Goal: Task Accomplishment & Management: Use online tool/utility

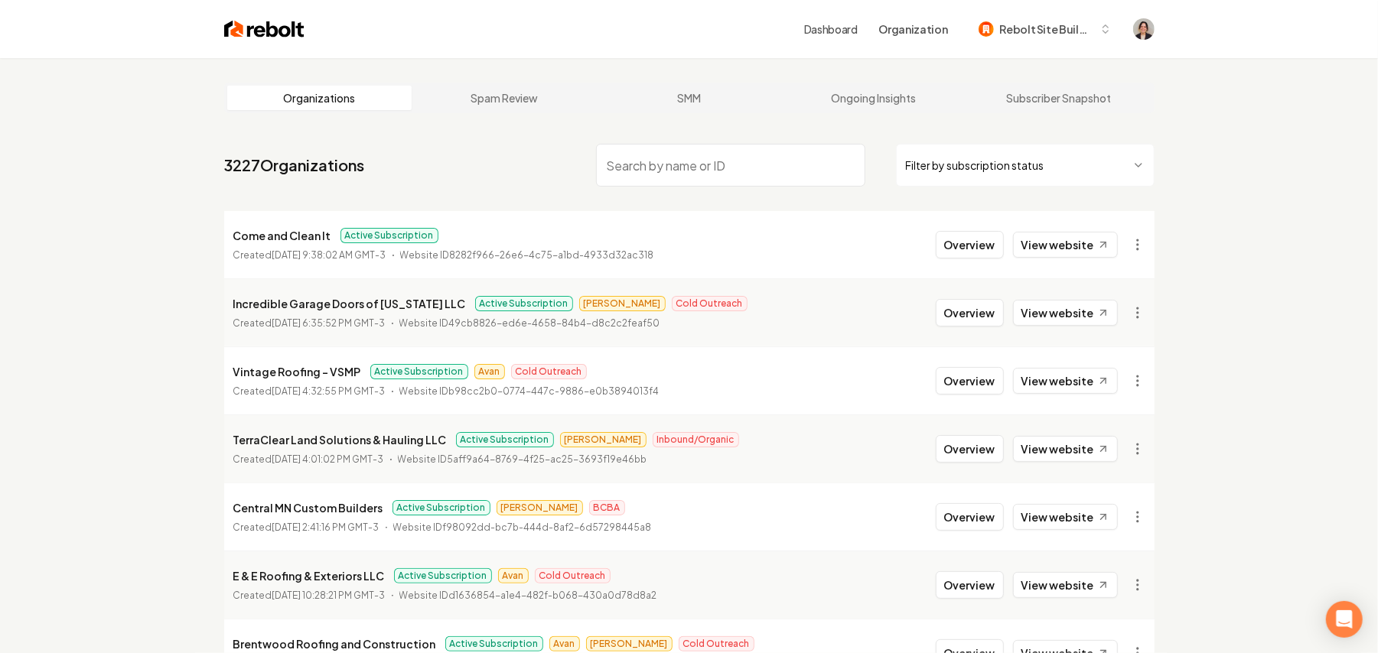
click at [696, 155] on input "search" at bounding box center [730, 165] width 269 height 43
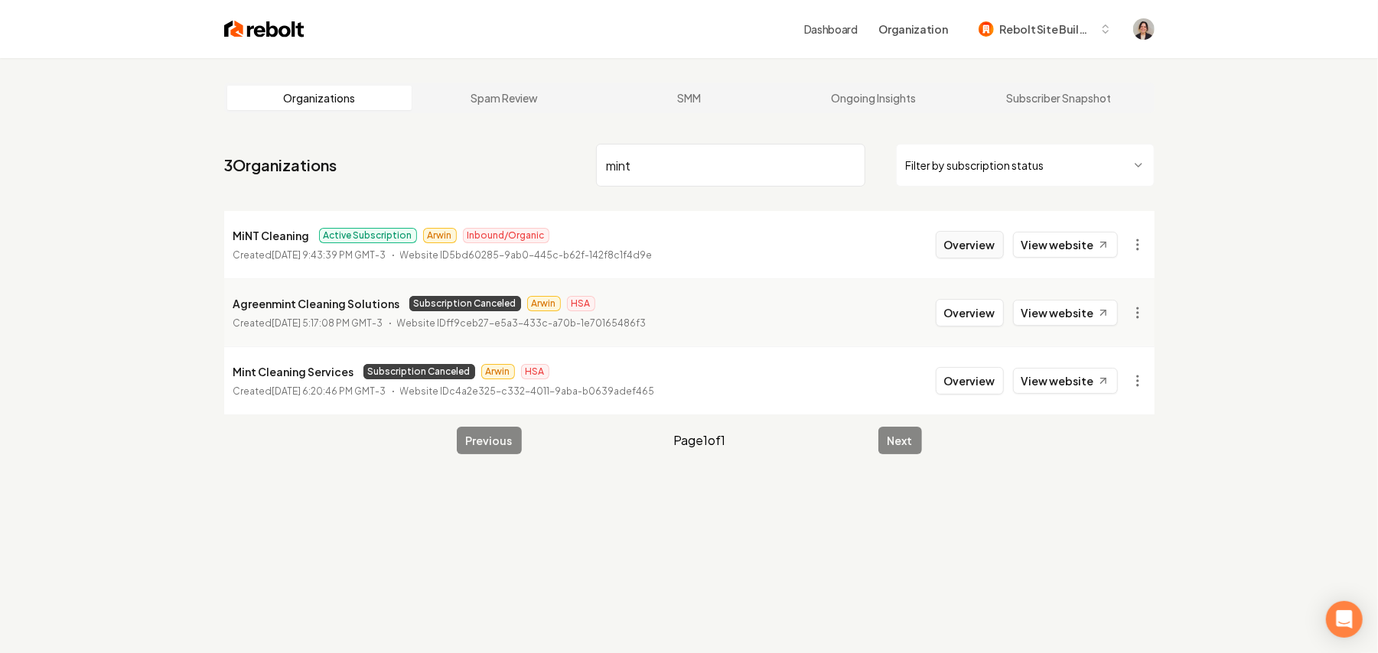
type input "mint"
click at [972, 246] on button "Overview" at bounding box center [970, 245] width 68 height 28
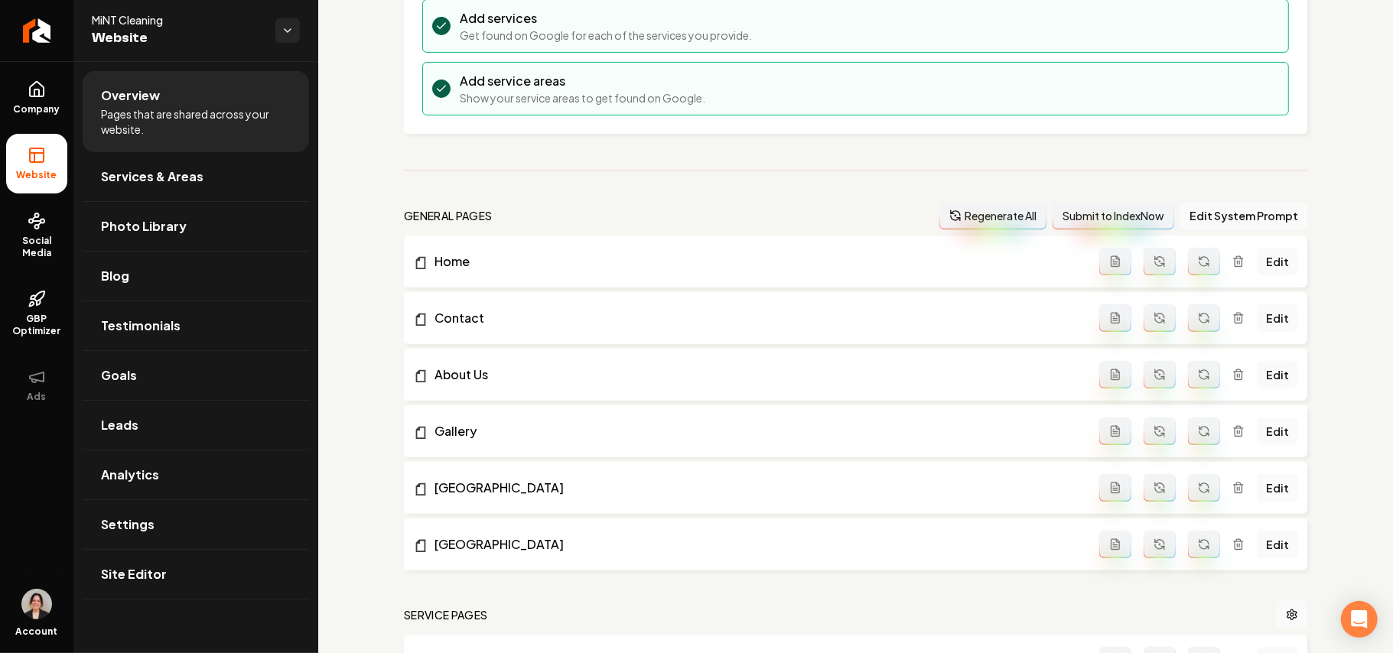
scroll to position [510, 0]
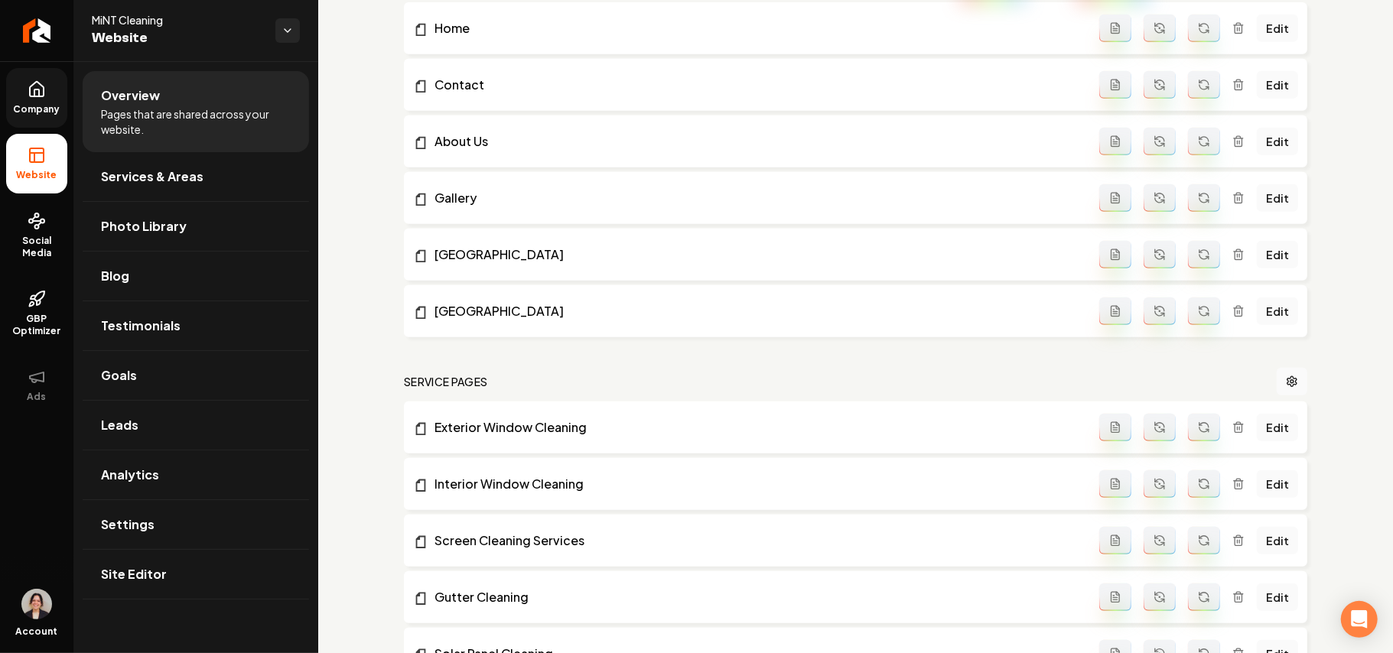
click at [24, 113] on span "Company" at bounding box center [37, 109] width 59 height 12
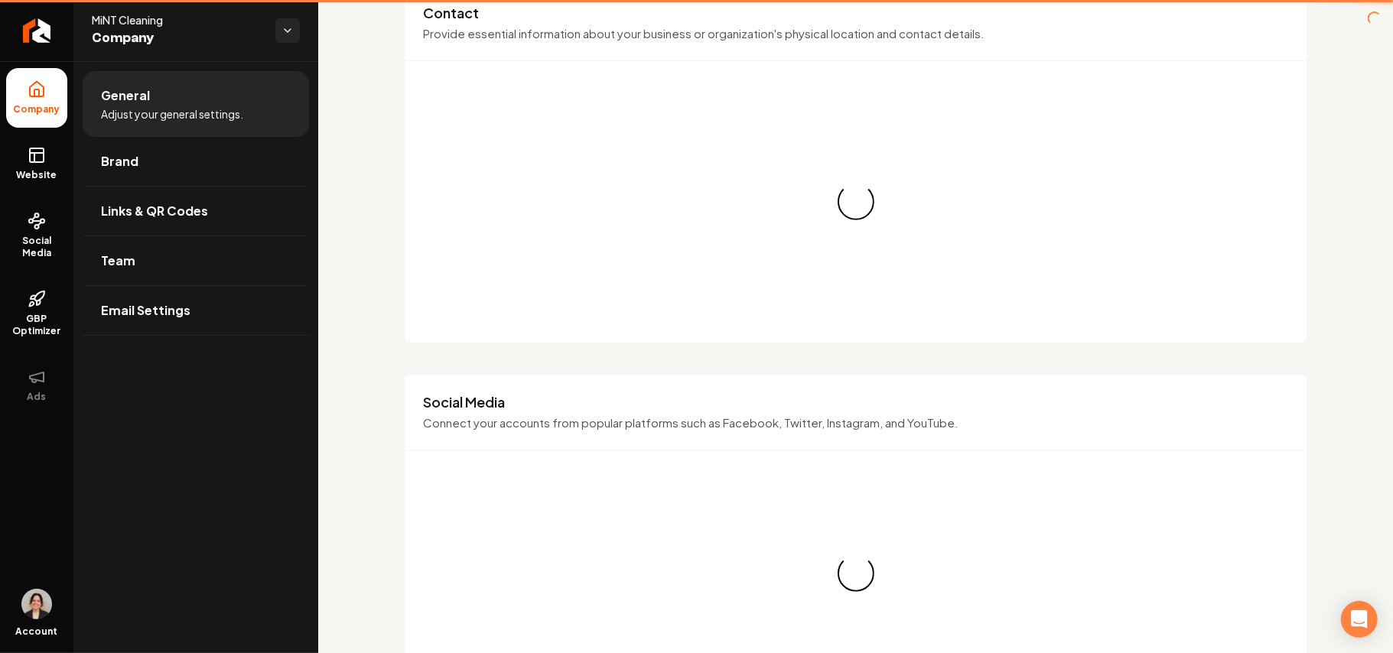
click at [34, 104] on span "Company" at bounding box center [37, 109] width 59 height 12
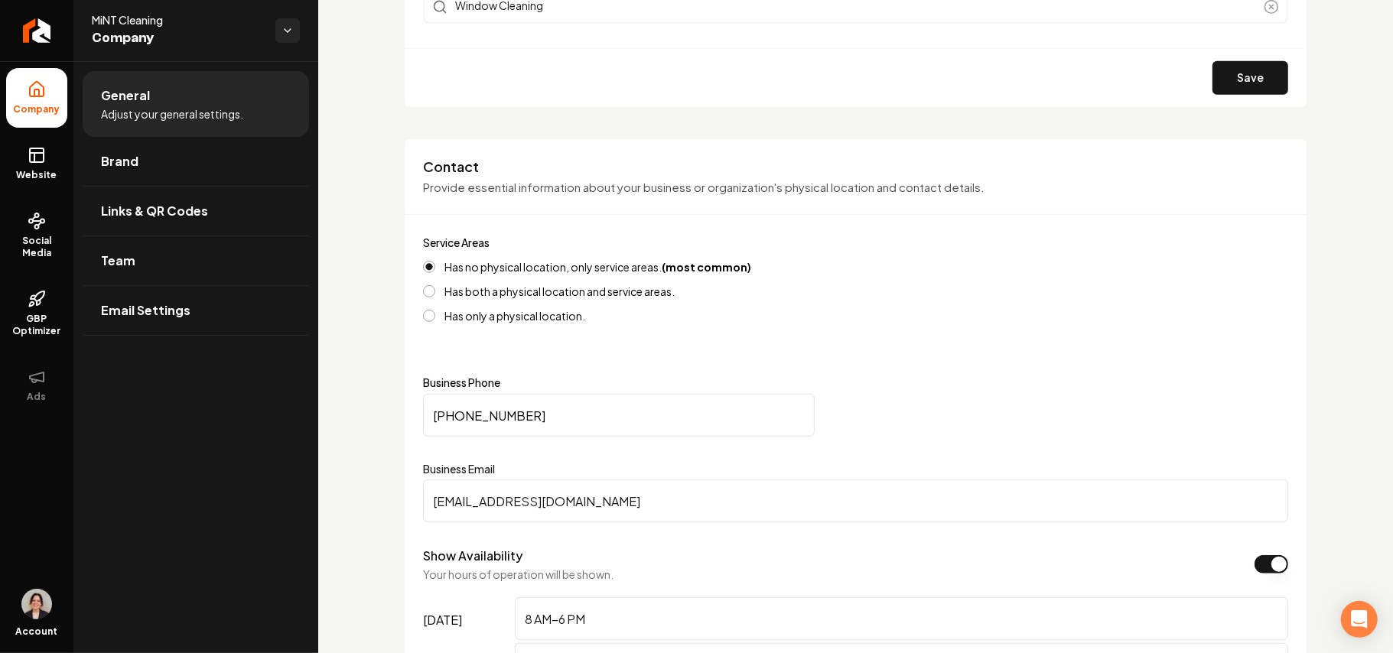
drag, startPoint x: 563, startPoint y: 420, endPoint x: 272, endPoint y: 386, distance: 292.8
click at [275, 386] on div "Company Website Social Media GBP Optimizer Ads Account MiNT Cleaning Company Ge…" at bounding box center [696, 326] width 1393 height 653
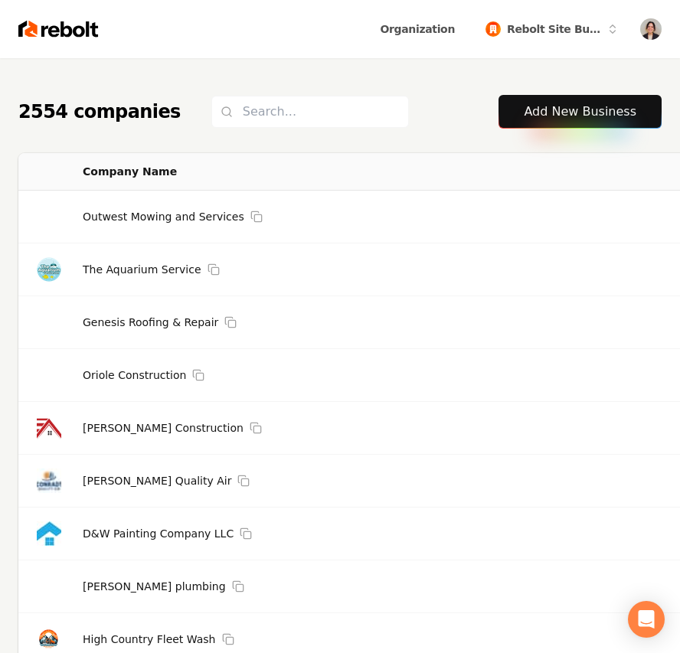
click at [557, 107] on link "Add New Business" at bounding box center [579, 112] width 112 height 18
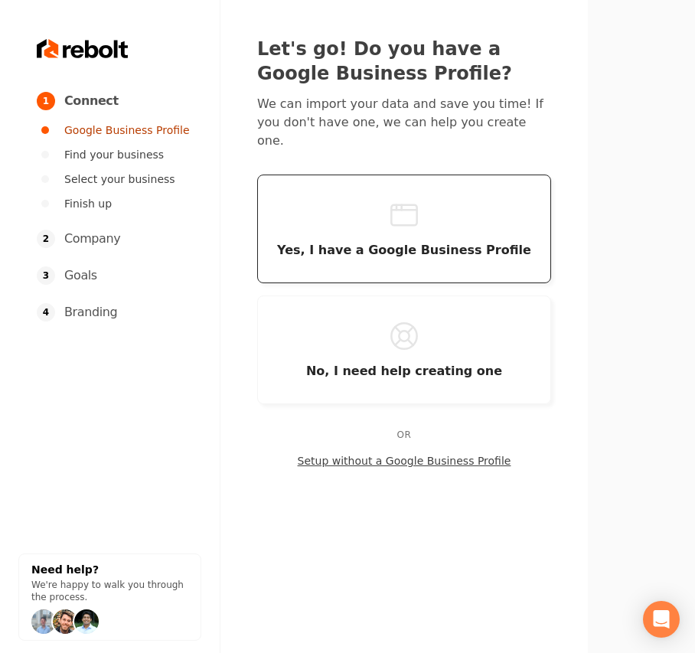
click at [380, 223] on button "Yes, I have a Google Business Profile" at bounding box center [404, 228] width 294 height 109
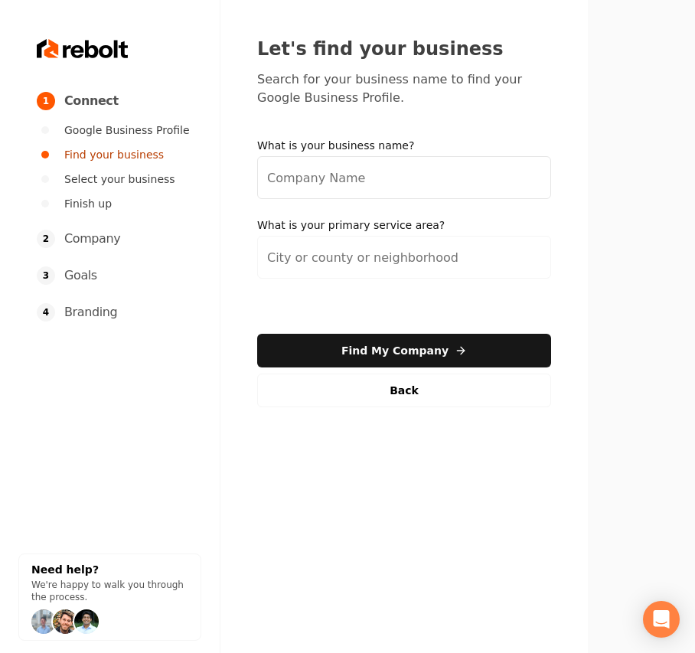
click at [357, 165] on input "What is your business name?" at bounding box center [404, 177] width 294 height 43
paste input "Arctic Chill Heating and Air"
type input "Arctic Chill Heating and Air"
click at [331, 253] on input "search" at bounding box center [404, 257] width 294 height 43
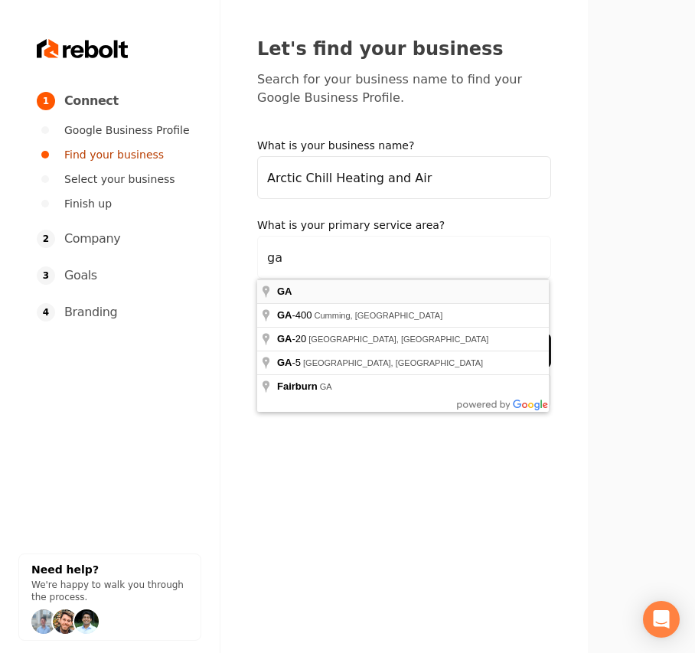
type input "GA"
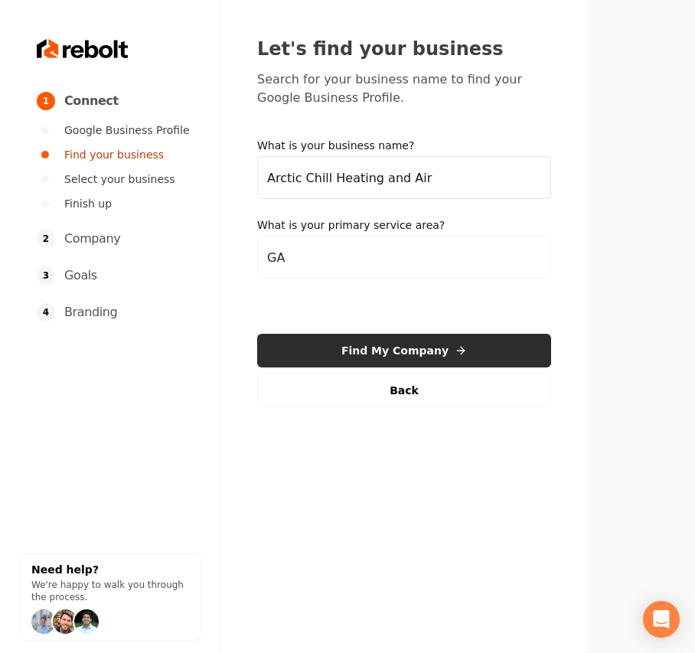
click at [306, 346] on button "Find My Company" at bounding box center [404, 351] width 294 height 34
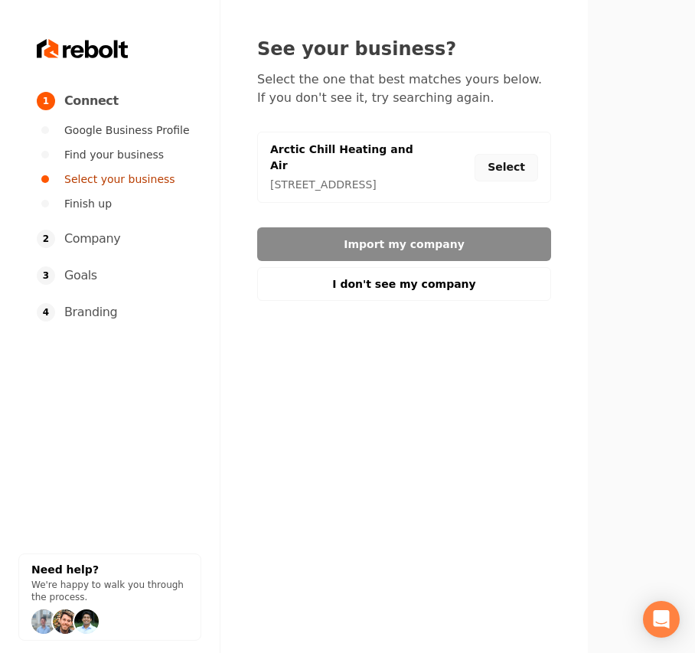
click at [499, 167] on button "Select" at bounding box center [506, 168] width 64 height 28
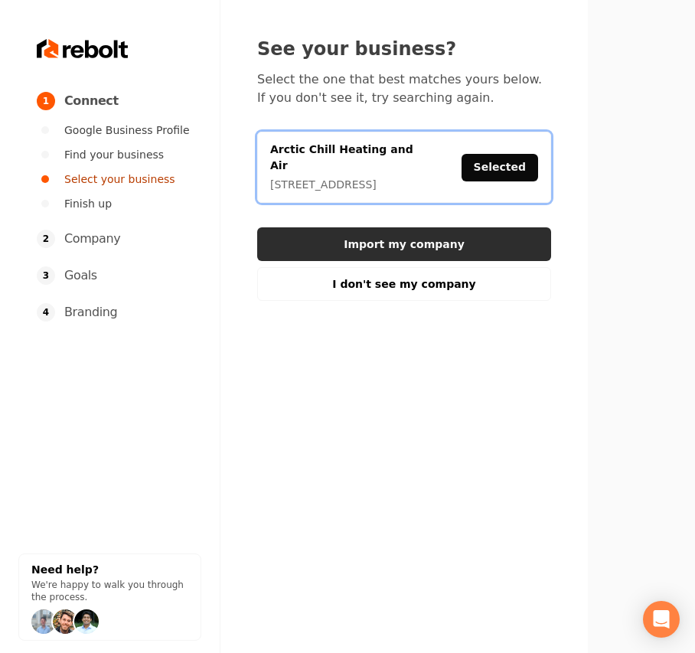
click at [447, 233] on button "Import my company" at bounding box center [404, 244] width 294 height 34
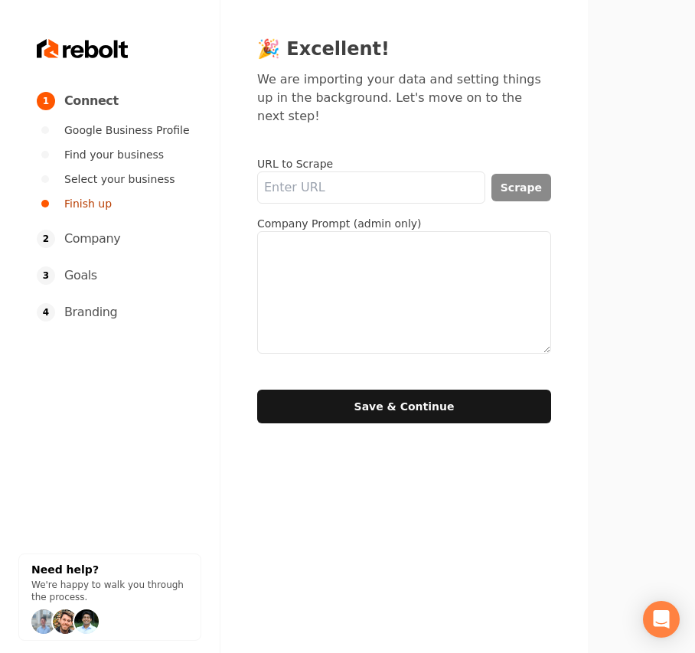
click at [442, 240] on textarea at bounding box center [404, 292] width 294 height 122
paste textarea "Arctic Chill Heating and Air is a heating & air conditioning company in Jesup. …"
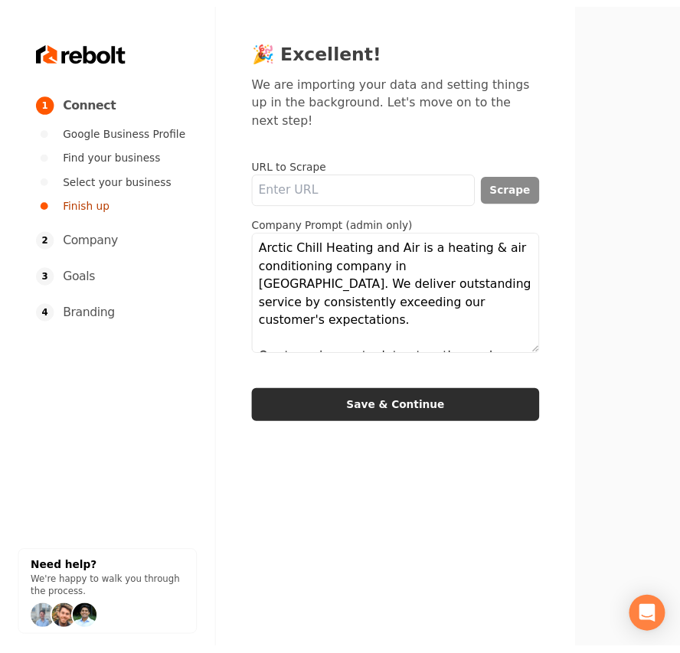
scroll to position [141, 0]
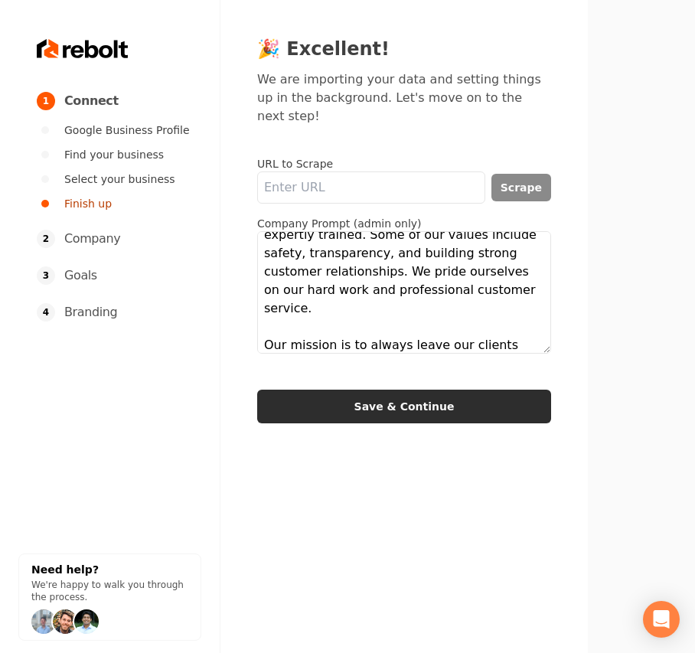
type textarea "Arctic Chill Heating and Air is a heating & air conditioning company in Jesup. …"
click at [354, 389] on button "Save & Continue" at bounding box center [404, 406] width 294 height 34
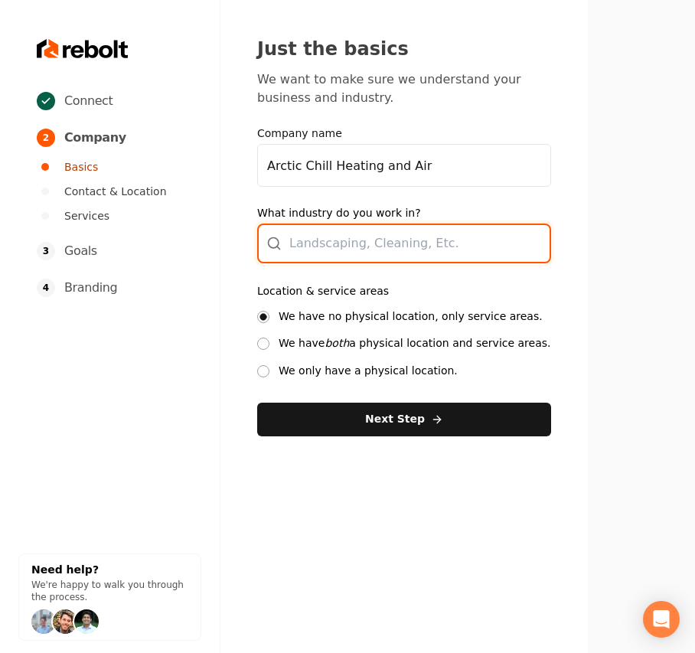
click at [337, 243] on div at bounding box center [404, 243] width 294 height 40
type input "HVAC"
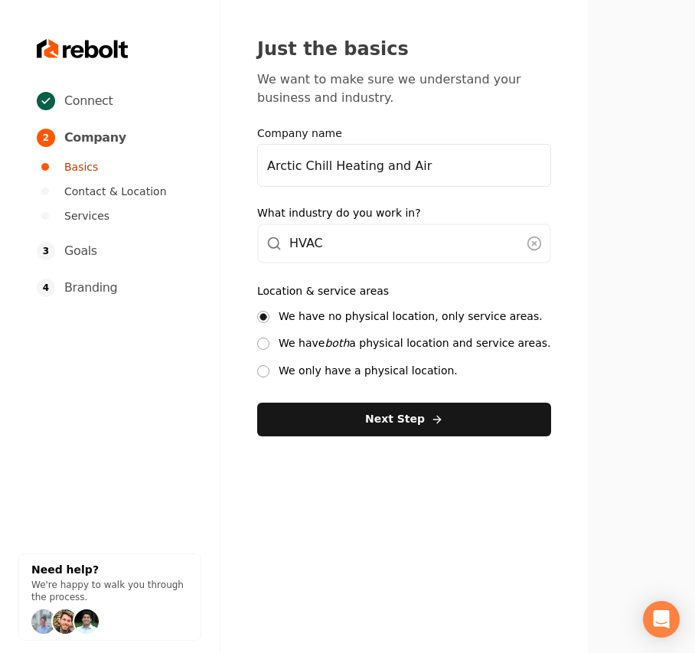
click at [311, 343] on label "We have both a physical location and service areas." at bounding box center [415, 343] width 272 height 15
click at [269, 343] on button "We have both a physical location and service areas." at bounding box center [263, 343] width 12 height 12
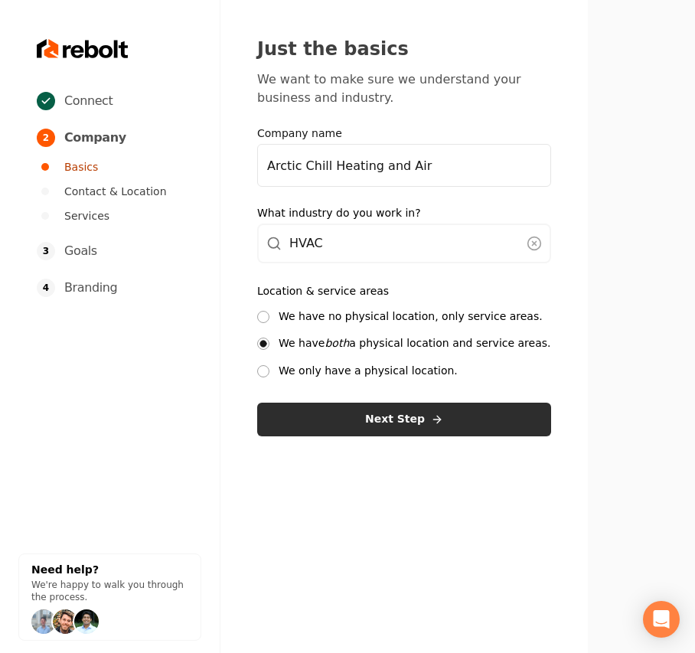
click at [313, 415] on button "Next Step" at bounding box center [404, 420] width 294 height 34
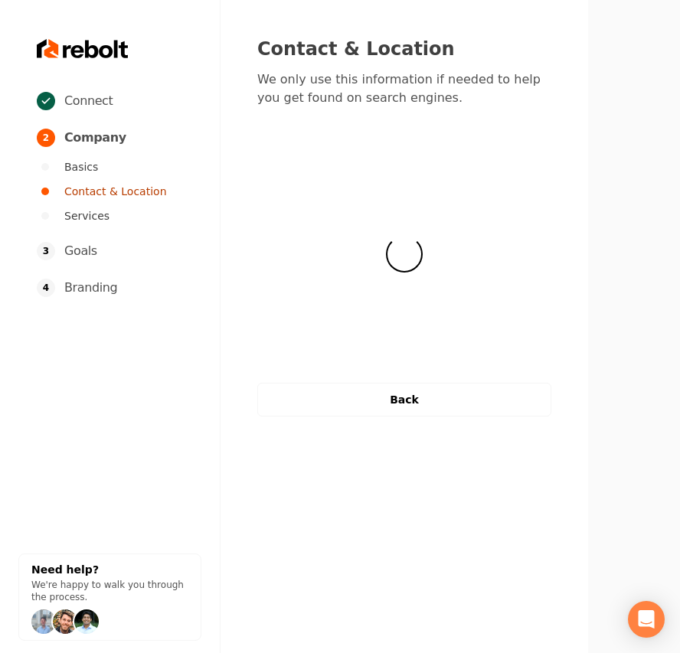
select select "**"
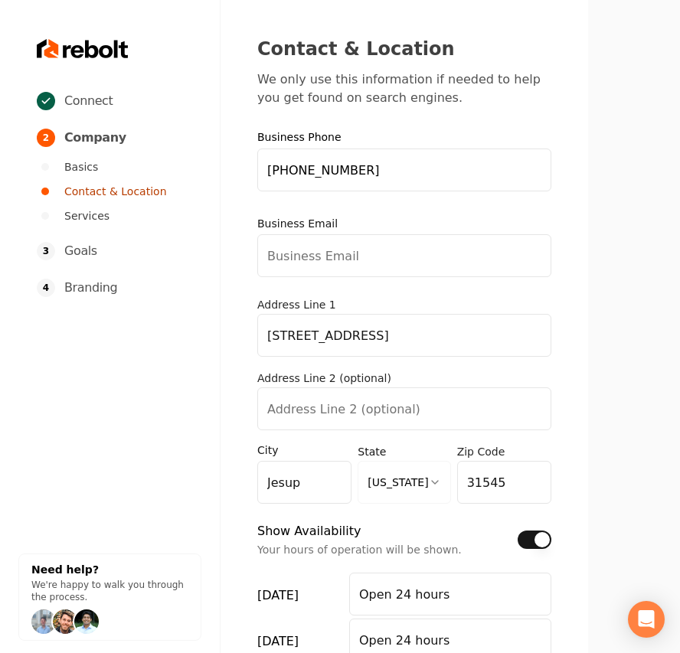
click at [347, 267] on input "Business Email" at bounding box center [404, 255] width 294 height 43
paste input "arcticchill.alan@gmail.com"
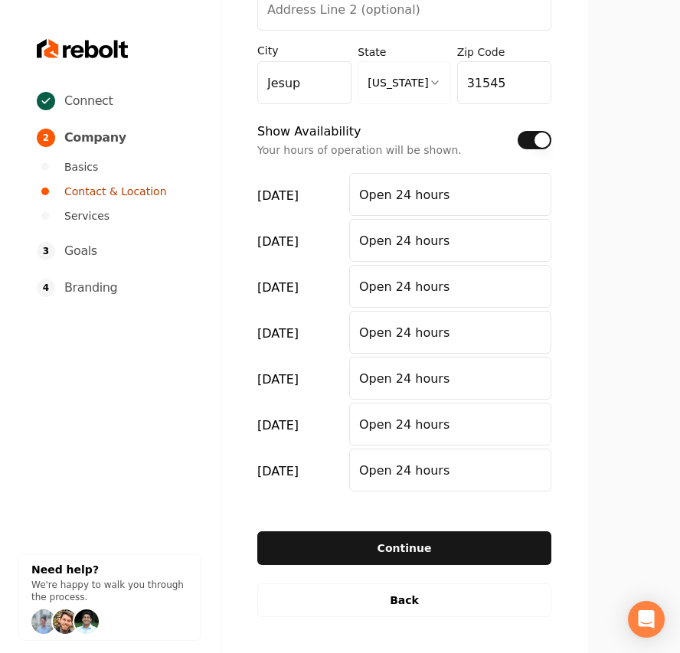
type input "arcticchill.alan@gmail.com"
click at [536, 135] on button "Show Availability" at bounding box center [534, 140] width 34 height 18
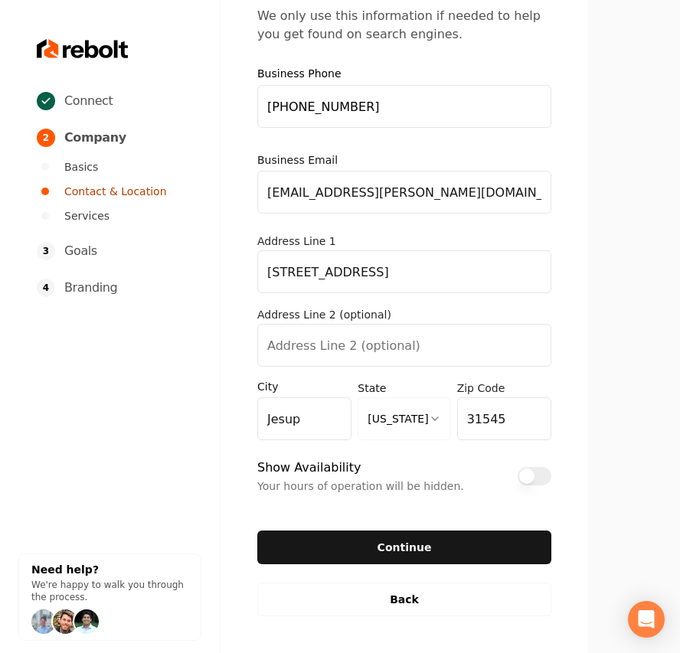
scroll to position [63, 0]
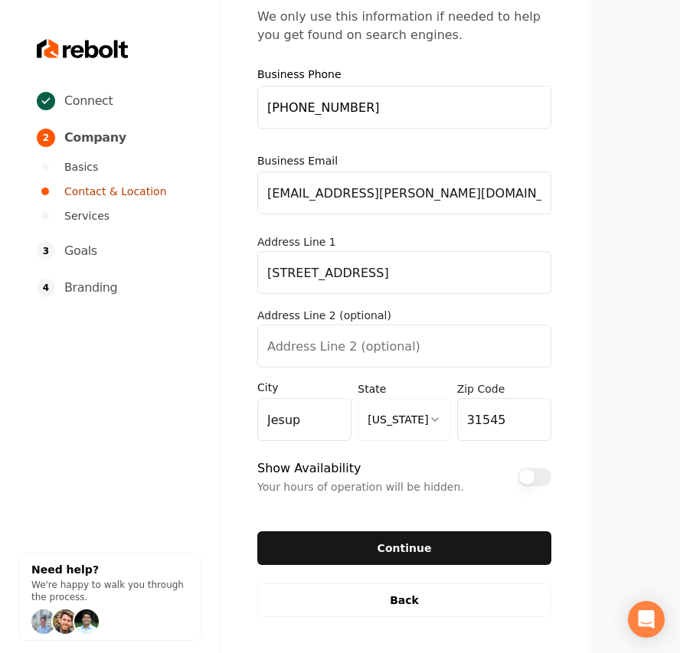
click at [359, 543] on button "Continue" at bounding box center [404, 548] width 294 height 34
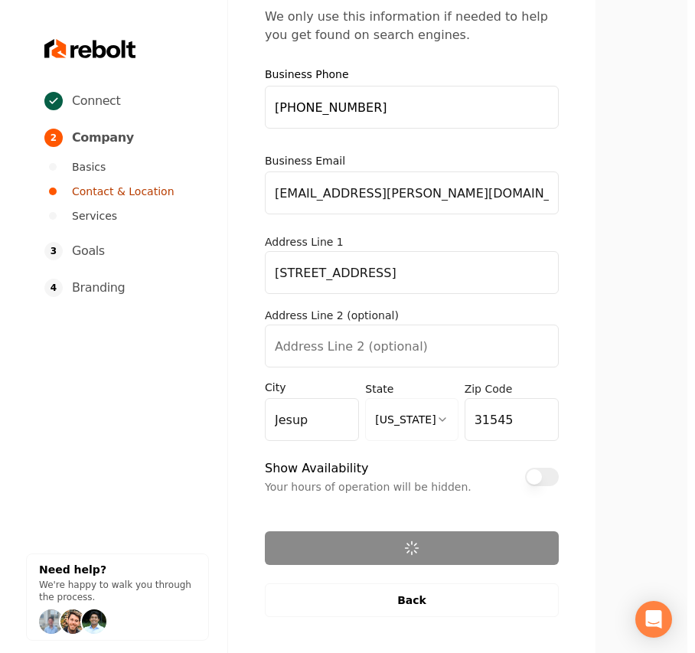
scroll to position [0, 0]
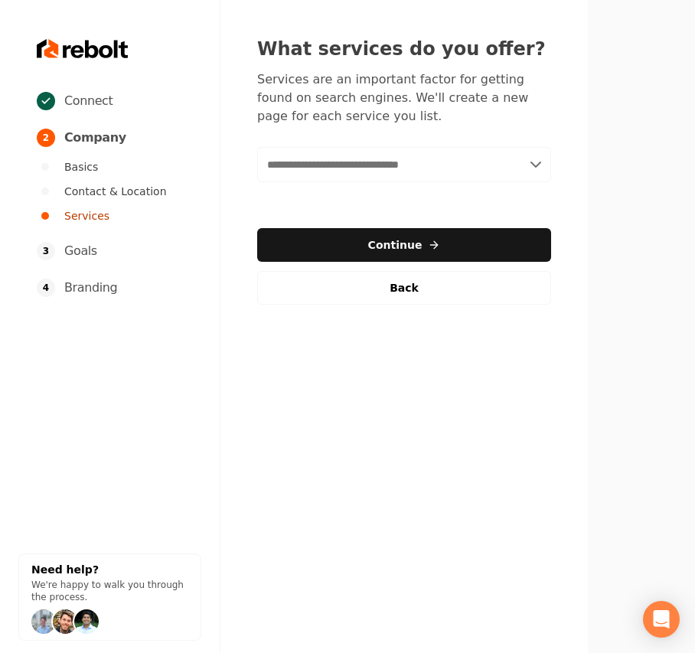
click at [341, 165] on input "text" at bounding box center [404, 164] width 294 height 35
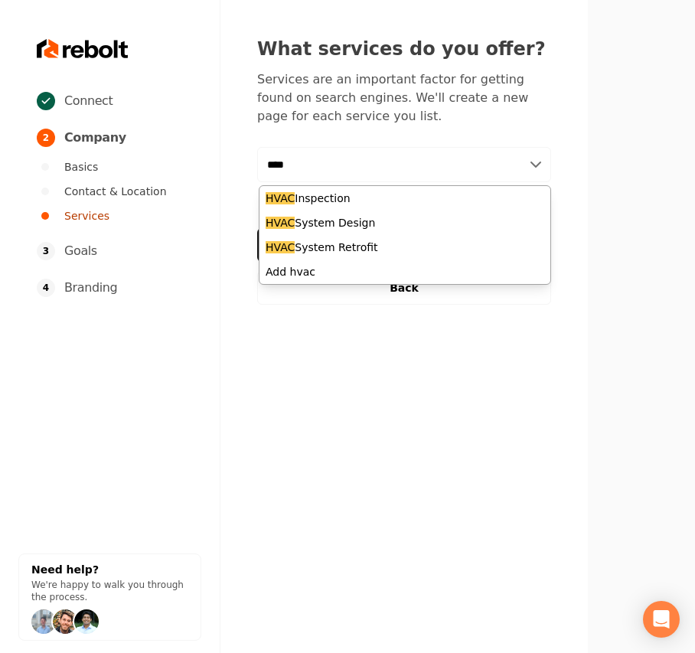
drag, startPoint x: 350, startPoint y: 171, endPoint x: 125, endPoint y: 171, distance: 224.2
click at [144, 172] on div "Connect 2 Company Basics Contact & Location Services 3 Goals 4 Branding Need he…" at bounding box center [347, 326] width 695 height 653
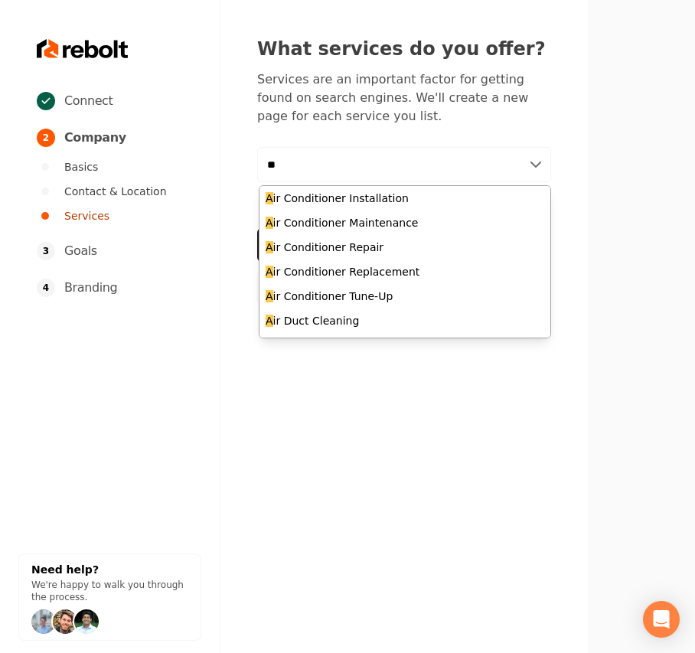
type input "***"
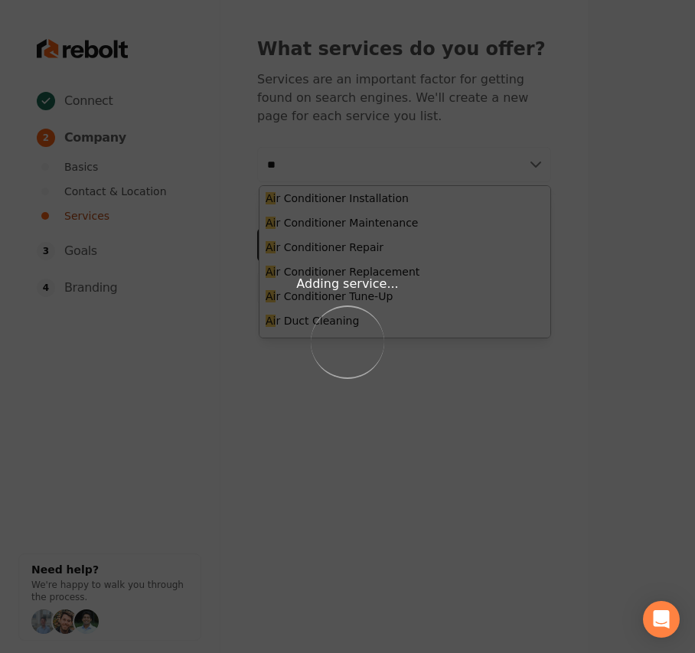
type input "***"
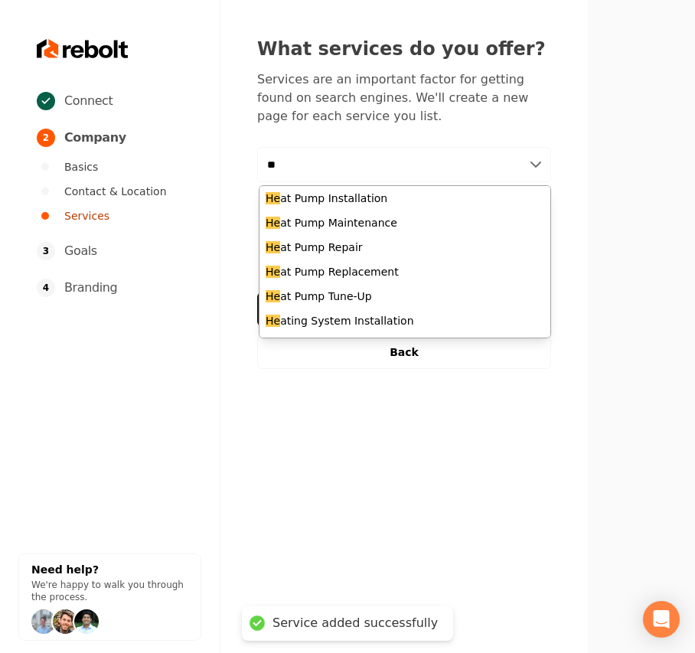
type input "*"
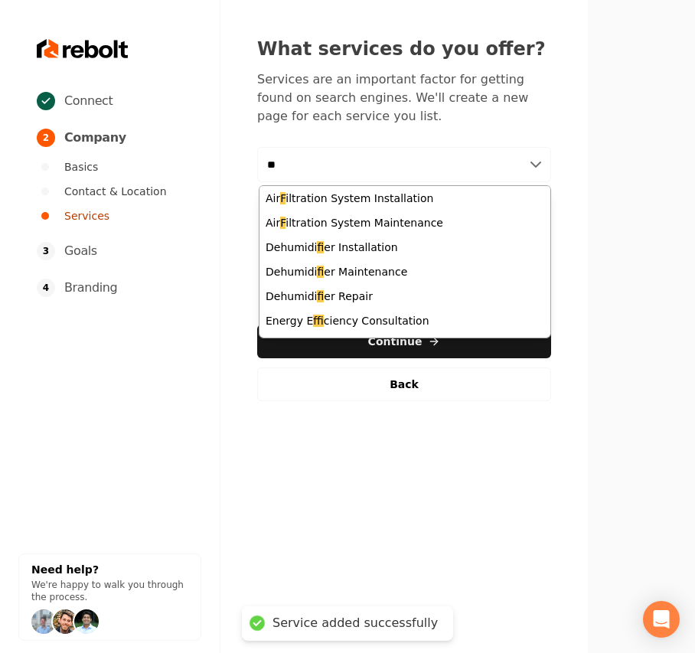
type input "***"
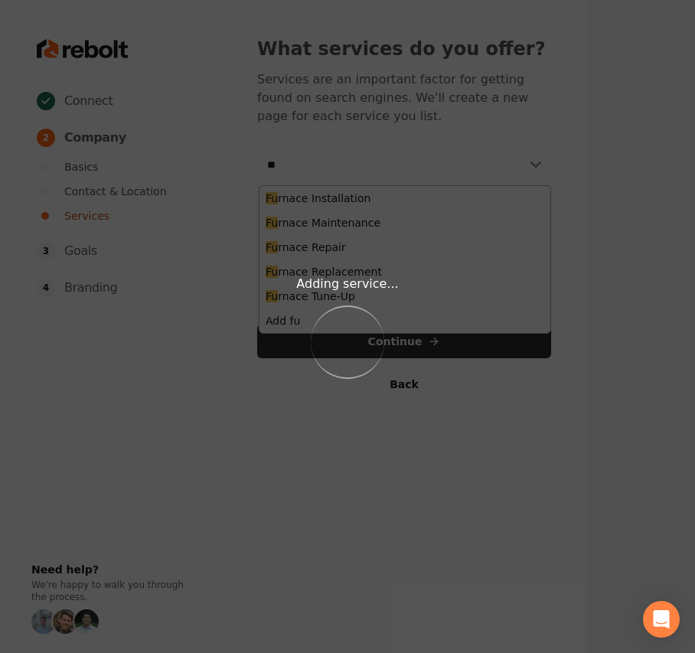
type input "***"
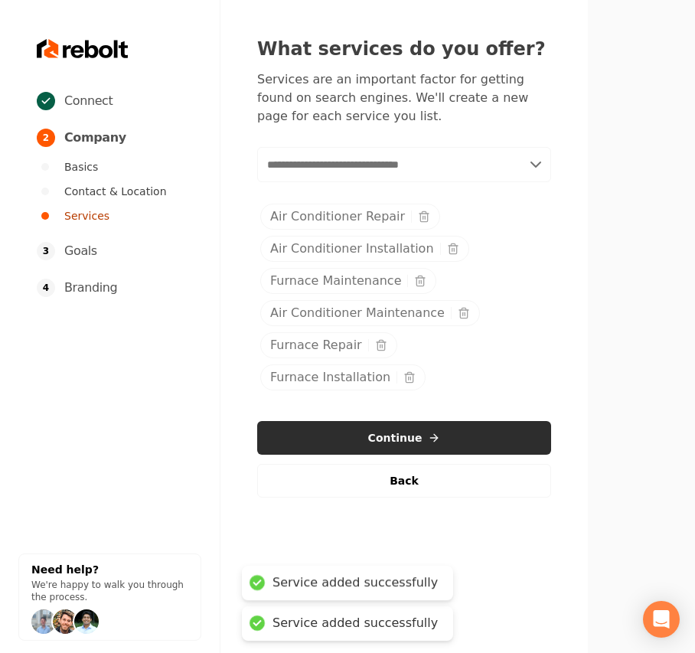
drag, startPoint x: 386, startPoint y: 442, endPoint x: 383, endPoint y: 432, distance: 10.7
click at [386, 442] on button "Continue" at bounding box center [404, 438] width 294 height 34
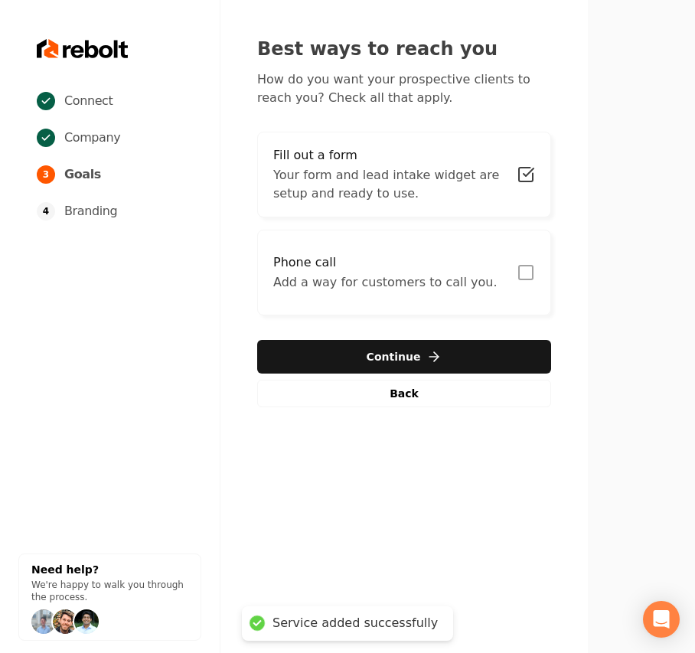
click at [419, 289] on p "Add a way for customers to call you." at bounding box center [384, 282] width 223 height 18
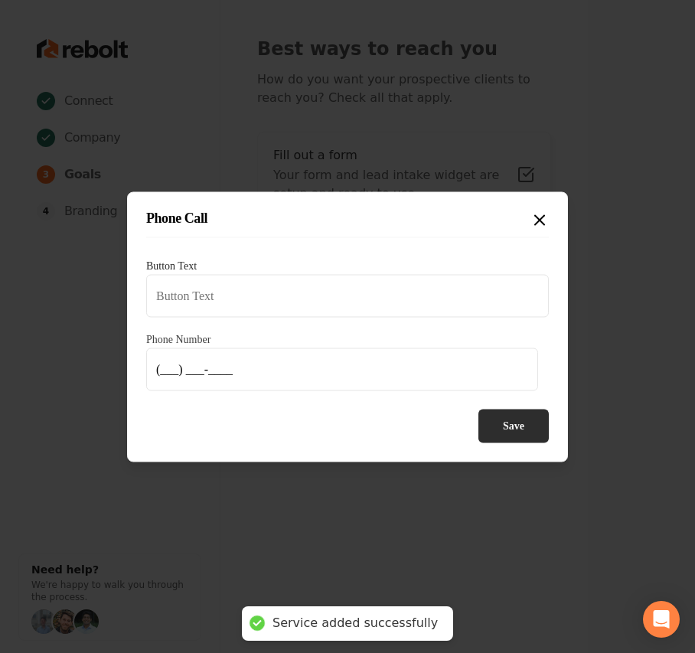
type input "Call us"
type input "(912) 271-7933"
click at [533, 423] on button "Save" at bounding box center [513, 426] width 70 height 34
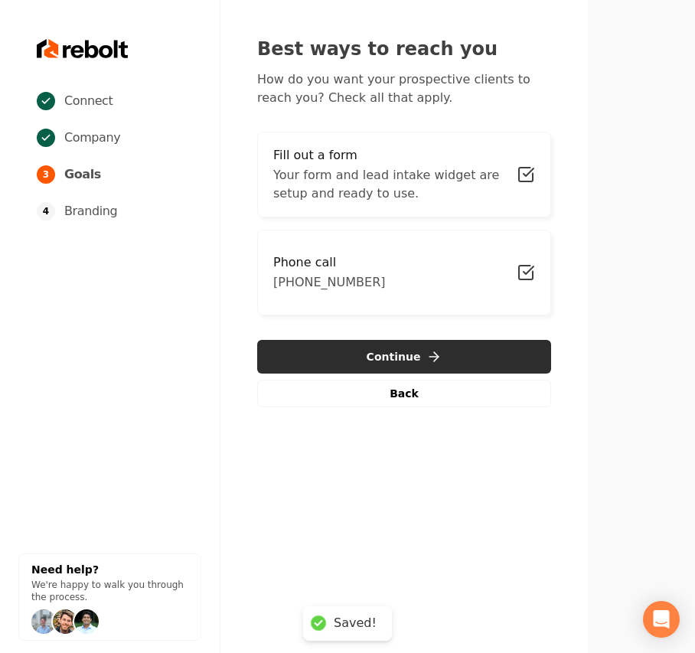
click at [426, 354] on icon "button" at bounding box center [433, 356] width 15 height 15
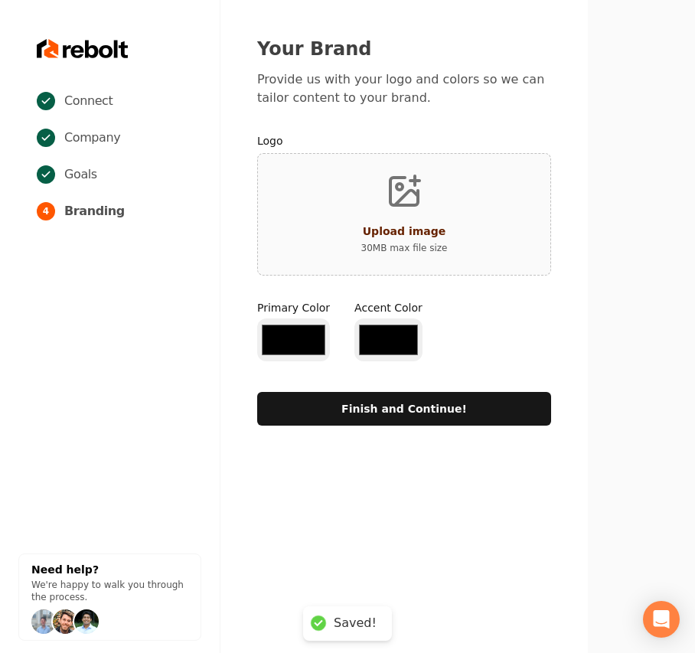
type input "#194d33"
type input "#70be00"
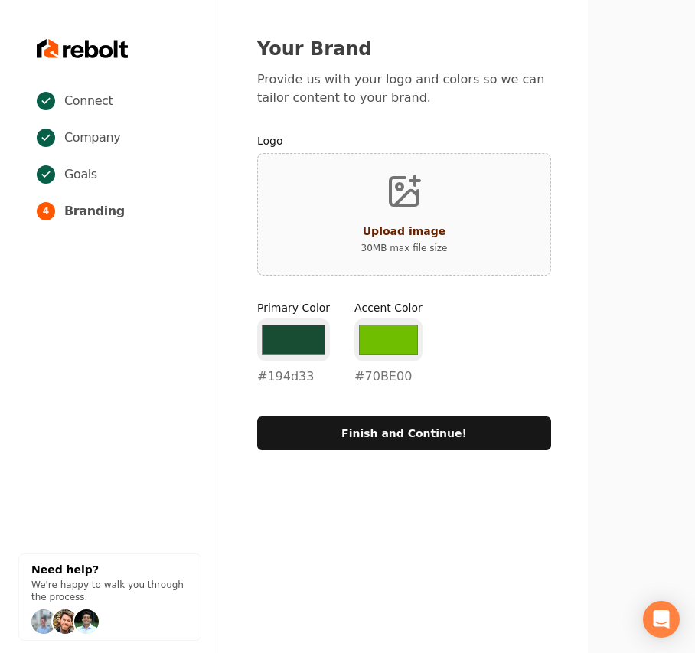
click at [395, 178] on icon "Upload image" at bounding box center [404, 192] width 28 height 28
type input "**********"
click at [309, 340] on input "#194d33" at bounding box center [293, 339] width 73 height 43
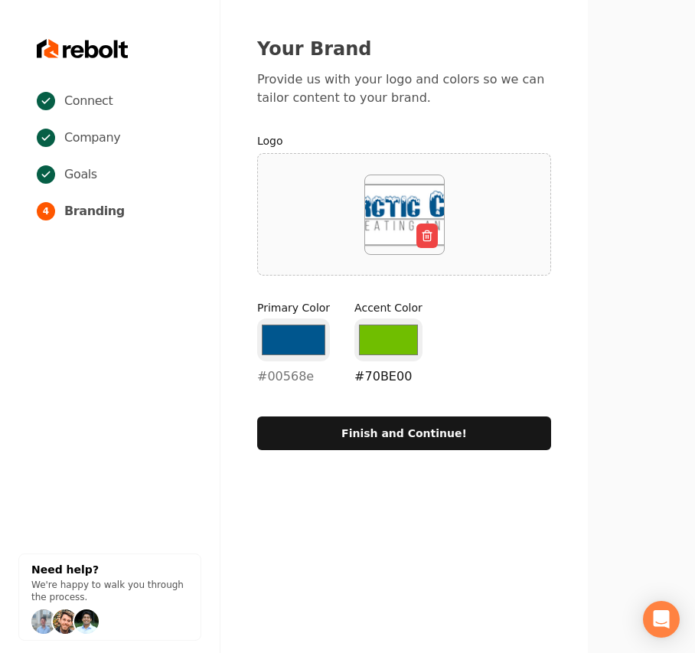
type input "#00568e"
click at [407, 341] on input "#70be00" at bounding box center [388, 339] width 68 height 43
click at [399, 344] on input "#00568e" at bounding box center [388, 339] width 68 height 43
type input "#b3e0ff"
click at [481, 324] on div "Primary Color #00568e #00568e Accent Color #b3e0ff #b3e0ff" at bounding box center [404, 346] width 294 height 92
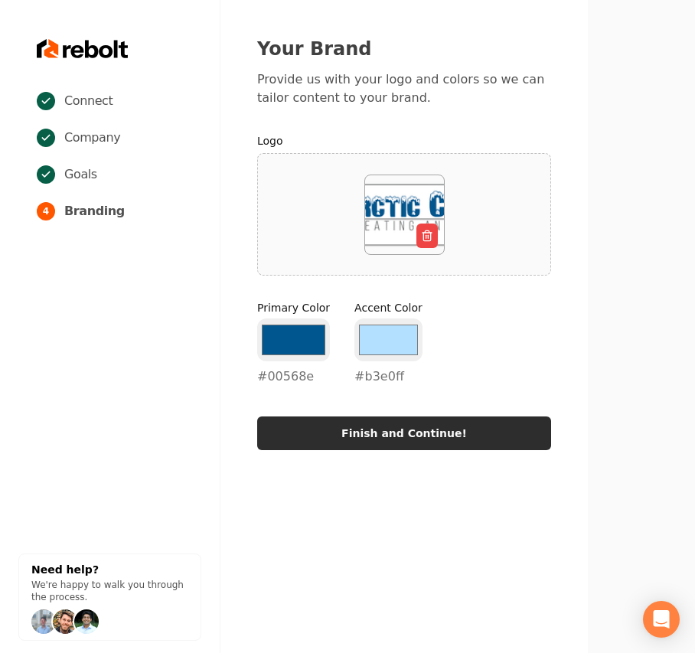
click at [426, 448] on button "Finish and Continue!" at bounding box center [404, 433] width 294 height 34
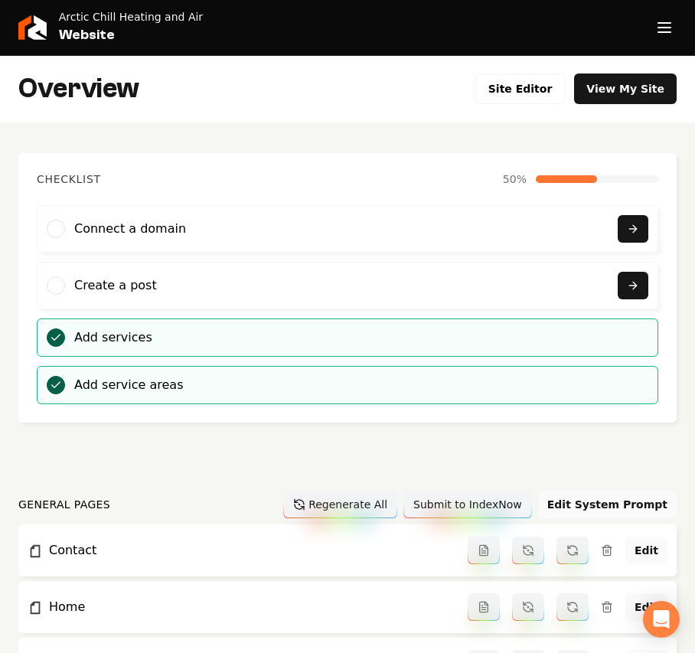
click at [658, 28] on icon "Open navigation menu" at bounding box center [664, 27] width 18 height 24
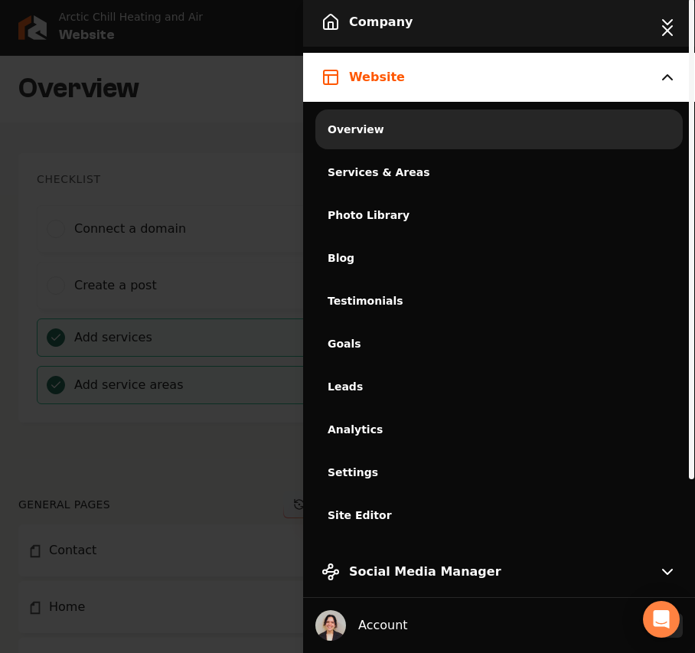
click at [448, 26] on button "Company" at bounding box center [499, 22] width 392 height 49
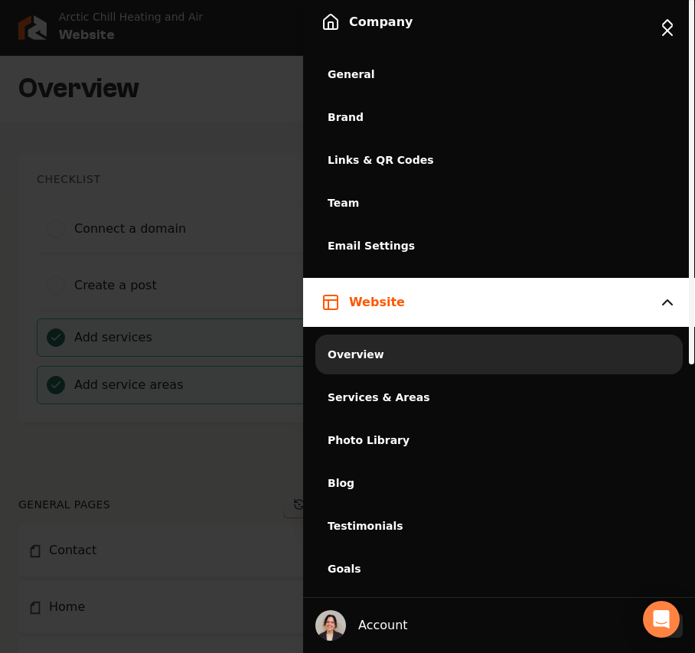
click at [371, 70] on span "General" at bounding box center [499, 74] width 343 height 15
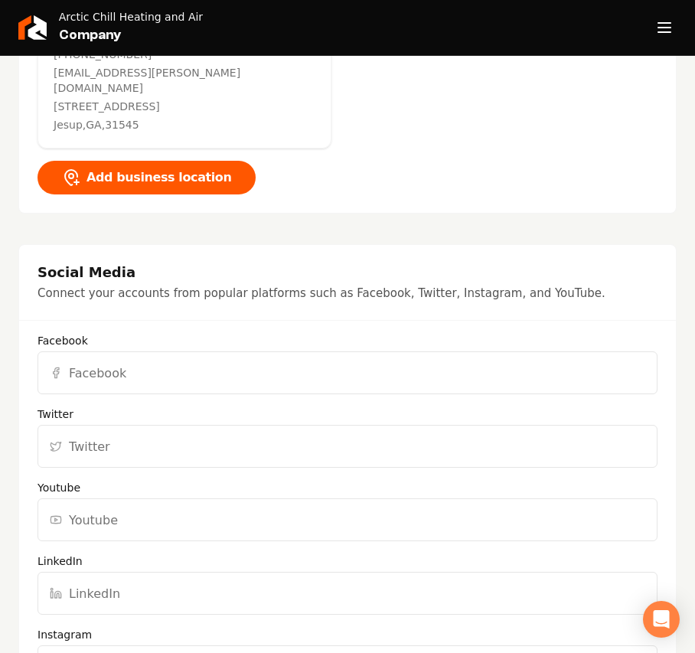
scroll to position [1020, 0]
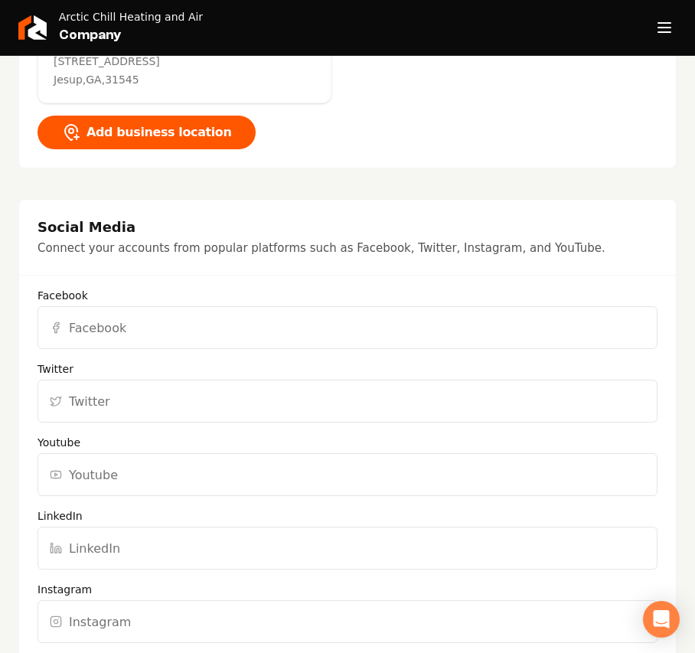
click at [116, 306] on input "Facebook" at bounding box center [347, 327] width 620 height 43
paste input "https://www.facebook.com/arcticchillac/"
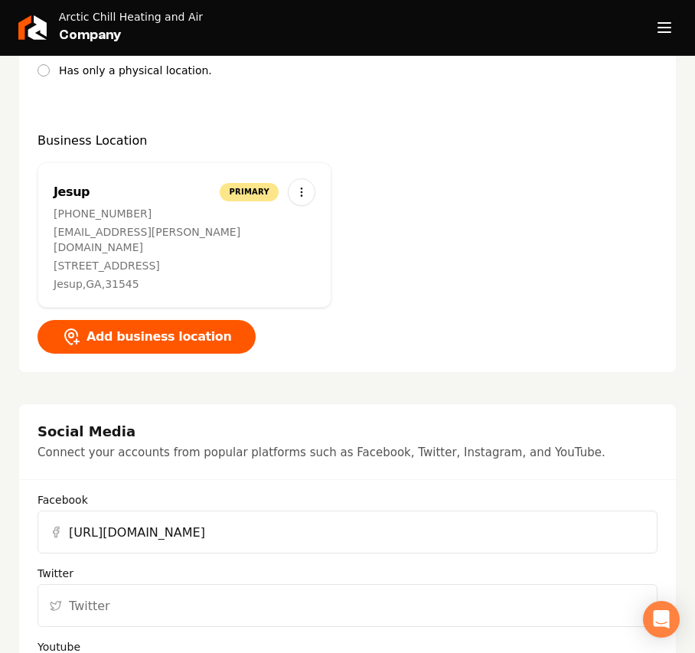
type input "https://www.facebook.com/arcticchillac/"
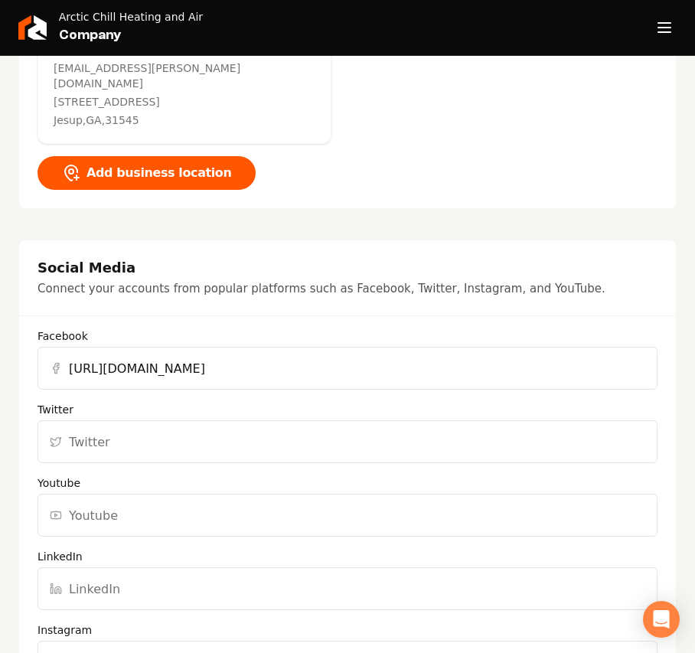
scroll to position [1122, 0]
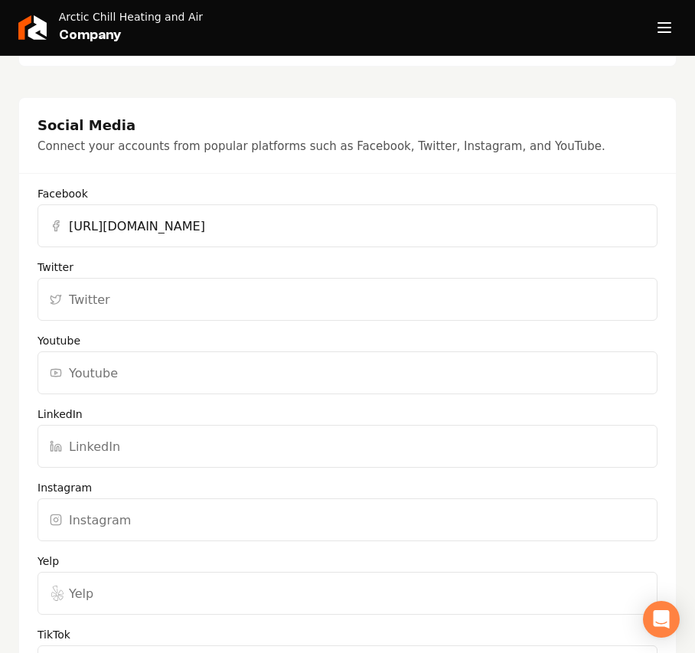
click at [47, 572] on input "Yelp" at bounding box center [347, 593] width 620 height 43
paste input "https://www.yelp.com/biz/arctic-chill-heating-and-air-jesup"
type input "https://www.yelp.com/biz/arctic-chill-heating-and-air-jesup"
drag, startPoint x: 141, startPoint y: 487, endPoint x: 144, endPoint y: 471, distance: 16.4
click at [141, 498] on input "Instagram" at bounding box center [347, 519] width 620 height 43
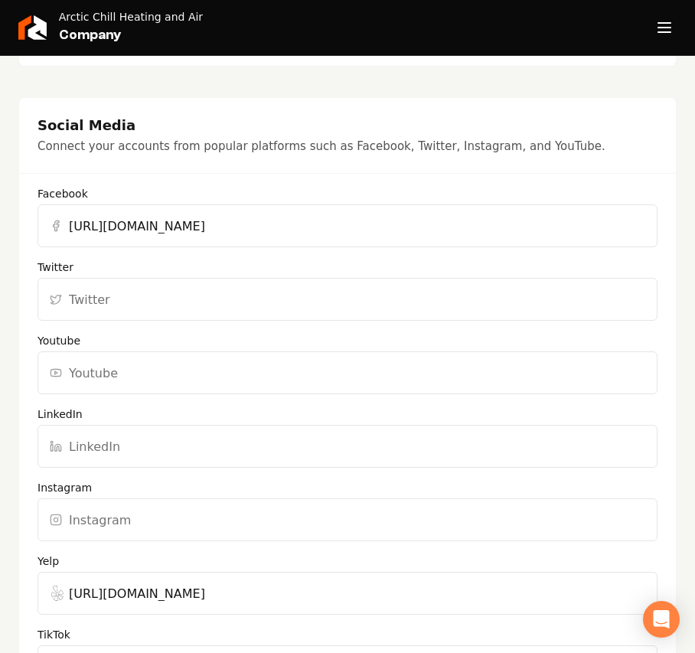
paste input "https://www.instagram.com/arcticchillhvac/"
type input "https://www.instagram.com/arcticchillhvac/"
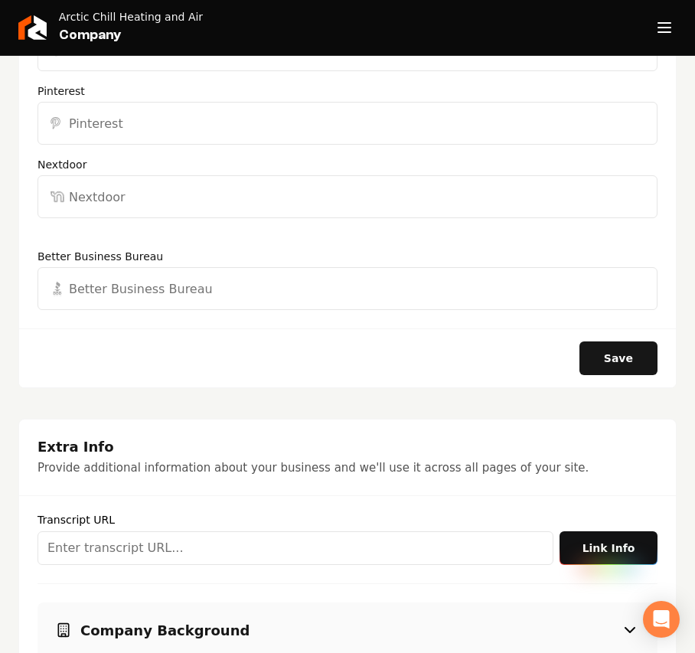
scroll to position [1938, 0]
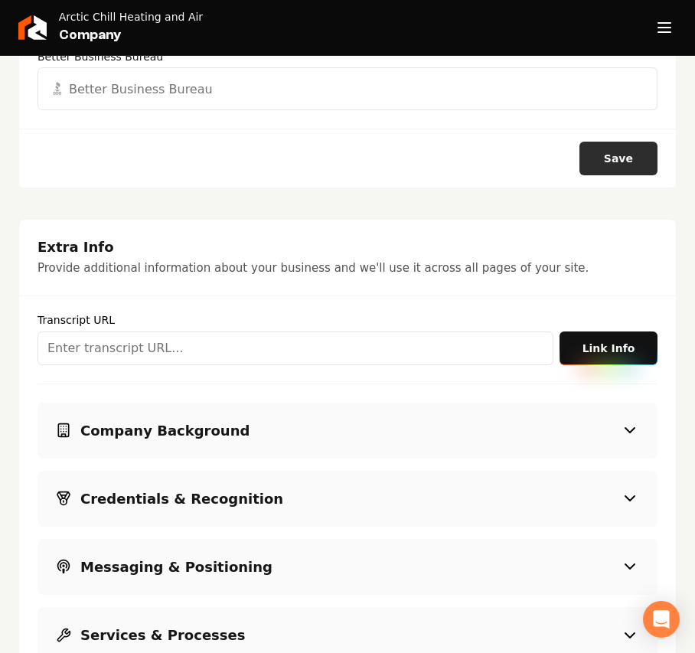
click at [592, 142] on button "Save" at bounding box center [618, 159] width 78 height 34
click at [653, 41] on button "Open navigation menu" at bounding box center [664, 27] width 37 height 37
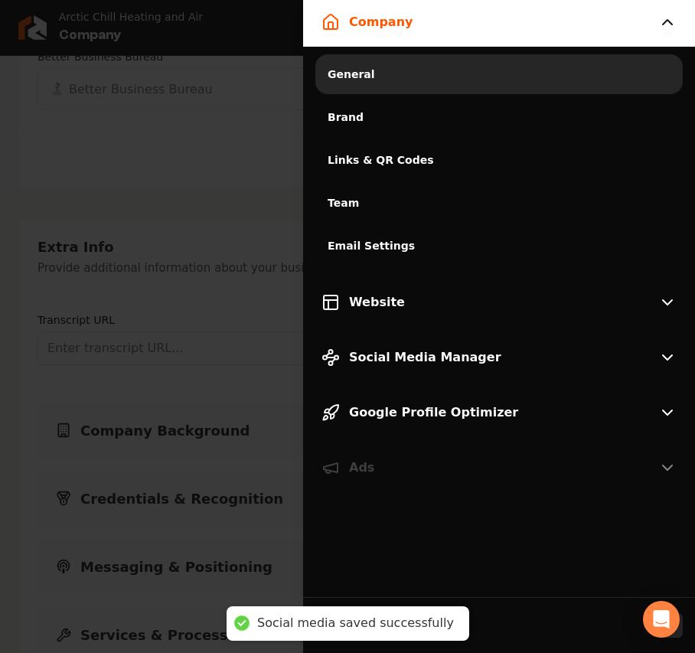
click at [346, 111] on span "Brand" at bounding box center [499, 116] width 343 height 15
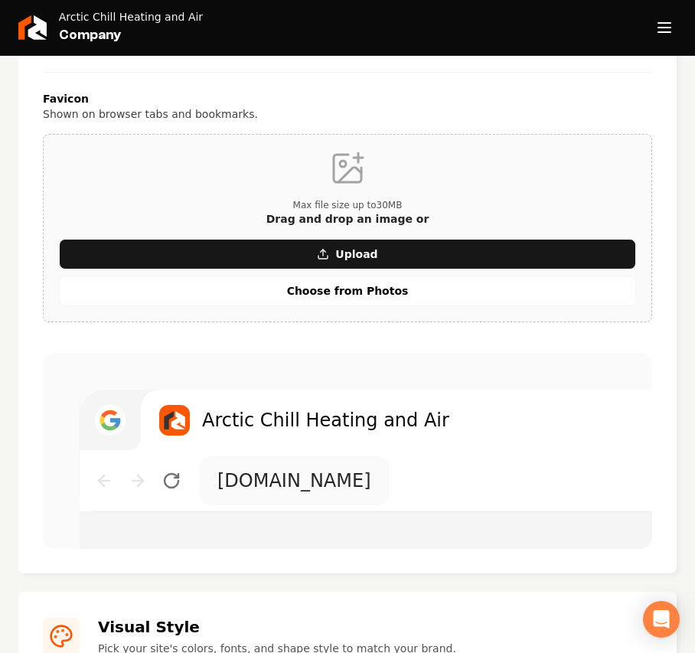
scroll to position [638, 0]
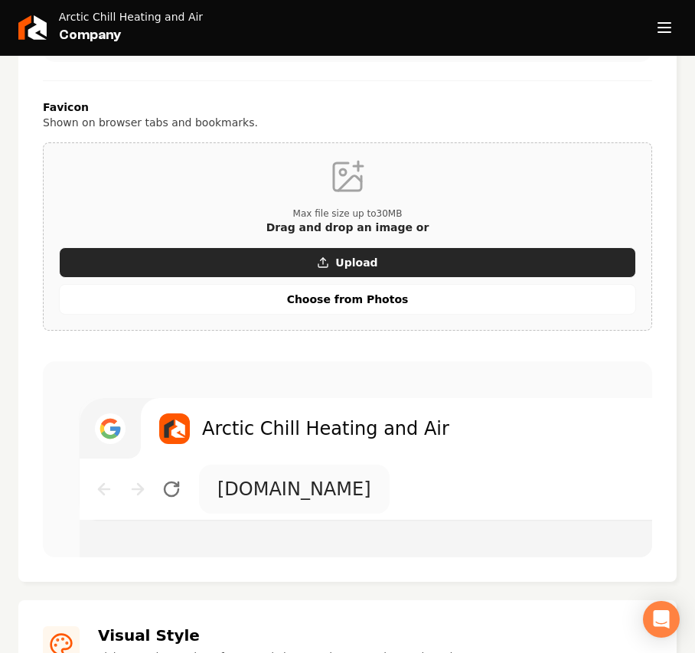
click at [306, 263] on button "Upload" at bounding box center [347, 262] width 577 height 31
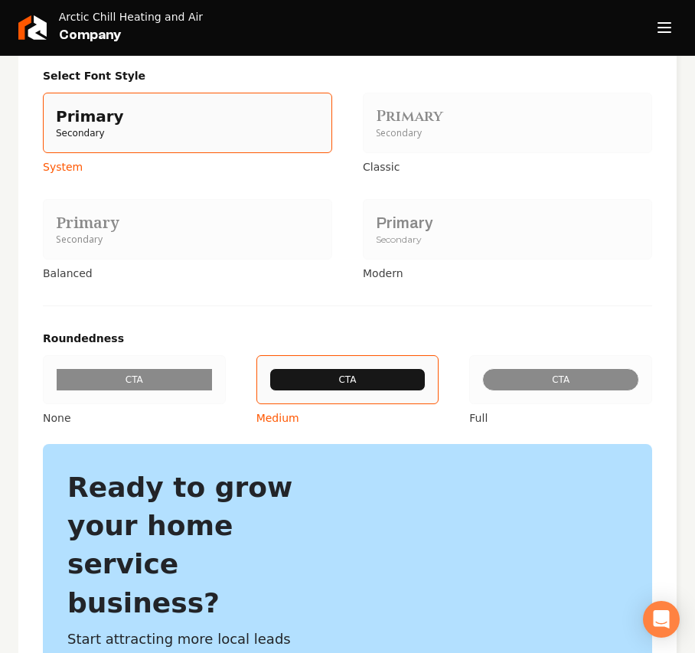
click at [407, 233] on div "Secondary" at bounding box center [507, 239] width 263 height 13
click at [374, 230] on button "Primary Secondary Modern" at bounding box center [368, 229] width 12 height 12
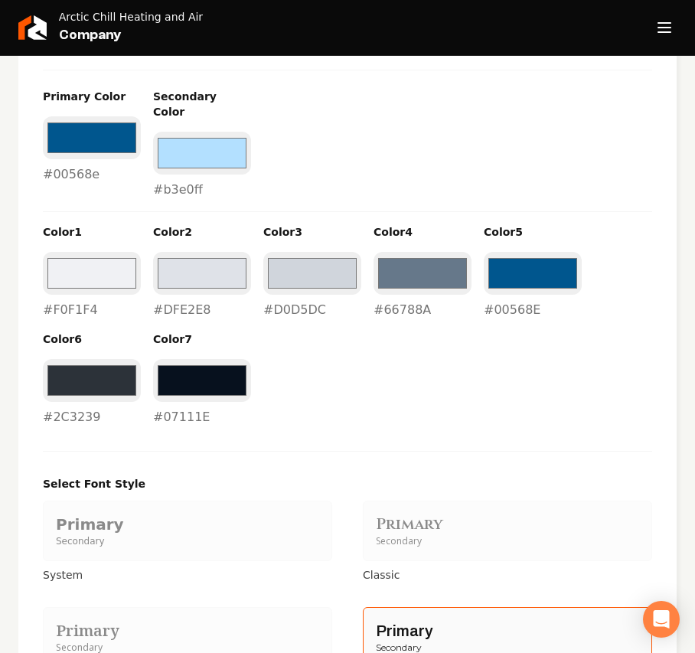
scroll to position [1718, 0]
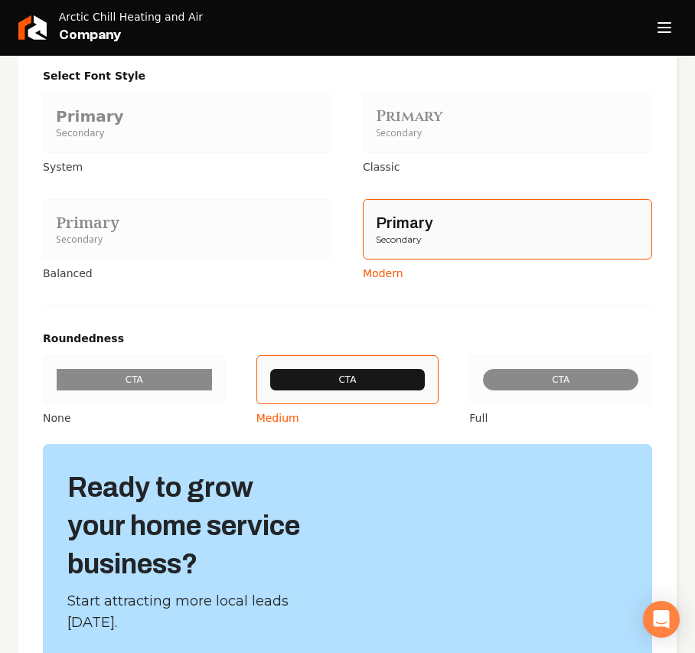
click at [114, 368] on div "CTA" at bounding box center [134, 379] width 157 height 23
click at [54, 373] on button "CTA None" at bounding box center [48, 379] width 12 height 12
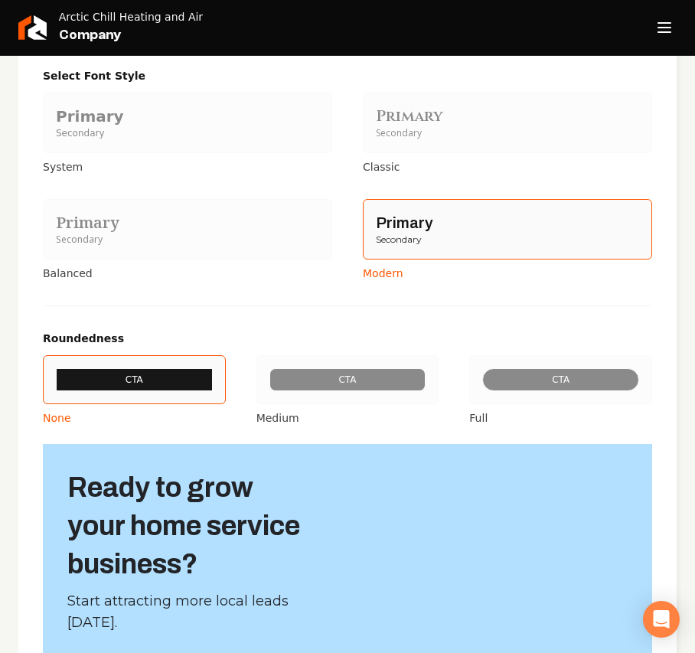
scroll to position [1879, 0]
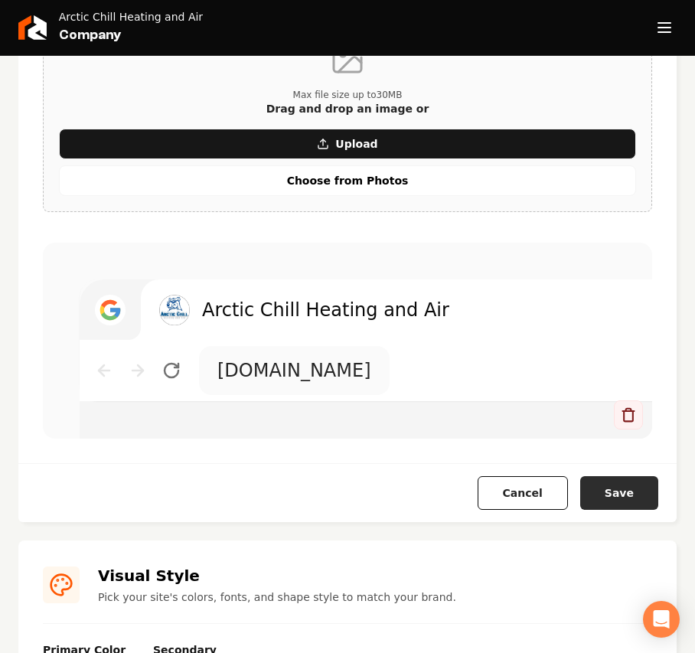
click at [598, 493] on button "Save" at bounding box center [619, 493] width 78 height 34
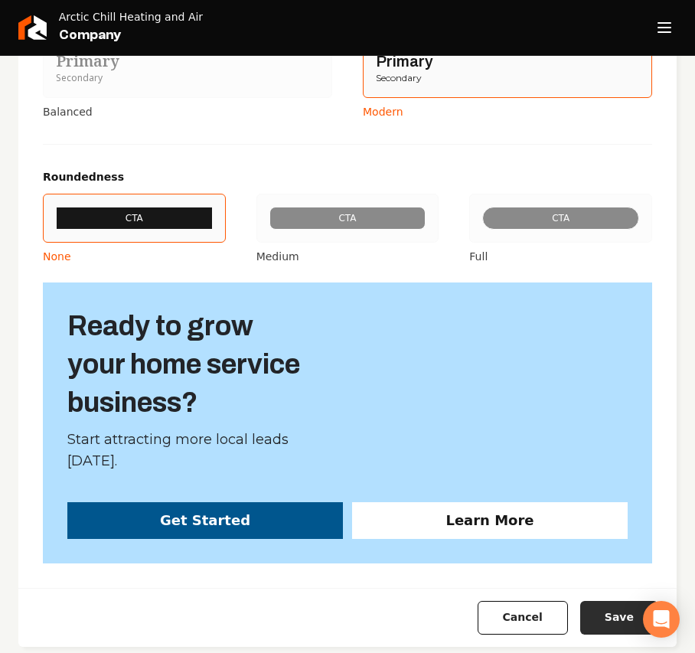
scroll to position [1820, 0]
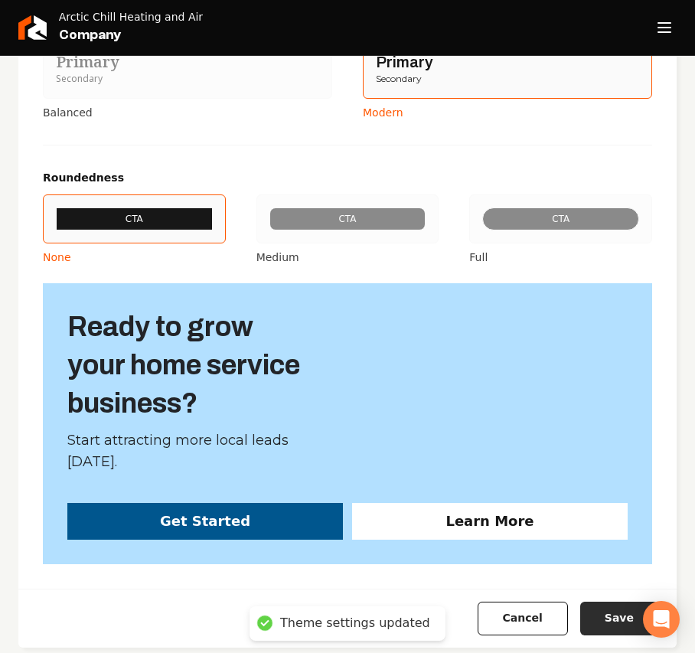
click at [611, 604] on button "Save" at bounding box center [619, 618] width 78 height 34
type input "#f0f1f4"
type input "#dfe2e8"
type input "#d0d5dc"
type input "#66788a"
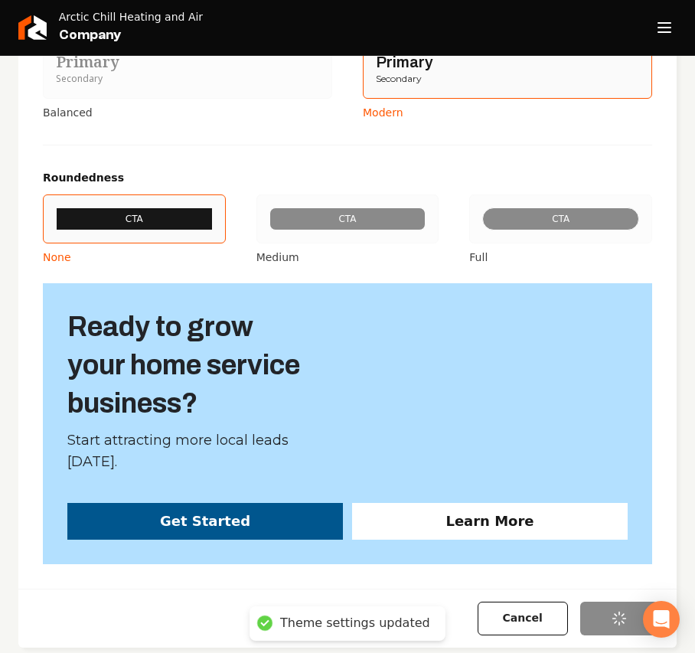
type input "#00568e"
type input "#2c3239"
type input "#07111e"
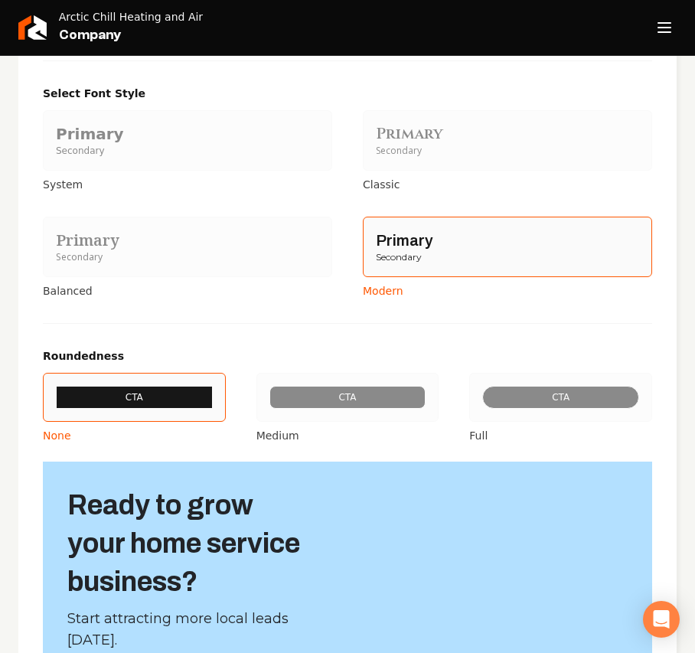
scroll to position [1353, 0]
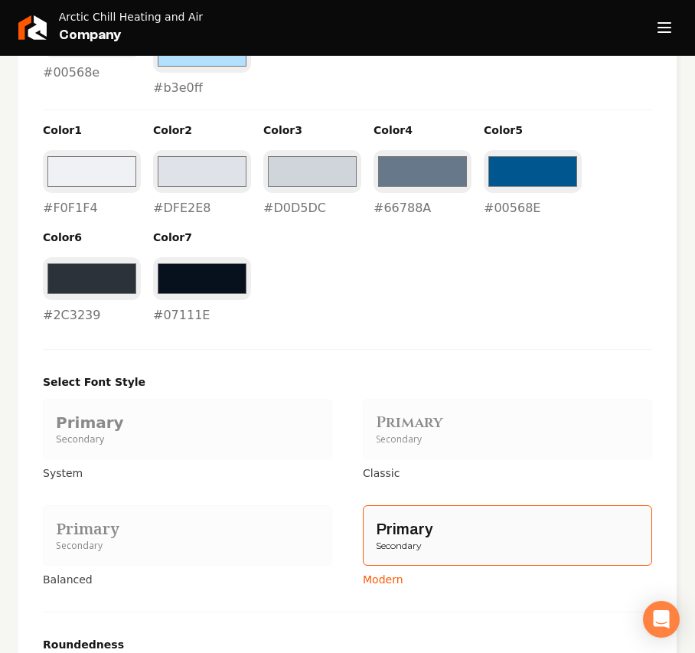
drag, startPoint x: 686, startPoint y: 31, endPoint x: 670, endPoint y: 31, distance: 16.1
click at [684, 31] on div "Arctic Chill Heating and Air Company" at bounding box center [347, 28] width 695 height 56
click at [667, 32] on line "Open navigation menu" at bounding box center [664, 32] width 12 height 0
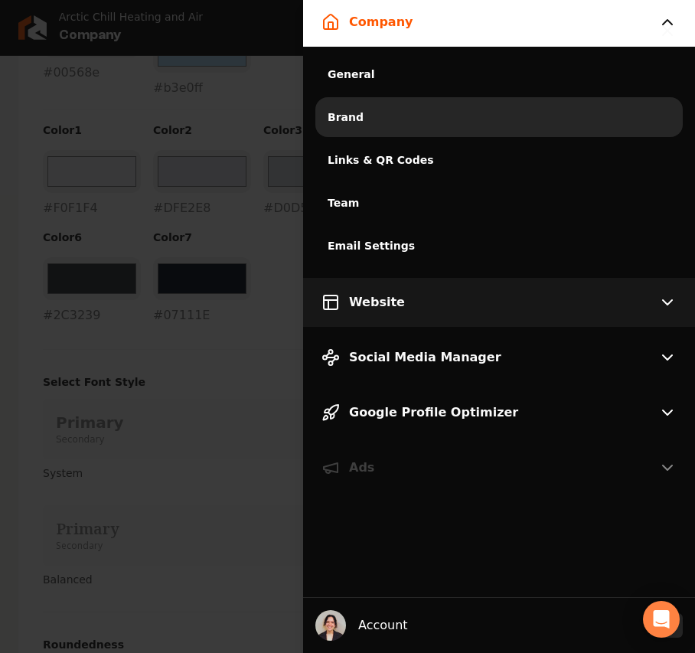
click at [412, 318] on button "Website" at bounding box center [499, 302] width 392 height 49
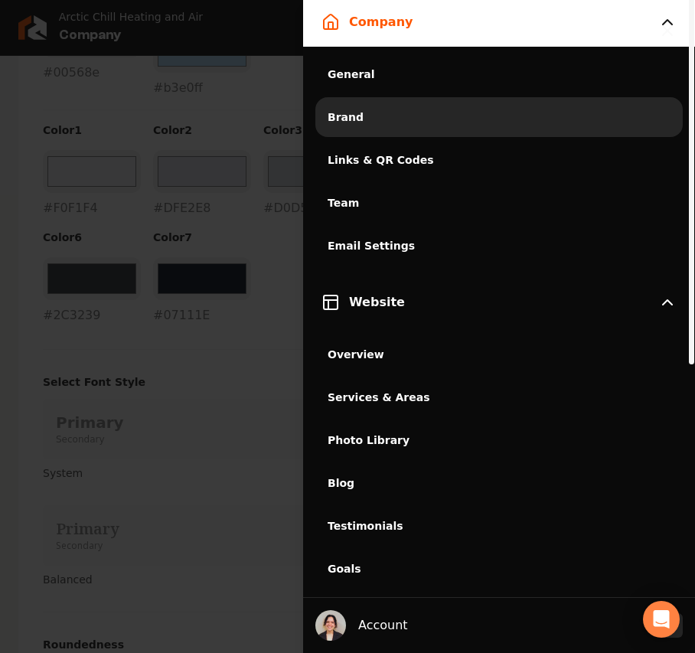
click at [370, 447] on span "Photo Library" at bounding box center [499, 439] width 343 height 15
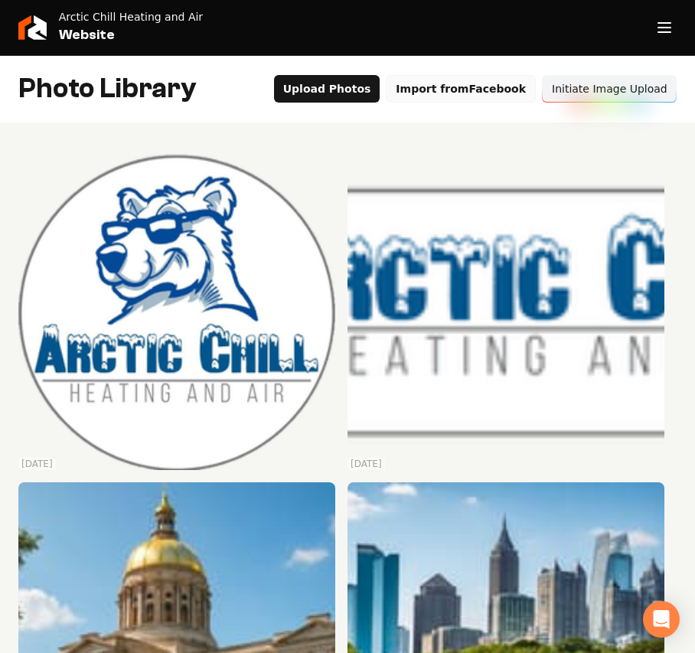
click at [442, 86] on button "Import from Facebook" at bounding box center [461, 89] width 150 height 28
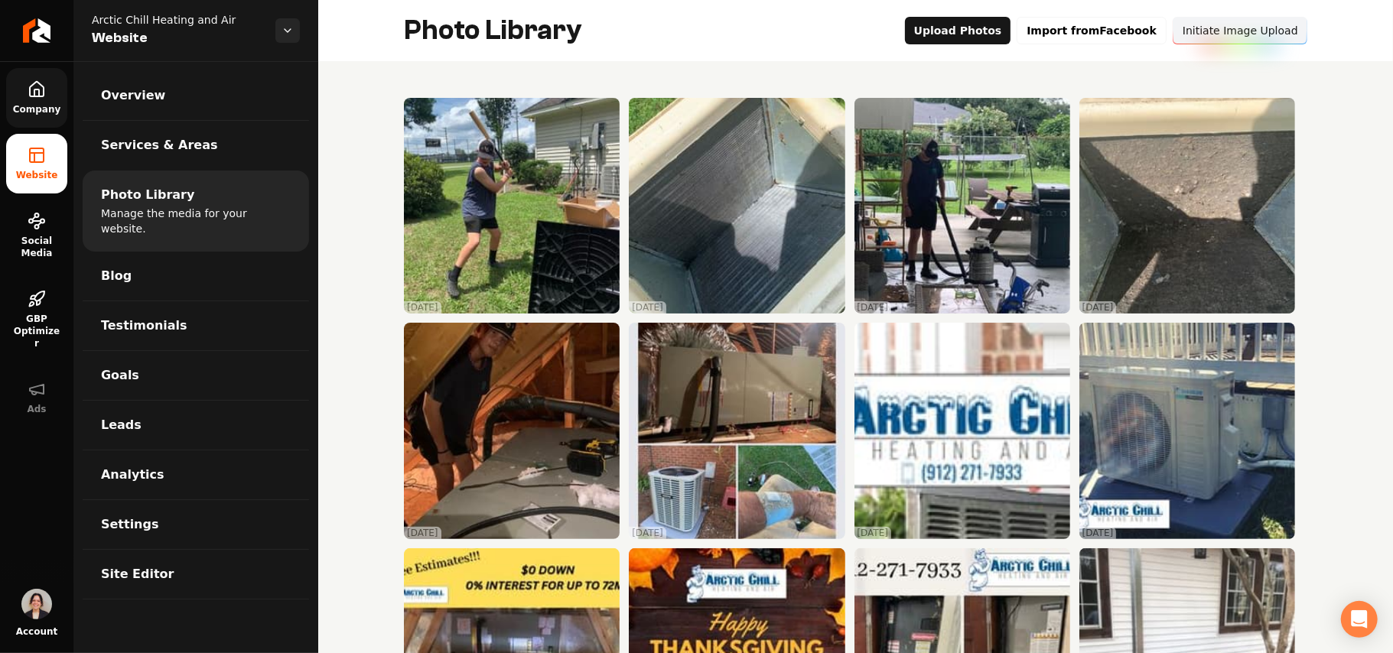
click at [44, 96] on icon at bounding box center [37, 89] width 18 height 18
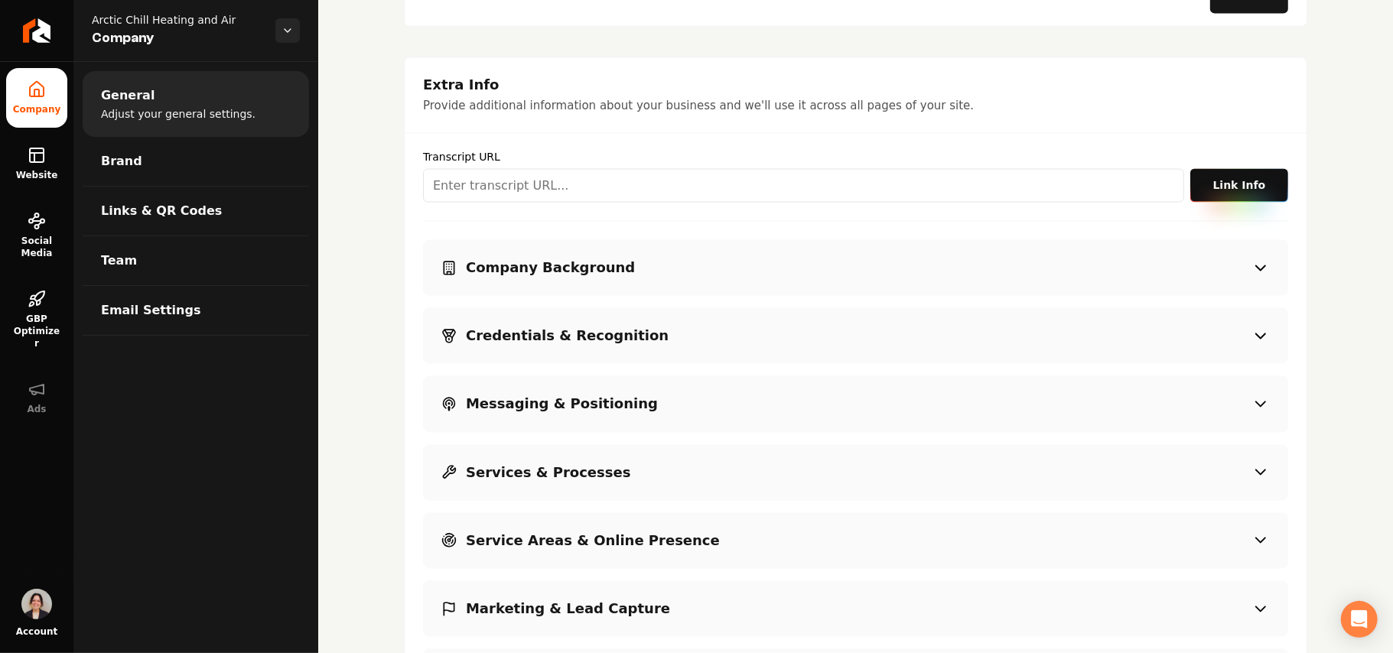
scroll to position [1837, 0]
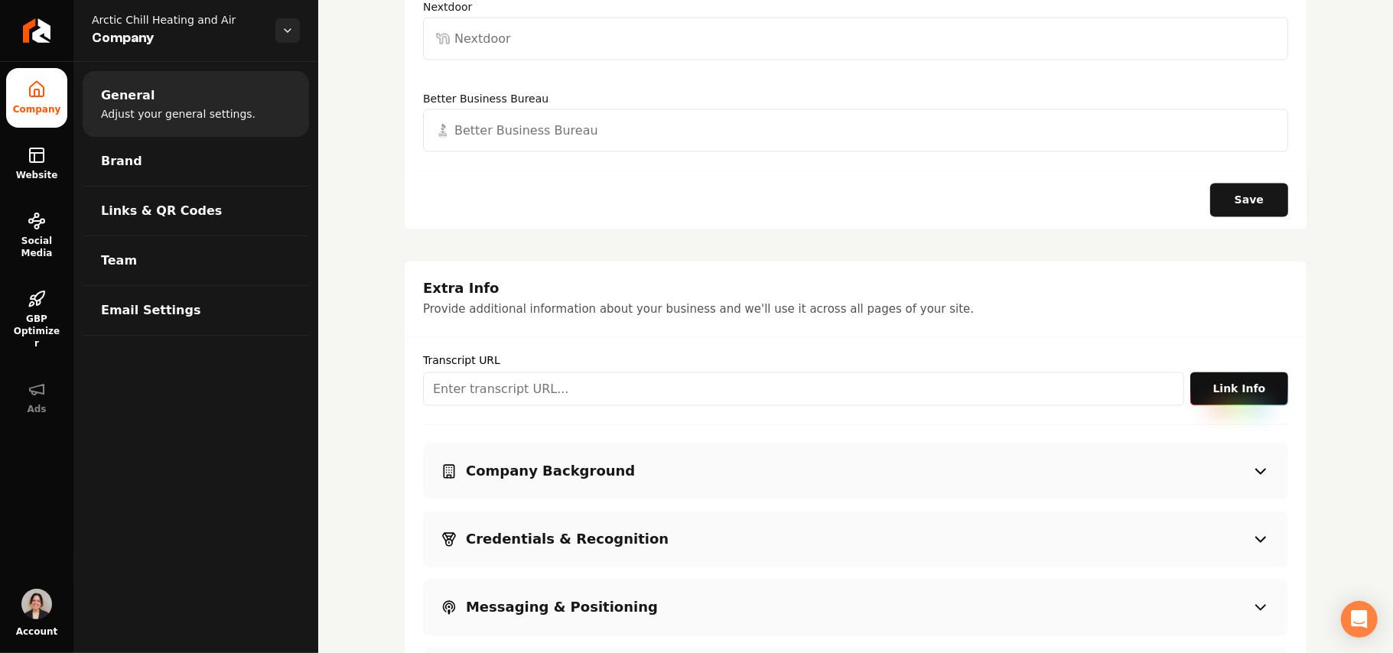
click at [1262, 187] on button "Save" at bounding box center [1250, 201] width 78 height 34
click at [141, 172] on link "Brand" at bounding box center [196, 161] width 227 height 49
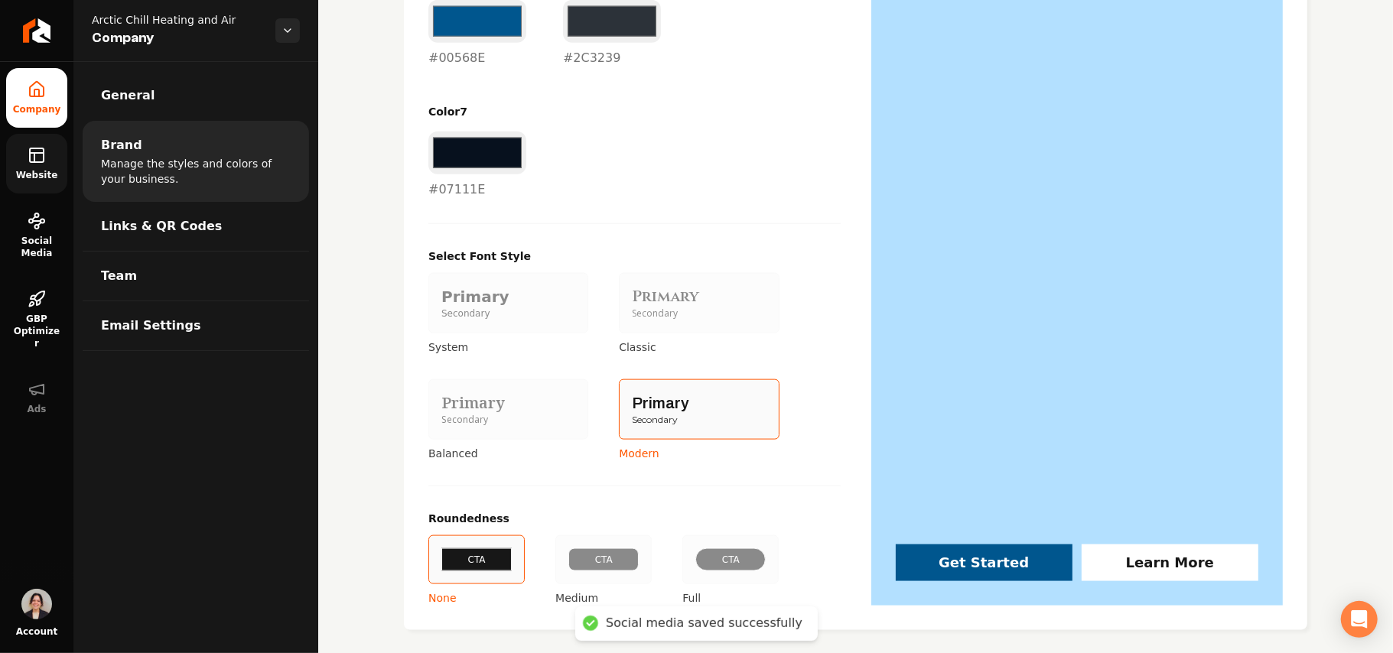
click at [31, 167] on link "Website" at bounding box center [36, 164] width 61 height 60
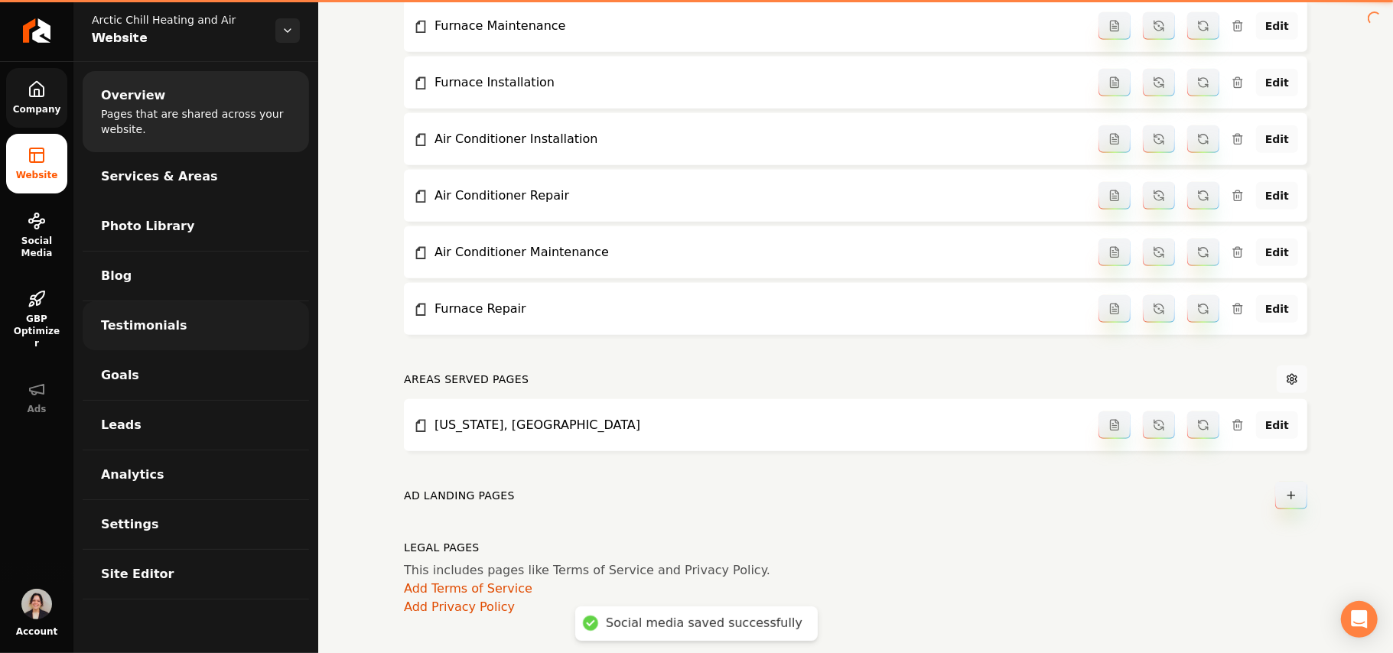
scroll to position [744, 0]
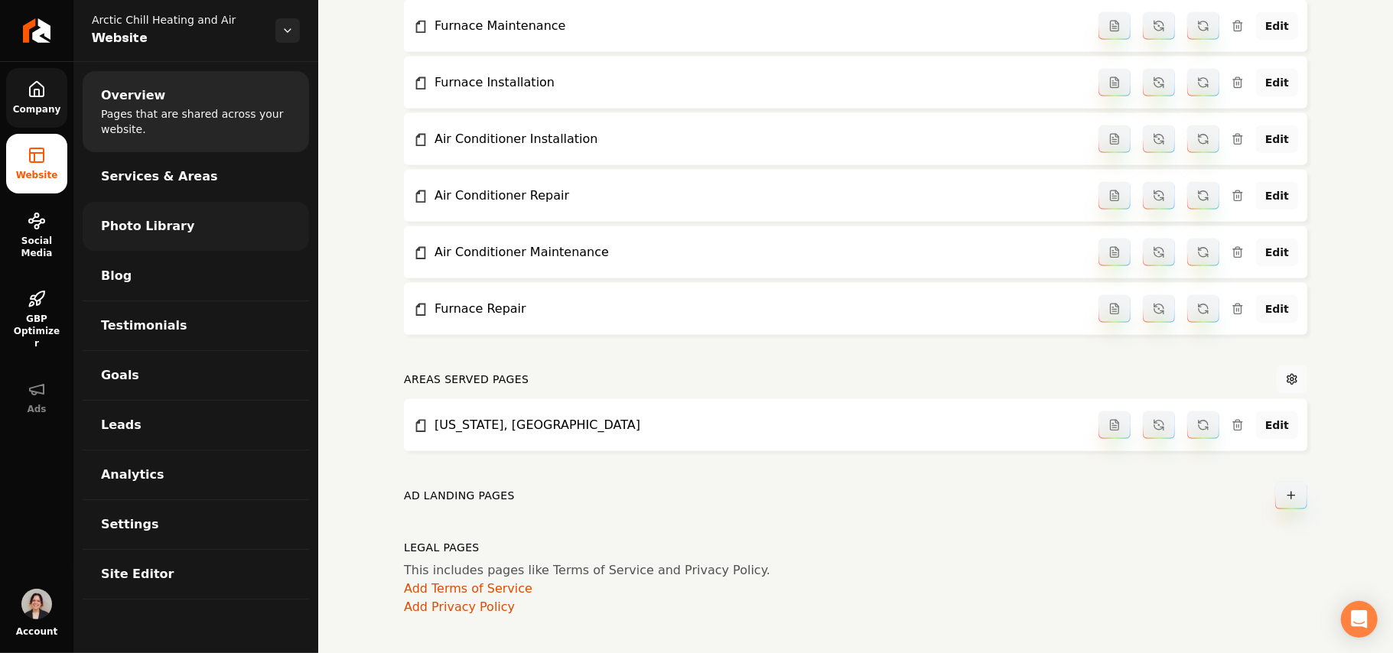
click at [161, 217] on span "Photo Library" at bounding box center [147, 226] width 93 height 18
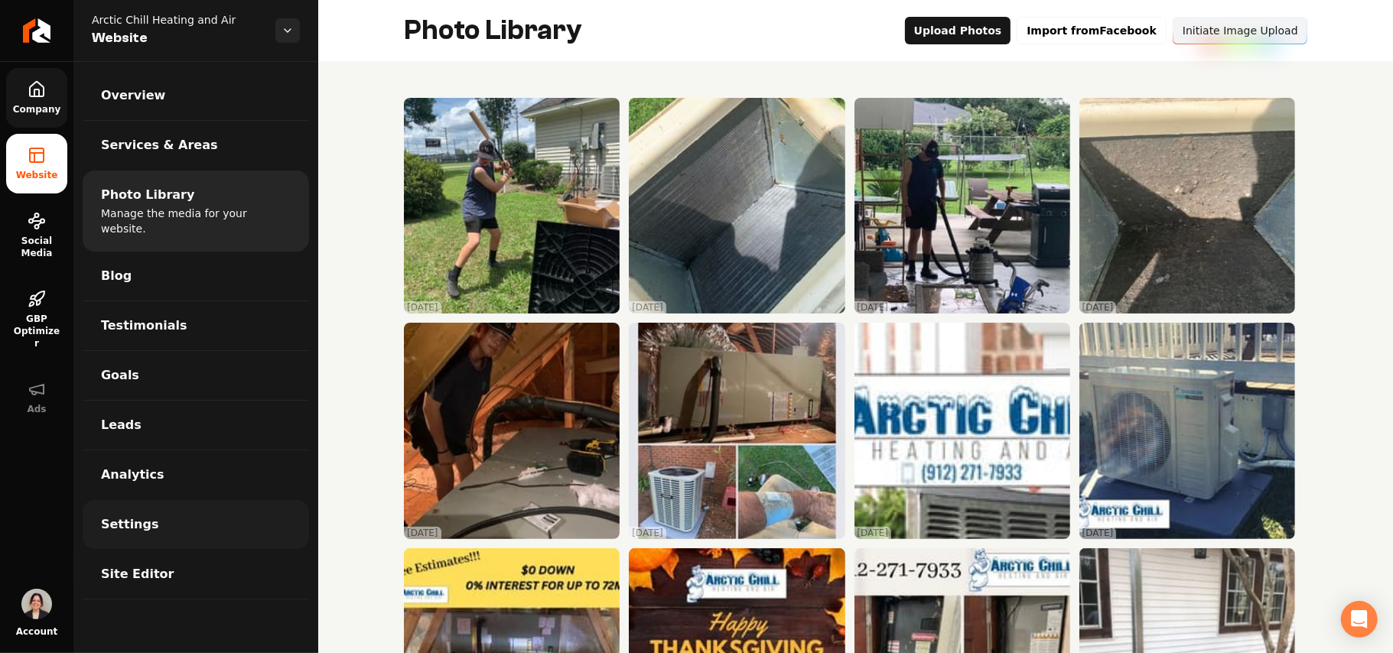
click at [172, 523] on link "Settings" at bounding box center [196, 524] width 227 height 49
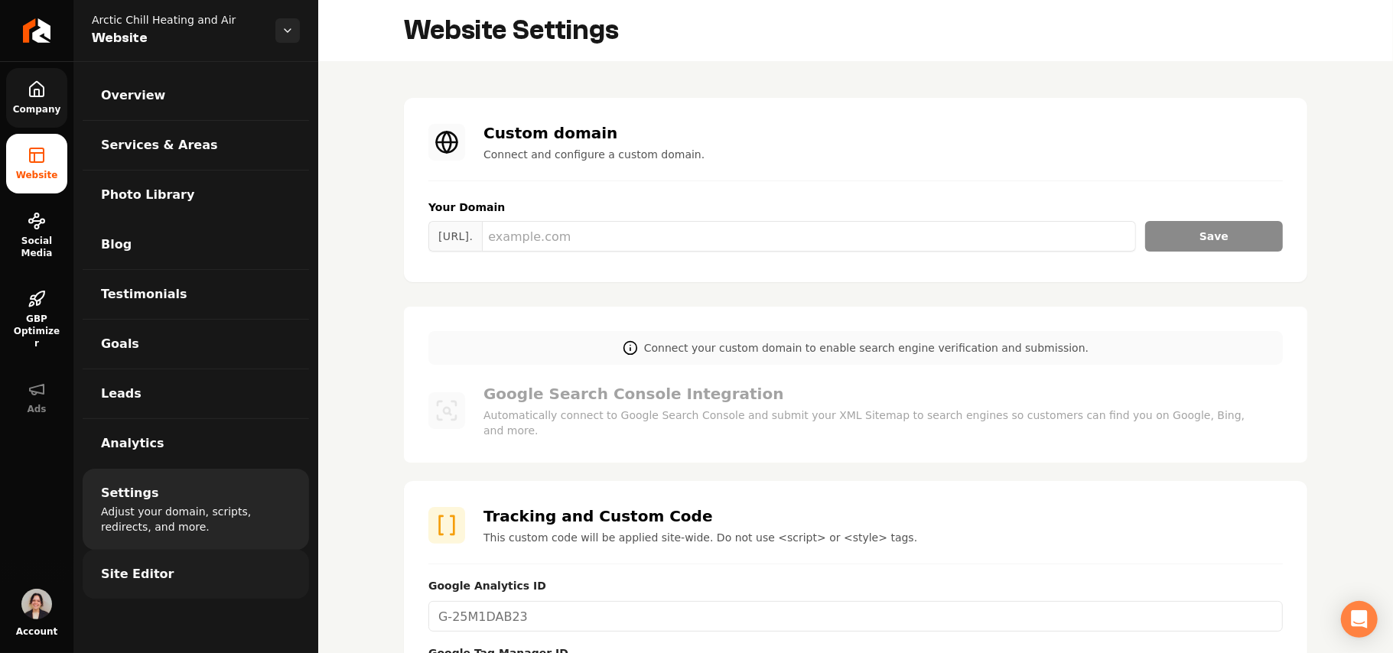
click at [169, 591] on link "Site Editor" at bounding box center [196, 574] width 227 height 49
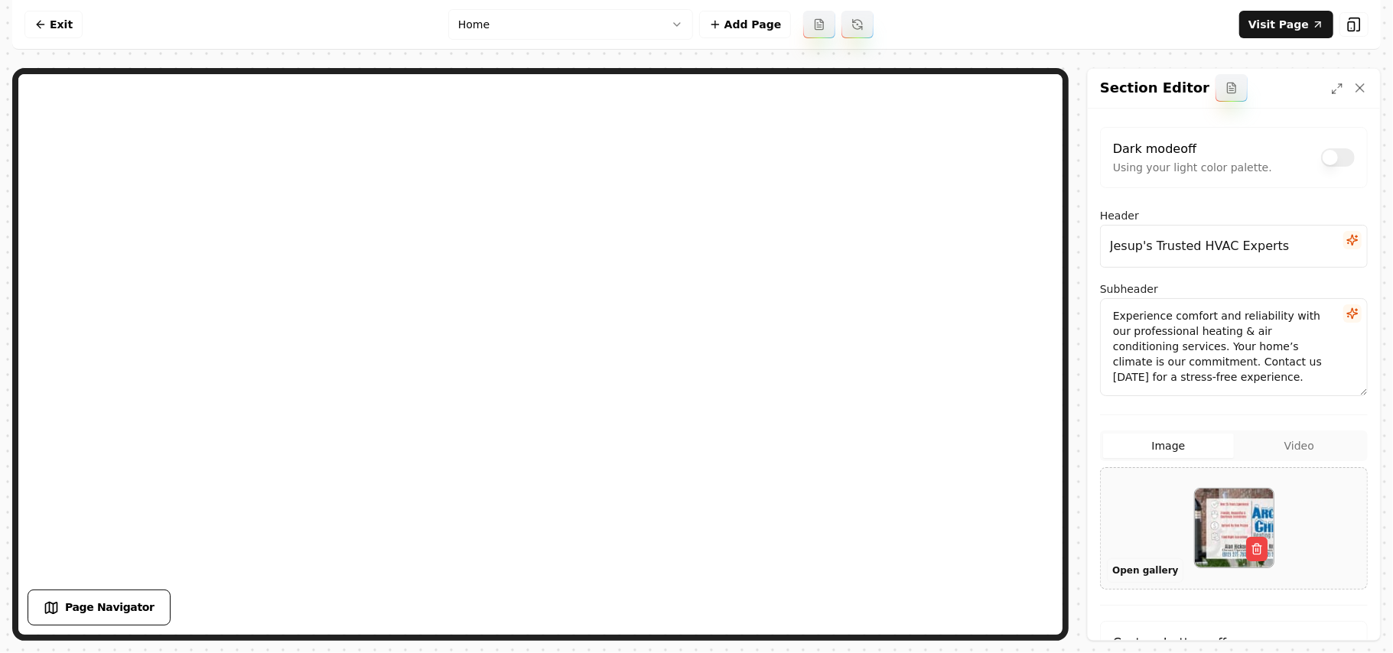
click at [1151, 567] on button "Open gallery" at bounding box center [1145, 571] width 77 height 24
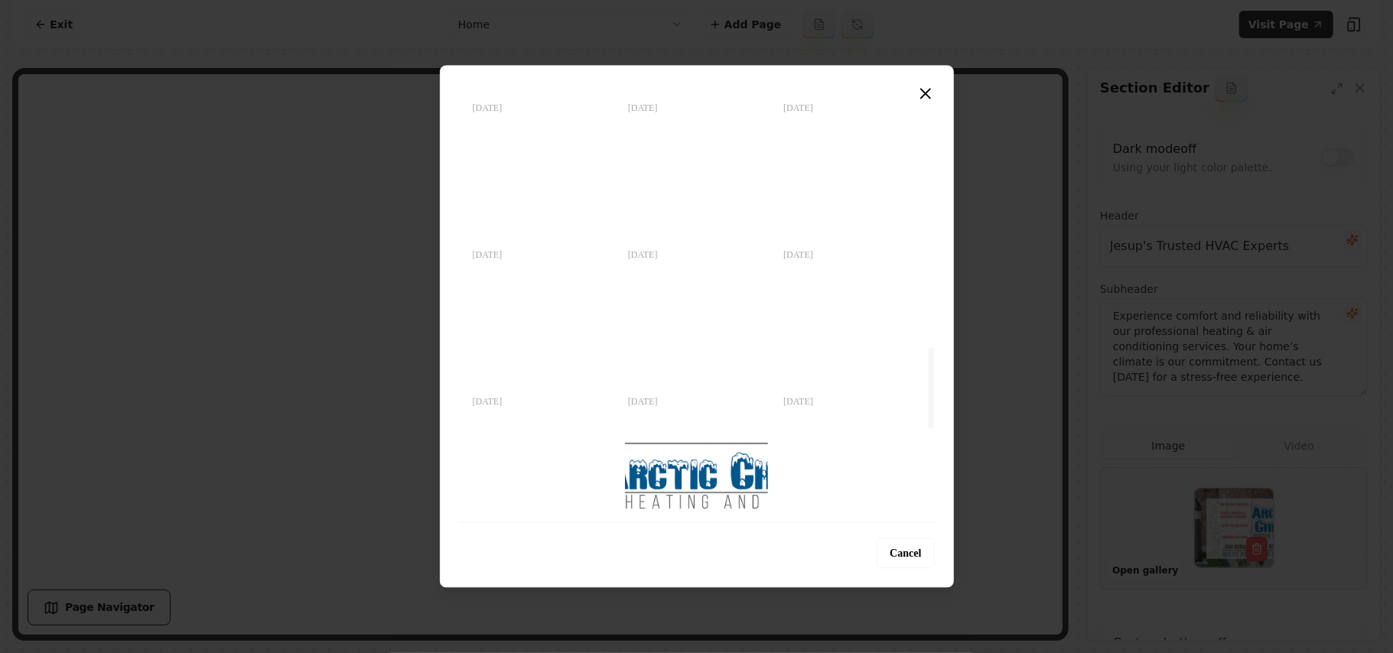
scroll to position [1311, 0]
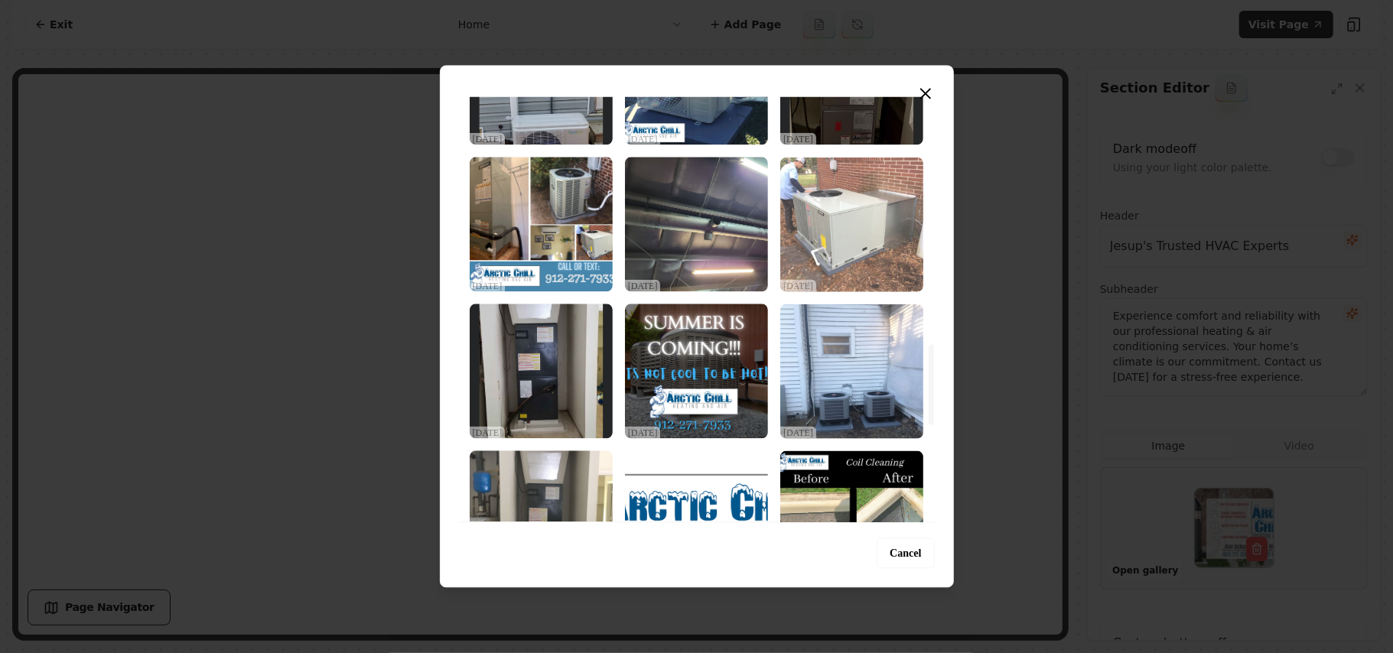
click at [817, 203] on img "Select image image_68debbc75c7cd75eb83fbccb.jpeg" at bounding box center [852, 224] width 143 height 135
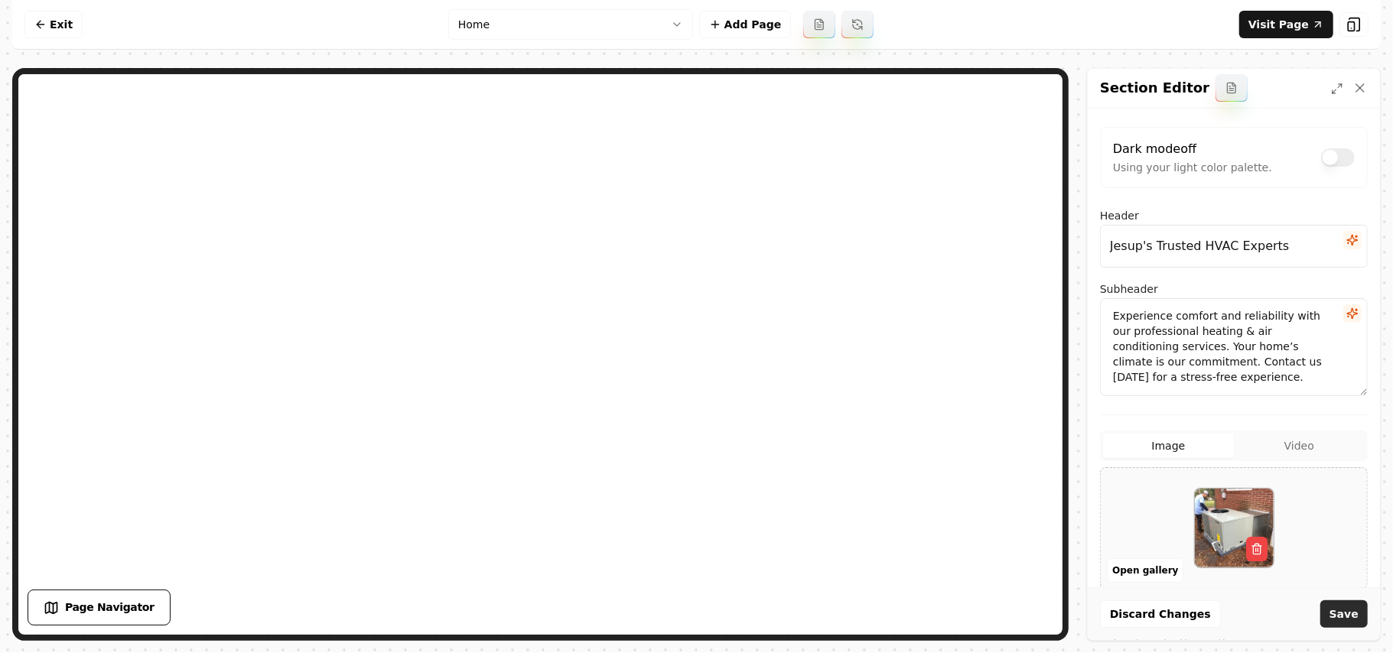
click at [1351, 620] on button "Save" at bounding box center [1344, 615] width 47 height 28
click at [1151, 572] on button "Open gallery" at bounding box center [1145, 571] width 77 height 24
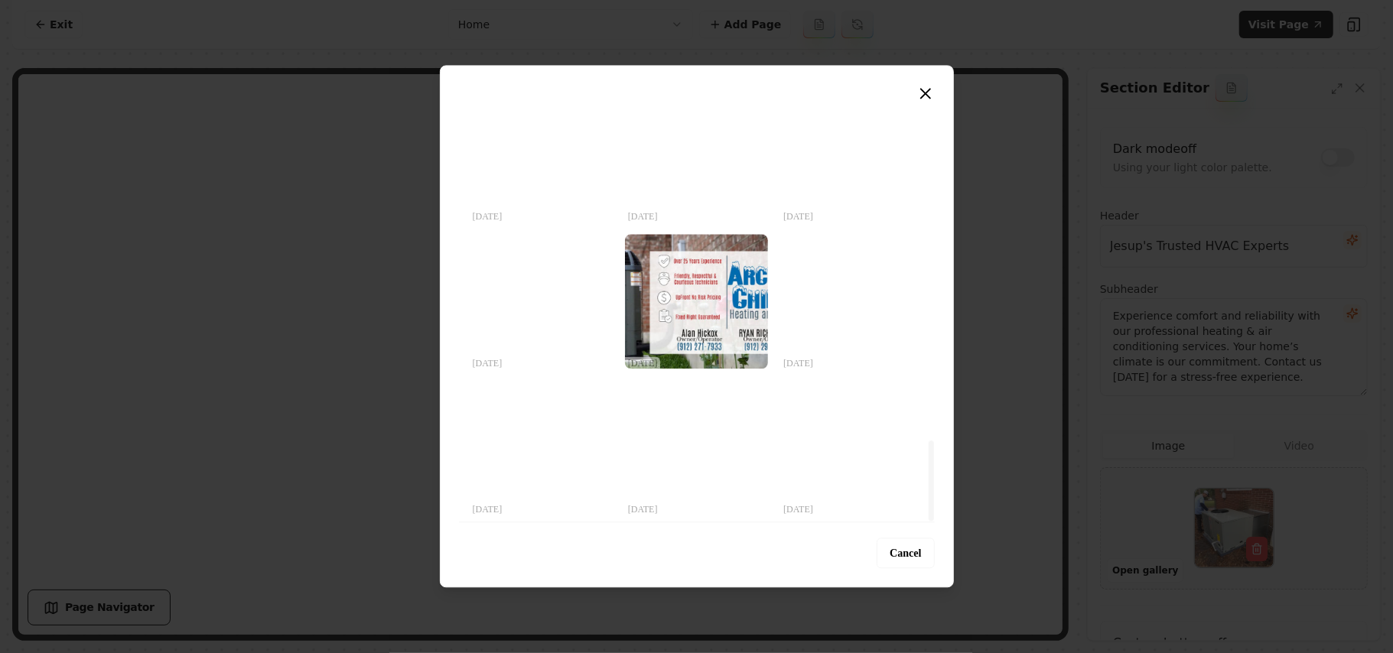
drag, startPoint x: 926, startPoint y: 194, endPoint x: 959, endPoint y: 594, distance: 401.6
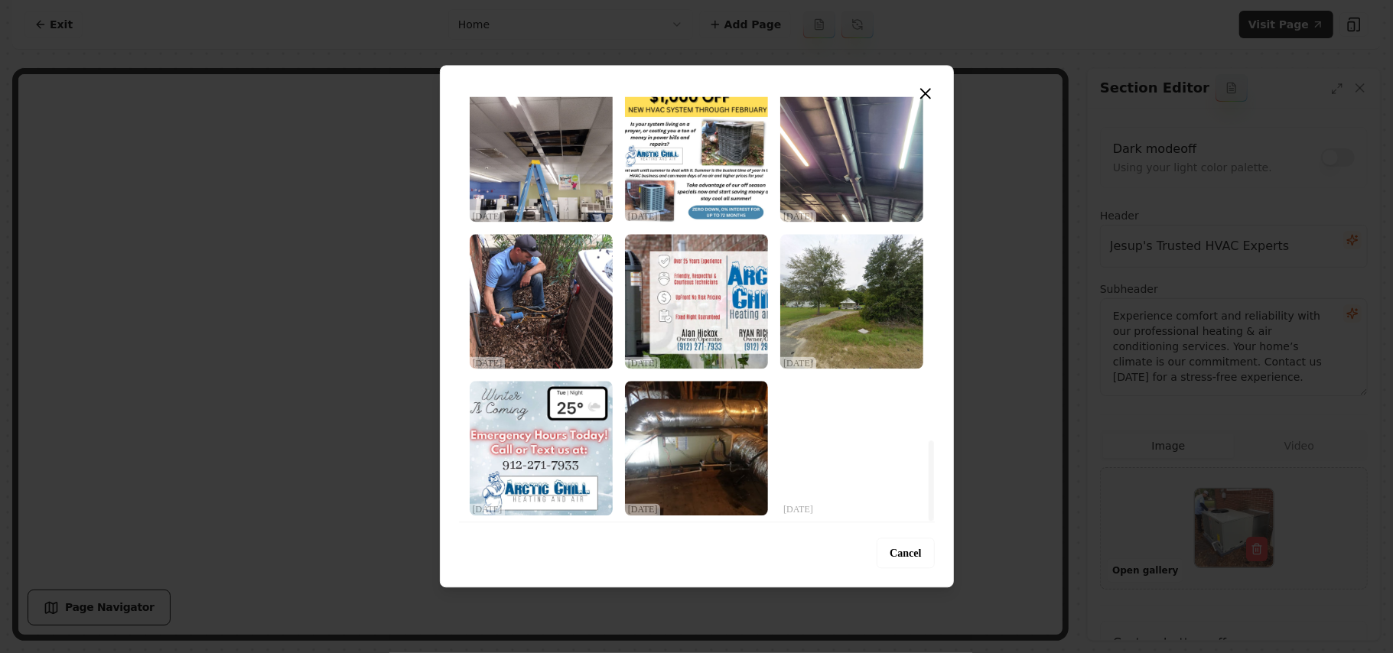
click at [935, 522] on div at bounding box center [931, 308] width 8 height 425
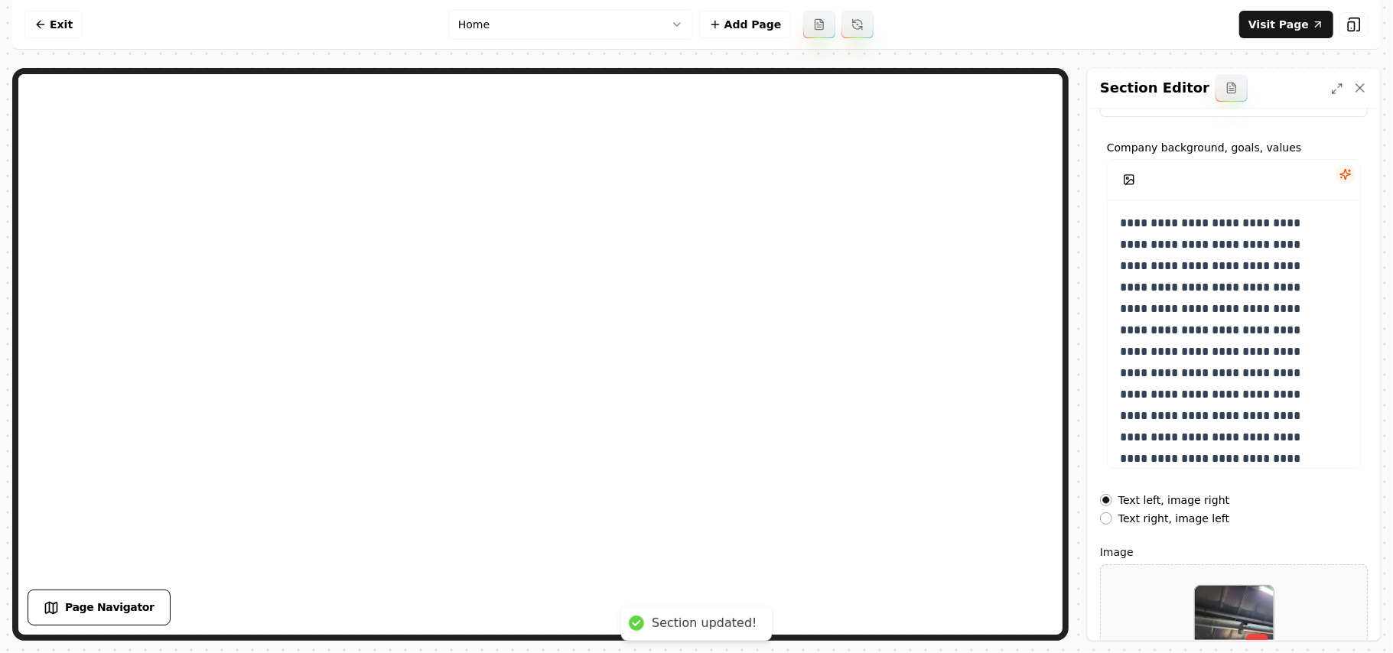
scroll to position [174, 0]
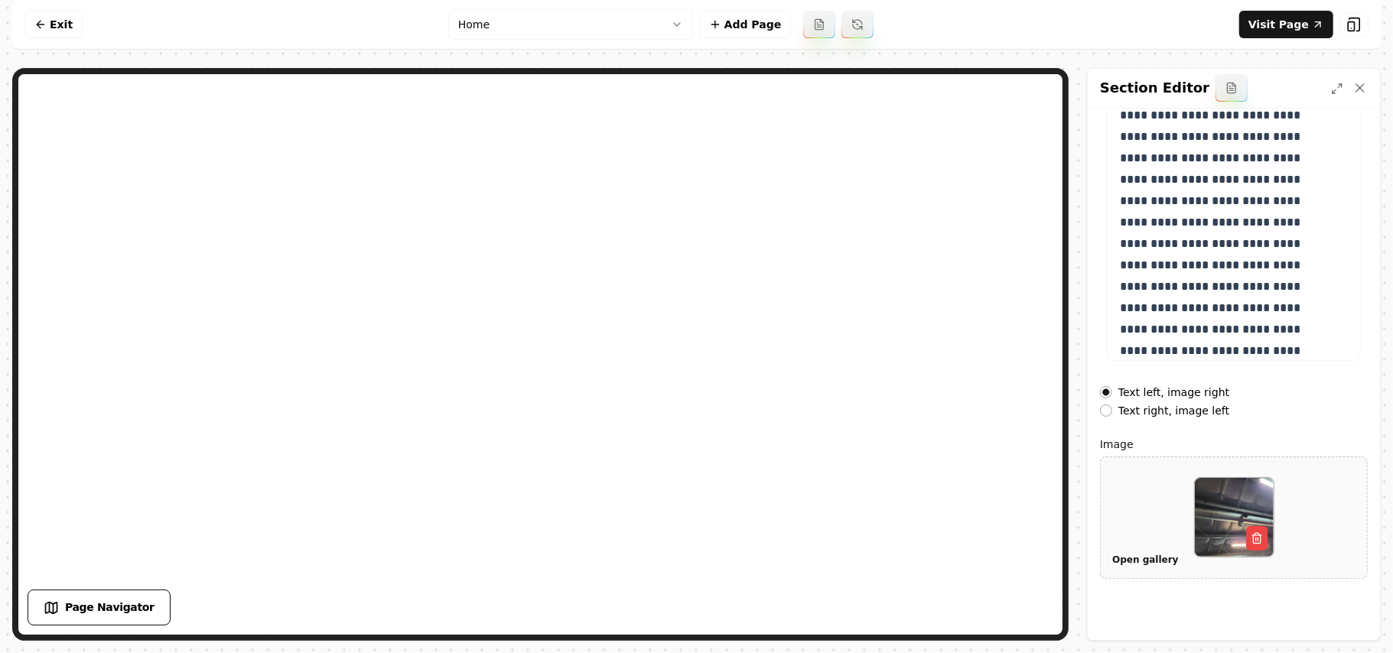
click at [1142, 562] on button "Open gallery" at bounding box center [1145, 560] width 77 height 24
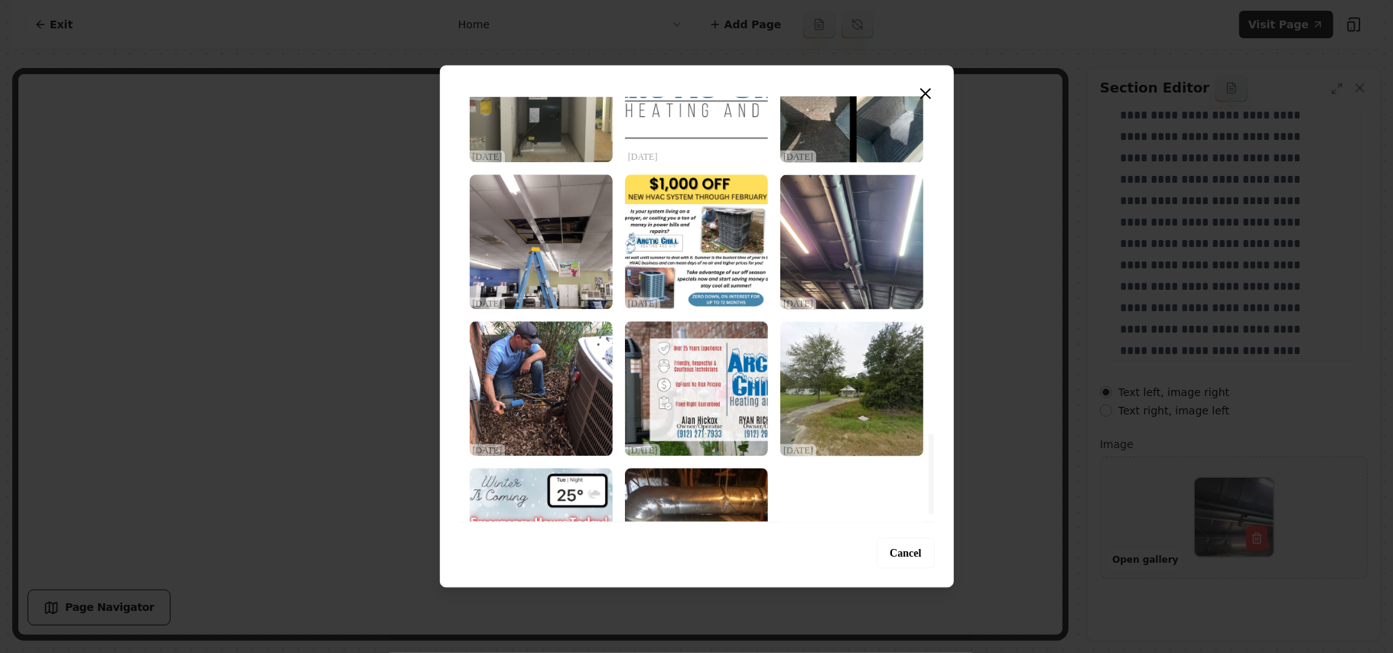
scroll to position [1821, 0]
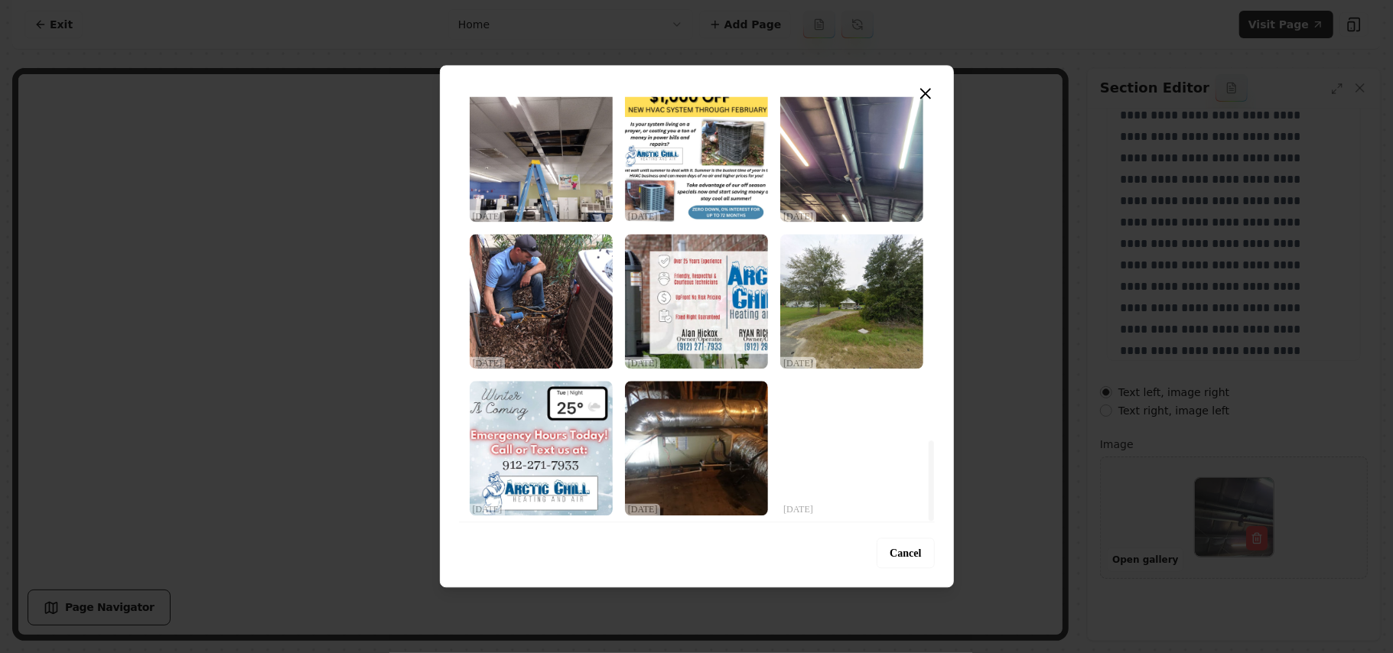
click at [494, 292] on img "Select image image_68debbc75c7cd75eb83fb04a.jpeg" at bounding box center [541, 301] width 143 height 135
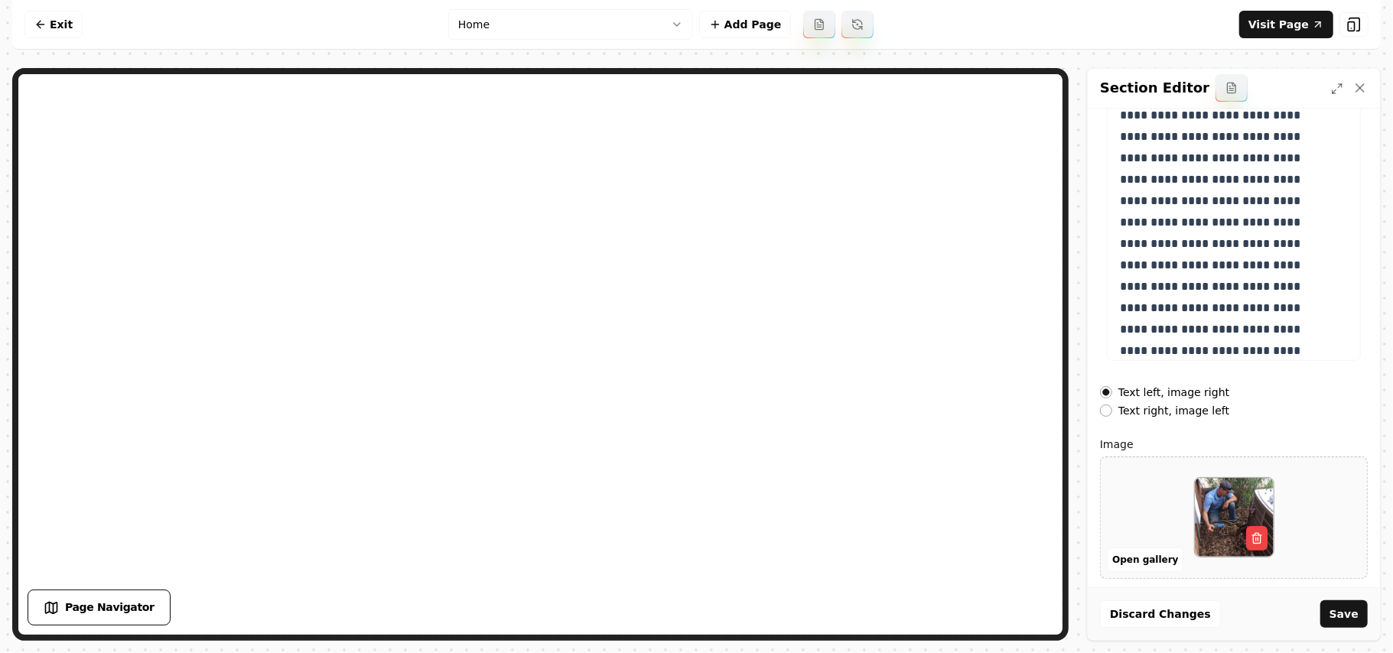
click at [1354, 610] on button "Save" at bounding box center [1344, 615] width 47 height 28
click at [1177, 415] on label "Text right, image left" at bounding box center [1174, 411] width 111 height 11
click at [1113, 415] on button "Text right, image left" at bounding box center [1106, 411] width 12 height 12
click at [1356, 618] on div "Discard Changes Save" at bounding box center [1234, 614] width 292 height 53
click at [1185, 416] on label "Text right, image left" at bounding box center [1174, 411] width 111 height 11
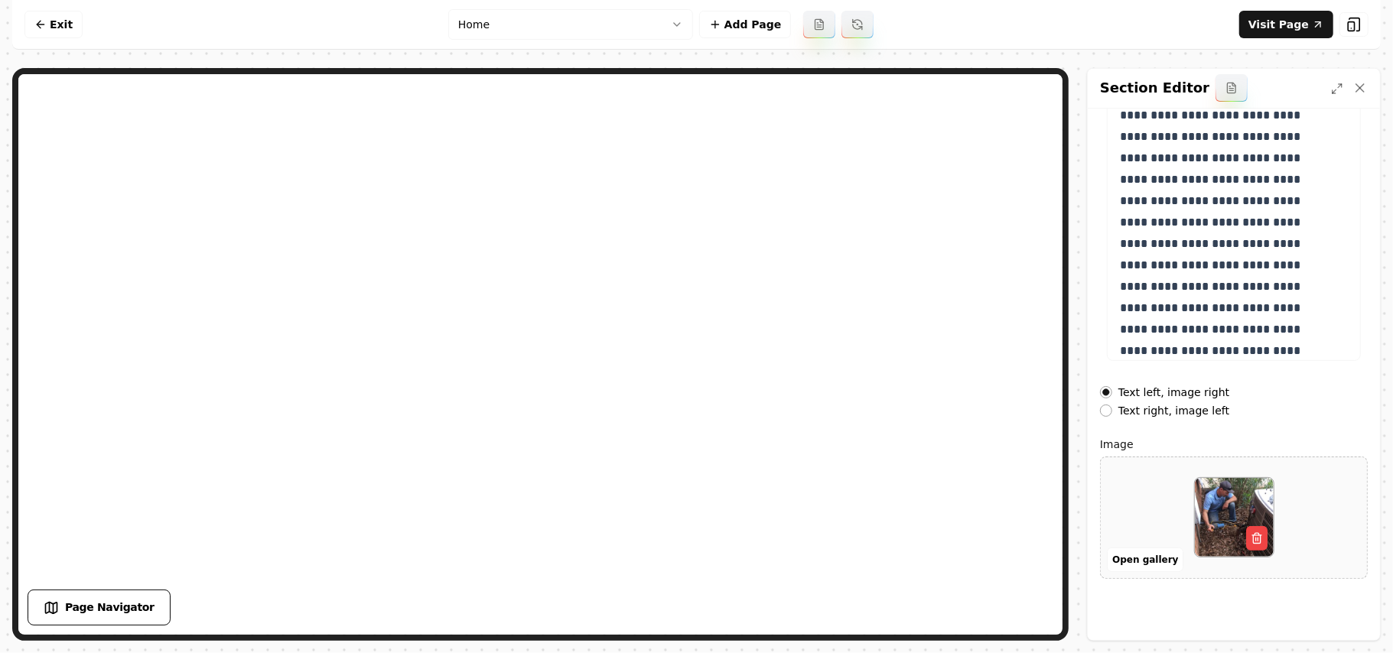
click at [1113, 416] on button "Text right, image left" at bounding box center [1106, 411] width 12 height 12
click at [1348, 611] on button "Save" at bounding box center [1344, 615] width 47 height 28
click at [1267, 37] on link "Visit Page" at bounding box center [1287, 25] width 94 height 28
click at [533, 26] on html "**********" at bounding box center [696, 326] width 1393 height 653
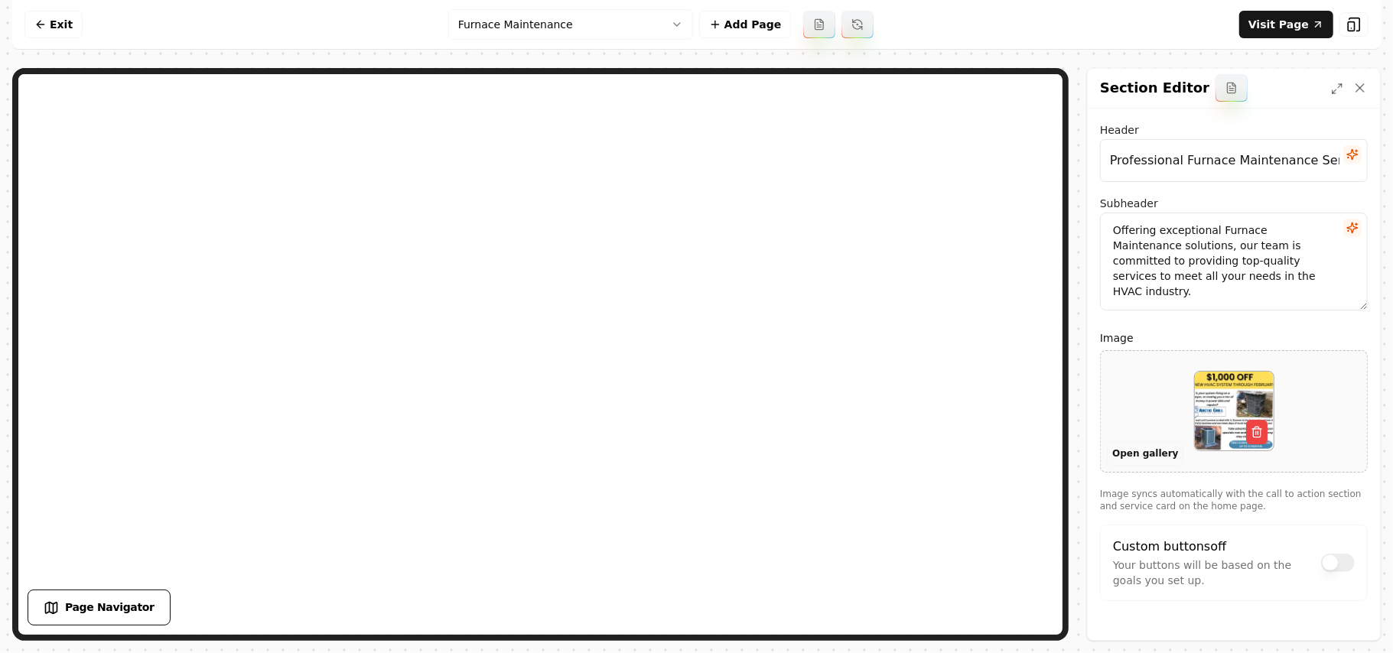
click at [1140, 459] on button "Open gallery" at bounding box center [1145, 454] width 77 height 24
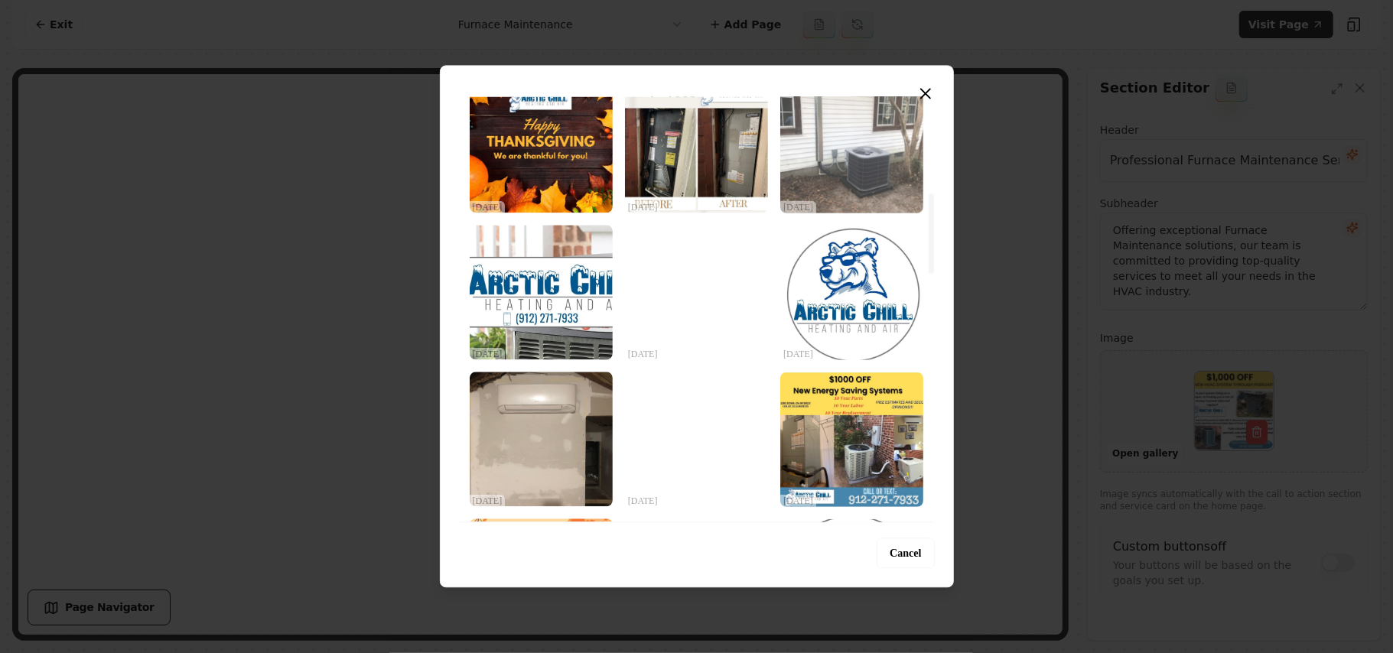
scroll to position [510, 0]
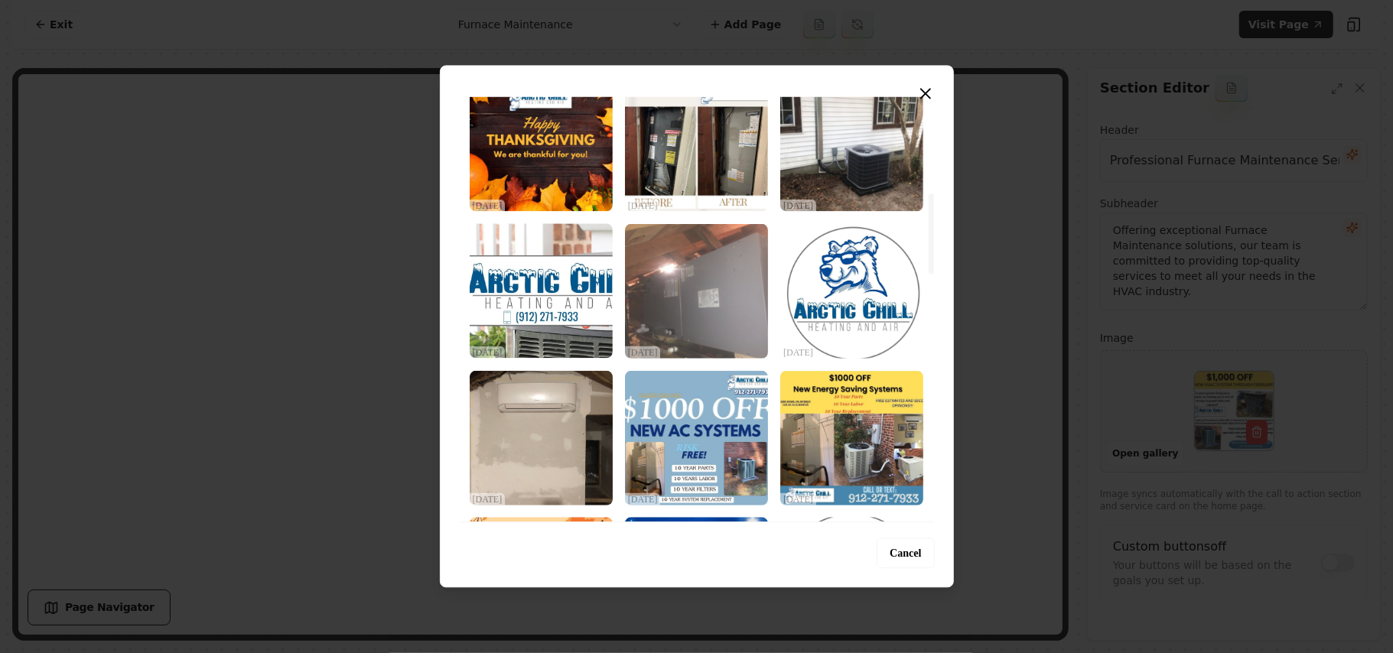
click at [719, 267] on img "Select image image_68debdb95c7cd75eb84a4273.jpeg" at bounding box center [696, 290] width 143 height 135
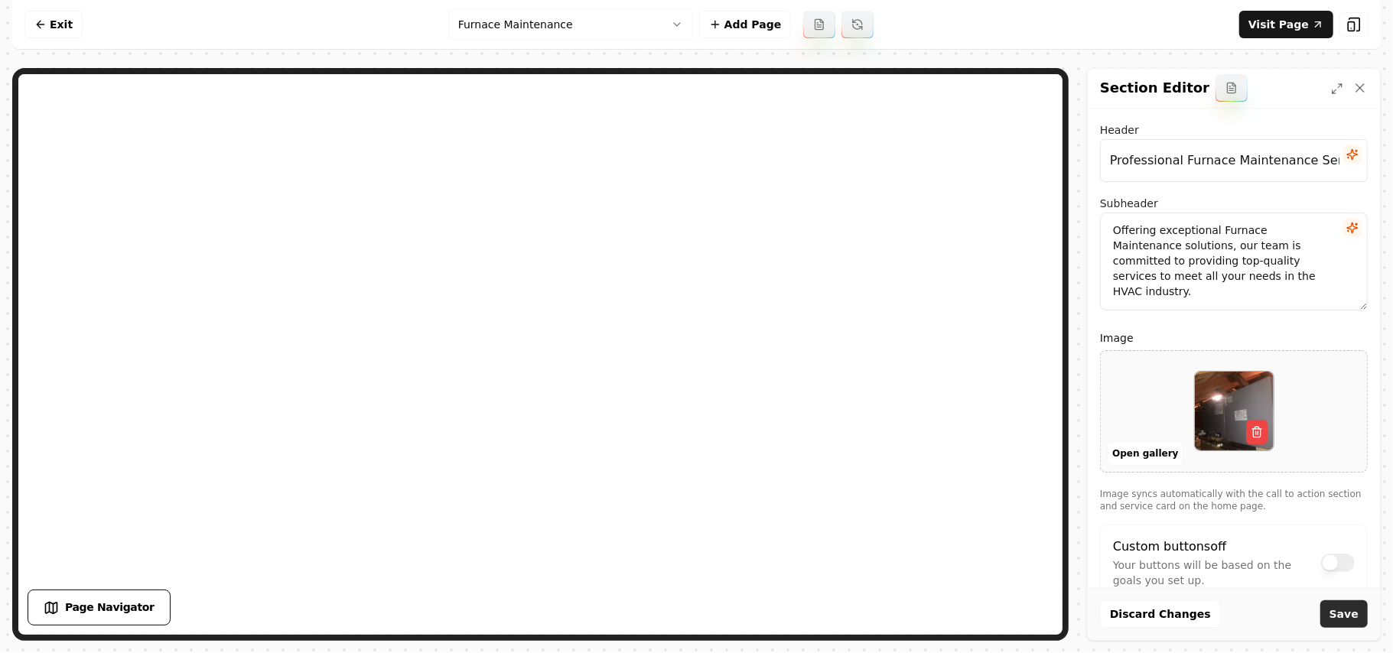
click at [1341, 608] on button "Save" at bounding box center [1344, 615] width 47 height 28
click at [1126, 457] on button "Open gallery" at bounding box center [1145, 454] width 77 height 24
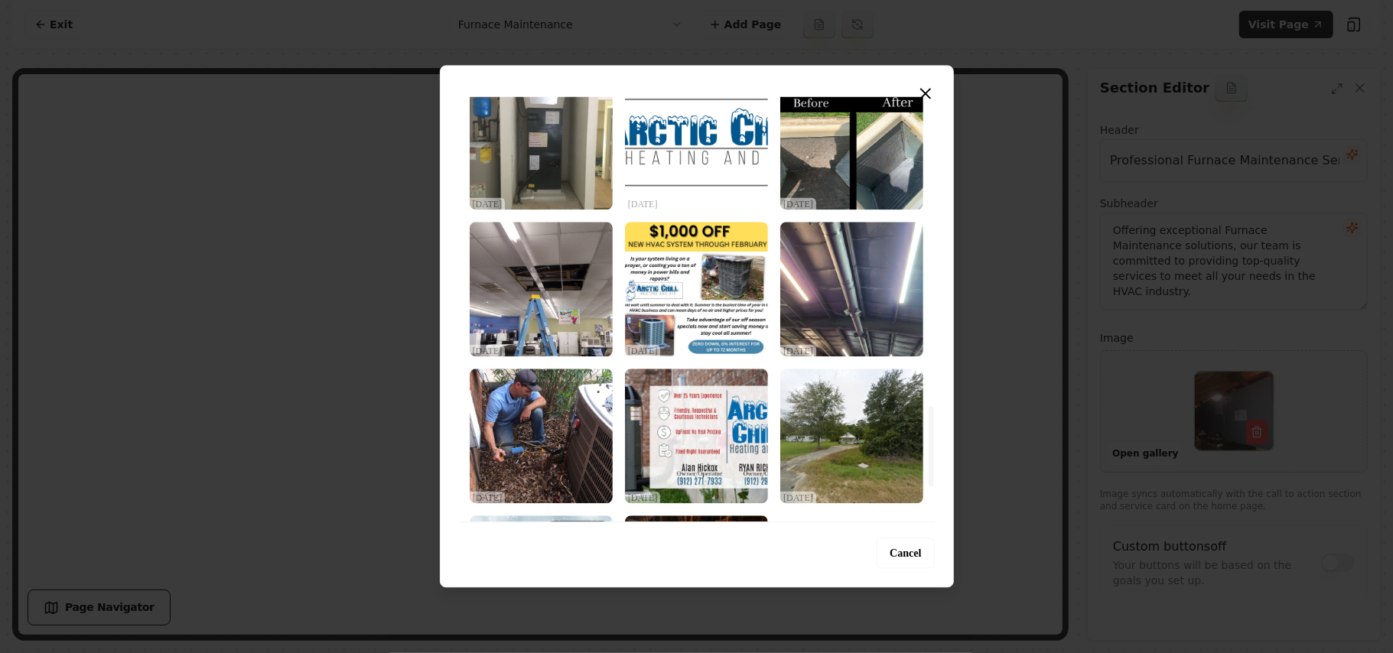
scroll to position [1821, 0]
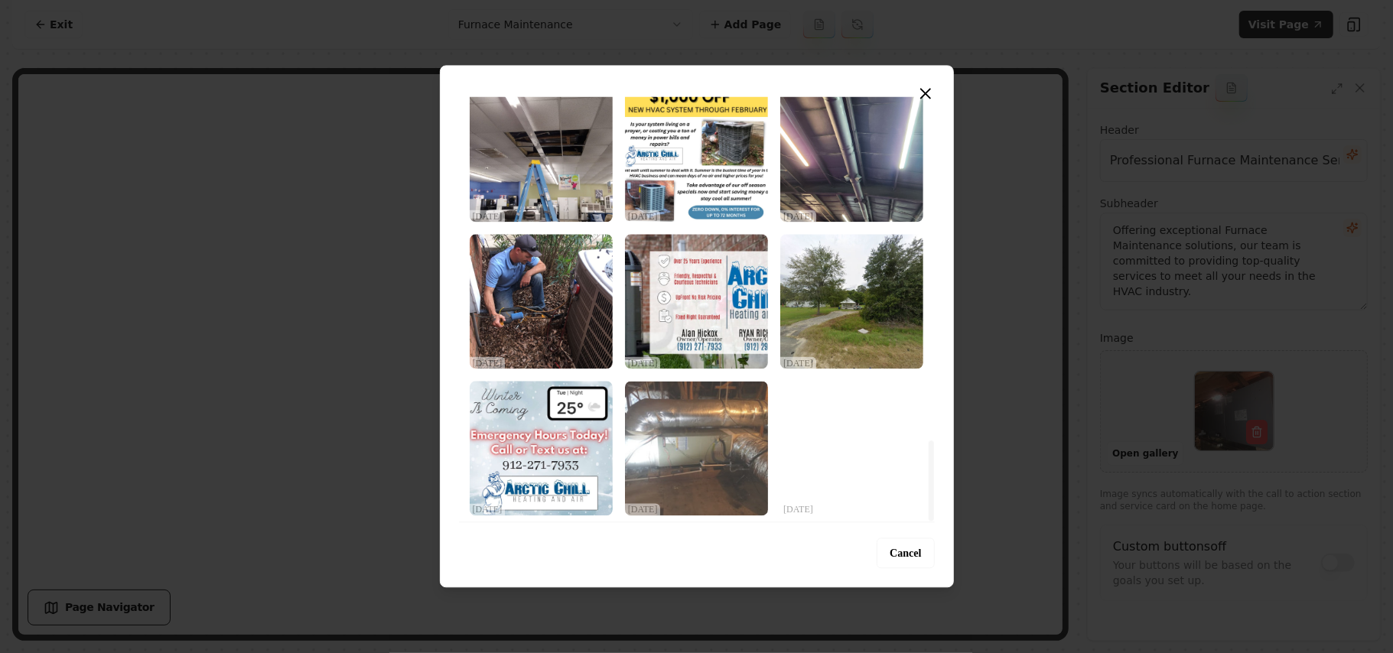
click at [667, 453] on img "Select image image_68debbc65c7cd75eb83fab04.jpeg" at bounding box center [696, 448] width 143 height 135
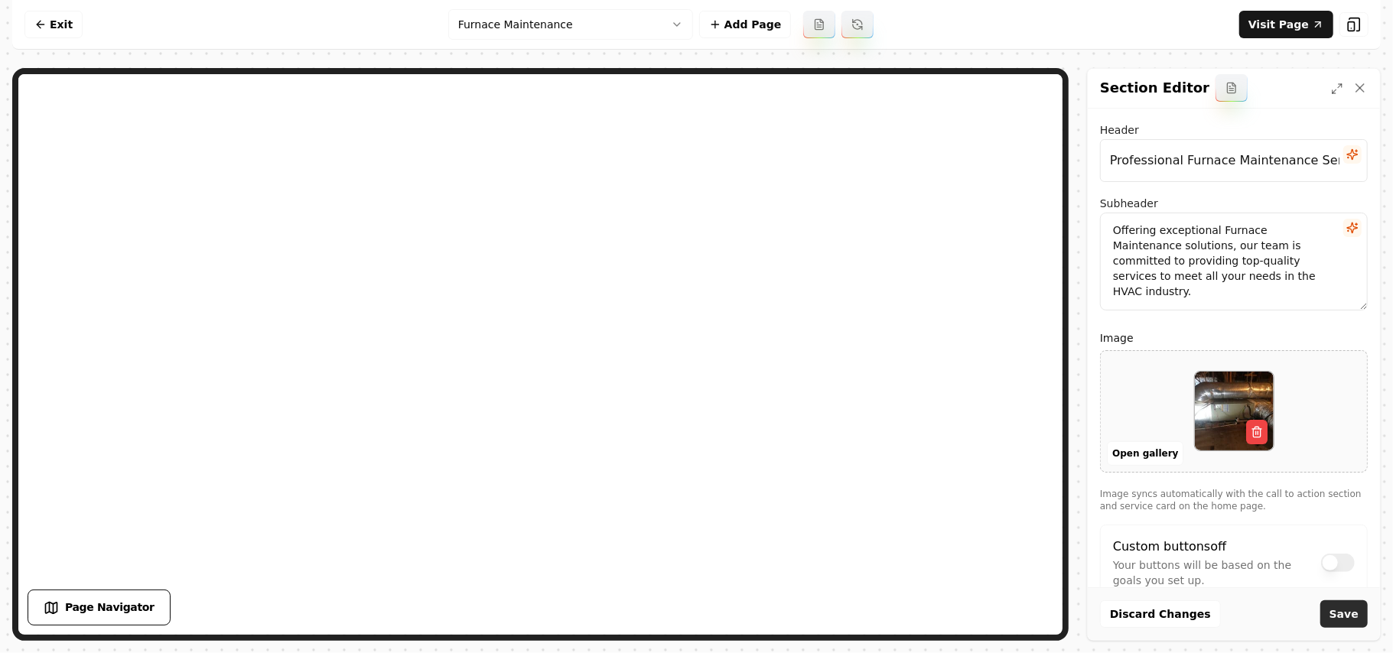
click at [1354, 623] on button "Save" at bounding box center [1344, 615] width 47 height 28
click at [1143, 451] on button "Open gallery" at bounding box center [1145, 454] width 77 height 24
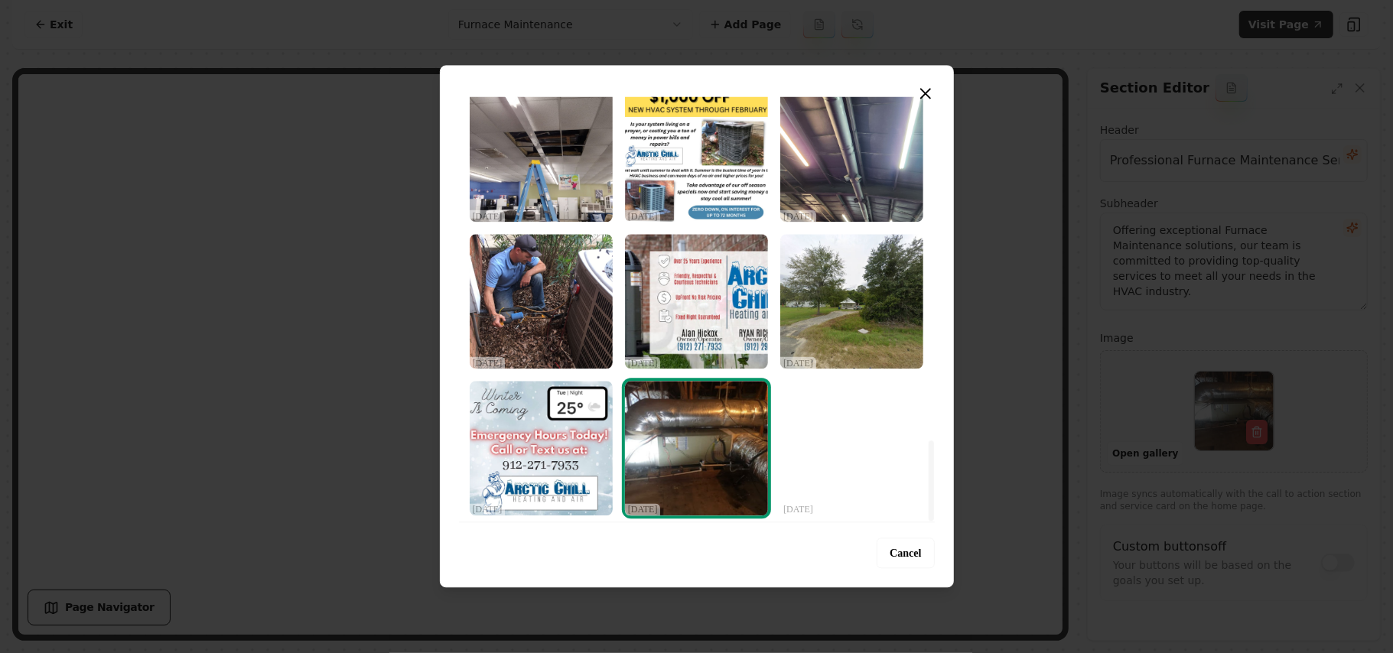
drag, startPoint x: 928, startPoint y: 117, endPoint x: 975, endPoint y: 504, distance: 389.2
click at [934, 504] on div at bounding box center [931, 481] width 5 height 80
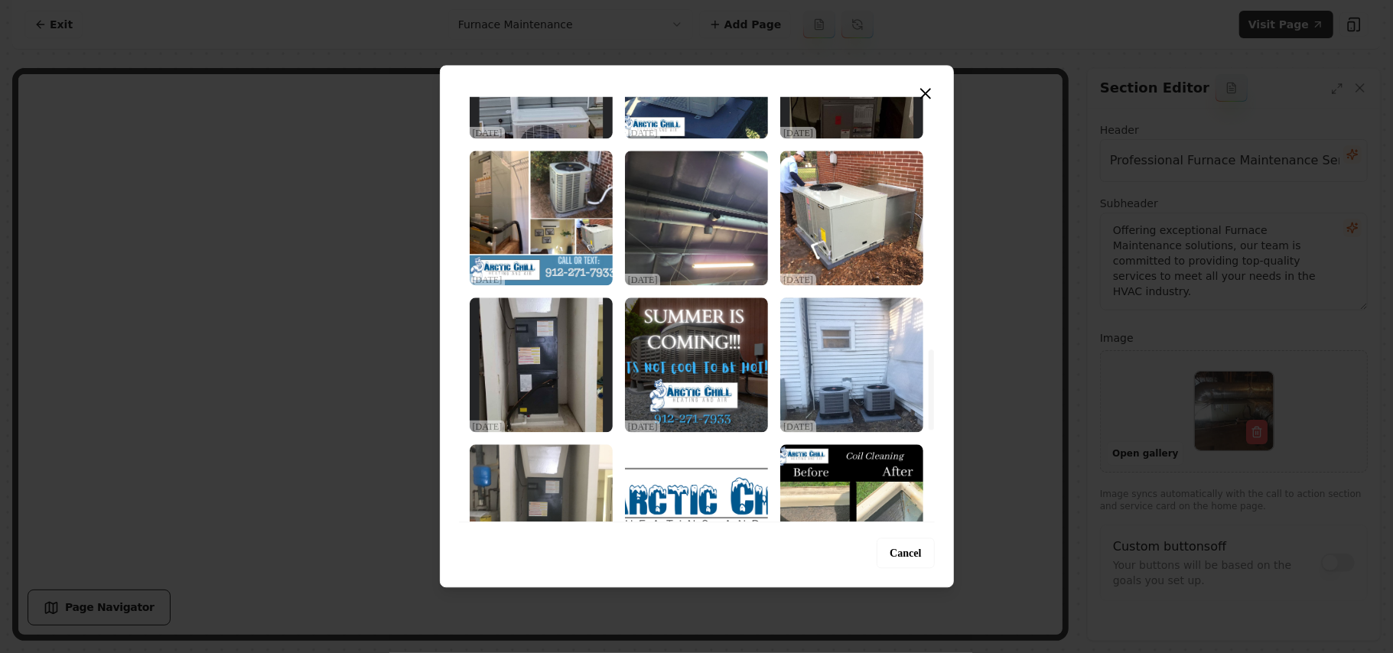
scroll to position [1311, 0]
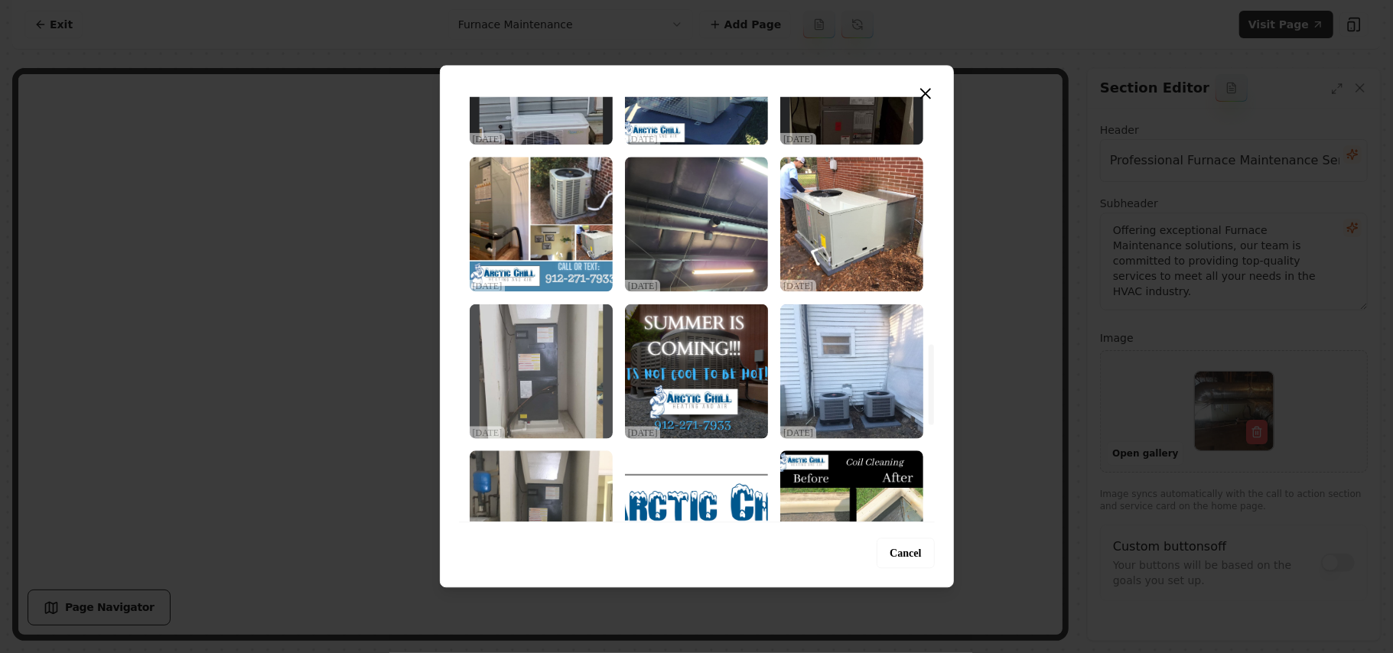
click at [545, 383] on img "Select image image_68debbc75c7cd75eb83fba49.jpeg" at bounding box center [541, 371] width 143 height 135
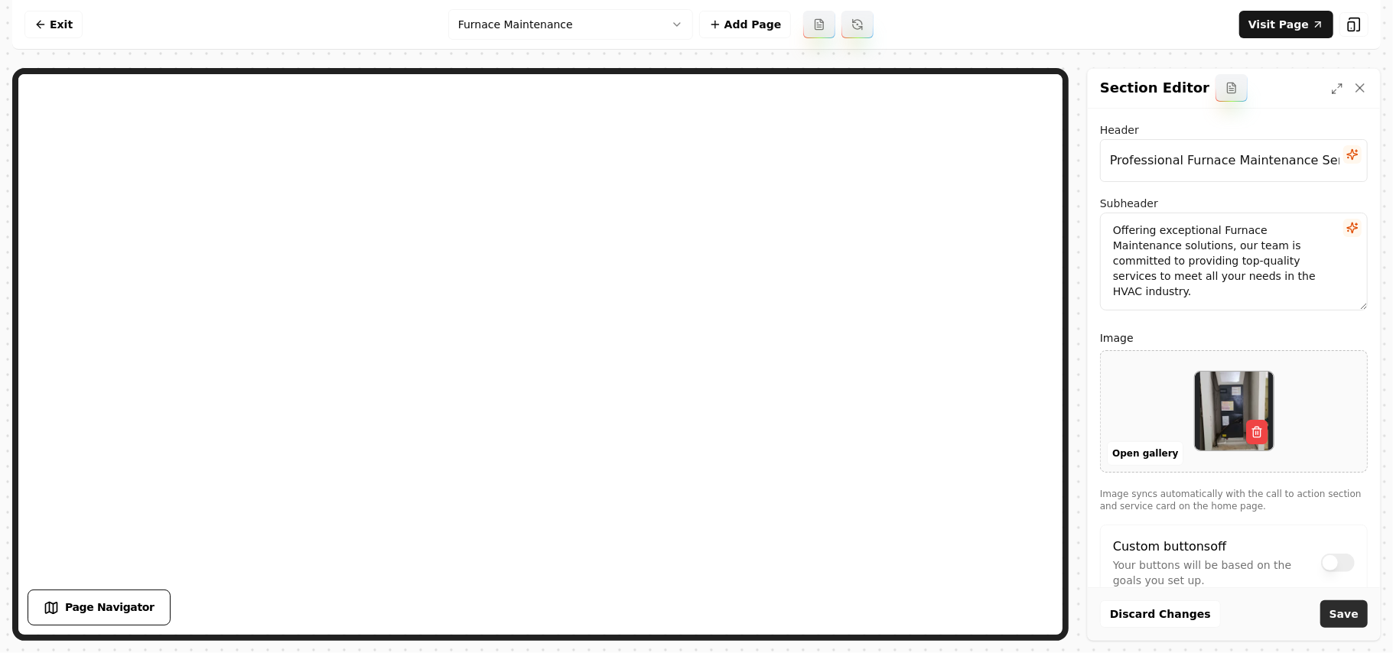
click at [1357, 610] on button "Save" at bounding box center [1344, 615] width 47 height 28
click at [1133, 458] on button "Open gallery" at bounding box center [1145, 454] width 77 height 24
click at [83, 41] on nav "Exit Furnace Maintenance Add Page Visit Page" at bounding box center [696, 25] width 1369 height 50
click at [67, 21] on link "Exit" at bounding box center [53, 25] width 58 height 28
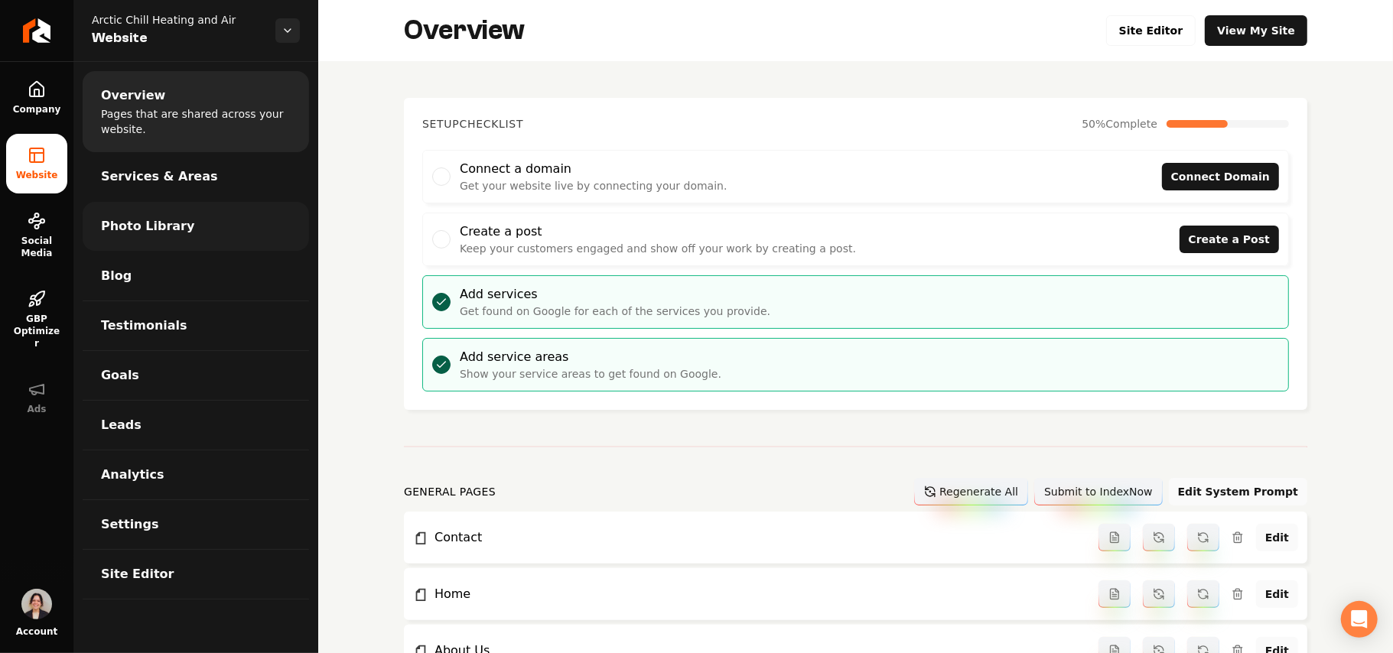
click at [185, 234] on link "Photo Library" at bounding box center [196, 226] width 227 height 49
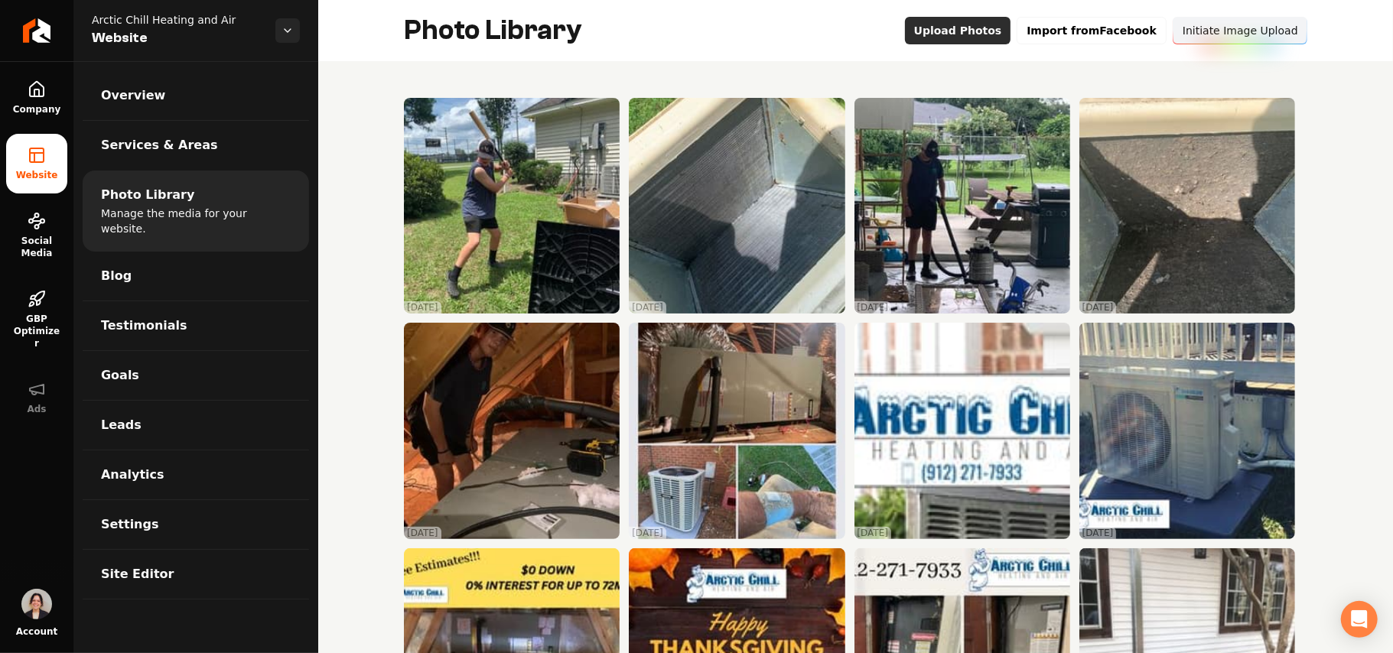
click at [958, 38] on button "Upload Photos" at bounding box center [958, 31] width 106 height 28
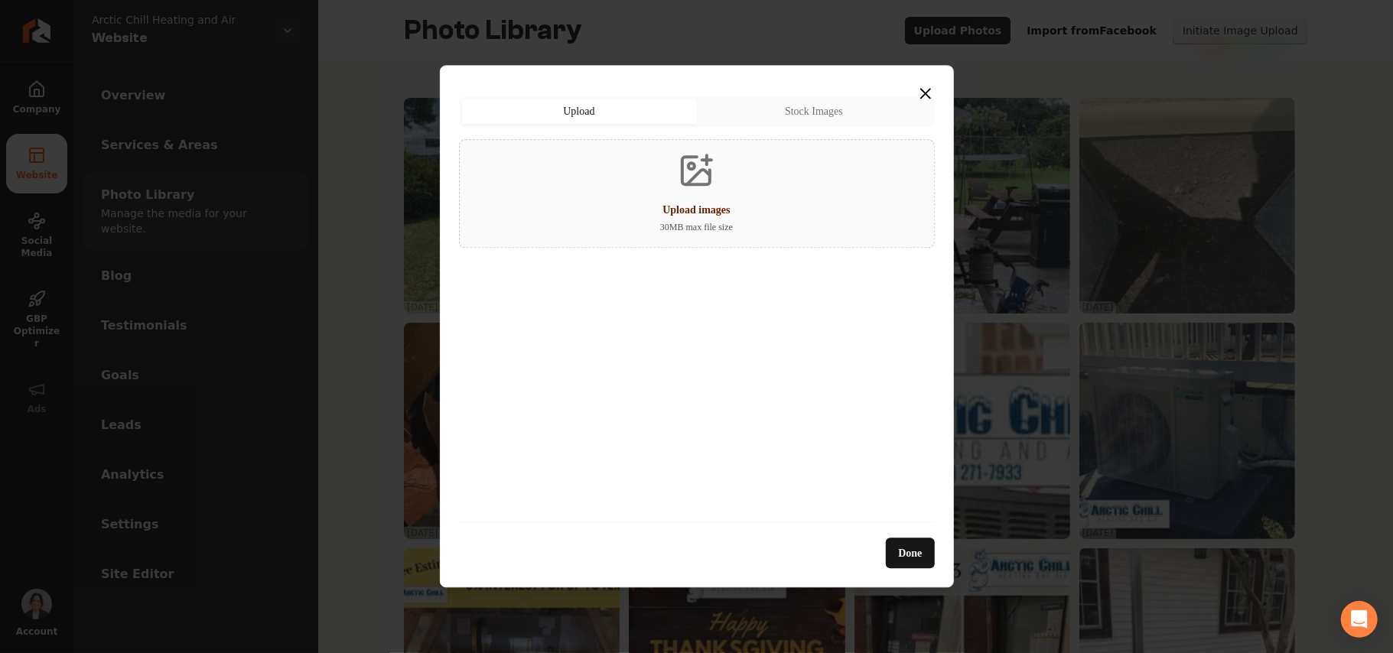
click at [807, 230] on div "Upload images 30 MB max file size" at bounding box center [697, 193] width 476 height 109
type input "**********"
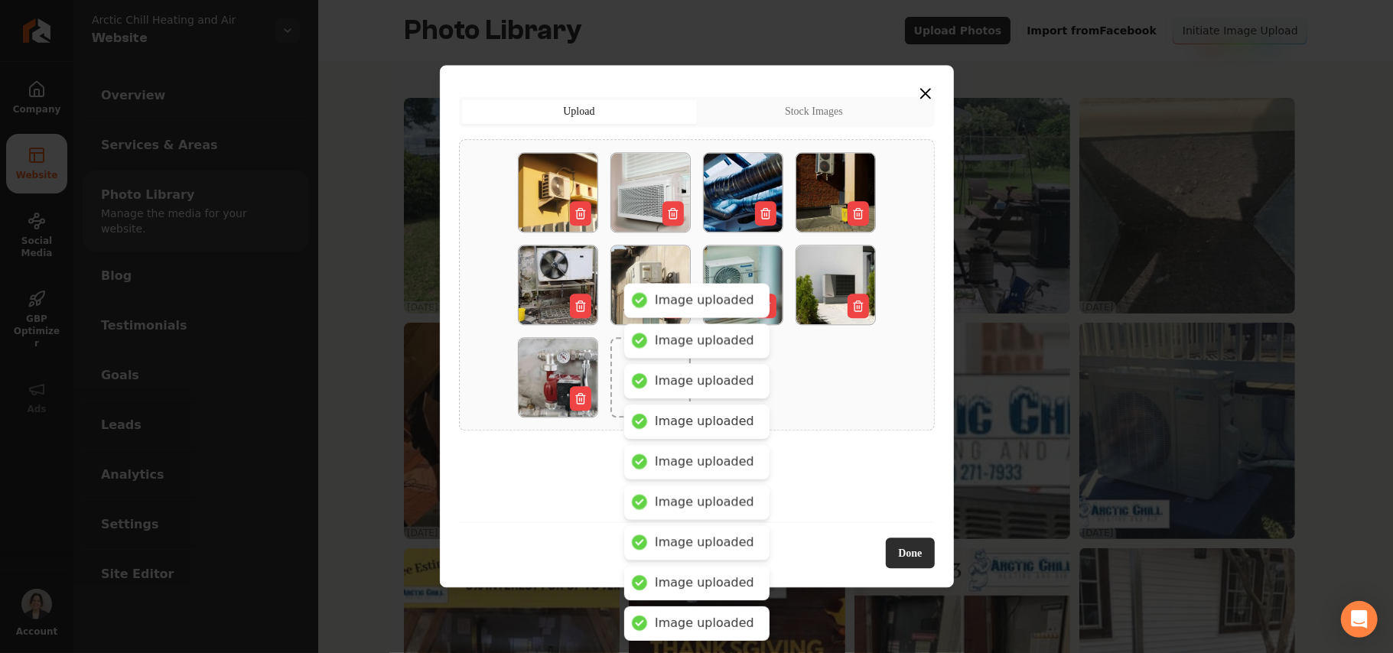
click at [889, 558] on button "Done" at bounding box center [910, 554] width 48 height 31
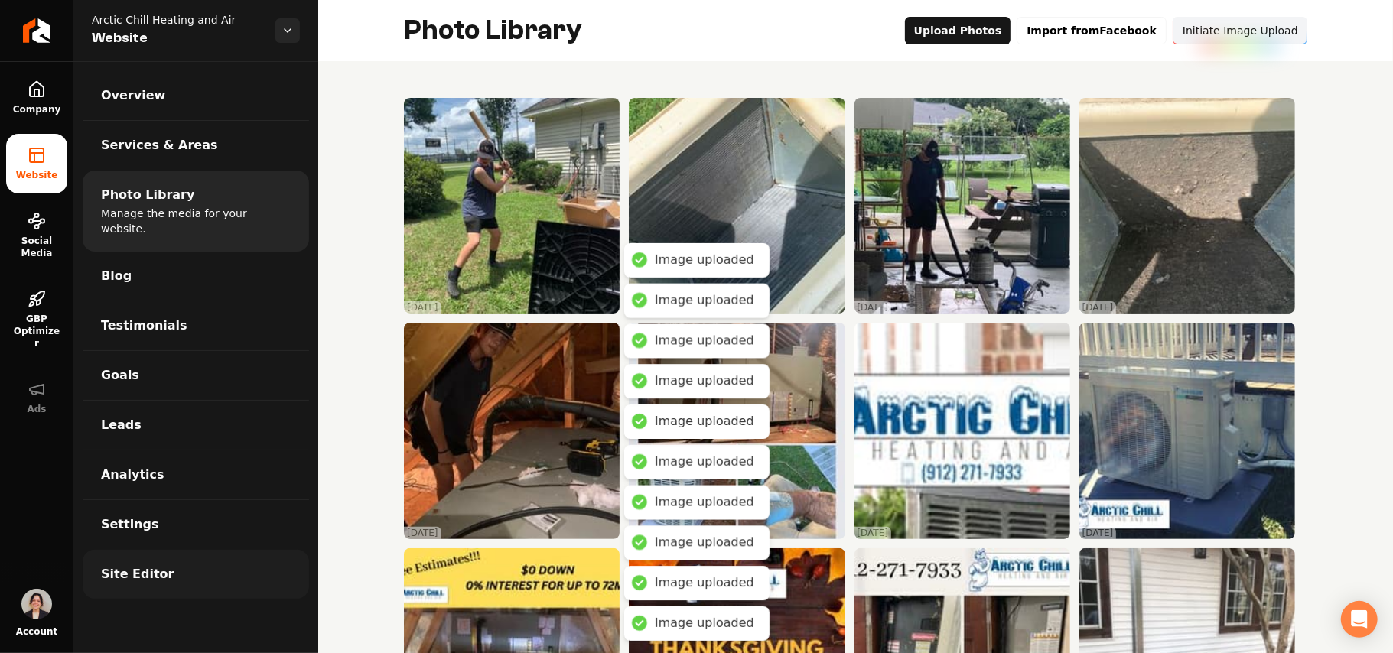
click at [196, 550] on link "Site Editor" at bounding box center [196, 574] width 227 height 49
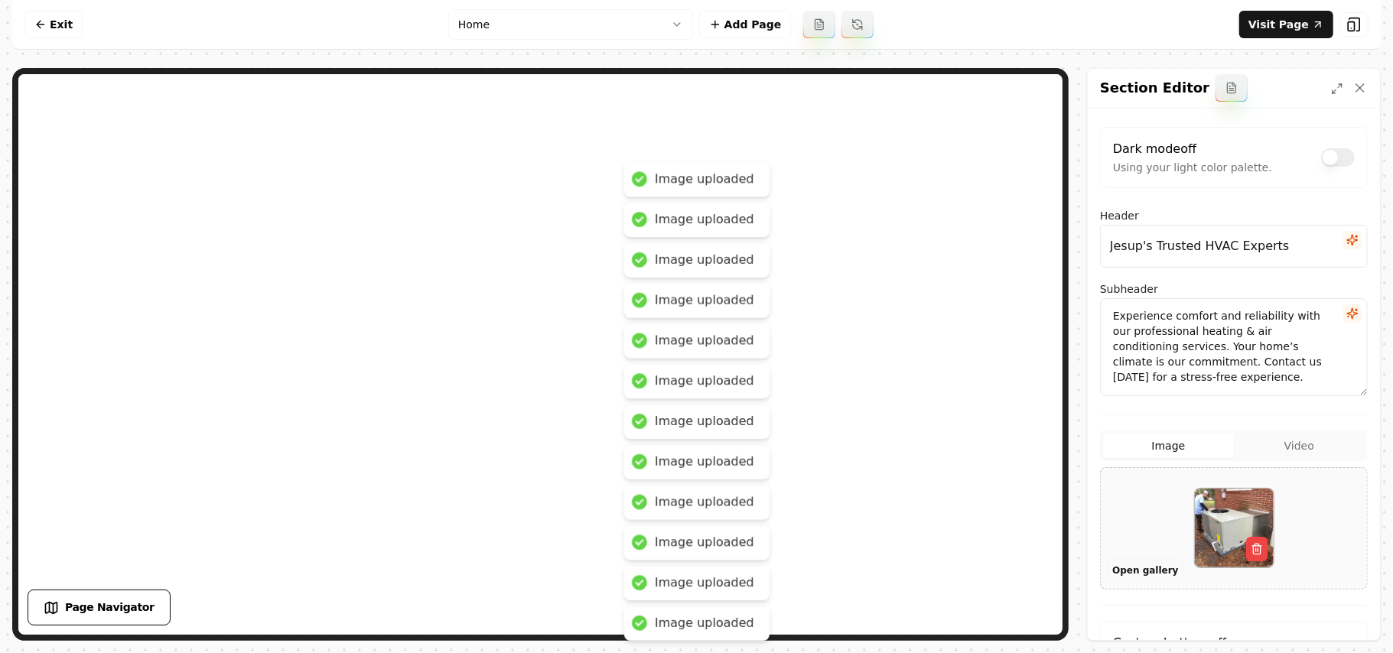
click at [1131, 569] on button "Open gallery" at bounding box center [1145, 571] width 77 height 24
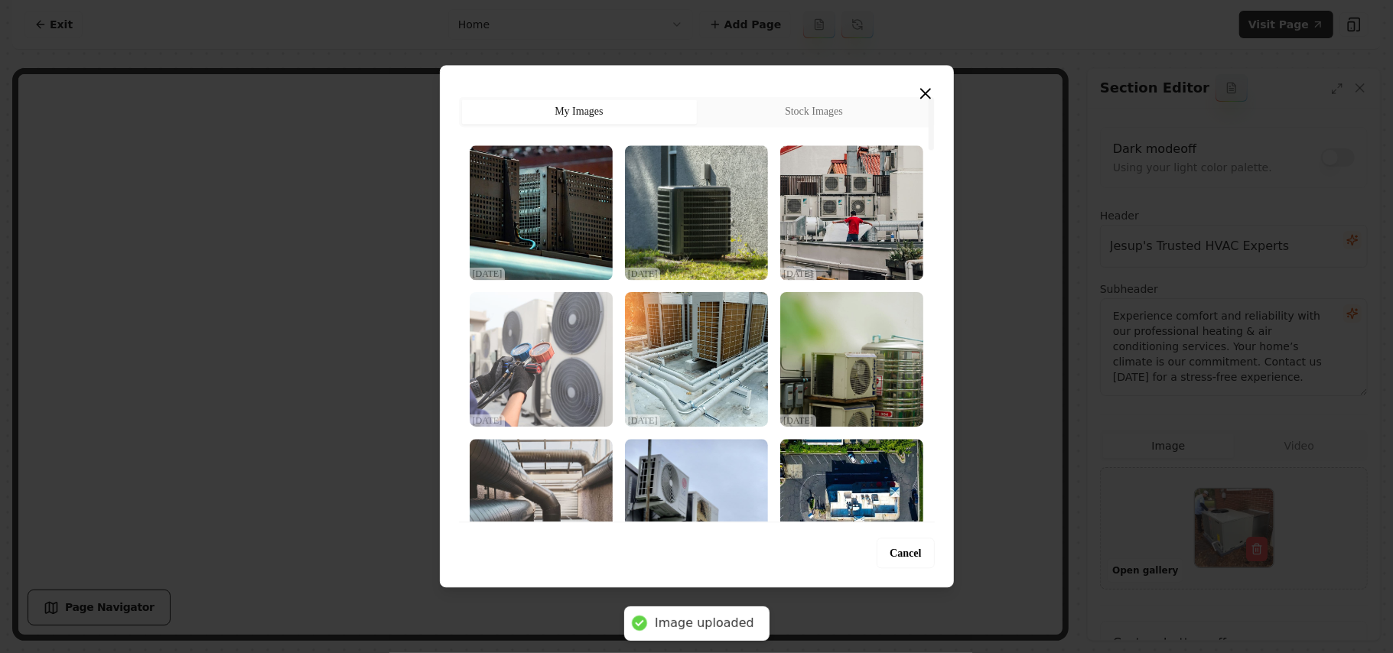
click at [565, 378] on img "Select image image_68dec2135c7cd75eb8699602.jpeg" at bounding box center [541, 359] width 143 height 135
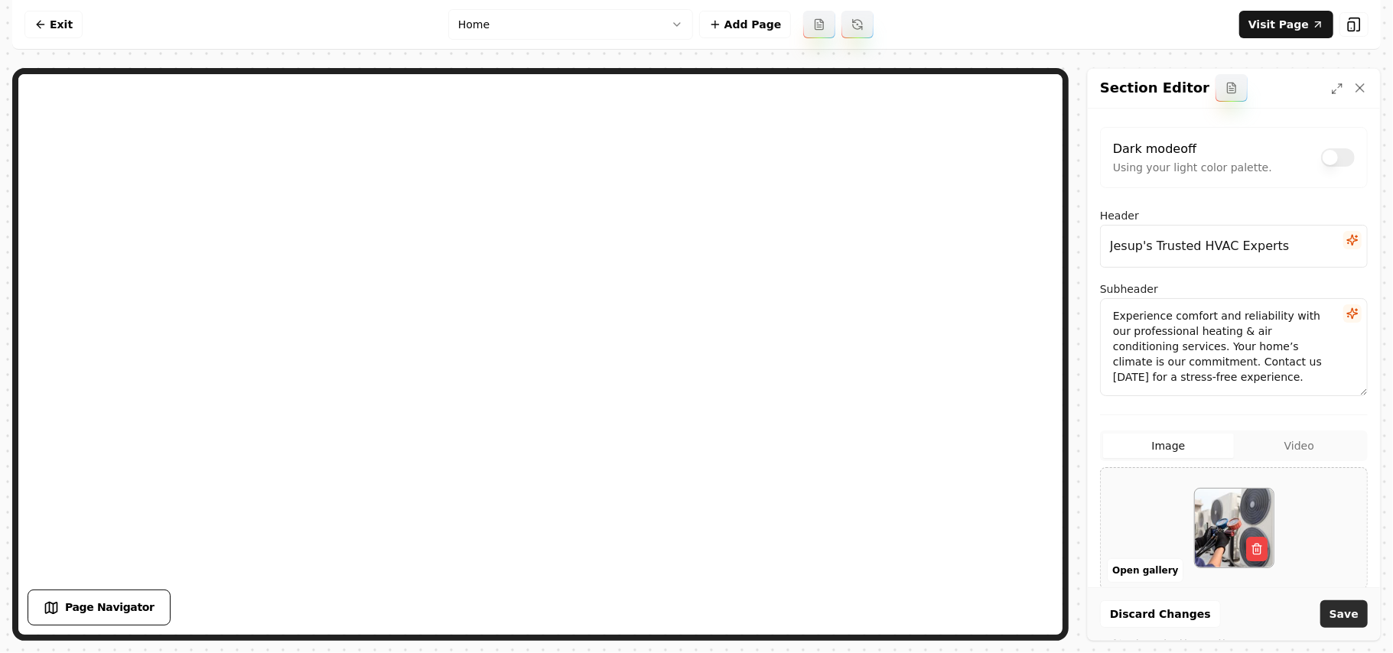
click at [1353, 614] on button "Save" at bounding box center [1344, 615] width 47 height 28
click at [575, 11] on html "Computer Required This feature is only available on a computer. Please switch t…" at bounding box center [696, 326] width 1393 height 653
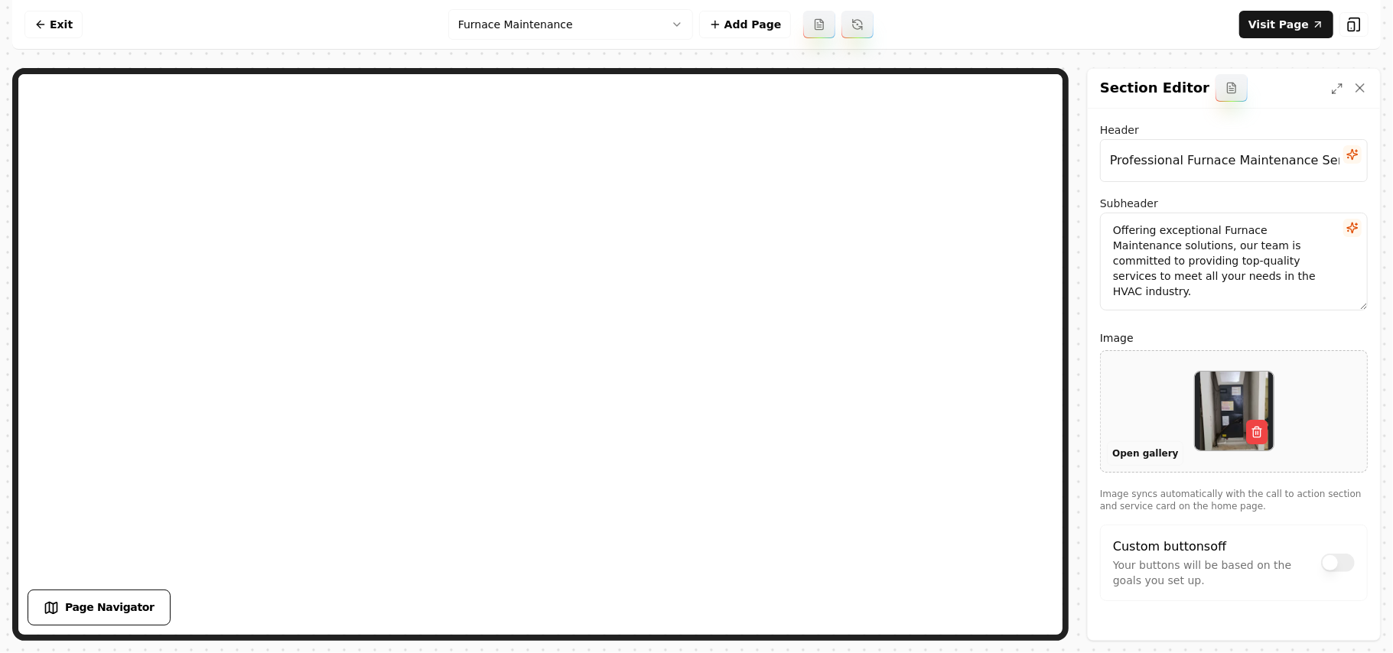
click at [1148, 461] on button "Open gallery" at bounding box center [1145, 454] width 77 height 24
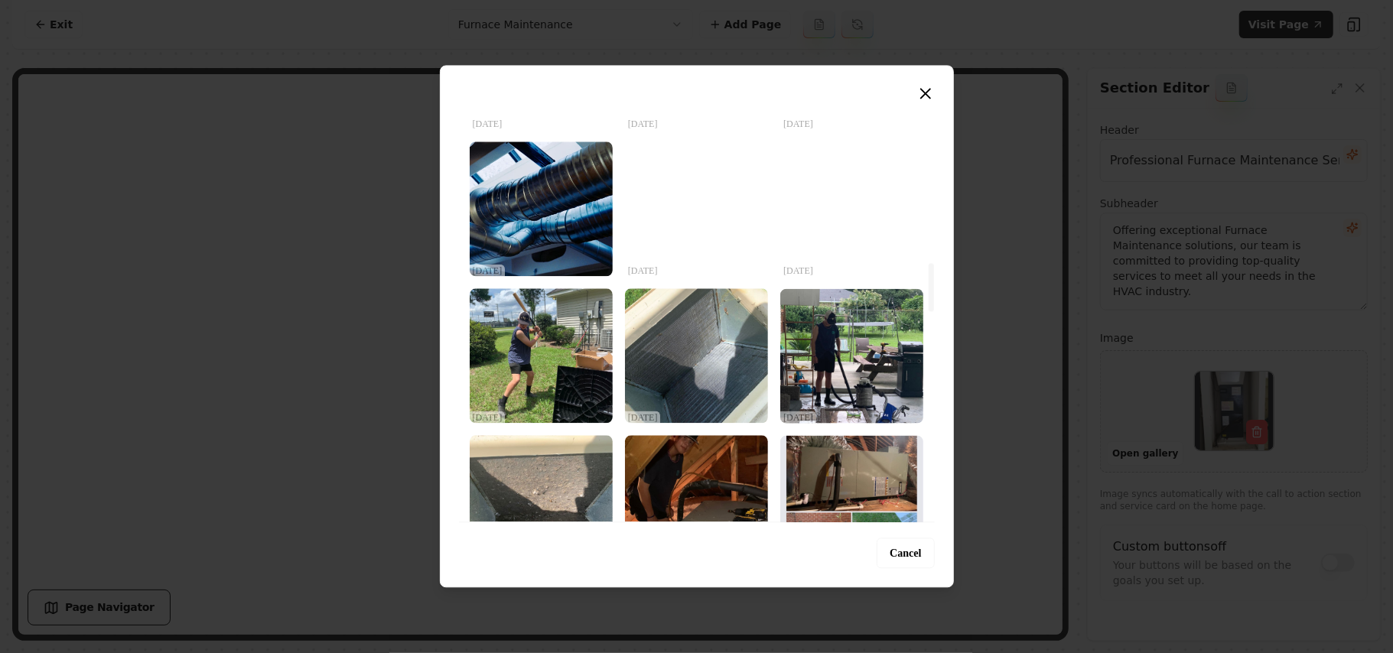
scroll to position [1632, 0]
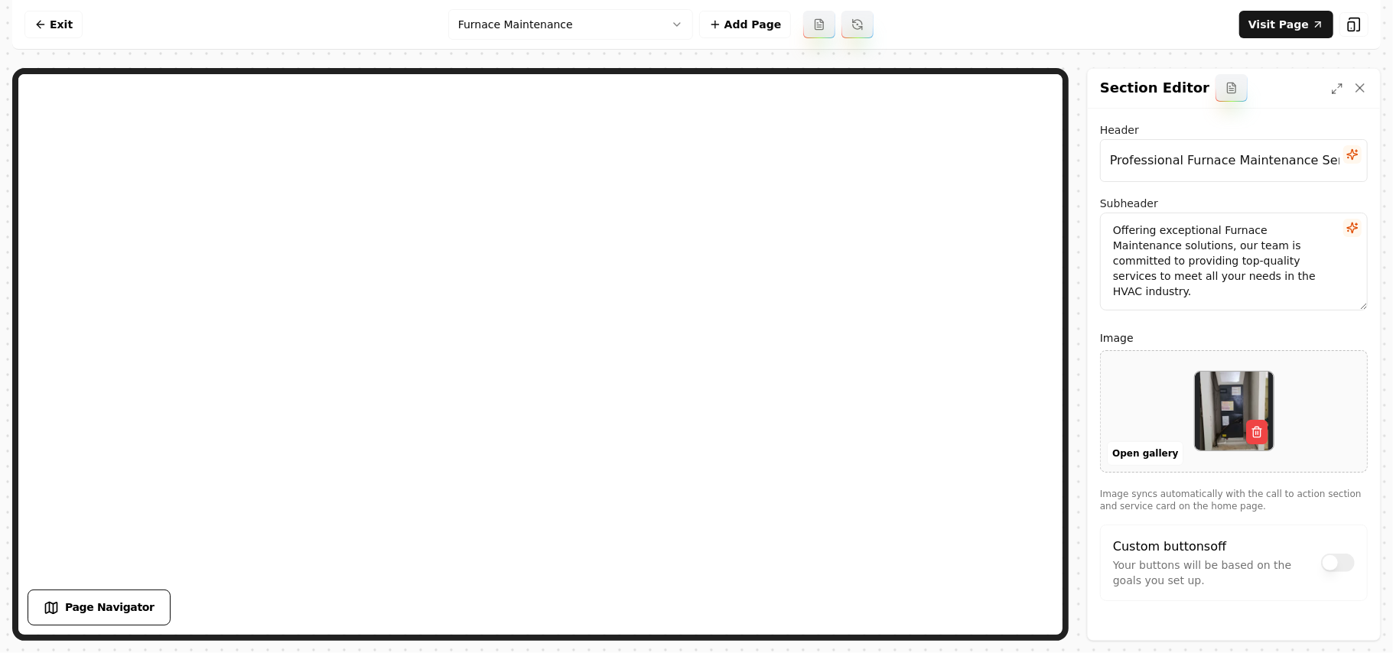
click at [1127, 390] on div at bounding box center [1234, 411] width 266 height 105
type input "**********"
click at [1347, 612] on button "Save" at bounding box center [1344, 615] width 47 height 28
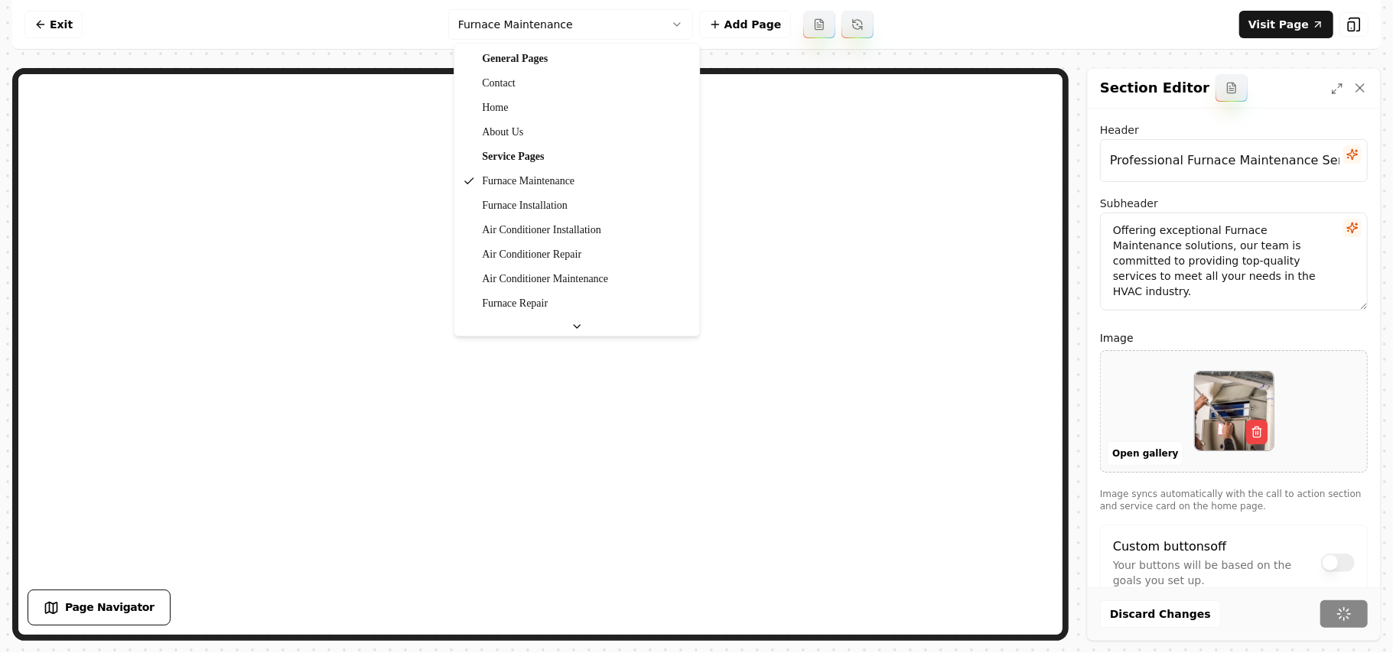
click at [610, 22] on html "Computer Required This feature is only available on a computer. Please switch t…" at bounding box center [696, 326] width 1393 height 653
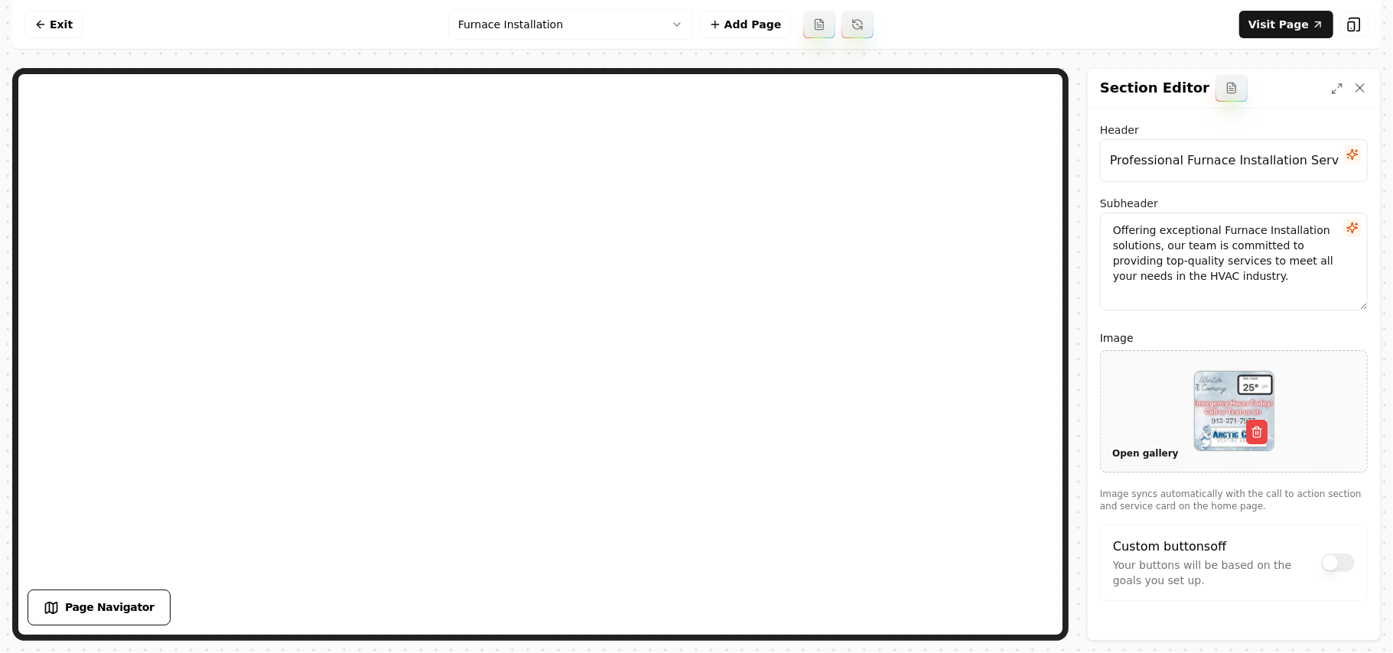
click at [1126, 457] on button "Open gallery" at bounding box center [1145, 454] width 77 height 24
click at [1131, 386] on div at bounding box center [1234, 411] width 266 height 105
type input "**********"
drag, startPoint x: 1363, startPoint y: 631, endPoint x: 1360, endPoint y: 623, distance: 8.2
click at [1363, 629] on div "Discard Changes Save" at bounding box center [1234, 614] width 292 height 53
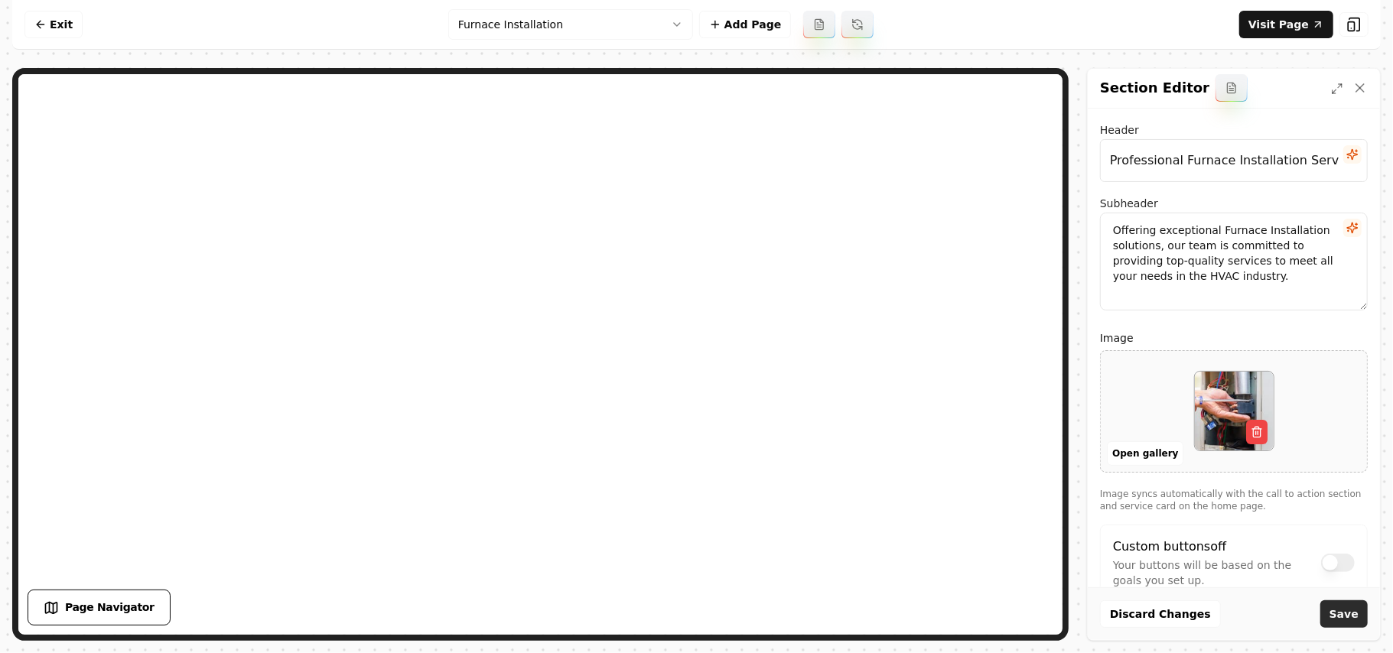
click at [1356, 611] on button "Save" at bounding box center [1344, 615] width 47 height 28
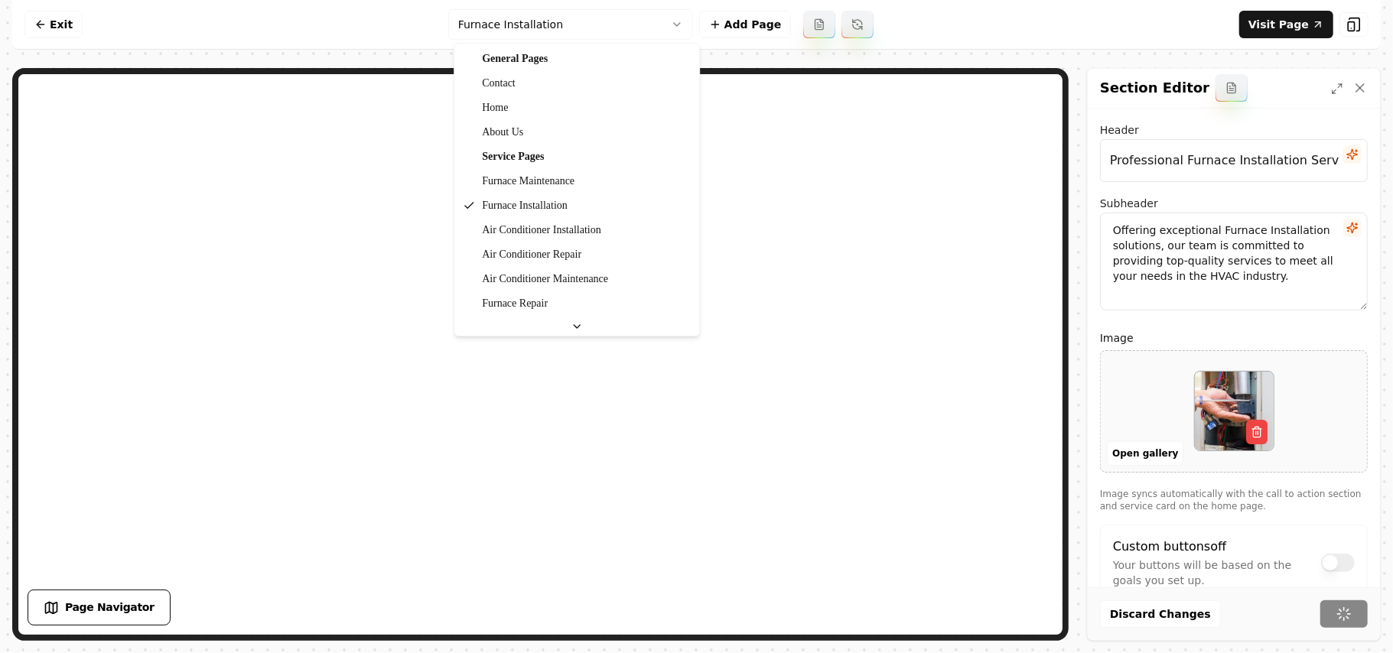
click at [546, 37] on html "Computer Required This feature is only available on a computer. Please switch t…" at bounding box center [696, 326] width 1393 height 653
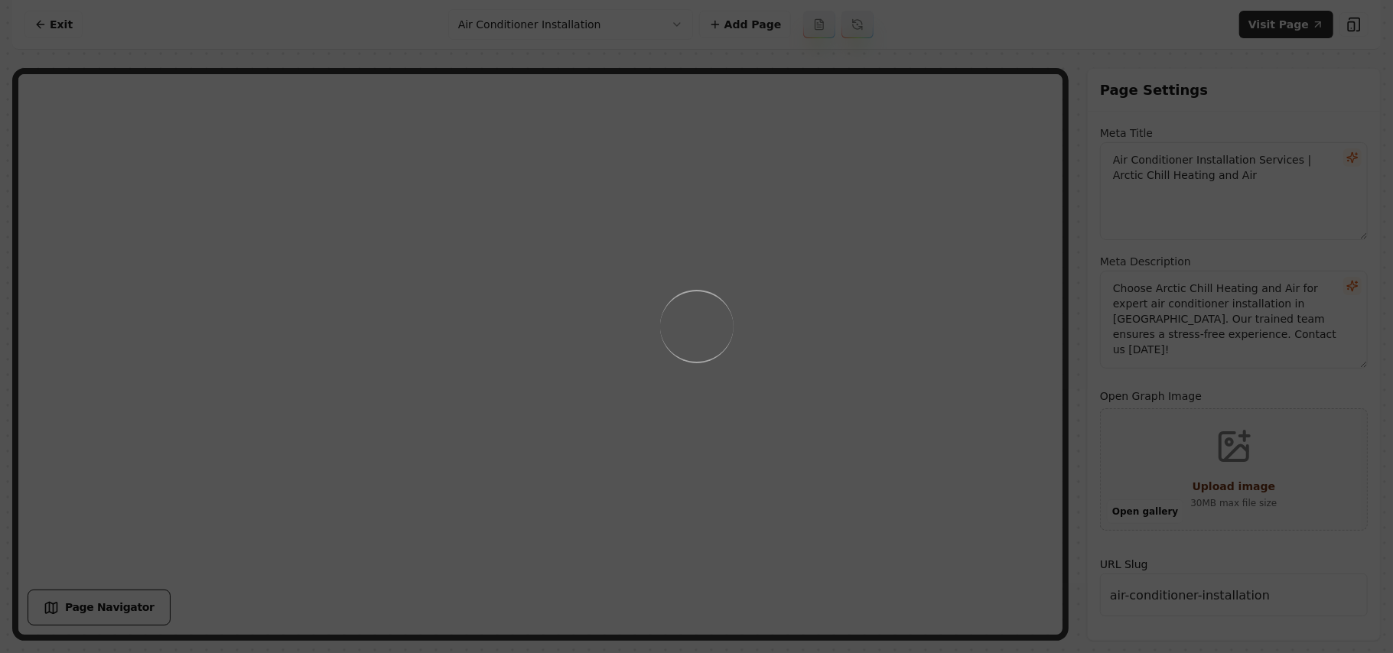
click at [877, 413] on div "Loading..." at bounding box center [696, 326] width 1393 height 653
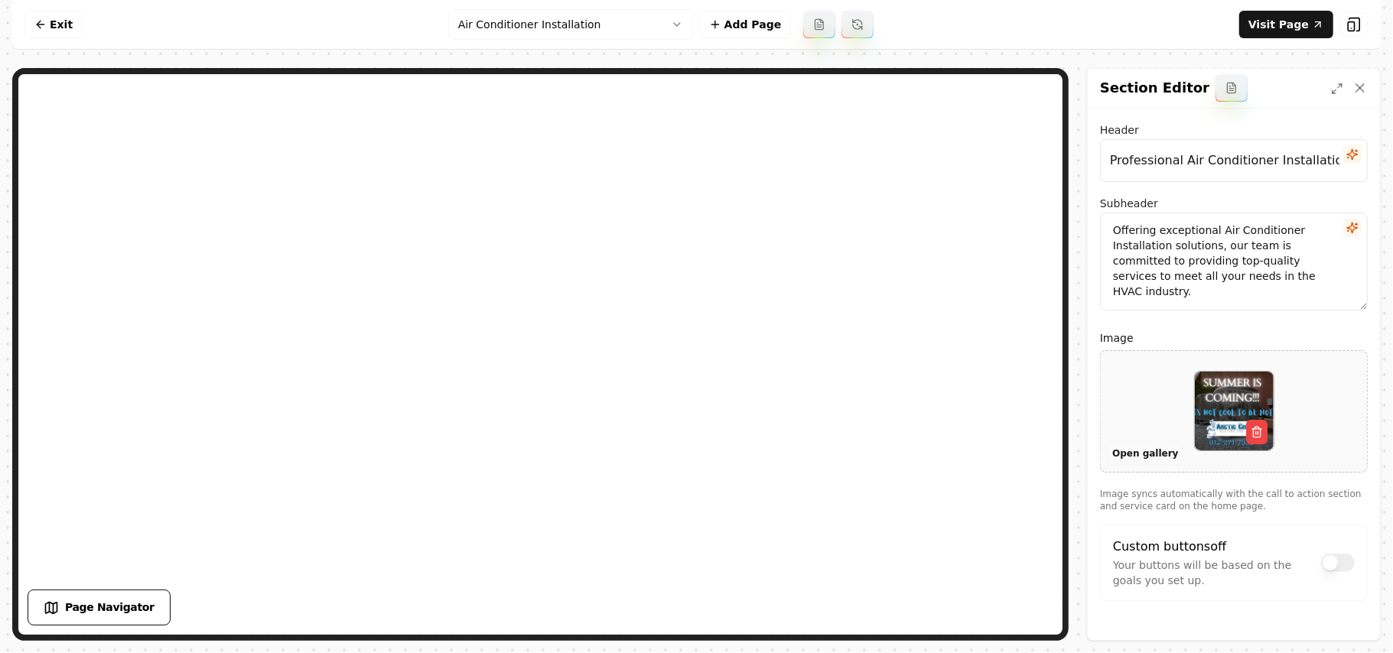
click at [1137, 454] on button "Open gallery" at bounding box center [1145, 454] width 77 height 24
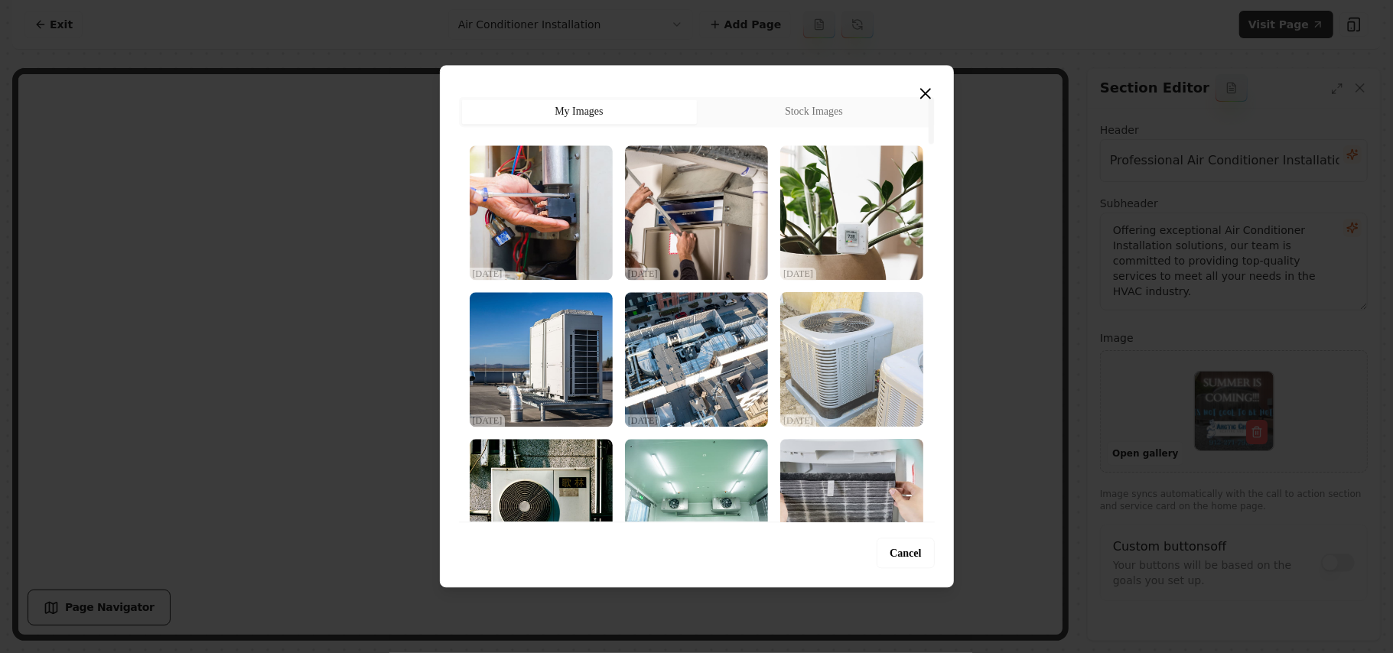
click at [843, 392] on img "Select image image_68dec2155c7cd75eb8699d9d.jpeg" at bounding box center [852, 359] width 143 height 135
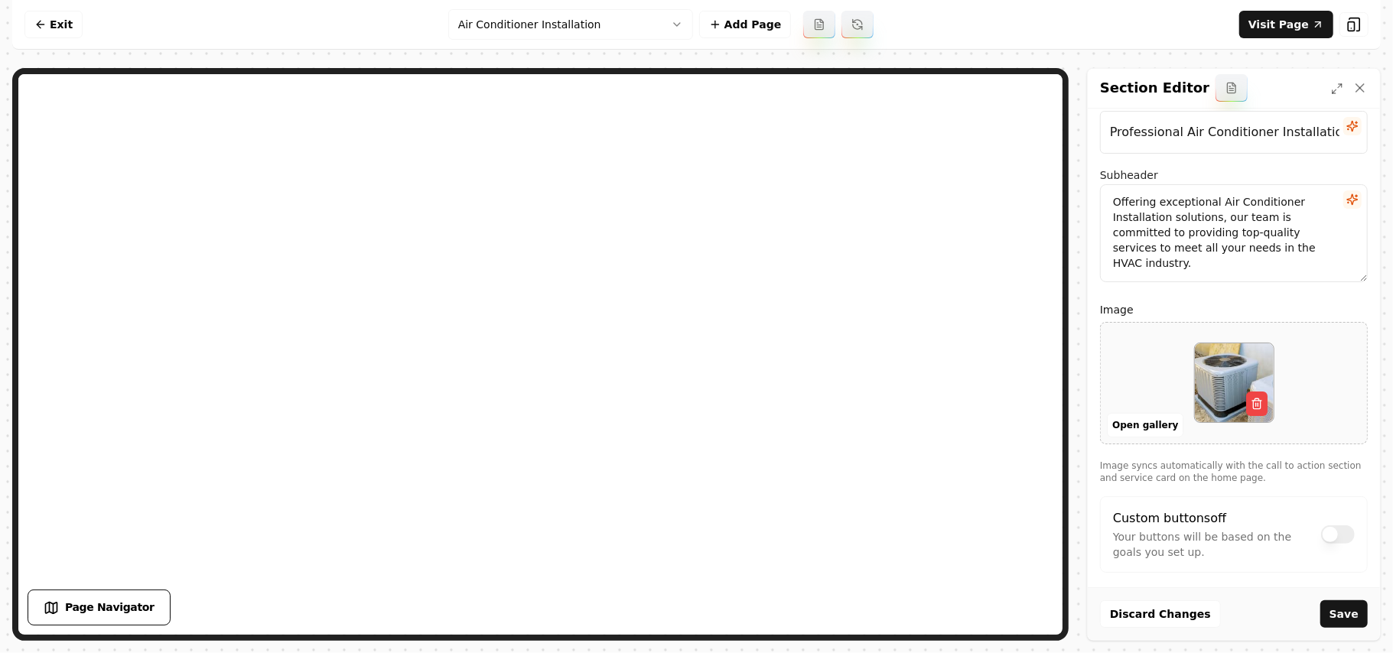
scroll to position [41, 0]
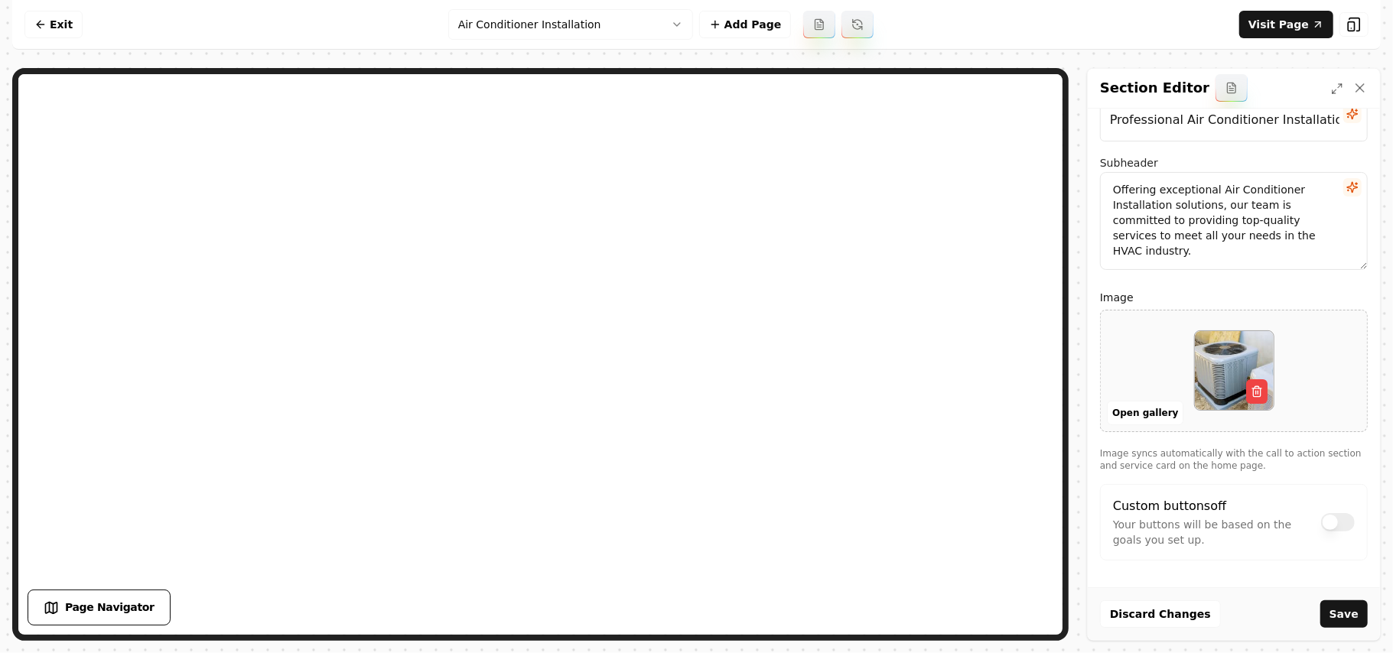
click at [1356, 614] on button "Save" at bounding box center [1344, 615] width 47 height 28
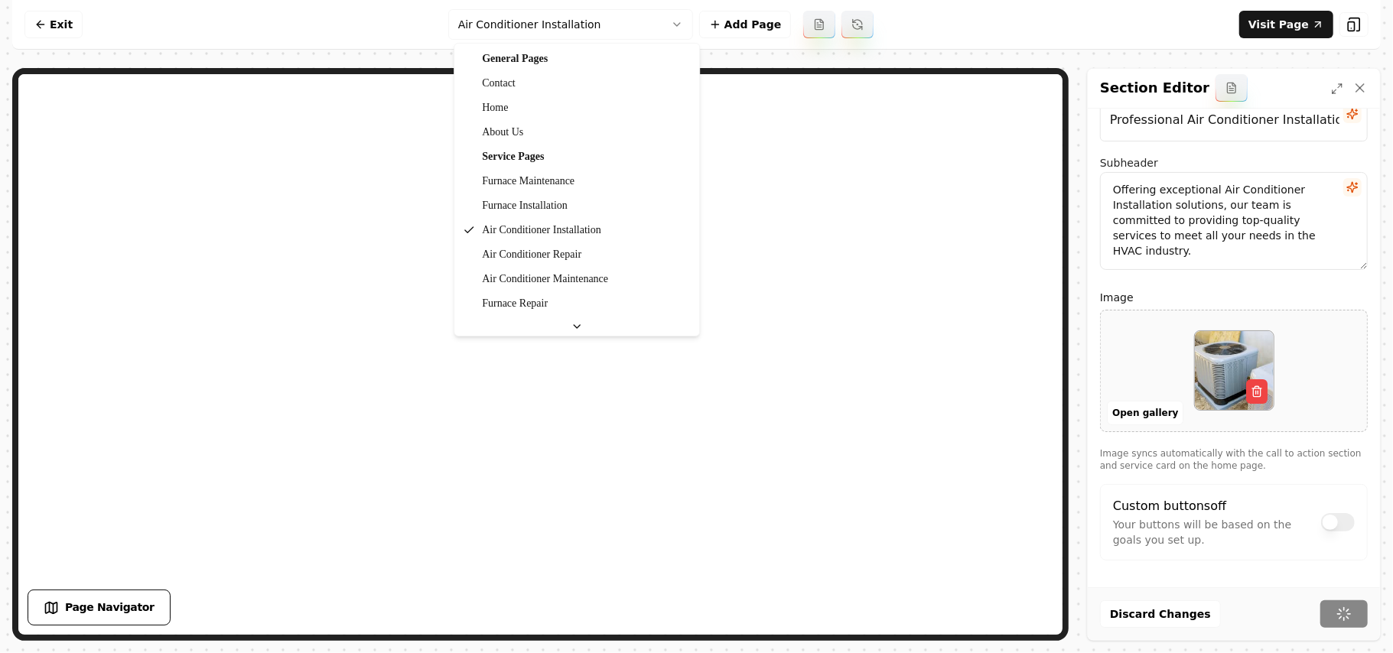
click at [496, 22] on html "Computer Required This feature is only available on a computer. Please switch t…" at bounding box center [696, 326] width 1393 height 653
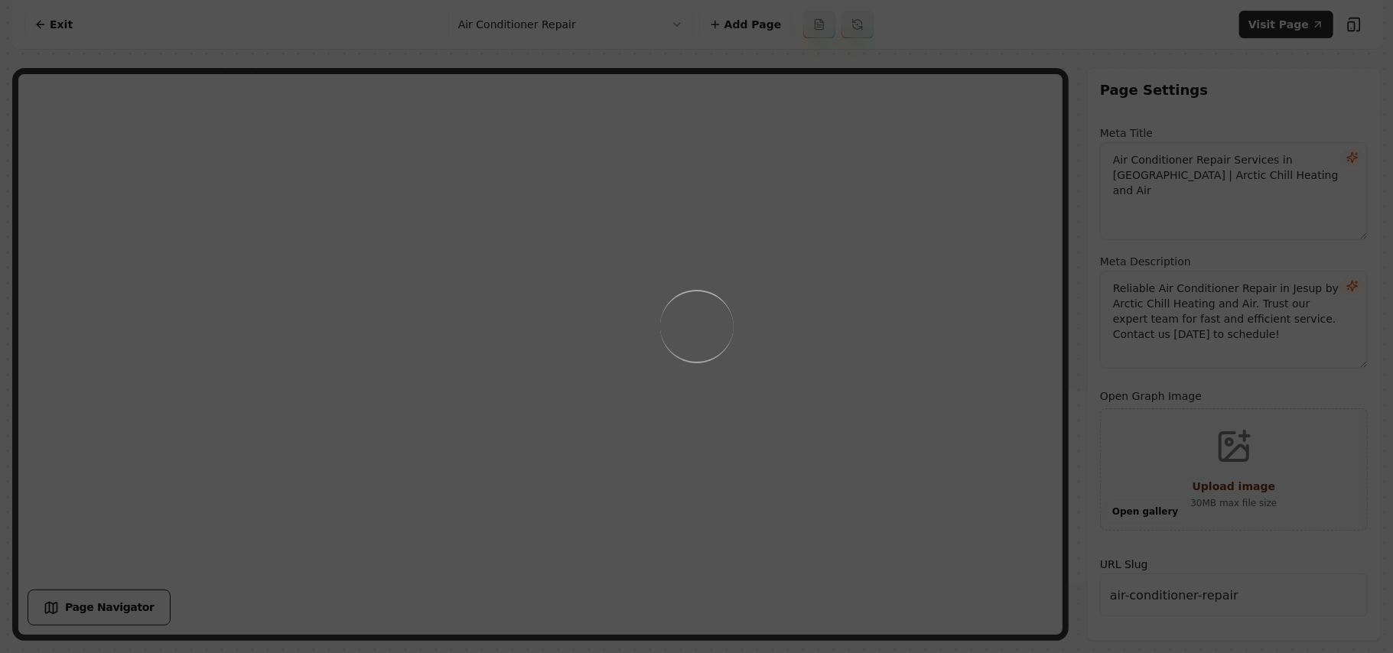
click at [769, 356] on div "Loading..." at bounding box center [696, 326] width 1393 height 653
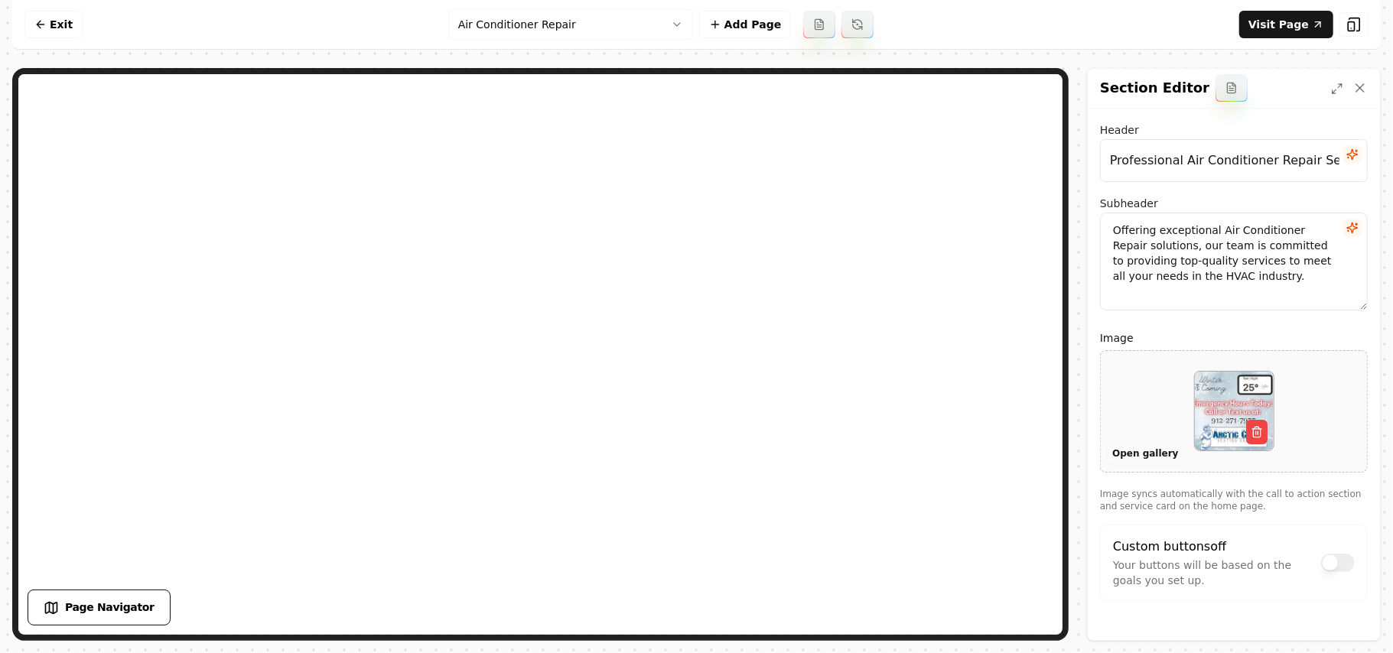
click at [1136, 454] on button "Open gallery" at bounding box center [1145, 454] width 77 height 24
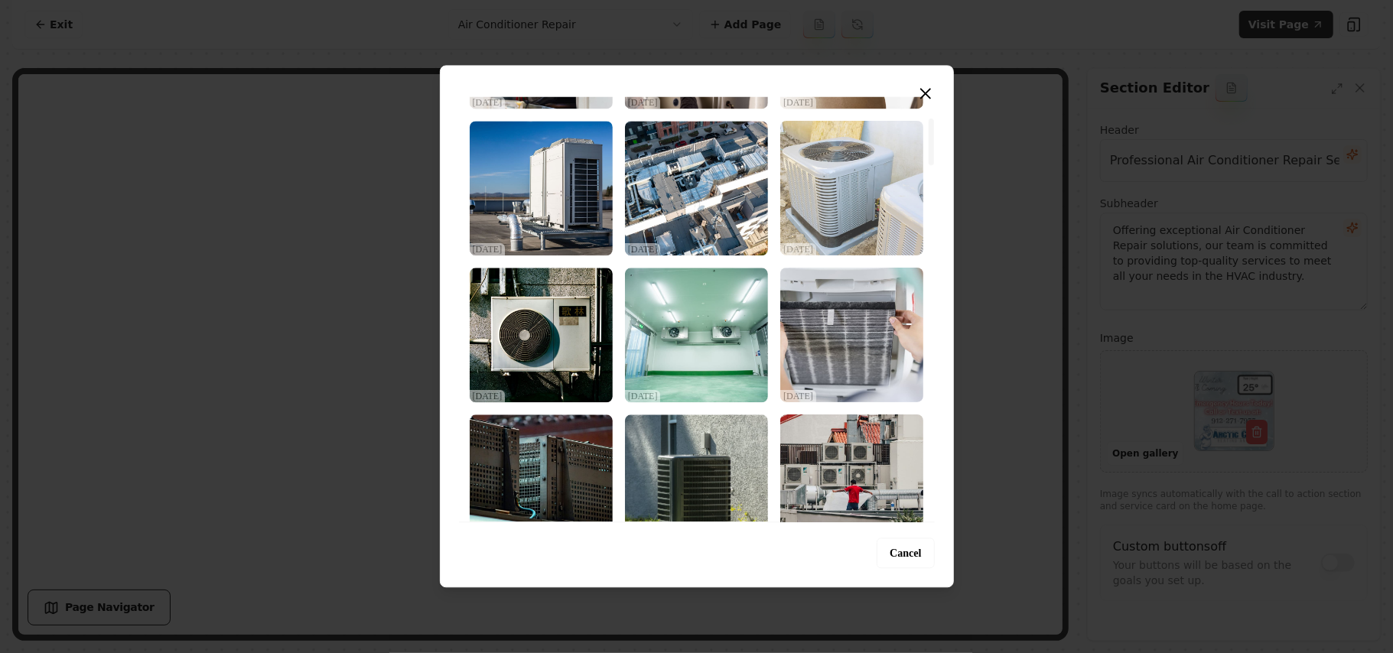
scroll to position [204, 0]
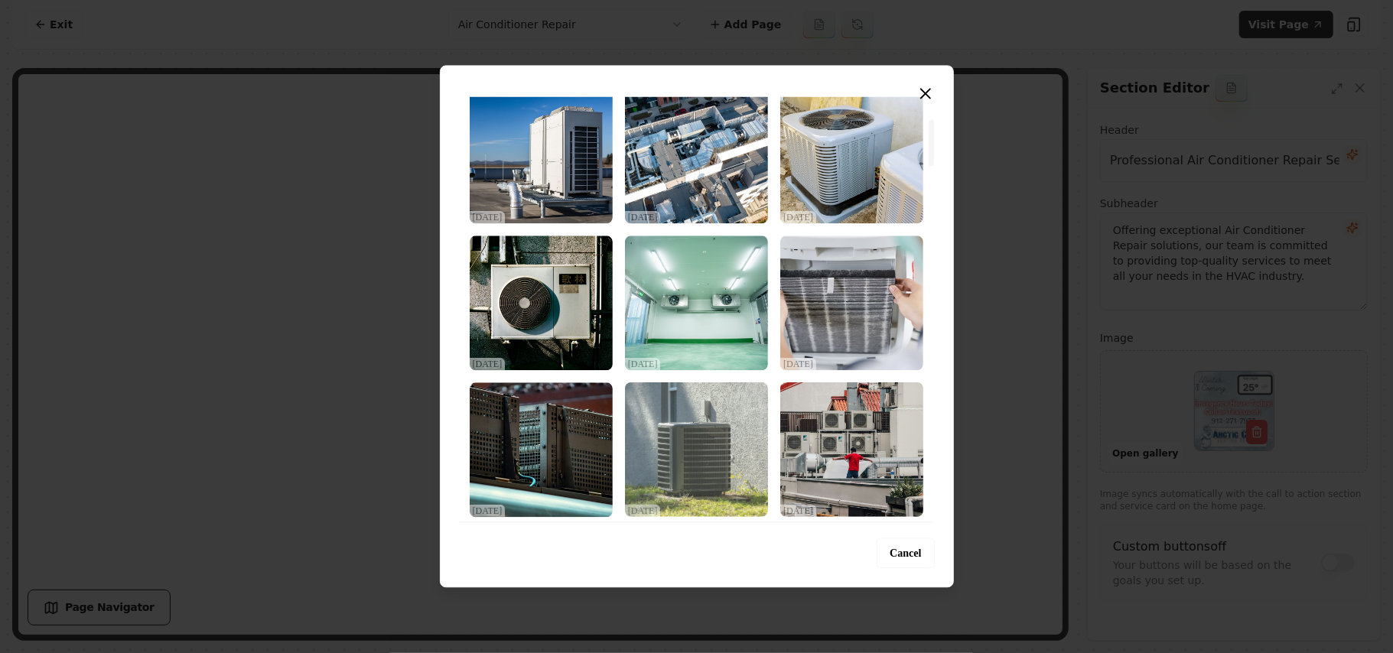
click at [722, 451] on img "Select image image_68dec2135c7cd75eb86994ba.jpeg" at bounding box center [696, 450] width 143 height 135
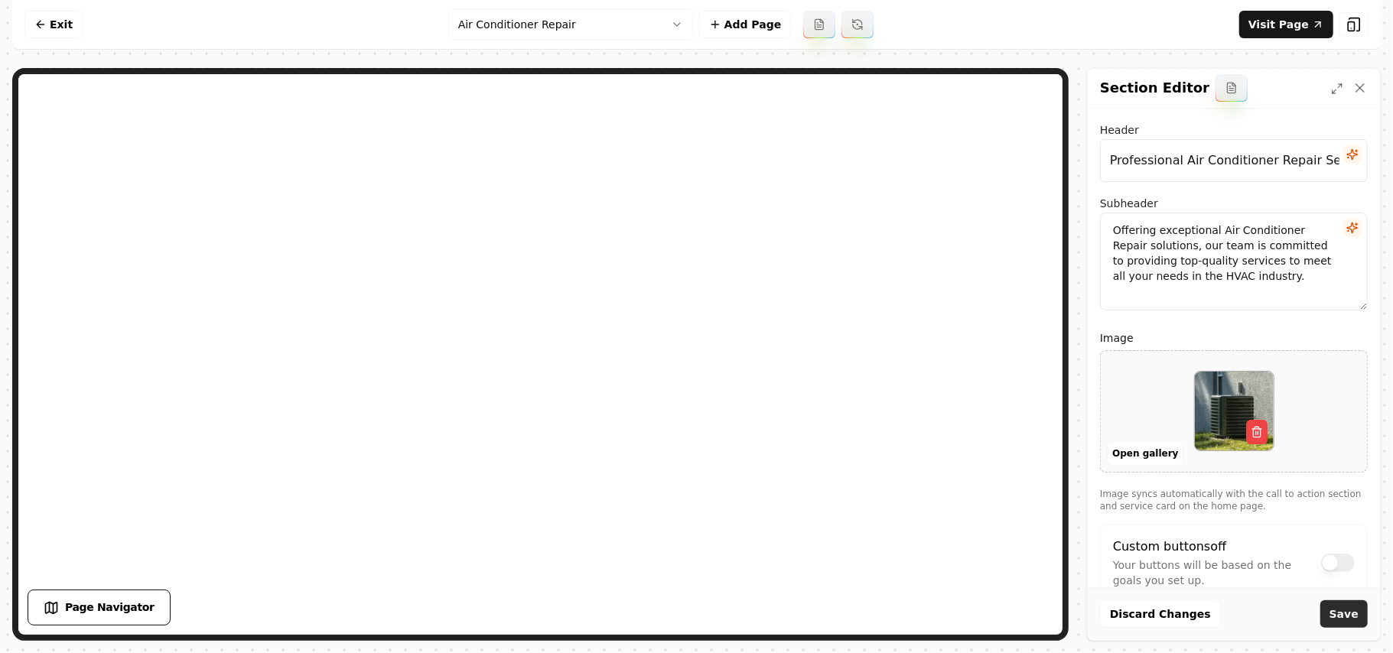
click at [1341, 615] on button "Save" at bounding box center [1344, 615] width 47 height 28
click at [554, 29] on html "Computer Required This feature is only available on a computer. Please switch t…" at bounding box center [696, 326] width 1393 height 653
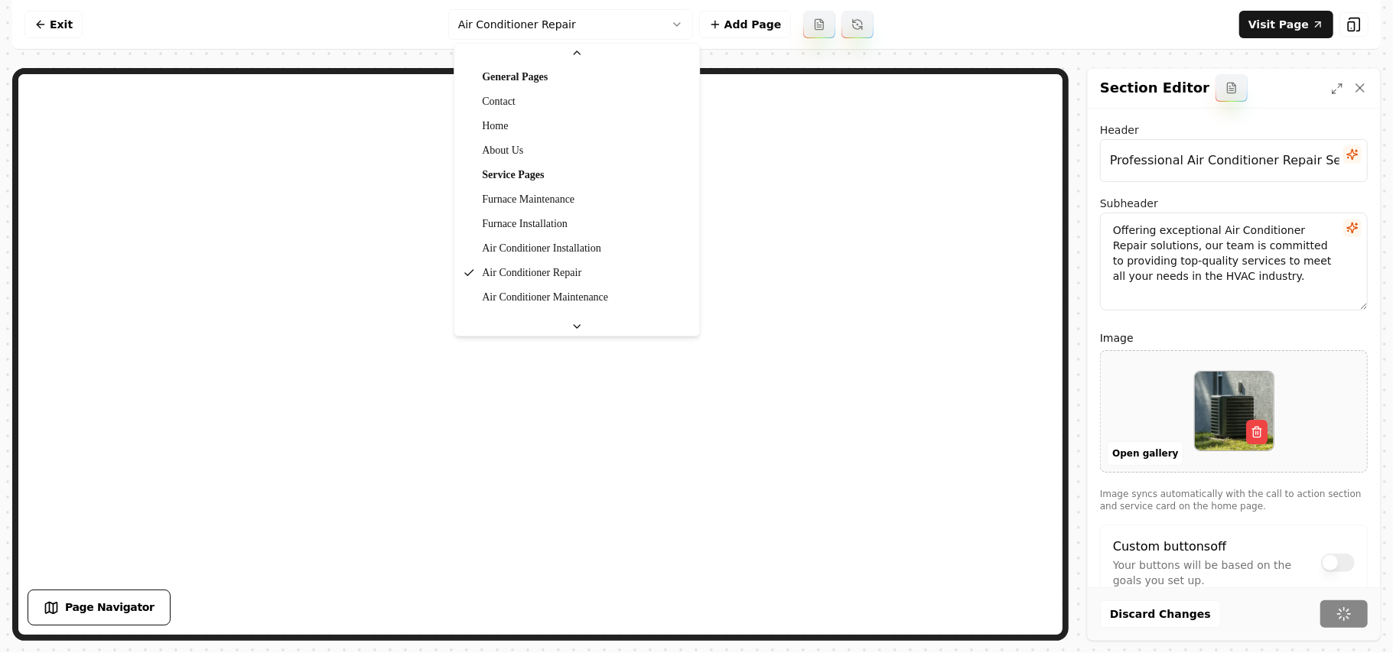
scroll to position [51, 0]
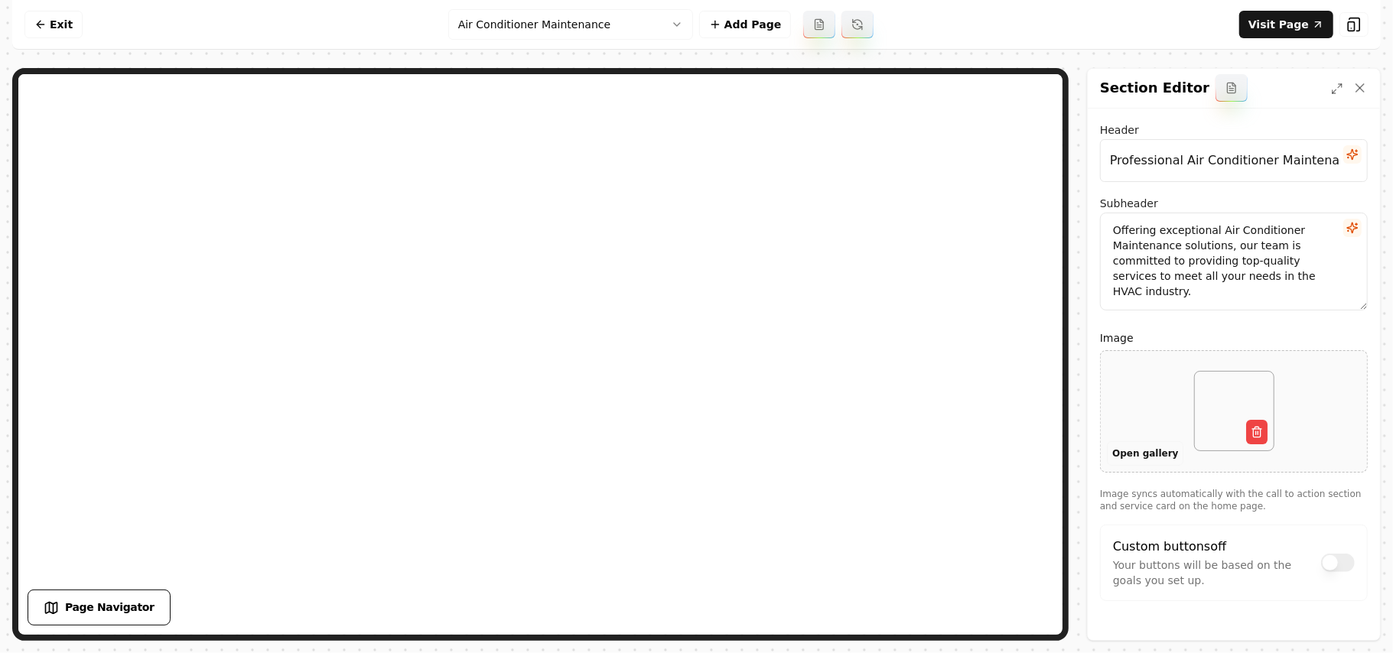
click at [1127, 456] on button "Open gallery" at bounding box center [1145, 454] width 77 height 24
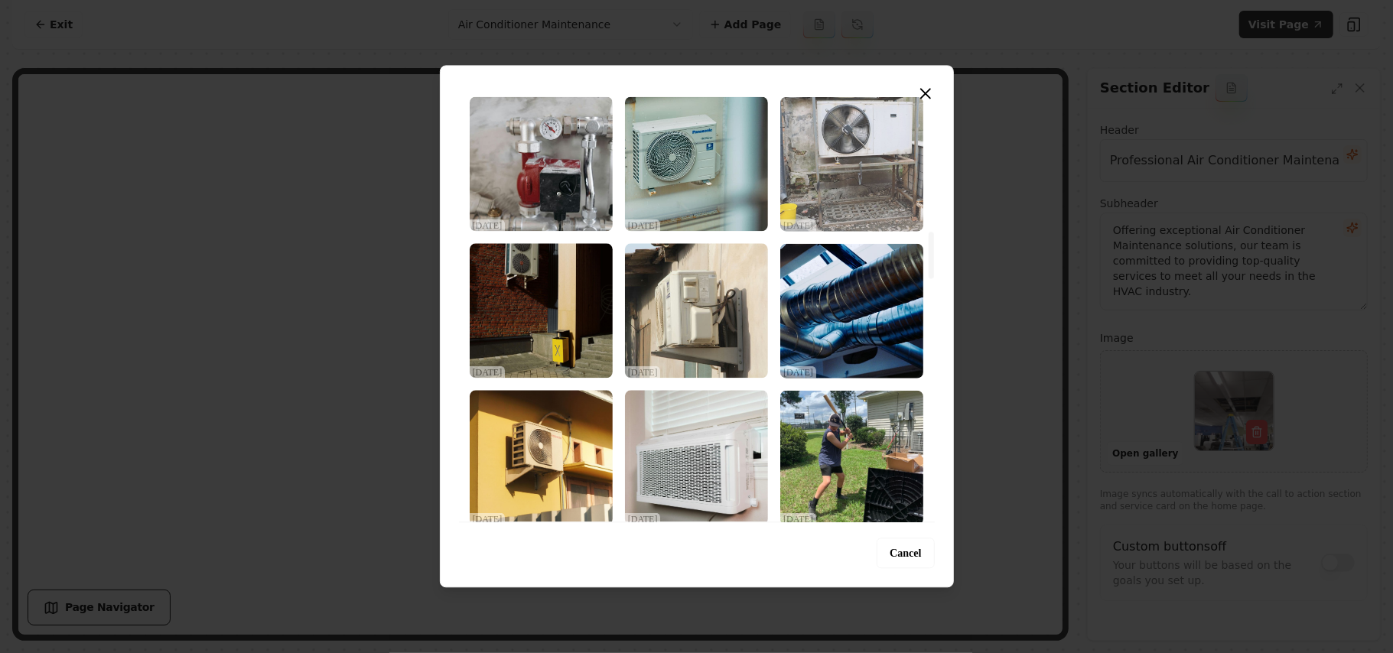
scroll to position [1428, 0]
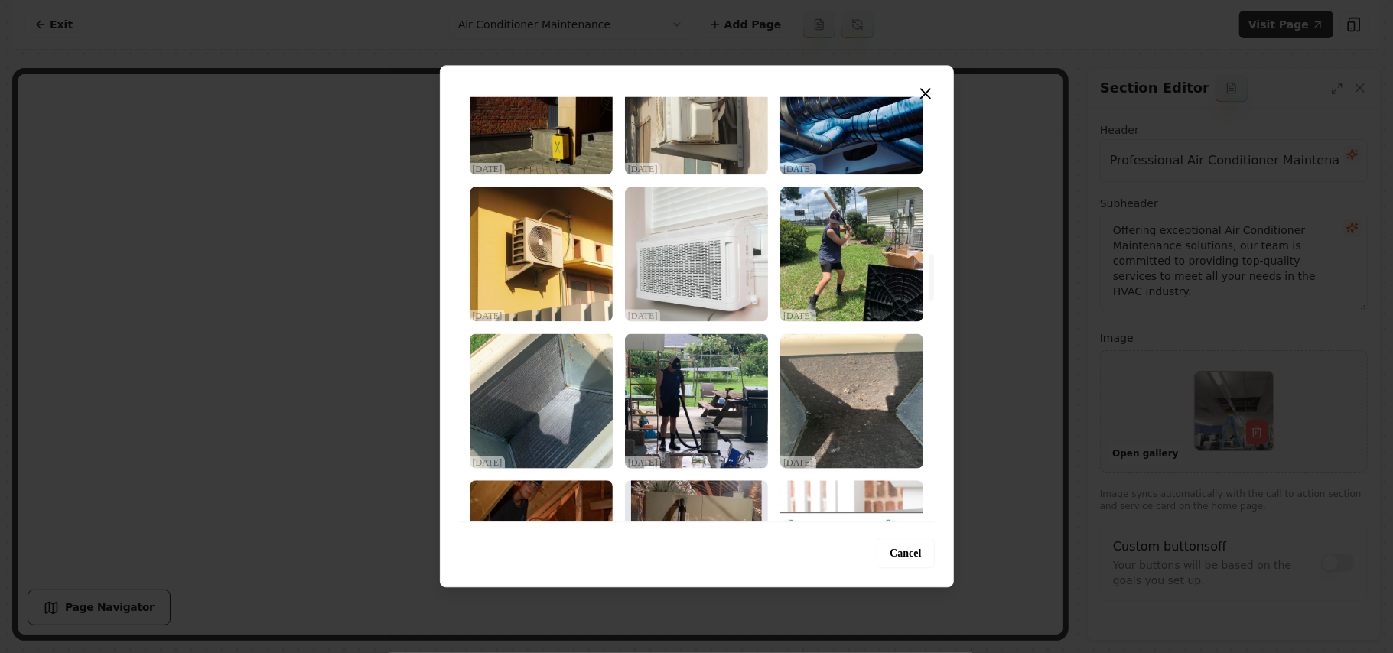
click at [741, 285] on img "Select image image_68dec20f5c7cd75eb8698137.jpg" at bounding box center [696, 254] width 143 height 135
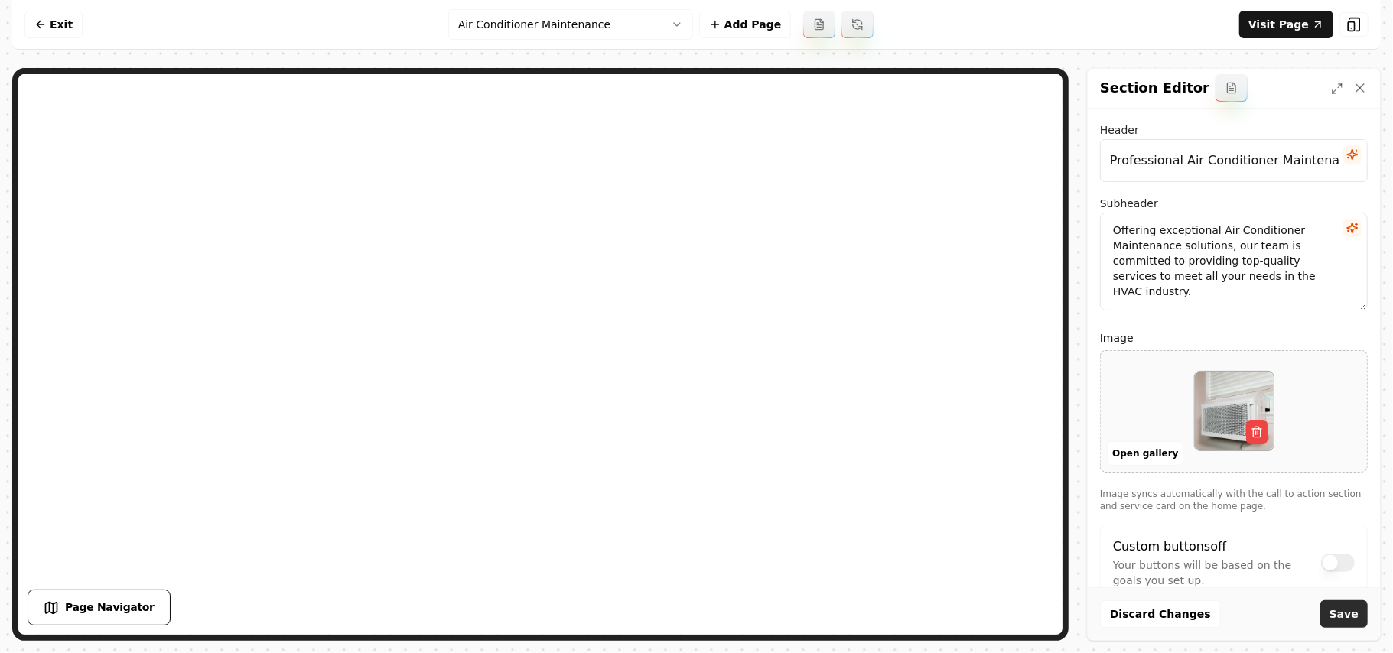
click at [1342, 610] on button "Save" at bounding box center [1344, 615] width 47 height 28
click at [575, 31] on html "Computer Required This feature is only available on a computer. Please switch t…" at bounding box center [696, 326] width 1393 height 653
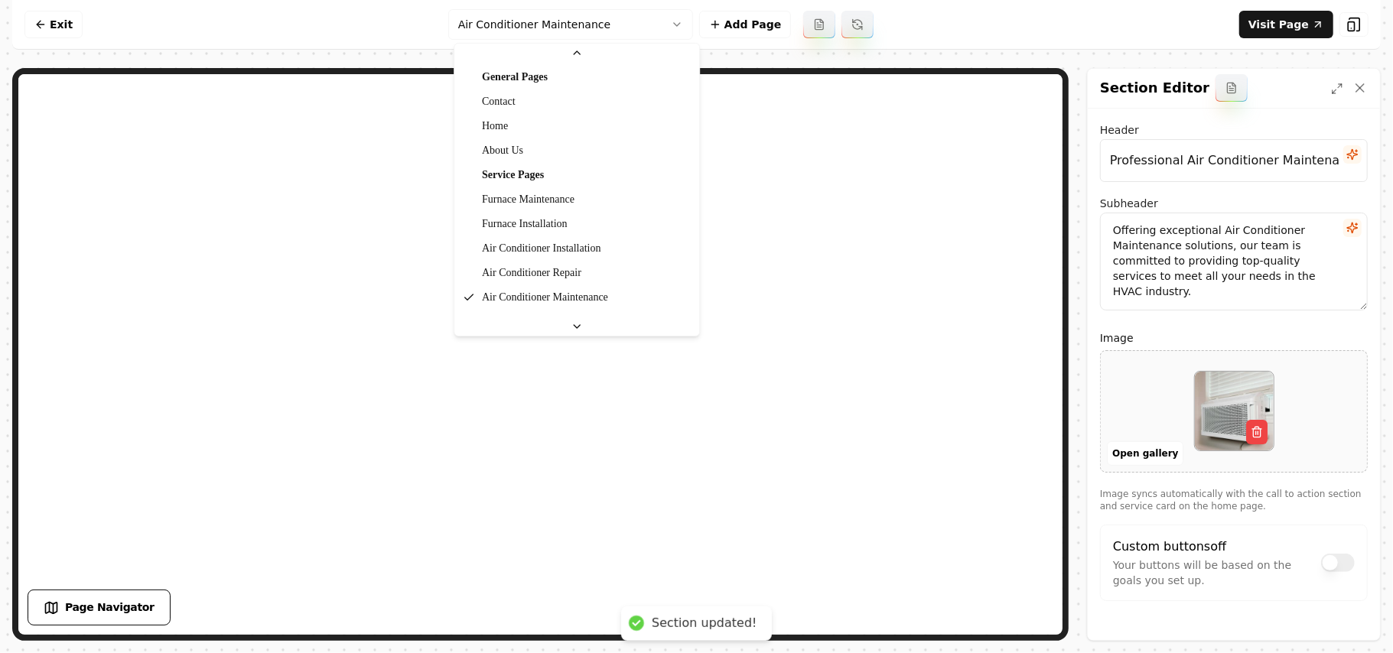
scroll to position [51, 0]
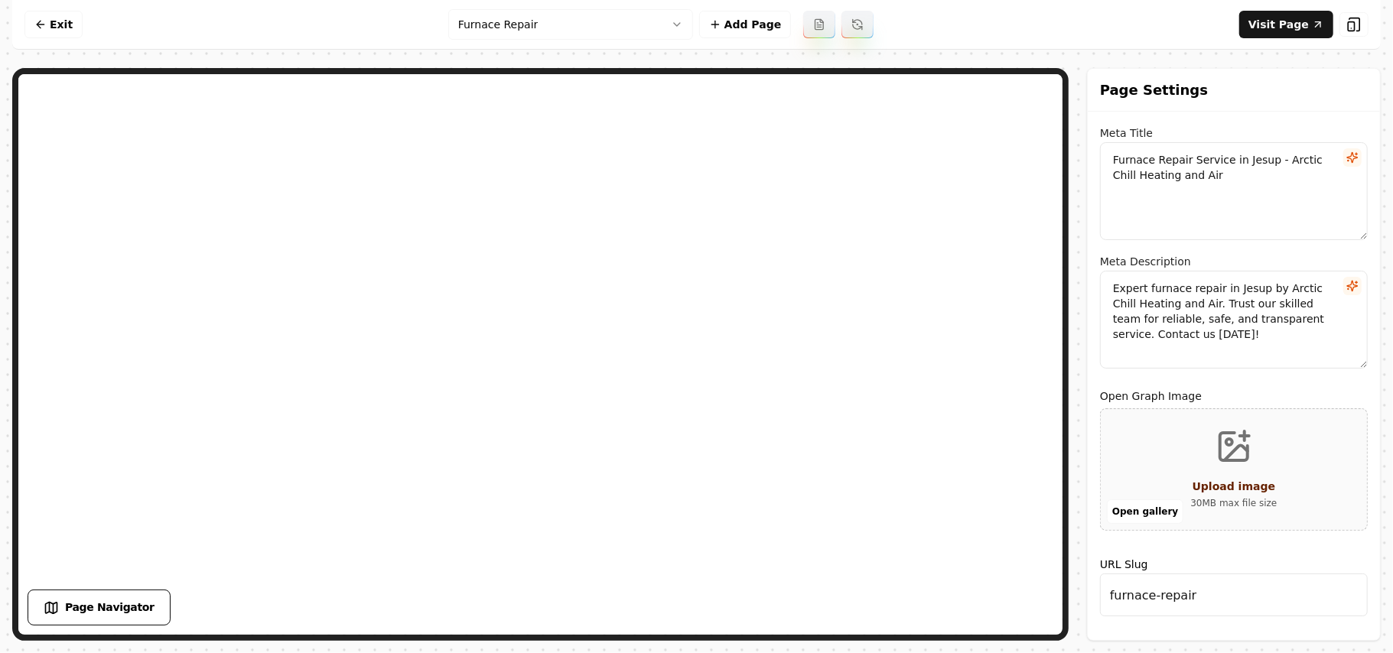
click at [1169, 457] on div "Open gallery Upload image 30 MB max file size" at bounding box center [1234, 470] width 268 height 122
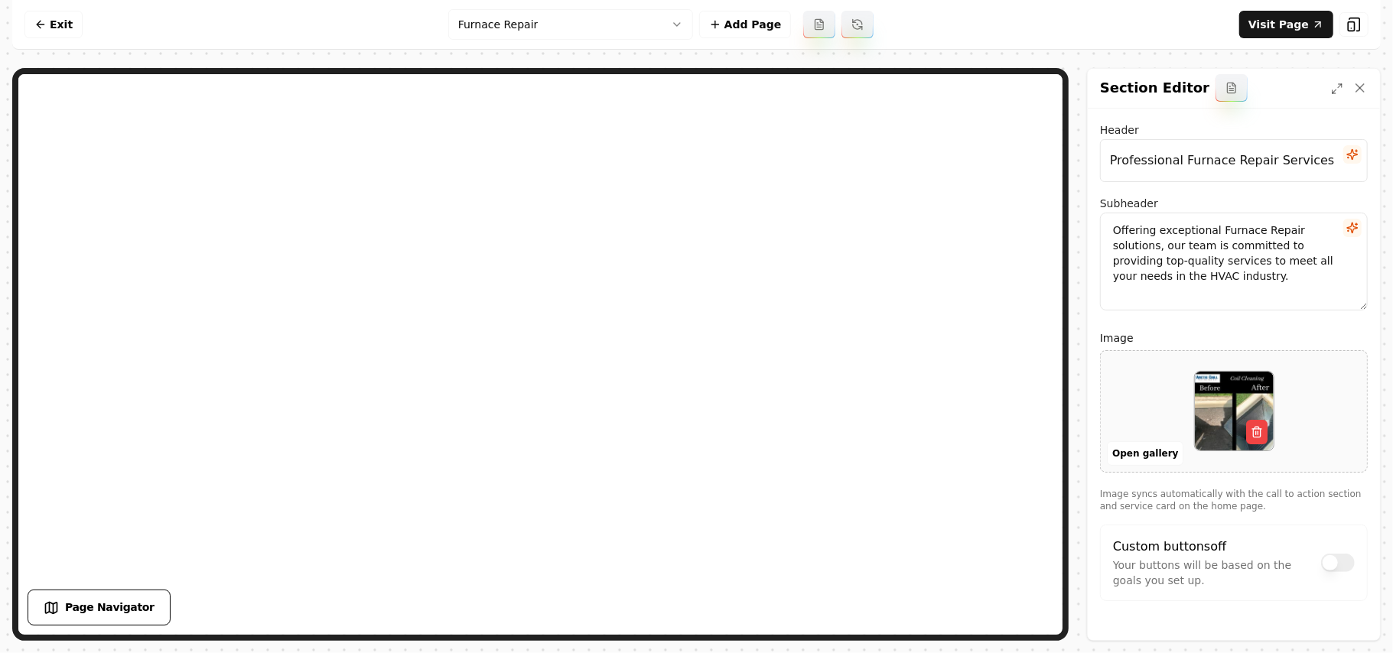
click at [1166, 429] on div at bounding box center [1234, 411] width 266 height 105
type input "**********"
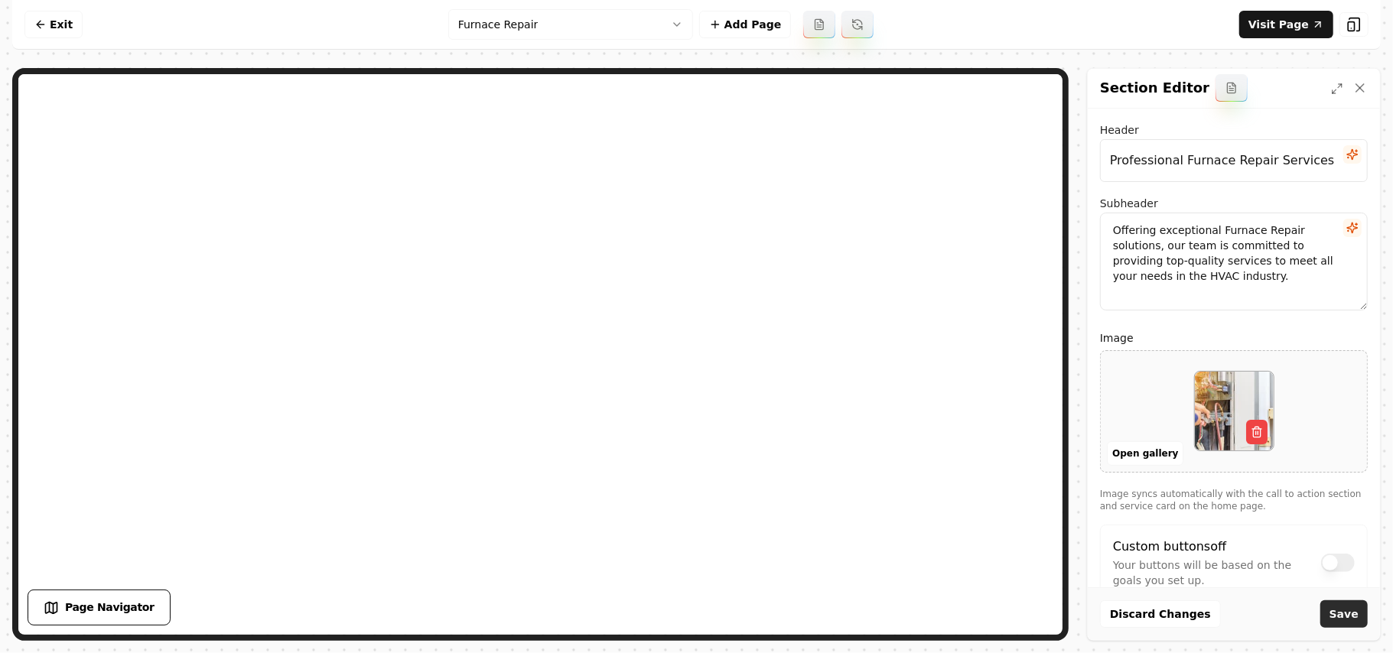
click at [1344, 619] on button "Save" at bounding box center [1344, 615] width 47 height 28
click at [523, 31] on html "Computer Required This feature is only available on a computer. Please switch t…" at bounding box center [696, 326] width 1393 height 653
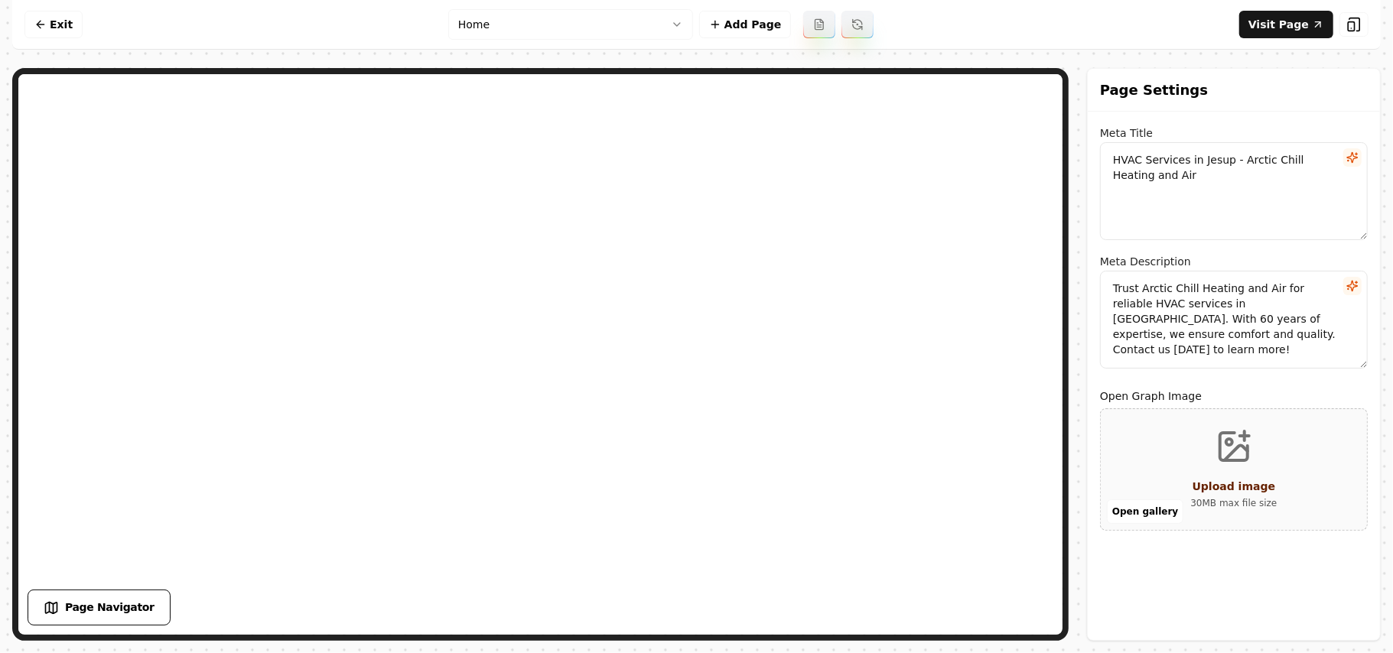
click at [585, 28] on html "Computer Required This feature is only available on a computer. Please switch t…" at bounding box center [696, 326] width 1393 height 653
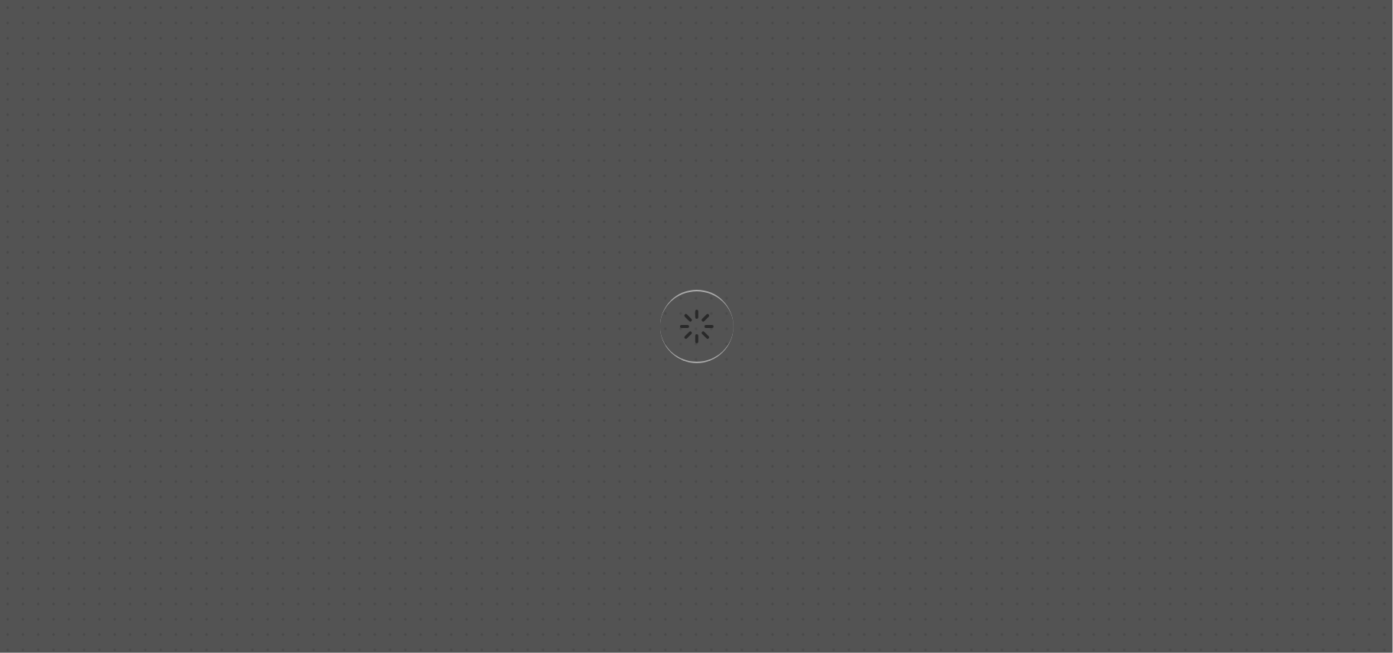
click at [803, 386] on div "Loading..." at bounding box center [696, 326] width 1393 height 653
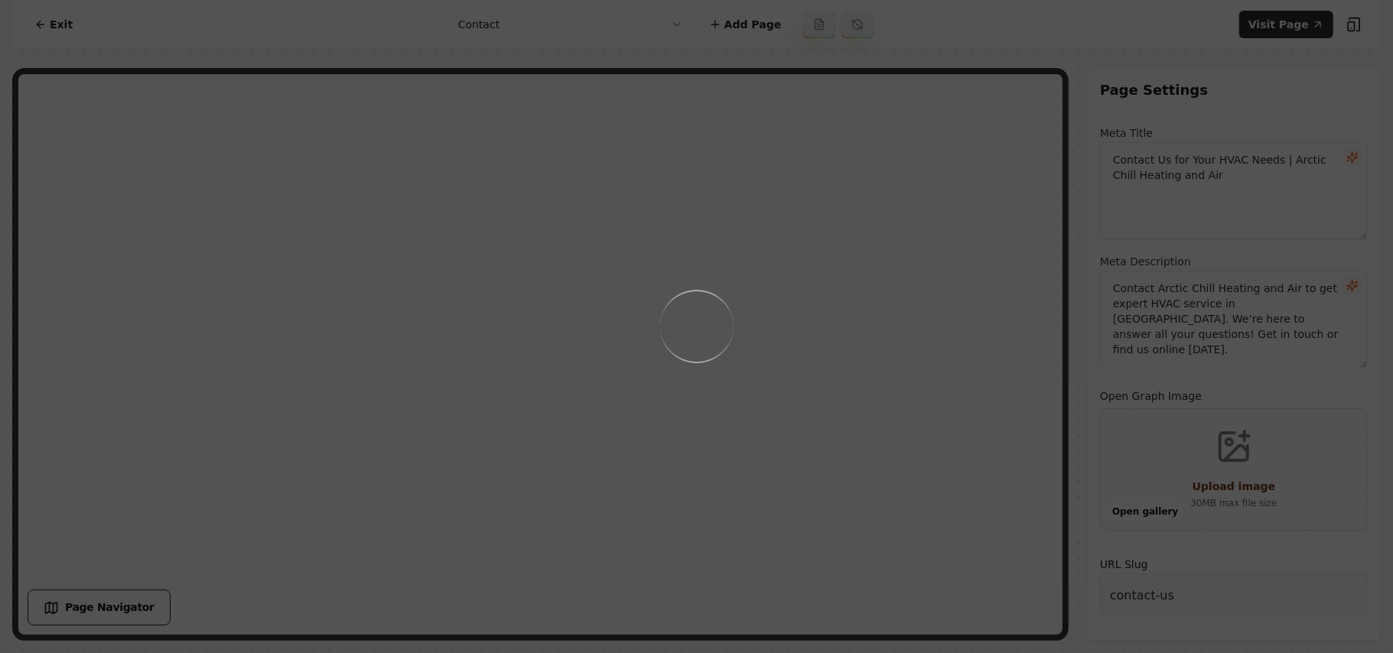
click at [882, 456] on div "Loading..." at bounding box center [696, 326] width 1393 height 653
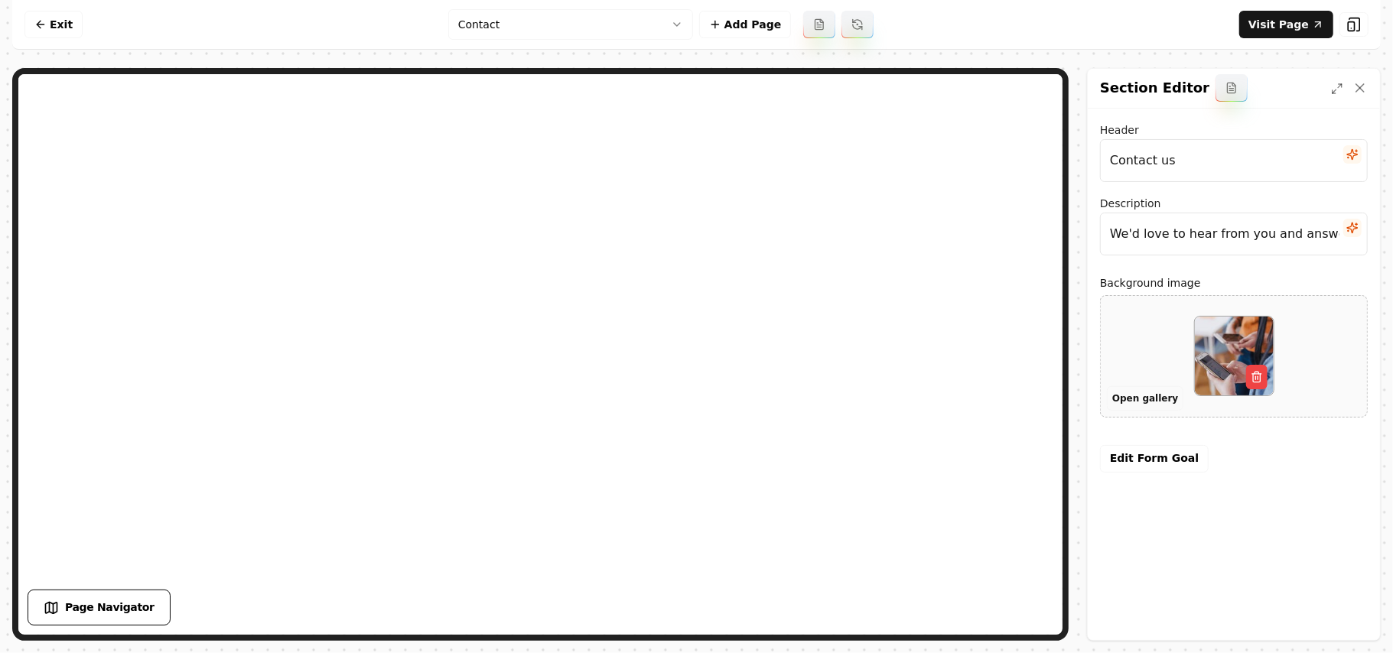
click at [1140, 398] on button "Open gallery" at bounding box center [1145, 398] width 77 height 24
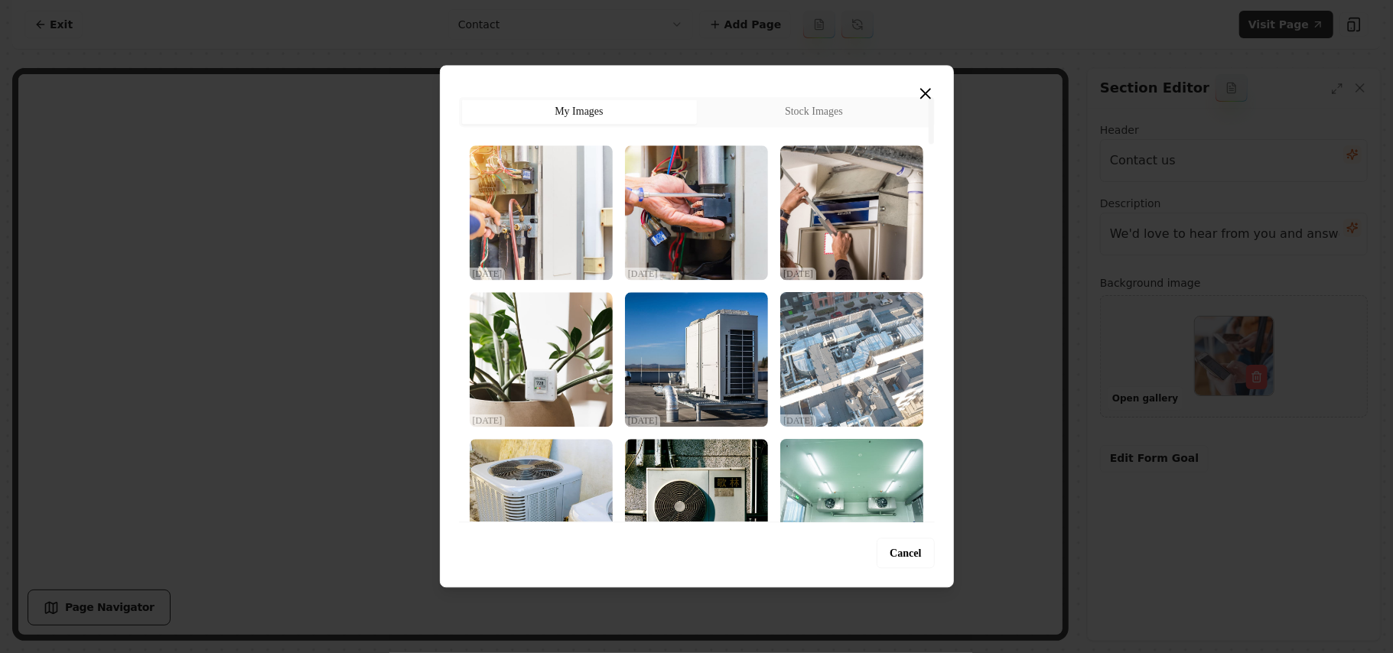
click at [882, 354] on img "Select image image_68dec2155c7cd75eb8699e00.jpeg" at bounding box center [852, 359] width 143 height 135
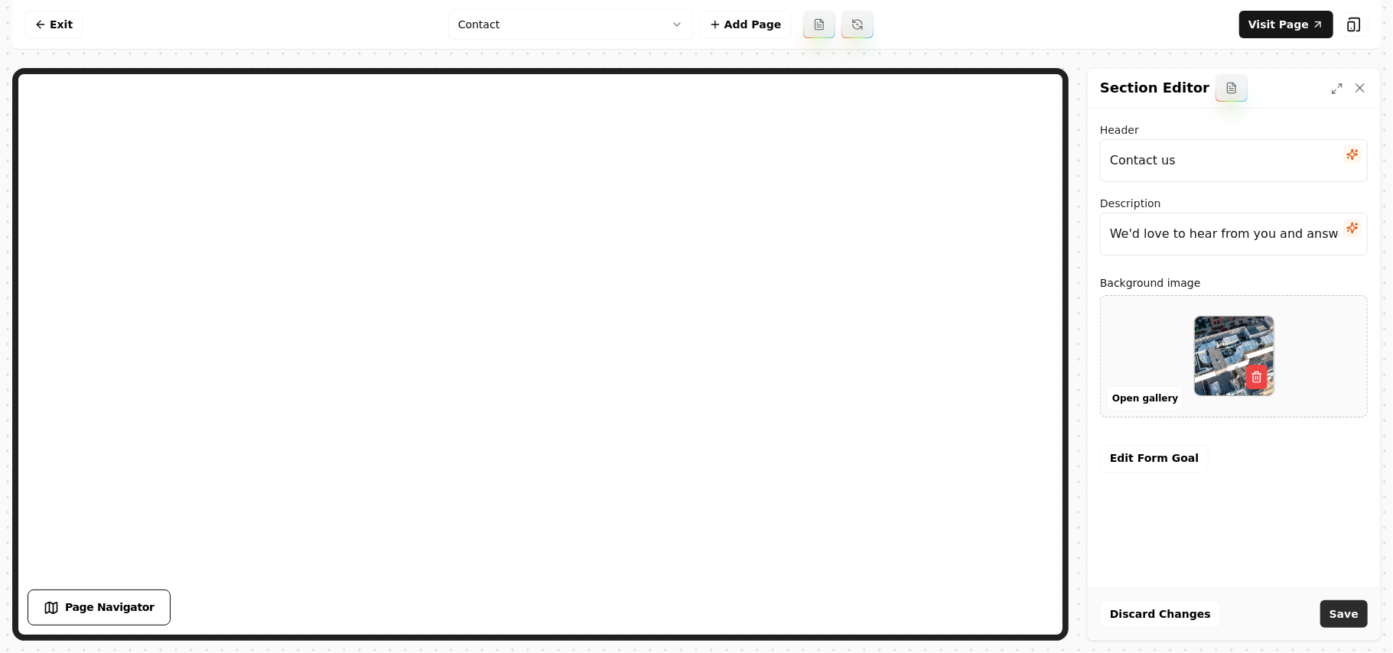
click at [1338, 608] on button "Save" at bounding box center [1344, 615] width 47 height 28
click at [589, 4] on nav "Exit Contact Add Page Visit Page" at bounding box center [696, 25] width 1369 height 50
click at [570, 15] on html "Computer Required This feature is only available on a computer. Please switch t…" at bounding box center [696, 326] width 1393 height 653
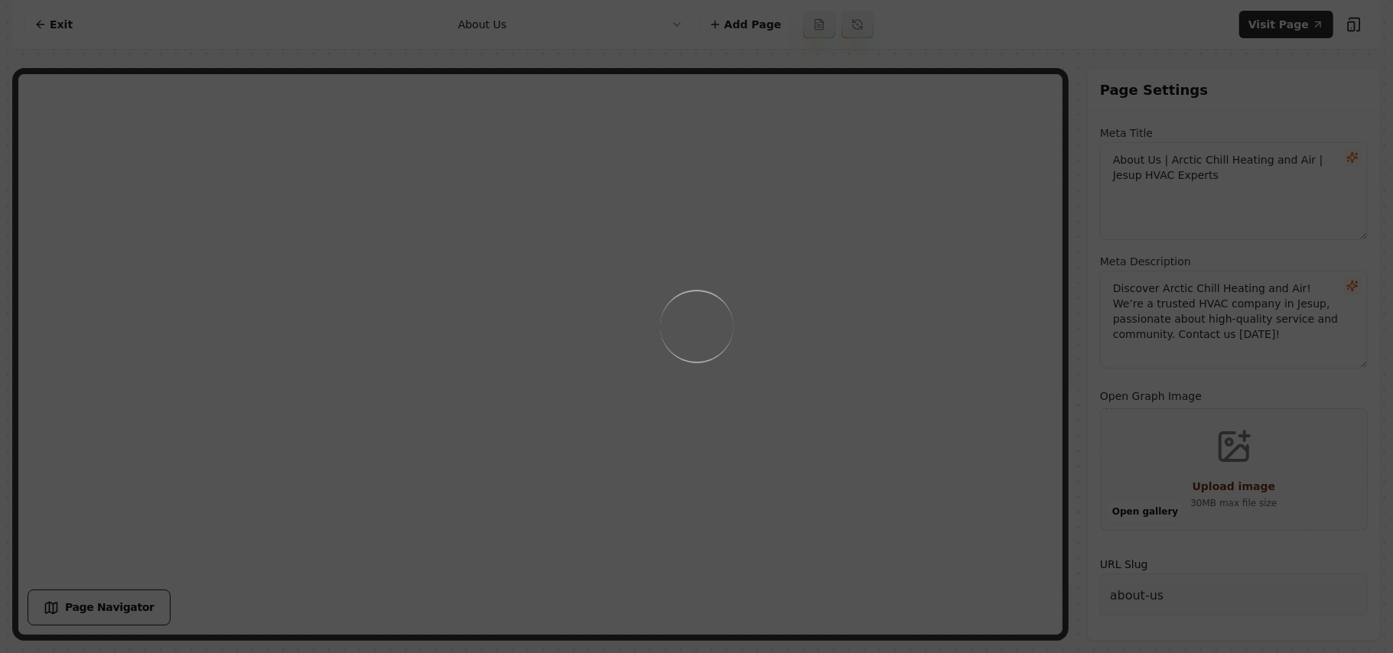
drag, startPoint x: 915, startPoint y: 395, endPoint x: 921, endPoint y: 410, distance: 16.5
click at [913, 395] on div "Loading..." at bounding box center [696, 326] width 1393 height 653
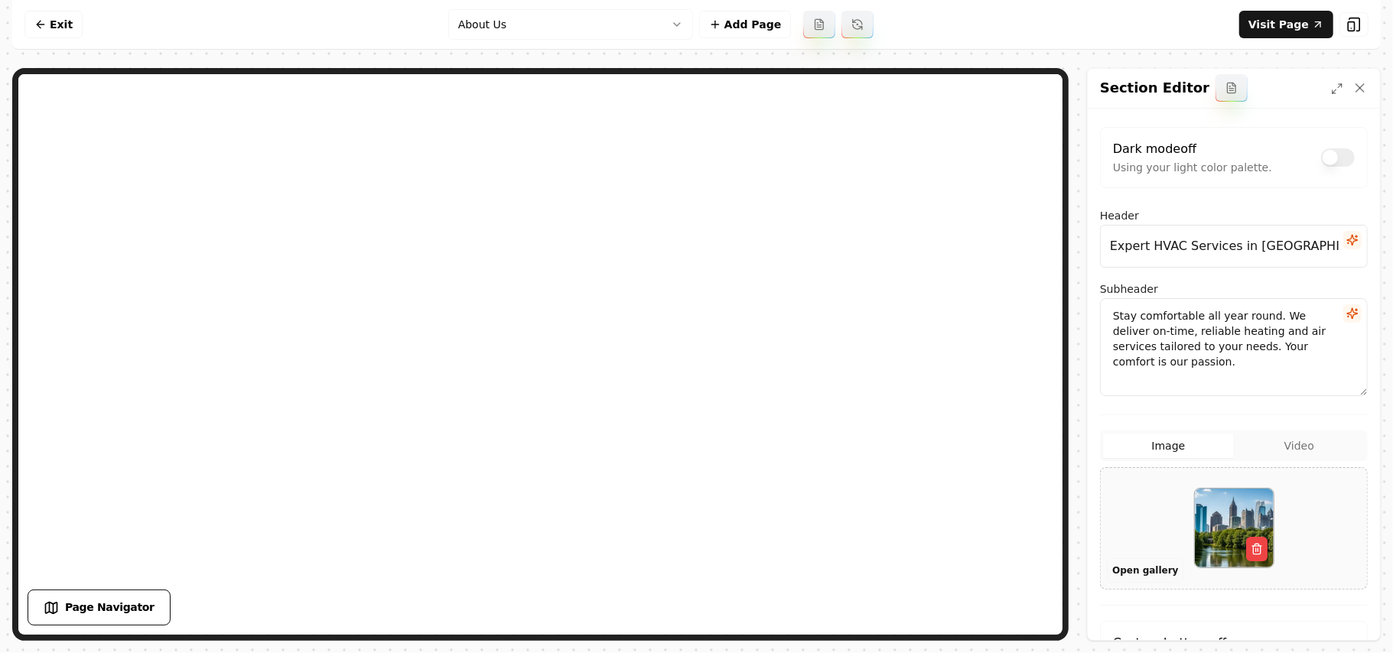
click at [1136, 574] on button "Open gallery" at bounding box center [1145, 571] width 77 height 24
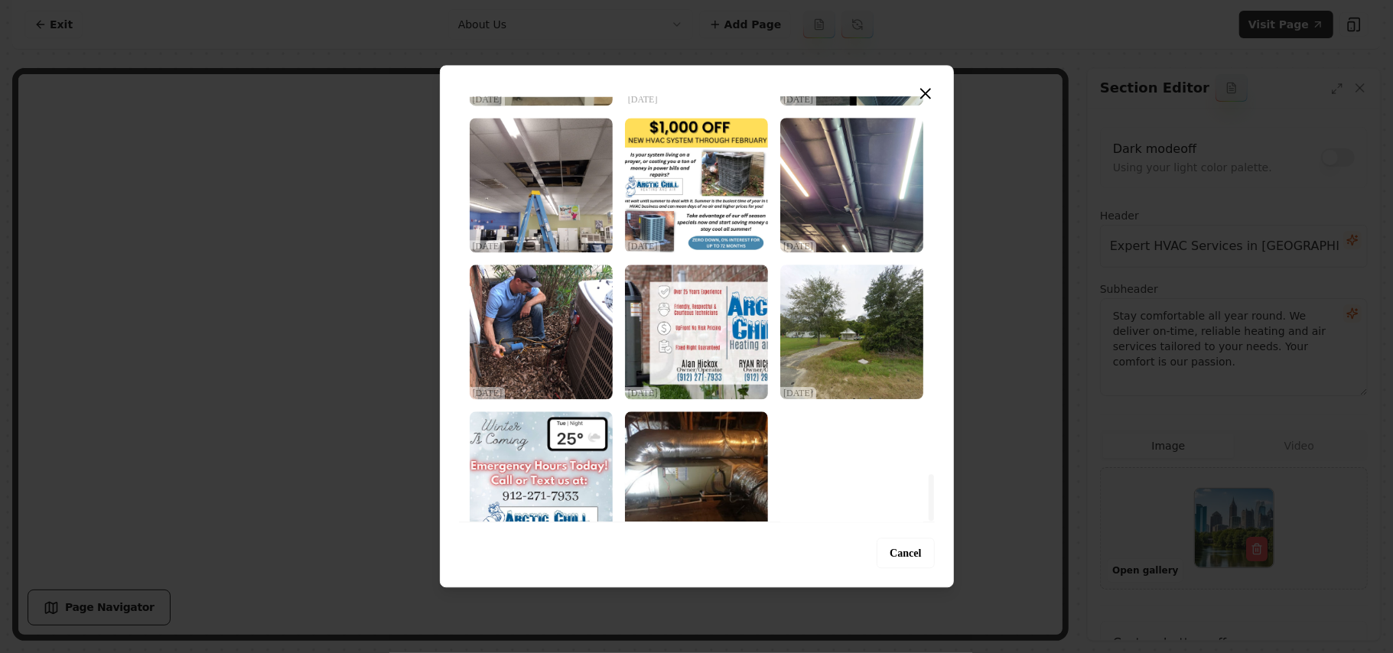
scroll to position [3437, 0]
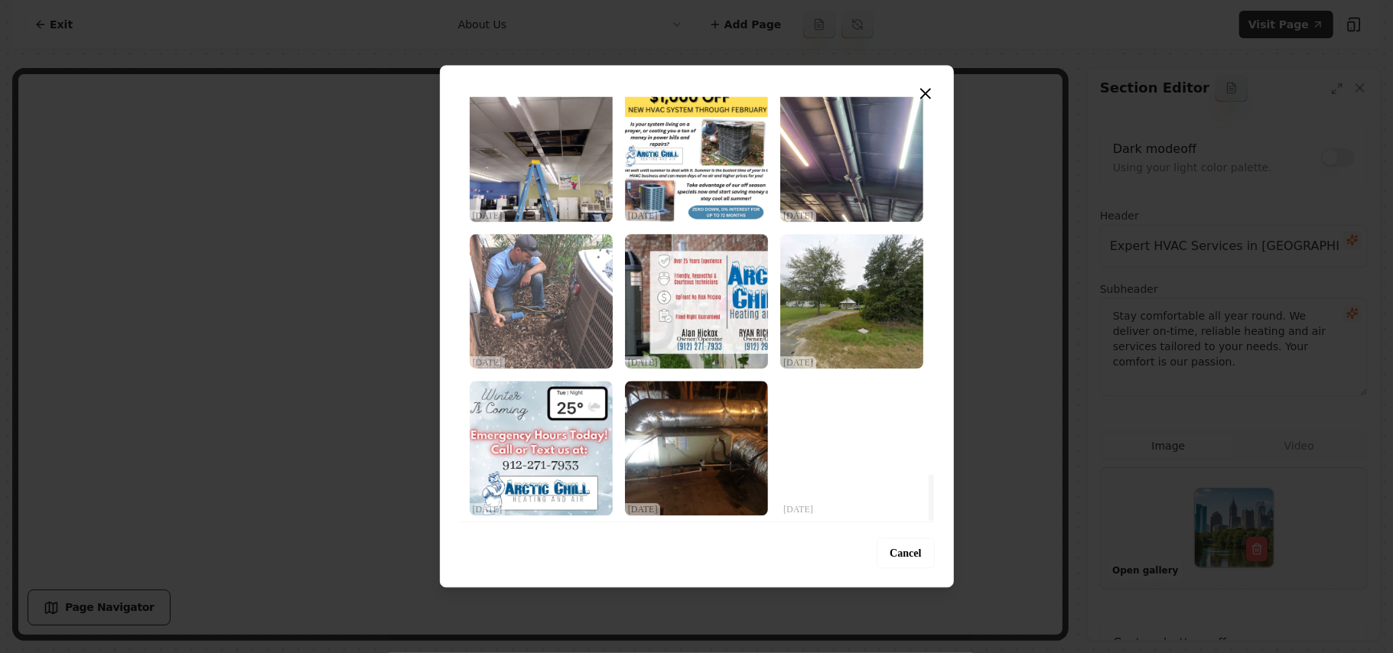
click at [536, 313] on img "Select image image_68debbc75c7cd75eb83fb04a.jpeg" at bounding box center [541, 301] width 143 height 135
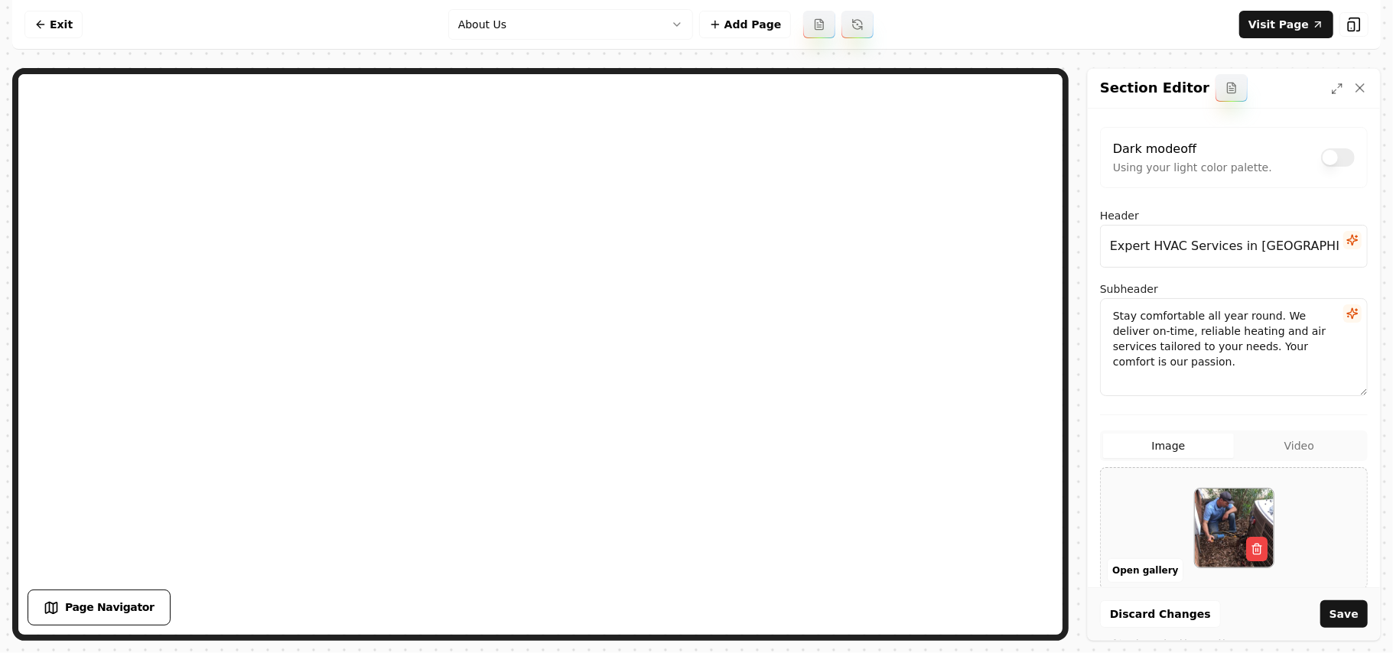
click at [1329, 614] on button "Save" at bounding box center [1344, 615] width 47 height 28
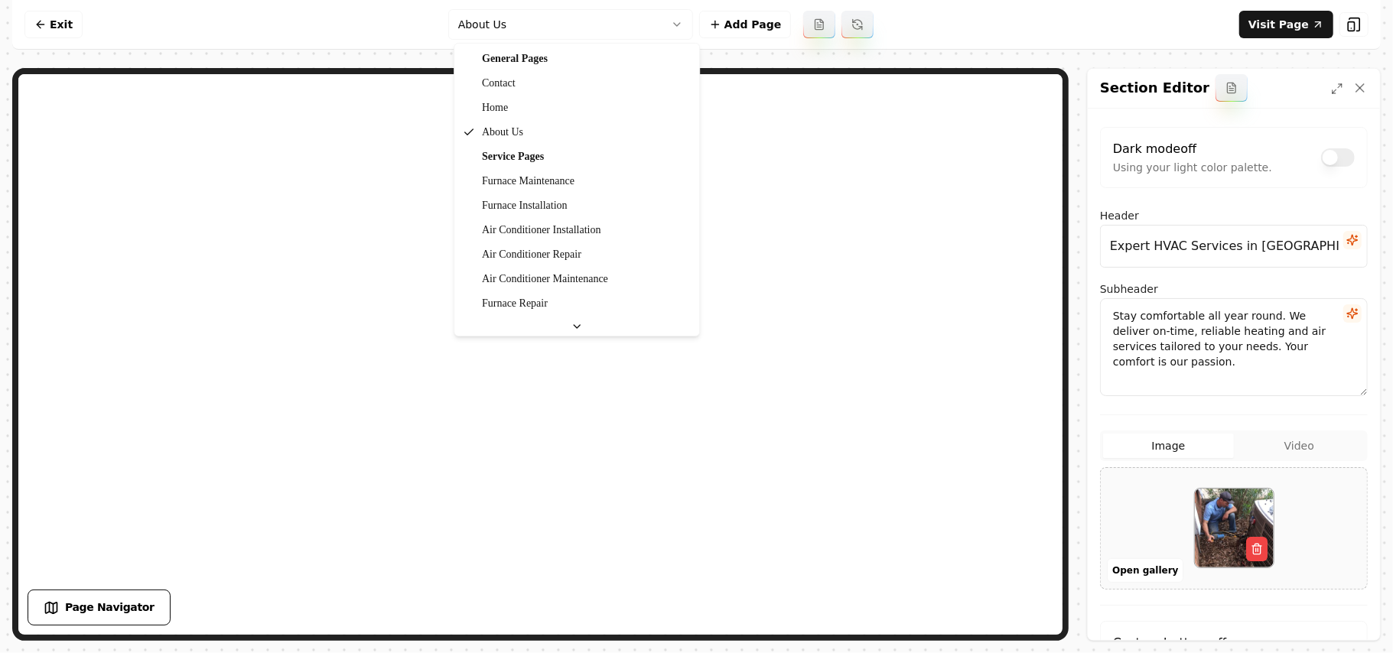
click at [560, 15] on html "Computer Required This feature is only available on a computer. Please switch t…" at bounding box center [696, 326] width 1393 height 653
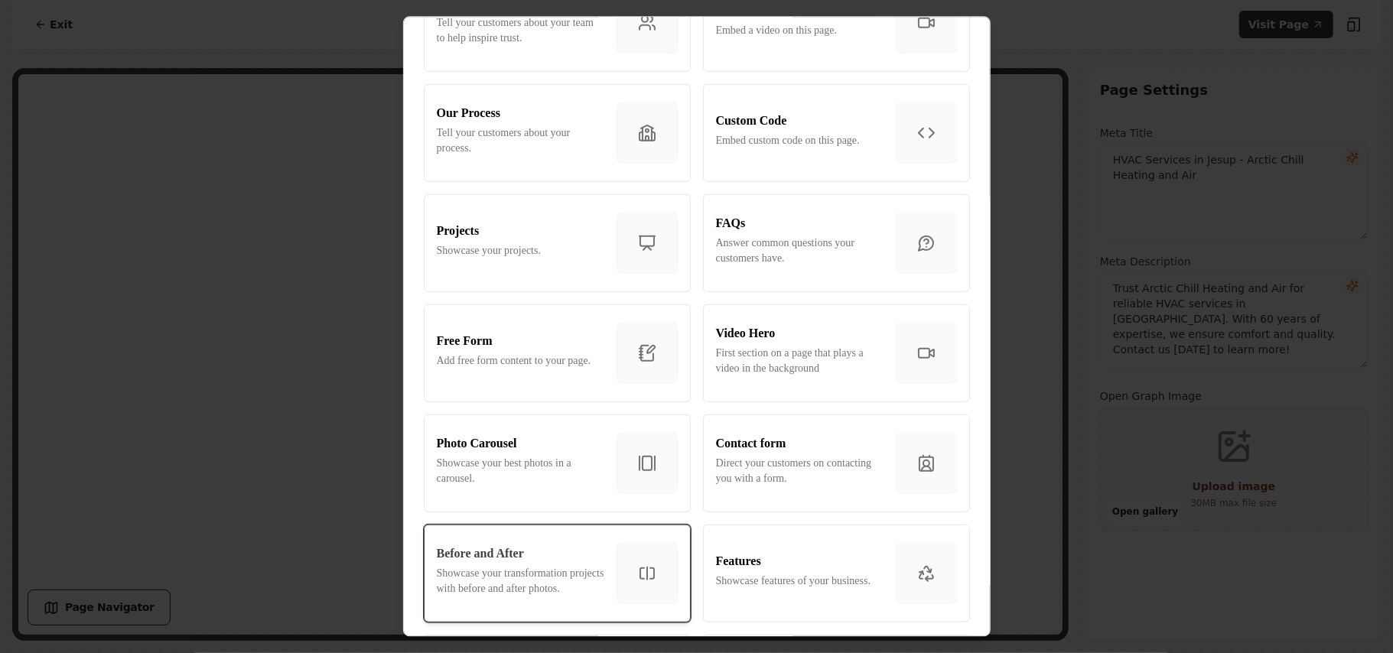
scroll to position [714, 0]
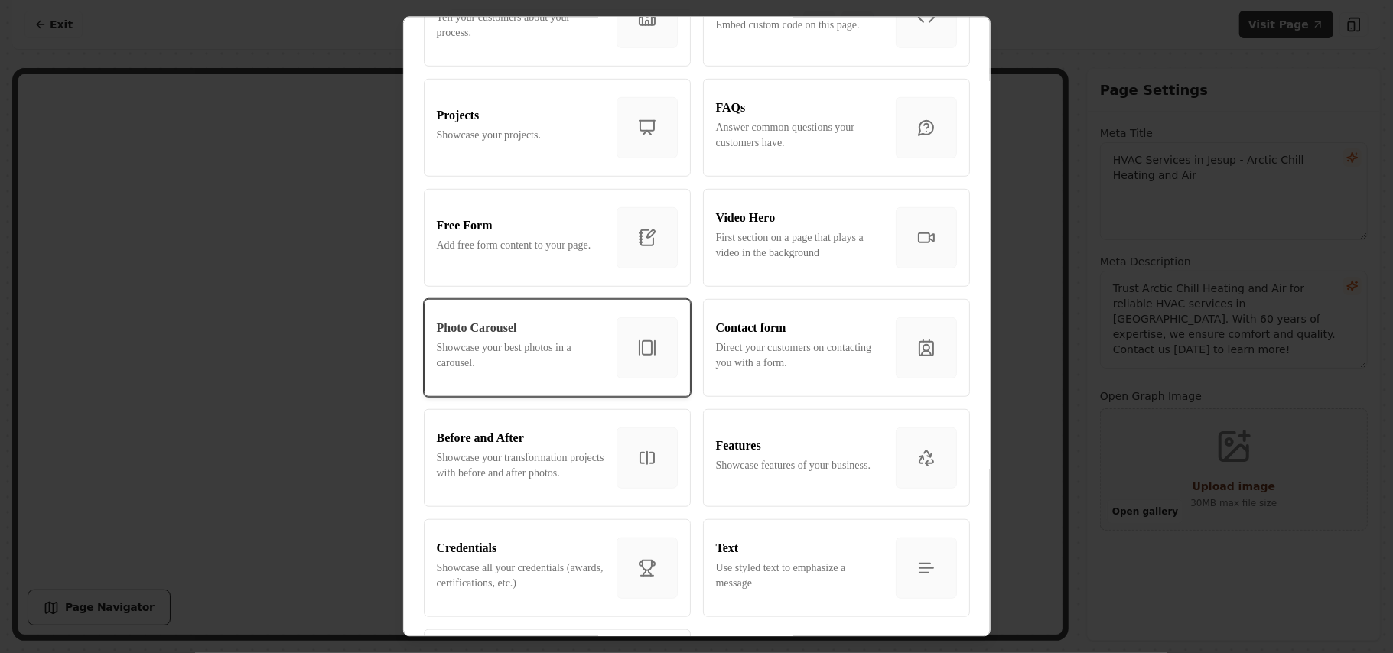
click at [520, 354] on p "Showcase your best photos in a carousel." at bounding box center [521, 355] width 168 height 31
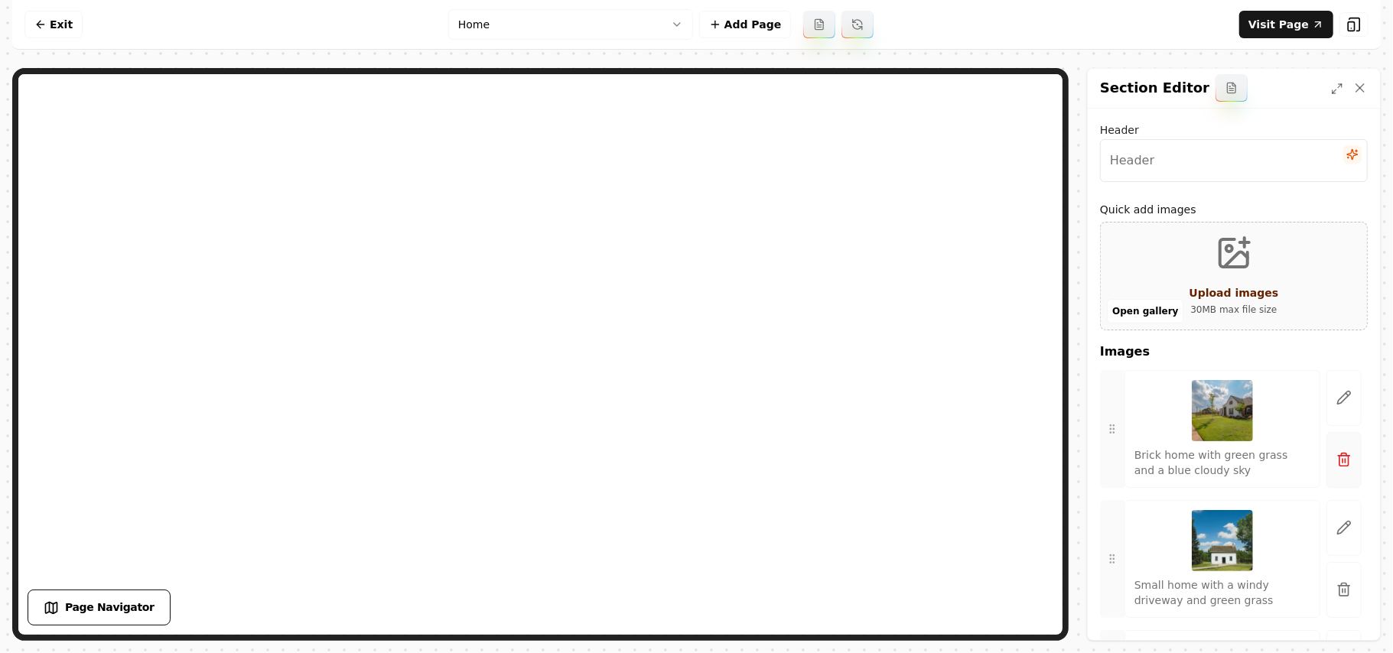
click at [1338, 468] on button "button" at bounding box center [1344, 460] width 35 height 56
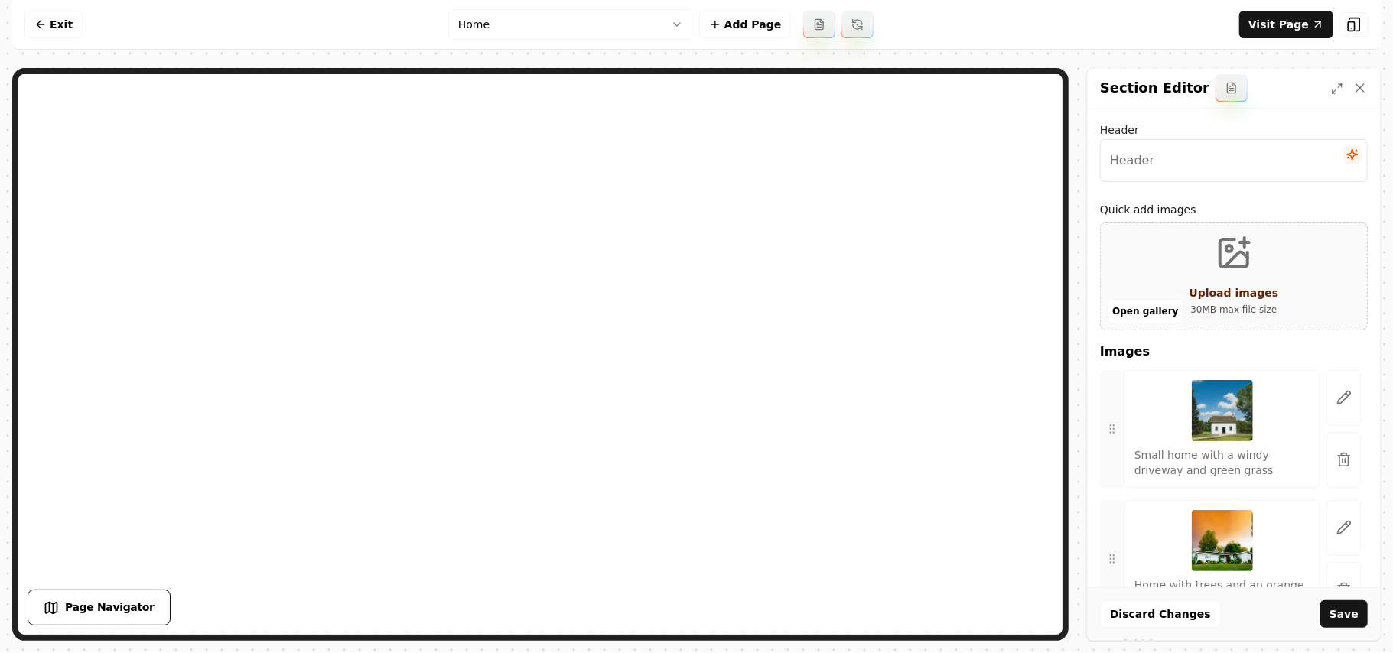
click at [1338, 460] on button "button" at bounding box center [1344, 460] width 35 height 56
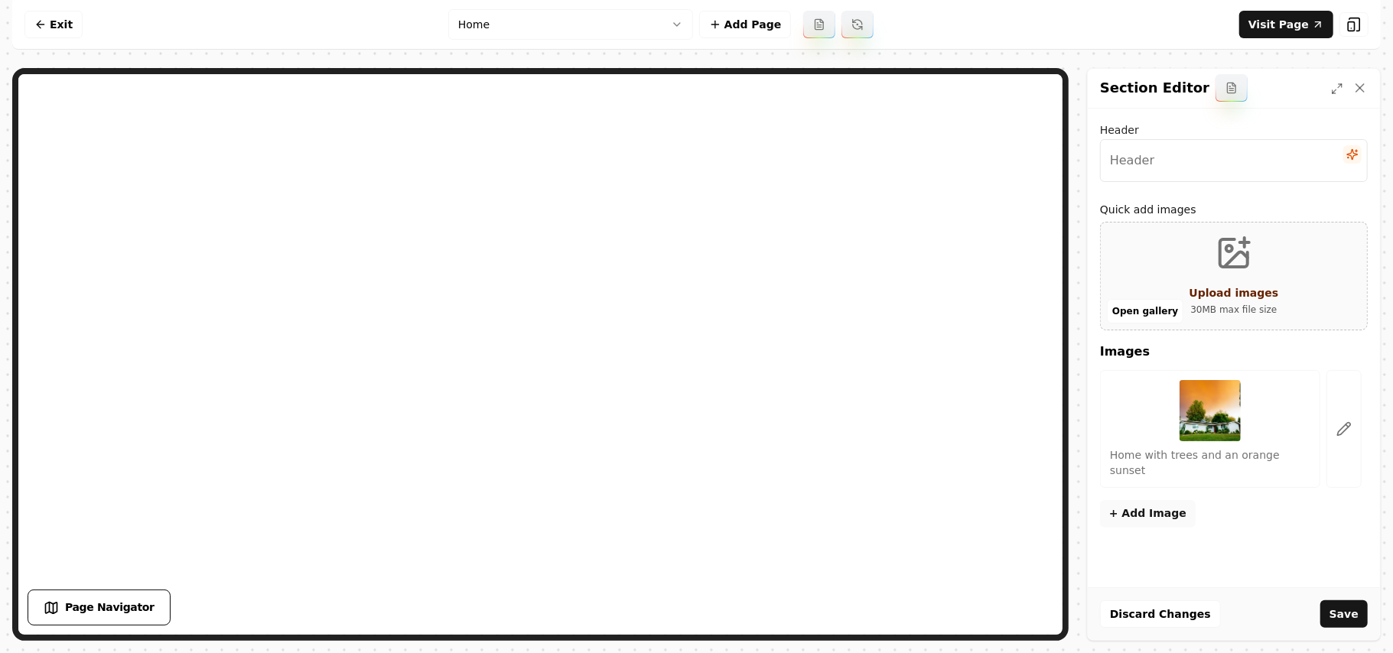
click at [1338, 460] on button "button" at bounding box center [1344, 429] width 35 height 118
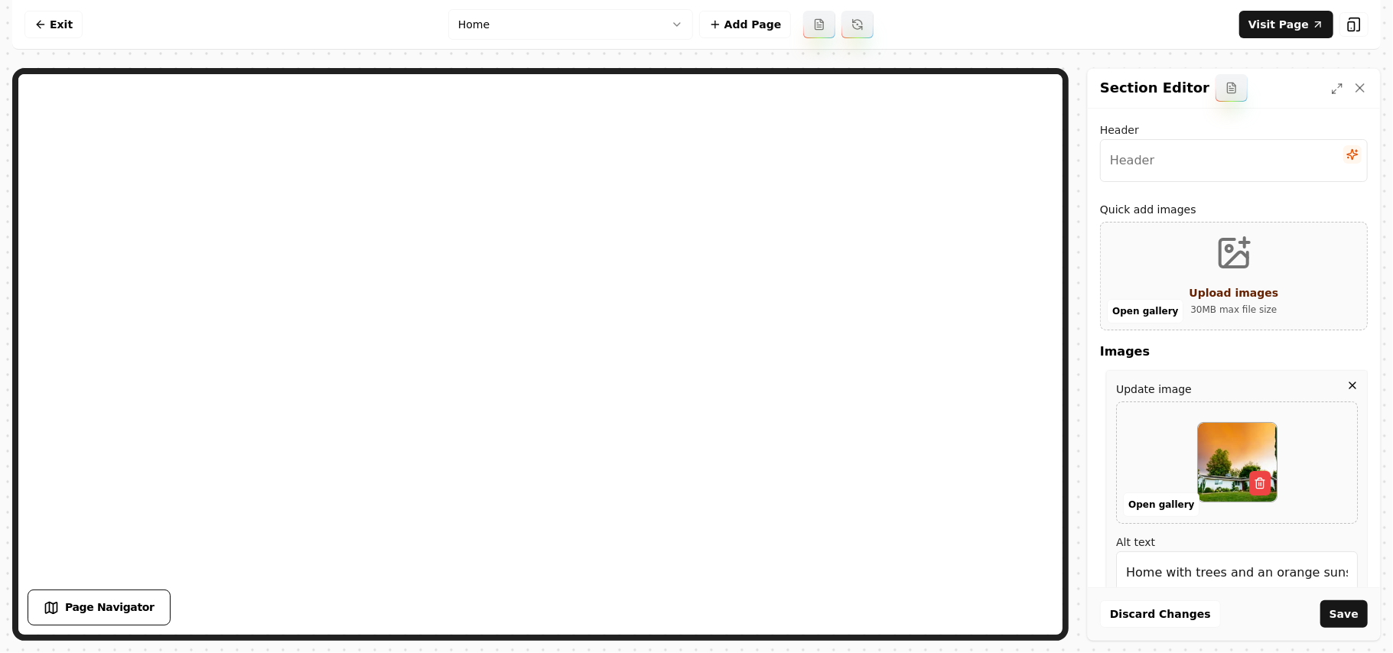
click at [1332, 380] on div "Update image Open gallery Alt text Home with trees and an orange sunset" at bounding box center [1238, 496] width 262 height 253
click at [1347, 386] on icon "button" at bounding box center [1353, 386] width 12 height 12
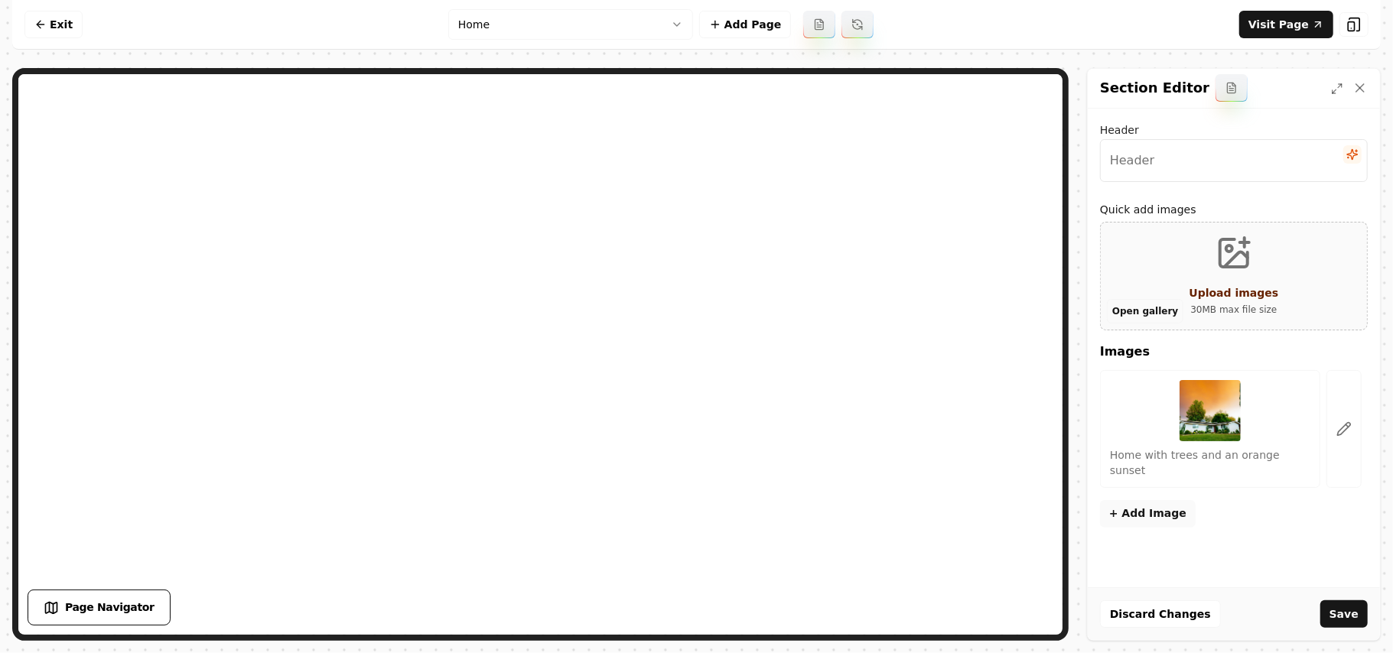
click at [1140, 309] on button "Open gallery" at bounding box center [1145, 311] width 77 height 24
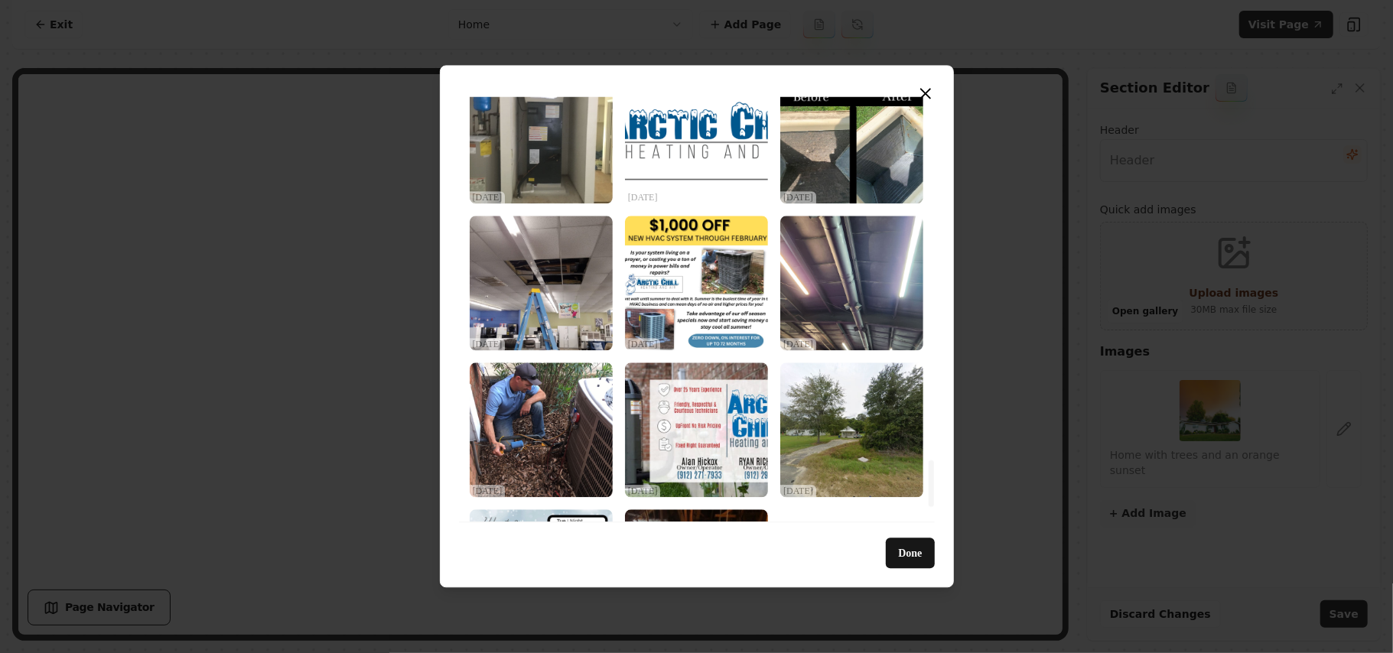
scroll to position [3437, 0]
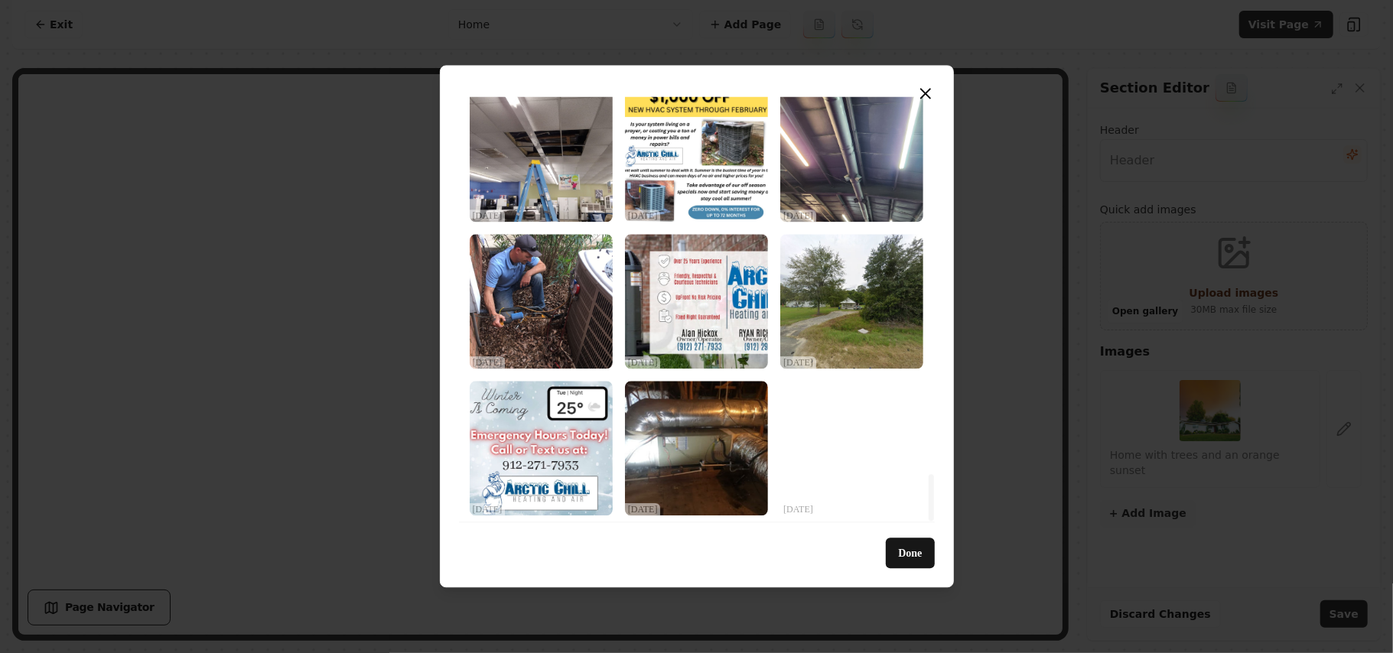
drag, startPoint x: 928, startPoint y: 161, endPoint x: 961, endPoint y: 575, distance: 416.1
click at [934, 521] on div at bounding box center [931, 497] width 5 height 47
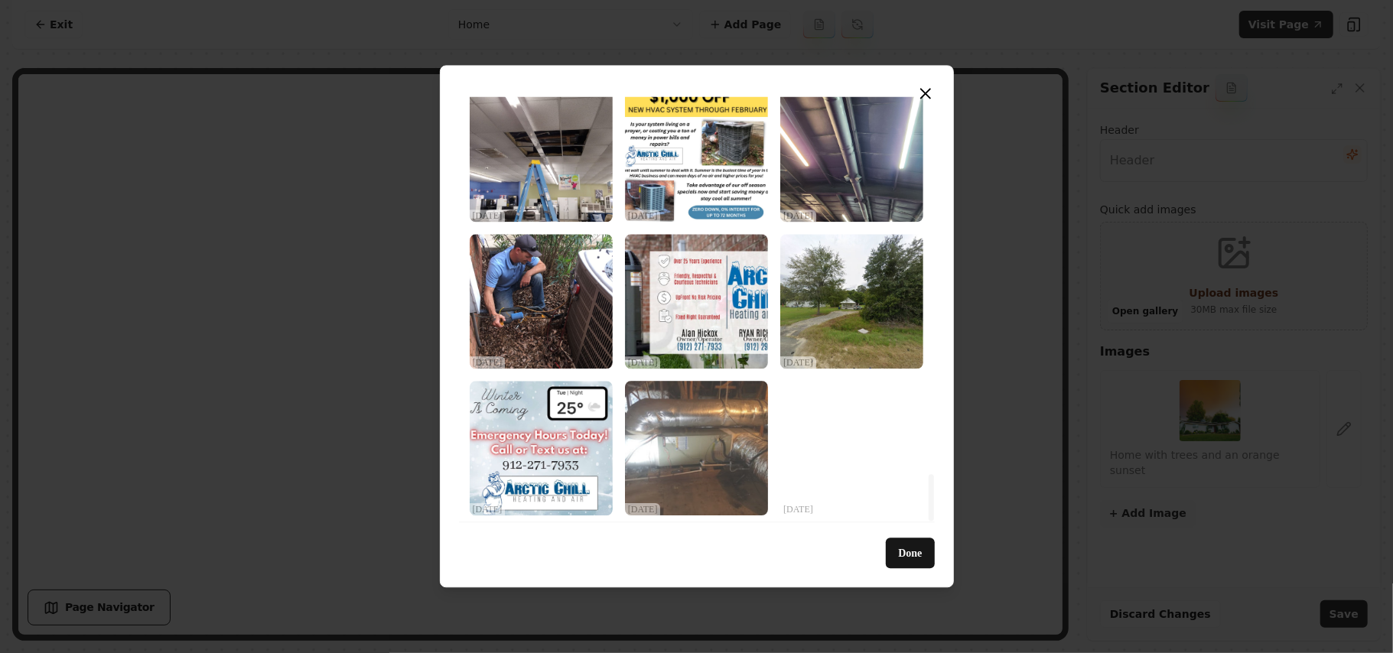
click at [718, 467] on img "Select image image_68debbc65c7cd75eb83fab04.jpeg" at bounding box center [696, 448] width 143 height 135
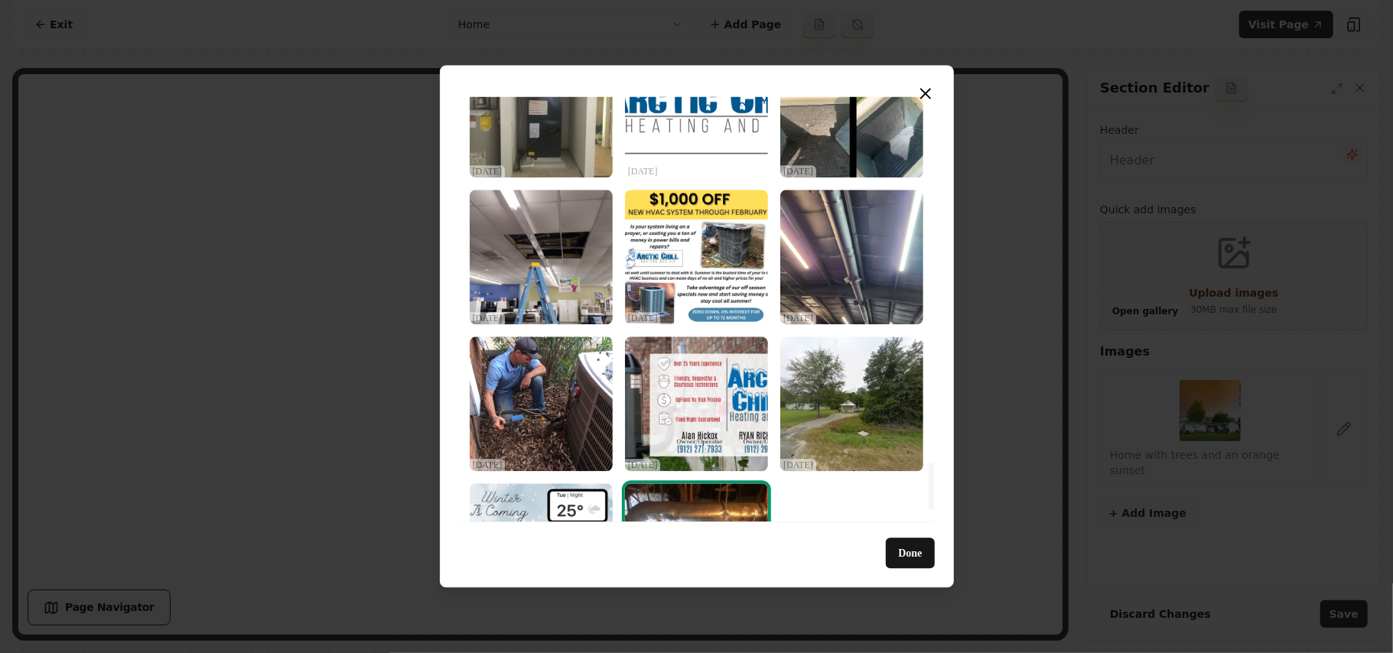
scroll to position [3233, 0]
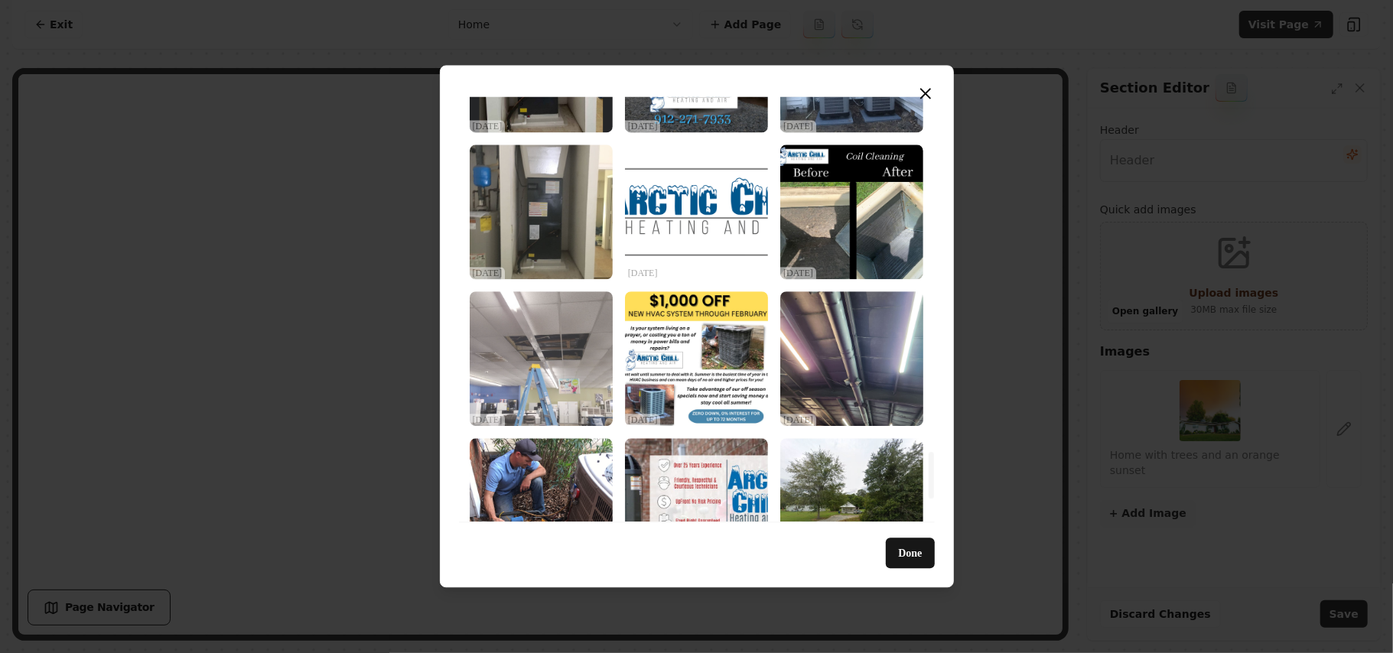
click at [563, 380] on img "Select image image_68debbc75c7cd75eb83fb80d.jpeg" at bounding box center [541, 359] width 143 height 135
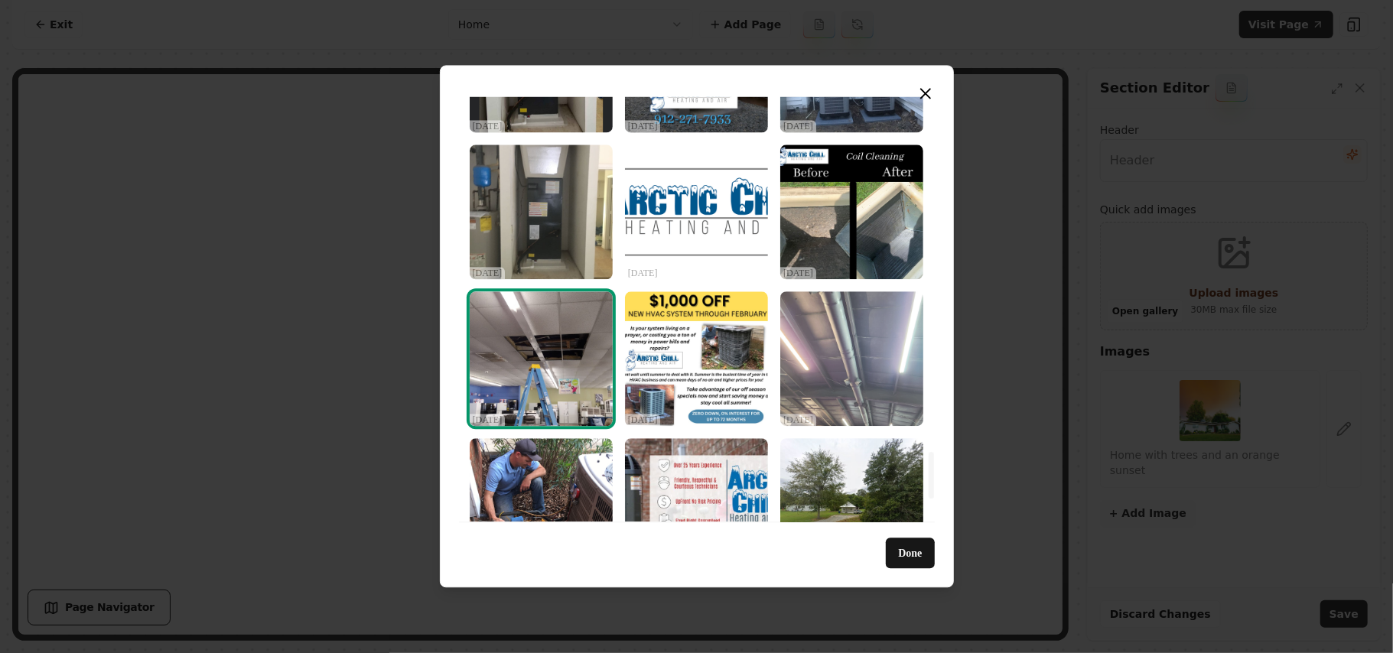
click at [852, 337] on img "Select image image_68debbc75c7cd75eb83fb0a9.jpeg" at bounding box center [852, 359] width 143 height 135
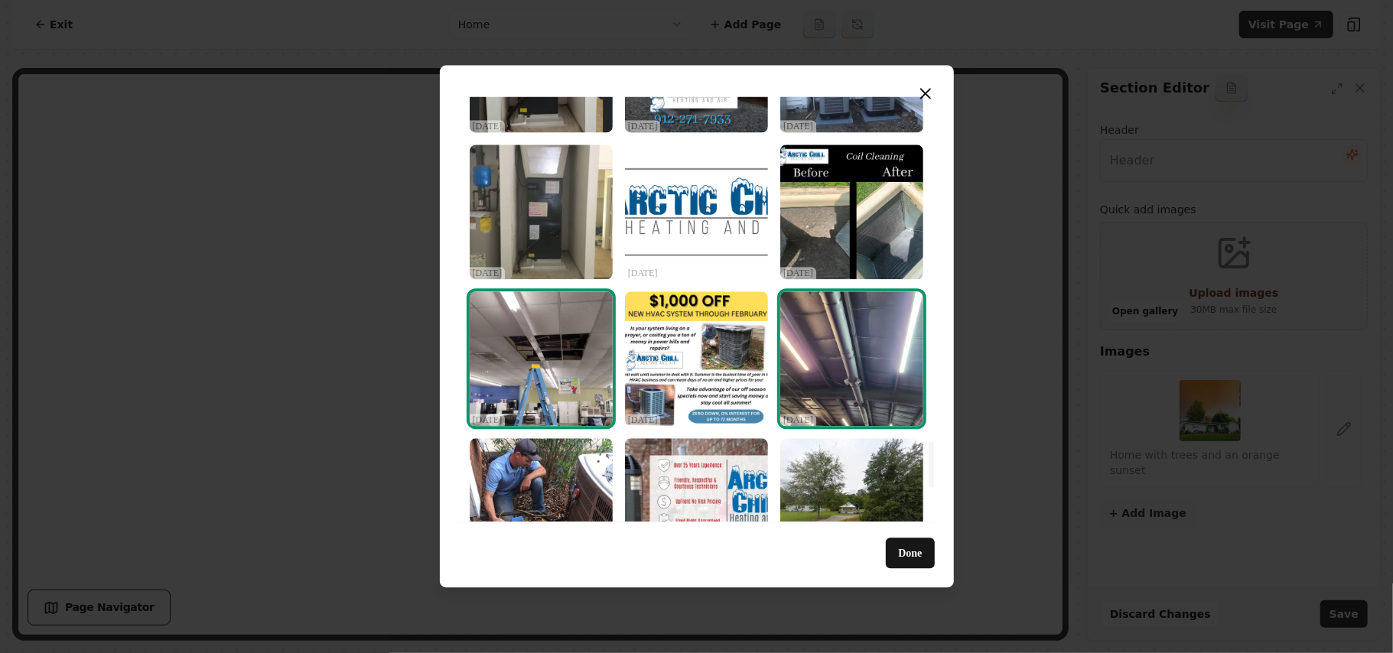
scroll to position [3029, 0]
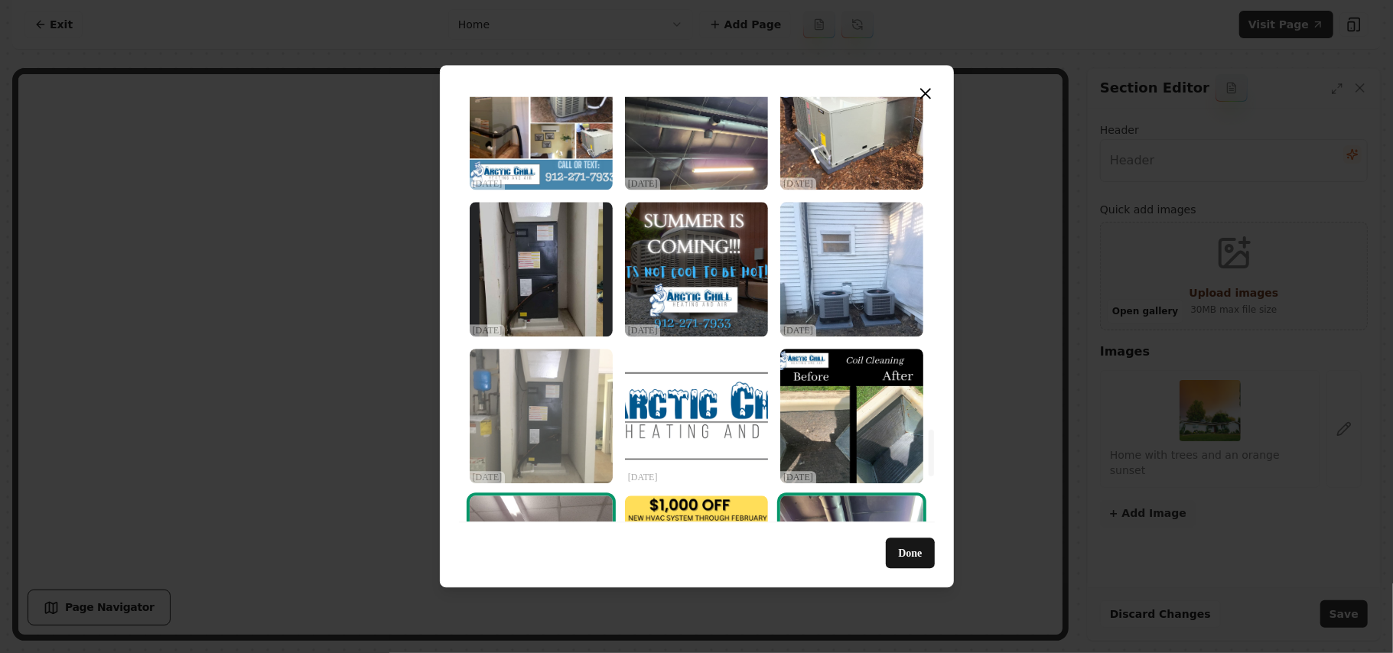
click at [558, 398] on img "Select image image_68debbc75c7cd75eb83fbb81.jpeg" at bounding box center [541, 416] width 143 height 135
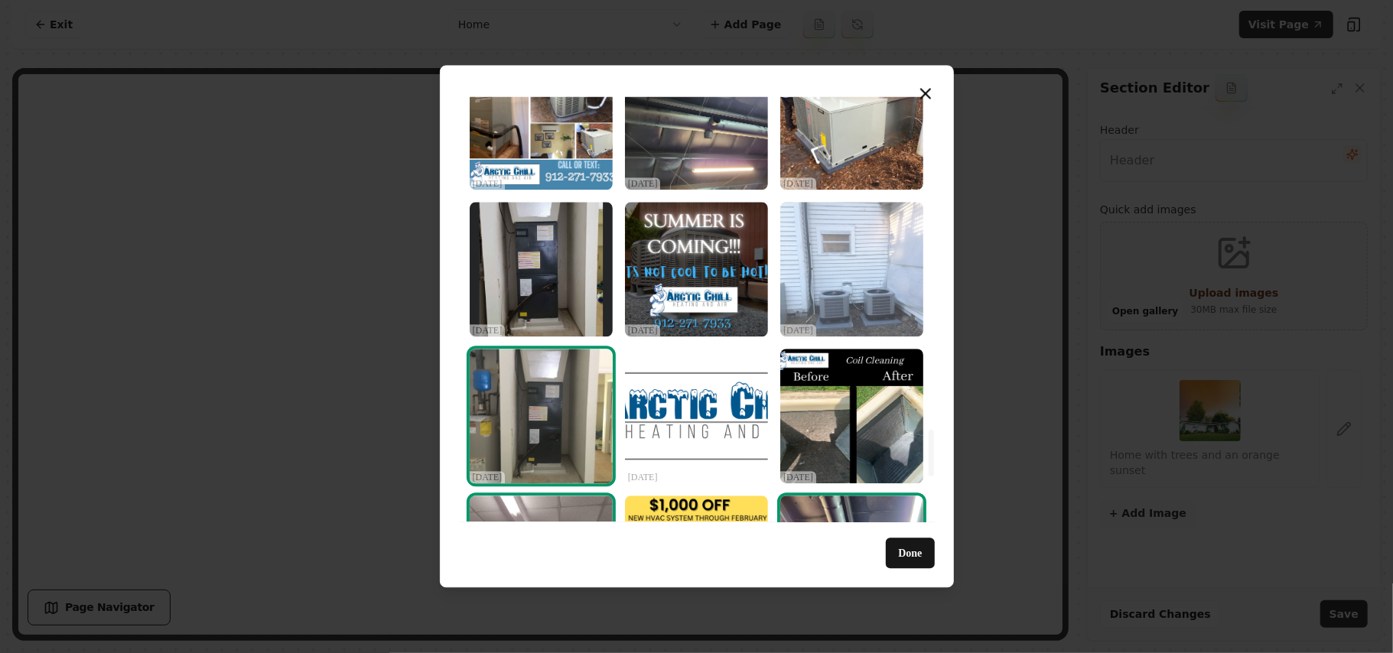
click at [878, 295] on img "Select image image_68debbc75c7cd75eb83fb4c2.jpeg" at bounding box center [852, 269] width 143 height 135
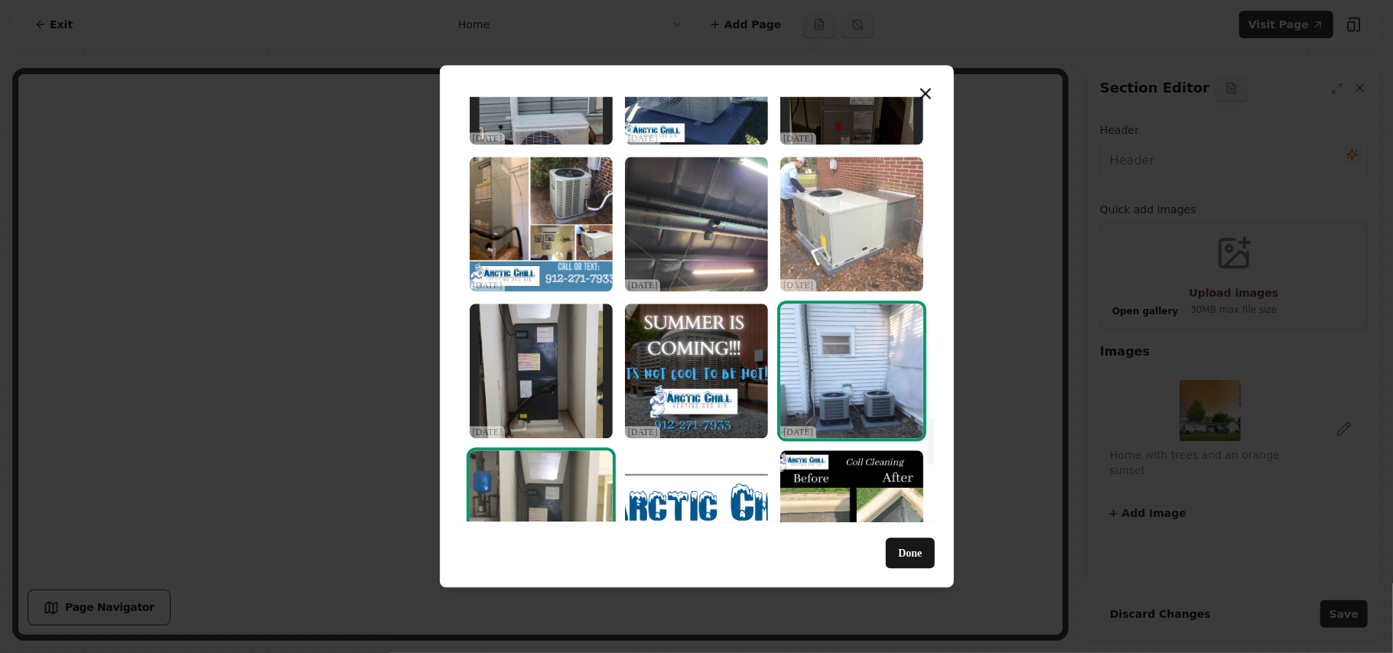
click at [877, 256] on img "Select image image_68debbc75c7cd75eb83fbccb.jpeg" at bounding box center [852, 224] width 143 height 135
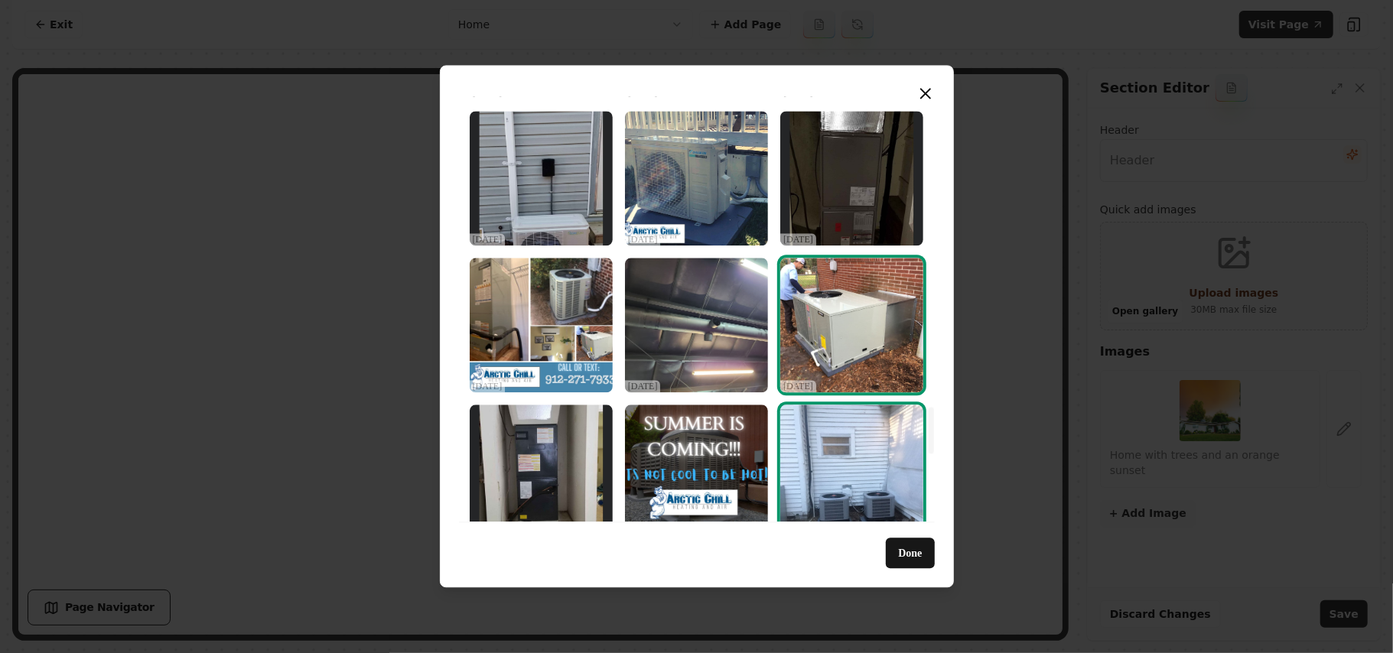
scroll to position [2723, 0]
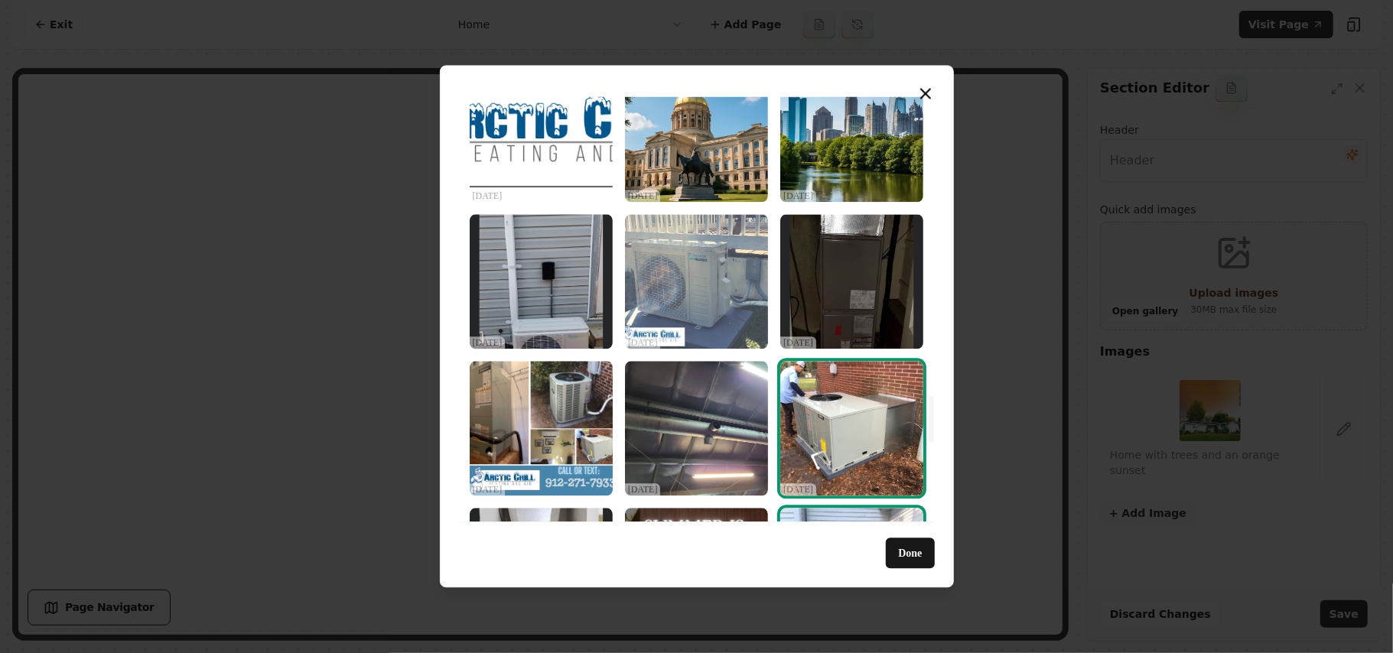
click at [696, 285] on img "Select image image_68debbc75c7cd75eb83fbca3.jpeg" at bounding box center [696, 281] width 143 height 135
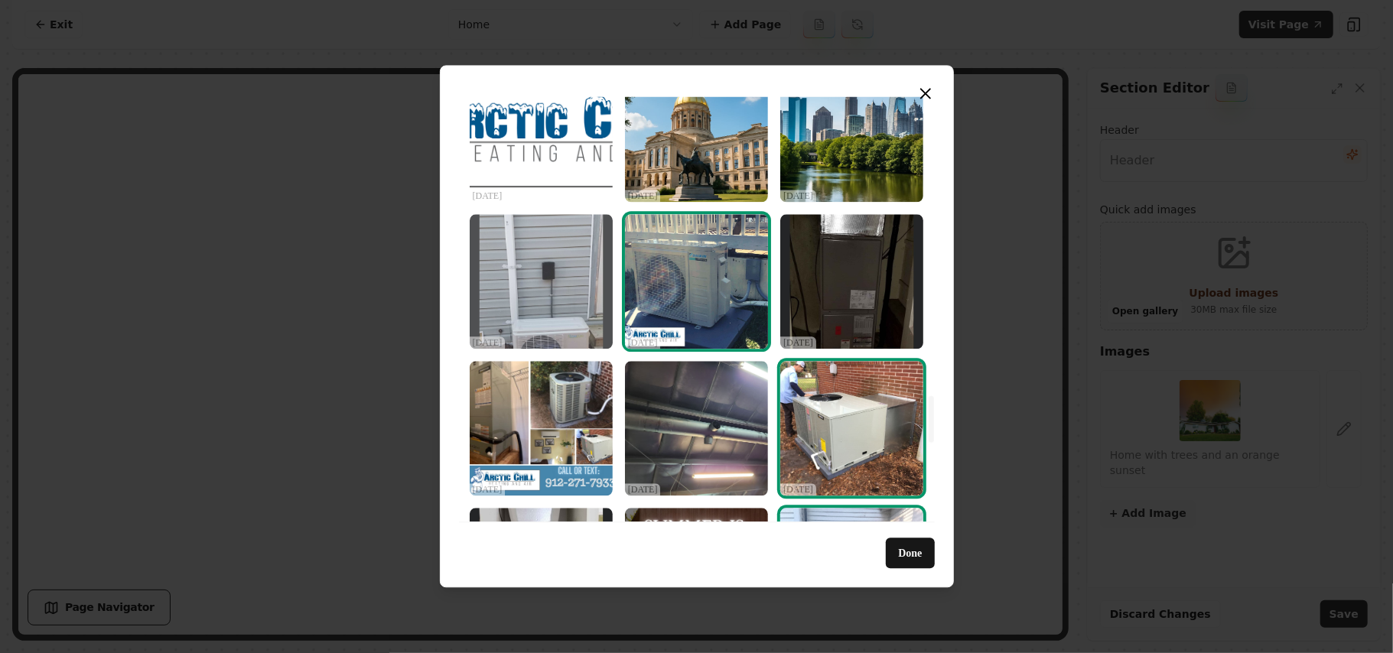
click at [575, 298] on img "Select image image_68debbc85c7cd75eb83fc00b.jpeg" at bounding box center [541, 281] width 143 height 135
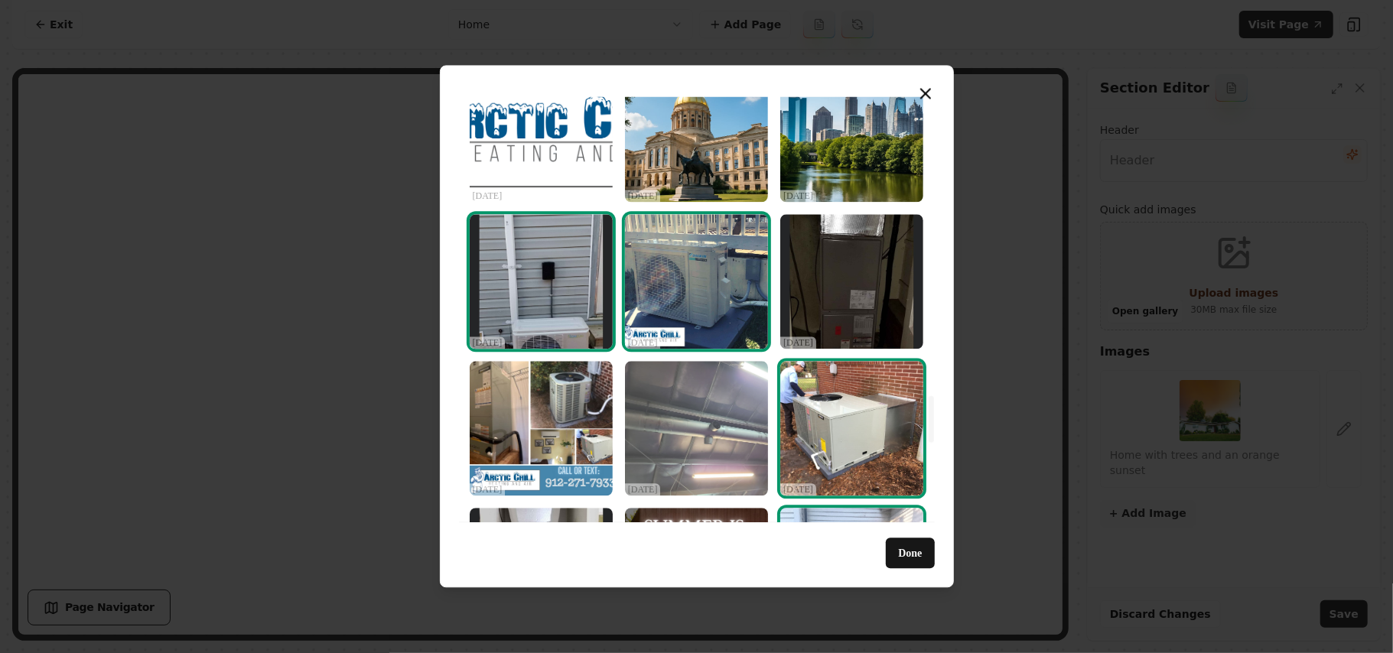
click at [701, 412] on img "Select image image_68debbc75c7cd75eb83fbc73.jpeg" at bounding box center [696, 428] width 143 height 135
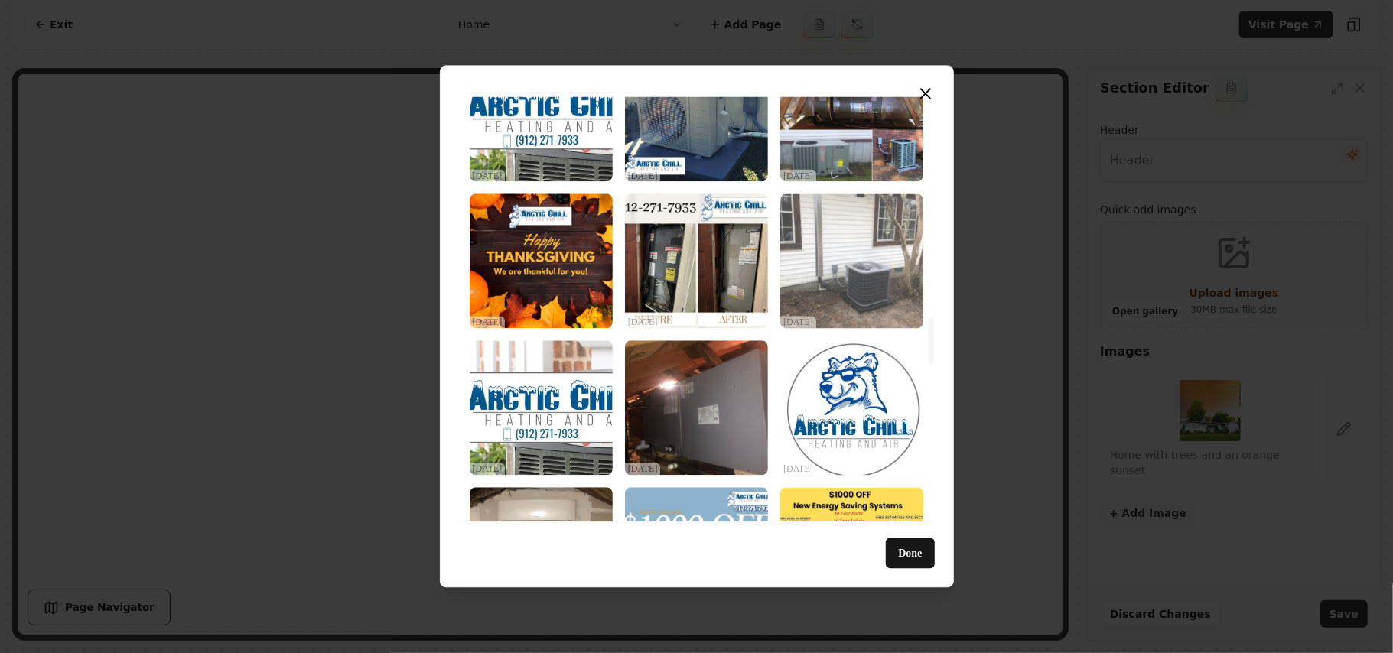
click at [864, 248] on img "Select image image_68debdb95c7cd75eb84a4205.jpeg" at bounding box center [852, 261] width 143 height 135
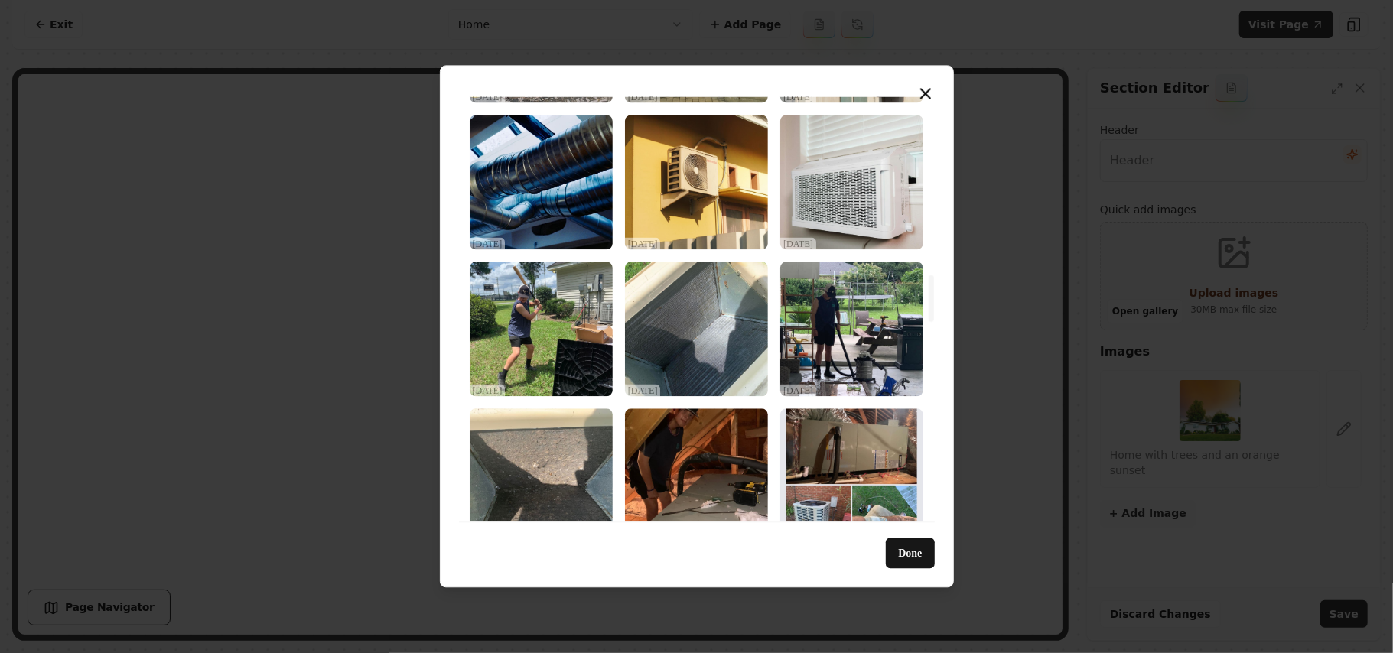
scroll to position [1498, 0]
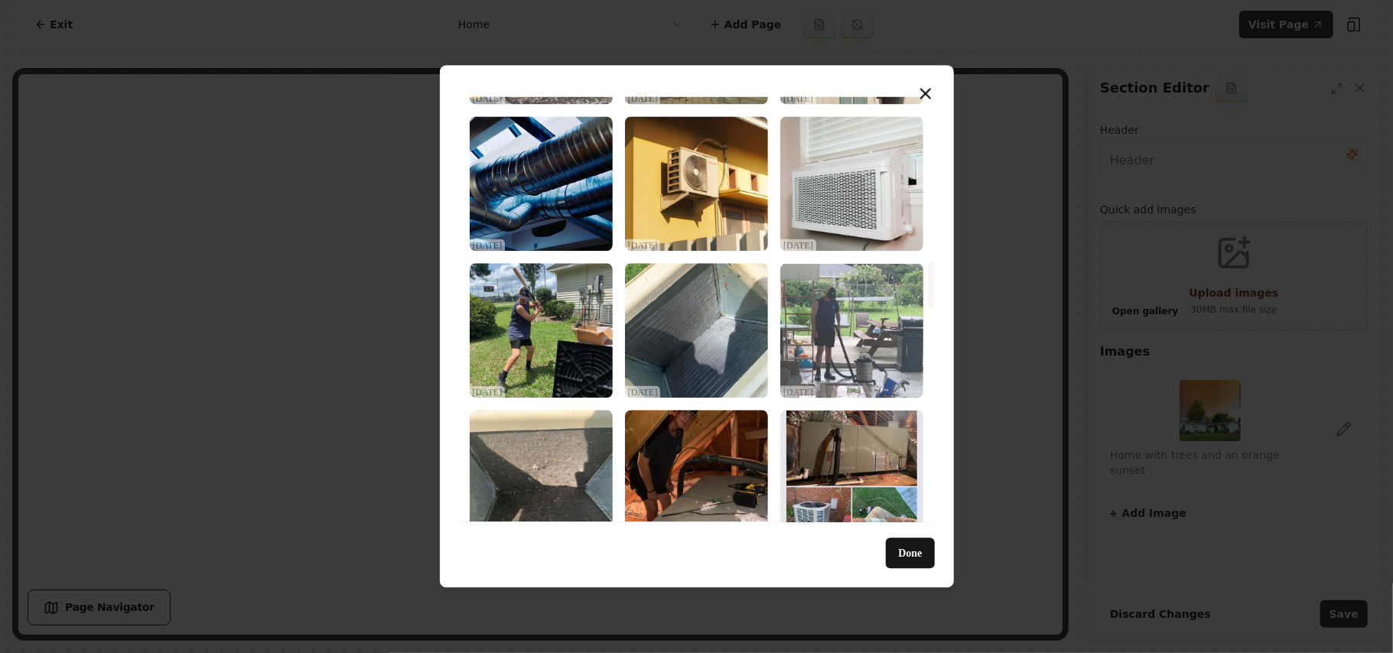
click at [866, 347] on img "Select image image_68debdba5c7cd75eb84a48dc.jpeg" at bounding box center [852, 330] width 143 height 135
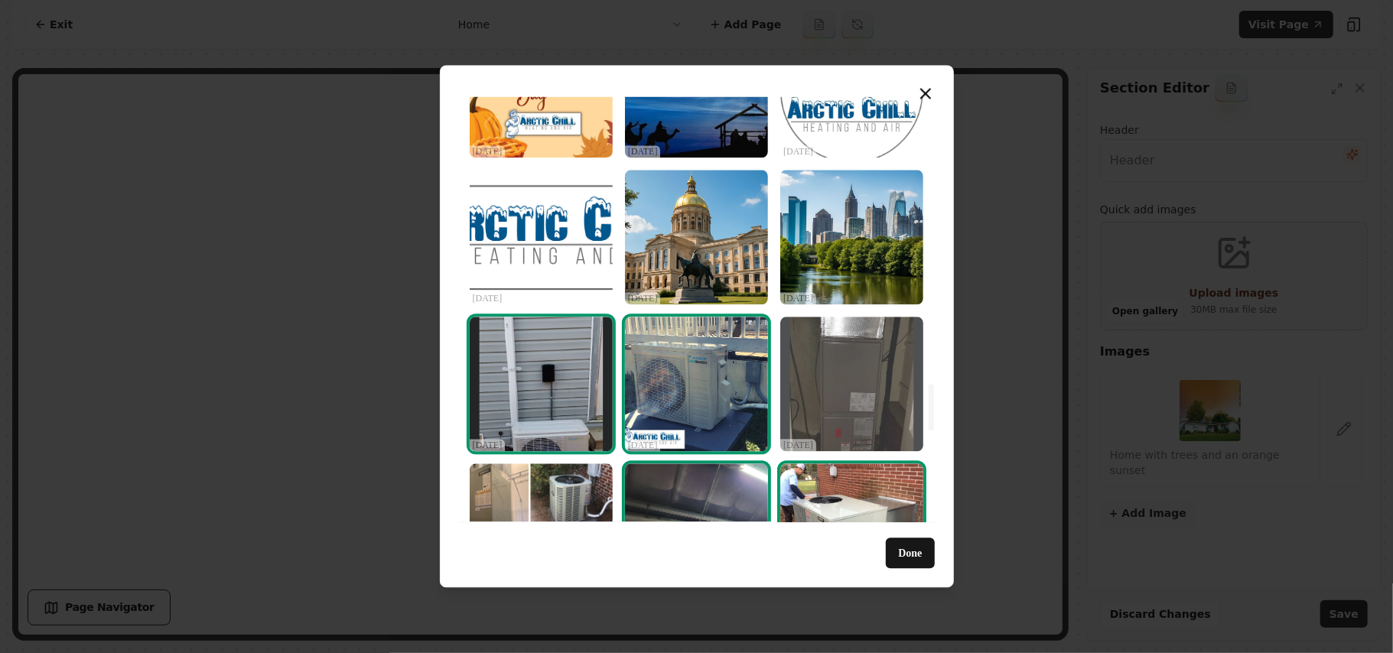
scroll to position [2621, 0]
click at [867, 337] on img "Select image image_68debbc75c7cd75eb83fbd69.jpeg" at bounding box center [852, 383] width 143 height 135
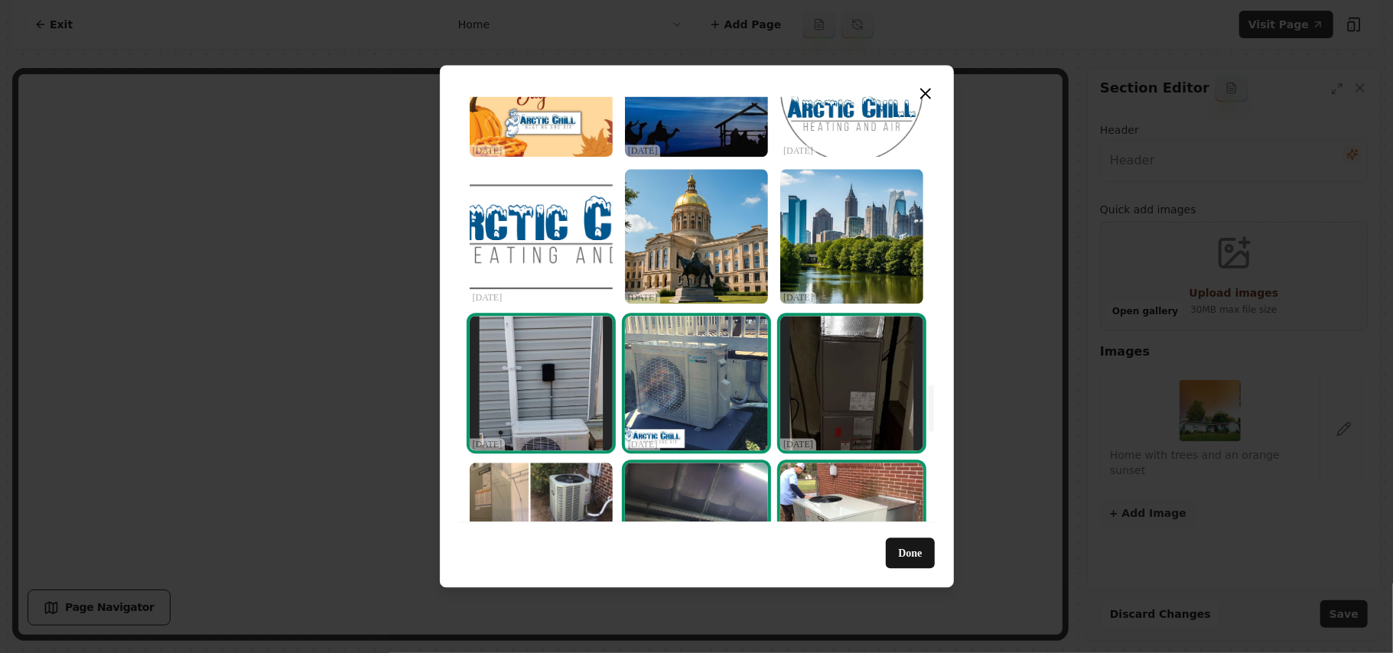
click at [895, 548] on button "Done" at bounding box center [910, 554] width 48 height 31
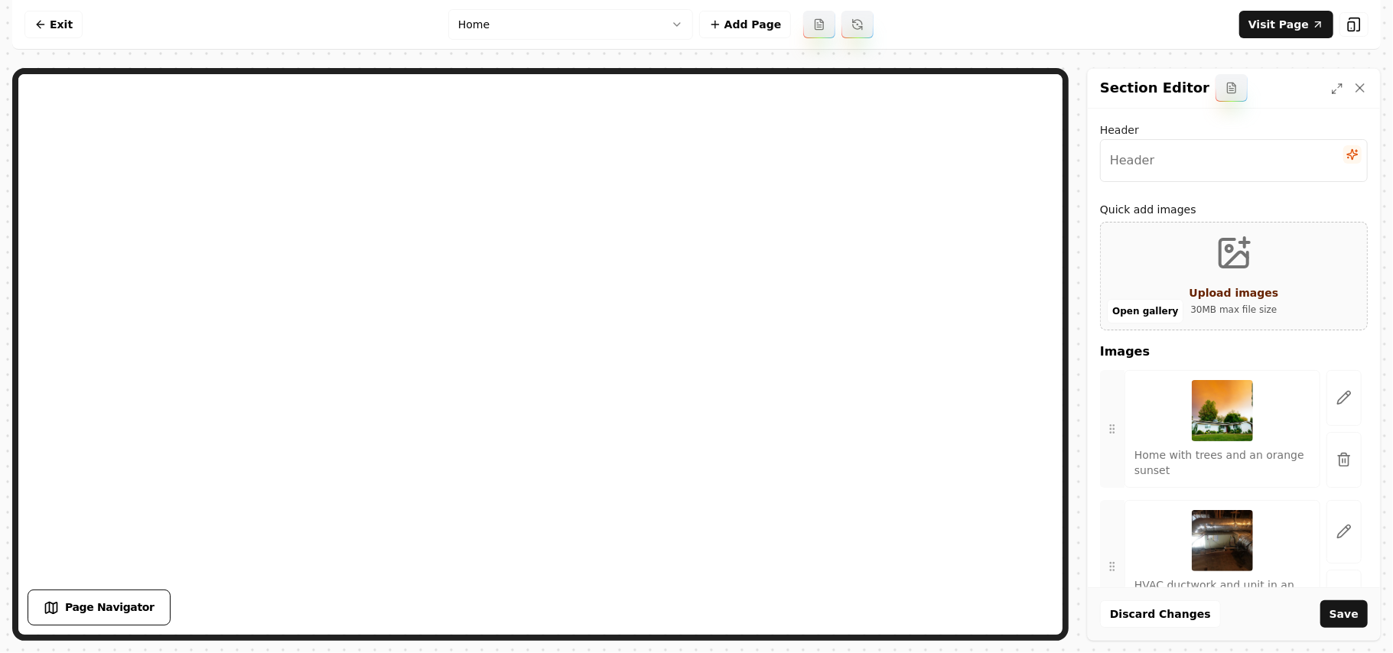
click at [1356, 151] on icon "button" at bounding box center [1357, 151] width 2 height 0
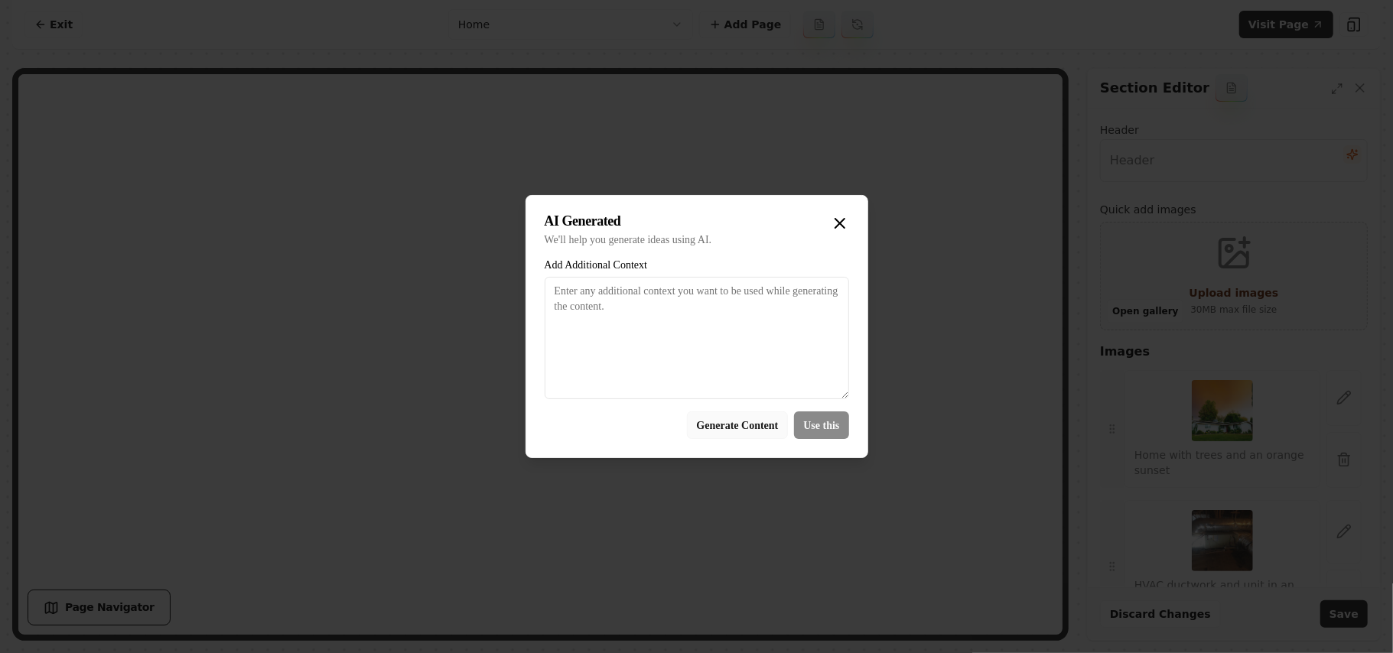
click at [742, 430] on button "Generate Content" at bounding box center [738, 426] width 102 height 28
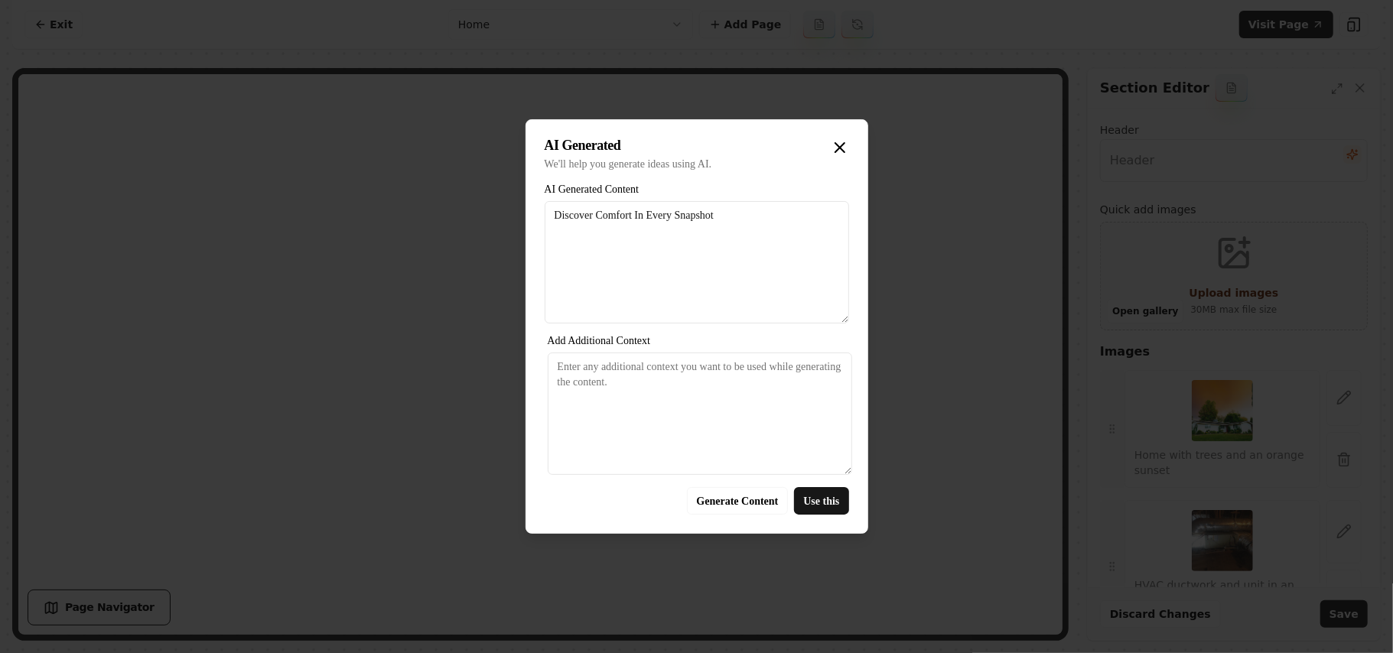
drag, startPoint x: 805, startPoint y: 497, endPoint x: 816, endPoint y: 496, distance: 10.7
click at [805, 497] on button "Use this" at bounding box center [821, 501] width 54 height 28
type input "Discover Comfort In Every Snapshot"
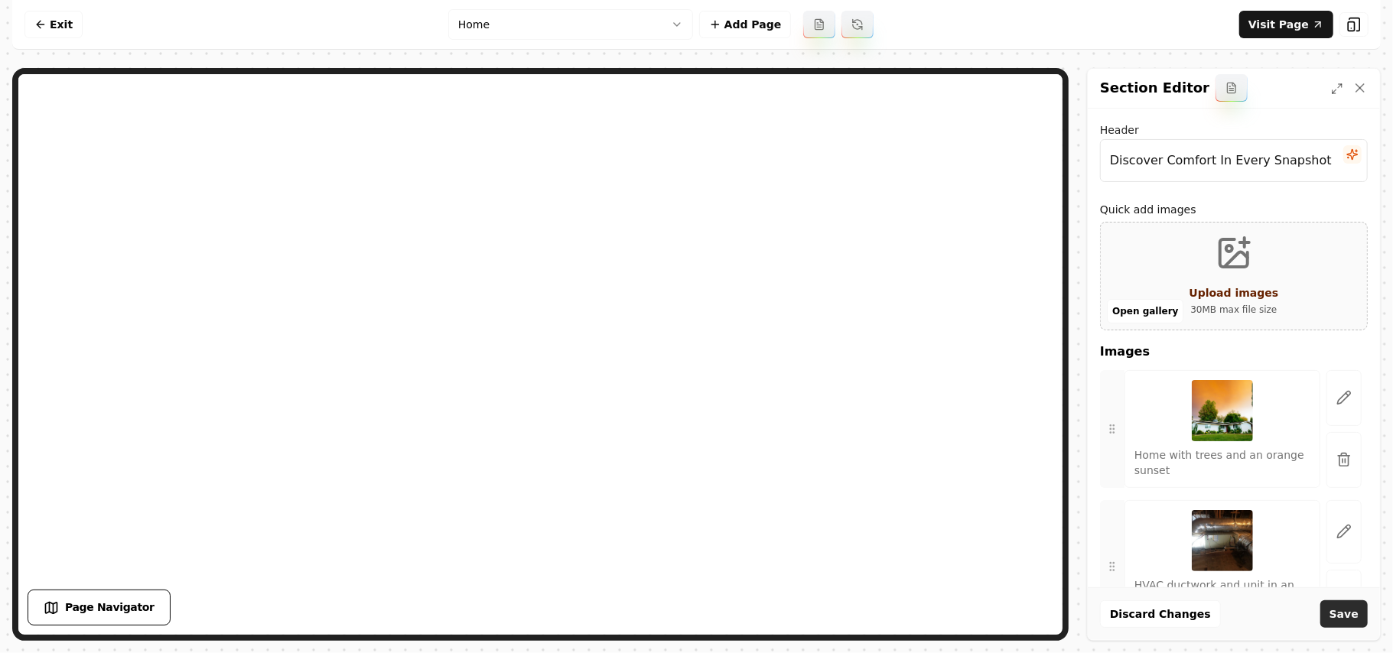
click at [1351, 601] on div "Discard Changes Save" at bounding box center [1234, 614] width 292 height 53
click at [1351, 603] on button "Save" at bounding box center [1344, 615] width 47 height 28
click at [1337, 464] on icon "button" at bounding box center [1344, 459] width 15 height 15
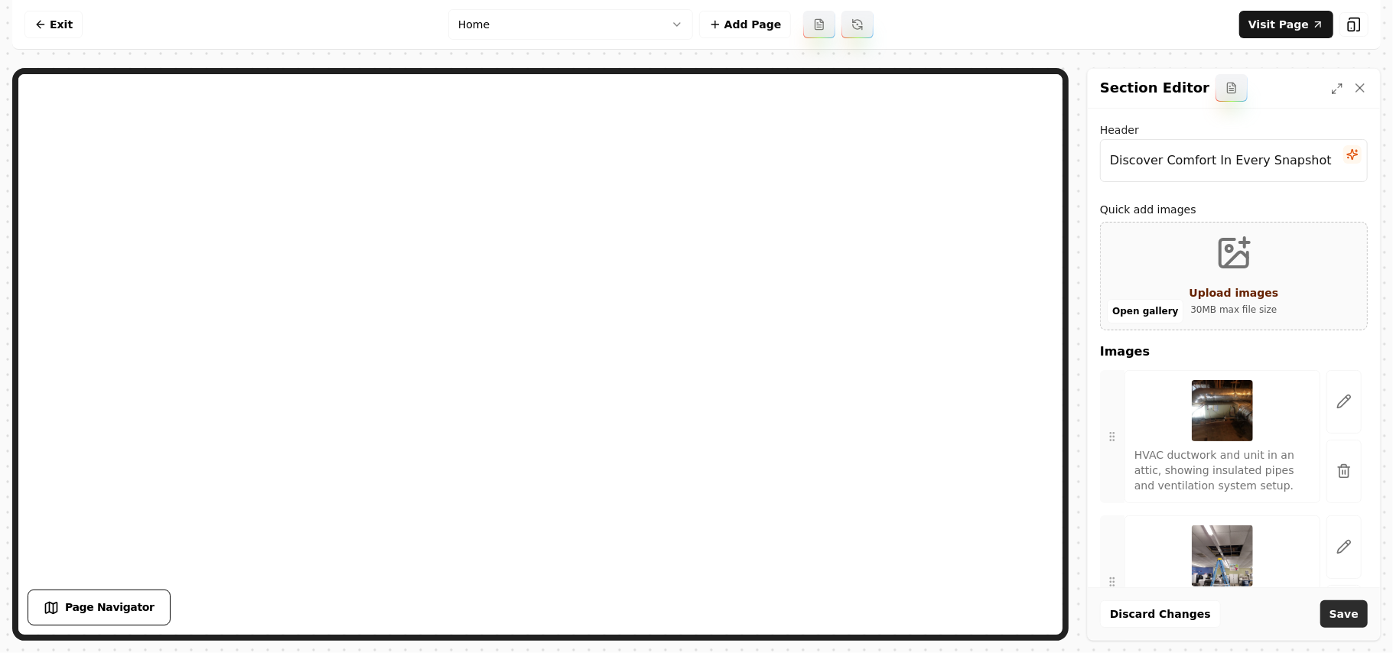
click at [1350, 612] on button "Save" at bounding box center [1344, 615] width 47 height 28
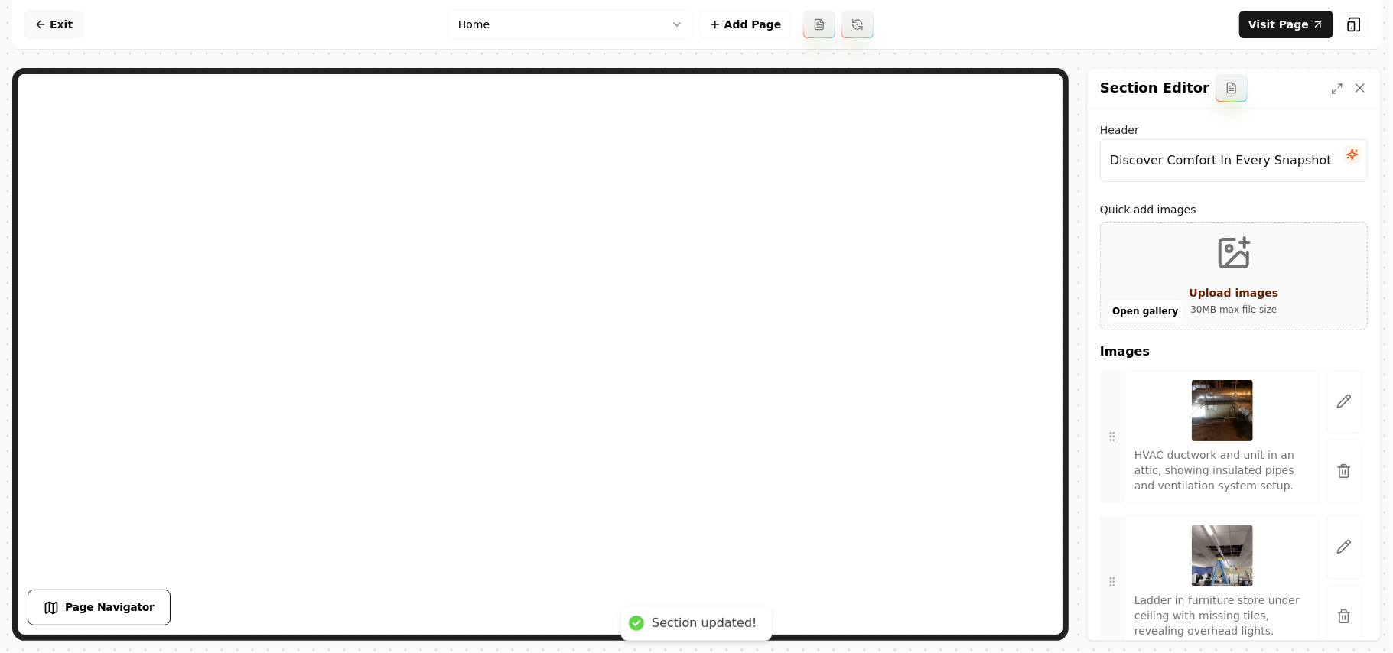
click at [64, 24] on link "Exit" at bounding box center [53, 25] width 58 height 28
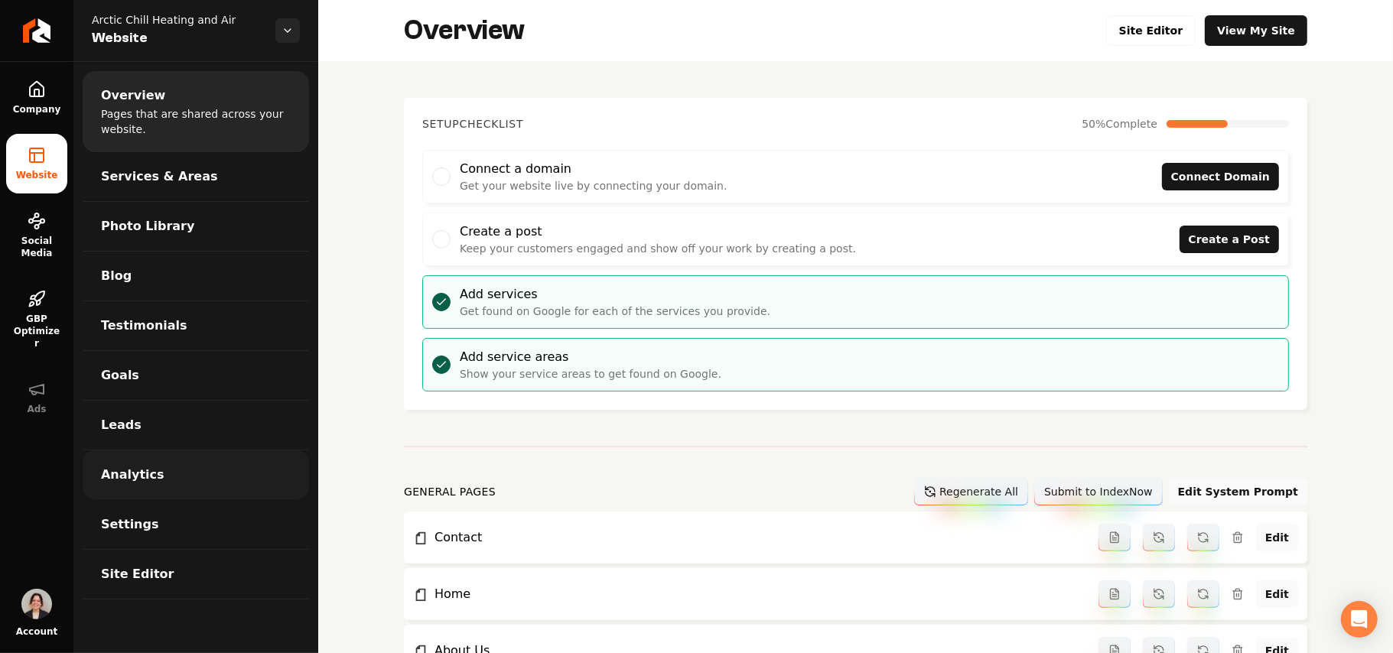
click at [132, 506] on link "Settings" at bounding box center [196, 524] width 227 height 49
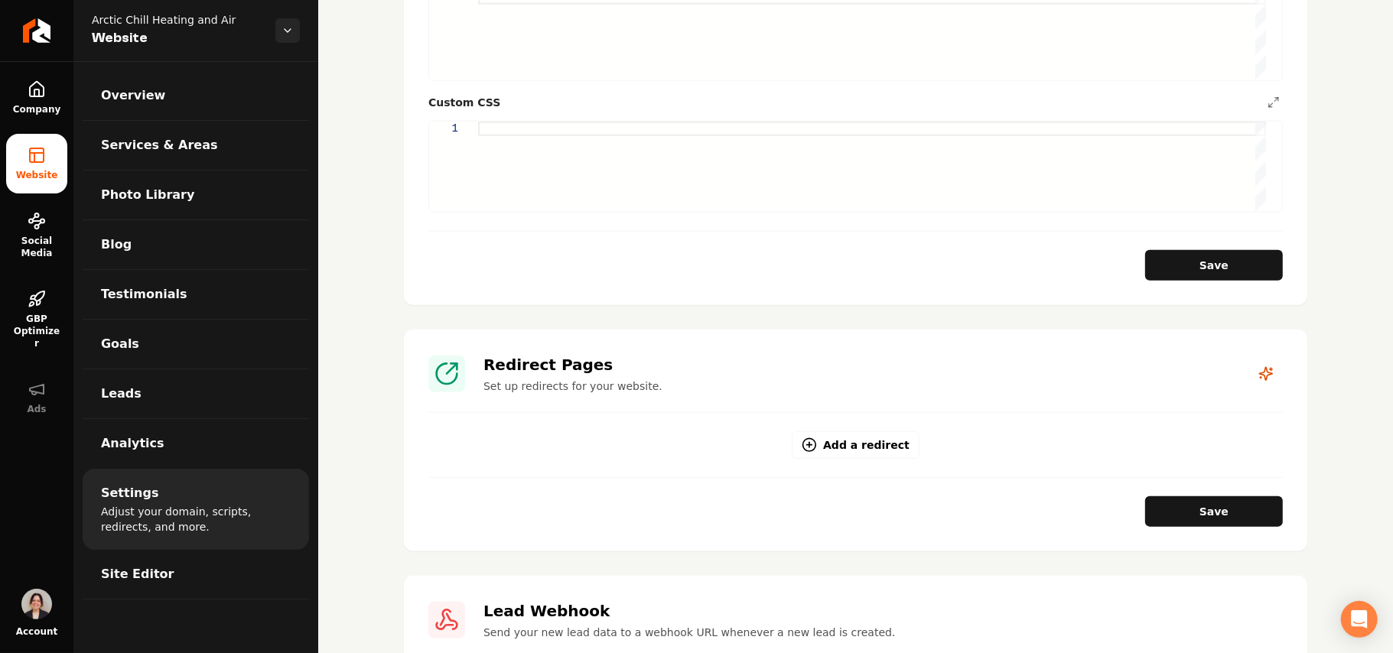
scroll to position [1020, 0]
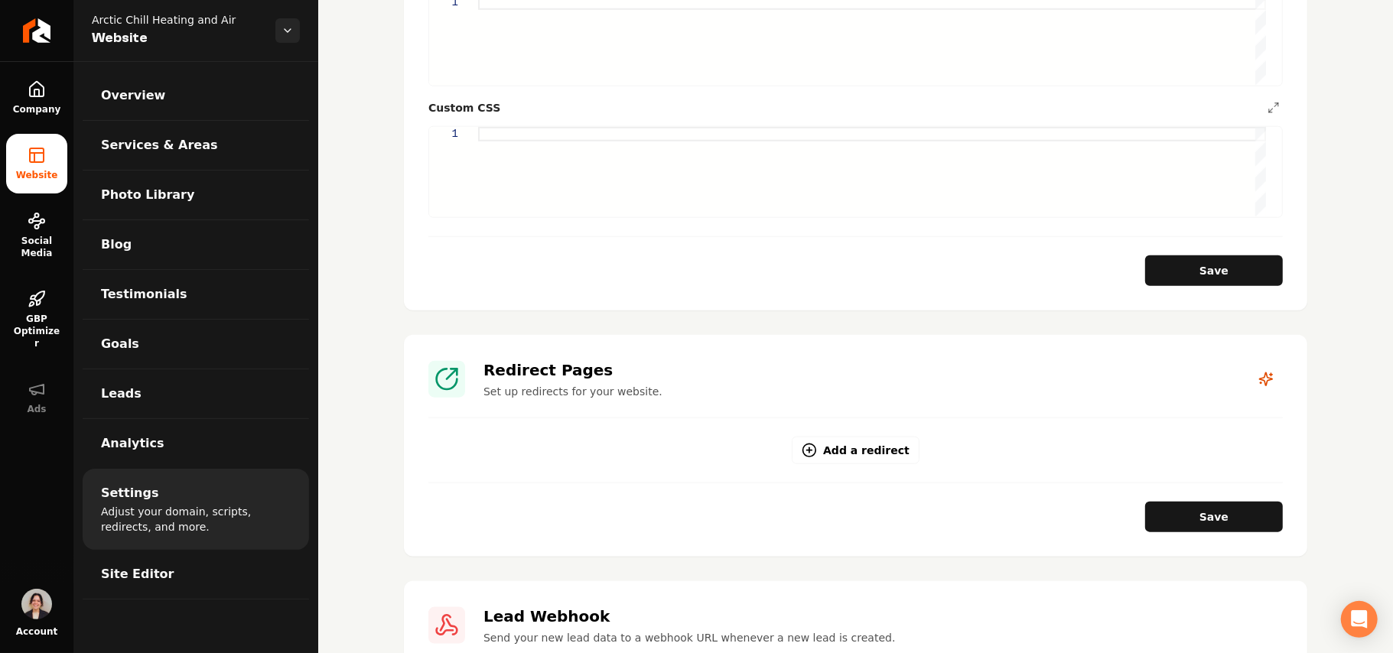
click at [546, 173] on div "Main content area" at bounding box center [872, 172] width 788 height 90
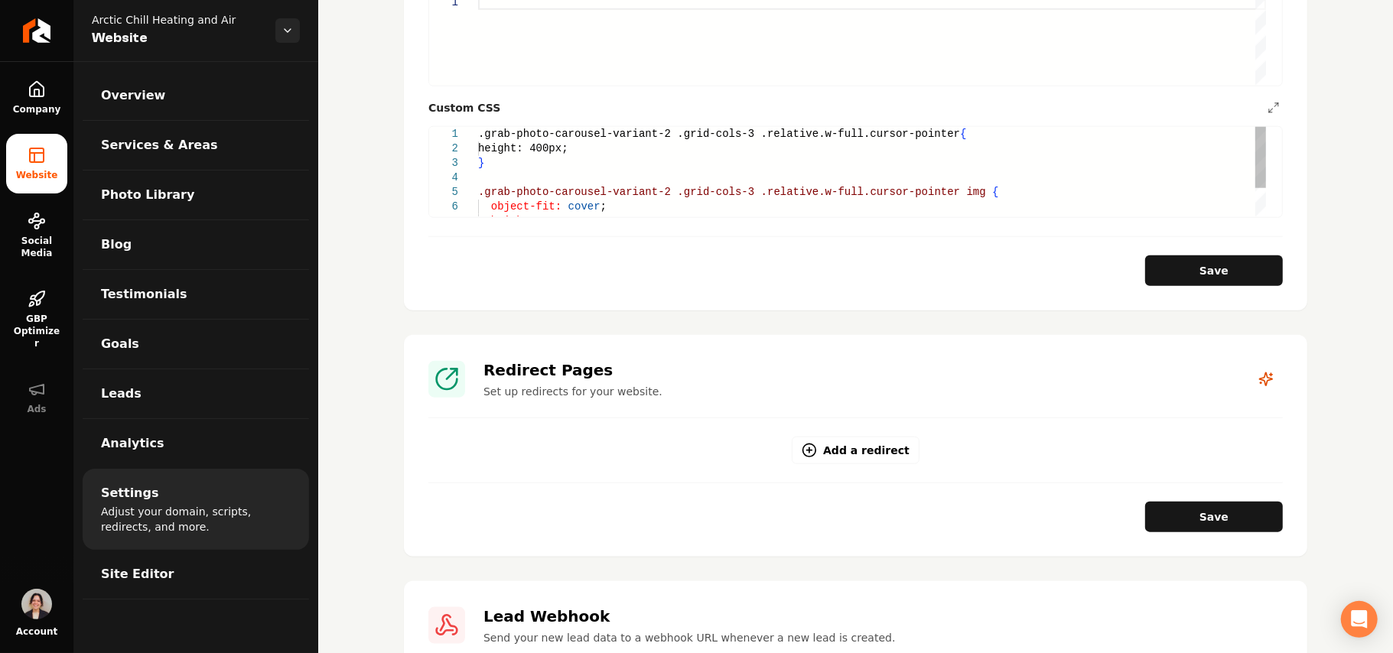
scroll to position [918, 0]
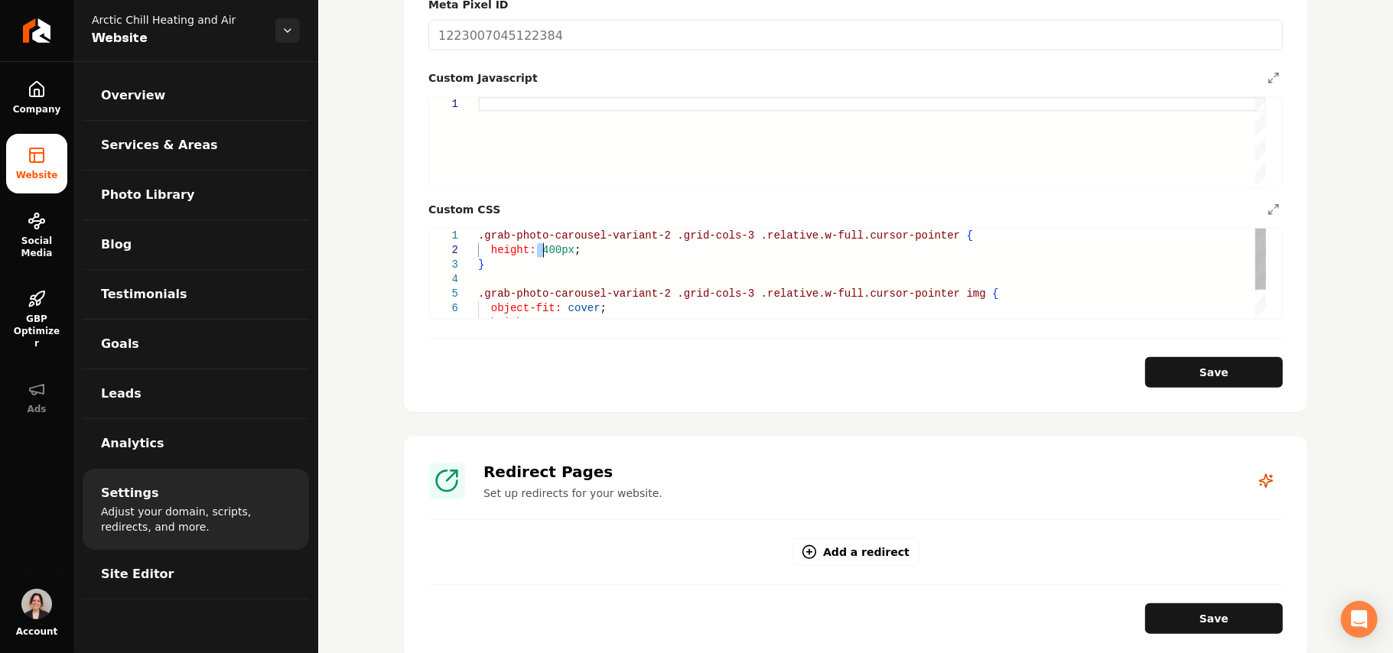
click at [543, 236] on div "} .grab-photo-carousel-variant-2 .grid-cols-3 .relative.w-full.cursor-pointer i…" at bounding box center [872, 294] width 788 height 131
click at [1213, 359] on button "Save" at bounding box center [1215, 372] width 138 height 31
type textarea "**********"
click at [240, 585] on link "Site Editor" at bounding box center [196, 574] width 227 height 49
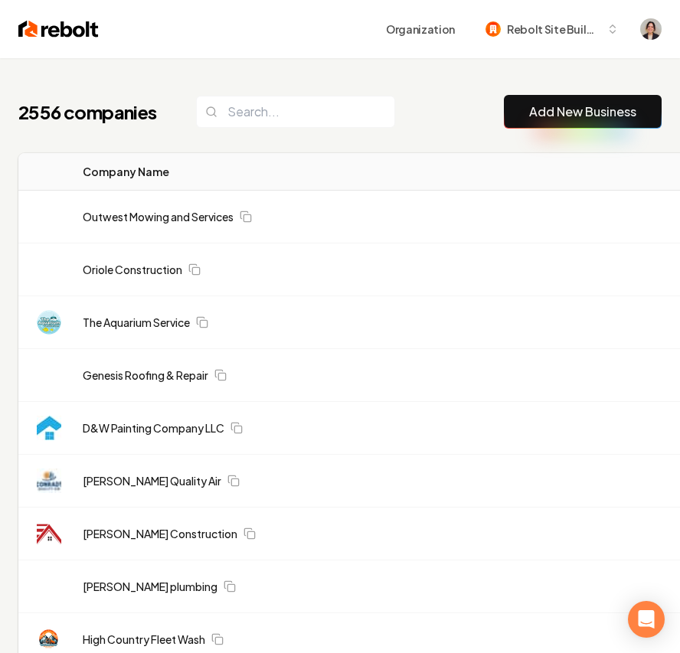
click at [563, 99] on button "Add New Business" at bounding box center [583, 112] width 158 height 34
click at [570, 104] on link "Add New Business" at bounding box center [582, 112] width 107 height 18
click at [540, 117] on link "Add New Business" at bounding box center [582, 112] width 107 height 18
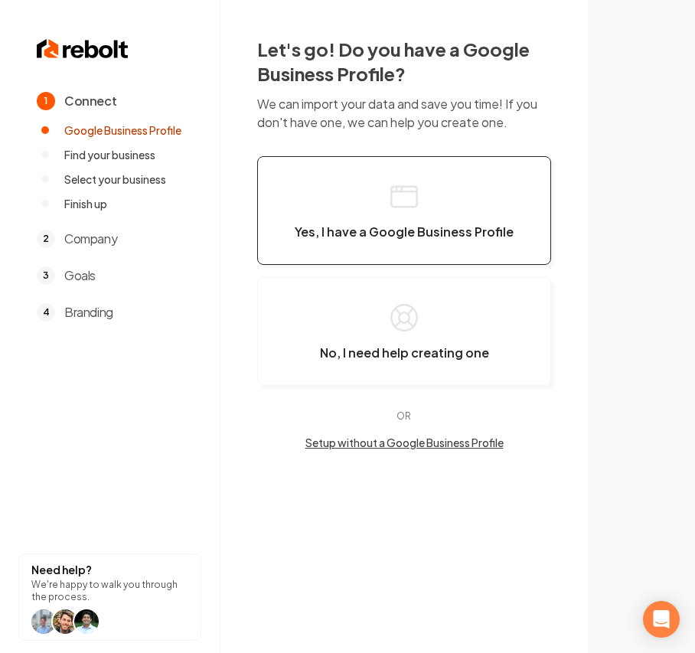
click at [344, 202] on button "Yes, I have a Google Business Profile" at bounding box center [404, 210] width 294 height 109
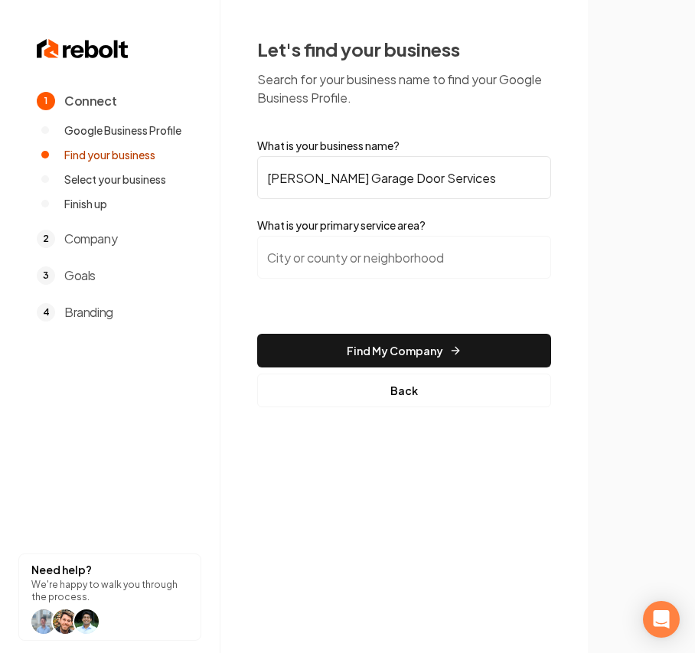
type input "[PERSON_NAME] Garage Door Services"
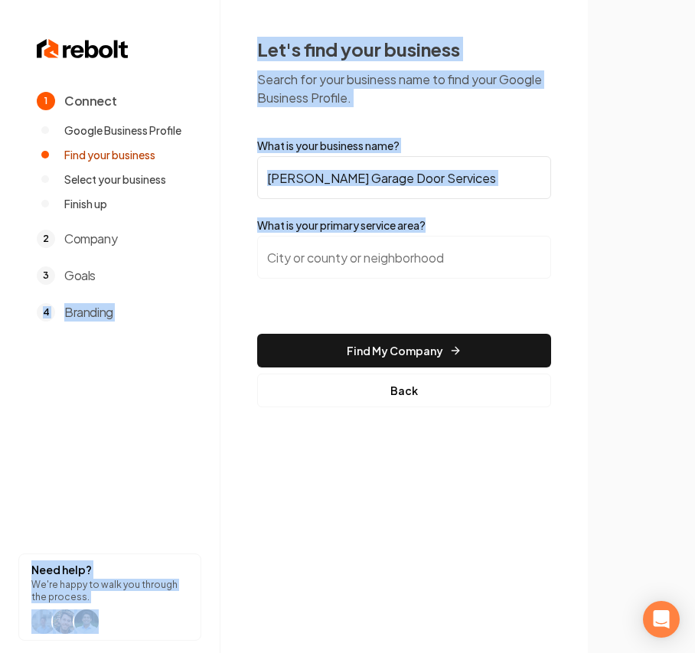
drag, startPoint x: 191, startPoint y: 279, endPoint x: 285, endPoint y: 266, distance: 94.3
click at [285, 266] on div "1 Connect Google Business Profile Find your business Select your business Finis…" at bounding box center [347, 326] width 695 height 653
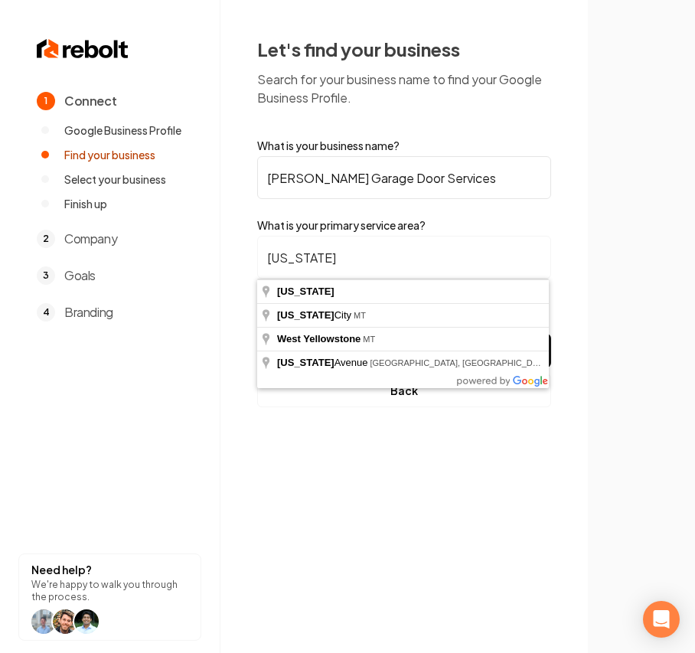
click at [366, 257] on input "Montana" at bounding box center [404, 257] width 294 height 43
type input "Montana"
click at [257, 334] on button "Find My Company" at bounding box center [404, 351] width 294 height 34
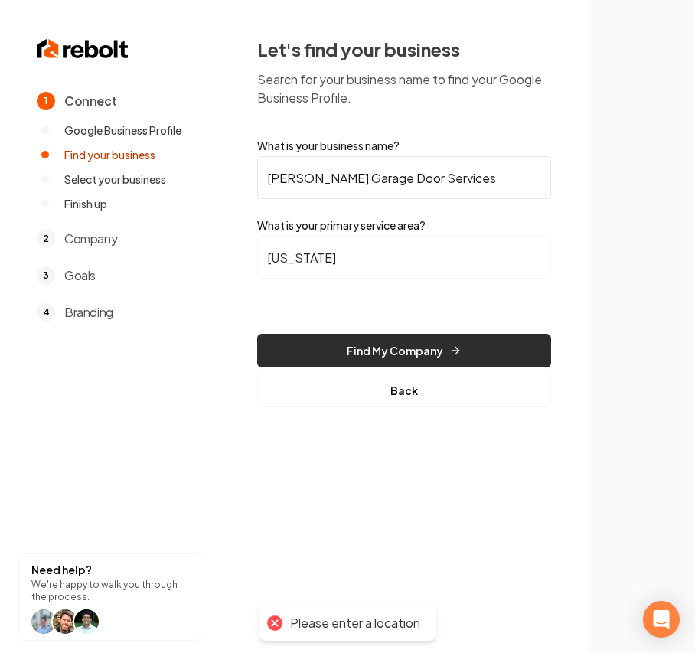
click at [371, 338] on button "Find My Company" at bounding box center [404, 351] width 294 height 34
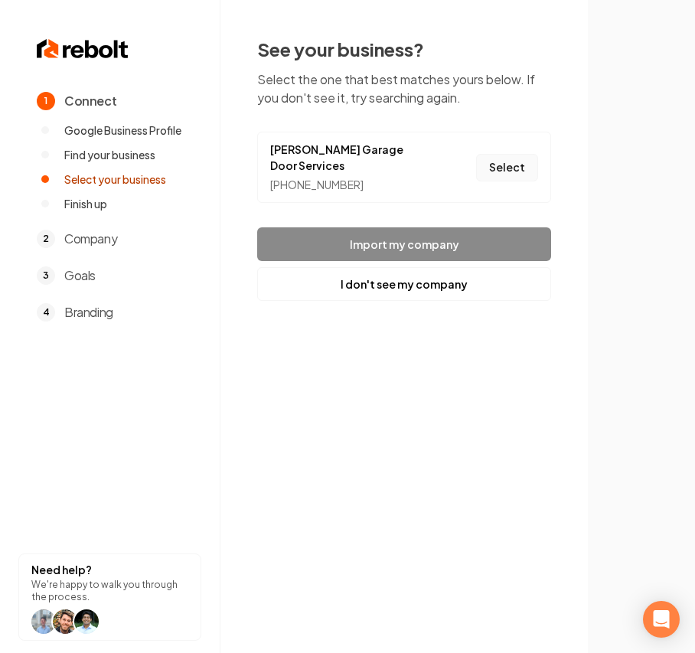
click at [516, 164] on button "Select" at bounding box center [507, 168] width 62 height 28
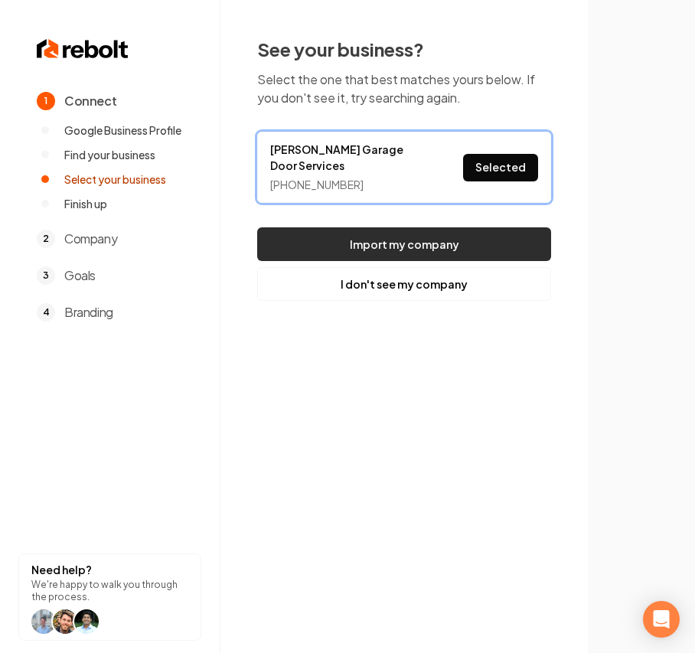
click at [422, 240] on button "Import my company" at bounding box center [404, 244] width 294 height 34
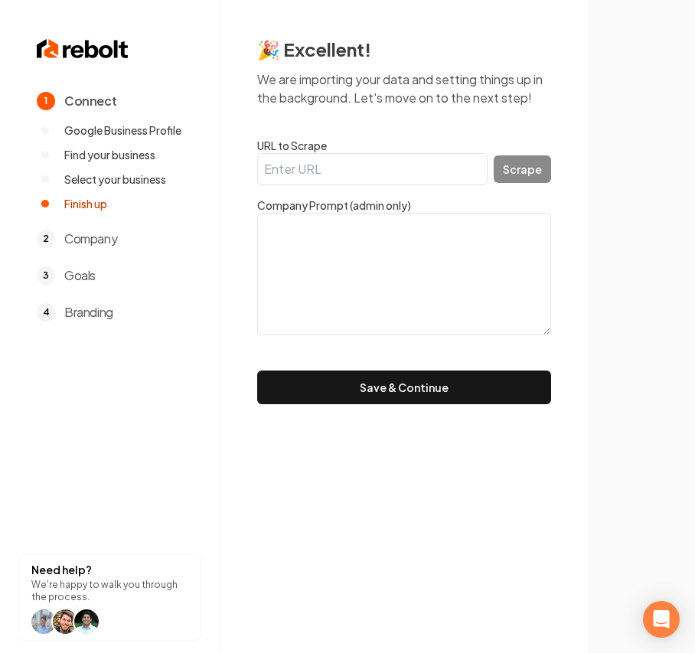
click at [387, 295] on textarea at bounding box center [404, 274] width 294 height 122
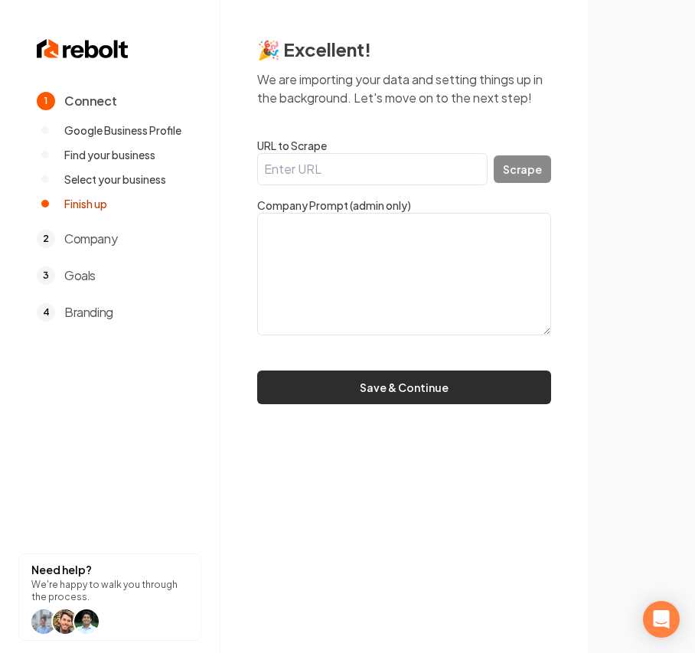
paste textarea "We offer prompt service and quality is our goal! We're a locally owned and oper…"
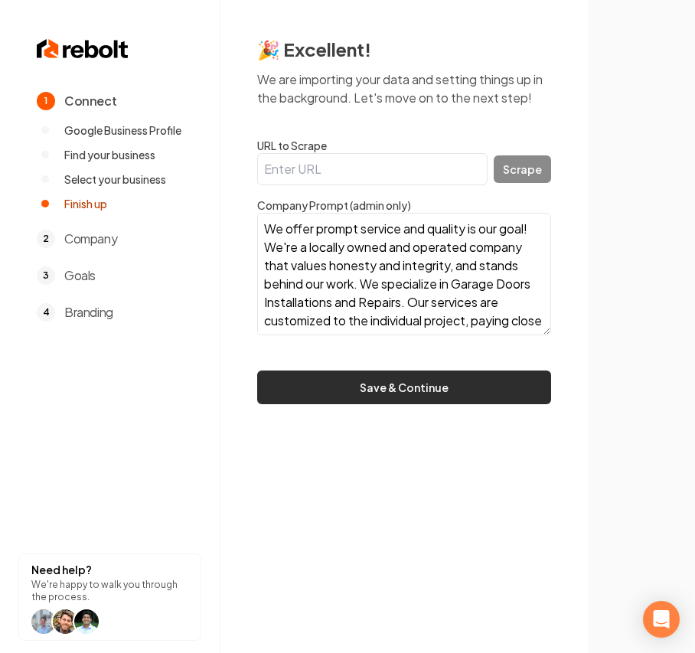
scroll to position [122, 0]
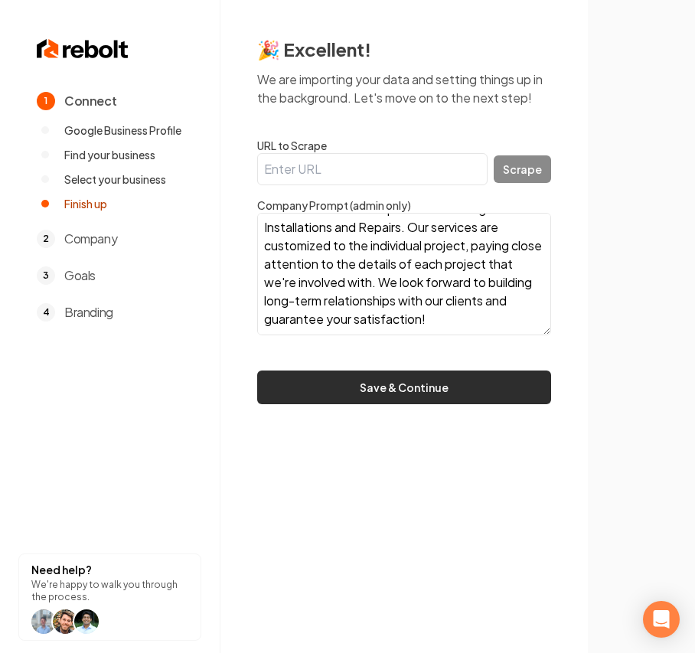
type textarea "We offer prompt service and quality is our goal! We're a locally owned and oper…"
click at [325, 389] on button "Save & Continue" at bounding box center [404, 387] width 294 height 34
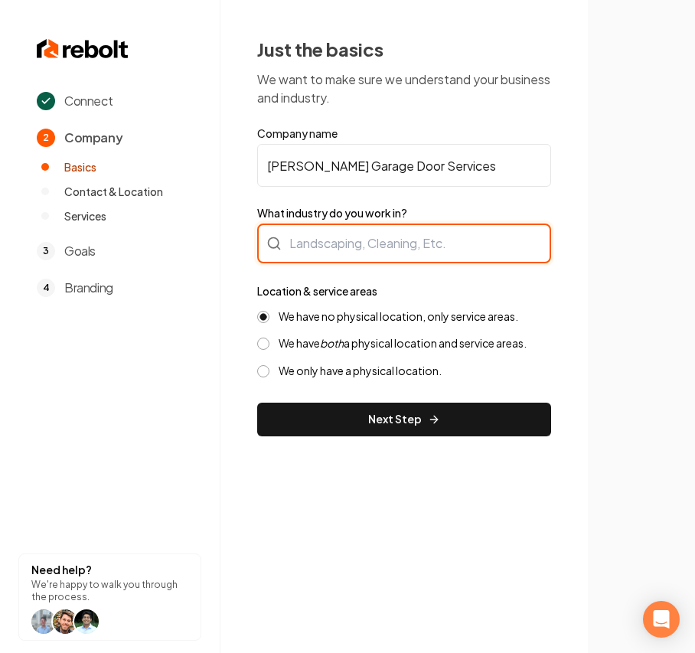
click at [310, 251] on div at bounding box center [404, 243] width 294 height 40
click at [310, 251] on input "What industry do you work in?" at bounding box center [404, 243] width 294 height 40
click at [423, 240] on input "Garage Door" at bounding box center [404, 243] width 294 height 40
type input "Garage Door"
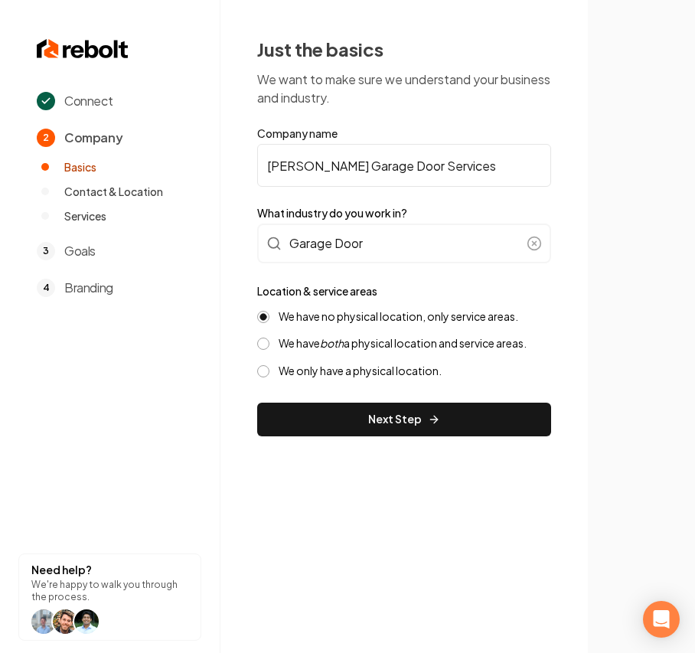
drag, startPoint x: 295, startPoint y: 341, endPoint x: 292, endPoint y: 358, distance: 17.0
click at [295, 341] on label "We have both a physical location and service areas." at bounding box center [403, 343] width 248 height 15
click at [269, 341] on button "We have both a physical location and service areas." at bounding box center [263, 343] width 12 height 12
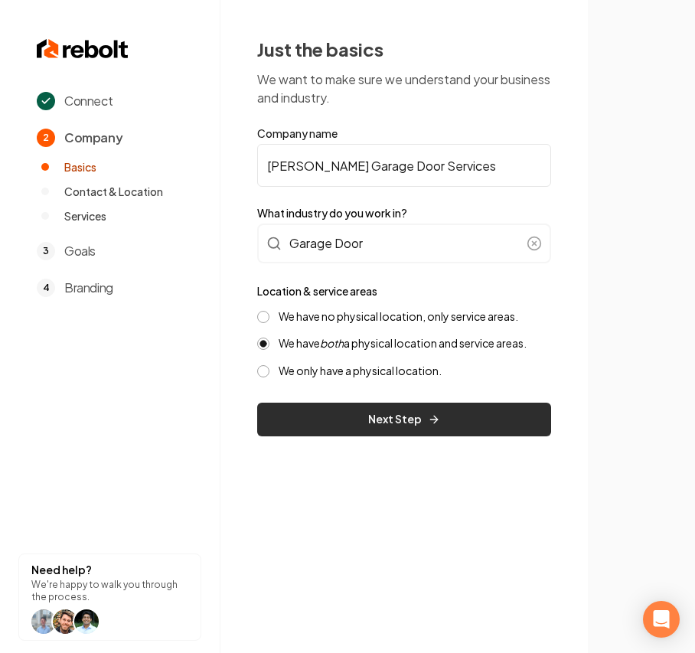
click at [283, 409] on button "Next Step" at bounding box center [404, 420] width 294 height 34
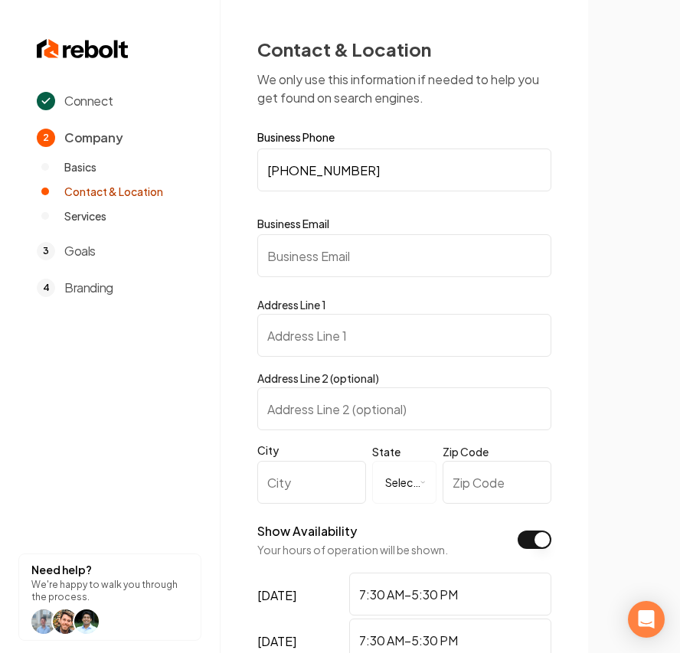
click at [301, 251] on input "Business Email" at bounding box center [404, 255] width 294 height 43
click at [316, 347] on input "Address Line 1" at bounding box center [404, 335] width 294 height 43
paste input "Missoula Ave"
type input "Missoula Ave"
click at [331, 464] on body "**********" at bounding box center [340, 326] width 680 height 653
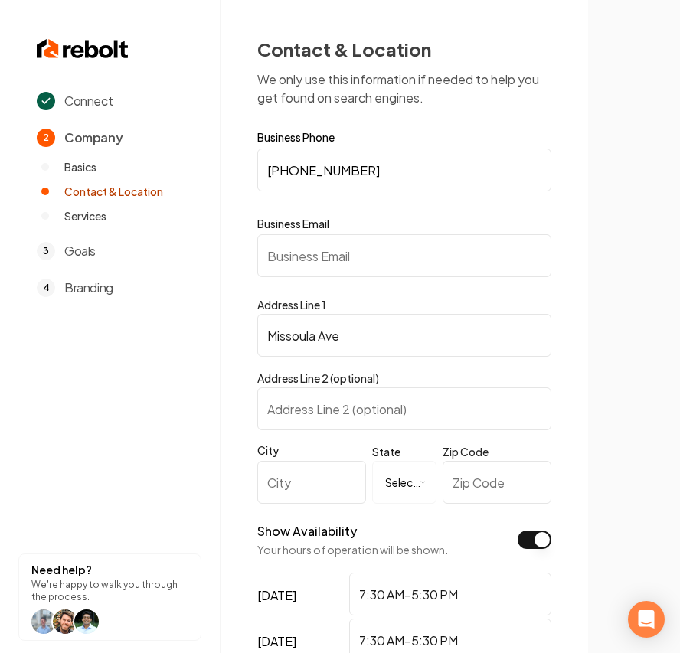
paste input "Missoula"
type input "Missoula"
click at [405, 464] on html "**********" at bounding box center [340, 326] width 680 height 653
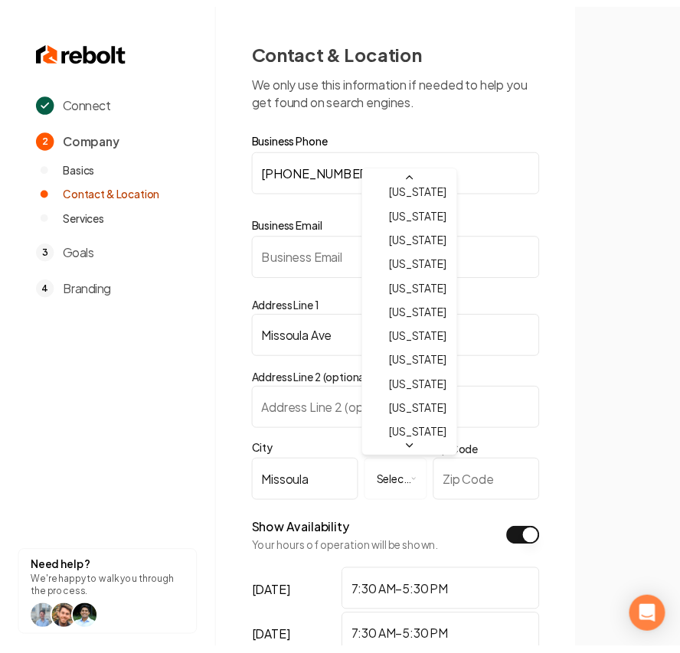
scroll to position [549, 0]
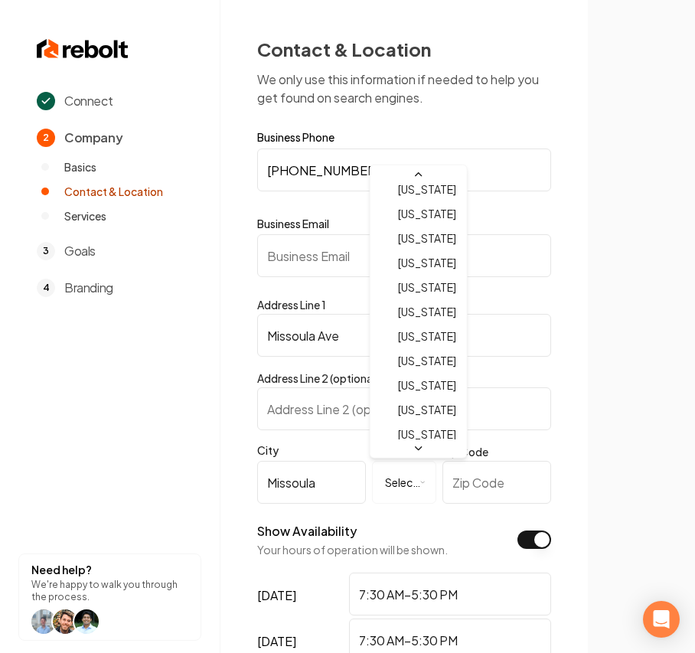
select select "**"
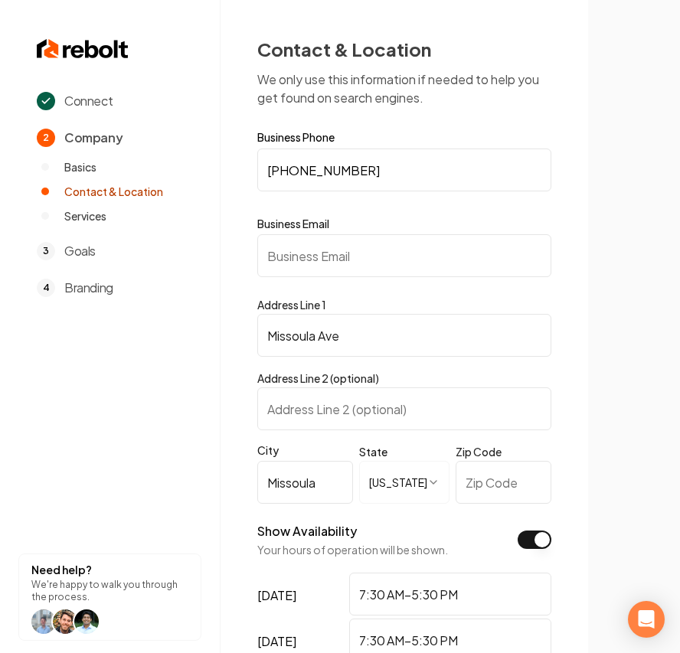
click at [479, 464] on input "Zip Code" at bounding box center [503, 482] width 96 height 43
paste input "59802"
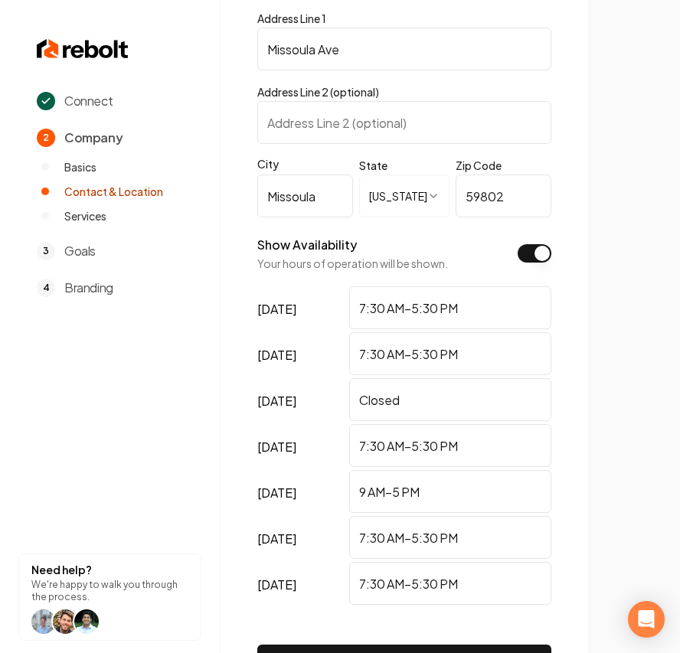
scroll to position [399, 0]
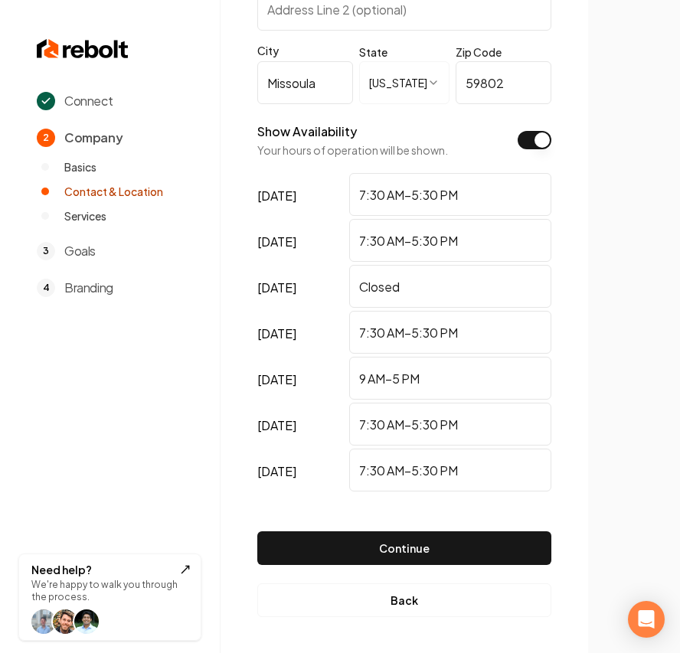
type input "59802"
drag, startPoint x: 423, startPoint y: 285, endPoint x: 153, endPoint y: 274, distance: 270.3
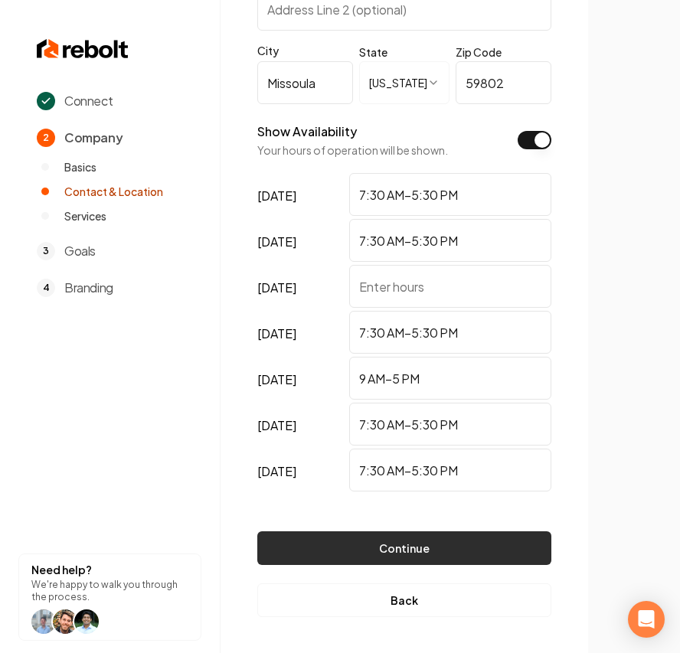
click at [459, 464] on button "Continue" at bounding box center [404, 548] width 294 height 34
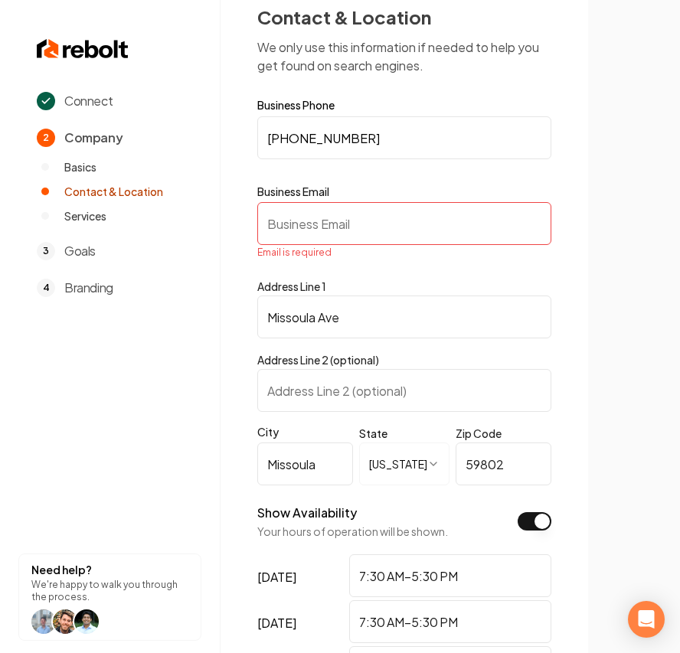
scroll to position [0, 0]
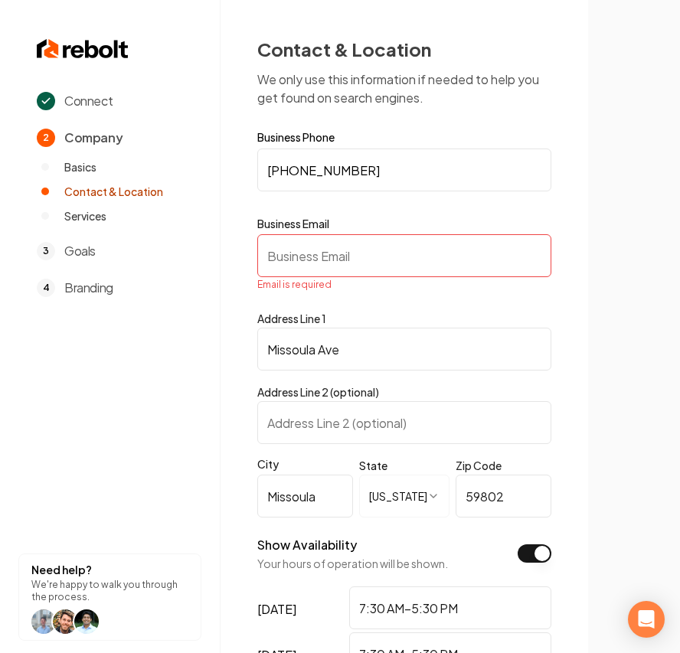
click at [309, 248] on input "Business Email" at bounding box center [404, 255] width 294 height 43
type input "v"
paste input "Coffmandoors@gmail.com"
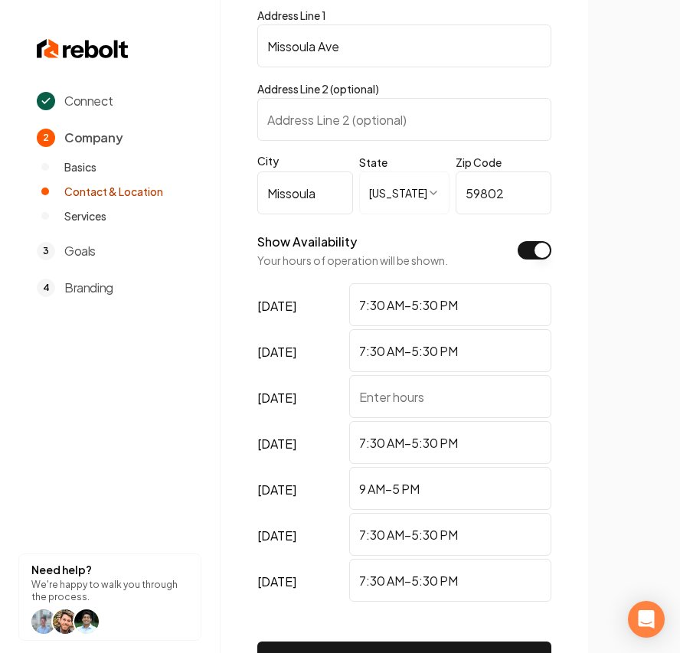
scroll to position [399, 0]
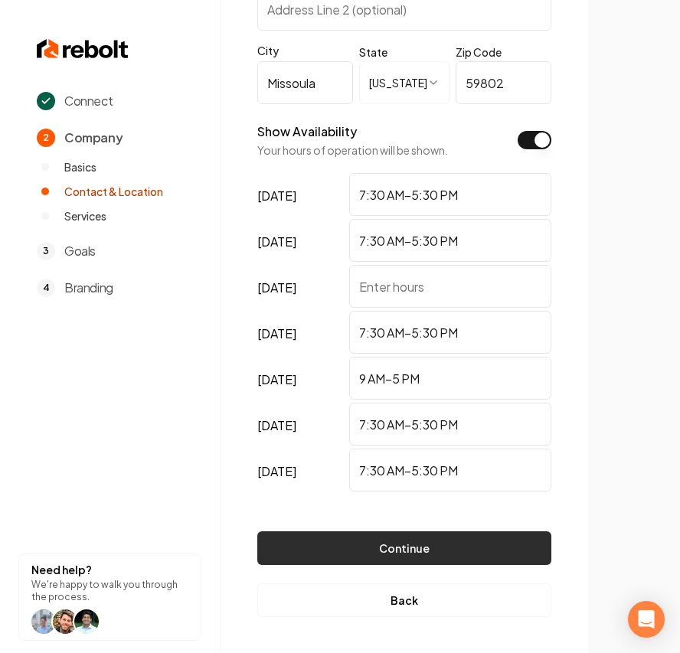
type input "Coffmandoors@gmail.com"
click at [475, 464] on button "Continue" at bounding box center [404, 548] width 294 height 34
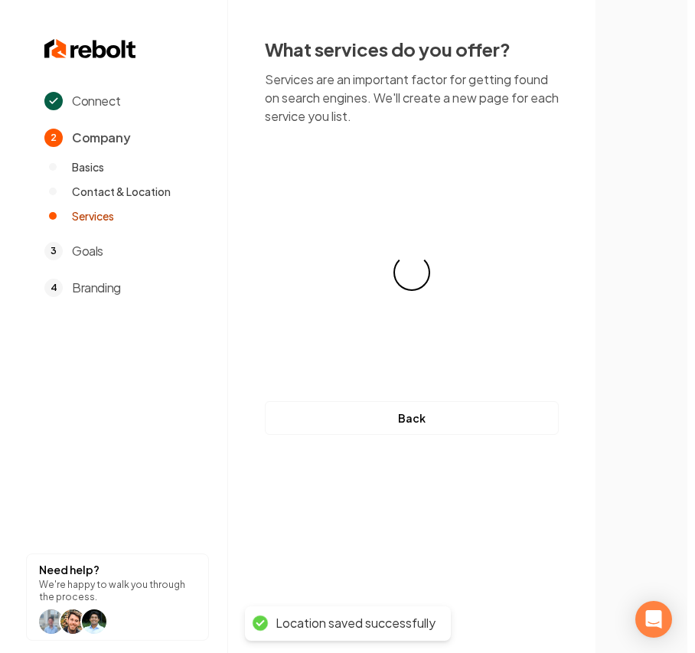
scroll to position [0, 0]
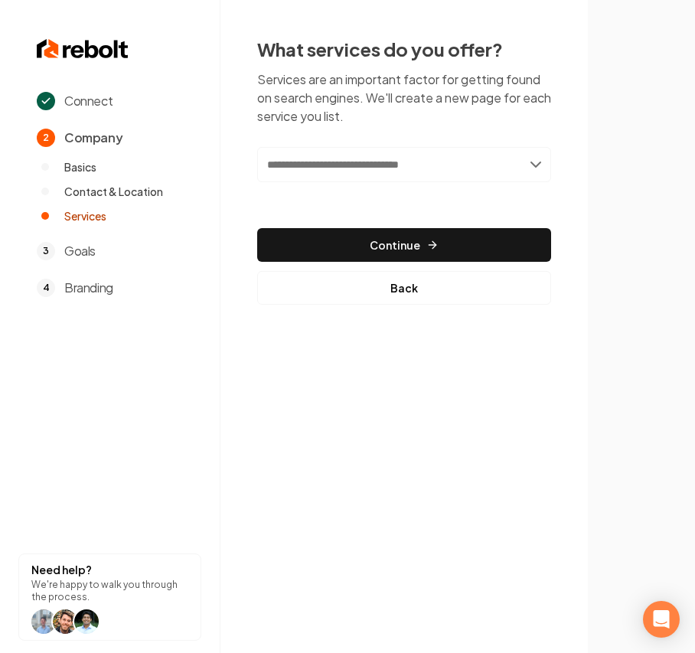
click at [301, 168] on input "text" at bounding box center [404, 164] width 294 height 35
click at [269, 161] on input "text" at bounding box center [404, 164] width 294 height 35
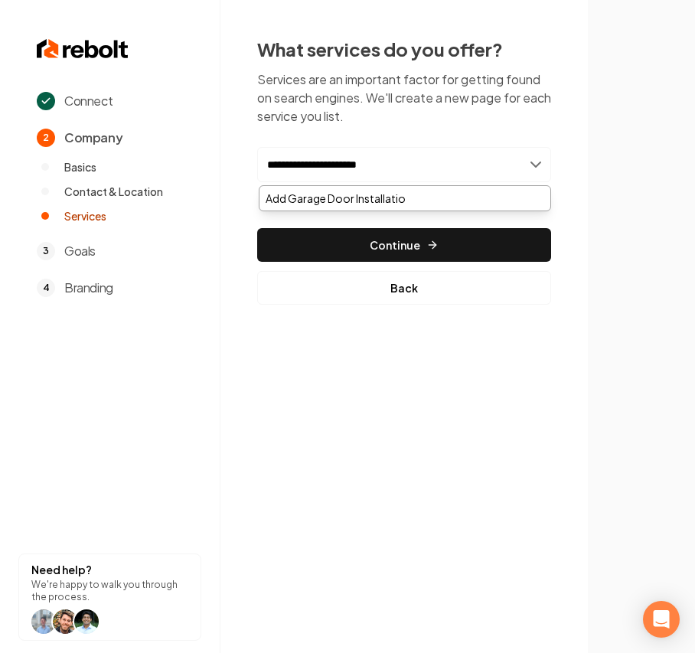
type input "**********"
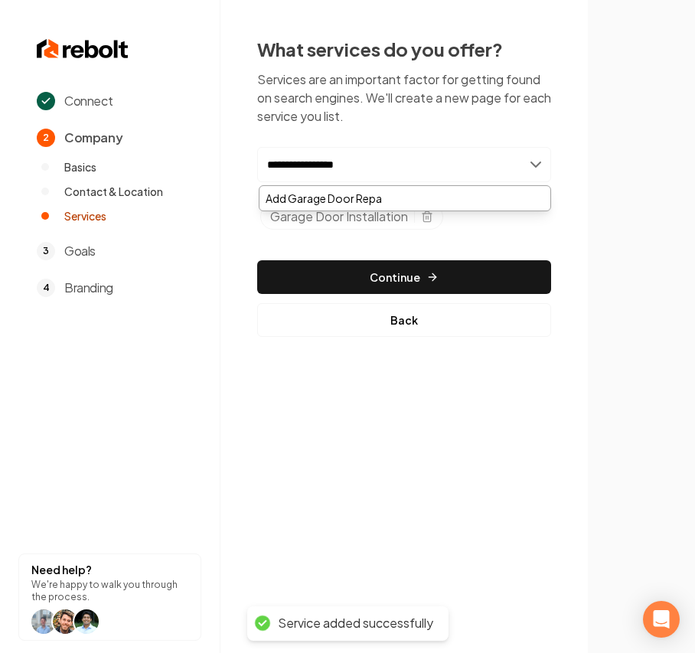
type input "**********"
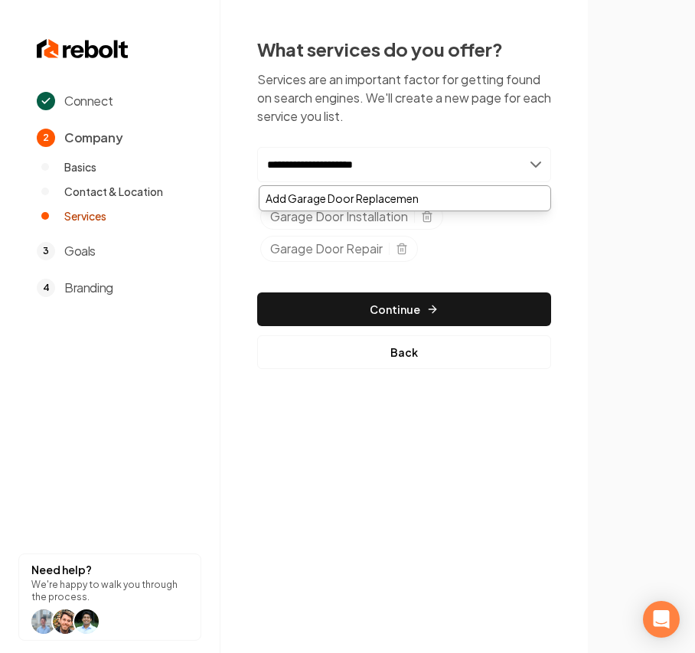
type input "**********"
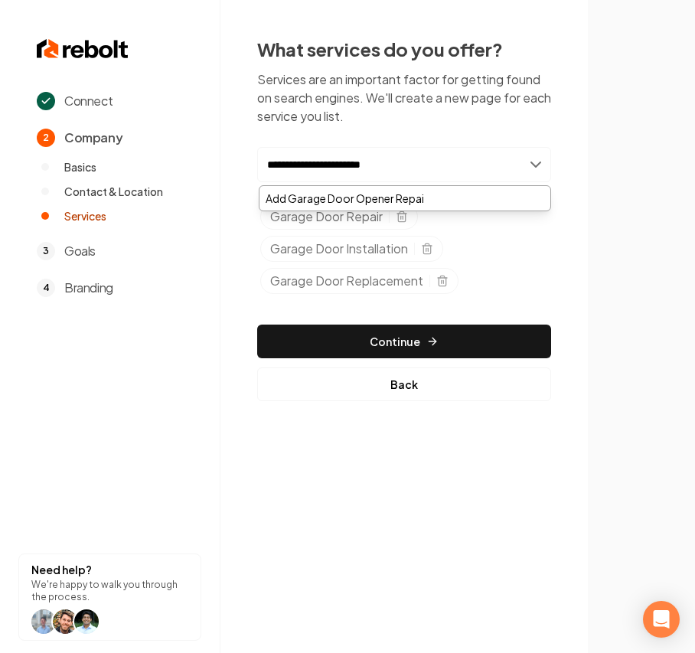
type input "**********"
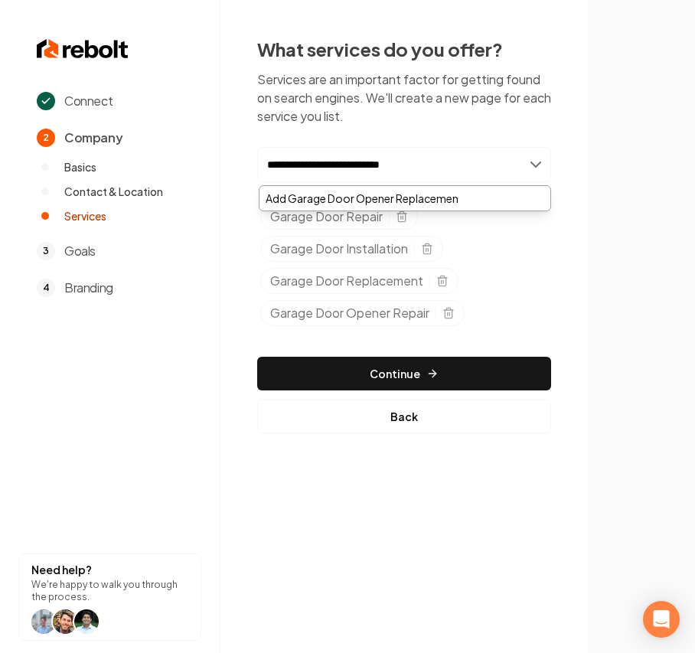
type input "**********"
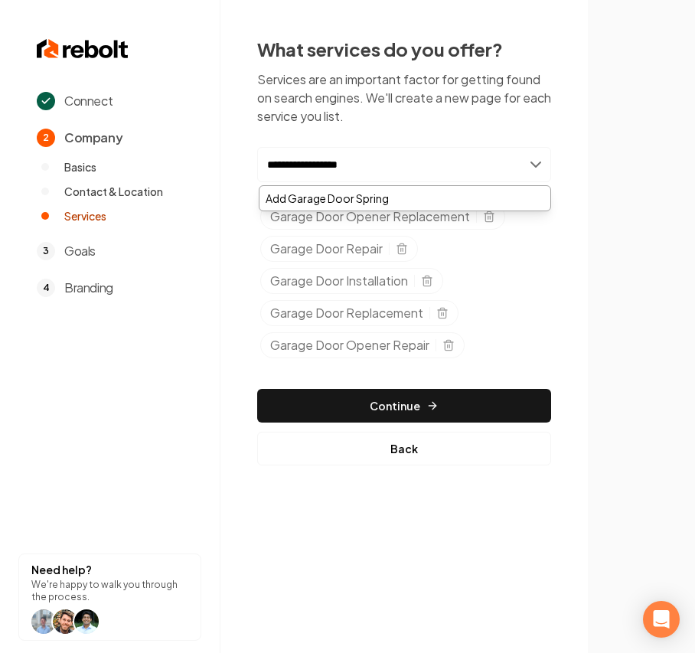
type input "**********"
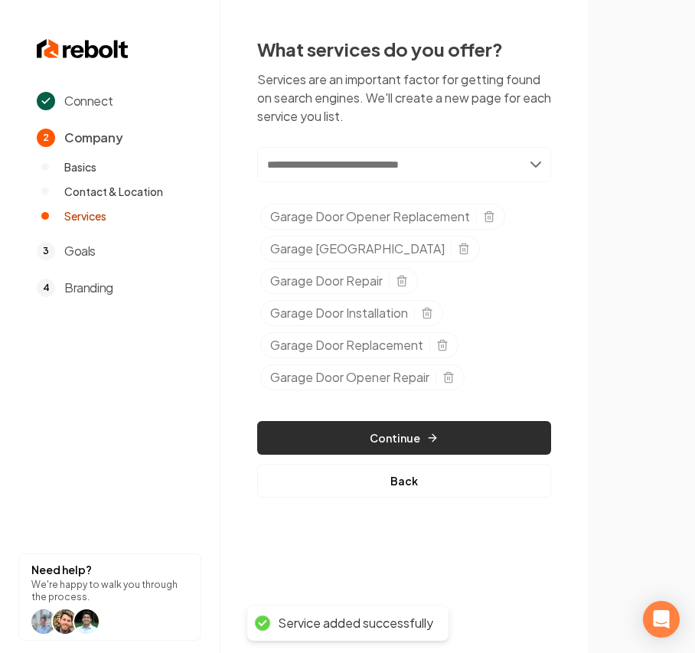
click at [438, 442] on button "Continue" at bounding box center [404, 438] width 294 height 34
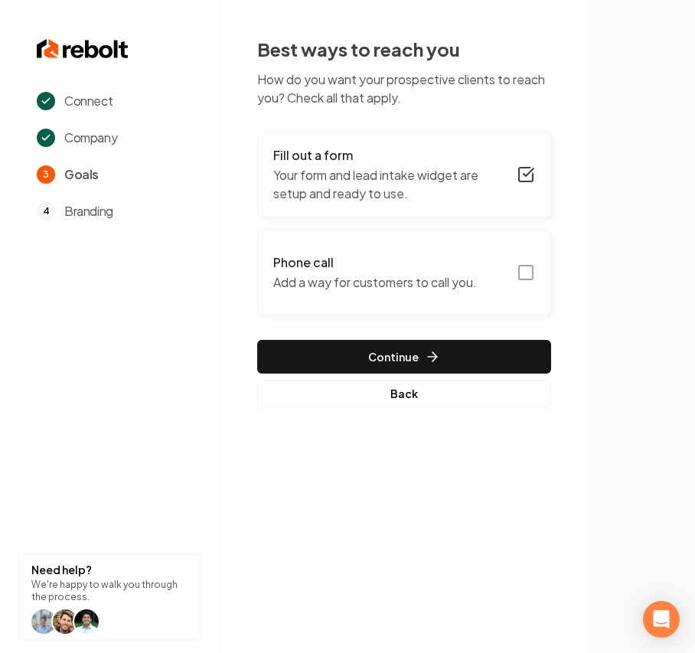
click at [469, 265] on h3 "Phone call" at bounding box center [375, 262] width 204 height 18
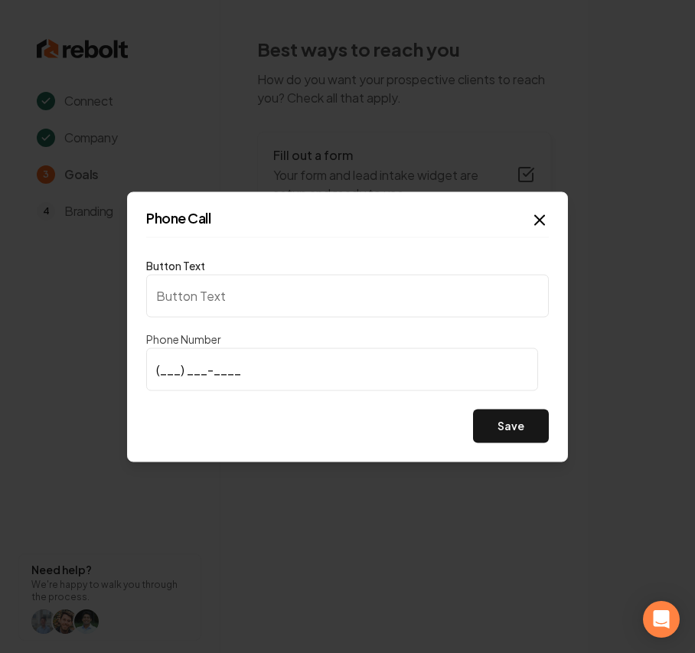
type input "Call us"
type input "(406) 546-1754"
click at [504, 418] on button "Save" at bounding box center [511, 426] width 76 height 34
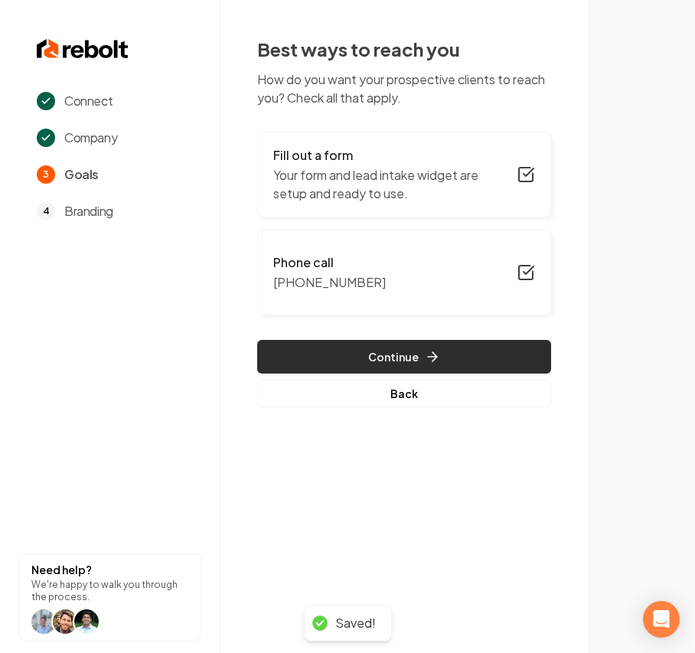
click at [415, 365] on button "Continue" at bounding box center [404, 357] width 294 height 34
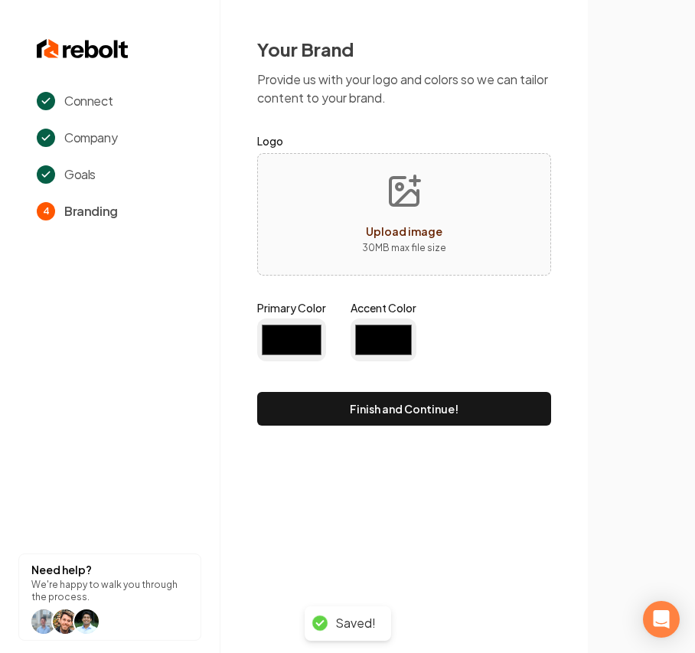
click at [318, 217] on div "Upload image 30 MB max file size" at bounding box center [404, 214] width 294 height 122
type input "#194d33"
type input "#70be00"
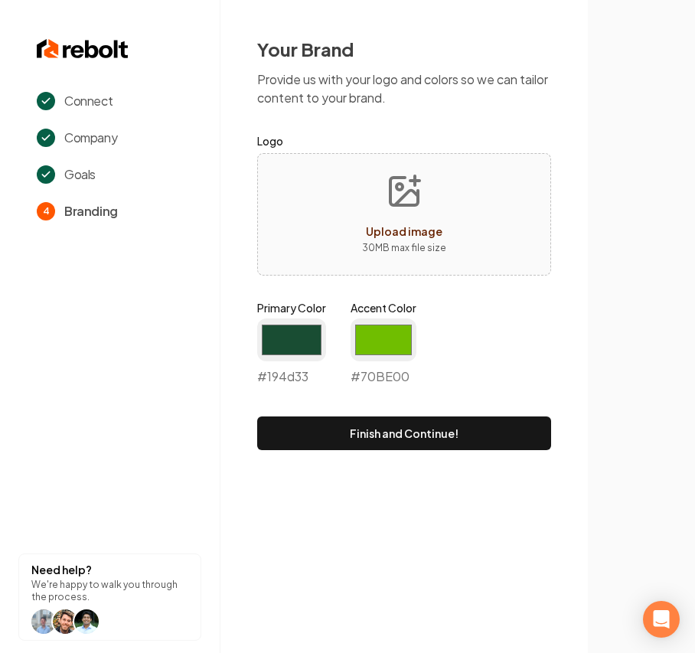
type input "**********"
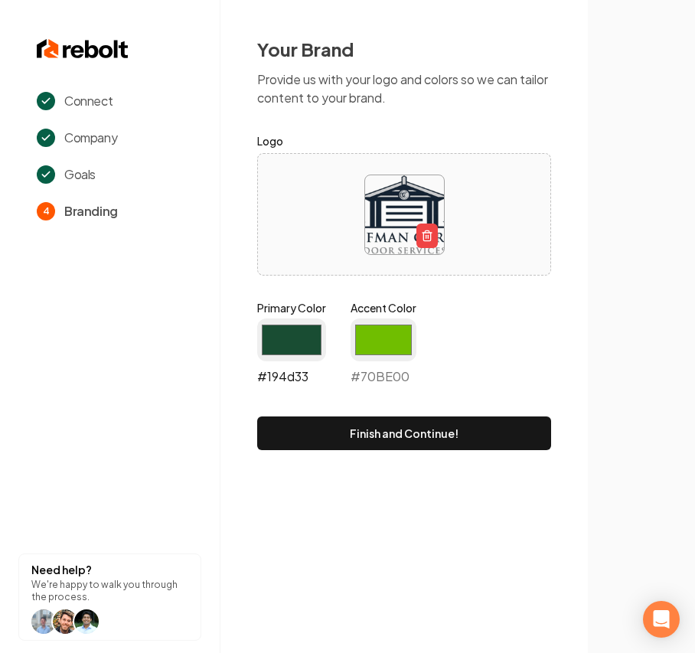
click at [301, 340] on input "#194d33" at bounding box center [291, 339] width 69 height 43
type input "#152334"
click at [383, 347] on input "#70be00" at bounding box center [383, 339] width 66 height 43
type input "#72c445"
click at [497, 337] on div "Primary Color #152334 #152334 Accent Color #72c445 #72c445" at bounding box center [404, 346] width 294 height 92
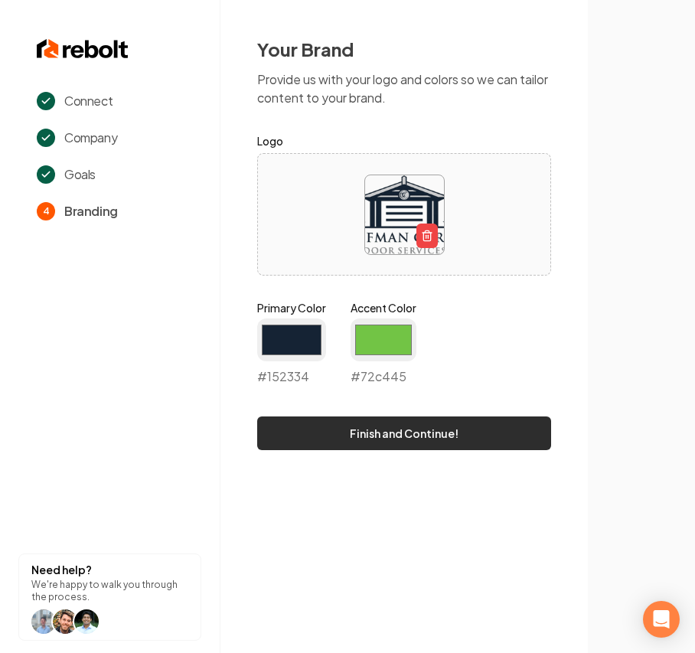
click at [386, 438] on button "Finish and Continue!" at bounding box center [404, 433] width 294 height 34
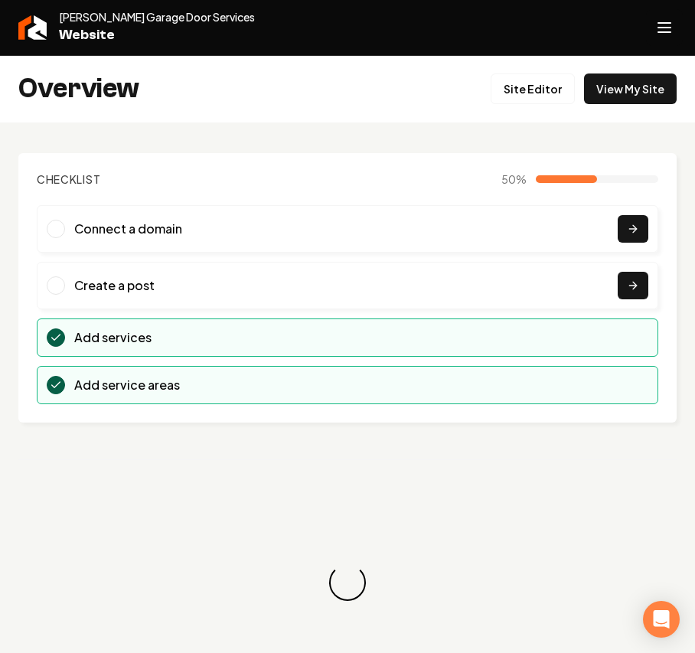
click at [661, 12] on button "Open navigation menu" at bounding box center [664, 27] width 37 height 37
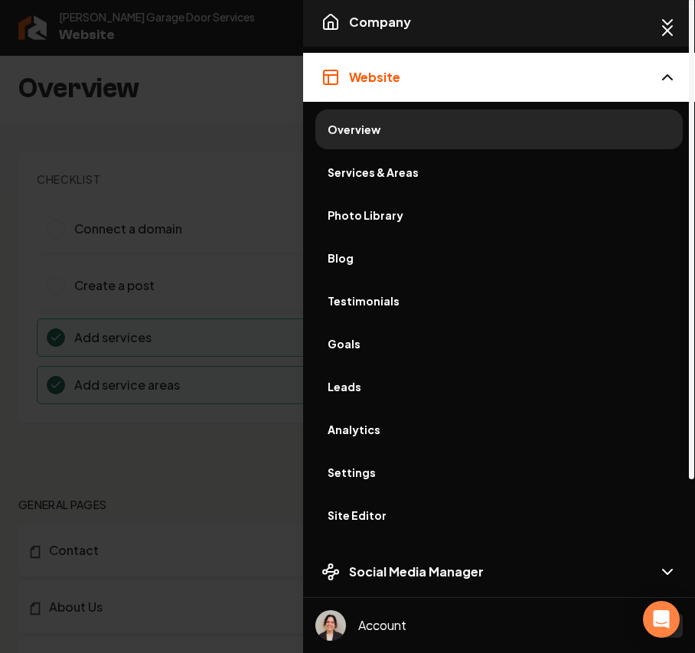
click at [429, 22] on button "Company" at bounding box center [499, 22] width 392 height 49
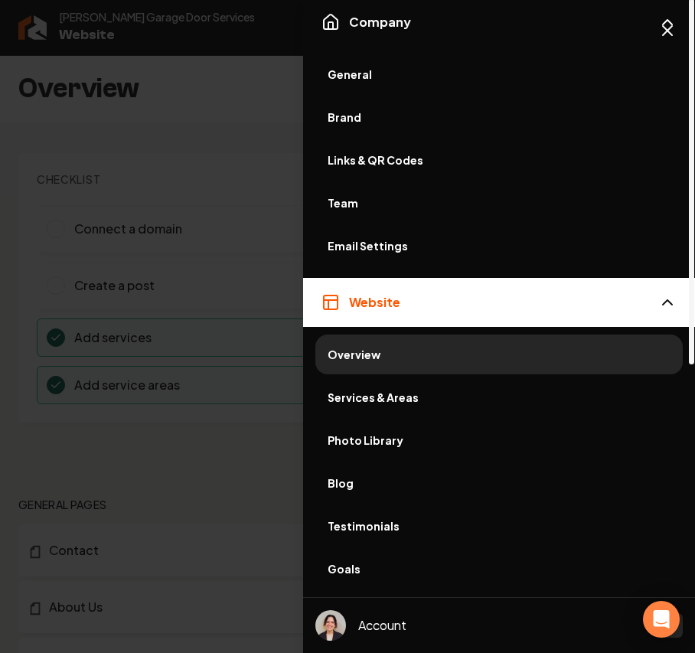
click at [375, 67] on span "General" at bounding box center [499, 74] width 343 height 15
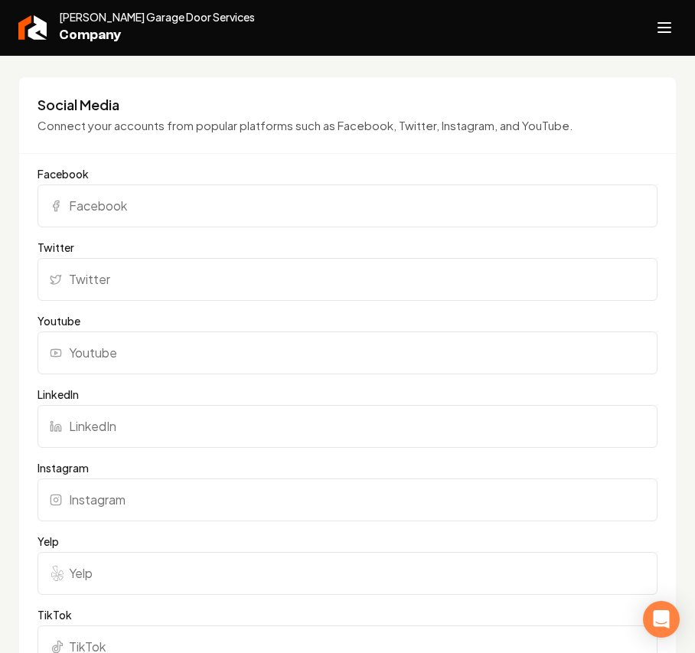
scroll to position [1020, 0]
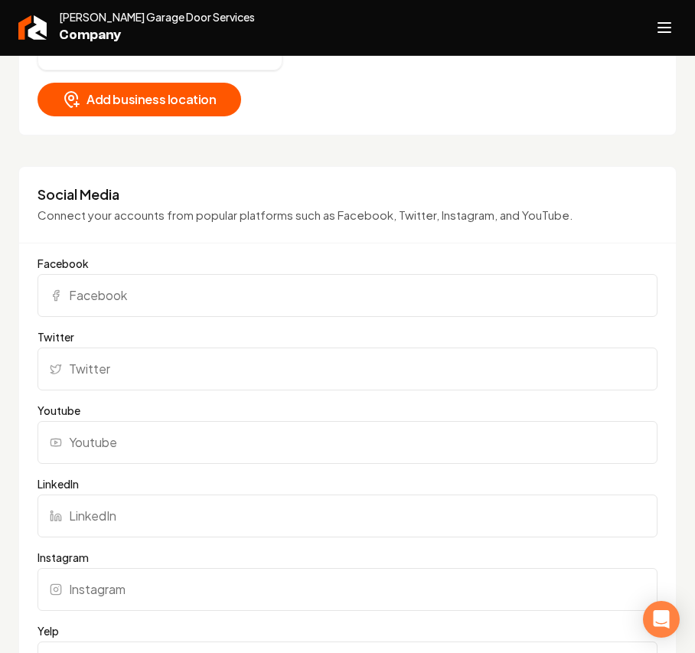
click at [83, 307] on input "Facebook" at bounding box center [347, 295] width 620 height 43
paste input "https://www.facebook.com/Coffmandoors"
type input "https://www.facebook.com/Coffmandoors"
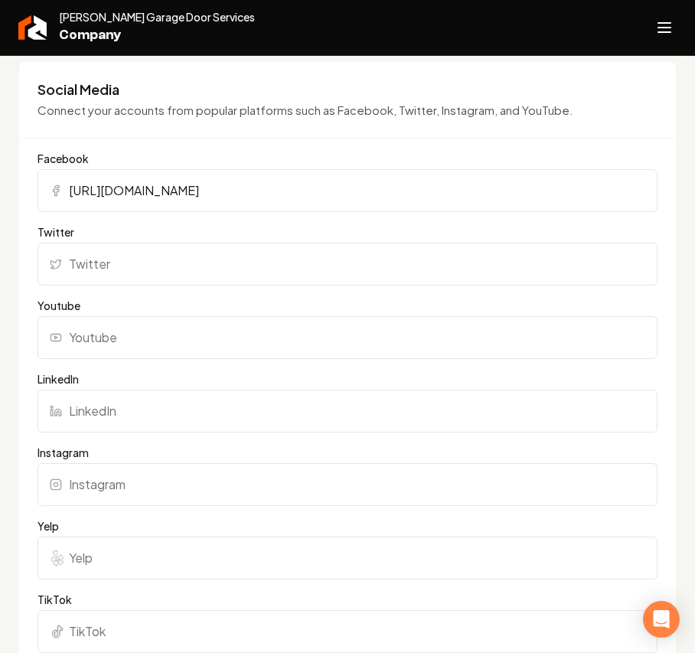
scroll to position [1224, 0]
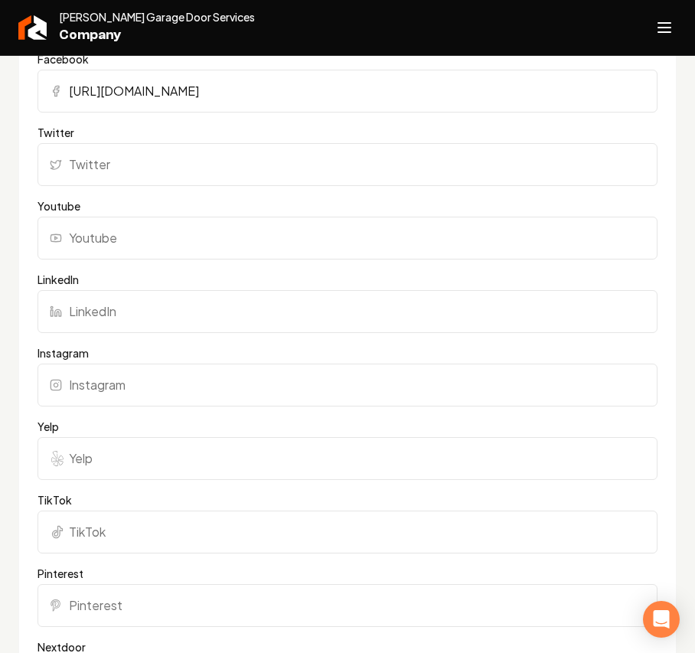
click at [112, 448] on input "Yelp" at bounding box center [347, 458] width 620 height 43
paste input "https://www.yelp.com/biz/coffman-garage-door-services-missoula"
type input "https://www.yelp.com/biz/coffman-garage-door-services-missoula"
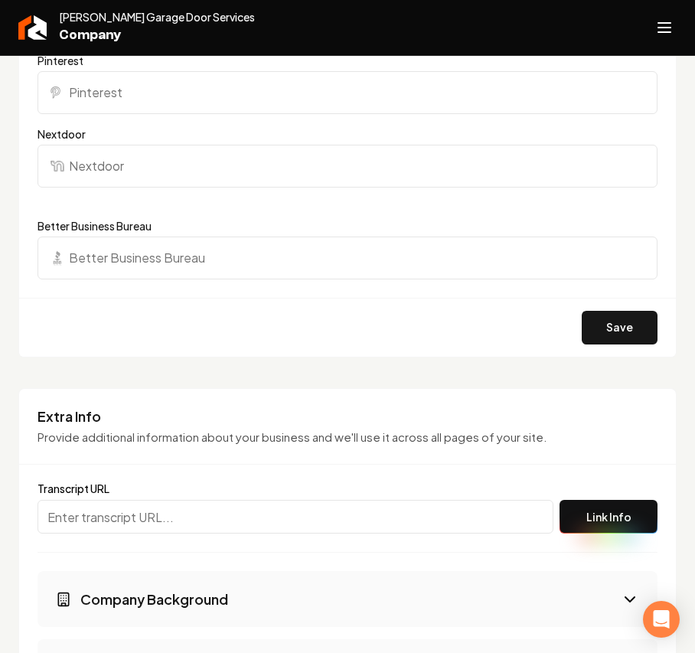
scroll to position [1837, 0]
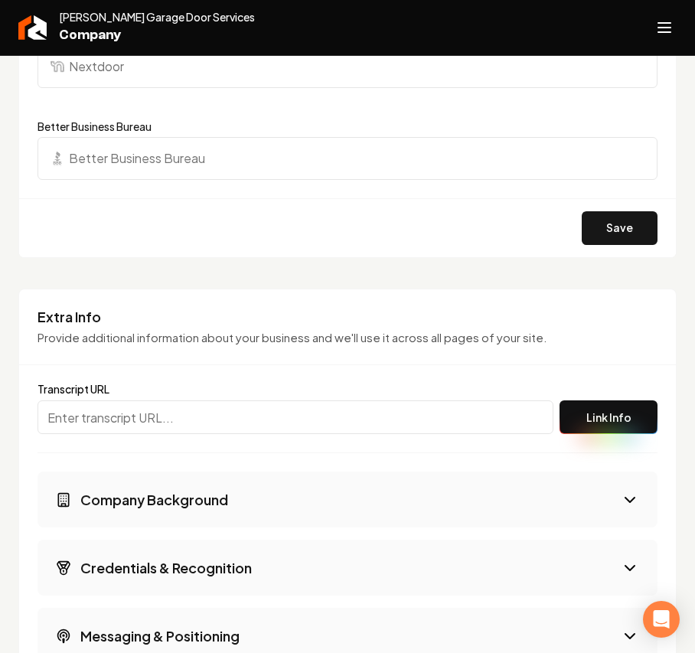
click at [595, 211] on div "Save" at bounding box center [347, 227] width 657 height 59
click at [600, 233] on button "Save" at bounding box center [620, 228] width 76 height 34
click at [671, 10] on button "Open navigation menu" at bounding box center [664, 27] width 37 height 37
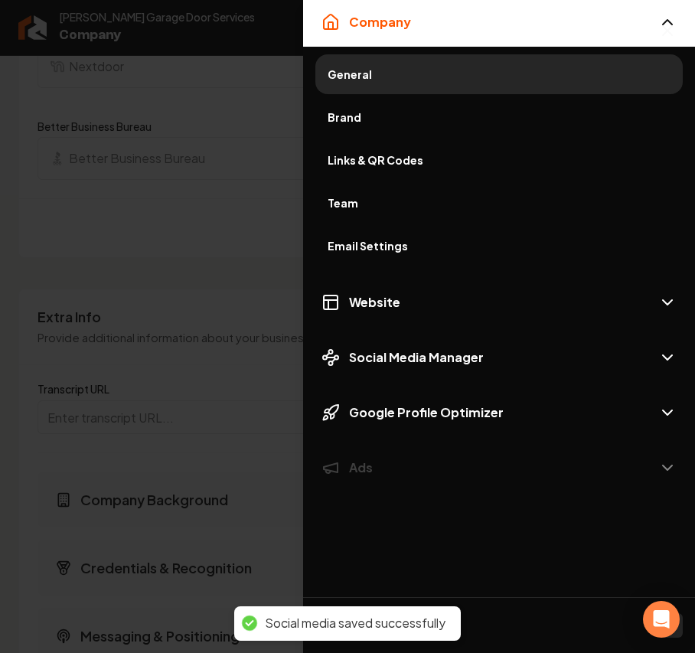
drag, startPoint x: 331, startPoint y: 121, endPoint x: 341, endPoint y: 117, distance: 10.7
click at [331, 121] on span "Brand" at bounding box center [499, 116] width 343 height 15
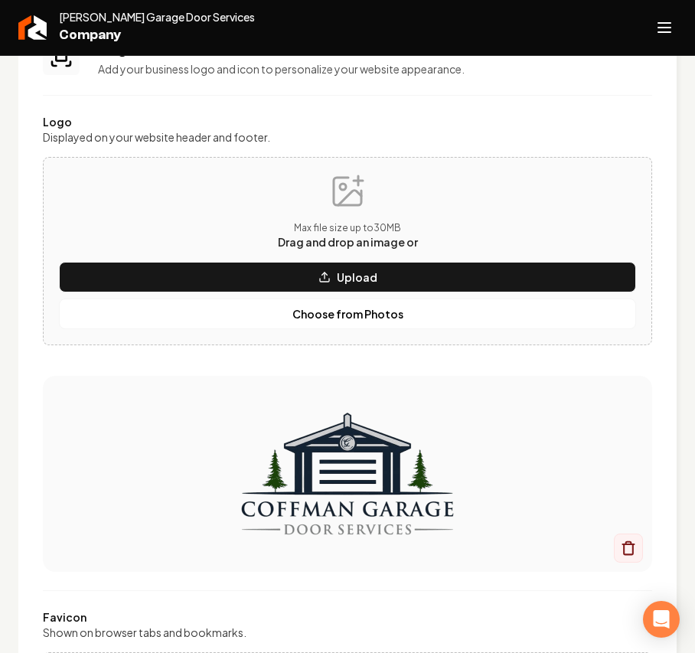
scroll to position [638, 0]
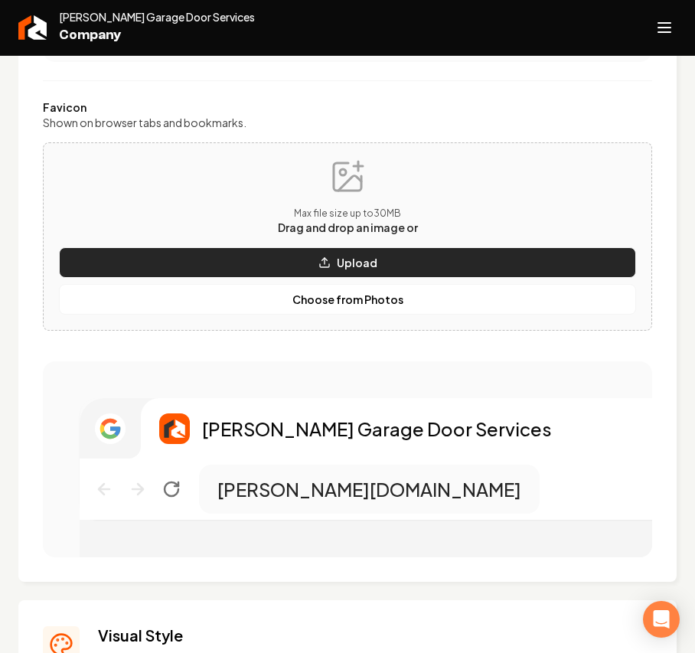
click at [326, 260] on button "Upload" at bounding box center [347, 262] width 577 height 31
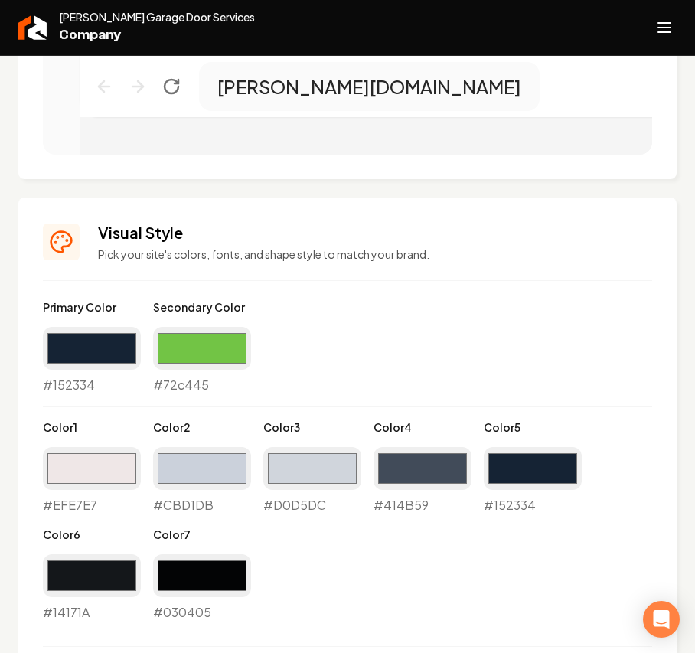
scroll to position [1250, 0]
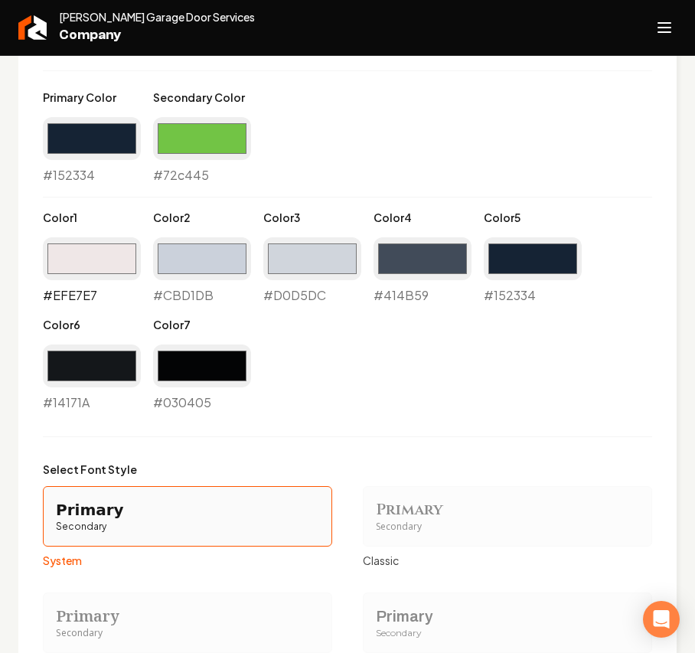
click at [122, 268] on input "#efe7e7" at bounding box center [92, 258] width 98 height 43
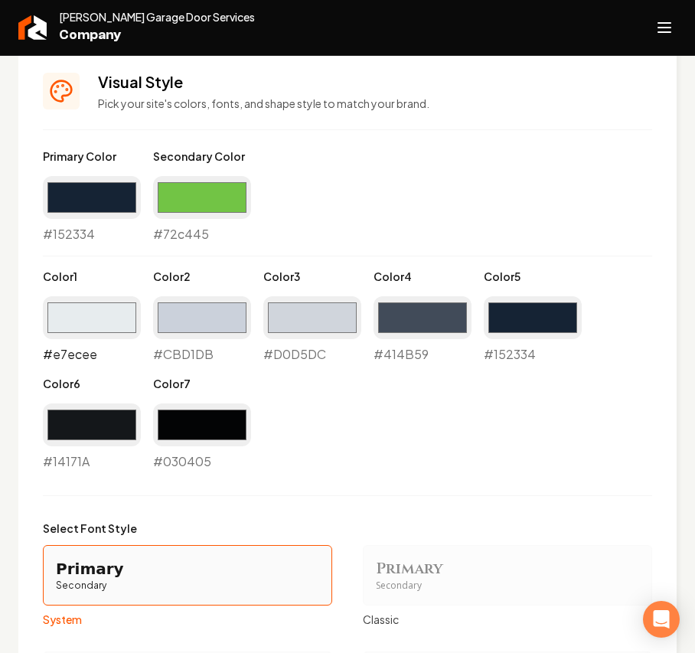
scroll to position [1310, 0]
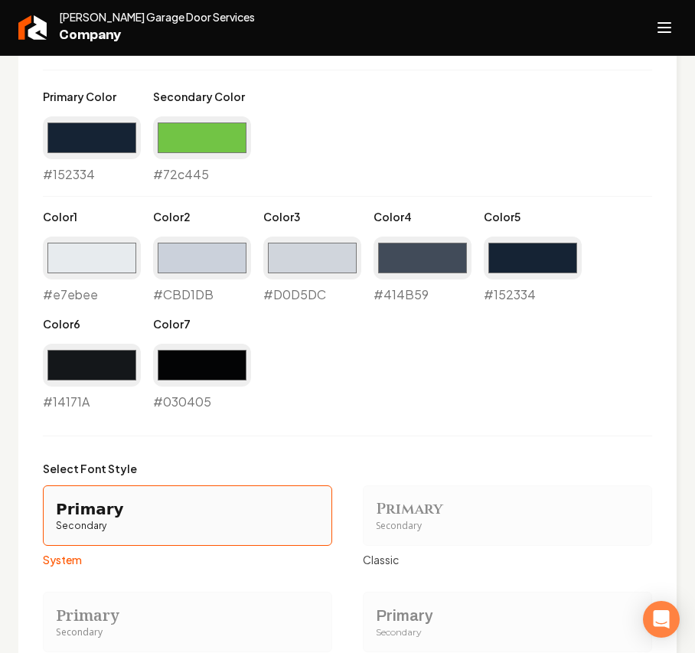
click at [386, 358] on div "Primary Color #152334 #152334 Secondary Color #72c445 #72c445 Color 1 #e7ebee #…" at bounding box center [347, 250] width 609 height 322
click at [93, 264] on input "#e7ebee" at bounding box center [92, 257] width 98 height 43
type input "#eaebec"
click at [389, 328] on div "Primary Color #152334 #152334 Secondary Color #72c445 #72c445 Color 1 #eaebec #…" at bounding box center [347, 250] width 609 height 322
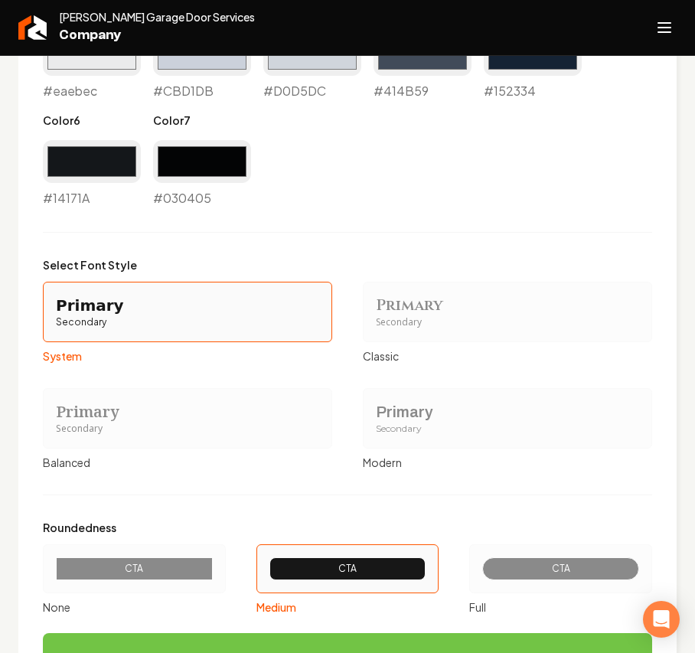
scroll to position [1718, 0]
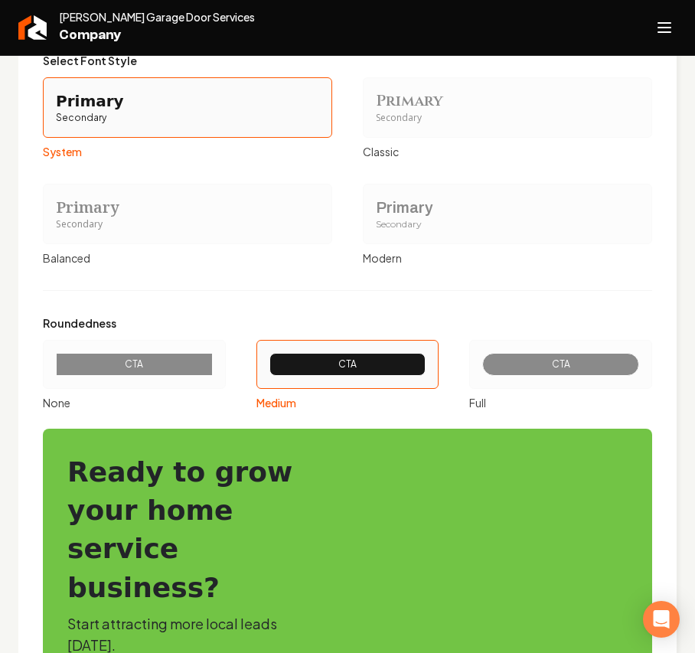
click at [422, 252] on div "Modern" at bounding box center [507, 257] width 289 height 15
click at [374, 220] on button "Primary Secondary Modern" at bounding box center [368, 213] width 12 height 12
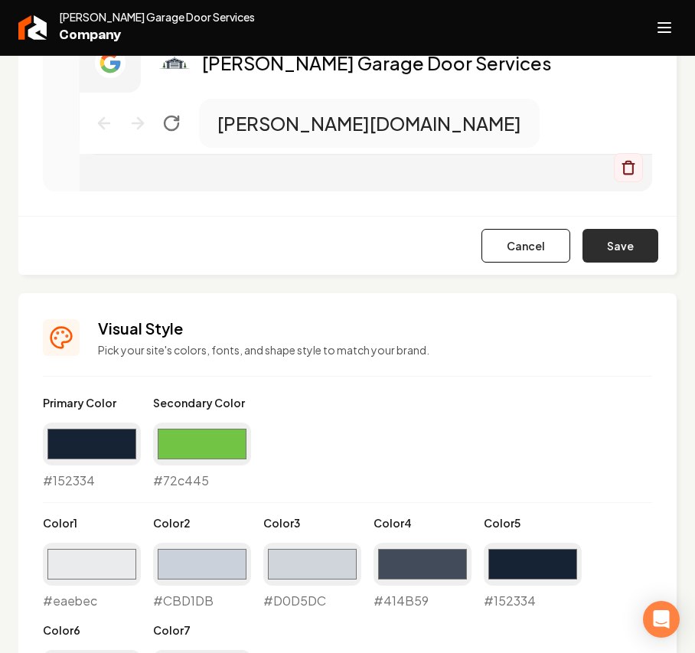
click at [610, 243] on button "Save" at bounding box center [620, 246] width 76 height 34
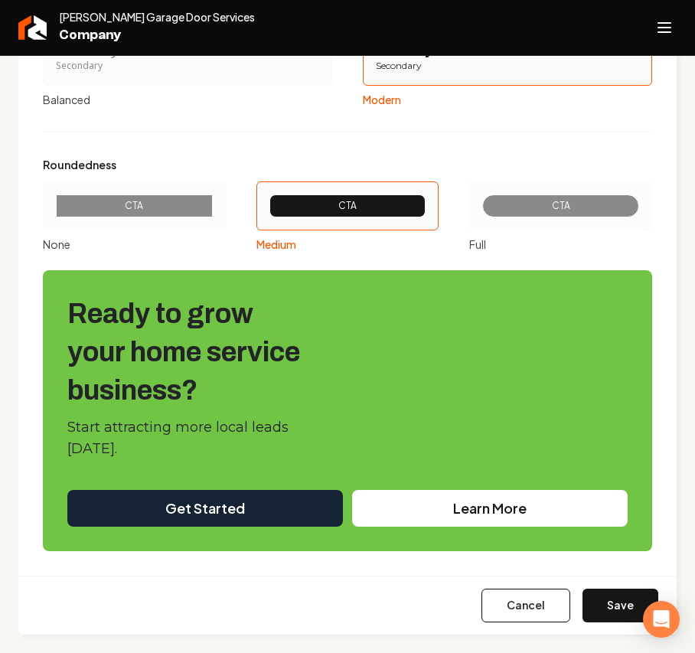
scroll to position [1820, 0]
click at [585, 464] on button "Save" at bounding box center [620, 605] width 76 height 34
click at [675, 37] on button "Open navigation menu" at bounding box center [664, 27] width 37 height 37
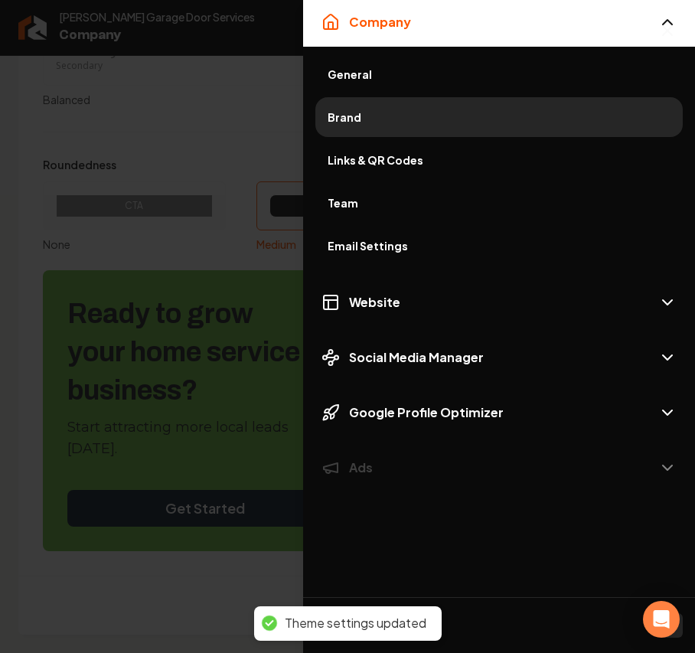
type input "#cbd1db"
type input "#d0d5dc"
type input "#414b59"
type input "#14171a"
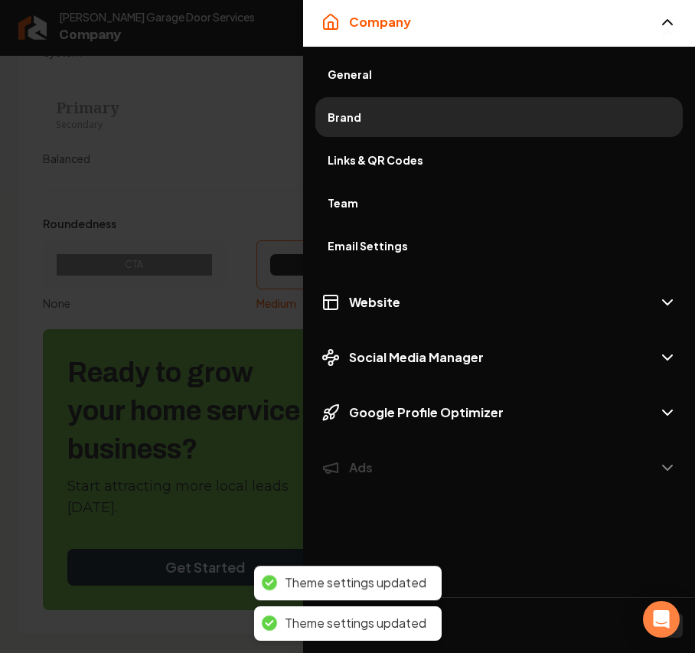
scroll to position [1761, 0]
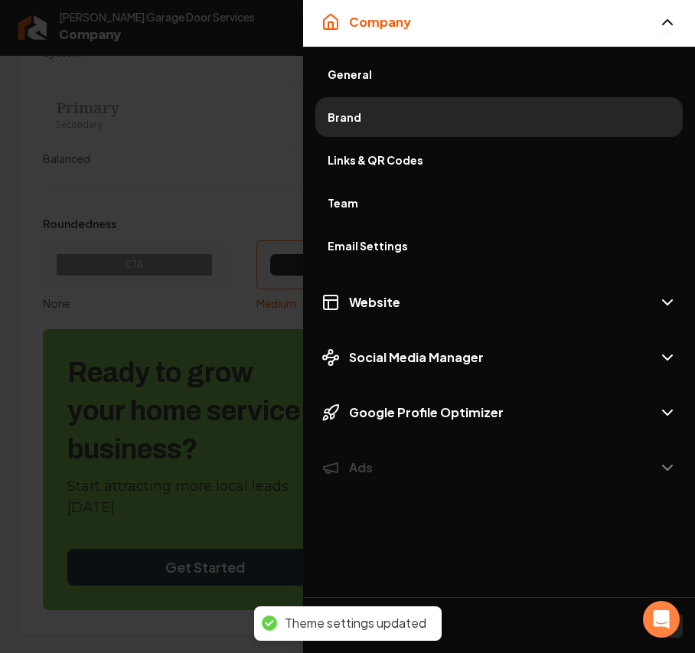
click at [209, 161] on div at bounding box center [347, 326] width 695 height 653
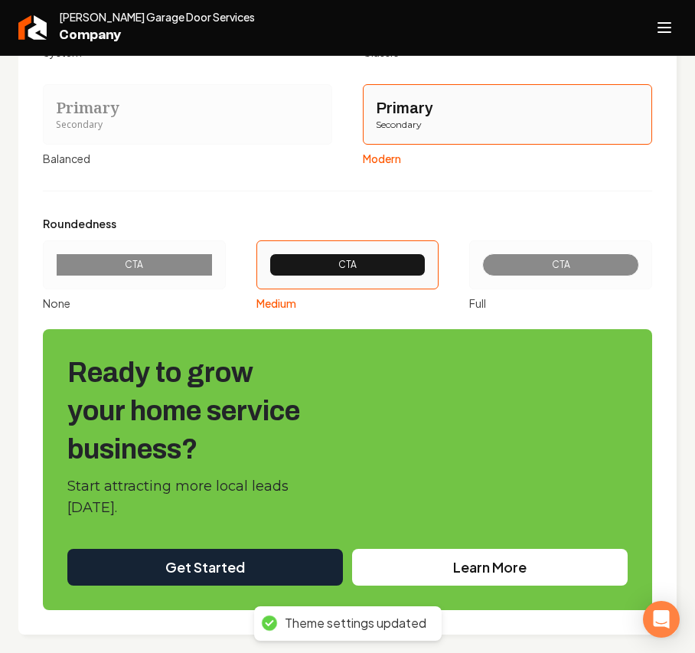
scroll to position [1250, 0]
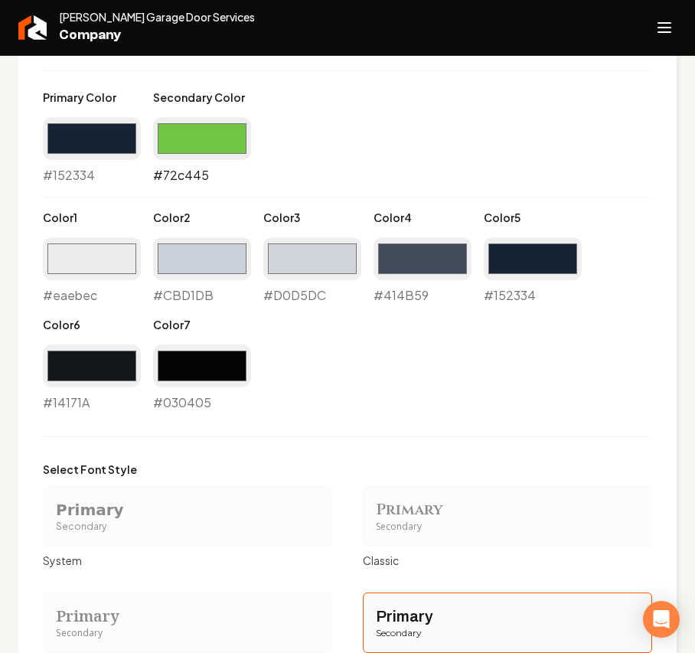
click at [228, 129] on input "#72c445" at bounding box center [202, 138] width 98 height 43
type input "#999999"
click at [475, 90] on div "Primary Color #152334 #152334 Secondary Color #999999 #999999 Color 1 #eaebec #…" at bounding box center [347, 251] width 609 height 322
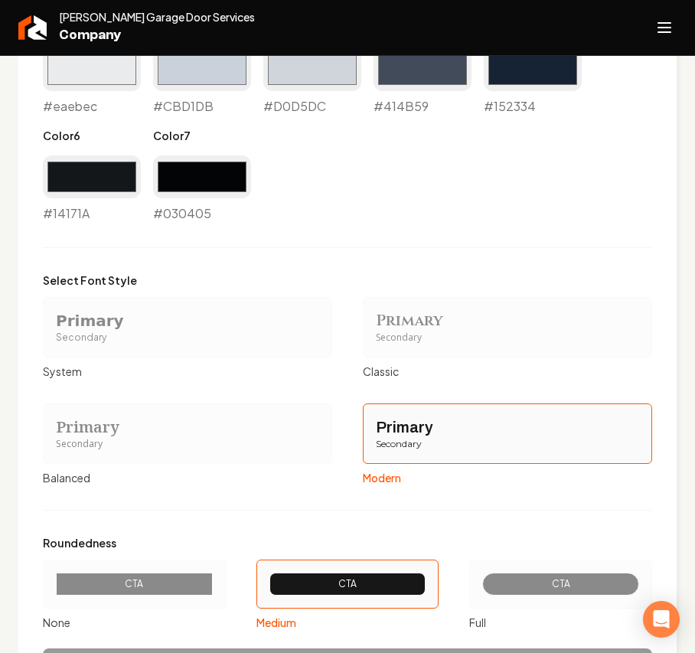
scroll to position [1820, 0]
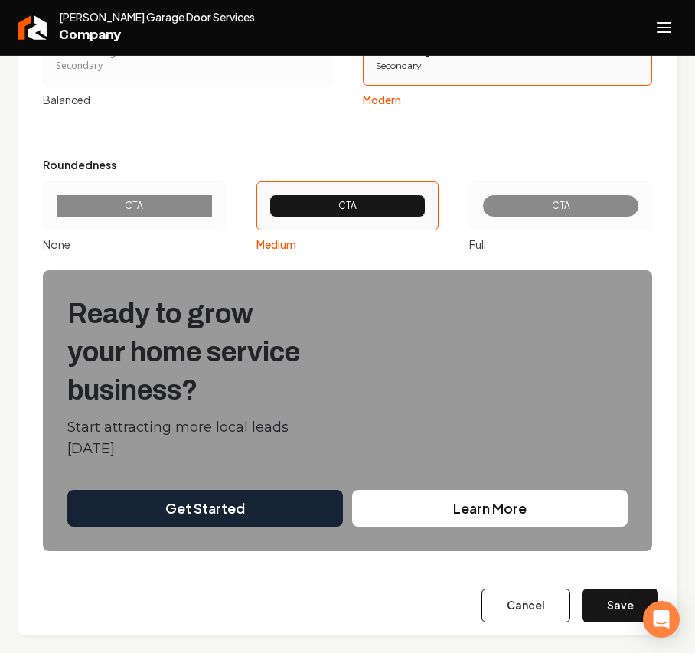
click at [601, 464] on button "Save" at bounding box center [620, 605] width 76 height 34
type input "#cbd1db"
type input "#d0d5dc"
type input "#414b59"
type input "#14171a"
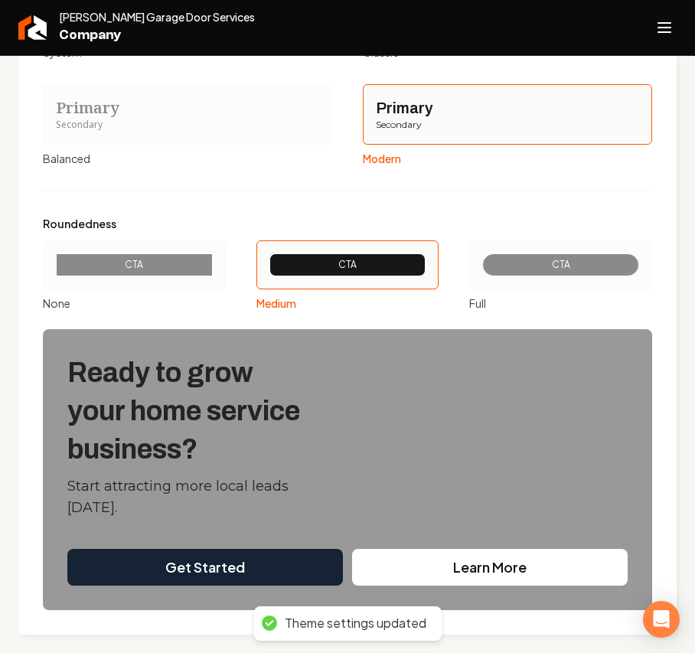
scroll to position [1761, 0]
click at [663, 32] on line "Open navigation menu" at bounding box center [664, 32] width 12 height 0
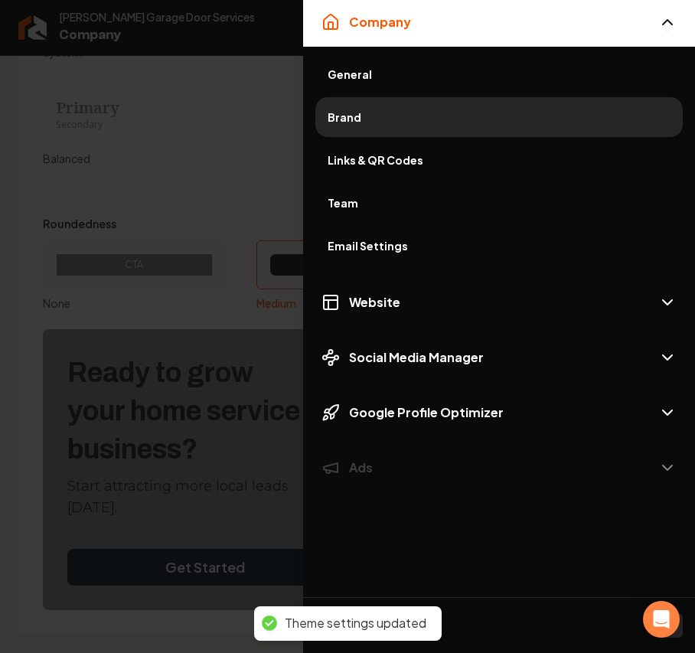
drag, startPoint x: 369, startPoint y: 280, endPoint x: 362, endPoint y: 268, distance: 14.0
click at [369, 282] on button "Website" at bounding box center [499, 302] width 392 height 49
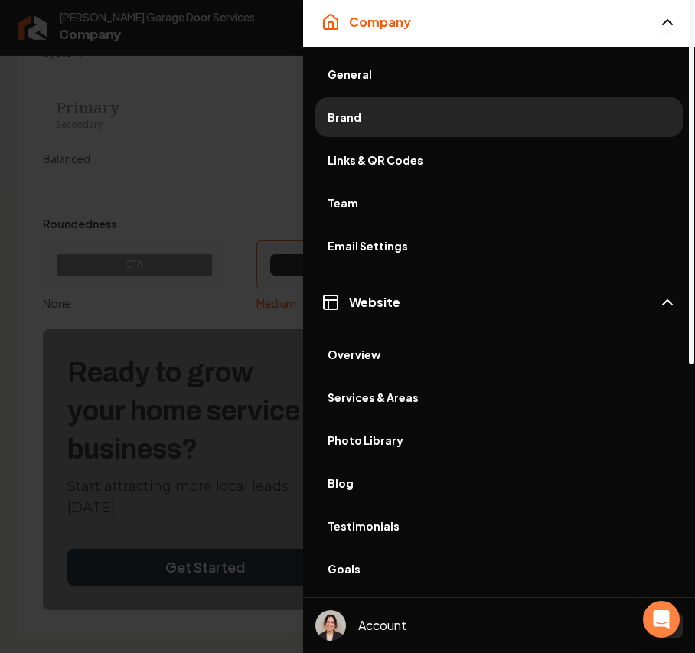
click at [383, 436] on span "Photo Library" at bounding box center [499, 439] width 343 height 15
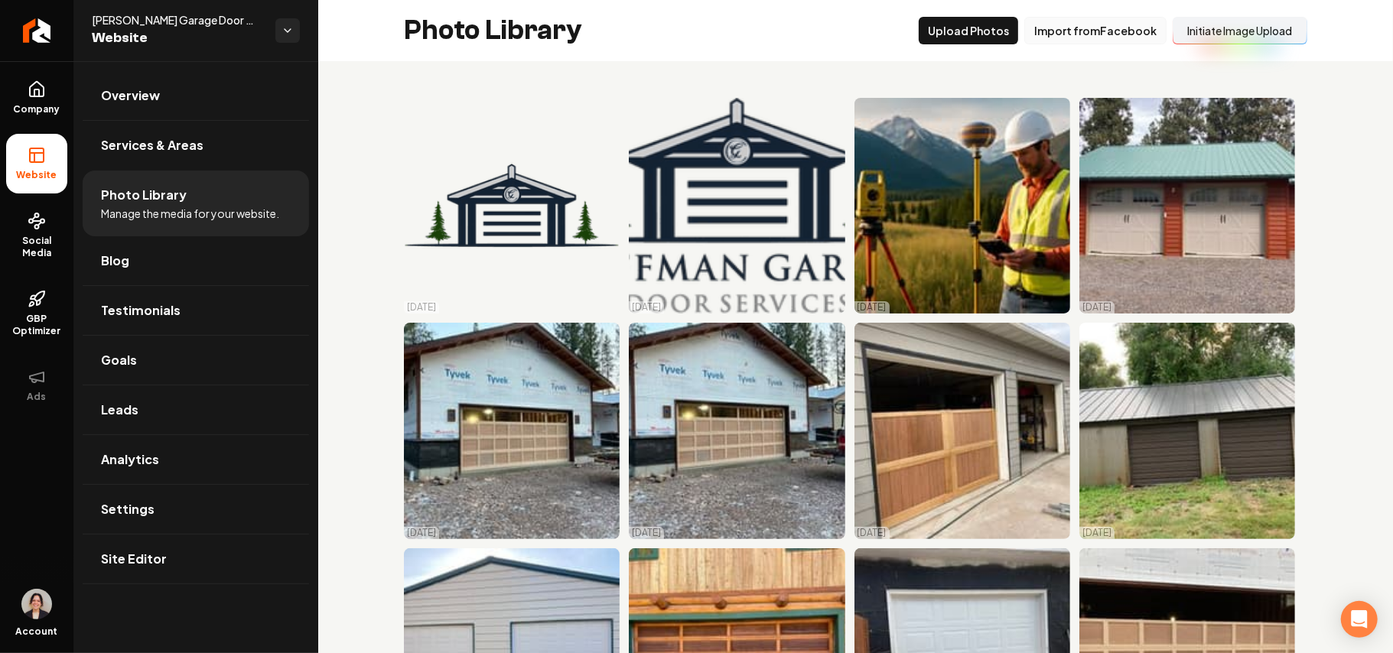
click at [1033, 32] on button "Import from Facebook" at bounding box center [1096, 31] width 142 height 28
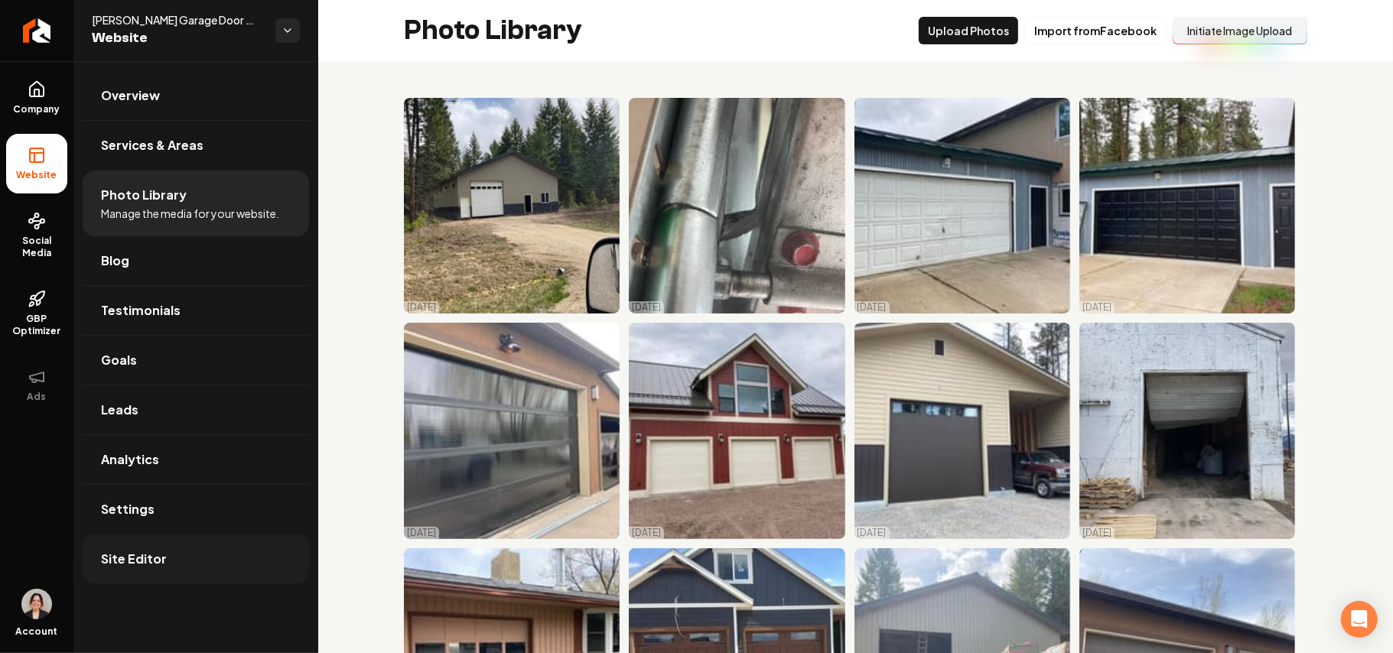
click at [172, 464] on link "Site Editor" at bounding box center [196, 559] width 227 height 49
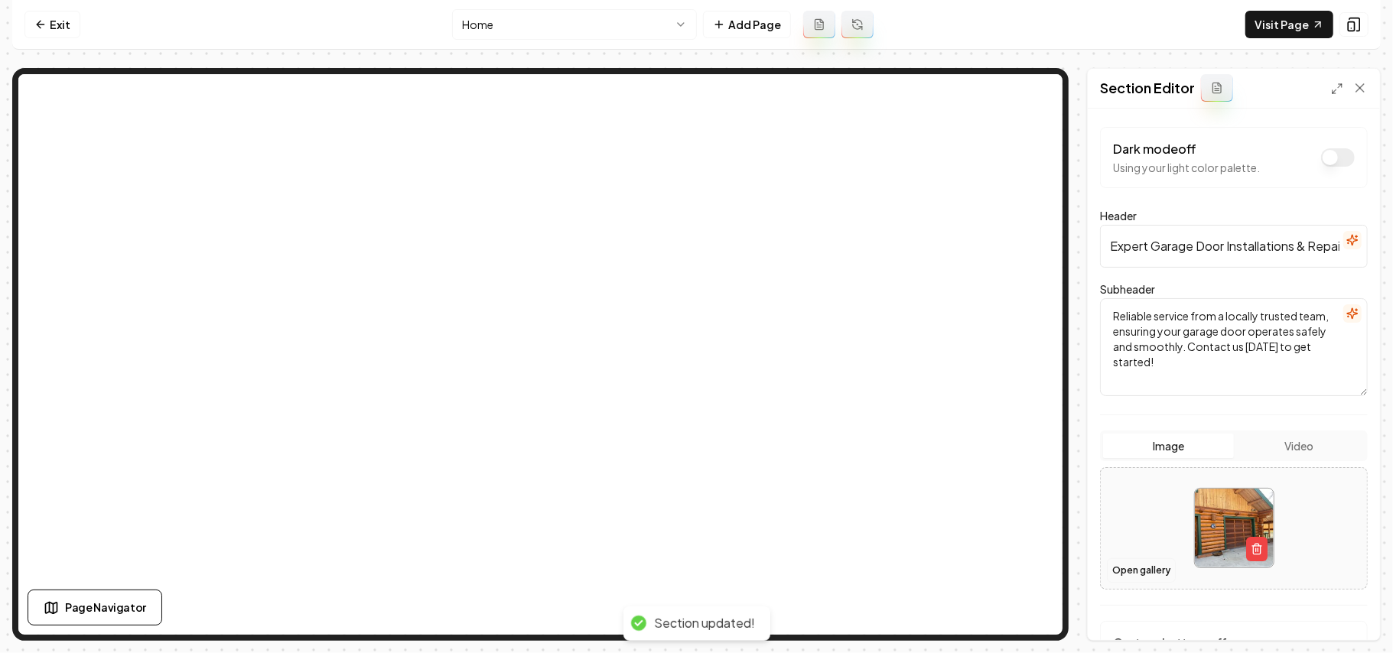
click at [1033, 464] on button "Open gallery" at bounding box center [1141, 571] width 69 height 24
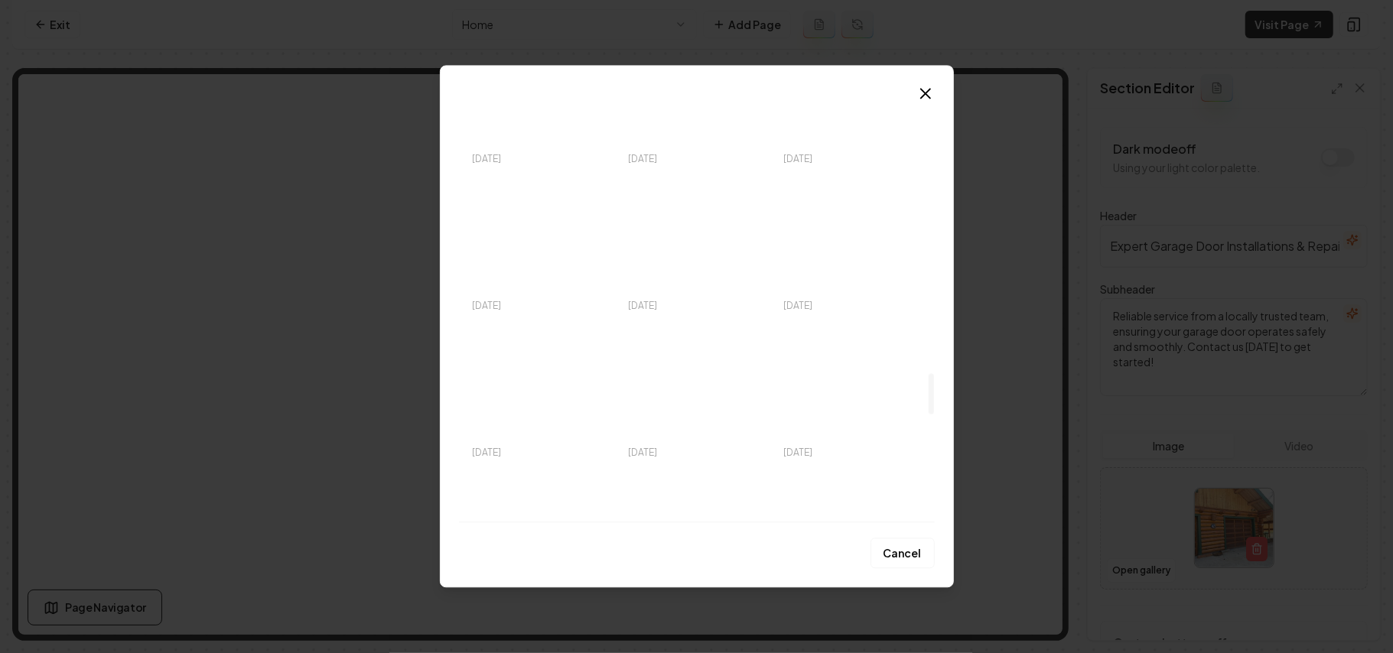
scroll to position [2902, 0]
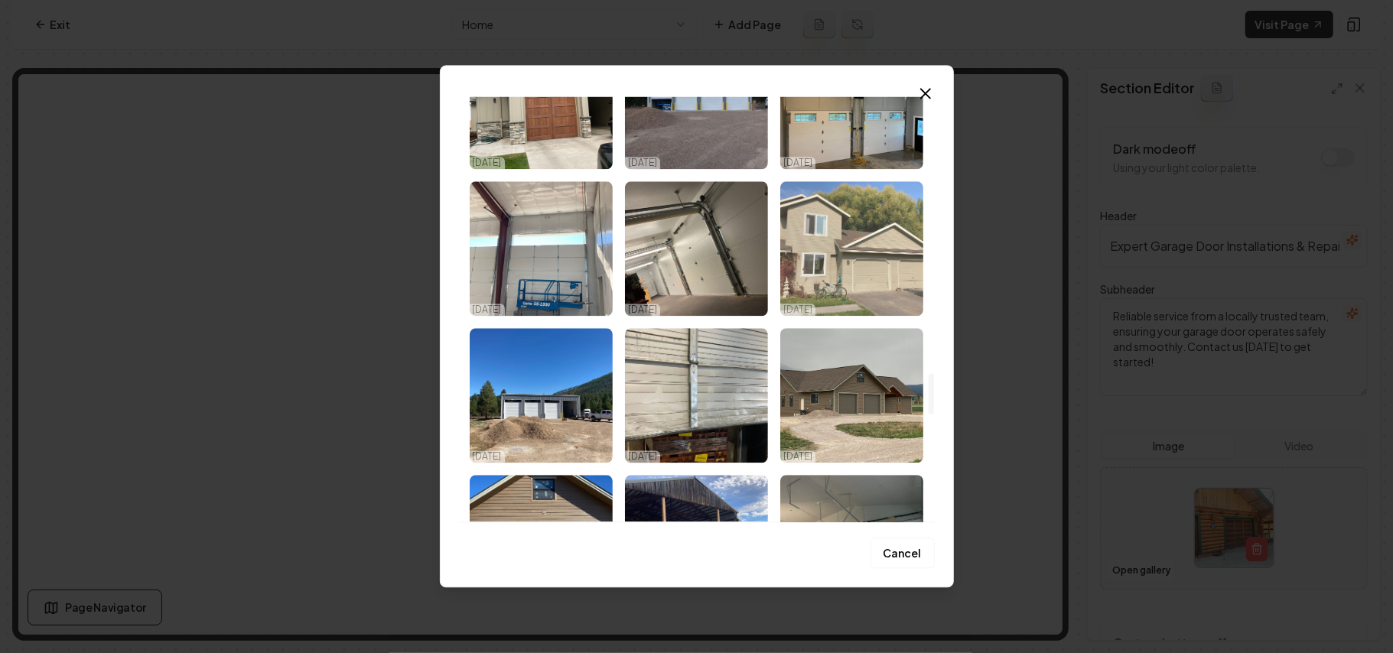
click at [866, 248] on img "Select image image_68dec4775c7cd75eb875a977.jpeg" at bounding box center [852, 248] width 143 height 135
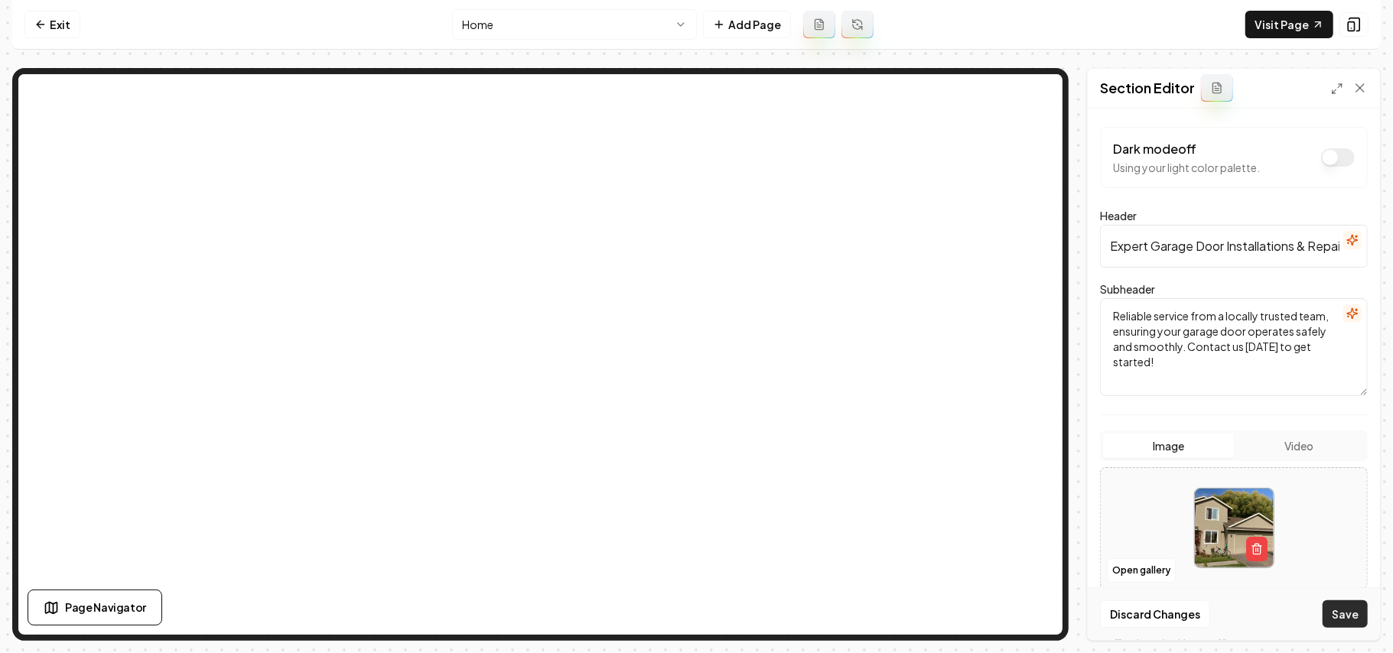
click at [1033, 464] on button "Save" at bounding box center [1345, 615] width 45 height 28
click at [1033, 464] on button "Open gallery" at bounding box center [1141, 571] width 69 height 24
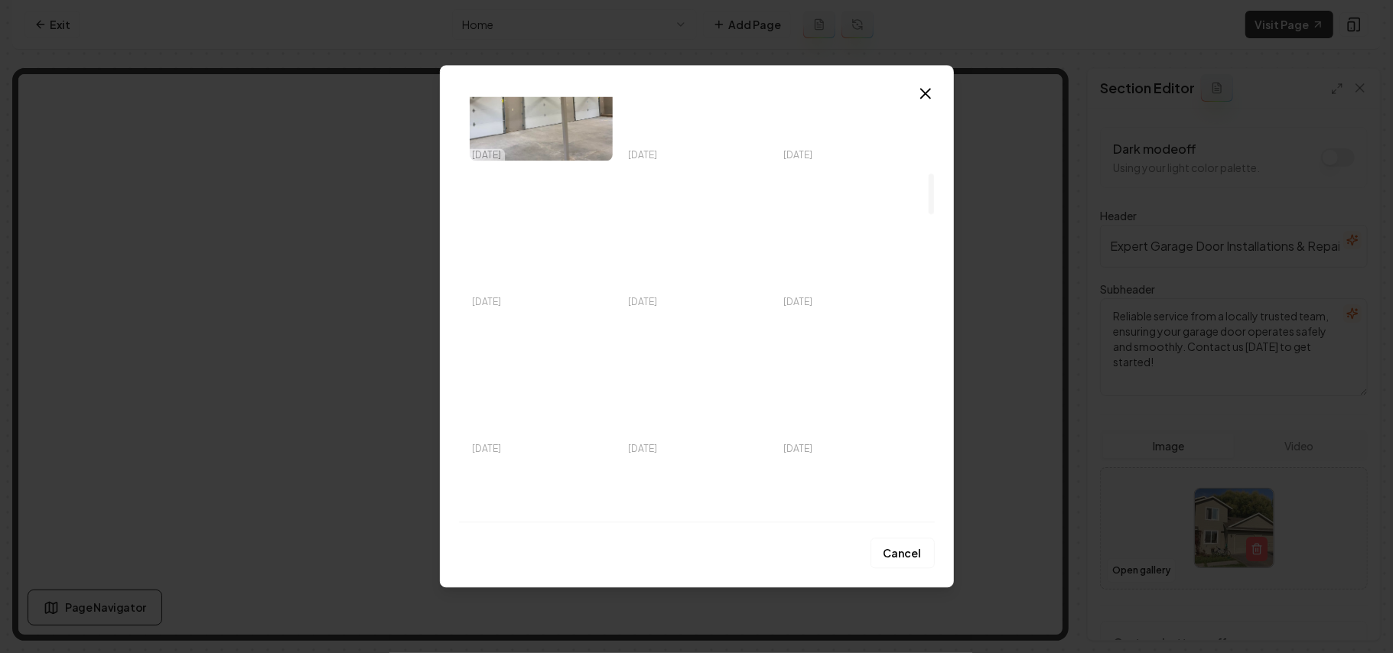
scroll to position [816, 0]
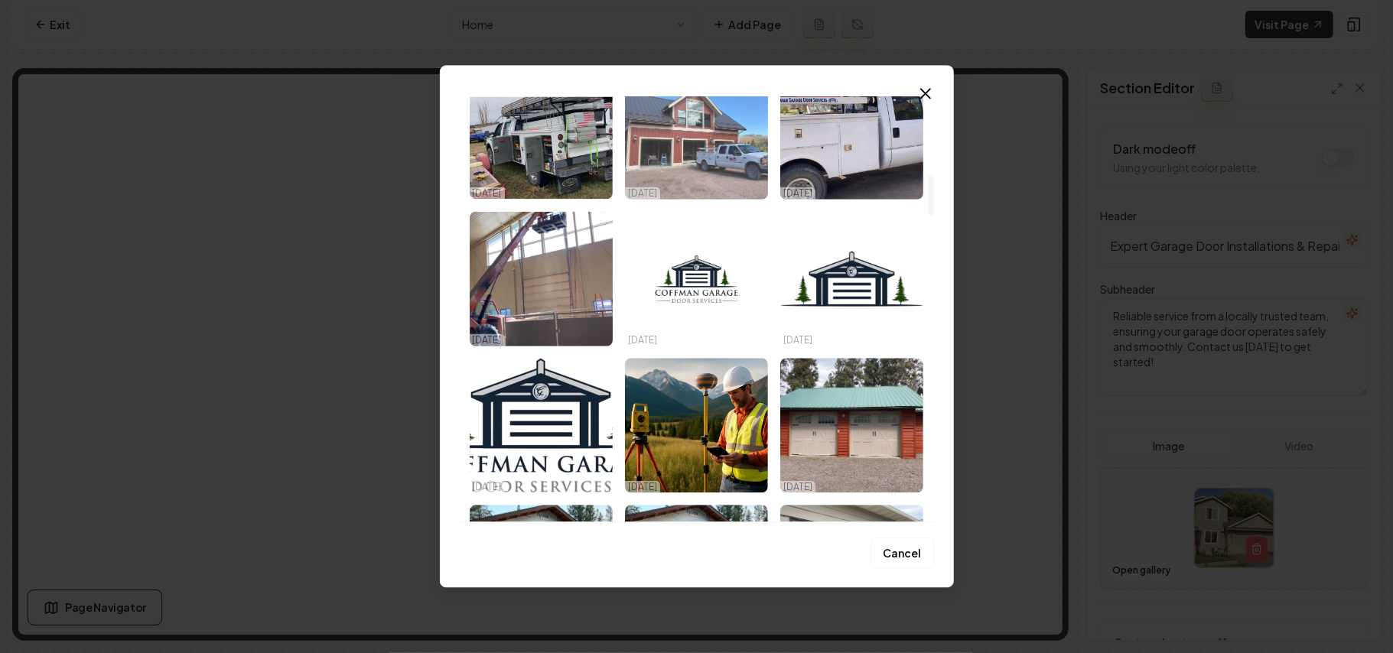
click at [710, 126] on img "Select image image_68dec57b5c7cd75eb87b346e.jpeg" at bounding box center [696, 131] width 143 height 135
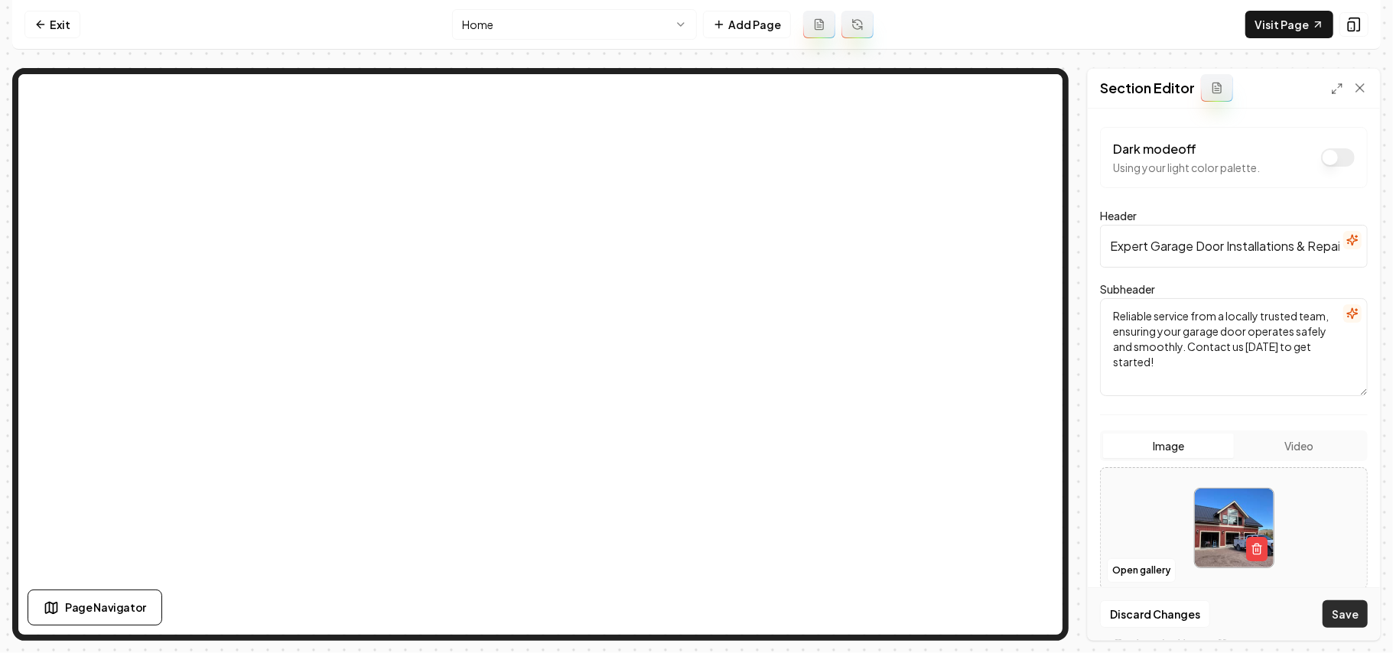
click at [1033, 464] on button "Save" at bounding box center [1345, 615] width 45 height 28
click at [1033, 20] on link "Visit Page" at bounding box center [1290, 25] width 88 height 28
click at [1033, 464] on button "Open gallery" at bounding box center [1141, 571] width 69 height 24
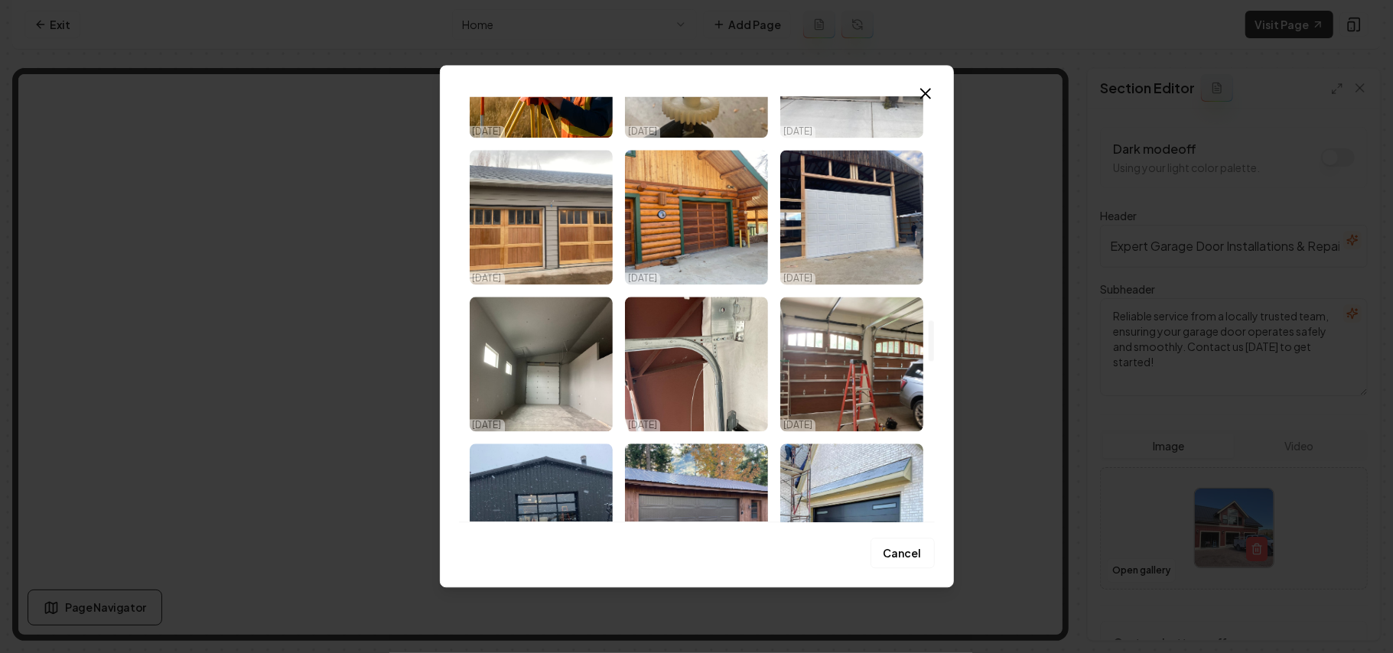
scroll to position [2449, 0]
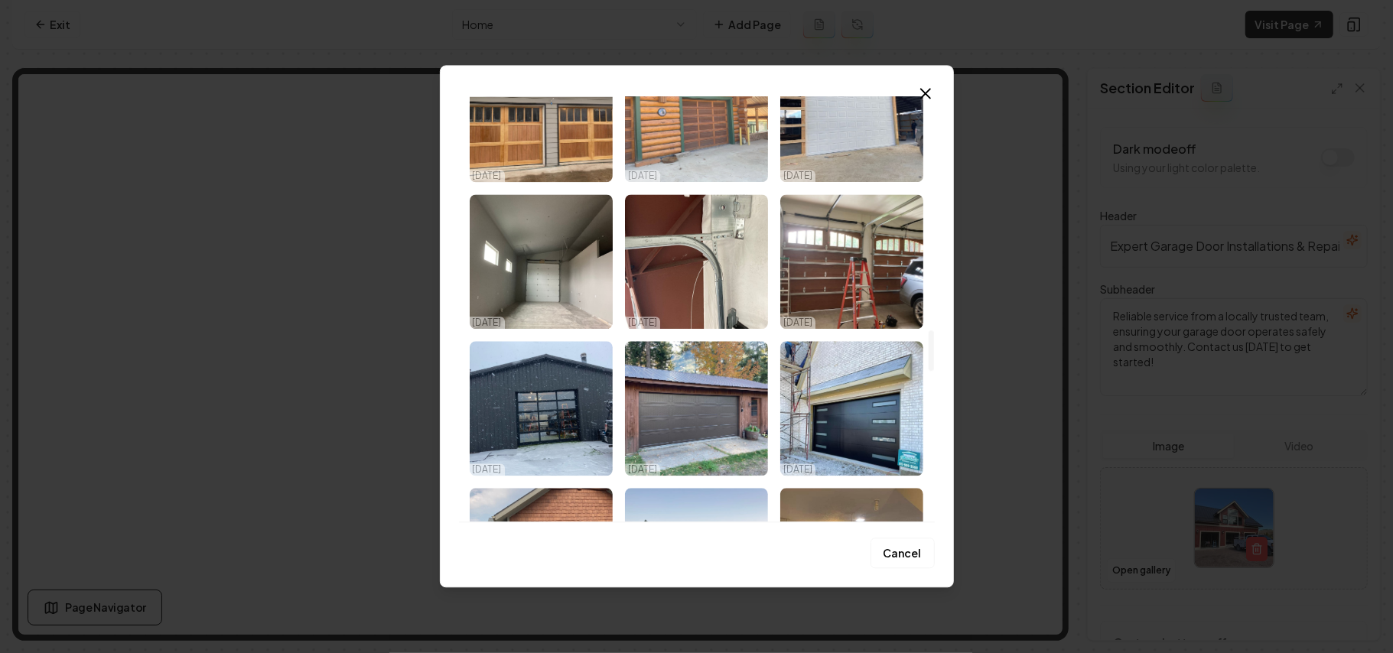
click at [717, 101] on img "Select image image_68dec4785c7cd75eb875ad34.jpeg" at bounding box center [696, 114] width 143 height 135
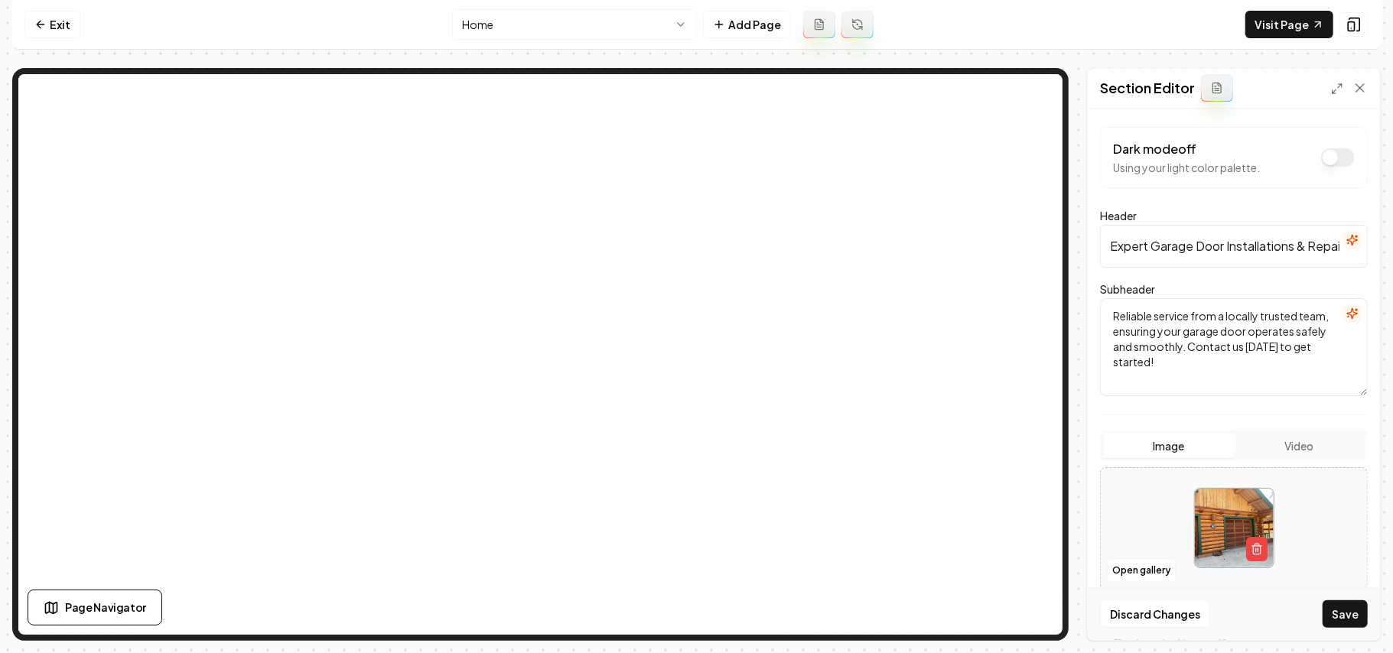
click at [1033, 464] on div "Discard Changes Save" at bounding box center [1234, 614] width 292 height 53
click at [1033, 464] on button "Save" at bounding box center [1345, 615] width 45 height 28
click at [1033, 464] on button "Open gallery" at bounding box center [1141, 571] width 69 height 24
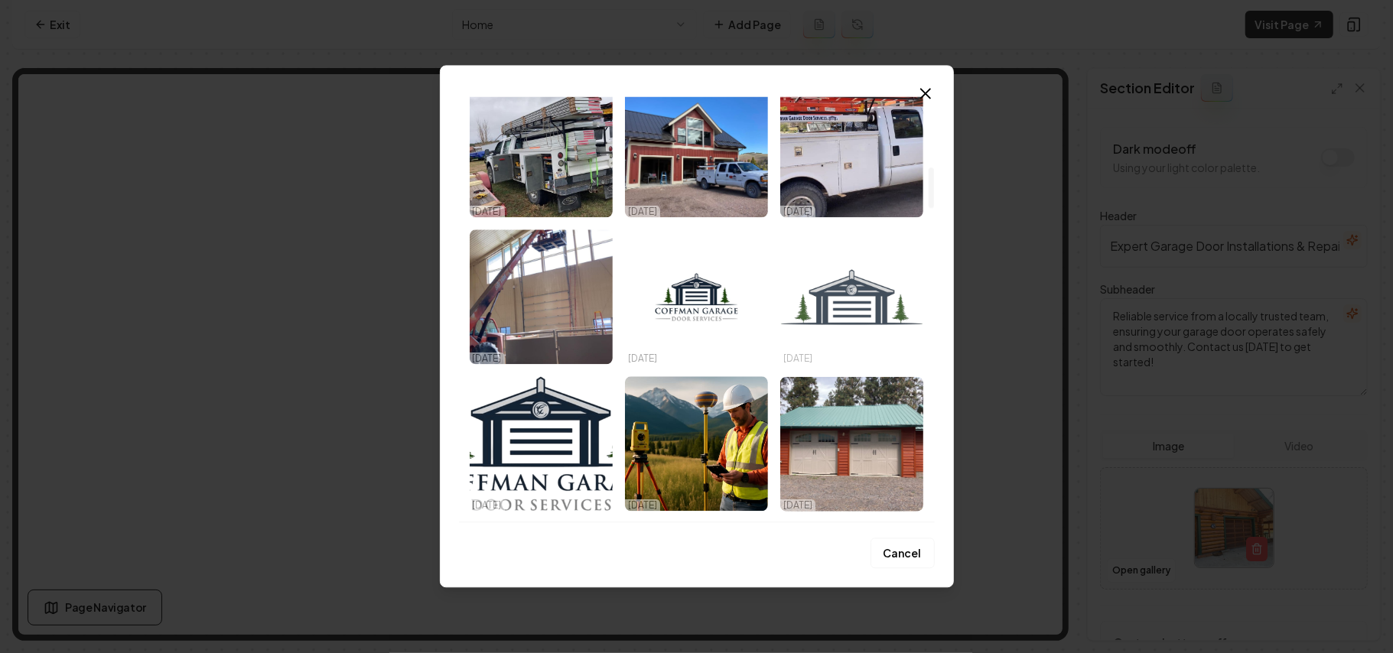
scroll to position [816, 0]
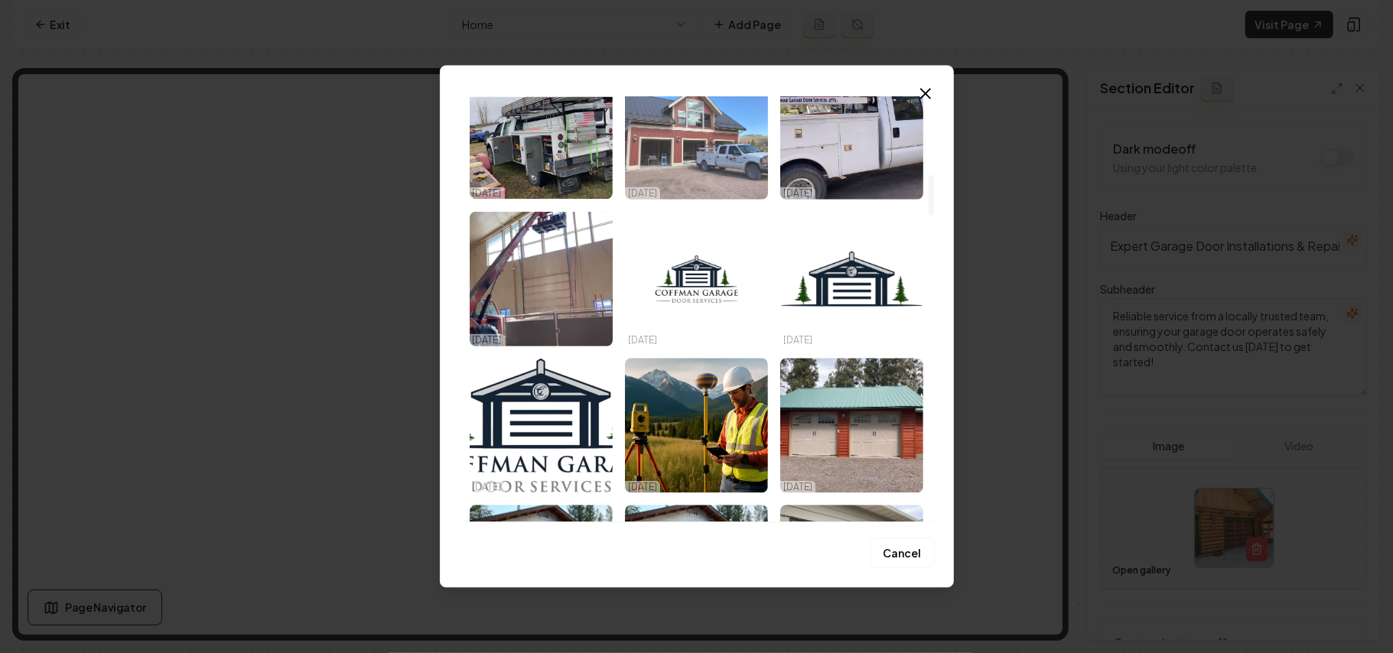
click at [709, 130] on img "Select image image_68dec57b5c7cd75eb87b346e.jpeg" at bounding box center [696, 131] width 143 height 135
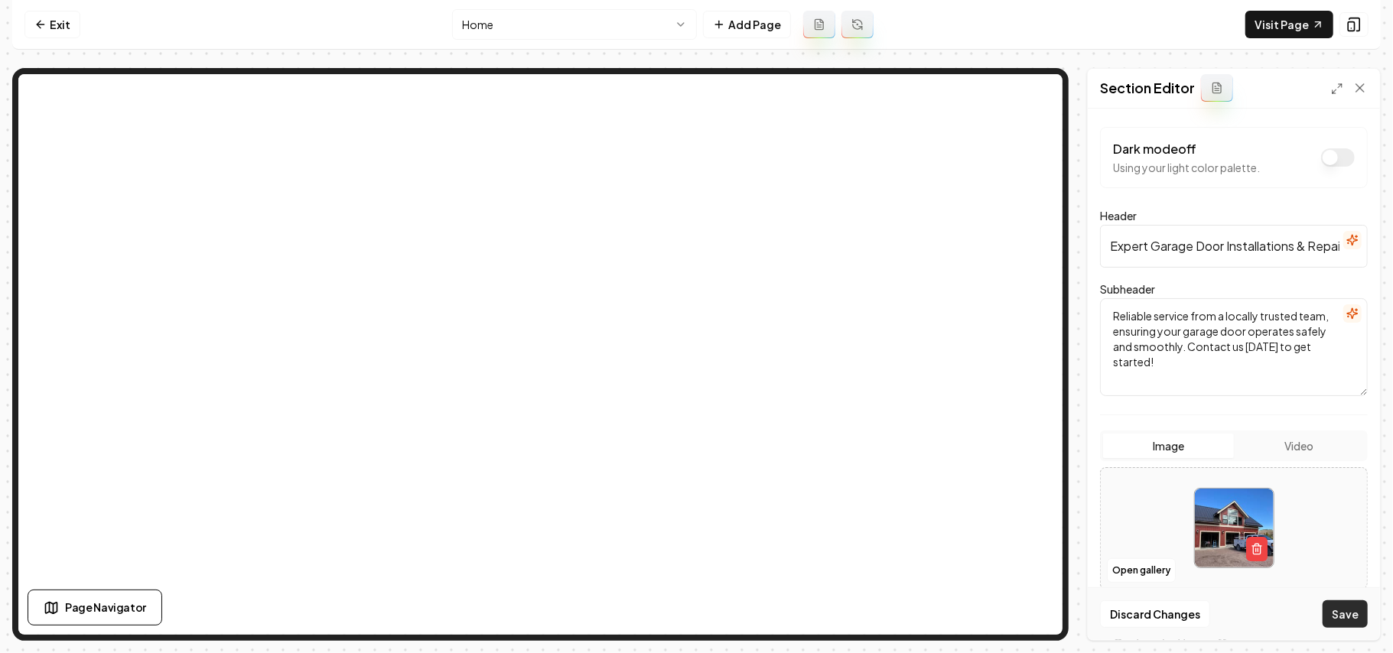
click at [1033, 464] on button "Save" at bounding box center [1345, 615] width 45 height 28
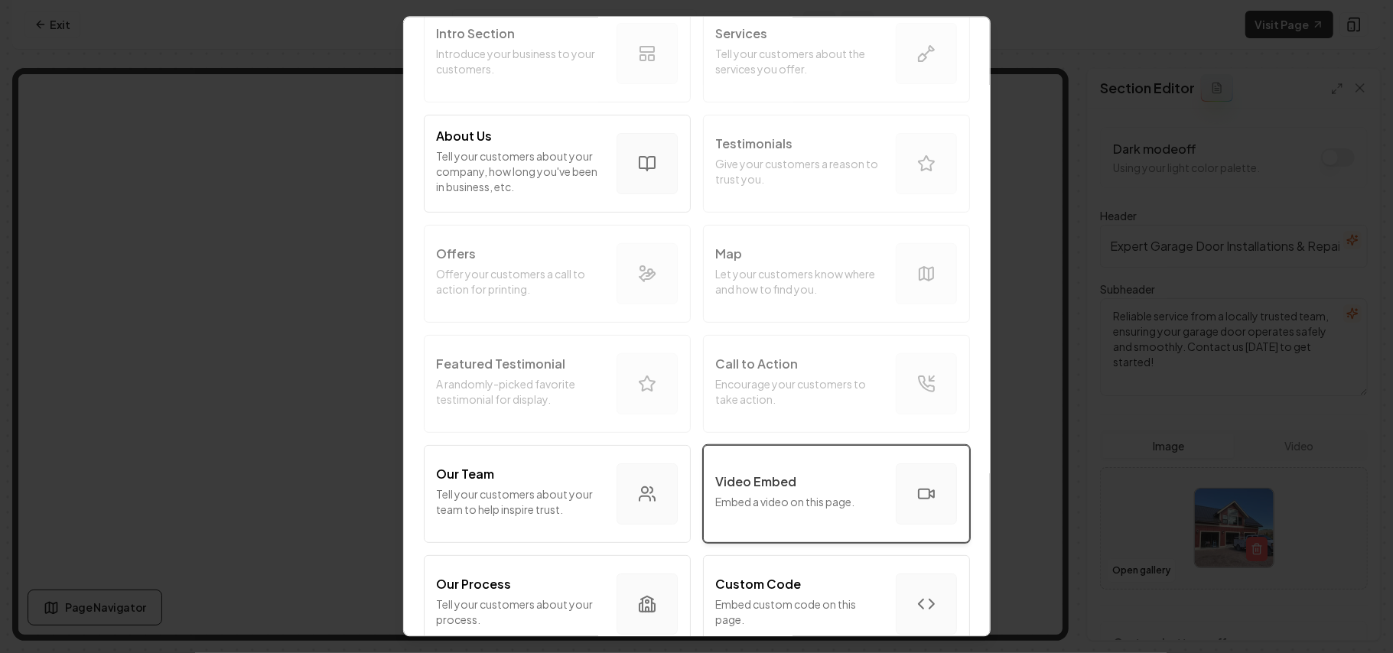
scroll to position [306, 0]
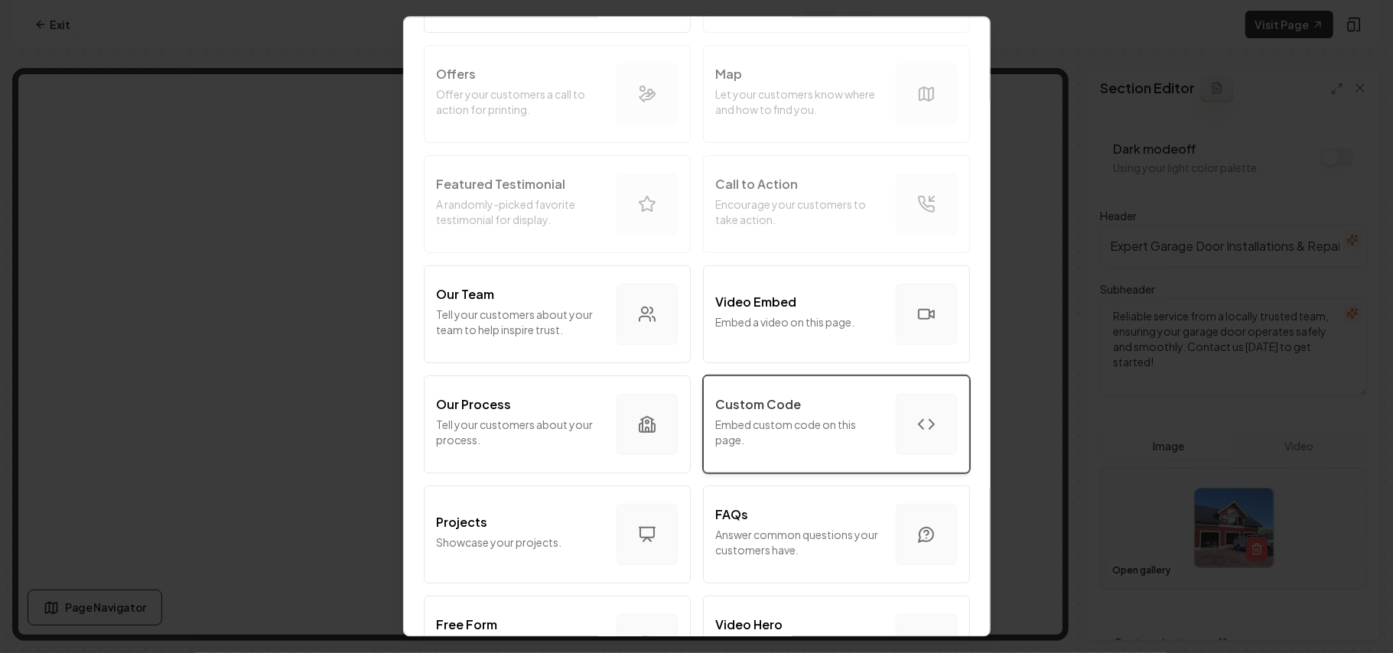
click at [738, 432] on p "Embed custom code on this page." at bounding box center [800, 432] width 168 height 31
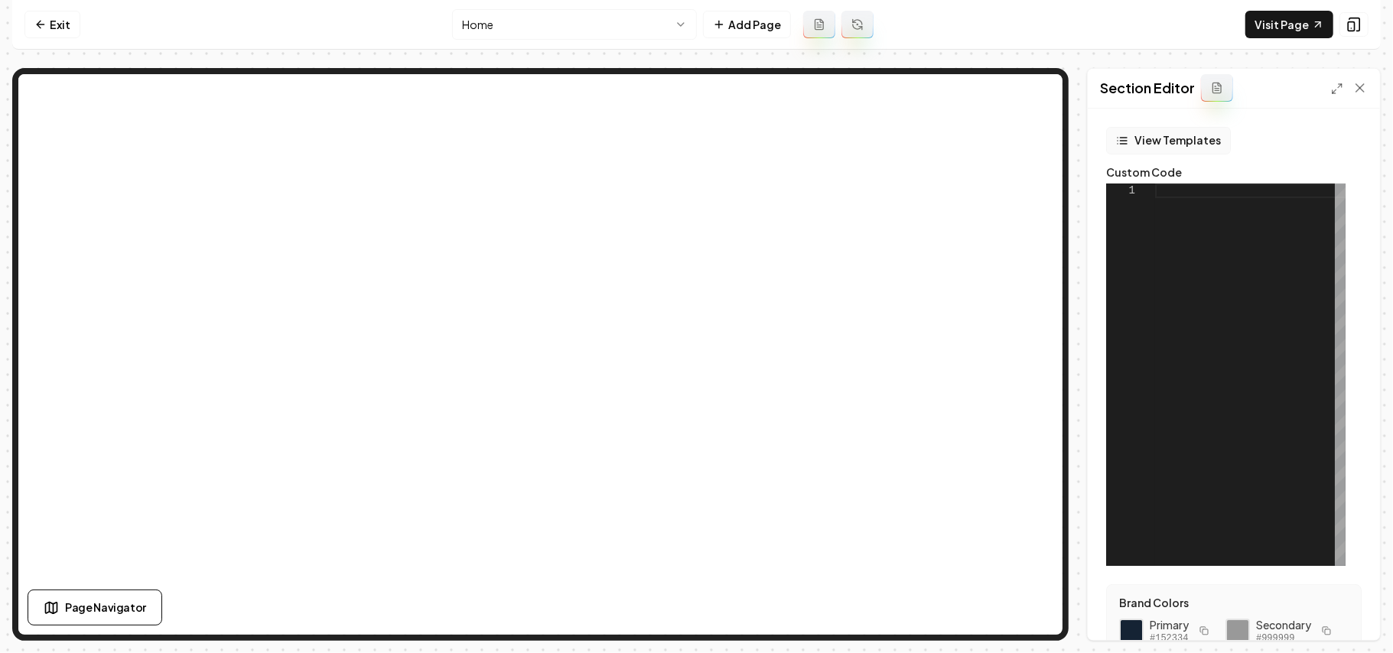
click at [1033, 136] on button "View Templates" at bounding box center [1169, 141] width 125 height 28
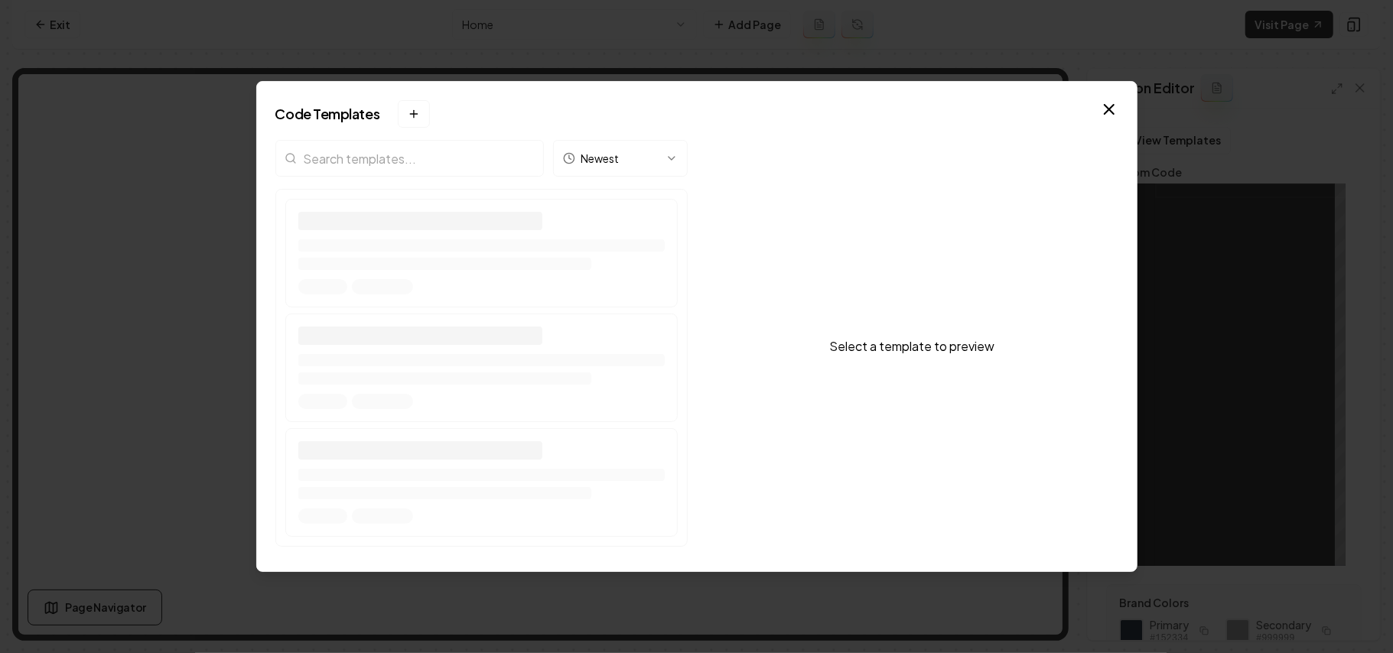
click at [424, 152] on input "search" at bounding box center [409, 158] width 269 height 37
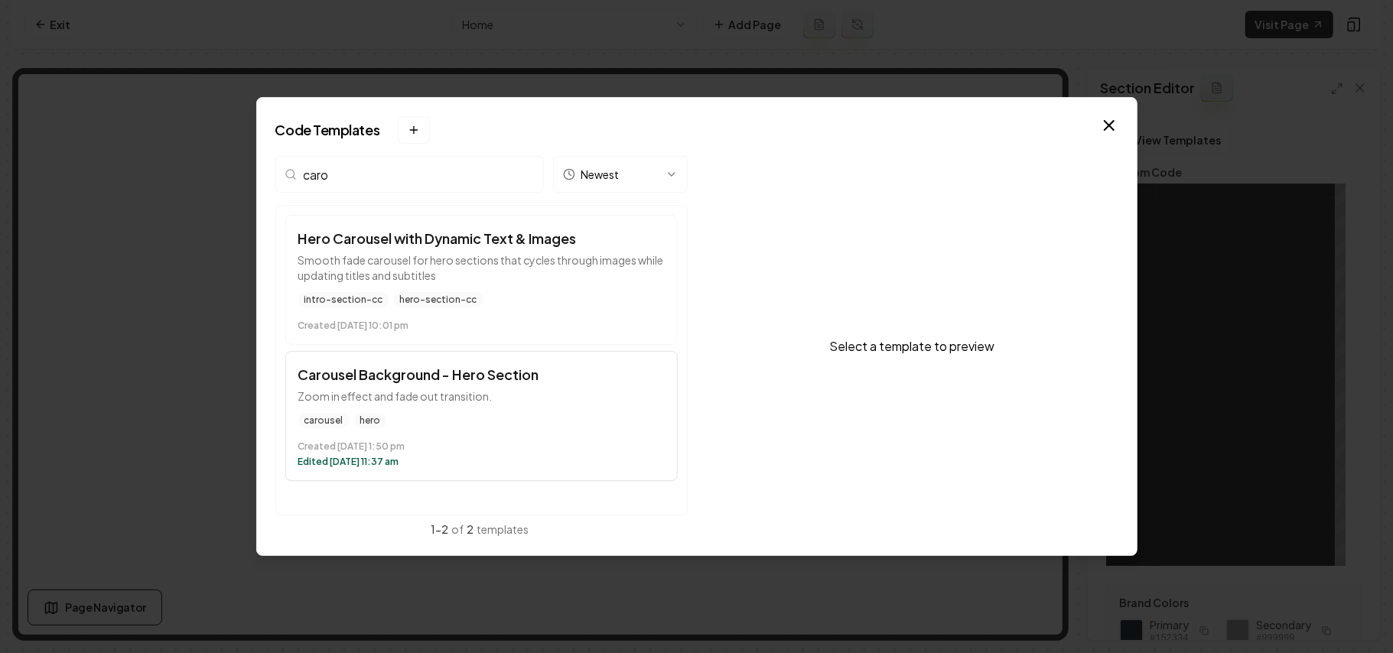
type input "caro"
click at [448, 389] on button "Carousel Background - Hero Section Zoom in effect and fade out transition. caro…" at bounding box center [481, 416] width 393 height 130
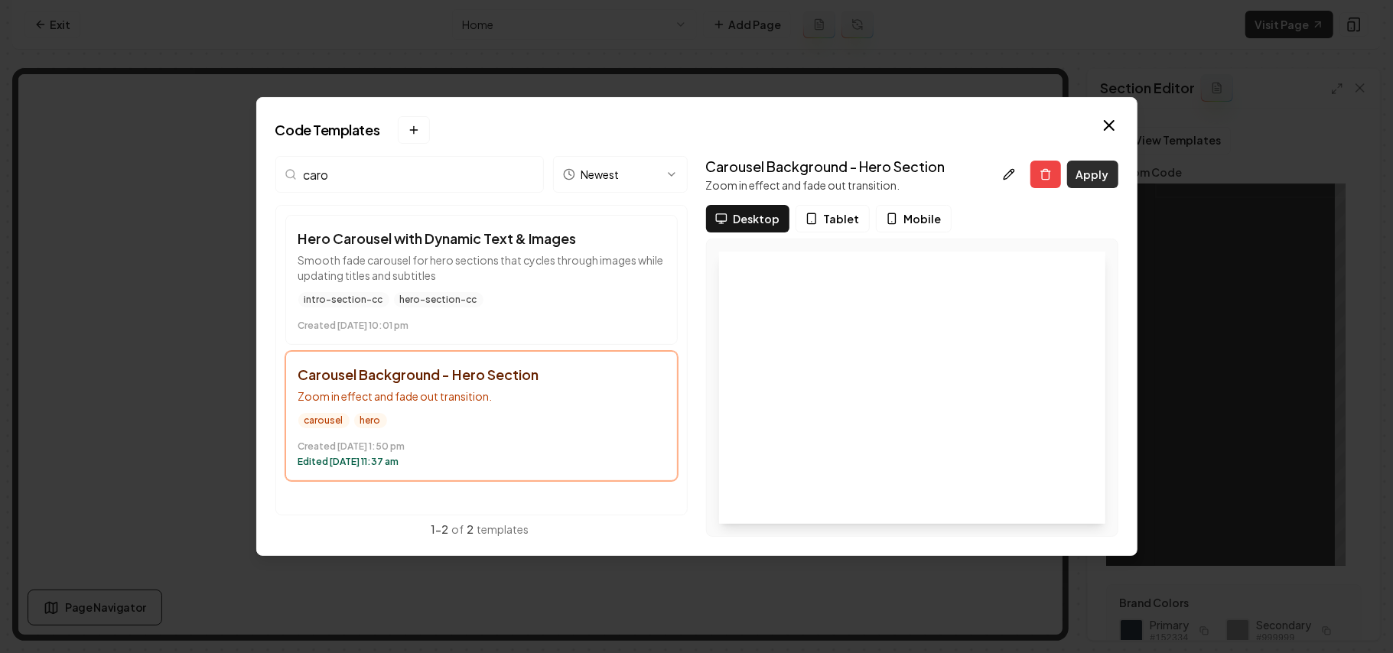
click at [1033, 169] on button "Apply" at bounding box center [1092, 175] width 51 height 28
type textarea "* ***** *********"
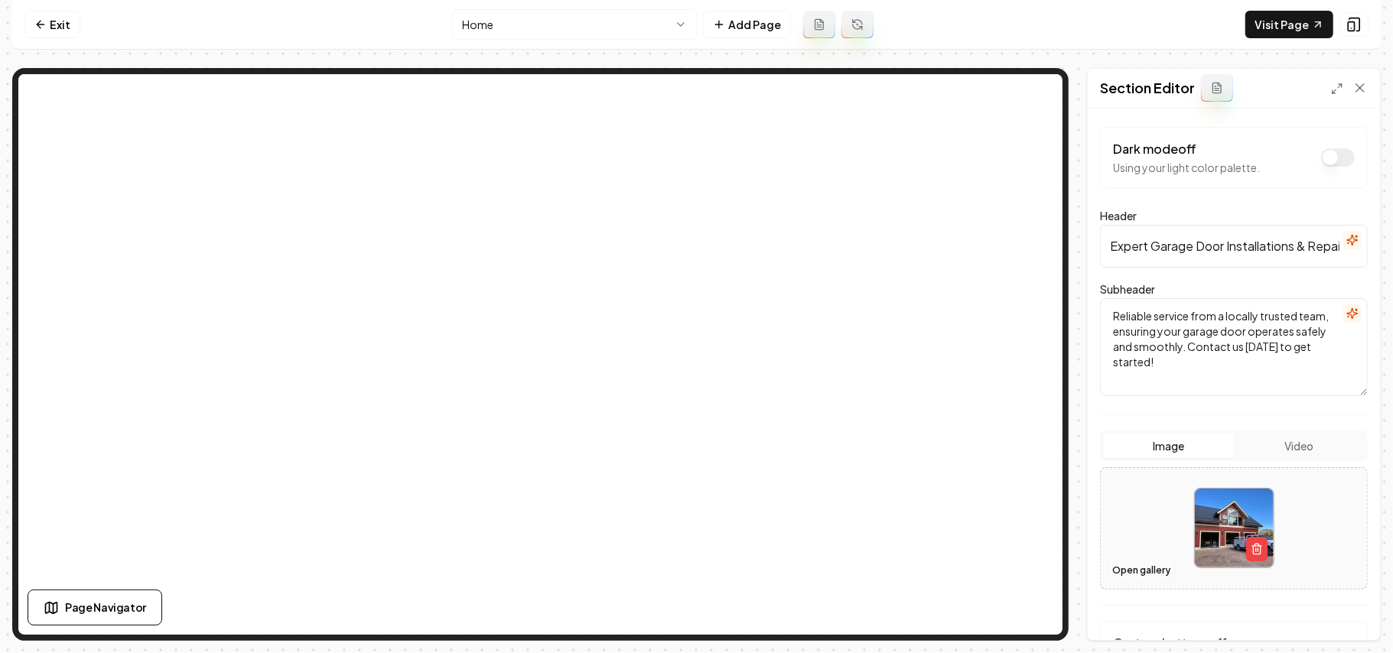
click at [1033, 464] on button "Open gallery" at bounding box center [1141, 571] width 69 height 24
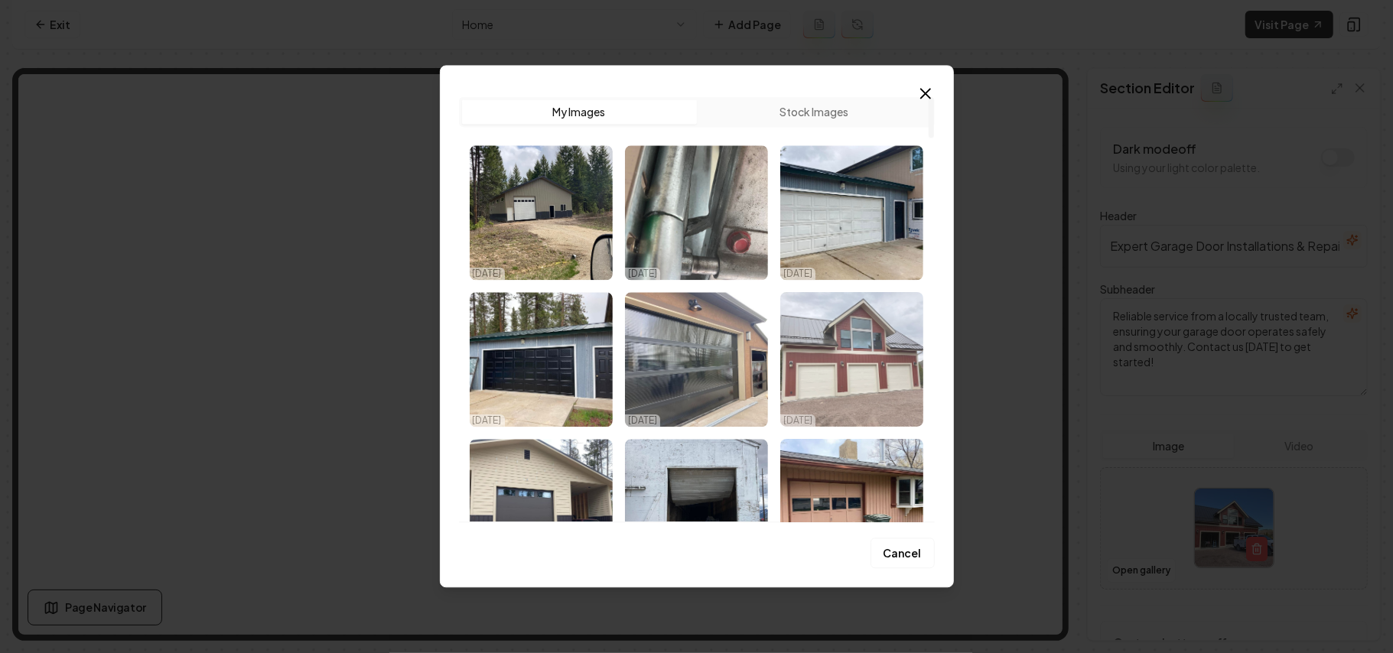
click at [877, 375] on img "Select image image_68dec57b5c7cd75eb87b3543.jpeg" at bounding box center [852, 359] width 143 height 135
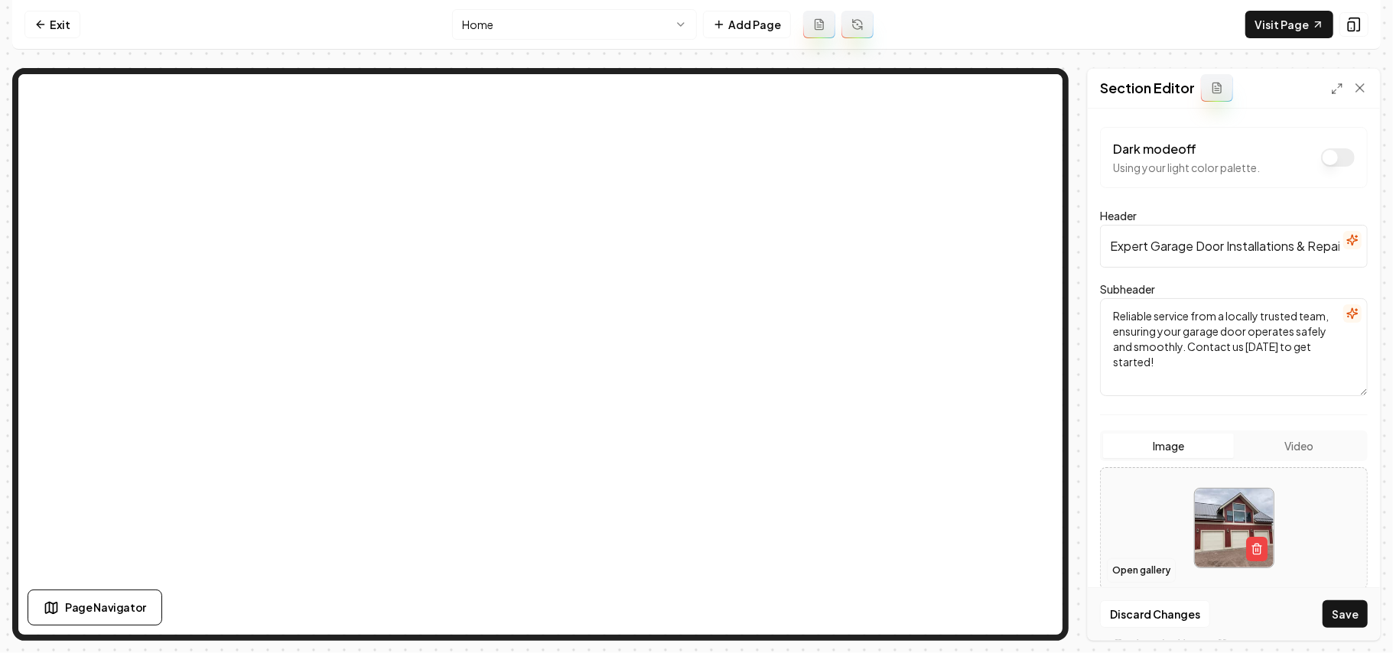
click at [1033, 464] on button "Open gallery" at bounding box center [1141, 571] width 69 height 24
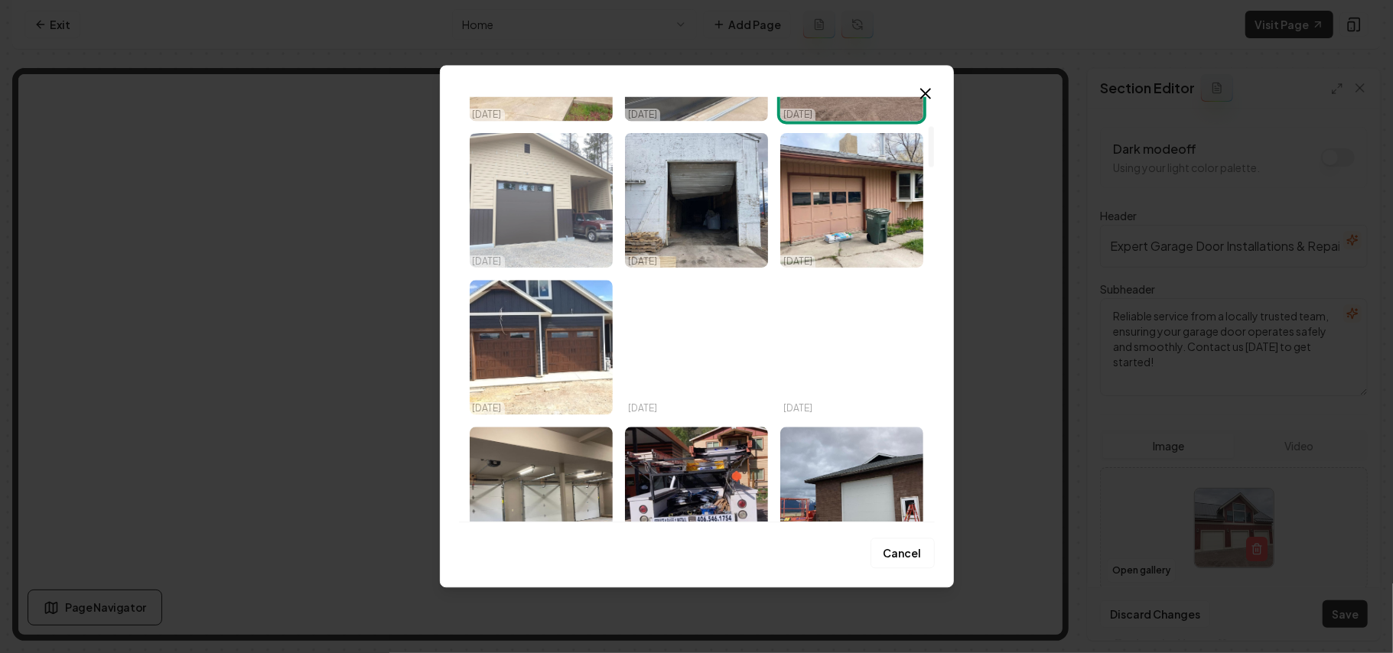
click at [510, 145] on img "Select image image_68dec57b5c7cd75eb87b3540.jpeg" at bounding box center [541, 200] width 143 height 135
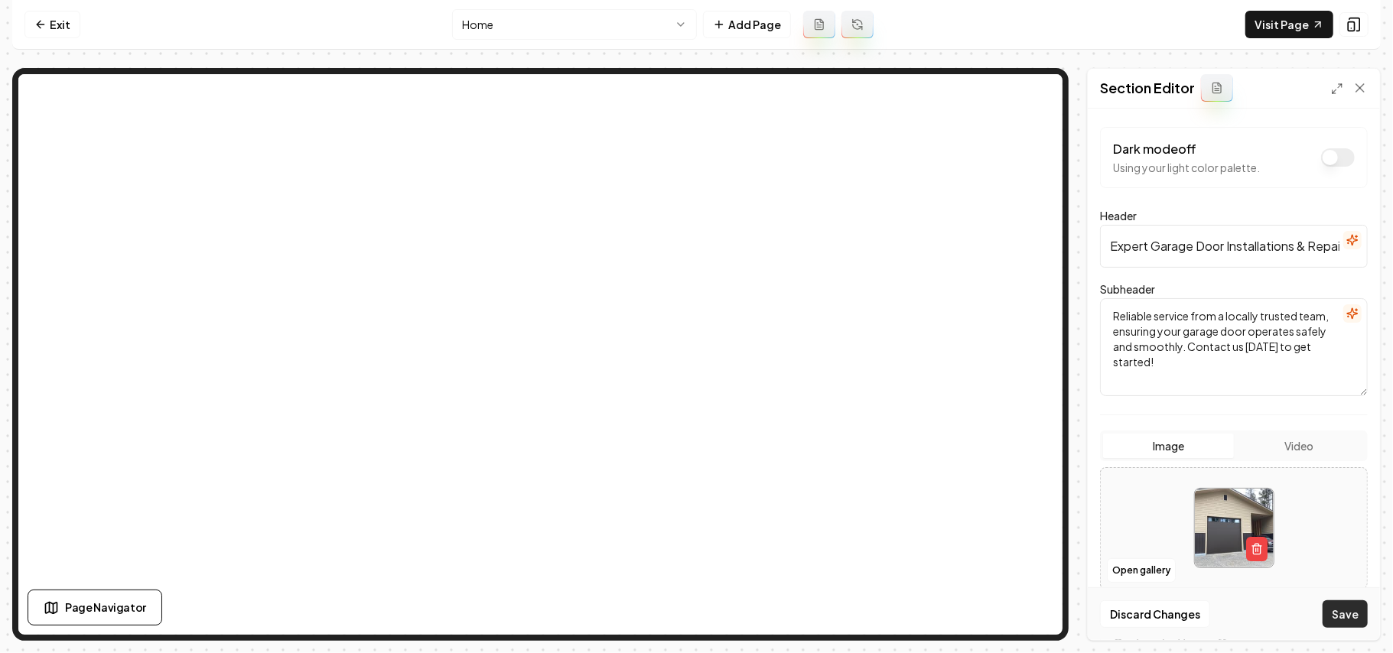
click at [1033, 464] on button "Save" at bounding box center [1345, 615] width 45 height 28
click at [1033, 464] on button "Open gallery" at bounding box center [1141, 571] width 69 height 24
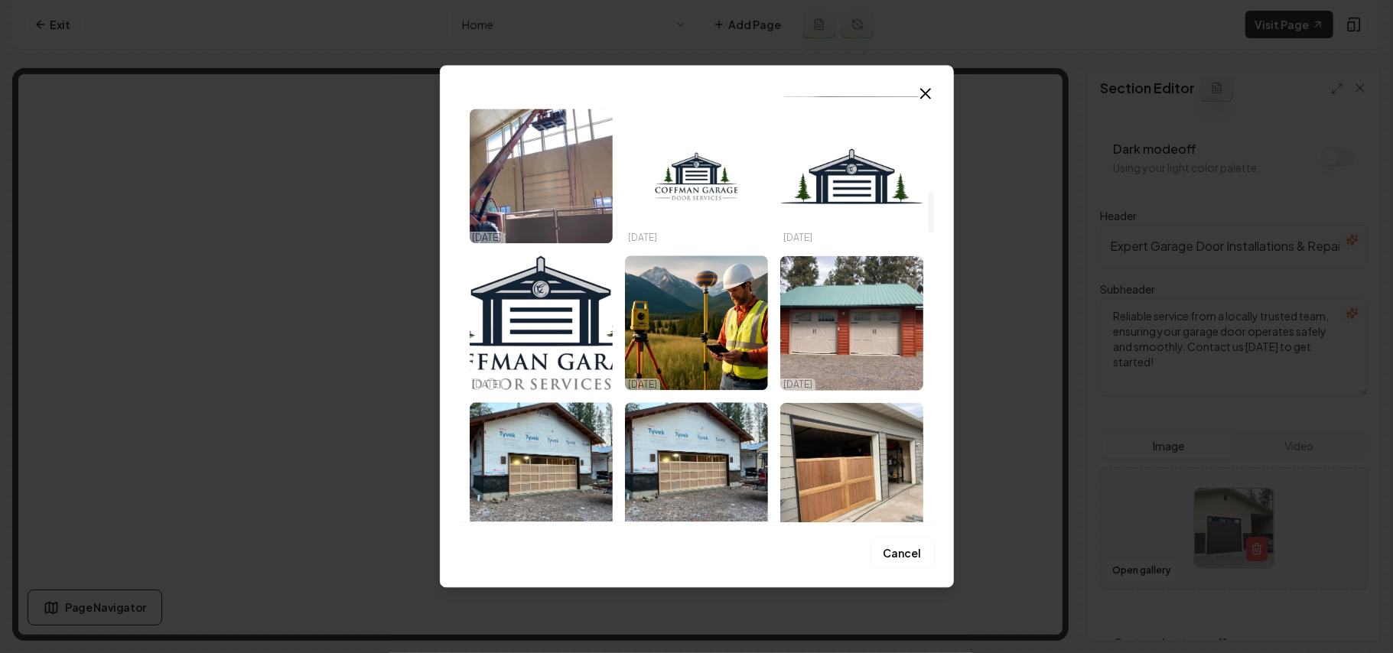
scroll to position [1122, 0]
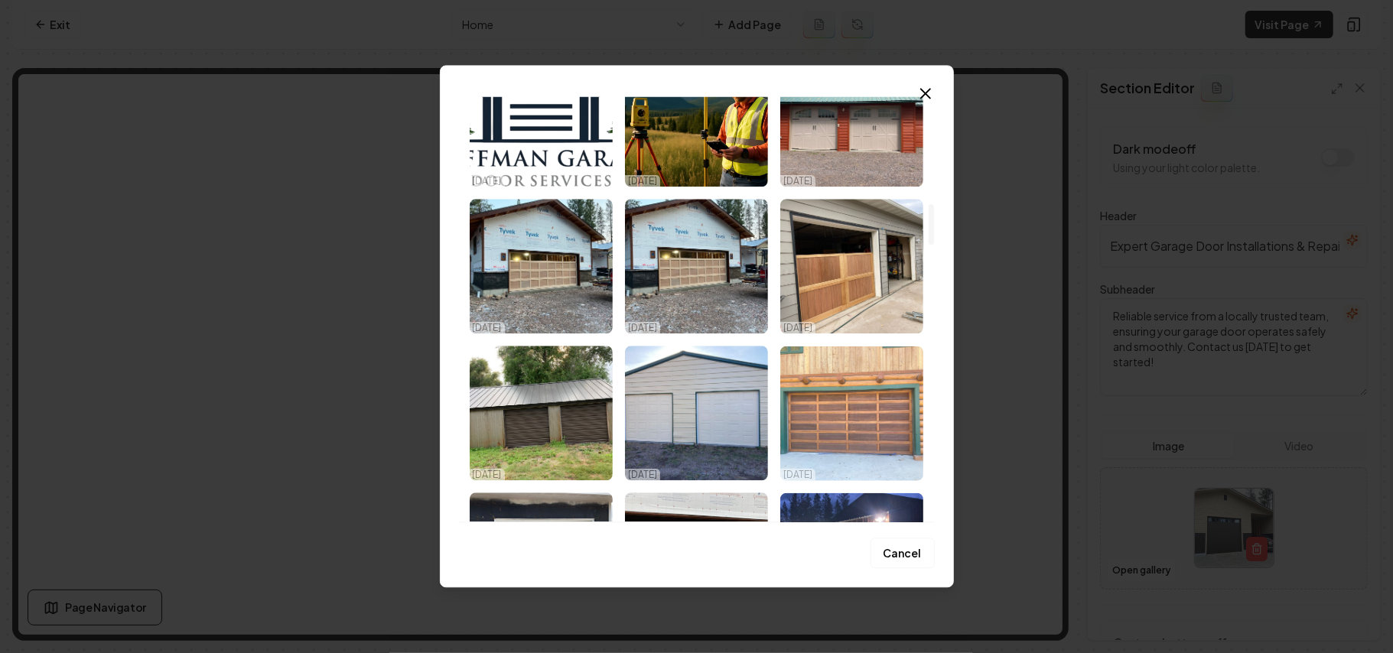
click at [848, 426] on img "Select image image_68dec4795c7cd75eb875b291.jpeg" at bounding box center [852, 413] width 143 height 135
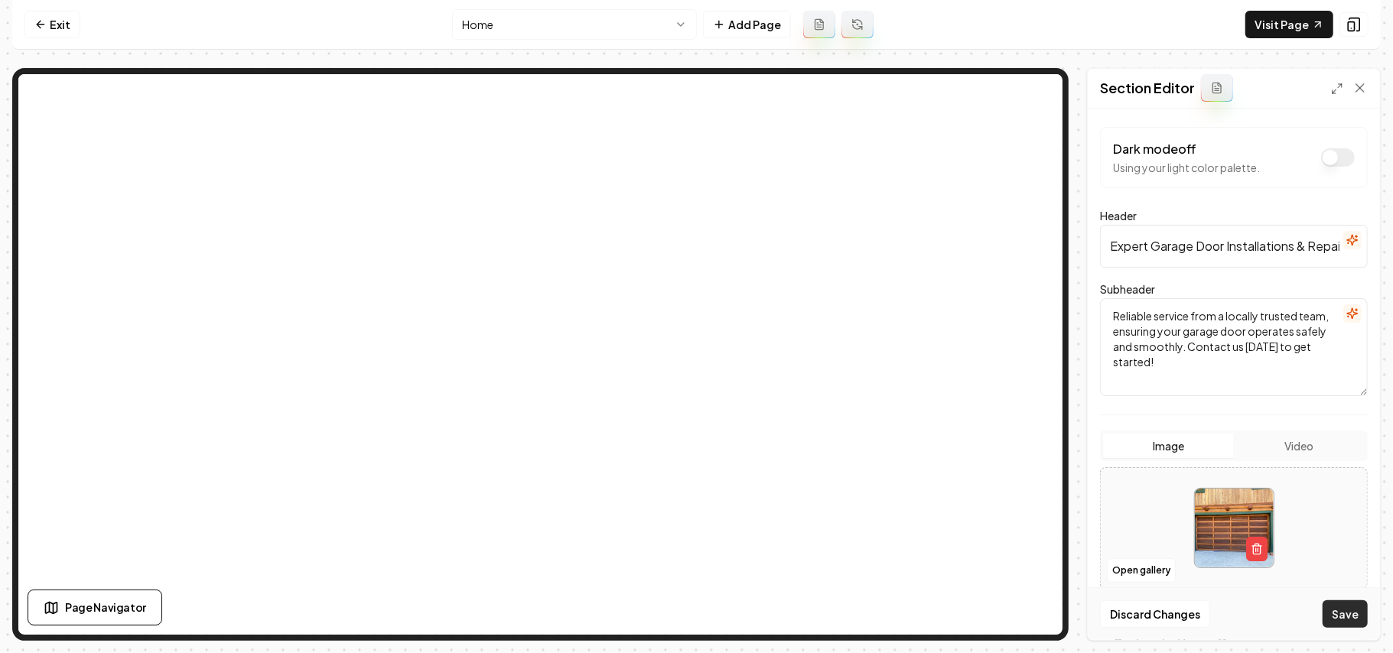
click at [1033, 464] on button "Save" at bounding box center [1345, 615] width 45 height 28
click at [1033, 464] on button "Open gallery" at bounding box center [1141, 571] width 69 height 24
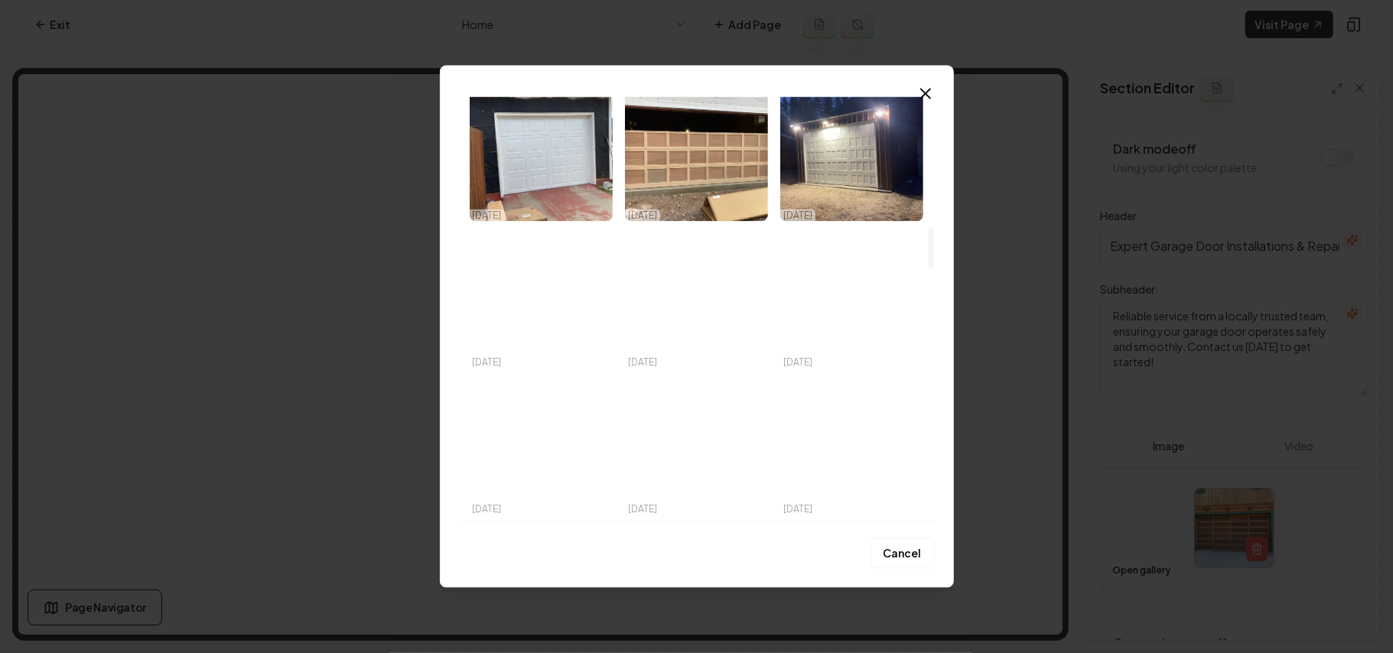
scroll to position [1530, 0]
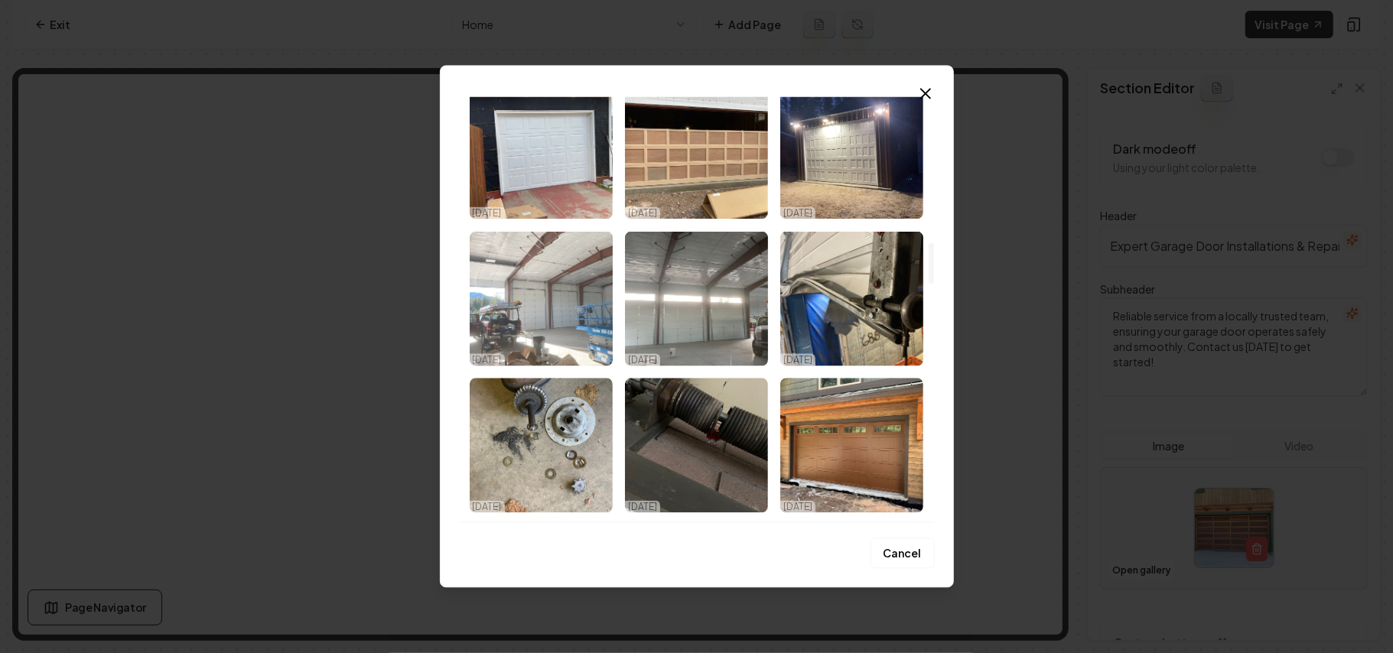
click at [556, 303] on img "Select image image_68dec4795c7cd75eb875b217.jpeg" at bounding box center [541, 298] width 143 height 135
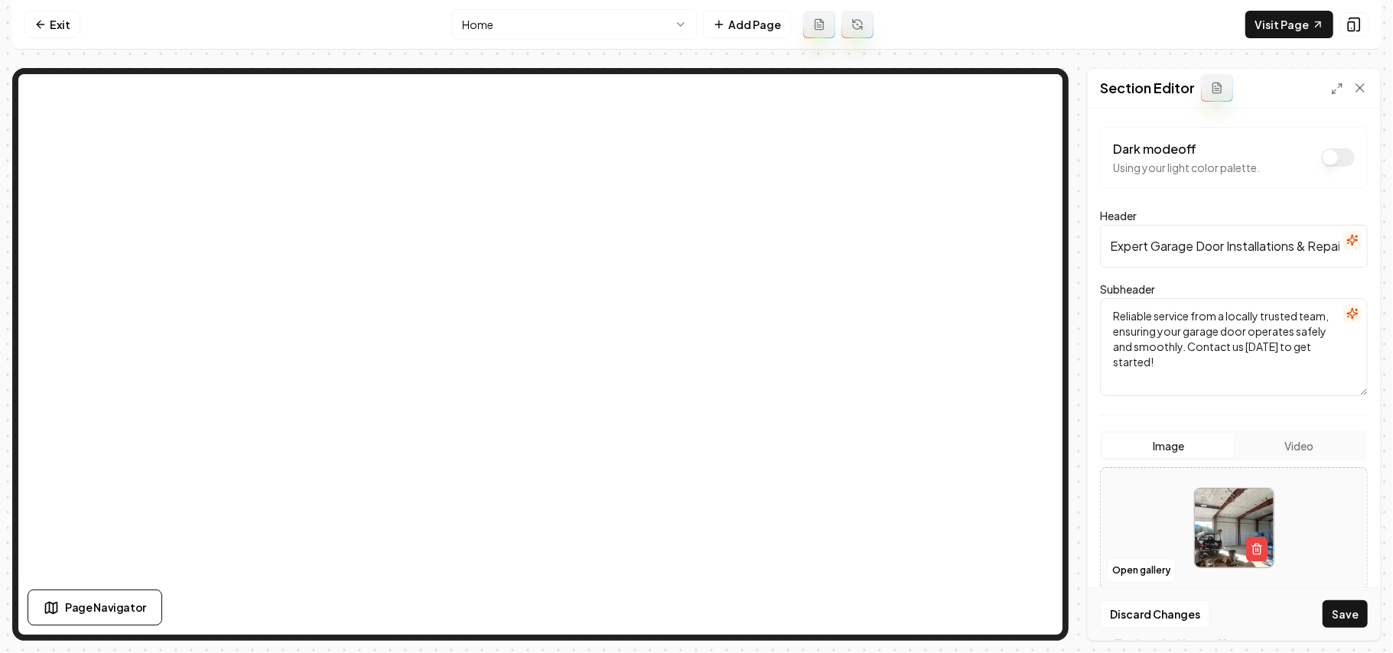
click at [1033, 464] on button "Save" at bounding box center [1345, 615] width 45 height 28
click at [1033, 464] on button "Open gallery" at bounding box center [1141, 571] width 69 height 24
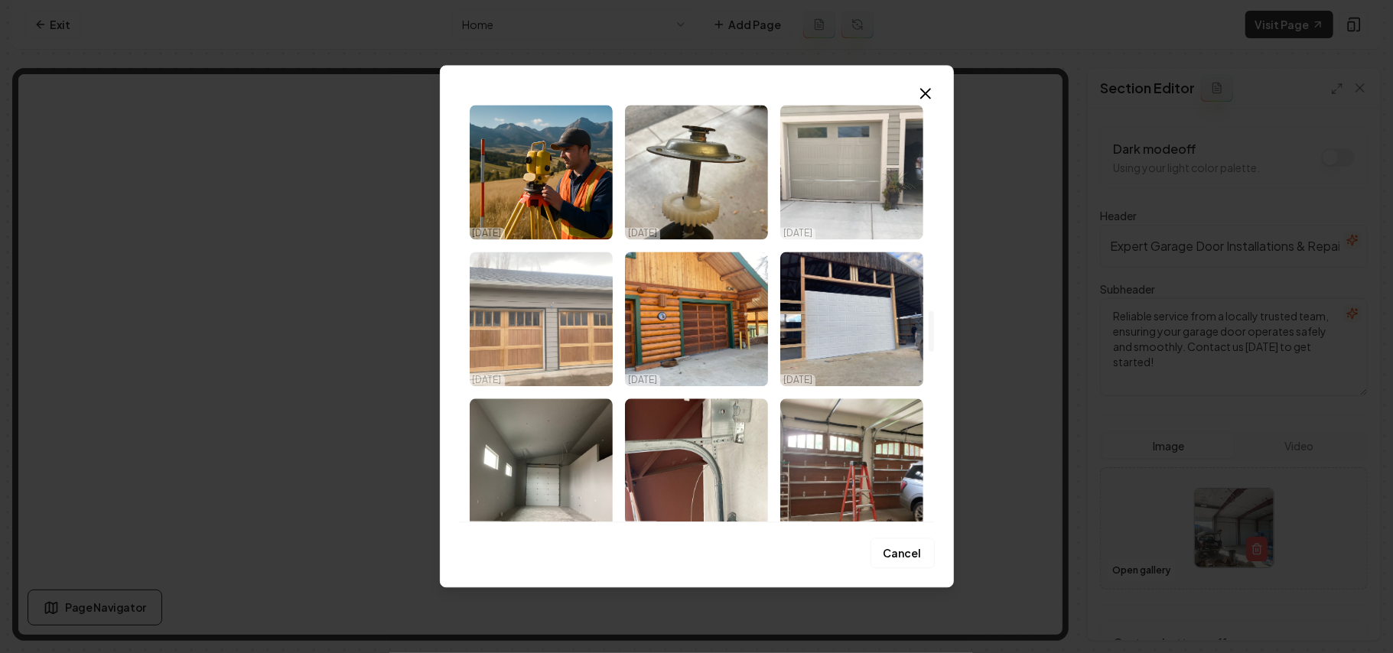
scroll to position [1938, 0]
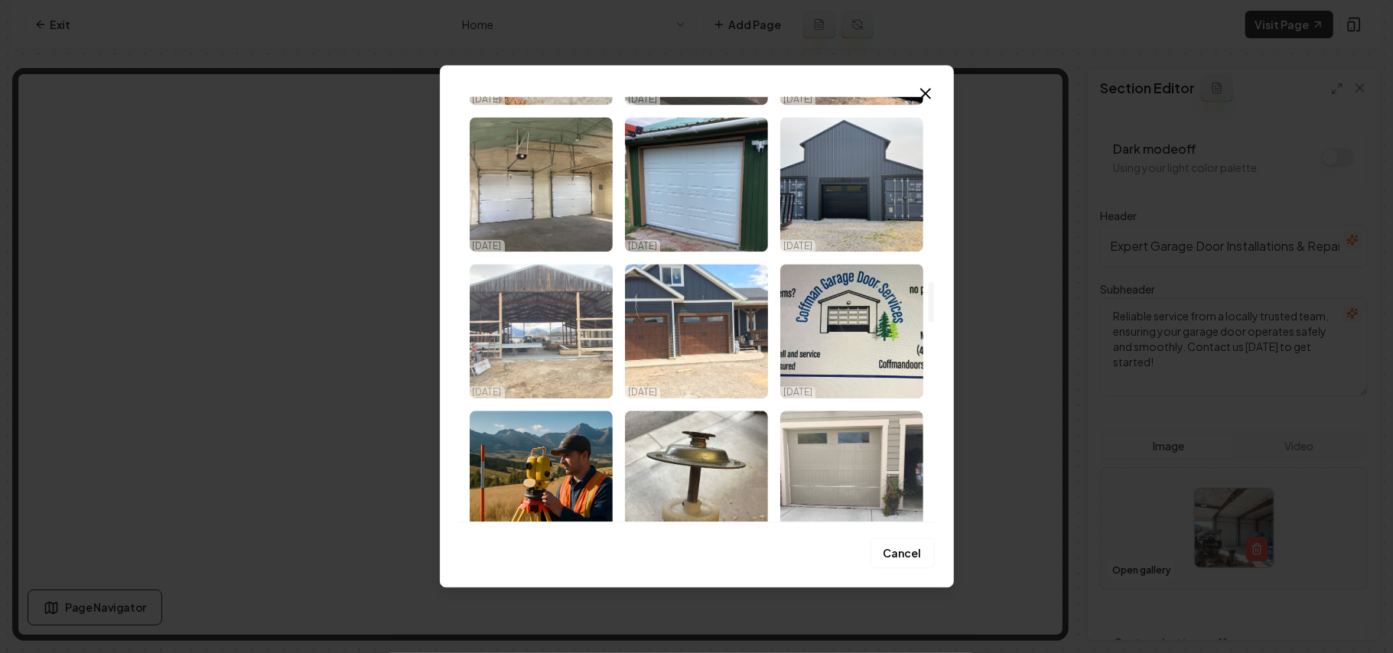
click at [511, 322] on img "Select image image_68dec4785c7cd75eb875af2a.jpeg" at bounding box center [541, 331] width 143 height 135
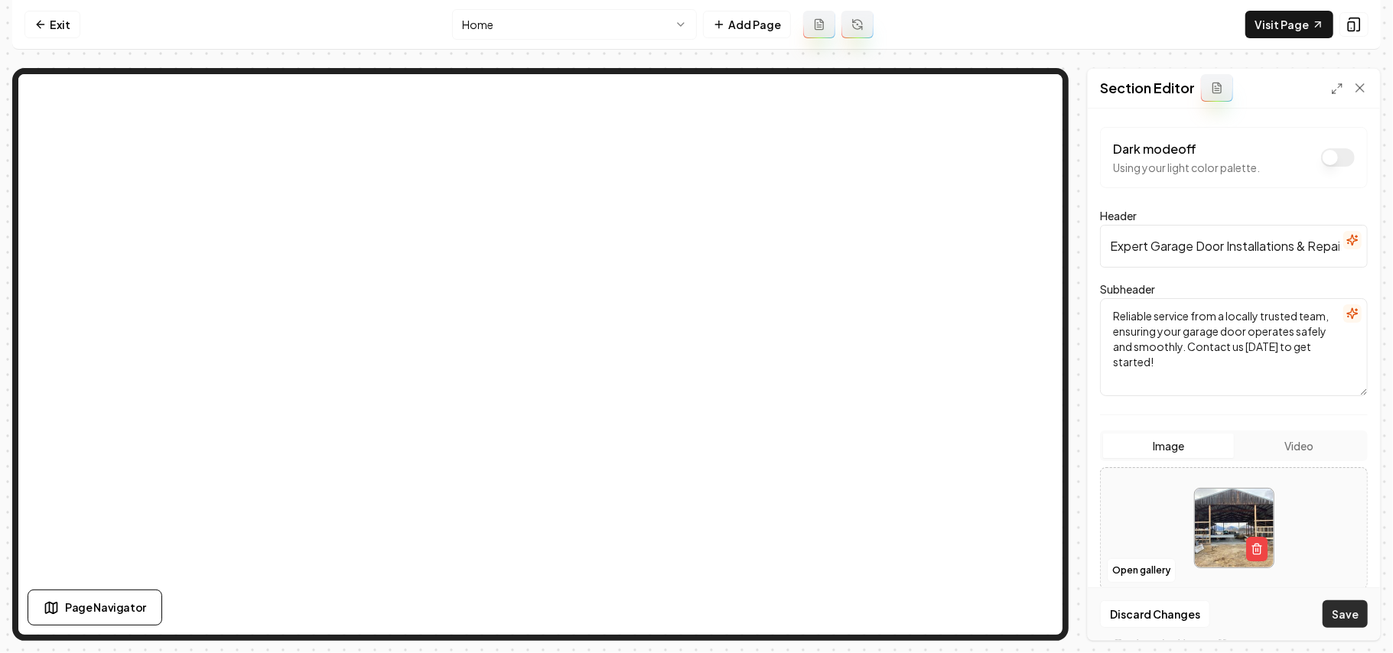
click at [1033, 464] on button "Save" at bounding box center [1345, 615] width 45 height 28
click at [1033, 464] on button "Open gallery" at bounding box center [1141, 571] width 69 height 24
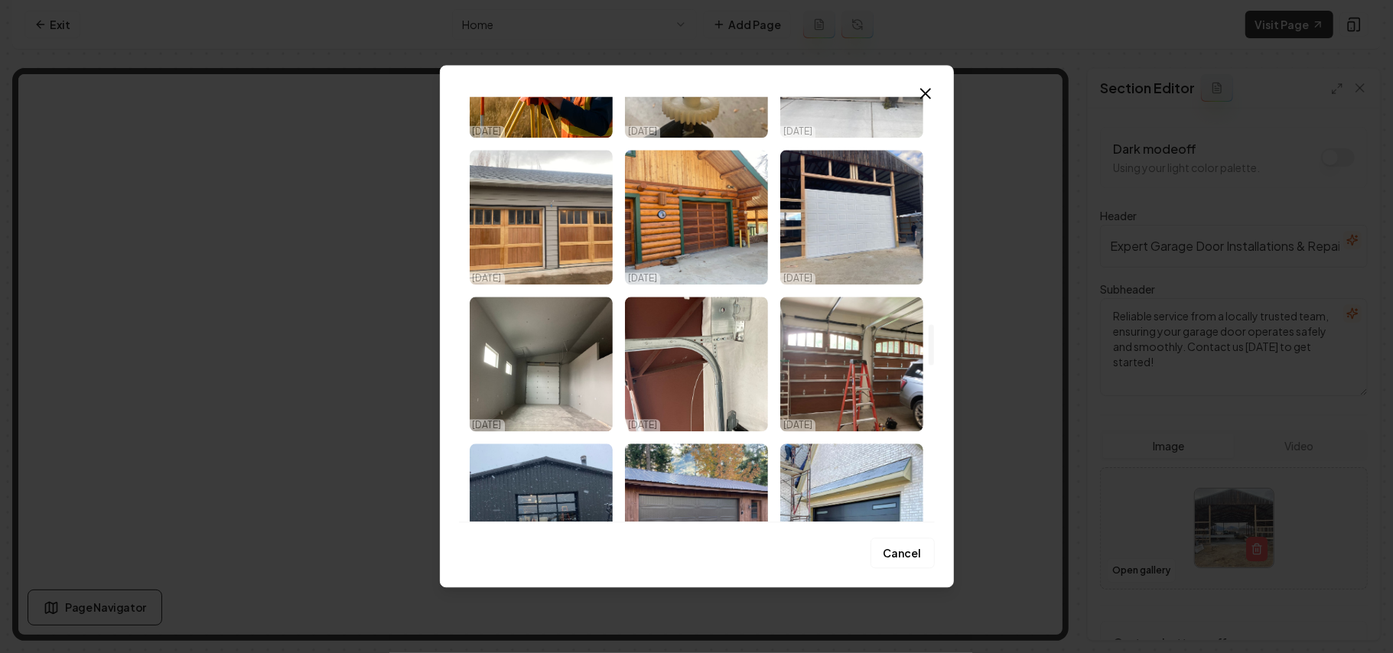
scroll to position [2857, 0]
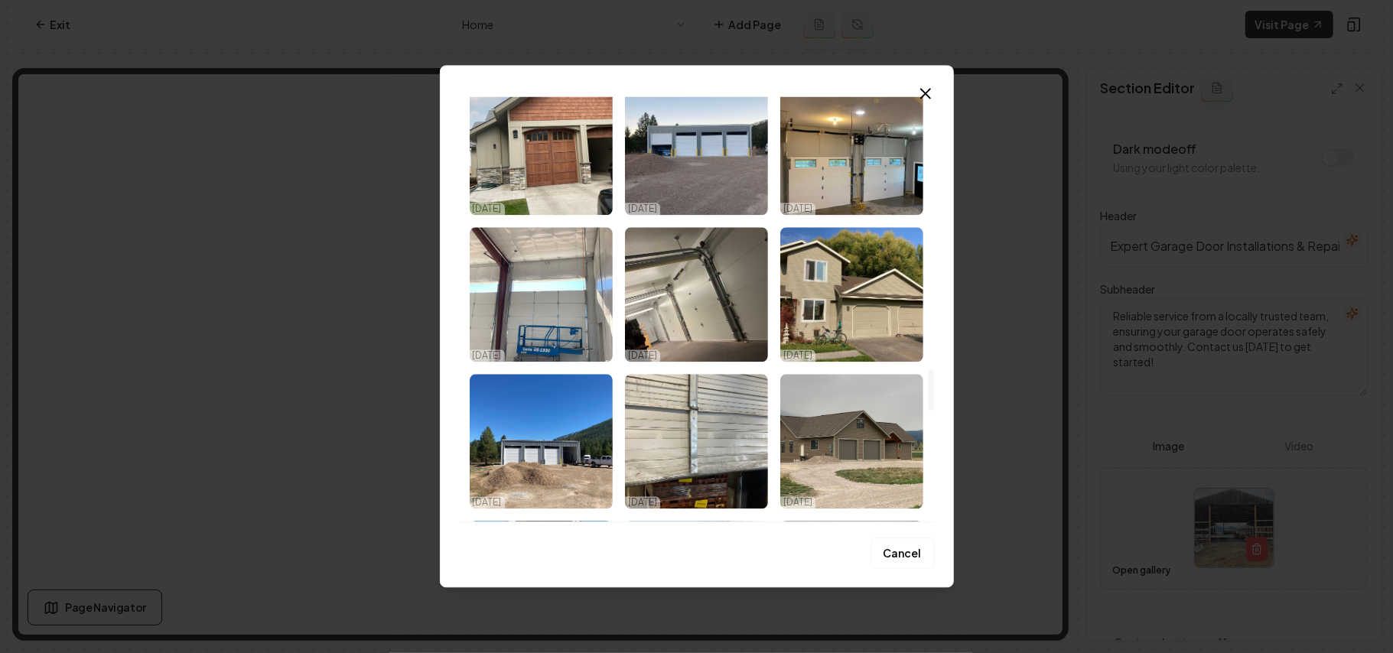
click at [868, 265] on img "Select image image_68dec4775c7cd75eb875a977.jpeg" at bounding box center [852, 294] width 143 height 135
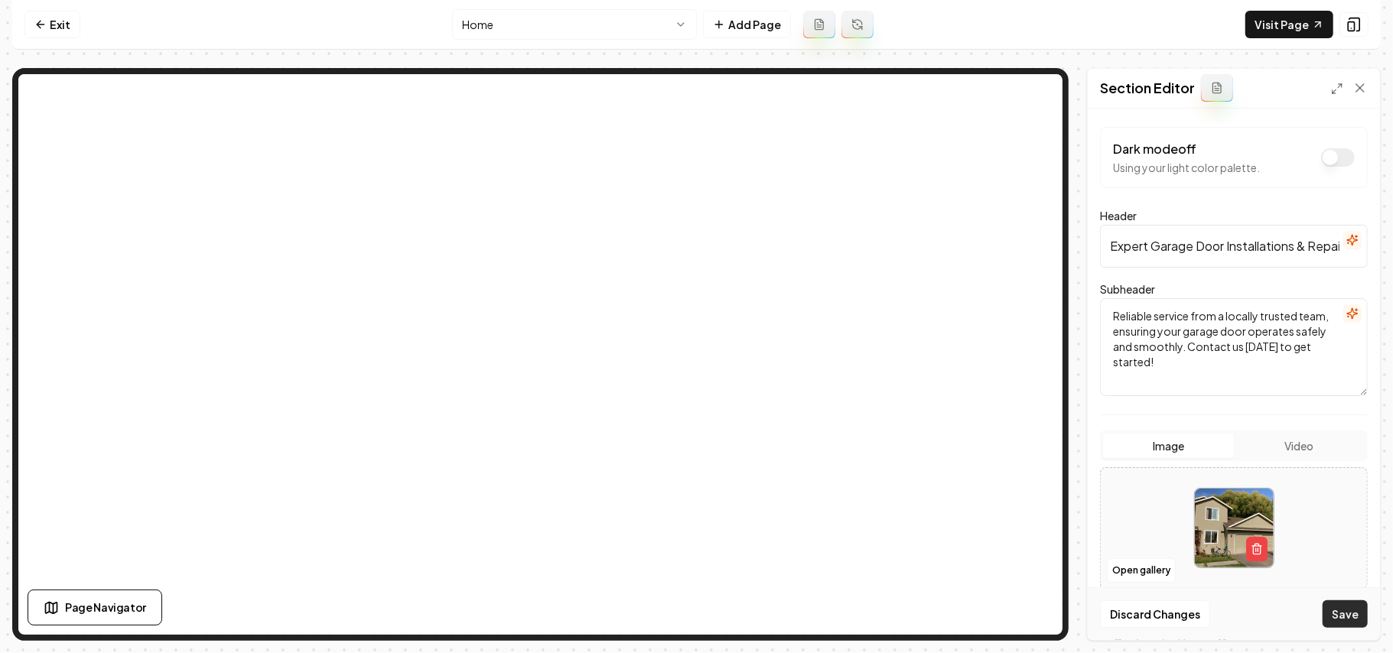
click at [1033, 464] on button "Save" at bounding box center [1345, 615] width 45 height 28
click at [1033, 464] on button "Open gallery" at bounding box center [1141, 571] width 69 height 24
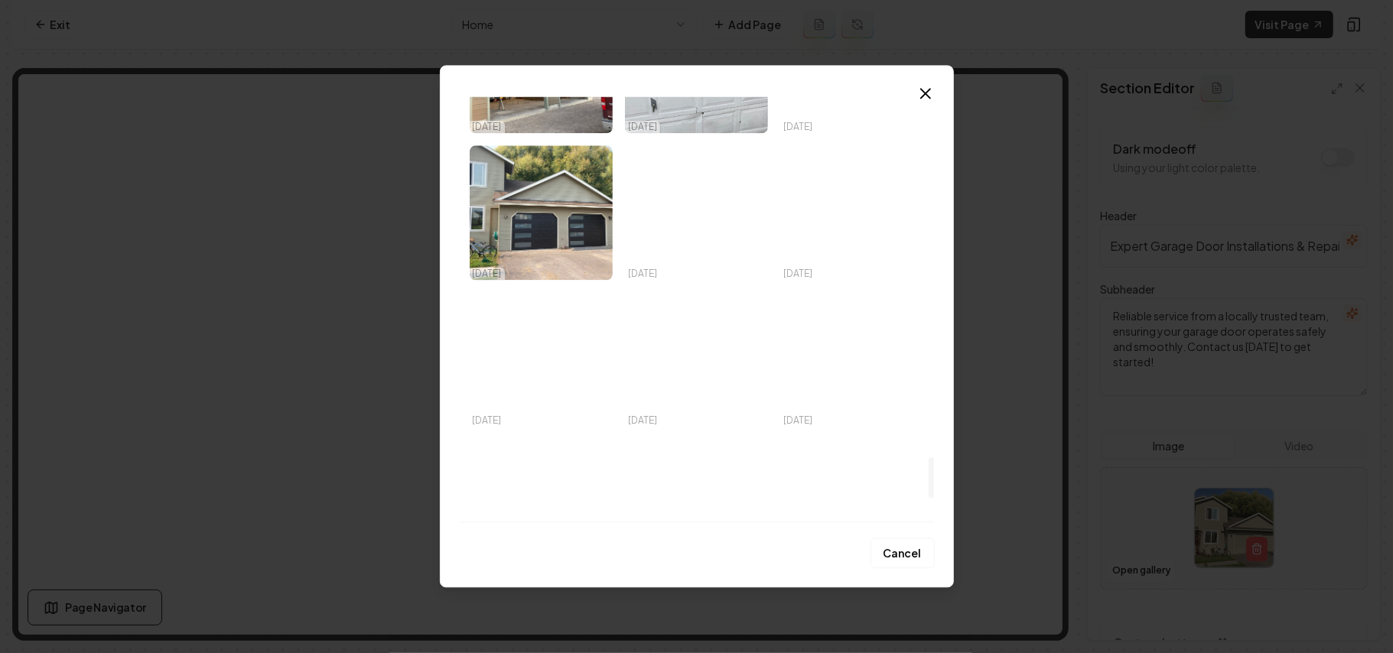
scroll to position [4025, 0]
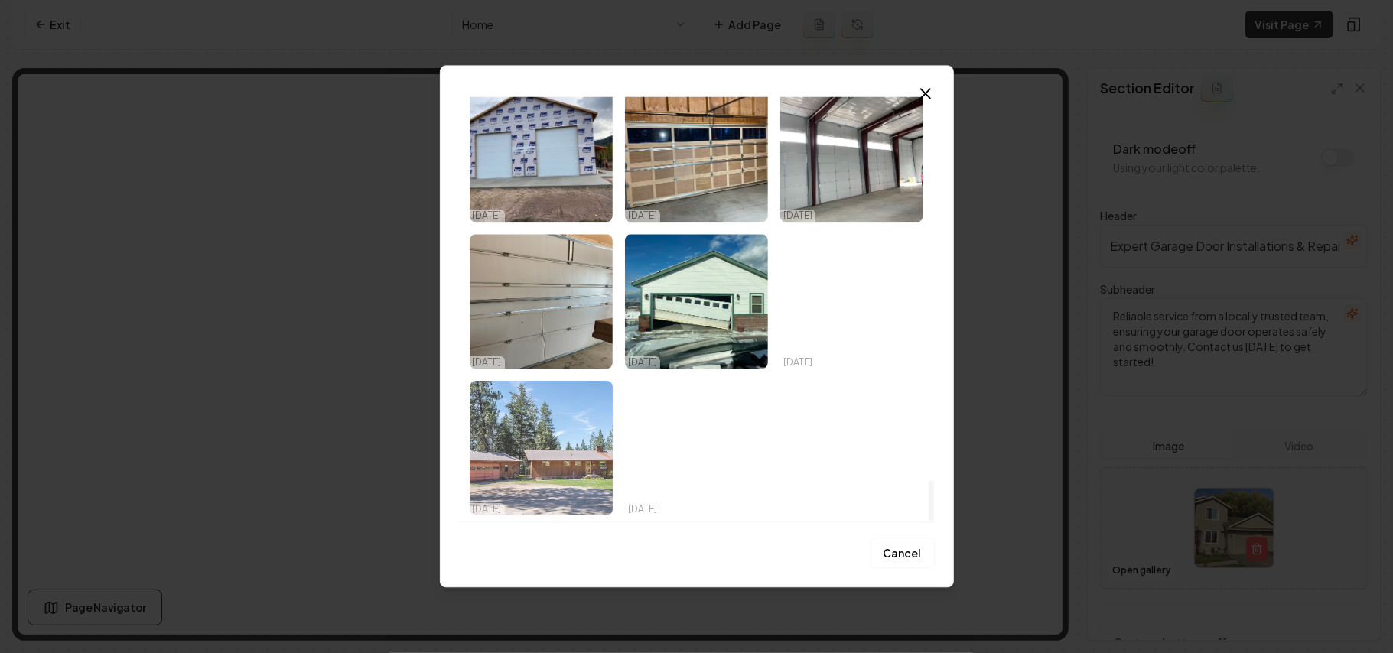
click at [527, 444] on img "Select image image_68dec4755c7cd75eb875a167.jpeg" at bounding box center [541, 448] width 143 height 135
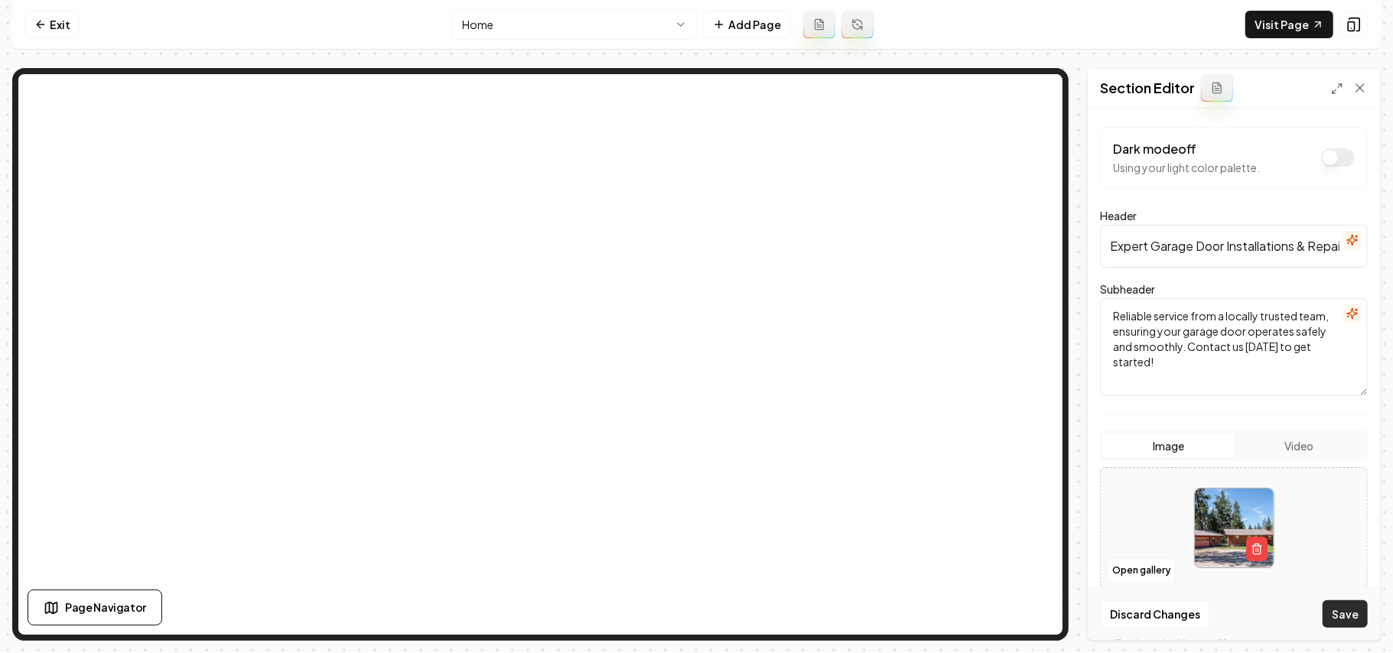
click at [1033, 464] on button "Save" at bounding box center [1345, 615] width 45 height 28
click at [1033, 464] on button "Open gallery" at bounding box center [1141, 571] width 69 height 24
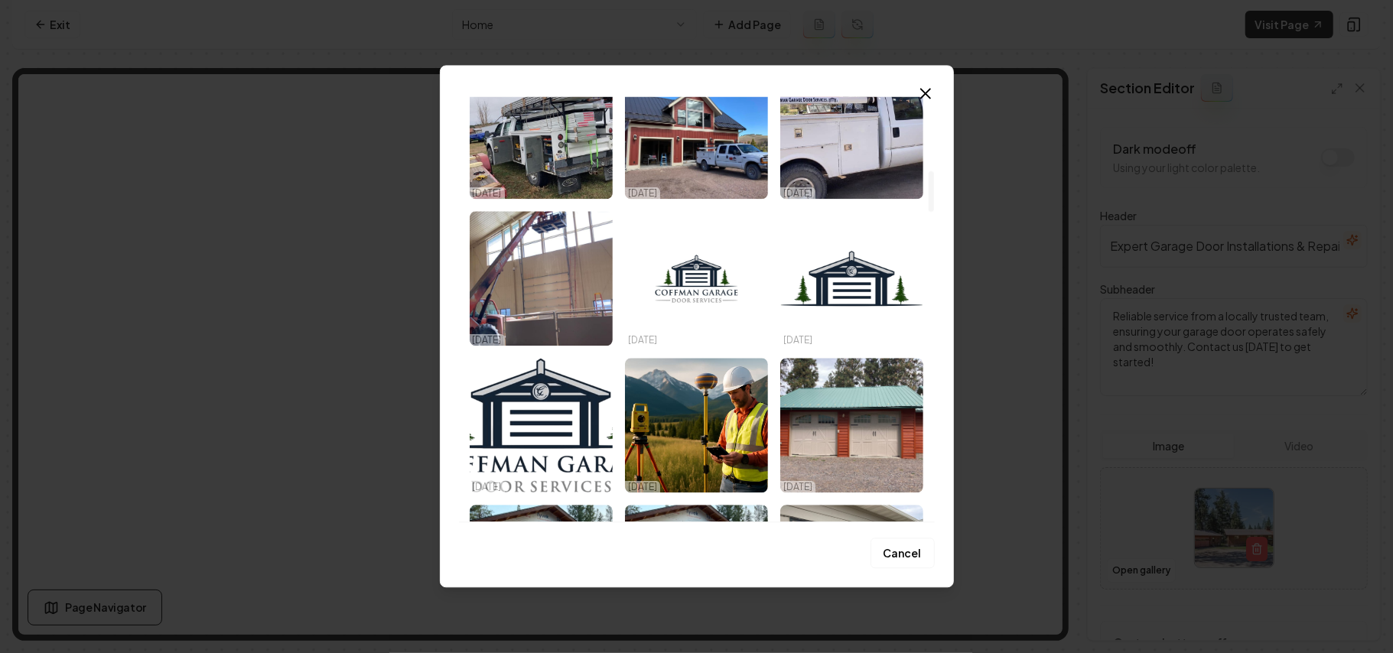
scroll to position [612, 0]
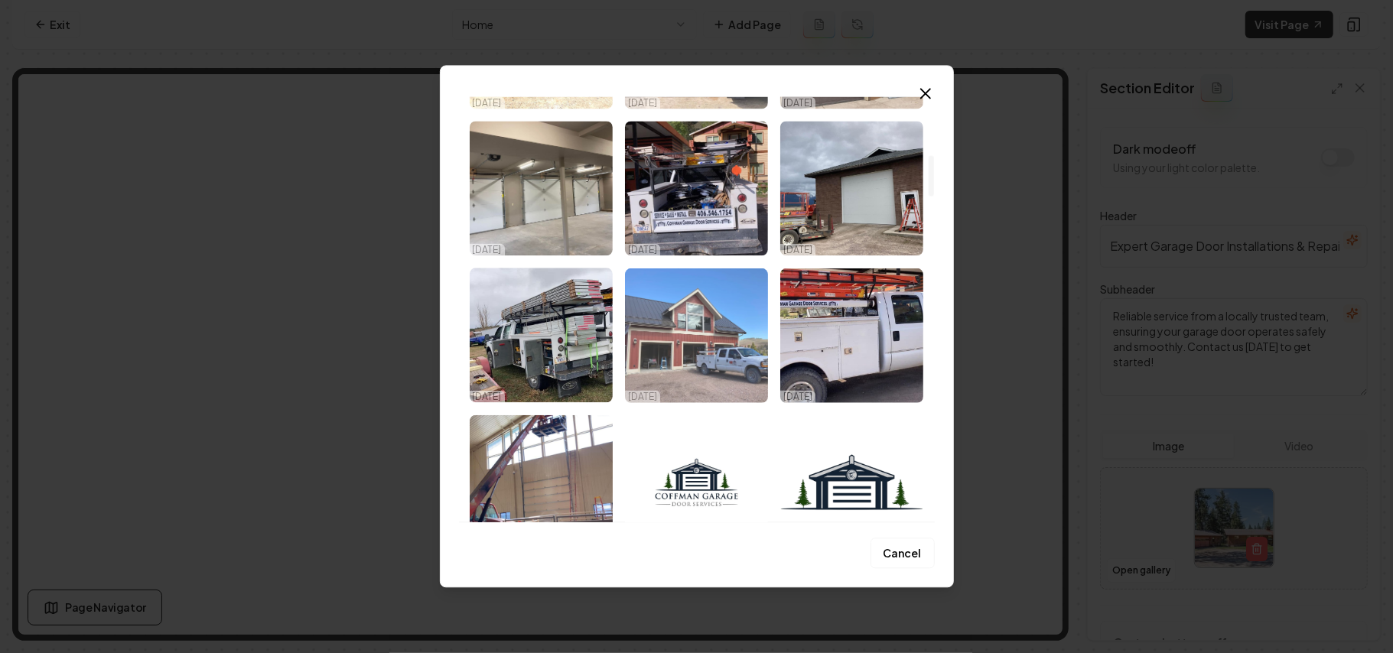
click at [717, 337] on img "Select image image_68dec57b5c7cd75eb87b346e.jpeg" at bounding box center [696, 335] width 143 height 135
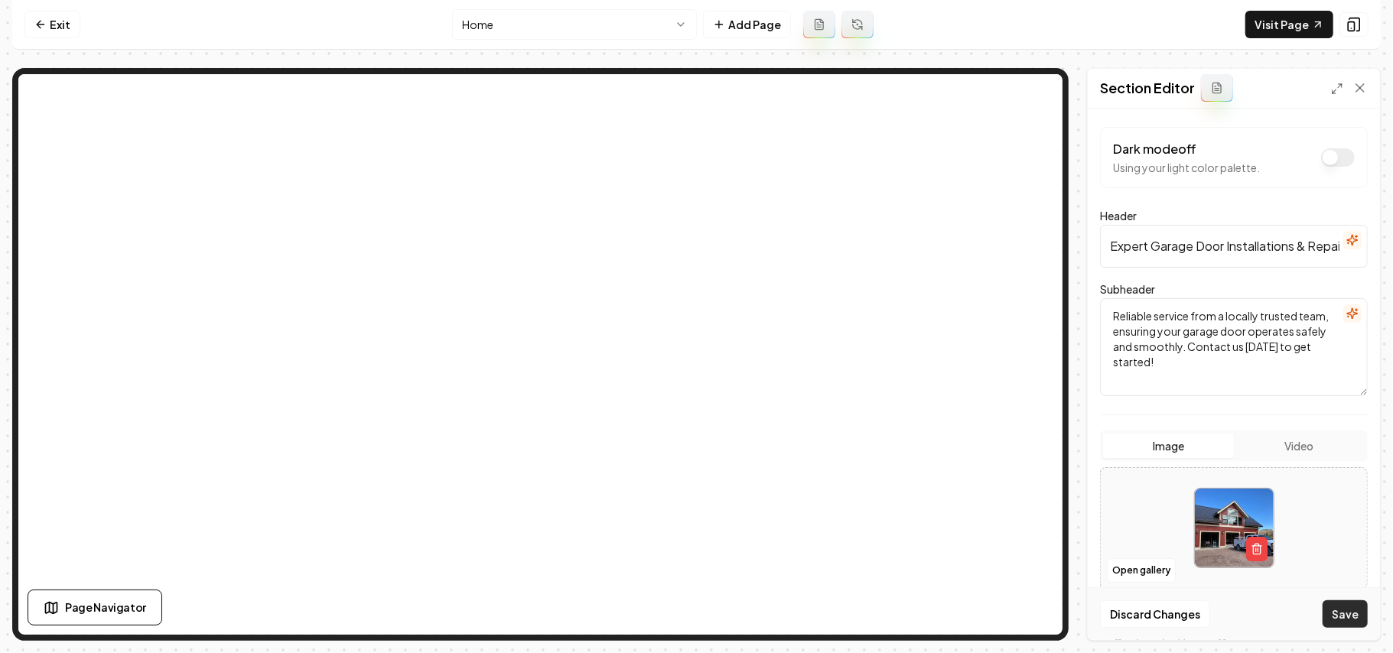
click at [1033, 464] on button "Save" at bounding box center [1345, 615] width 45 height 28
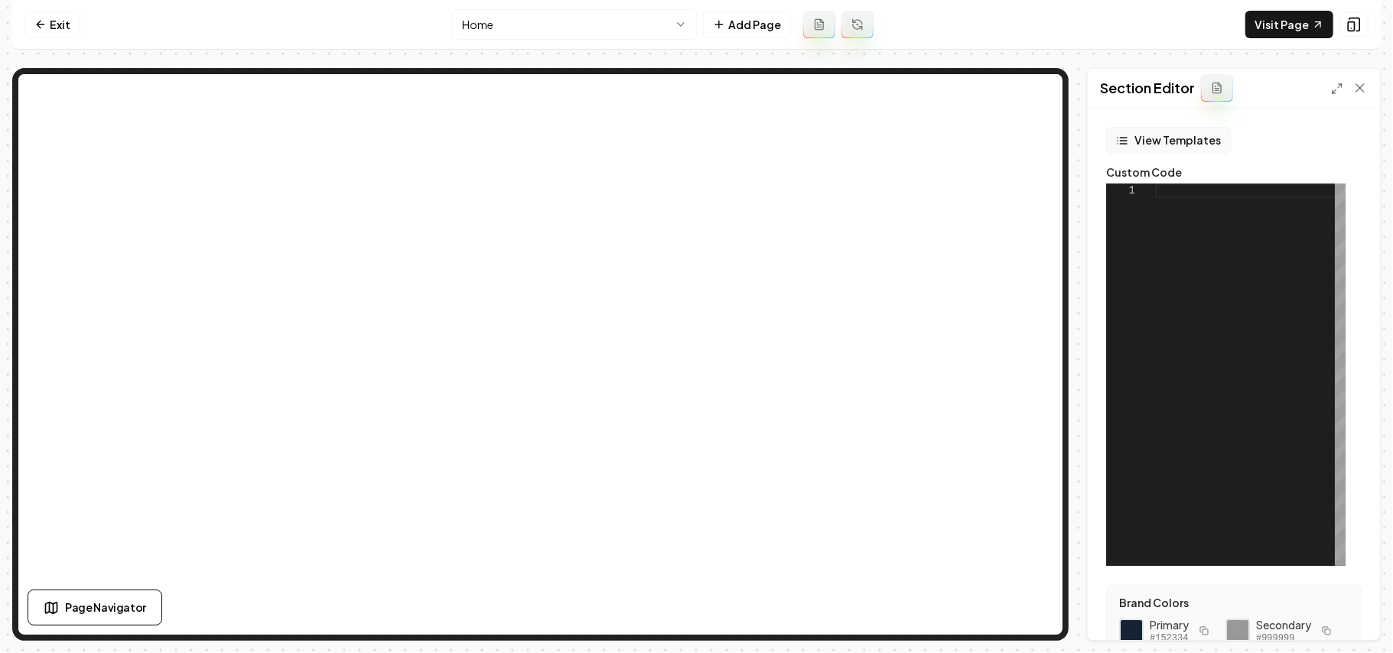
click at [1033, 139] on button "View Templates" at bounding box center [1169, 141] width 125 height 28
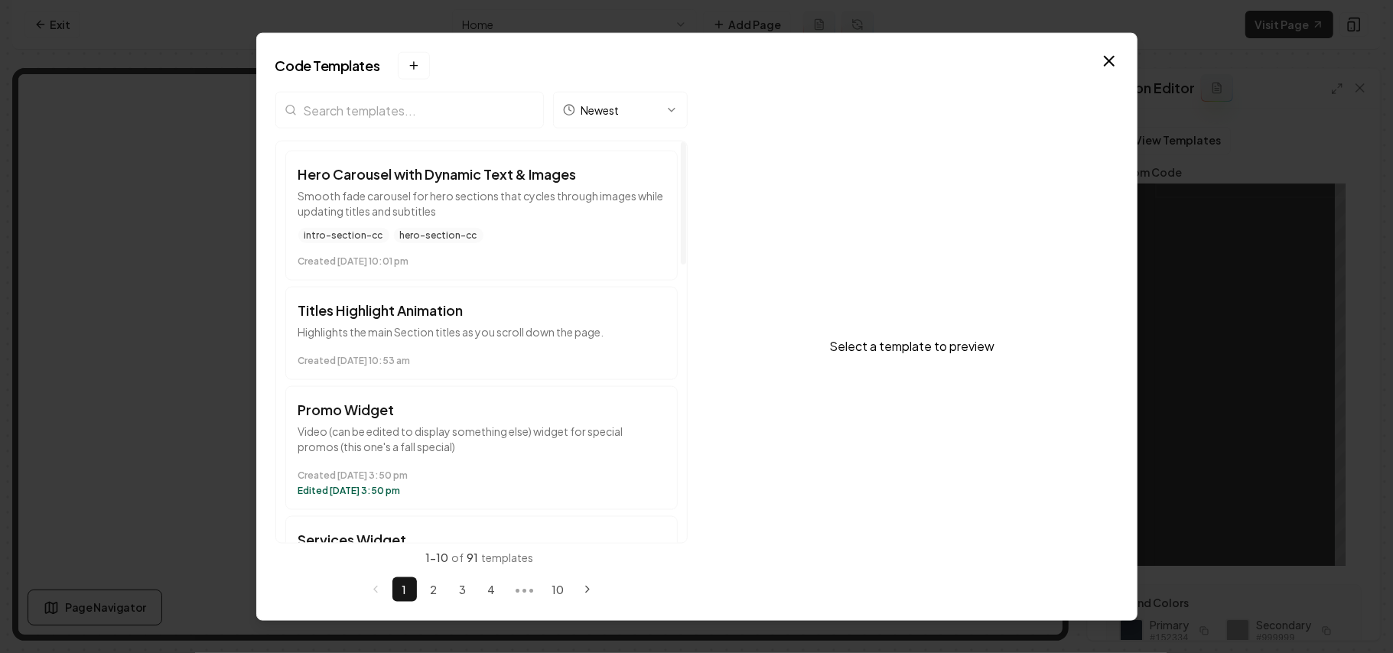
click at [438, 118] on input "search" at bounding box center [409, 110] width 269 height 37
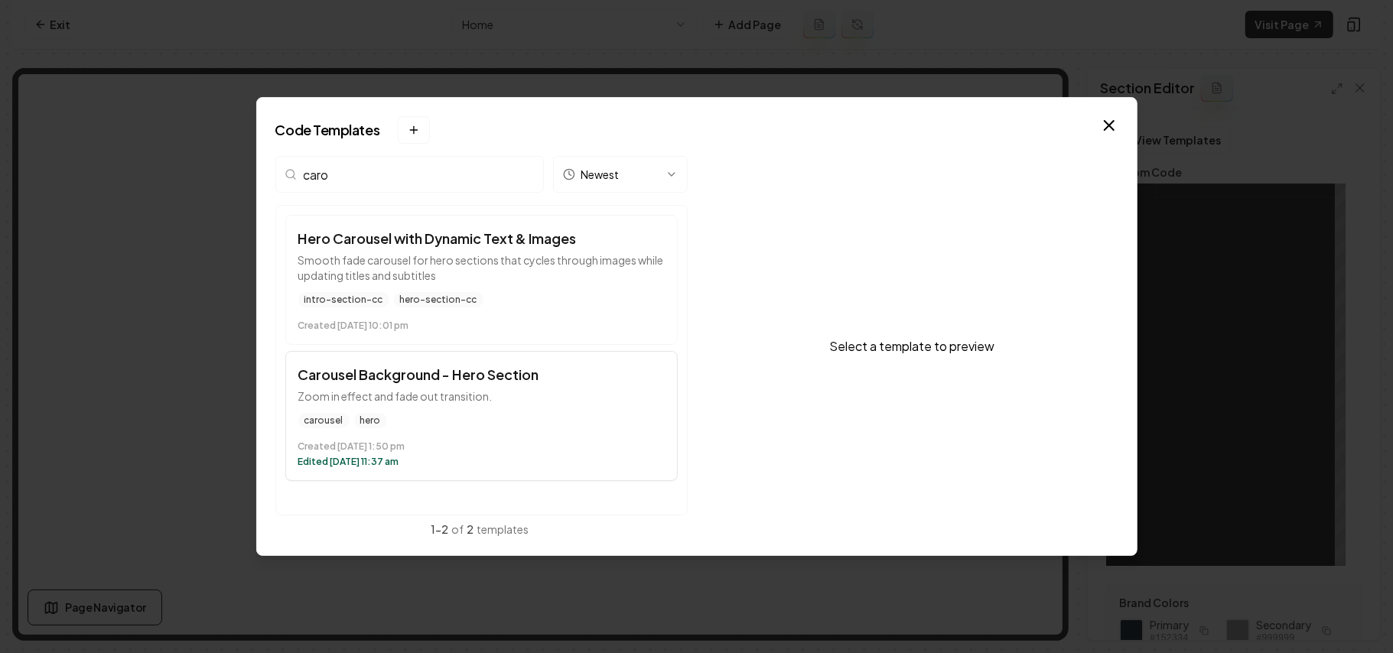
type input "caro"
click at [559, 442] on time "Created July 14 at 1:50 pm" at bounding box center [481, 447] width 367 height 12
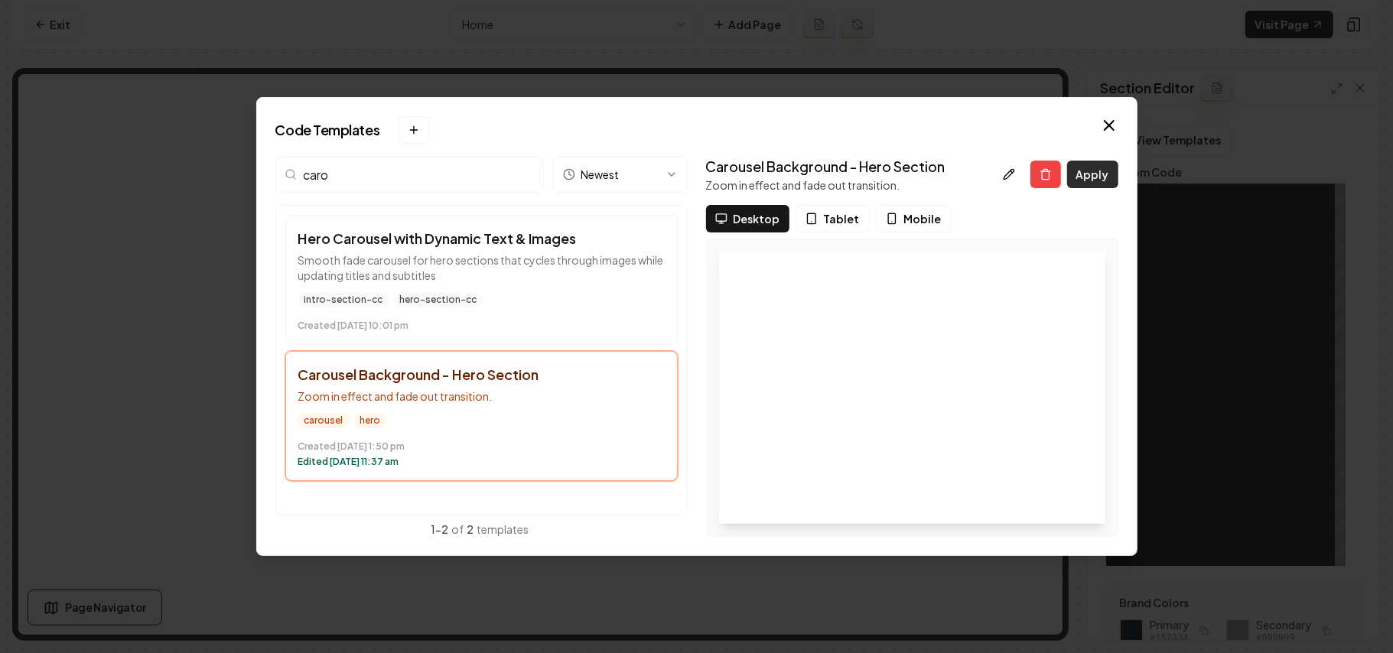
click at [1033, 178] on button "Apply" at bounding box center [1092, 175] width 51 height 28
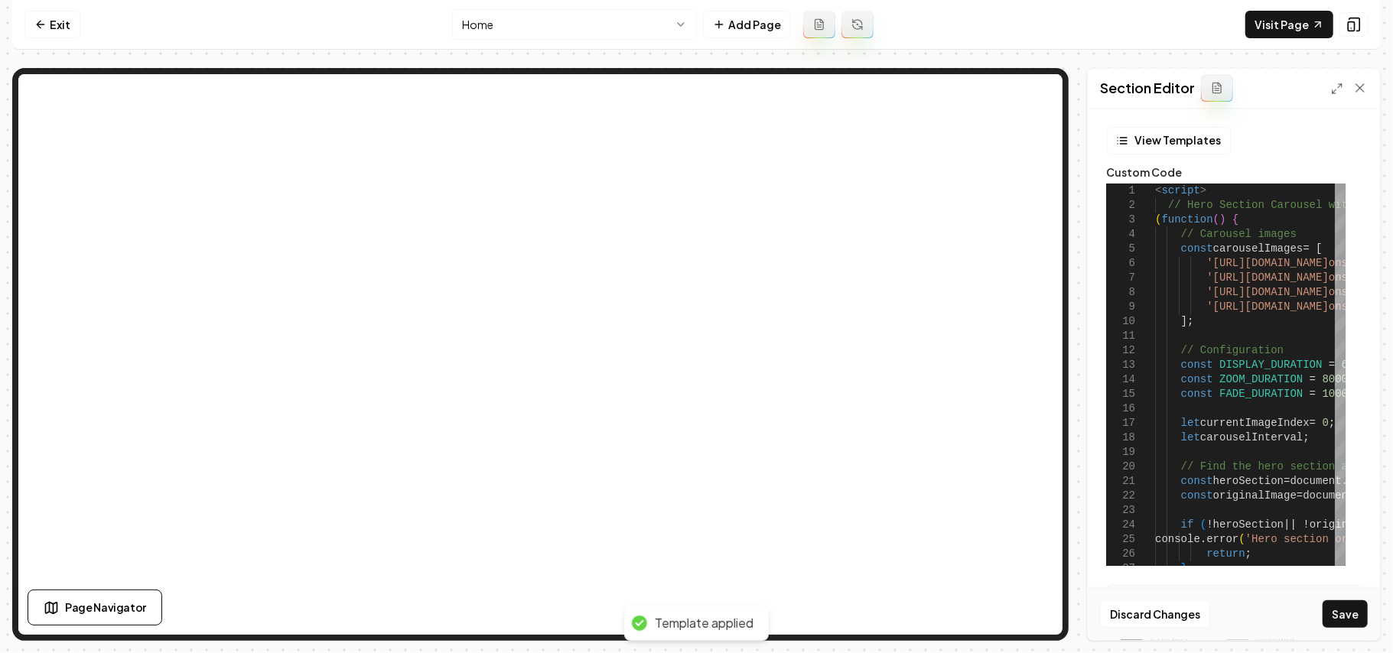
click at [1033, 92] on div "Section Editor" at bounding box center [1234, 89] width 292 height 40
click at [1033, 89] on icon at bounding box center [1337, 89] width 12 height 12
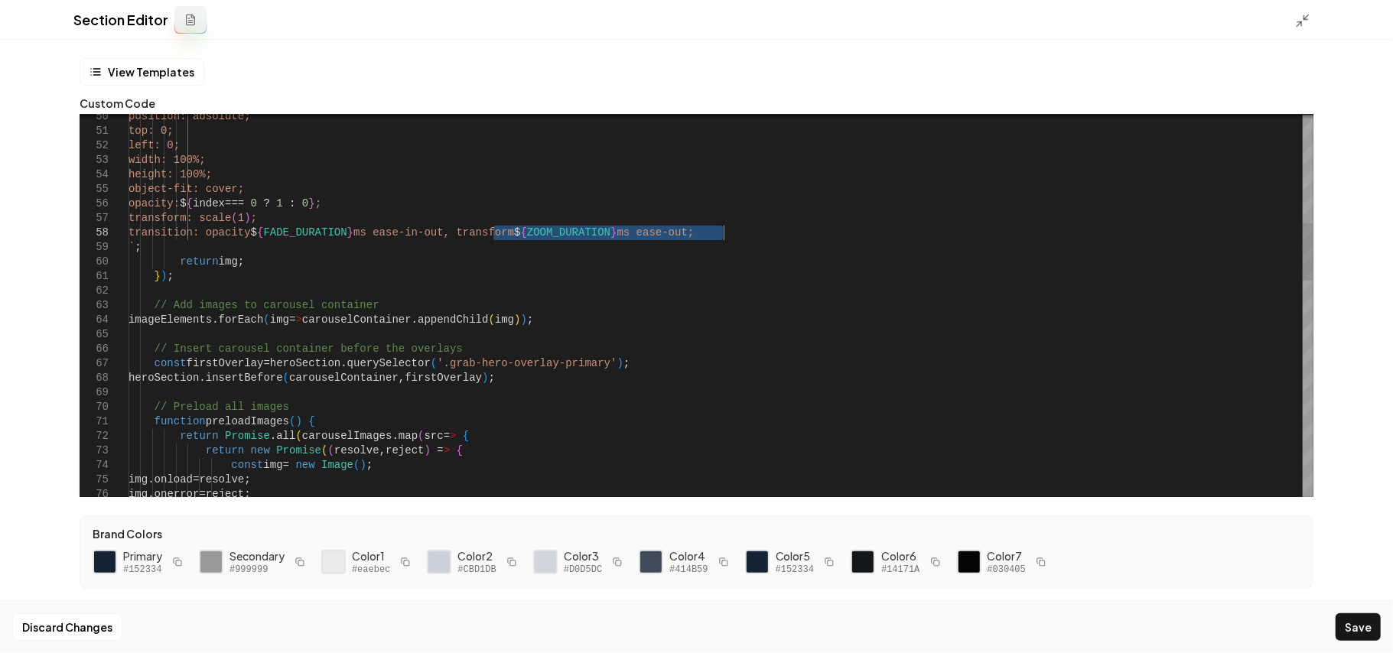
drag, startPoint x: 494, startPoint y: 230, endPoint x: 721, endPoint y: 230, distance: 226.5
click at [721, 230] on div "position: absolute; top: 0; left: 0; width: 100%; height: 100%; object-fit: cov…" at bounding box center [721, 662] width 1185 height 2530
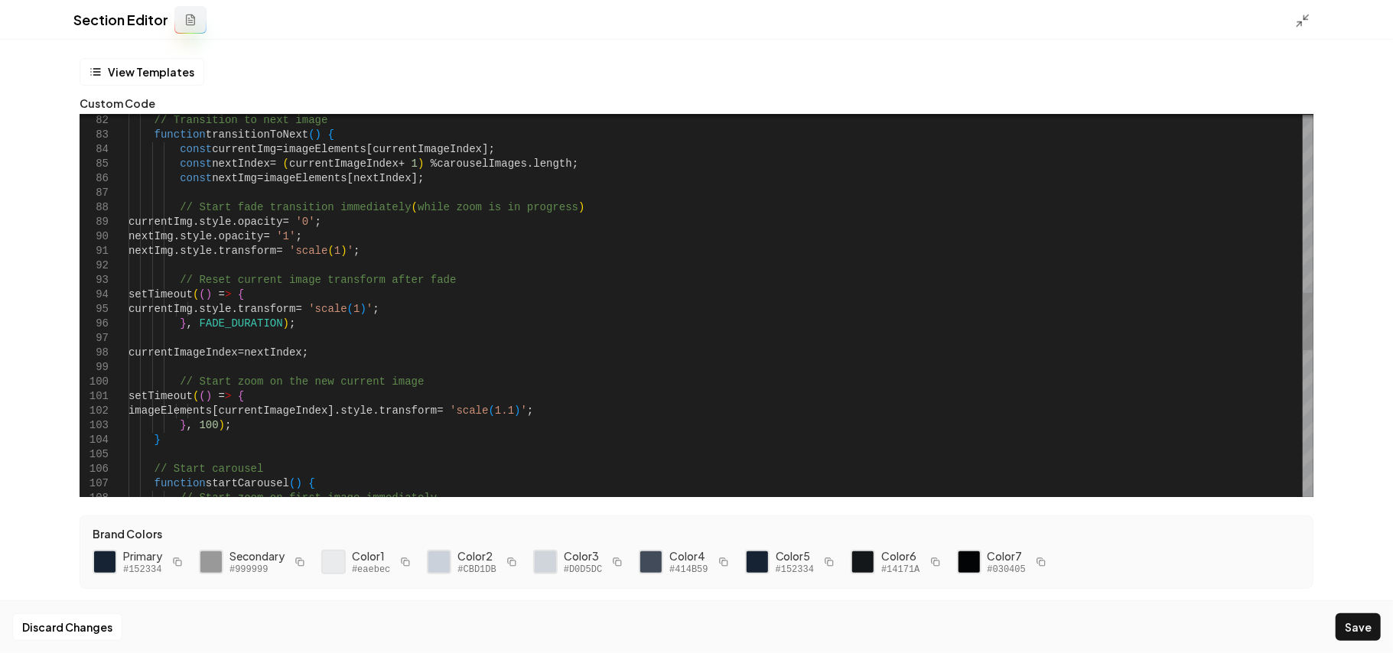
click at [558, 413] on div "// Transition to next image function transitionToNext ( ) { const currentImg = …" at bounding box center [721, 201] width 1185 height 2530
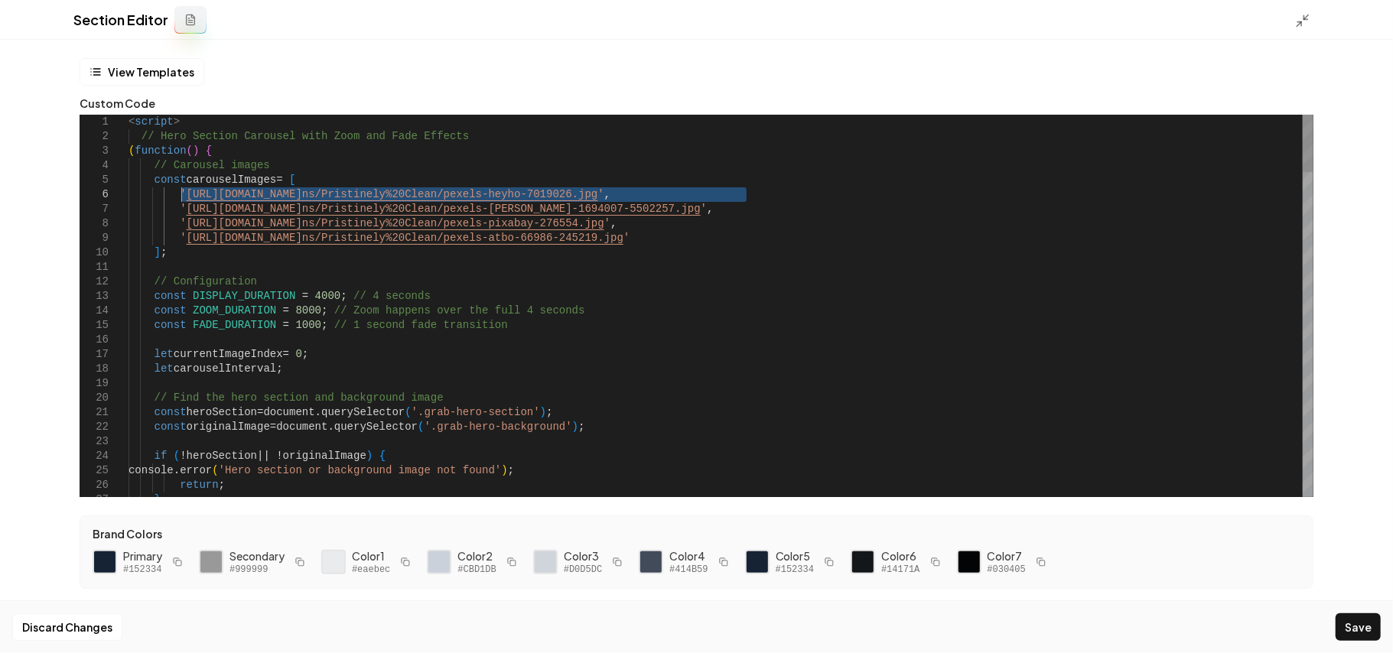
drag, startPoint x: 745, startPoint y: 193, endPoint x: 184, endPoint y: 197, distance: 561.7
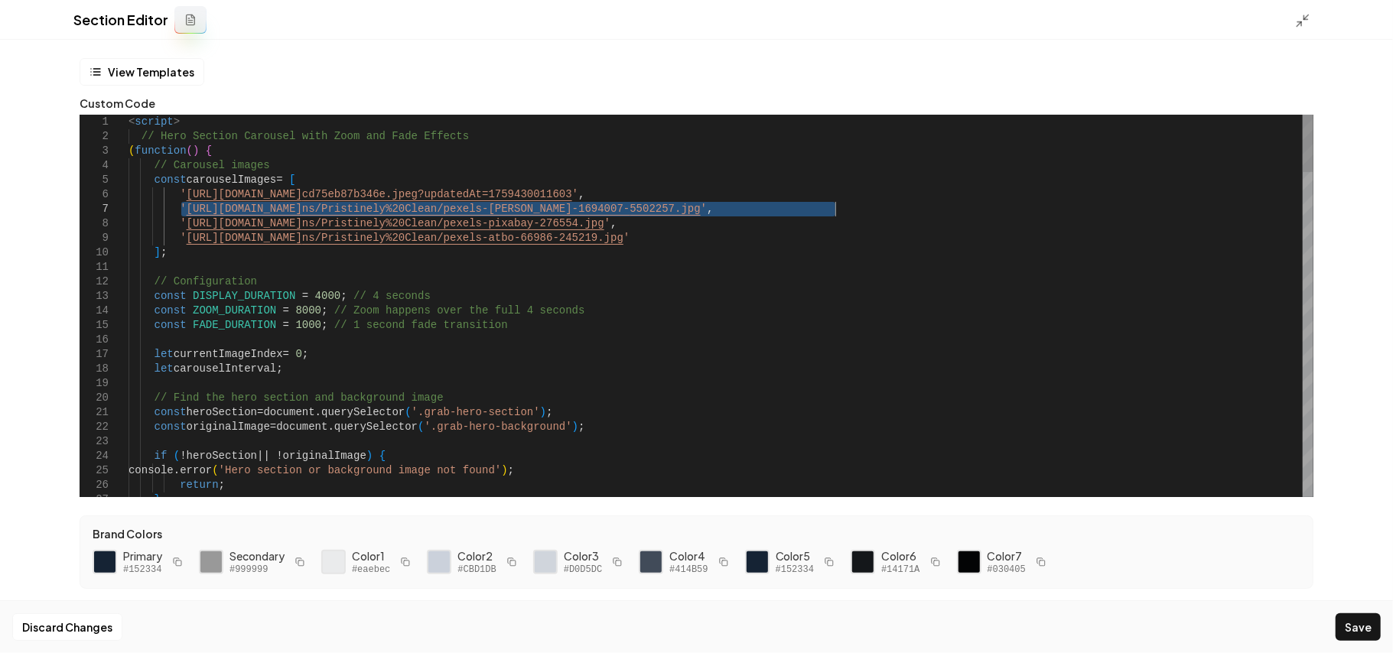
drag, startPoint x: 181, startPoint y: 212, endPoint x: 836, endPoint y: 211, distance: 655.8
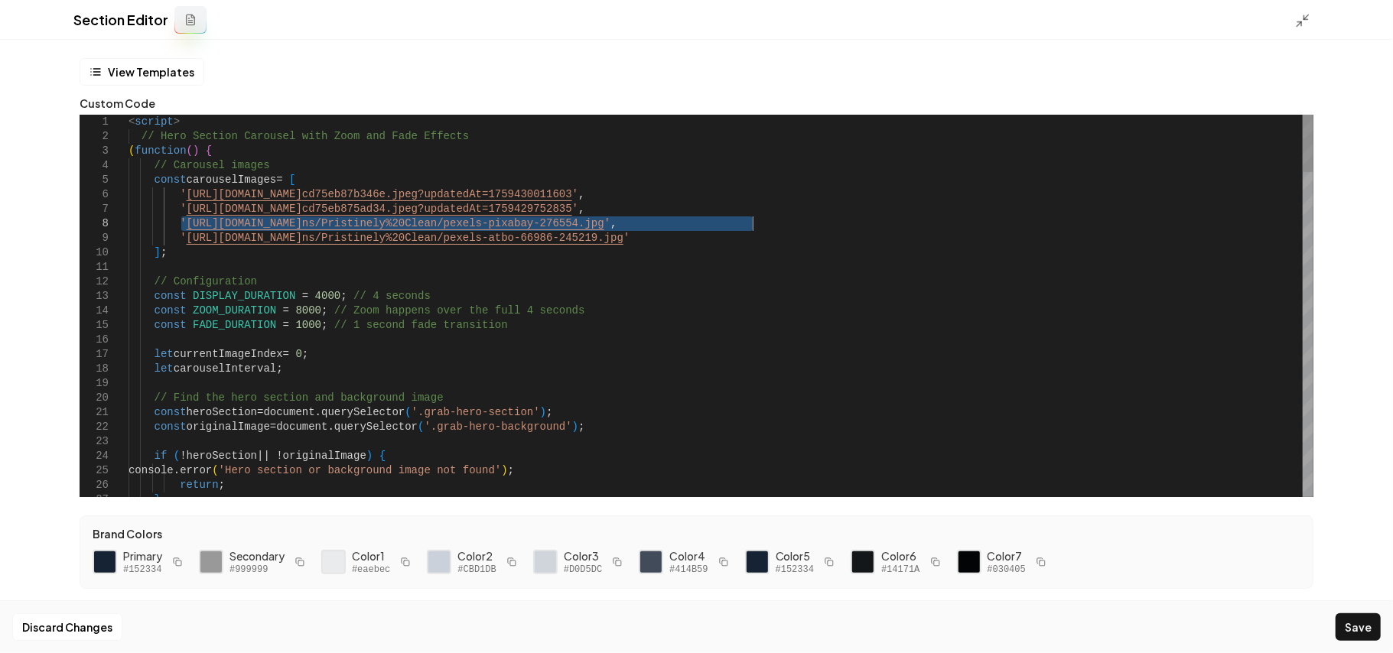
drag, startPoint x: 181, startPoint y: 224, endPoint x: 753, endPoint y: 223, distance: 572.4
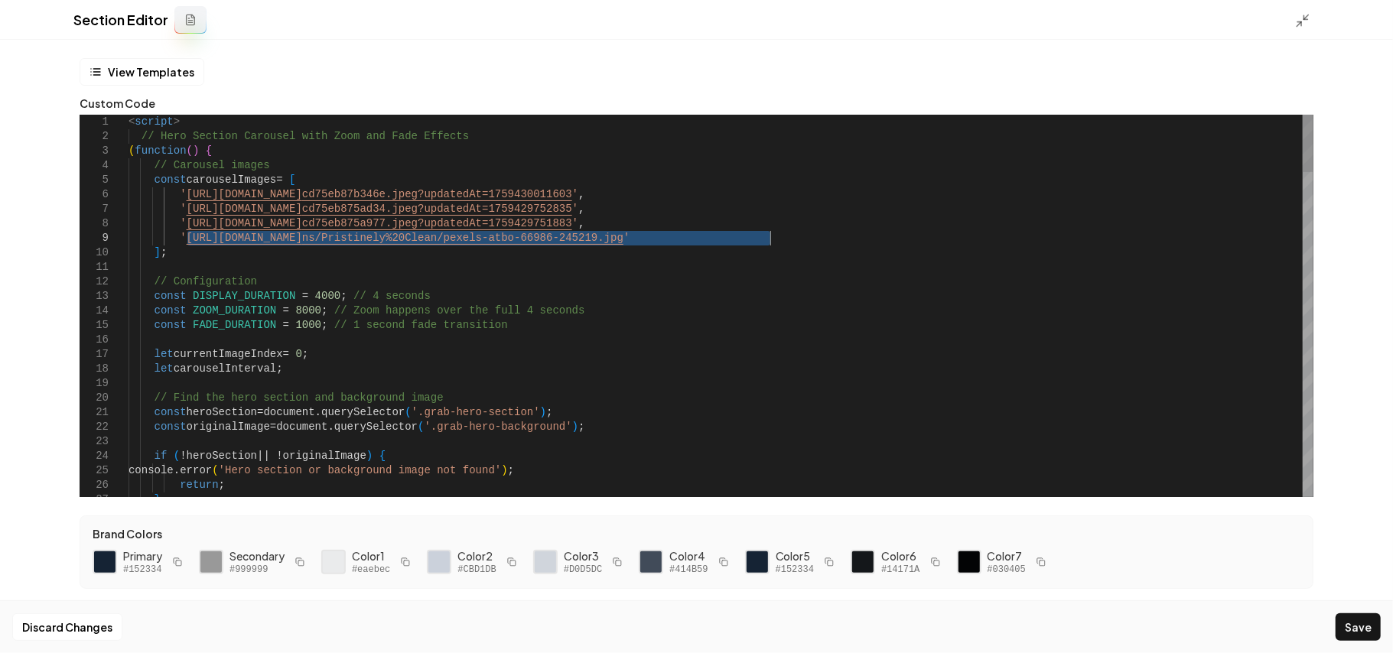
drag, startPoint x: 184, startPoint y: 242, endPoint x: 771, endPoint y: 236, distance: 586.9
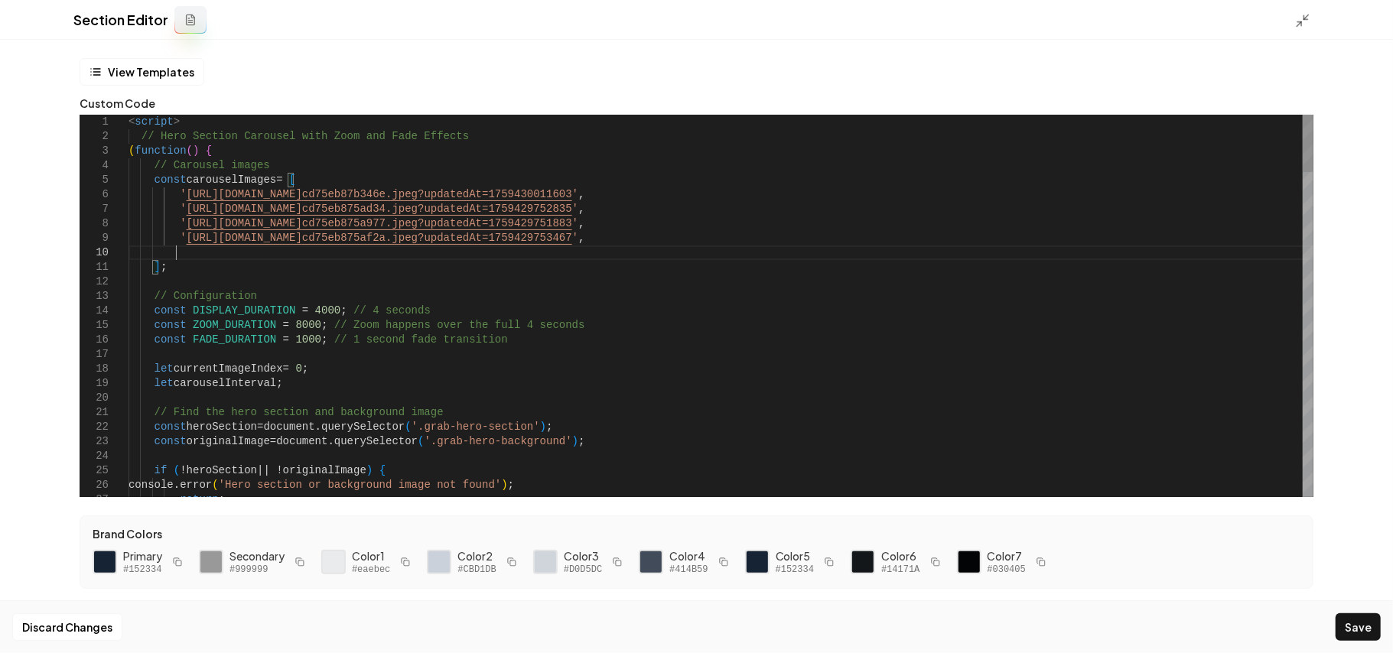
scroll to position [116, 52]
type textarea "**********"
click at [1033, 464] on button "Save" at bounding box center [1358, 628] width 45 height 28
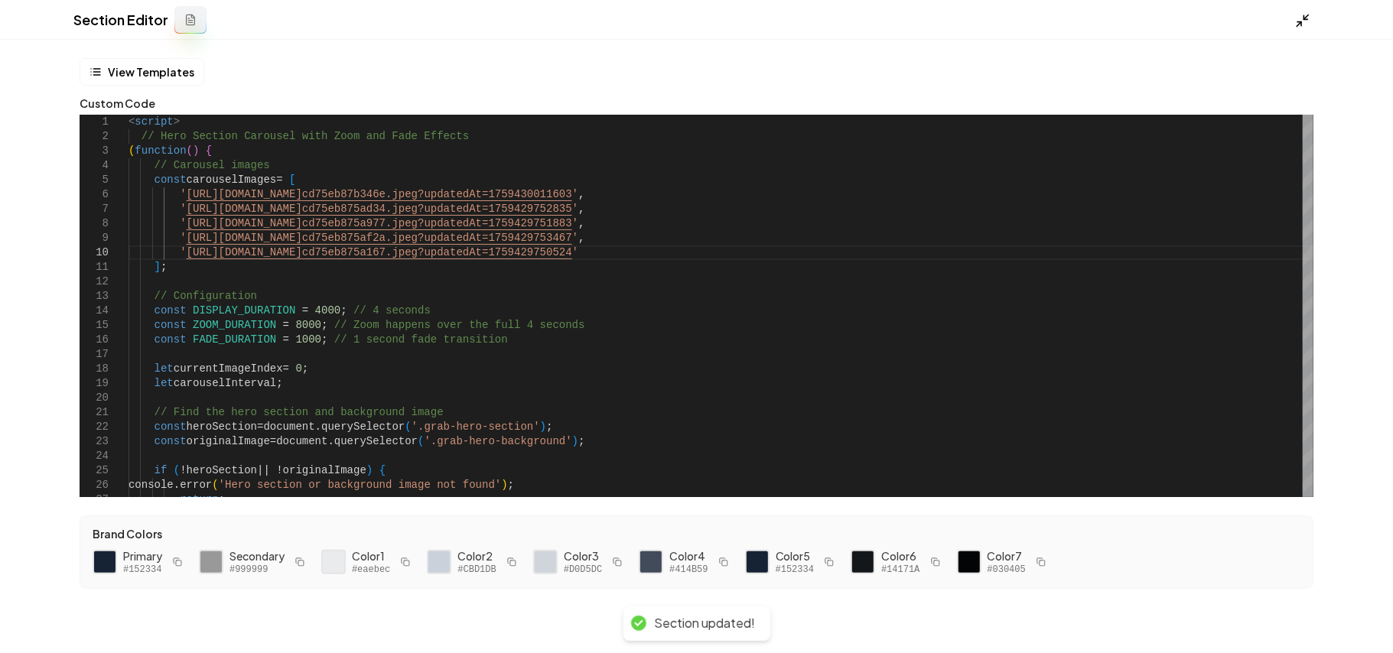
click at [1033, 24] on icon at bounding box center [1303, 20] width 15 height 15
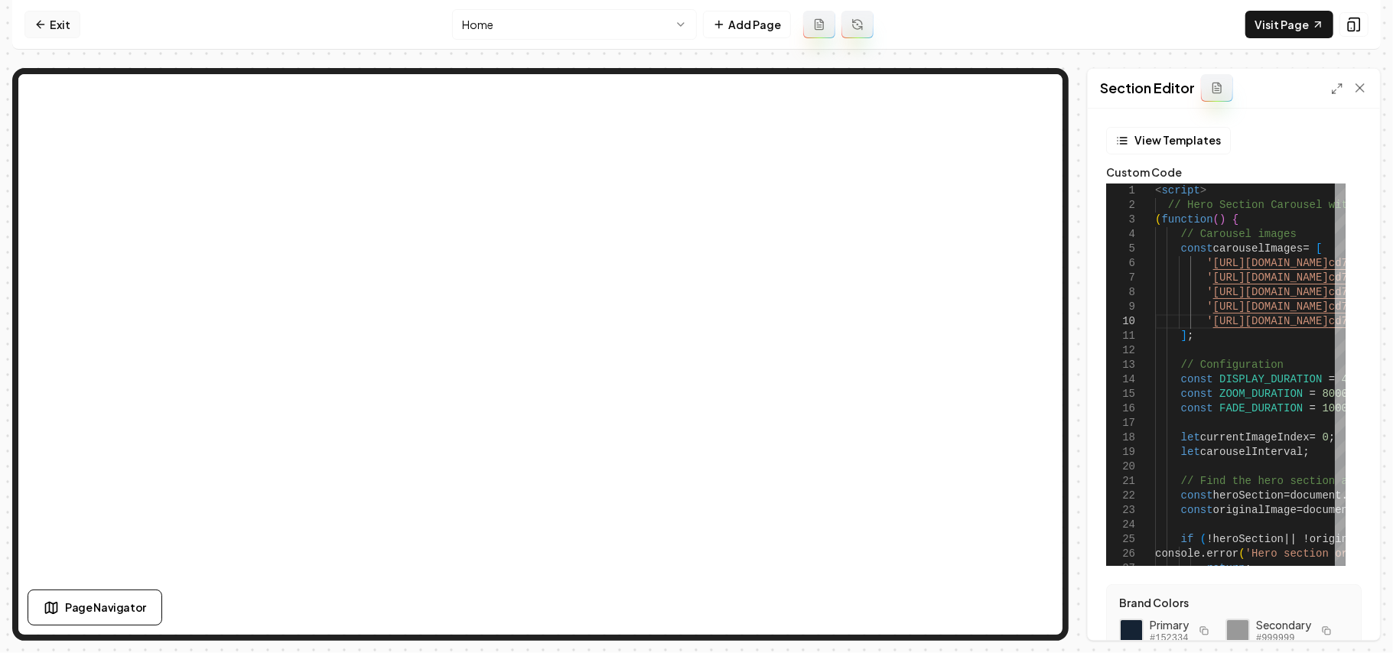
click at [57, 28] on link "Exit" at bounding box center [52, 25] width 56 height 28
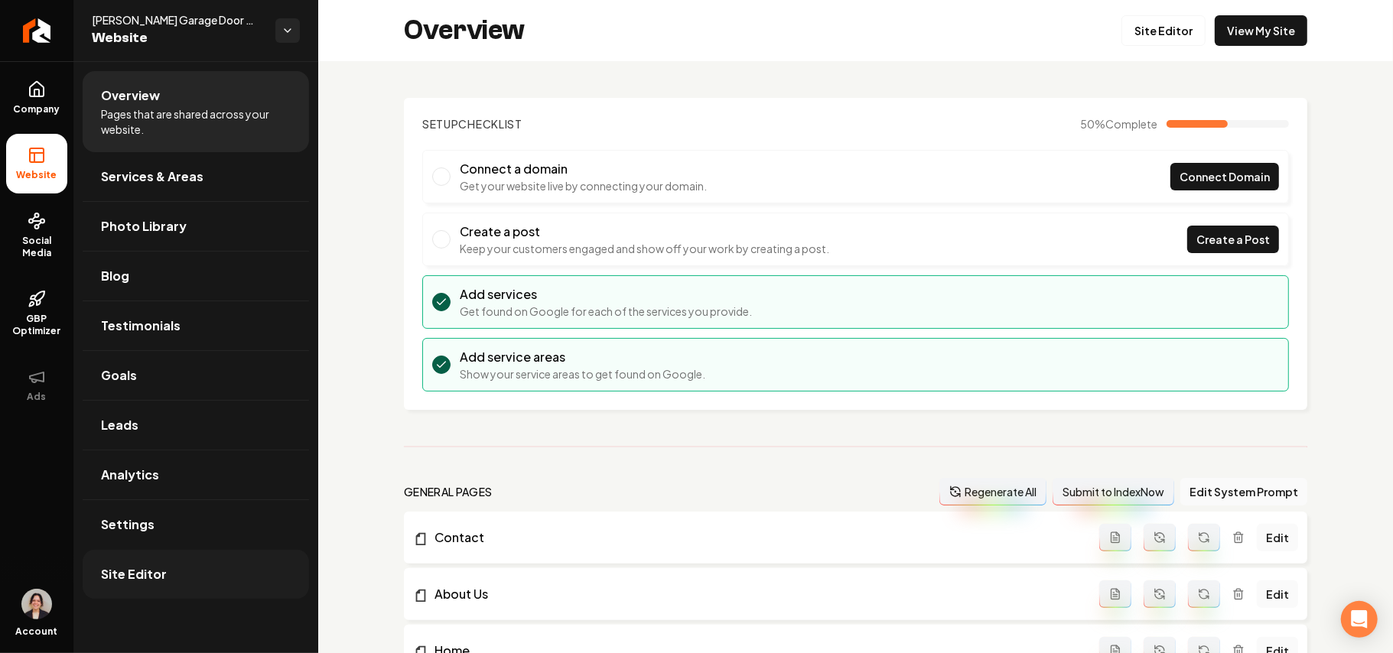
click at [158, 464] on span "Site Editor" at bounding box center [134, 574] width 66 height 18
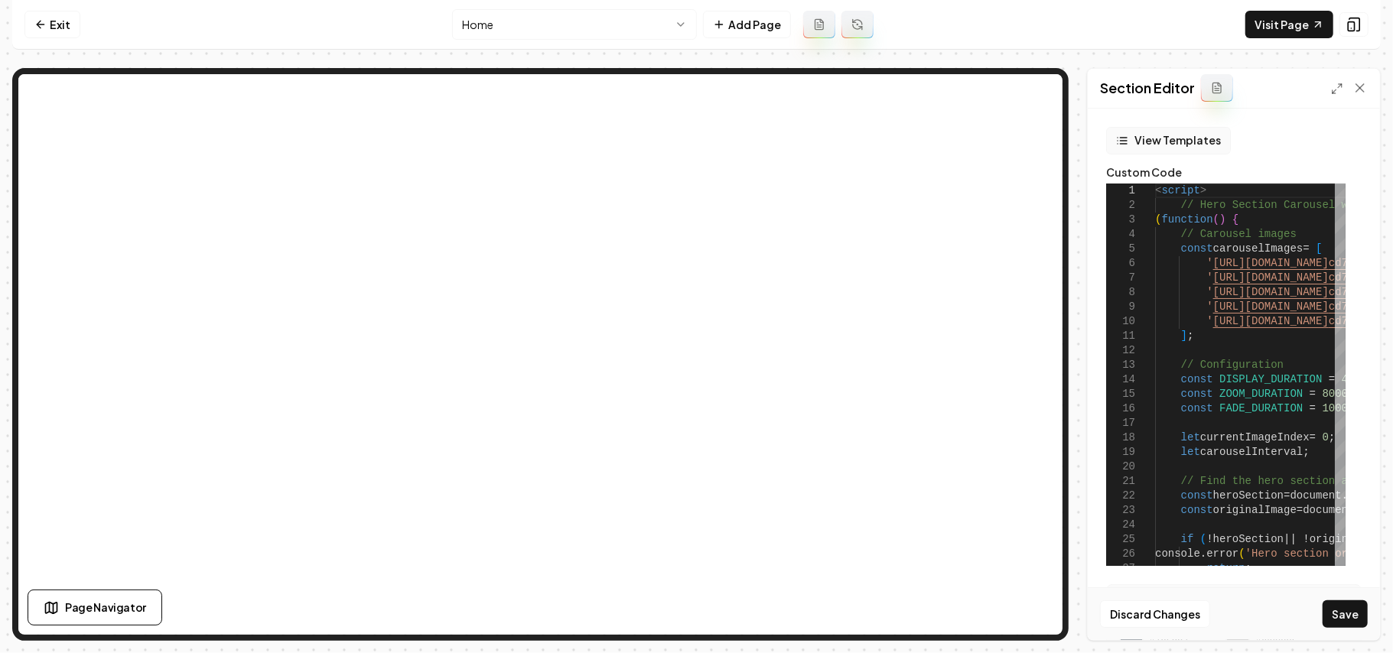
click at [1033, 142] on button "View Templates" at bounding box center [1169, 141] width 125 height 28
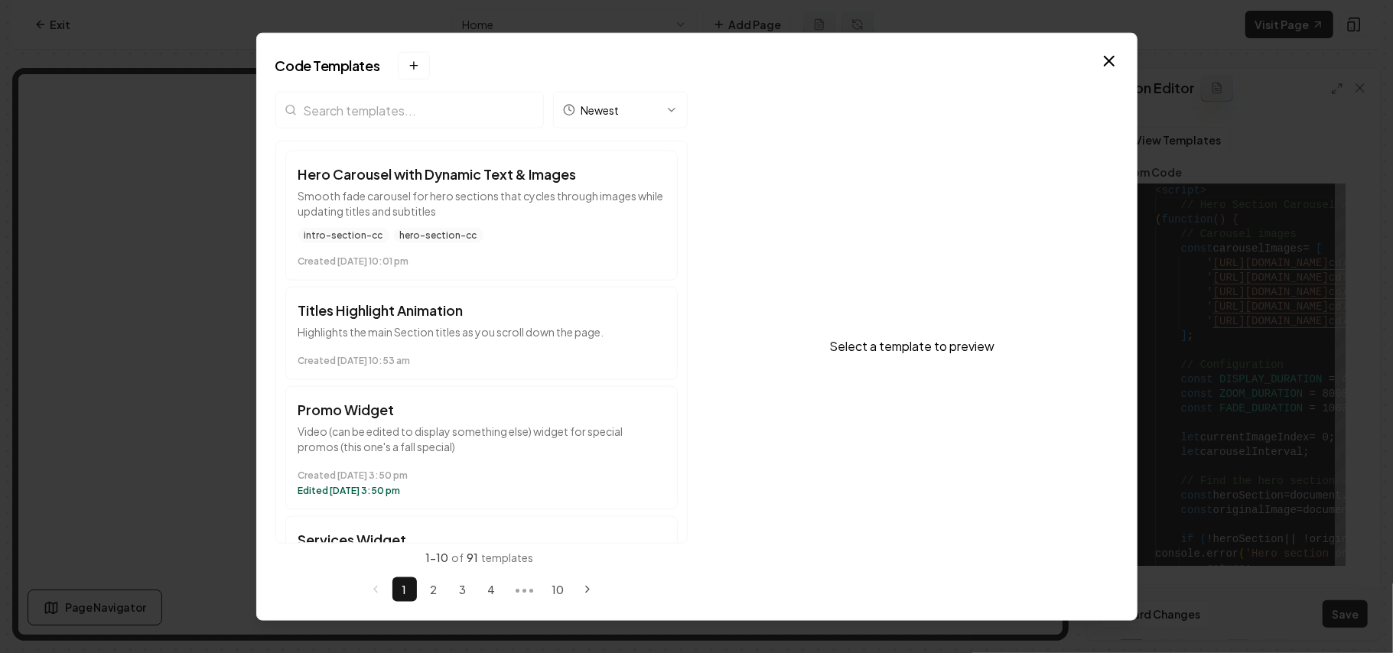
click at [445, 113] on input "search" at bounding box center [409, 110] width 269 height 37
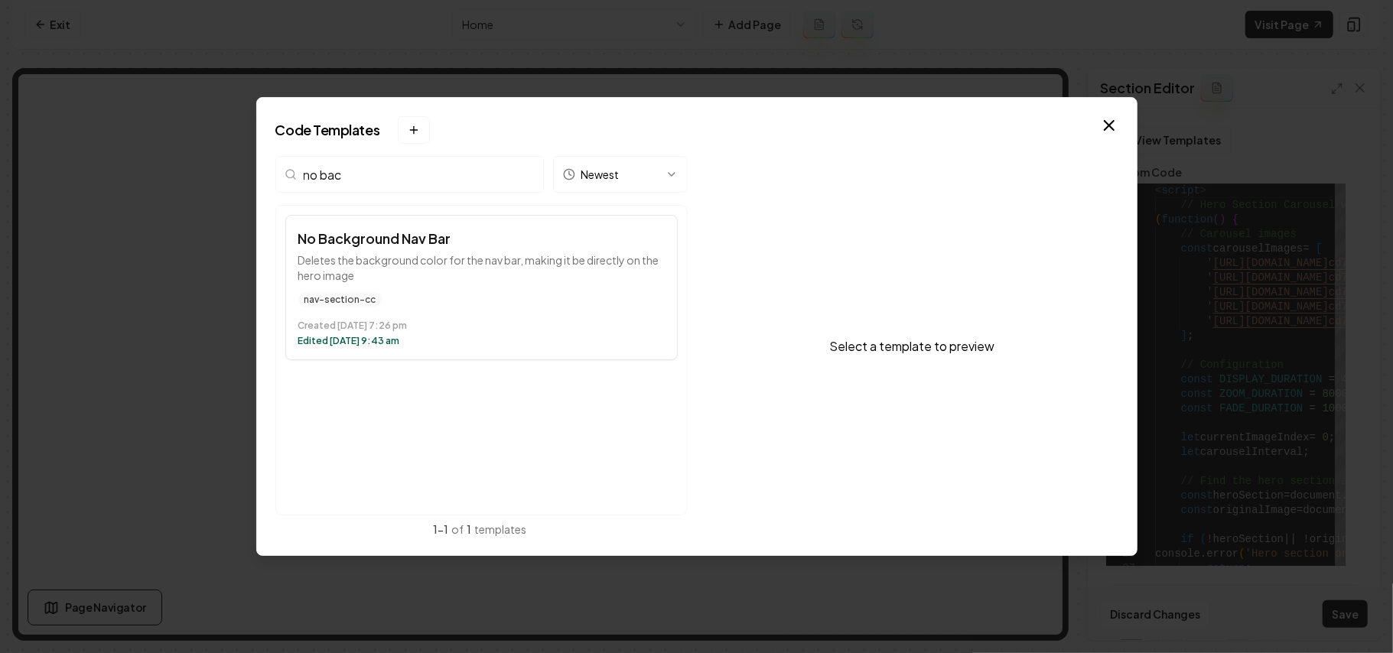
type input "no bac"
click at [539, 292] on button "No Background Nav Bar Deletes the background color for the nav bar, making it b…" at bounding box center [481, 287] width 393 height 145
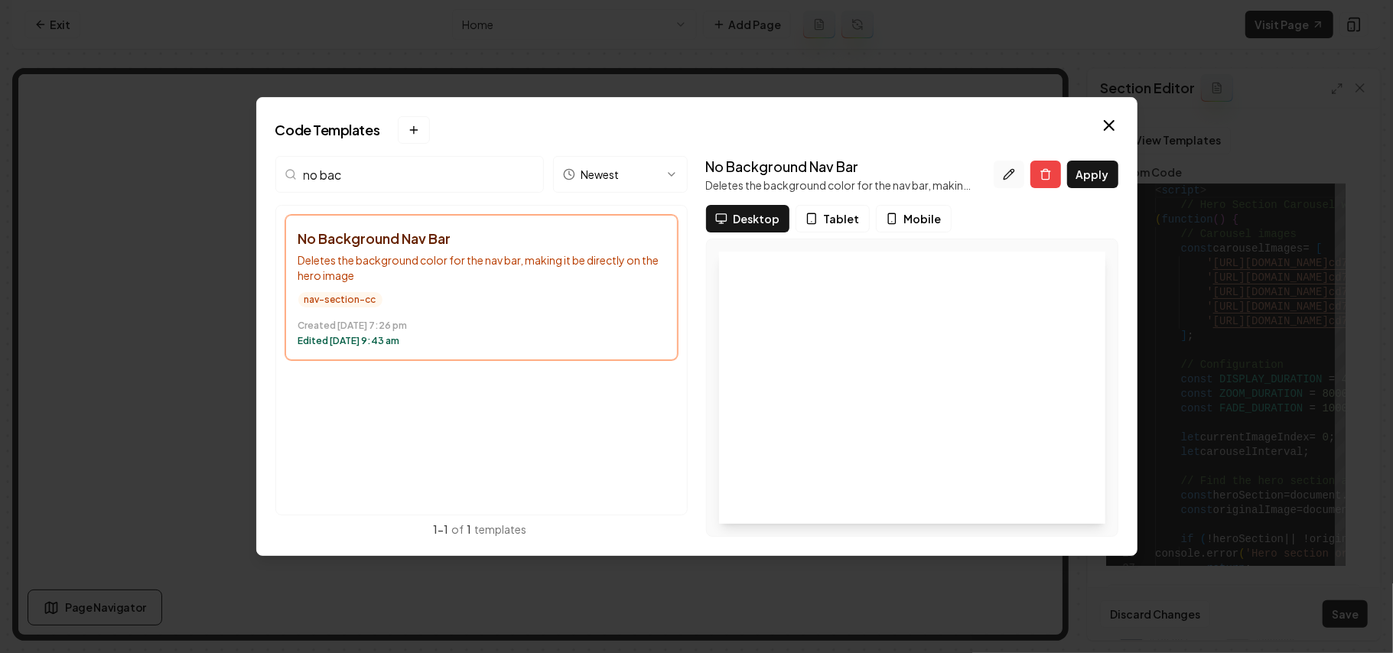
click at [1014, 176] on icon at bounding box center [1009, 174] width 12 height 12
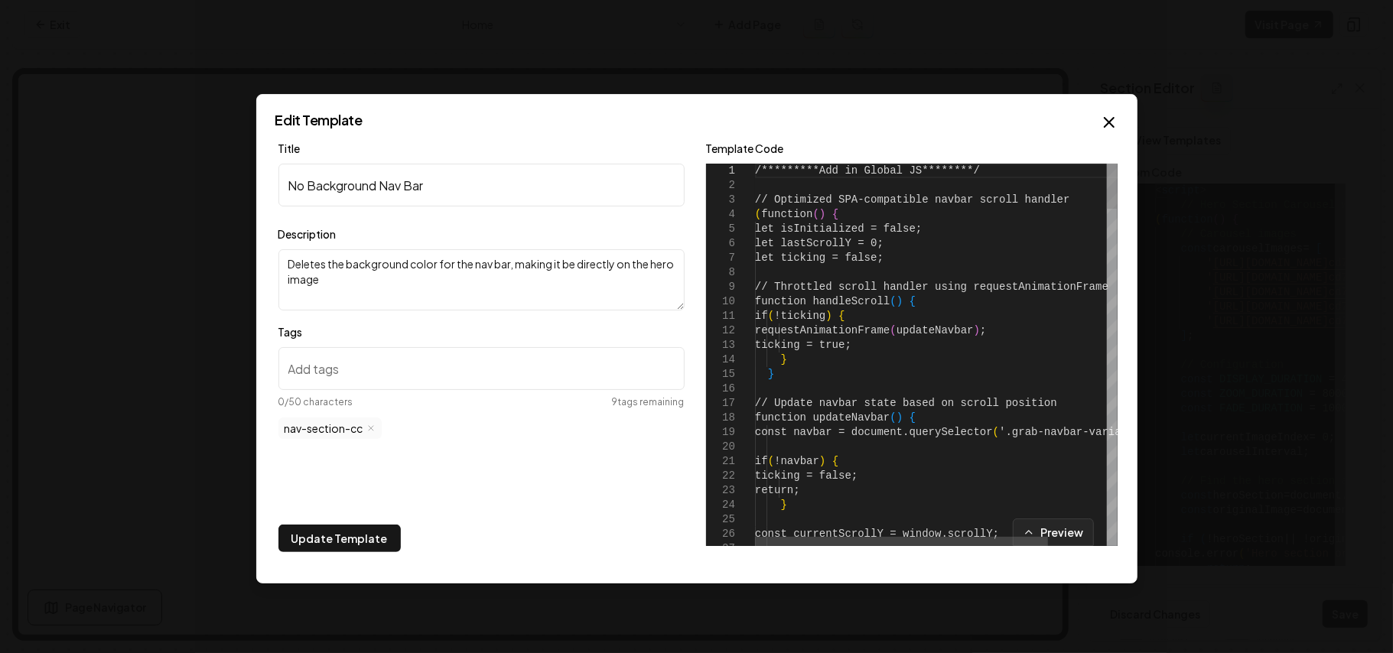
type textarea "**********"
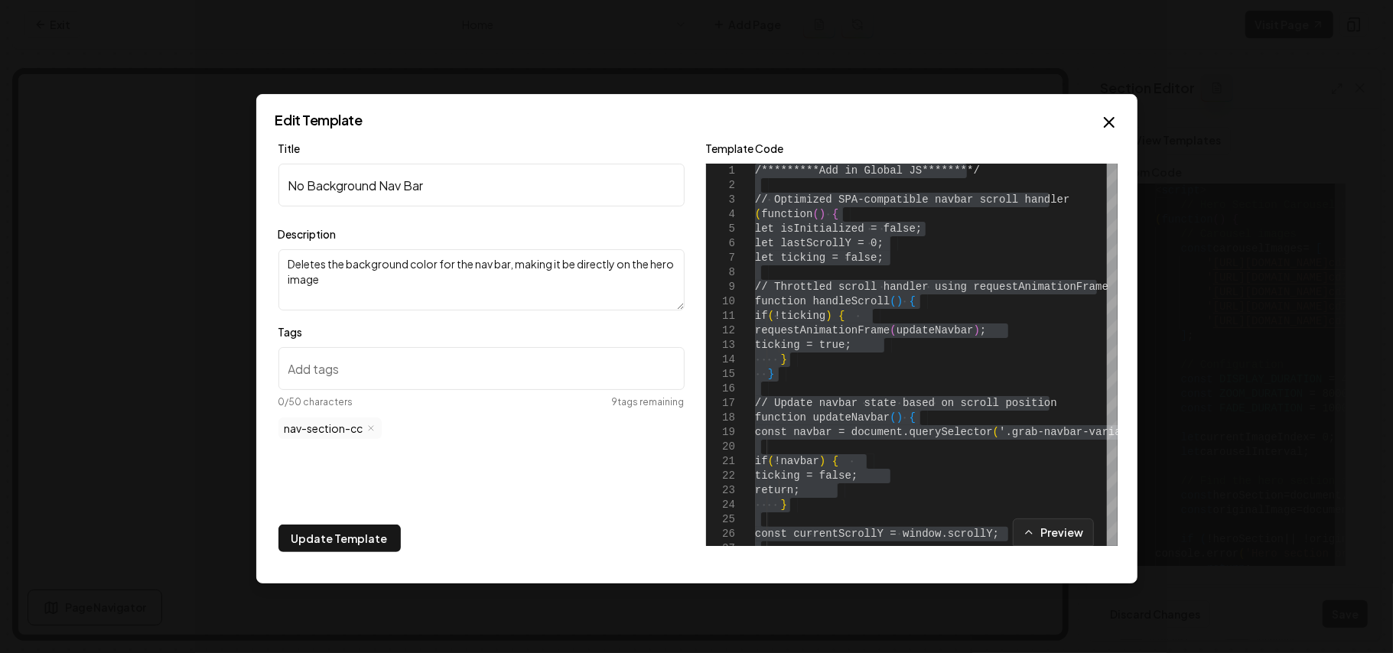
click at [1033, 126] on h2 "Edit Template" at bounding box center [696, 120] width 843 height 14
click at [1033, 122] on icon "button" at bounding box center [1109, 122] width 9 height 9
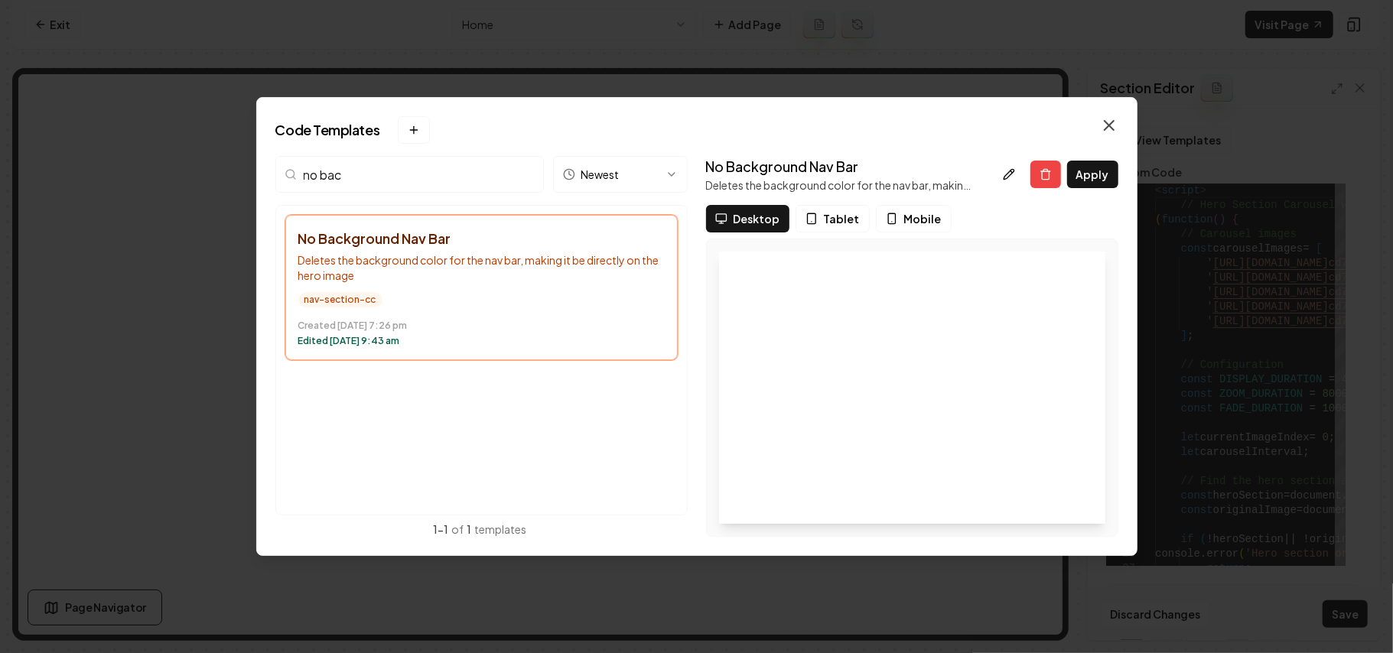
click at [1033, 124] on icon "button" at bounding box center [1109, 125] width 18 height 18
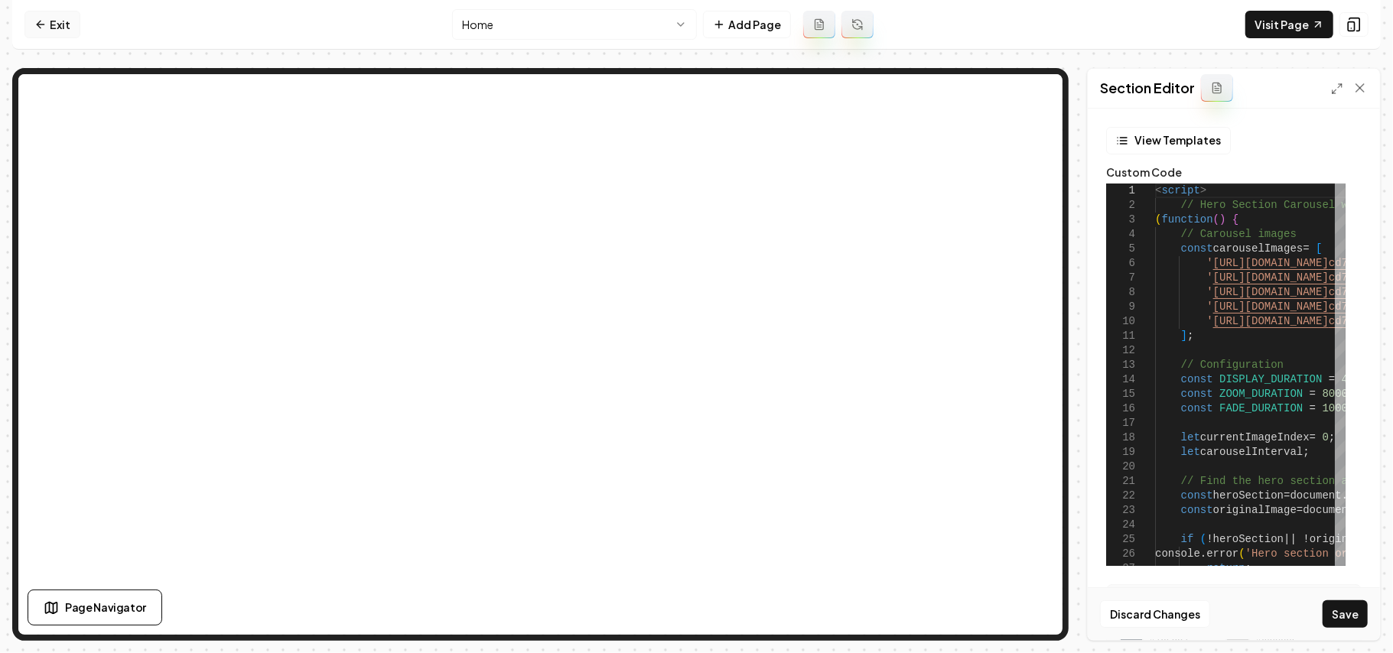
click at [61, 28] on link "Exit" at bounding box center [52, 25] width 56 height 28
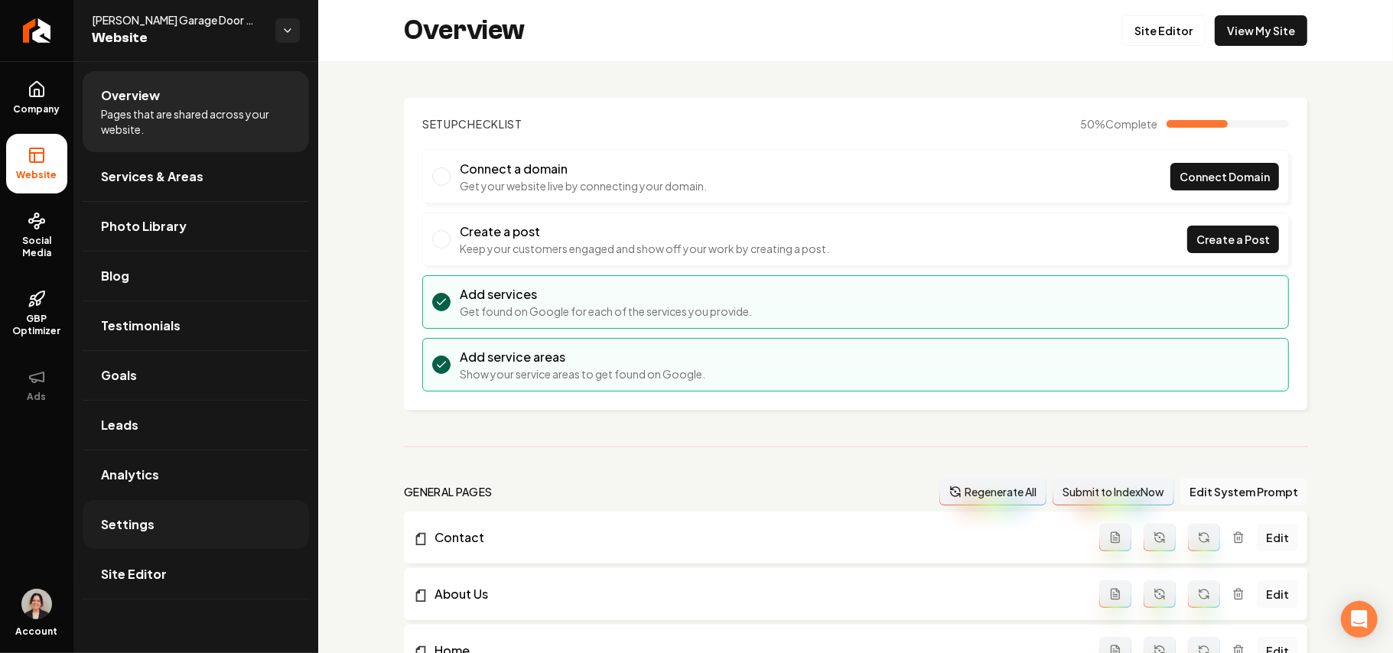
click at [166, 464] on link "Settings" at bounding box center [196, 524] width 227 height 49
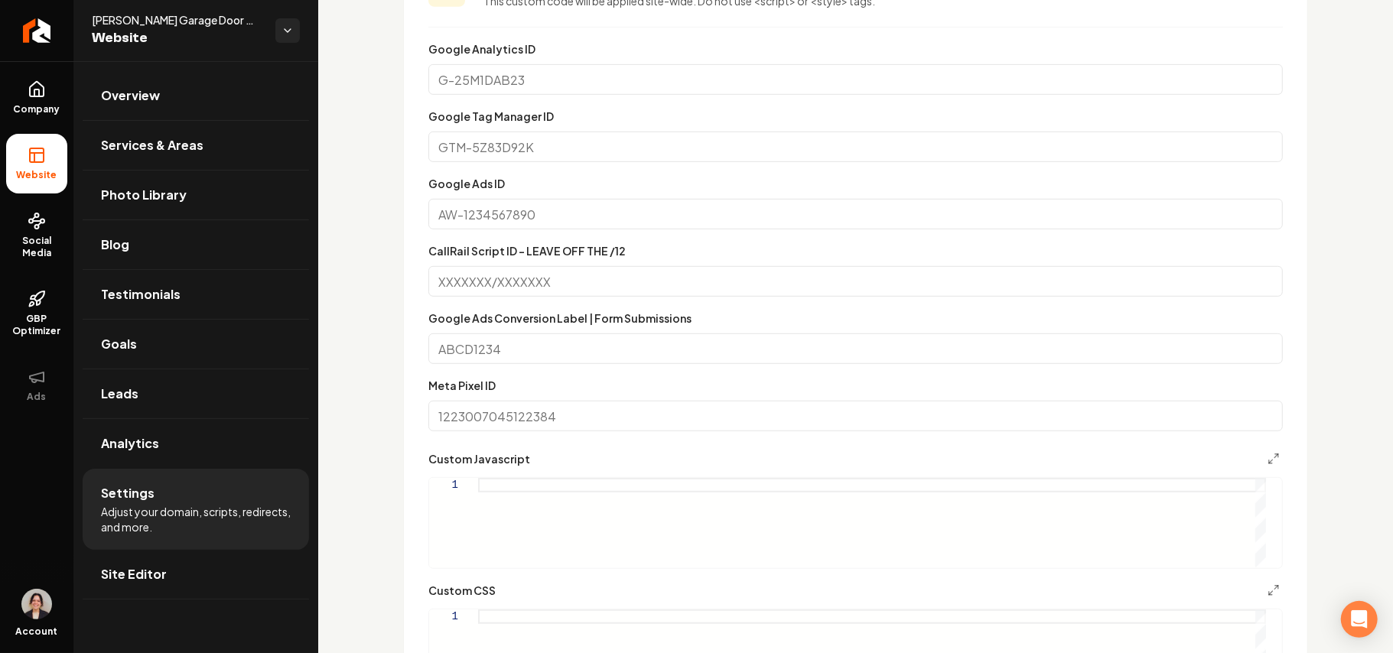
scroll to position [714, 0]
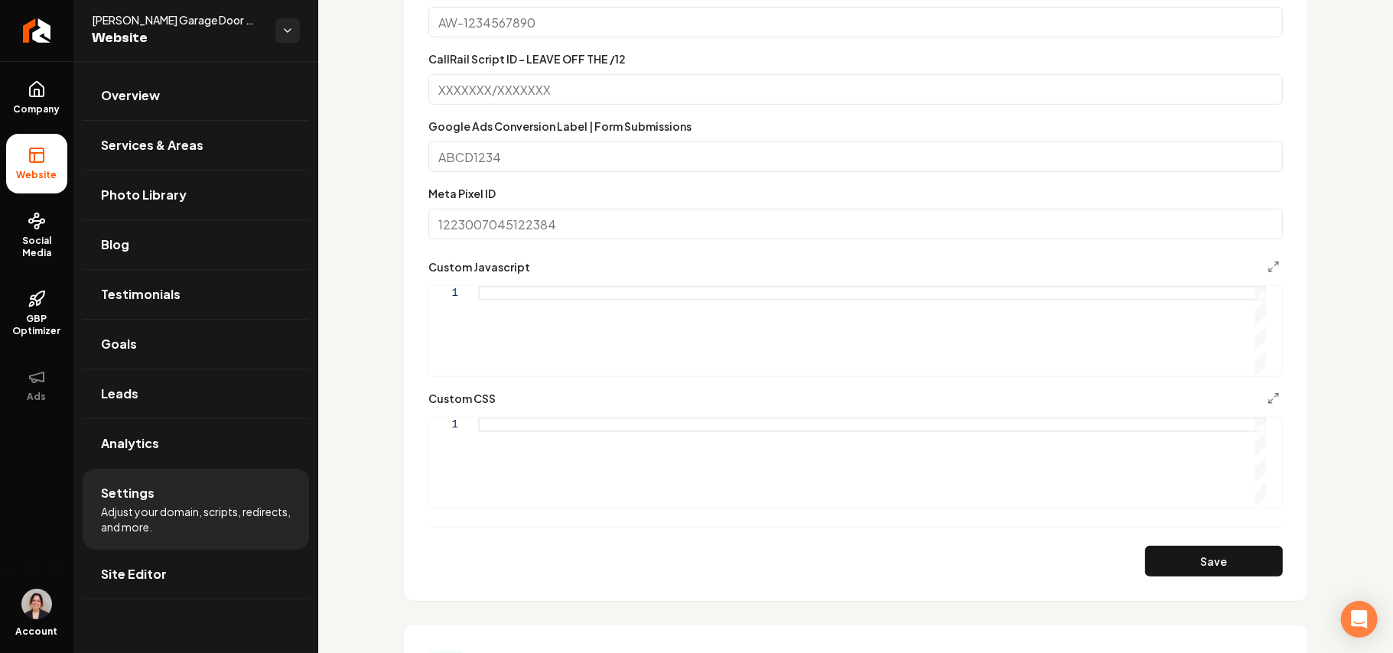
click at [571, 324] on div "Main content area" at bounding box center [872, 331] width 788 height 90
drag, startPoint x: 519, startPoint y: 368, endPoint x: 450, endPoint y: 361, distance: 69.2
type textarea "**********"
click at [546, 464] on div "Main content area" at bounding box center [872, 463] width 788 height 90
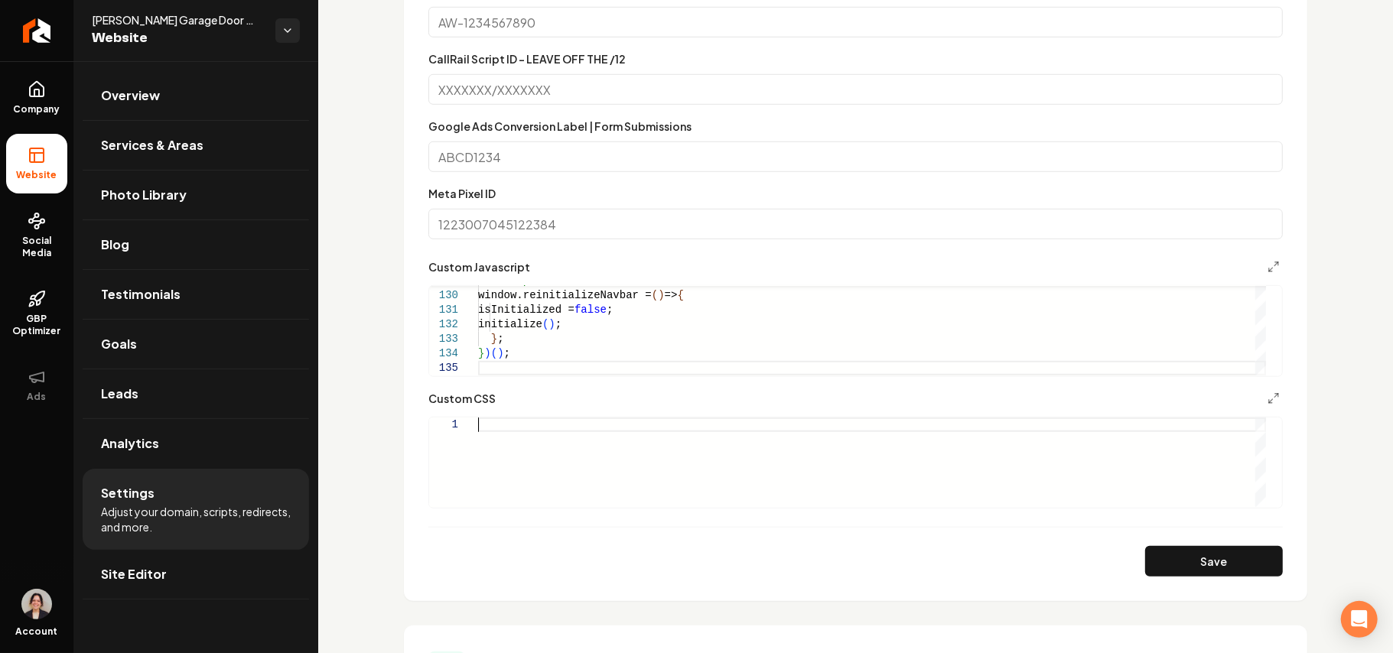
type textarea "**********"
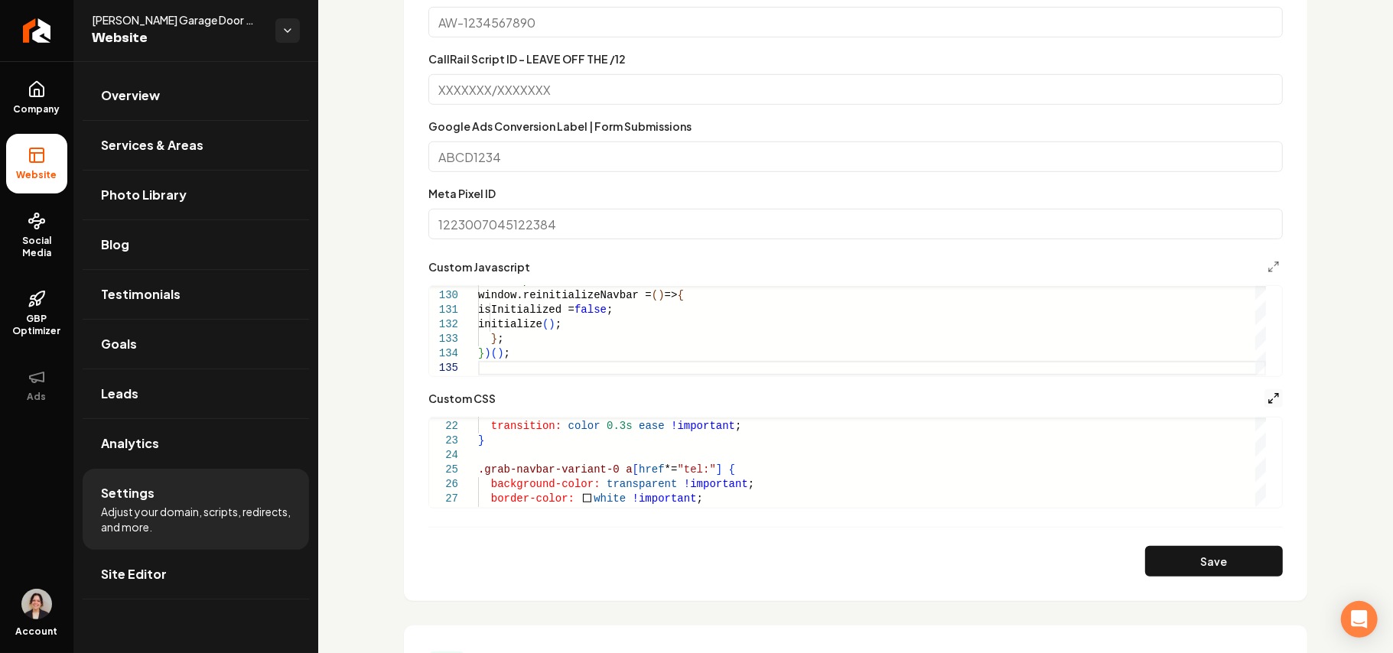
click at [1033, 396] on polyline "Main content area" at bounding box center [1277, 395] width 3 height 3
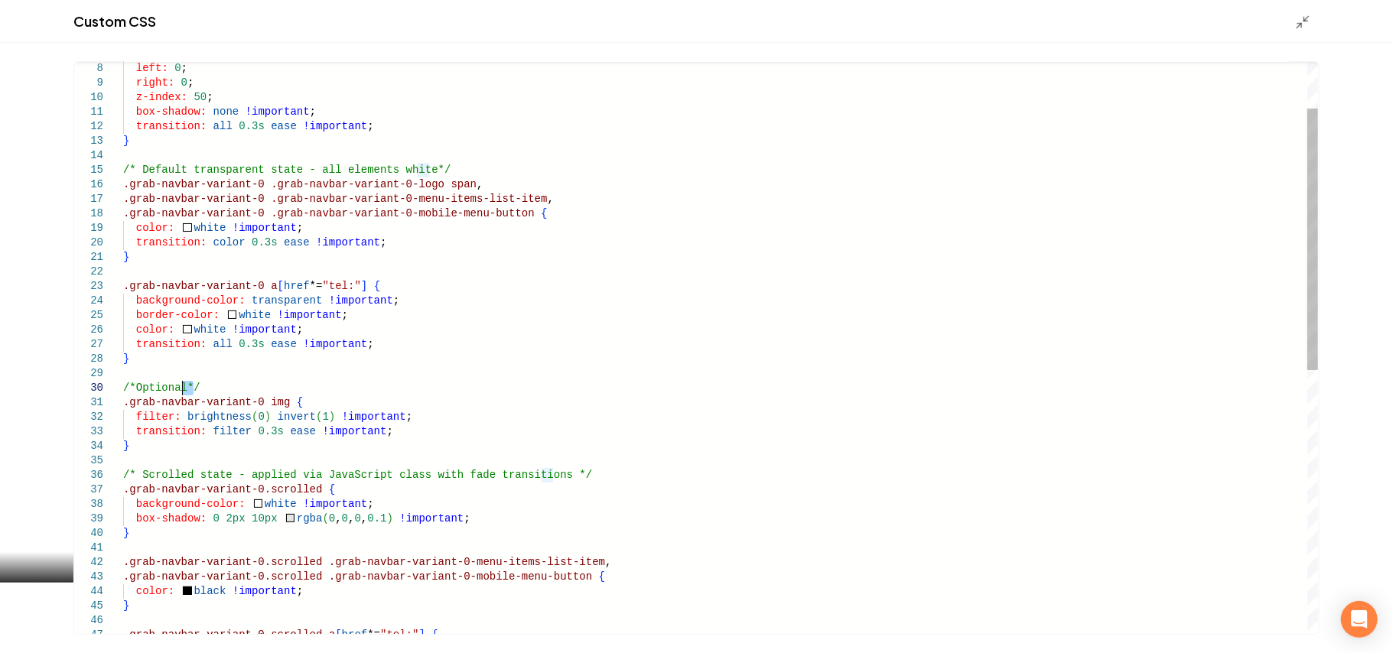
drag, startPoint x: 211, startPoint y: 386, endPoint x: 184, endPoint y: 387, distance: 27.6
click at [184, 387] on div "left: 0 ; right: 0 ; z-index: 50 ; box-shadow: none !important ; transition: al…" at bounding box center [720, 584] width 1195 height 1250
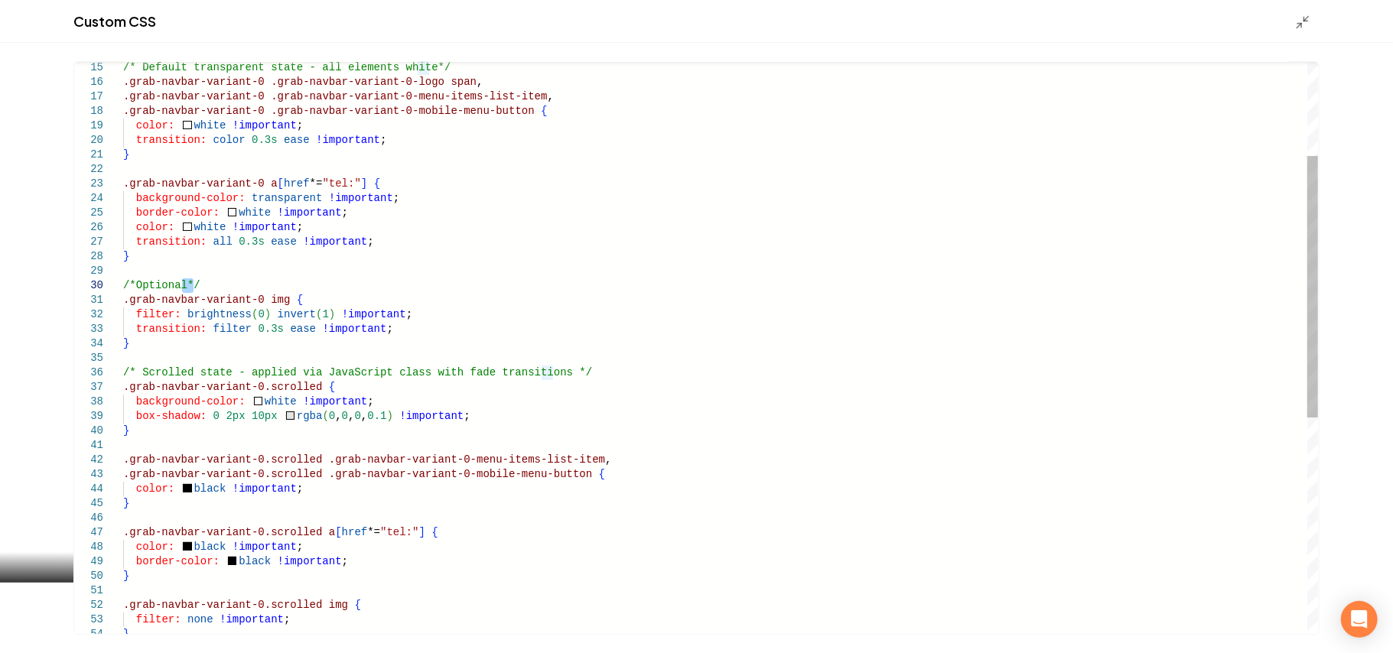
click at [263, 401] on div "/* Default transparent state - all elements white */ .grab-navbar-variant-0 .gr…" at bounding box center [720, 482] width 1195 height 1250
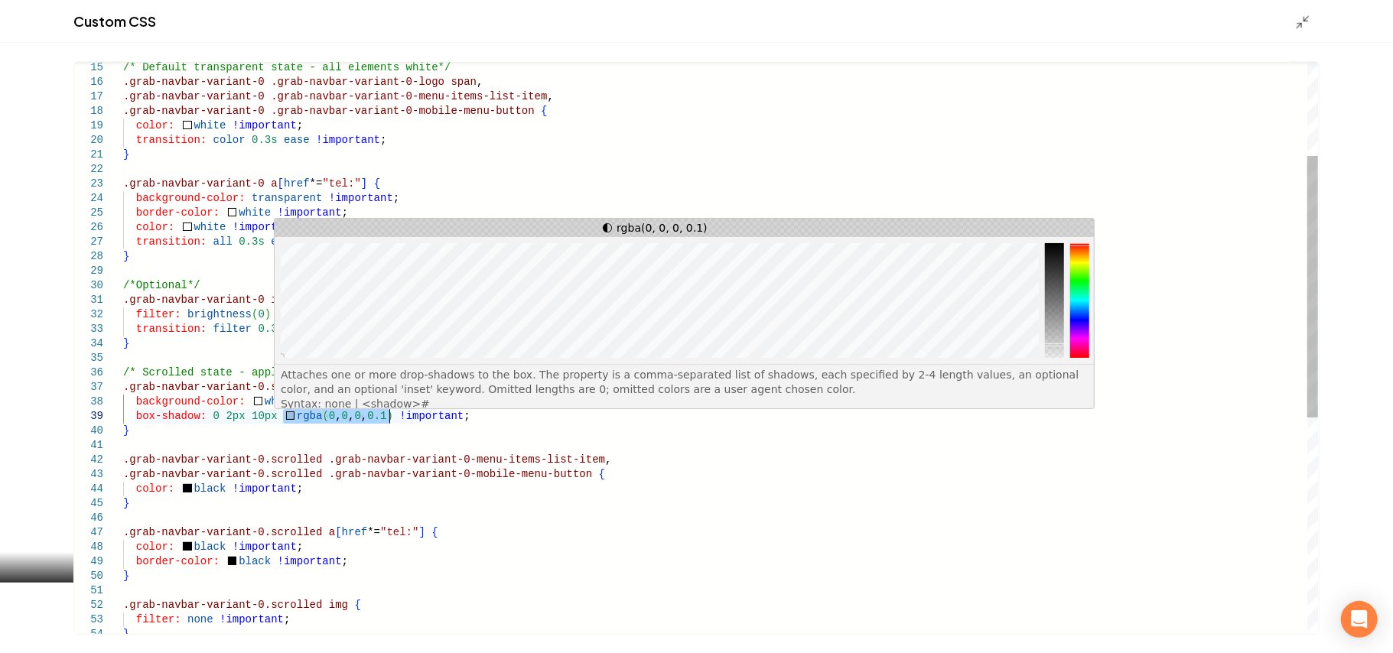
drag, startPoint x: 283, startPoint y: 415, endPoint x: 389, endPoint y: 415, distance: 106.4
click at [389, 415] on div "/* Default transparent state - all elements white */ .grab-navbar-variant-0 .gr…" at bounding box center [720, 482] width 1195 height 1250
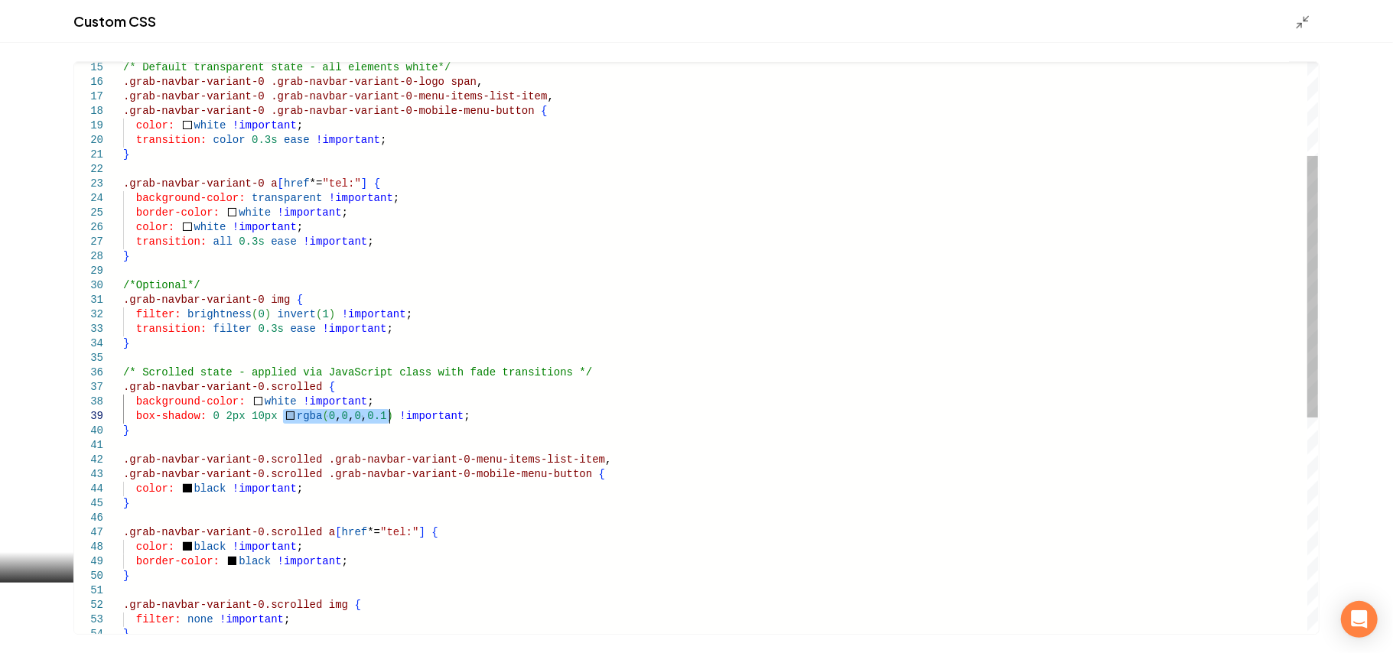
click at [266, 398] on div "/* Default transparent state - all elements white */ .grab-navbar-variant-0 .gr…" at bounding box center [720, 482] width 1195 height 1250
click at [467, 399] on div "/* Default transparent state - all elements white */ .grab-navbar-variant-0 .gr…" at bounding box center [720, 482] width 1195 height 1250
click at [347, 402] on div "/* Default transparent state - all elements white */ .grab-navbar-variant-0 .gr…" at bounding box center [720, 482] width 1195 height 1250
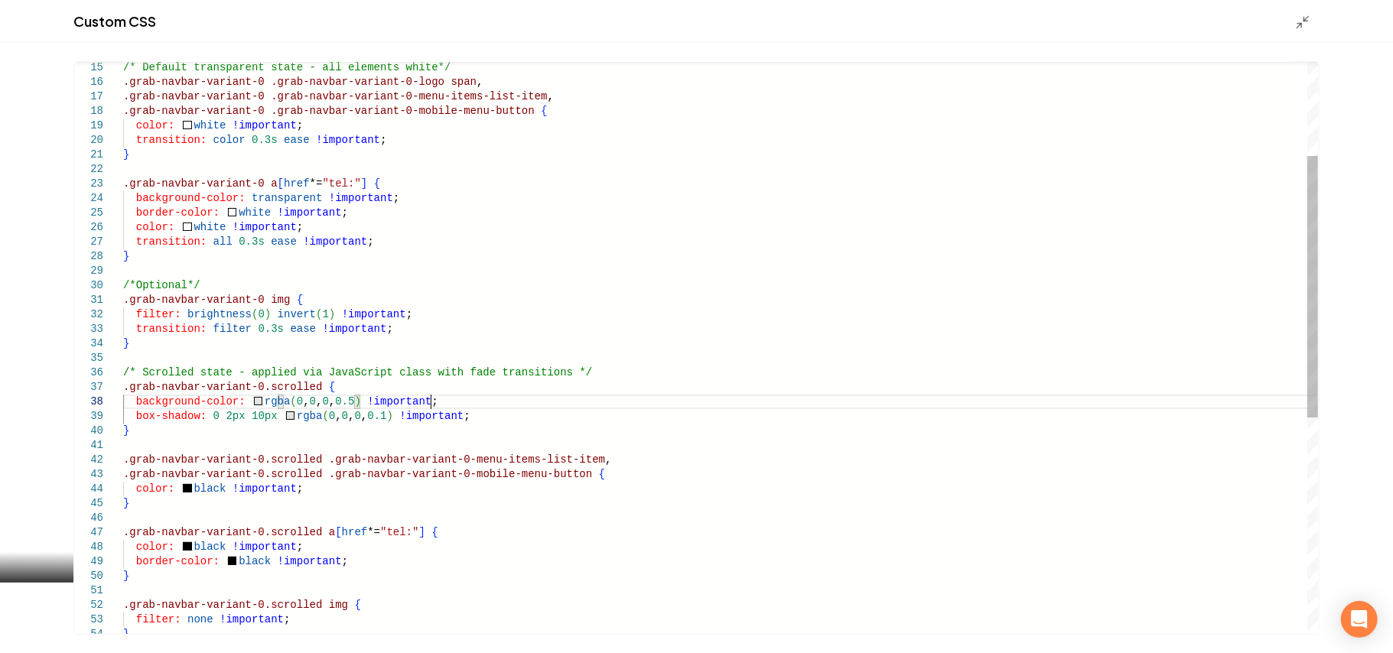
click at [457, 409] on div "/* Default transparent state - all elements white */ .grab-navbar-variant-0 .gr…" at bounding box center [720, 482] width 1195 height 1250
click at [442, 401] on div "/* Default transparent state - all elements white */ .grab-navbar-variant-0 .gr…" at bounding box center [720, 482] width 1195 height 1250
click at [200, 464] on div "/* Default transparent state - all elements white */ .grab-navbar-variant-0 .gr…" at bounding box center [720, 482] width 1195 height 1250
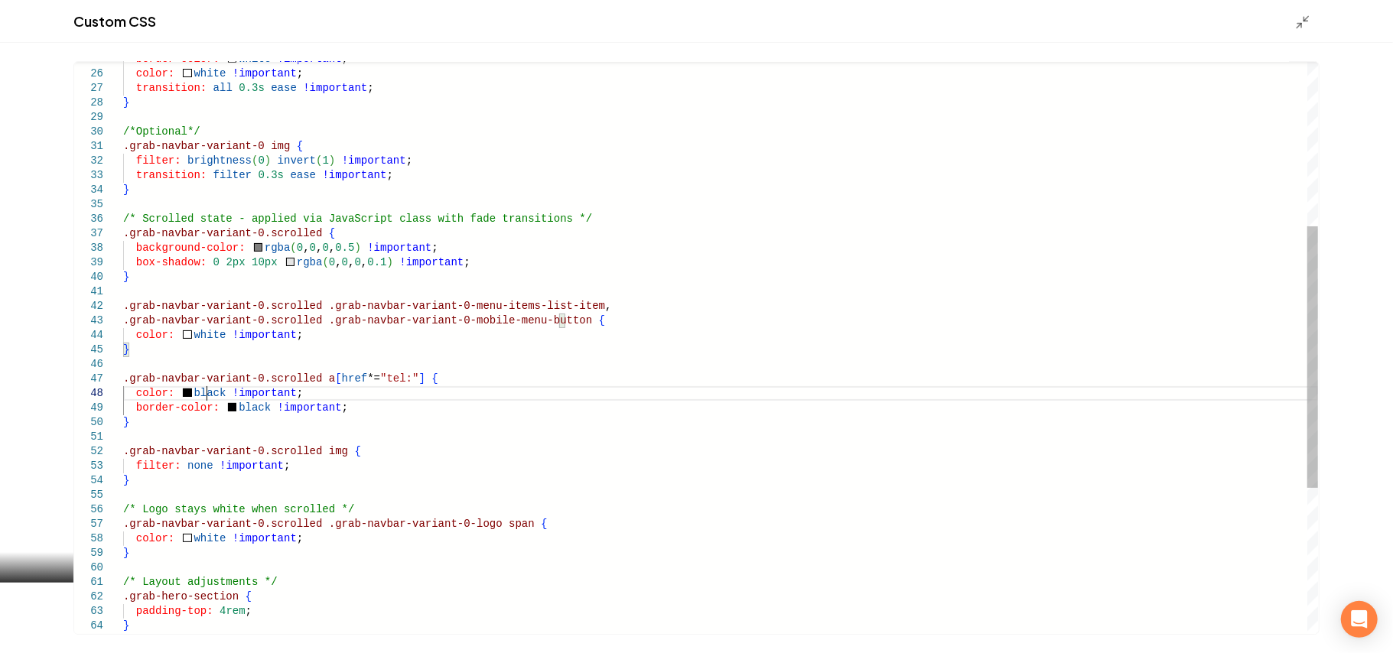
click at [209, 389] on div "border-color: white !important ; color: white !important ; transition: all 0.3s…" at bounding box center [720, 328] width 1195 height 1250
click at [243, 399] on div "border-color: white !important ; color: white !important ; transition: all 0.3s…" at bounding box center [720, 328] width 1195 height 1250
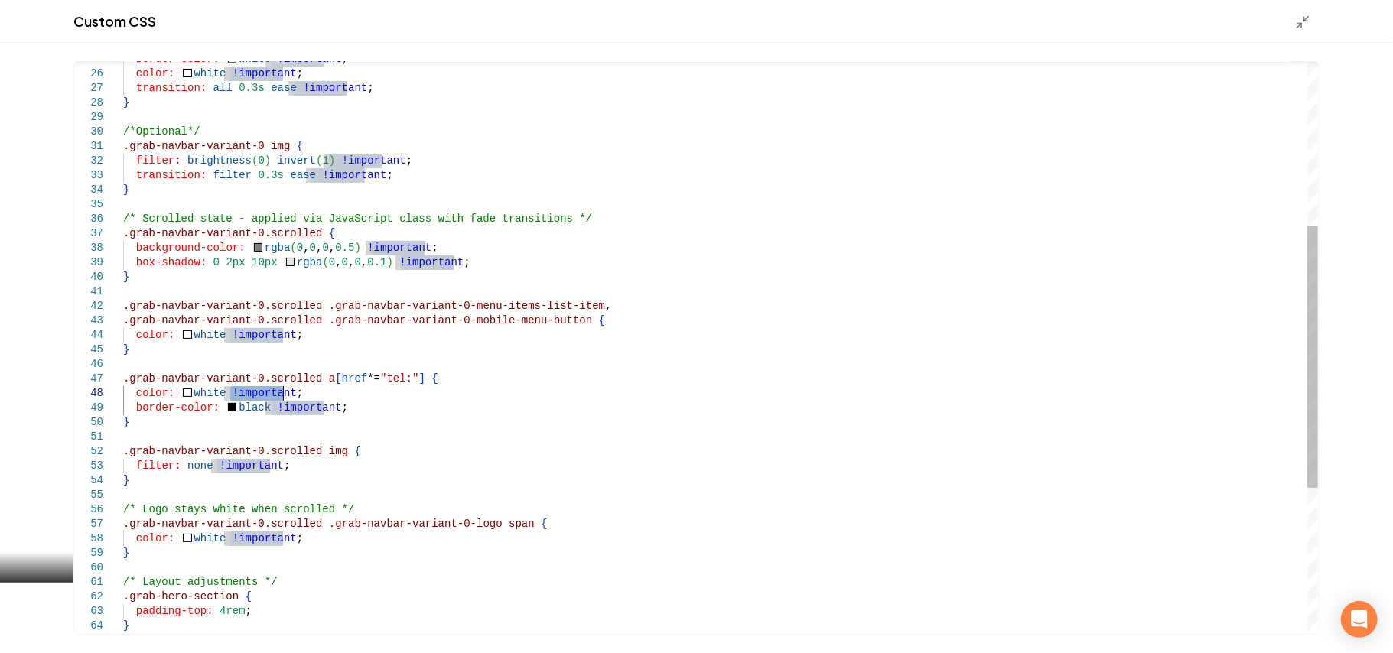
click at [248, 409] on div "border-color: white !important ; color: white !important ; transition: all 0.3s…" at bounding box center [720, 328] width 1195 height 1250
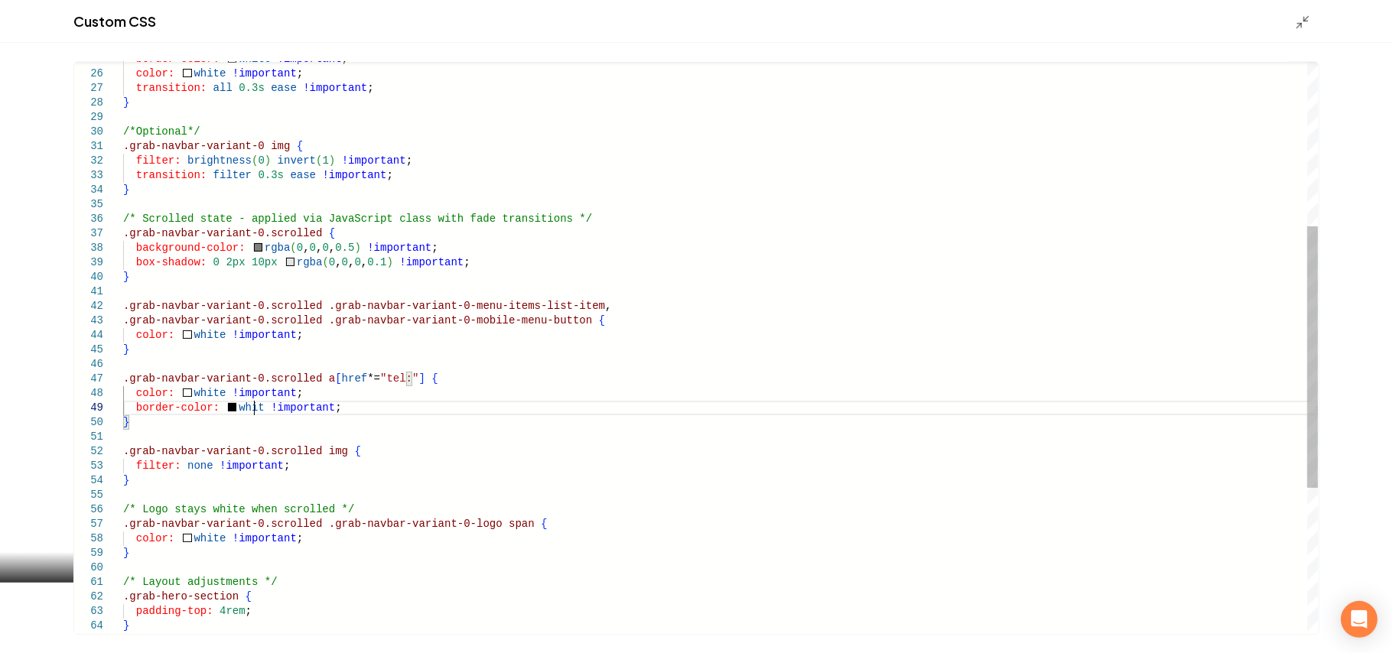
scroll to position [116, 123]
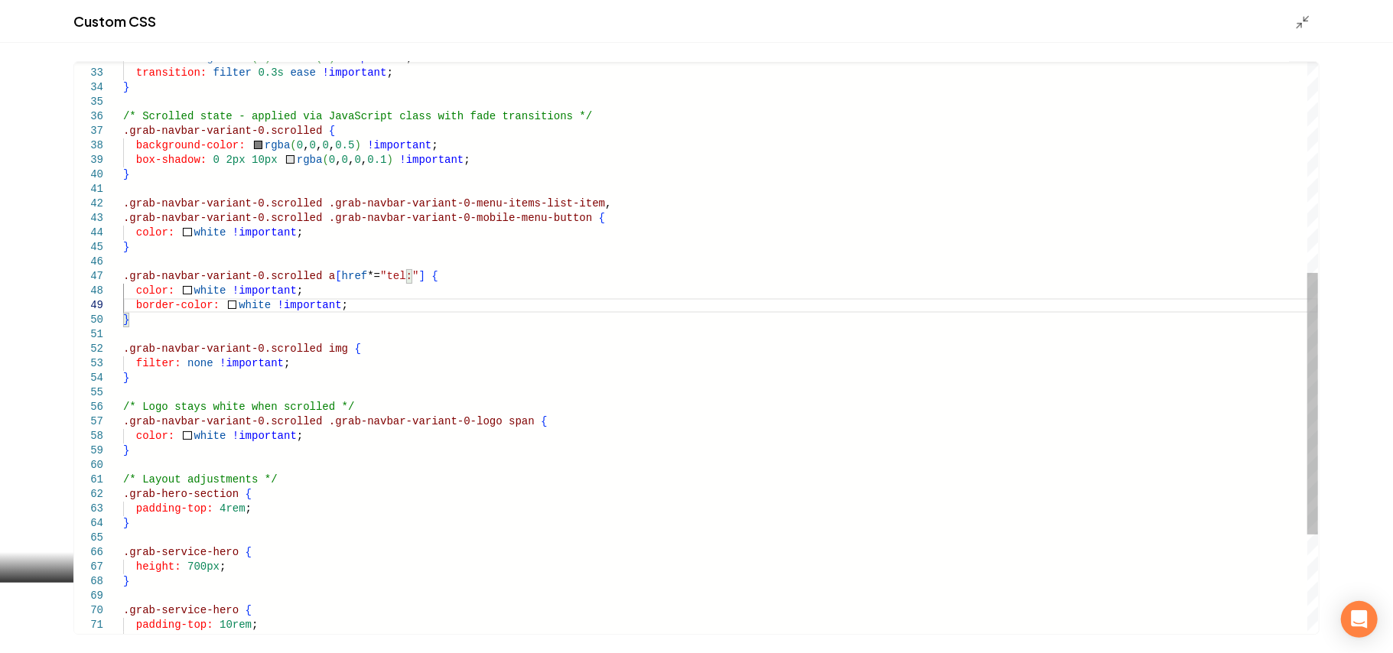
click at [211, 439] on div "filter: brightness ( 0 ) invert ( 1 ) !important ; transition: filter 0.3s ease…" at bounding box center [720, 226] width 1195 height 1250
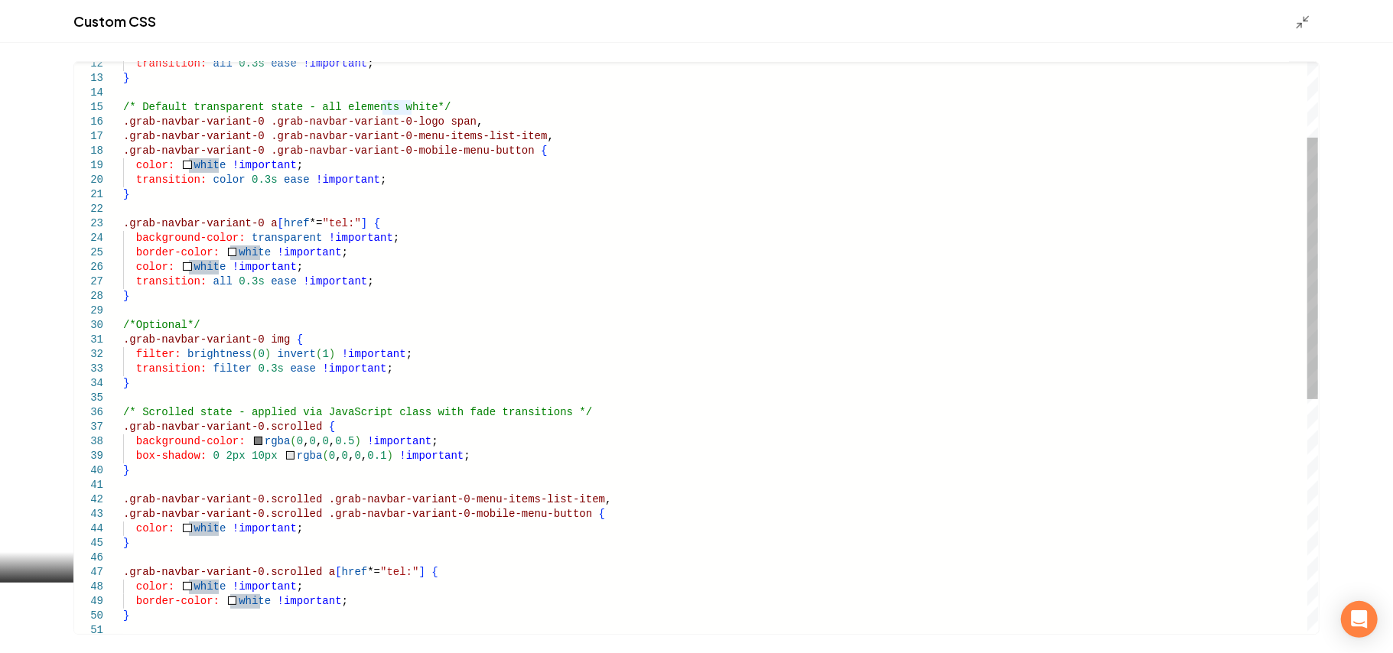
click at [457, 444] on div ".grab-navbar-variant-0.scrolled a [ href *= "tel:" ] { color: white !important …" at bounding box center [720, 522] width 1195 height 1250
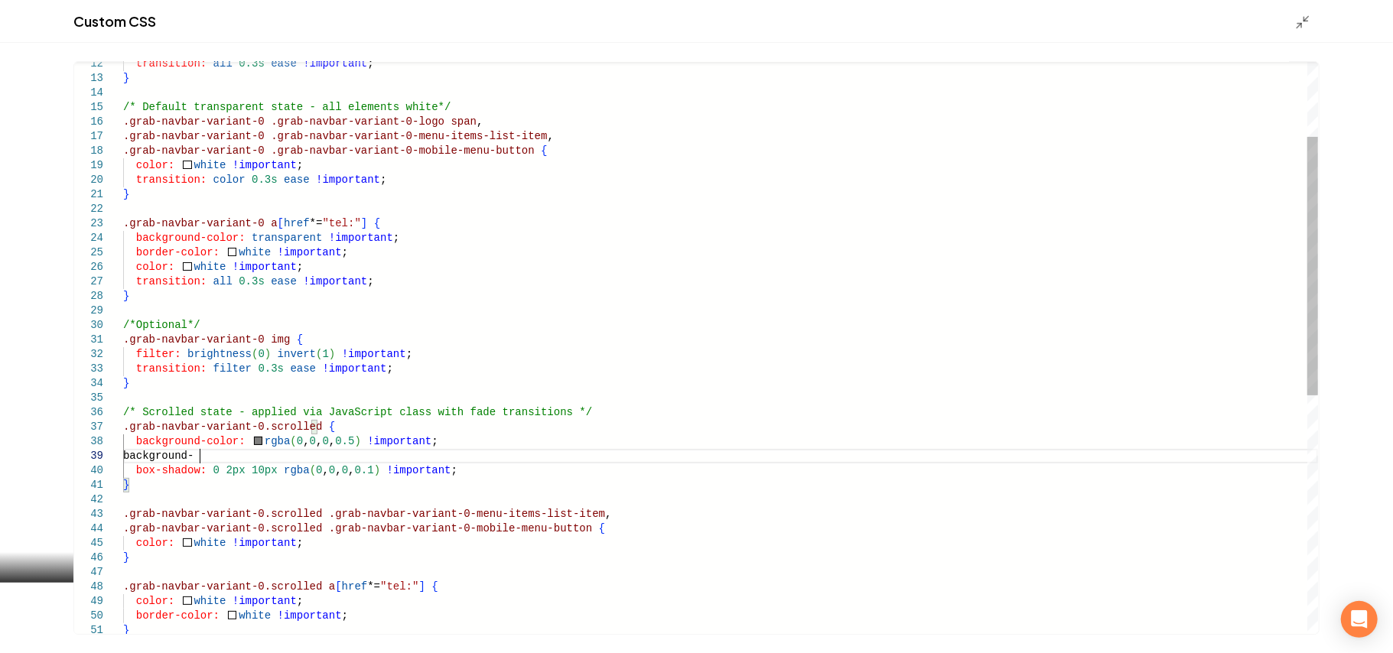
scroll to position [116, 75]
drag, startPoint x: 200, startPoint y: 457, endPoint x: 130, endPoint y: 460, distance: 69.7
click at [130, 460] on div ".grab-navbar-variant-0.scrolled a [ href *= "tel:" ] { color: white !important …" at bounding box center [720, 529] width 1195 height 1265
type textarea "**********"
click at [1033, 29] on div "Custom CSS" at bounding box center [696, 21] width 1393 height 43
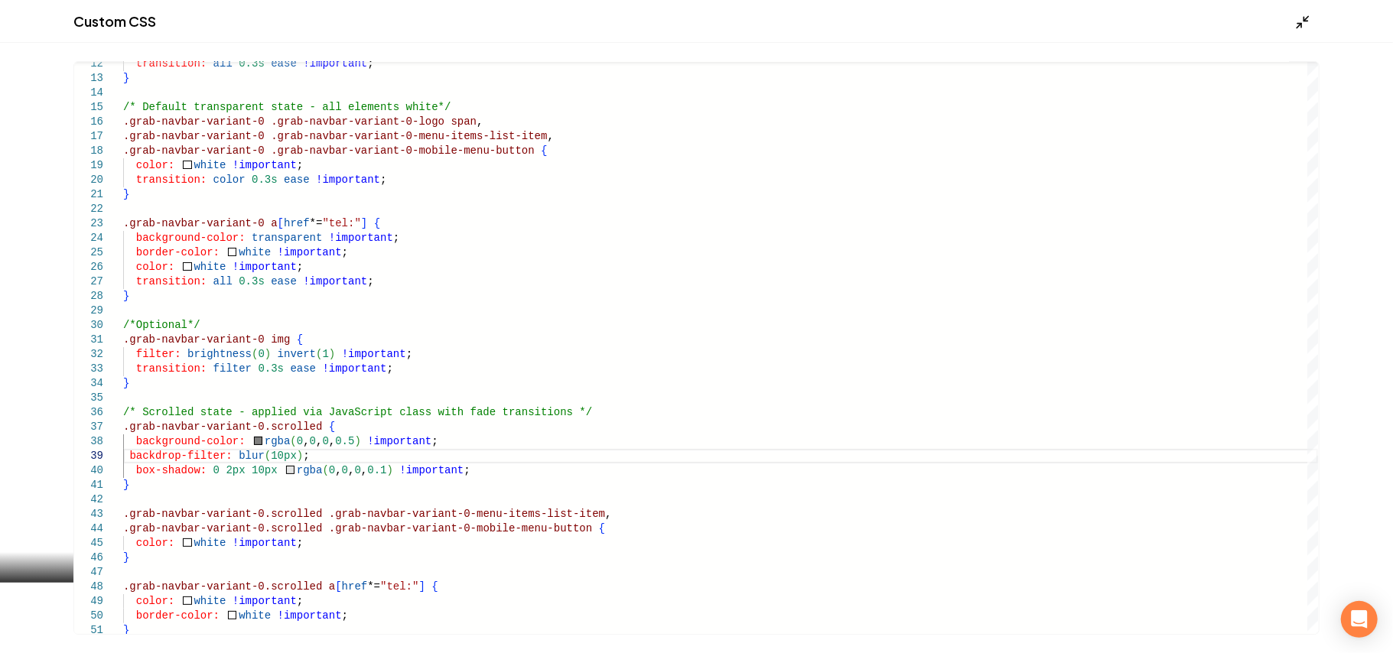
click at [1033, 26] on icon "Main content area" at bounding box center [1303, 22] width 15 height 15
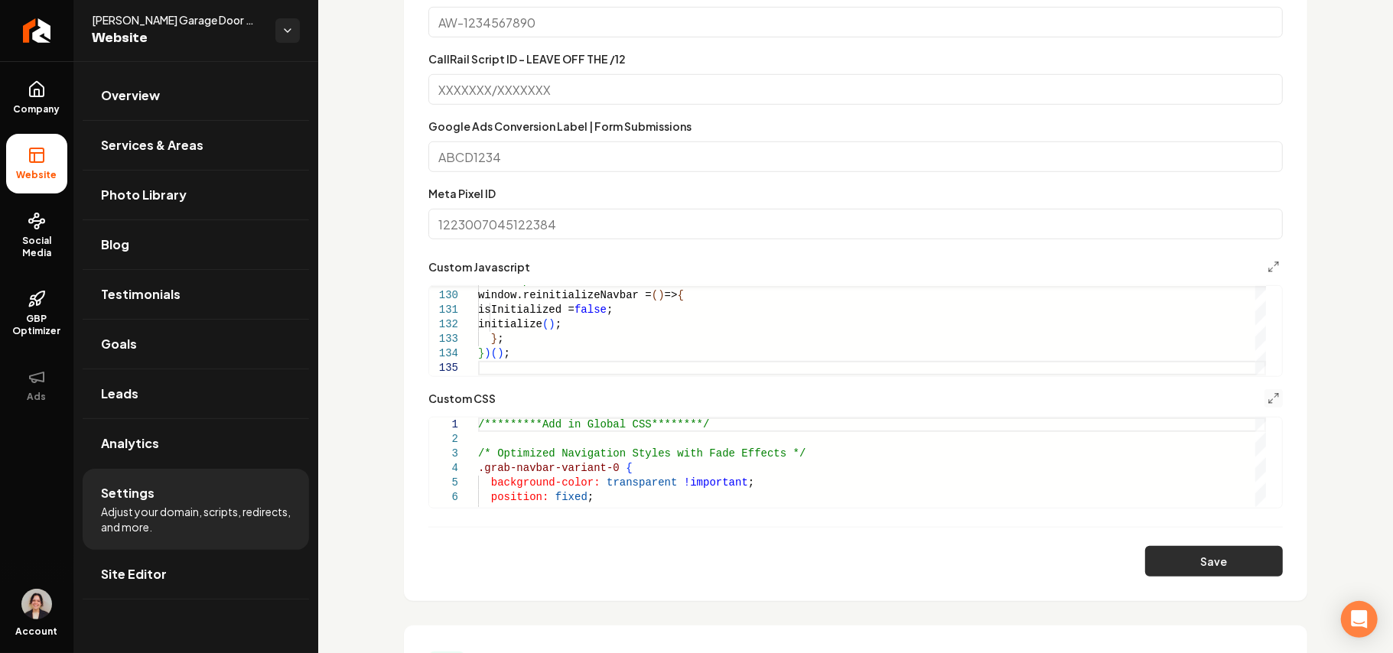
click at [1033, 464] on button "Save" at bounding box center [1215, 561] width 138 height 31
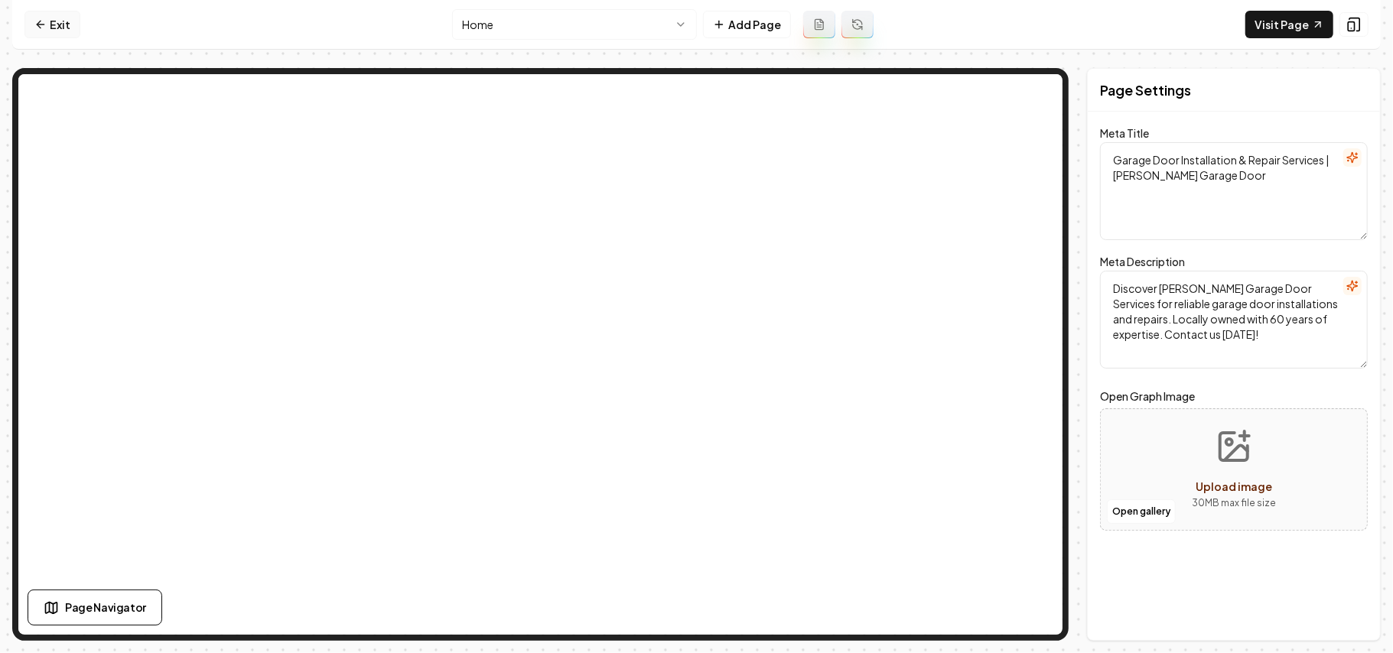
click at [31, 34] on link "Exit" at bounding box center [52, 25] width 56 height 28
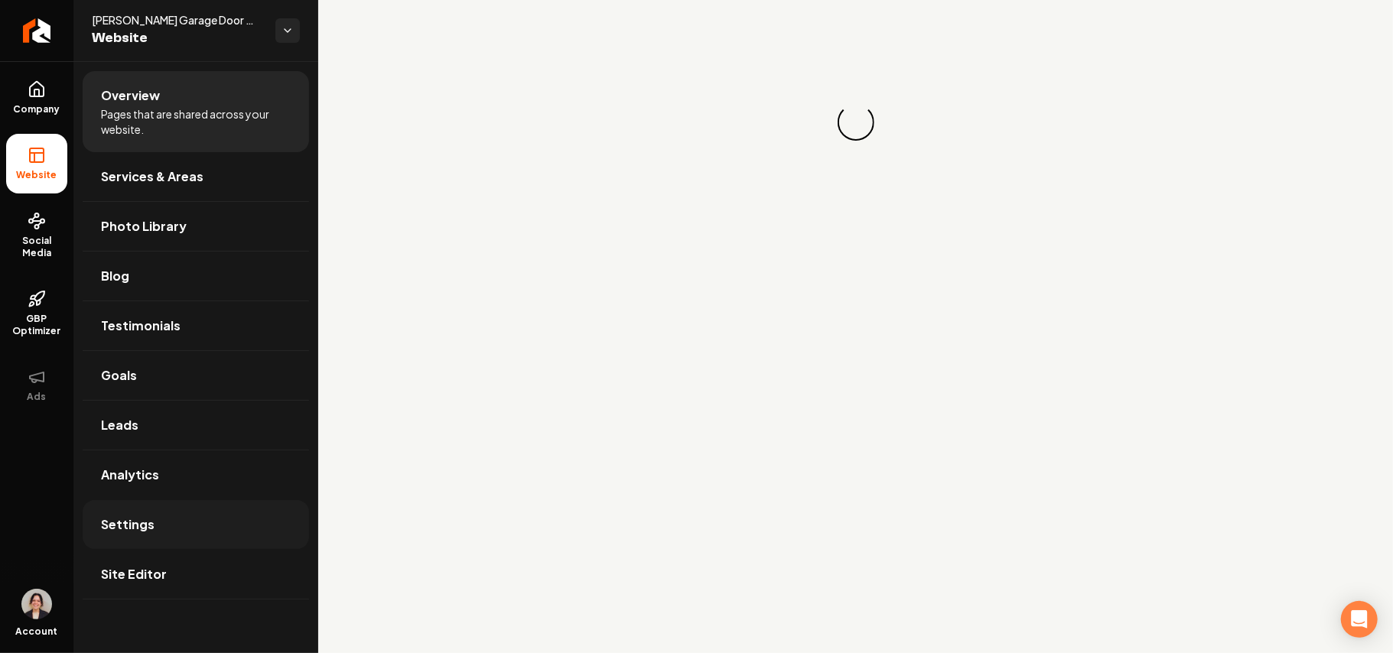
click at [170, 523] on link "Settings" at bounding box center [196, 524] width 227 height 49
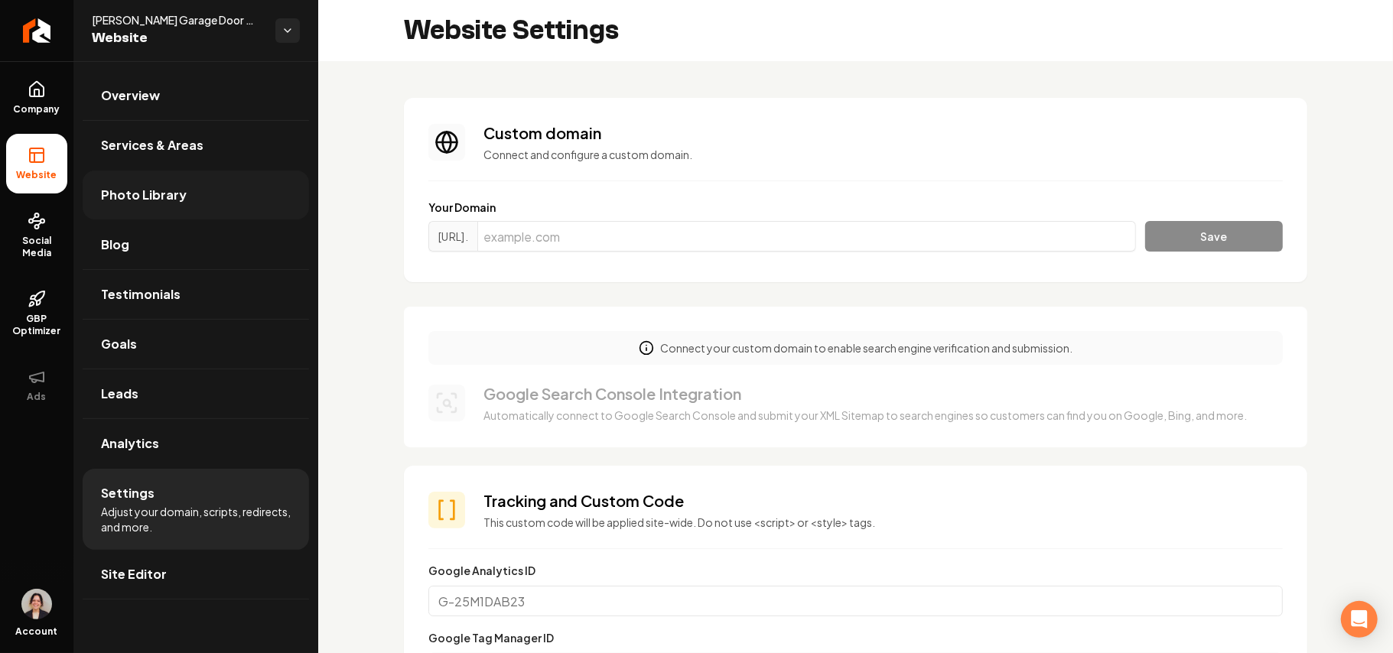
click at [200, 197] on link "Photo Library" at bounding box center [196, 195] width 227 height 49
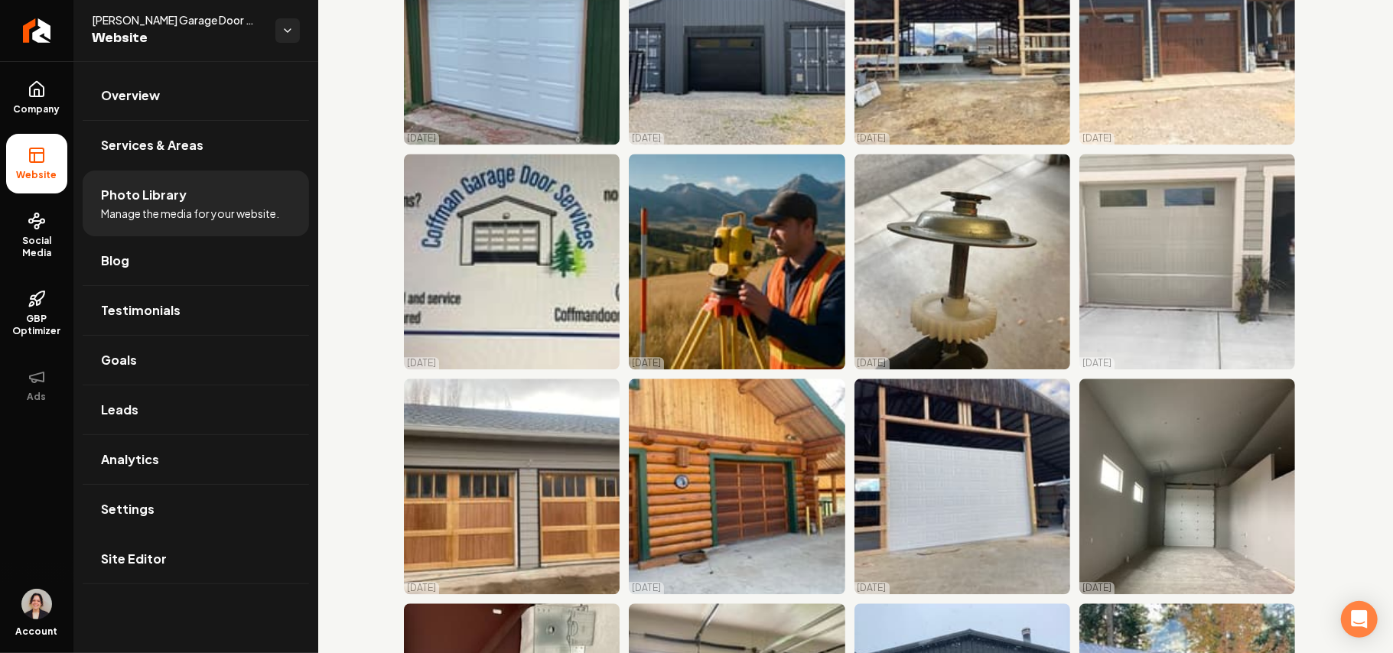
scroll to position [4564, 0]
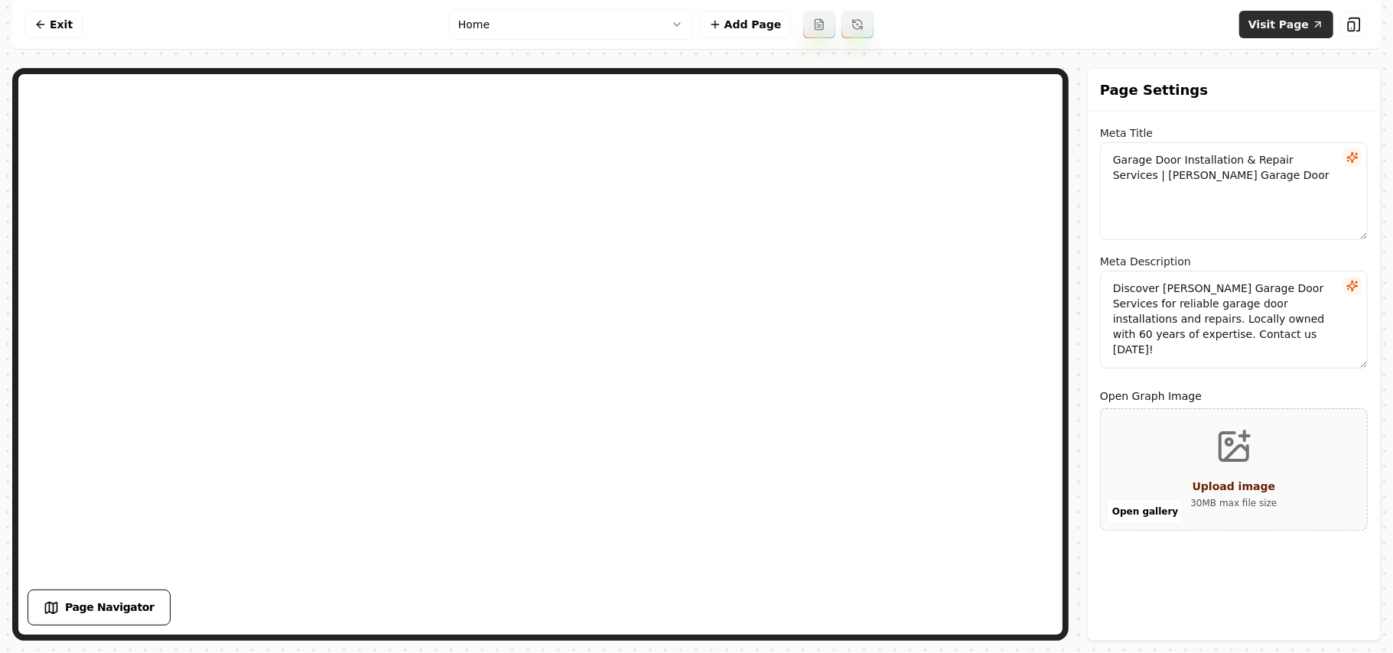
click at [1302, 31] on link "Visit Page" at bounding box center [1287, 25] width 94 height 28
click at [38, 29] on icon at bounding box center [40, 24] width 12 height 12
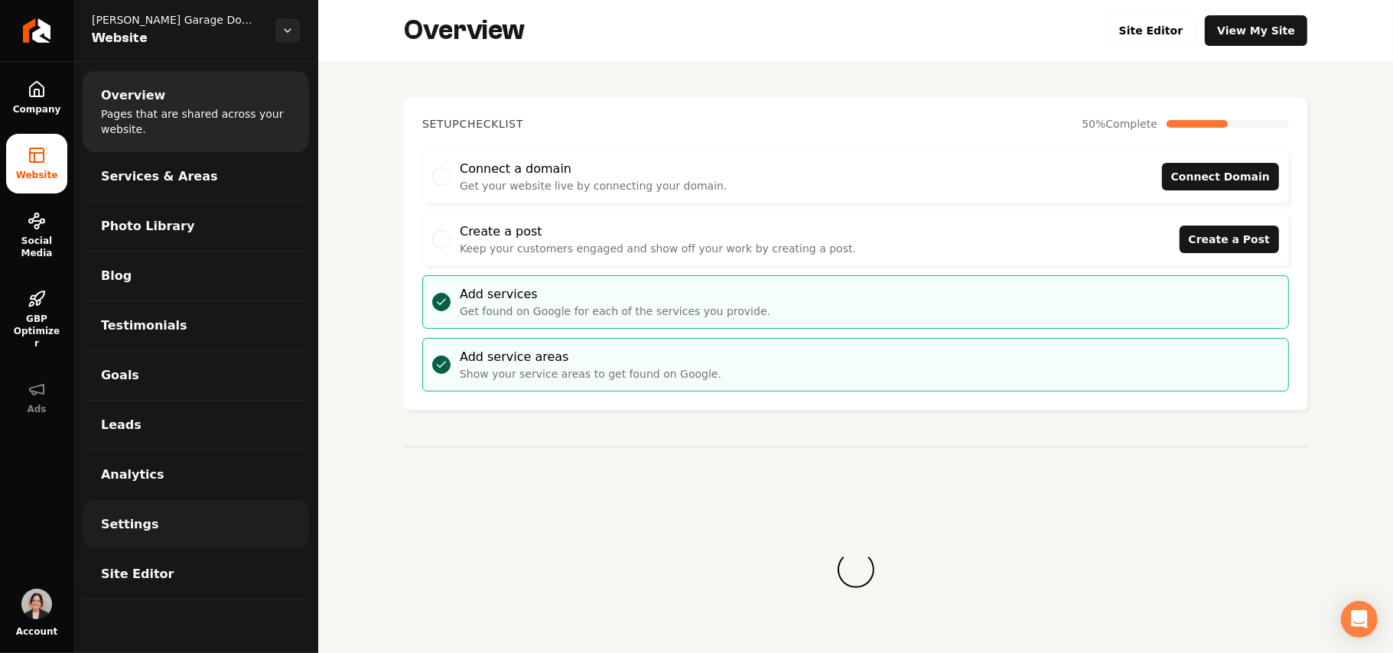
click at [176, 548] on link "Settings" at bounding box center [196, 524] width 227 height 49
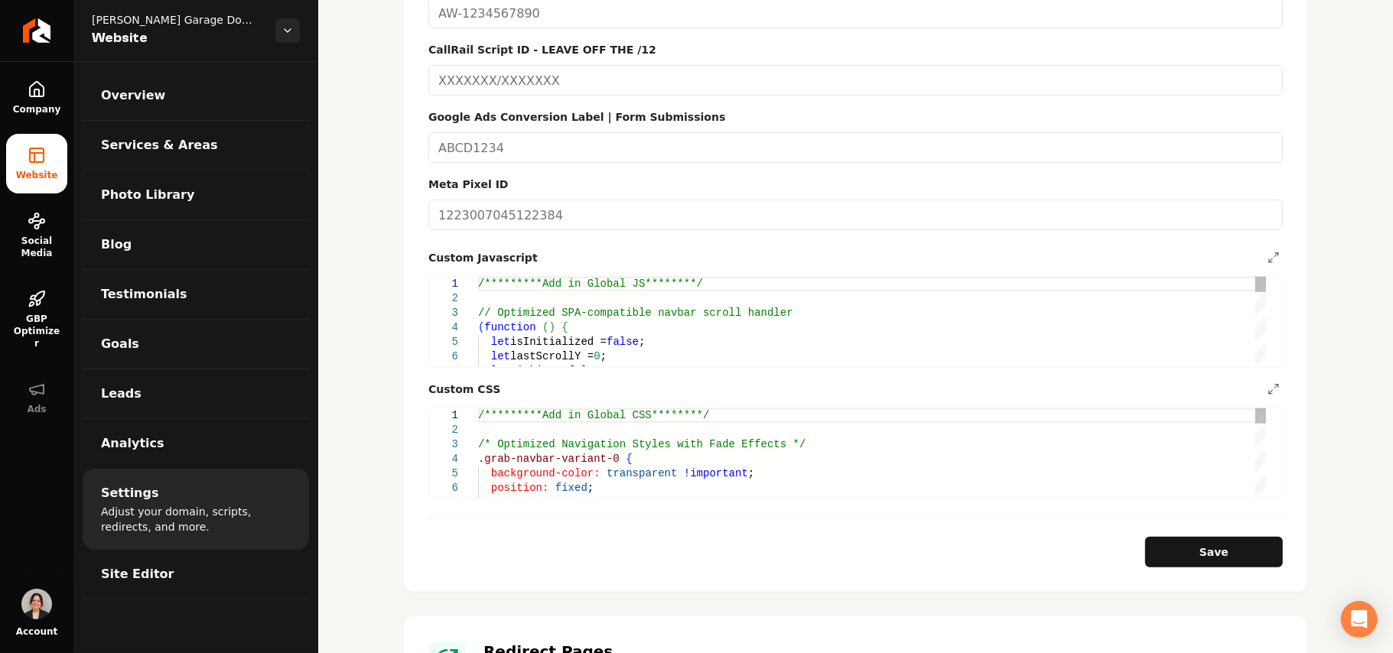
scroll to position [1020, 0]
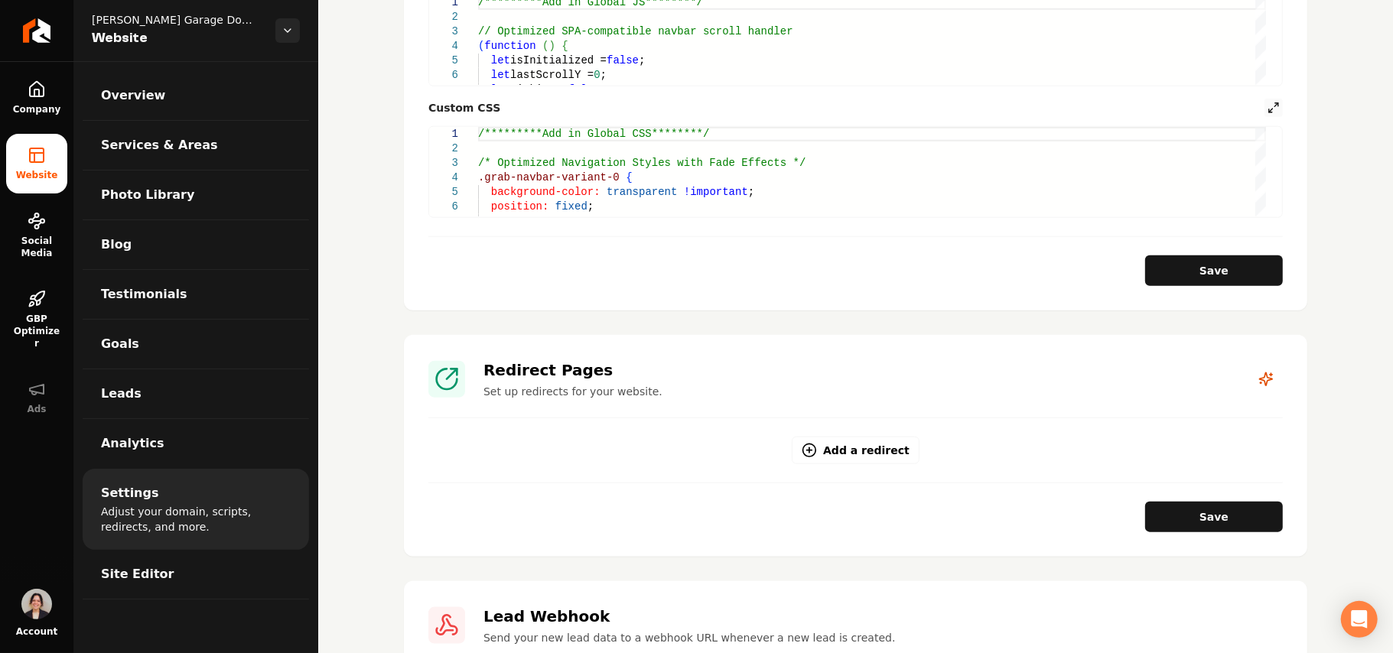
click at [1268, 102] on icon "Main content area" at bounding box center [1274, 108] width 12 height 12
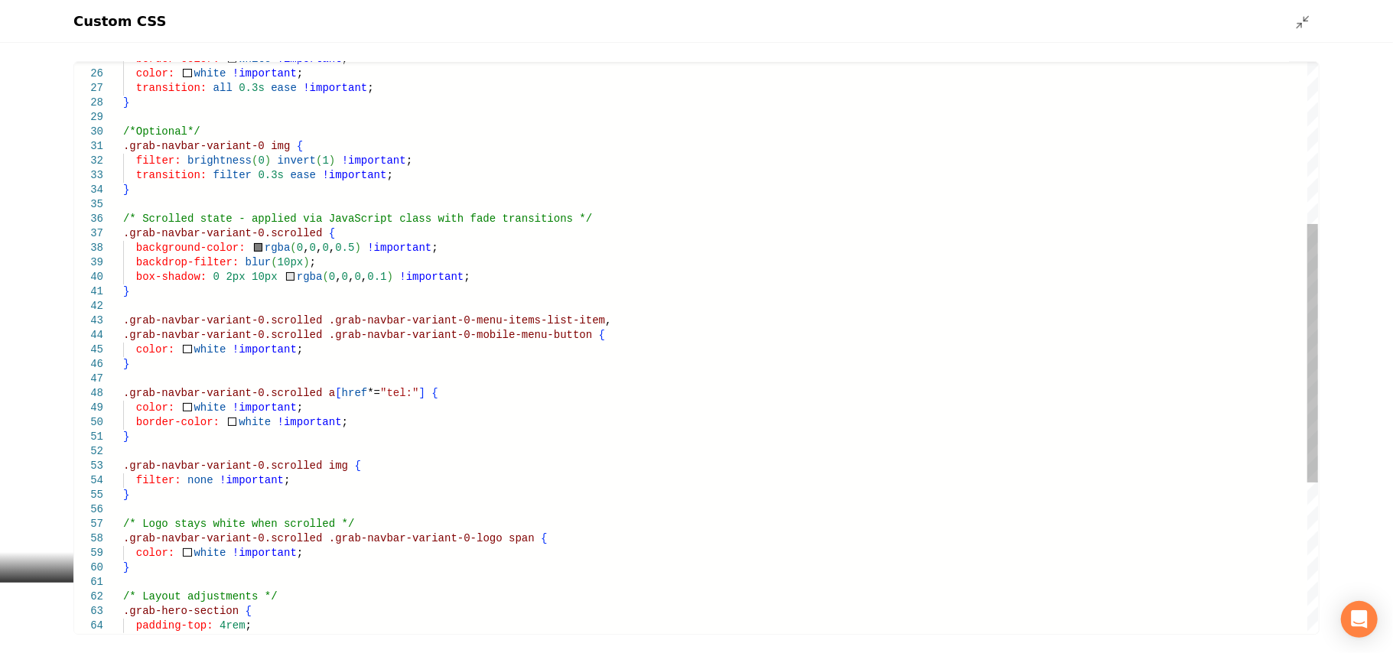
scroll to position [0, 0]
drag, startPoint x: 288, startPoint y: 251, endPoint x: 285, endPoint y: 243, distance: 9.2
click at [285, 243] on div "/* Scrolled state - applied via JavaScript class w ith fade transitions */ .gra…" at bounding box center [720, 335] width 1195 height 1265
click at [337, 246] on div "/* Scrolled state - applied via JavaScript class w ith fade transitions */ .gra…" at bounding box center [720, 335] width 1195 height 1265
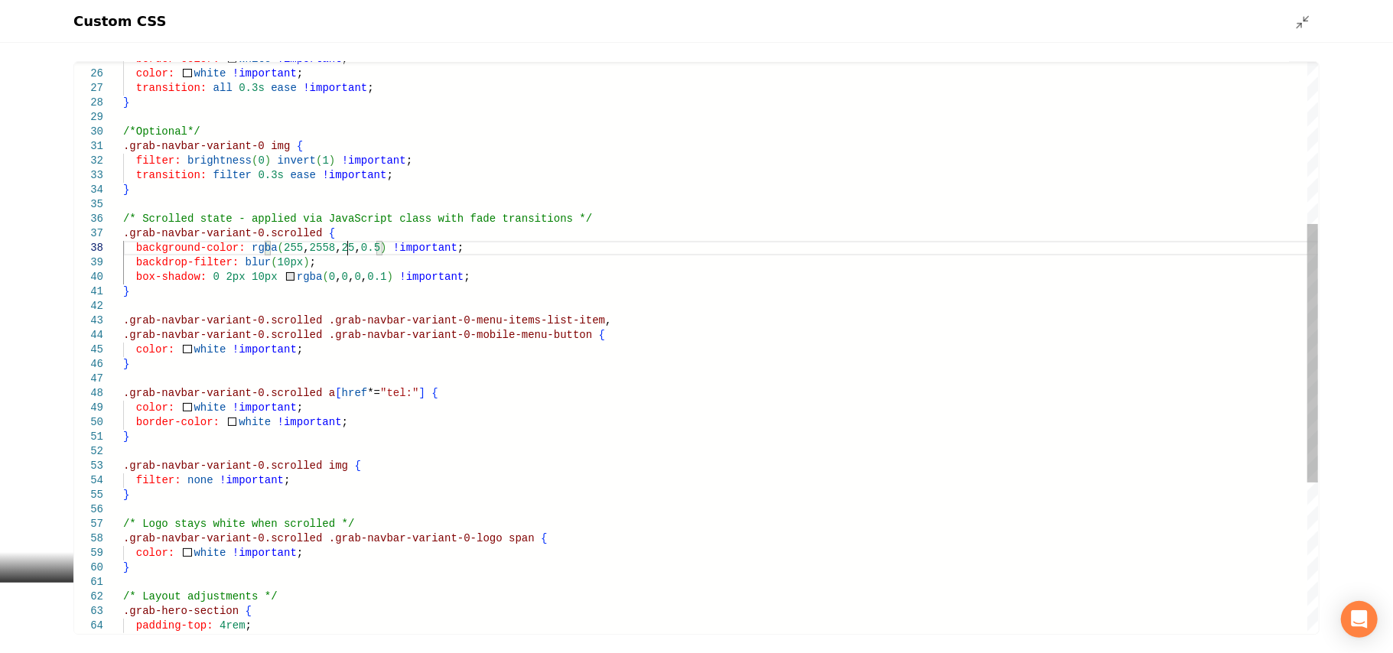
scroll to position [102, 228]
click at [318, 249] on div "/* Scrolled state - applied via JavaScript class w ith fade transitions */ .gra…" at bounding box center [720, 335] width 1195 height 1265
type textarea "**********"
click at [1302, 31] on div "Custom CSS" at bounding box center [696, 21] width 1393 height 43
click at [1304, 26] on icon "Main content area" at bounding box center [1303, 22] width 15 height 15
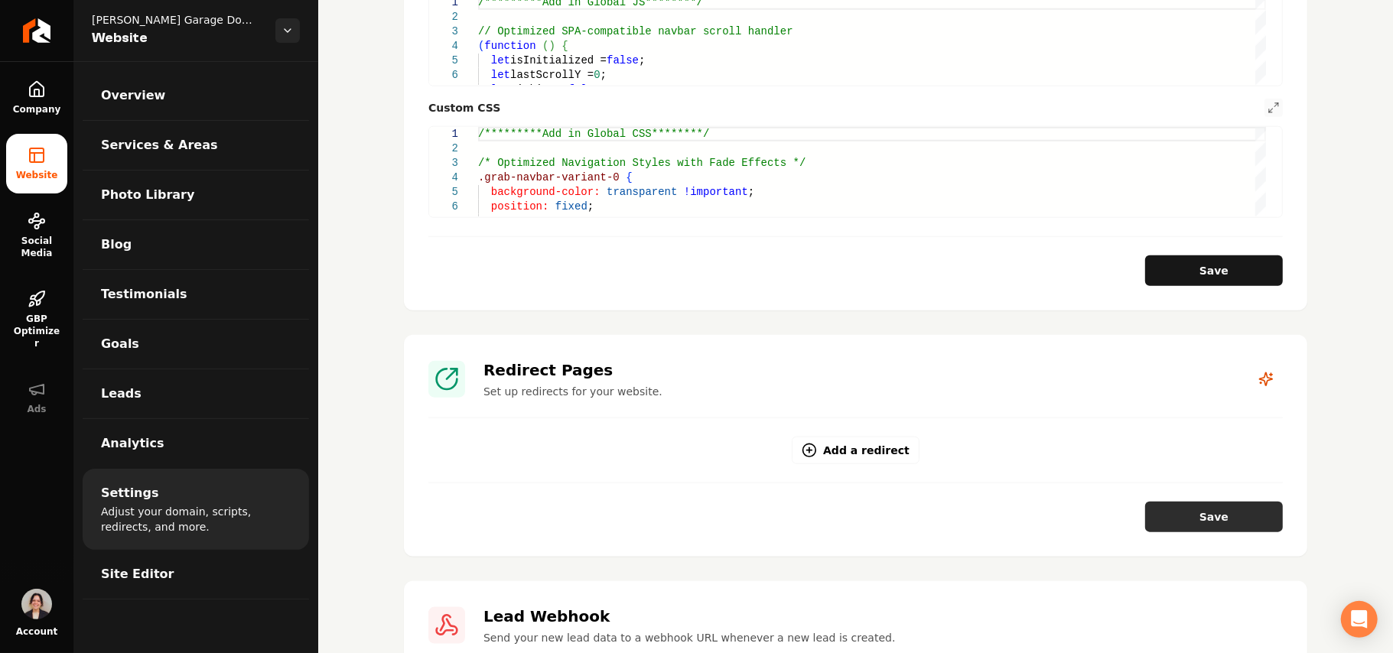
click at [1213, 509] on button "Save" at bounding box center [1215, 517] width 138 height 31
click at [1204, 256] on button "Save" at bounding box center [1215, 271] width 138 height 31
click at [1265, 99] on button "Main content area" at bounding box center [1274, 108] width 18 height 18
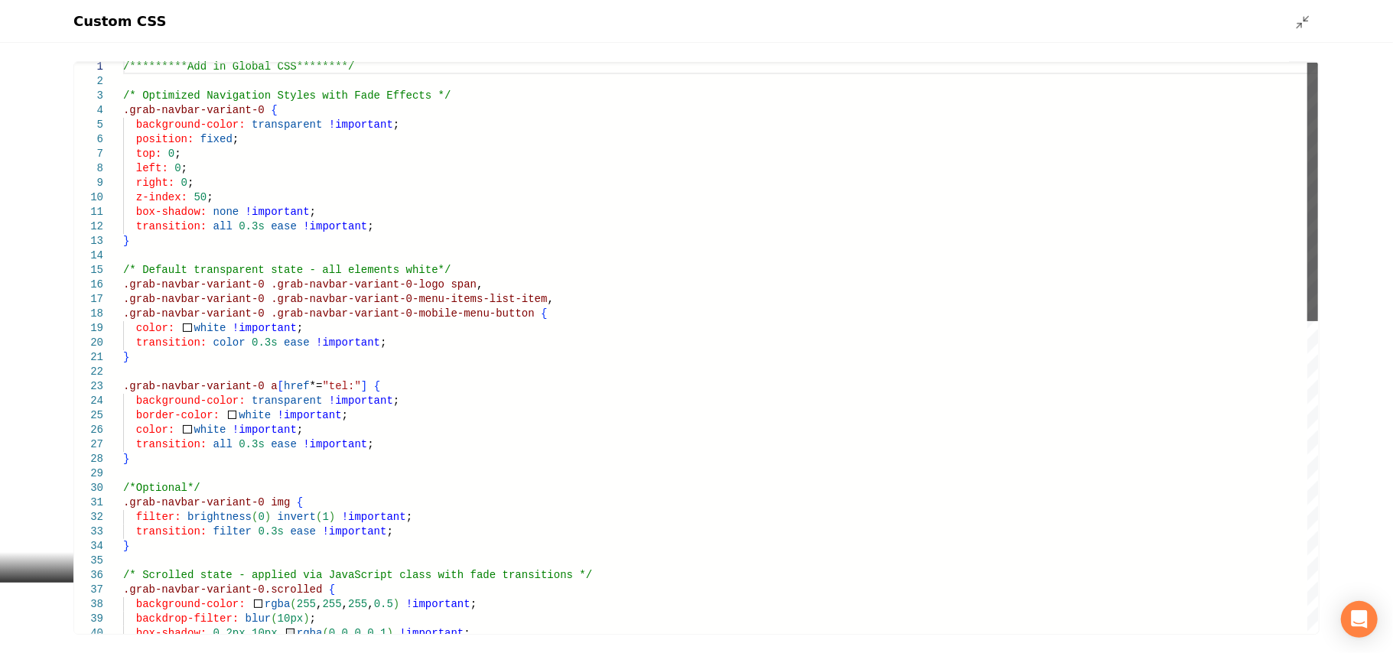
click at [1308, 321] on div "Main content area" at bounding box center [1313, 192] width 11 height 259
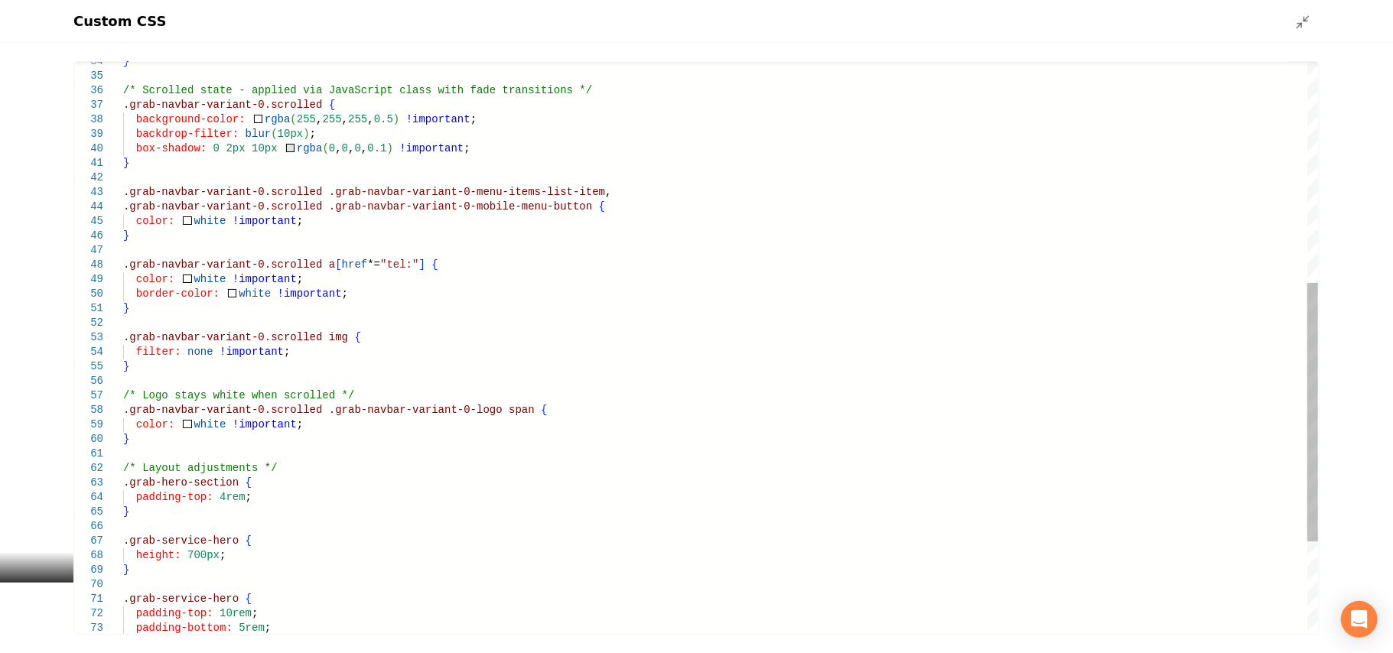
click at [206, 225] on div ".grab-navbar-variant-0.scrolled a [ href *= "tel:" ] { color: white !important …" at bounding box center [720, 207] width 1195 height 1265
click at [205, 224] on div ".grab-navbar-variant-0.scrolled a [ href *= "tel:" ] { color: white !important …" at bounding box center [720, 207] width 1195 height 1265
click at [207, 222] on div ".grab-navbar-variant-0.scrolled a [ href *= "tel:" ] { color: white !important …" at bounding box center [720, 207] width 1195 height 1265
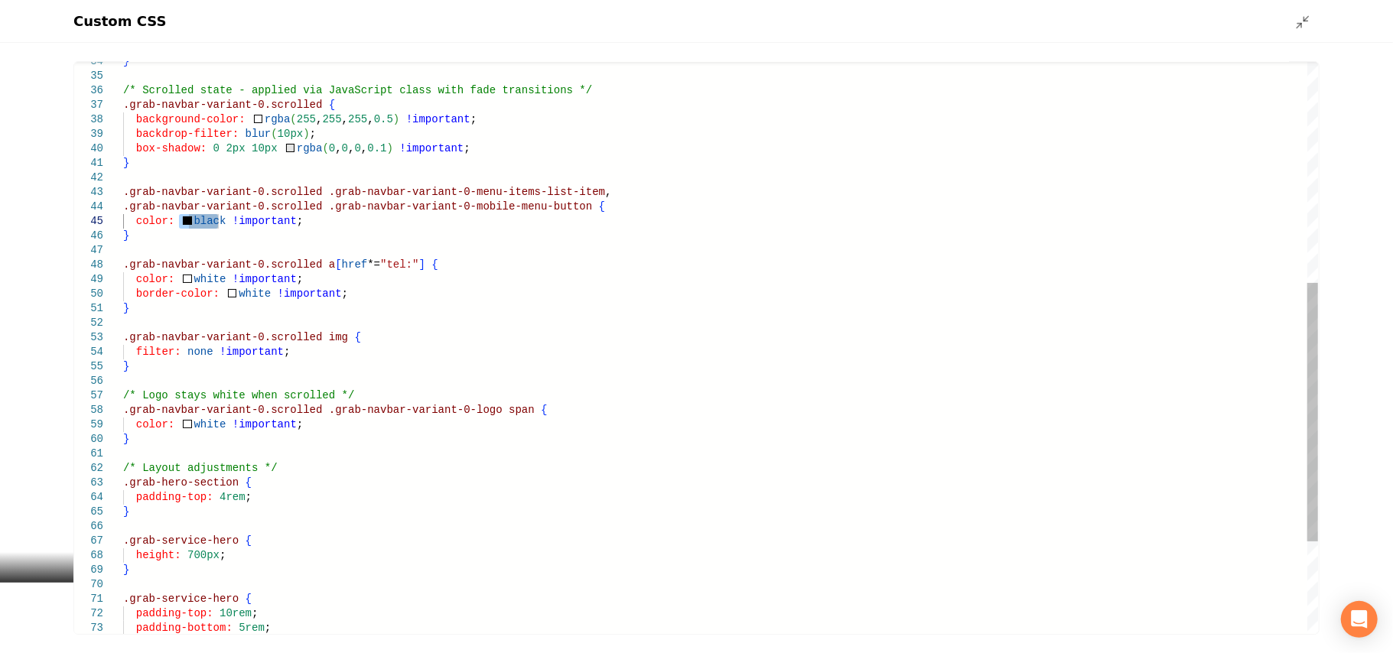
click at [199, 279] on div ".grab-navbar-variant-0.scrolled a [ href *= "tel:" ] { color: white !important …" at bounding box center [720, 207] width 1195 height 1265
click at [239, 298] on div ".grab-navbar-variant-0.scrolled a [ href *= "tel:" ] { color: black !important …" at bounding box center [720, 207] width 1195 height 1265
type textarea "**********"
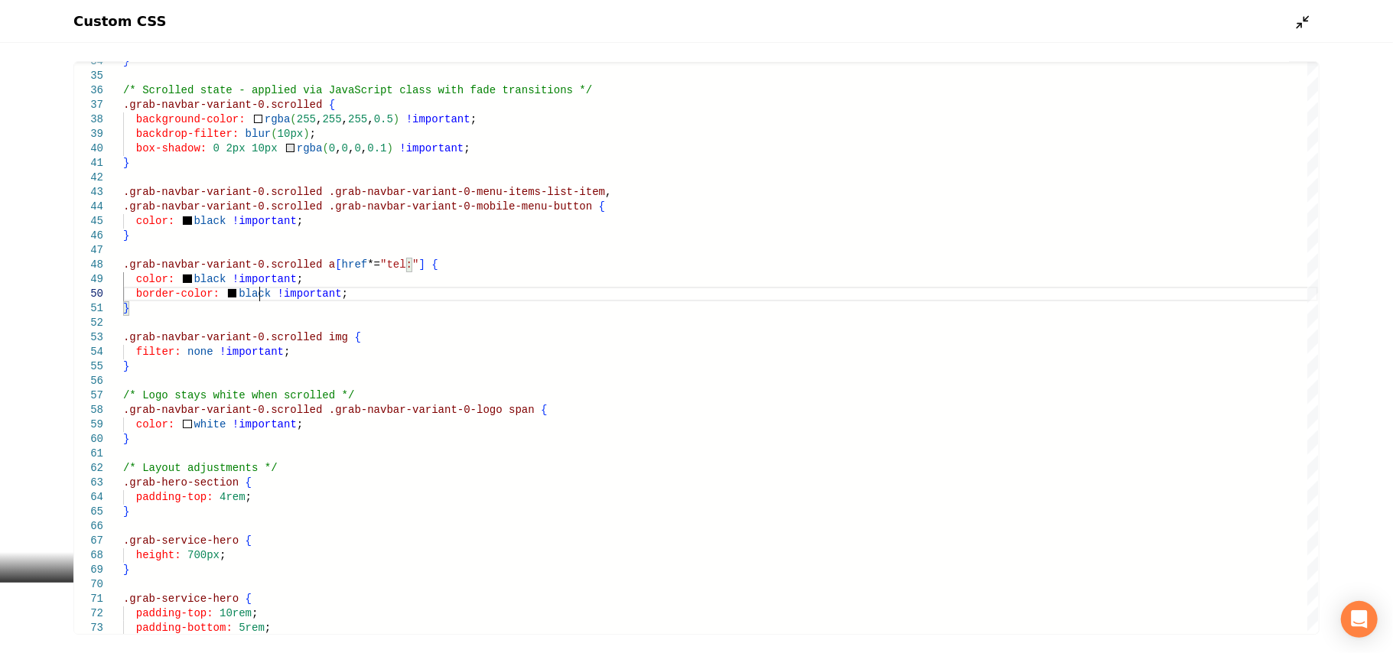
click at [1310, 20] on icon "Main content area" at bounding box center [1303, 22] width 15 height 15
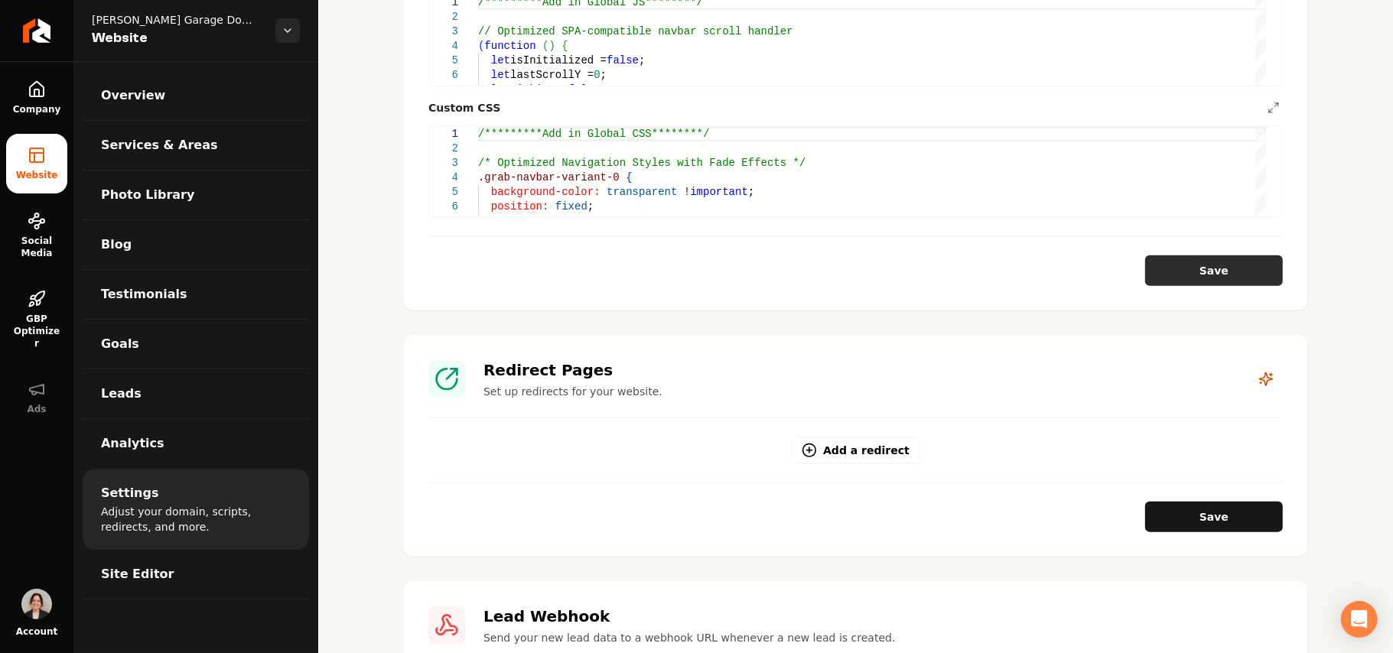
click at [1211, 265] on button "Save" at bounding box center [1215, 271] width 138 height 31
click at [1268, 102] on icon "Main content area" at bounding box center [1274, 108] width 12 height 12
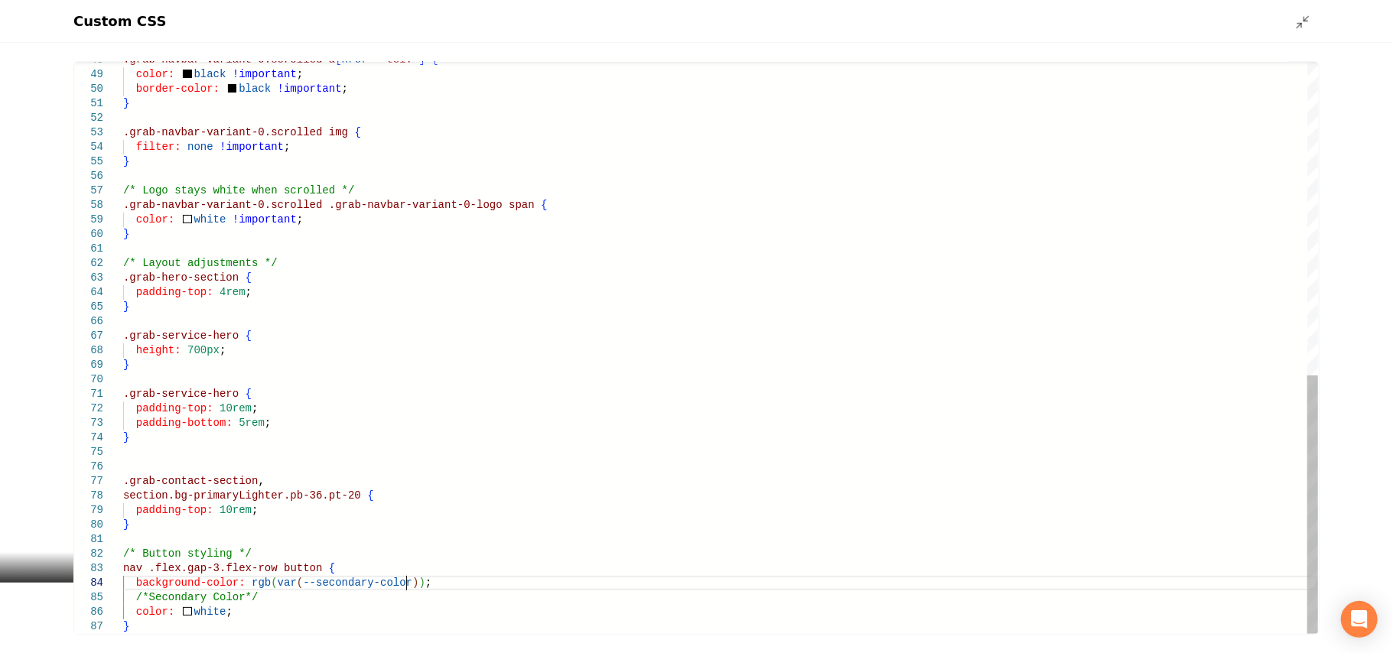
scroll to position [0, 0]
drag, startPoint x: 435, startPoint y: 583, endPoint x: 240, endPoint y: 579, distance: 195.2
click at [240, 579] on div ".grab-navbar-variant-0.scrolled a [ href *= "tel:" ] { color: black !important …" at bounding box center [720, 1] width 1195 height 1265
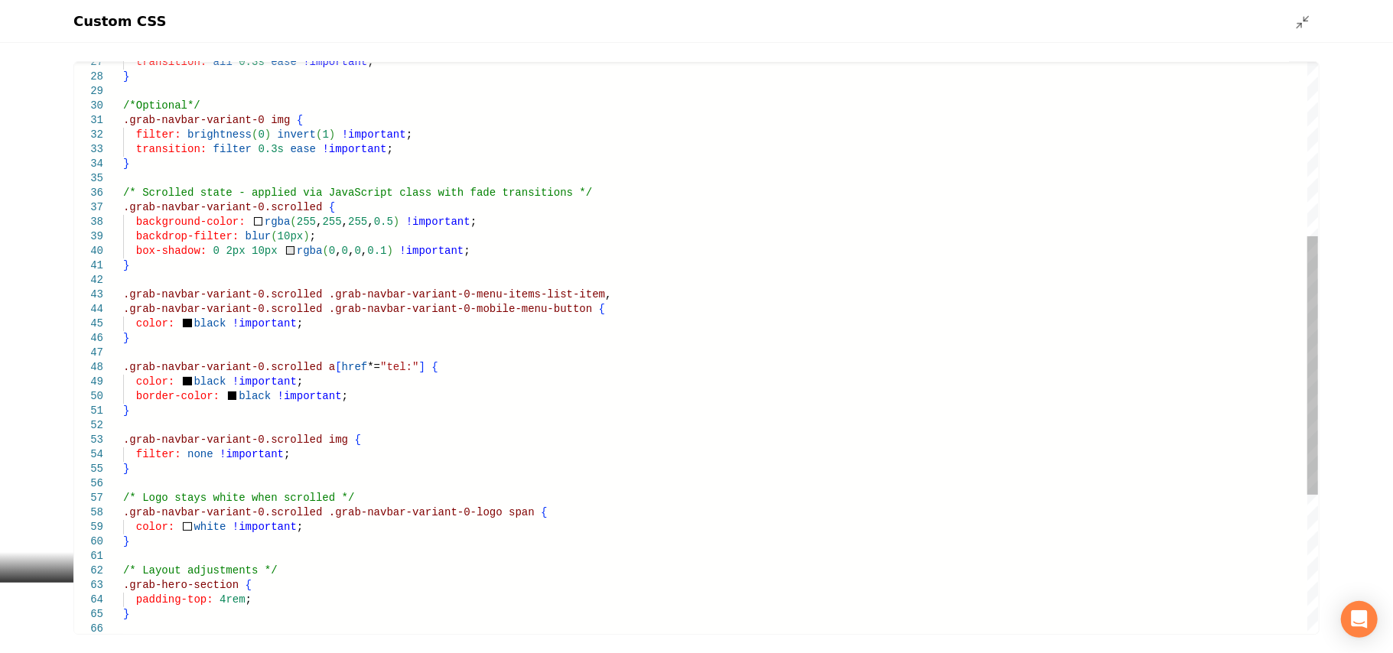
click at [206, 324] on div ".grab-navbar-variant-0.scrolled a [ href *= "tel:" ] { color: black !important …" at bounding box center [720, 309] width 1195 height 1265
click at [282, 326] on div ".grab-navbar-variant-0.scrolled a [ href *= "tel:" ] { color: black !important …" at bounding box center [720, 309] width 1195 height 1265
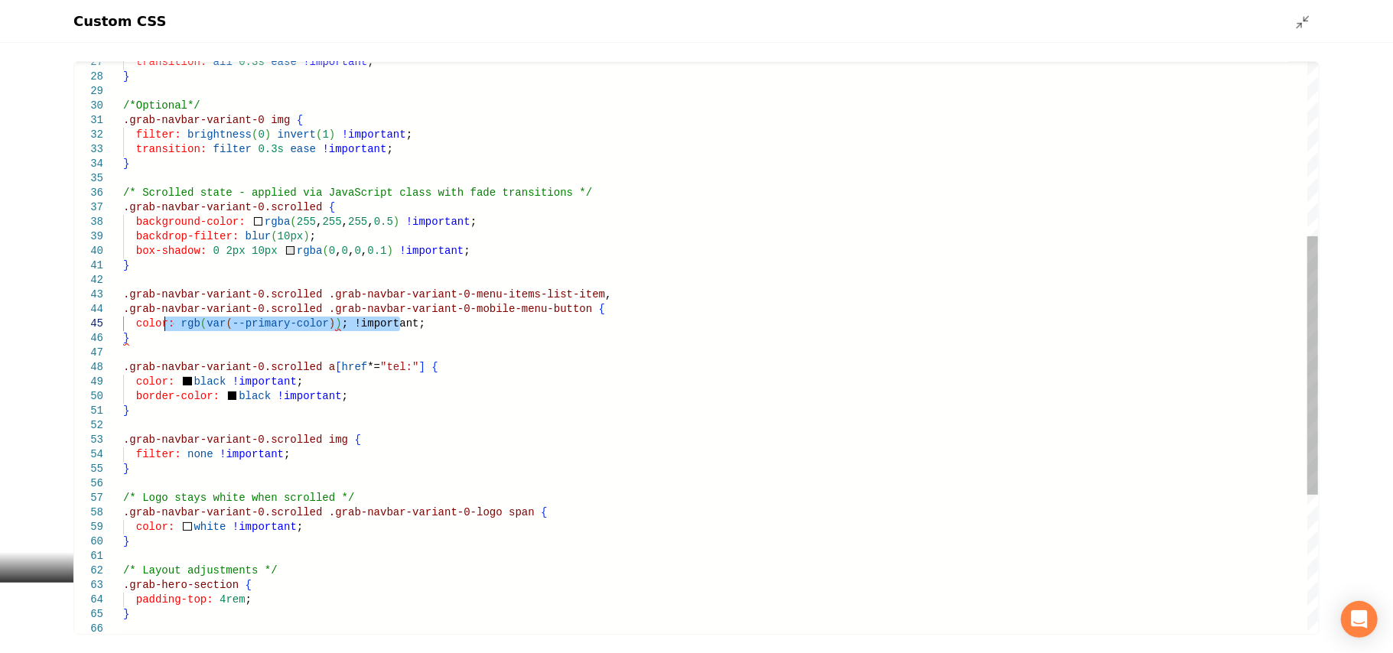
drag, startPoint x: 432, startPoint y: 321, endPoint x: 165, endPoint y: 328, distance: 267.1
click at [165, 328] on div ".grab-navbar-variant-0.scrolled a [ href *= "tel:" ] { color: black !important …" at bounding box center [720, 309] width 1195 height 1265
click at [312, 322] on div ".grab-navbar-variant-0.scrolled a [ href *= "tel:" ] { color: black !important …" at bounding box center [720, 309] width 1195 height 1265
click at [326, 326] on div ".grab-navbar-variant-0.scrolled a [ href *= "tel:" ] { color: black !important …" at bounding box center [720, 309] width 1195 height 1265
drag, startPoint x: 435, startPoint y: 328, endPoint x: 176, endPoint y: 320, distance: 259.5
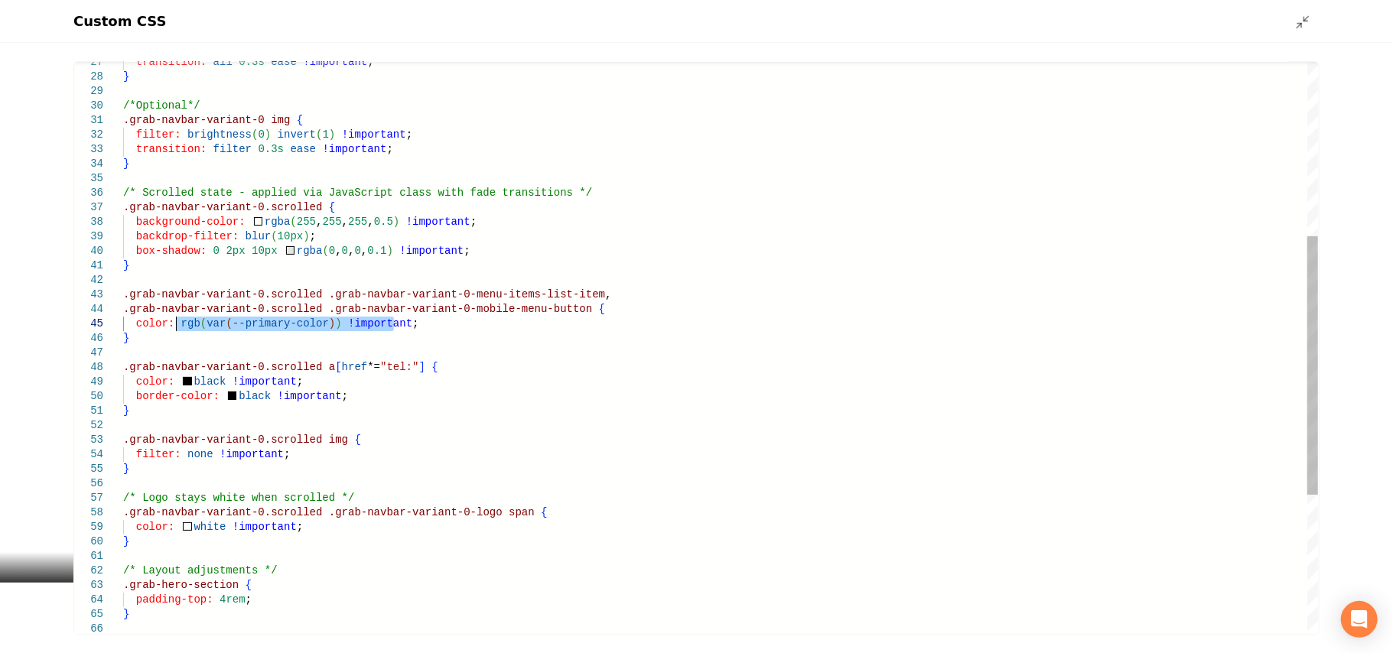
click at [176, 320] on div ".grab-navbar-variant-0.scrolled a [ href *= "tel:" ] { color: black !important …" at bounding box center [720, 309] width 1195 height 1265
drag, startPoint x: 292, startPoint y: 380, endPoint x: 191, endPoint y: 380, distance: 101.0
click at [191, 380] on div ".grab-navbar-variant-0.scrolled a [ href *= "tel:" ] { color: black !important …" at bounding box center [720, 309] width 1195 height 1265
drag, startPoint x: 353, startPoint y: 390, endPoint x: 231, endPoint y: 392, distance: 121.7
click at [231, 392] on div ".grab-navbar-variant-0.scrolled a [ href *= "tel:" ] { color: rgb ( var ( --pri…" at bounding box center [720, 309] width 1195 height 1265
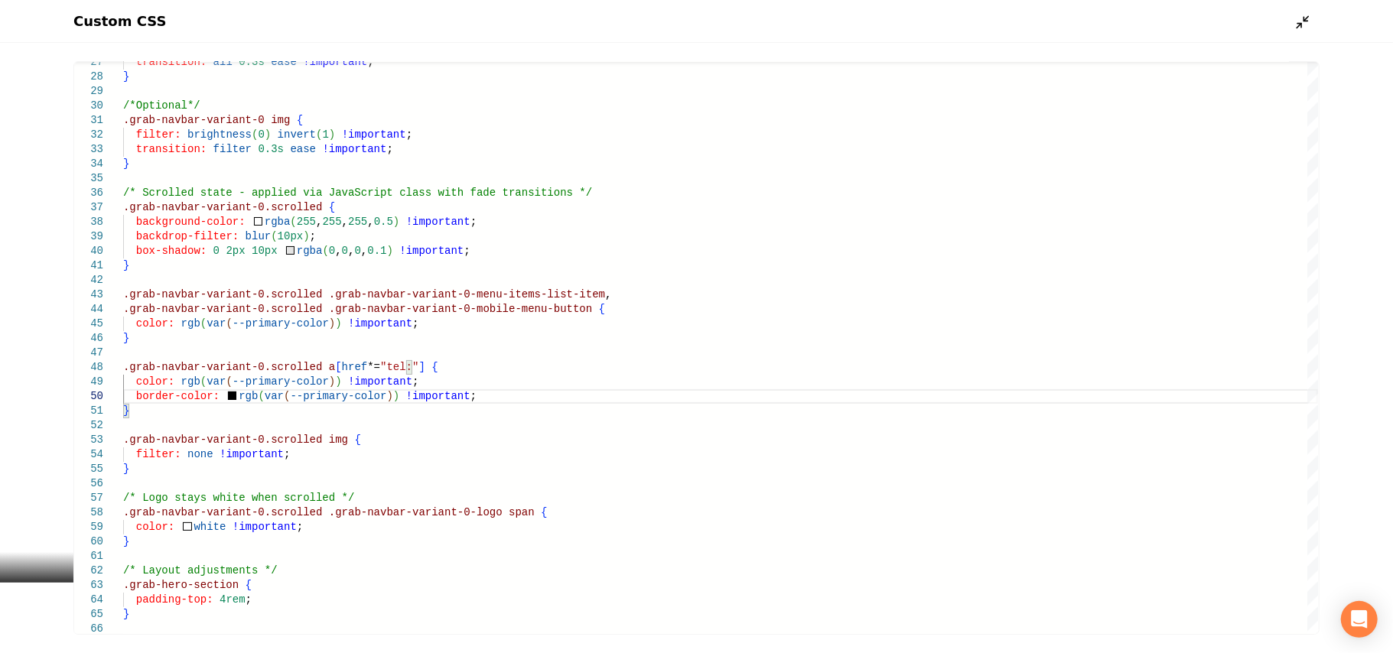
type textarea "**********"
click at [1308, 26] on icon "Main content area" at bounding box center [1303, 22] width 15 height 15
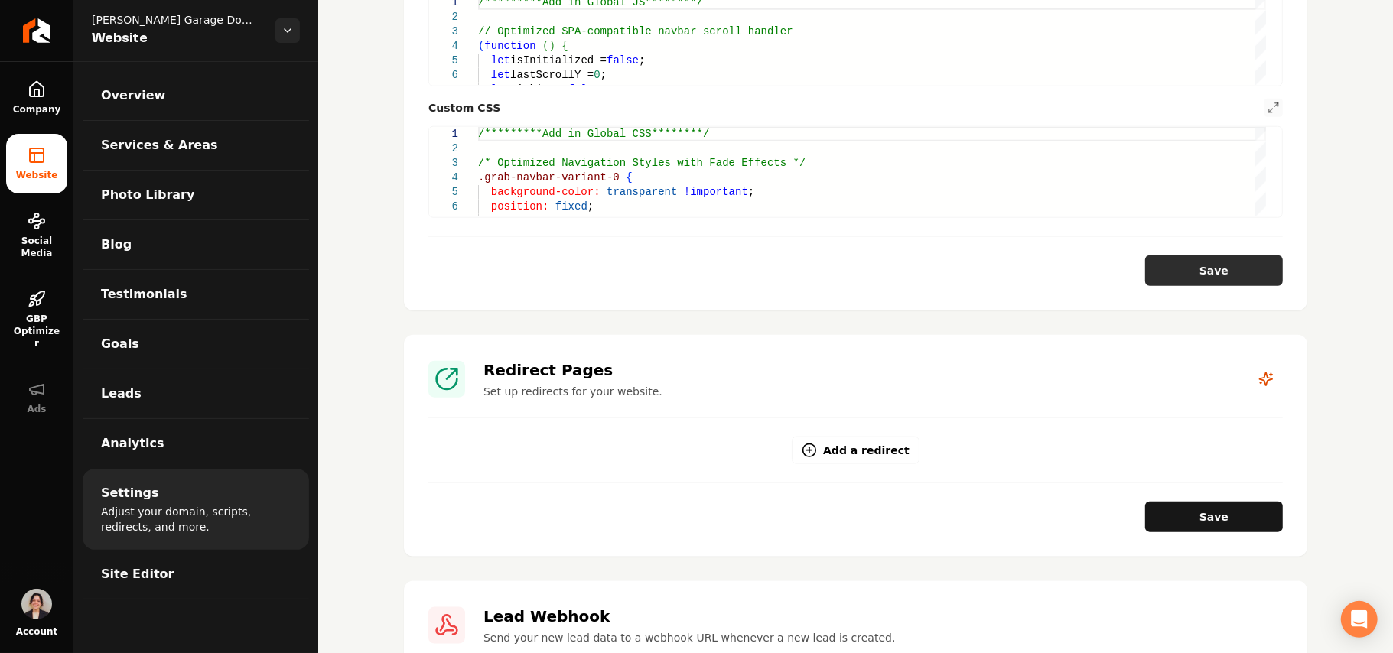
click at [1166, 262] on button "Save" at bounding box center [1215, 271] width 138 height 31
click at [150, 570] on span "Site Editor" at bounding box center [137, 574] width 73 height 18
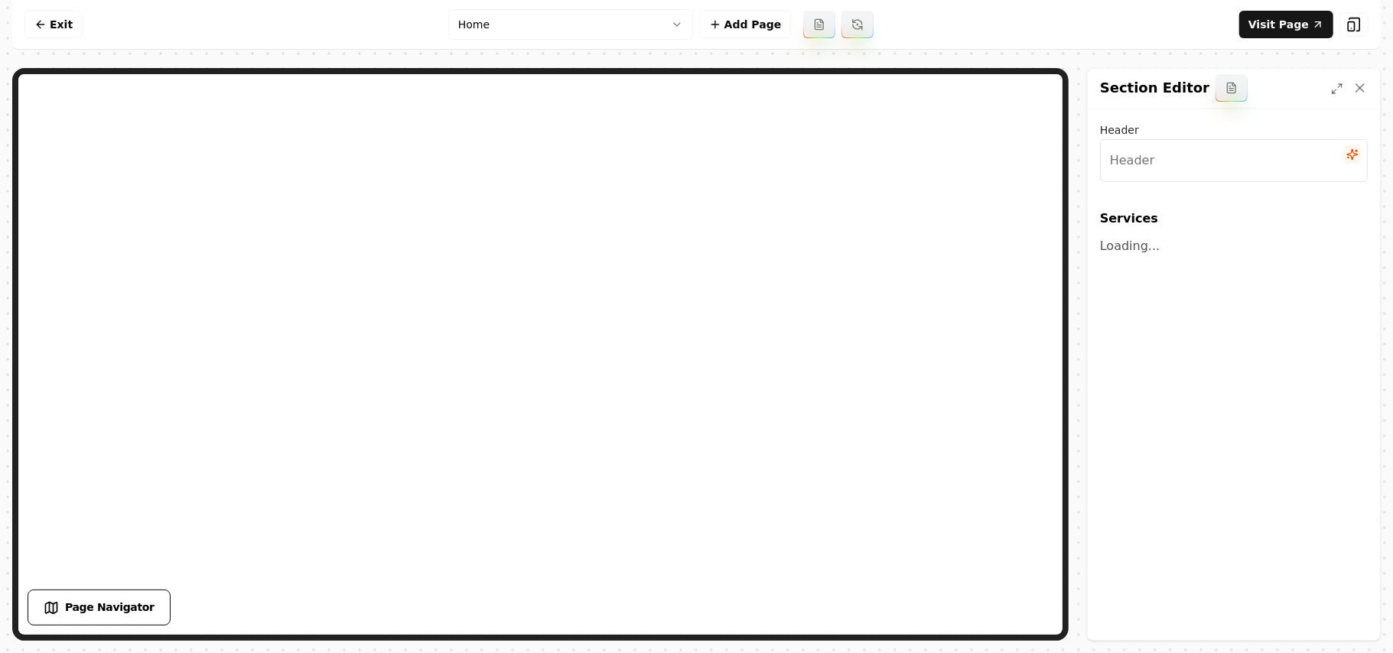
type input "Our Garage Door Solutions"
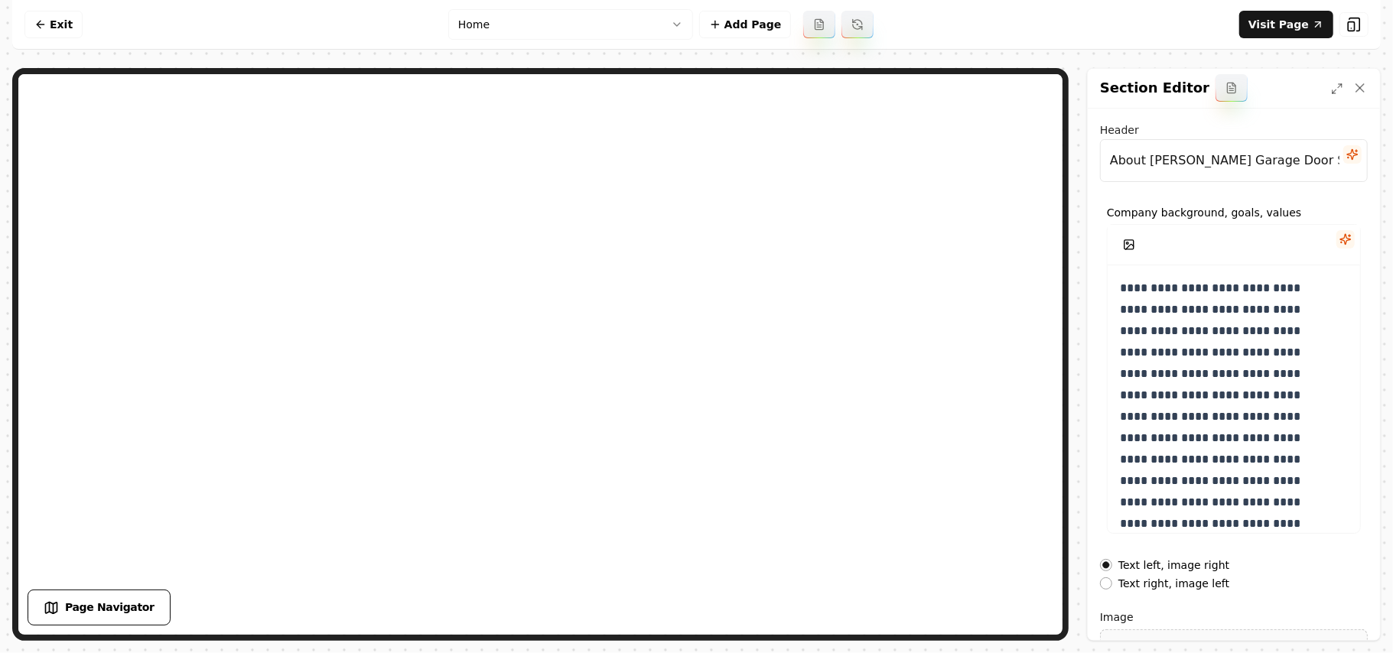
click at [1262, 164] on input "About Coffman Garage Door Services" at bounding box center [1234, 160] width 268 height 43
click at [1163, 164] on input "About Coffman Garage Door Services" at bounding box center [1234, 160] width 268 height 43
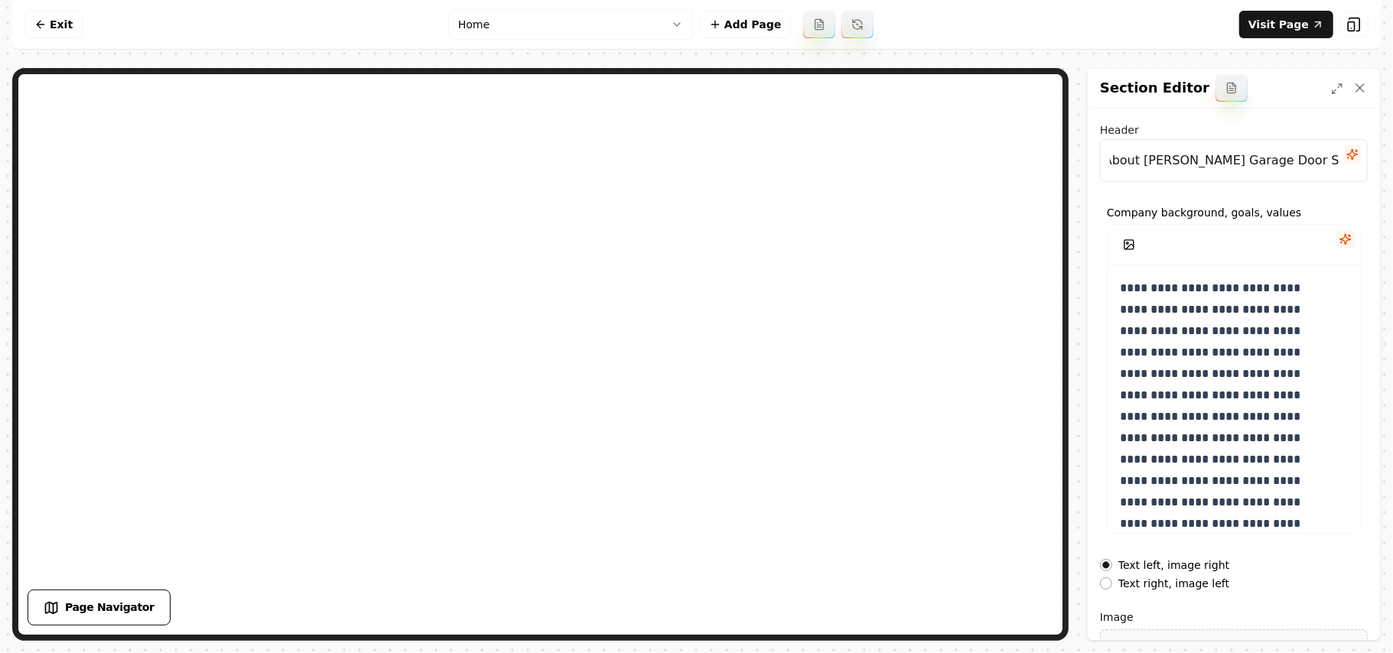
drag, startPoint x: 1152, startPoint y: 162, endPoint x: 1393, endPoint y: 176, distance: 240.7
click at [1393, 176] on div "**********" at bounding box center [696, 326] width 1393 height 653
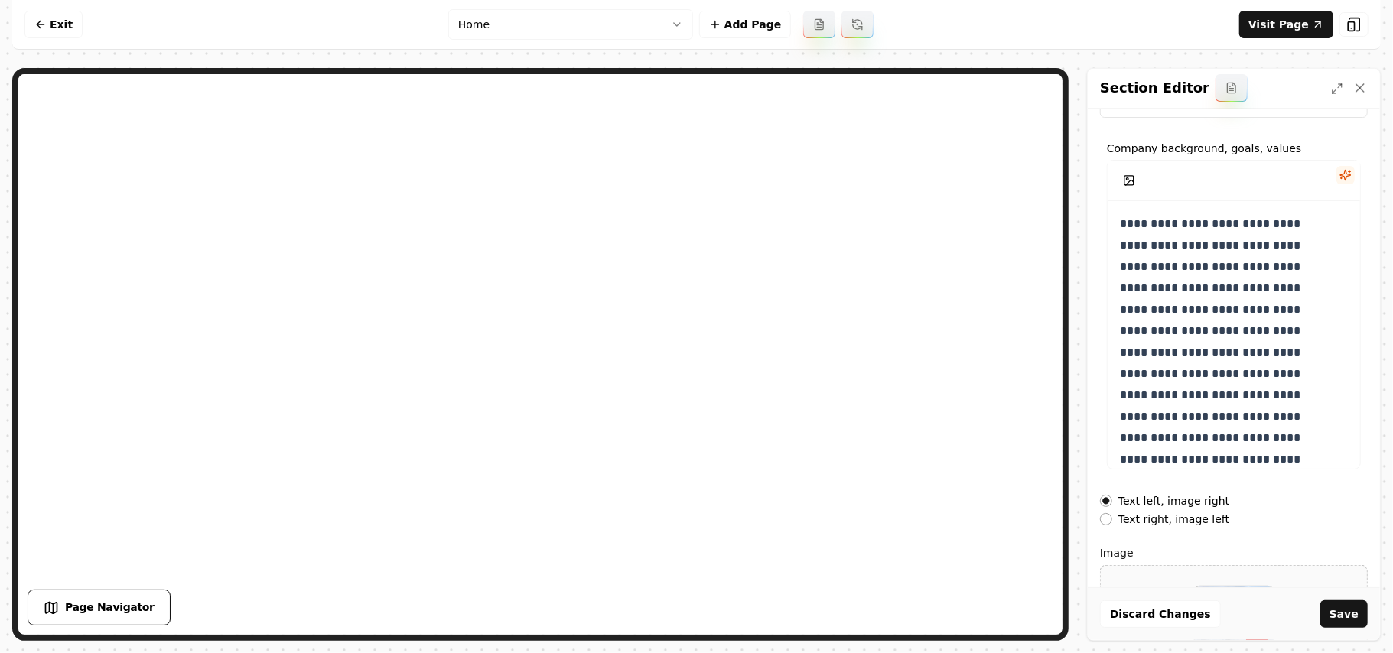
scroll to position [174, 0]
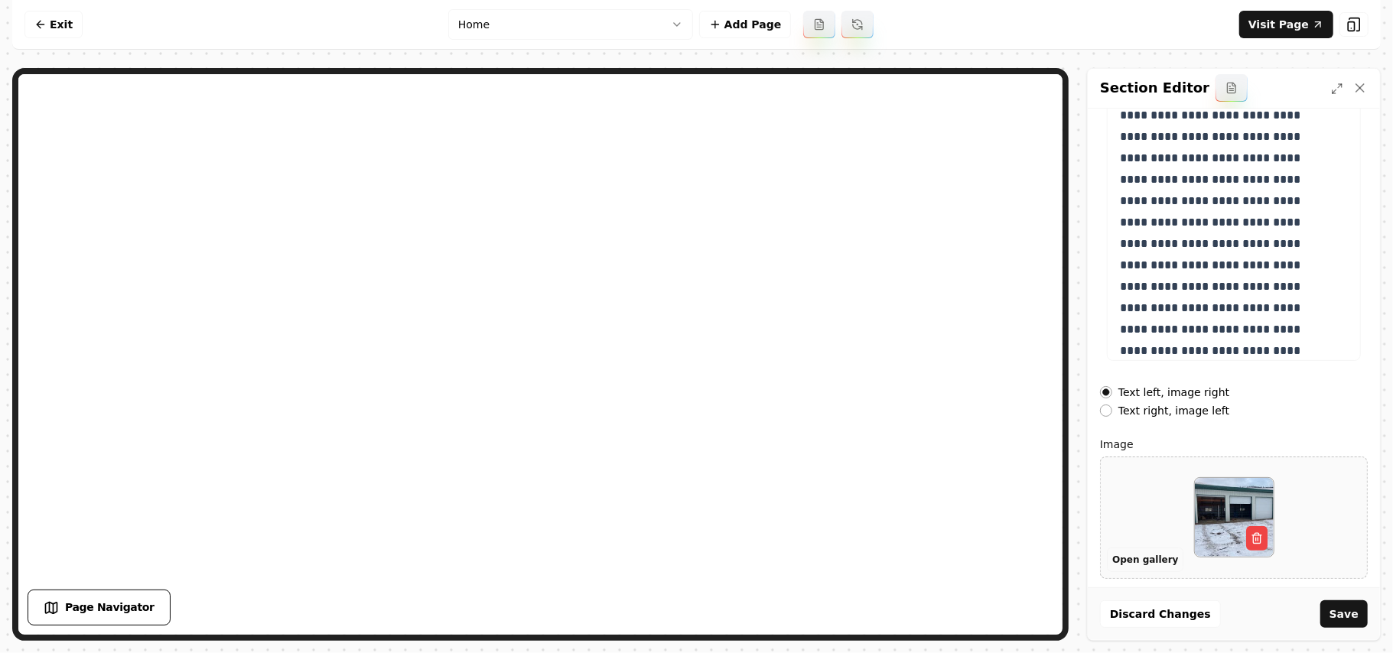
type input "About Us"
click at [1146, 560] on button "Open gallery" at bounding box center [1145, 560] width 77 height 24
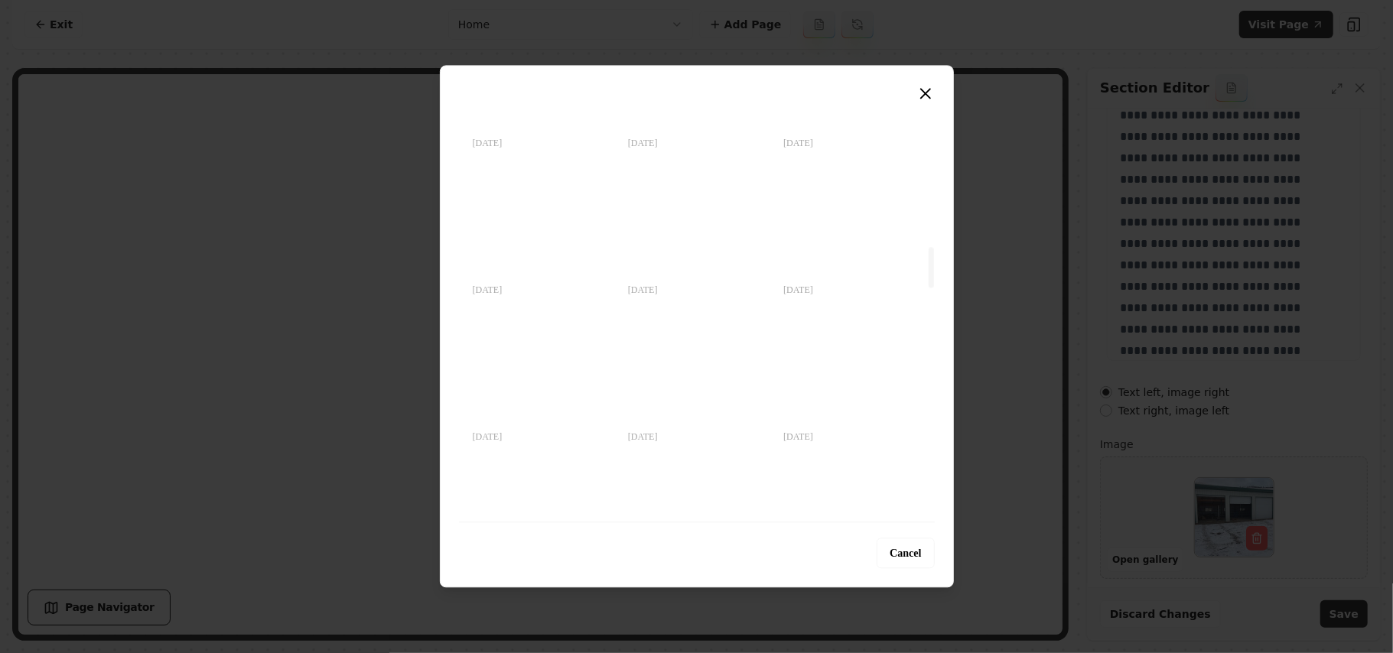
scroll to position [4025, 0]
drag, startPoint x: 932, startPoint y: 117, endPoint x: 889, endPoint y: 542, distance: 426.9
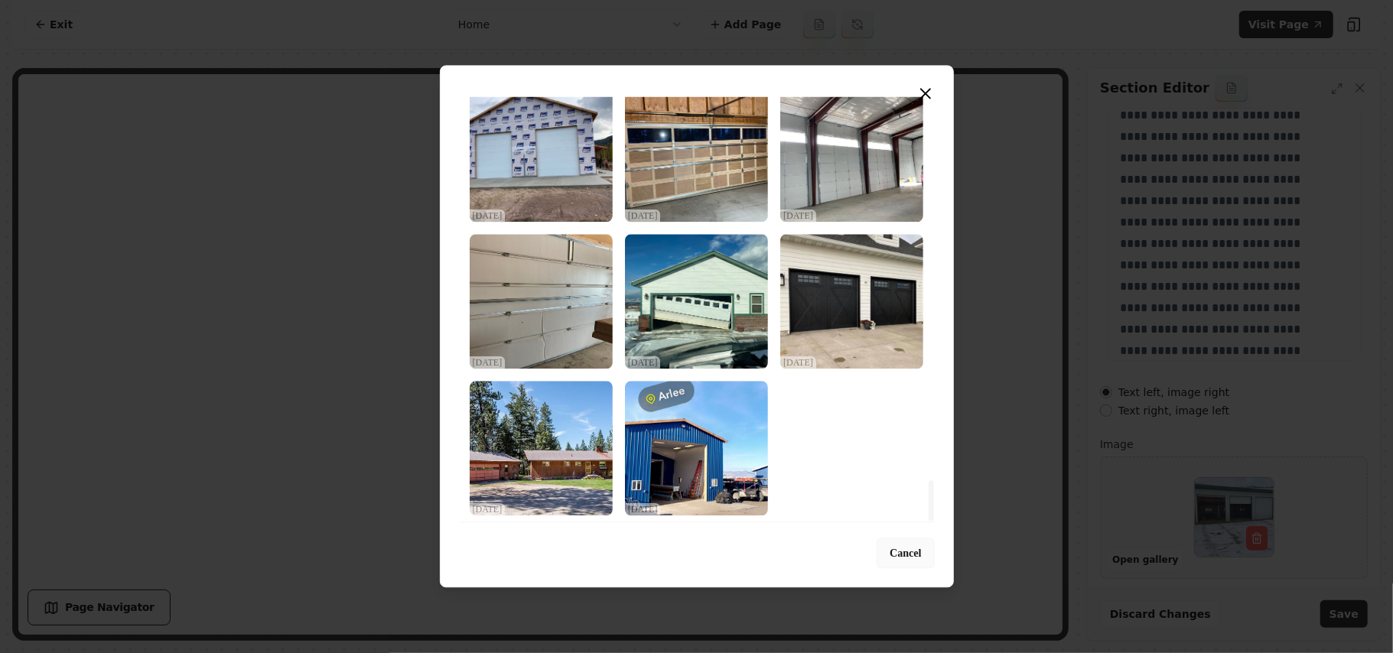
click at [929, 521] on div at bounding box center [931, 501] width 5 height 41
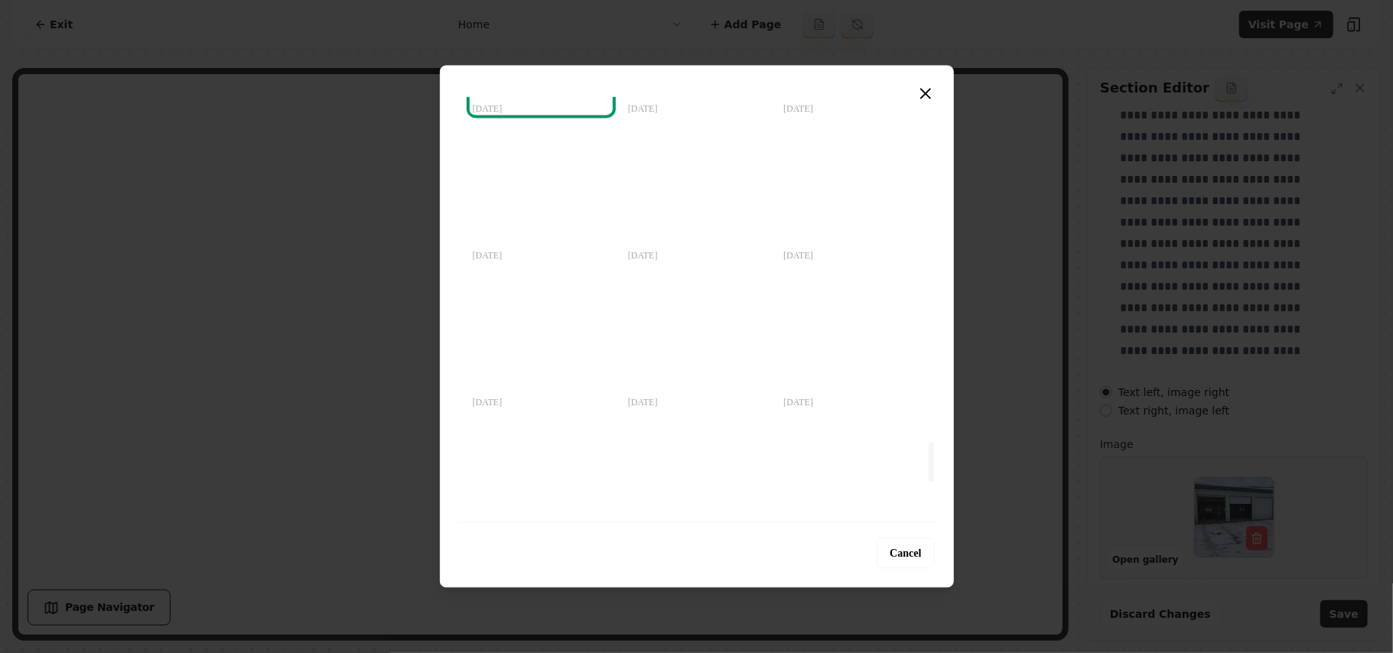
scroll to position [3616, 0]
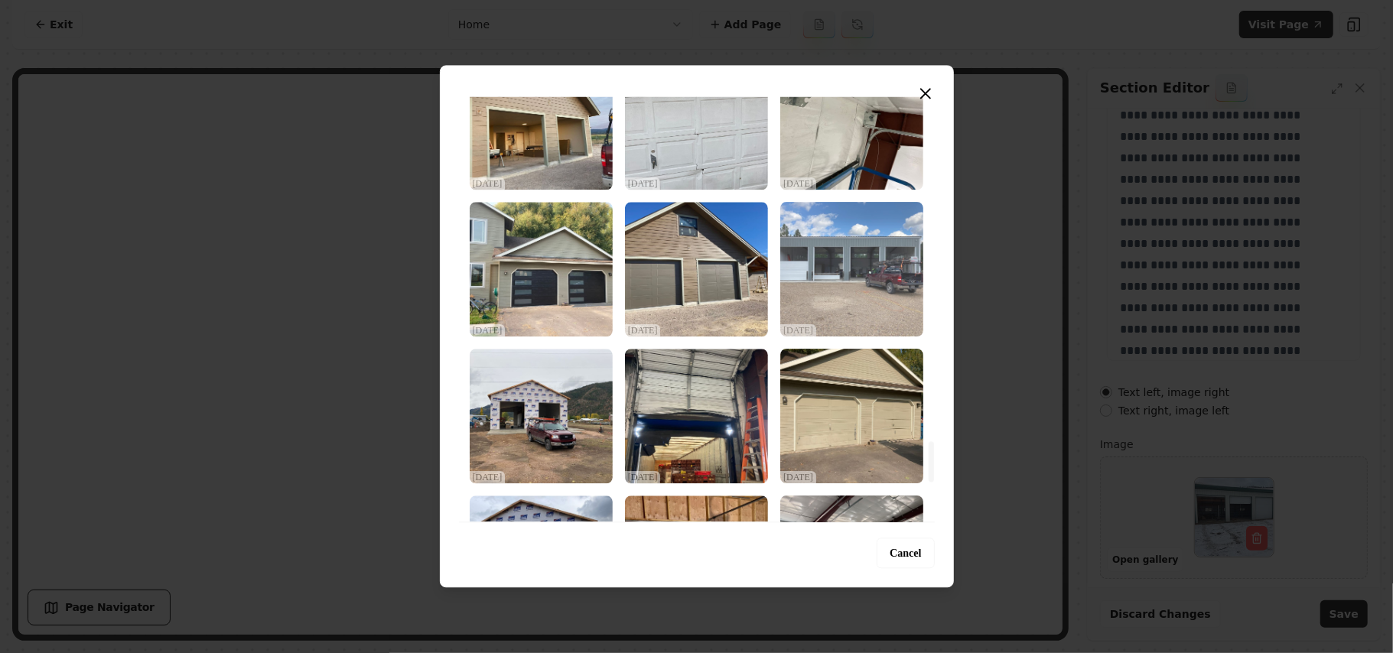
click at [865, 272] on img "Select image image_68dec4765c7cd75eb875a6c2.jpeg" at bounding box center [852, 269] width 143 height 135
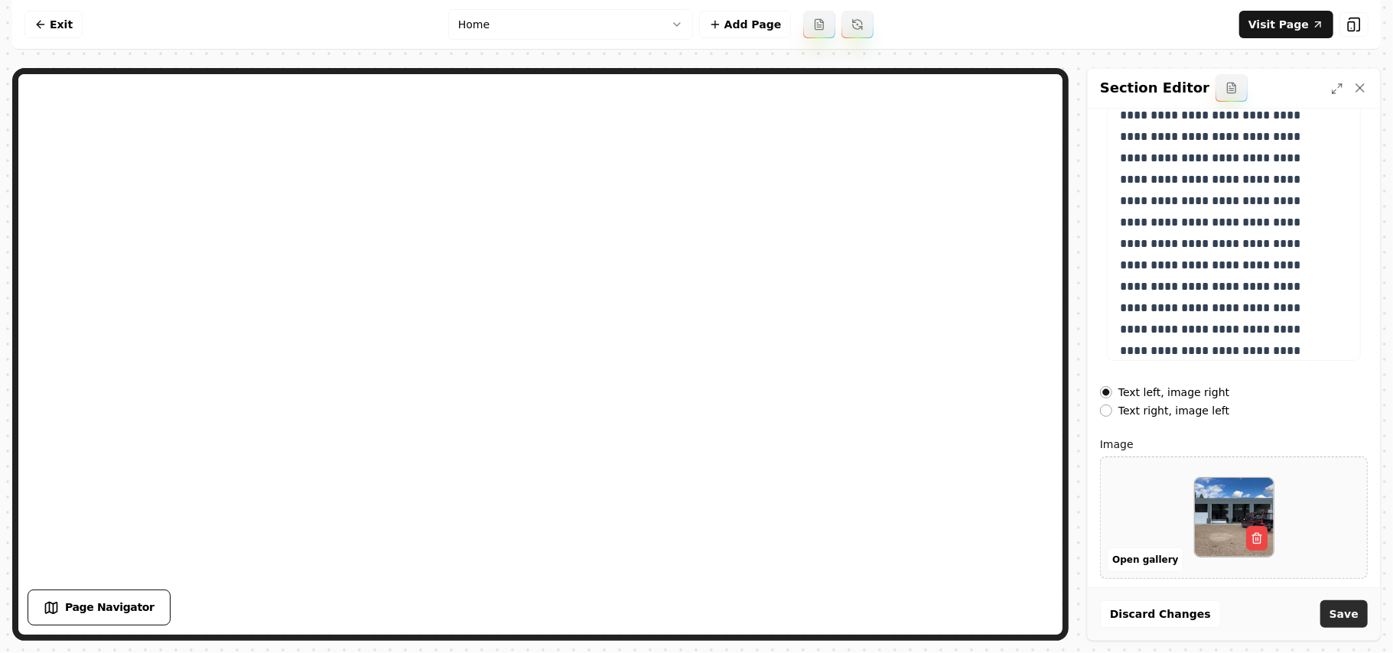
click at [1357, 609] on button "Save" at bounding box center [1344, 615] width 47 height 28
click at [1301, 19] on link "Visit Page" at bounding box center [1287, 25] width 94 height 28
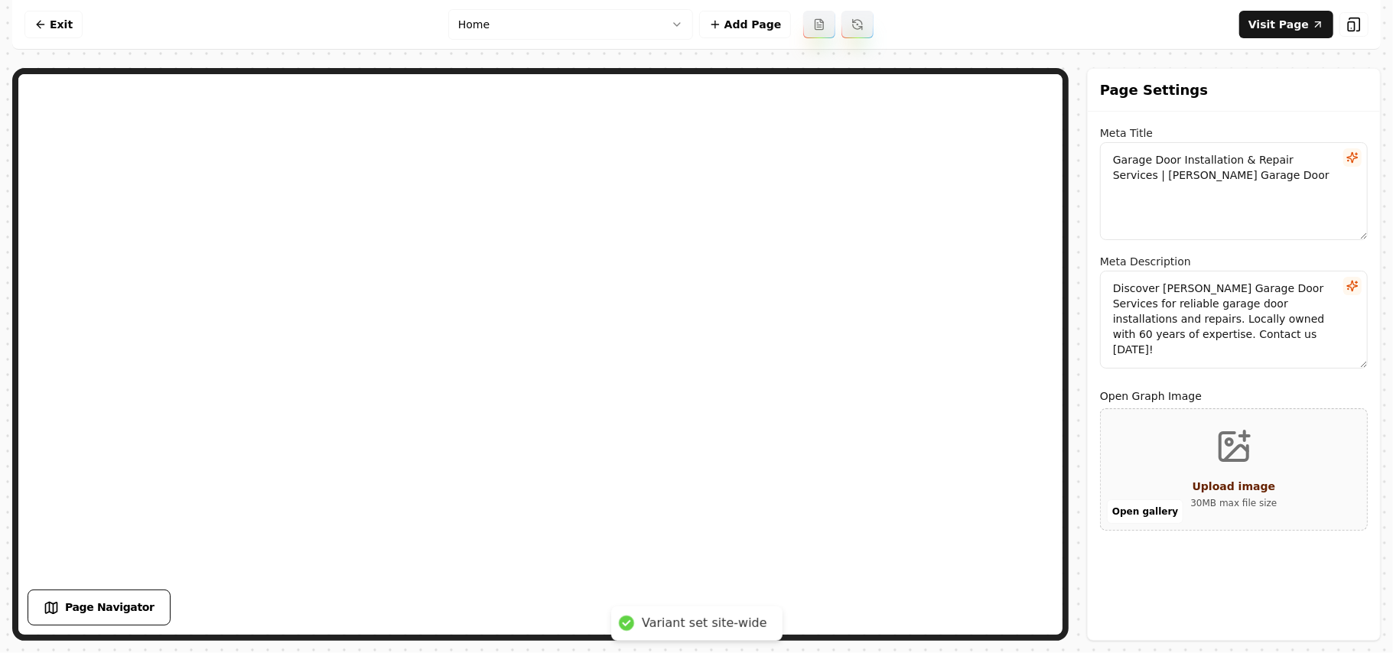
scroll to position [0, 0]
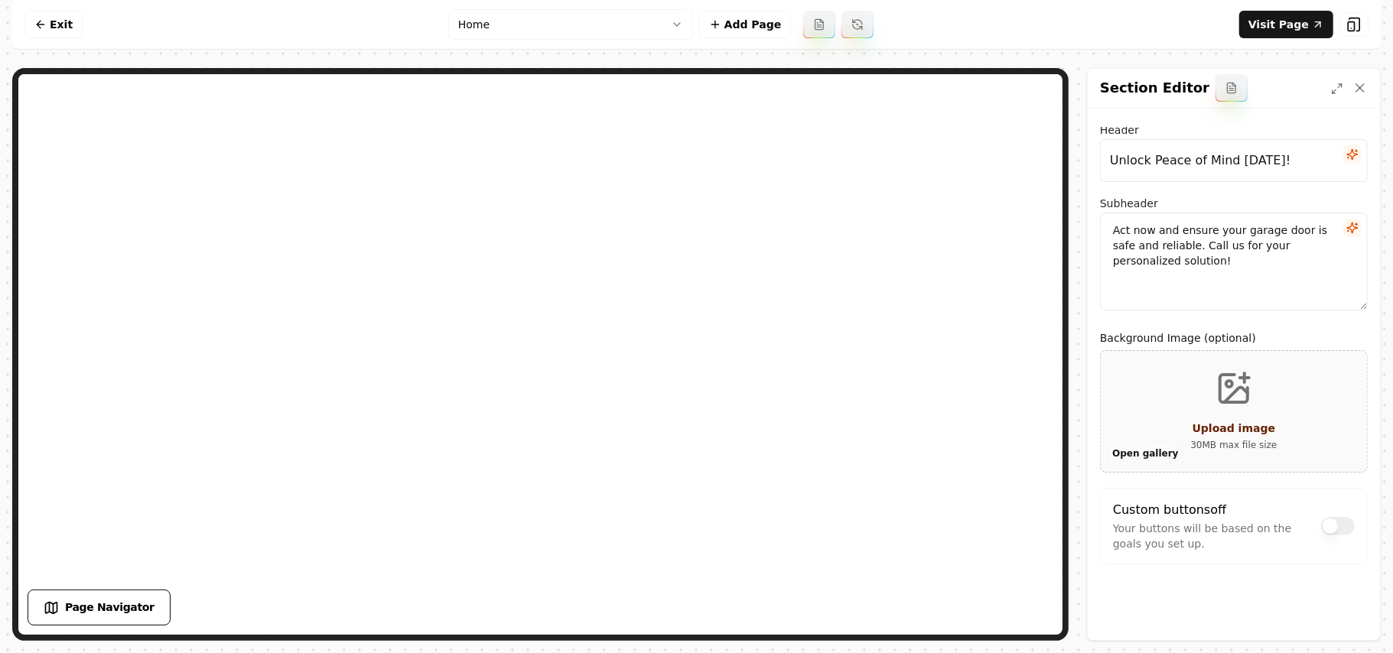
click at [1146, 458] on button "Open gallery" at bounding box center [1145, 454] width 77 height 24
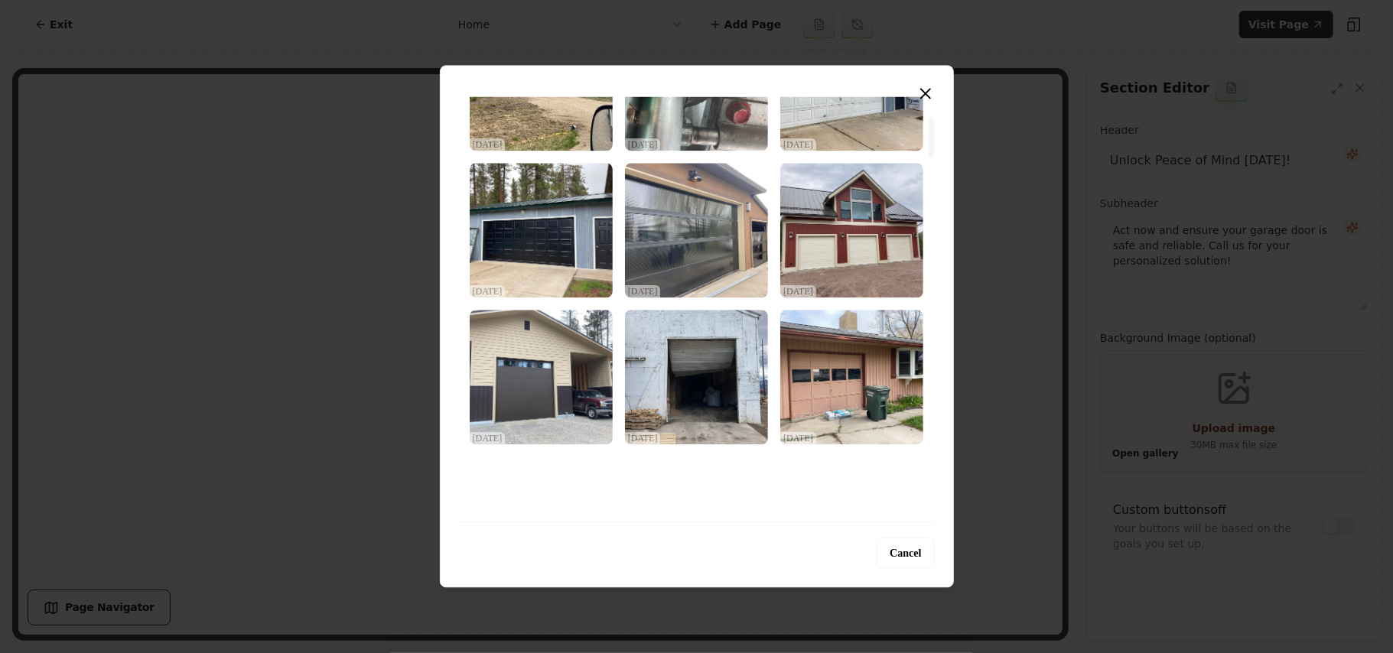
scroll to position [204, 0]
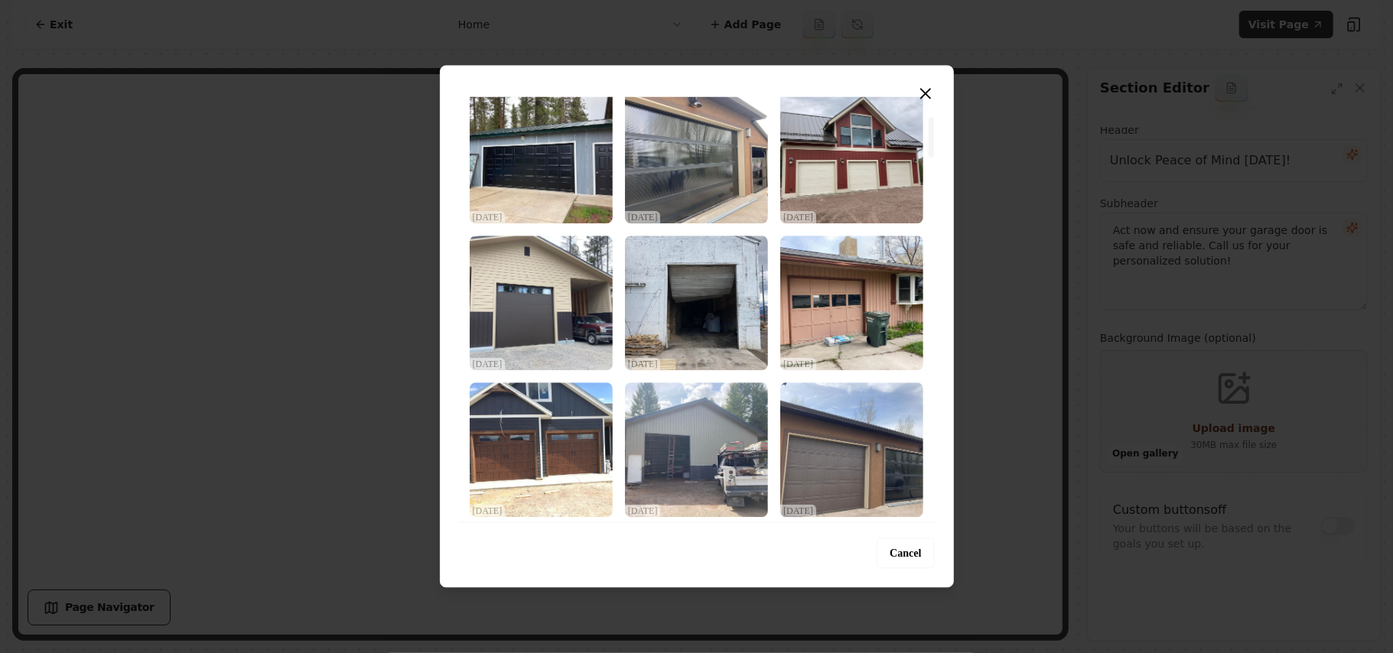
click at [522, 334] on img "Select image image_68dec57b5c7cd75eb87b3540.jpeg" at bounding box center [541, 303] width 143 height 135
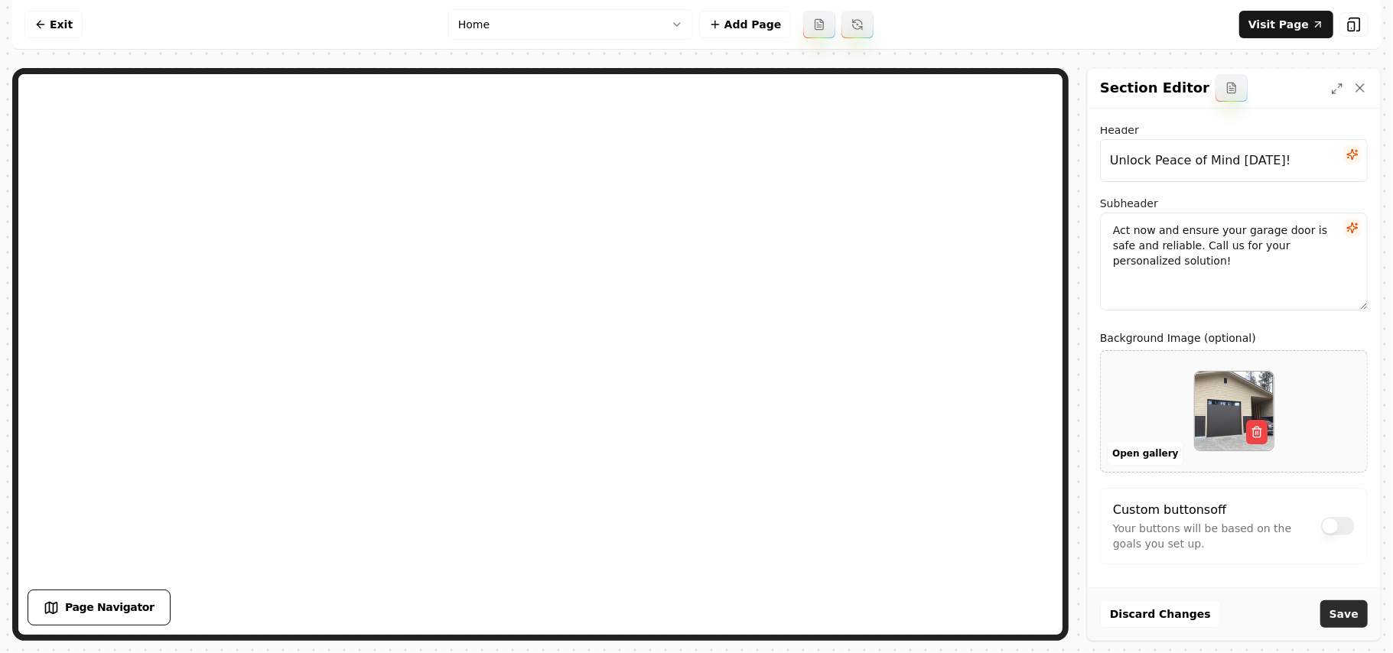
click at [1338, 611] on button "Save" at bounding box center [1344, 615] width 47 height 28
click at [579, 12] on html "Computer Required This feature is only available on a computer. Please switch t…" at bounding box center [696, 326] width 1393 height 653
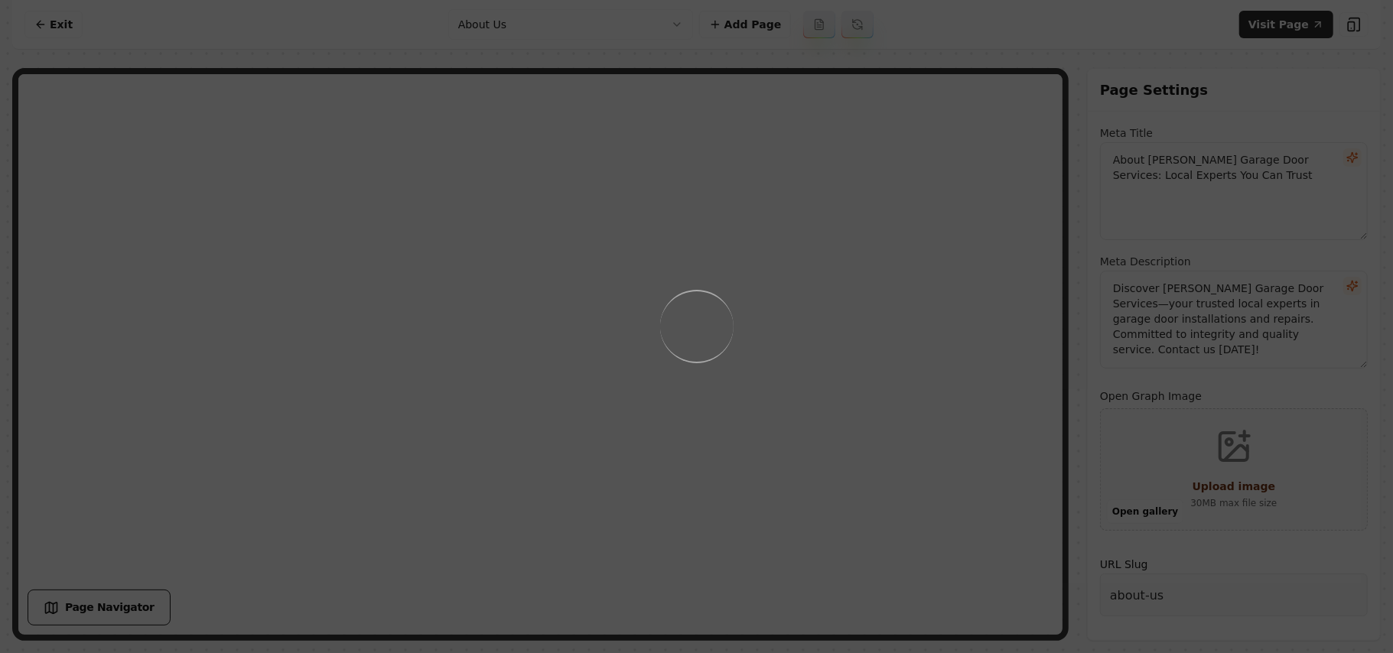
click at [929, 356] on div "Loading..." at bounding box center [696, 326] width 1393 height 653
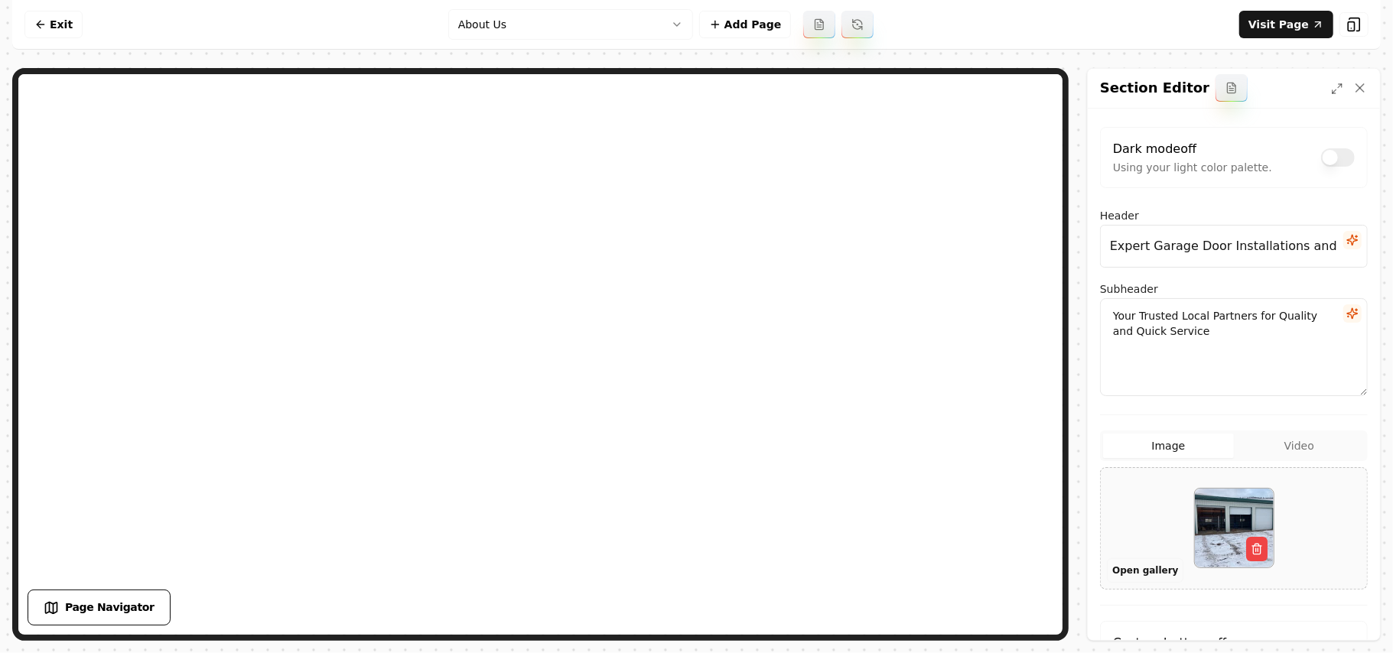
click at [1133, 570] on button "Open gallery" at bounding box center [1145, 571] width 77 height 24
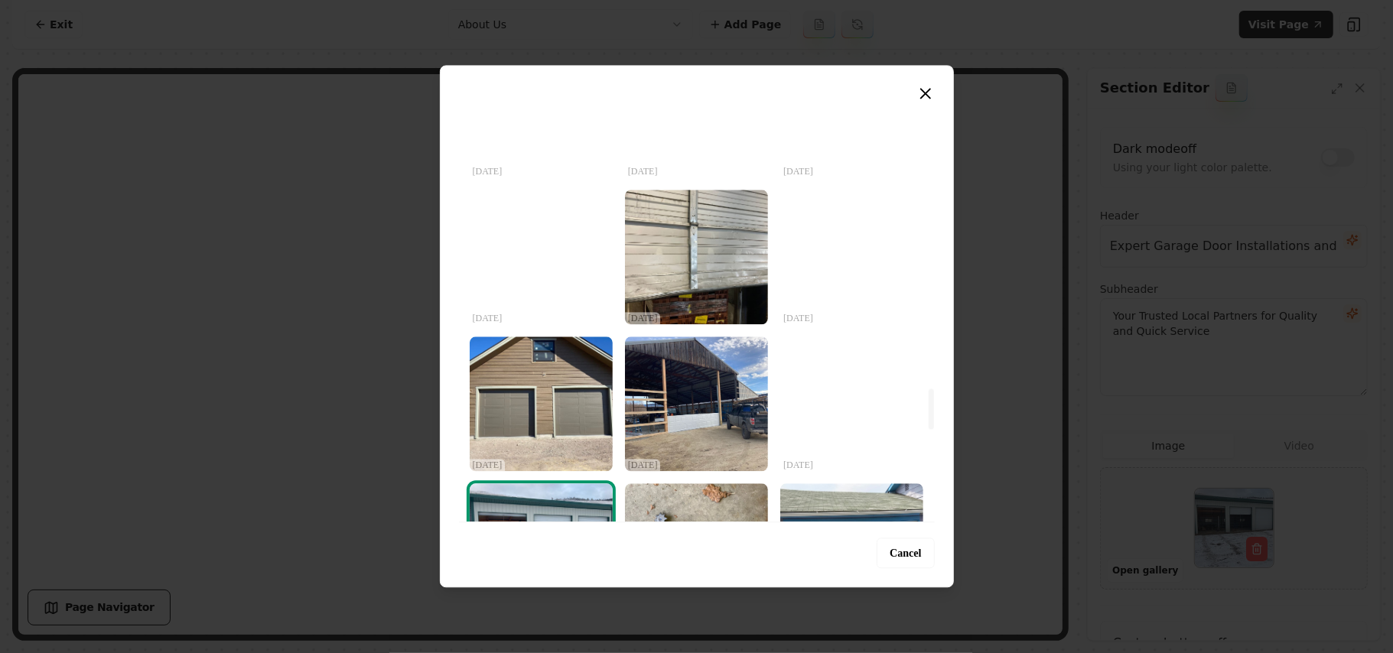
scroll to position [3074, 0]
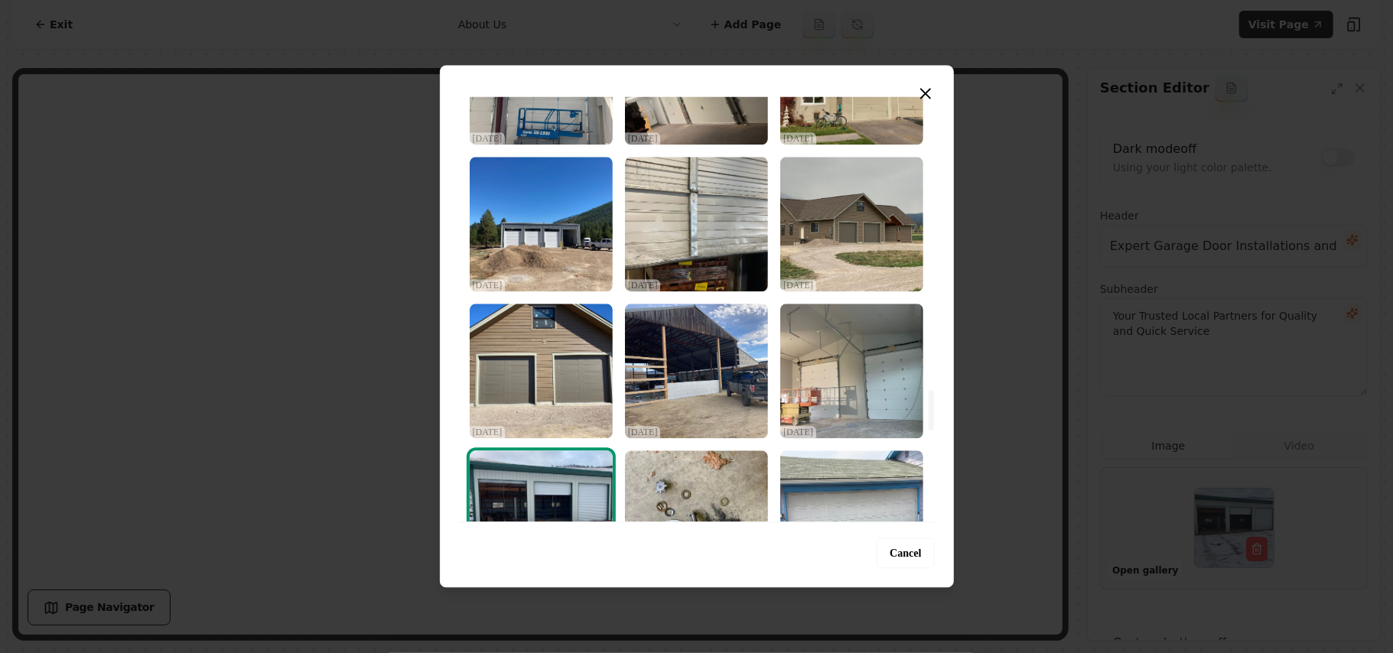
drag, startPoint x: 931, startPoint y: 120, endPoint x: 950, endPoint y: 413, distance: 293.7
click at [934, 413] on div at bounding box center [931, 410] width 5 height 41
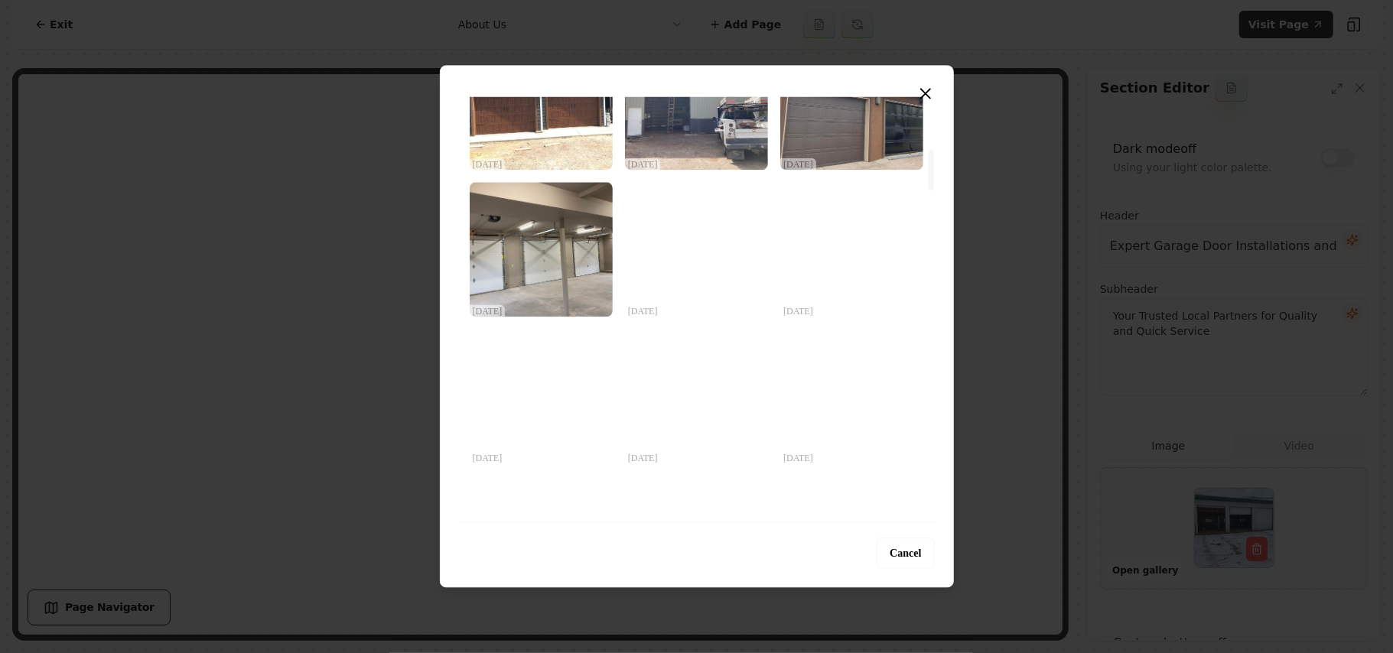
scroll to position [523, 0]
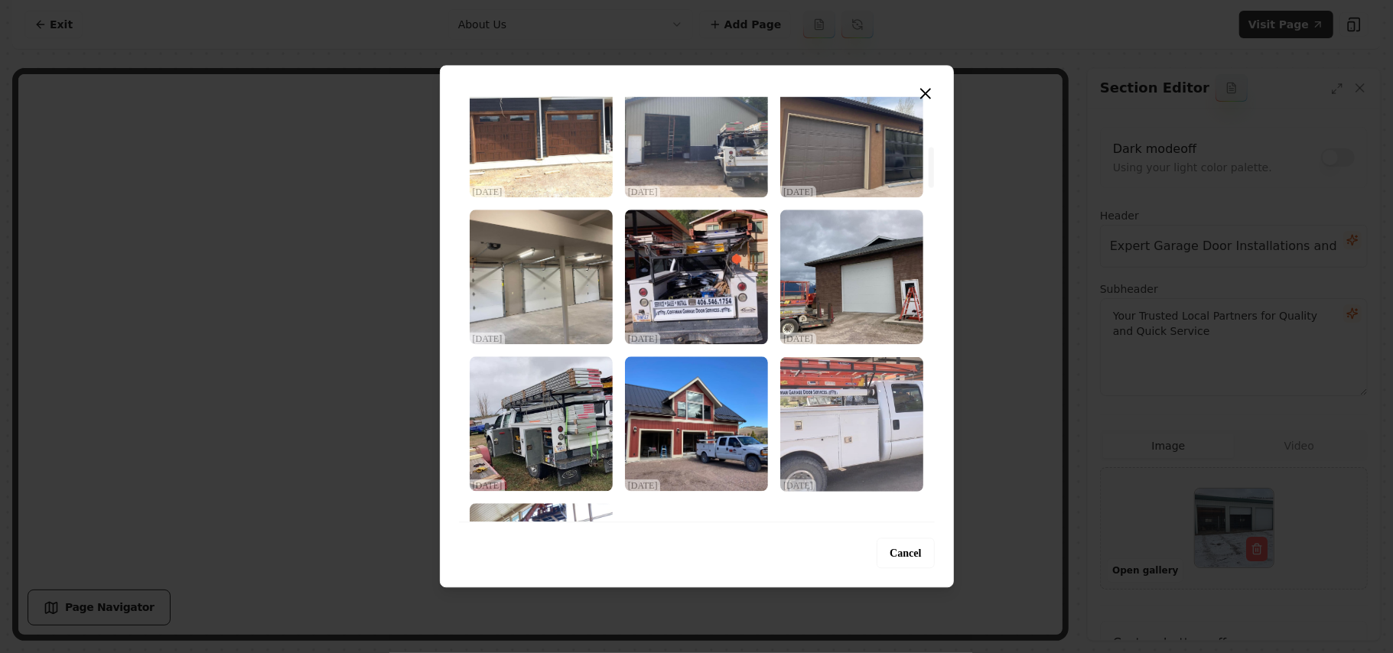
click at [837, 414] on img "Select image image_68dec57a5c7cd75eb87b3428.jpeg" at bounding box center [852, 424] width 143 height 135
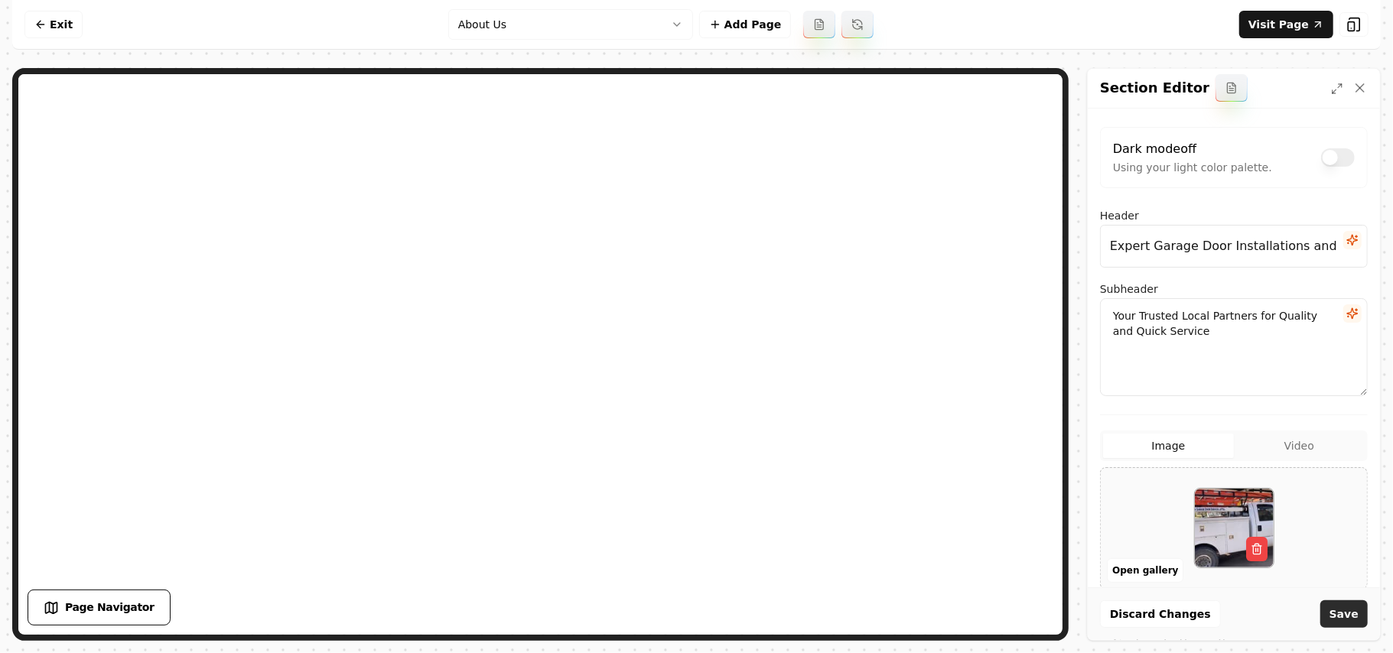
scroll to position [139, 0]
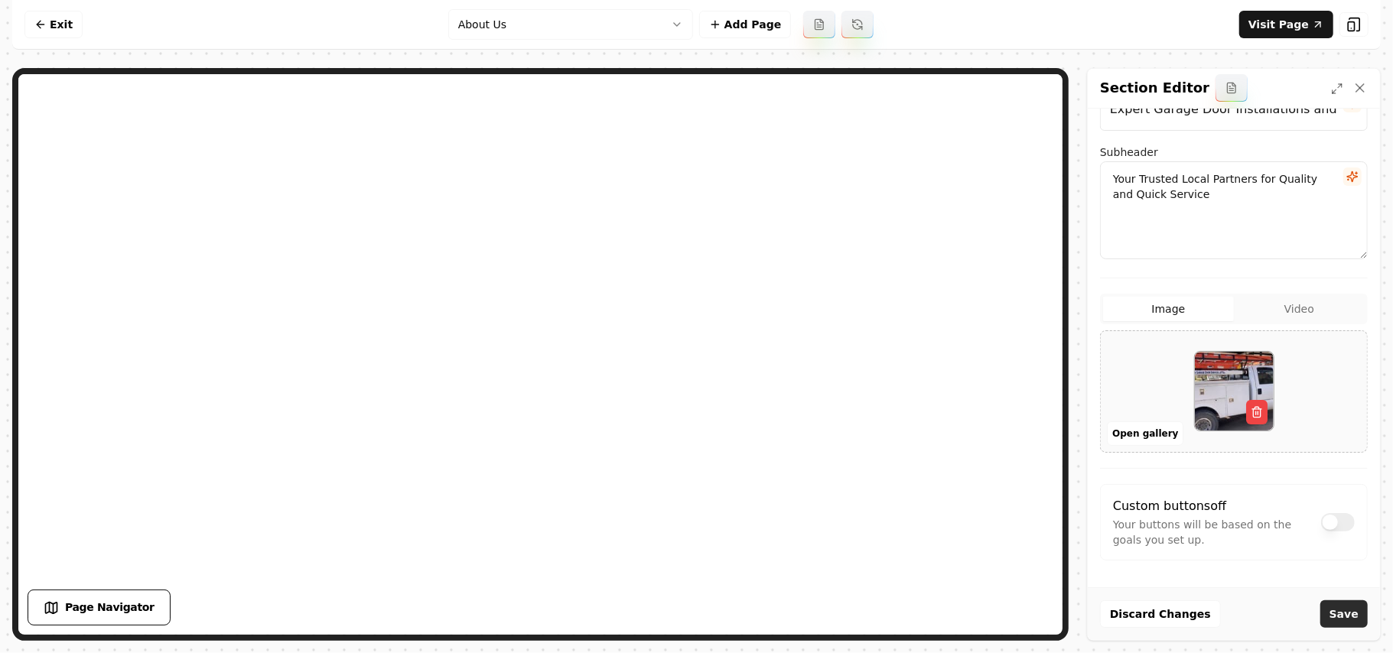
click at [1347, 609] on button "Save" at bounding box center [1344, 615] width 47 height 28
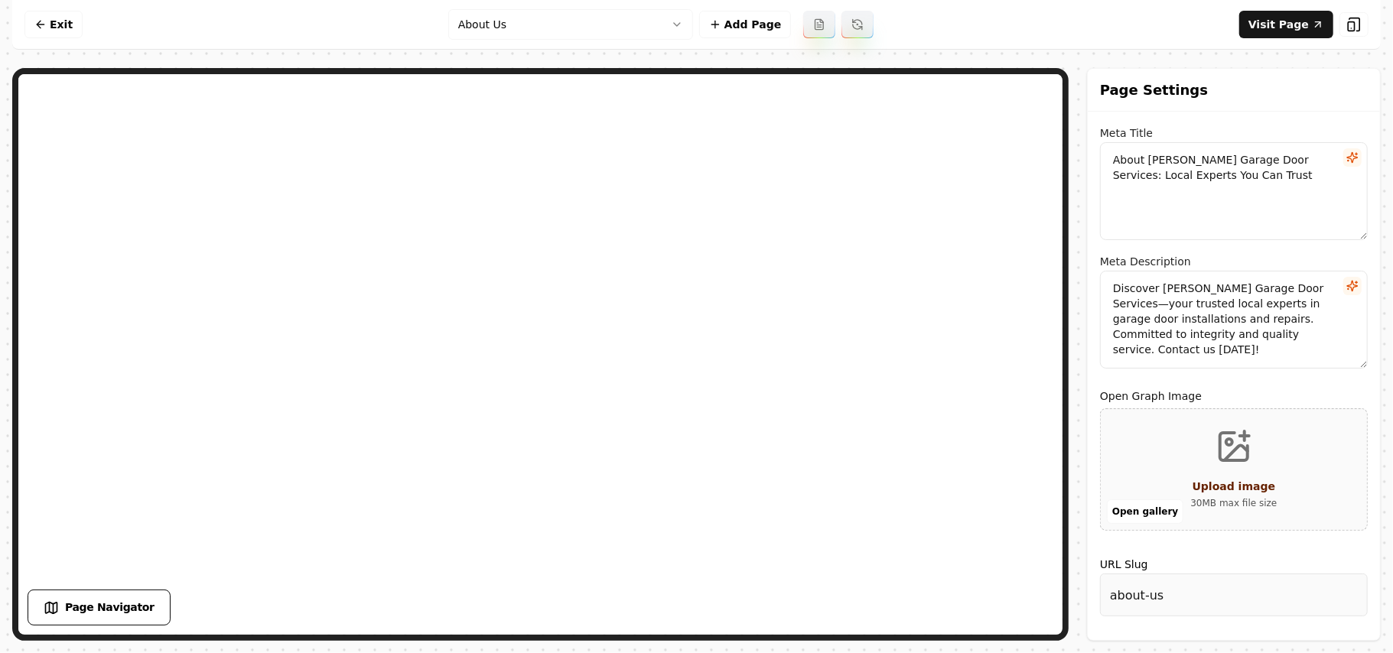
scroll to position [0, 0]
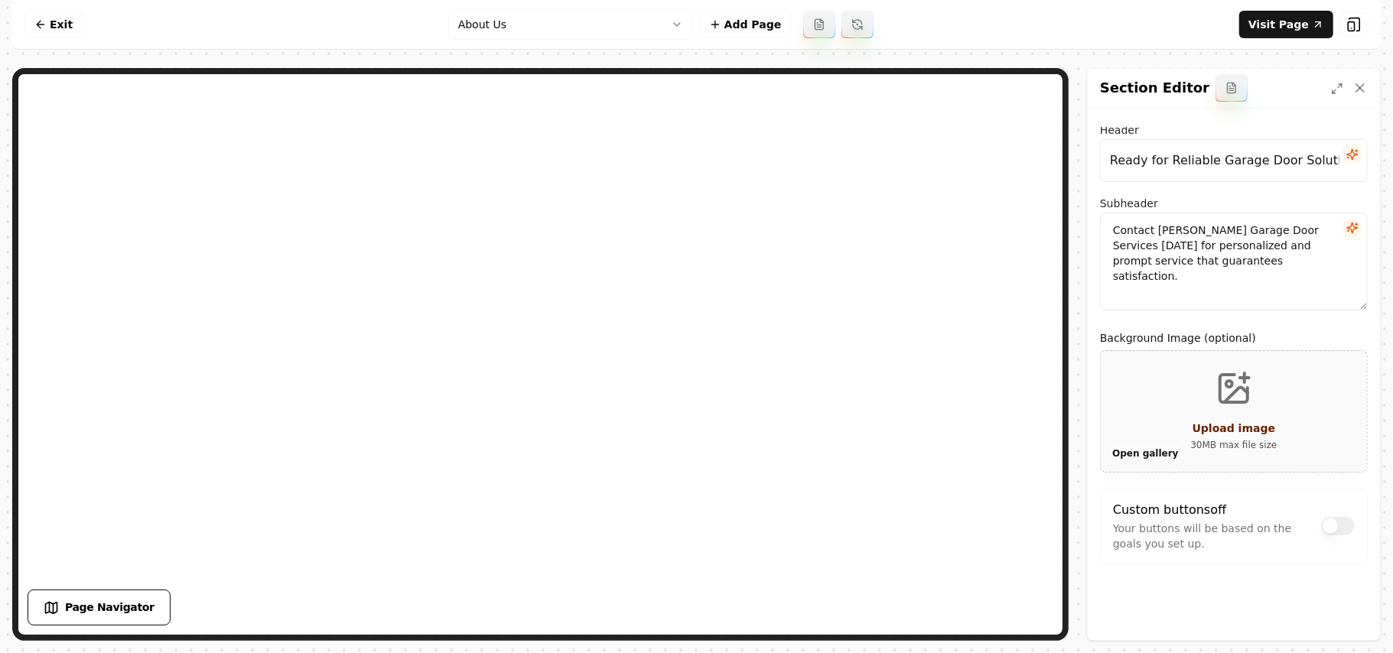
click at [1130, 455] on button "Open gallery" at bounding box center [1145, 454] width 77 height 24
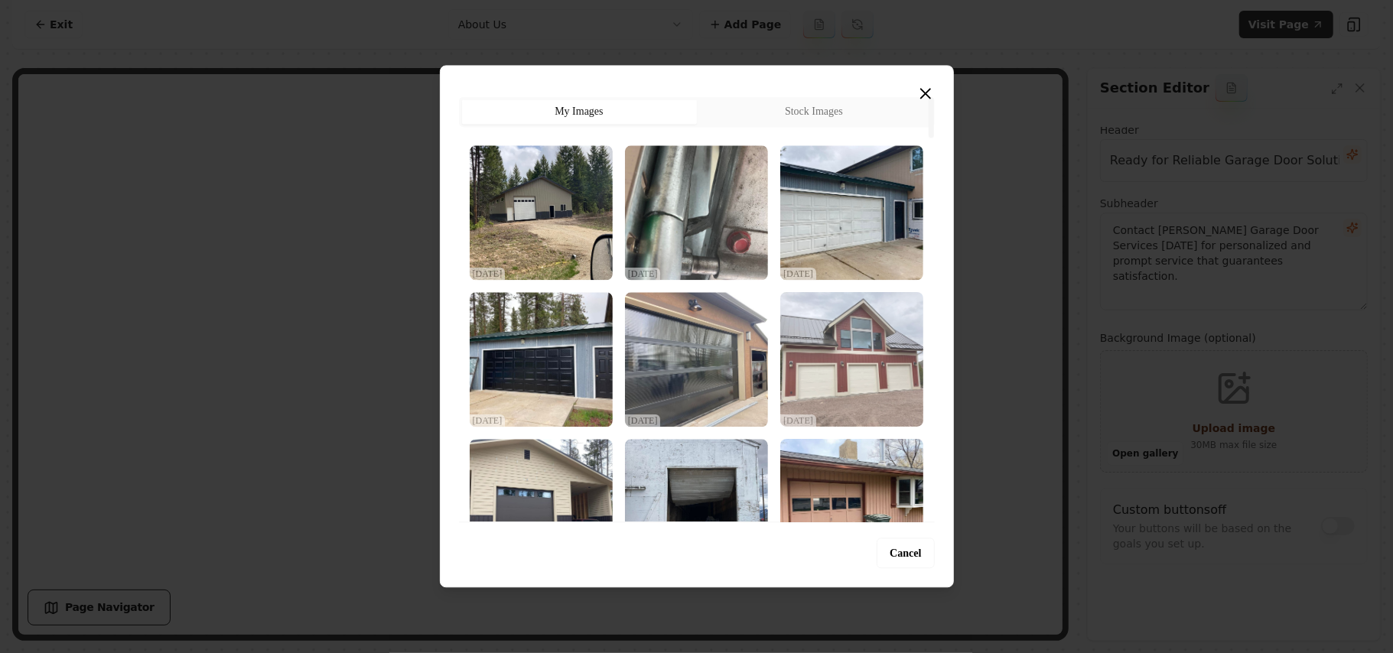
click at [854, 392] on img "Select image image_68dec57b5c7cd75eb87b3543.jpeg" at bounding box center [852, 359] width 143 height 135
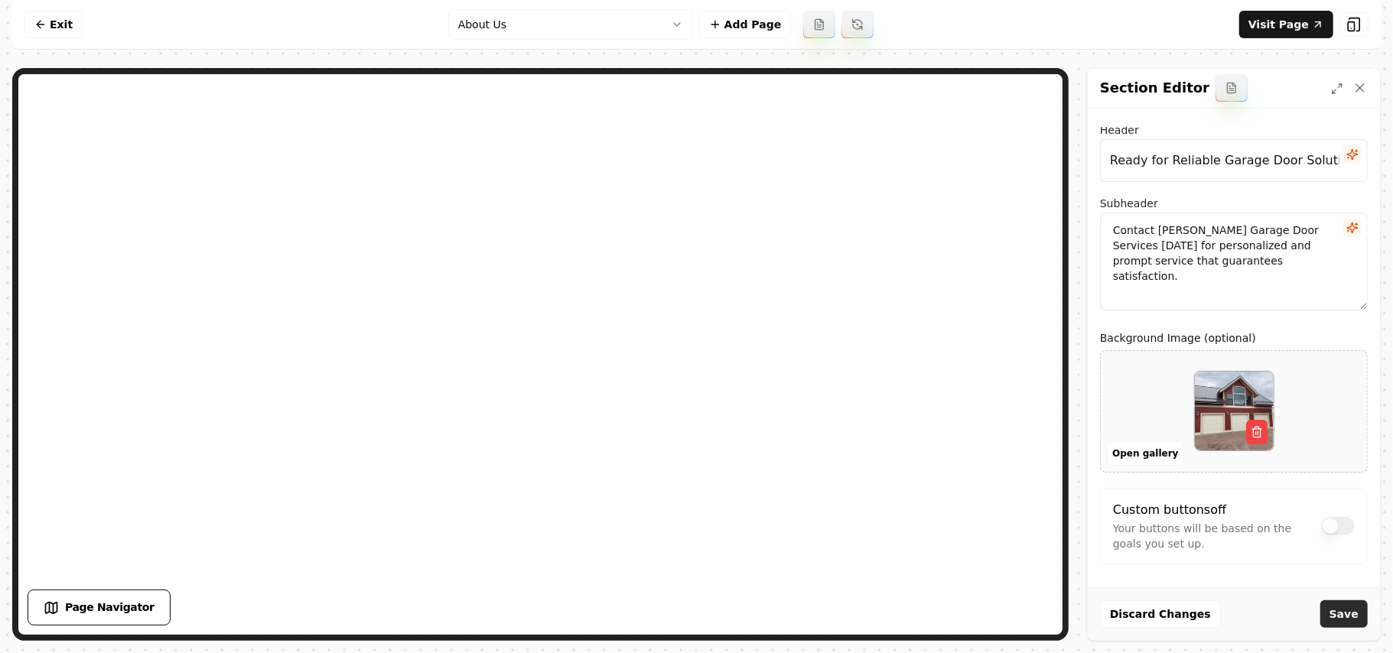
click at [1347, 614] on button "Save" at bounding box center [1344, 615] width 47 height 28
click at [548, 15] on html "Computer Required This feature is only available on a computer. Please switch t…" at bounding box center [696, 326] width 1393 height 653
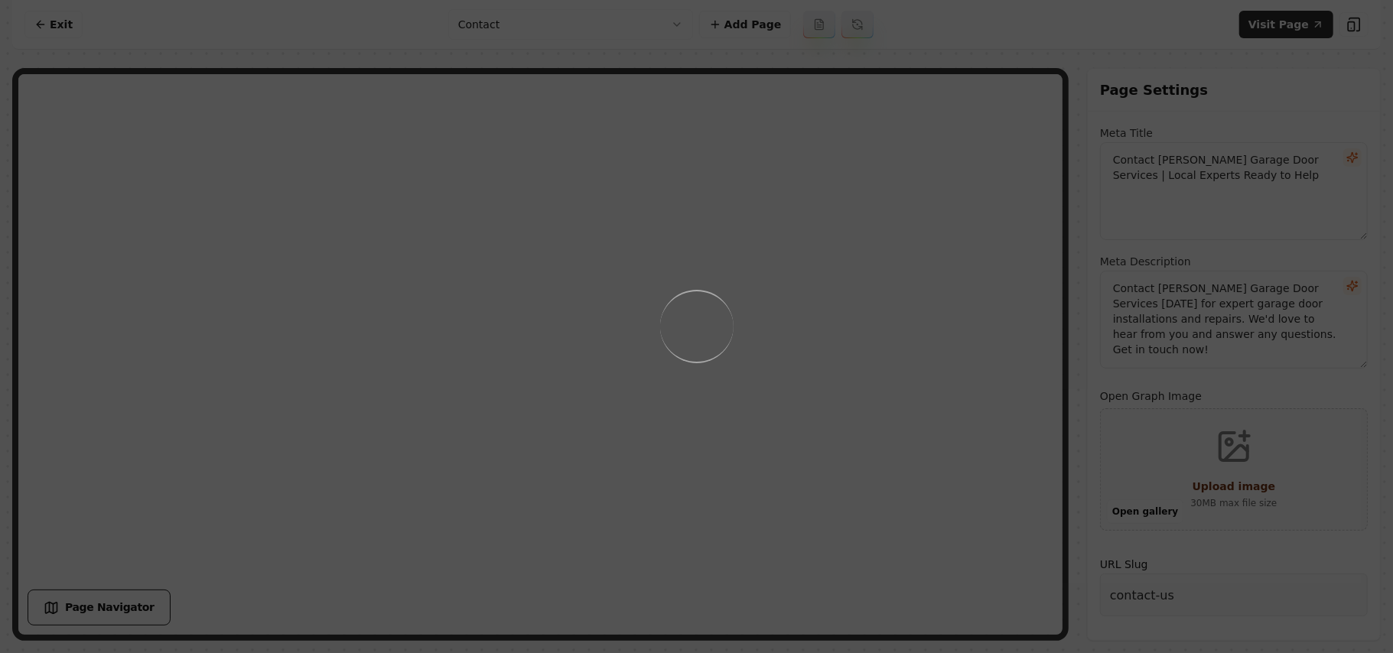
click at [882, 399] on div "Loading..." at bounding box center [696, 326] width 1393 height 653
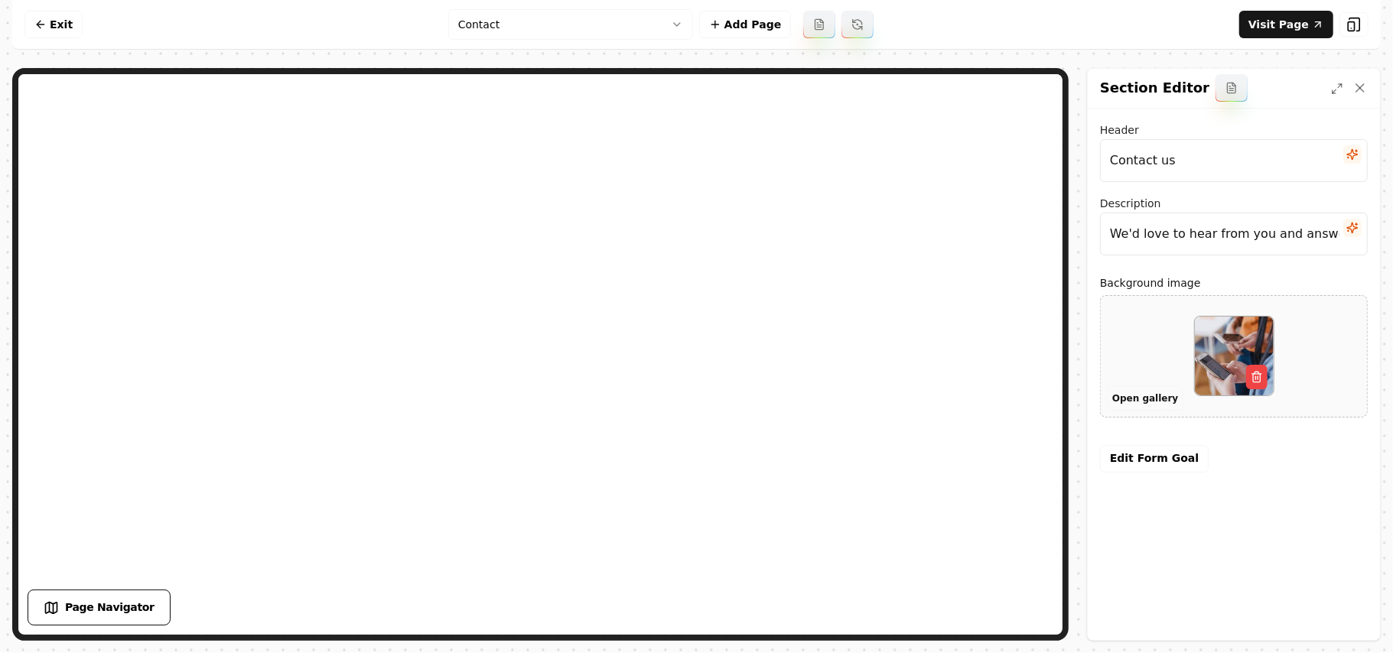
click at [1119, 396] on button "Open gallery" at bounding box center [1145, 398] width 77 height 24
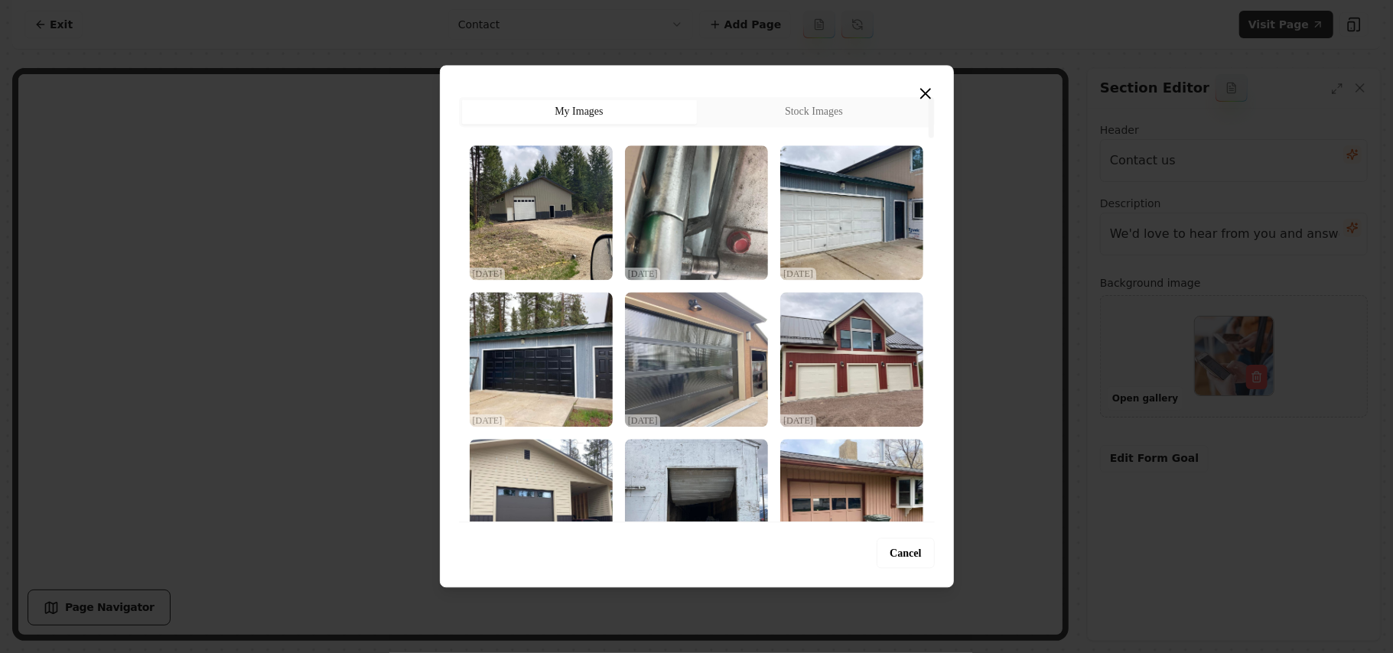
click at [536, 381] on img "Select image image_68dec57b5c7cd75eb87b36ea.jpeg" at bounding box center [541, 359] width 143 height 135
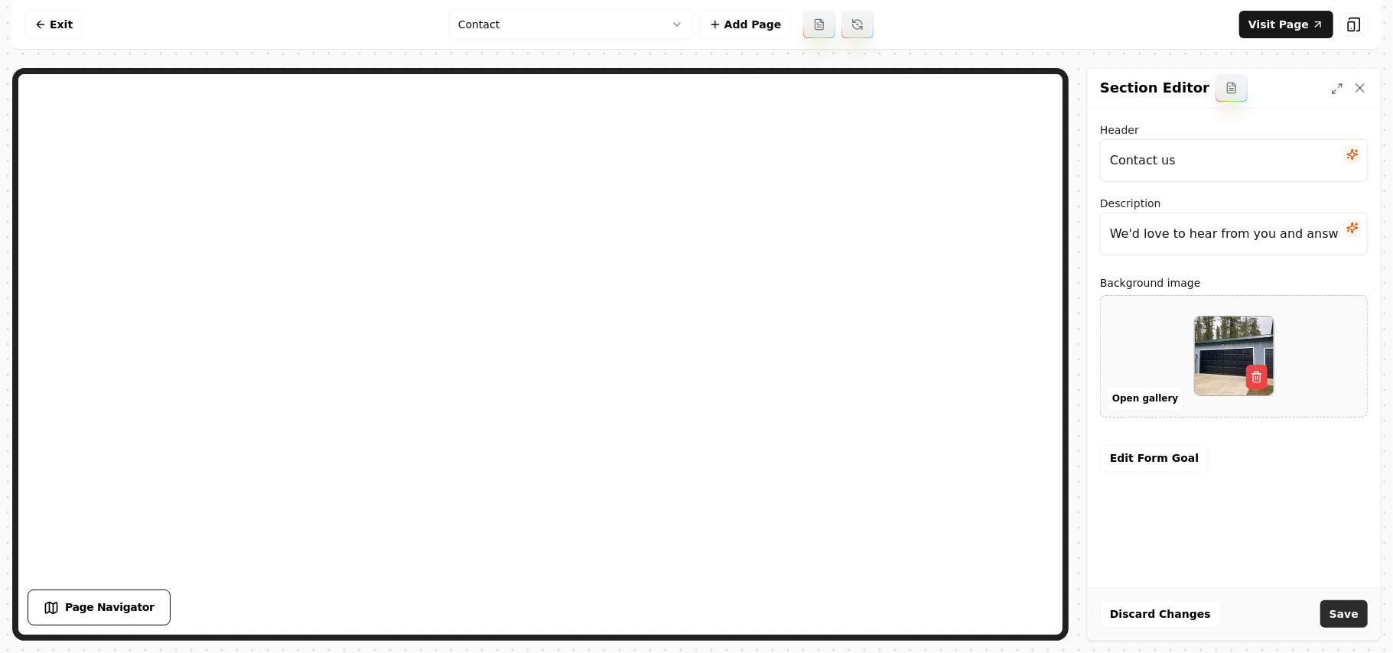
click at [1354, 609] on button "Save" at bounding box center [1344, 615] width 47 height 28
click at [1142, 399] on button "Open gallery" at bounding box center [1145, 398] width 77 height 24
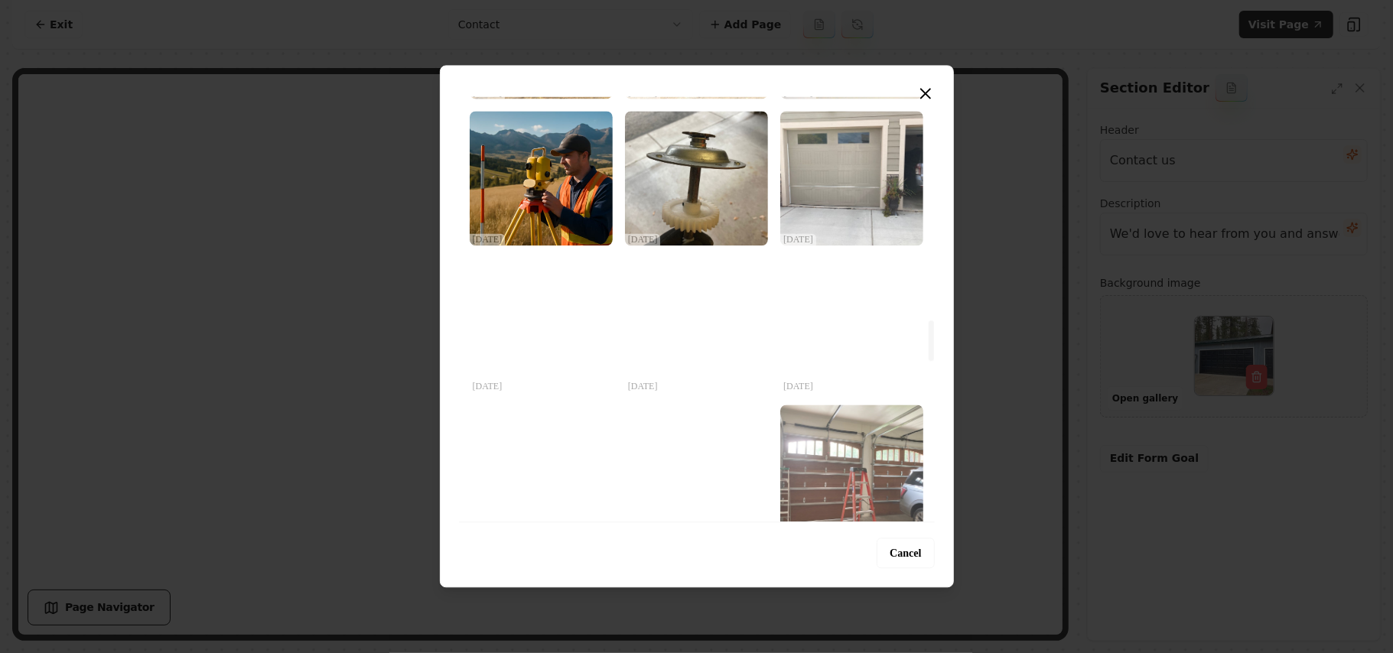
scroll to position [2346, 0]
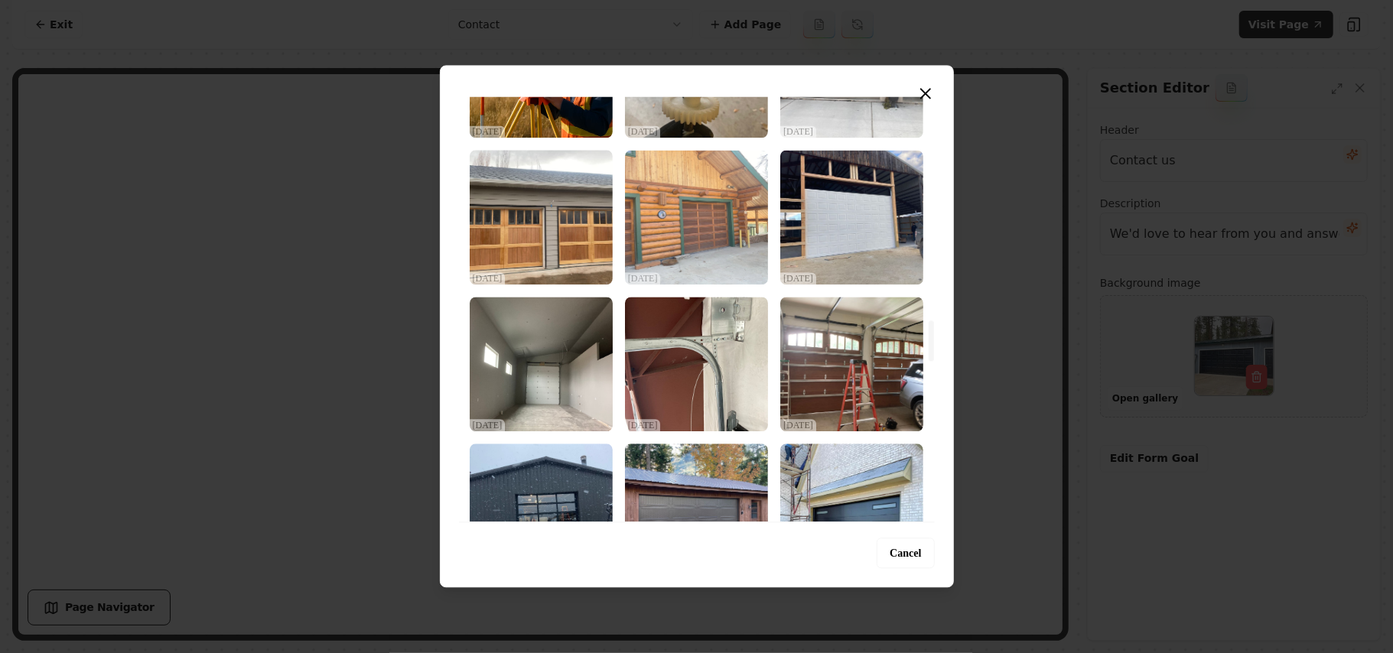
click at [717, 206] on img "Select image image_68dec4785c7cd75eb875ad34.jpeg" at bounding box center [696, 217] width 143 height 135
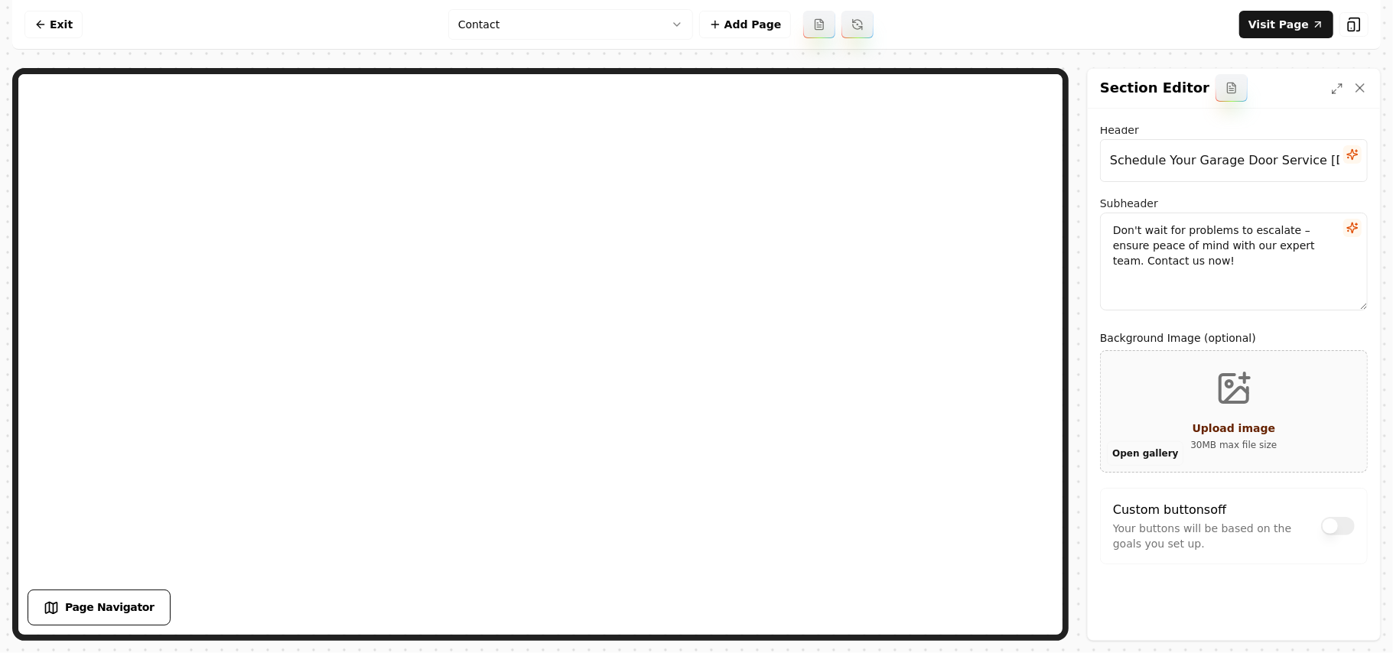
click at [1133, 448] on button "Open gallery" at bounding box center [1145, 454] width 77 height 24
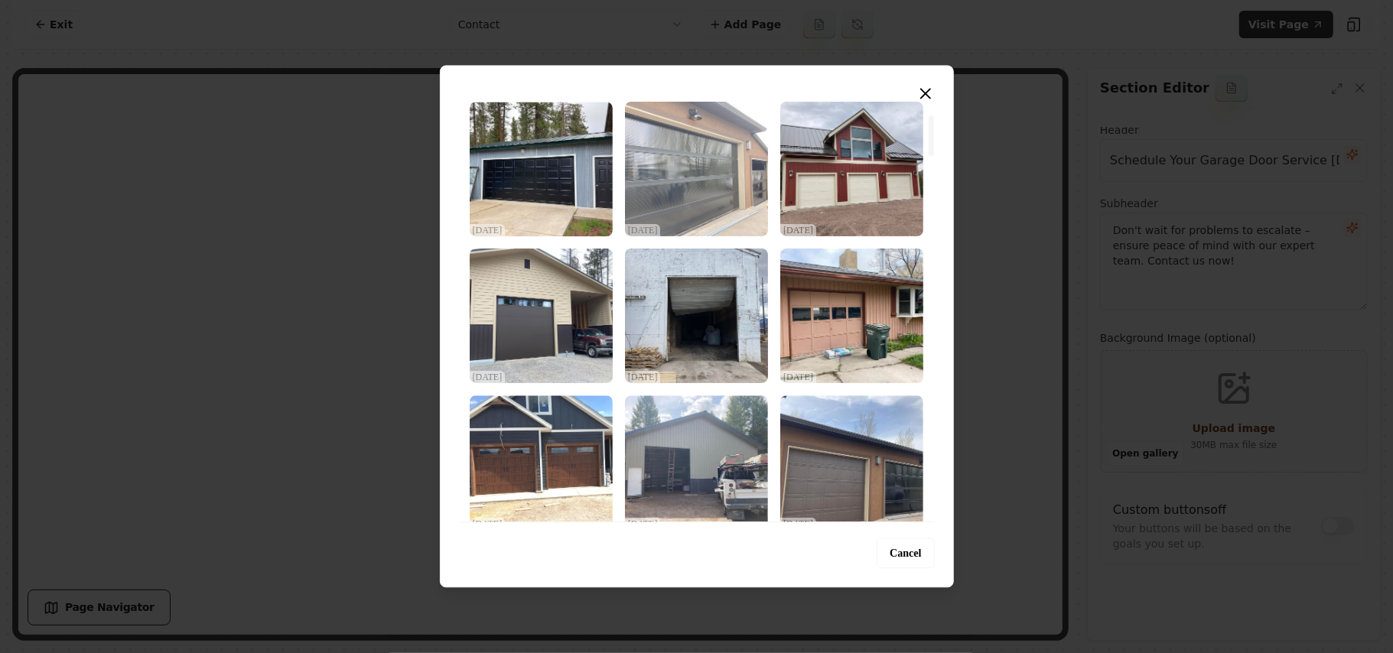
scroll to position [408, 0]
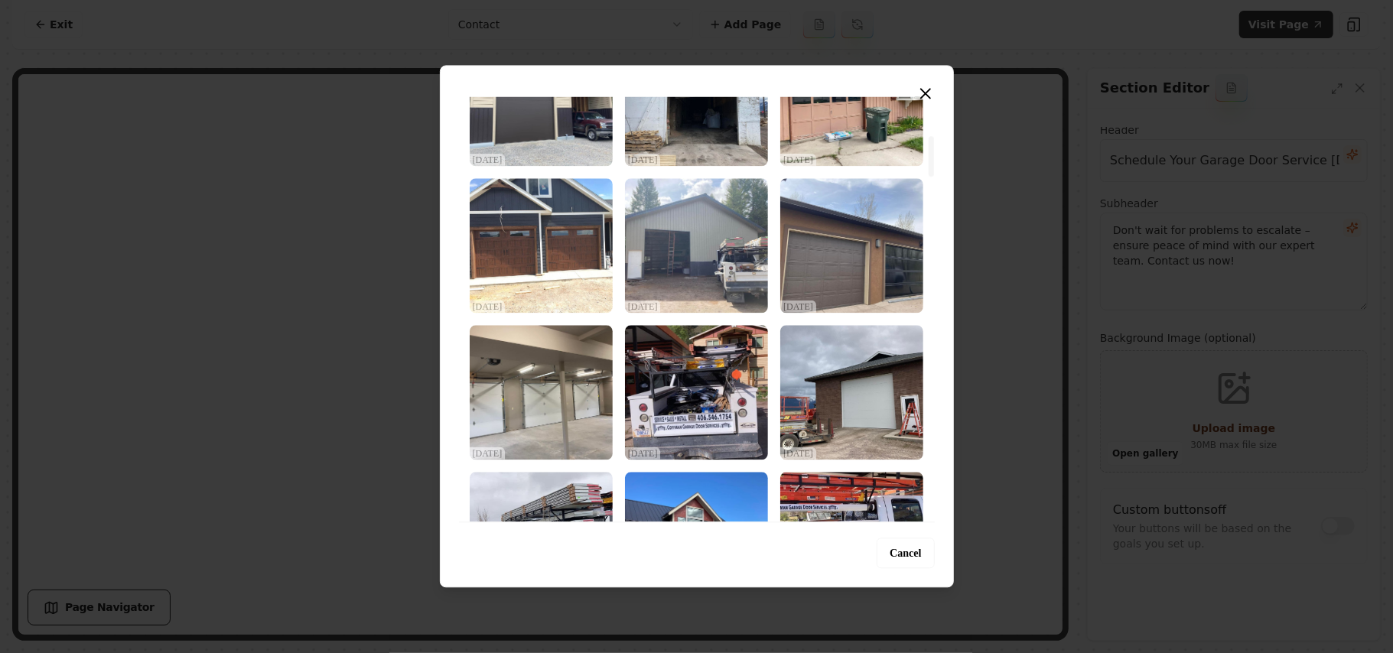
click at [537, 392] on img "Select image image_68dec57b5c7cd75eb87b345e.jpeg" at bounding box center [541, 392] width 143 height 135
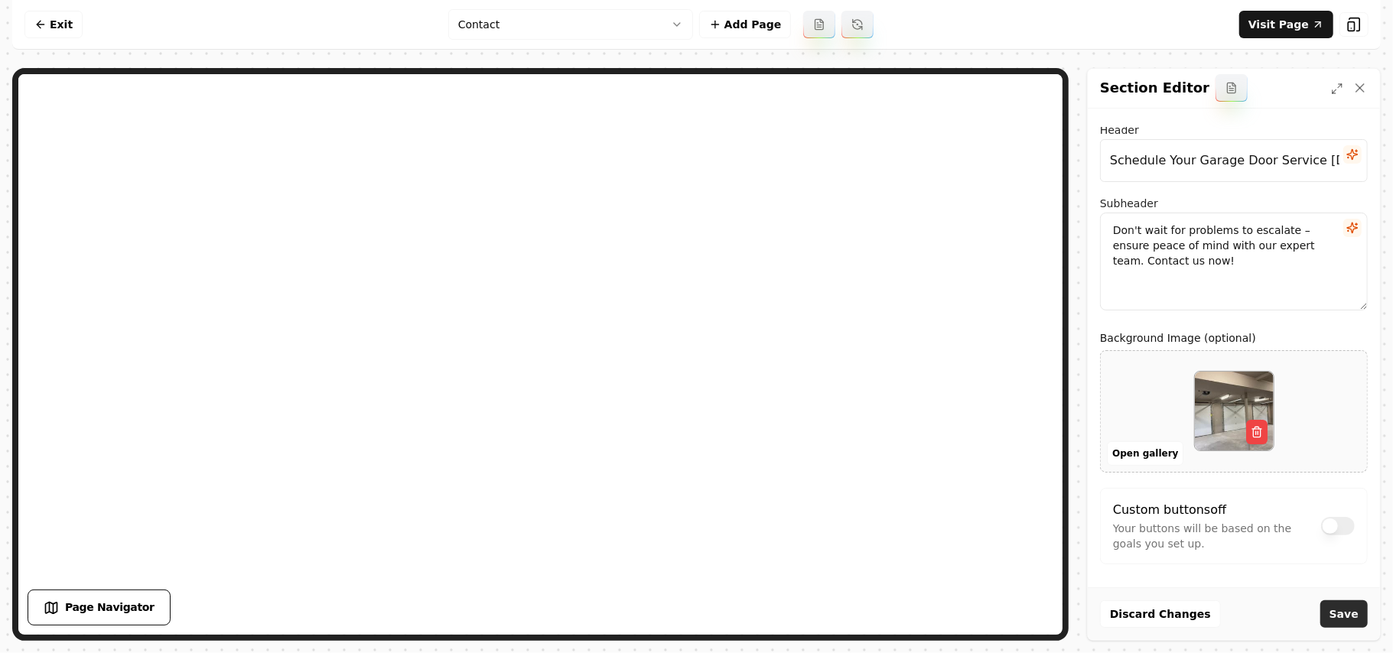
click at [1336, 617] on button "Save" at bounding box center [1344, 615] width 47 height 28
click at [534, 17] on html "Computer Required This feature is only available on a computer. Please switch t…" at bounding box center [696, 326] width 1393 height 653
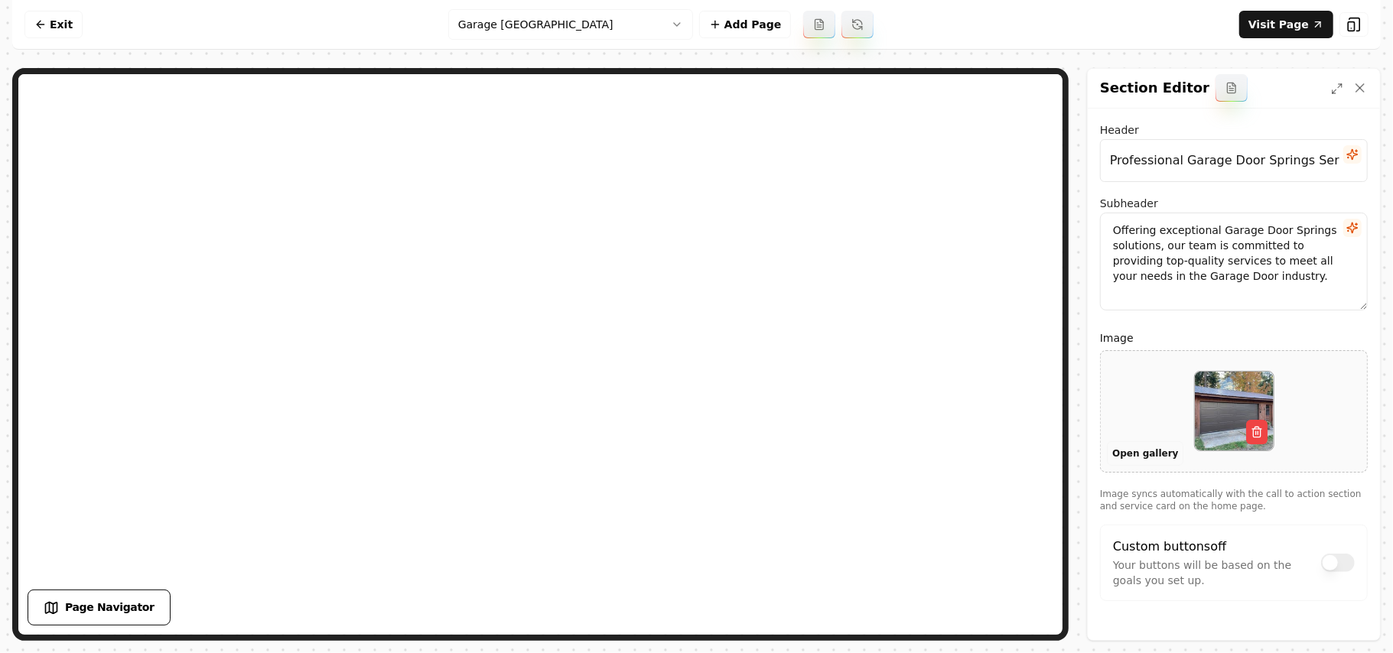
click at [1116, 447] on button "Open gallery" at bounding box center [1145, 454] width 77 height 24
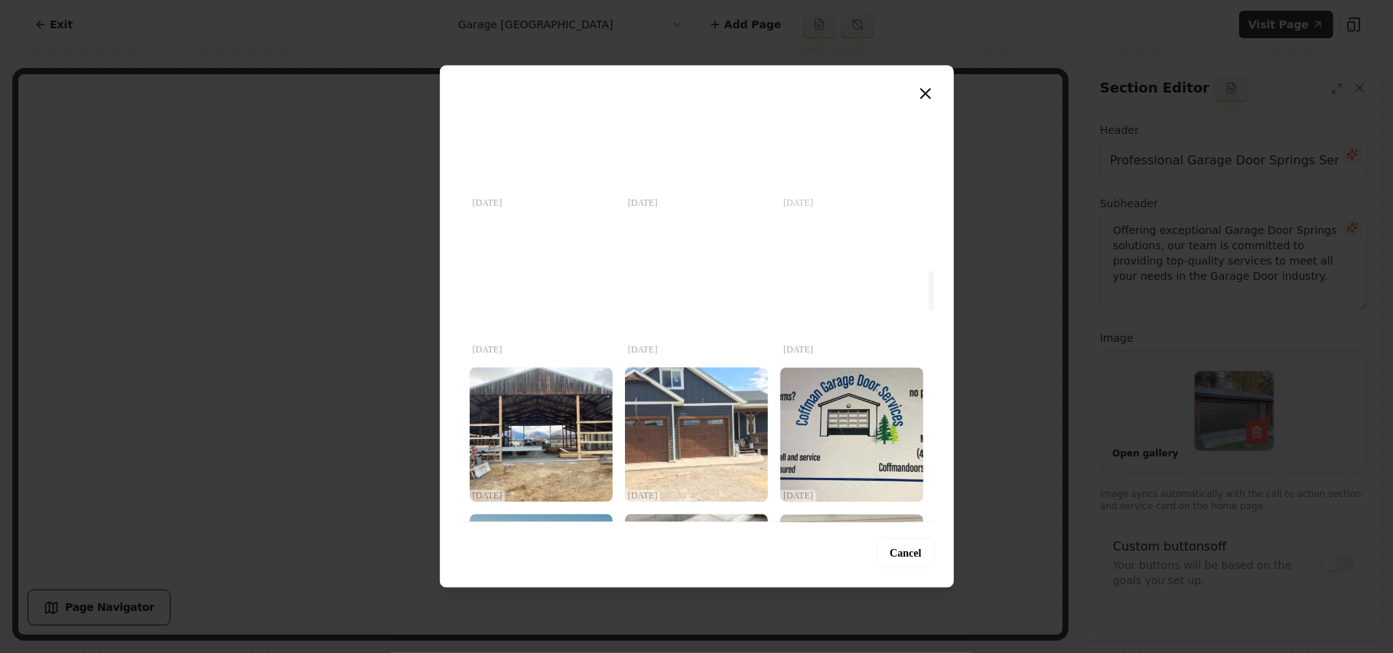
scroll to position [1837, 0]
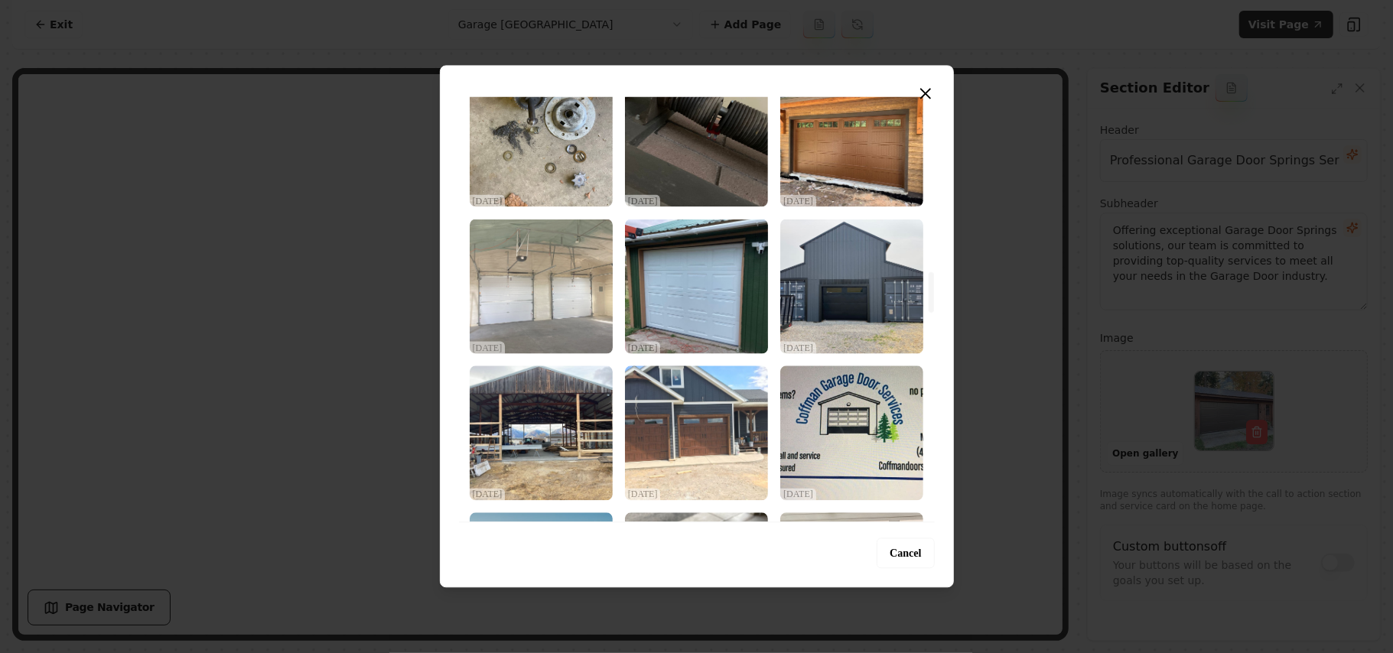
click at [508, 269] on img "Select image image_68dec4785c7cd75eb875aea6.jpeg" at bounding box center [541, 286] width 143 height 135
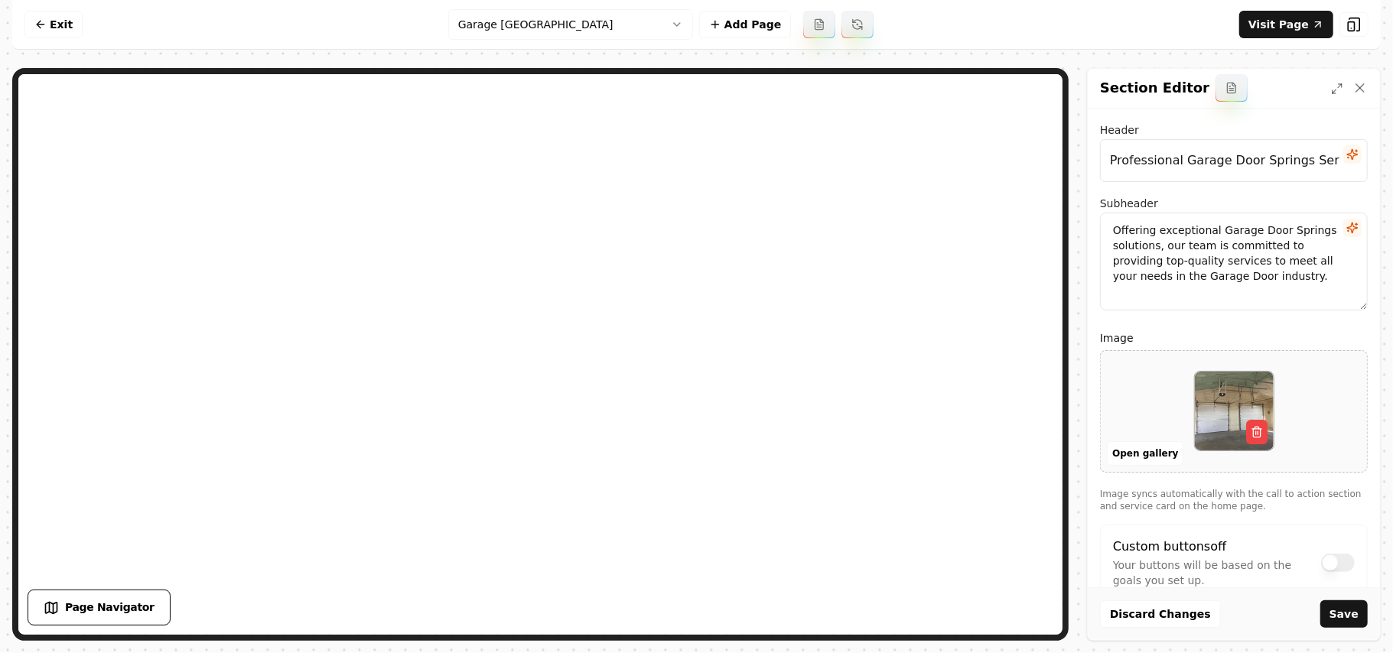
click at [1333, 610] on button "Save" at bounding box center [1344, 615] width 47 height 28
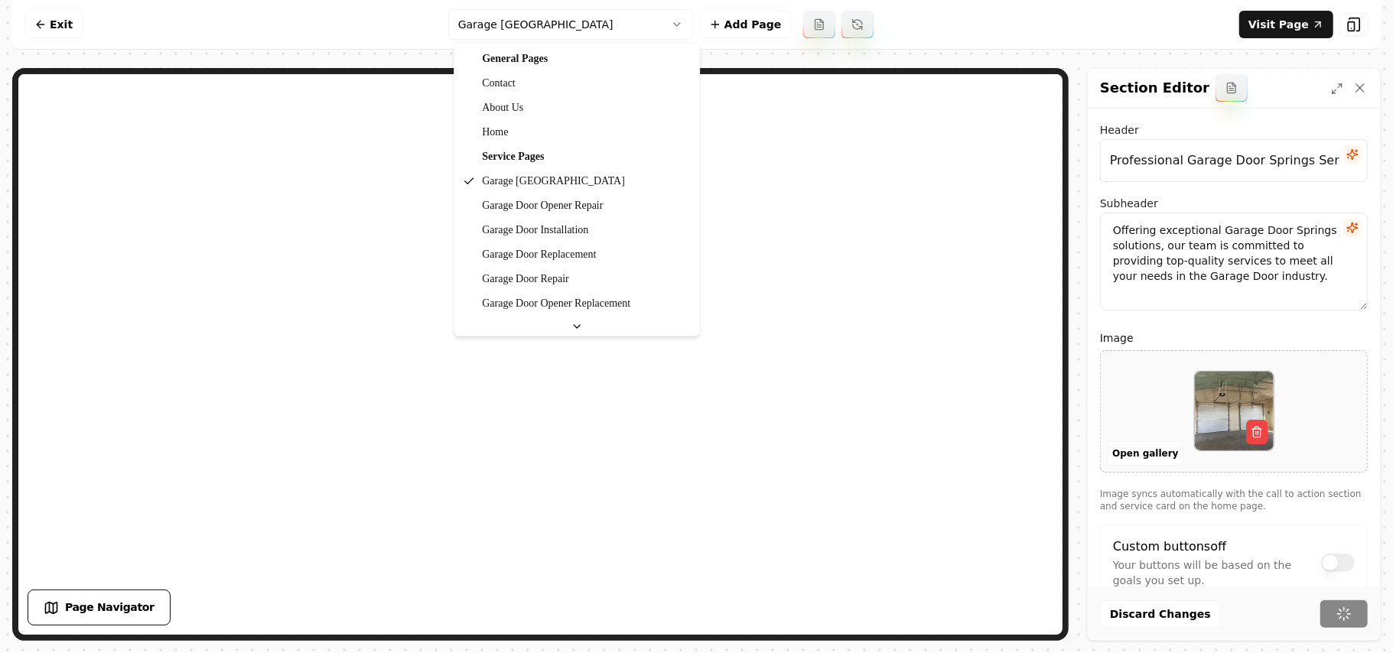
click at [577, 29] on html "Computer Required This feature is only available on a computer. Please switch t…" at bounding box center [696, 326] width 1393 height 653
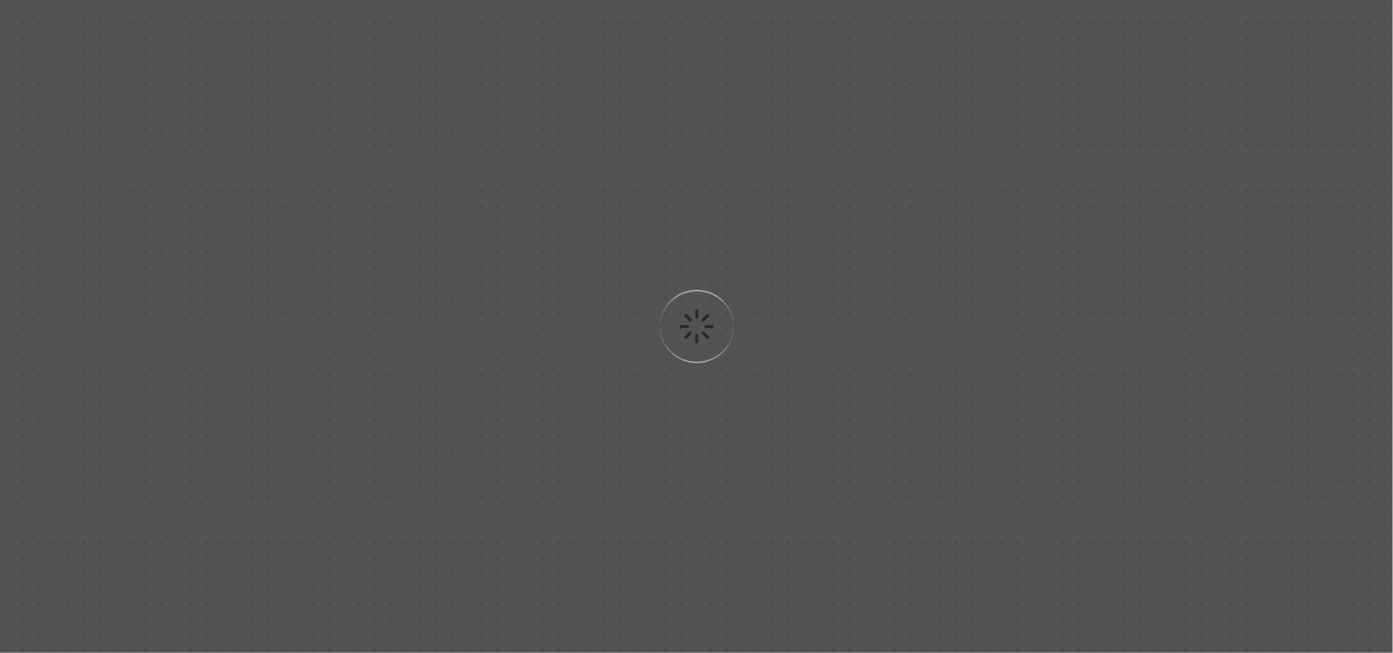
click at [907, 454] on div "Loading..." at bounding box center [696, 326] width 1393 height 653
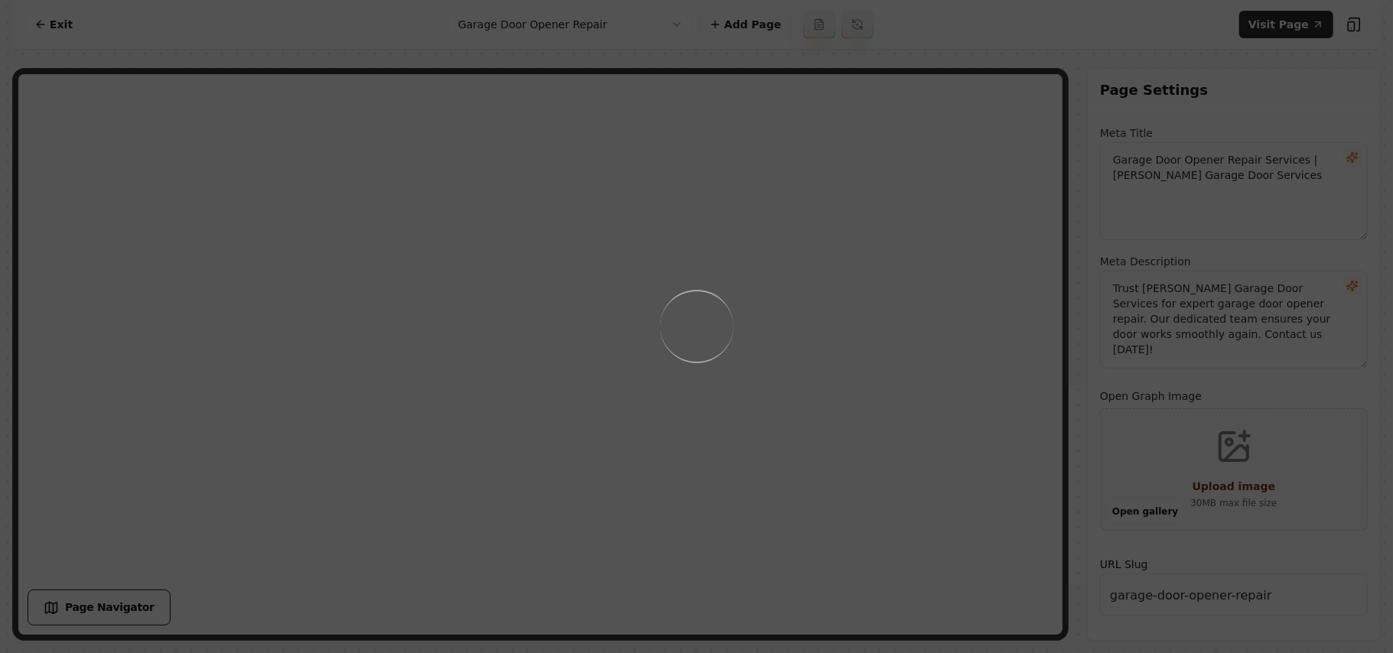
click at [929, 456] on div "Loading..." at bounding box center [696, 326] width 1393 height 653
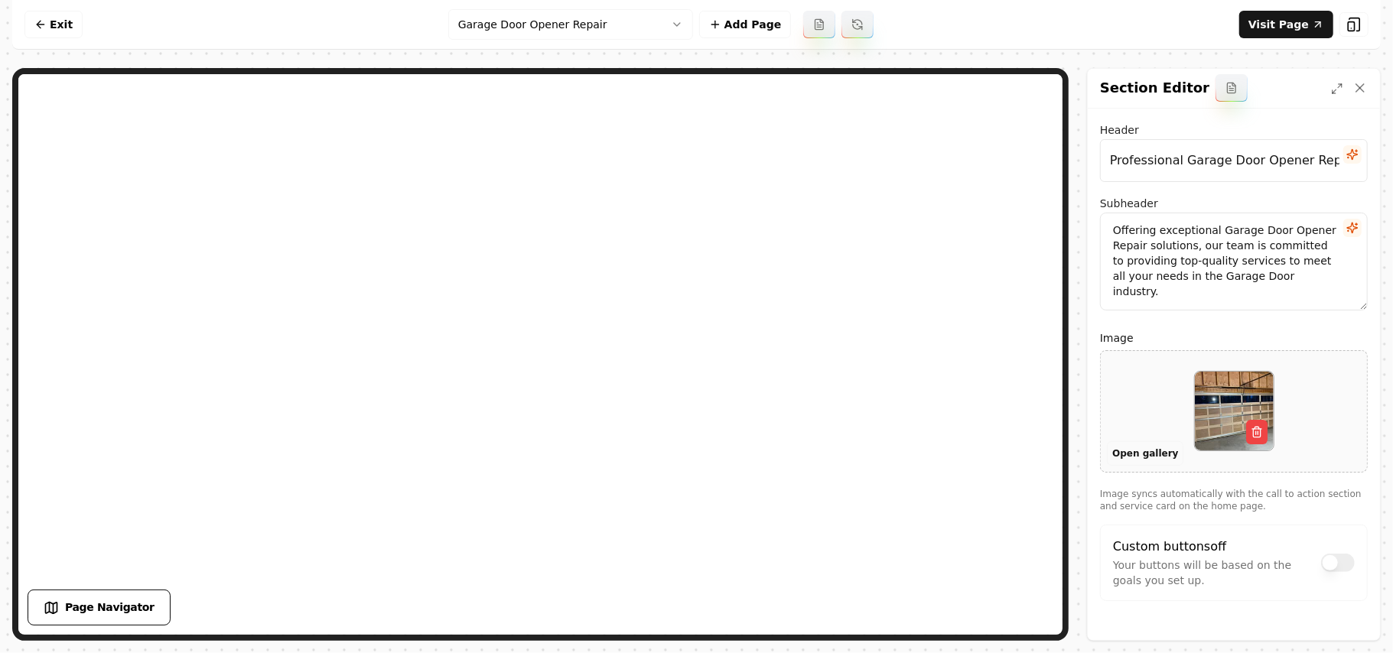
click at [1142, 459] on button "Open gallery" at bounding box center [1145, 454] width 77 height 24
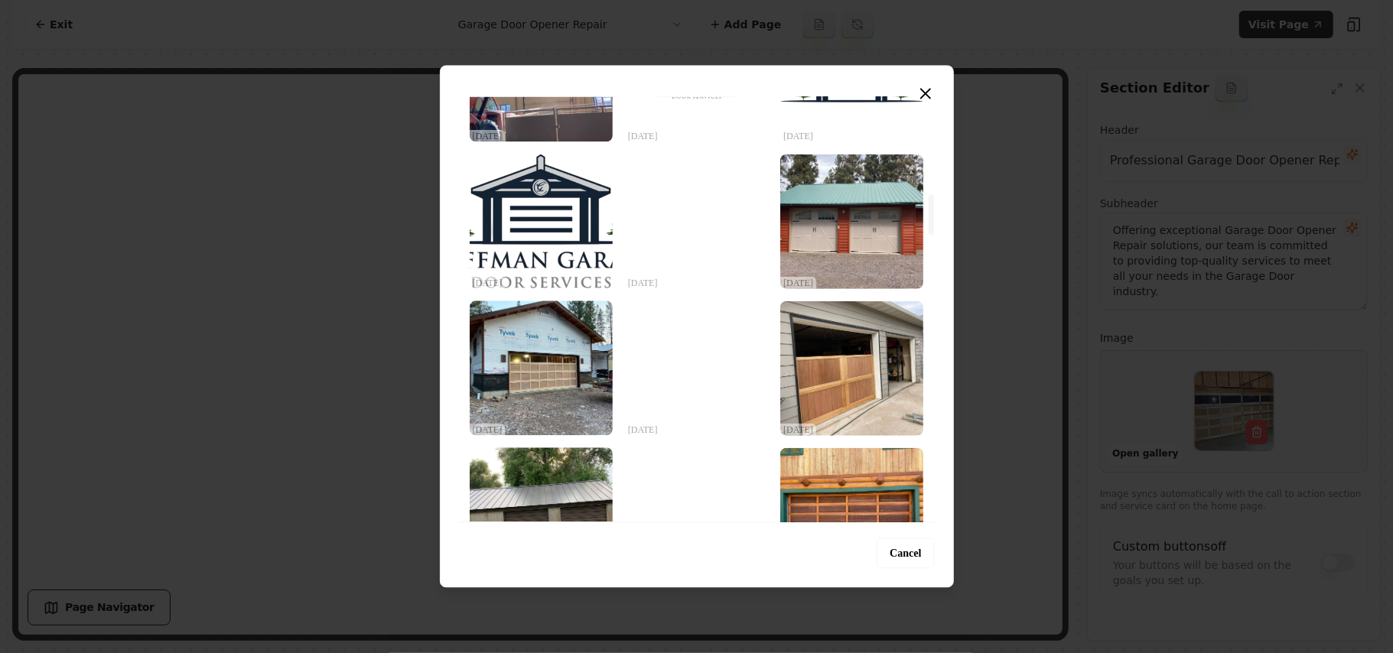
scroll to position [1326, 0]
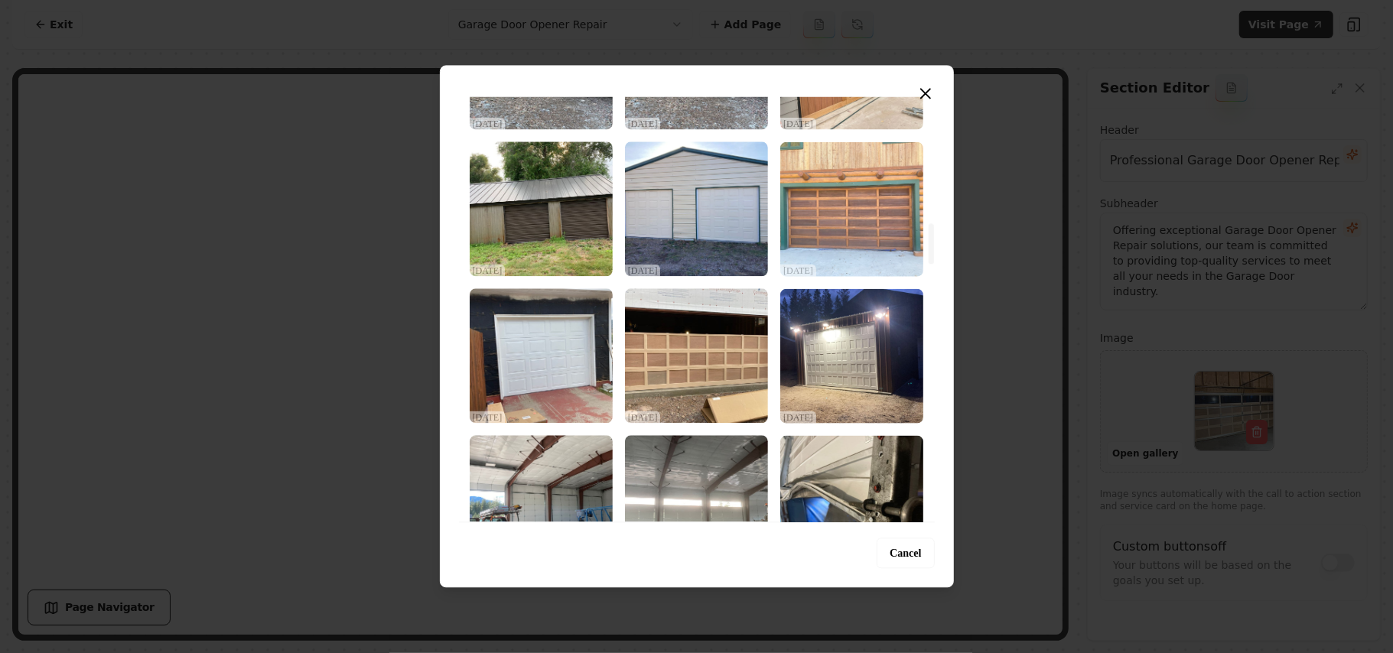
click at [860, 193] on img "Select image image_68dec4795c7cd75eb875b291.jpeg" at bounding box center [852, 209] width 143 height 135
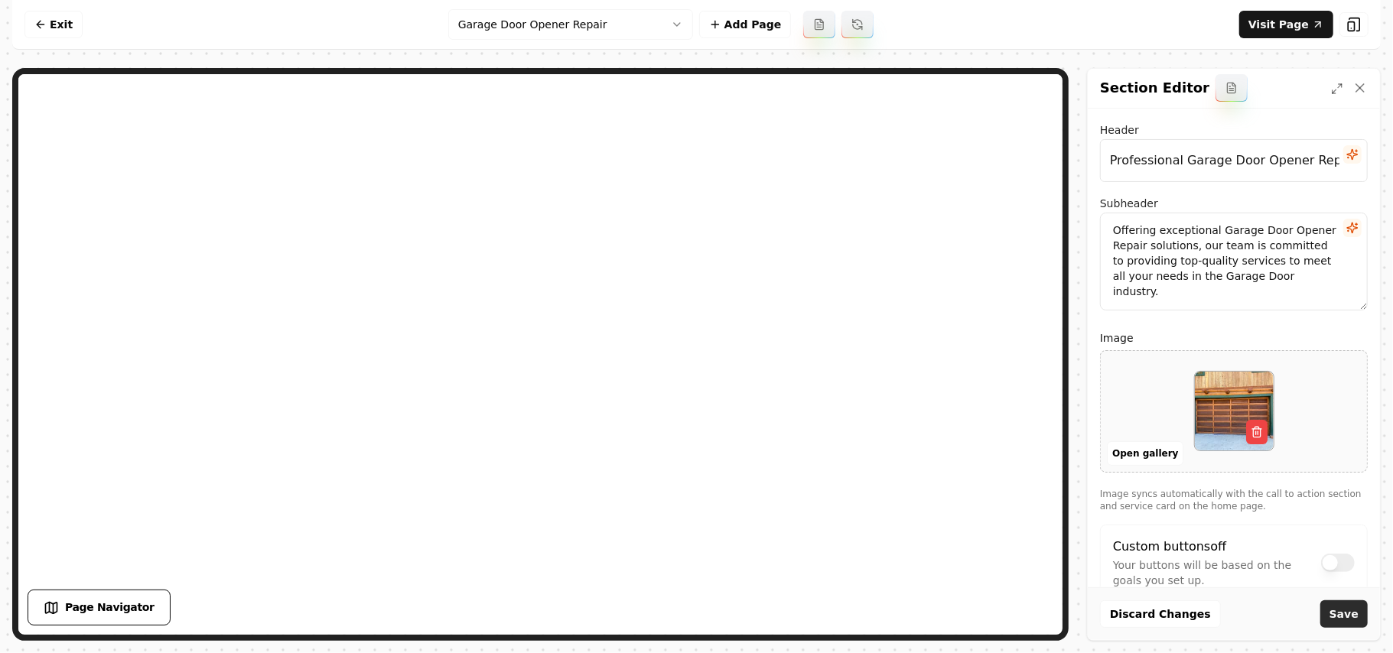
click at [1345, 615] on button "Save" at bounding box center [1344, 615] width 47 height 28
click at [564, 23] on html "Computer Required This feature is only available on a computer. Please switch t…" at bounding box center [696, 326] width 1393 height 653
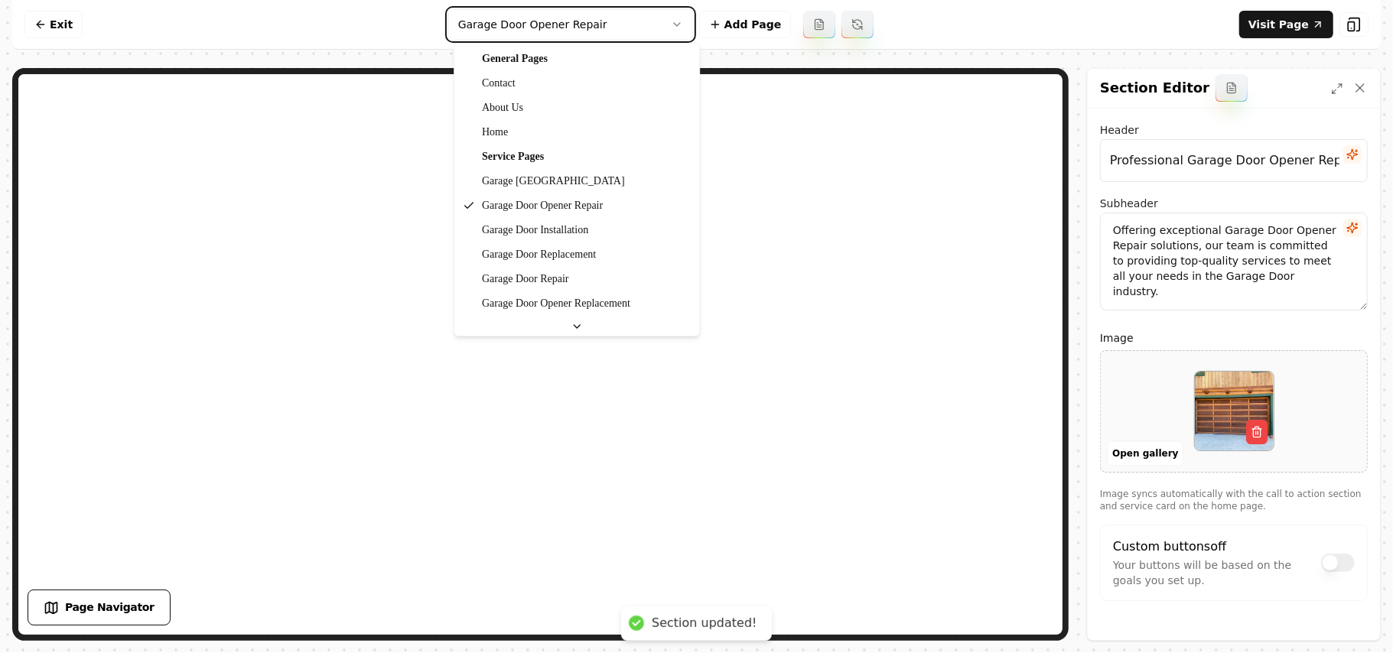
click at [1142, 451] on html "Computer Required This feature is only available on a computer. Please switch t…" at bounding box center [696, 326] width 1393 height 653
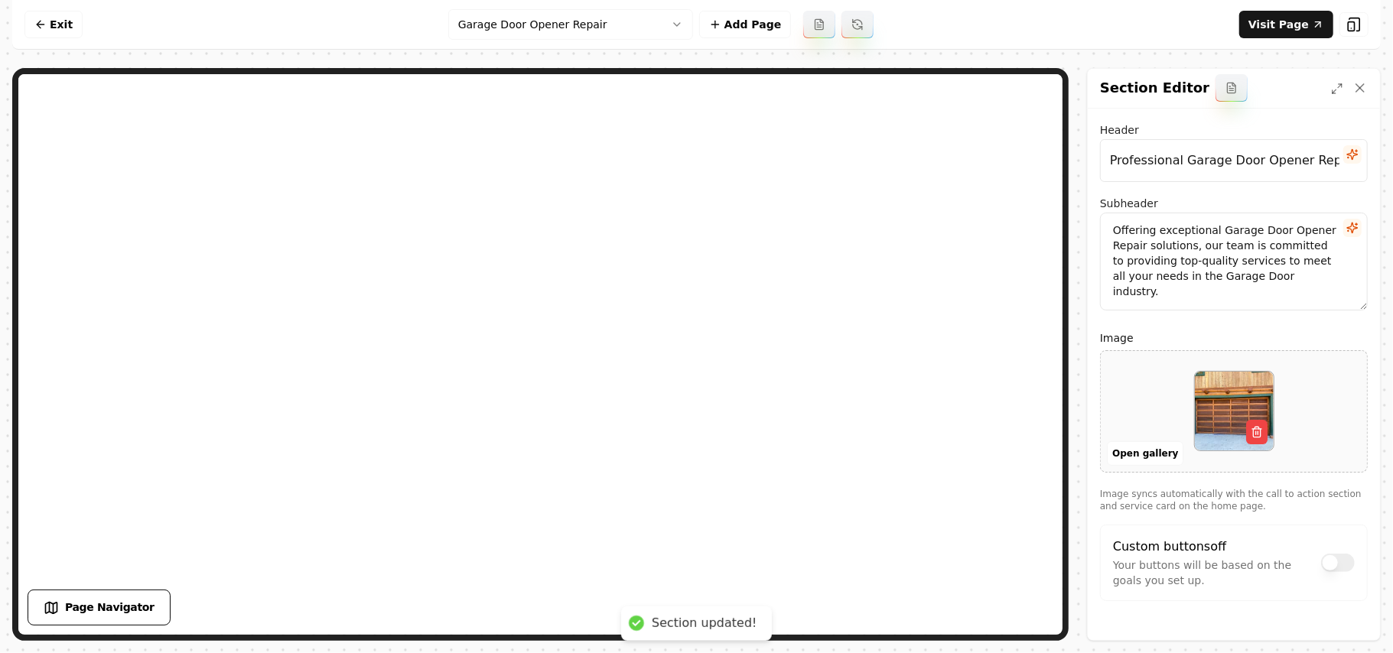
click at [1142, 451] on button "Open gallery" at bounding box center [1145, 454] width 77 height 24
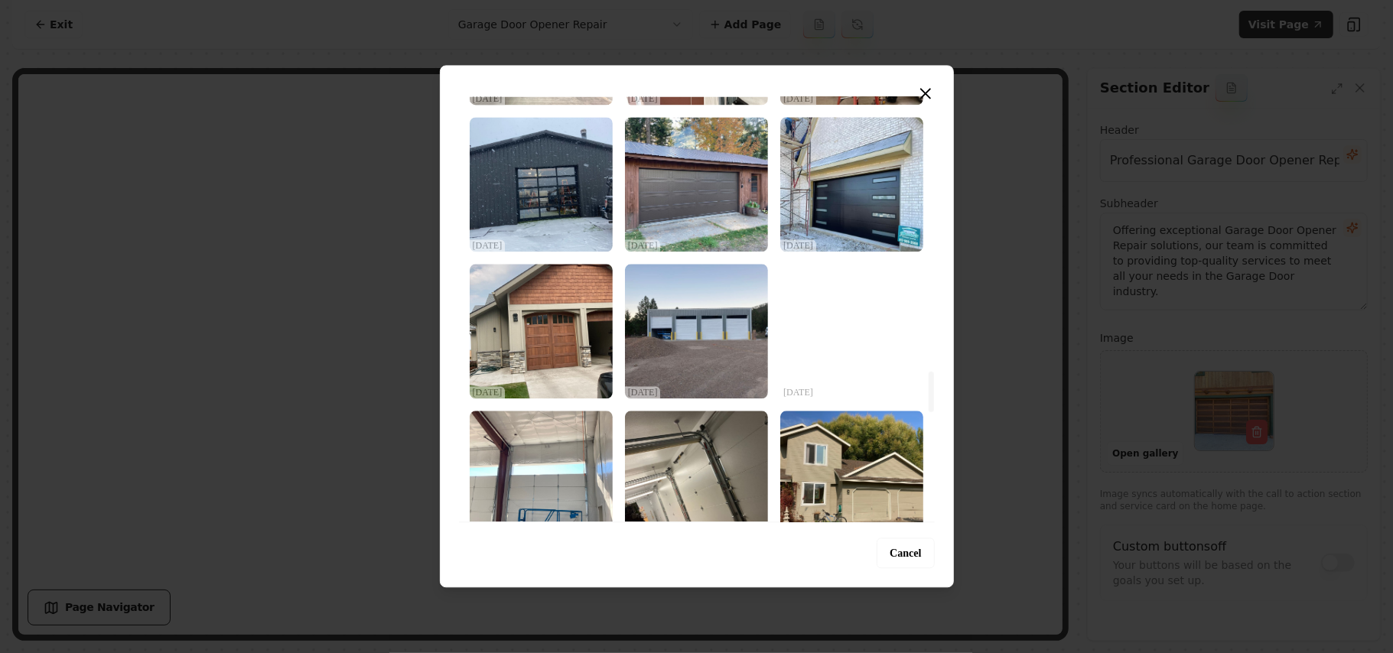
scroll to position [2652, 0]
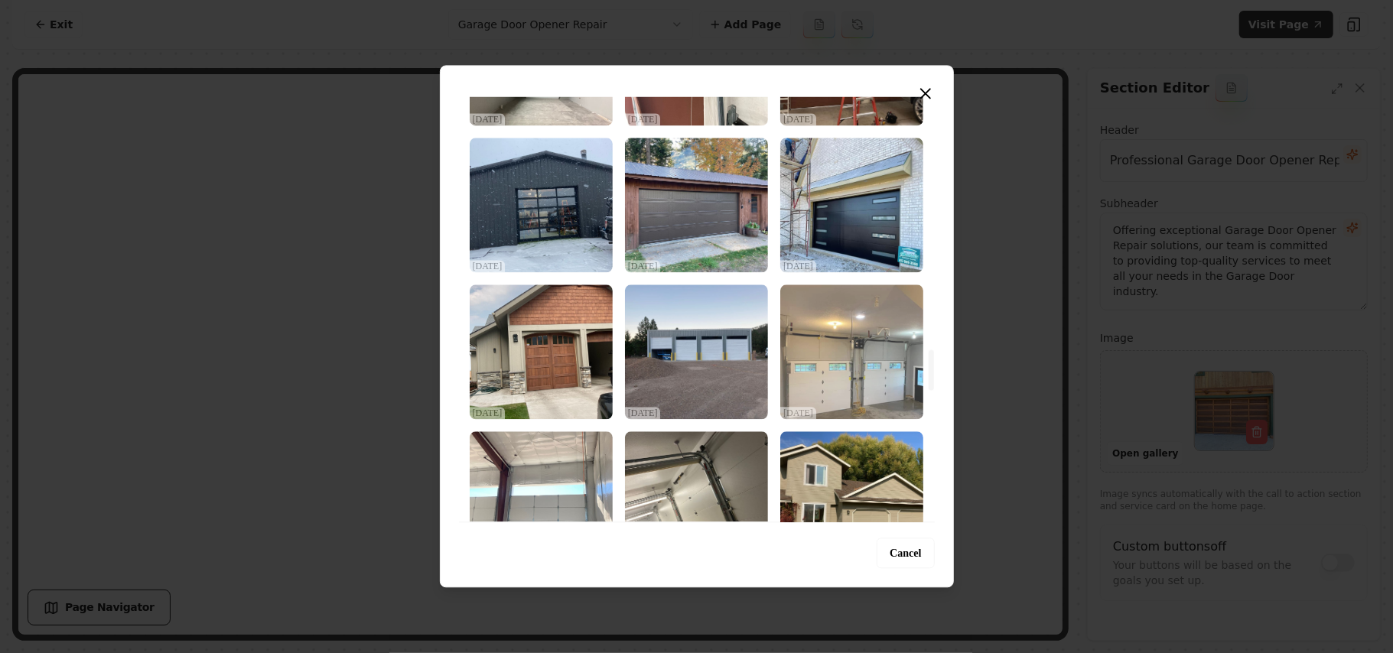
click at [880, 366] on img "Select image image_68dec4775c7cd75eb875aaba.jpeg" at bounding box center [852, 352] width 143 height 135
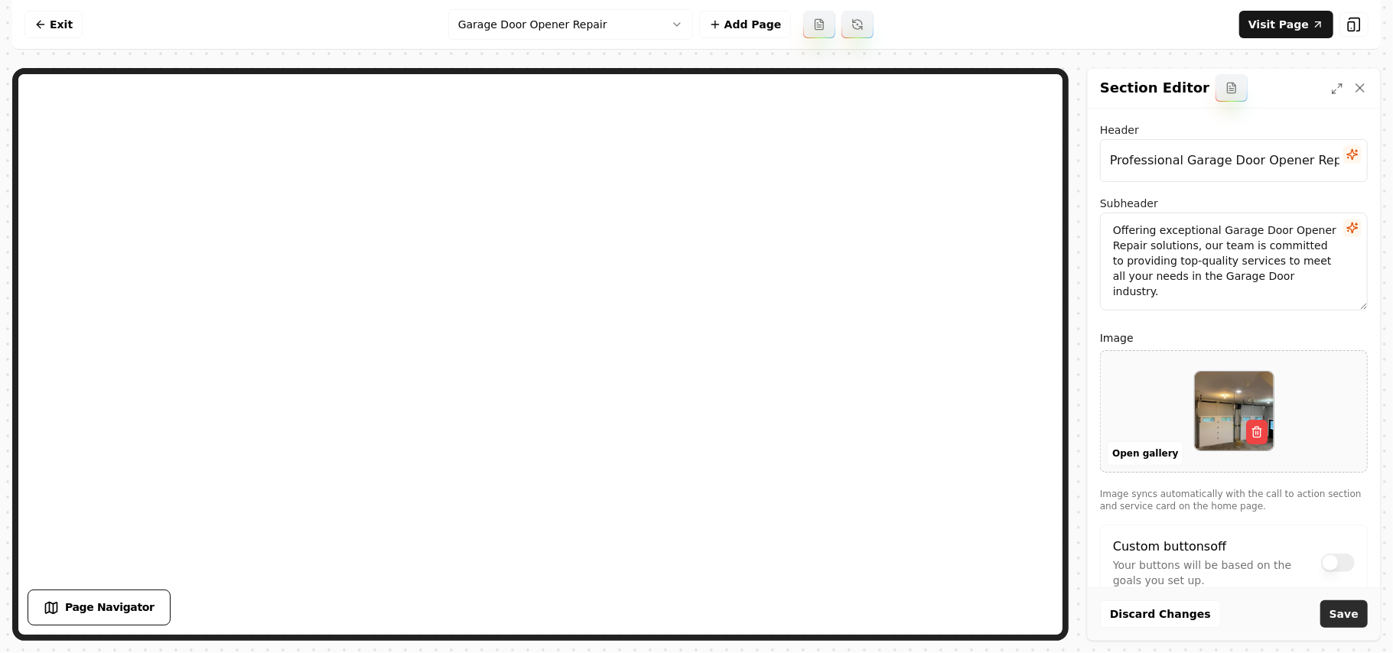
click at [1327, 608] on button "Save" at bounding box center [1344, 615] width 47 height 28
click at [1125, 447] on button "Open gallery" at bounding box center [1145, 454] width 77 height 24
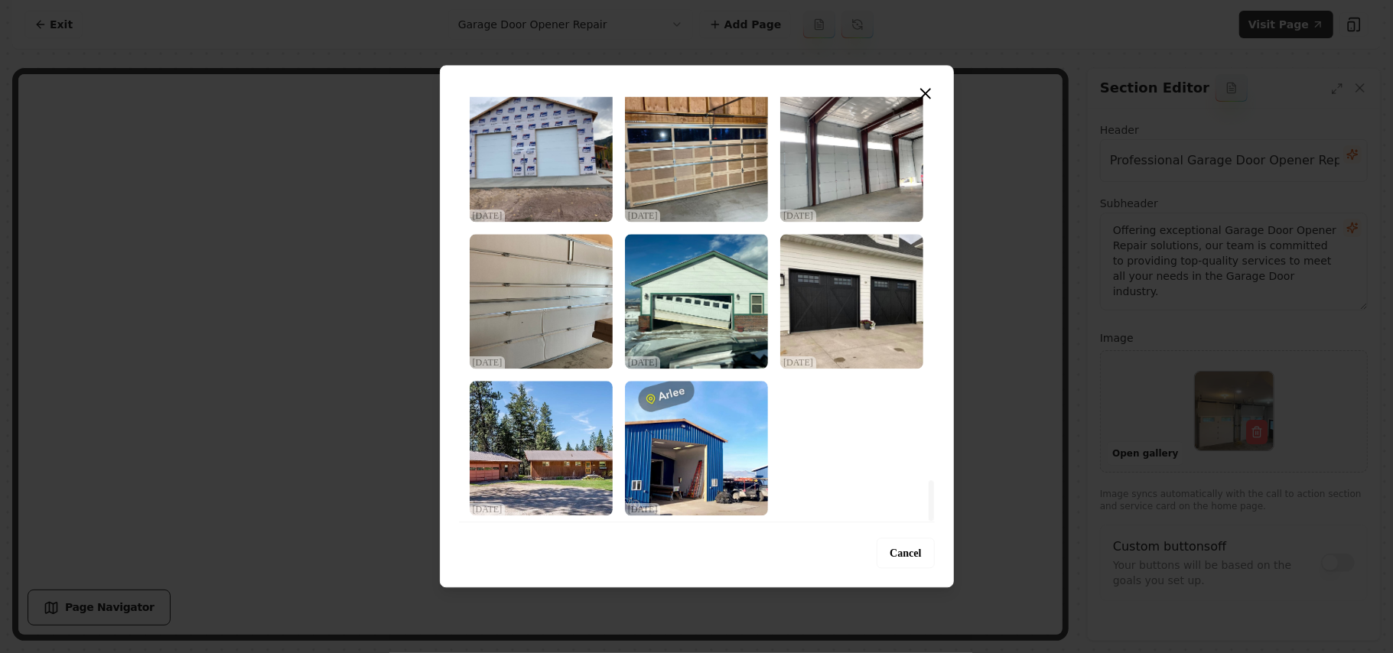
click at [934, 521] on div at bounding box center [931, 501] width 5 height 41
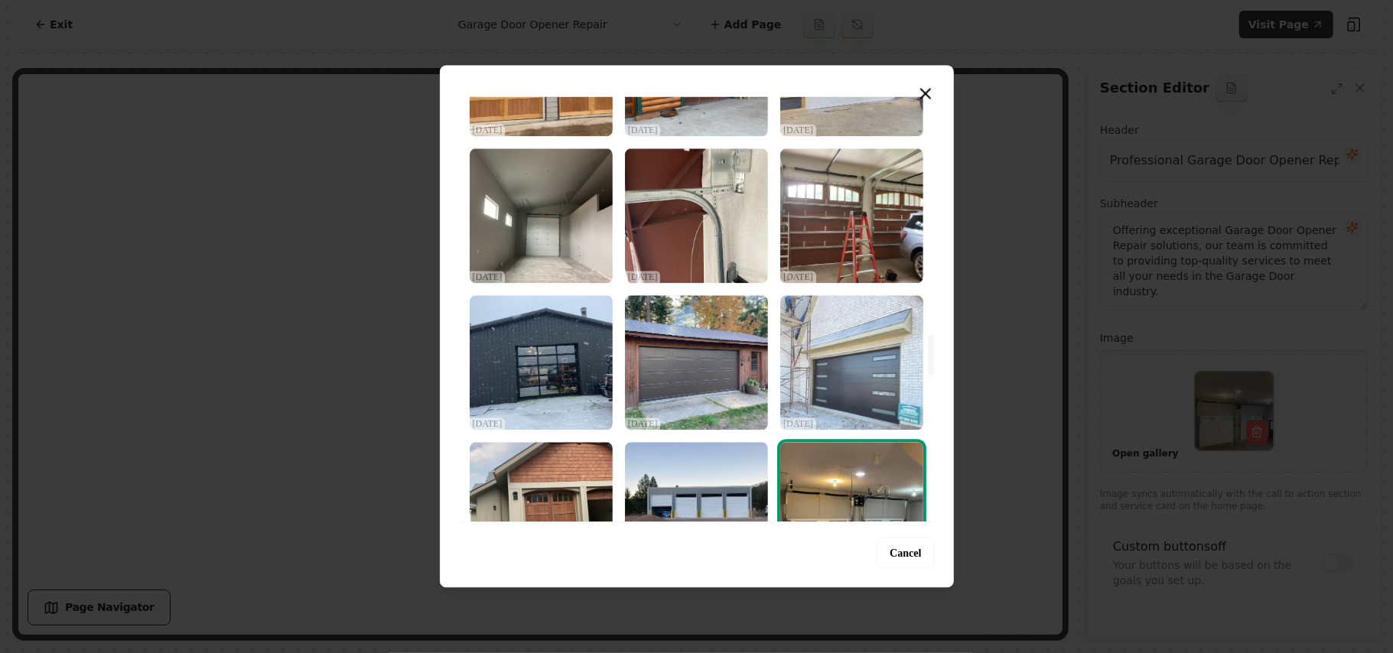
scroll to position [2290, 0]
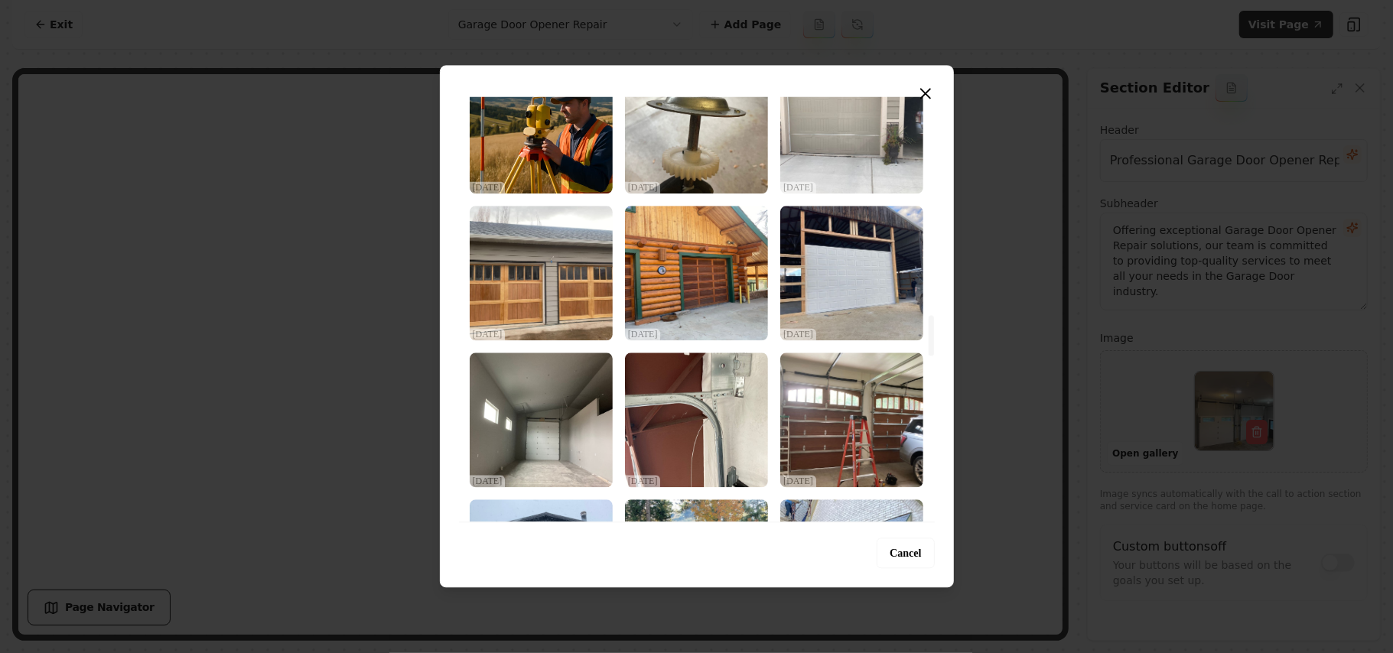
click at [839, 389] on img "Select image image_68dec4775c7cd75eb875ac1b.jpeg" at bounding box center [852, 420] width 143 height 135
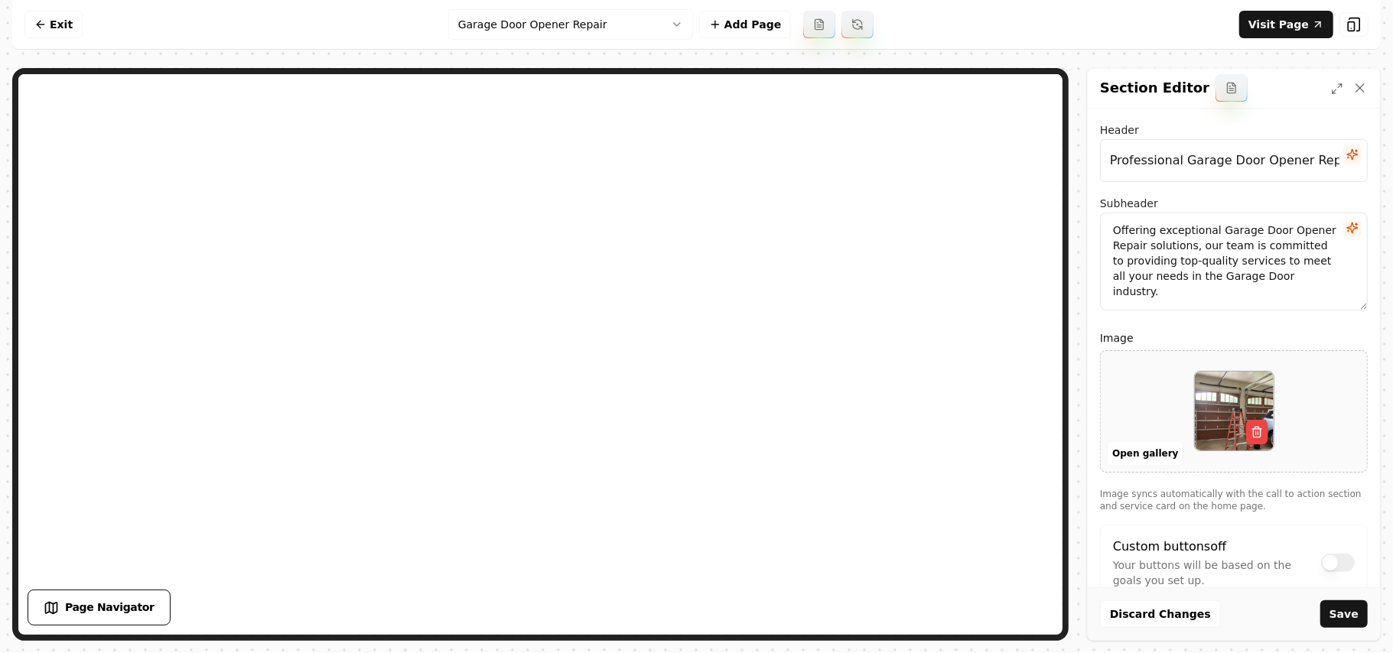
scroll to position [41, 0]
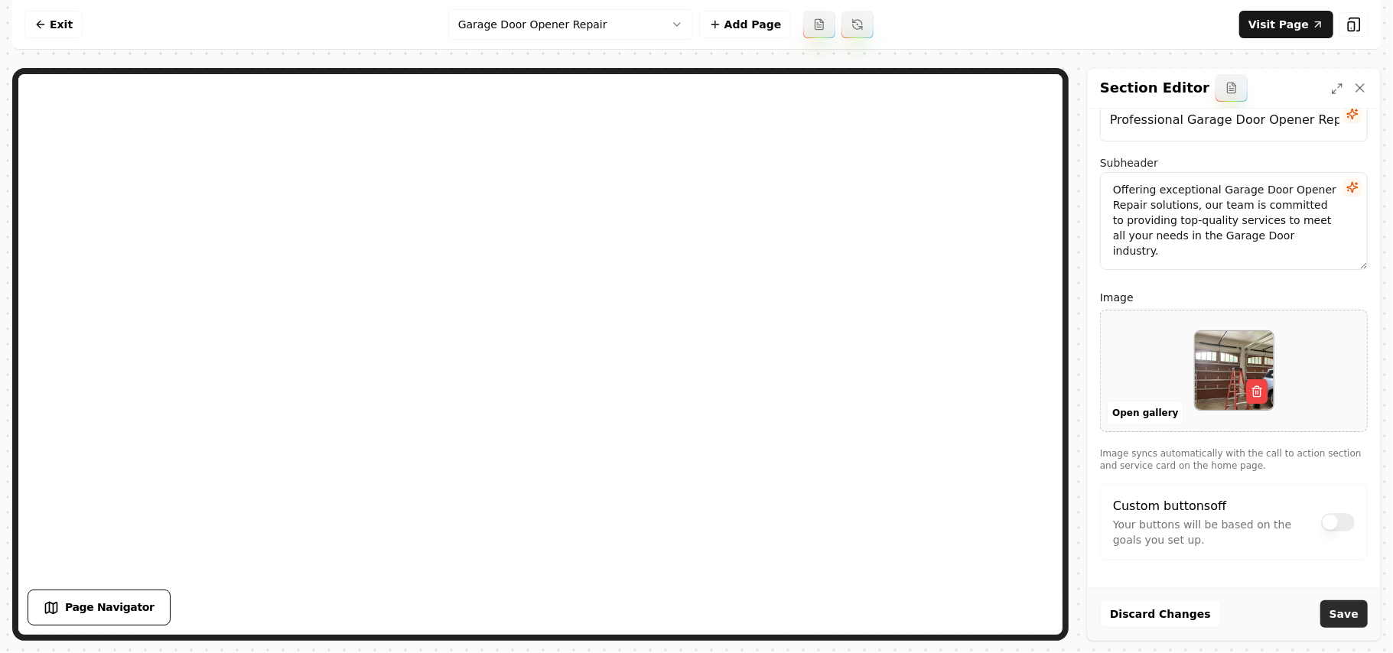
click at [1362, 614] on button "Save" at bounding box center [1344, 615] width 47 height 28
click at [597, 31] on html "Computer Required This feature is only available on a computer. Please switch t…" at bounding box center [696, 326] width 1393 height 653
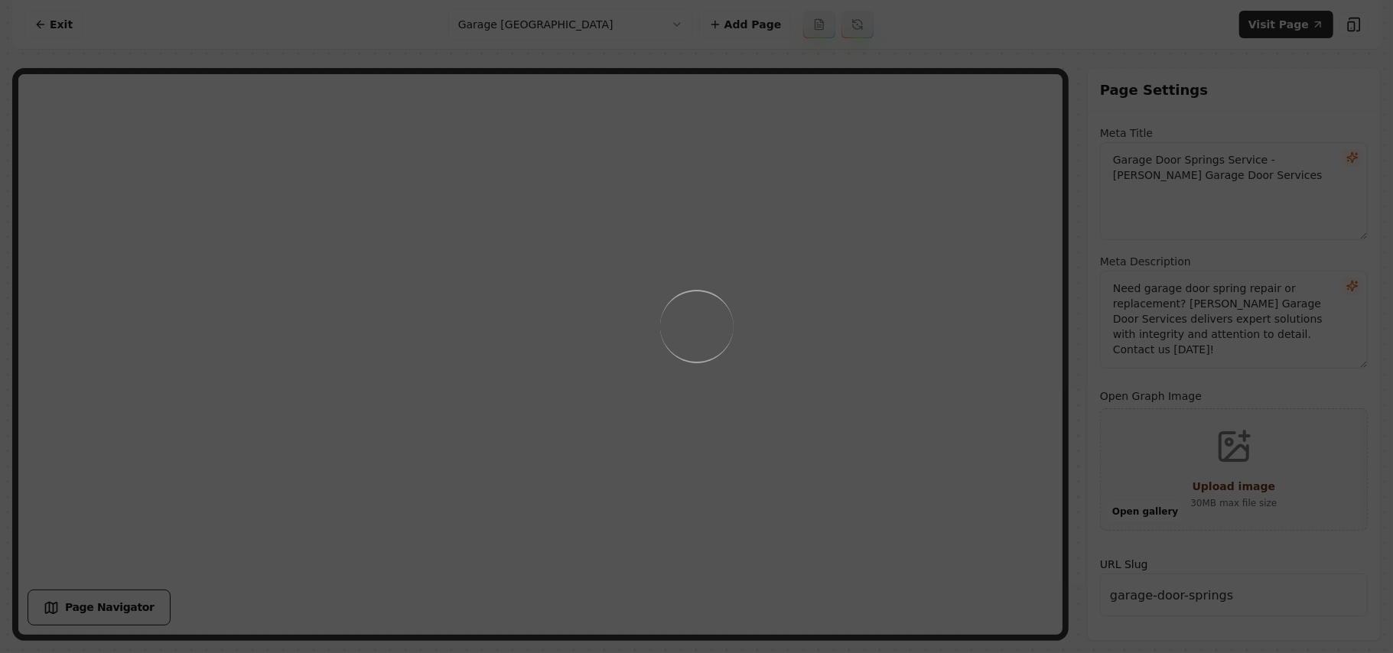
click at [849, 322] on div "Loading..." at bounding box center [696, 326] width 1393 height 653
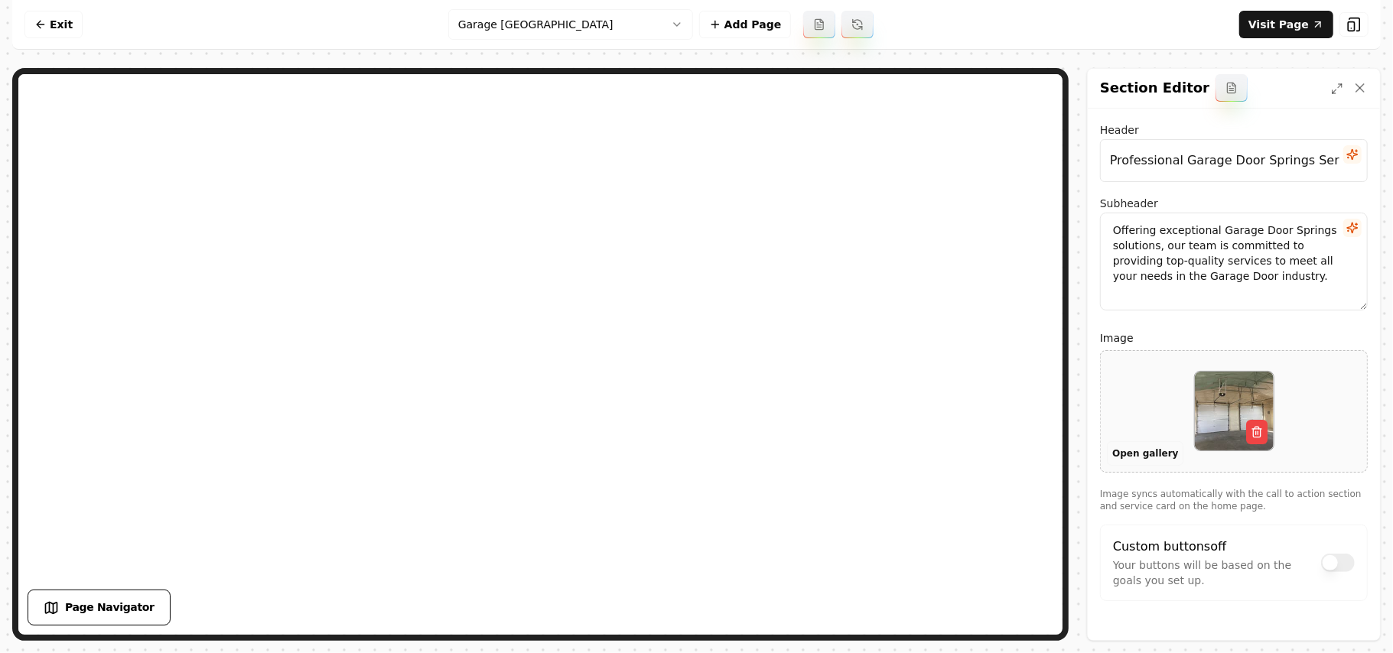
click at [1155, 450] on button "Open gallery" at bounding box center [1145, 454] width 77 height 24
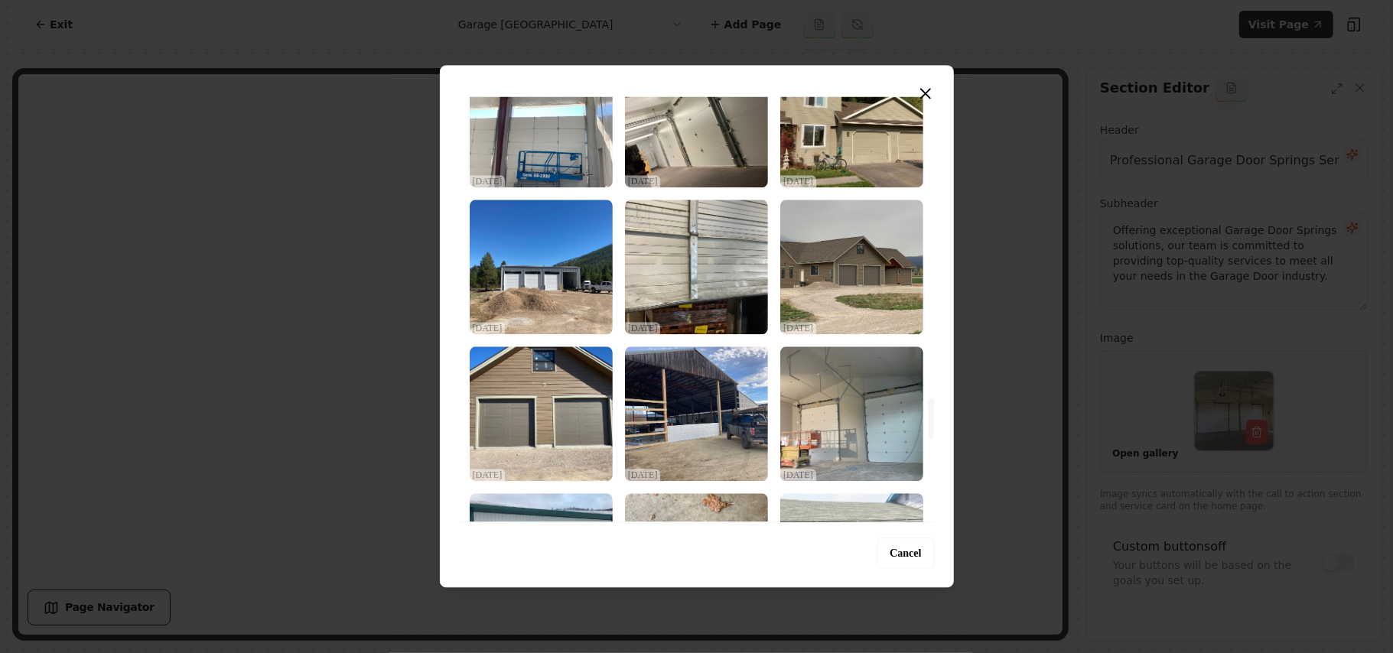
scroll to position [3163, 0]
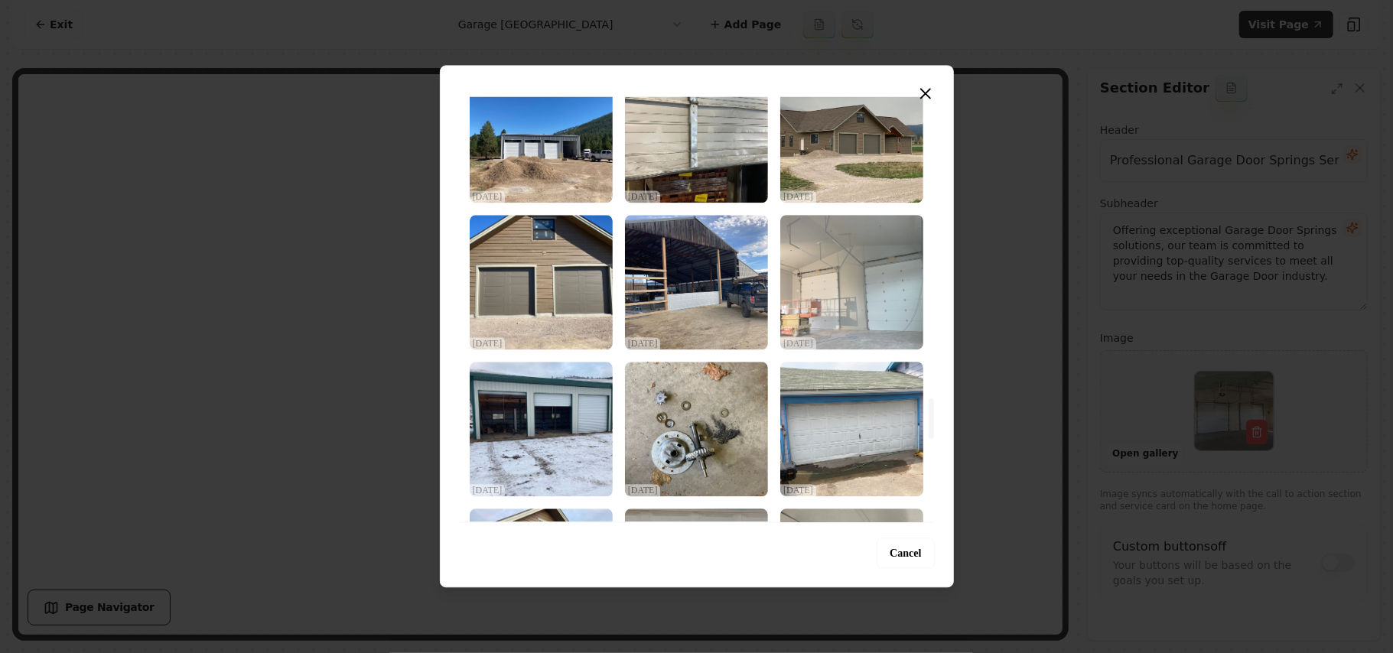
click at [852, 307] on img "Select image image_68dec4775c7cd75eb875a836.jpeg" at bounding box center [852, 282] width 143 height 135
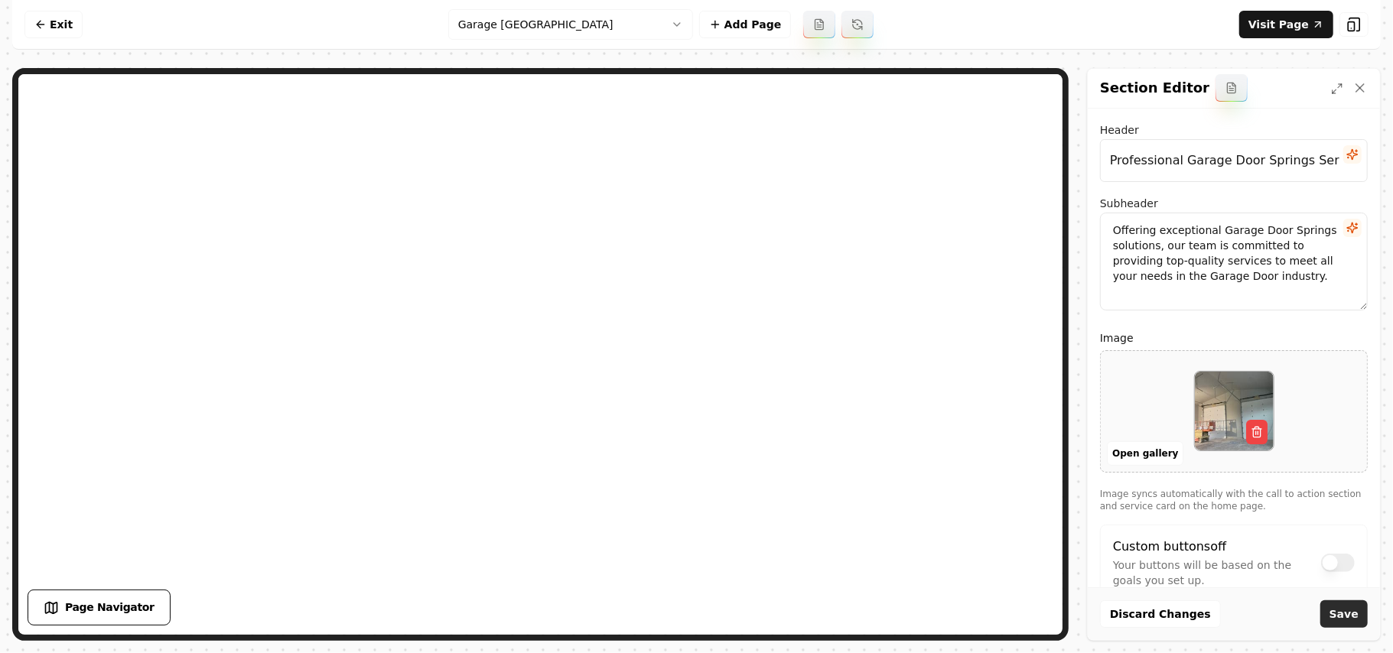
click at [1360, 616] on button "Save" at bounding box center [1344, 615] width 47 height 28
click at [604, 23] on html "Computer Required This feature is only available on a computer. Please switch t…" at bounding box center [696, 326] width 1393 height 653
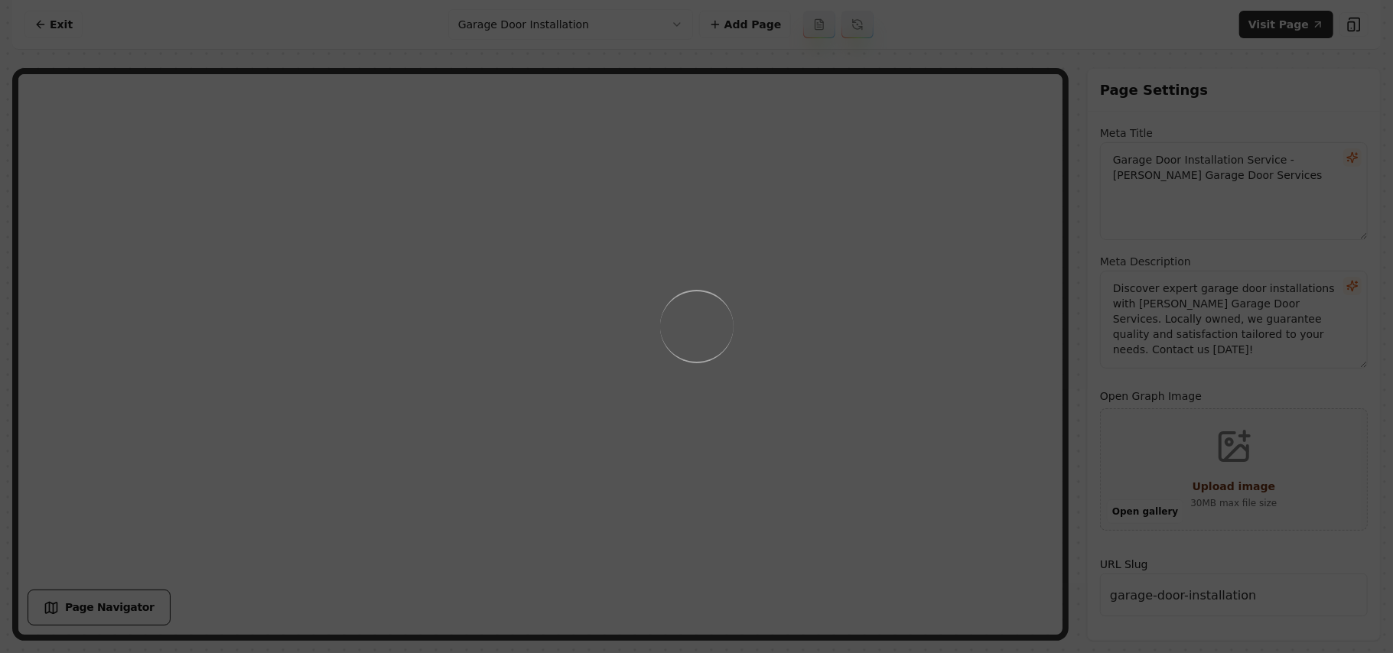
click at [837, 298] on div "Loading..." at bounding box center [696, 326] width 1393 height 653
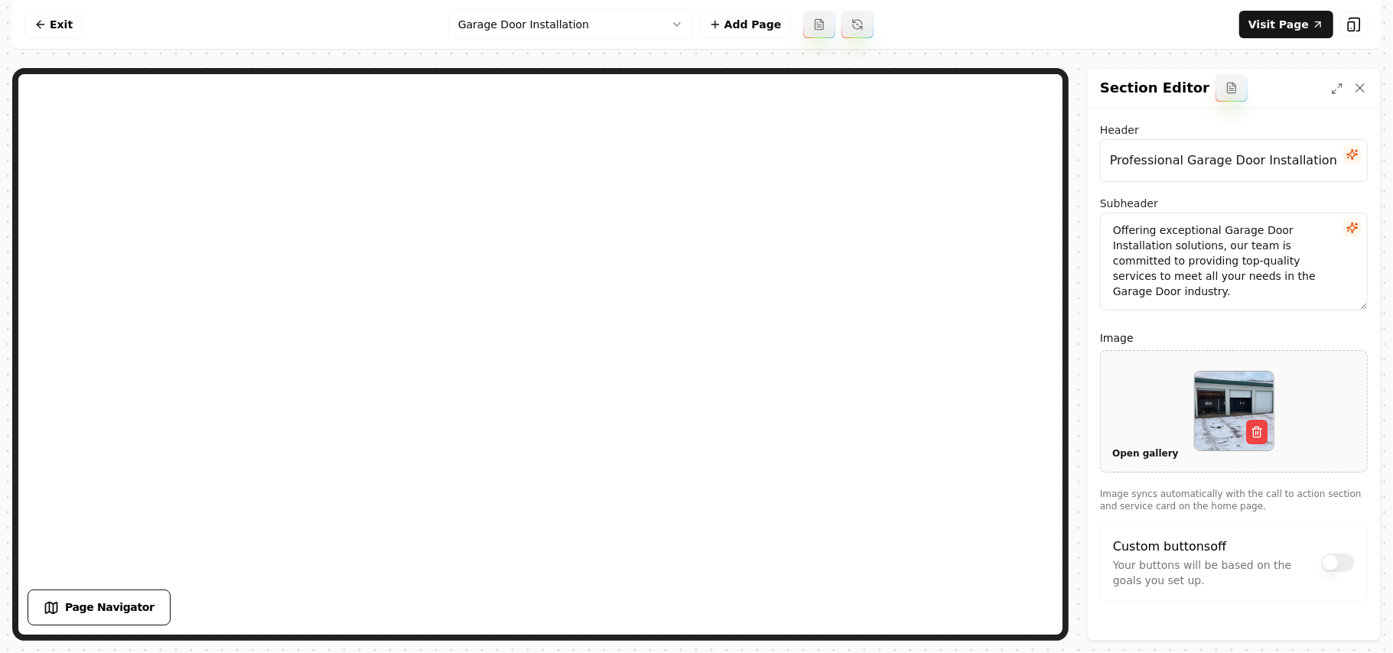
click at [1151, 457] on button "Open gallery" at bounding box center [1145, 454] width 77 height 24
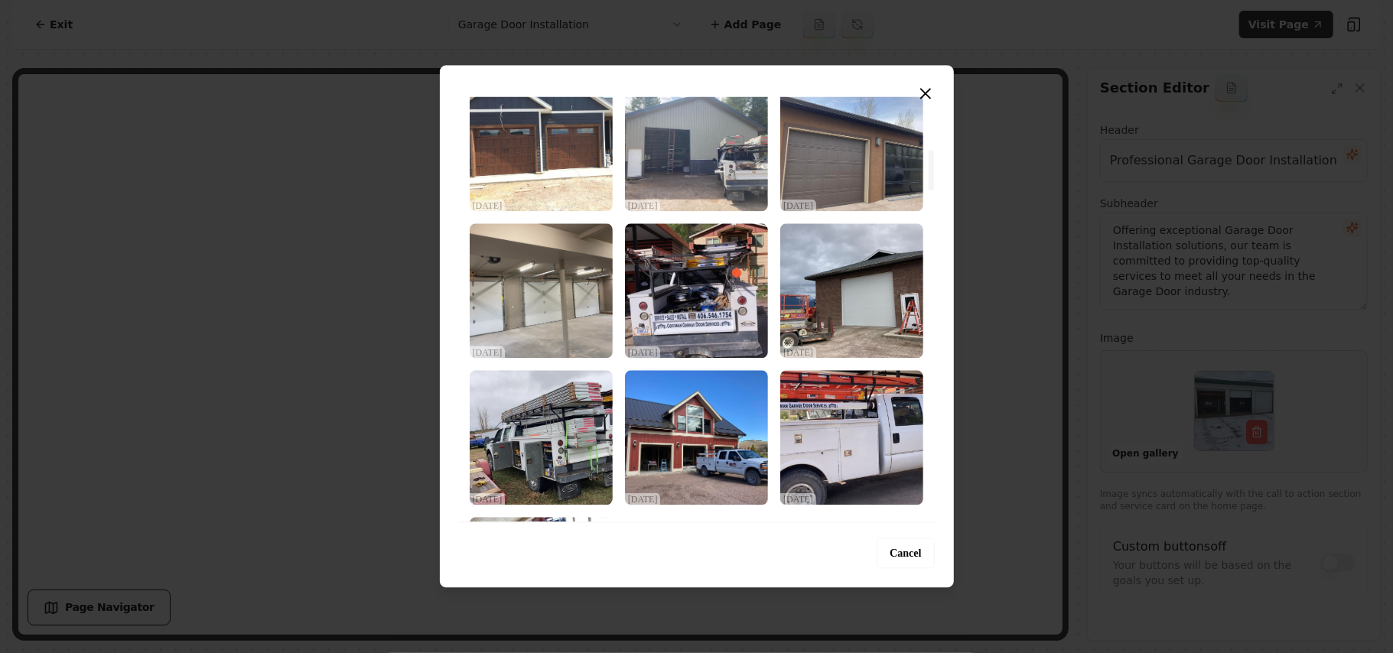
scroll to position [1122, 0]
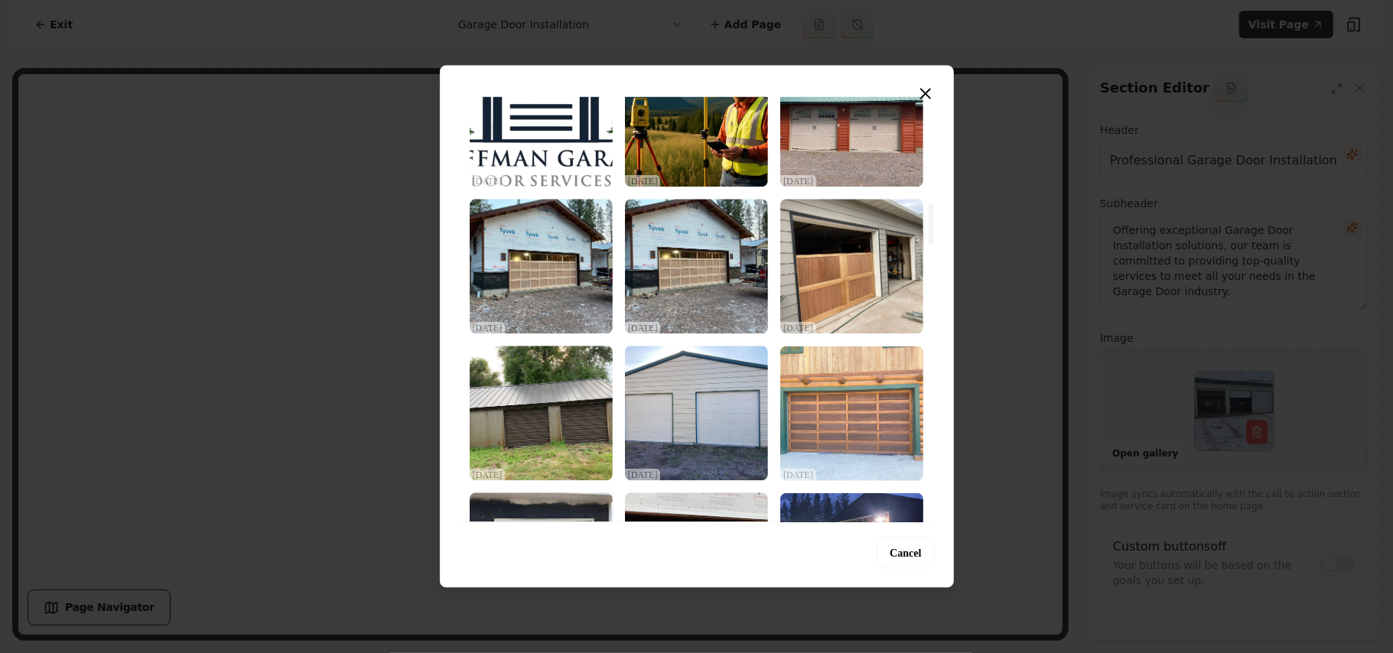
click at [880, 429] on img "Select image image_68dec4795c7cd75eb875b291.jpeg" at bounding box center [852, 413] width 143 height 135
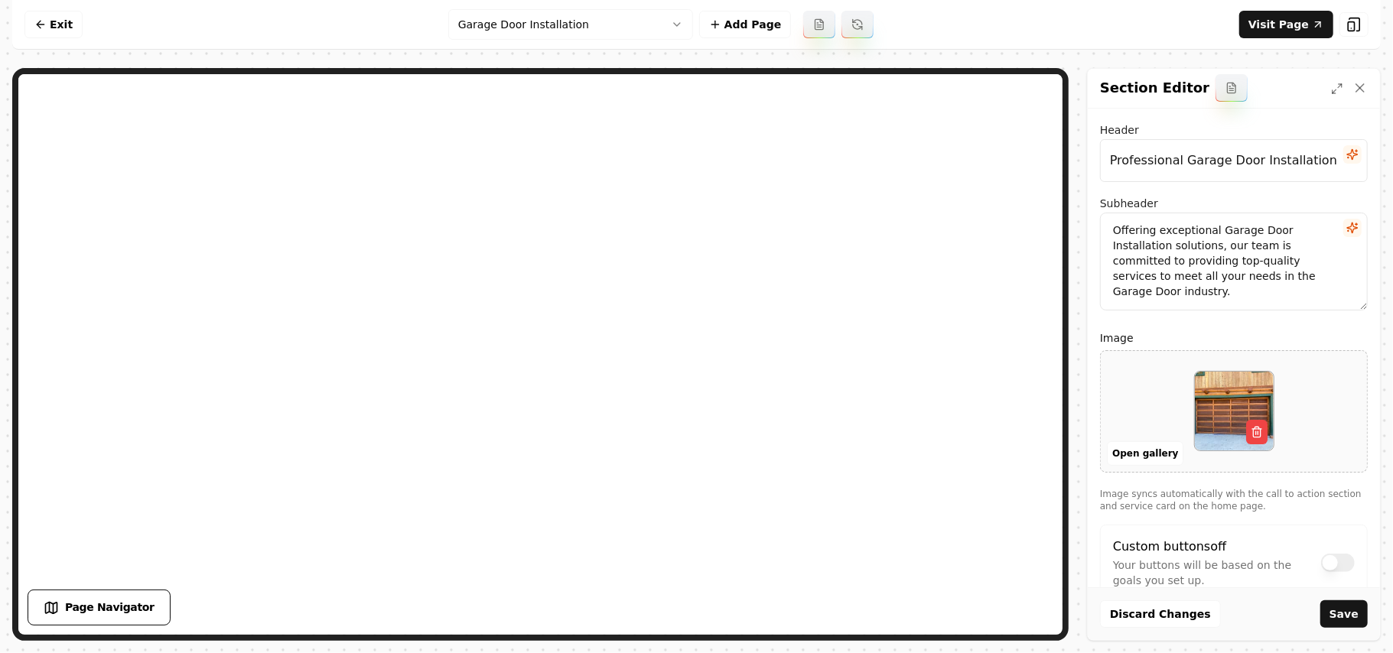
click at [1350, 615] on button "Save" at bounding box center [1344, 615] width 47 height 28
click at [519, 28] on html "Computer Required This feature is only available on a computer. Please switch t…" at bounding box center [696, 326] width 1393 height 653
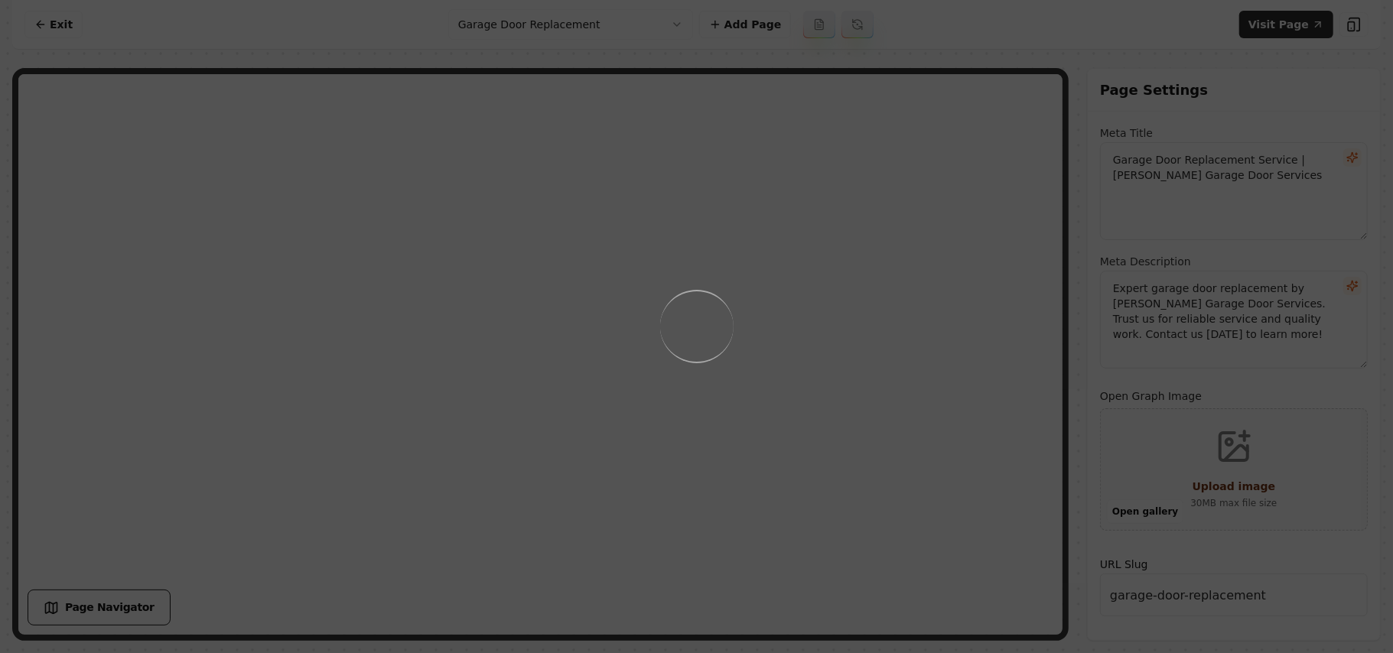
click at [775, 329] on div "Loading..." at bounding box center [696, 326] width 1393 height 653
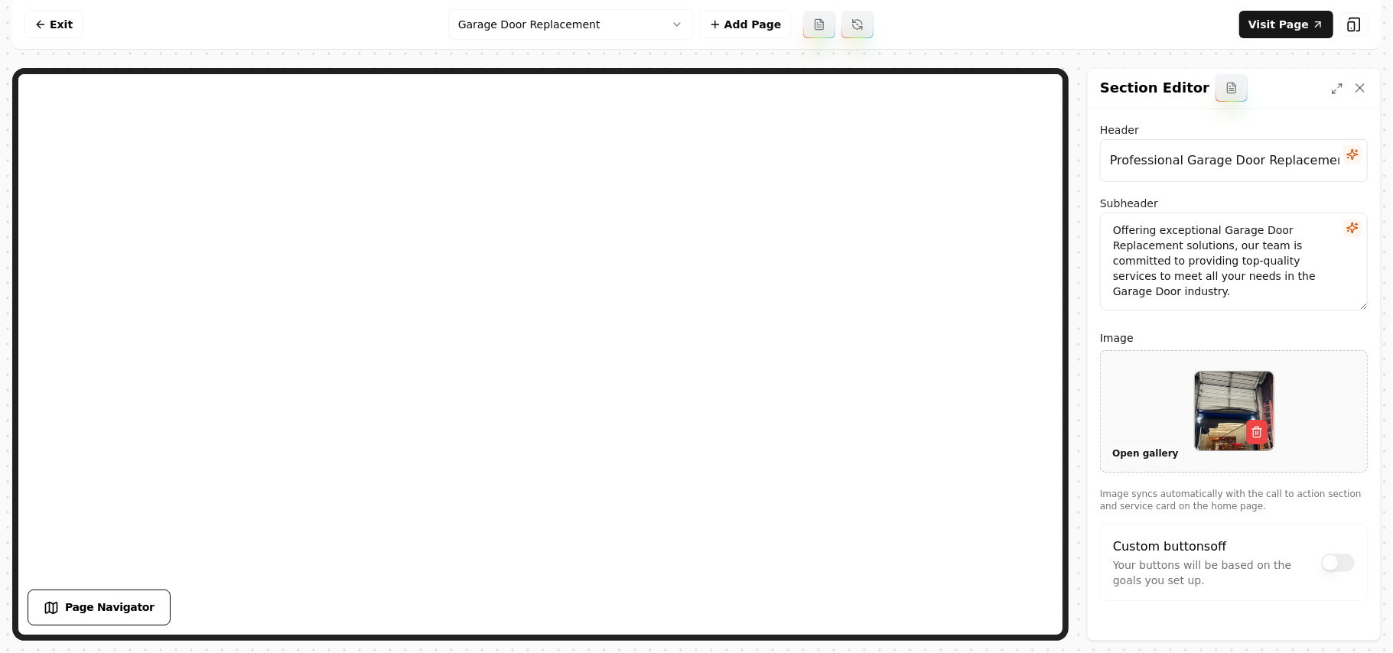
click at [1146, 454] on button "Open gallery" at bounding box center [1145, 454] width 77 height 24
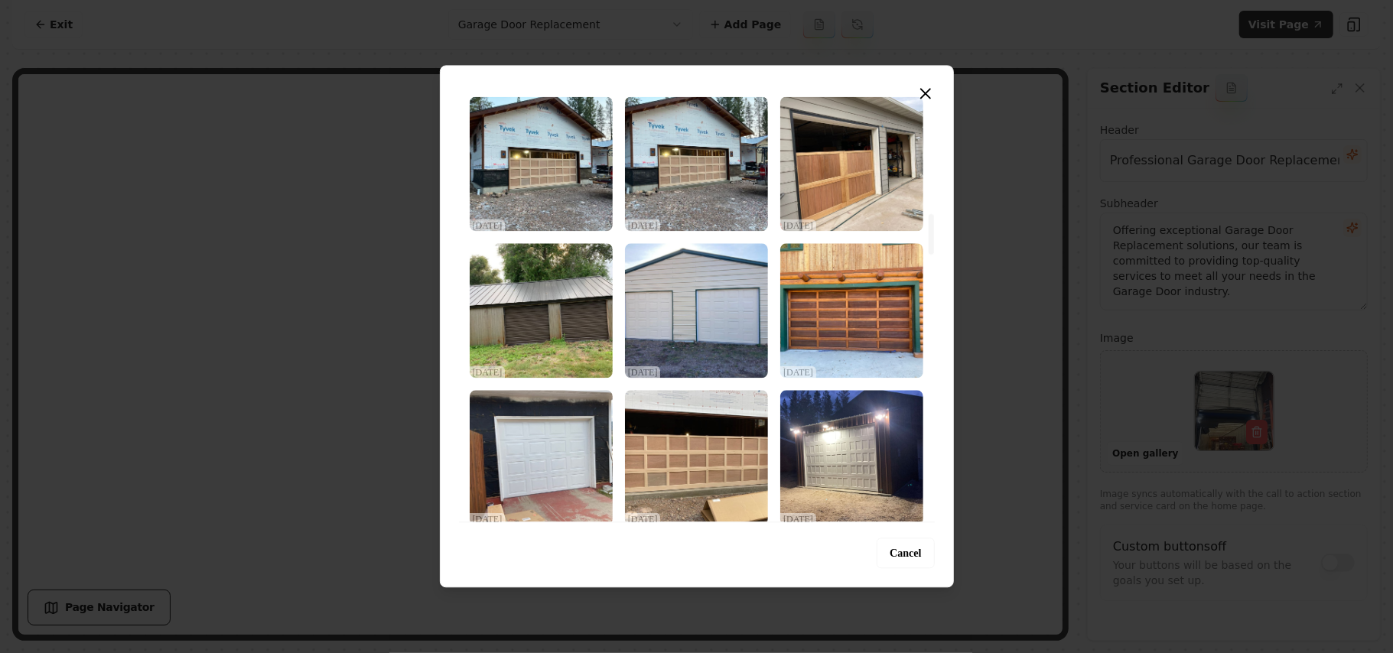
scroll to position [1837, 0]
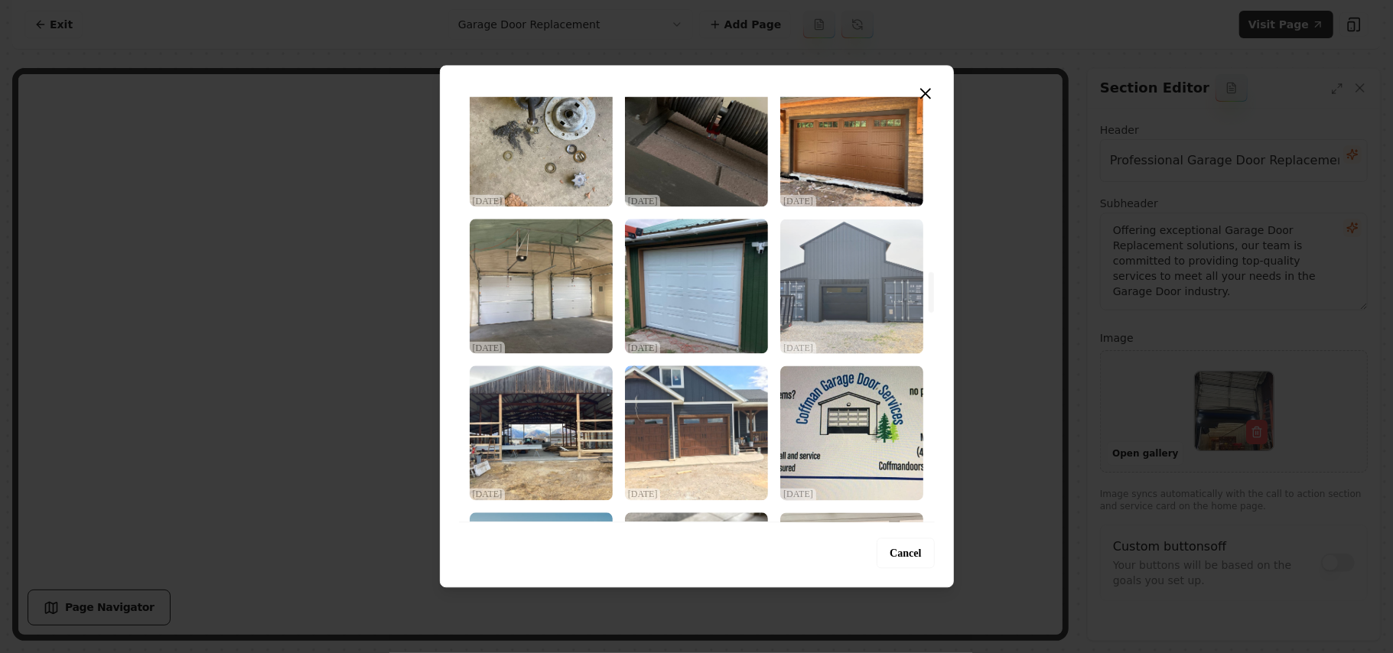
click at [855, 297] on img "Select image image_68dec4785c7cd75eb875ae68.jpeg" at bounding box center [852, 286] width 143 height 135
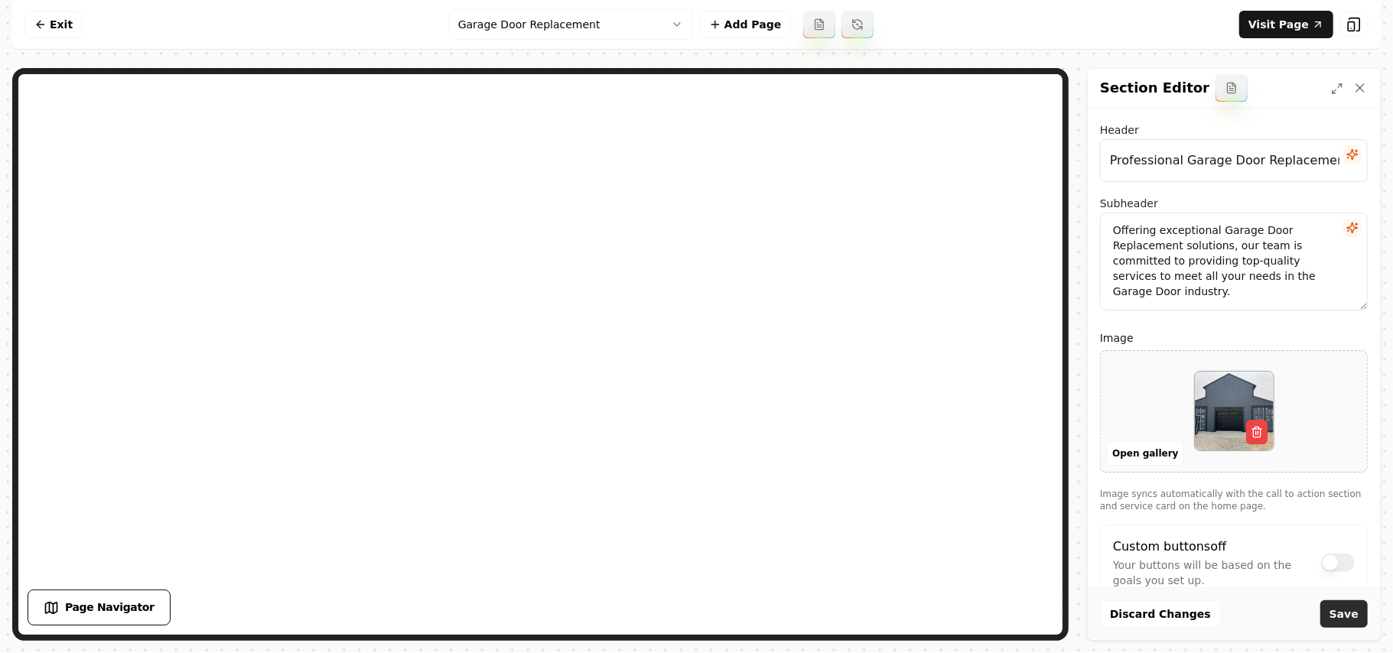
click at [1357, 616] on button "Save" at bounding box center [1344, 615] width 47 height 28
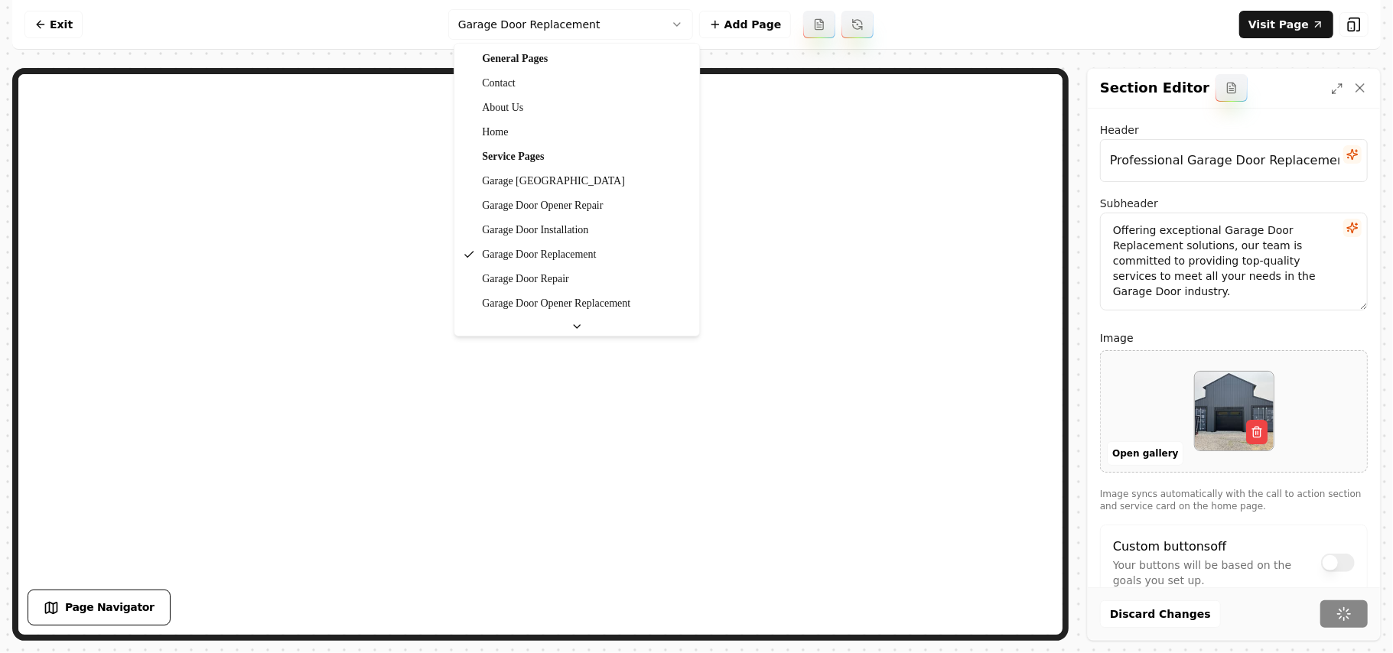
click at [575, 19] on html "Computer Required This feature is only available on a computer. Please switch t…" at bounding box center [696, 326] width 1393 height 653
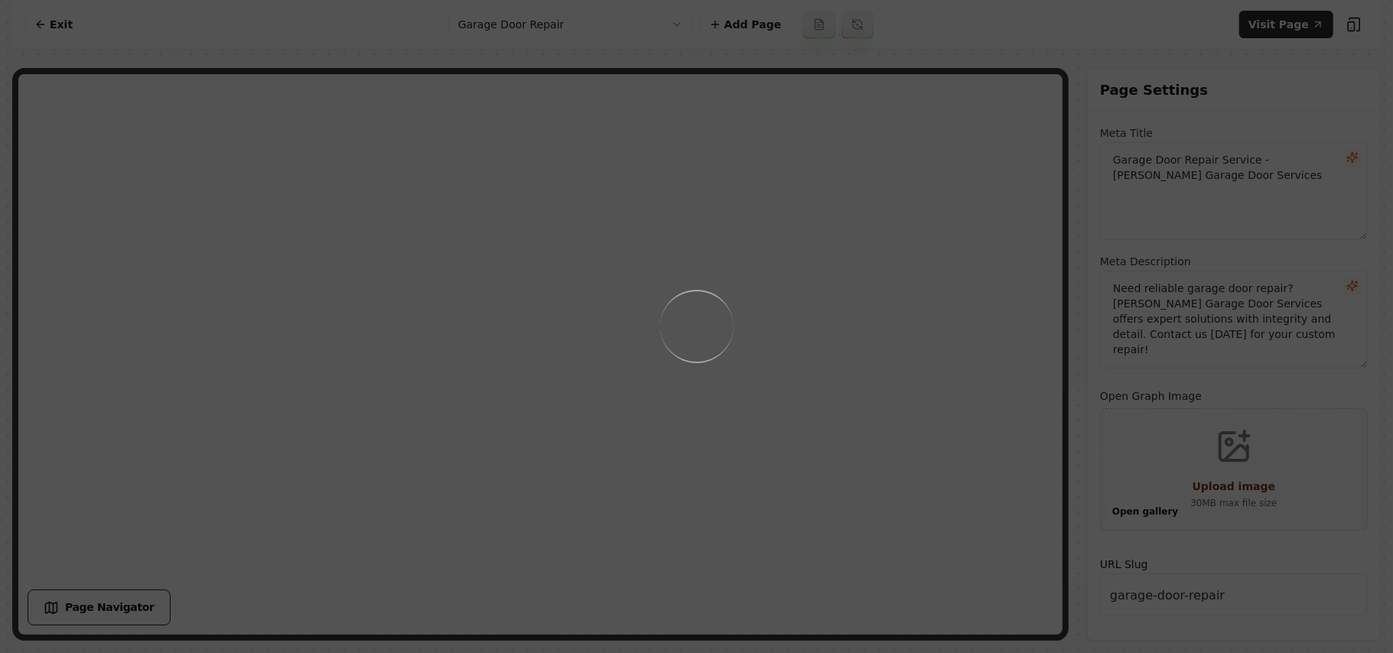
click at [868, 343] on div "Loading..." at bounding box center [696, 326] width 1393 height 653
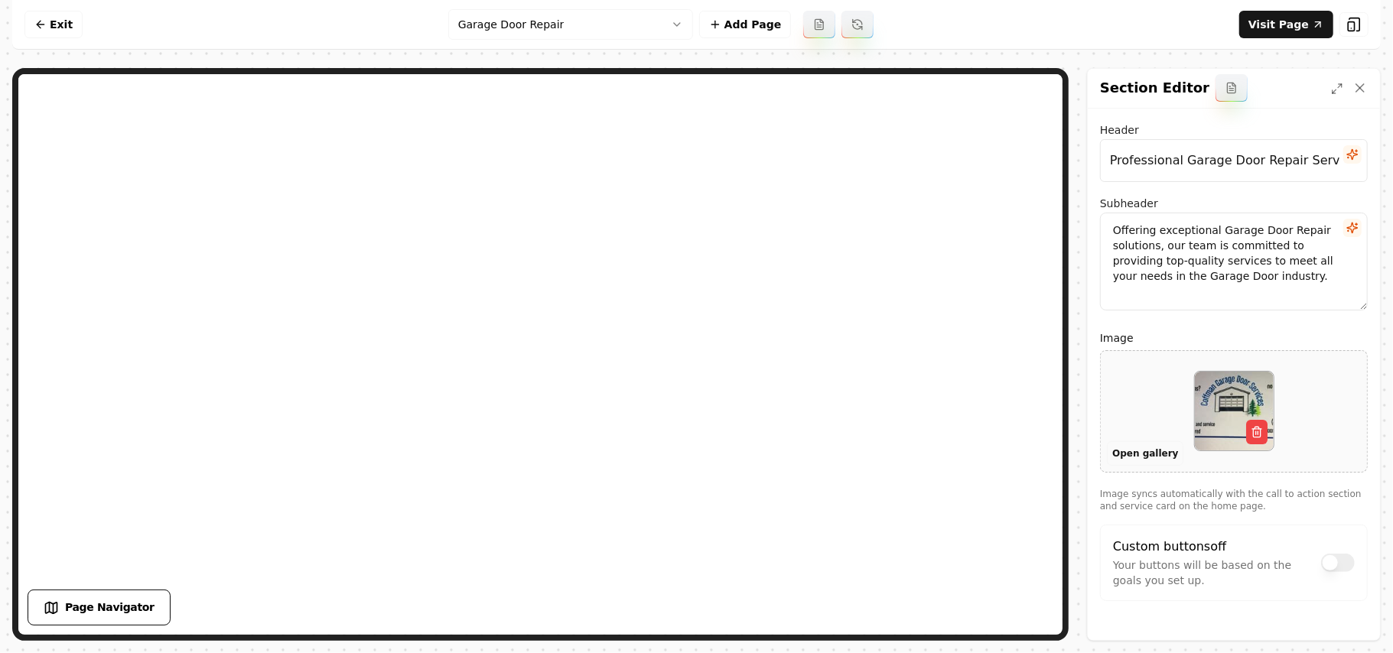
click at [1115, 457] on button "Open gallery" at bounding box center [1145, 454] width 77 height 24
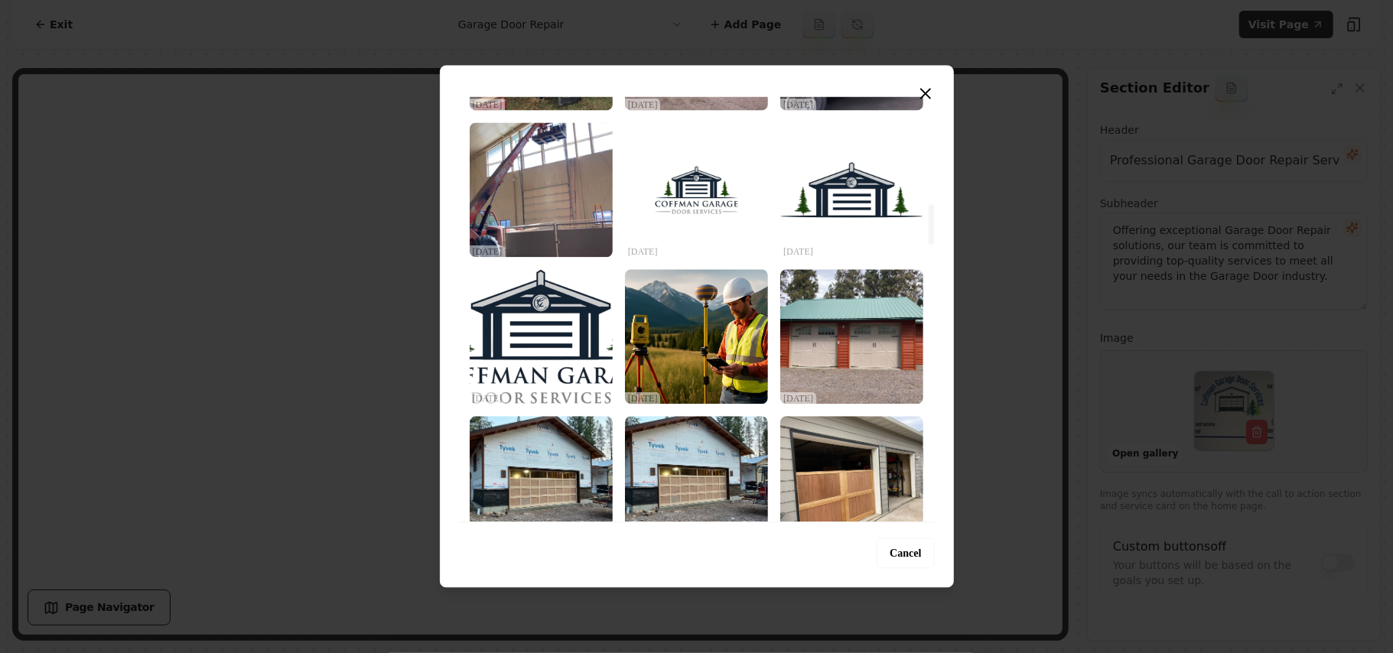
scroll to position [1122, 0]
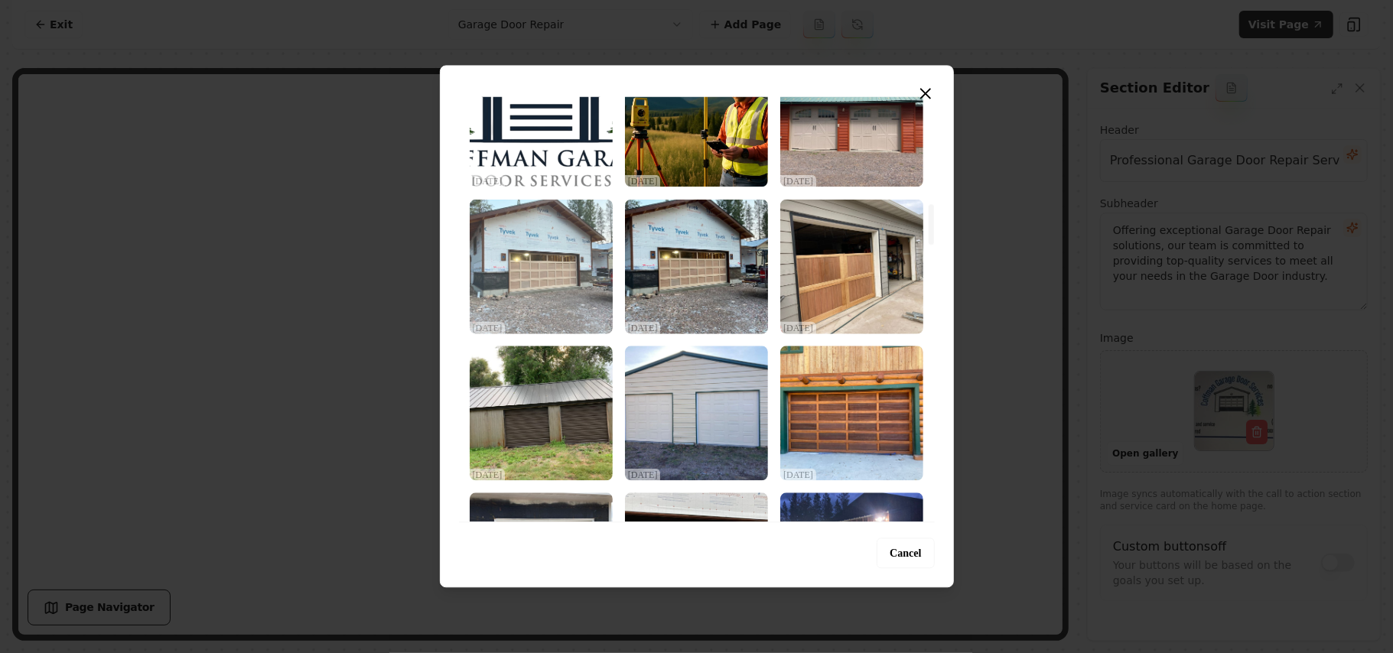
click at [534, 258] on img "Select image image_68dec4795c7cd75eb875b5d6.jpeg" at bounding box center [541, 266] width 143 height 135
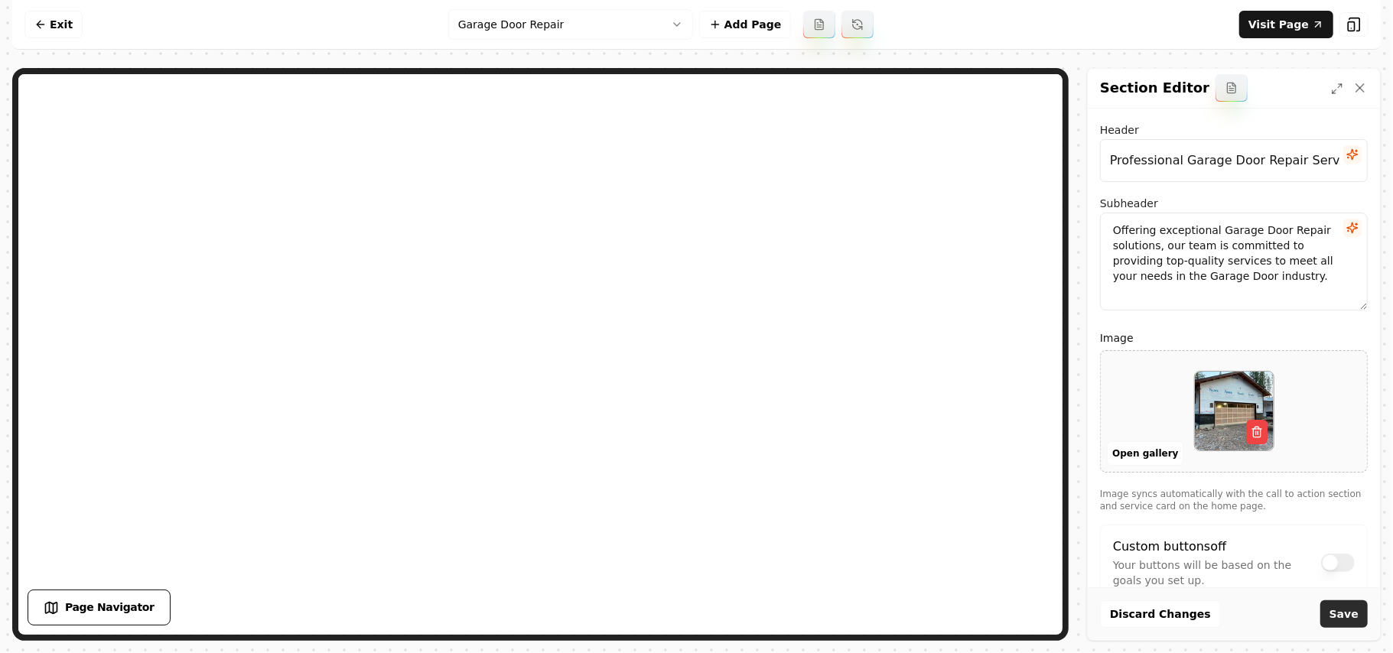
click at [1356, 626] on button "Save" at bounding box center [1344, 615] width 47 height 28
click at [526, 41] on nav "Exit Garage Door Repair Add Page Visit Page" at bounding box center [696, 25] width 1369 height 50
click at [533, 31] on html "Computer Required This feature is only available on a computer. Please switch t…" at bounding box center [696, 326] width 1393 height 653
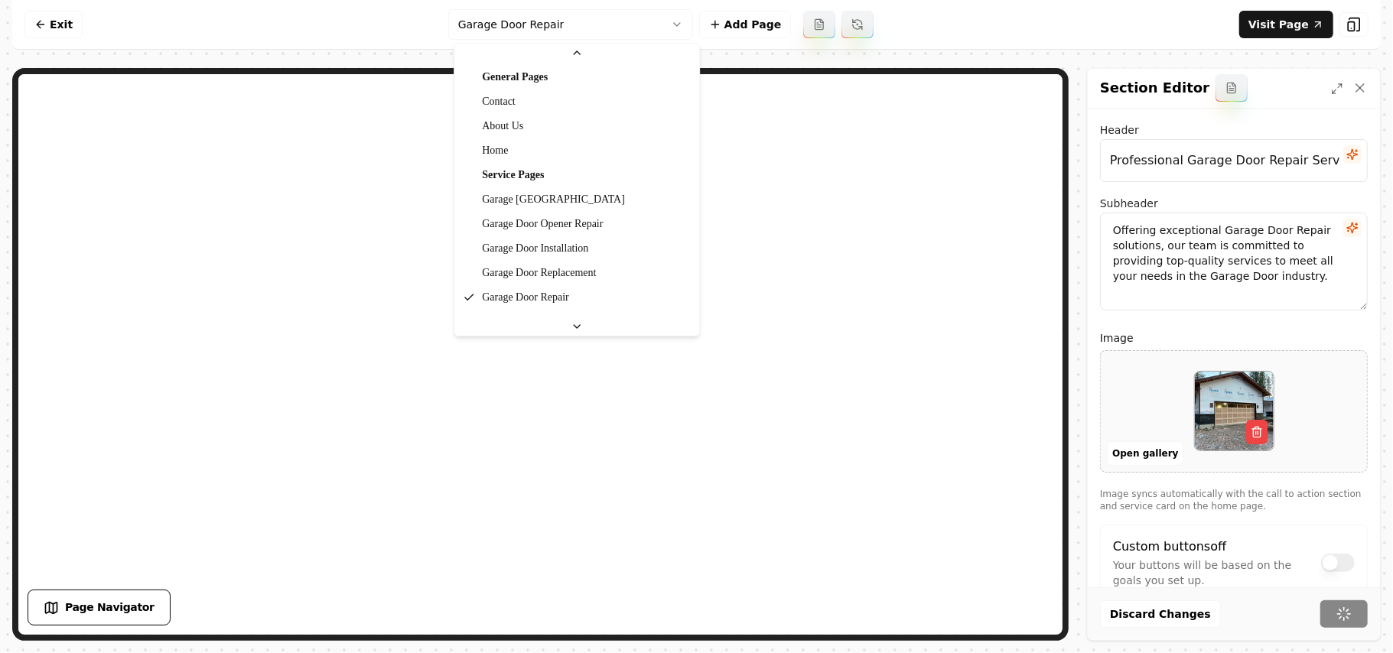
scroll to position [51, 0]
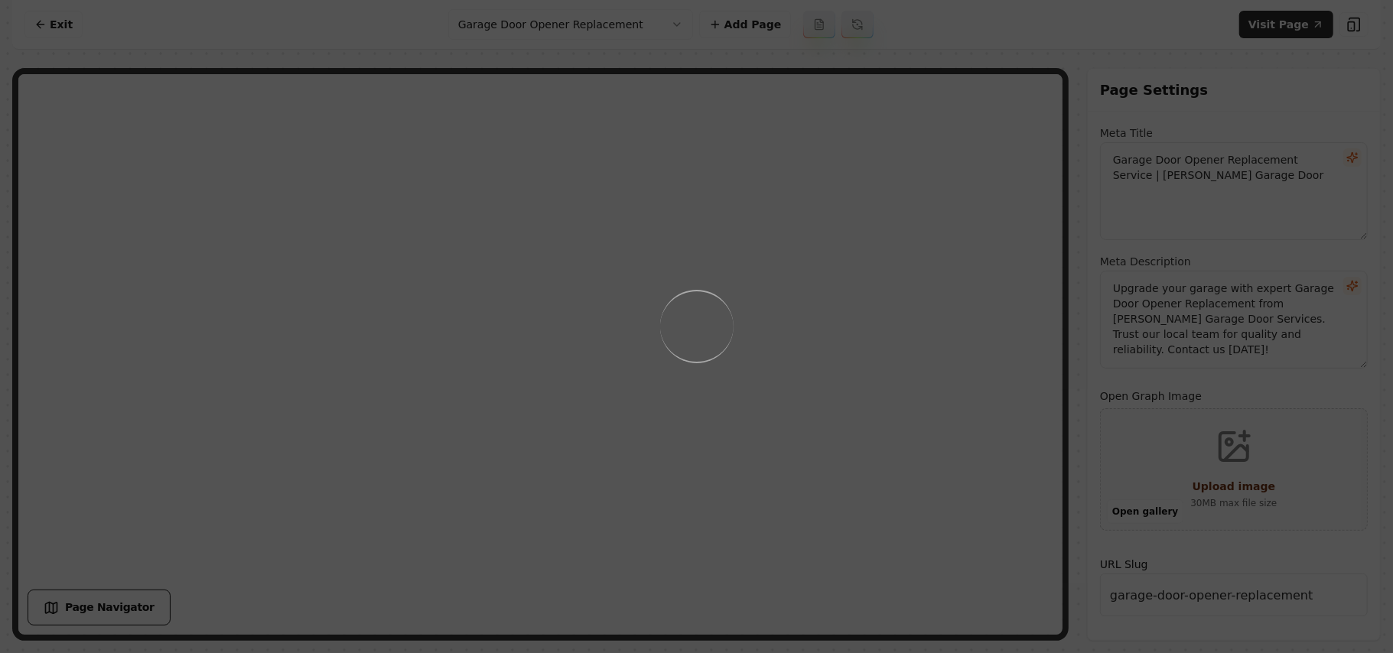
click at [873, 417] on div "Loading..." at bounding box center [696, 326] width 1393 height 653
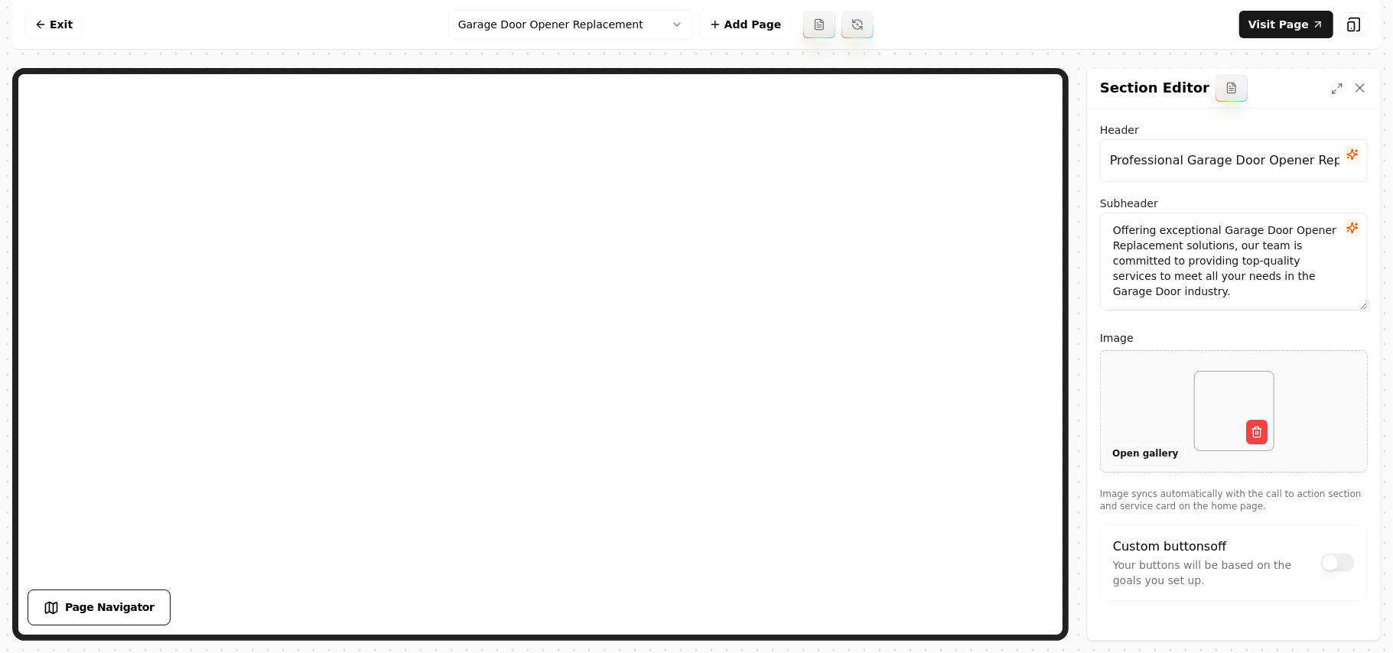
click at [1149, 457] on button "Open gallery" at bounding box center [1145, 454] width 77 height 24
click at [610, 19] on html "Computer Required This feature is only available on a computer. Please switch t…" at bounding box center [696, 326] width 1393 height 653
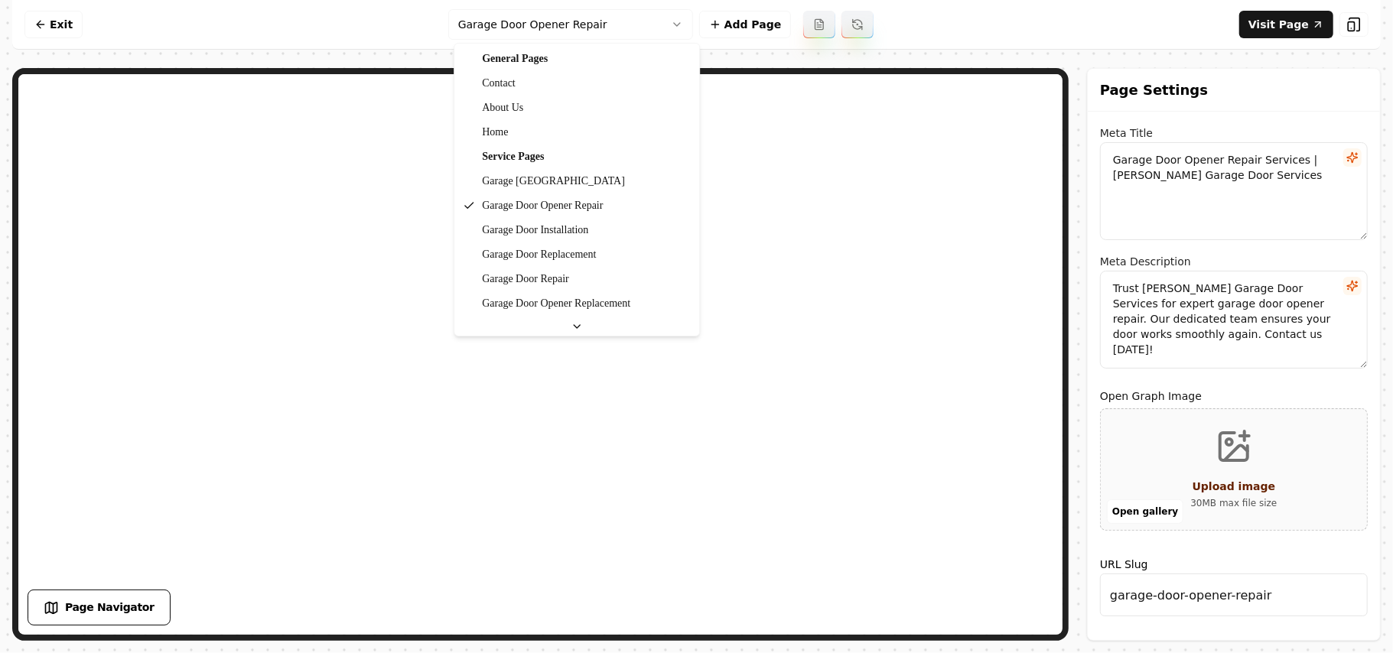
click at [605, 22] on html "Computer Required This feature is only available on a computer. Please switch t…" at bounding box center [696, 326] width 1393 height 653
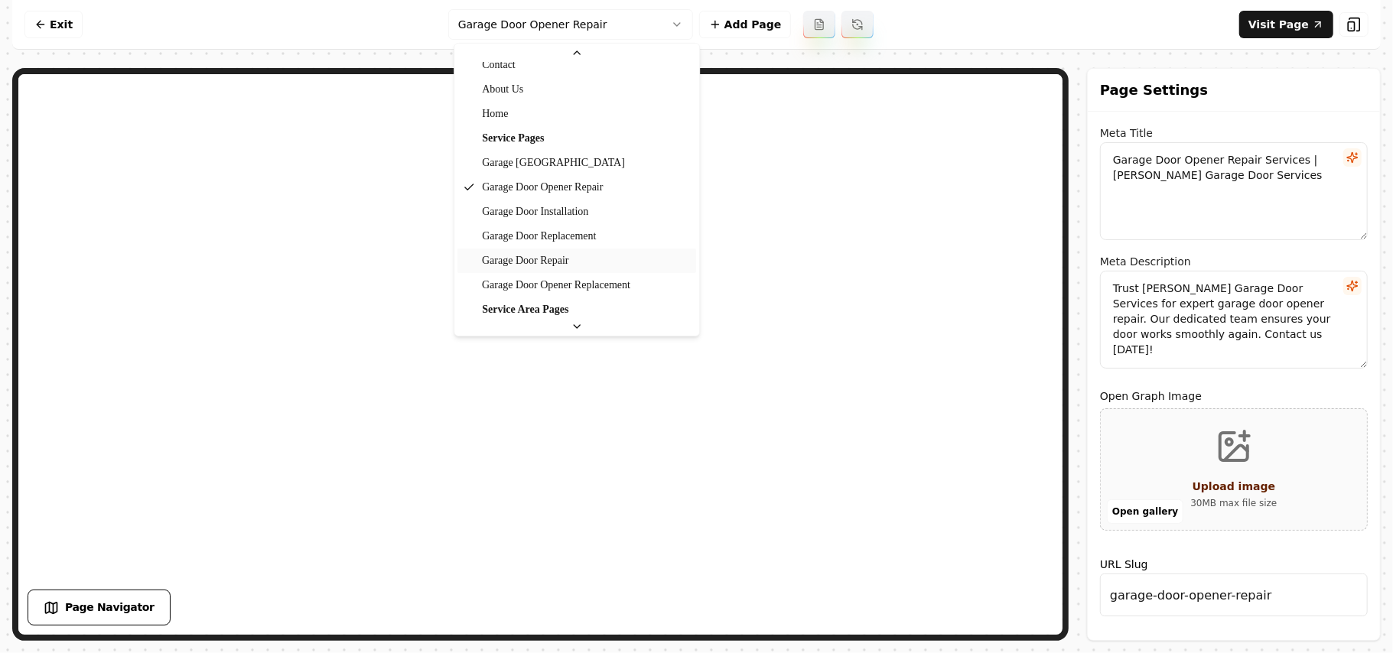
scroll to position [51, 0]
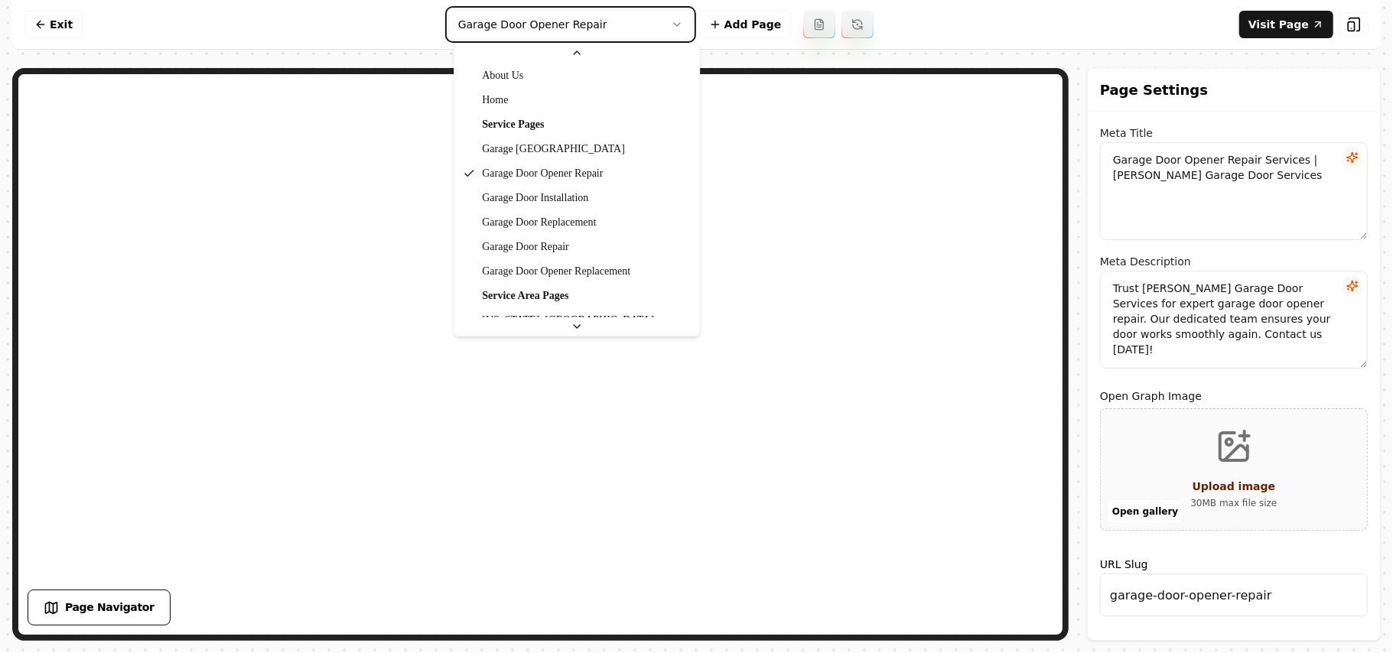
type textarea "Garage Door Opener Replacement Service | Coffman Garage Door"
type textarea "Upgrade your garage with expert Garage Door Opener Replacement from Coffman Gar…"
type input "garage-door-opener-replacement"
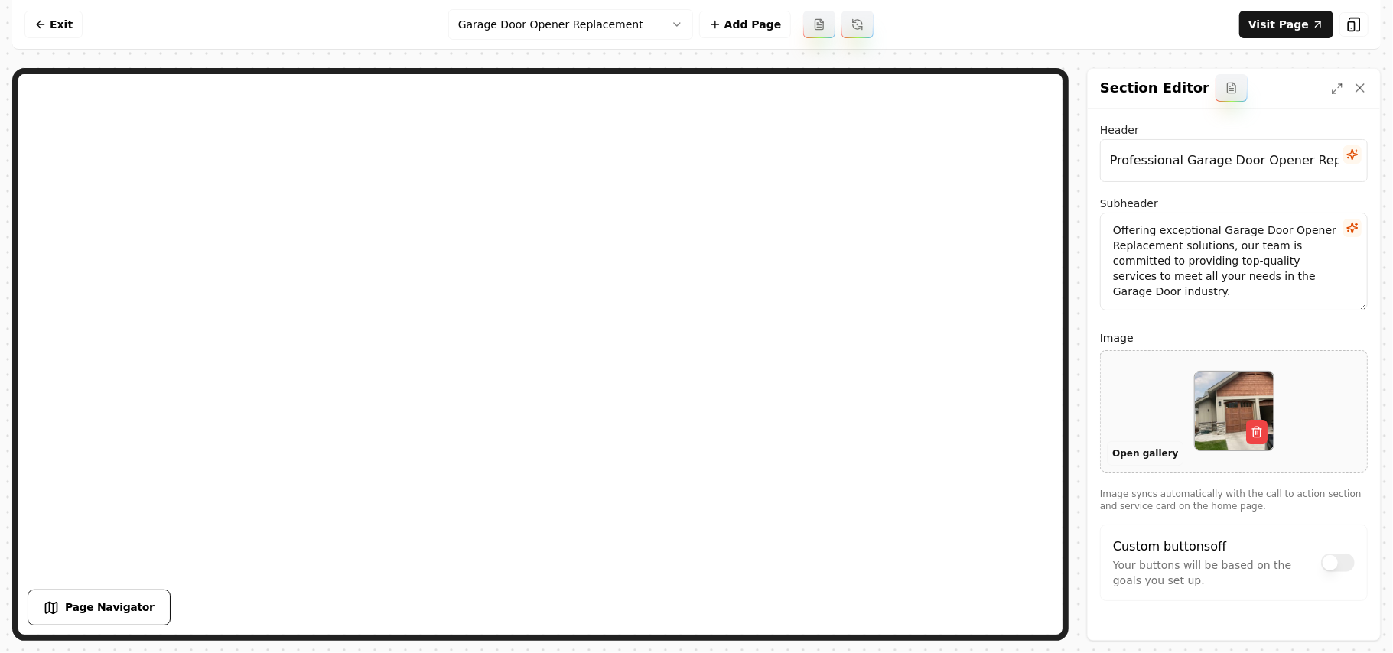
click at [1137, 450] on button "Open gallery" at bounding box center [1145, 454] width 77 height 24
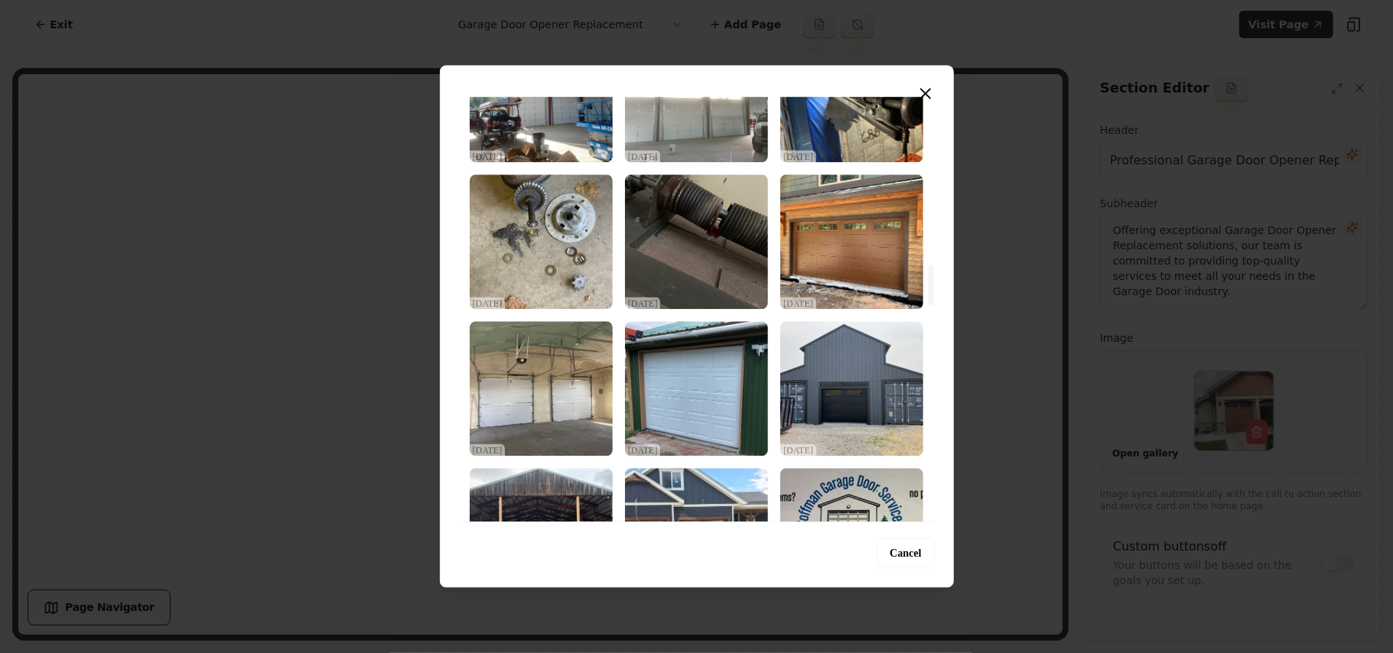
scroll to position [1837, 0]
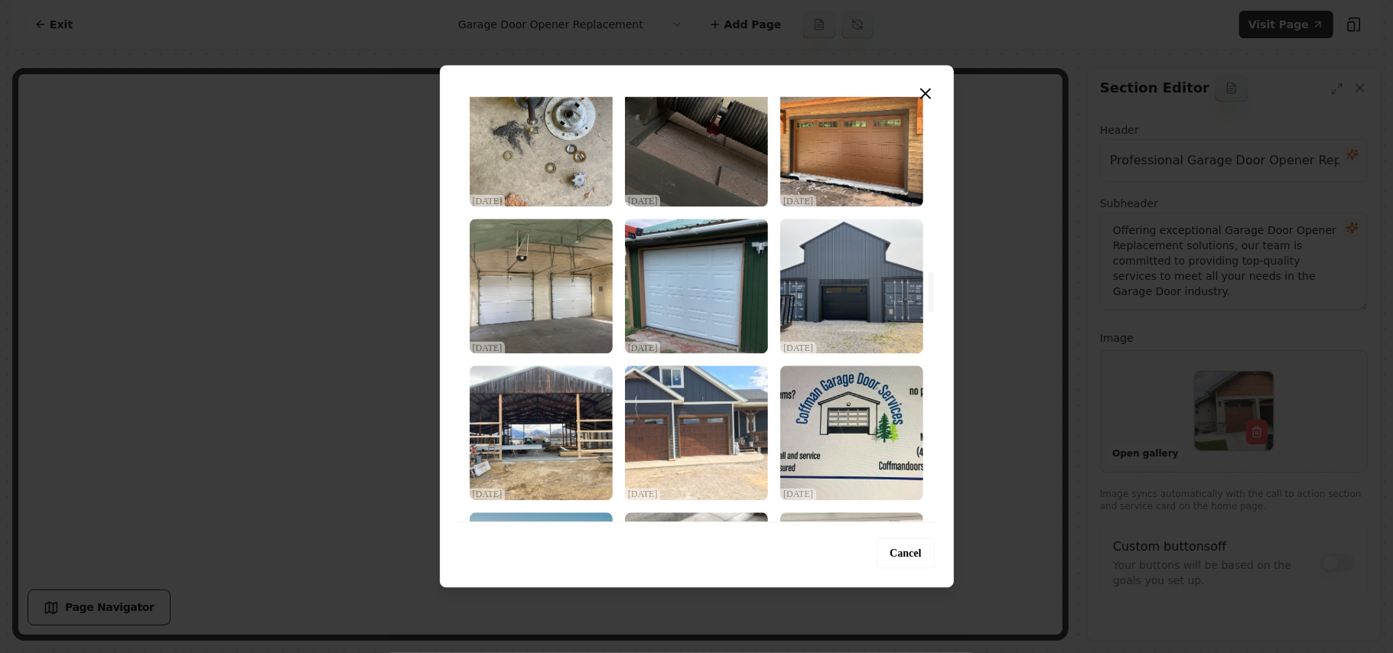
click at [571, 304] on img "Select image image_68dec4785c7cd75eb875aea6.jpeg" at bounding box center [541, 286] width 143 height 135
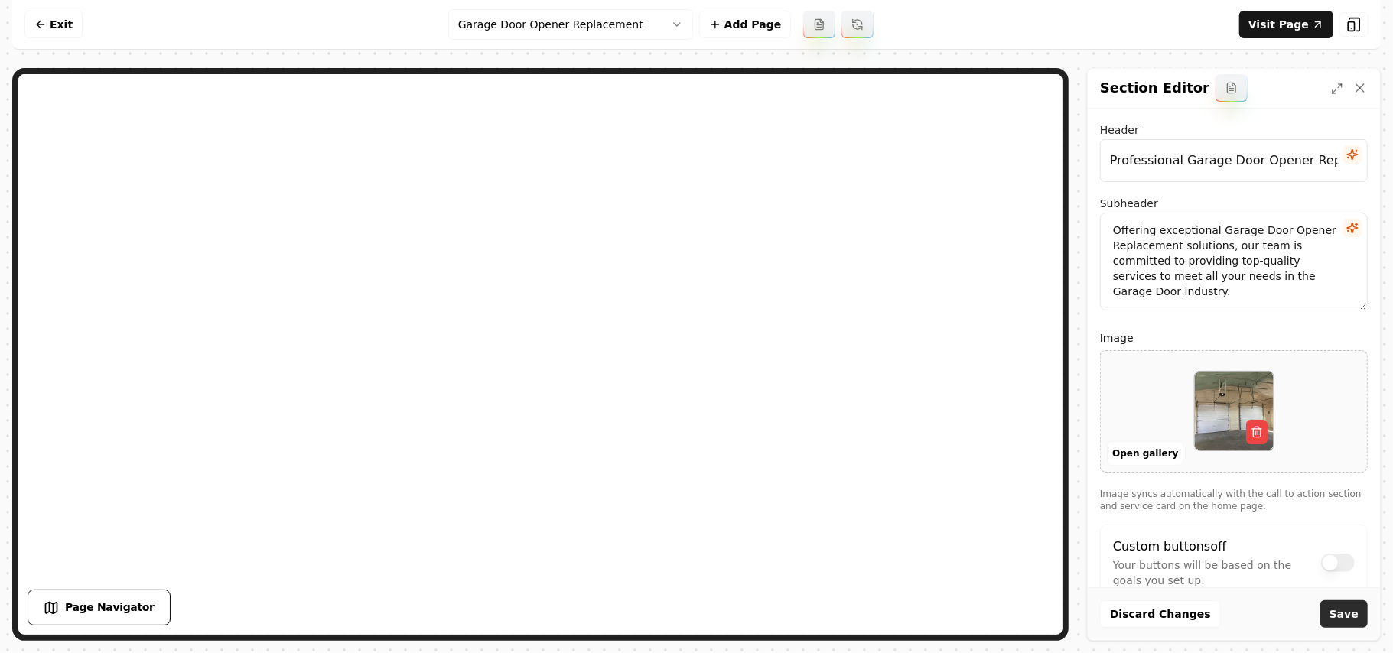
click at [1327, 616] on button "Save" at bounding box center [1344, 615] width 47 height 28
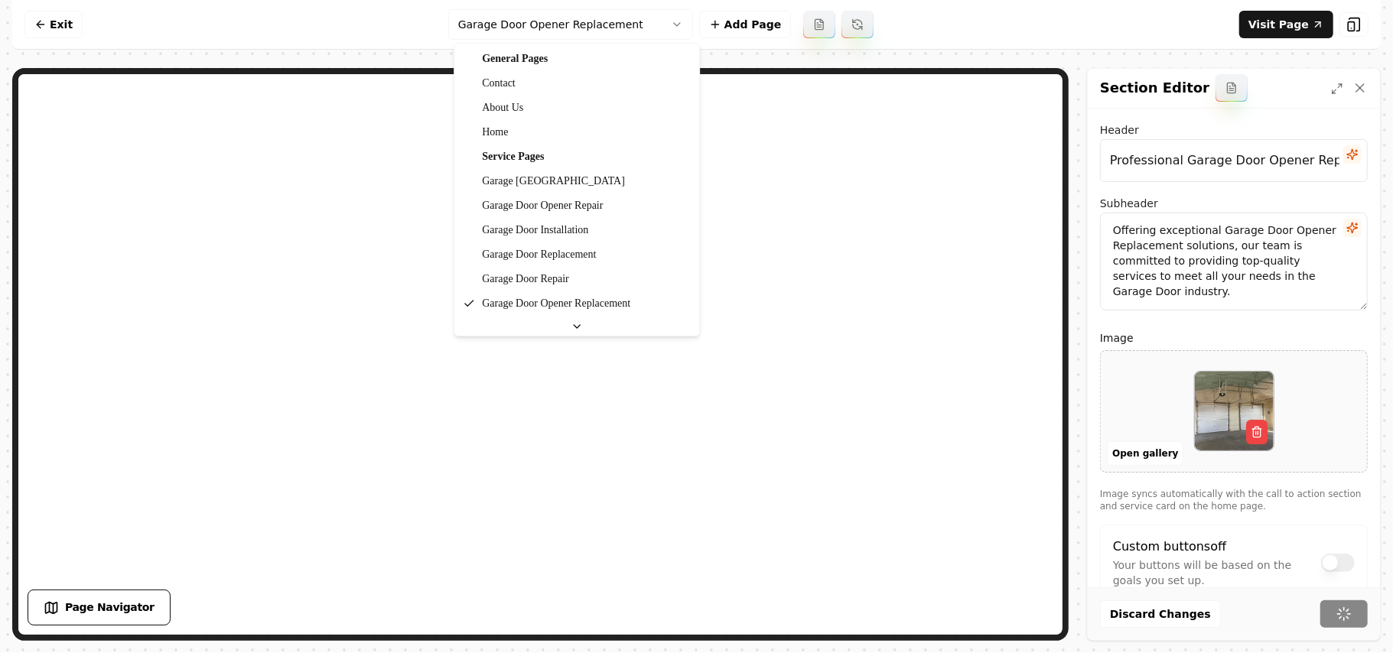
click at [600, 38] on html "Computer Required This feature is only available on a computer. Please switch t…" at bounding box center [696, 326] width 1393 height 653
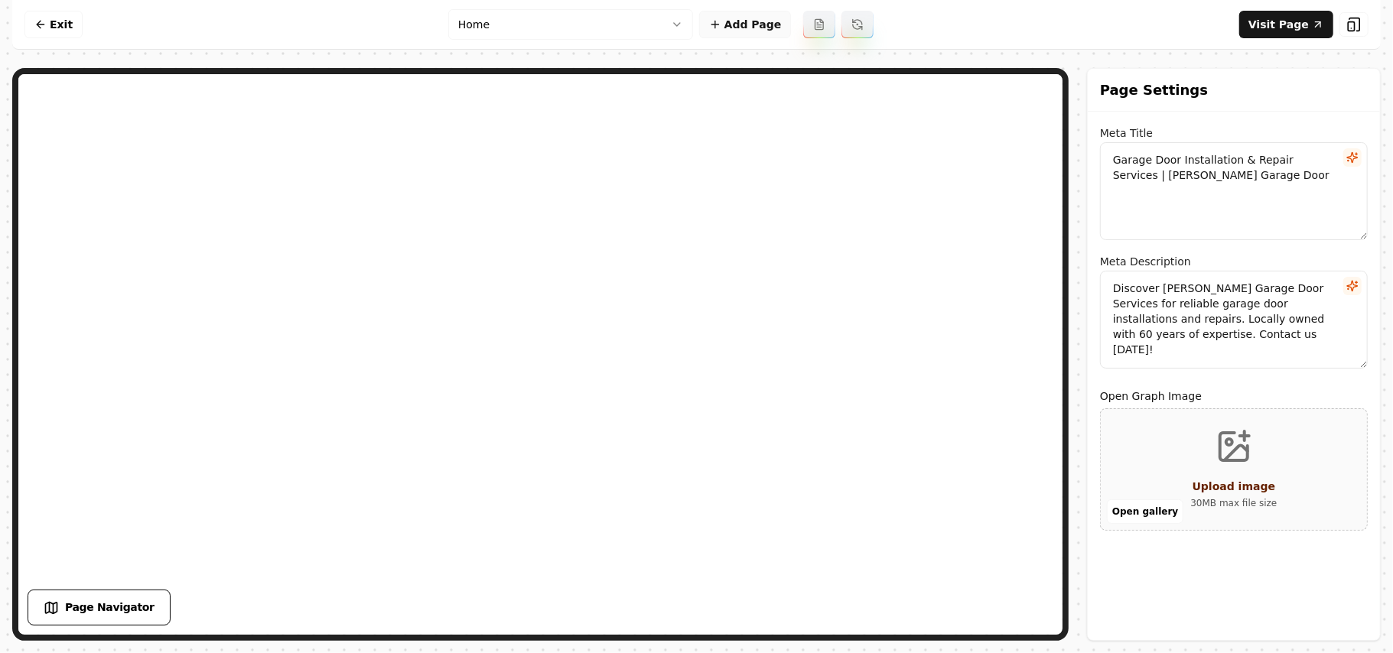
click at [759, 16] on button "Add Page" at bounding box center [745, 25] width 93 height 28
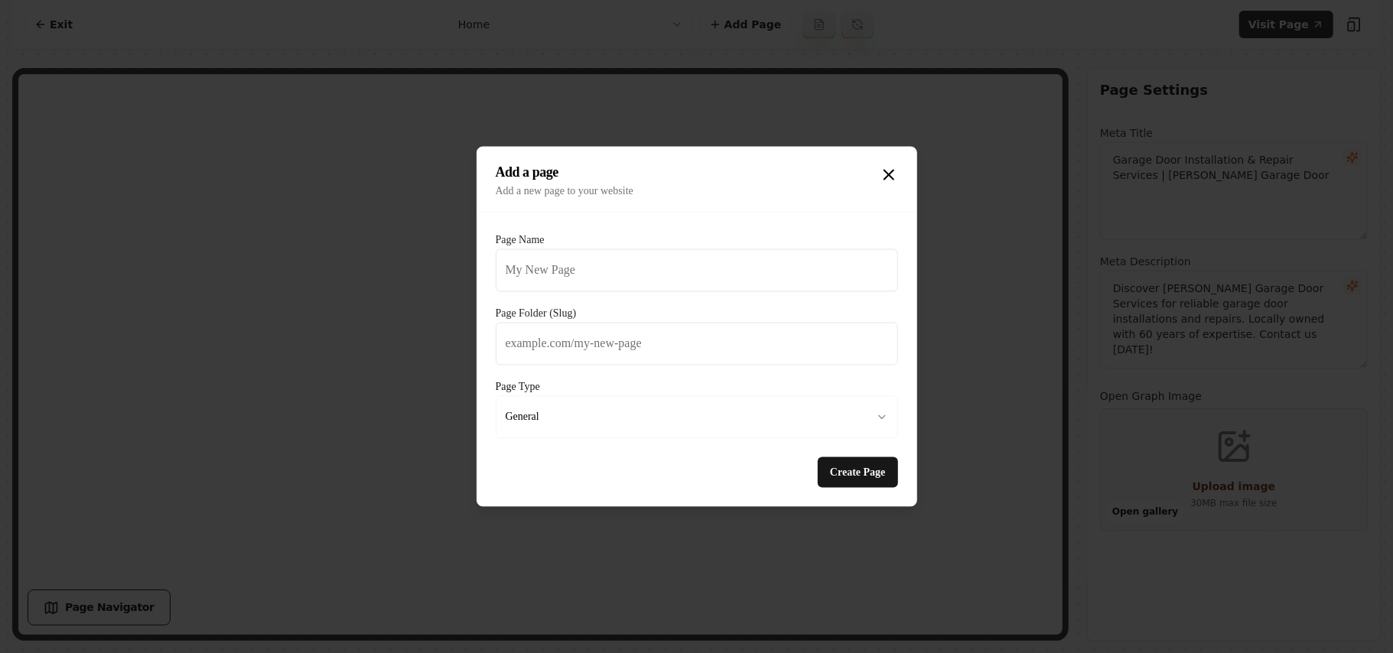
type input "G"
type input "g"
type input "Ga"
type input "ga"
type input "G"
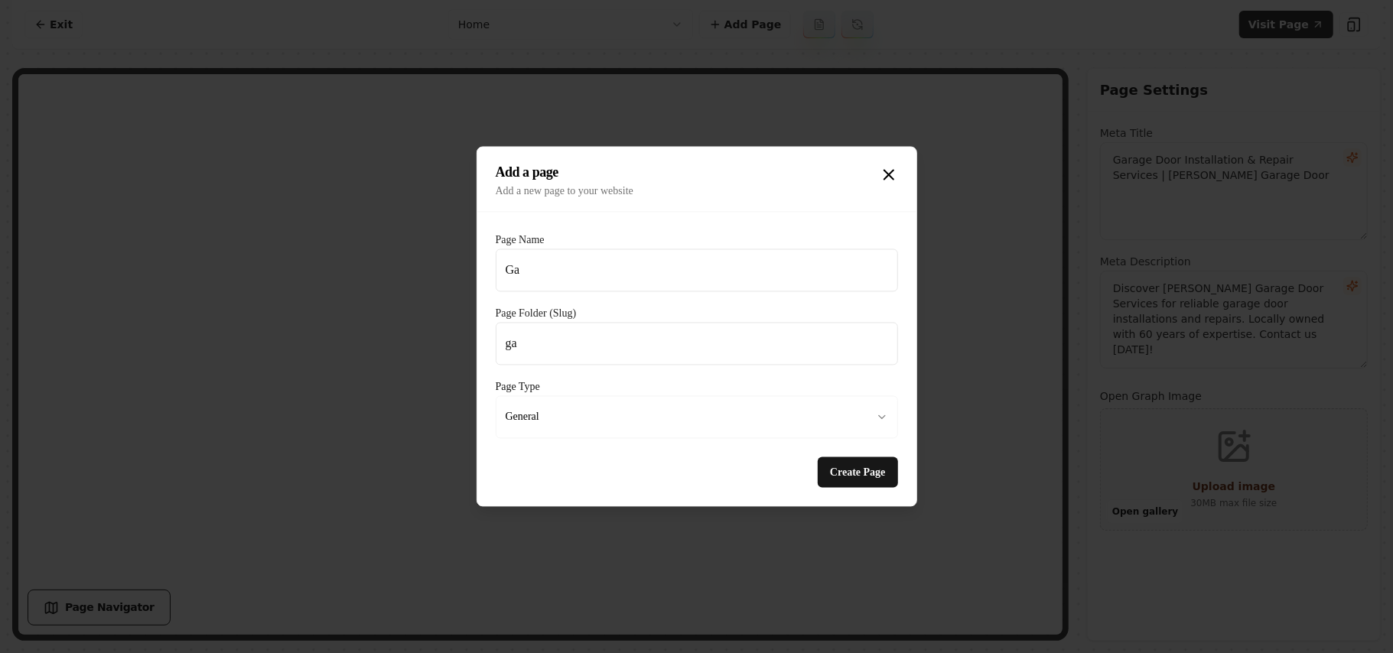
type input "g"
type input "P"
type input "p"
type input "Po"
type input "po"
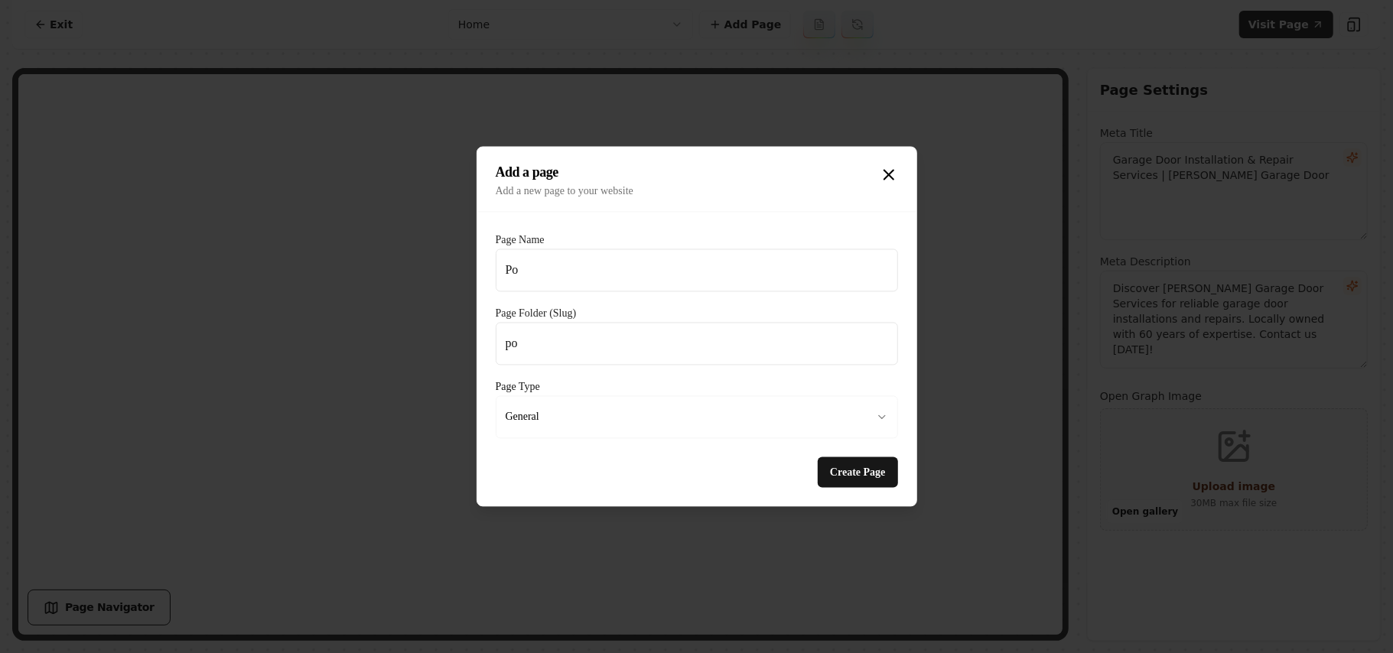
type input "Por"
type input "por"
type input "Port"
type input "port"
type input "Portf"
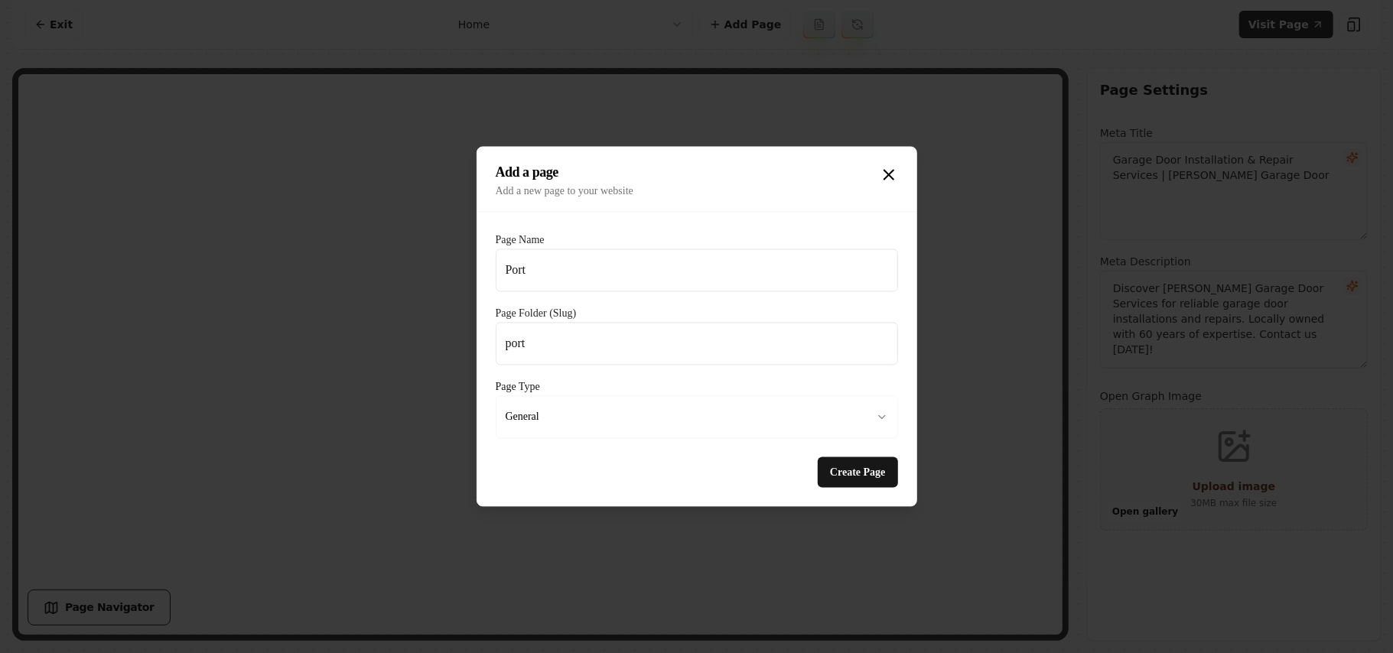
type input "portf"
type input "Portfo"
type input "portfo"
type input "Portfol"
type input "portfol"
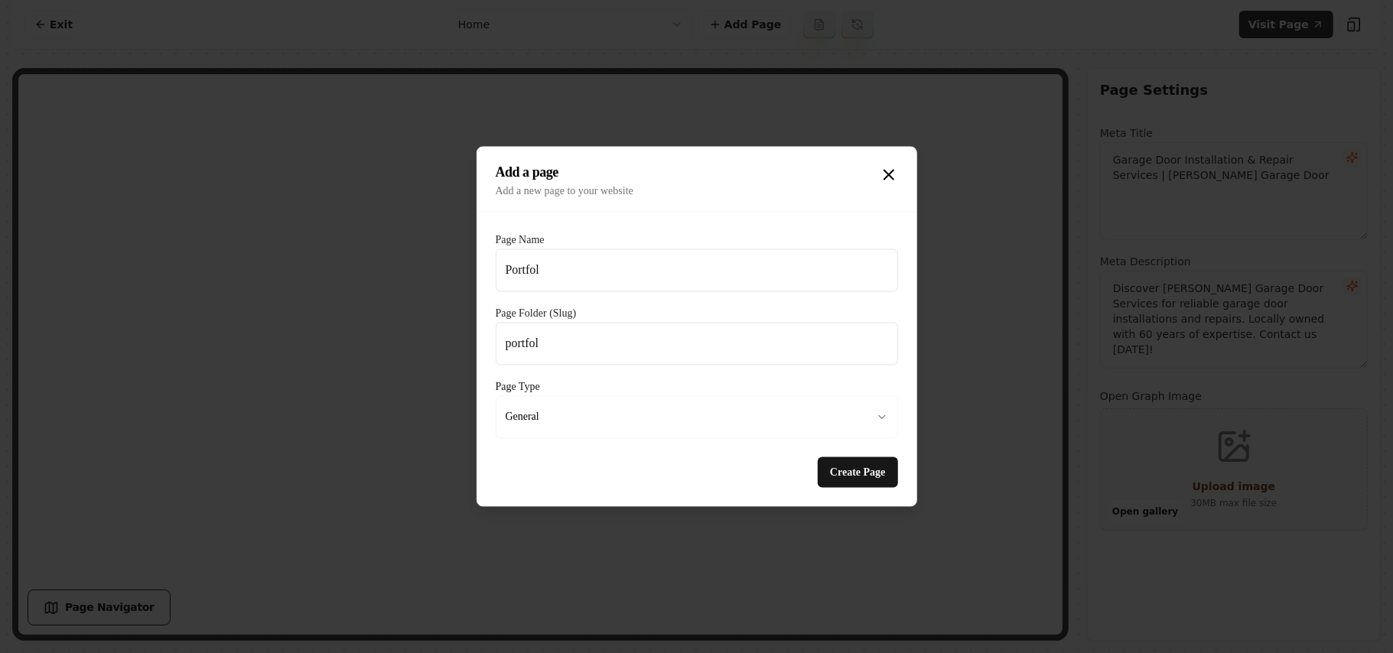
type input "Portfoli"
type input "portfoli"
type input "Portfolio"
type input "portfolio"
type input "Portfolio"
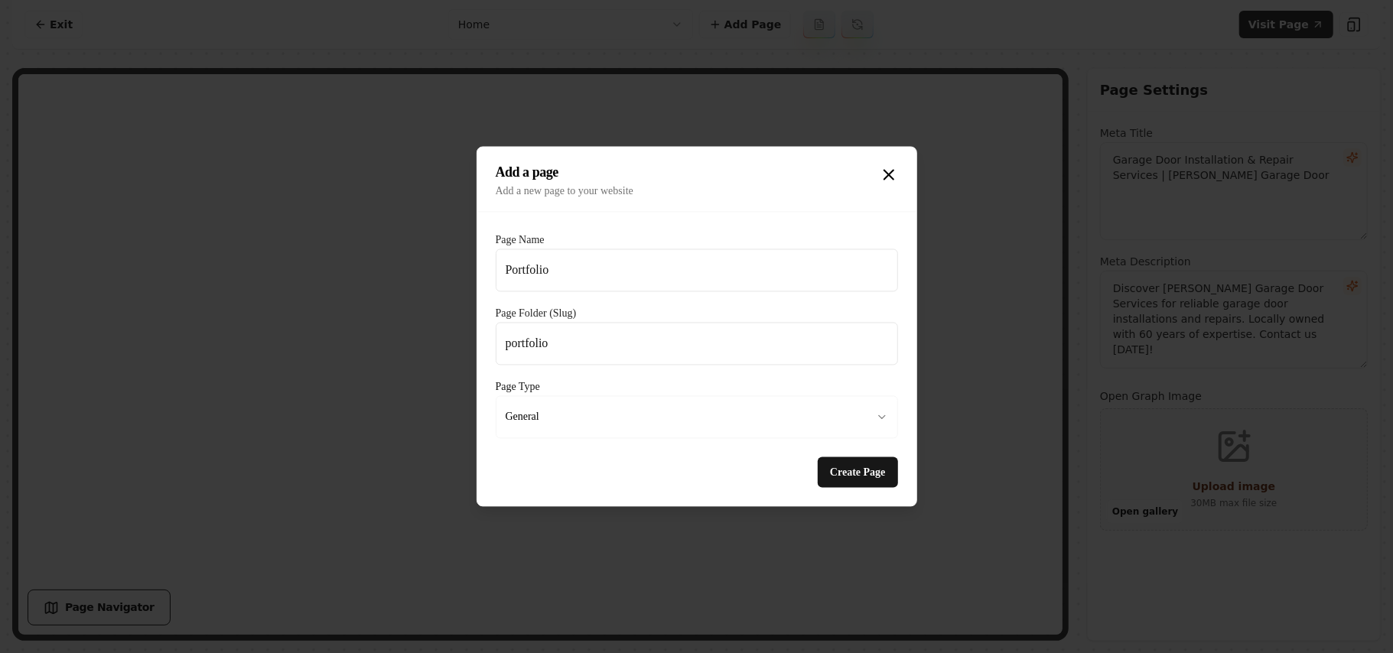
click at [818, 458] on button "Create Page" at bounding box center [858, 473] width 80 height 31
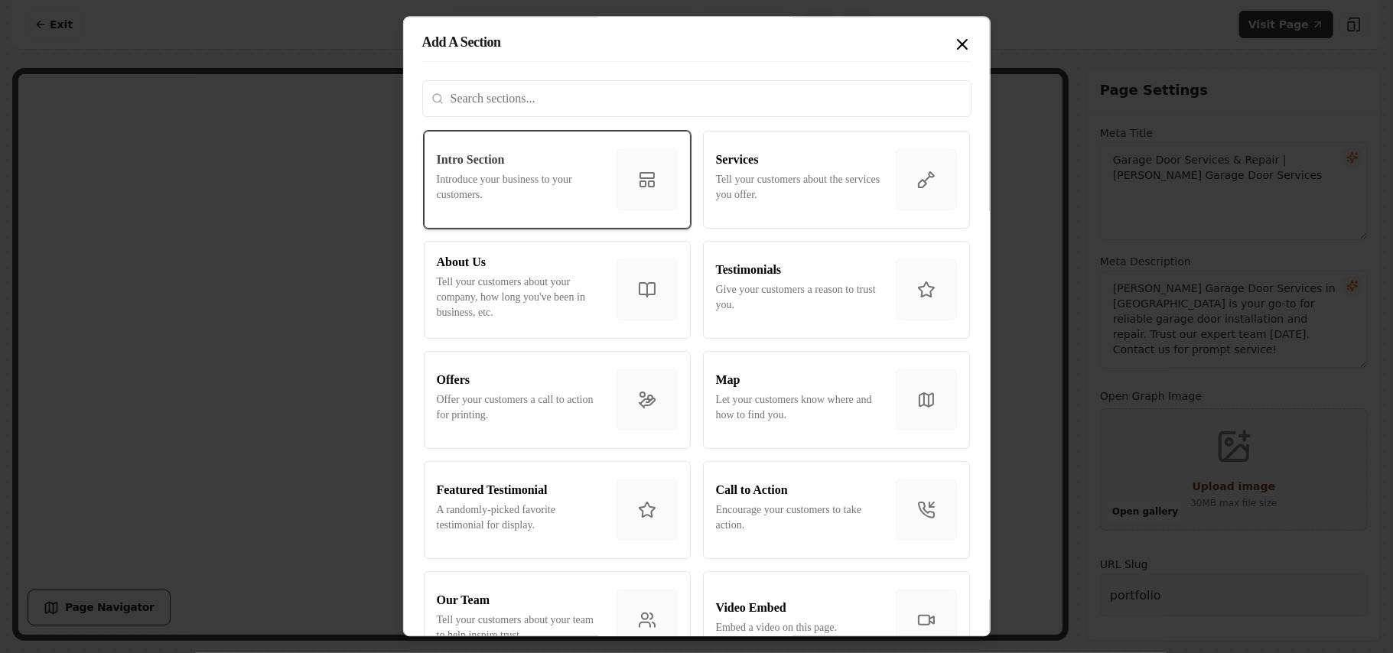
click at [513, 197] on p "Introduce your business to your customers." at bounding box center [521, 187] width 168 height 31
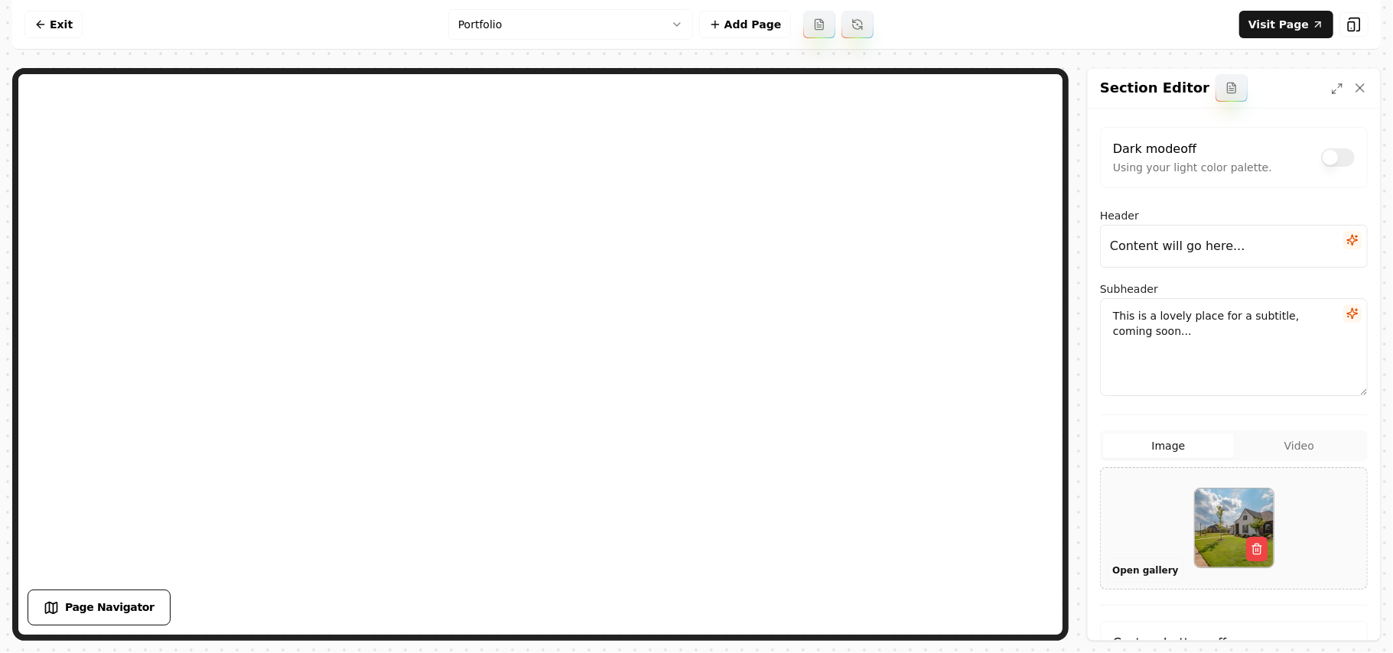
click at [1136, 574] on button "Open gallery" at bounding box center [1145, 571] width 77 height 24
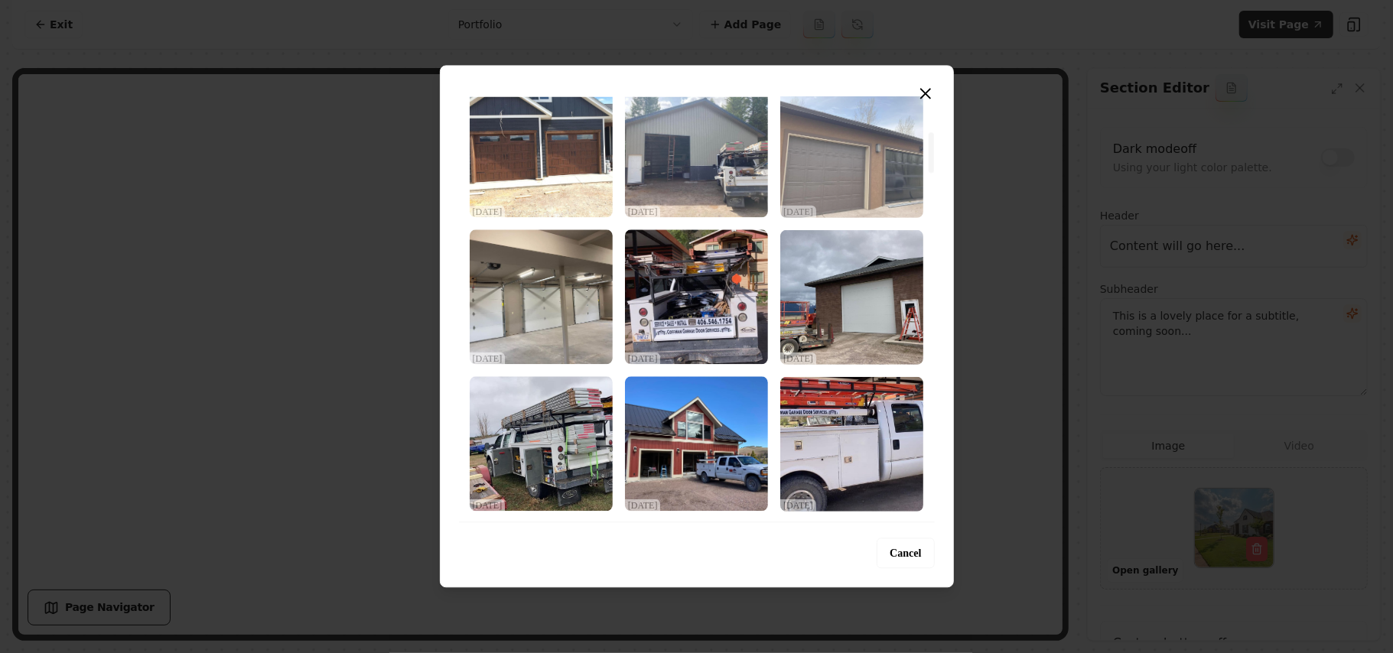
scroll to position [510, 0]
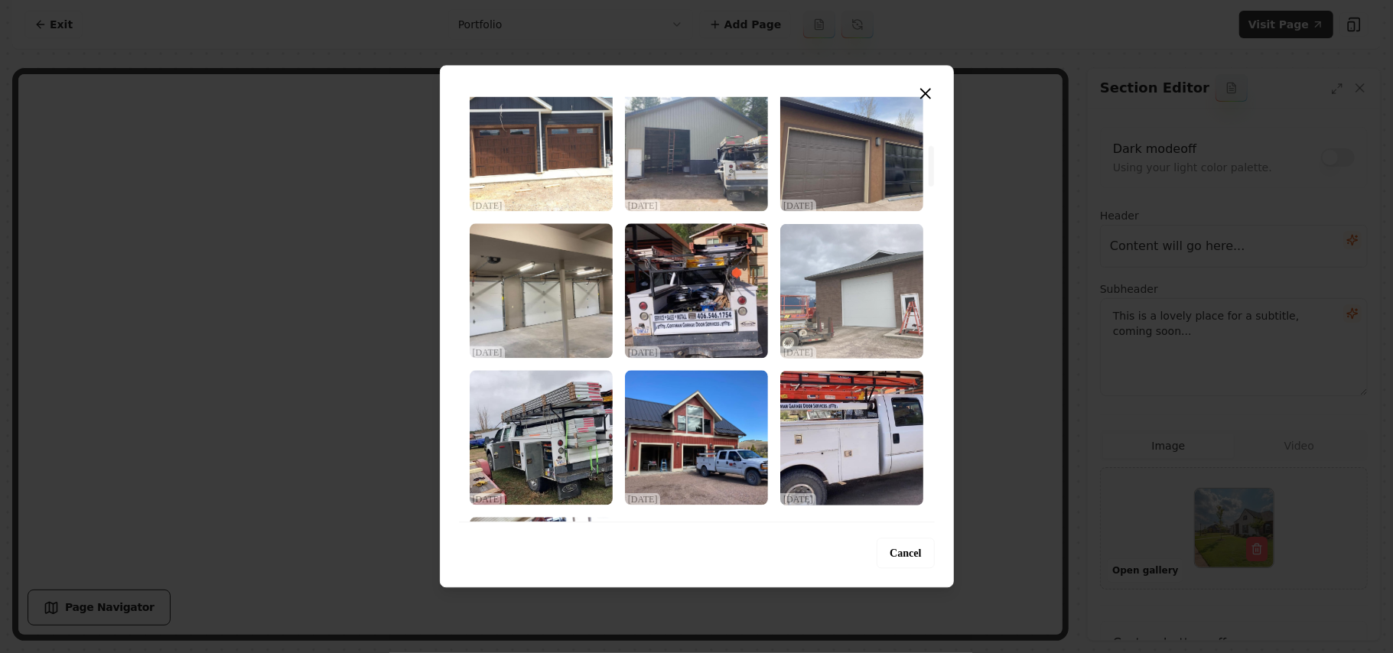
click at [885, 317] on img "Select image image_68dec57b5c7cd75eb87b3482.jpeg" at bounding box center [852, 290] width 143 height 135
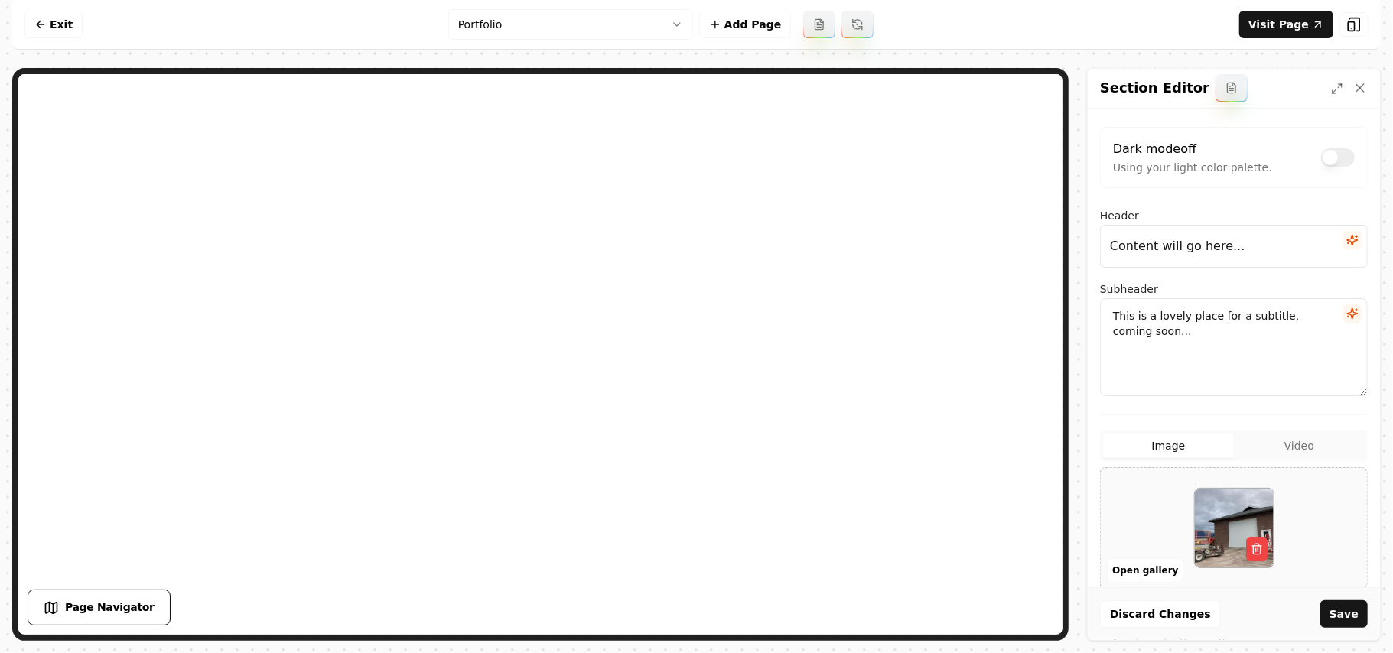
drag, startPoint x: 1289, startPoint y: 259, endPoint x: 1029, endPoint y: 245, distance: 259.8
click at [785, 148] on div "Page Settings Section Editor Dark mode off Using your light color palette. Head…" at bounding box center [696, 354] width 1369 height 573
type input "Our Portfolio"
click at [1347, 309] on icon "button" at bounding box center [1353, 314] width 12 height 12
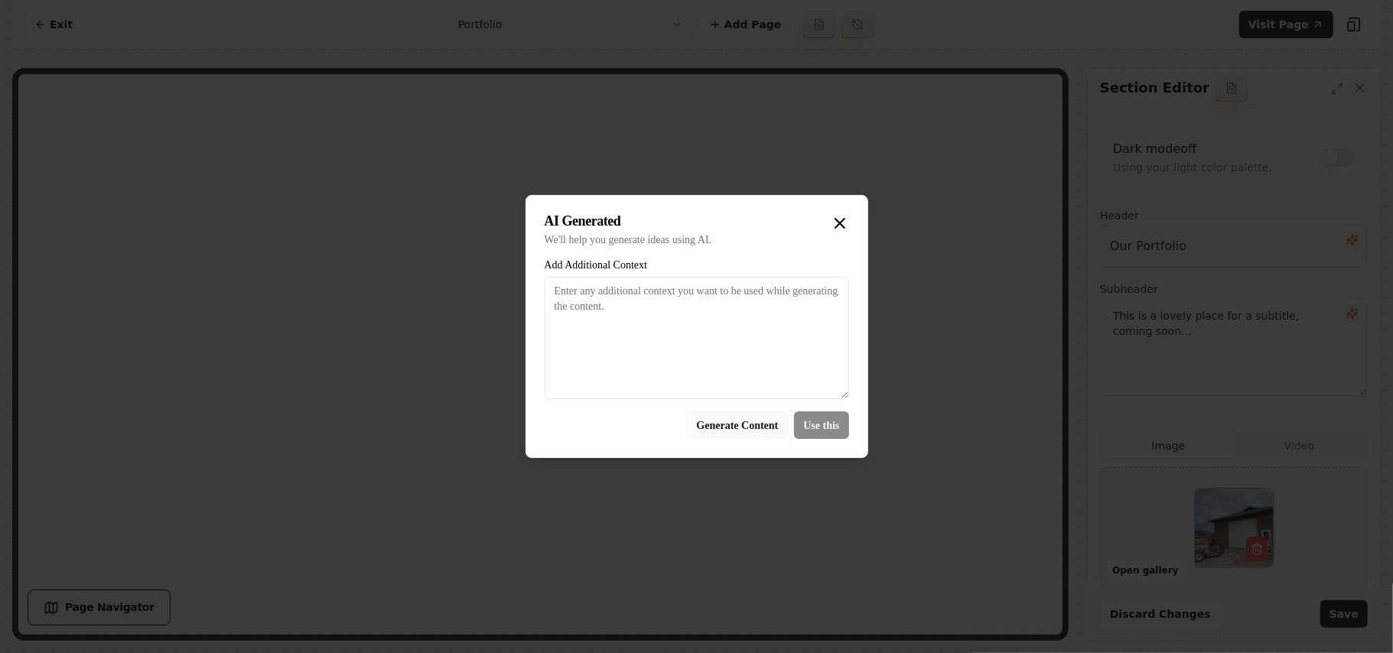
click at [713, 429] on button "Generate Content" at bounding box center [738, 426] width 102 height 28
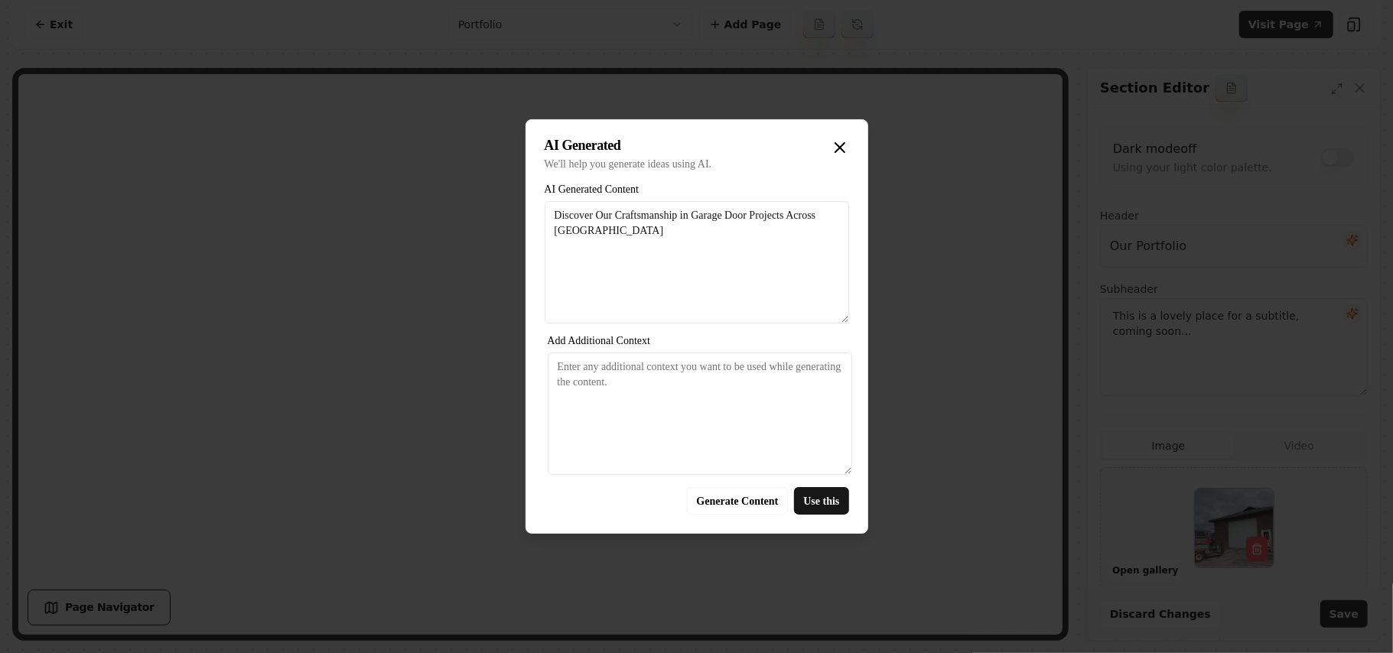
click at [813, 485] on div "AI Generated We'll help you generate ideas using AI. AI Generated Content Disco…" at bounding box center [697, 326] width 343 height 415
click at [810, 494] on button "Use this" at bounding box center [821, 501] width 54 height 28
type textarea "Discover Our Craftsmanship in Garage Door Projects Across Missoula"
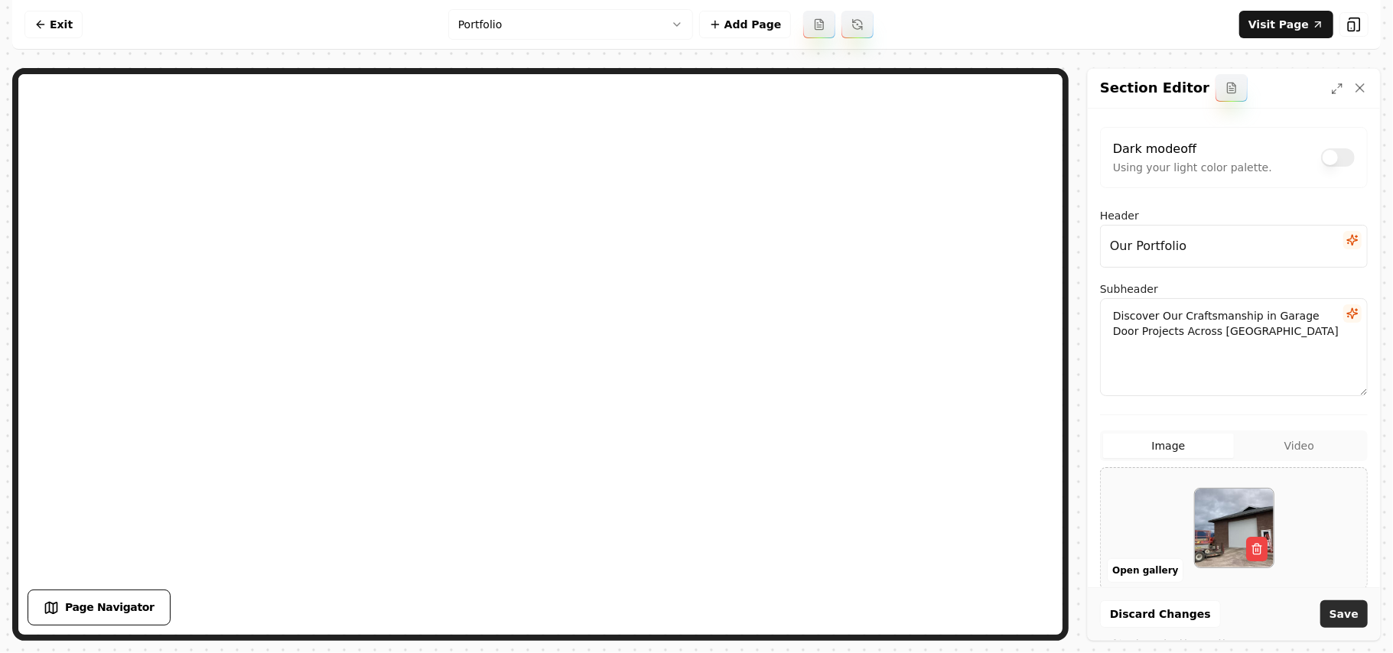
click at [1341, 608] on button "Save" at bounding box center [1344, 615] width 47 height 28
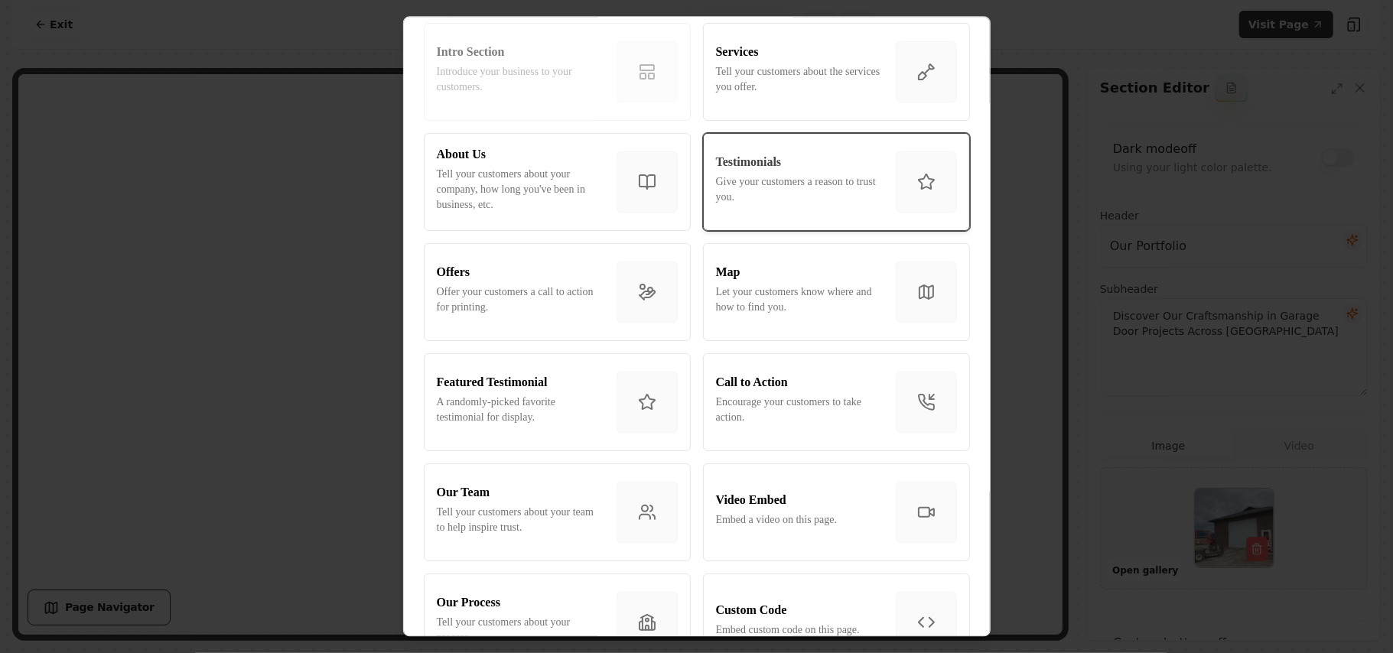
scroll to position [102, 0]
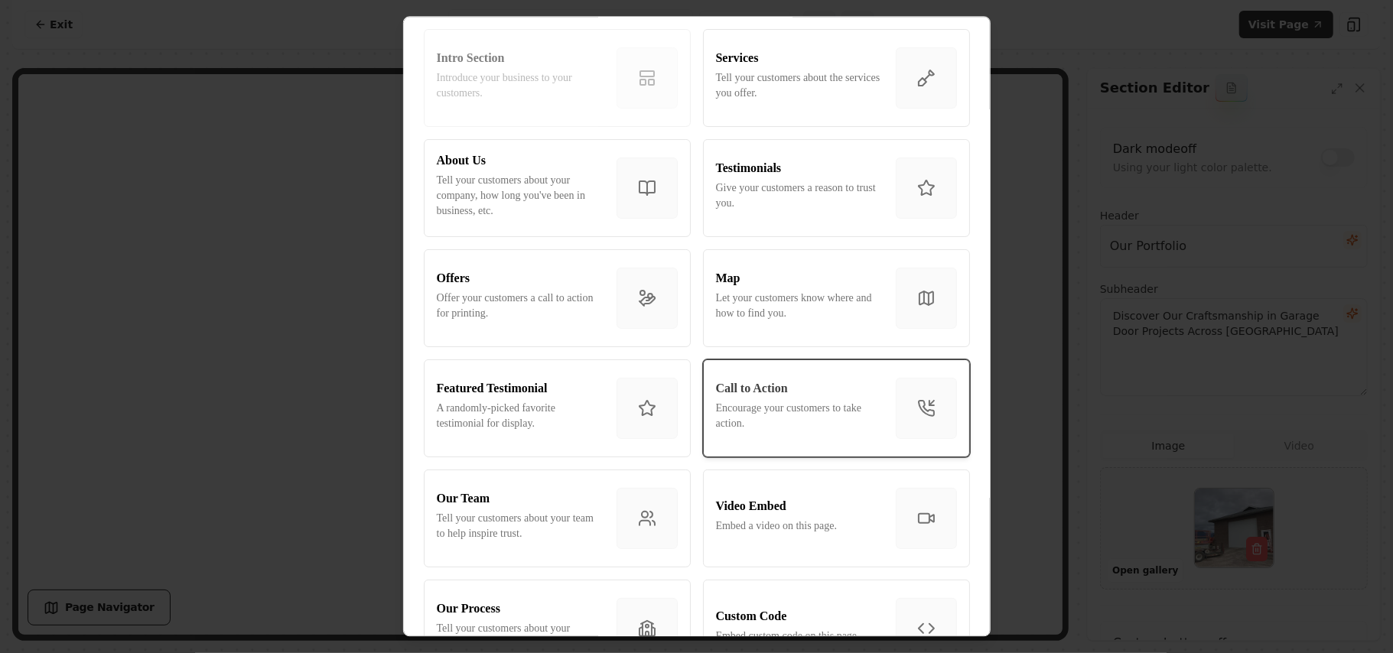
click at [748, 405] on p "Encourage your customers to take action." at bounding box center [800, 416] width 168 height 31
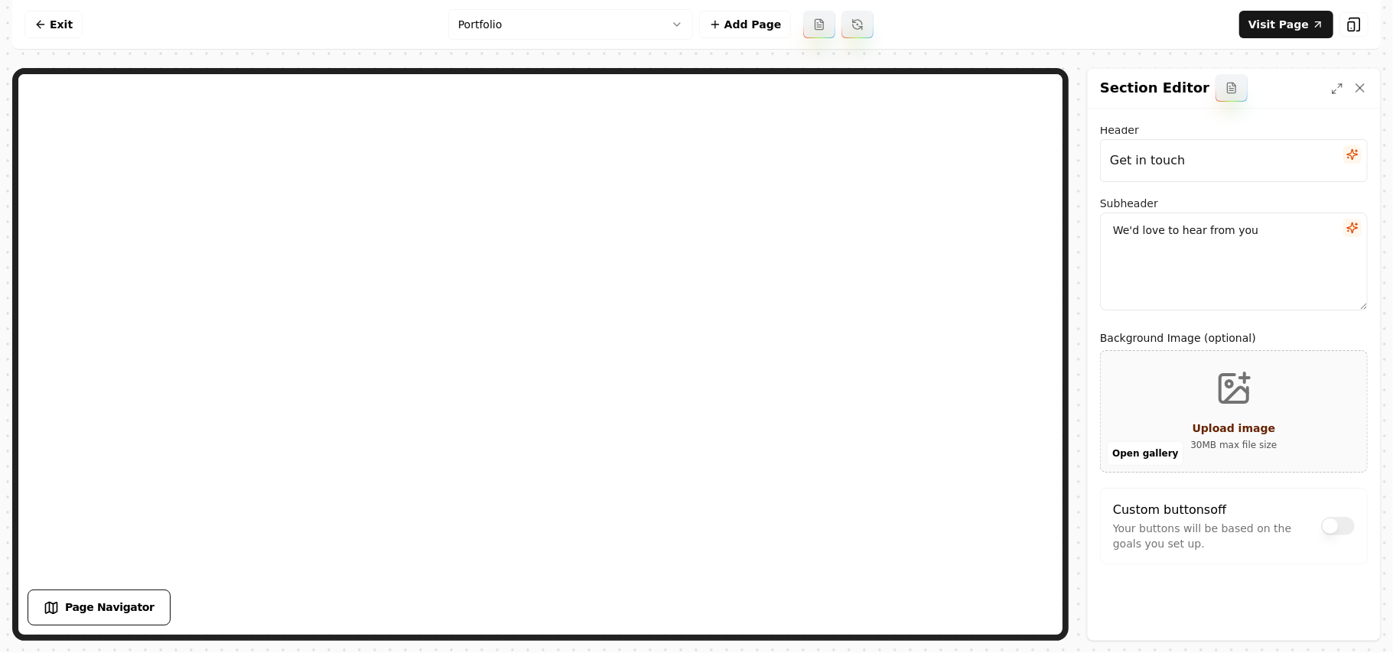
click at [1348, 155] on icon "button" at bounding box center [1353, 154] width 10 height 10
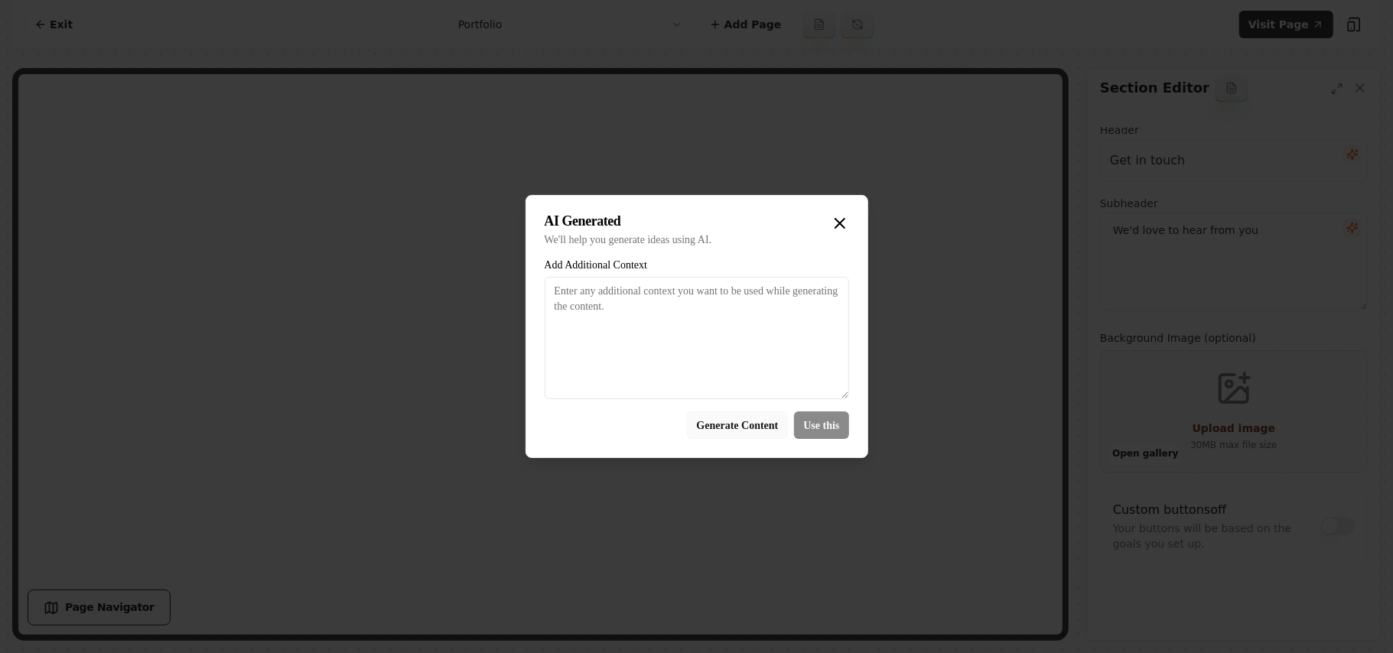
click at [690, 429] on button "Generate Content" at bounding box center [738, 426] width 102 height 28
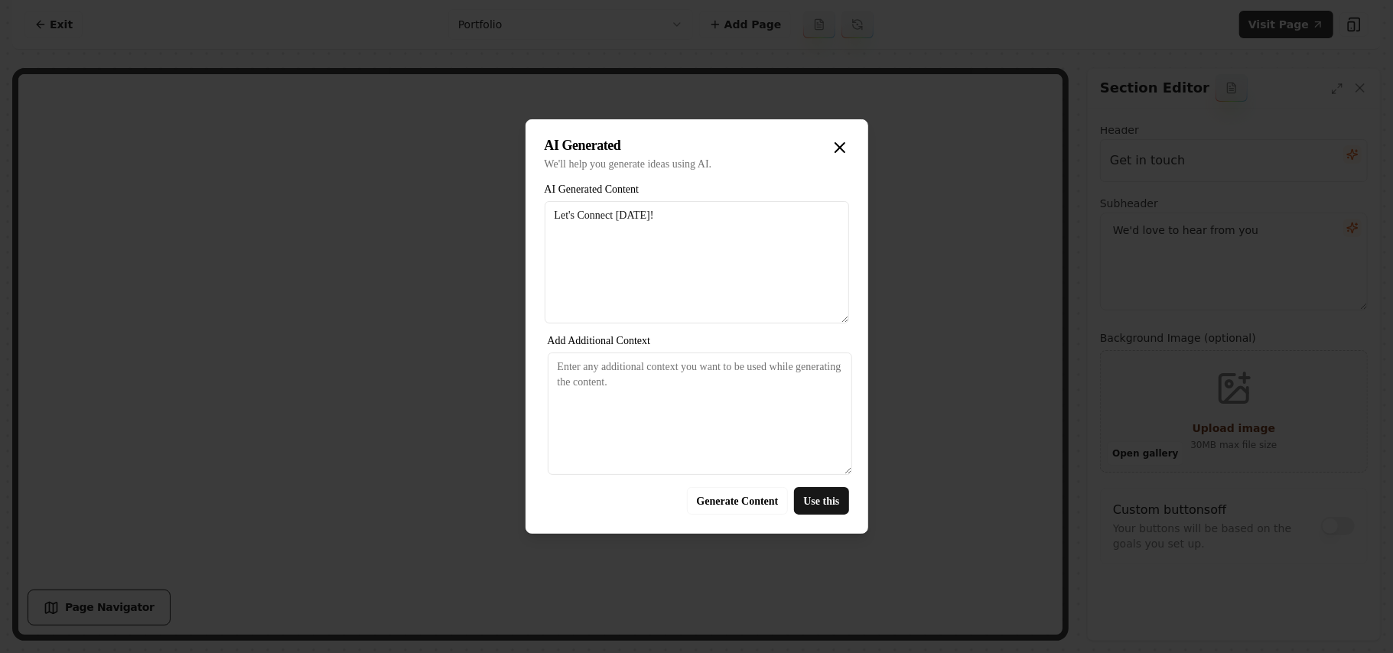
click at [822, 427] on textarea "Add Additional Context" at bounding box center [700, 414] width 305 height 122
click at [812, 511] on button "Use this" at bounding box center [821, 501] width 54 height 28
type input "Let's Connect Today!"
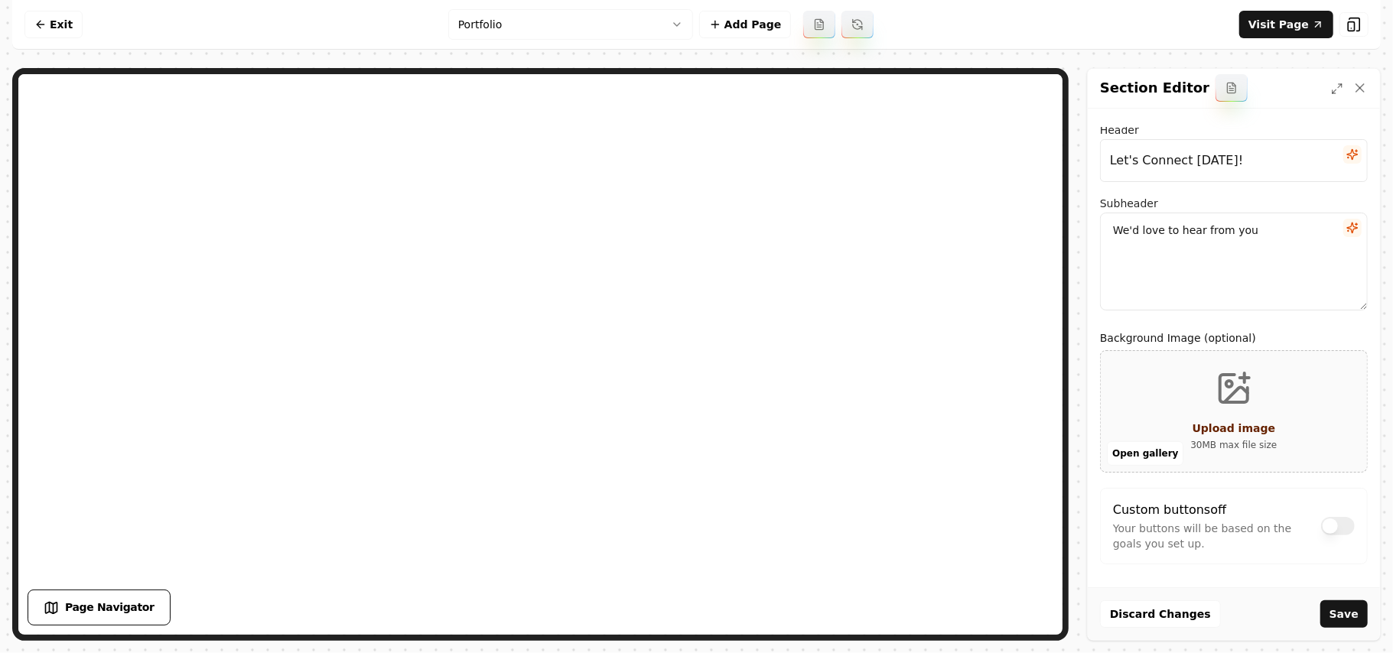
click at [1344, 228] on button "button" at bounding box center [1353, 228] width 18 height 18
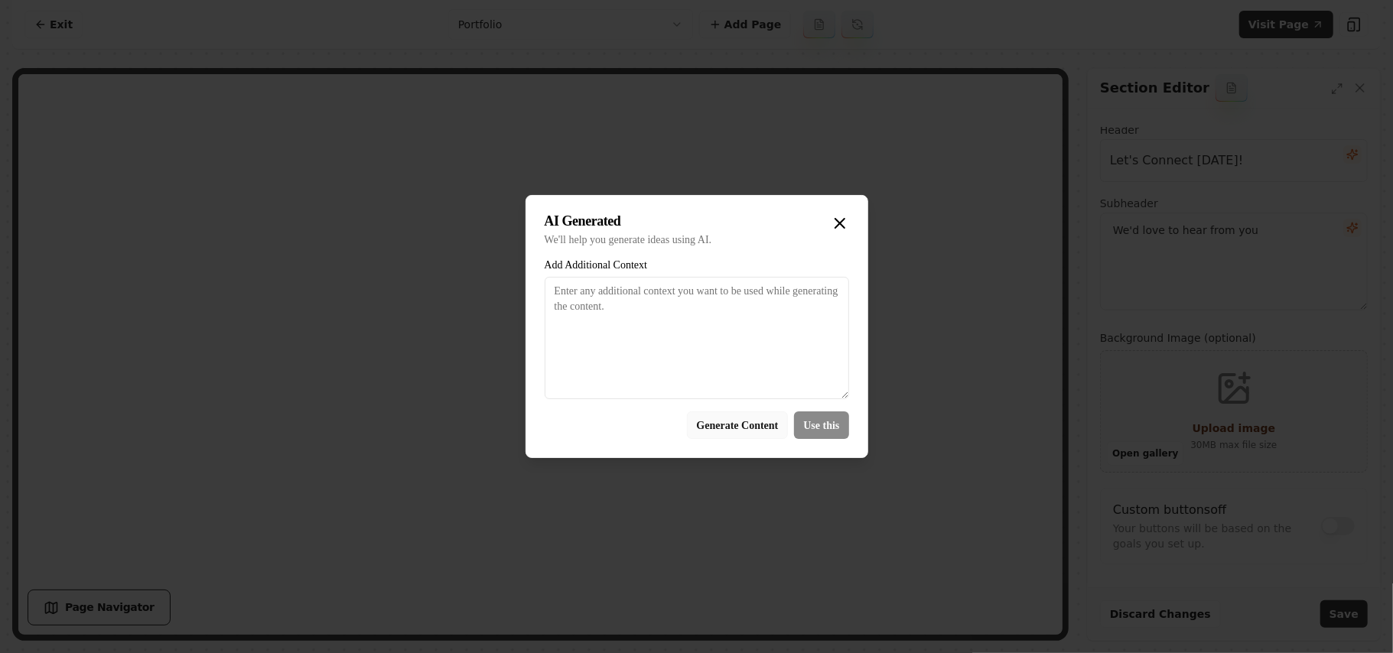
click at [722, 432] on button "Generate Content" at bounding box center [738, 426] width 102 height 28
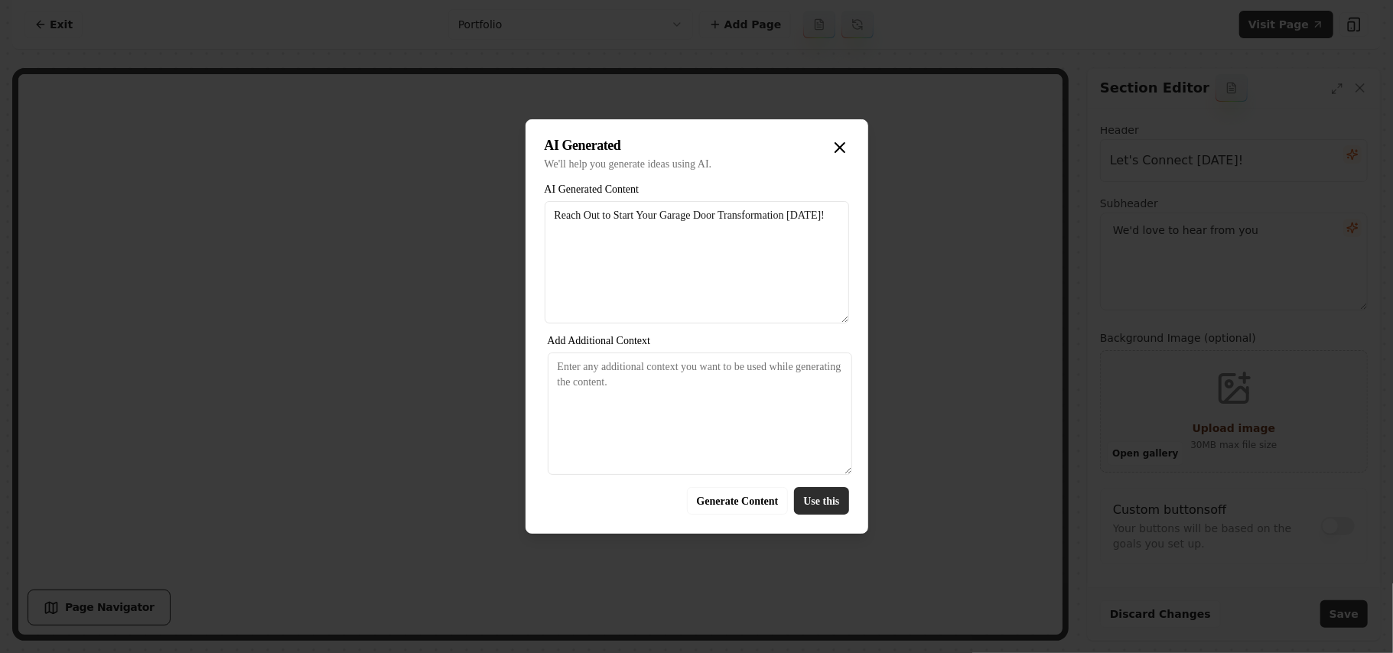
click at [807, 506] on button "Use this" at bounding box center [821, 501] width 54 height 28
type textarea "Reach Out to Start Your Garage Door Transformation Today!"
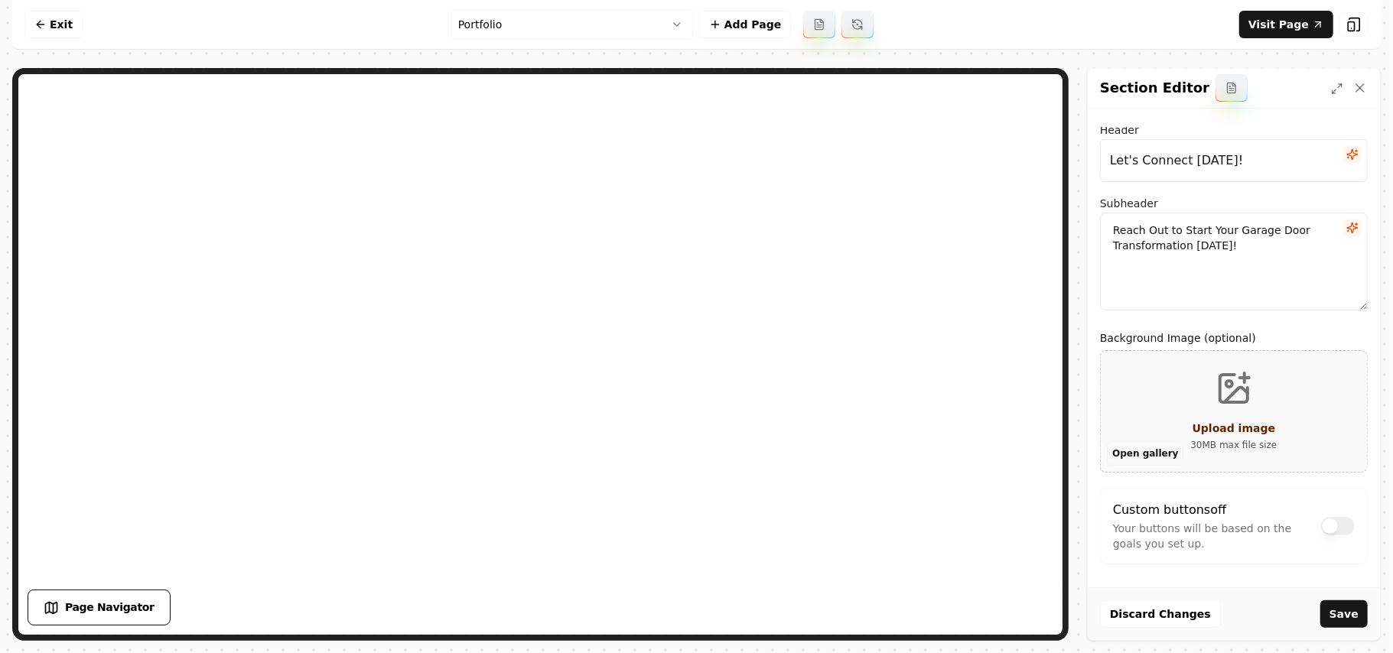
click at [1152, 457] on button "Open gallery" at bounding box center [1145, 454] width 77 height 24
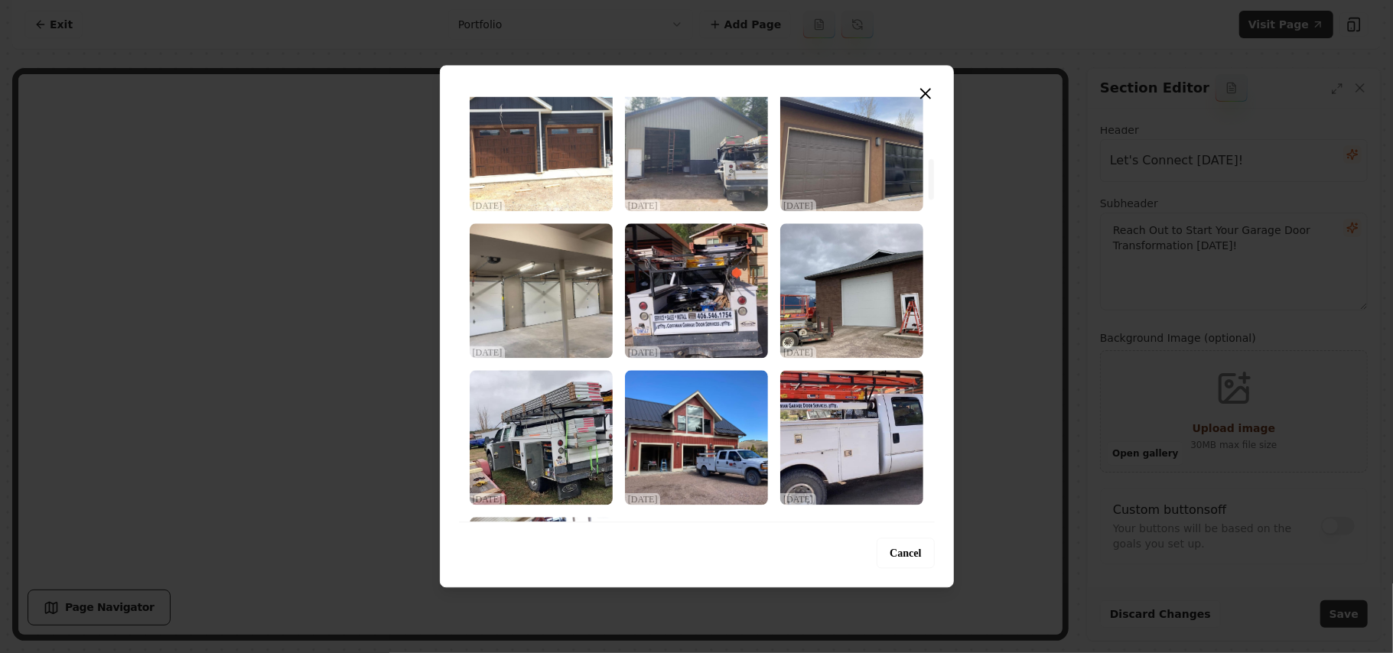
scroll to position [1020, 0]
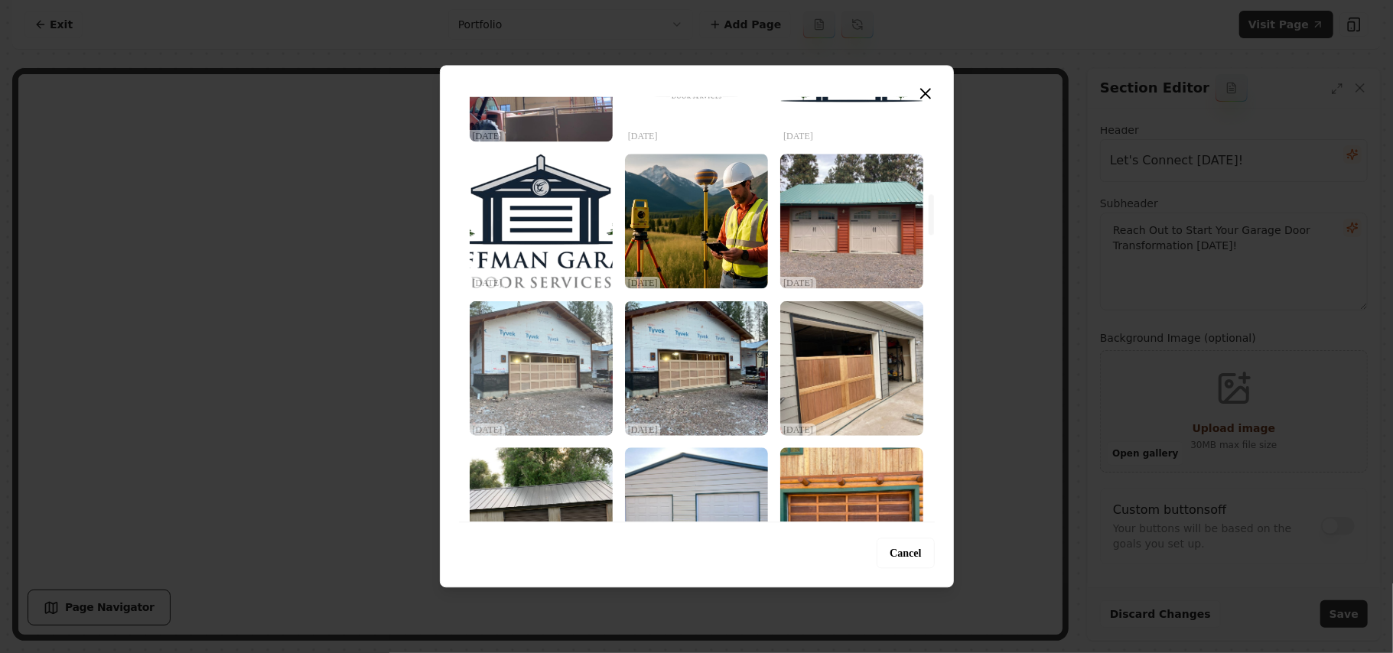
click at [533, 369] on img "Select image image_68dec4795c7cd75eb875b5d6.jpeg" at bounding box center [541, 368] width 143 height 135
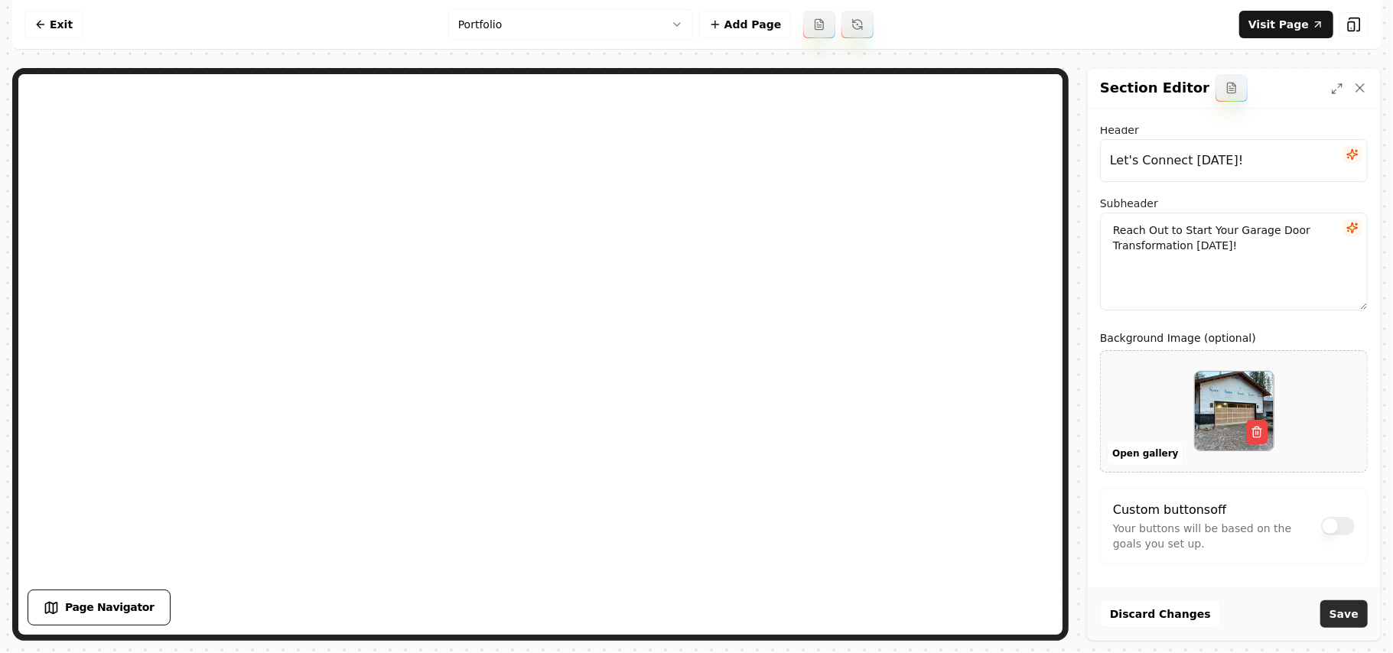
click at [1344, 605] on button "Save" at bounding box center [1344, 615] width 47 height 28
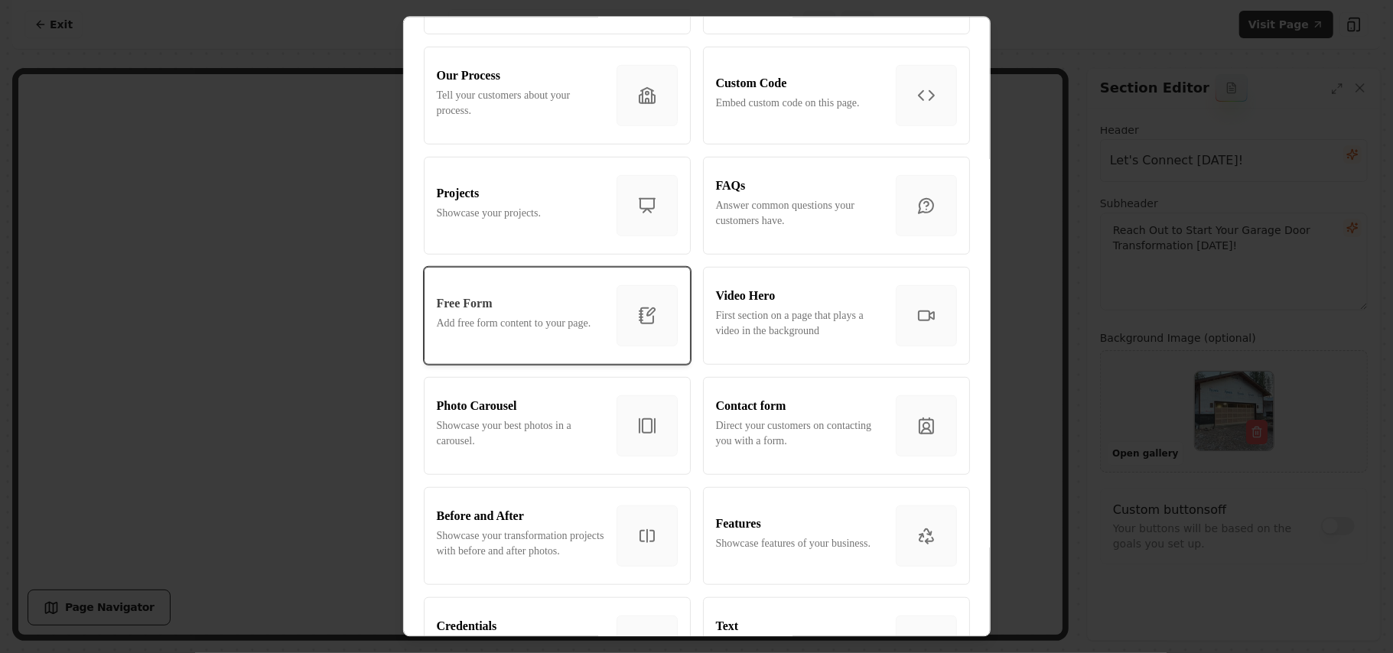
scroll to position [816, 0]
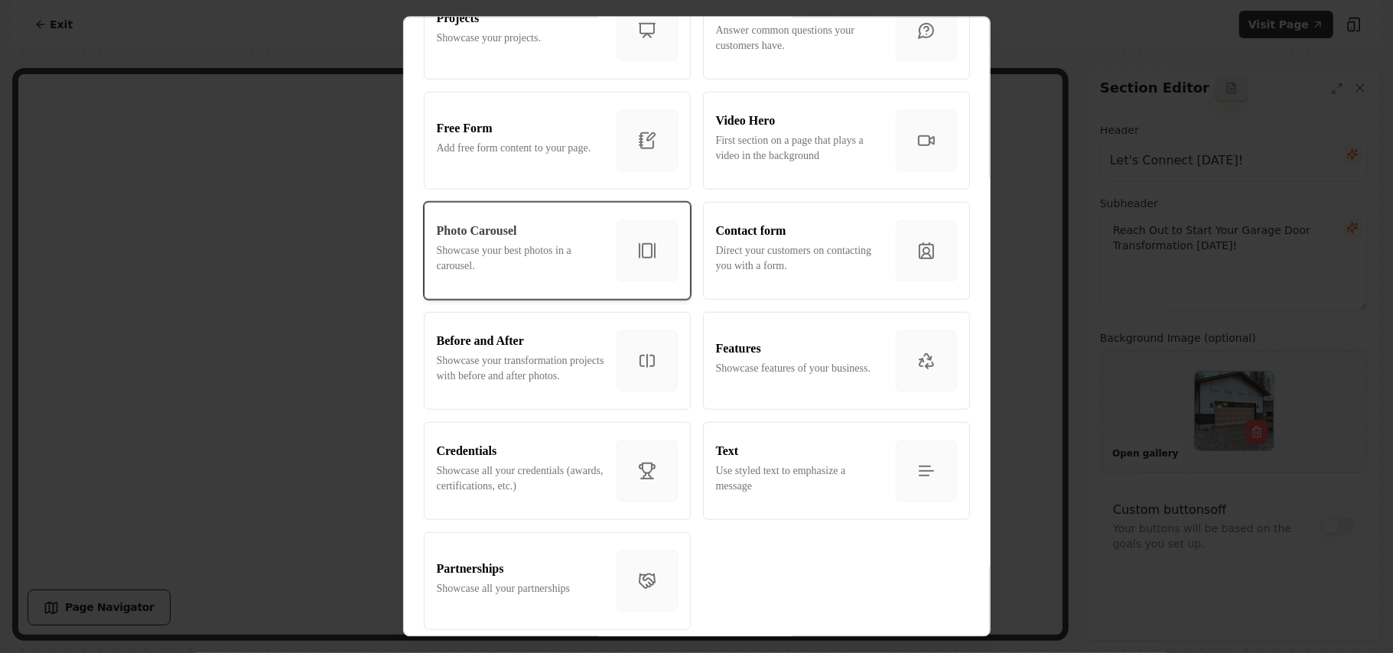
click at [518, 243] on p "Showcase your best photos in a carousel." at bounding box center [521, 258] width 168 height 31
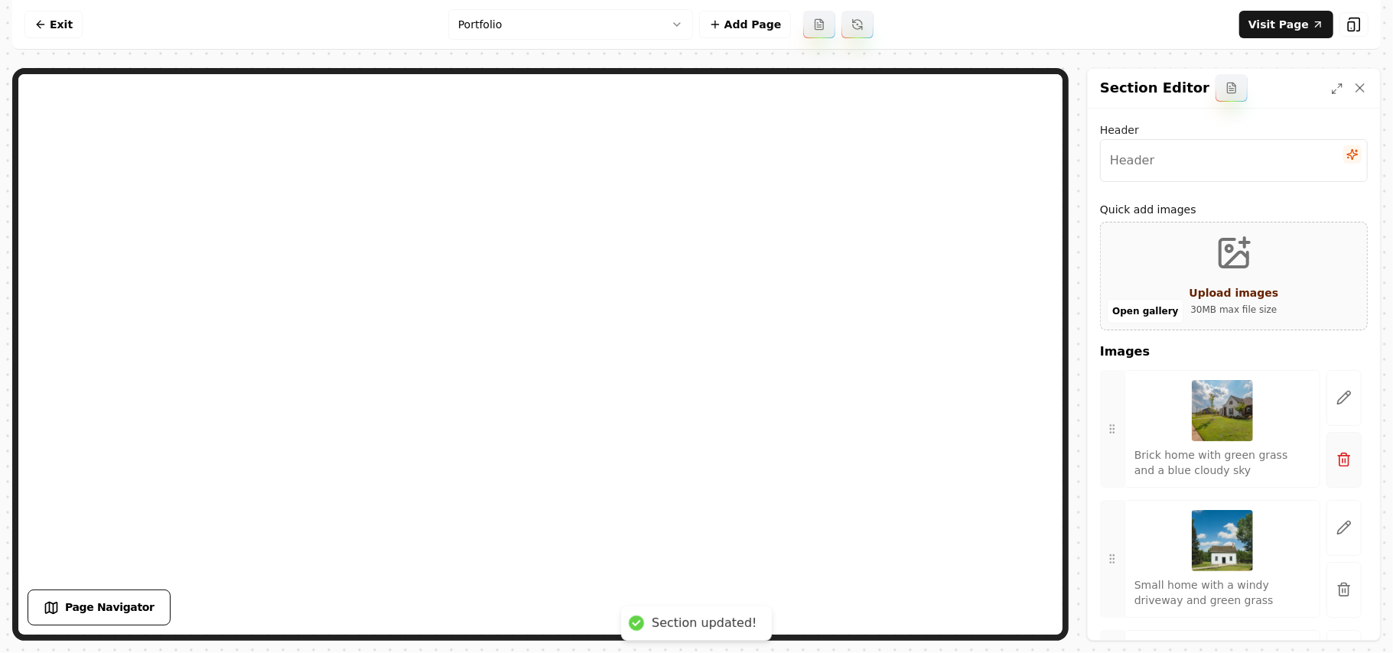
click at [1339, 470] on button "button" at bounding box center [1344, 460] width 35 height 56
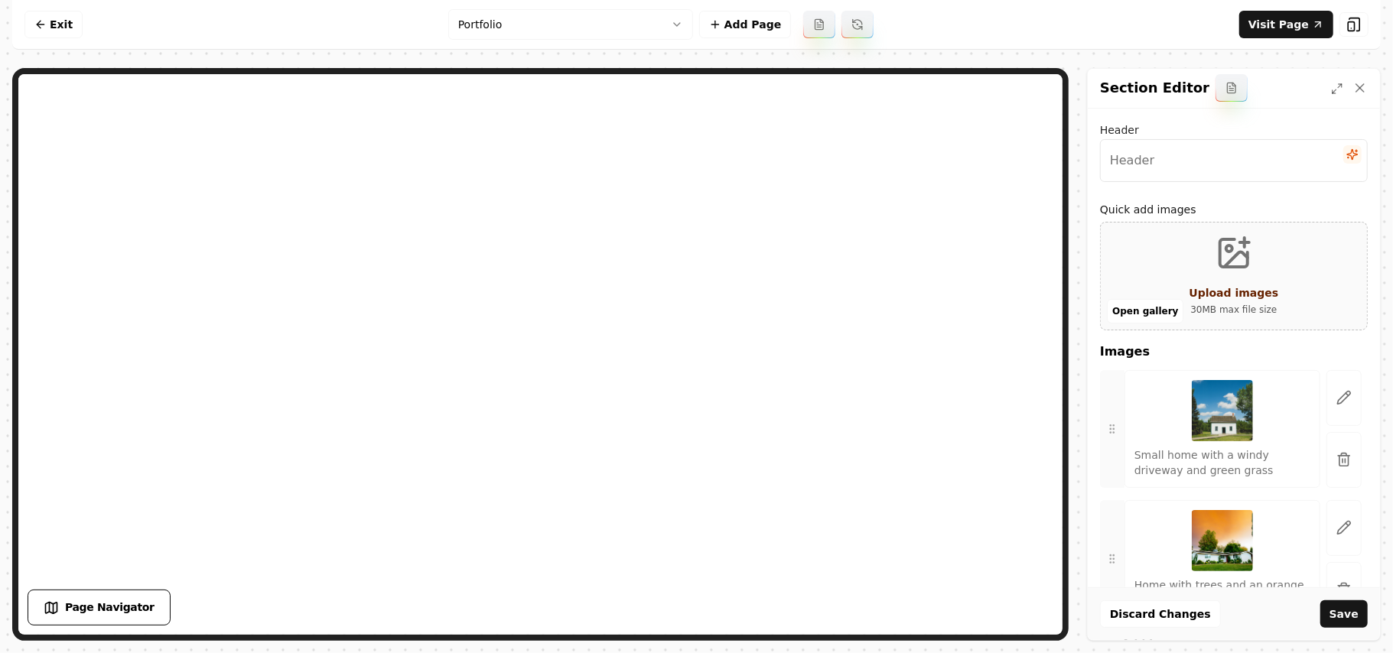
click at [1339, 470] on button "button" at bounding box center [1344, 460] width 35 height 56
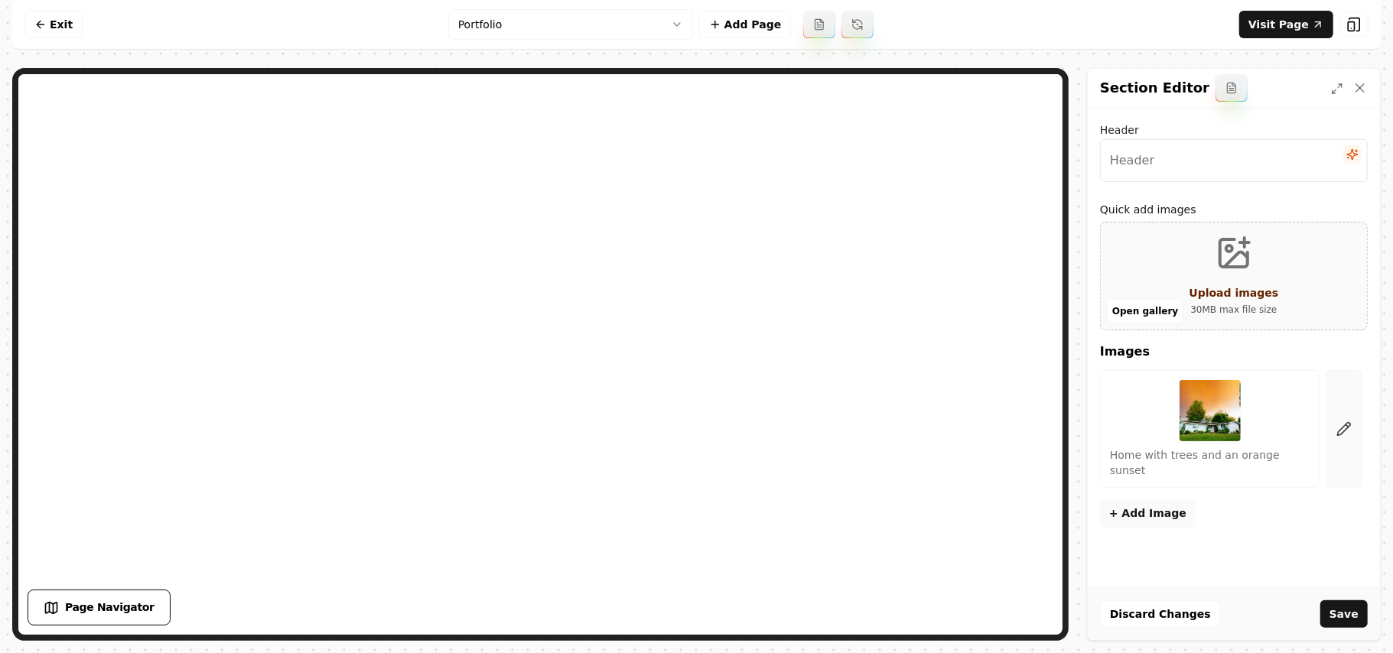
click at [1350, 461] on button "button" at bounding box center [1344, 429] width 35 height 118
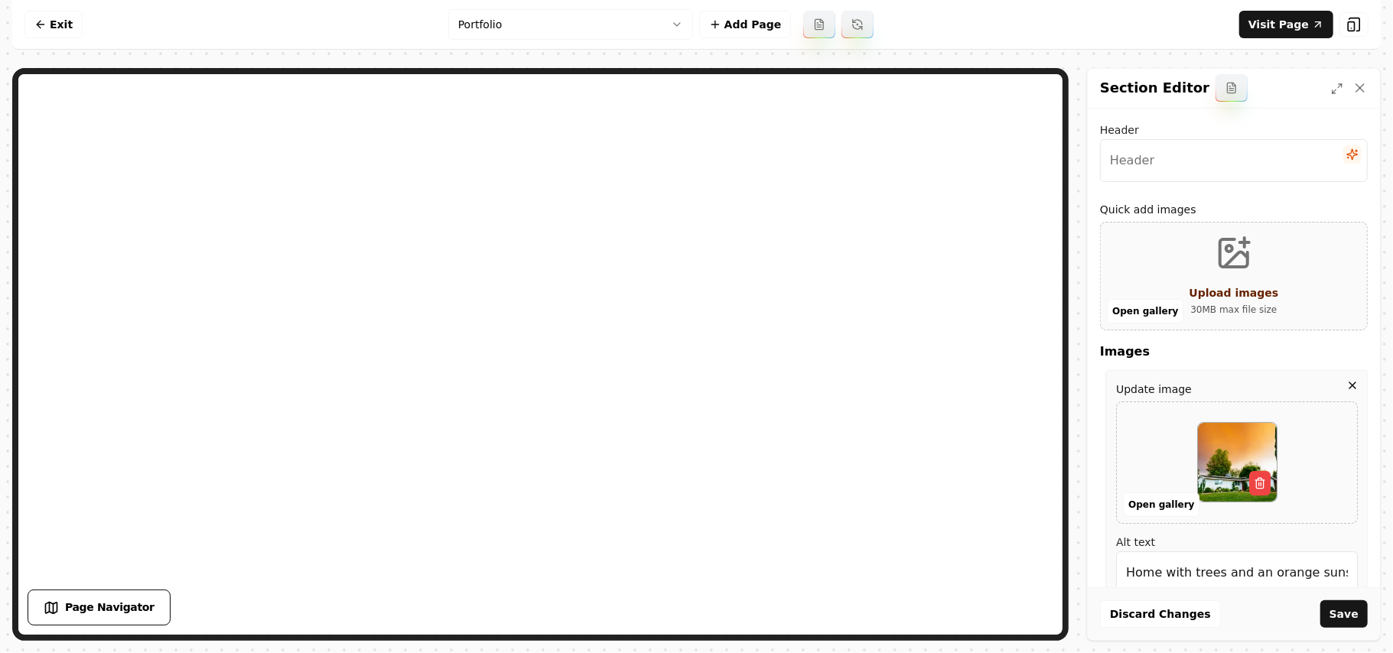
click at [1347, 384] on icon "button" at bounding box center [1353, 386] width 12 height 12
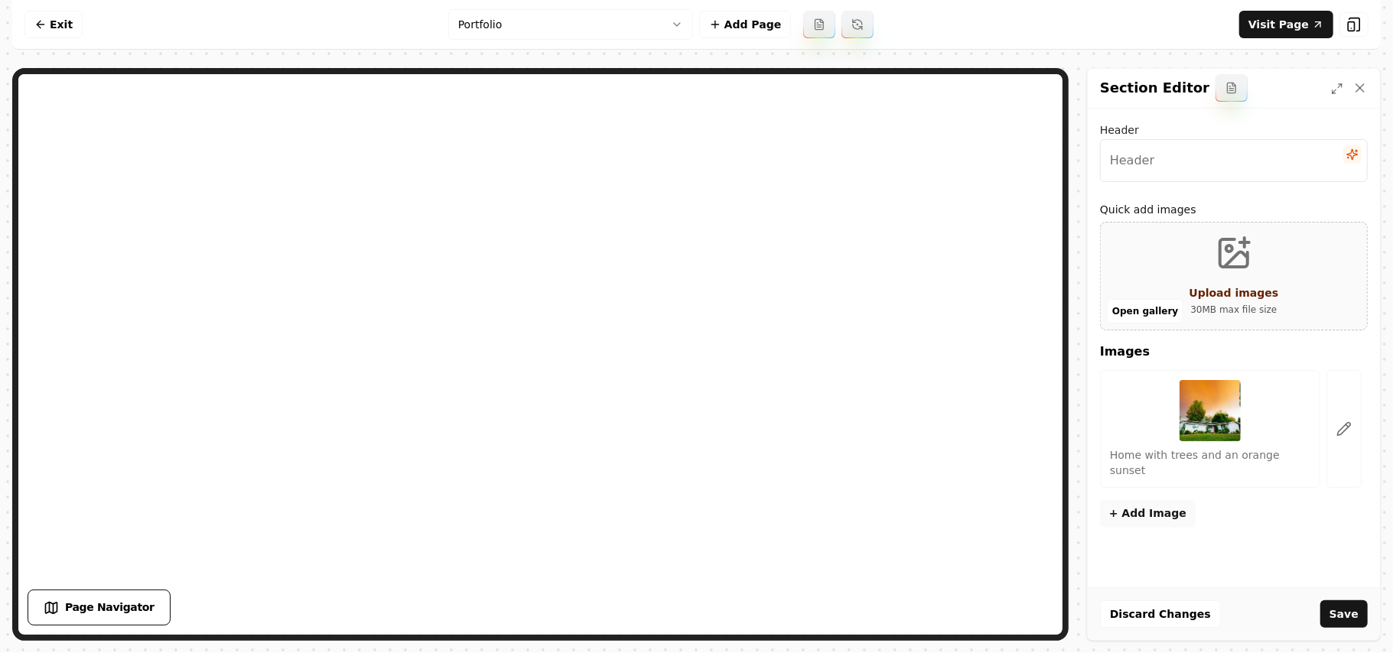
click at [1265, 263] on button "Upload images 30 MB max file size" at bounding box center [1235, 276] width 114 height 107
click at [1134, 309] on button "Open gallery" at bounding box center [1145, 311] width 77 height 24
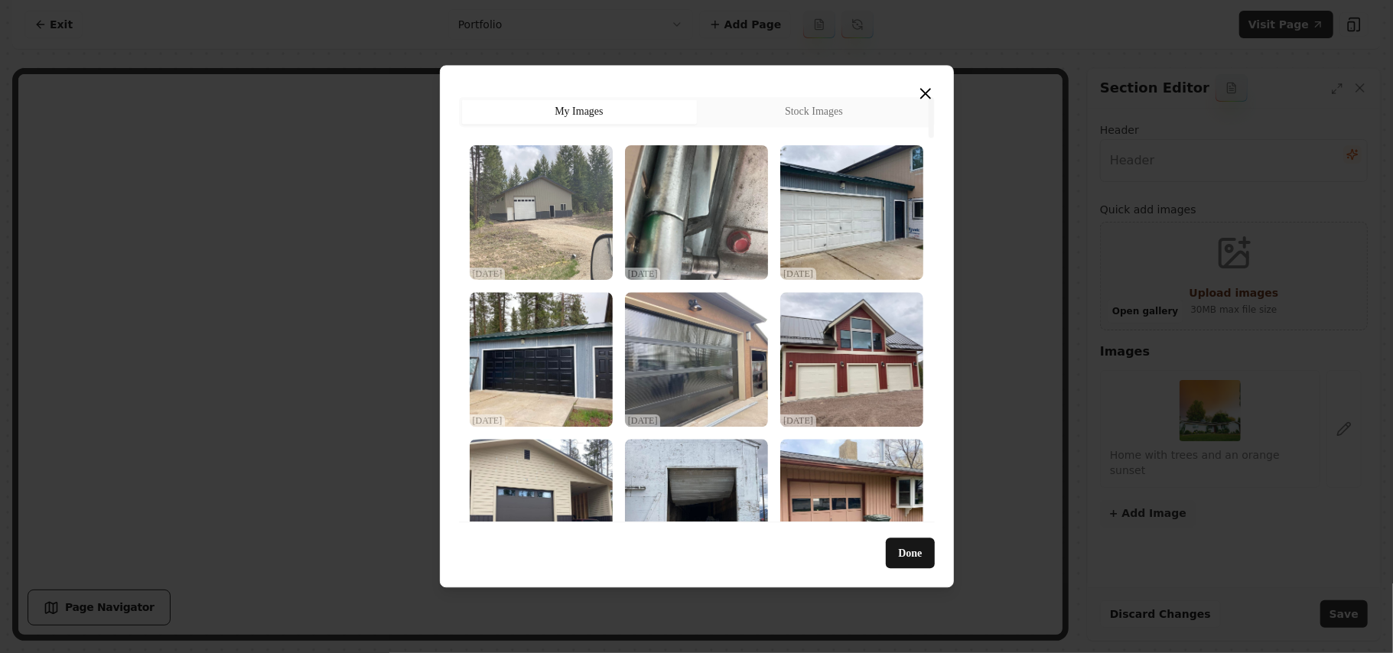
click at [511, 260] on img "Select image image_68dec57b5c7cd75eb87b37dc.jpeg" at bounding box center [541, 212] width 143 height 135
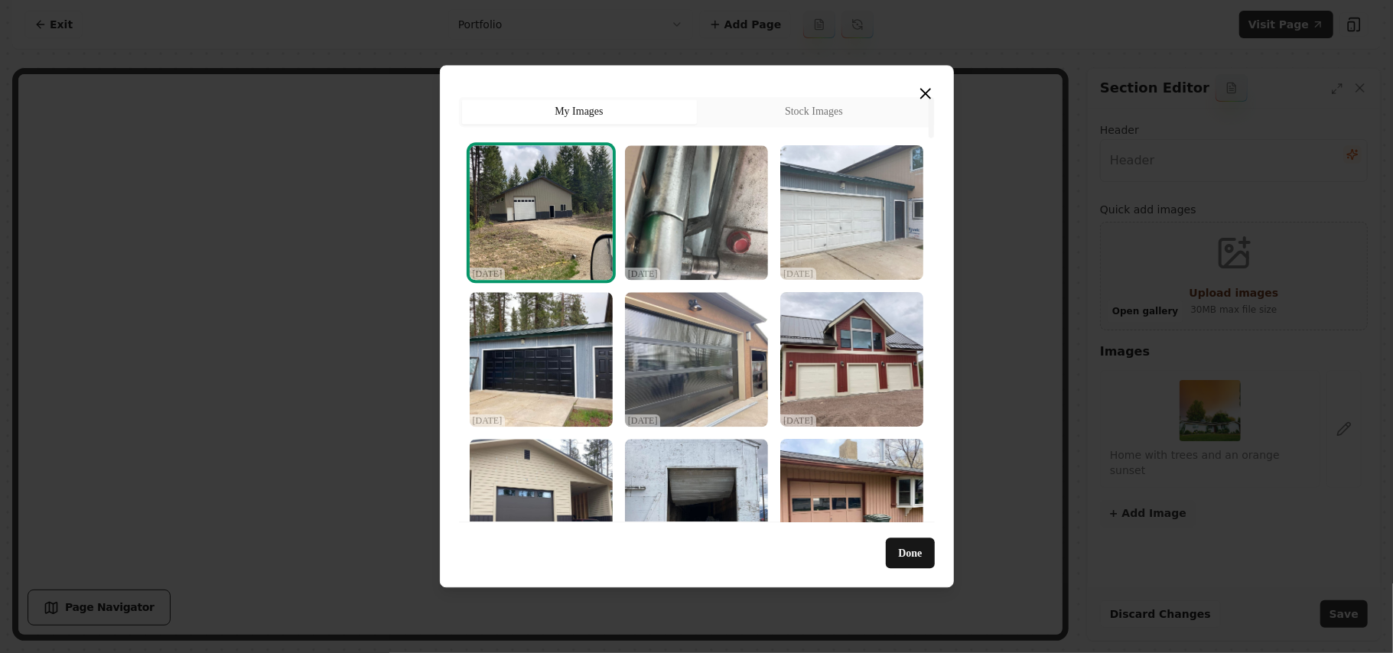
click at [845, 240] on img "Select image image_68dec57b5c7cd75eb87b35ea.jpeg" at bounding box center [852, 212] width 143 height 135
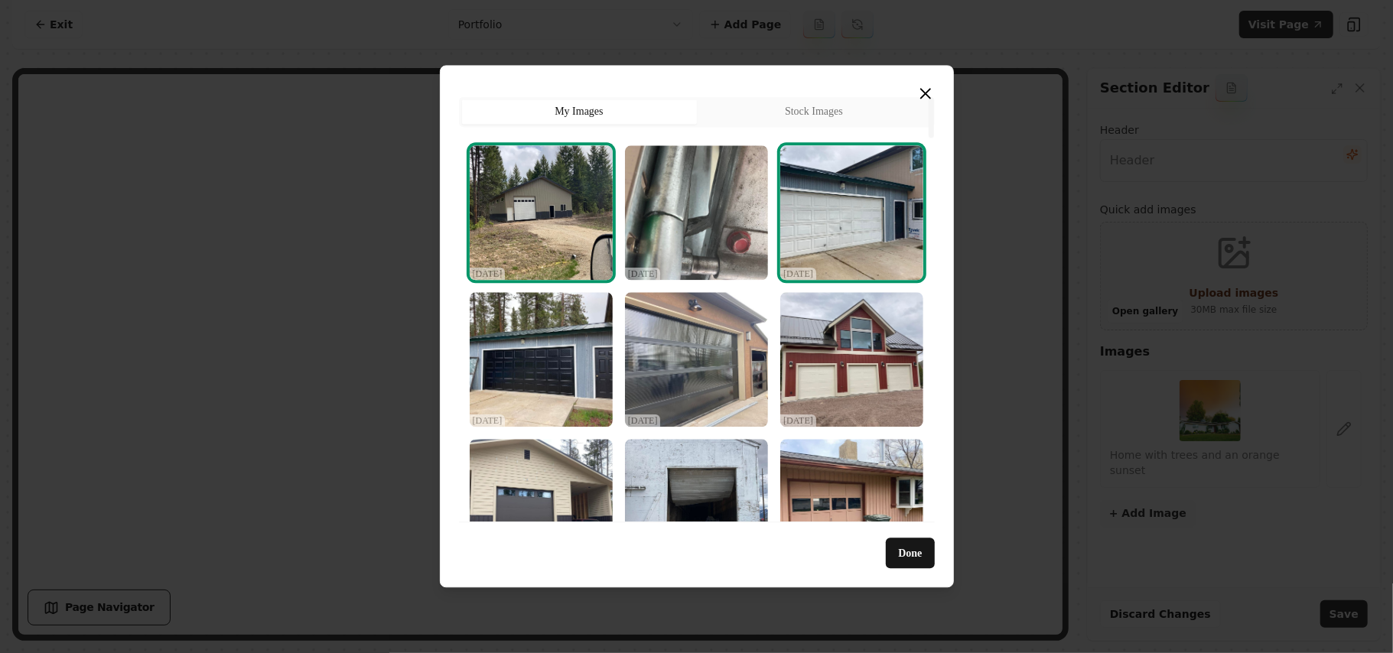
click at [888, 207] on img "Select image image_68dec57b5c7cd75eb87b35ea.jpeg" at bounding box center [852, 212] width 143 height 135
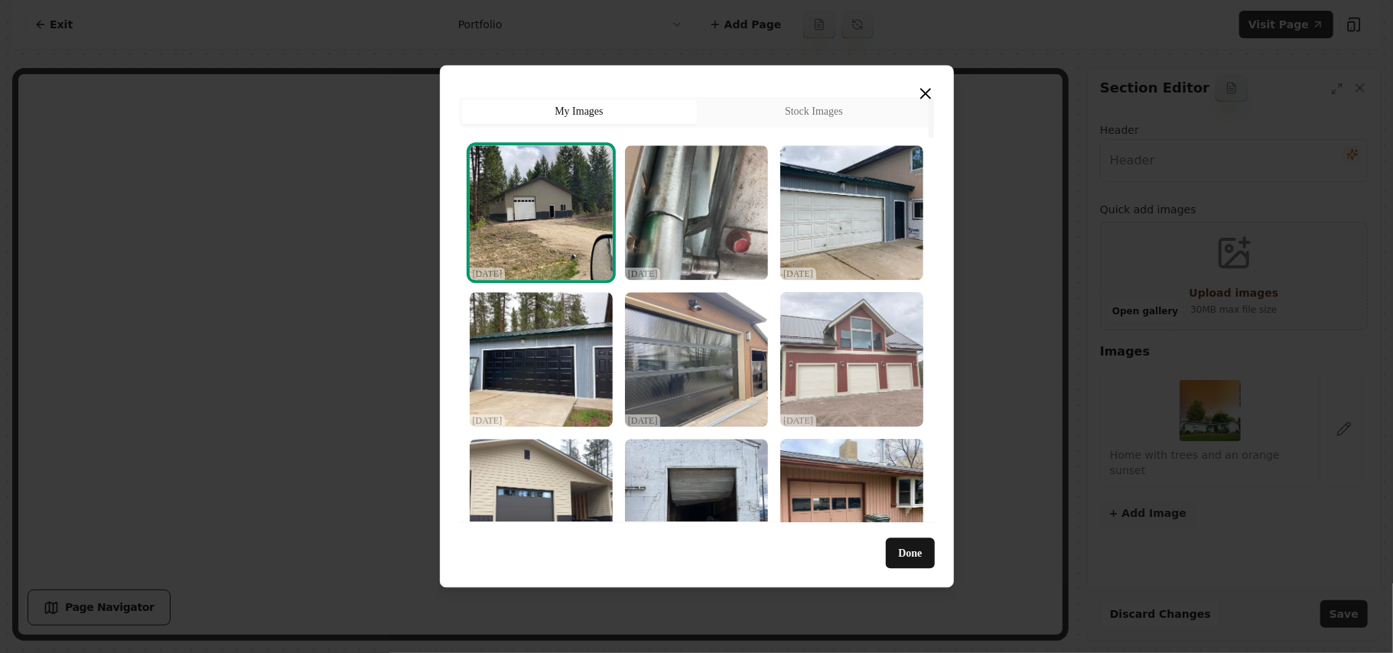
click at [863, 341] on img "Select image image_68dec57b5c7cd75eb87b3543.jpeg" at bounding box center [852, 359] width 143 height 135
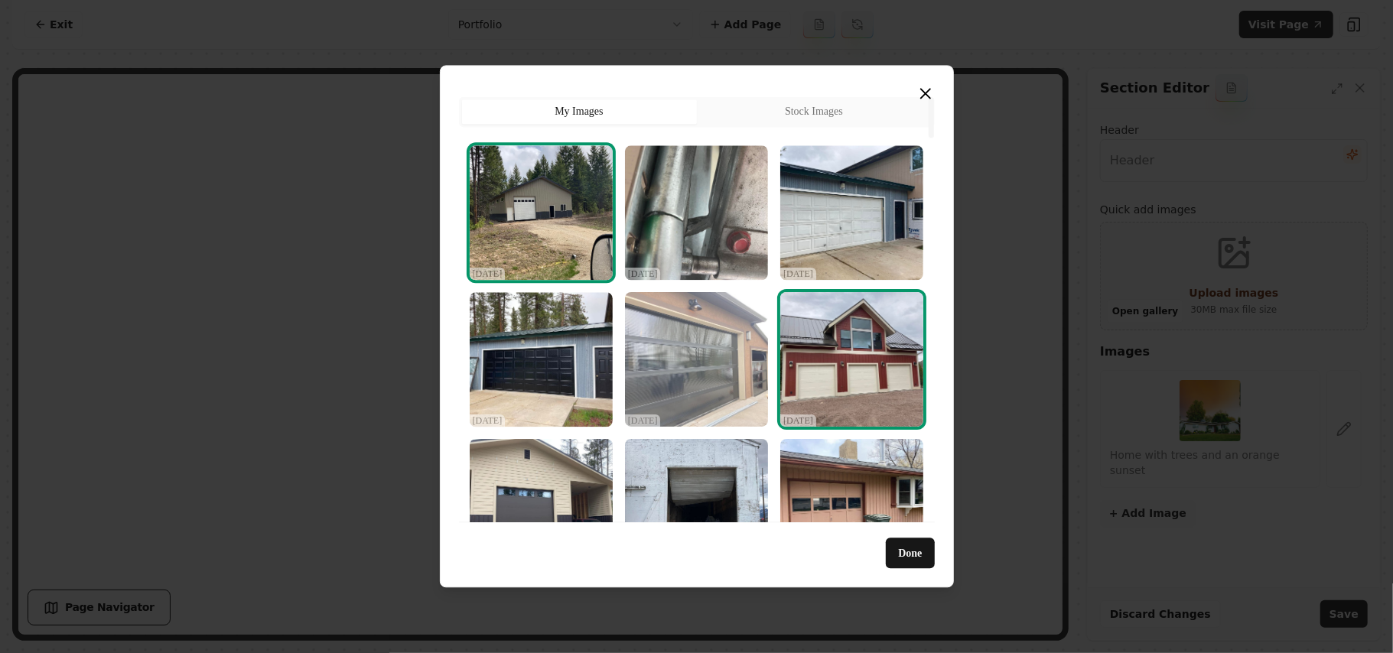
click at [701, 386] on img "Select image image_68dec57b5c7cd75eb87b35c2.jpeg" at bounding box center [696, 359] width 143 height 135
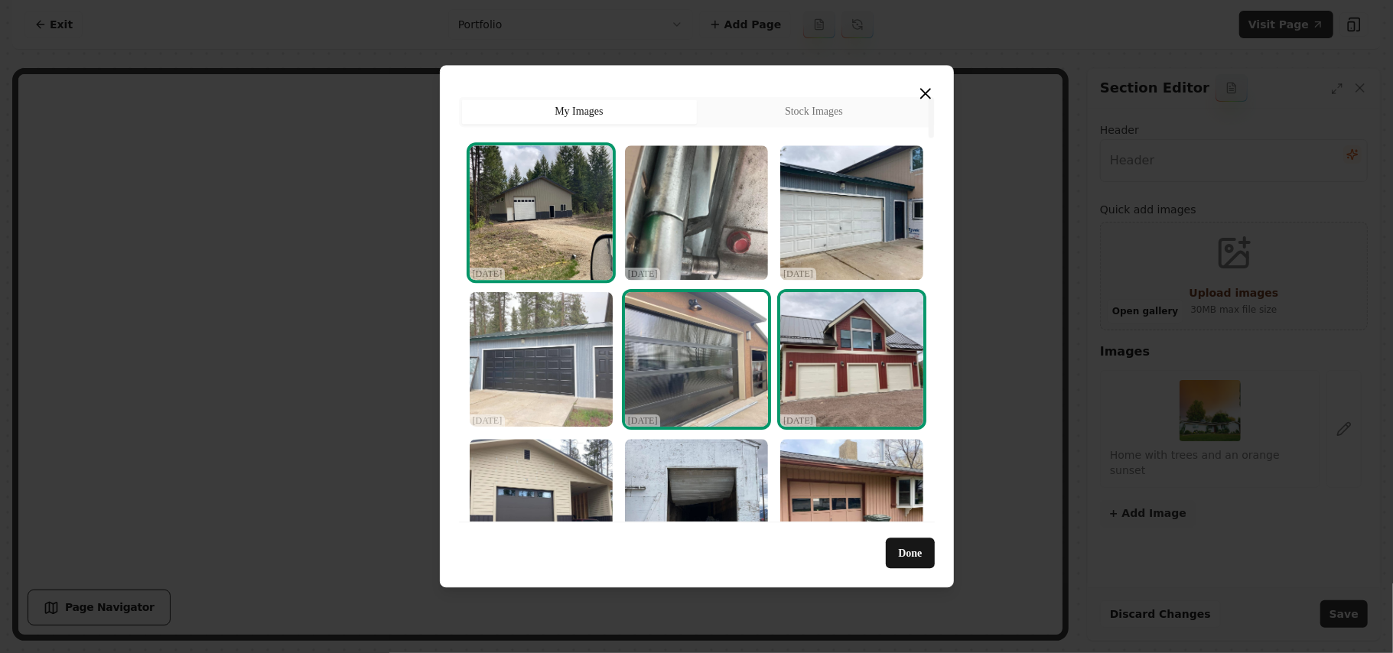
click at [595, 372] on img "Select image image_68dec57b5c7cd75eb87b36ea.jpeg" at bounding box center [541, 359] width 143 height 135
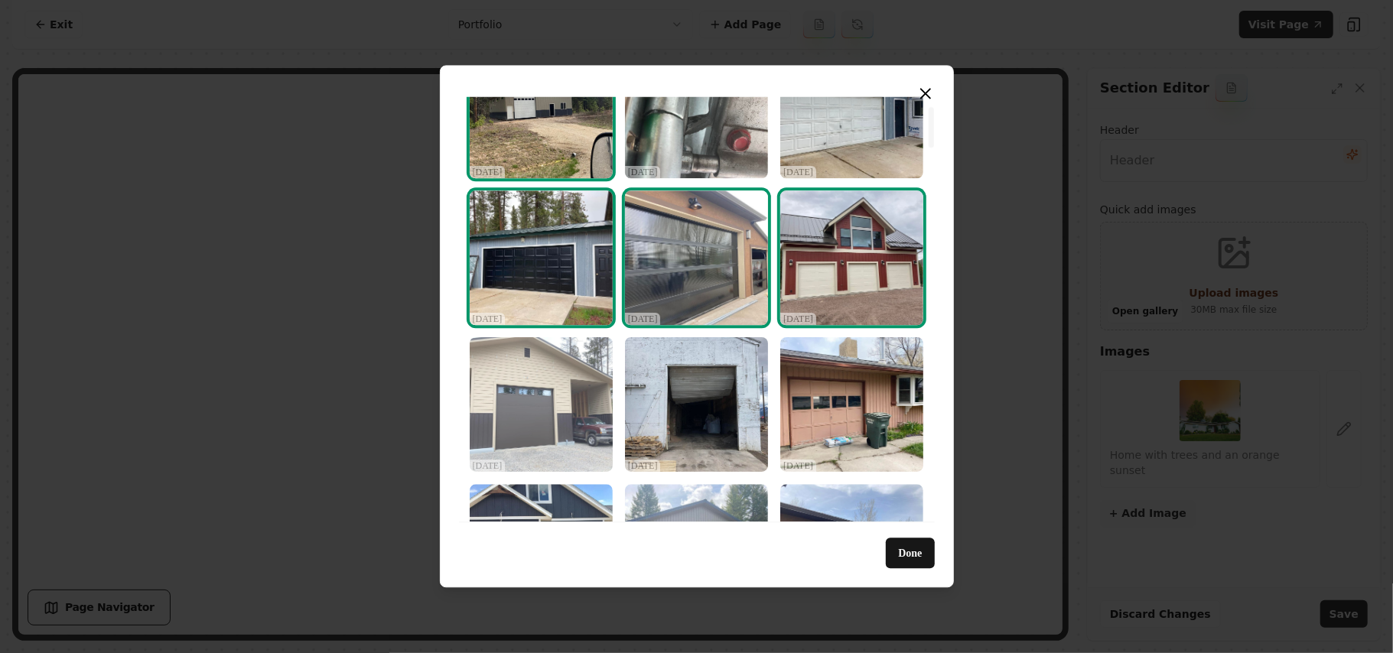
click at [558, 429] on img "Select image image_68dec57b5c7cd75eb87b3540.jpeg" at bounding box center [541, 404] width 143 height 135
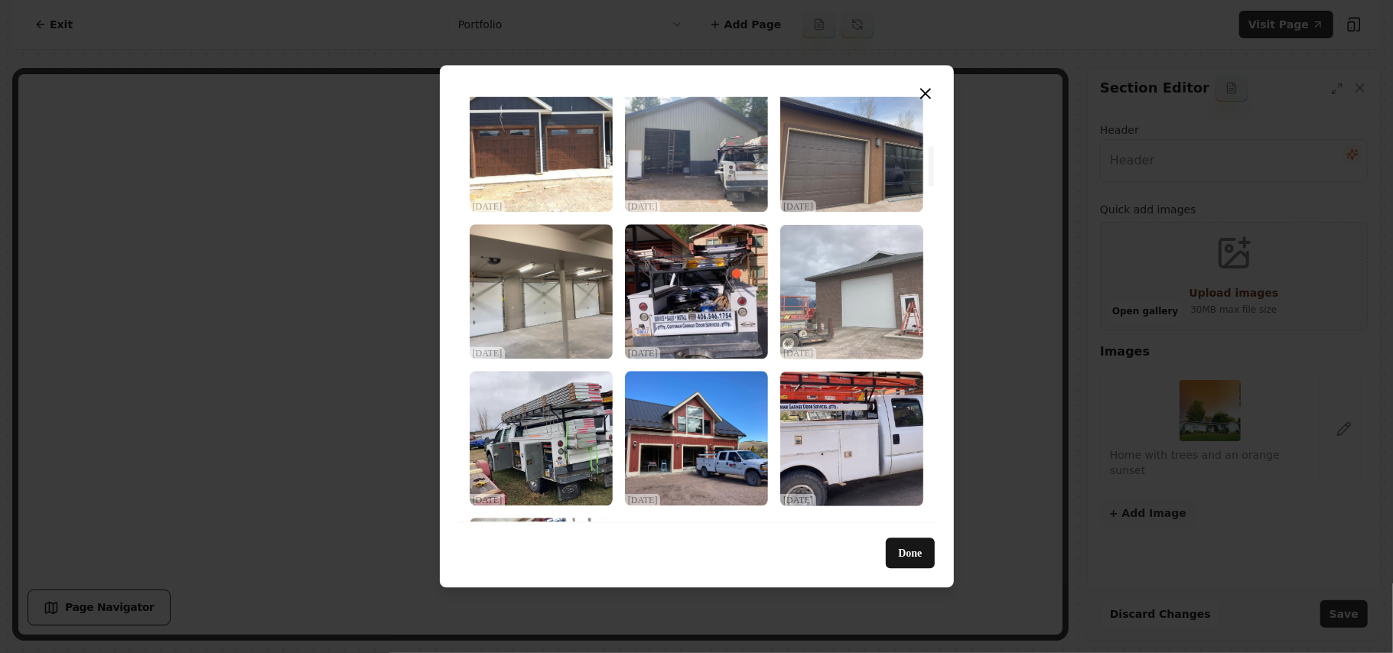
scroll to position [510, 0]
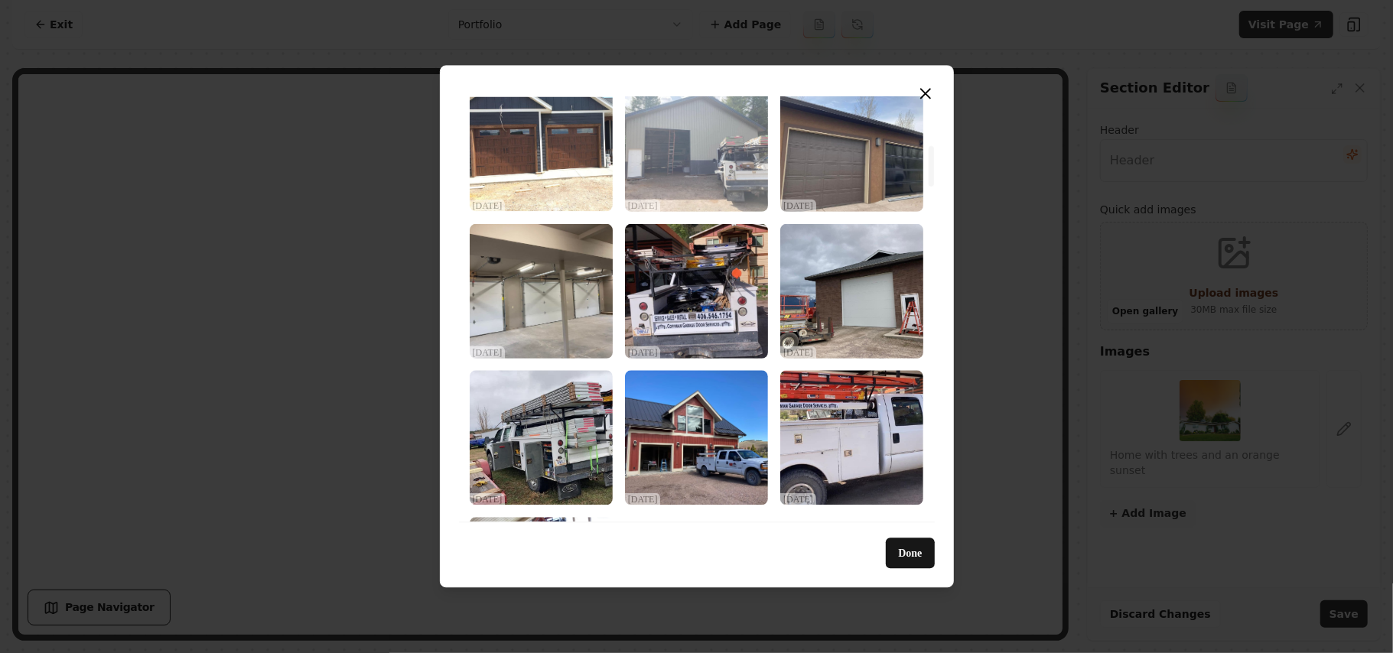
click at [711, 145] on img "Select image image_68dec57b5c7cd75eb87b34d6.jpeg" at bounding box center [696, 144] width 143 height 135
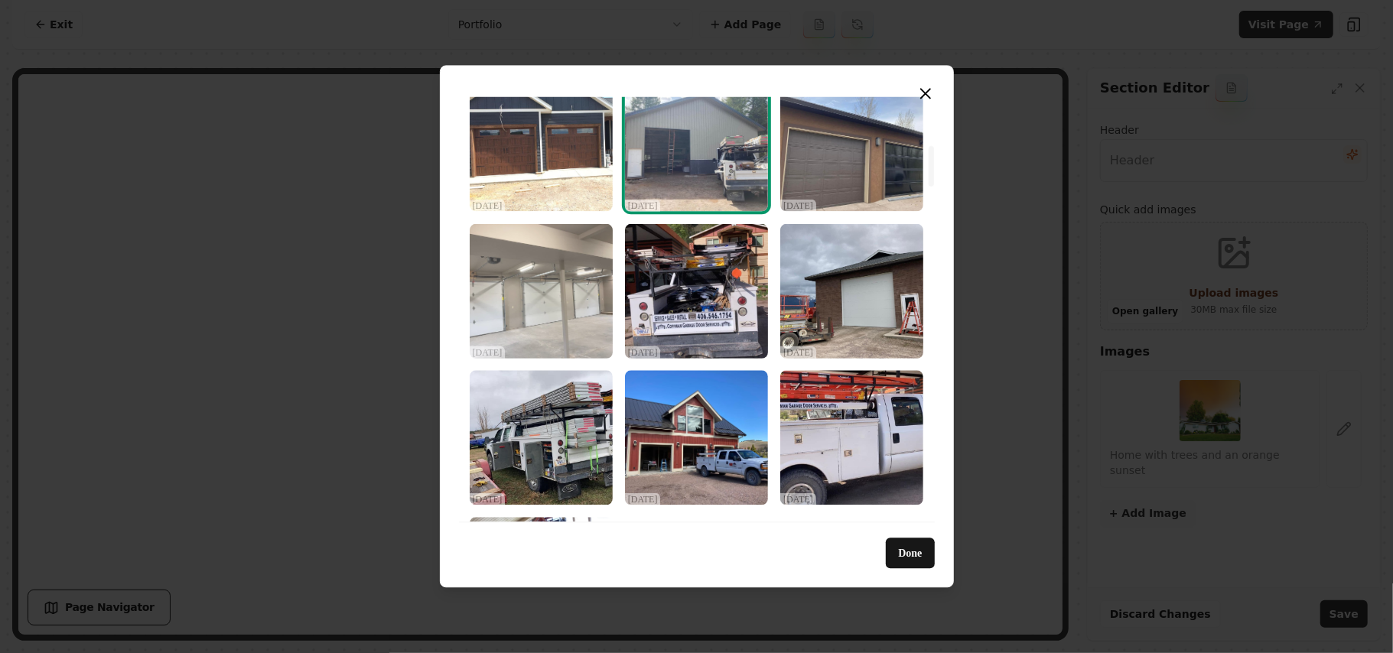
click at [530, 292] on img "Select image image_68dec57b5c7cd75eb87b345e.jpeg" at bounding box center [541, 290] width 143 height 135
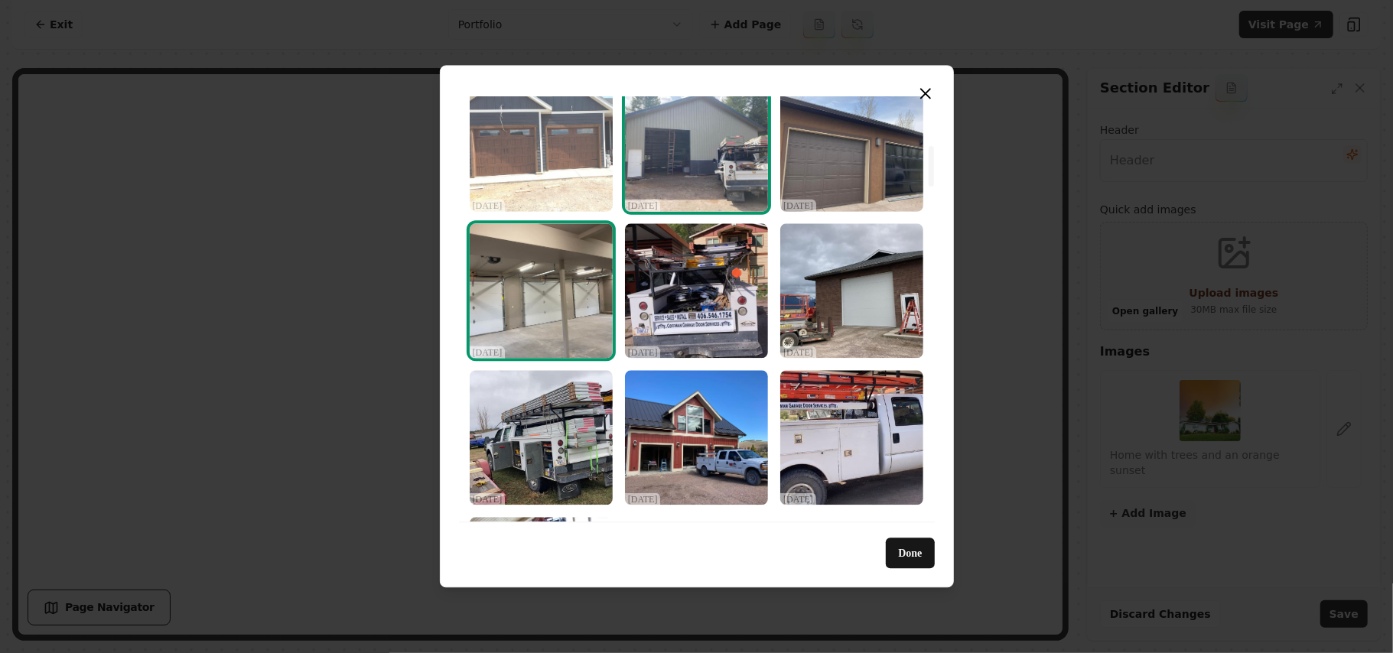
click at [523, 142] on img "Select image image_68dec57b5c7cd75eb87b3503.jpeg" at bounding box center [541, 144] width 143 height 135
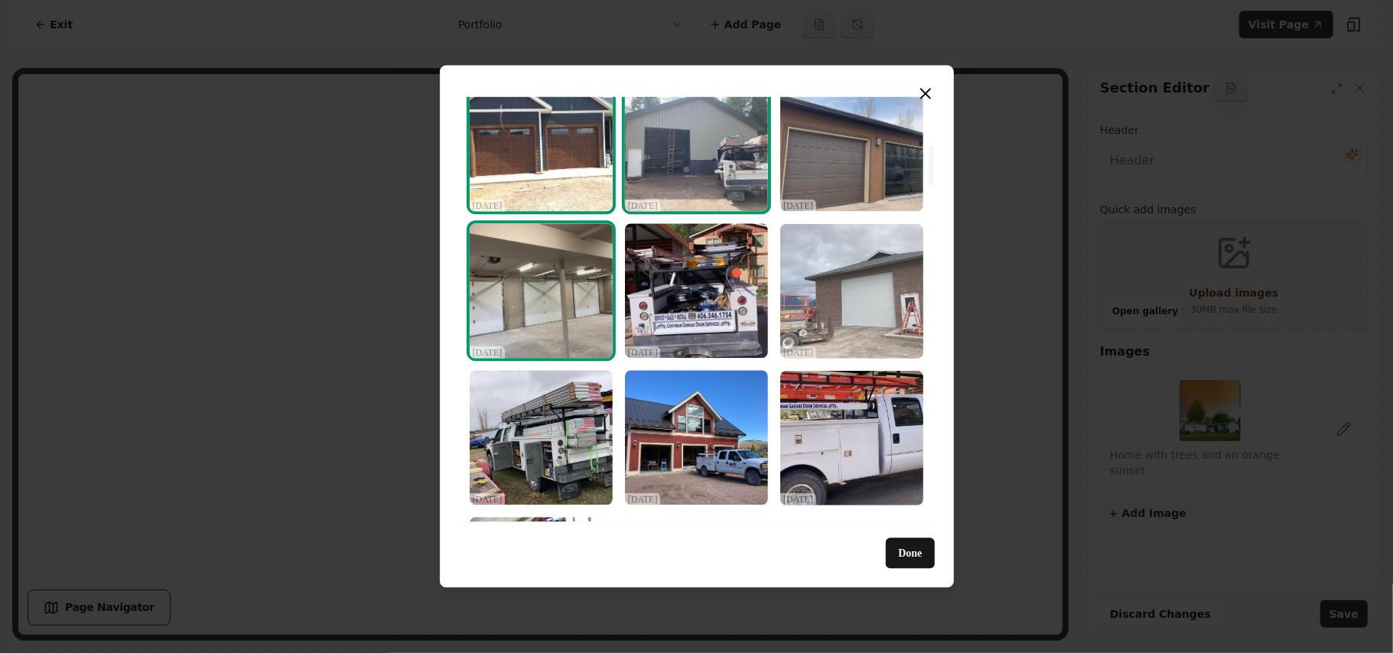
click at [828, 286] on img "Select image image_68dec57b5c7cd75eb87b3482.jpeg" at bounding box center [852, 290] width 143 height 135
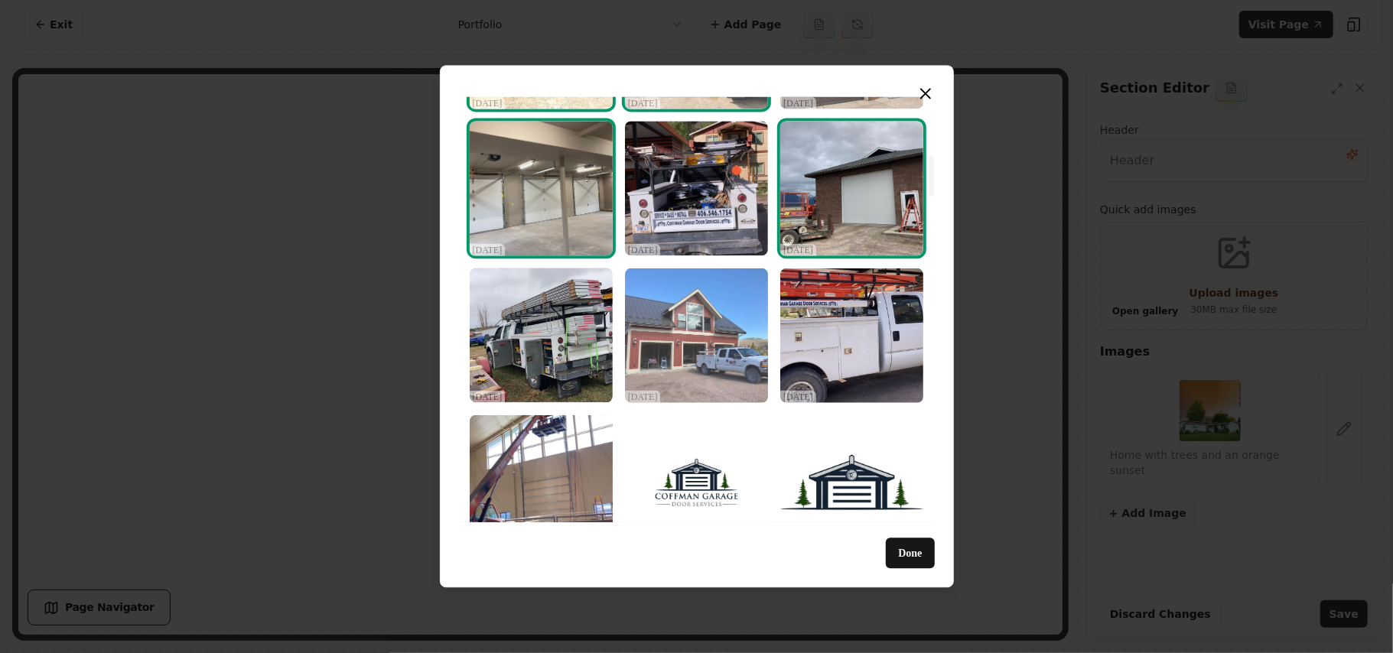
click at [716, 331] on img "Select image image_68dec57b5c7cd75eb87b346e.jpeg" at bounding box center [696, 335] width 143 height 135
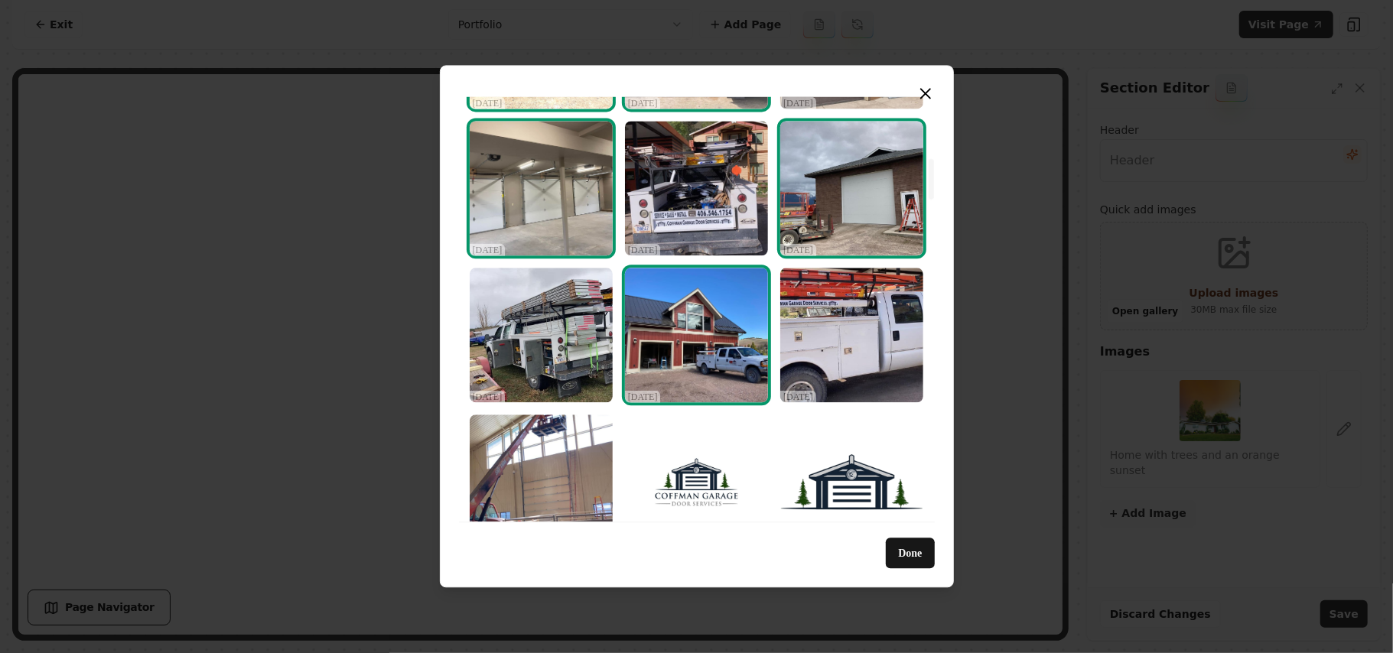
scroll to position [918, 0]
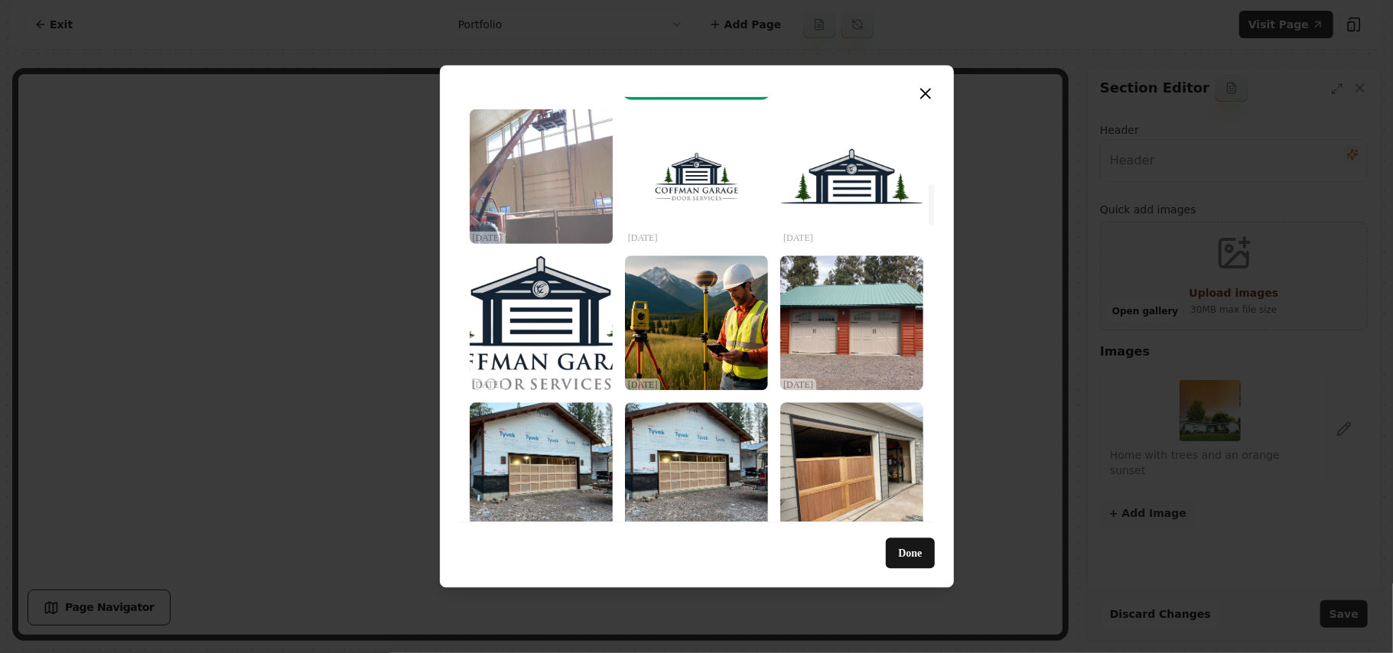
click at [536, 179] on img "Select image image_68dec57a5c7cd75eb87b33dd.jpeg" at bounding box center [541, 176] width 143 height 135
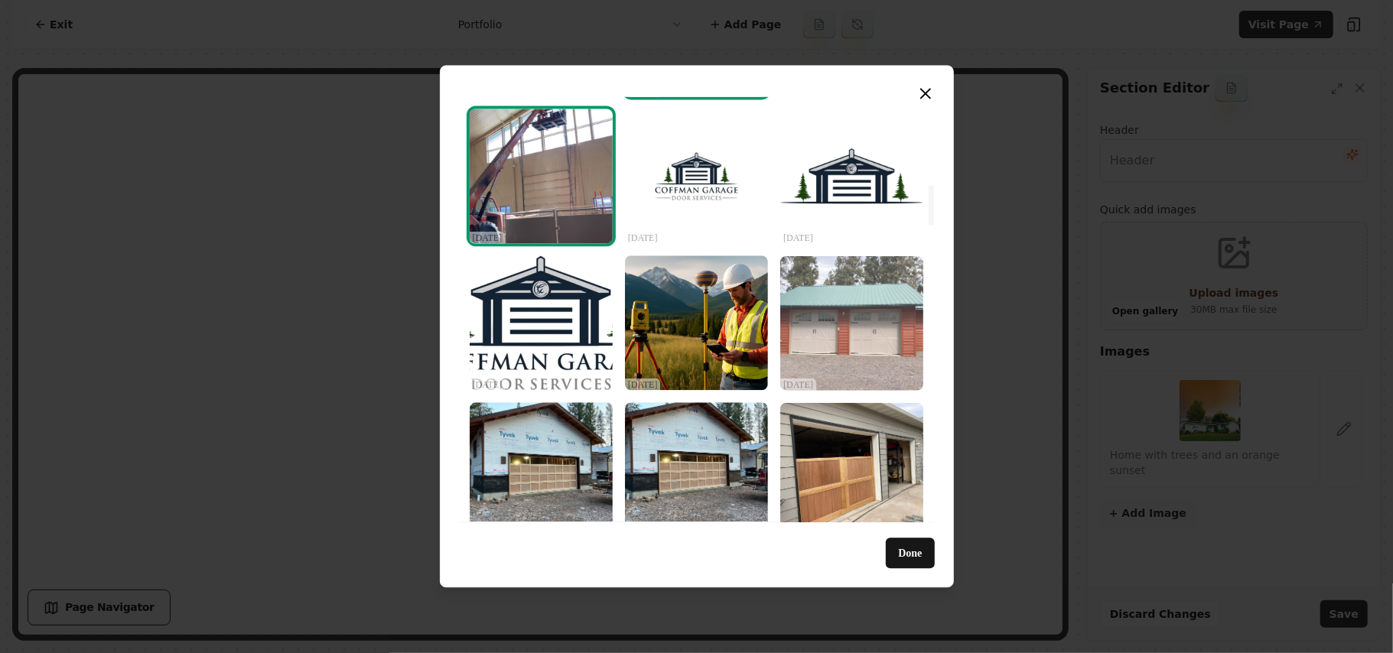
click at [870, 324] on img "Select image image_68dec47a5c7cd75eb875b640.jpeg" at bounding box center [852, 323] width 143 height 135
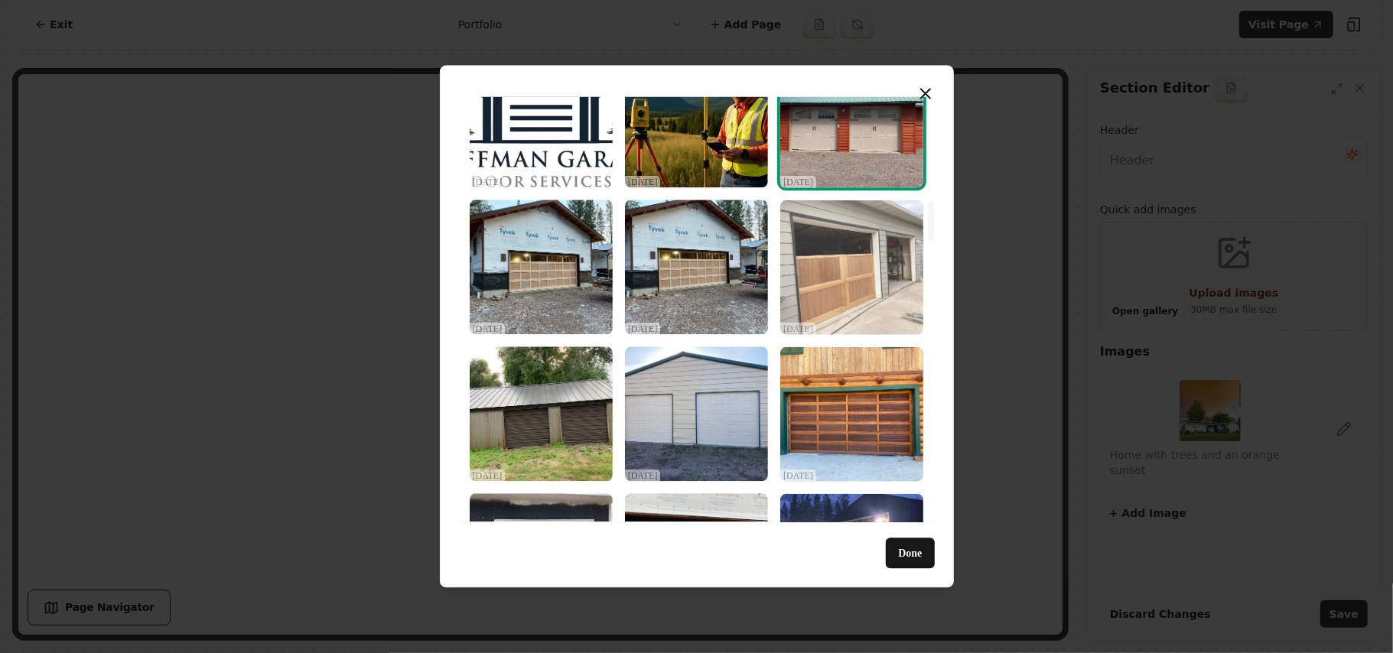
scroll to position [1122, 0]
click at [858, 292] on img "Select image image_68dec4795c7cd75eb875b387.jpeg" at bounding box center [852, 266] width 143 height 135
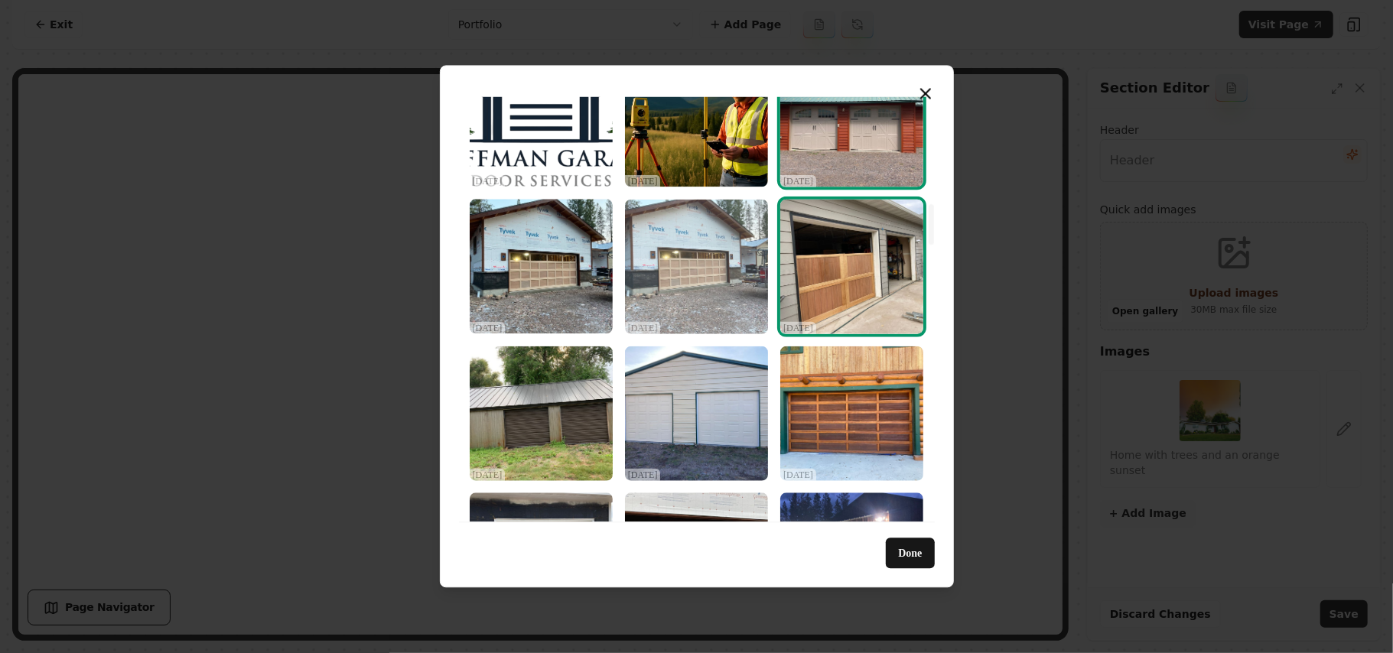
click at [677, 285] on img "Select image image_68dec4795c7cd75eb875b509.jpeg" at bounding box center [696, 266] width 143 height 135
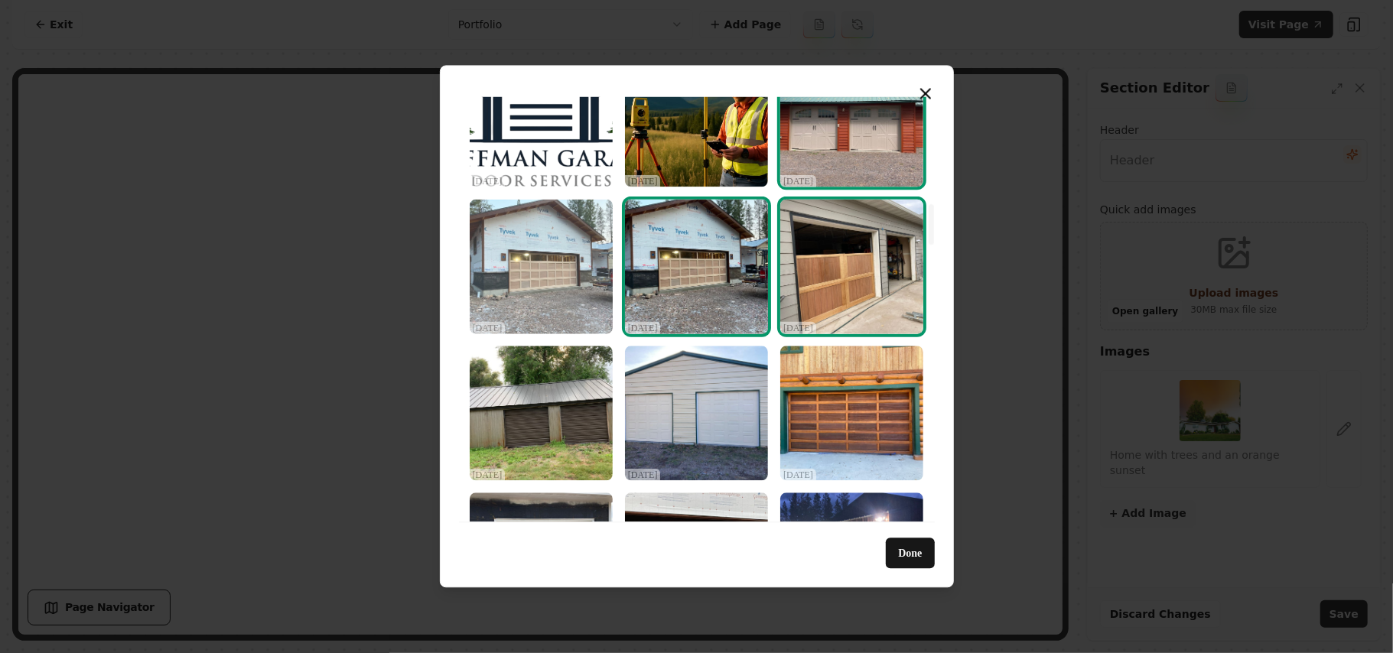
click at [537, 270] on img "Select image image_68dec4795c7cd75eb875b5d6.jpeg" at bounding box center [541, 266] width 143 height 135
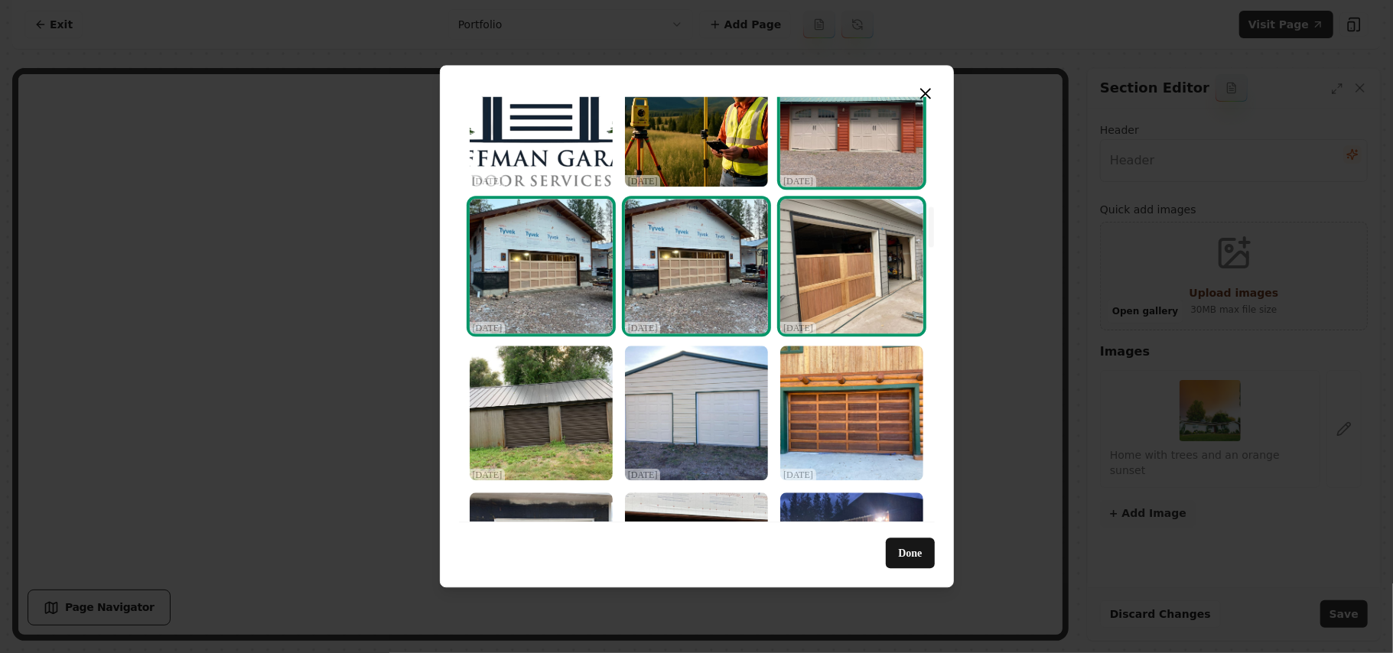
scroll to position [1224, 0]
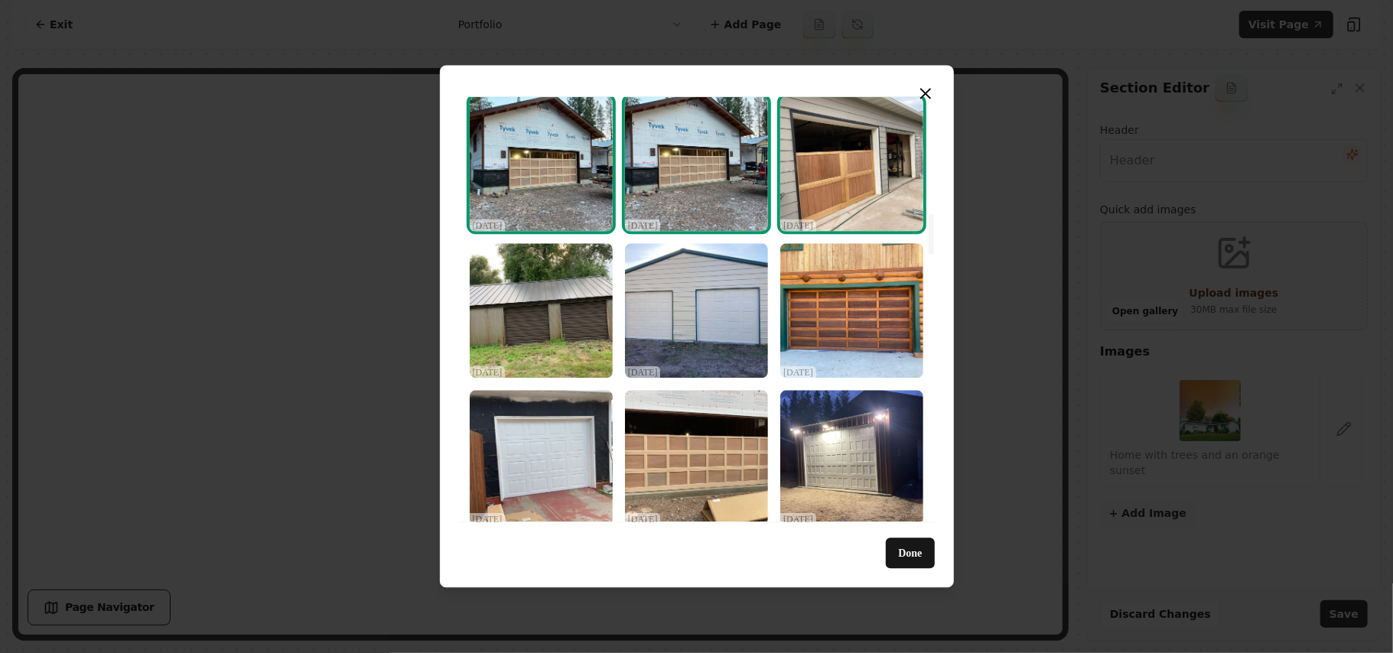
click at [940, 328] on div "Upload My Images Stock Images 10/02/25 10/02/25 10/02/25 10/02/25 10/02/25 10/0…" at bounding box center [697, 326] width 514 height 523
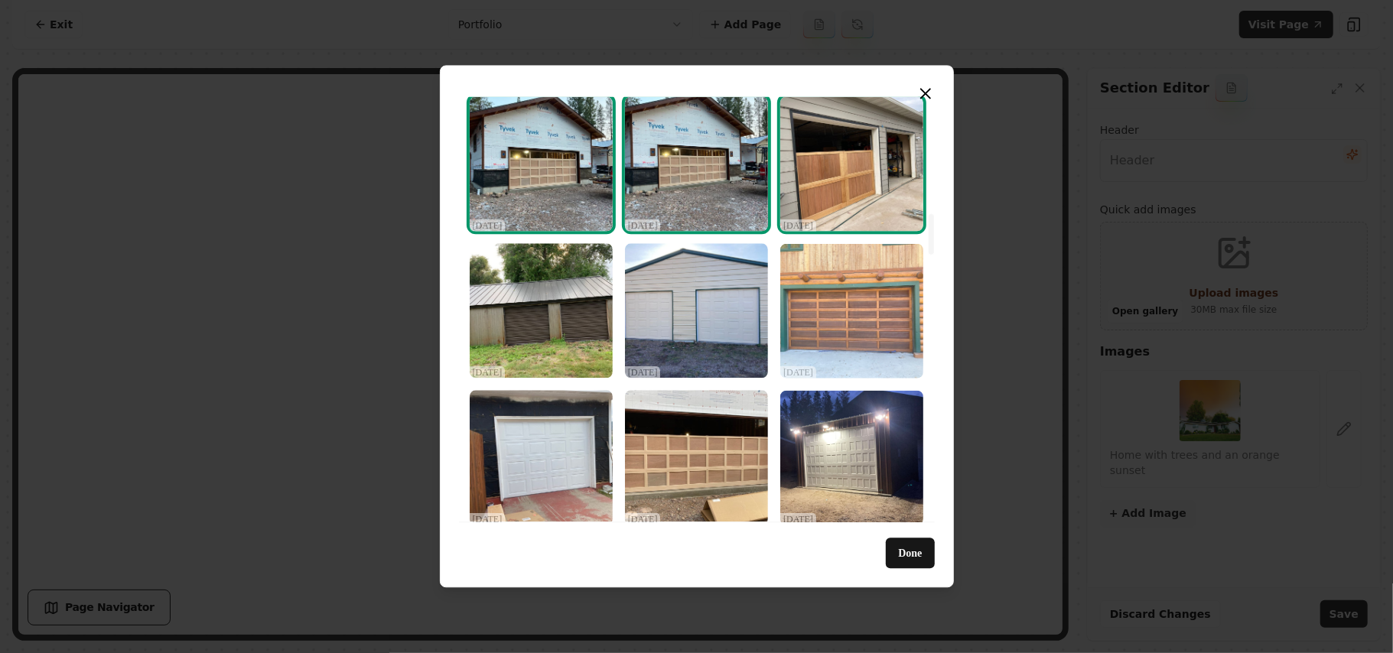
click at [858, 328] on img "Select image image_68dec4795c7cd75eb875b291.jpeg" at bounding box center [852, 310] width 143 height 135
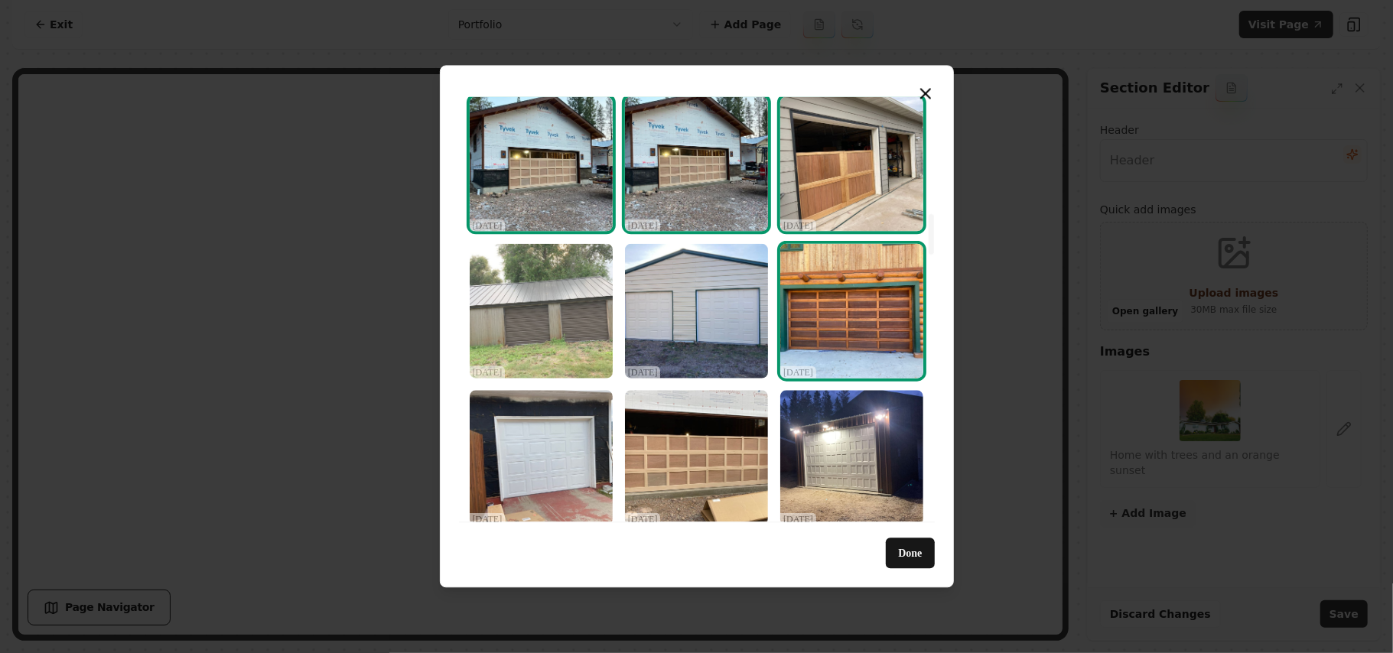
drag, startPoint x: 719, startPoint y: 329, endPoint x: 552, endPoint y: 331, distance: 167.6
click at [718, 329] on img "Select image image_68dec4795c7cd75eb875b29a.jpeg" at bounding box center [696, 310] width 143 height 135
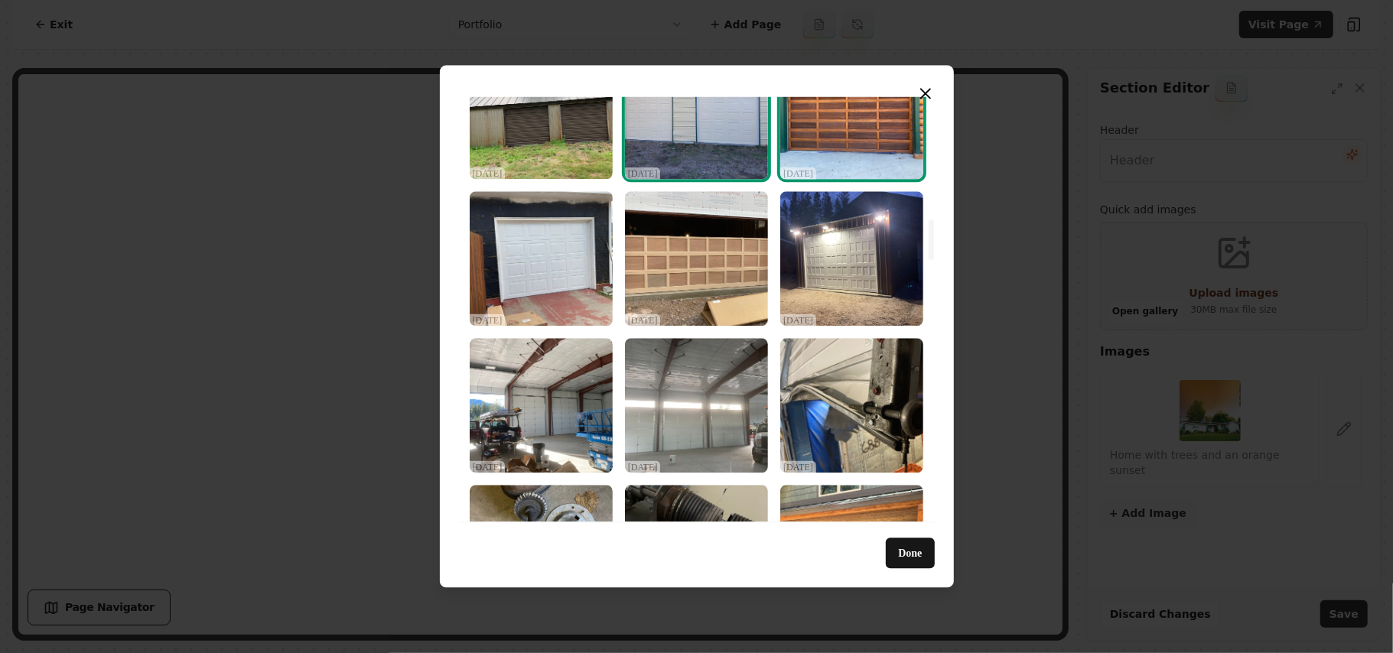
scroll to position [1428, 0]
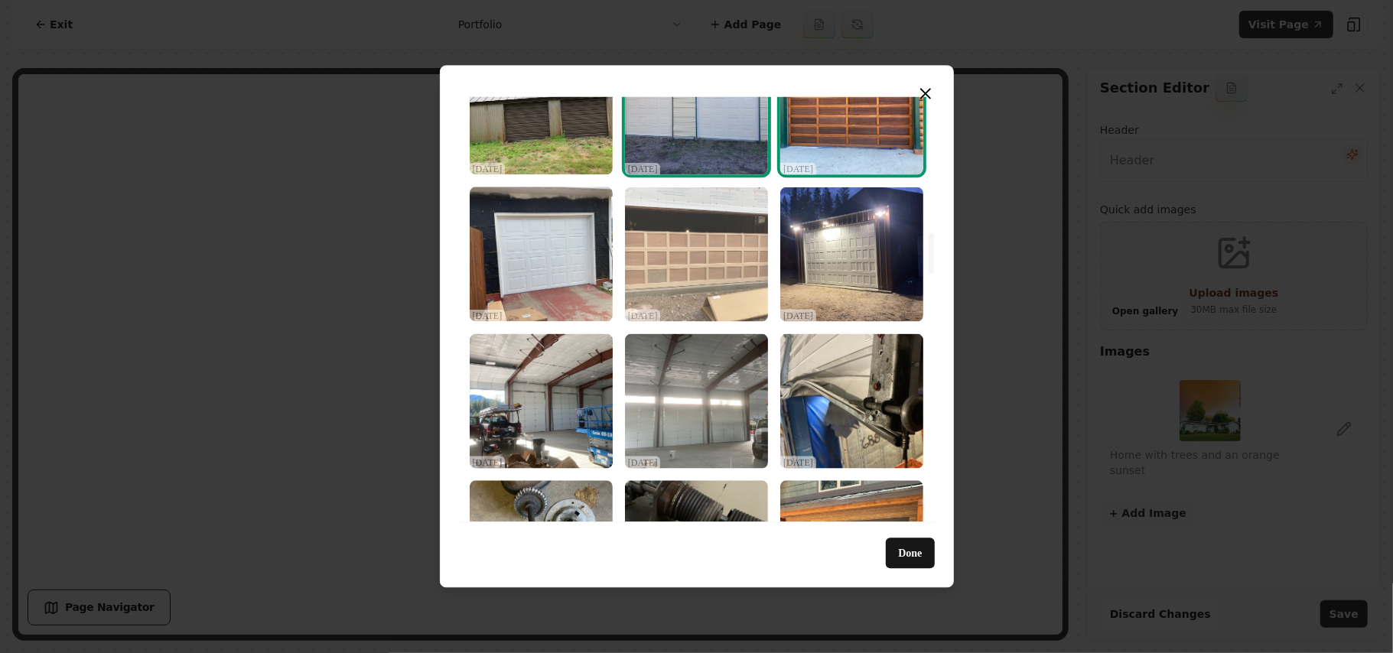
click at [696, 275] on img "Select image image_68dec4795c7cd75eb875b2df.jpeg" at bounding box center [696, 254] width 143 height 135
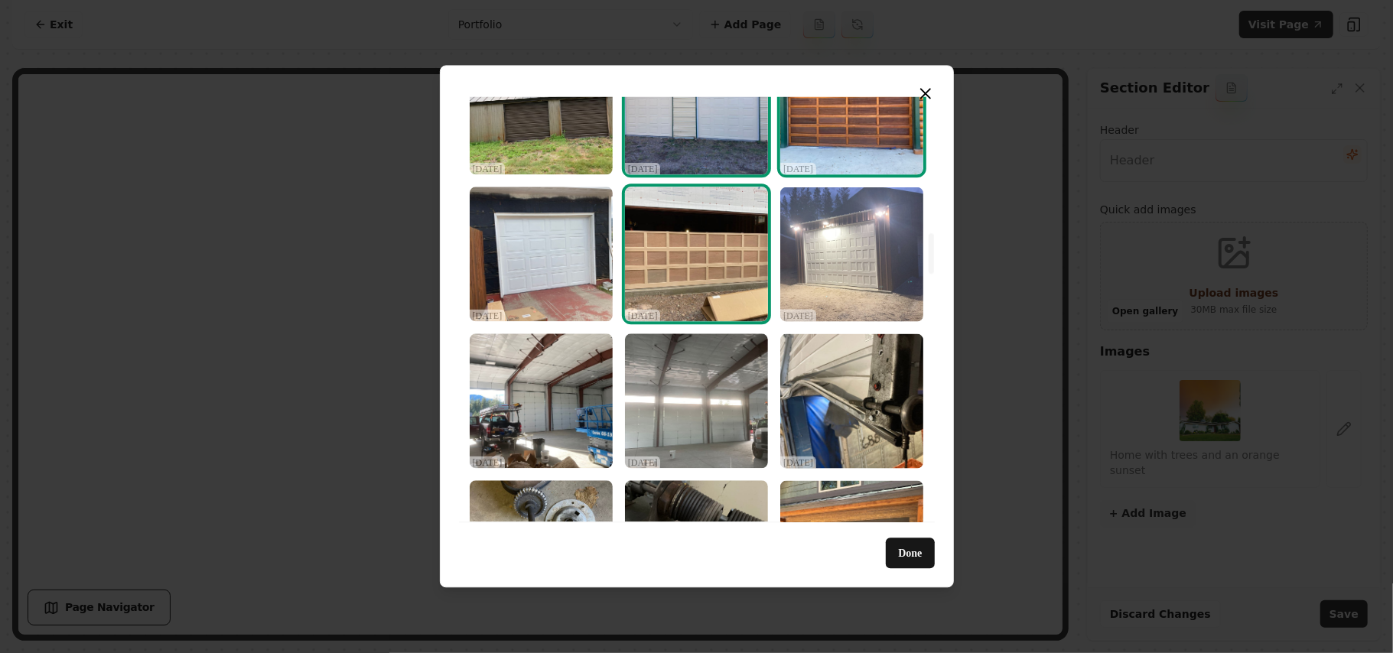
click at [882, 275] on img "Select image image_68dec4795c7cd75eb875b265.jpeg" at bounding box center [852, 254] width 143 height 135
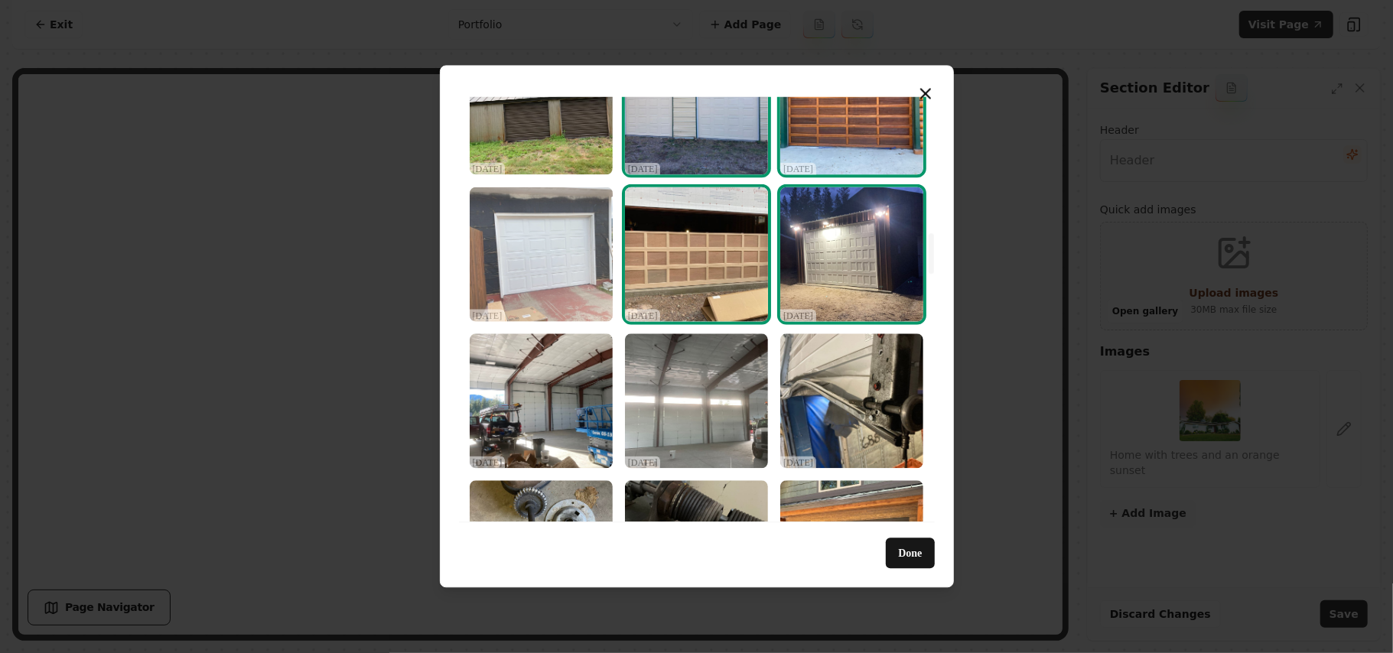
click at [573, 262] on img "Select image image_68dec4795c7cd75eb875b295.jpeg" at bounding box center [541, 254] width 143 height 135
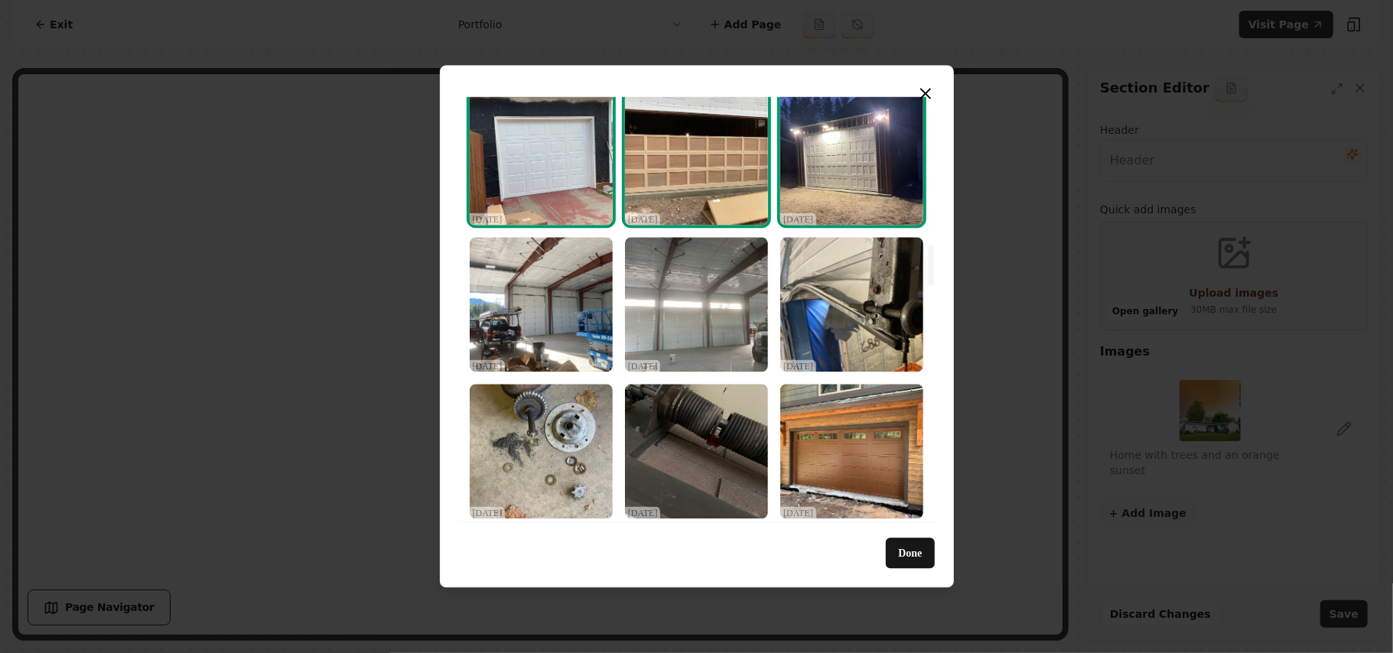
scroll to position [1632, 0]
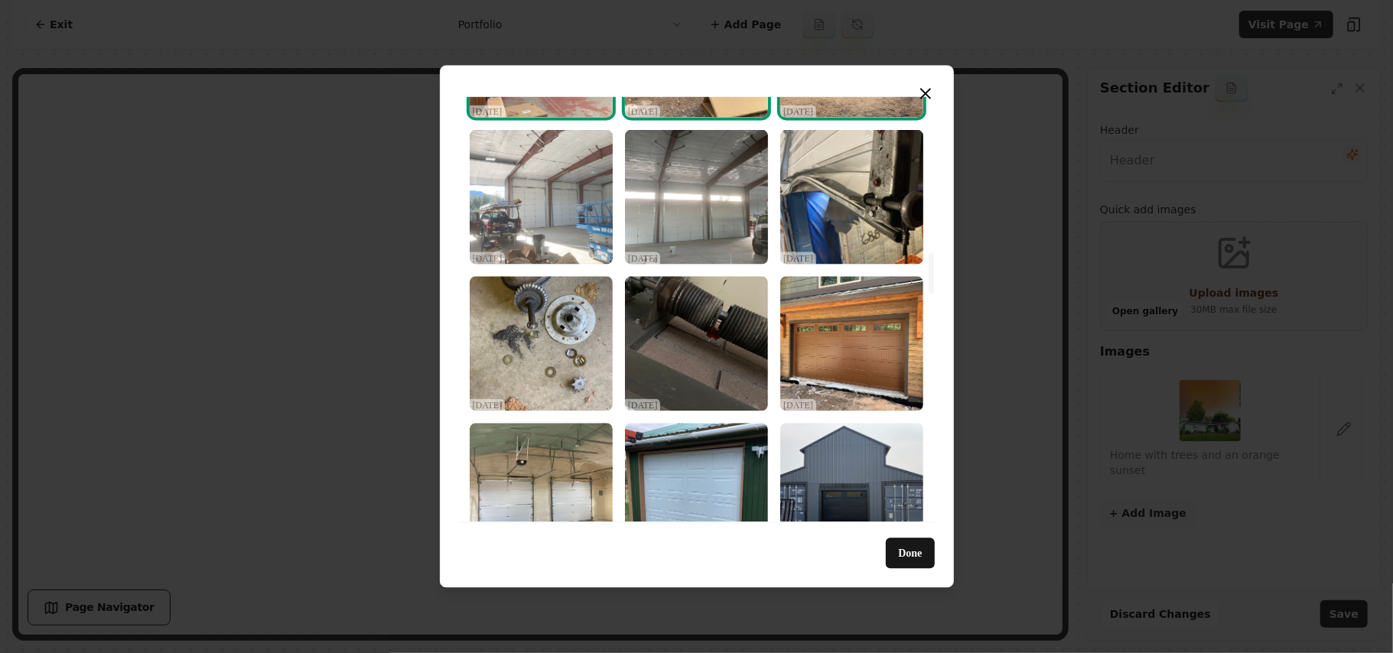
click at [555, 222] on img "Select image image_68dec4795c7cd75eb875b217.jpeg" at bounding box center [541, 196] width 143 height 135
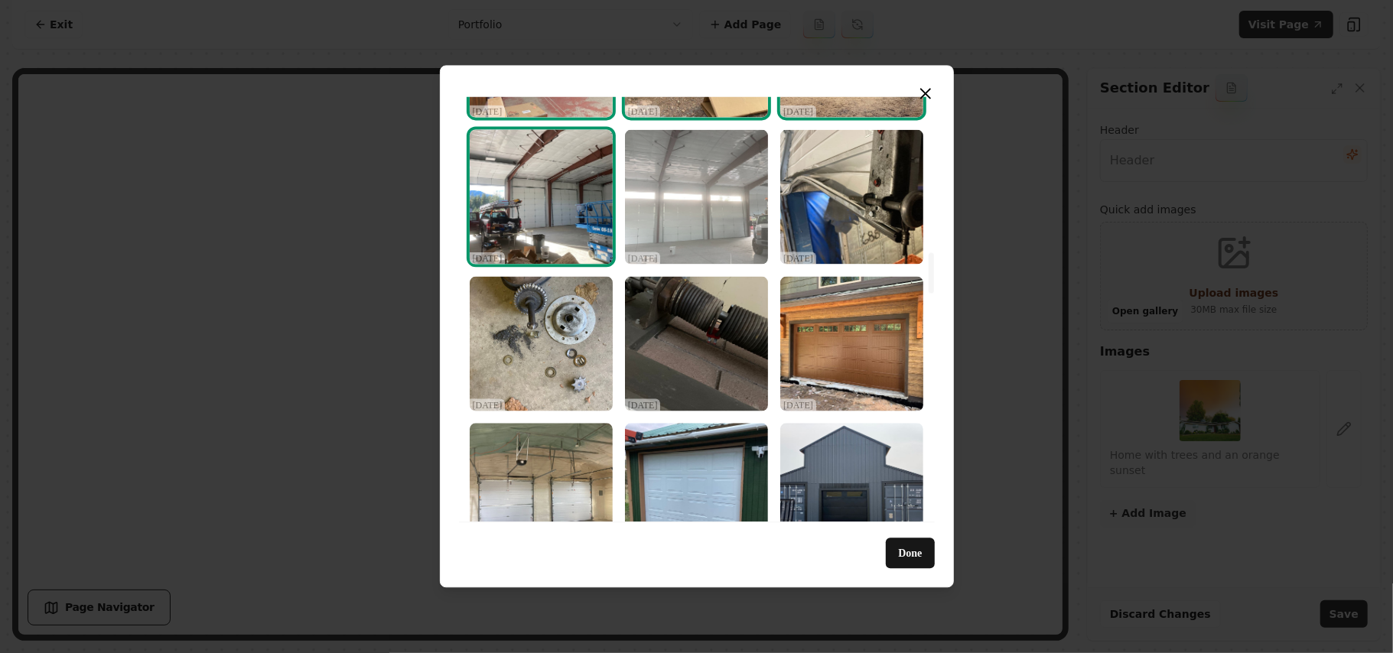
click at [712, 210] on img "Select image image_68dec4795c7cd75eb875b263.jpeg" at bounding box center [696, 196] width 143 height 135
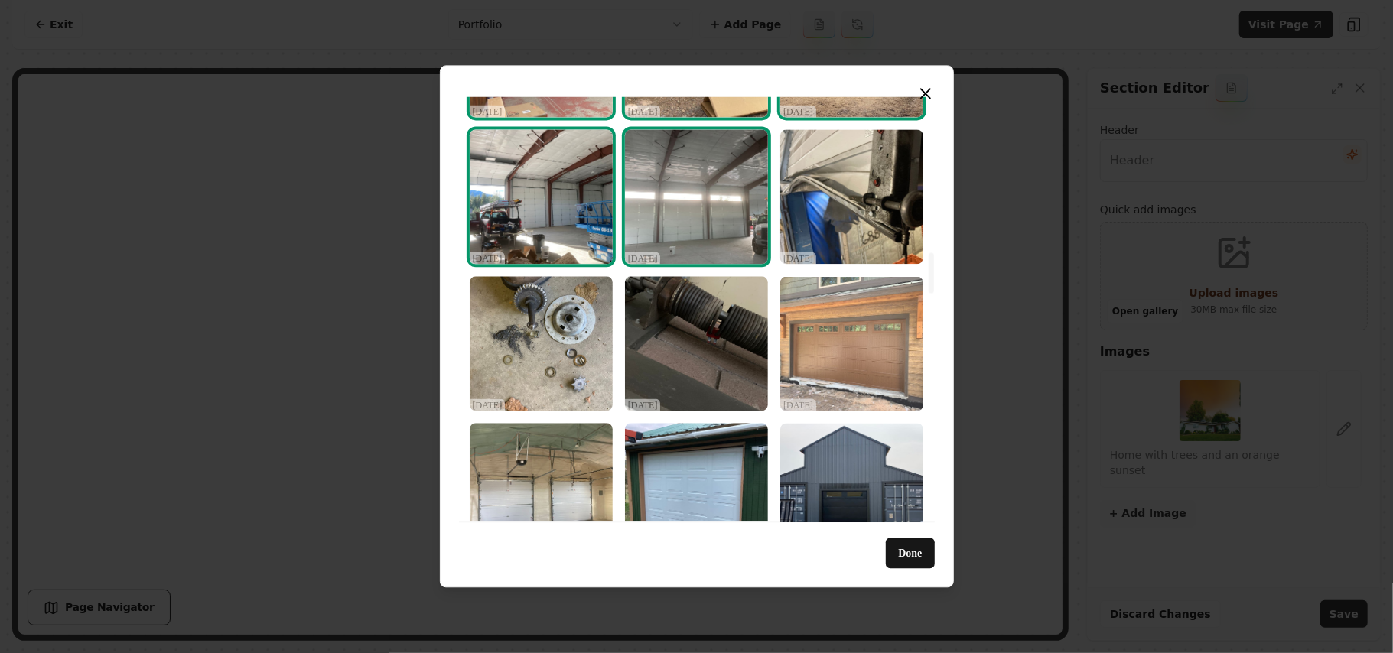
click at [859, 355] on img "Select image image_68dec4795c7cd75eb875b151.jpeg" at bounding box center [852, 343] width 143 height 135
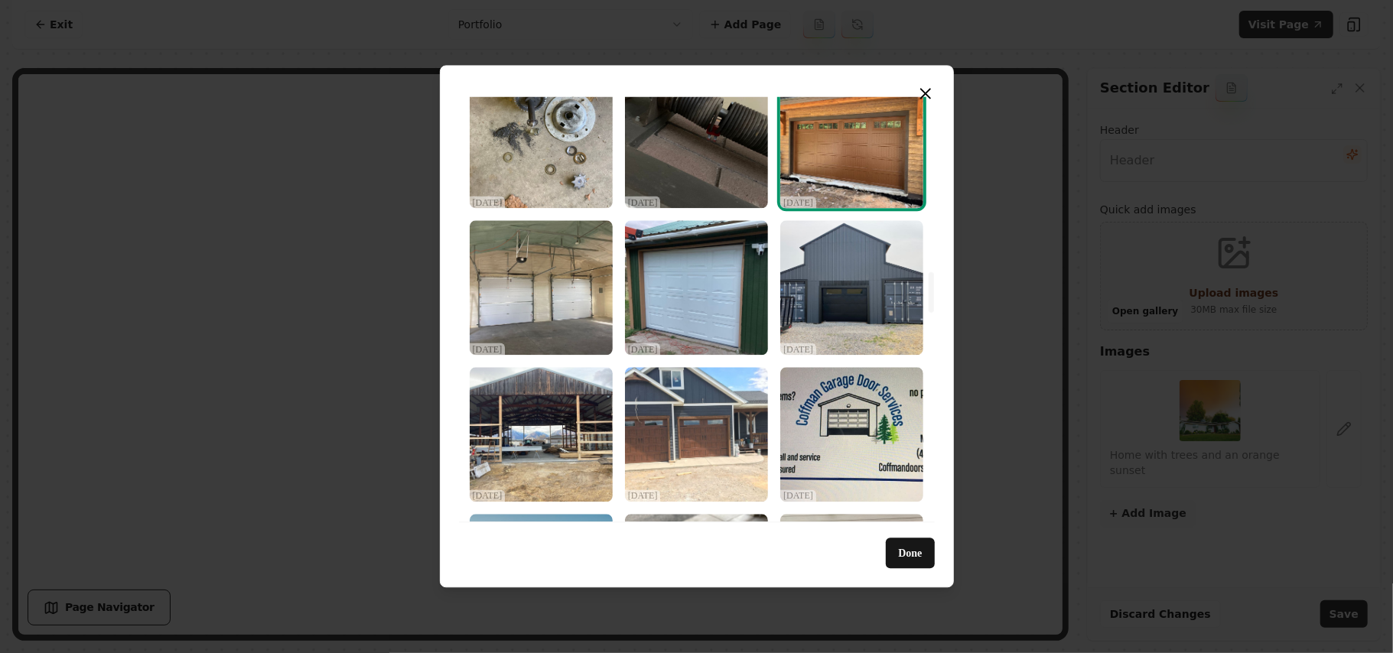
scroll to position [1837, 0]
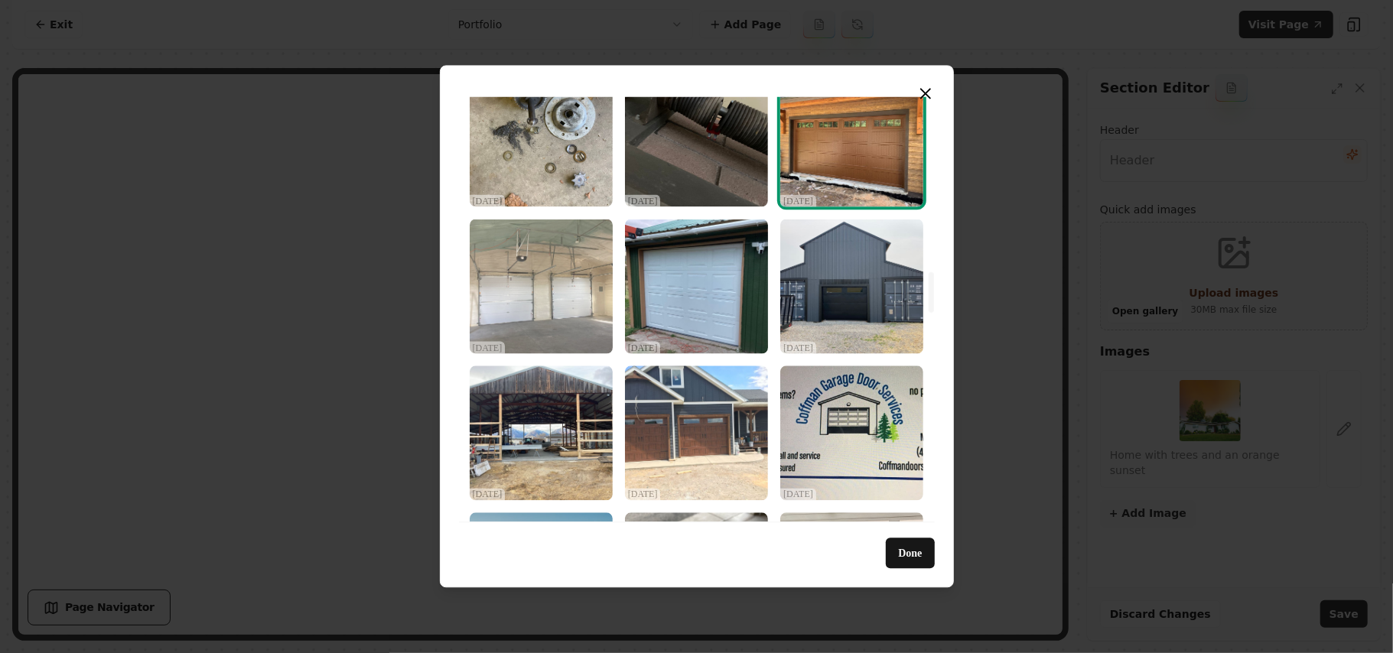
click at [564, 310] on img "Select image image_68dec4785c7cd75eb875aea6.jpeg" at bounding box center [541, 286] width 143 height 135
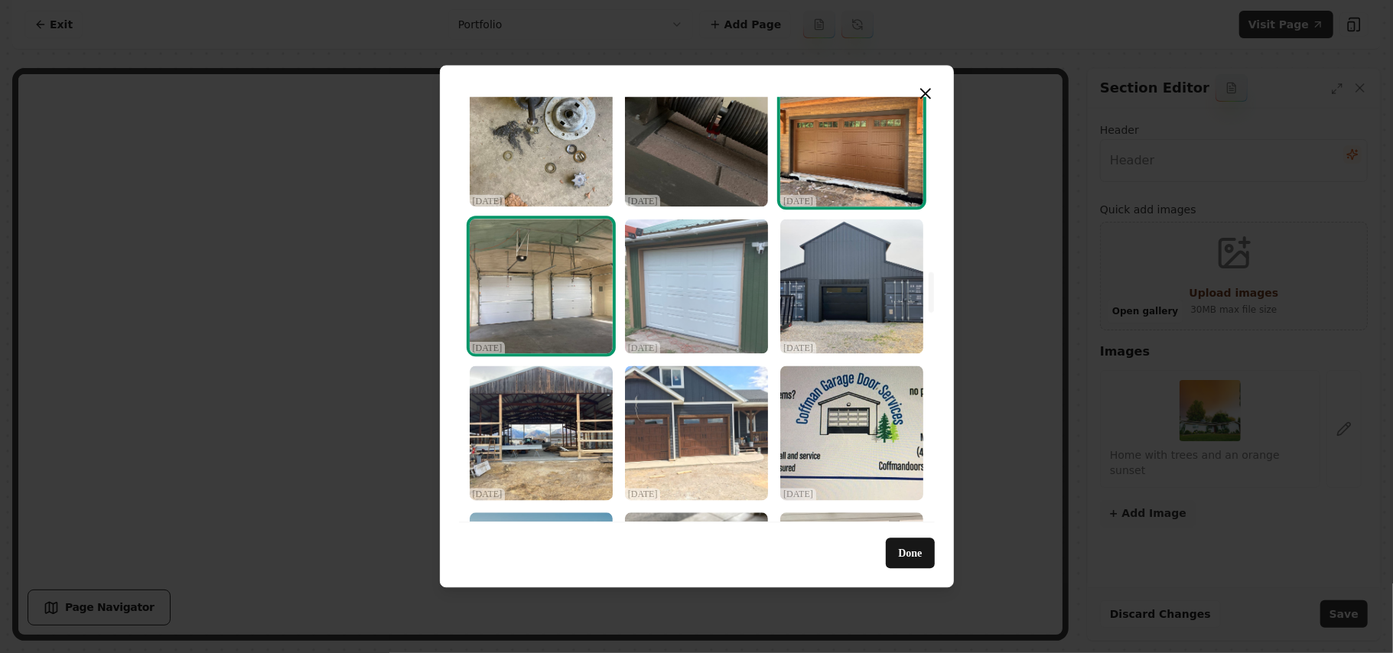
click at [689, 283] on img "Select image image_68dec4785c7cd75eb875af25.jpeg" at bounding box center [696, 286] width 143 height 135
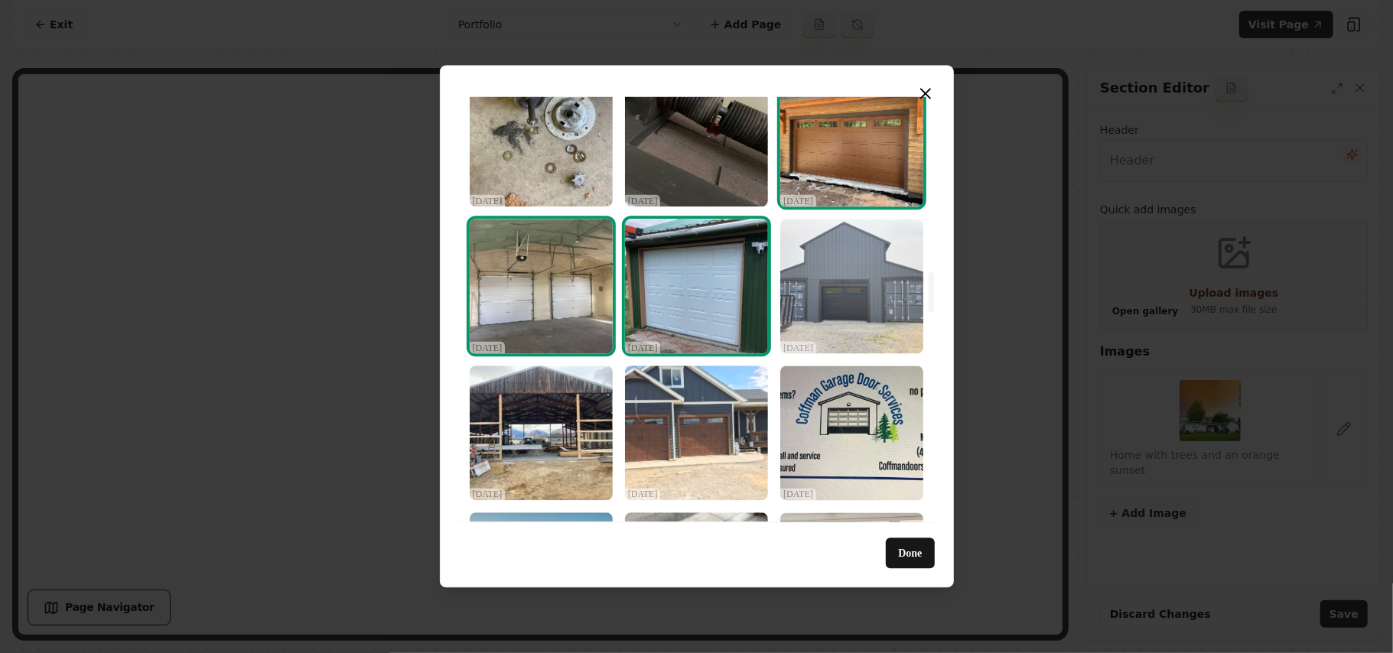
click at [826, 295] on img "Select image image_68dec4785c7cd75eb875ae68.jpeg" at bounding box center [852, 286] width 143 height 135
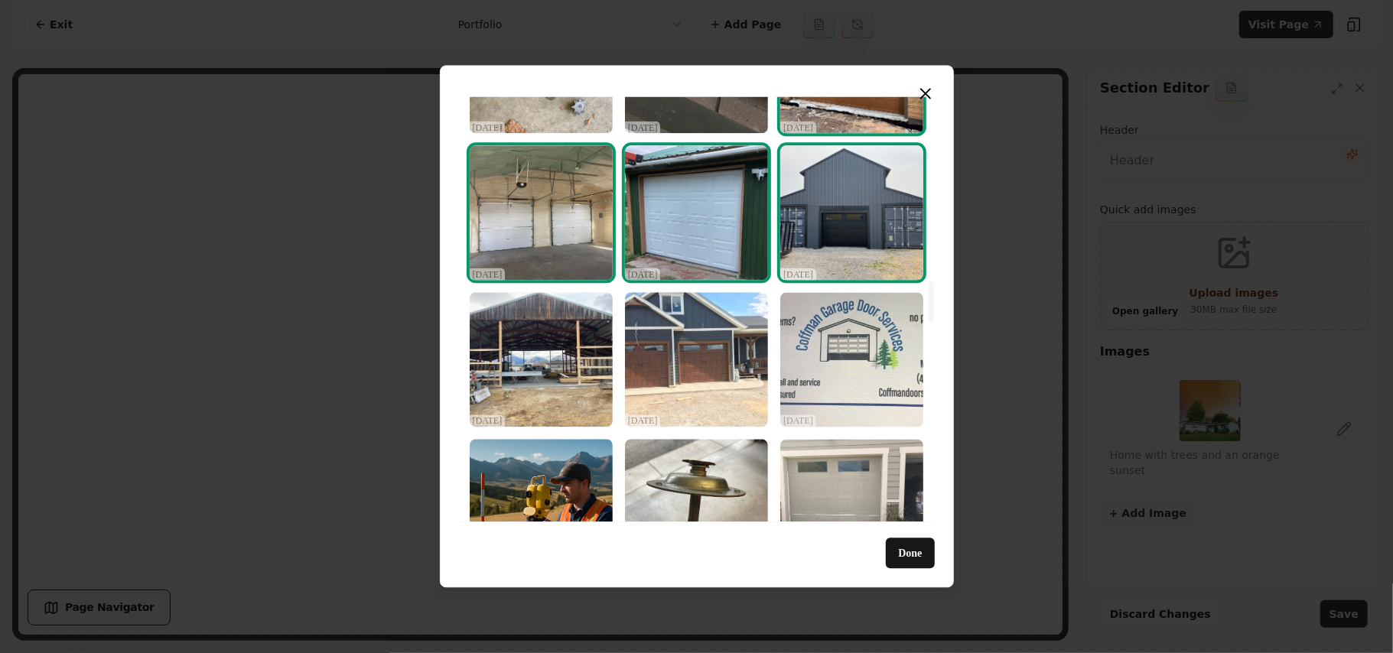
scroll to position [1938, 0]
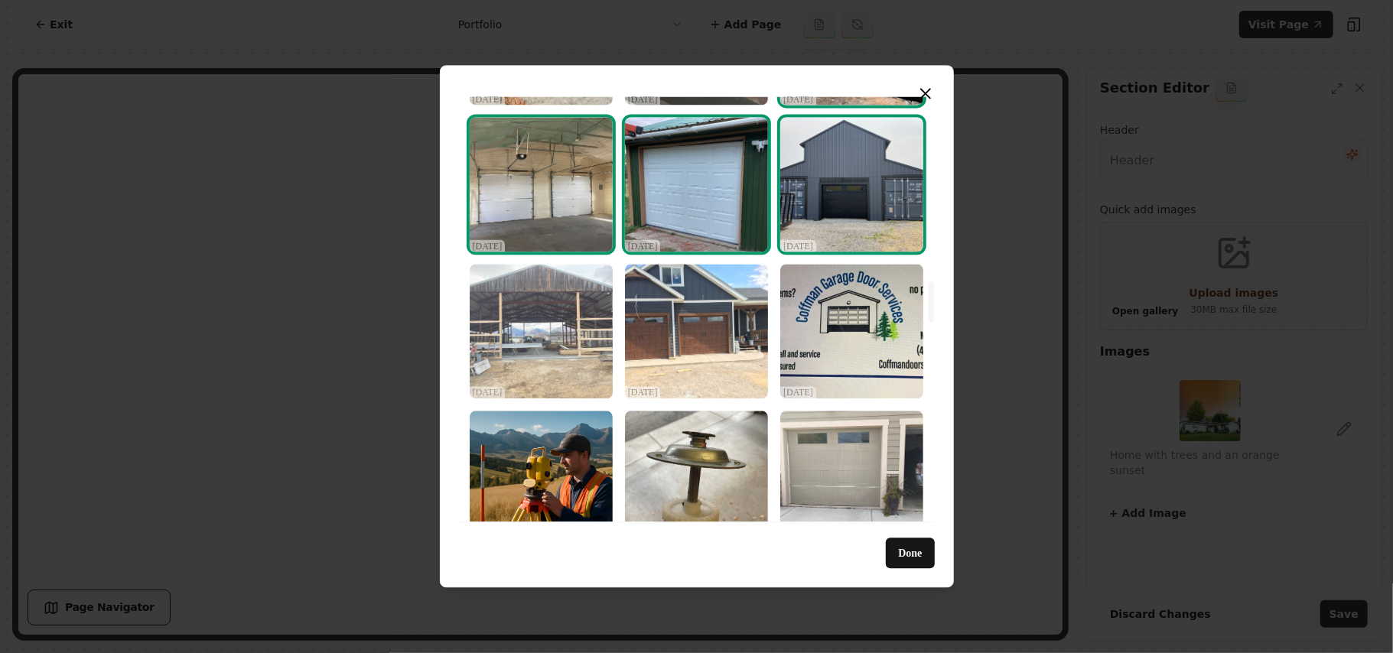
click at [568, 316] on img "Select image image_68dec4785c7cd75eb875af2a.jpeg" at bounding box center [541, 331] width 143 height 135
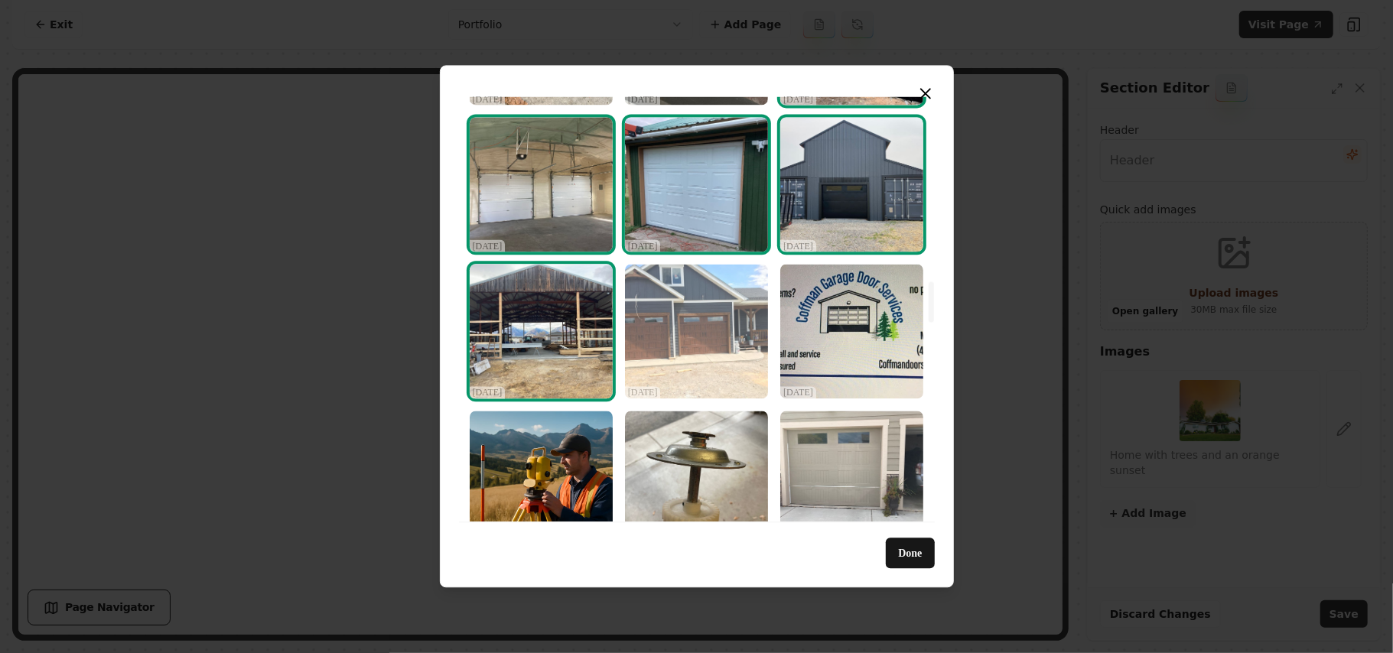
click at [667, 310] on img "Select image image_68dec4785c7cd75eb875b03e.jpeg" at bounding box center [696, 331] width 143 height 135
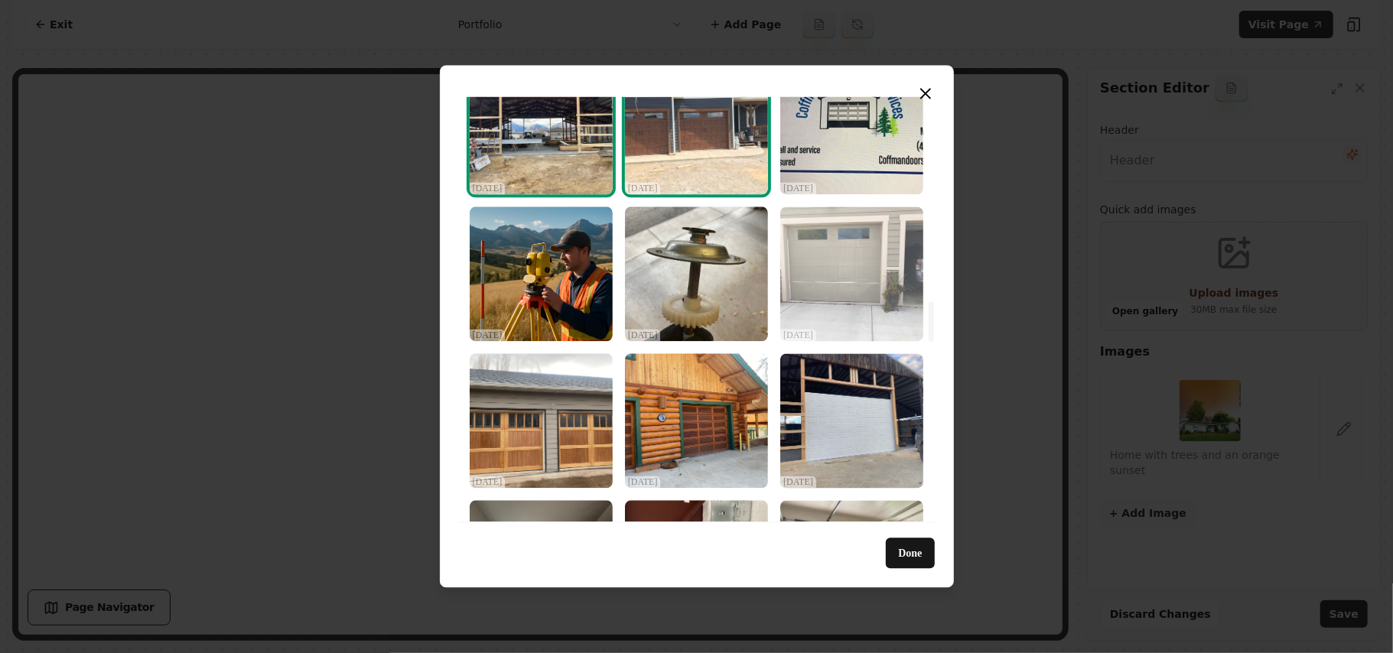
click at [830, 295] on img "Select image image_68dec4785c7cd75eb875ad11.jpeg" at bounding box center [852, 274] width 143 height 135
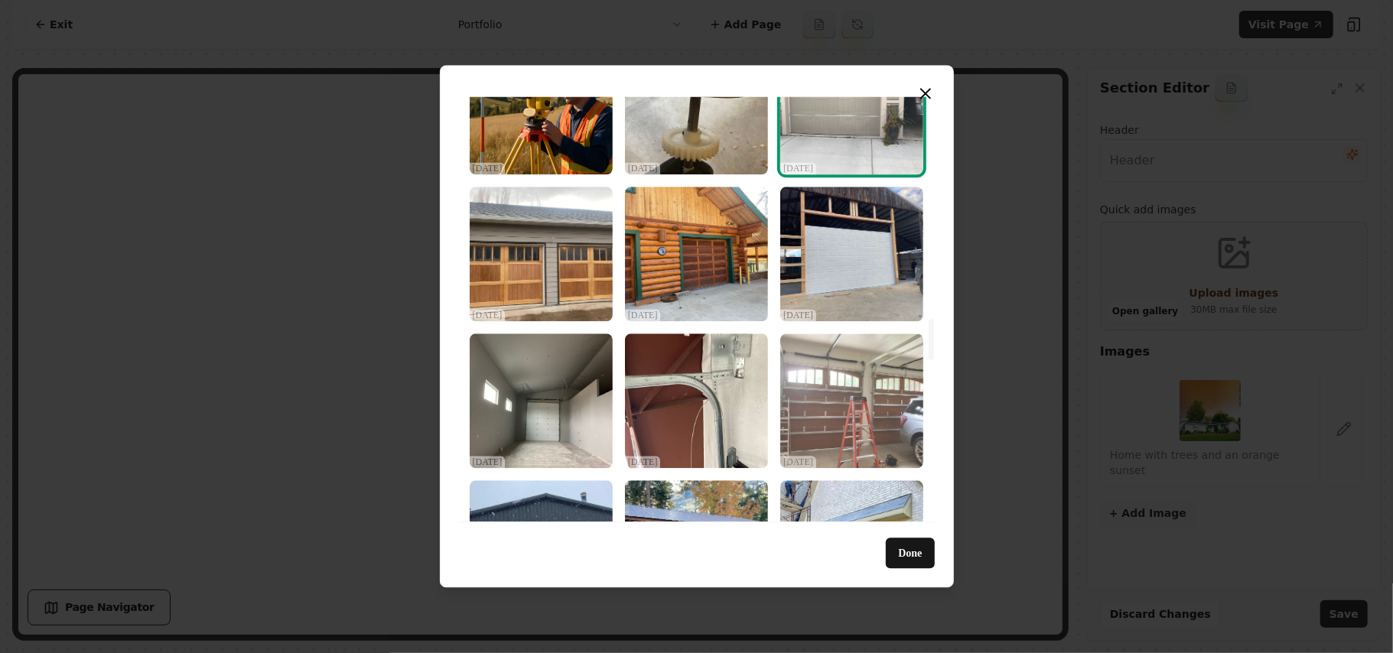
scroll to position [2346, 0]
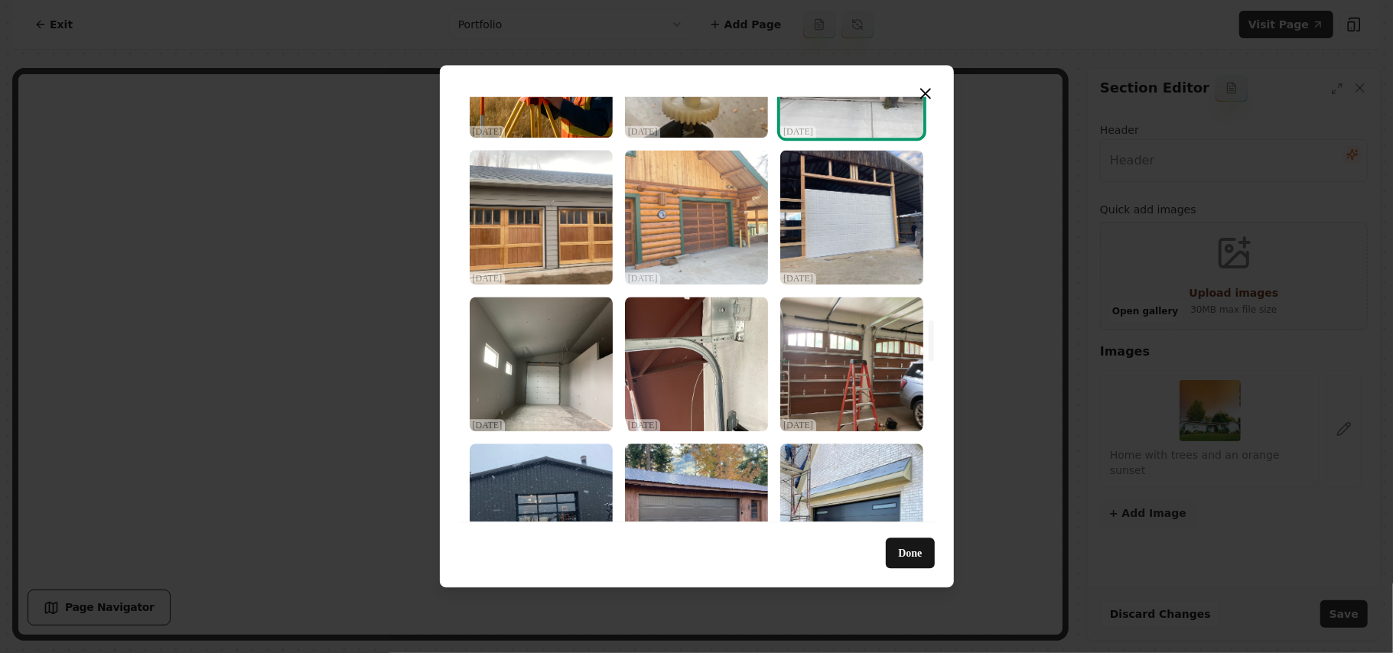
click at [678, 230] on img "Select image image_68dec4785c7cd75eb875ad34.jpeg" at bounding box center [696, 217] width 143 height 135
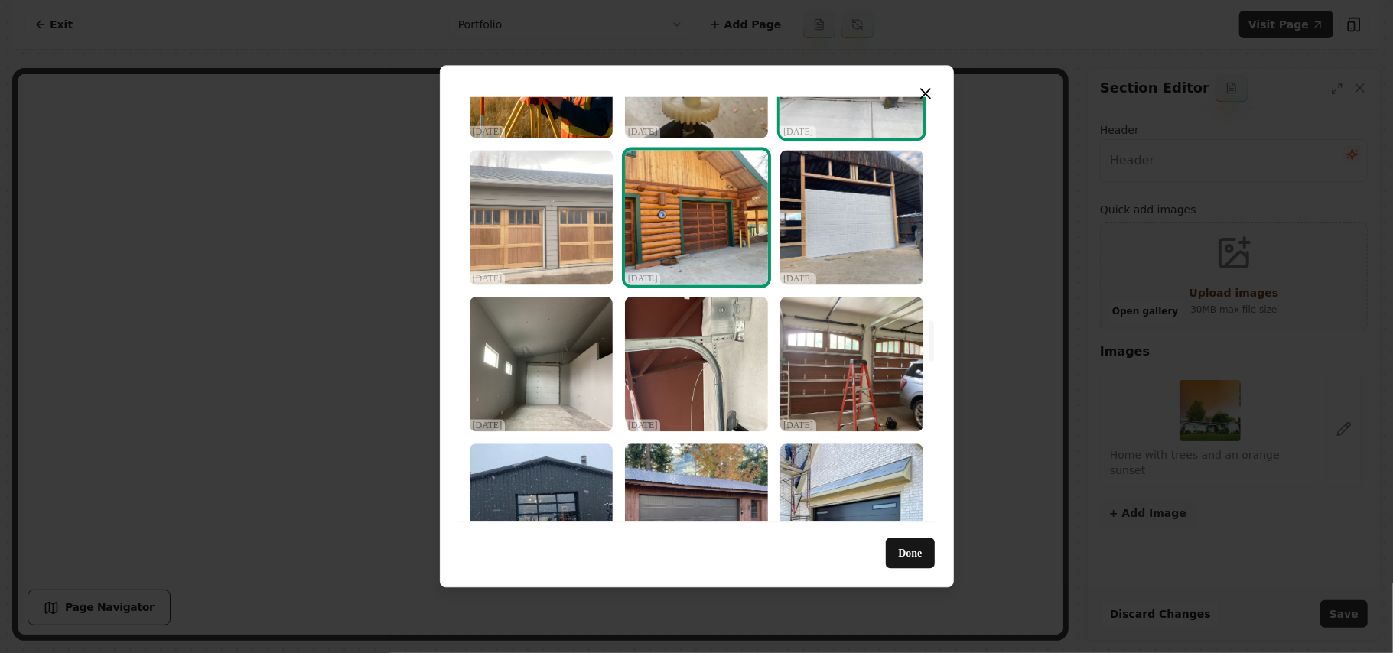
click at [526, 230] on img "Select image image_68dec4785c7cd75eb875ad86.jpeg" at bounding box center [541, 217] width 143 height 135
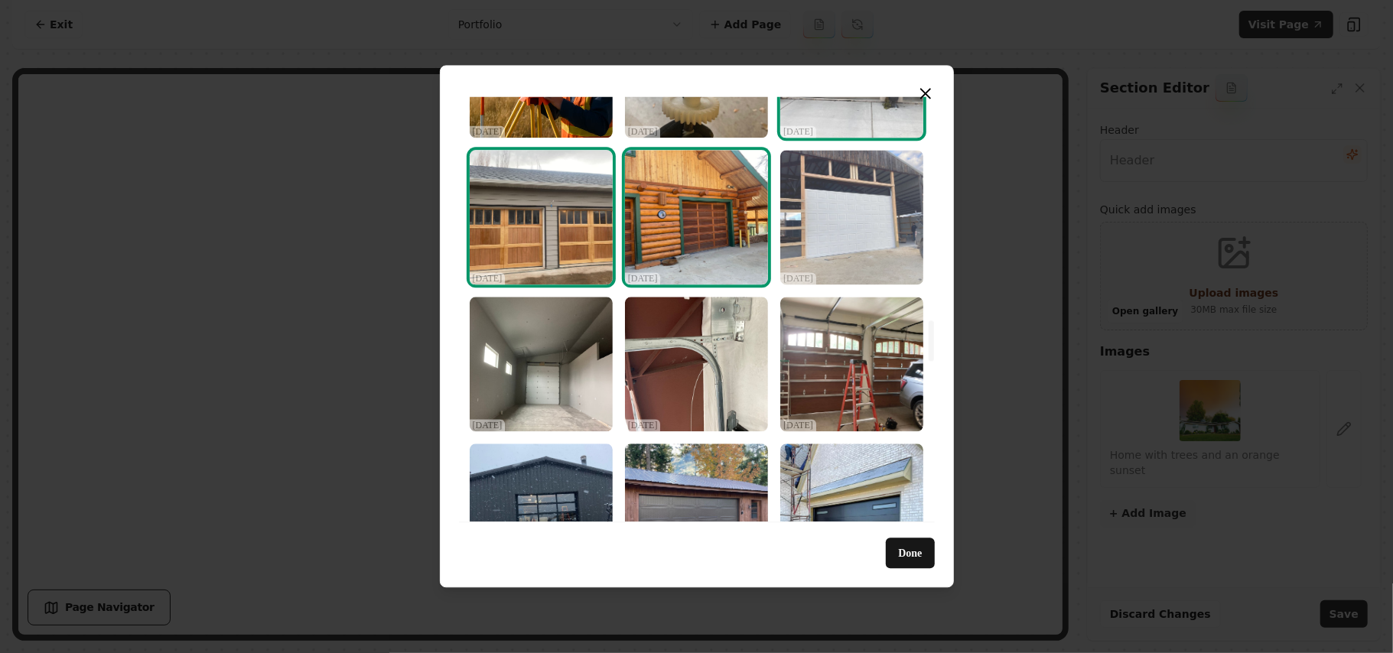
click at [810, 230] on img "Select image image_68dec4785c7cd75eb875ad82.jpeg" at bounding box center [852, 217] width 143 height 135
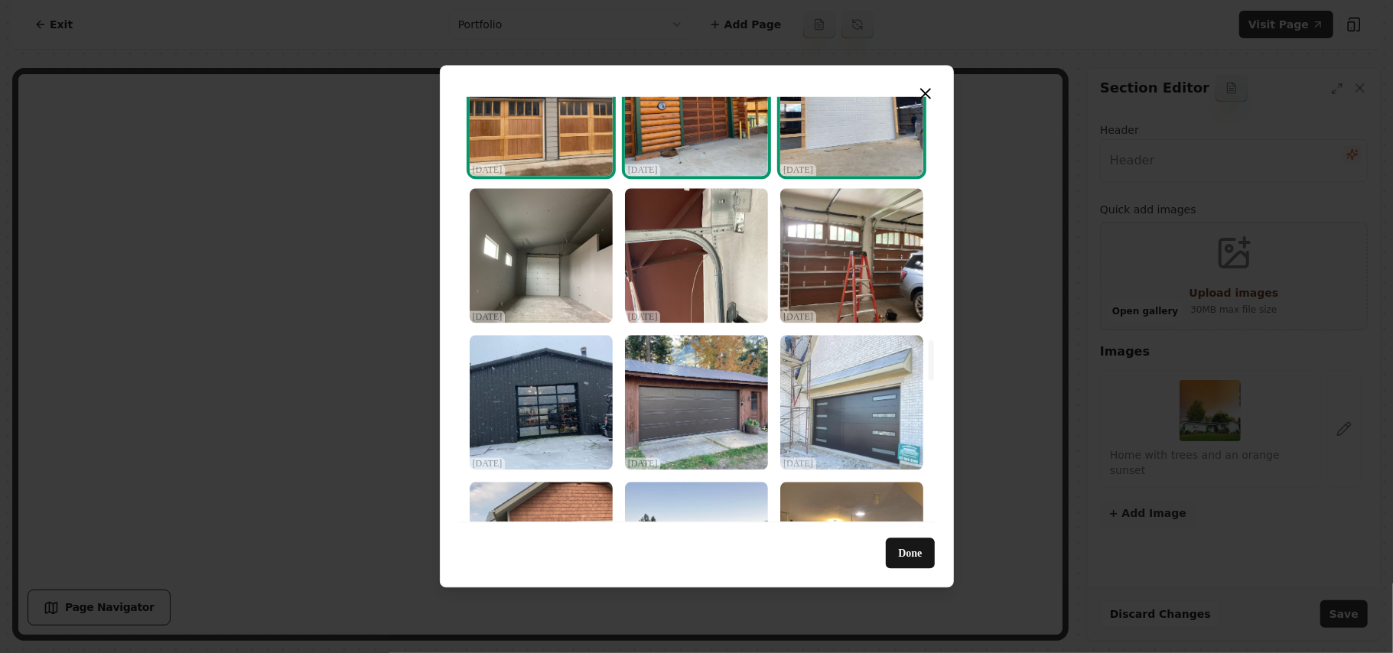
scroll to position [2550, 0]
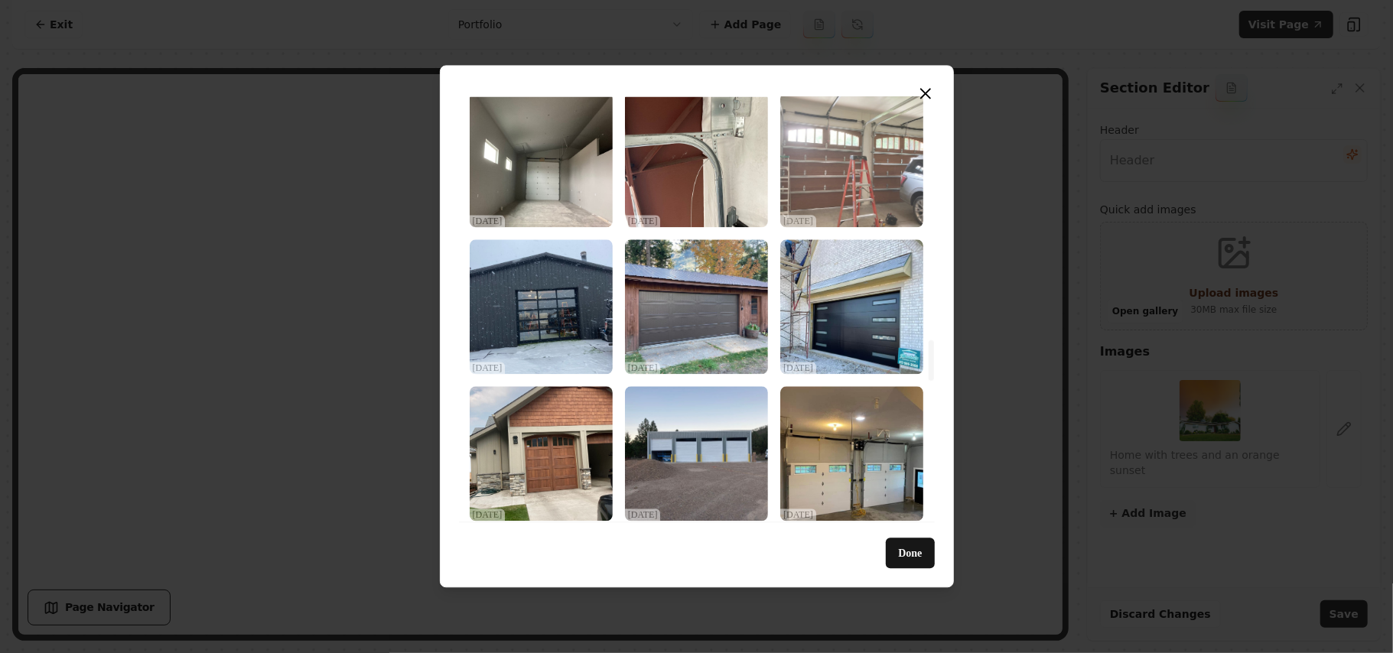
click at [845, 211] on img "Select image image_68dec4775c7cd75eb875ac1b.jpeg" at bounding box center [852, 160] width 143 height 135
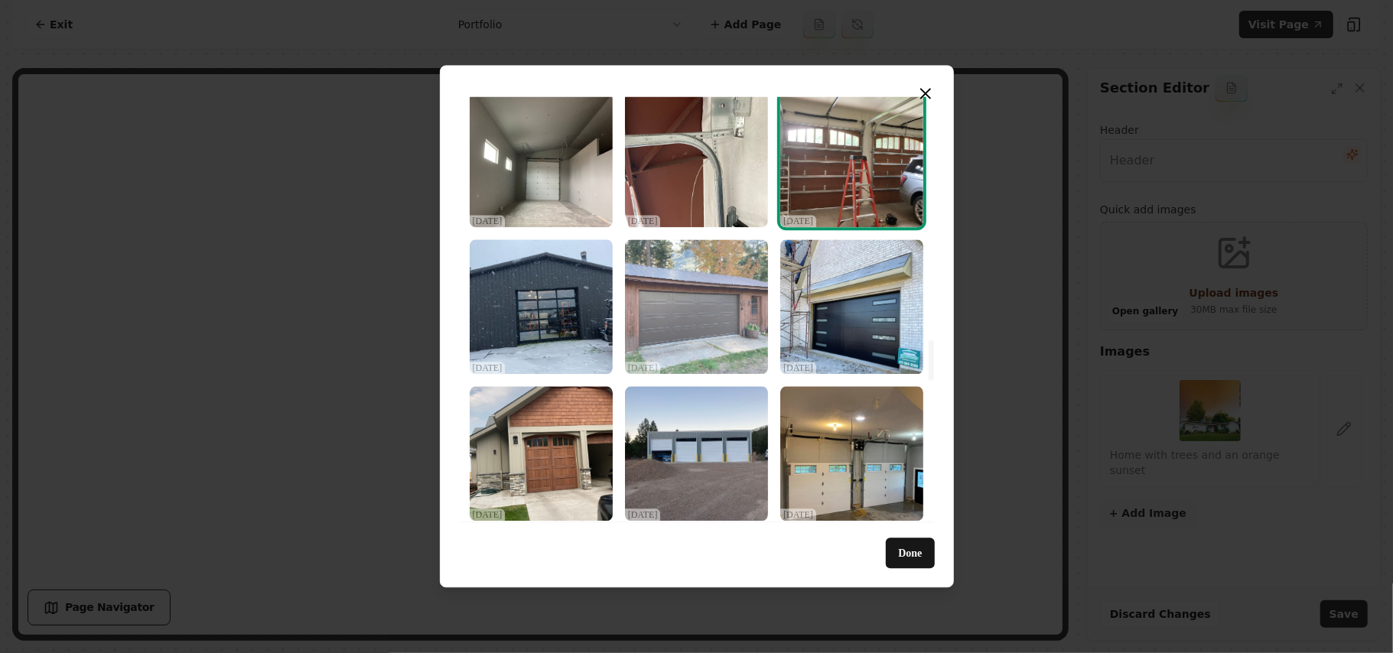
click at [714, 340] on img "Select image image_68dec4775c7cd75eb875abbc.jpeg" at bounding box center [696, 307] width 143 height 135
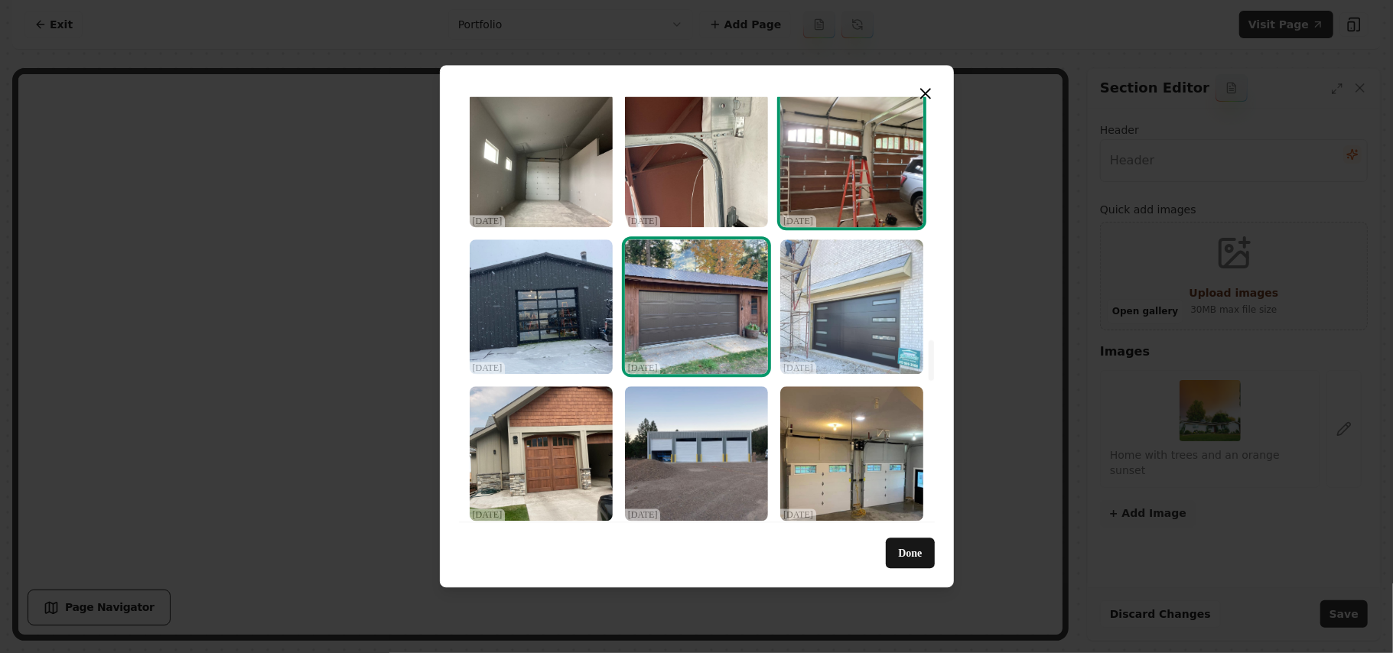
click at [861, 319] on img "Select image image_68dec4775c7cd75eb875abab.jpeg" at bounding box center [852, 307] width 143 height 135
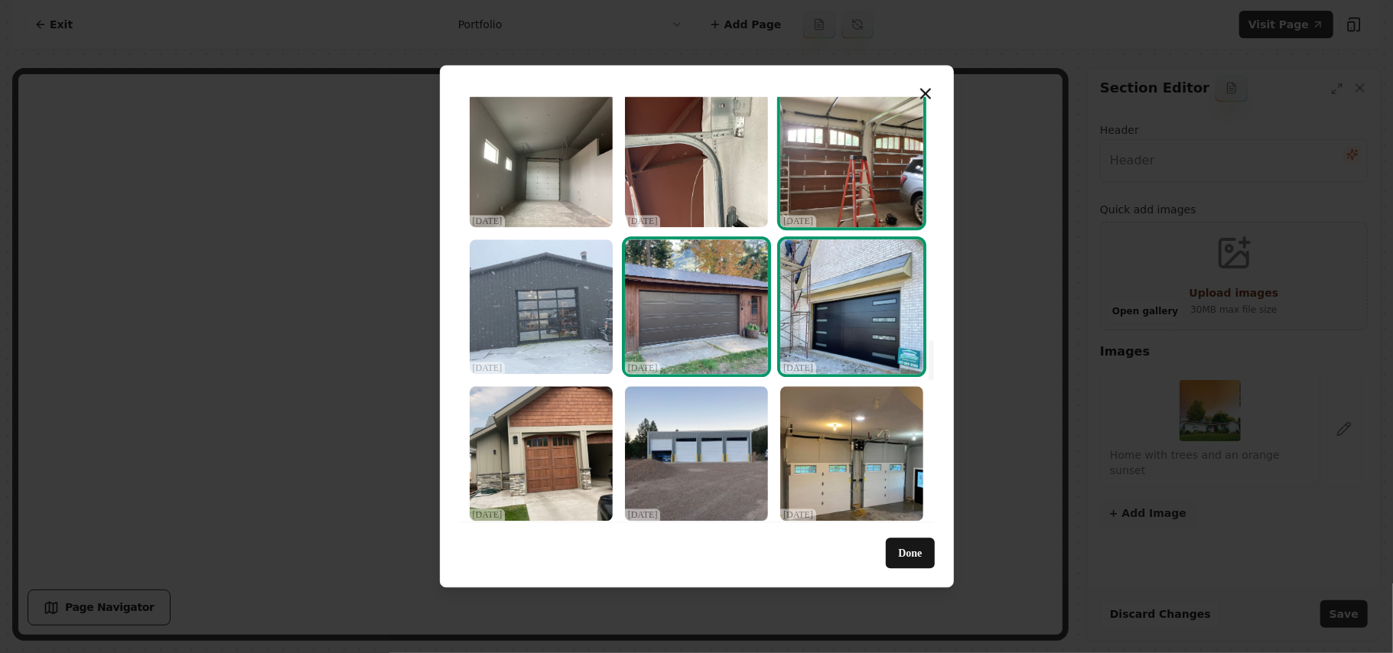
drag, startPoint x: 497, startPoint y: 311, endPoint x: 512, endPoint y: 305, distance: 15.8
click at [497, 310] on img "Select image image_68dec4775c7cd75eb875abf8.jpeg" at bounding box center [541, 307] width 143 height 135
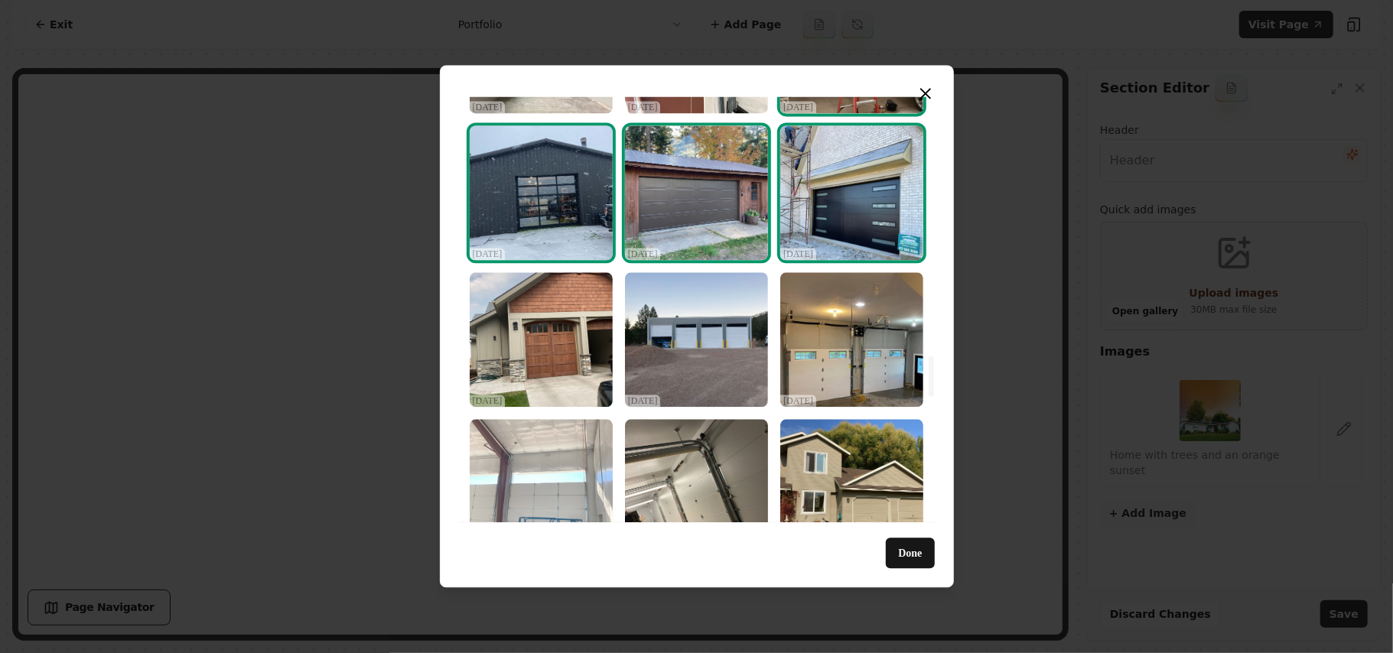
scroll to position [2755, 0]
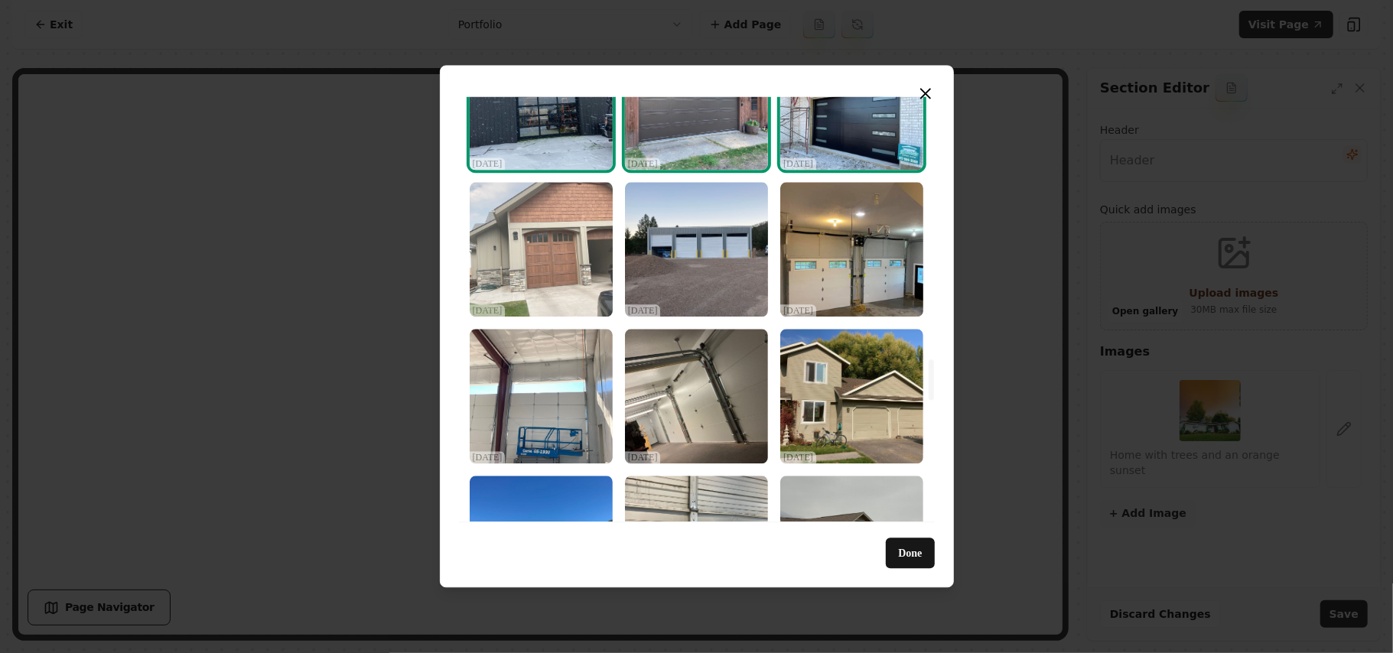
click at [521, 264] on img "Select image image_68dec4775c7cd75eb875aba8.jpeg" at bounding box center [541, 249] width 143 height 135
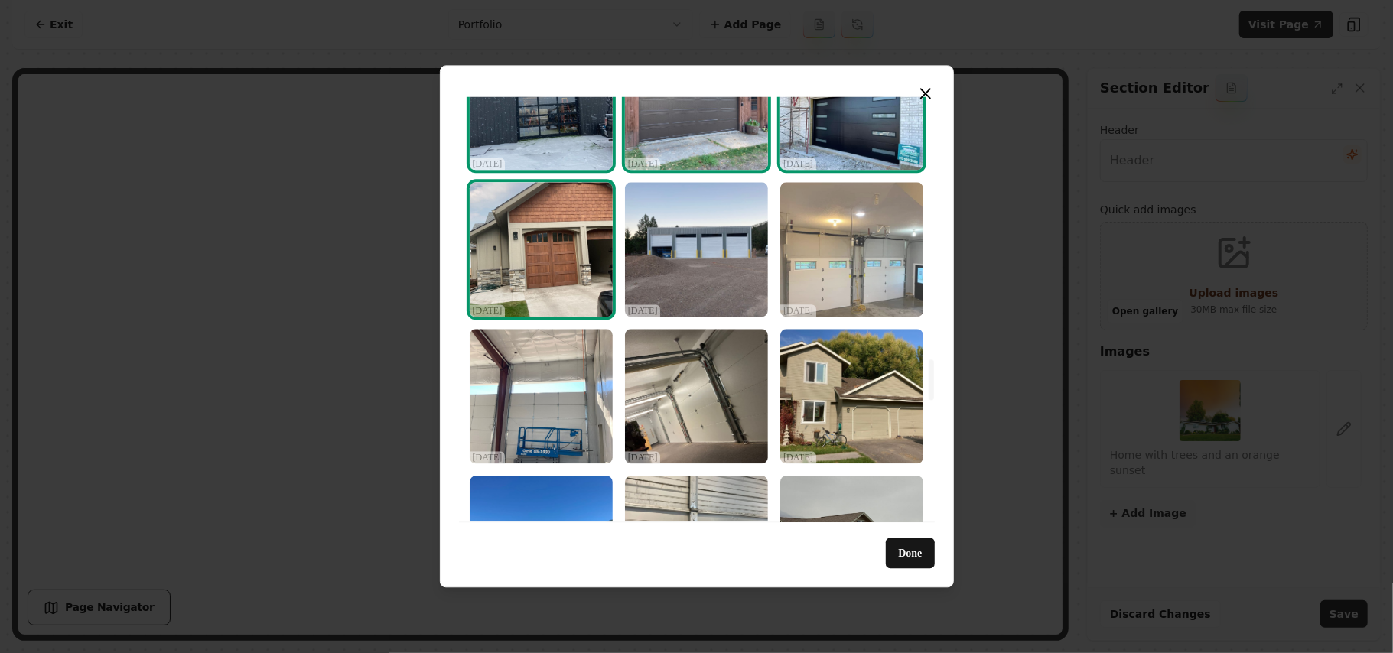
click at [833, 246] on img "Select image image_68dec4775c7cd75eb875aaba.jpeg" at bounding box center [852, 249] width 143 height 135
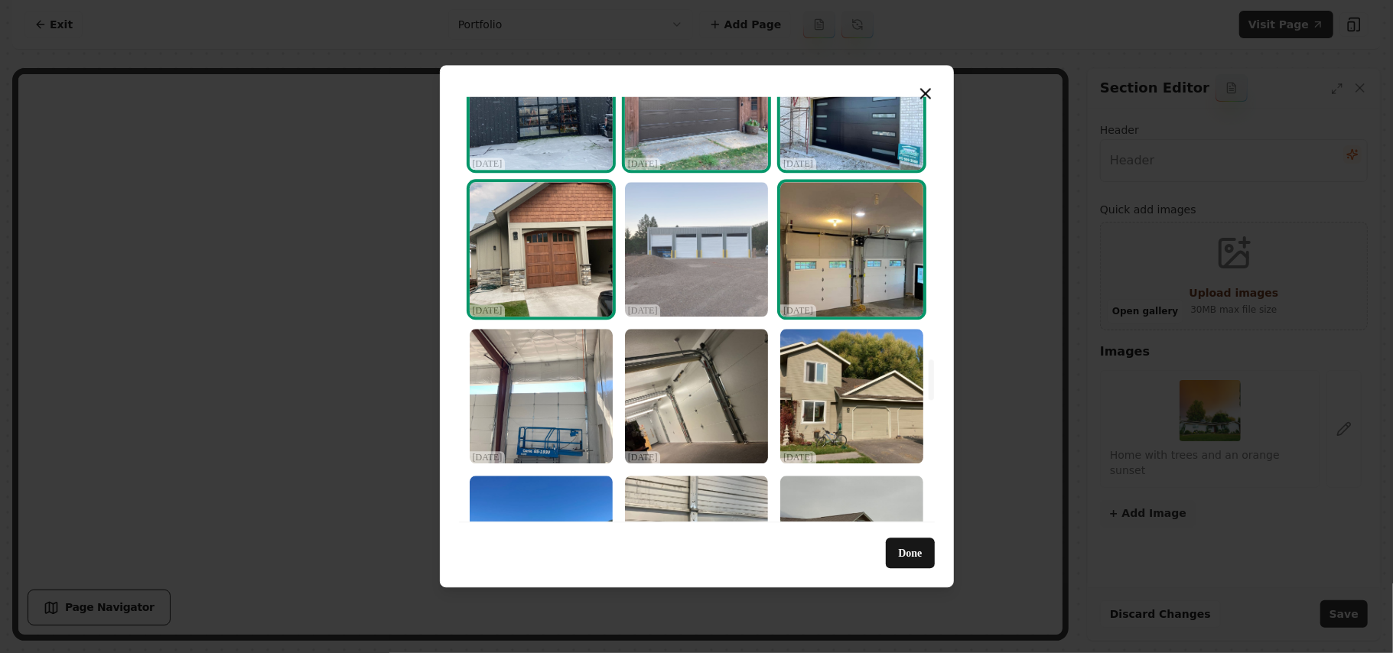
click at [735, 263] on img "Select image image_68dec4775c7cd75eb875aa51.jpeg" at bounding box center [696, 249] width 143 height 135
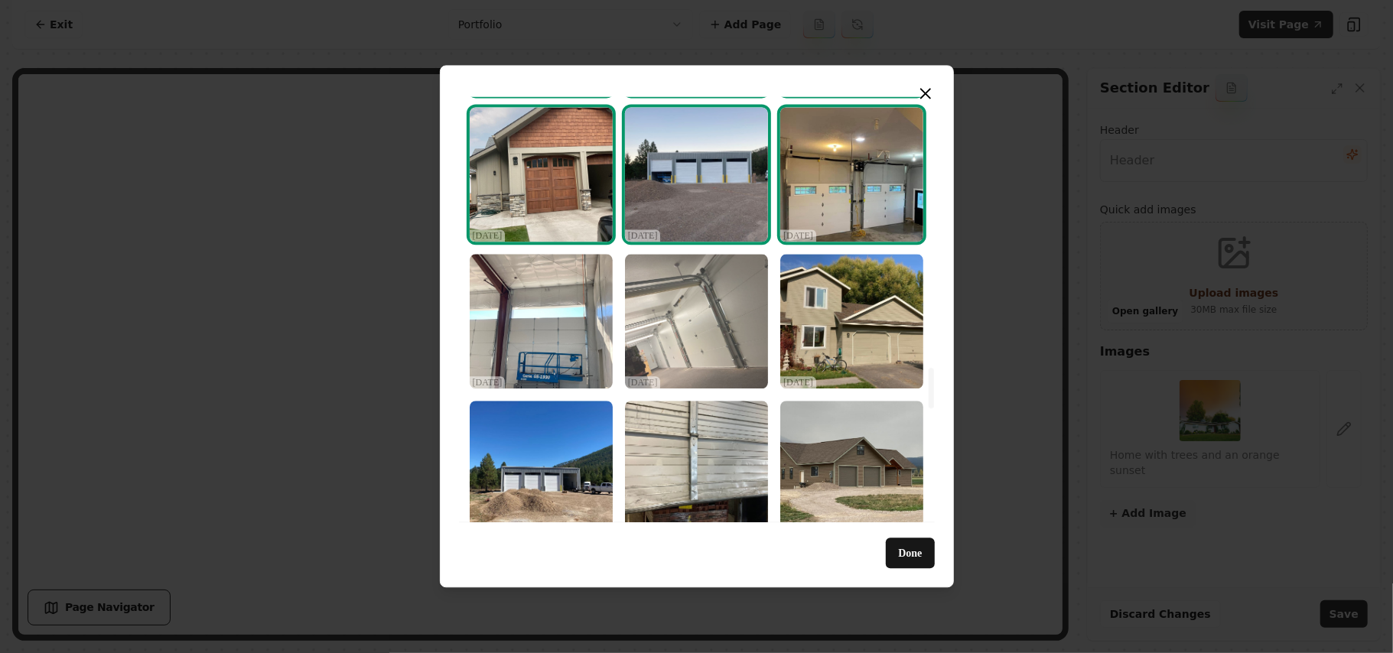
scroll to position [2857, 0]
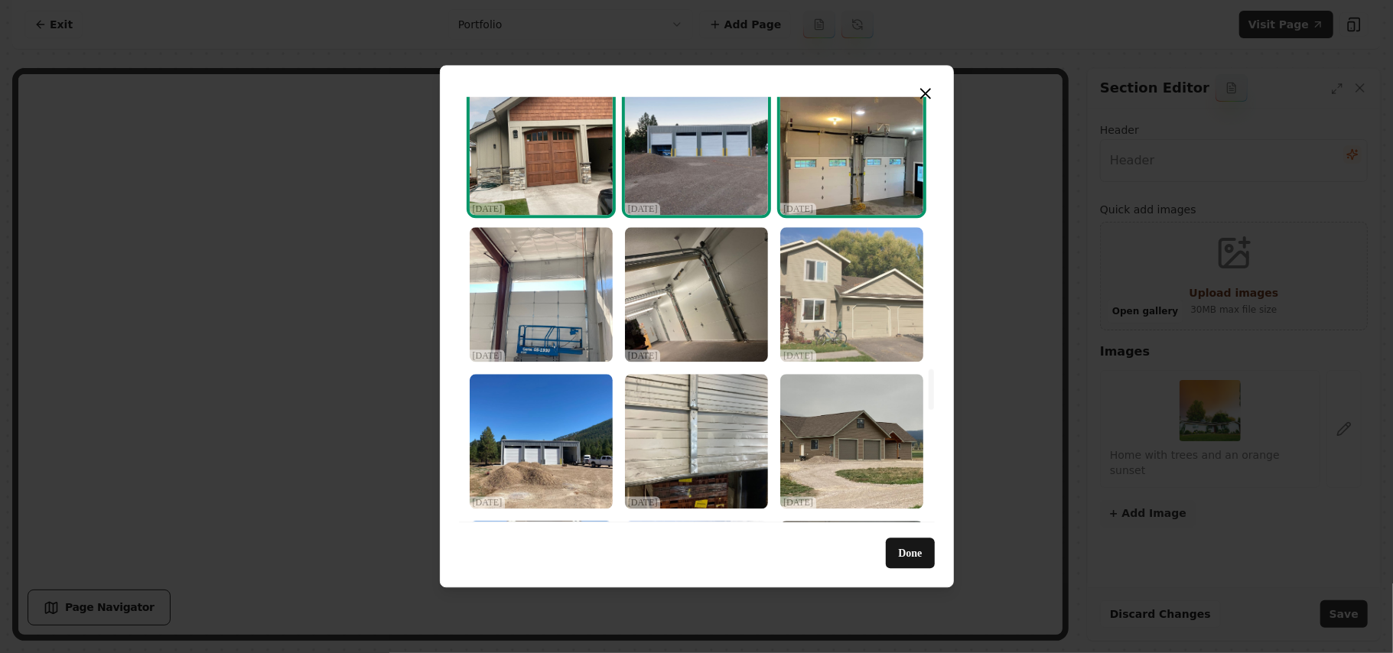
click at [876, 318] on img "Select image image_68dec4775c7cd75eb875a977.jpeg" at bounding box center [852, 294] width 143 height 135
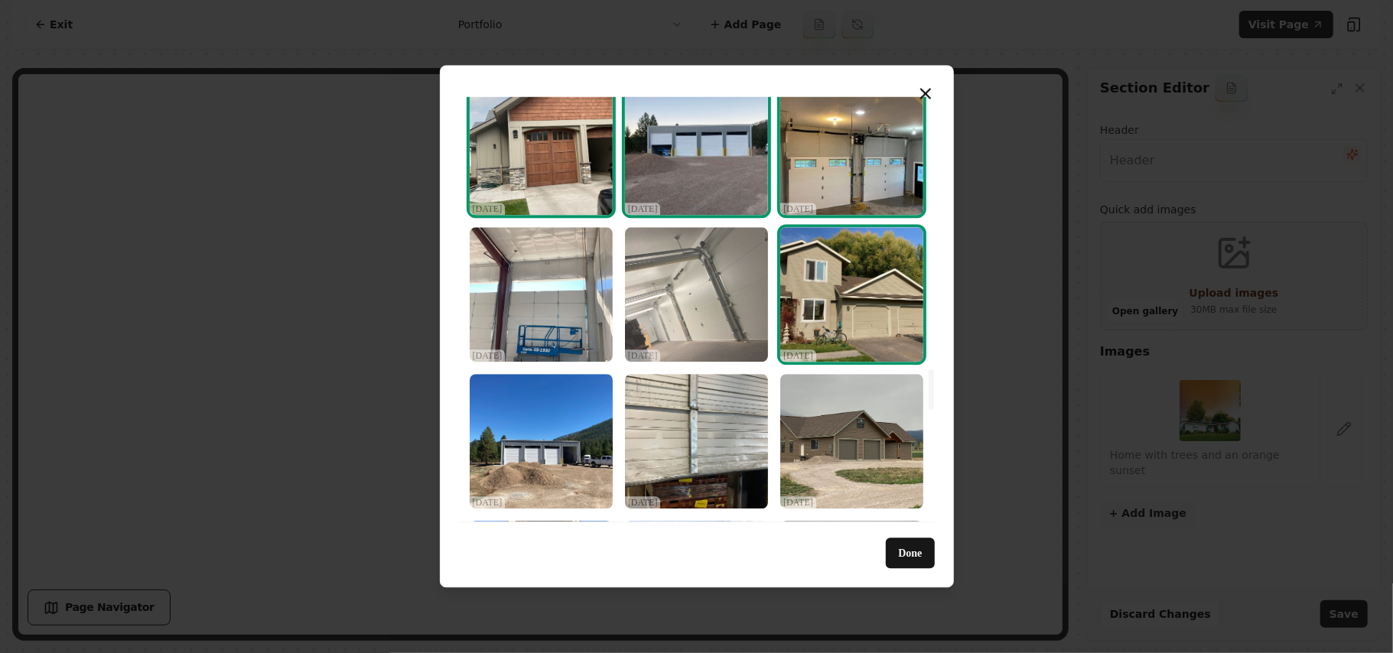
click at [744, 311] on img "Select image image_68dec4775c7cd75eb875a8aa.jpeg" at bounding box center [696, 294] width 143 height 135
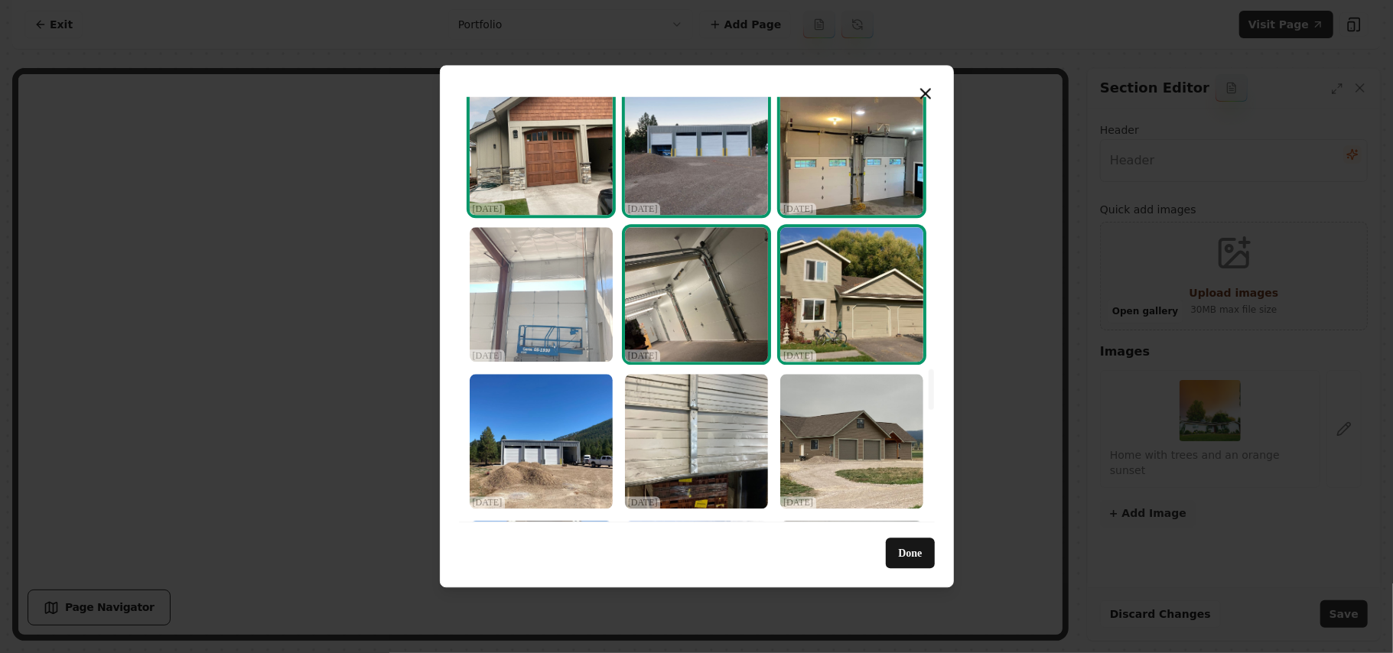
click at [536, 305] on img "Select image image_68dec4775c7cd75eb875a905.jpeg" at bounding box center [541, 294] width 143 height 135
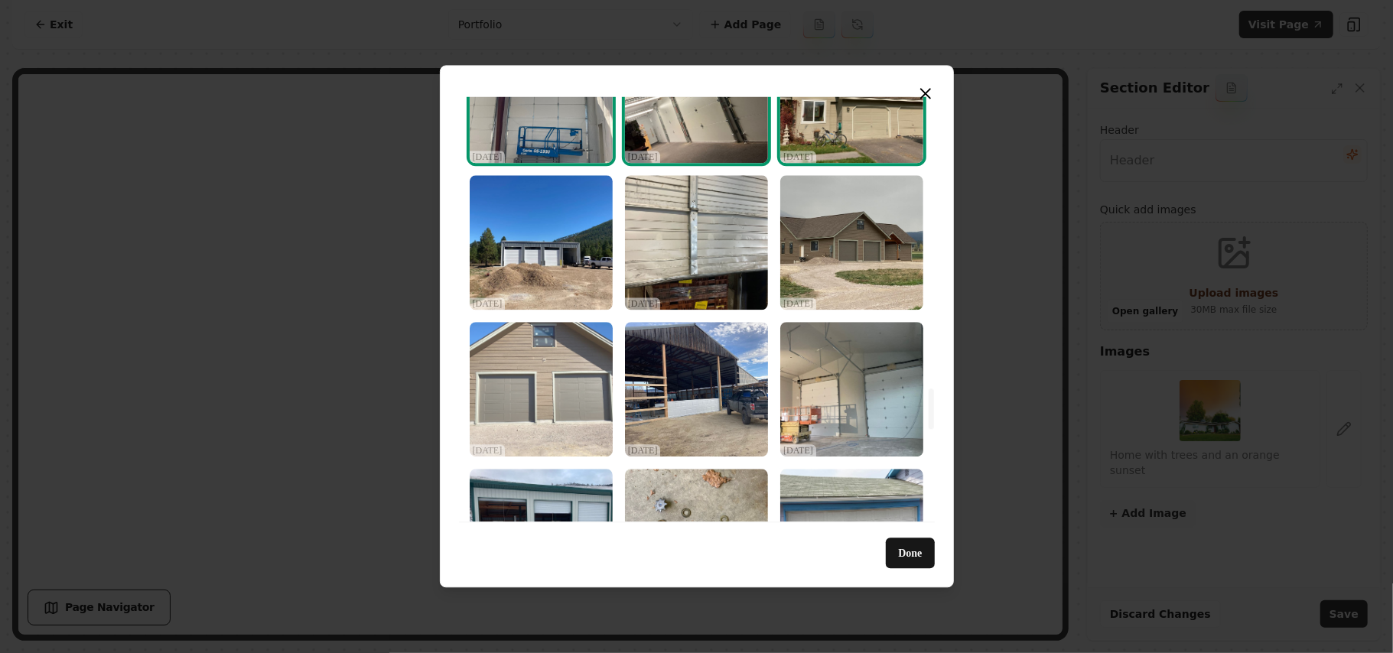
scroll to position [3061, 0]
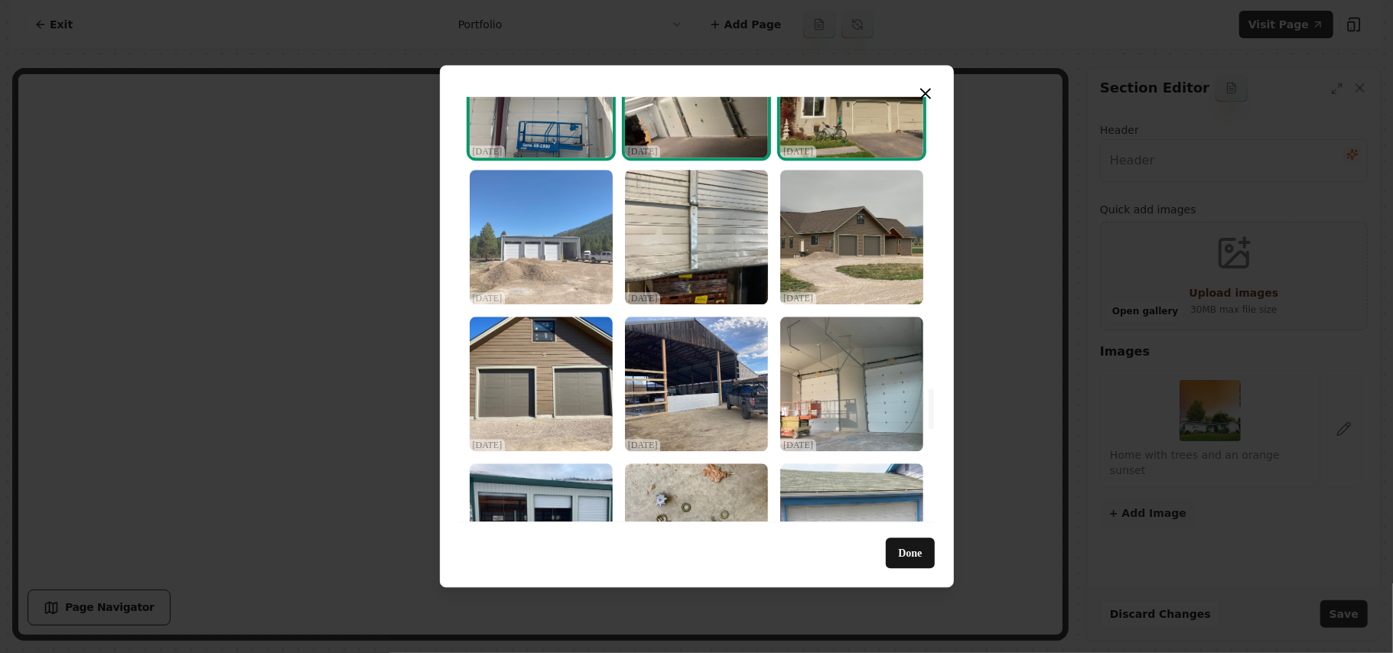
click at [540, 252] on img "Select image image_68dec4775c7cd75eb875a902.jpeg" at bounding box center [541, 237] width 143 height 135
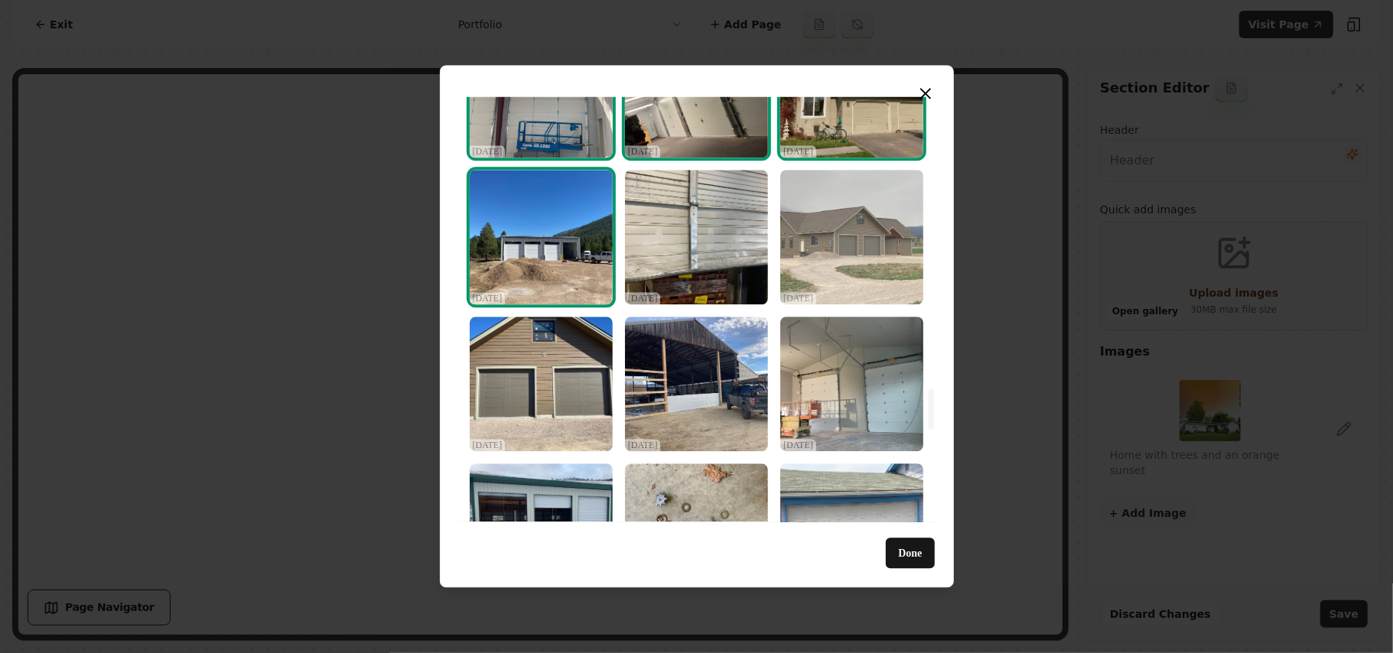
click at [870, 249] on img "Select image image_68dec4775c7cd75eb875a824.jpeg" at bounding box center [852, 237] width 143 height 135
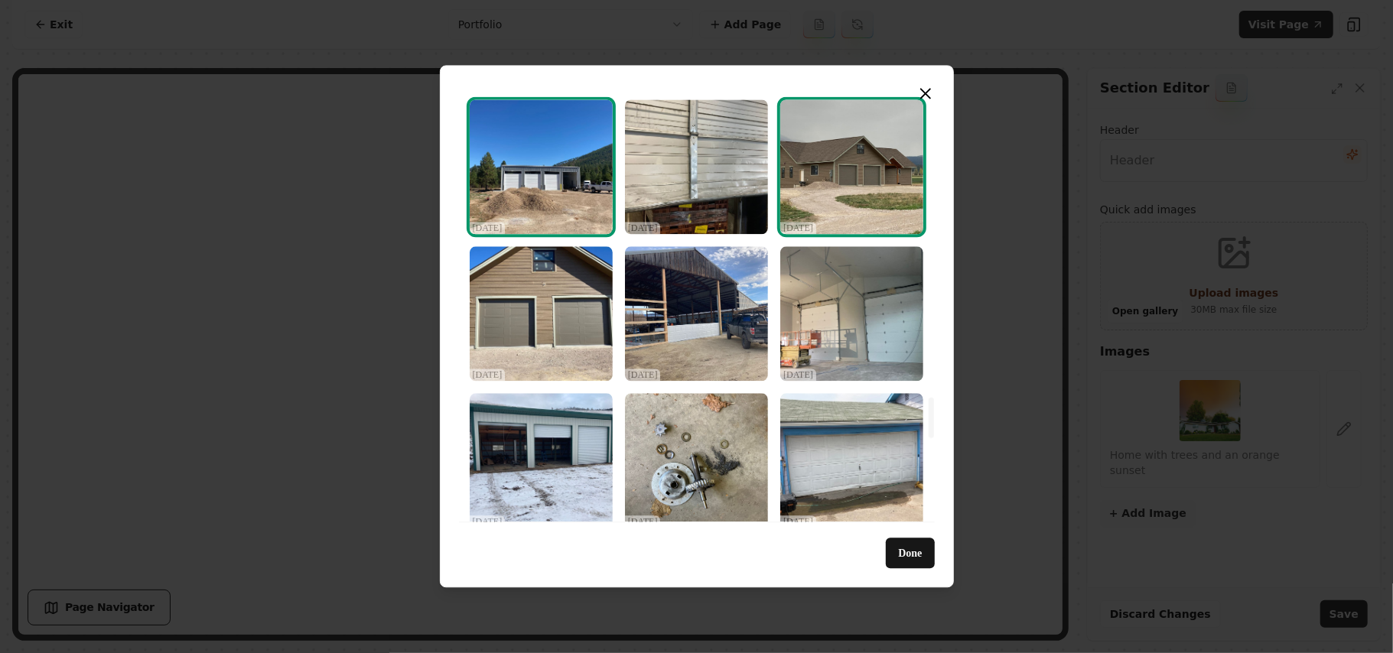
scroll to position [3163, 0]
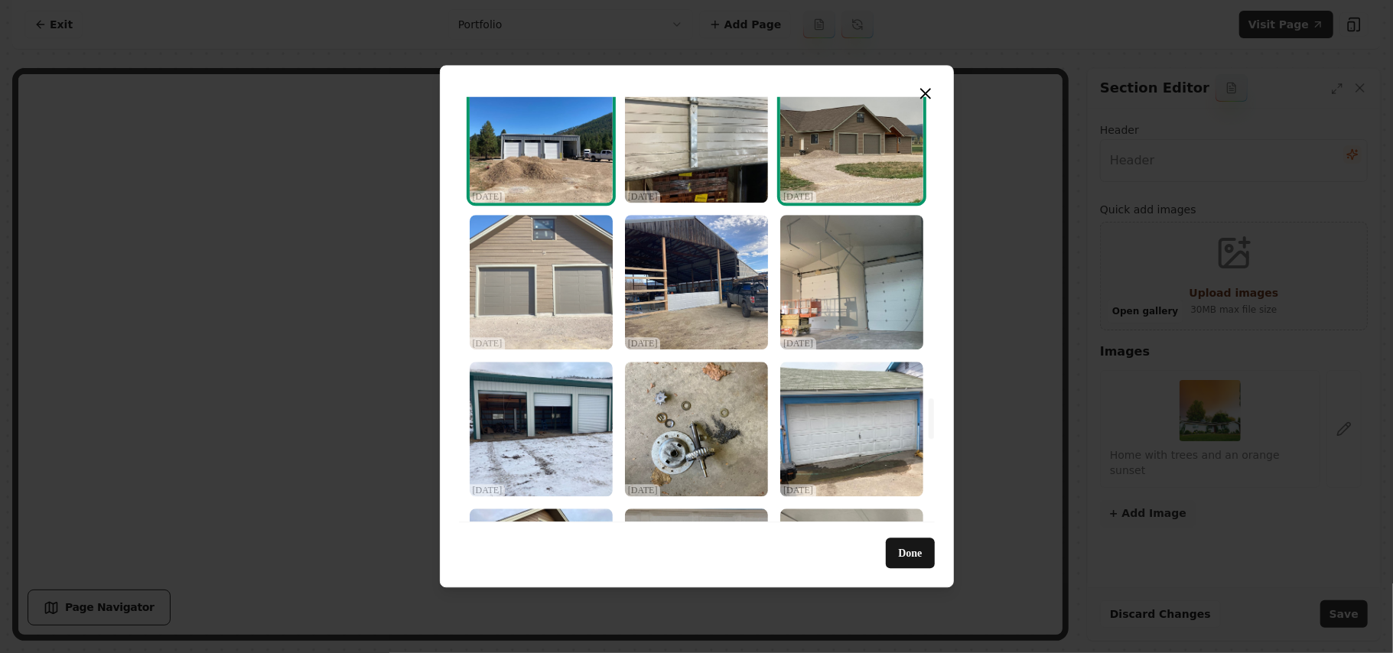
click at [530, 309] on img "Select image image_68dec4775c7cd75eb875a865.jpeg" at bounding box center [541, 282] width 143 height 135
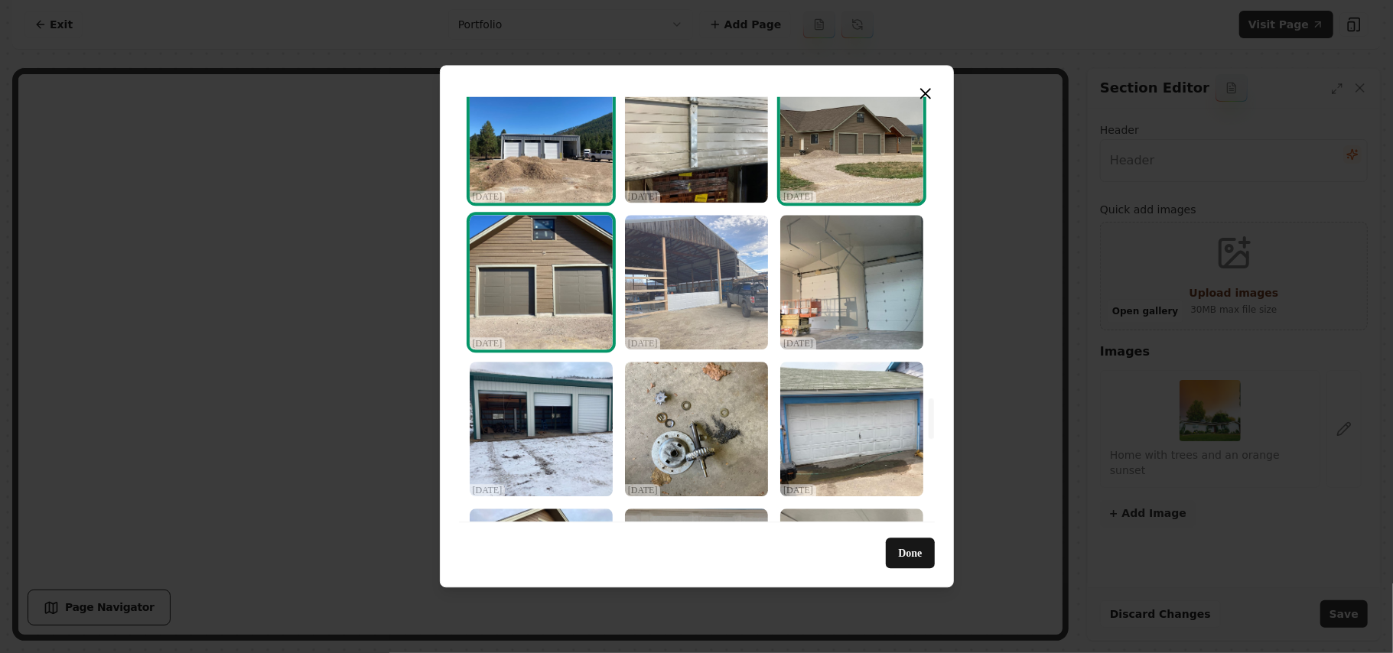
click at [687, 301] on img "Select image image_68dec4765c7cd75eb875a7fb.jpeg" at bounding box center [696, 282] width 143 height 135
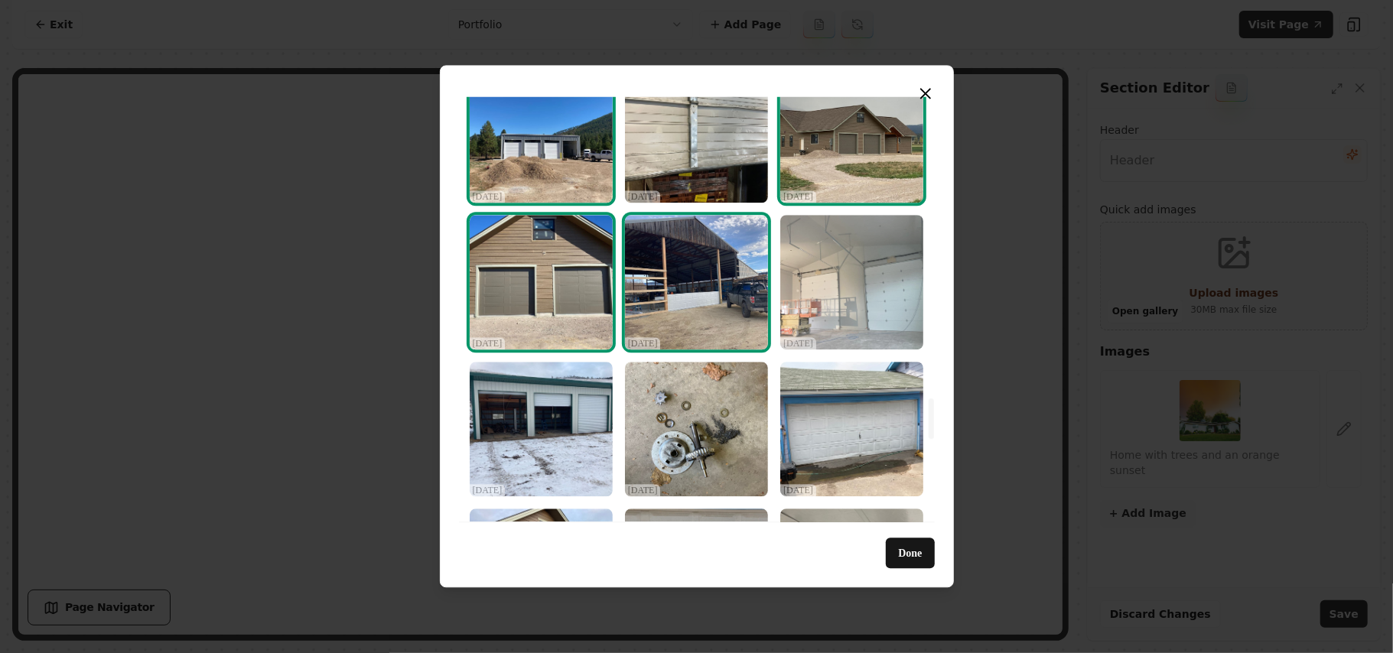
click at [839, 308] on img "Select image image_68dec4775c7cd75eb875a836.jpeg" at bounding box center [852, 282] width 143 height 135
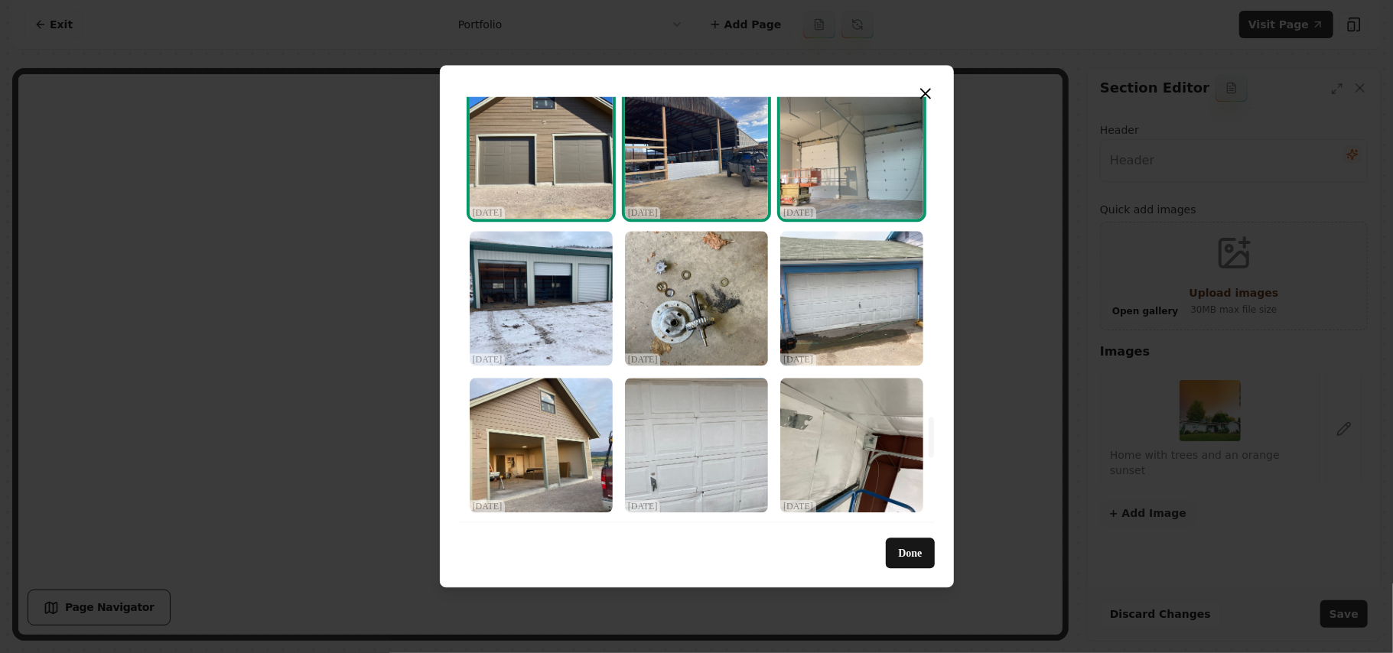
scroll to position [3367, 0]
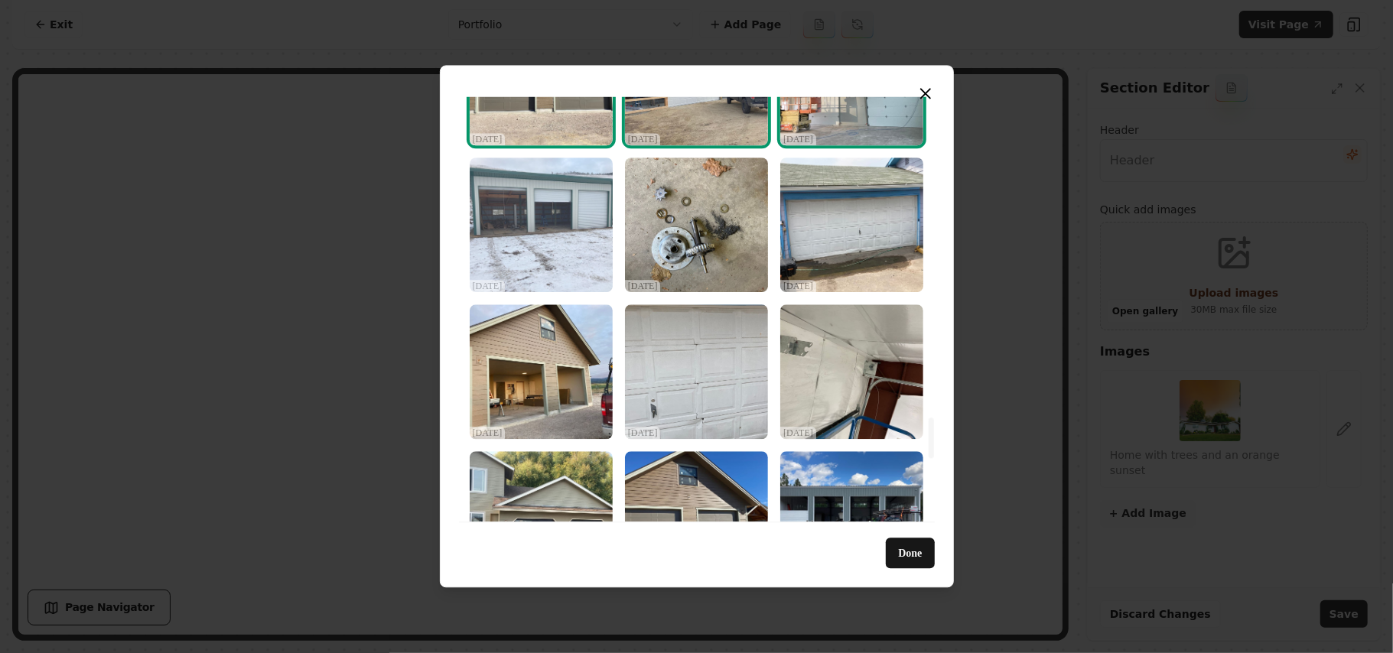
click at [588, 243] on img "Select image image_68dec4765c7cd75eb875a7f8.jpeg" at bounding box center [541, 225] width 143 height 135
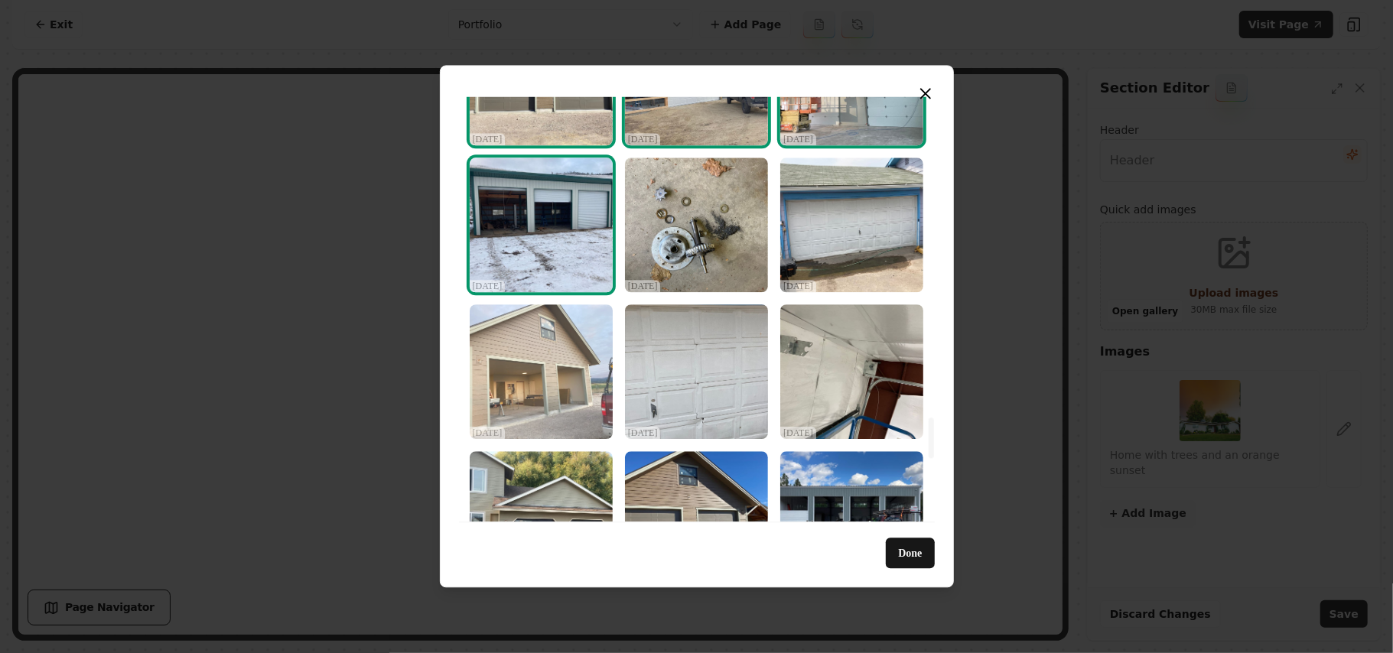
click at [546, 380] on img "Select image image_68dec4765c7cd75eb875a668.jpeg" at bounding box center [541, 372] width 143 height 135
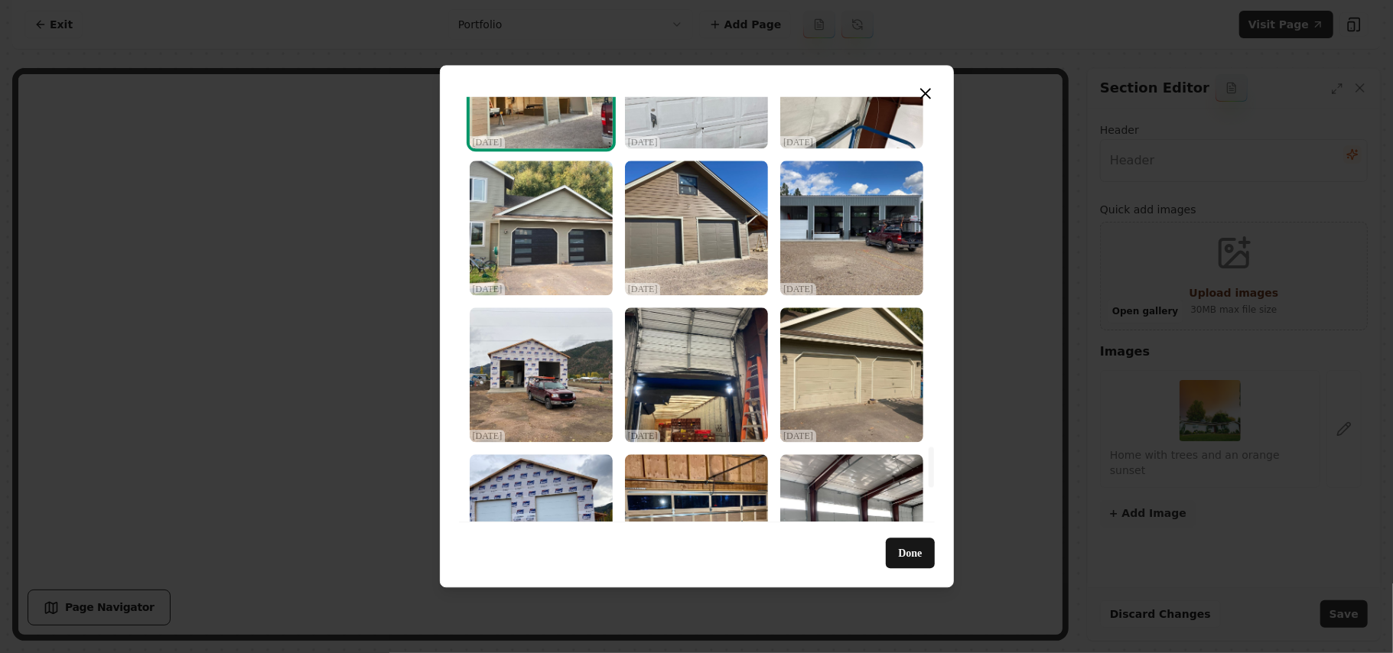
scroll to position [3673, 0]
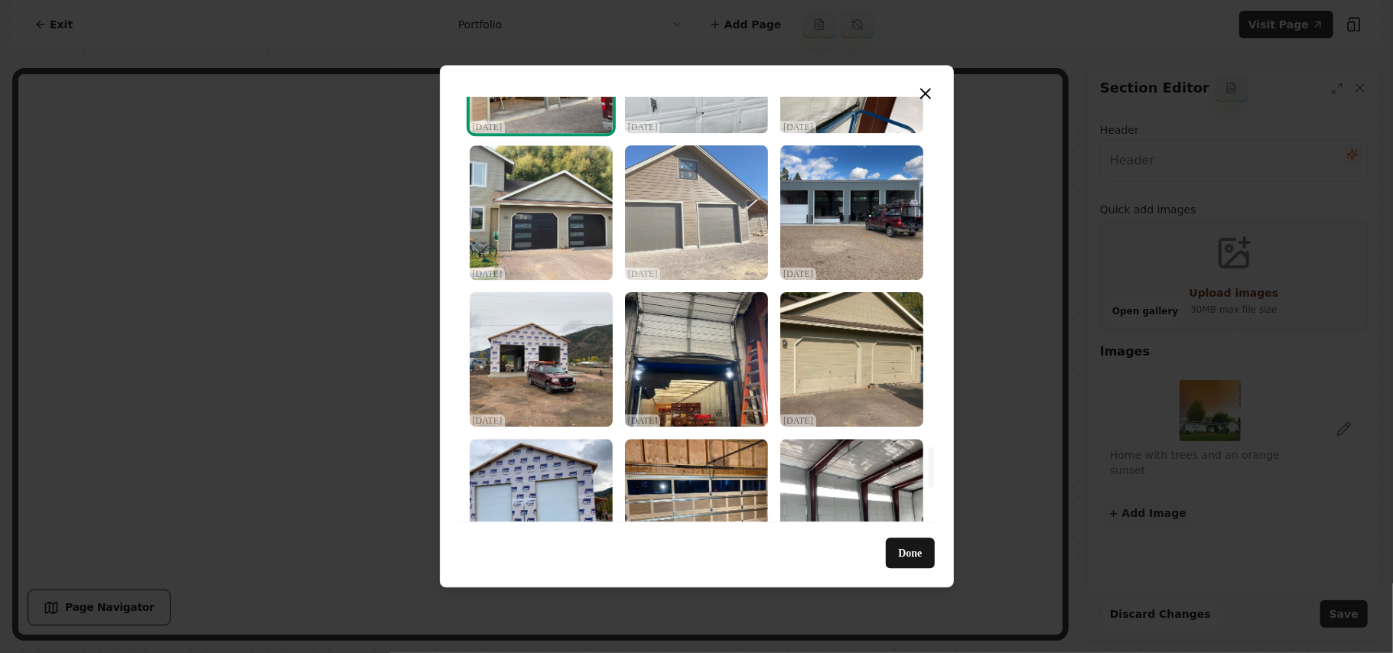
click at [715, 248] on img "Select image image_68dec4765c7cd75eb875a5cc.jpeg" at bounding box center [696, 212] width 143 height 135
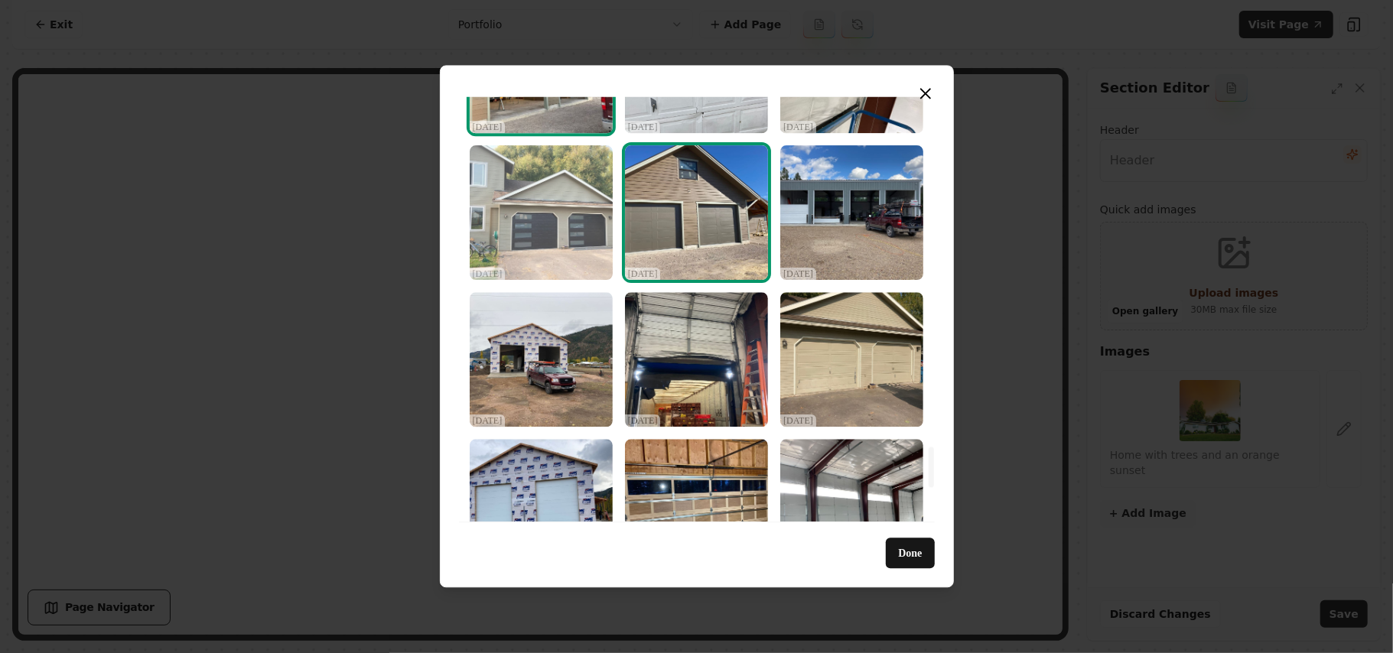
click at [546, 233] on img "Select image image_68dec4765c7cd75eb875a66f.jpeg" at bounding box center [541, 212] width 143 height 135
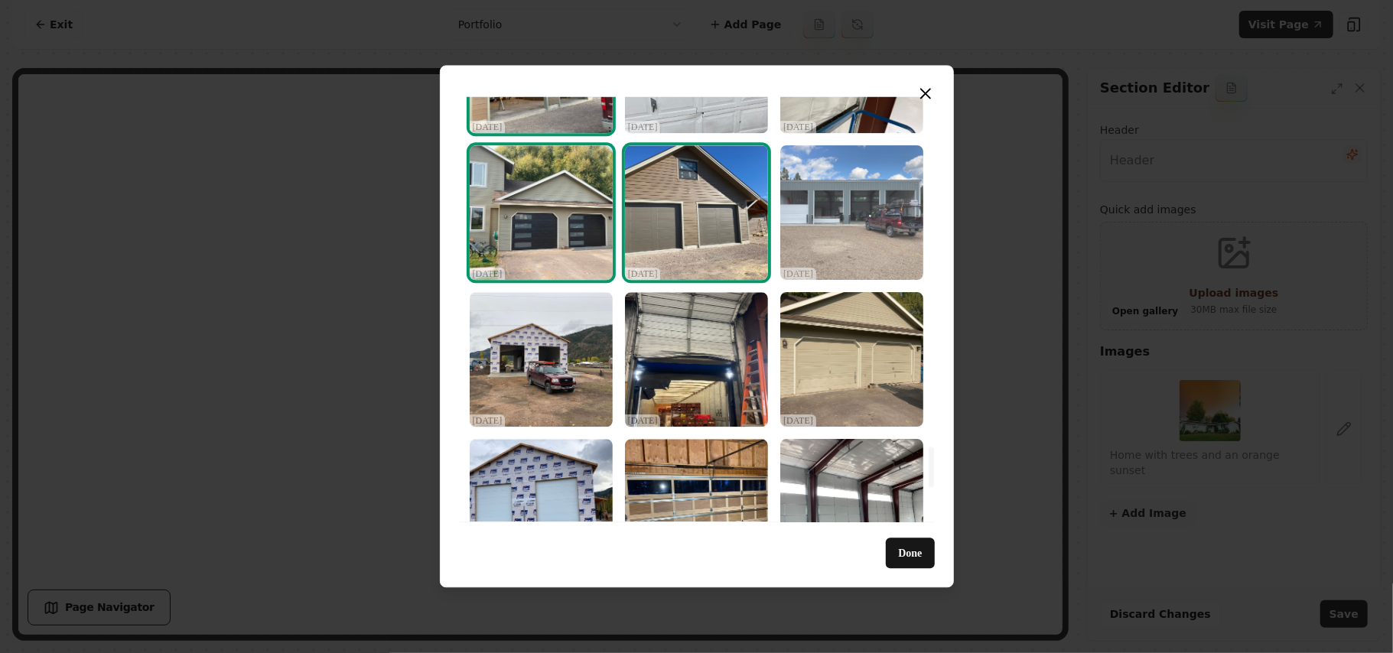
click at [851, 209] on img "Select image image_68dec4765c7cd75eb875a6c2.jpeg" at bounding box center [852, 212] width 143 height 135
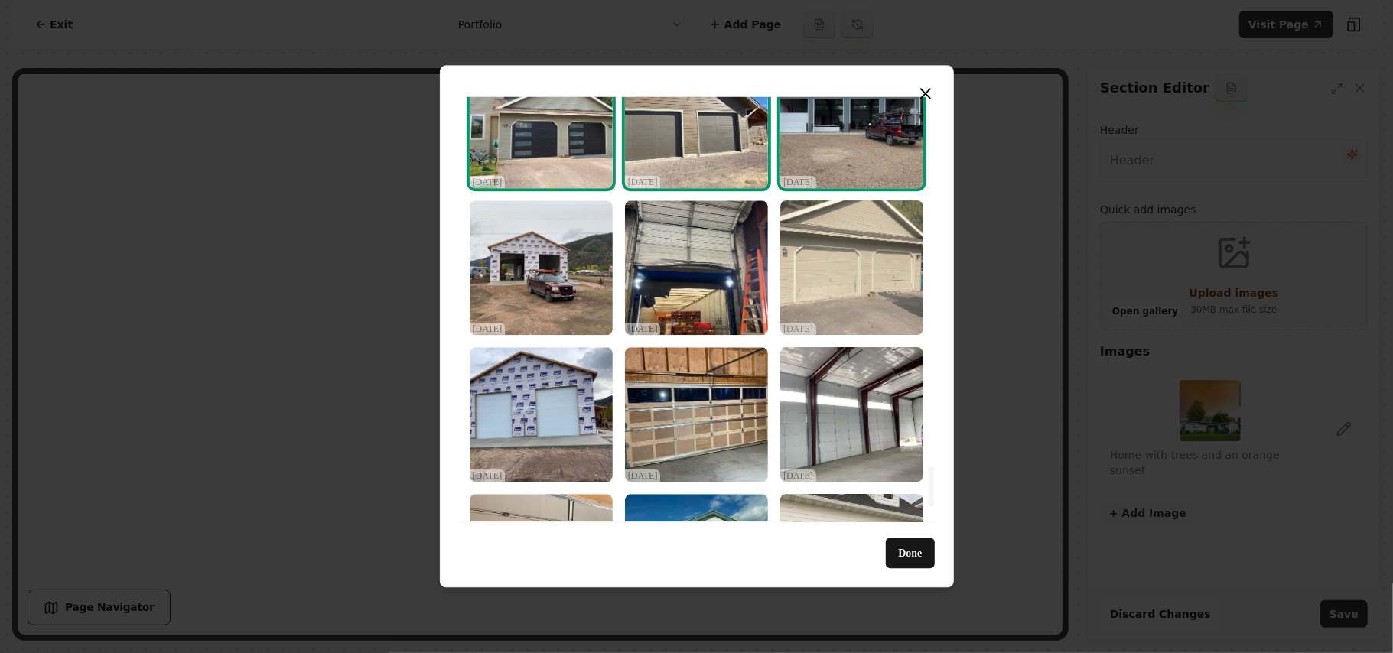
scroll to position [3877, 0]
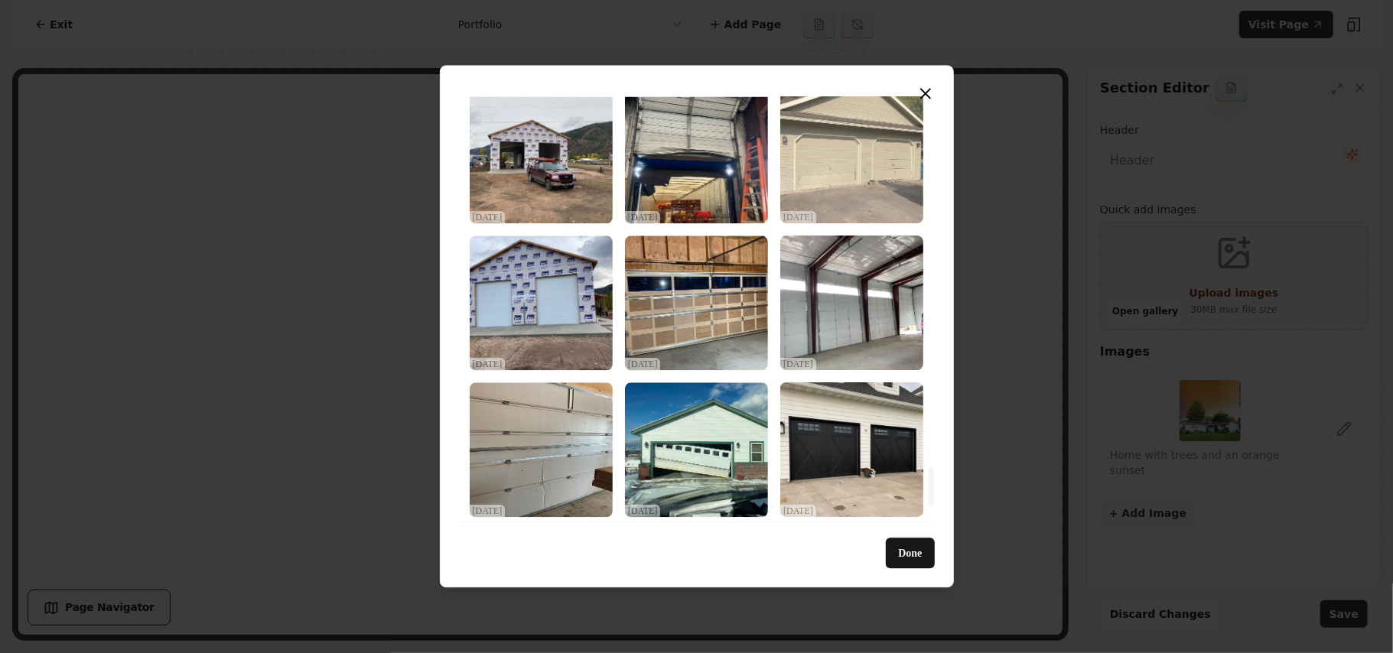
click at [852, 200] on img "Select image image_68dec4765c7cd75eb875a518.jpeg" at bounding box center [852, 156] width 143 height 135
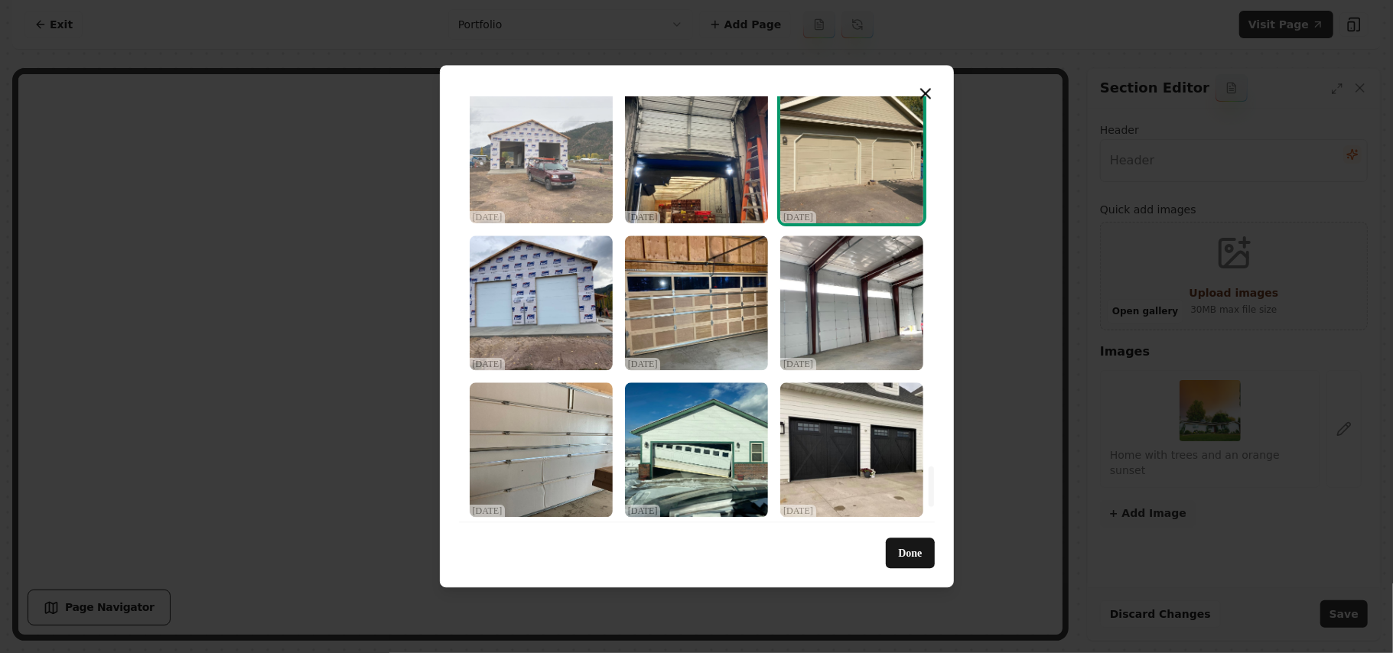
click at [520, 202] on img "Select image image_68dec4765c7cd75eb875a522.jpeg" at bounding box center [541, 156] width 143 height 135
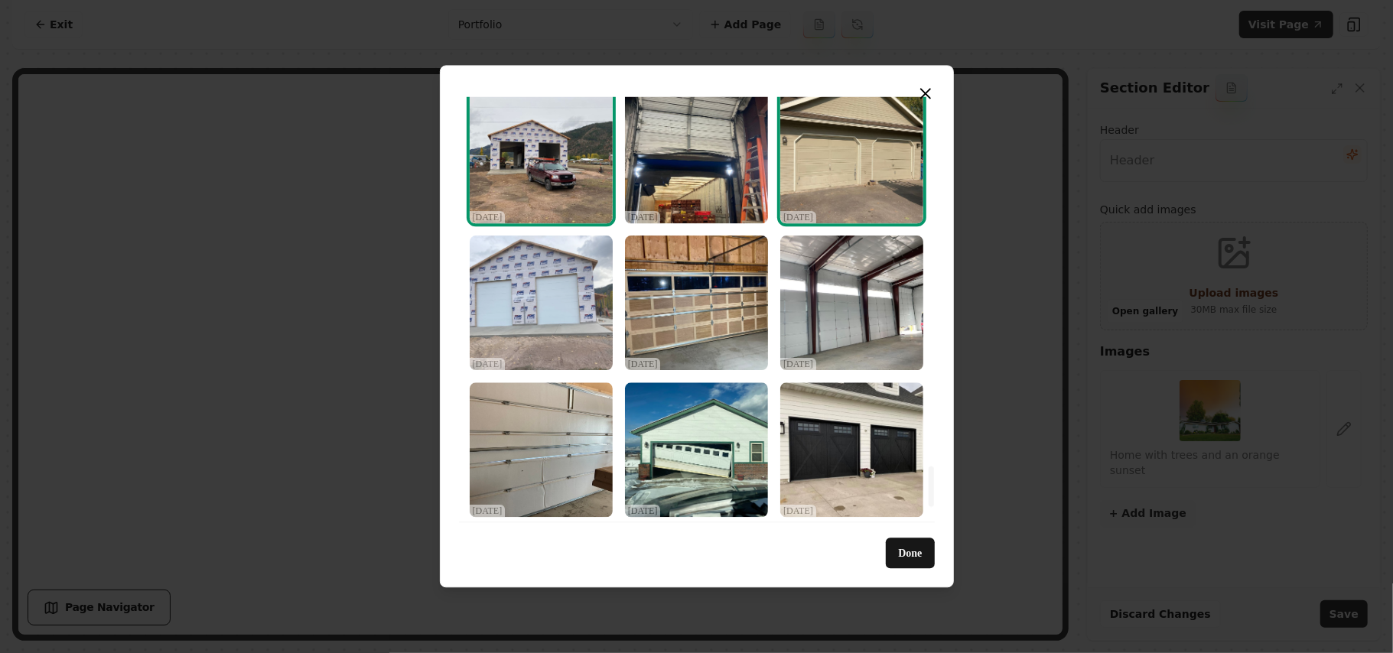
click at [519, 324] on img "Select image image_68dec4765c7cd75eb875a4e5.jpeg" at bounding box center [541, 303] width 143 height 135
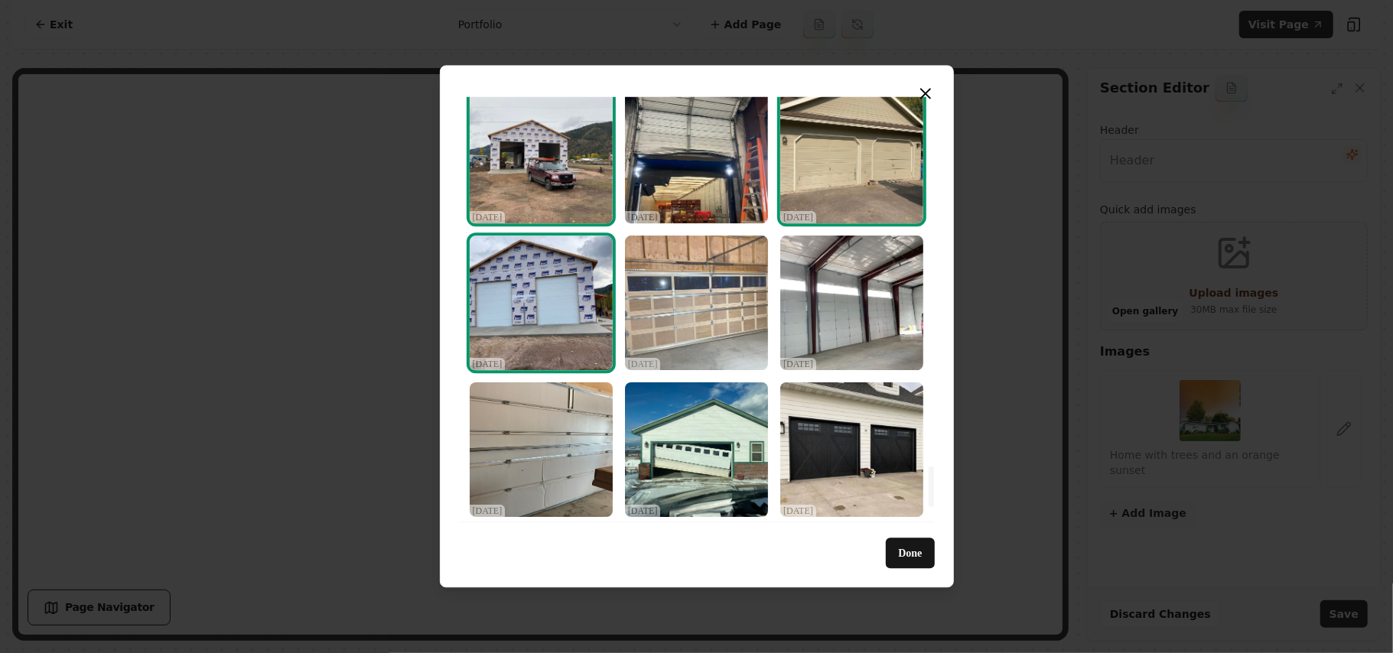
click at [669, 315] on img "Select image image_68dec4765c7cd75eb875a515.jpeg" at bounding box center [696, 303] width 143 height 135
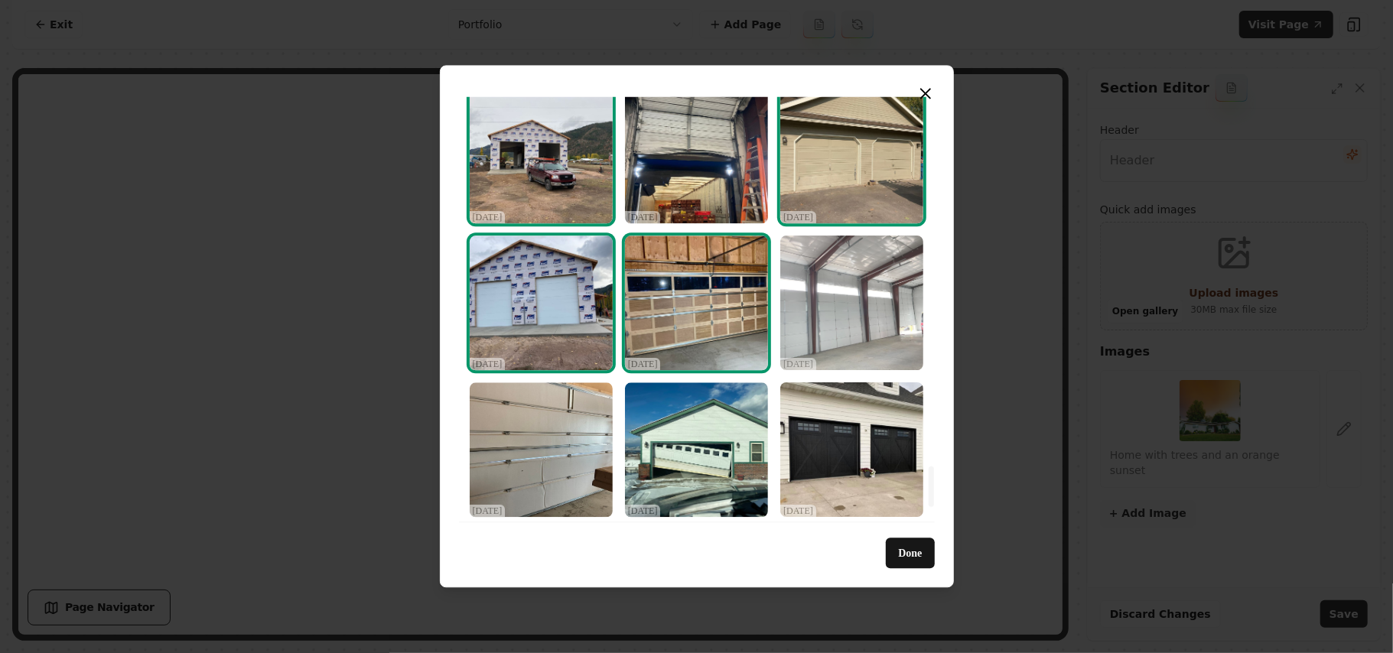
click at [831, 322] on img "Select image image_68dec4765c7cd75eb875a4a2.jpeg" at bounding box center [852, 303] width 143 height 135
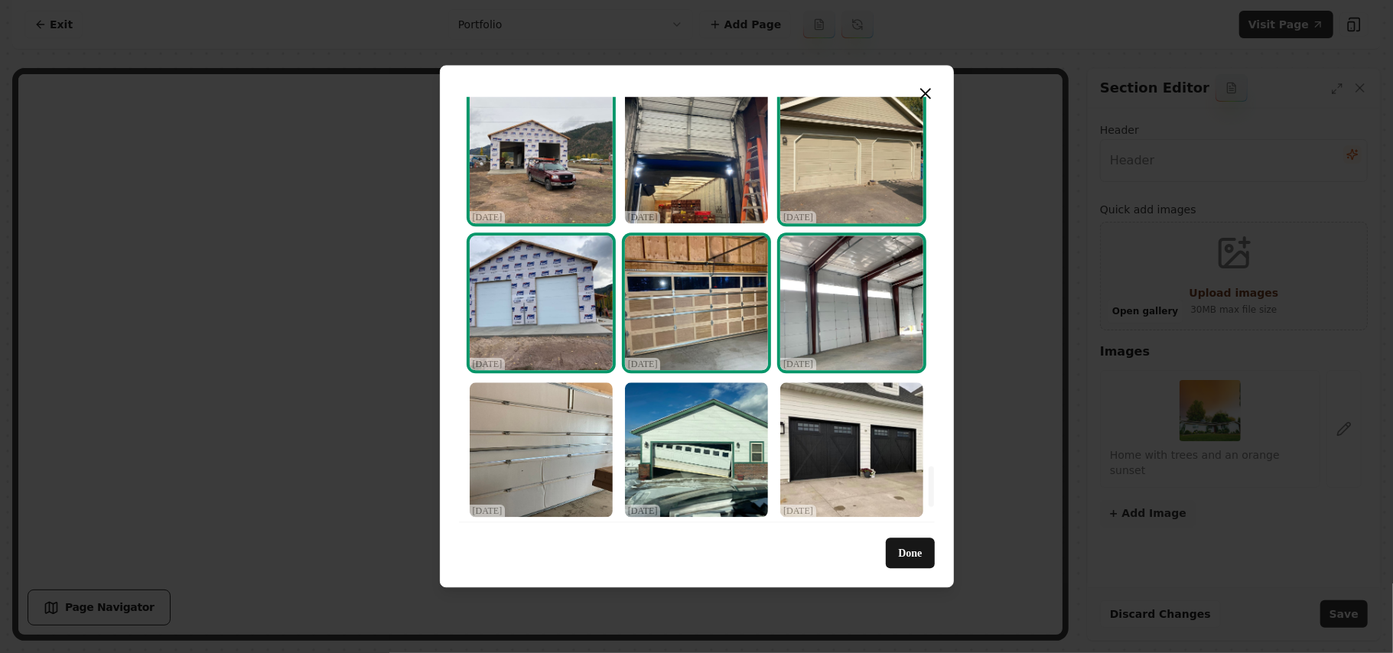
click at [684, 295] on img "Select image image_68dec4765c7cd75eb875a515.jpeg" at bounding box center [696, 303] width 143 height 135
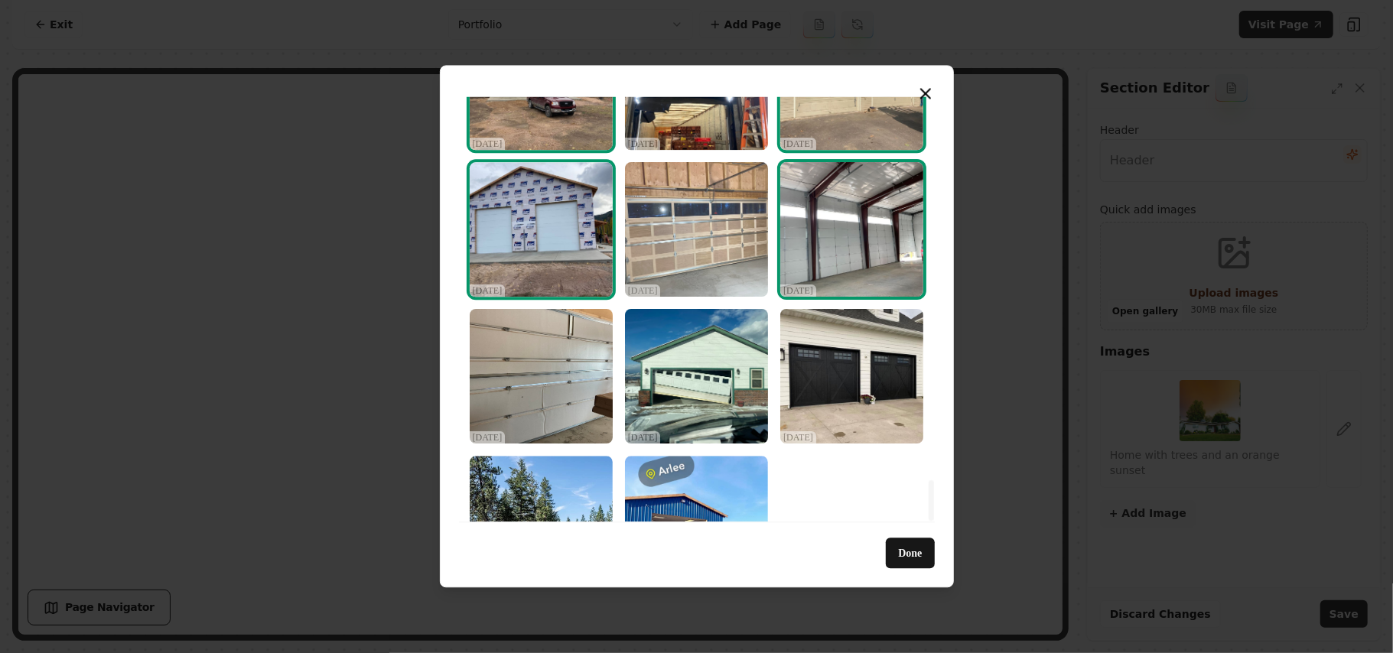
scroll to position [4025, 0]
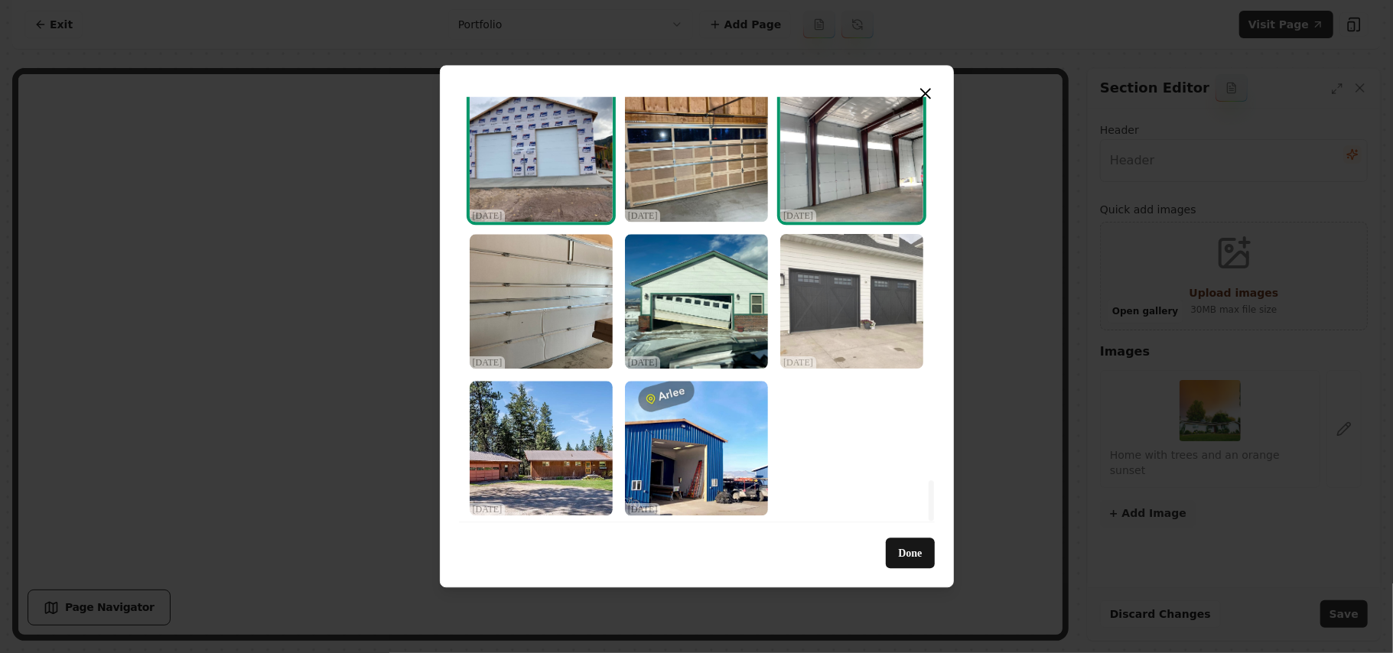
click at [831, 312] on img "Select image image_68dec4755c7cd75eb875a241.jpeg" at bounding box center [852, 301] width 143 height 135
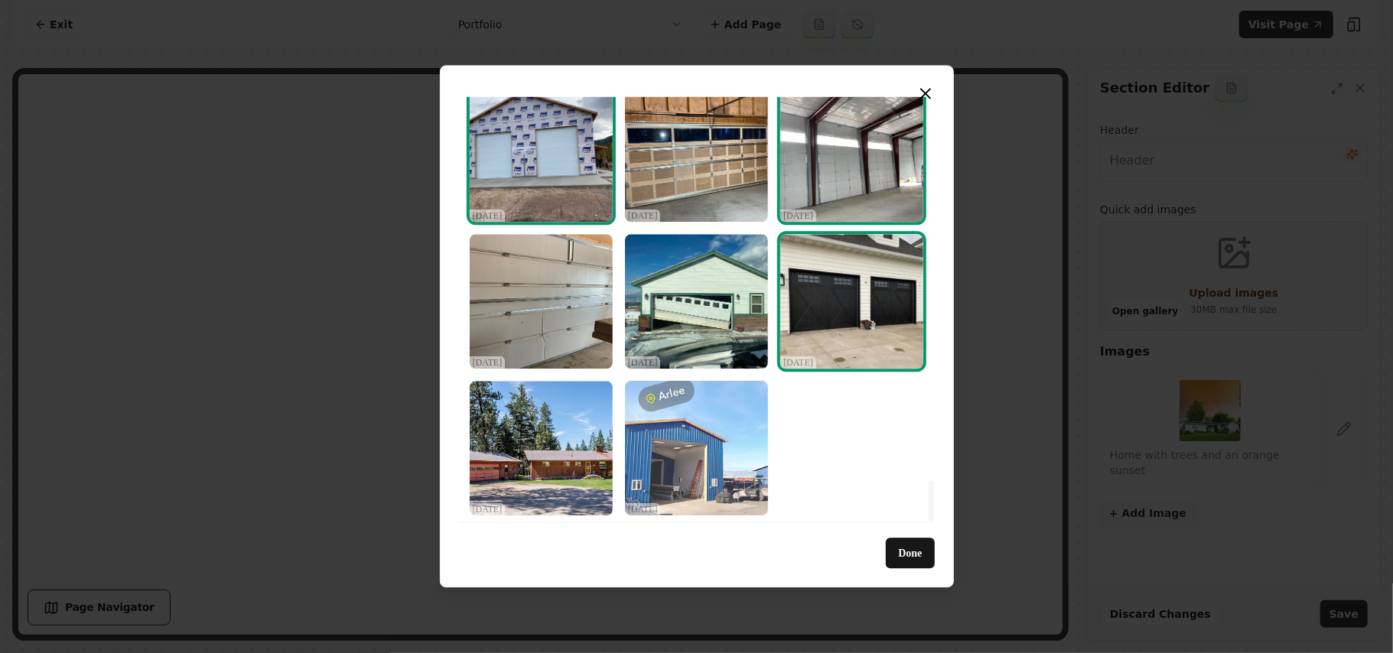
click at [750, 494] on img "Select image image_68dec4755c7cd75eb875a189.jpeg" at bounding box center [696, 448] width 143 height 135
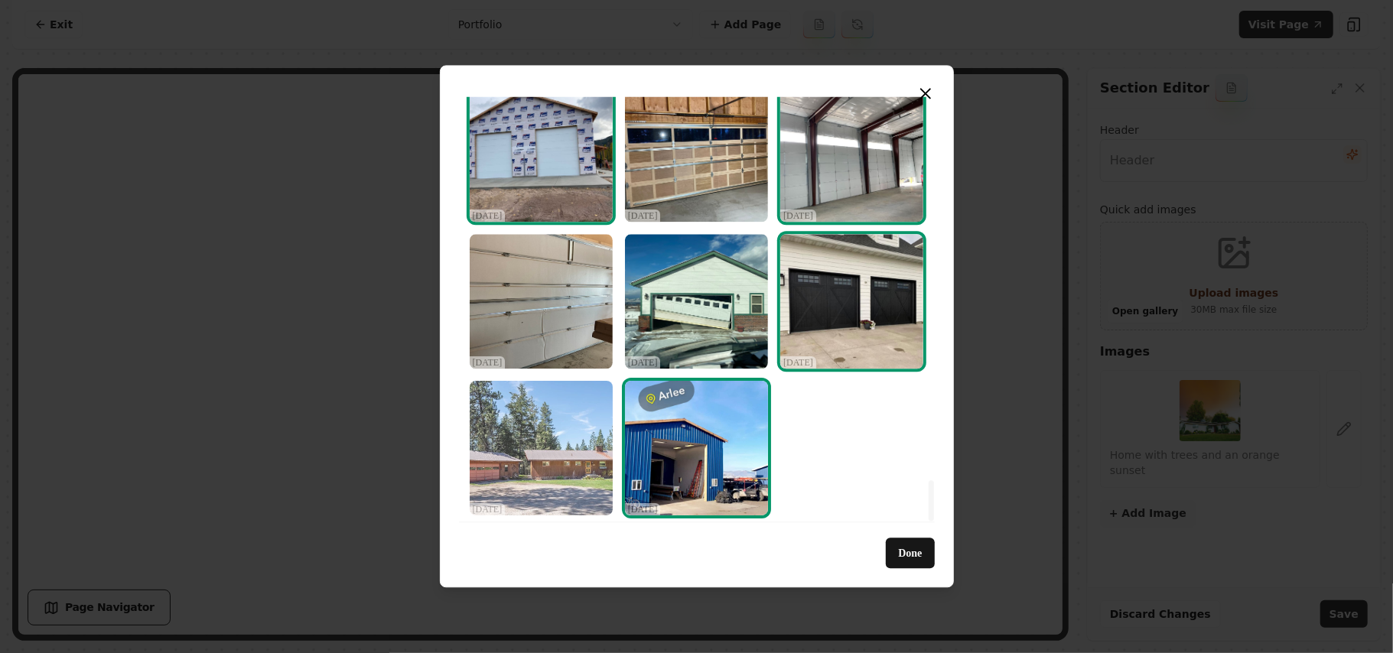
click at [537, 476] on img "Select image image_68dec4755c7cd75eb875a167.jpeg" at bounding box center [541, 448] width 143 height 135
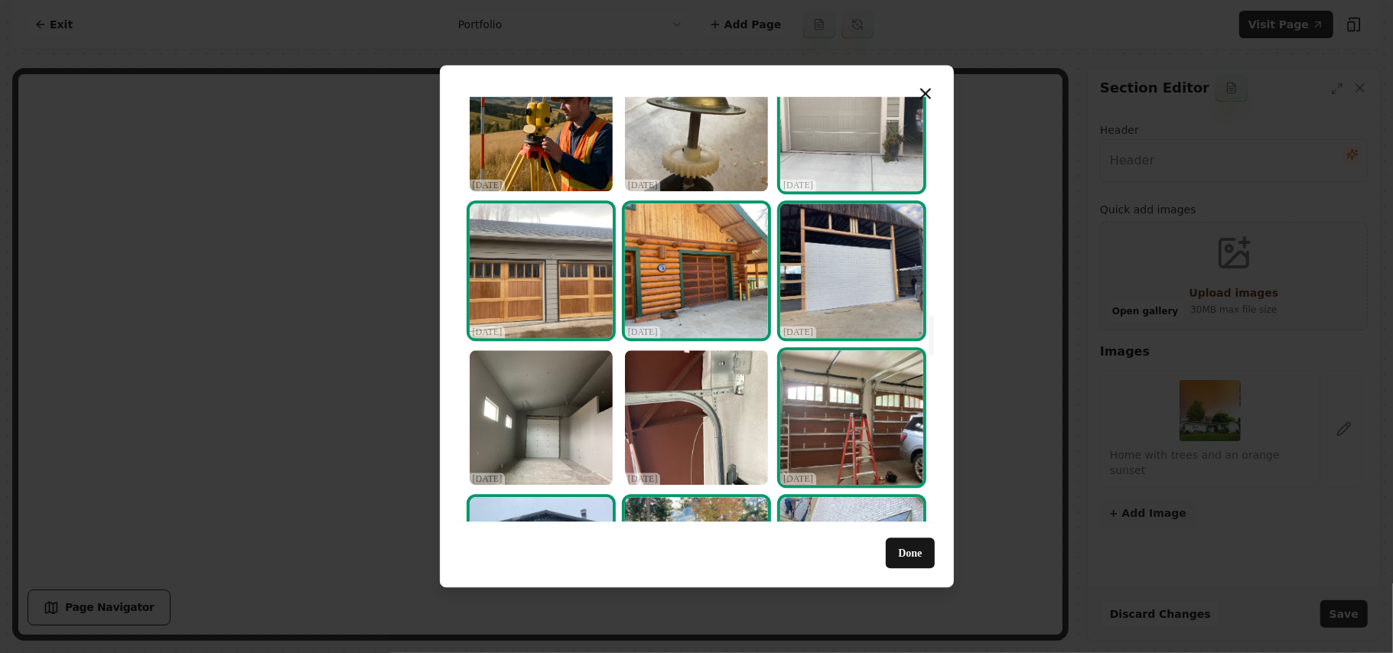
scroll to position [2290, 0]
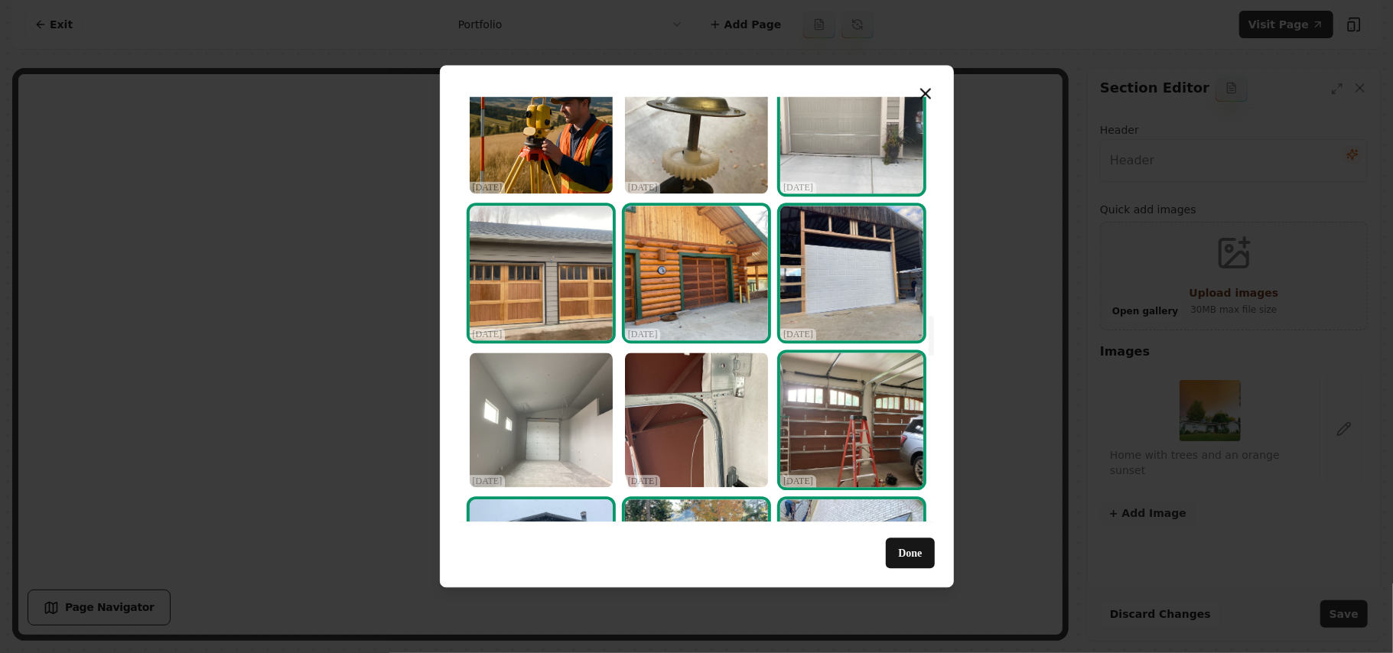
click at [528, 421] on img "Select image image_68dec4785c7cd75eb875ad3d.jpeg" at bounding box center [541, 420] width 143 height 135
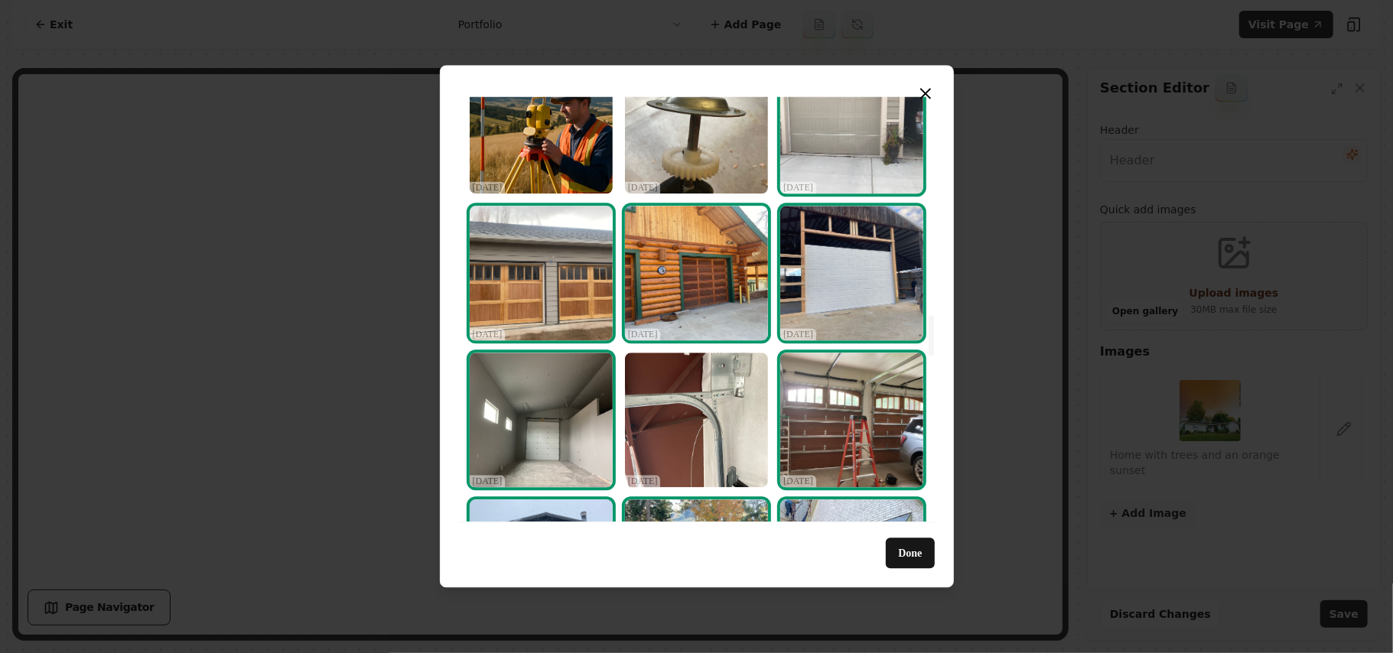
drag, startPoint x: 904, startPoint y: 551, endPoint x: 953, endPoint y: 546, distance: 49.2
click at [904, 551] on button "Done" at bounding box center [910, 554] width 48 height 31
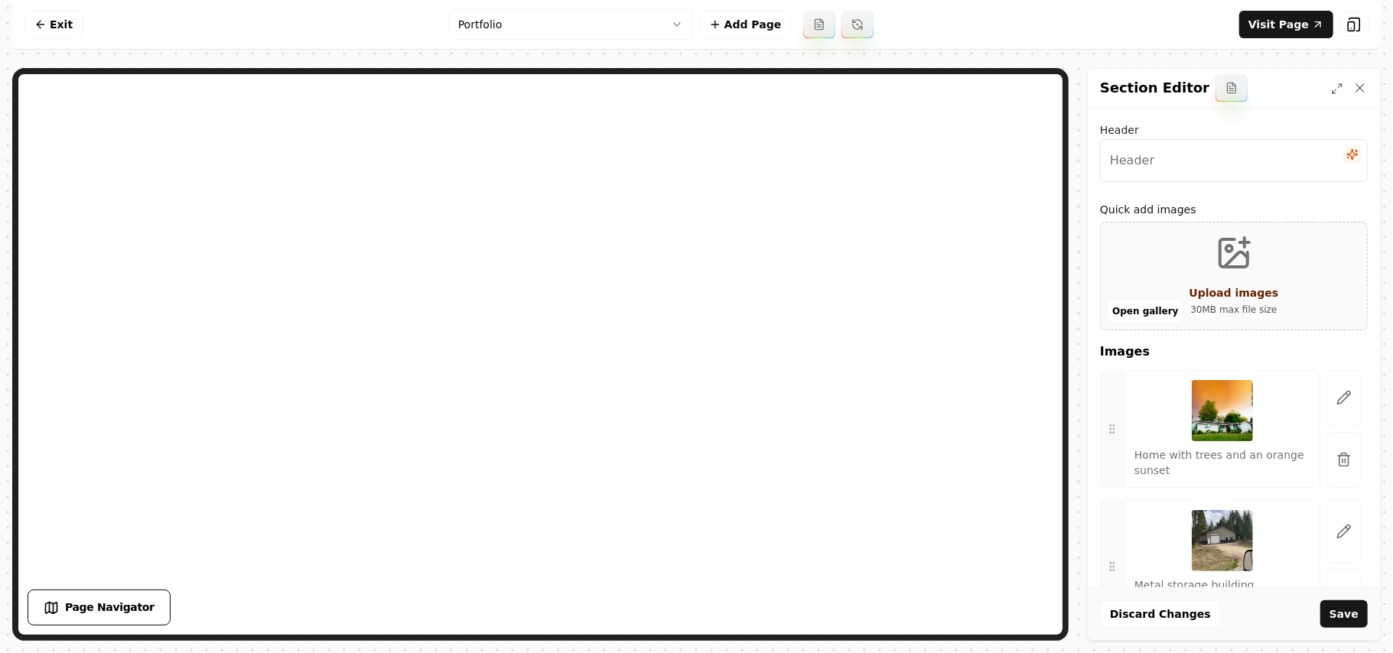
click at [1345, 465] on button "button" at bounding box center [1344, 460] width 35 height 56
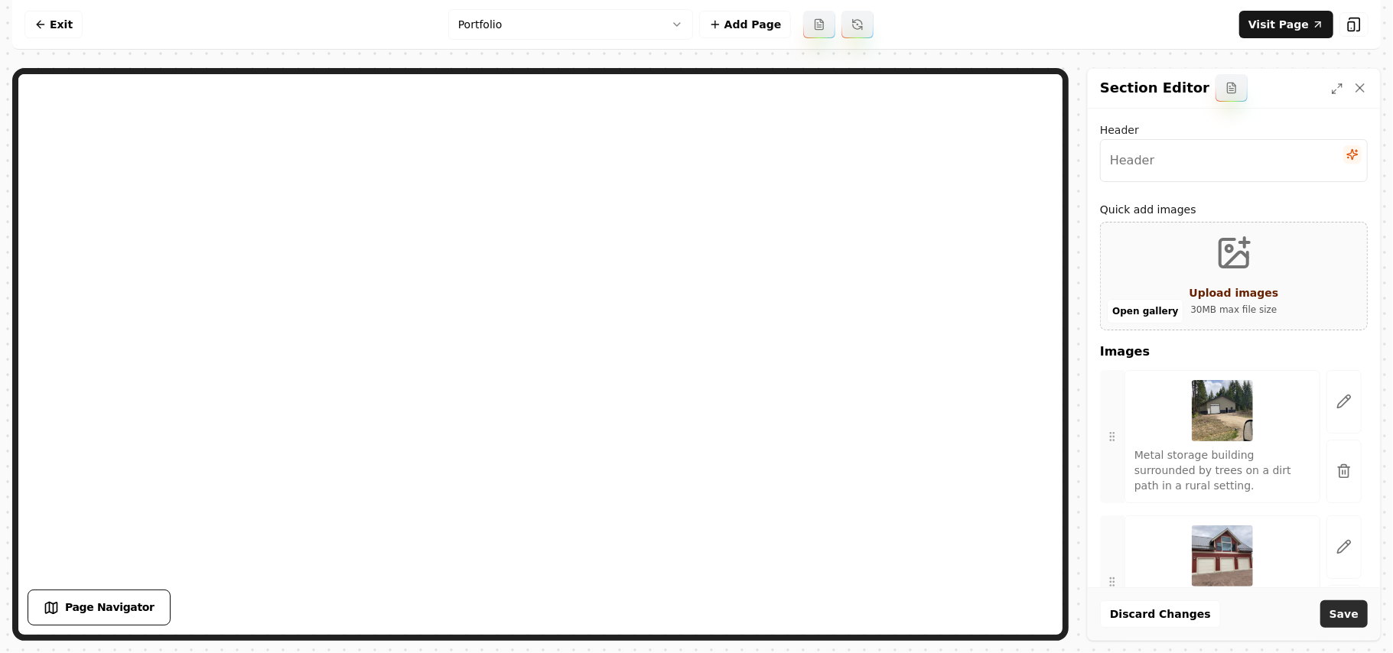
click at [1348, 611] on button "Save" at bounding box center [1344, 615] width 47 height 28
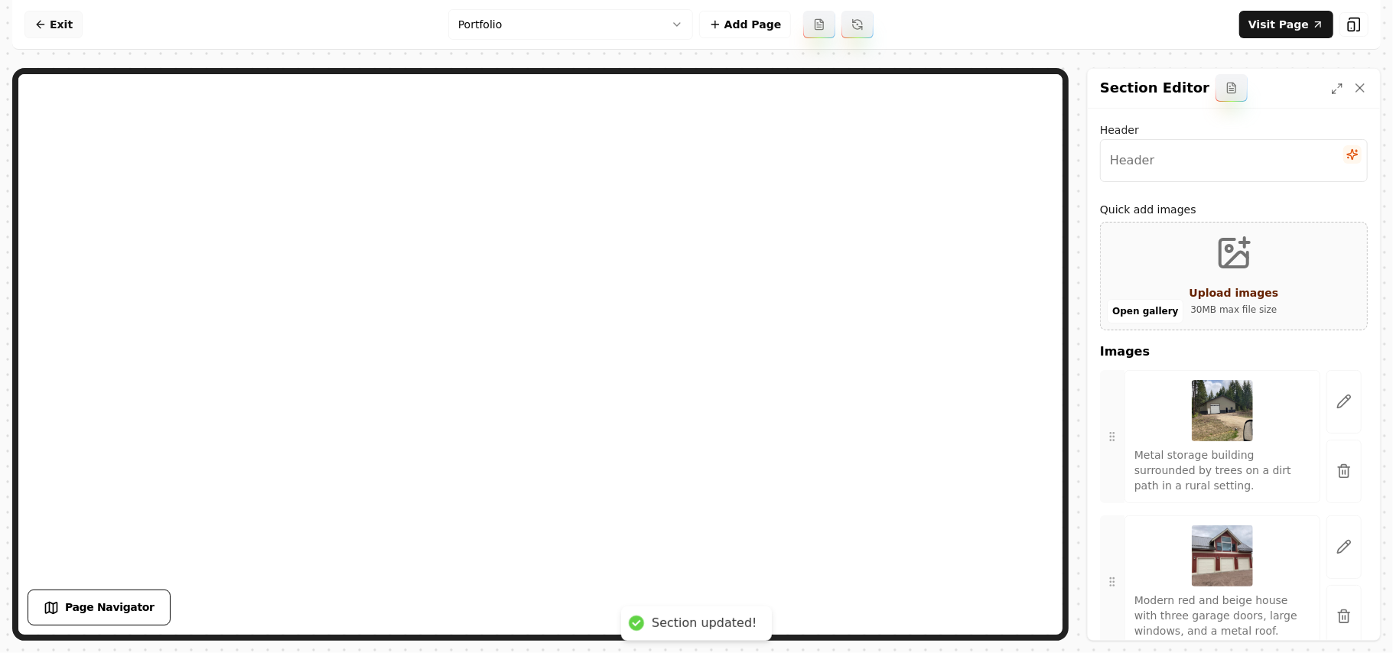
click at [57, 24] on link "Exit" at bounding box center [53, 25] width 58 height 28
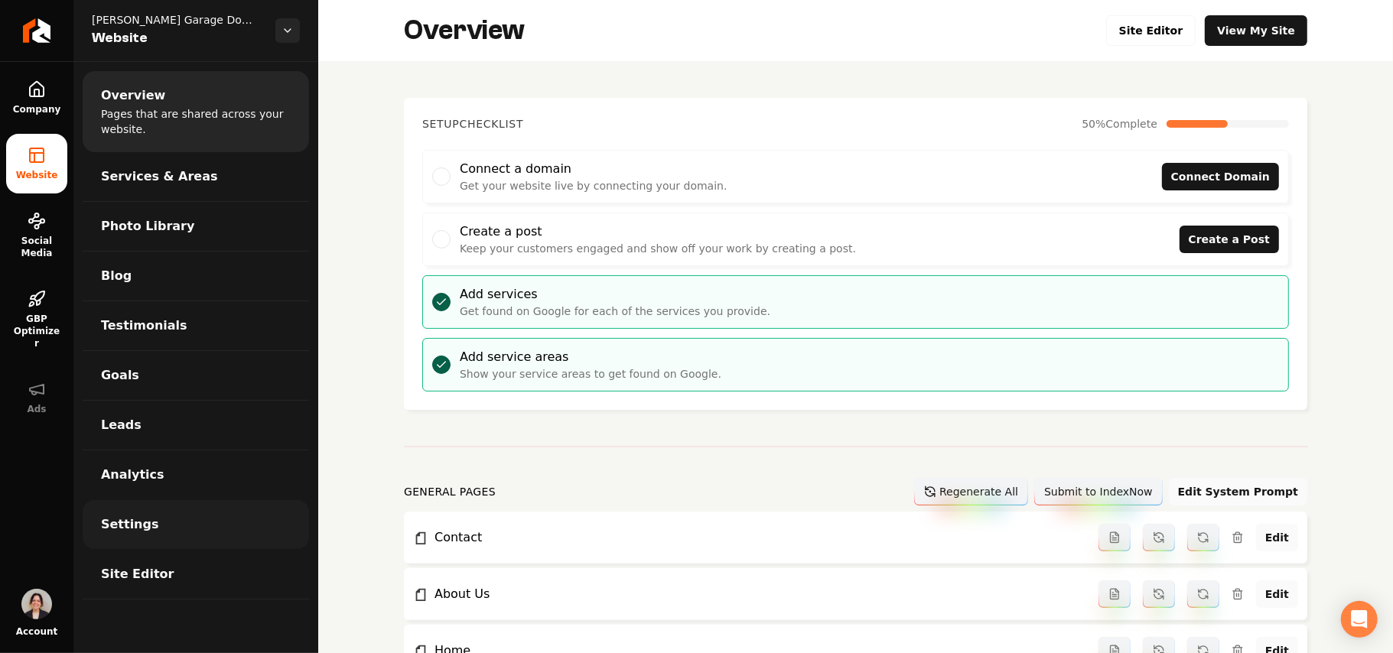
click at [144, 534] on span "Settings" at bounding box center [130, 525] width 58 height 18
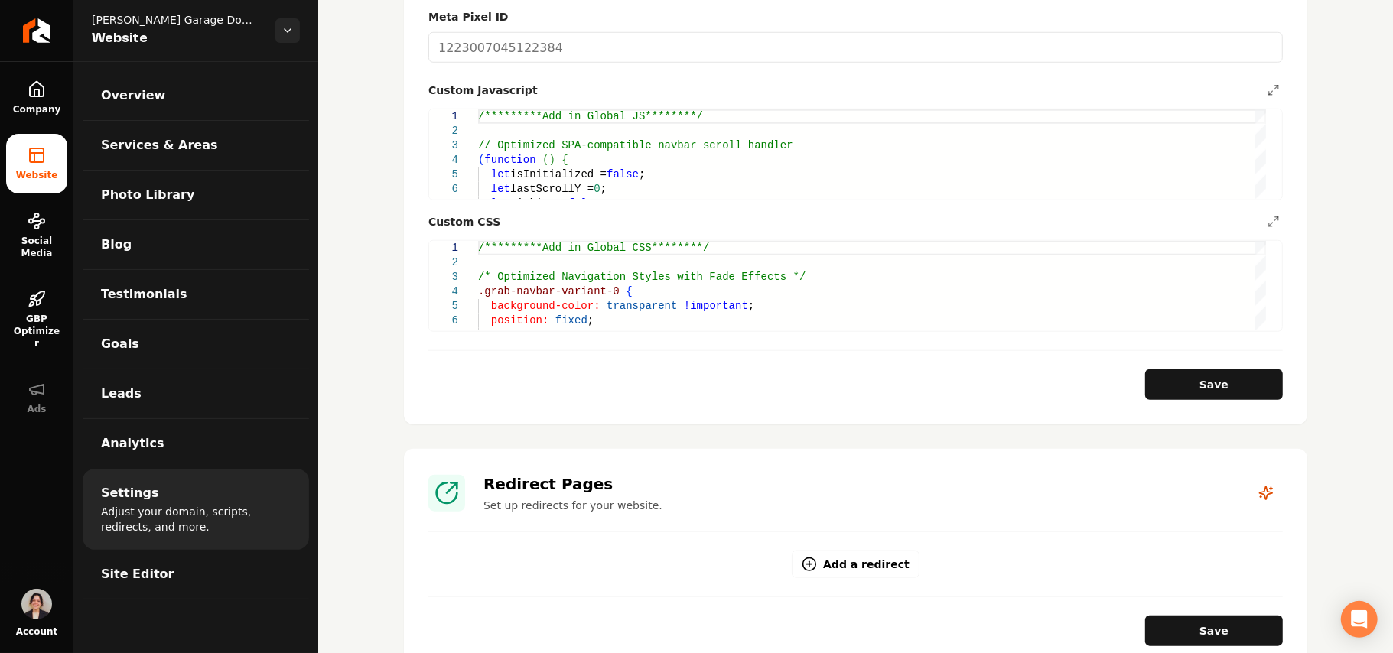
scroll to position [918, 0]
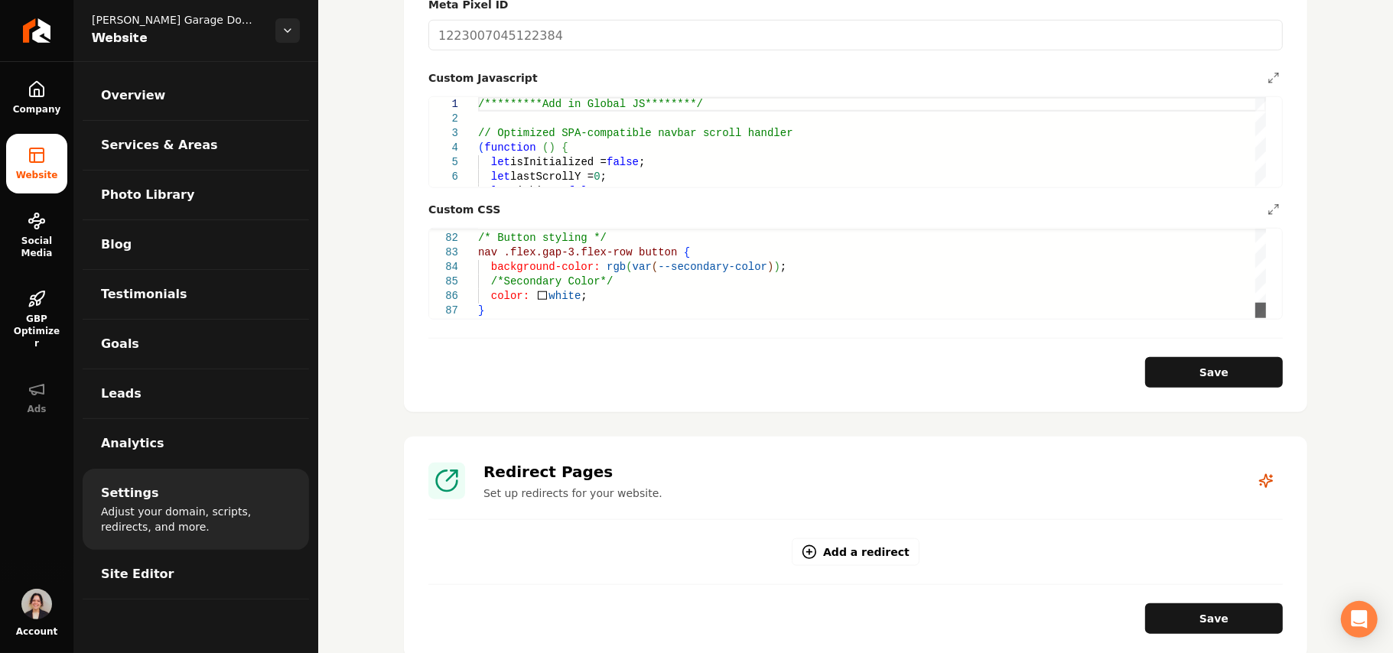
click at [1263, 318] on div "Main content area" at bounding box center [1261, 310] width 11 height 15
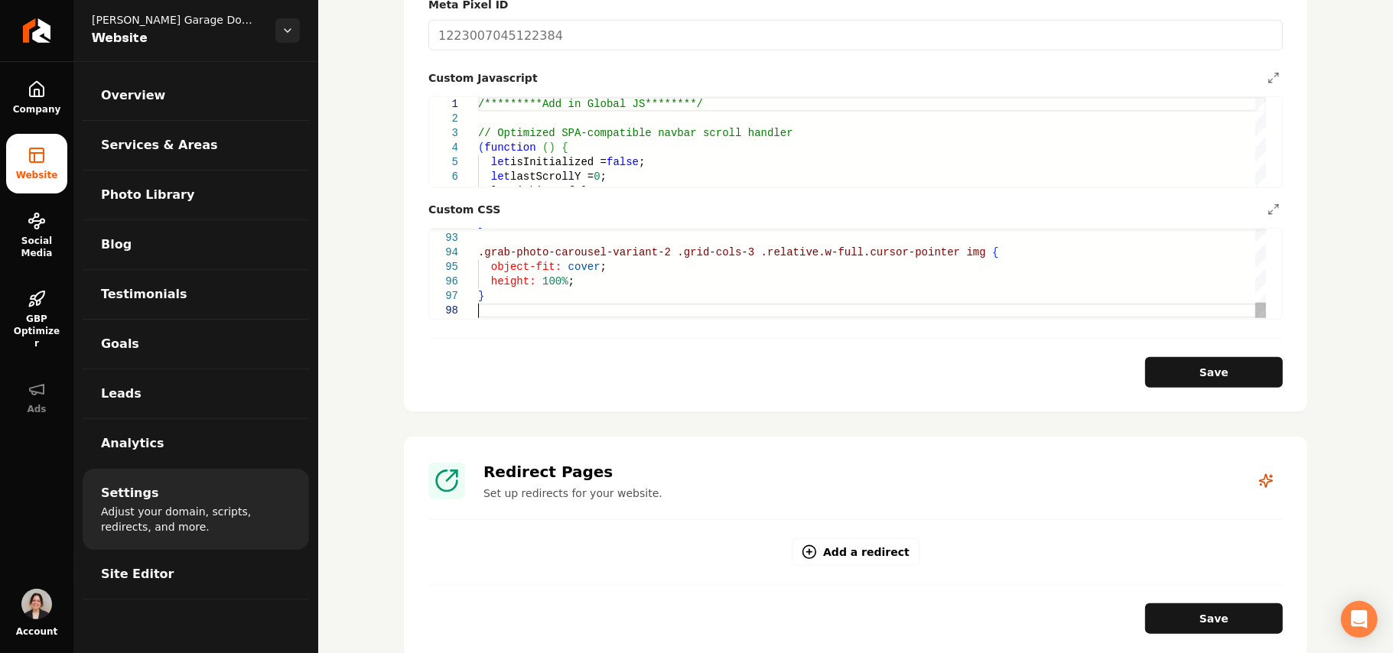
scroll to position [115, 0]
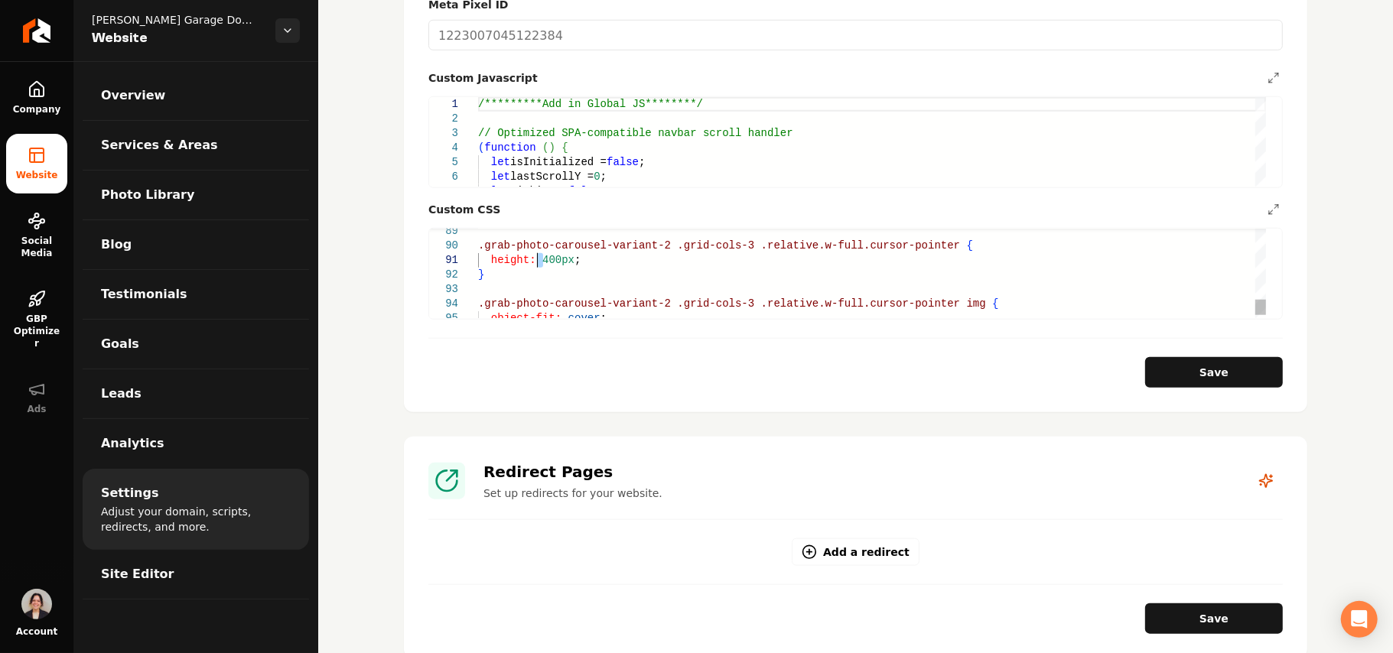
click at [1213, 357] on button "Save" at bounding box center [1215, 372] width 138 height 31
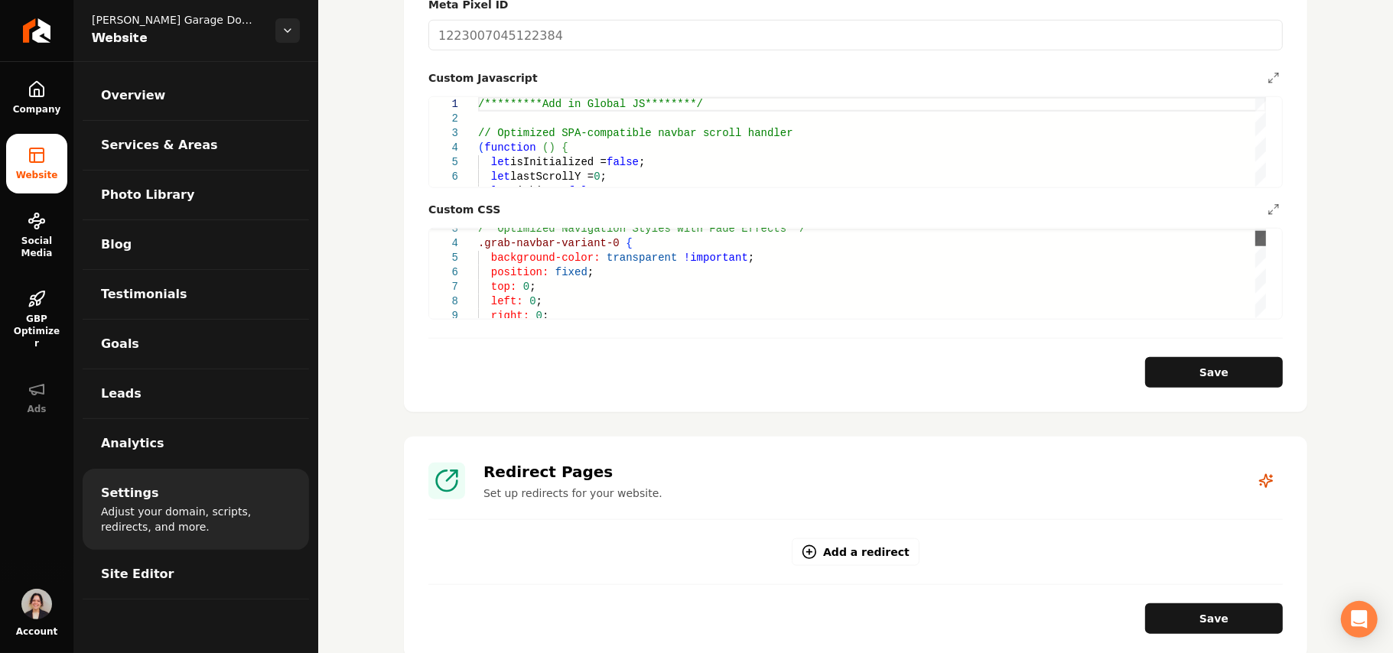
click at [1264, 229] on div "Main content area" at bounding box center [1261, 274] width 11 height 90
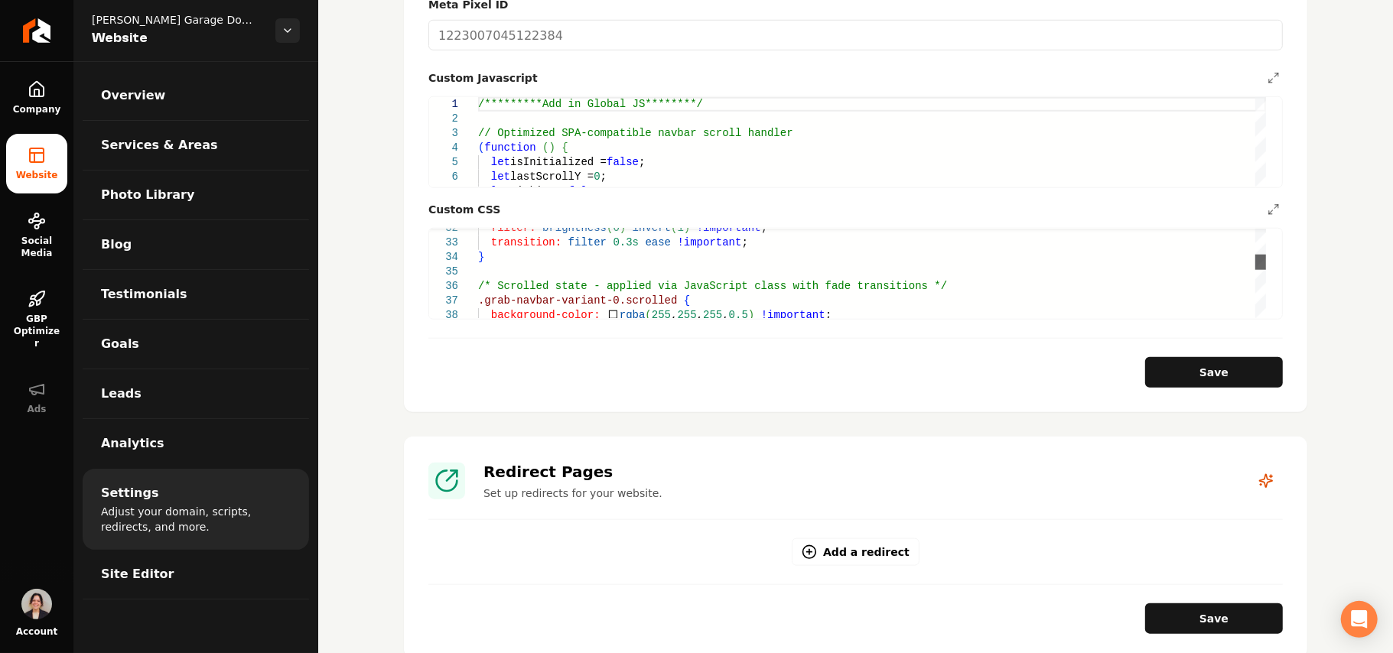
click at [1261, 255] on div "Main content area" at bounding box center [1261, 262] width 11 height 15
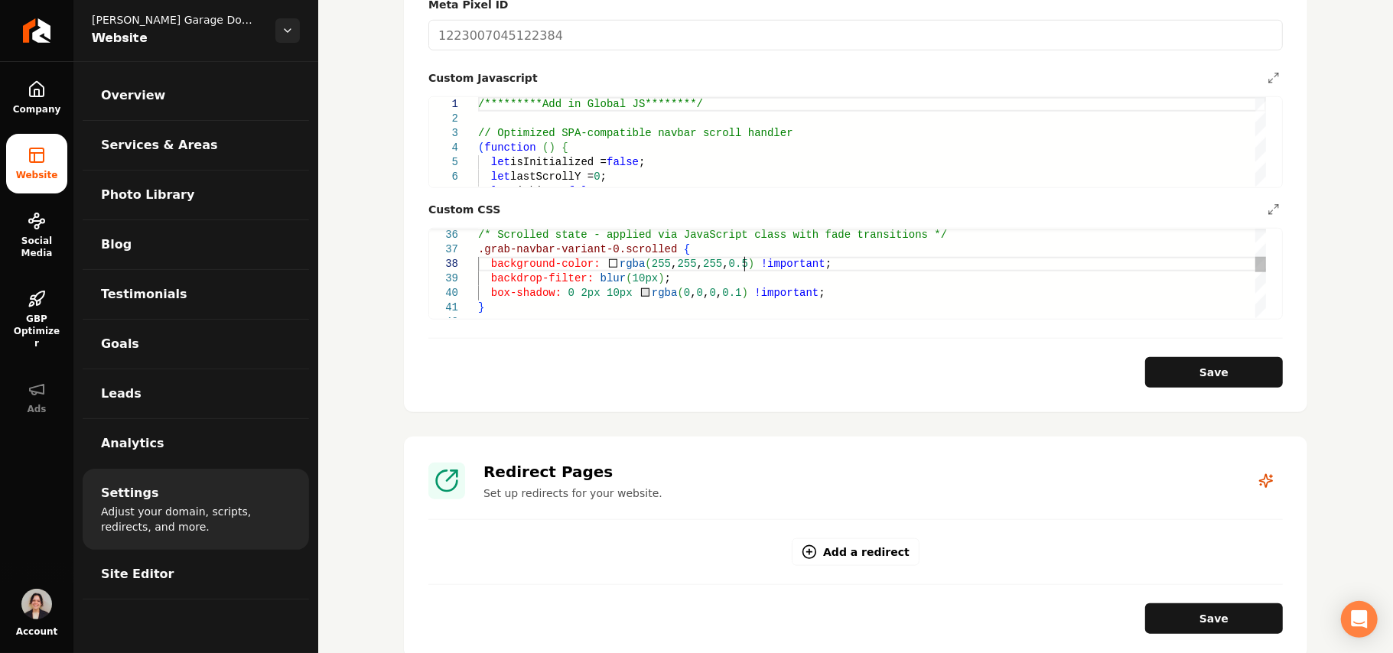
scroll to position [13, 0]
drag, startPoint x: 745, startPoint y: 251, endPoint x: 726, endPoint y: 243, distance: 19.9
click at [726, 243] on div "background-color: rgba ( 255 , 255 , 255 , 0.5 ) !important ; .grab-navbar-vari…" at bounding box center [872, 424] width 788 height 1410
click at [1221, 365] on button "Save" at bounding box center [1215, 372] width 138 height 31
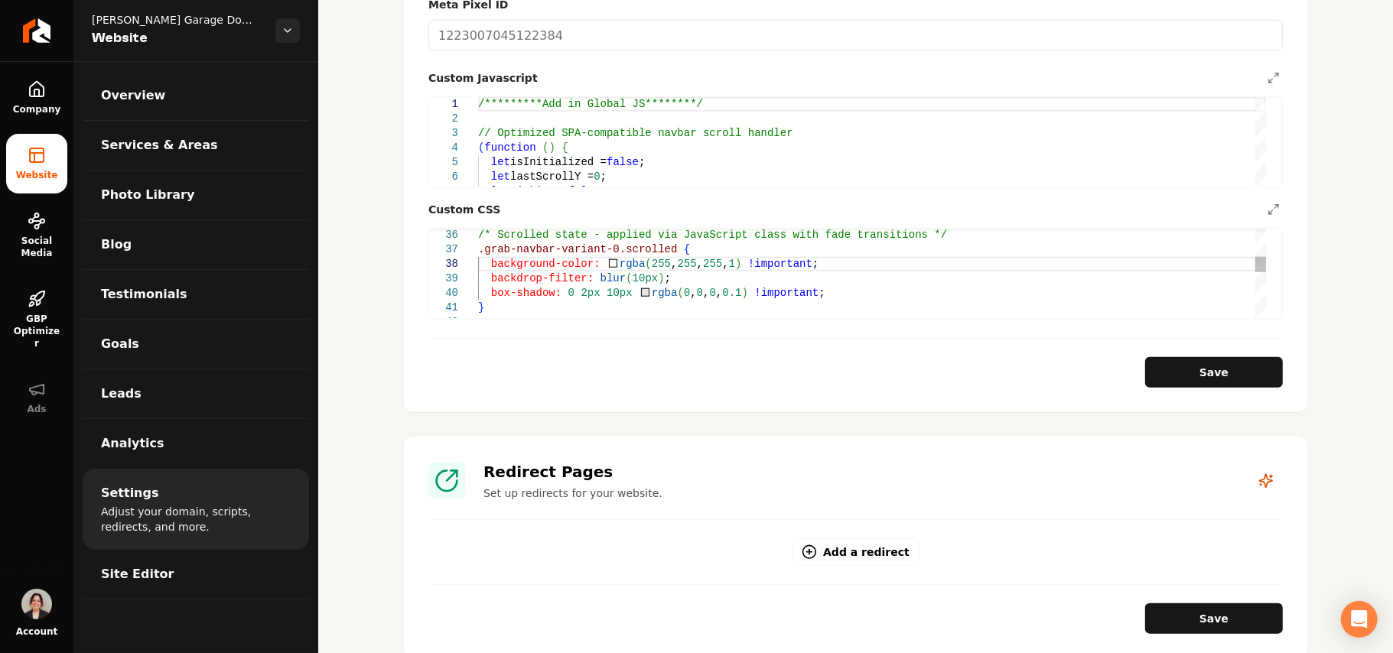
scroll to position [102, 240]
click at [732, 246] on div "background-color: rgba ( 255 , 255 , 255 , 1 ) !important ; .grab-navbar-varian…" at bounding box center [872, 424] width 788 height 1410
type textarea "**********"
click at [1234, 357] on button "Save" at bounding box center [1215, 372] width 138 height 31
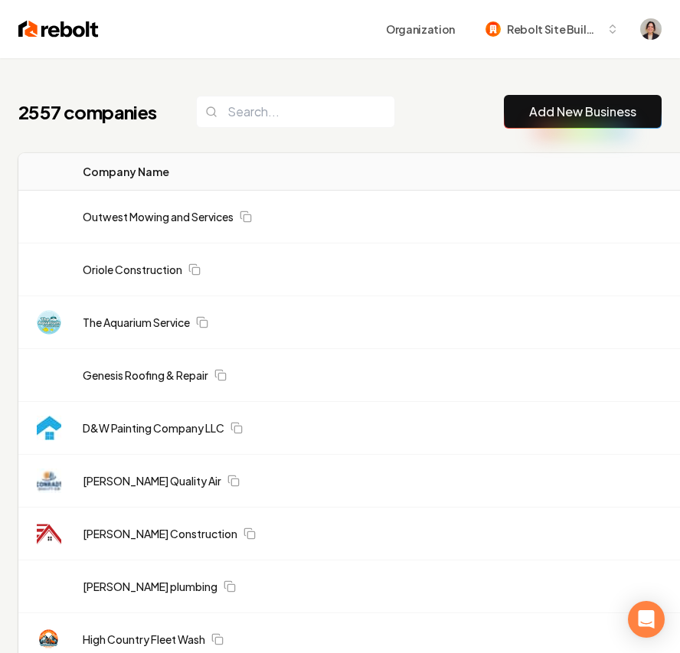
click at [625, 115] on link "Add New Business" at bounding box center [582, 112] width 107 height 18
click at [568, 116] on link "Add New Business" at bounding box center [582, 112] width 107 height 18
click at [592, 117] on link "Add New Business" at bounding box center [582, 112] width 107 height 18
click at [580, 115] on link "Add New Business" at bounding box center [582, 112] width 107 height 18
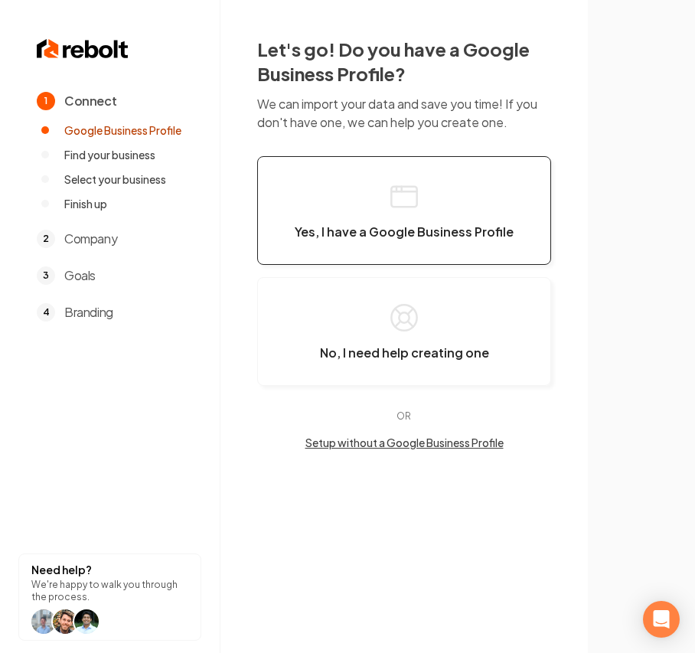
click at [505, 202] on button "Yes, I have a Google Business Profile" at bounding box center [404, 210] width 294 height 109
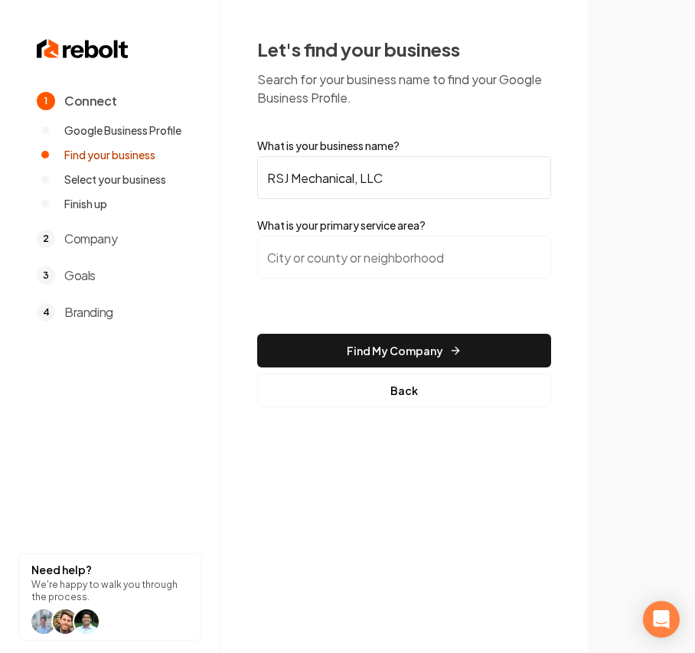
type input "RSJ Mechanical, LLC"
click at [319, 245] on input "search" at bounding box center [404, 257] width 294 height 43
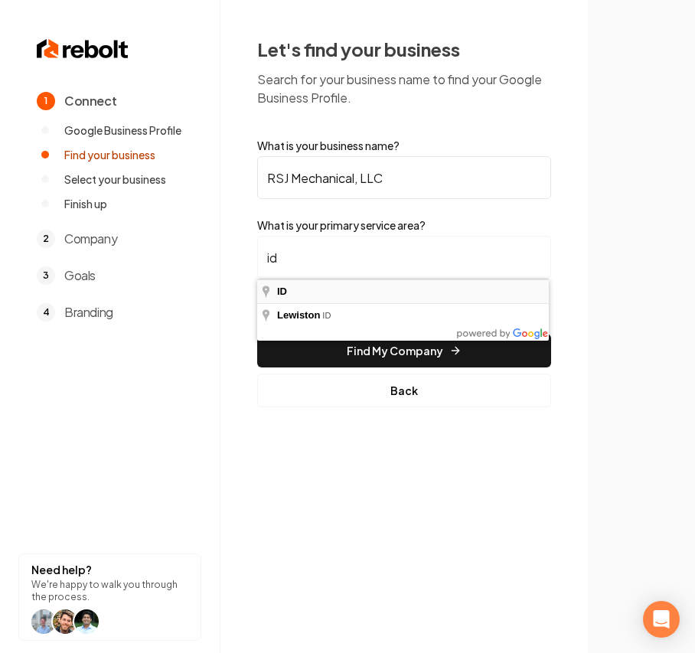
type input "ID"
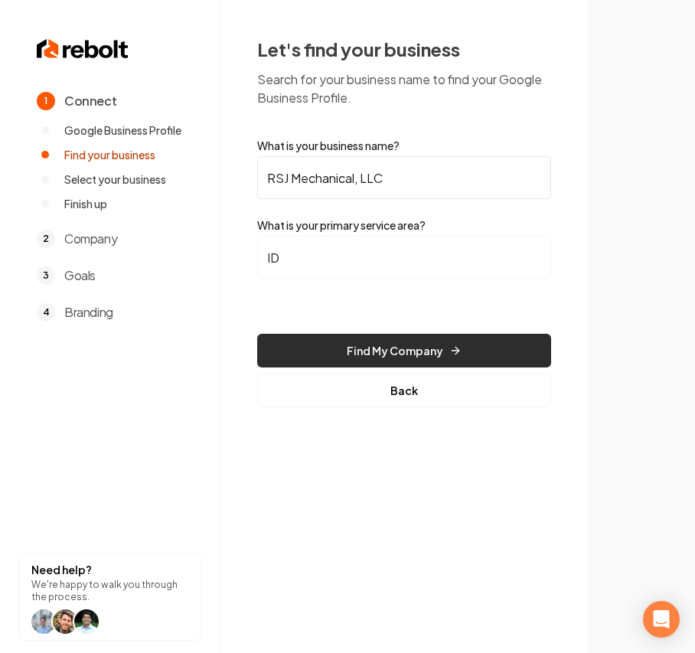
click at [359, 359] on button "Find My Company" at bounding box center [404, 351] width 294 height 34
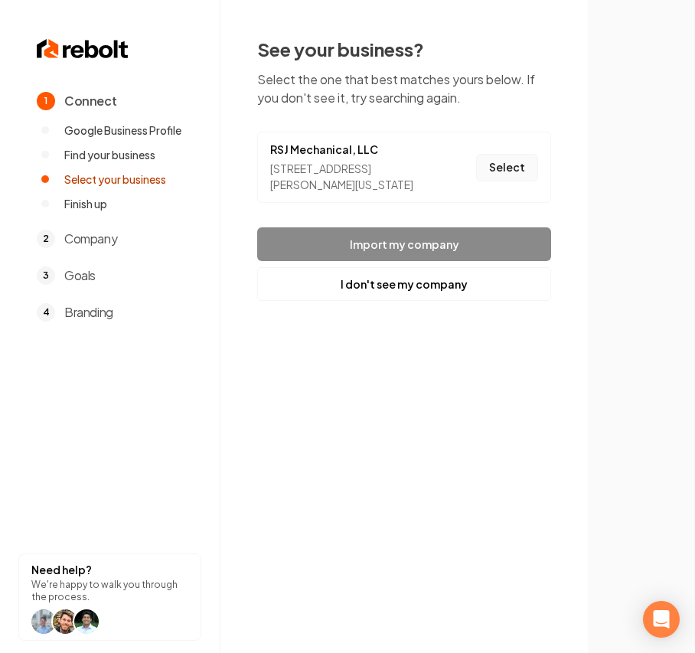
click at [509, 170] on button "Select" at bounding box center [507, 168] width 62 height 28
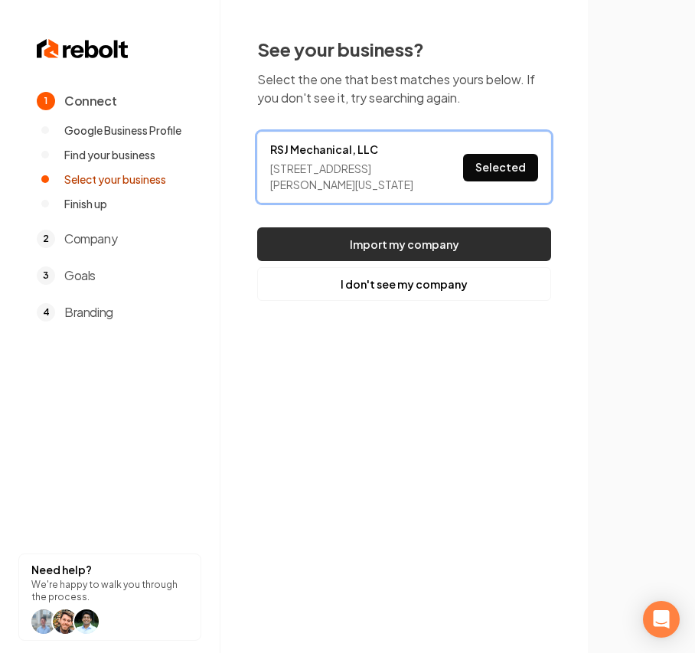
click at [377, 245] on button "Import my company" at bounding box center [404, 244] width 294 height 34
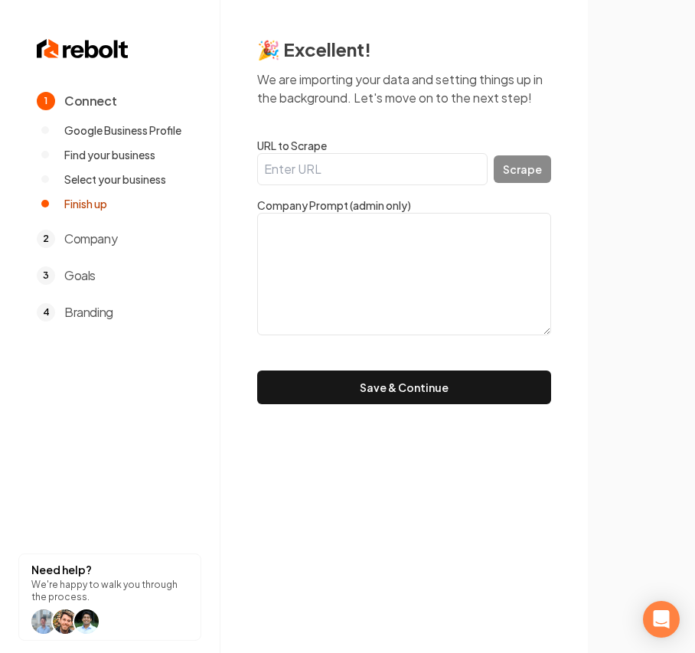
drag, startPoint x: 309, startPoint y: 167, endPoint x: 362, endPoint y: 167, distance: 52.8
click at [309, 167] on input "URL to Scrape" at bounding box center [372, 169] width 230 height 32
paste input "[URL][DOMAIN_NAME]"
click at [393, 175] on input "[URL][DOMAIN_NAME]" at bounding box center [372, 169] width 230 height 32
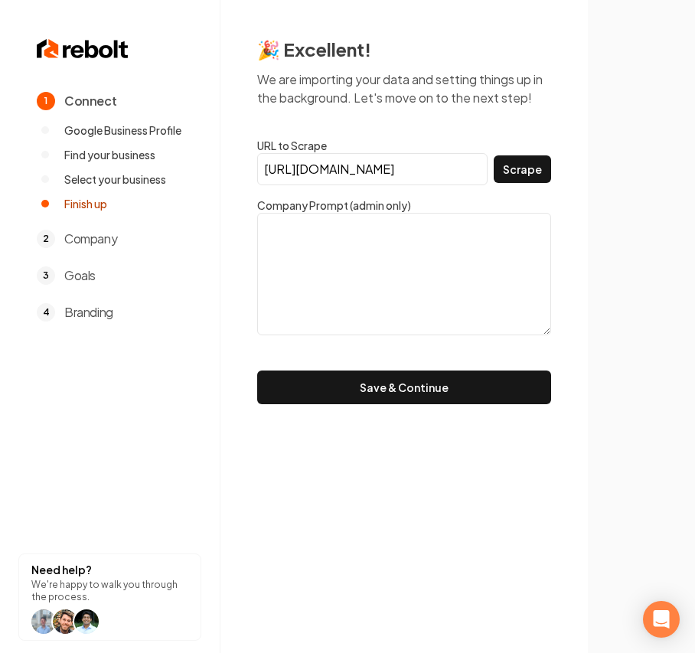
click at [393, 175] on input "[URL][DOMAIN_NAME]" at bounding box center [372, 169] width 230 height 32
paste input "url"
type input "[URL][DOMAIN_NAME]"
click at [546, 171] on button "Scrape" at bounding box center [522, 169] width 57 height 28
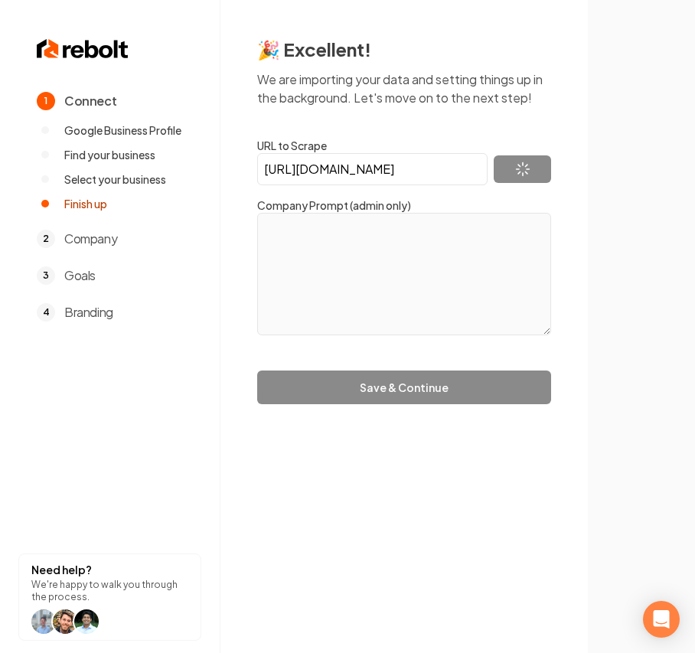
type textarea "RSJ Mechanical is committed to providing excellent HVAC services at great price…"
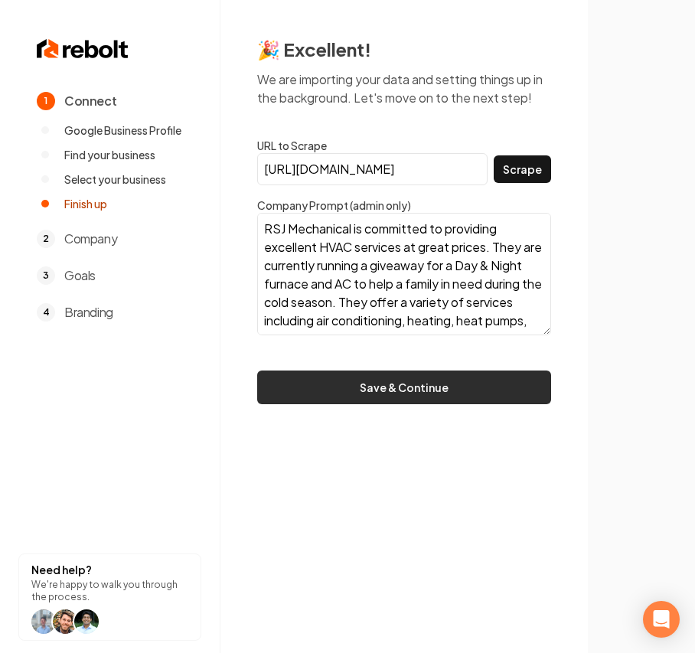
click at [316, 377] on button "Save & Continue" at bounding box center [404, 387] width 294 height 34
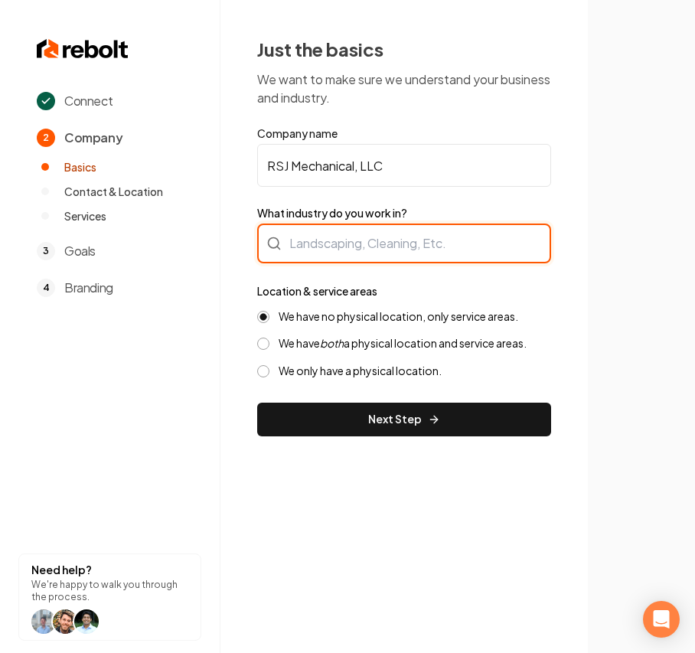
click at [363, 246] on div at bounding box center [404, 243] width 294 height 40
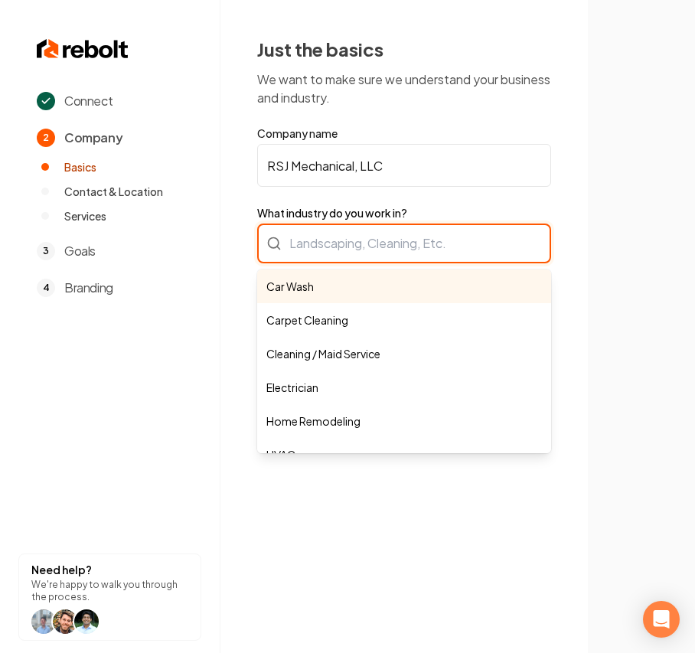
type input "g"
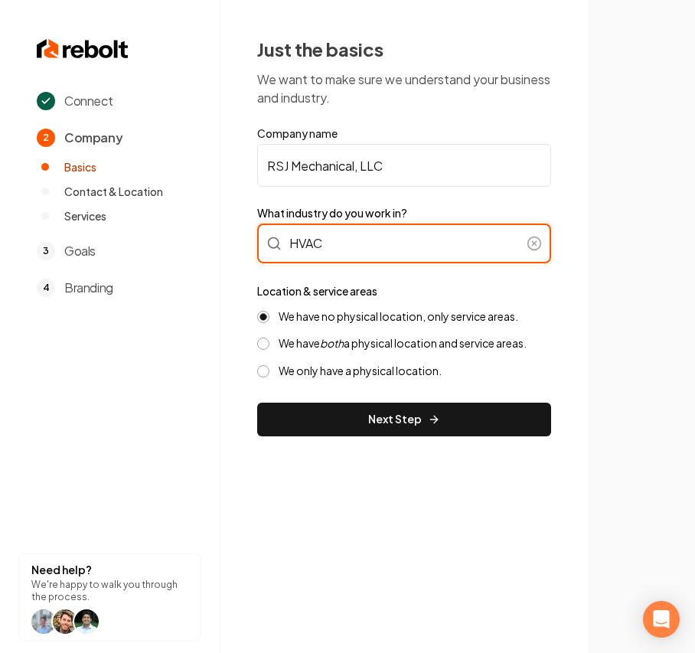
type input "HVAC"
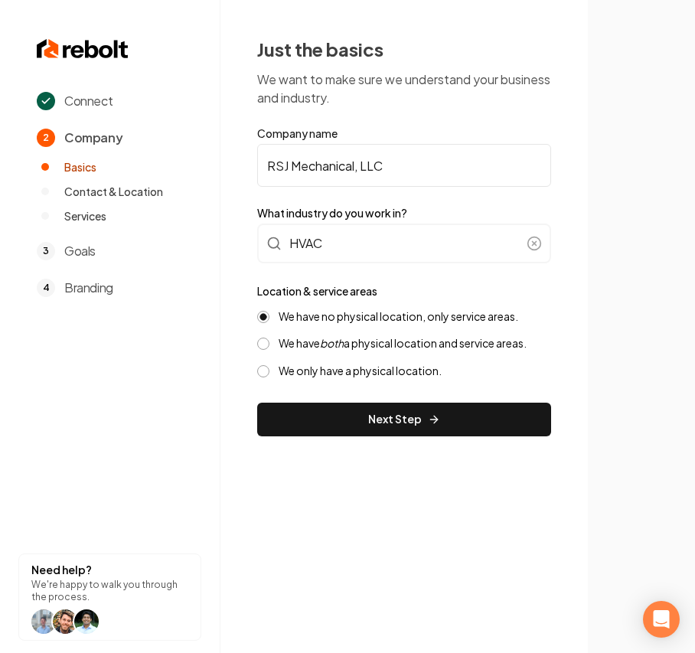
click at [288, 337] on label "We have both a physical location and service areas." at bounding box center [403, 343] width 248 height 15
click at [269, 337] on button "We have both a physical location and service areas." at bounding box center [263, 343] width 12 height 12
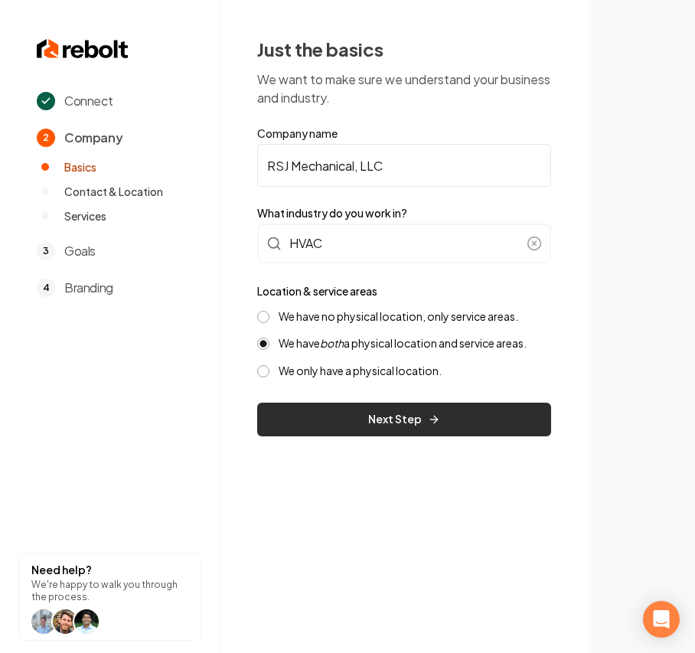
click at [314, 413] on button "Next Step" at bounding box center [404, 420] width 294 height 34
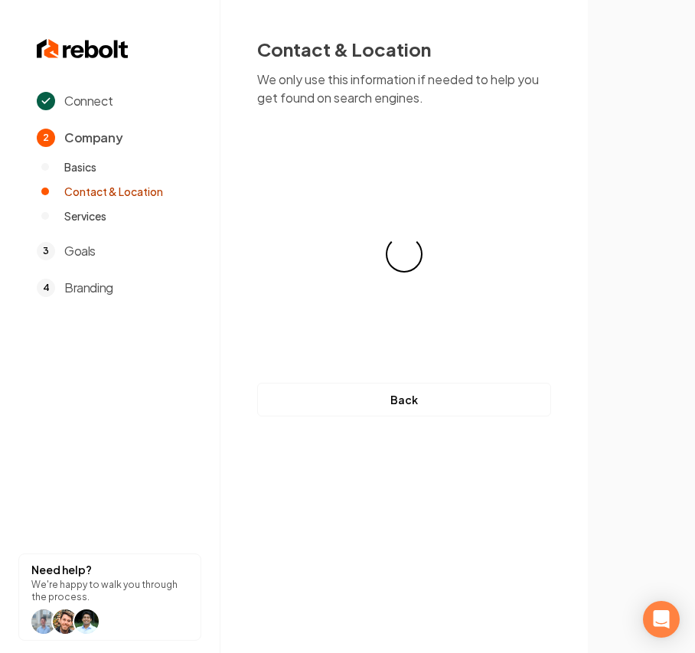
select select "**"
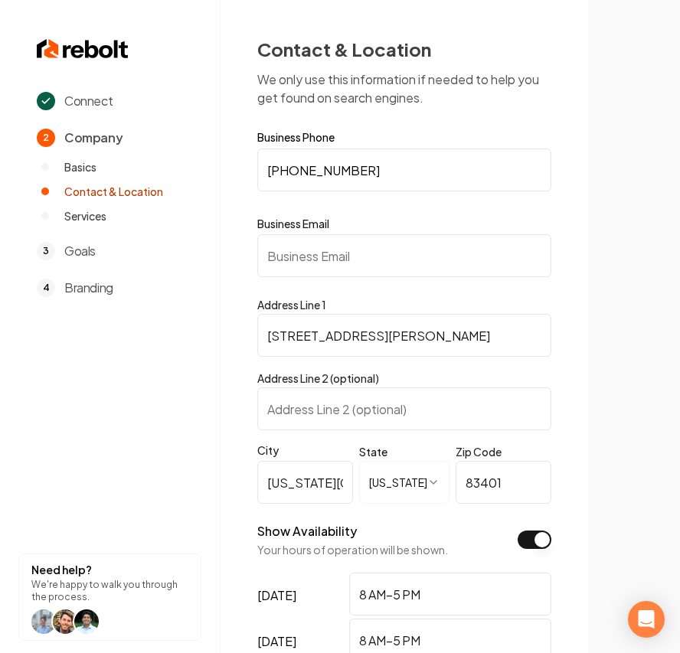
click at [355, 268] on input "Business Email" at bounding box center [404, 255] width 294 height 43
paste input "[EMAIL_ADDRESS][DOMAIN_NAME]"
drag, startPoint x: 273, startPoint y: 255, endPoint x: 56, endPoint y: 279, distance: 218.6
click at [58, 277] on div "**********" at bounding box center [340, 326] width 680 height 653
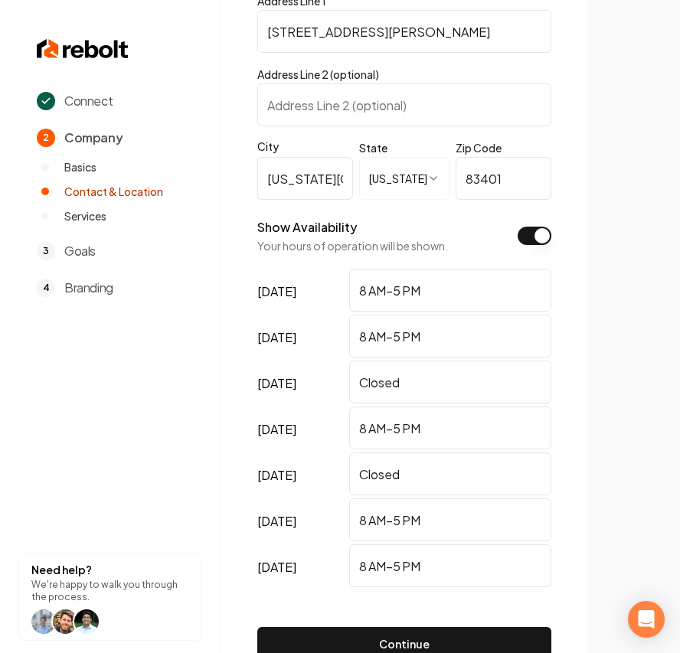
scroll to position [399, 0]
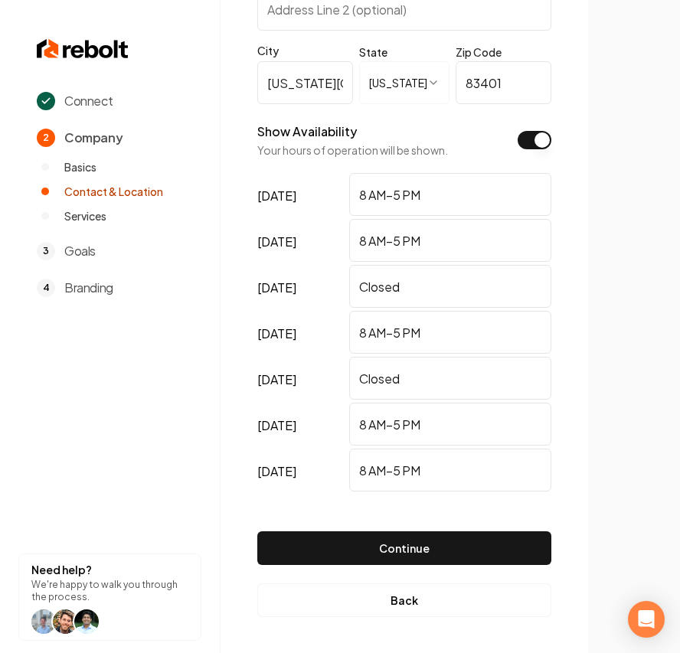
type input "[EMAIL_ADDRESS][DOMAIN_NAME]"
drag, startPoint x: 305, startPoint y: 288, endPoint x: 151, endPoint y: 279, distance: 154.1
drag, startPoint x: 427, startPoint y: 384, endPoint x: 4, endPoint y: 355, distance: 424.2
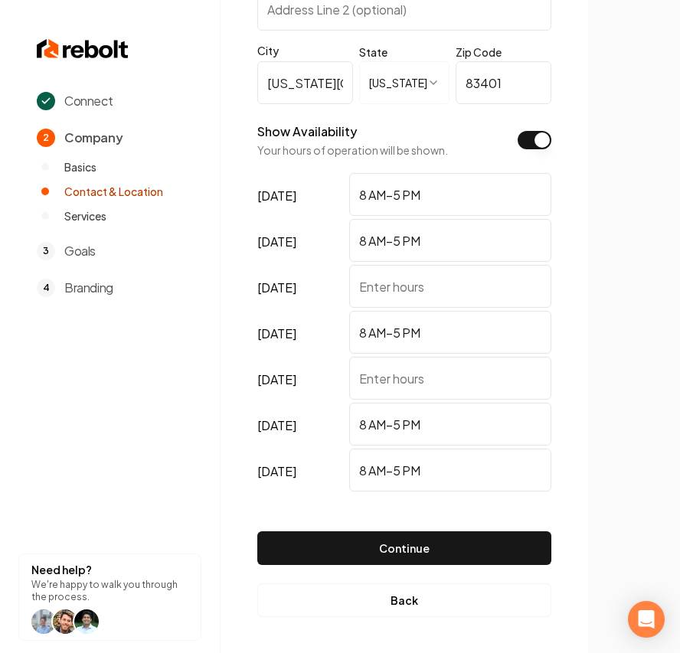
click at [613, 389] on section at bounding box center [634, 326] width 92 height 653
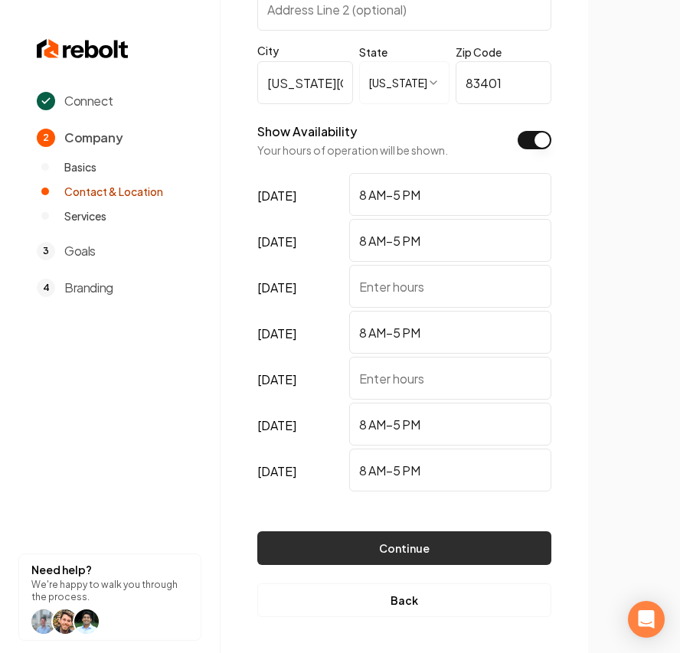
click at [451, 548] on button "Continue" at bounding box center [404, 548] width 294 height 34
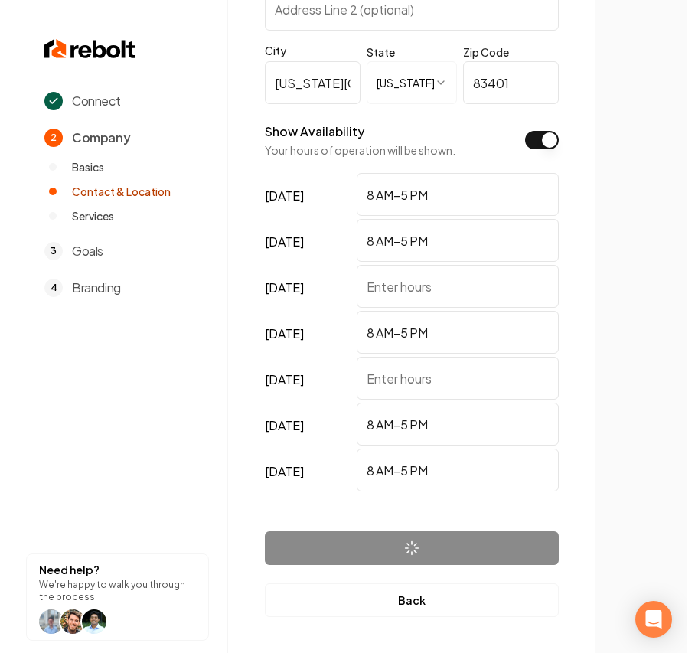
scroll to position [0, 0]
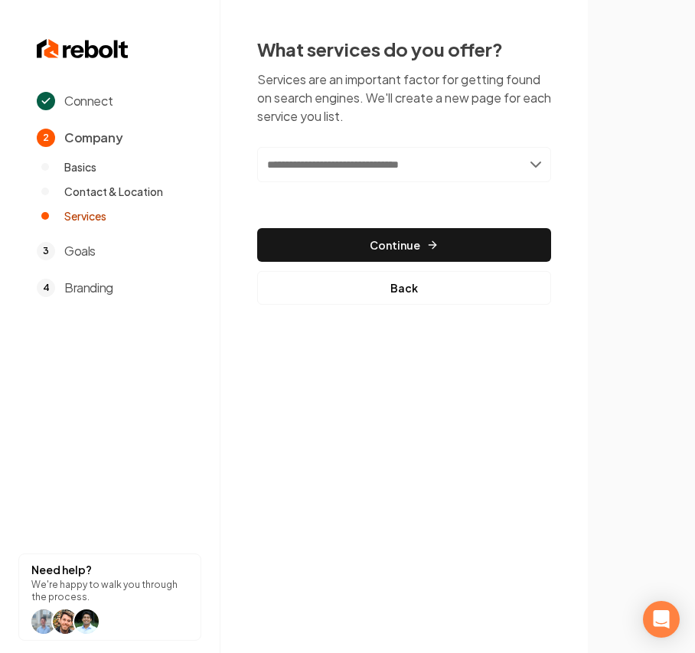
click at [325, 127] on div "What services do you offer? Services are an important factor for getting found …" at bounding box center [404, 171] width 294 height 268
click at [312, 150] on input "text" at bounding box center [404, 164] width 294 height 35
click at [323, 172] on input "text" at bounding box center [404, 164] width 294 height 35
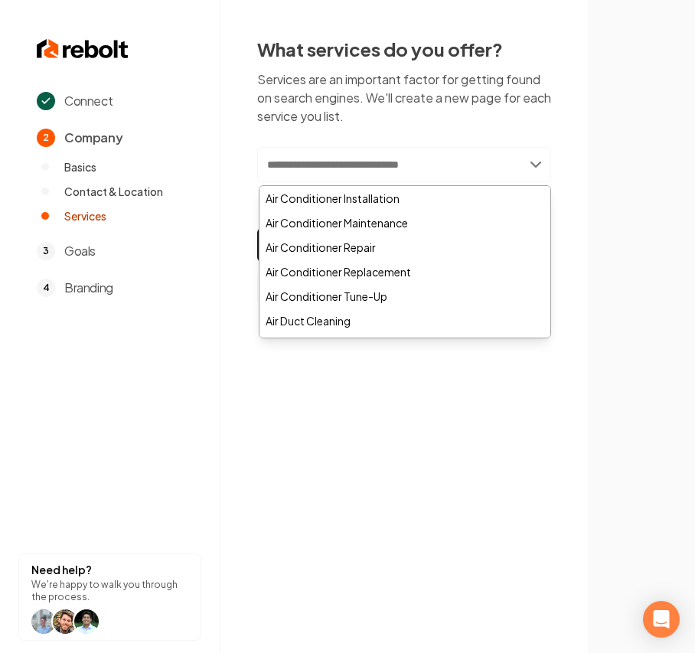
click at [453, 175] on input "text" at bounding box center [404, 164] width 294 height 35
click at [393, 152] on input "text" at bounding box center [404, 164] width 294 height 35
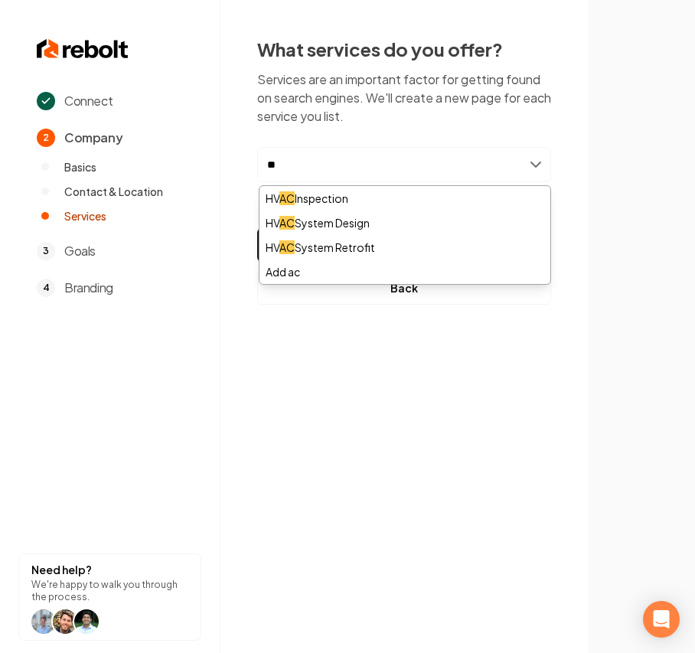
type input "*"
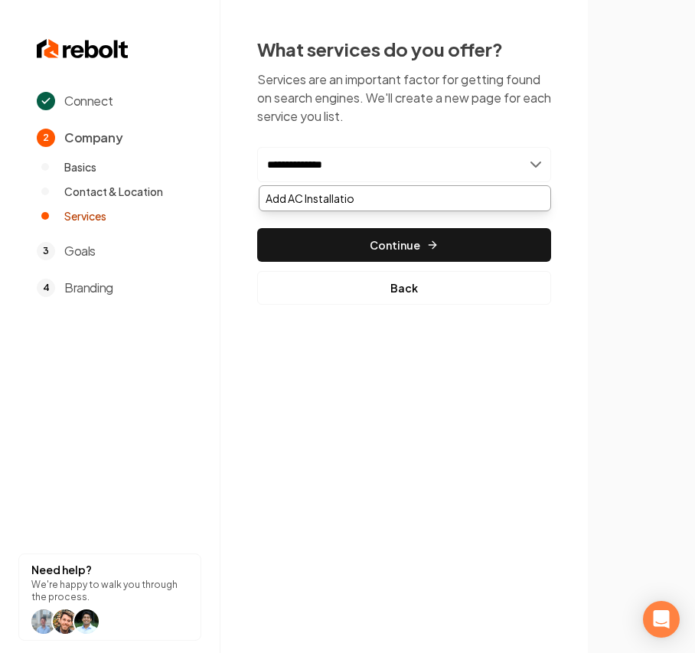
type input "**********"
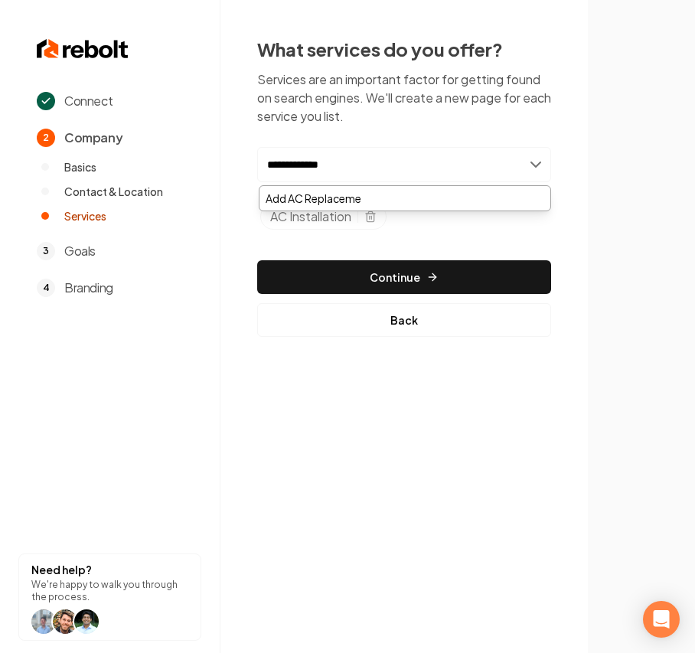
type input "**********"
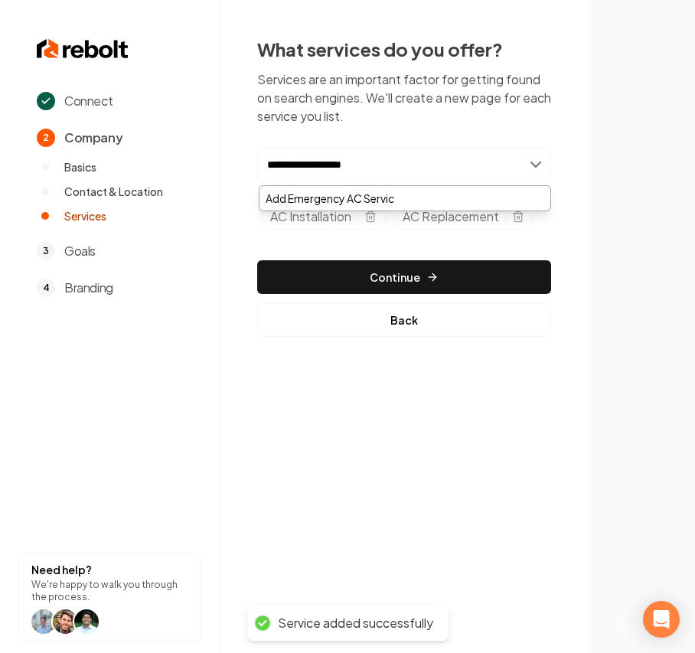
type input "**********"
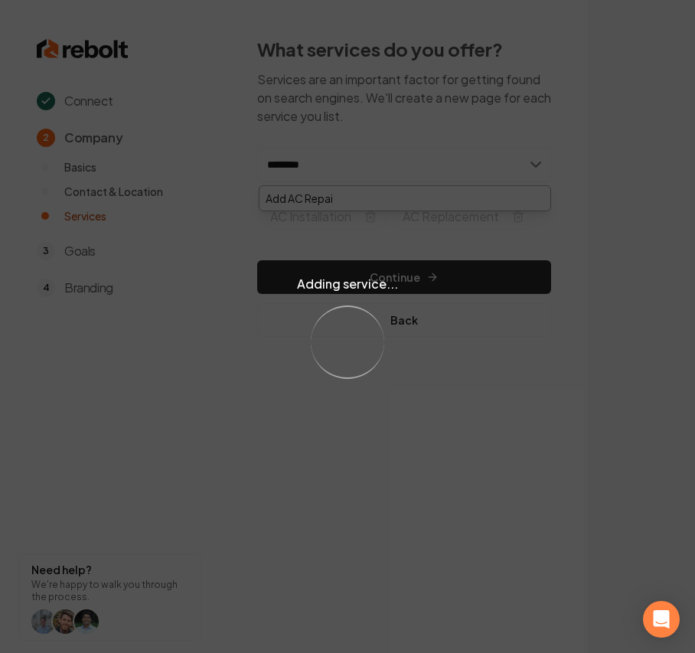
type input "*********"
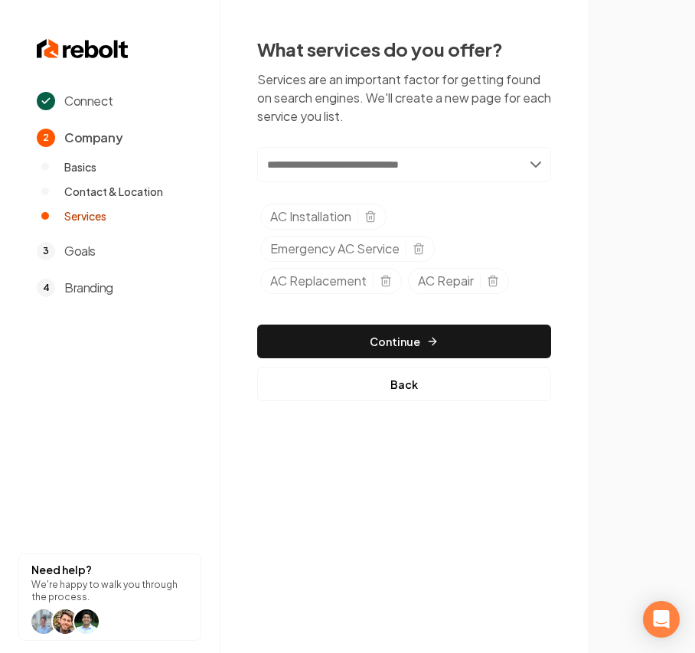
click at [311, 172] on input "text" at bounding box center [404, 164] width 294 height 35
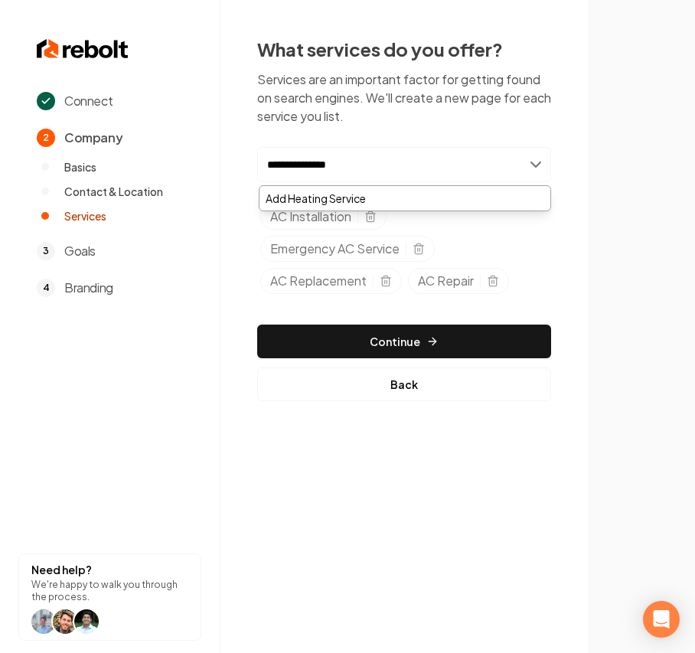
type input "**********"
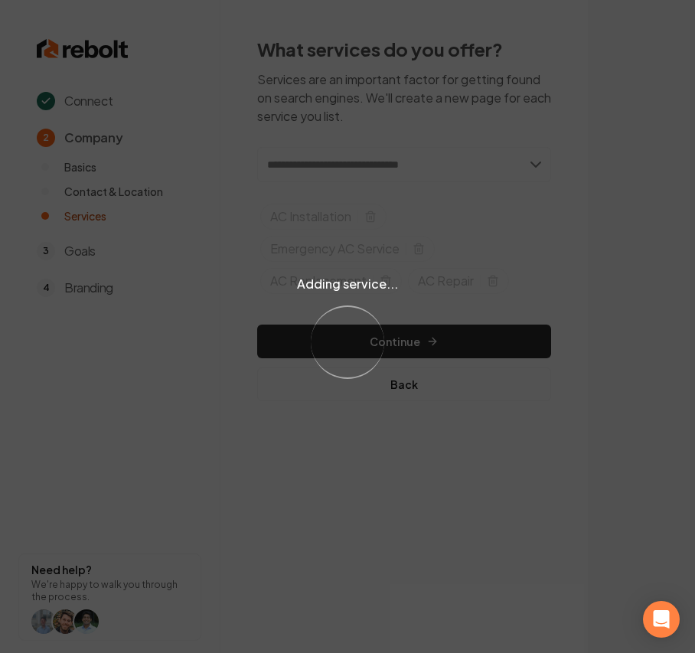
type input "*"
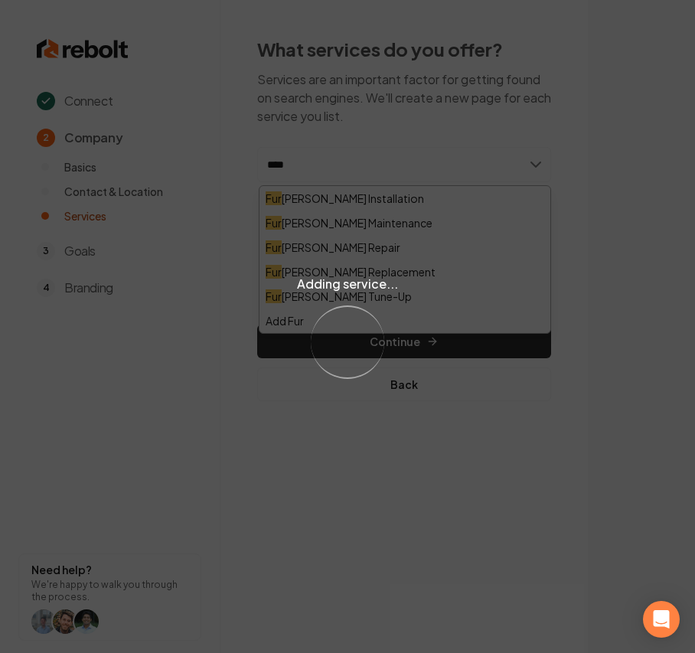
type input "*****"
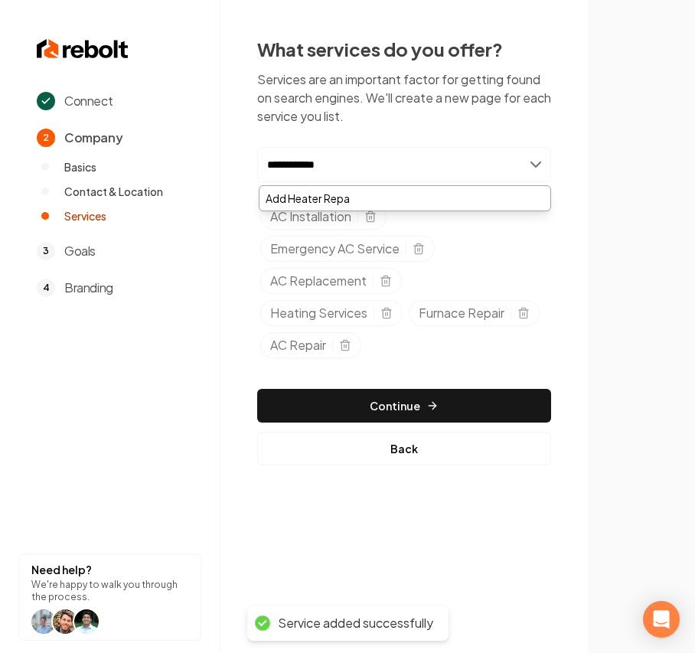
type input "**********"
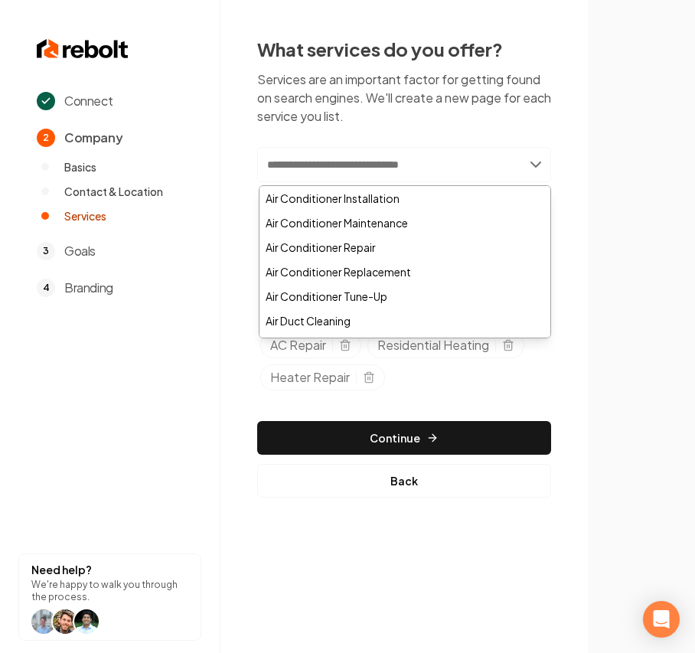
click at [334, 163] on input "text" at bounding box center [404, 164] width 294 height 35
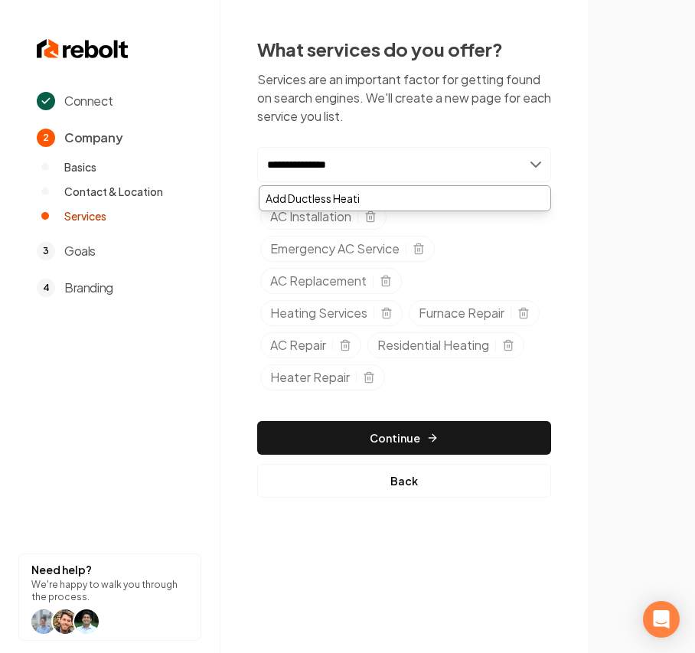
type input "**********"
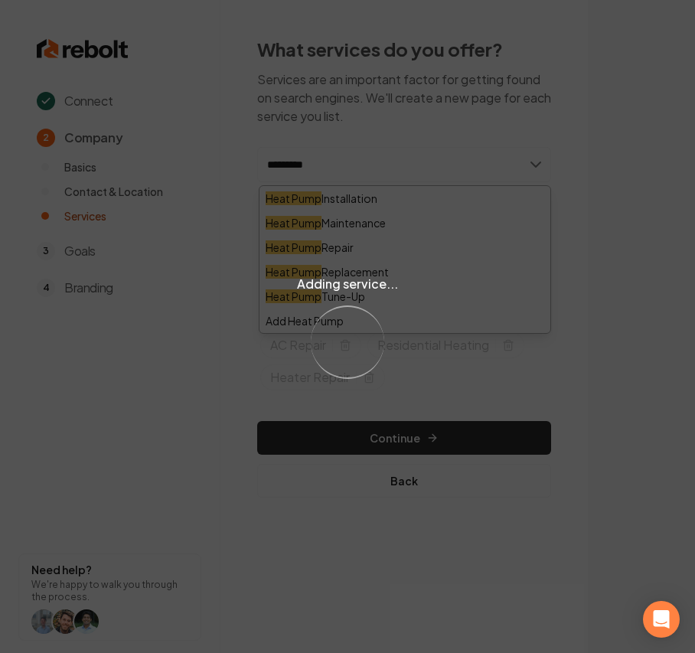
type input "**********"
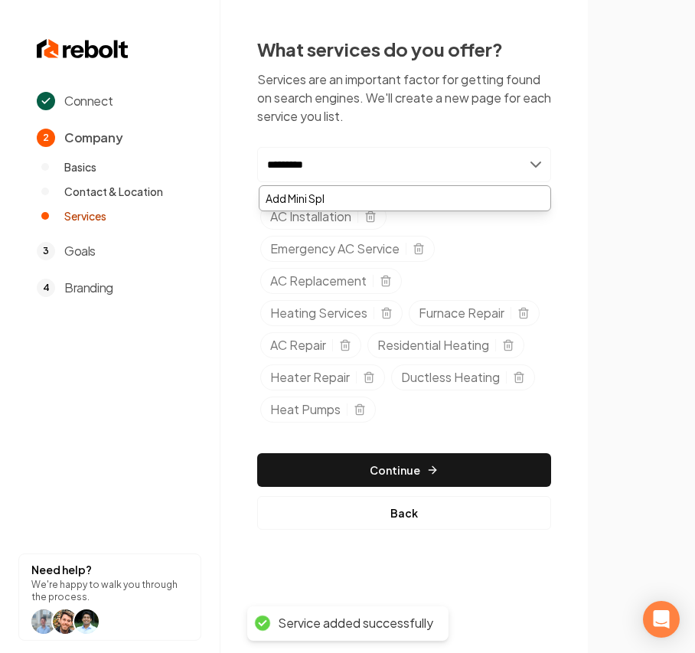
type input "**********"
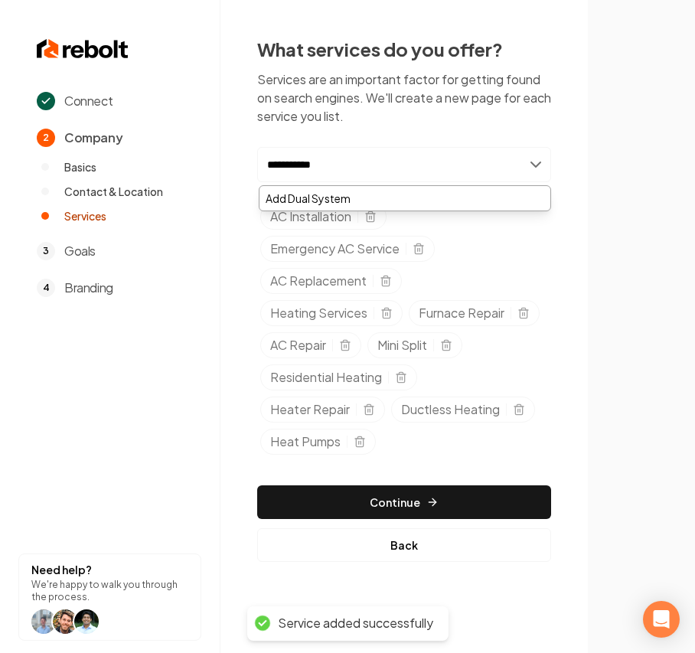
type input "**********"
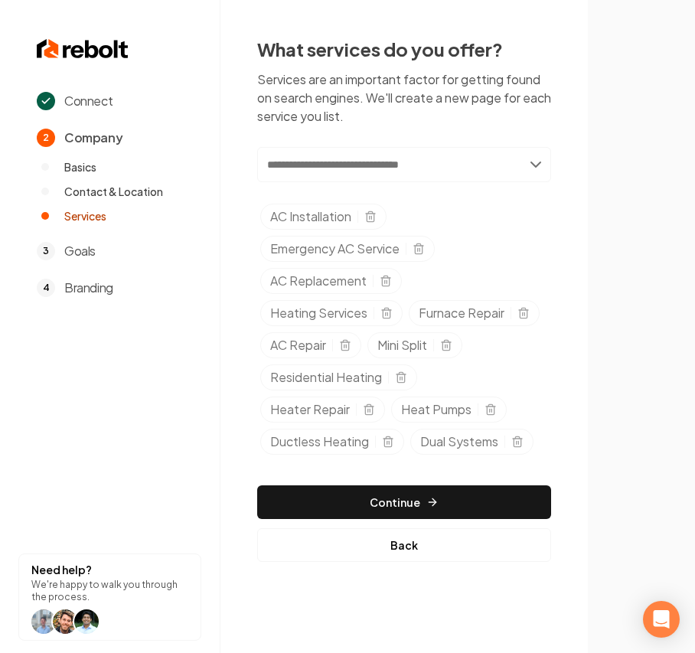
click at [331, 165] on input "text" at bounding box center [404, 164] width 294 height 35
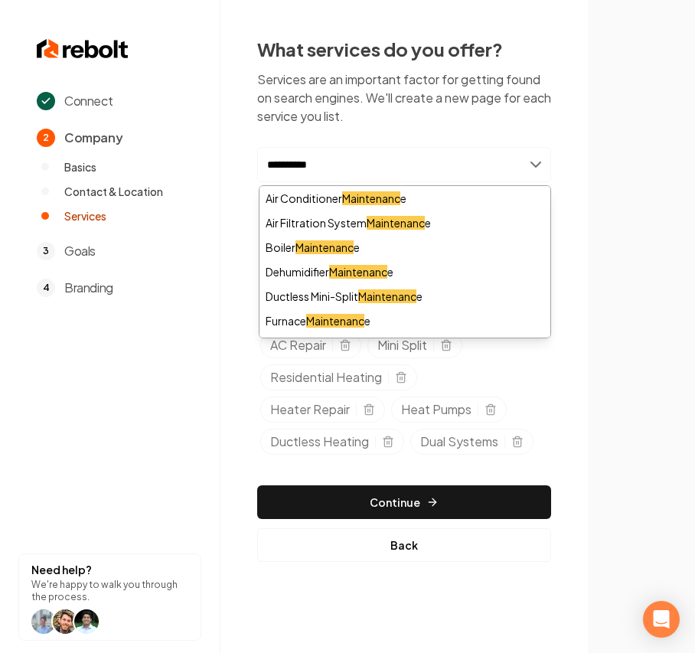
type input "**********"
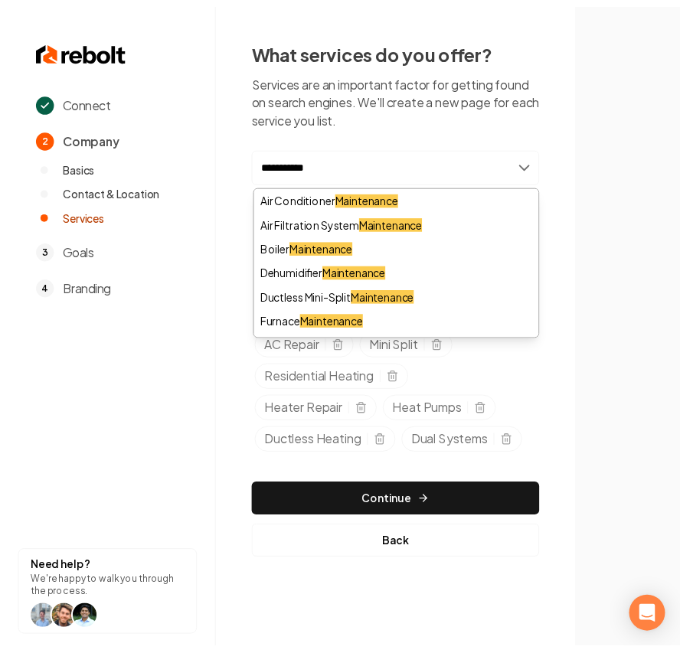
scroll to position [116, 0]
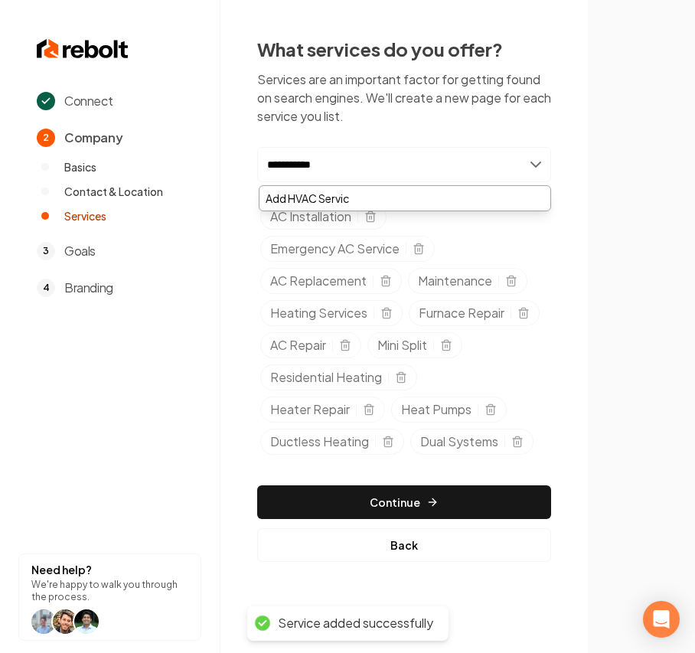
type input "**********"
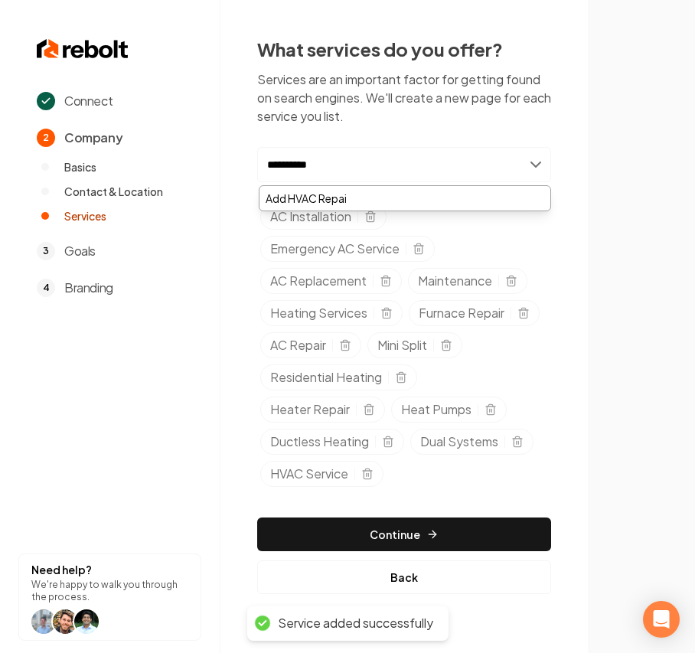
type input "**********"
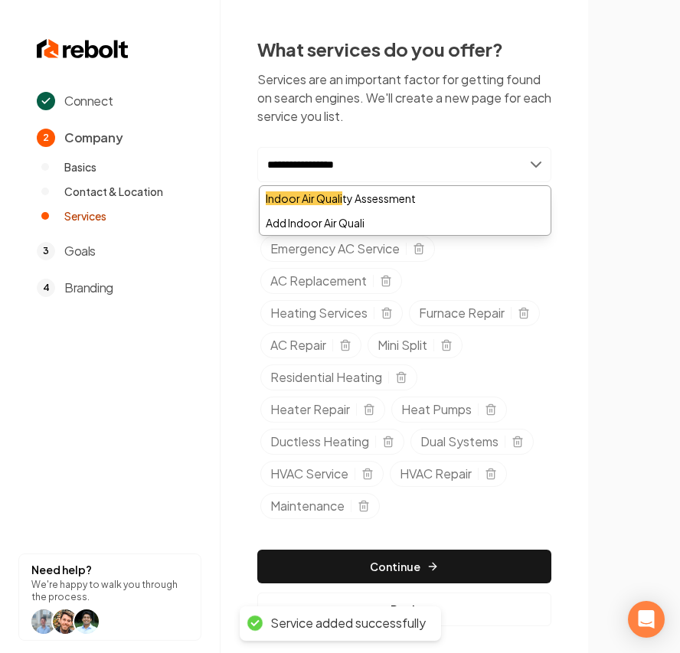
type input "**********"
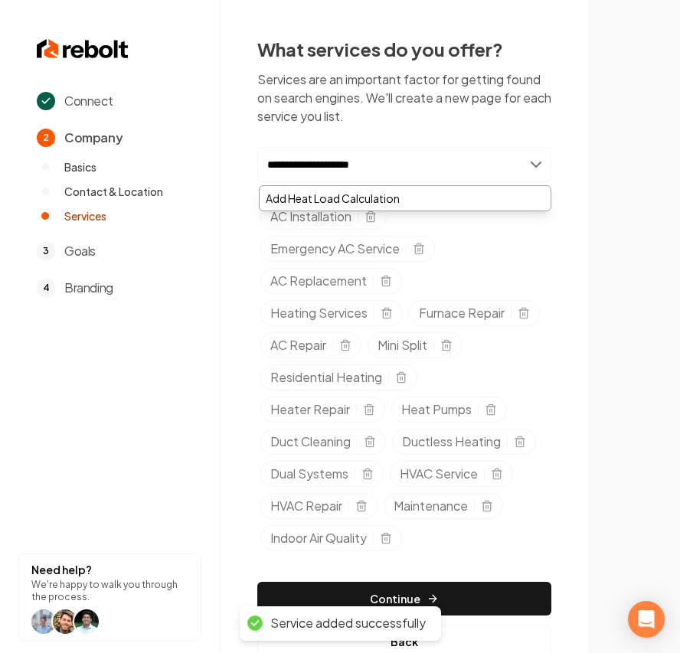
type input "**********"
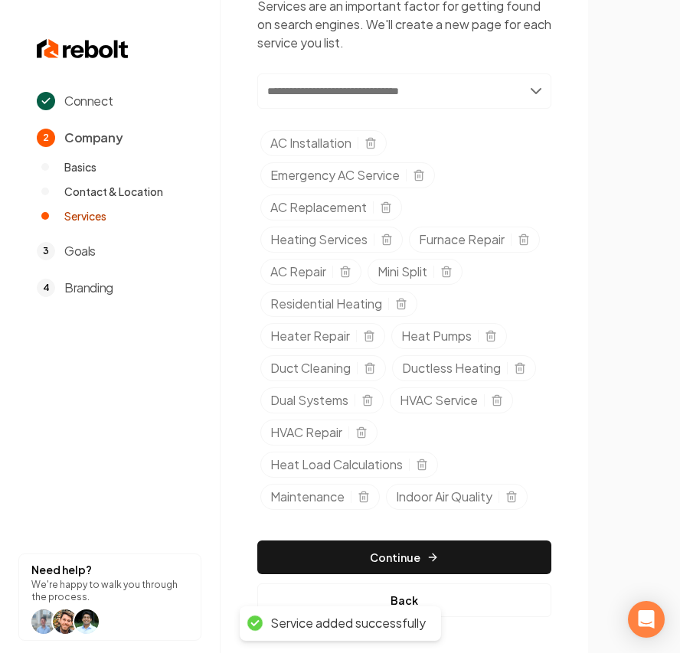
scroll to position [80, 0]
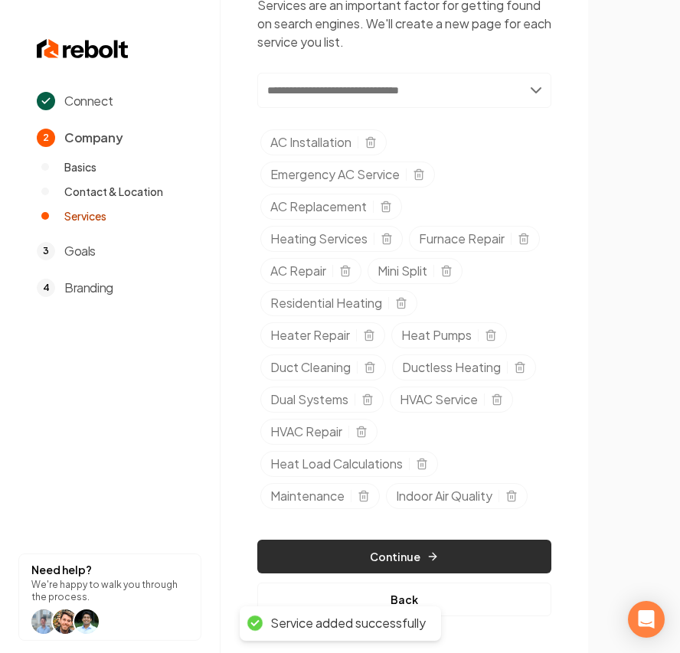
click at [355, 568] on button "Continue" at bounding box center [404, 556] width 294 height 34
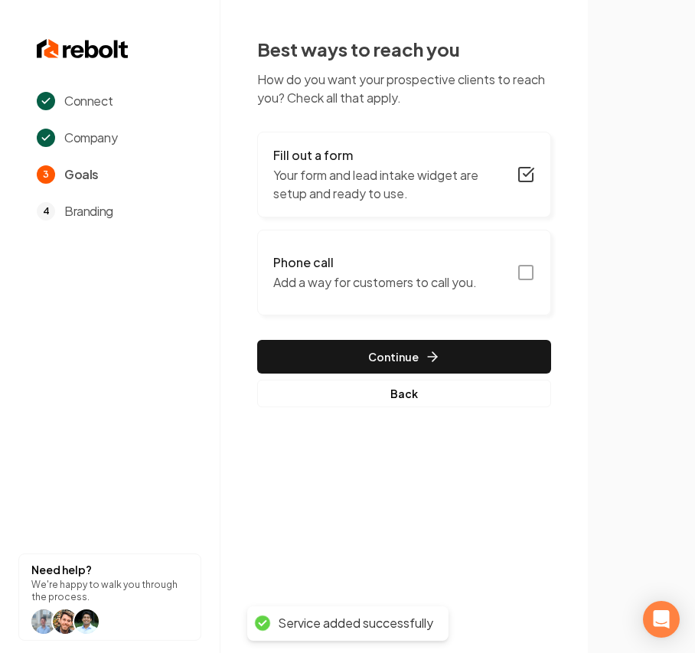
click at [456, 289] on p "Add a way for customers to call you." at bounding box center [375, 282] width 204 height 18
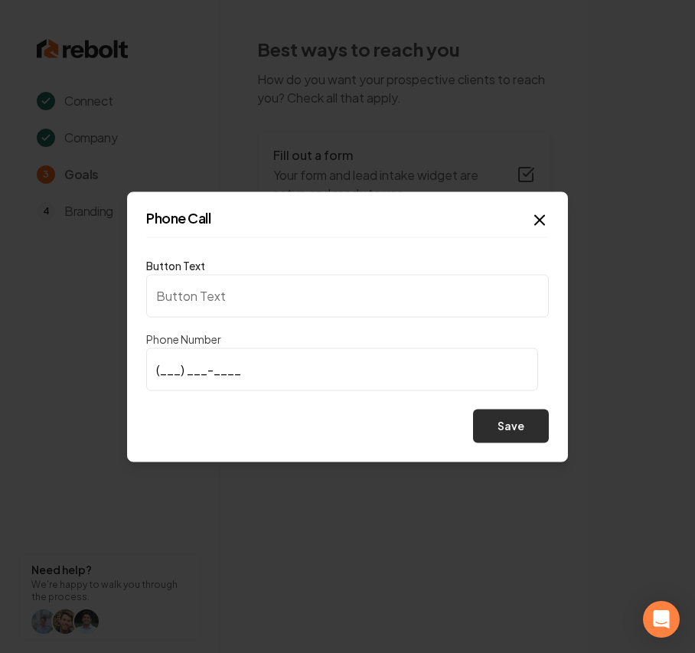
type input "Call us"
type input "(208) 521-3764"
click at [515, 427] on button "Save" at bounding box center [511, 426] width 76 height 34
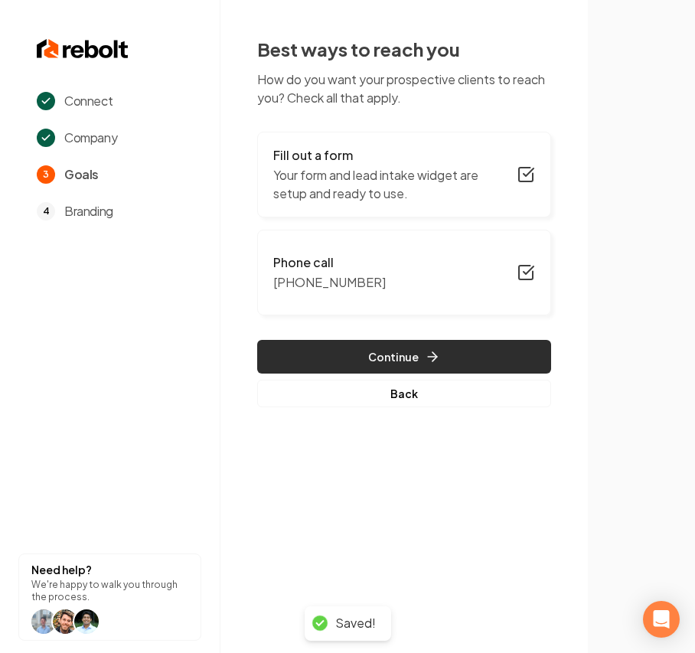
click at [275, 357] on button "Continue" at bounding box center [404, 357] width 294 height 34
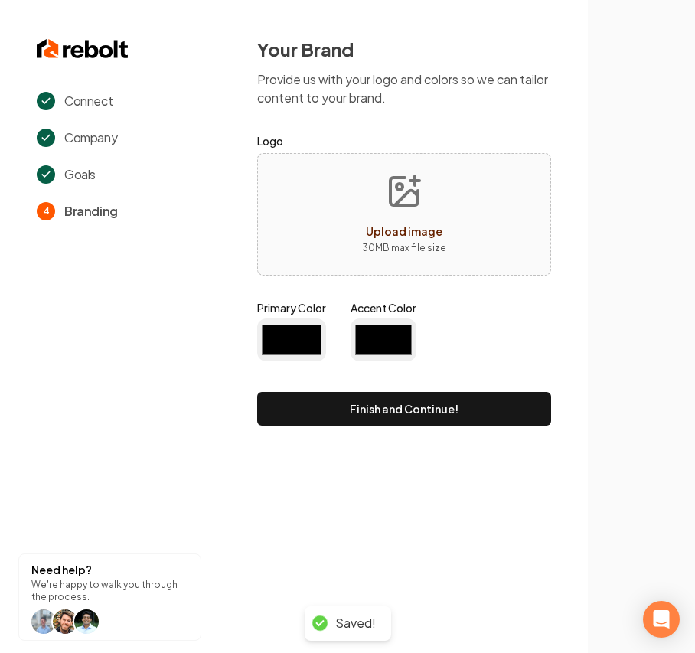
type input "#194d33"
type input "#70be00"
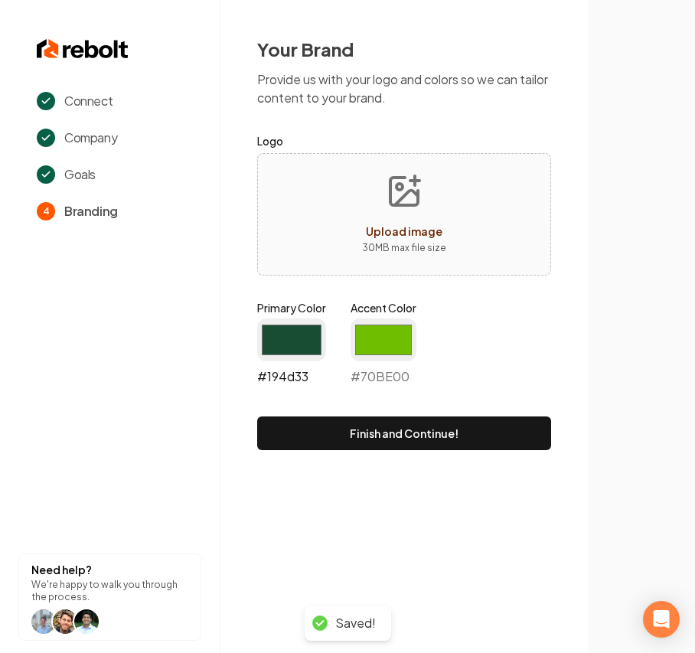
click at [280, 341] on input "#194d33" at bounding box center [291, 339] width 69 height 43
type input "#0170b9"
click at [374, 344] on input "#70be00" at bounding box center [383, 339] width 66 height 43
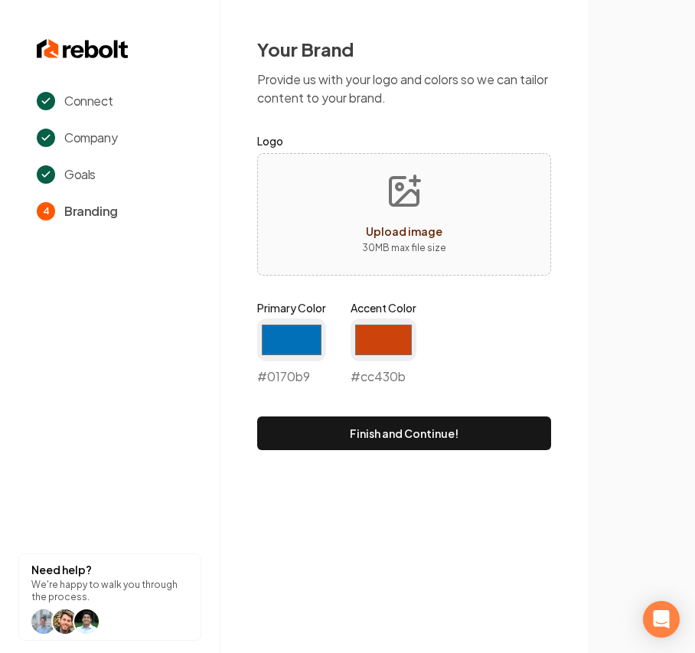
type input "#cc430b"
click at [436, 243] on p "30 MB max file size" at bounding box center [404, 247] width 84 height 15
type input "**********"
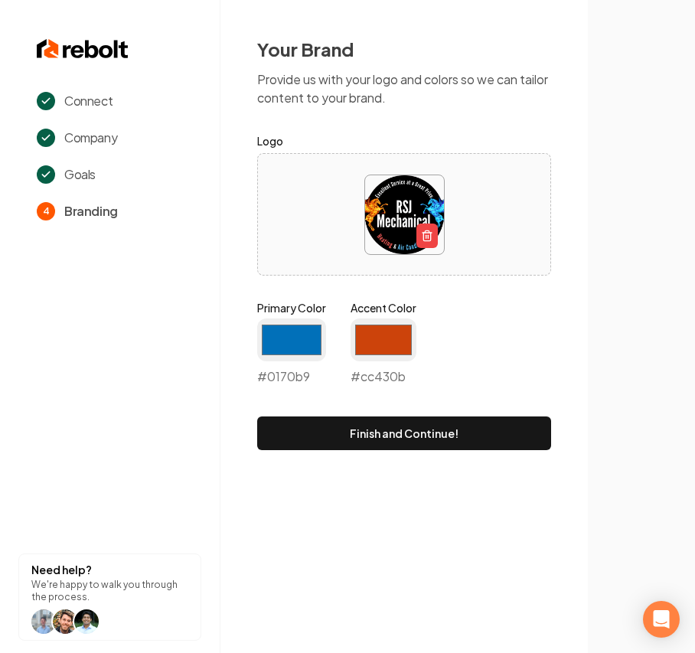
drag, startPoint x: 411, startPoint y: 445, endPoint x: 392, endPoint y: 445, distance: 19.1
click at [411, 445] on button "Finish and Continue!" at bounding box center [404, 433] width 294 height 34
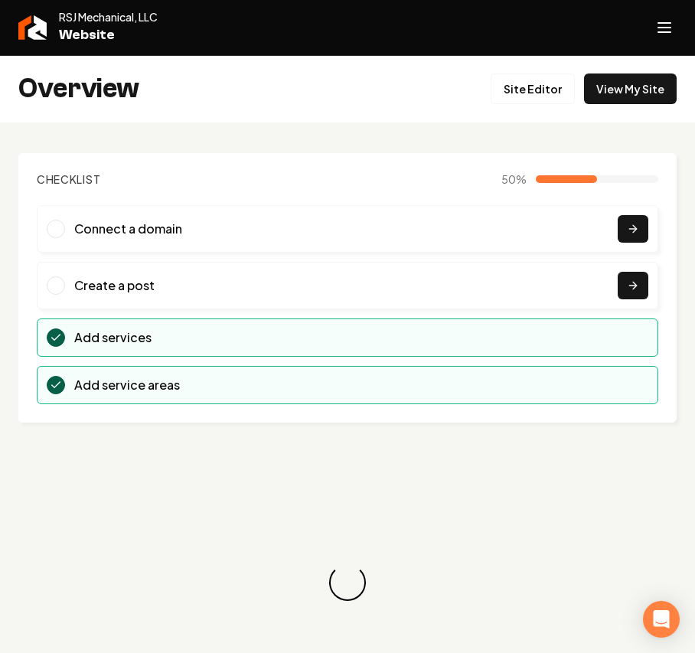
click at [679, 47] on div "RSJ Mechanical, LLC Website" at bounding box center [347, 28] width 695 height 56
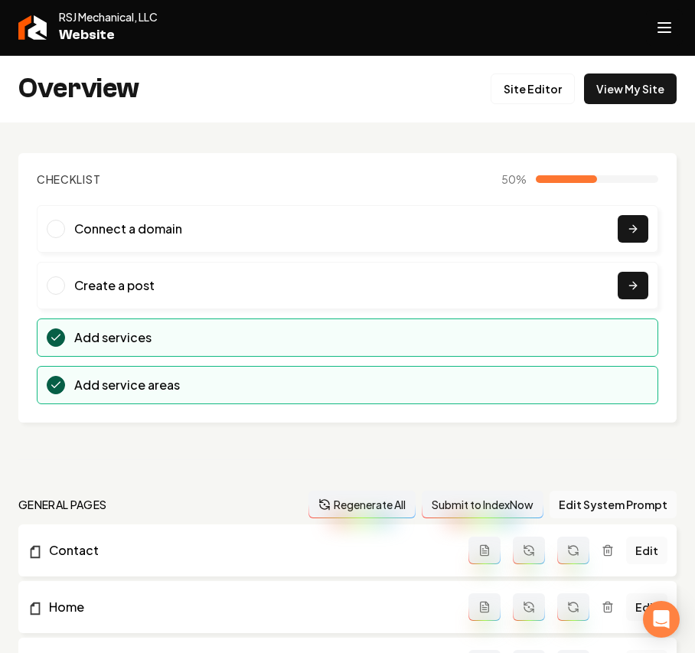
click at [677, 29] on button "Open navigation menu" at bounding box center [664, 27] width 37 height 37
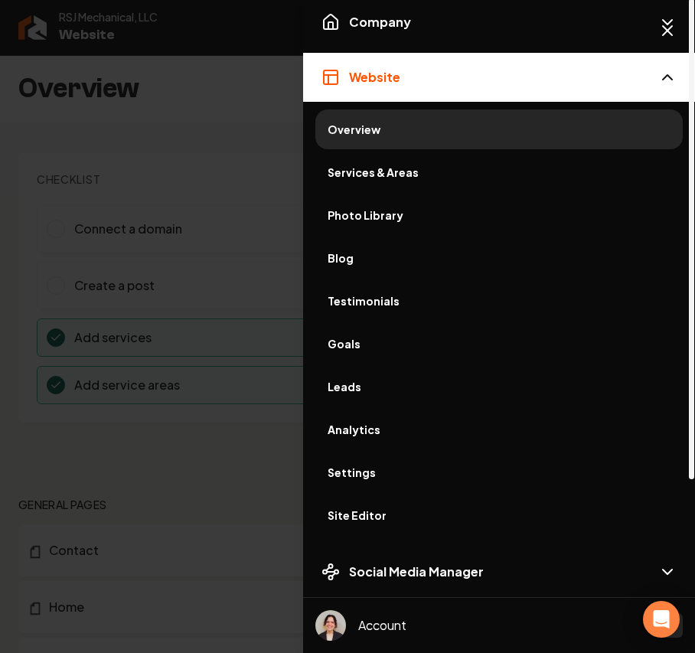
click at [360, 169] on span "Services & Areas" at bounding box center [499, 172] width 343 height 15
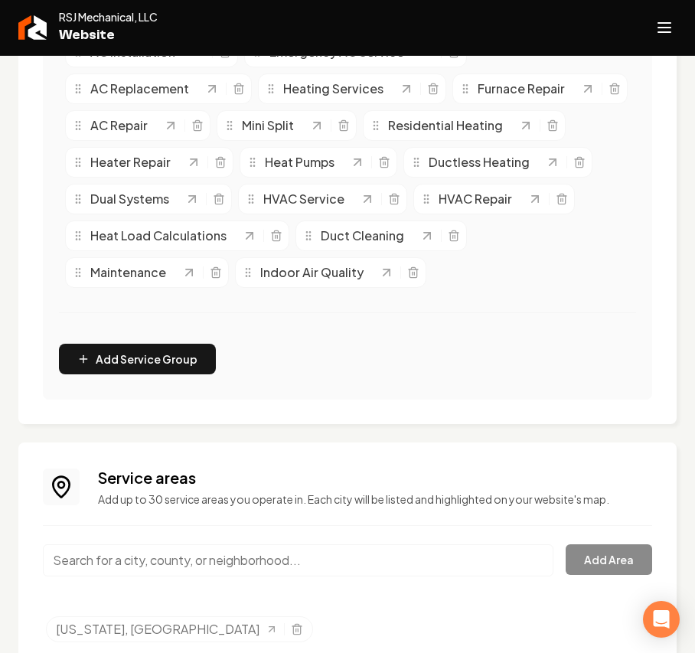
scroll to position [491, 0]
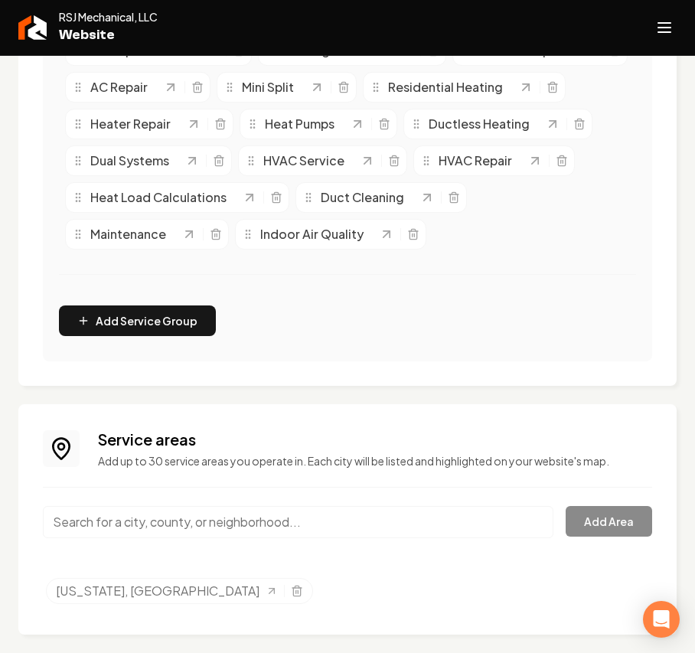
click at [80, 518] on input "Main content area" at bounding box center [298, 522] width 510 height 32
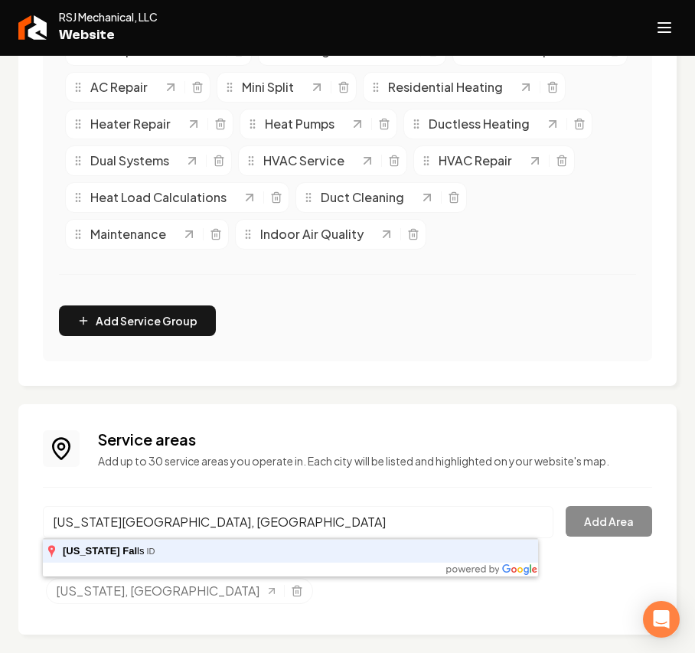
type input "Idaho Falls, ID"
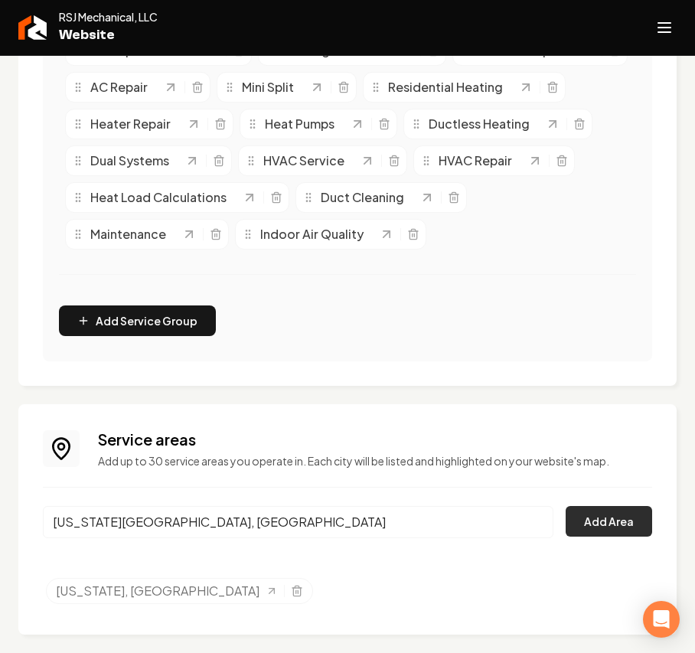
click at [597, 515] on button "Add Area" at bounding box center [608, 521] width 86 height 31
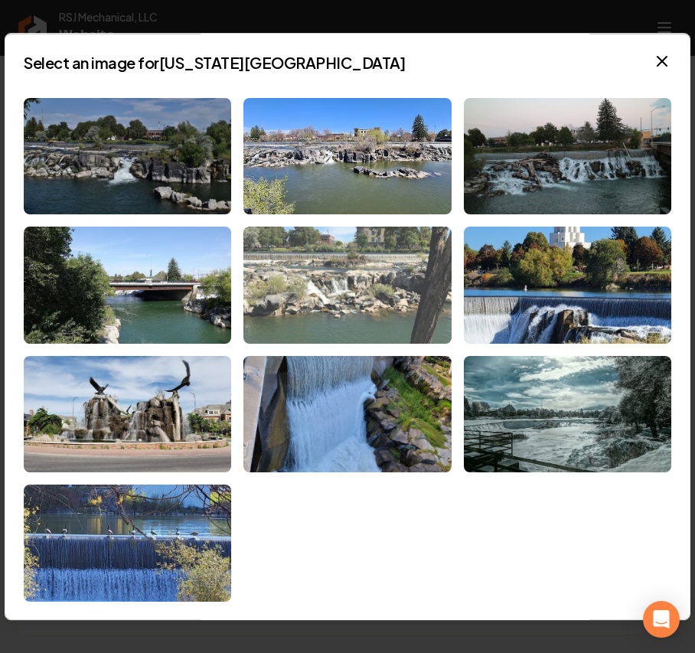
click at [326, 269] on img at bounding box center [346, 285] width 207 height 117
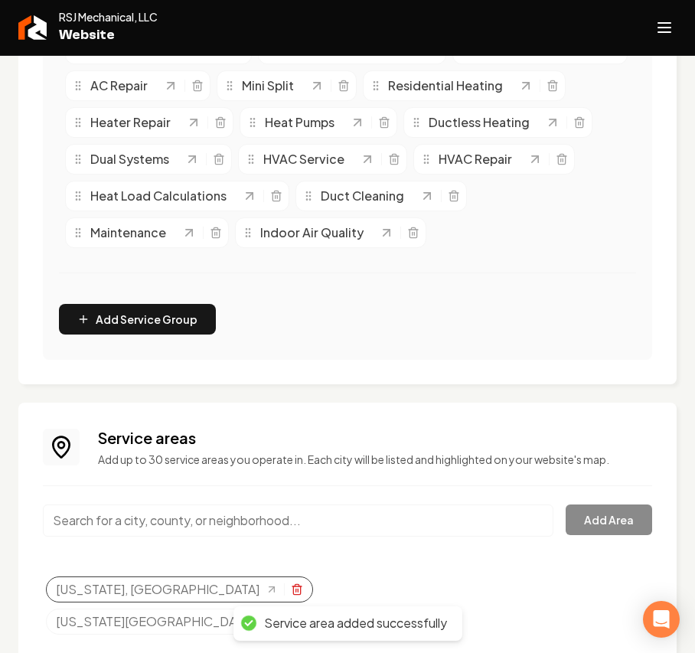
click at [291, 589] on icon "Selected tags" at bounding box center [297, 589] width 12 height 12
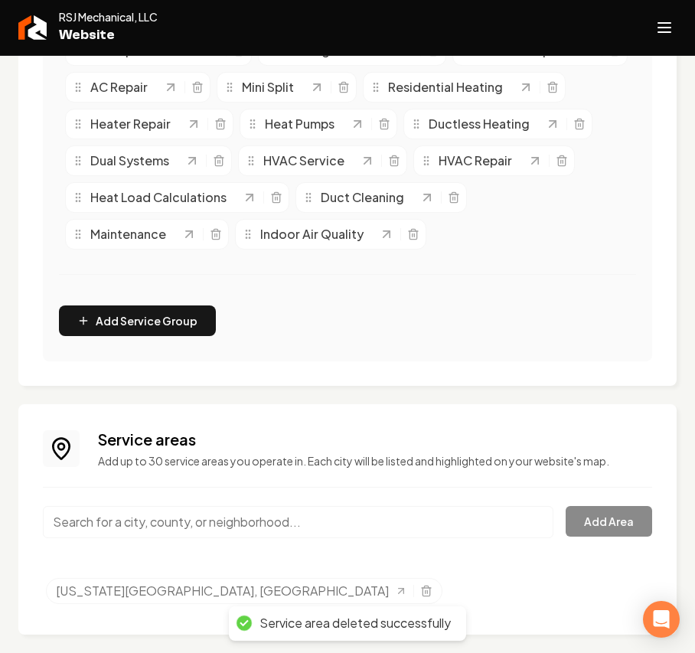
click at [153, 520] on input "Main content area" at bounding box center [298, 522] width 510 height 32
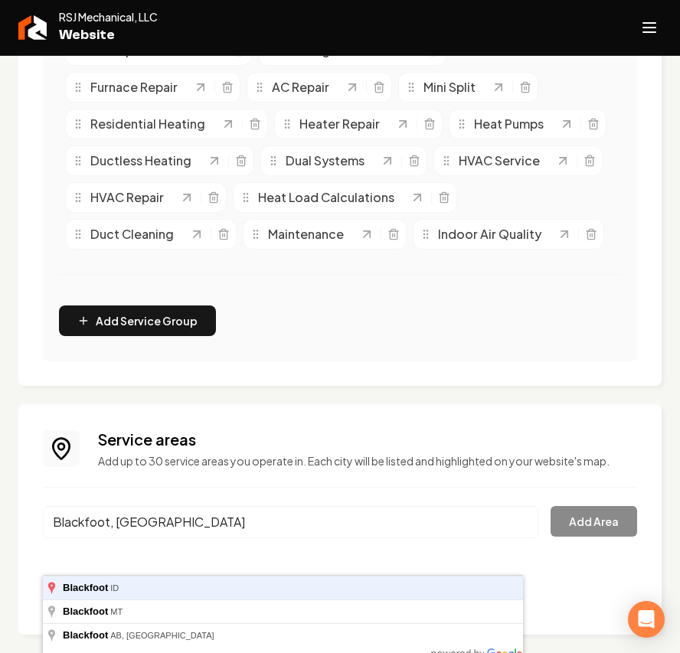
type input "Blackfoot, ID"
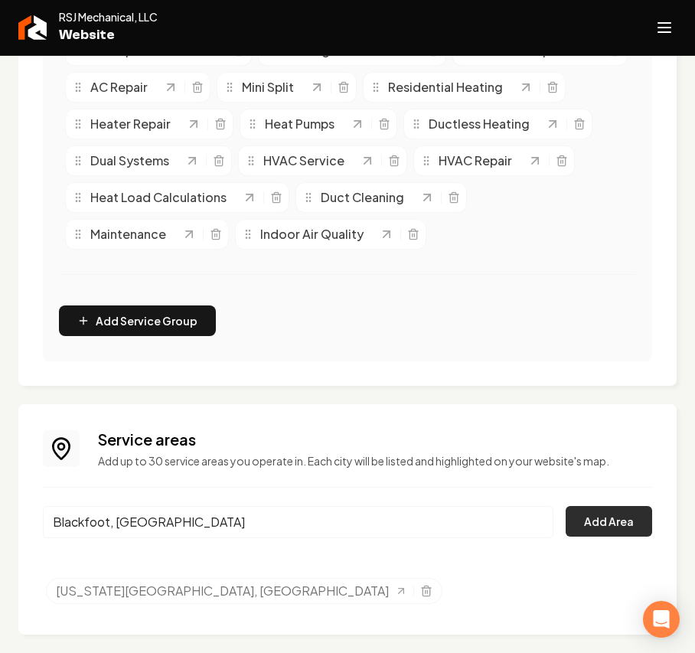
click at [592, 515] on button "Add Area" at bounding box center [608, 521] width 86 height 31
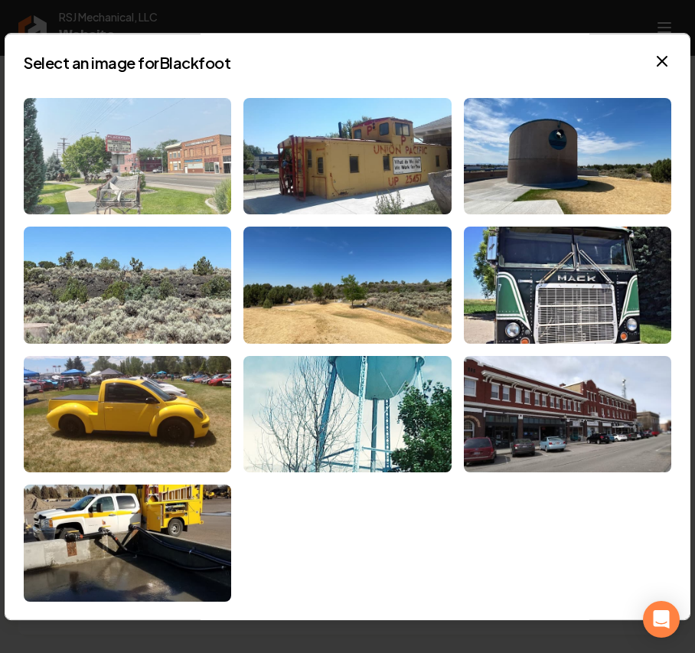
click at [115, 169] on img at bounding box center [127, 156] width 207 height 117
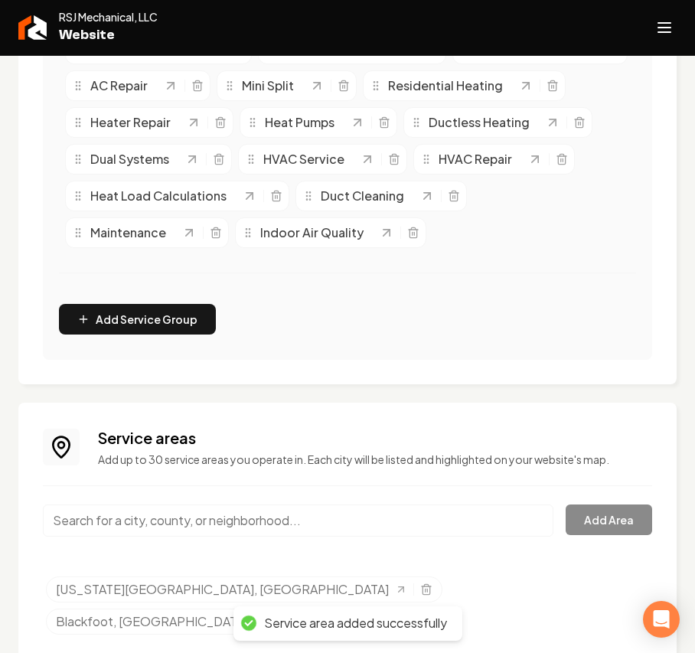
click at [118, 528] on input "Main content area" at bounding box center [298, 520] width 510 height 32
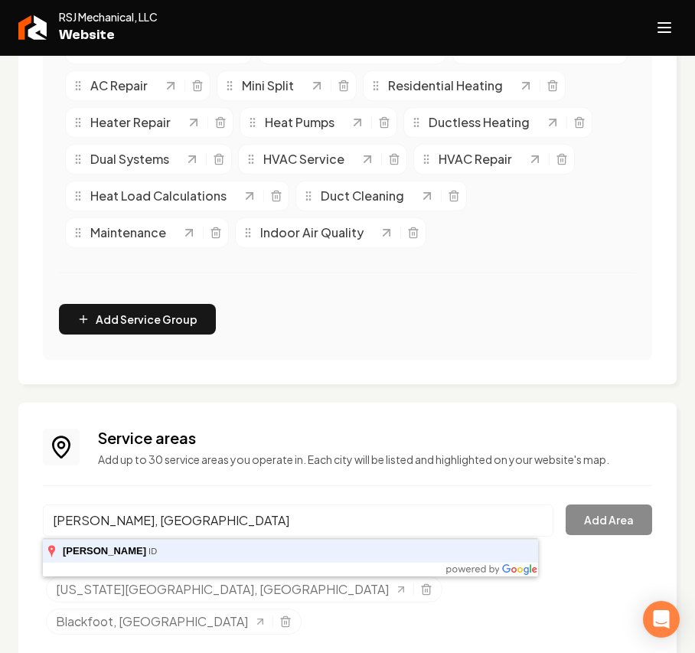
type input "Rigby, ID"
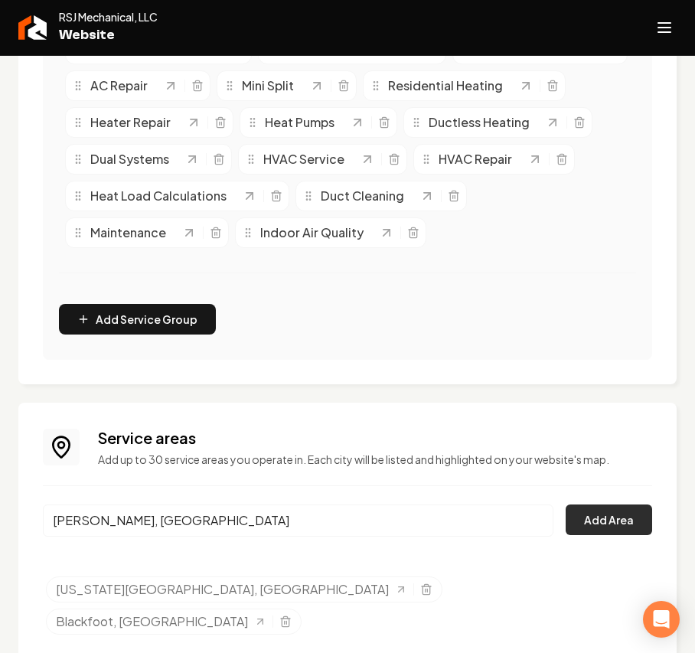
click at [598, 519] on button "Add Area" at bounding box center [608, 519] width 86 height 31
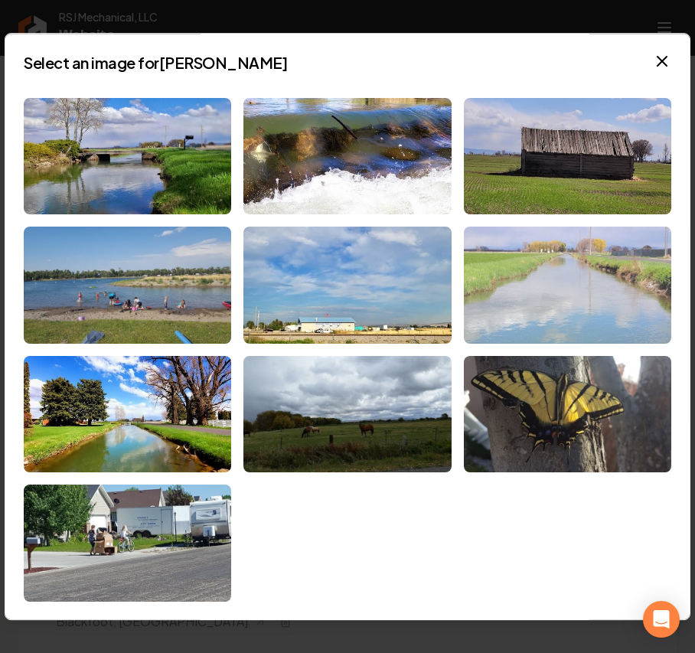
click at [522, 295] on img at bounding box center [567, 285] width 207 height 117
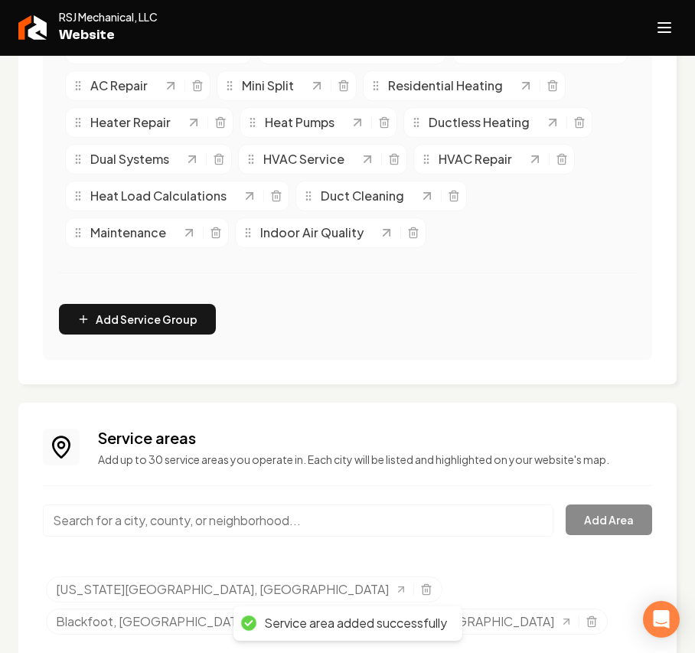
click at [139, 522] on input "Main content area" at bounding box center [298, 520] width 510 height 32
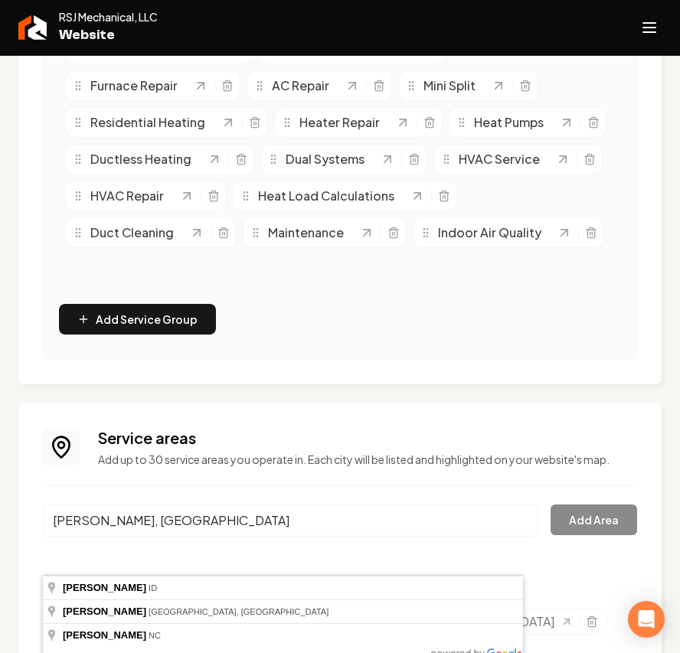
type input "Ammon, ID"
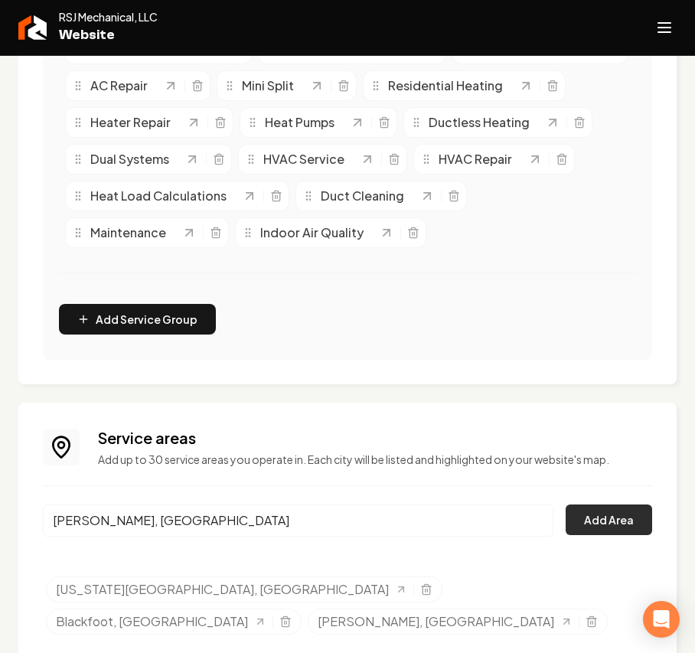
click at [601, 527] on button "Add Area" at bounding box center [608, 519] width 86 height 31
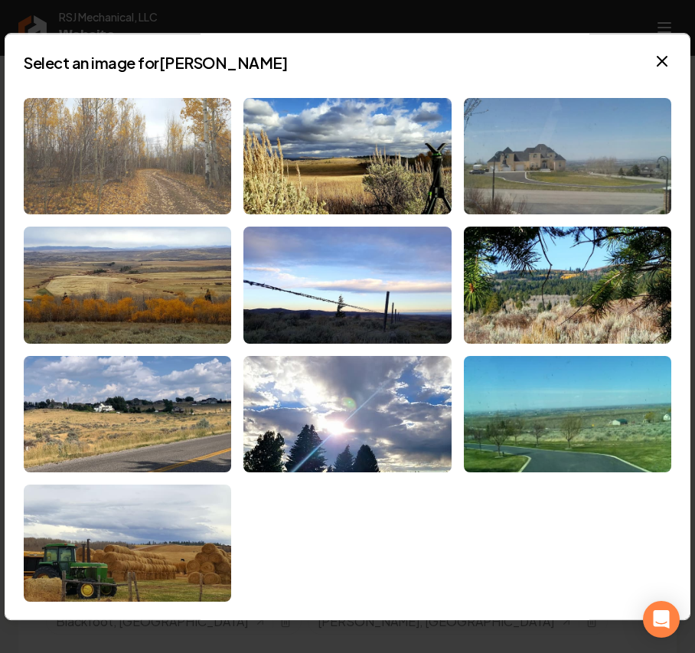
click at [200, 174] on img at bounding box center [127, 156] width 207 height 117
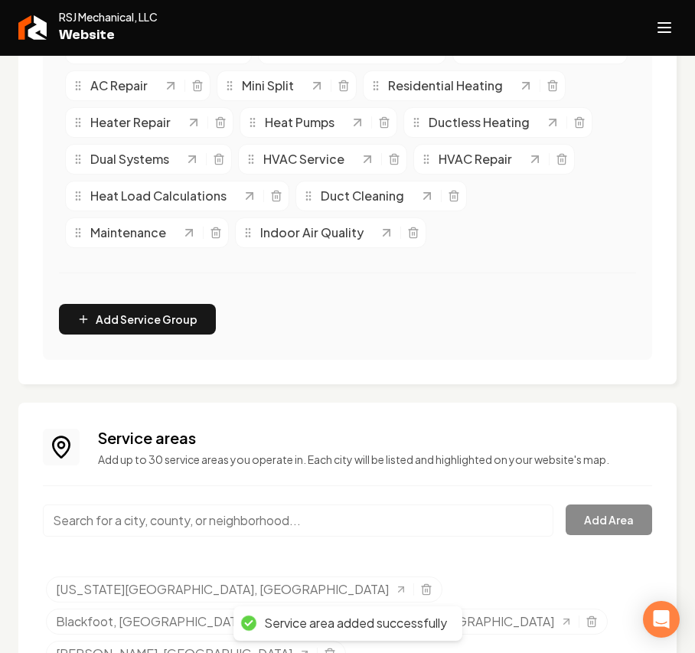
click at [129, 520] on input "Main content area" at bounding box center [298, 520] width 510 height 32
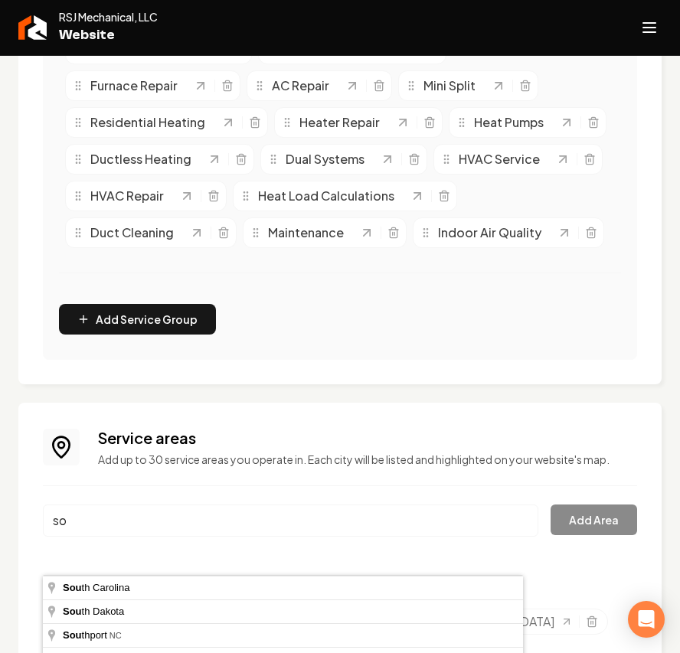
type input "s"
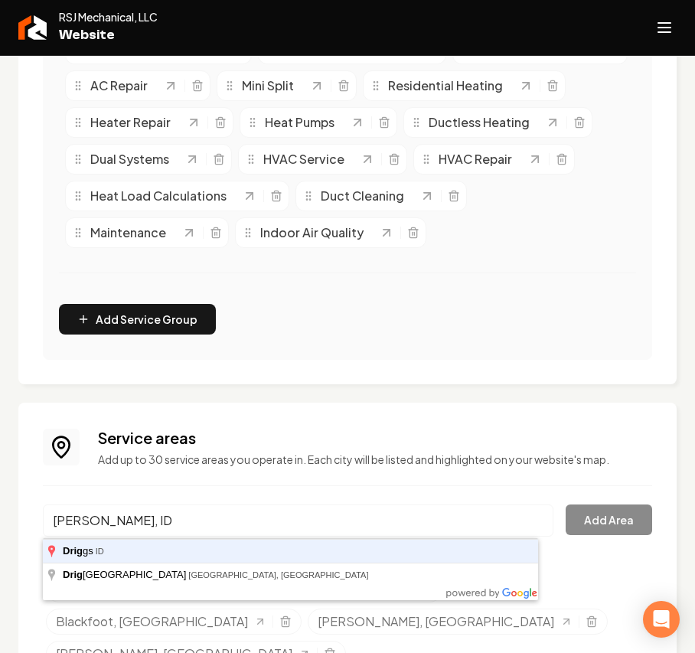
type input "Driggs, ID"
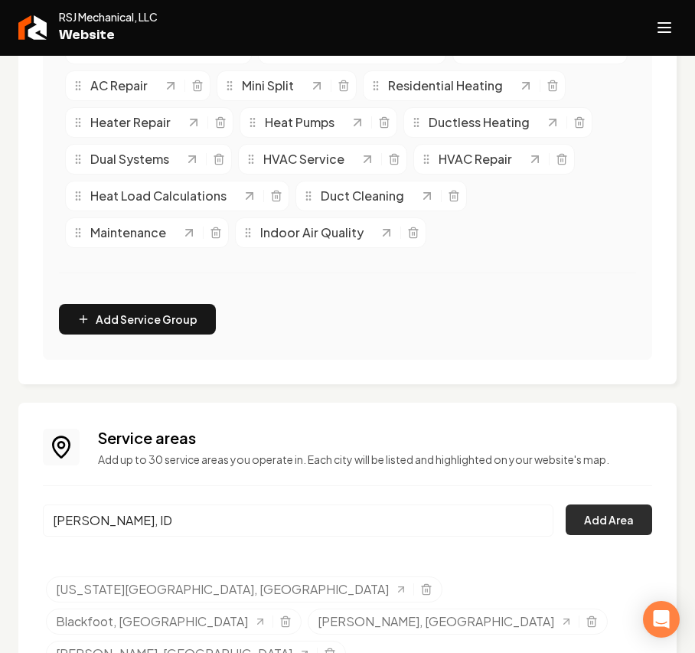
click at [604, 525] on button "Add Area" at bounding box center [608, 519] width 86 height 31
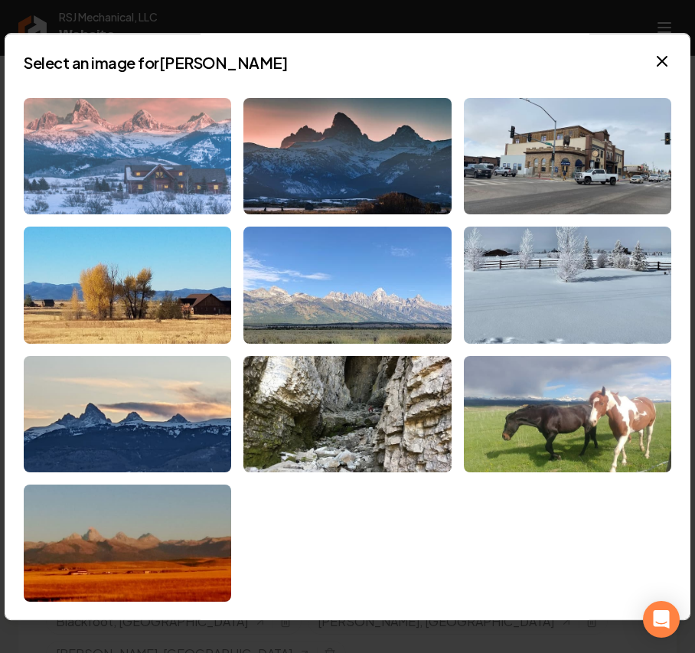
click at [119, 152] on img at bounding box center [127, 156] width 207 height 117
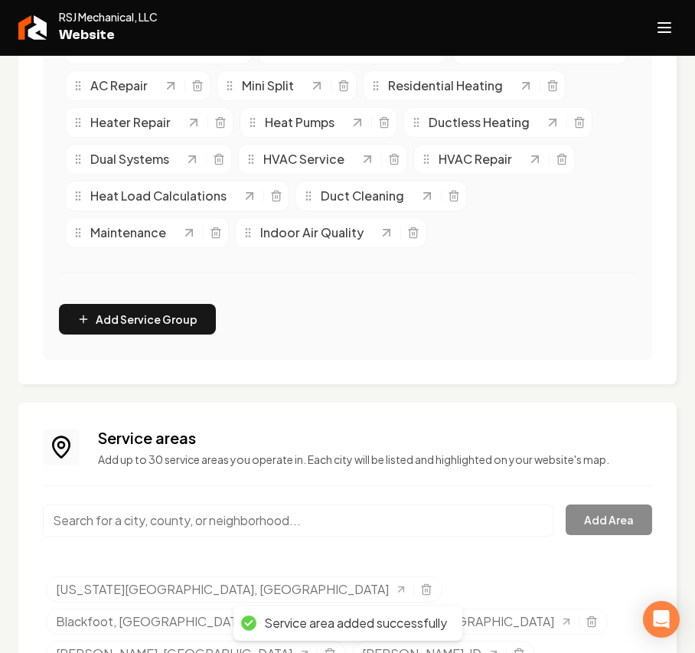
click at [139, 536] on input "Main content area" at bounding box center [298, 520] width 510 height 32
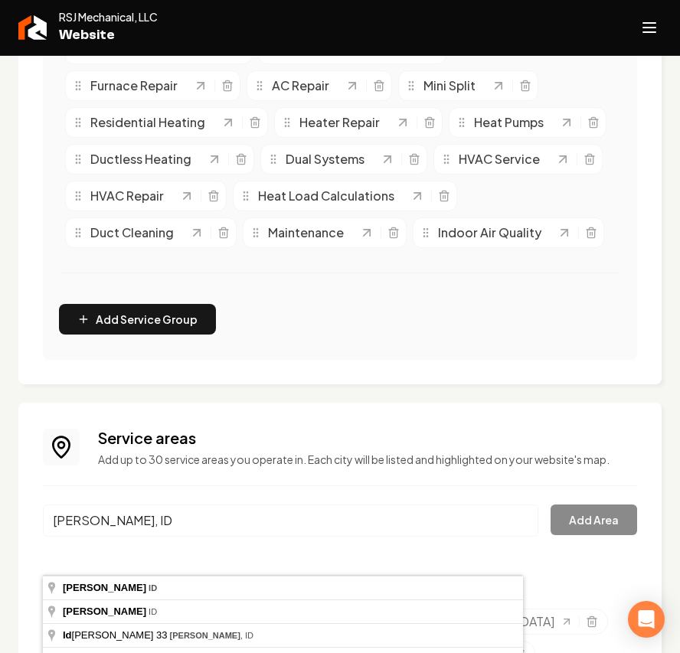
type input "Victor, ID"
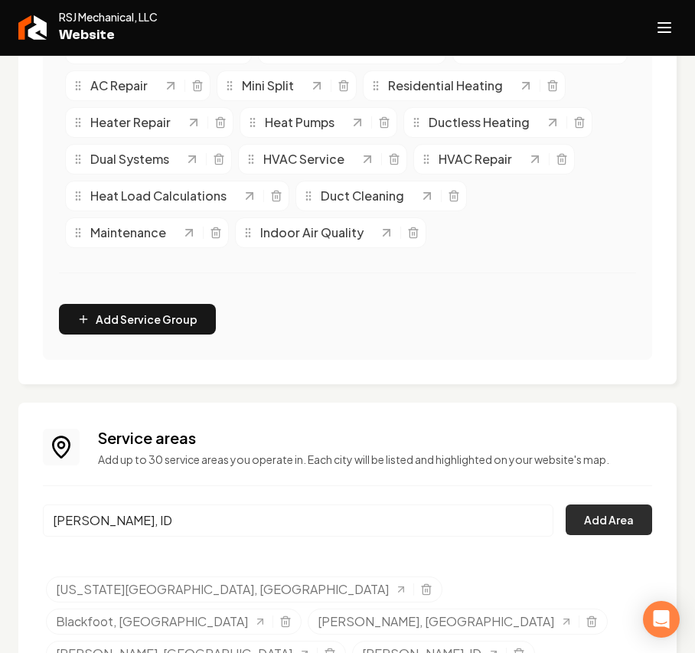
click at [568, 518] on button "Add Area" at bounding box center [608, 519] width 86 height 31
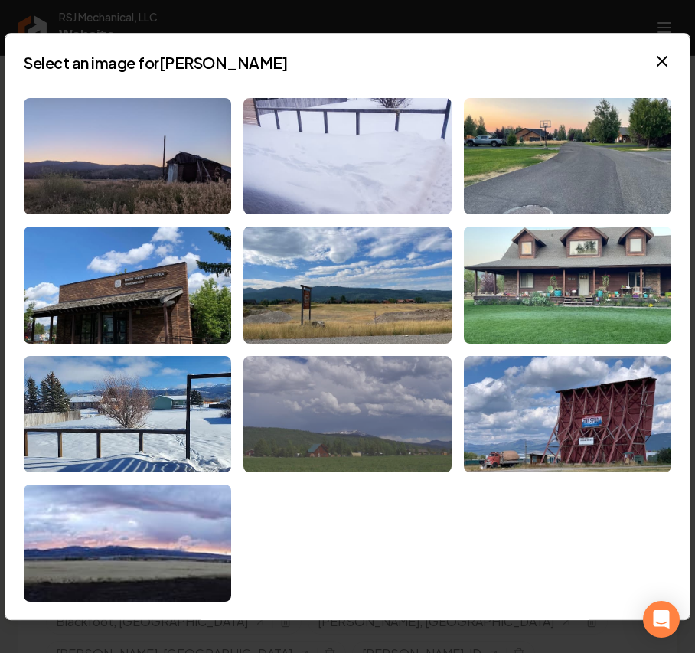
click at [335, 419] on img at bounding box center [346, 414] width 207 height 117
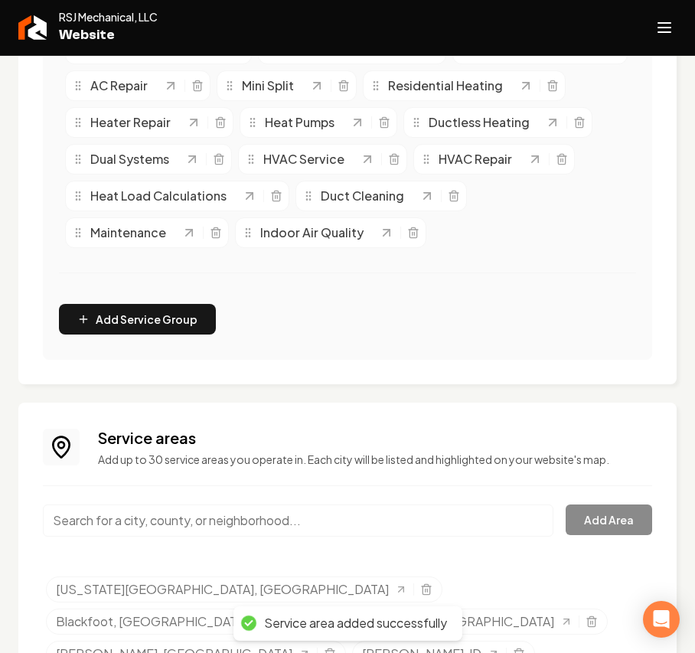
click at [132, 525] on input "Main content area" at bounding box center [298, 520] width 510 height 32
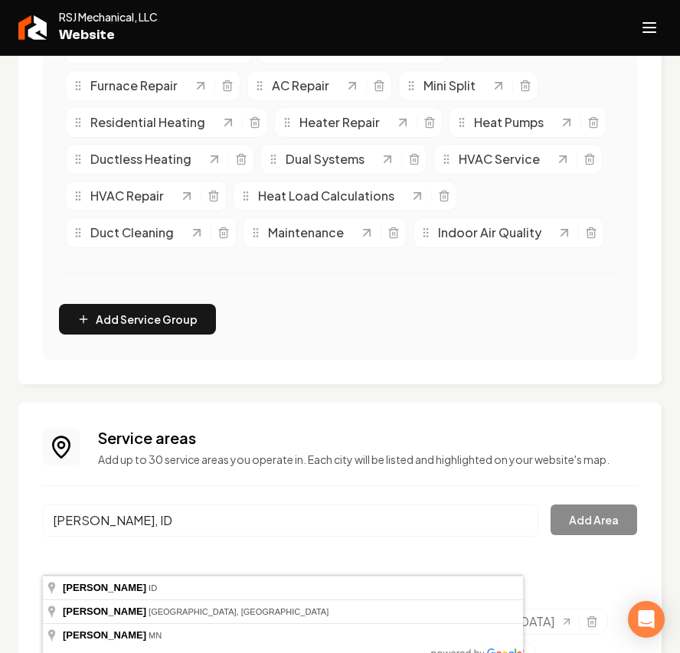
type input "Shelley, ID"
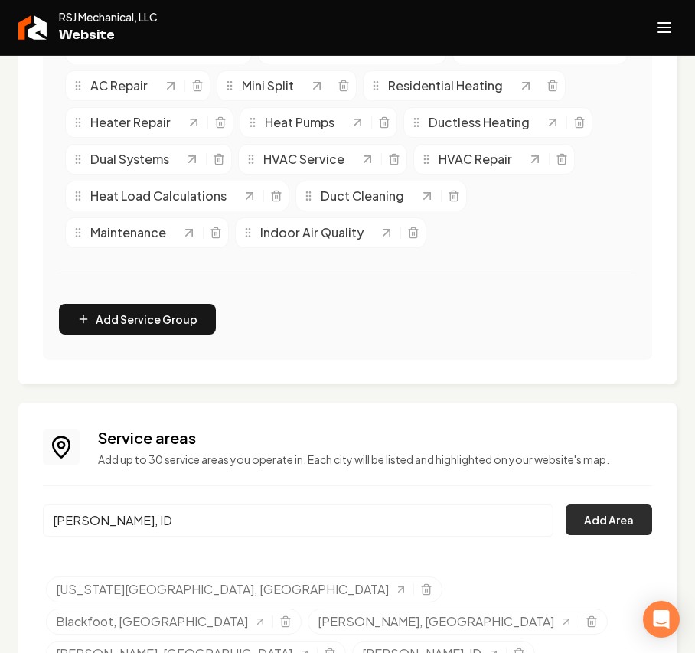
click at [592, 534] on button "Add Area" at bounding box center [608, 519] width 86 height 31
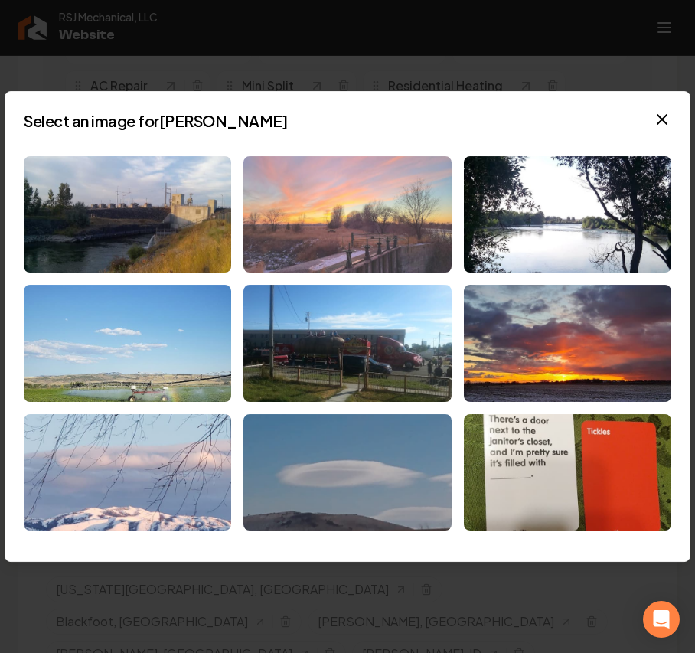
click at [343, 159] on img at bounding box center [346, 214] width 207 height 117
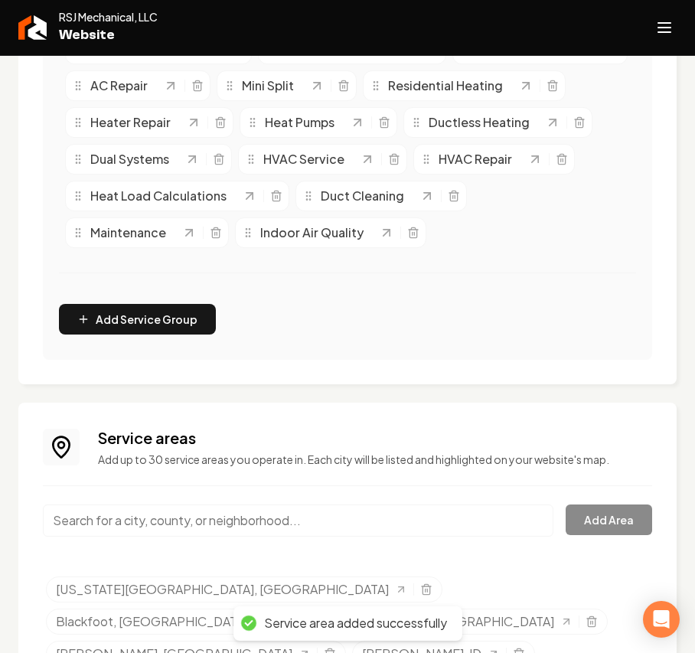
click at [168, 514] on input "Main content area" at bounding box center [298, 520] width 510 height 32
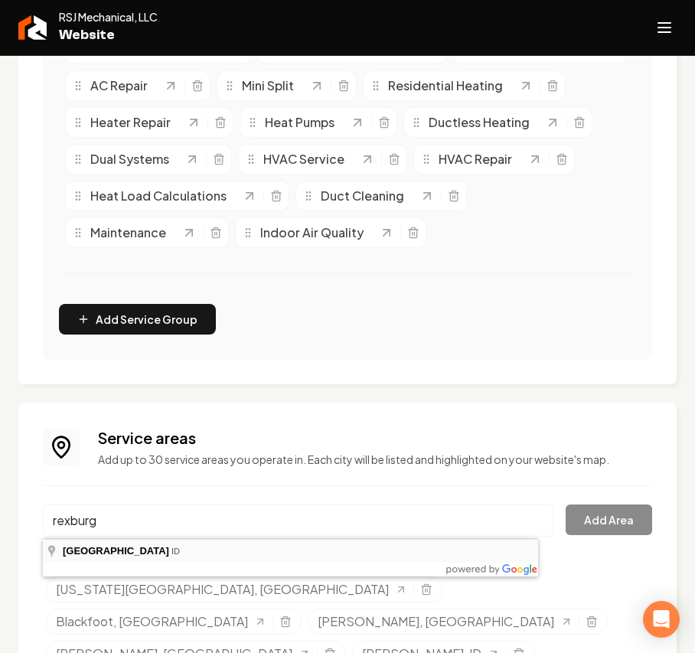
type input "Rexburg, ID"
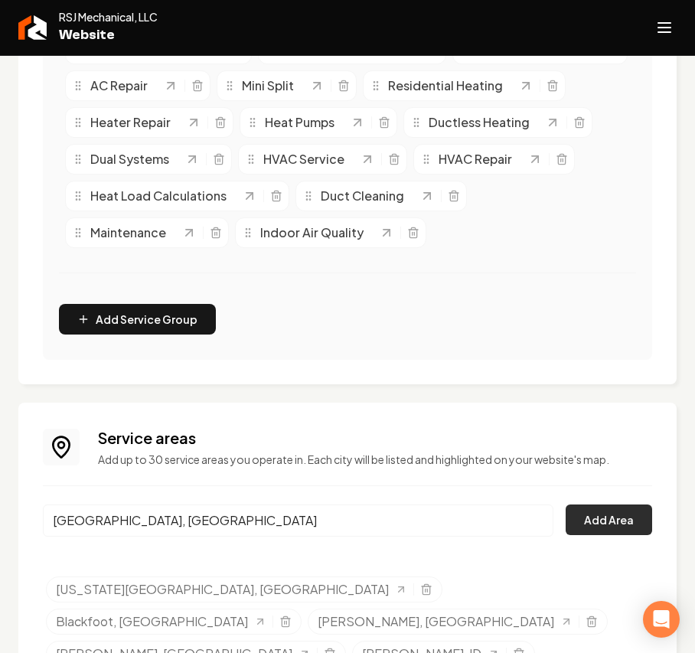
click at [569, 518] on button "Add Area" at bounding box center [608, 519] width 86 height 31
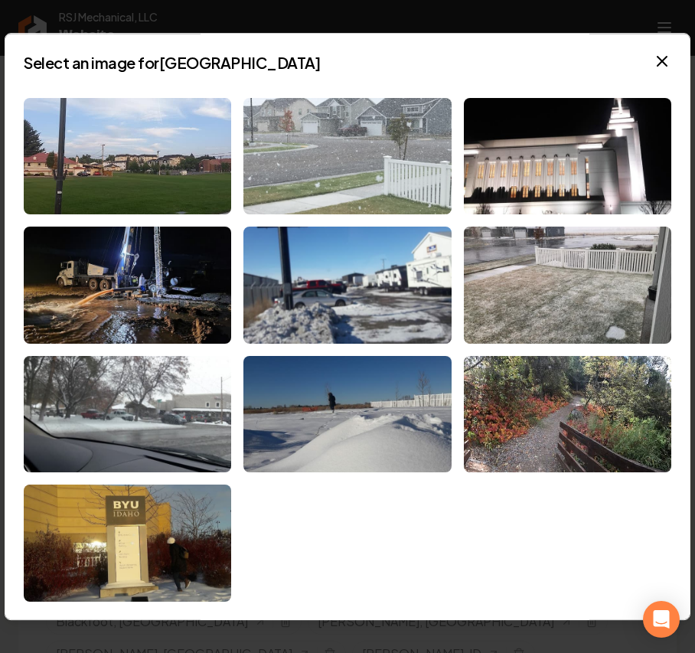
click at [350, 129] on img at bounding box center [346, 156] width 207 height 117
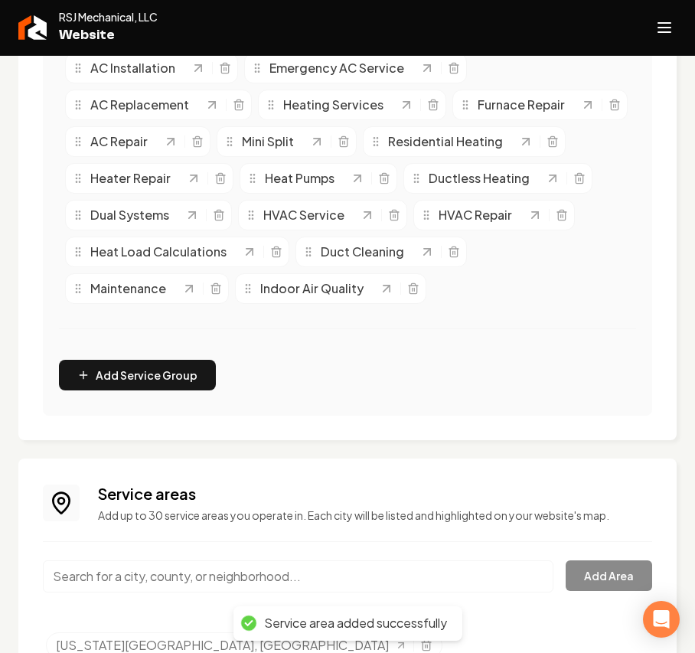
scroll to position [389, 0]
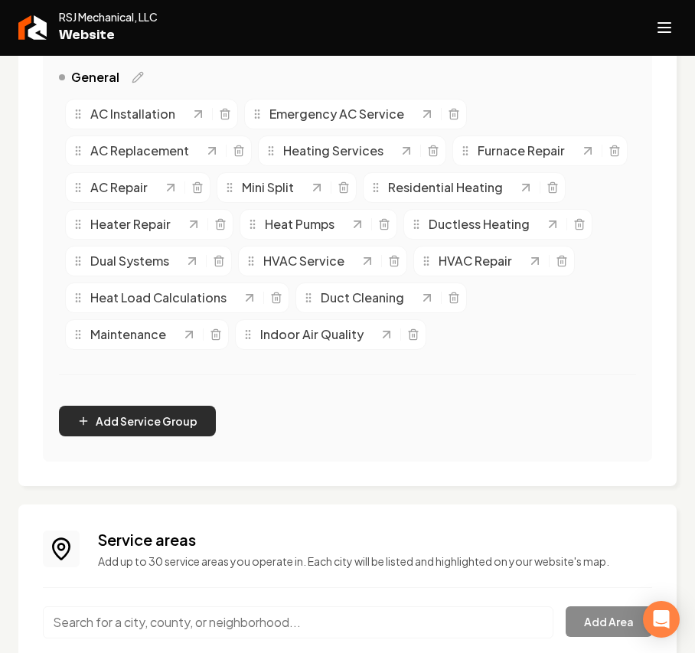
click at [129, 425] on button "Add Service Group" at bounding box center [137, 421] width 157 height 31
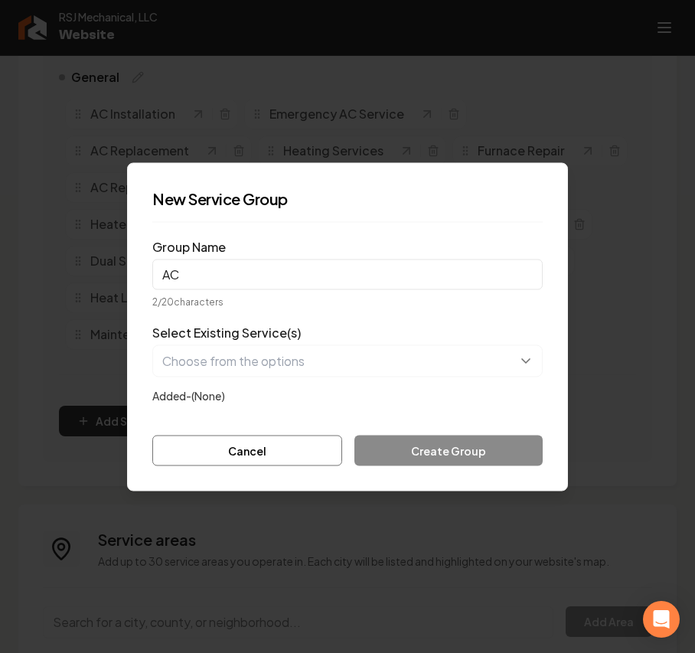
type input "AC"
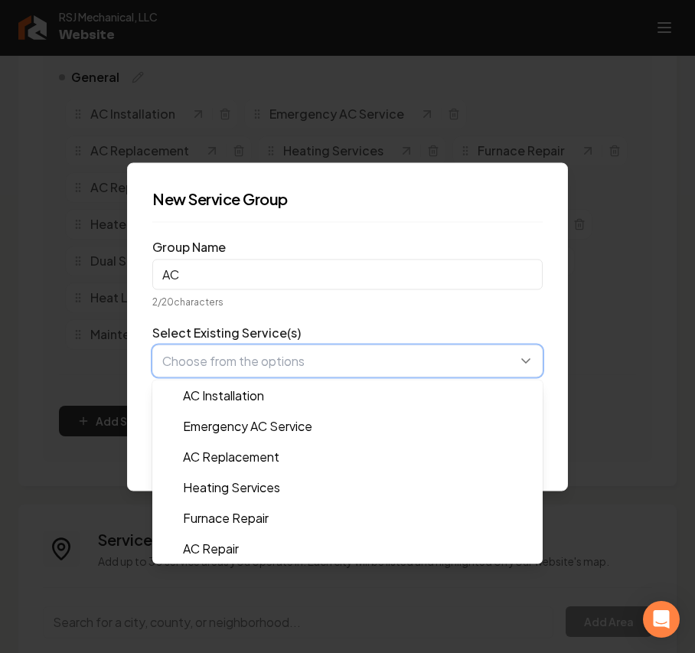
click at [236, 373] on button "button" at bounding box center [347, 360] width 390 height 32
type input "AC"
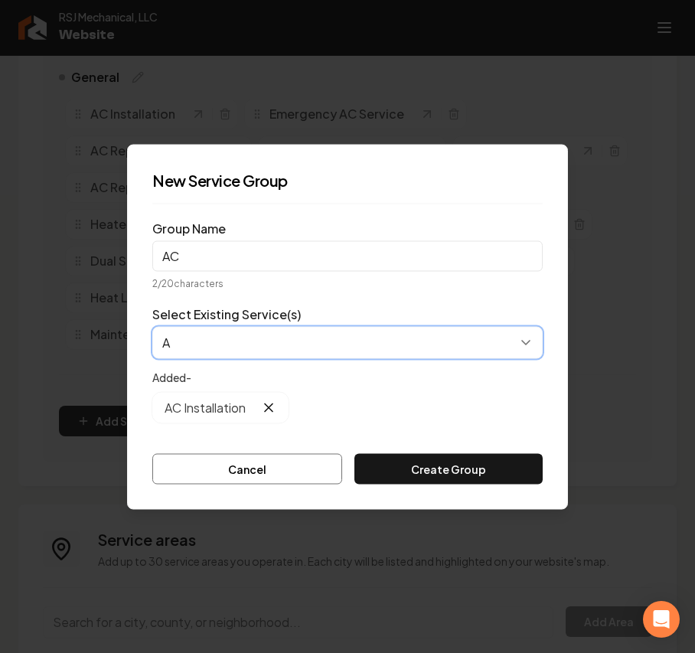
type input "AC"
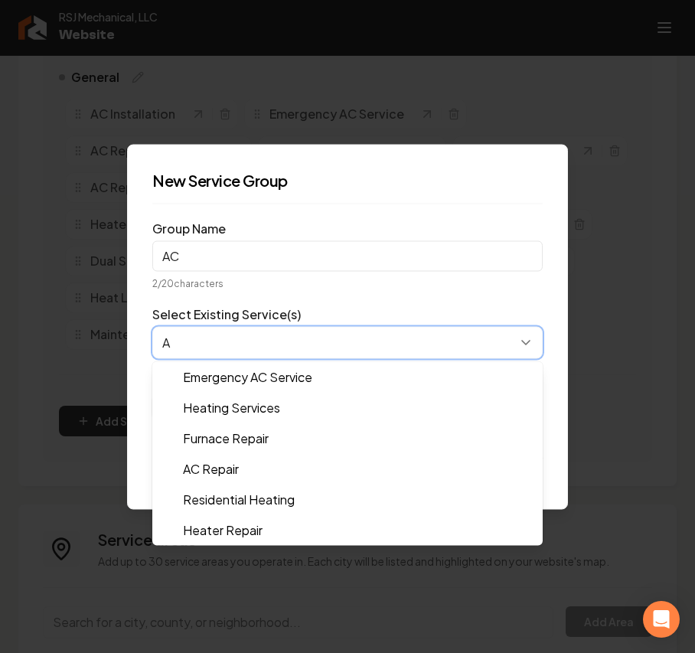
type input "AC"
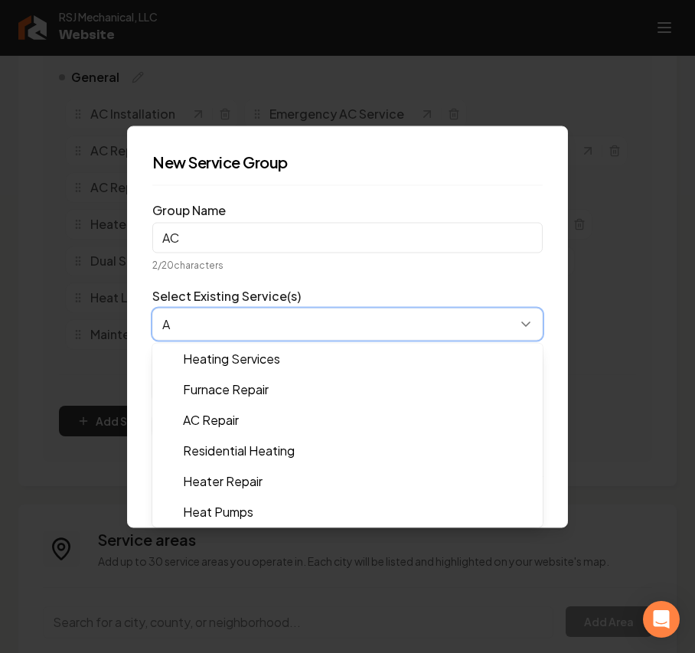
type input "AC"
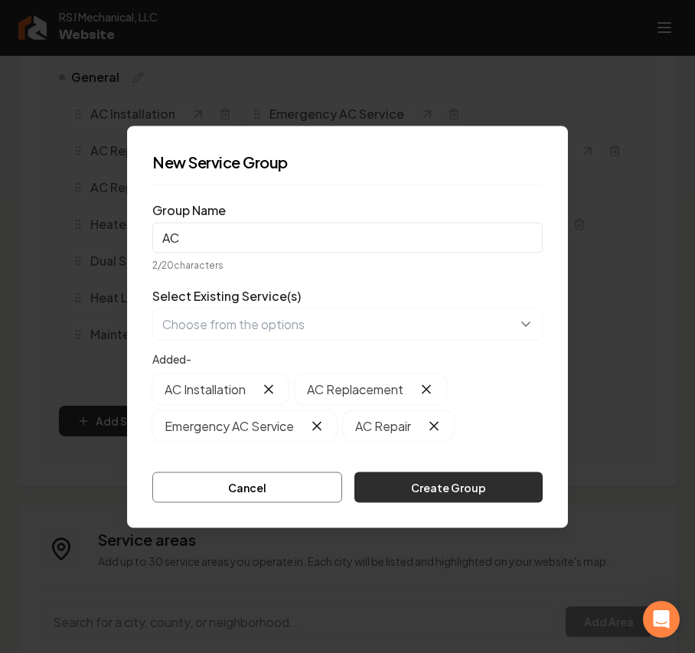
click at [442, 481] on button "Create Group" at bounding box center [448, 486] width 188 height 31
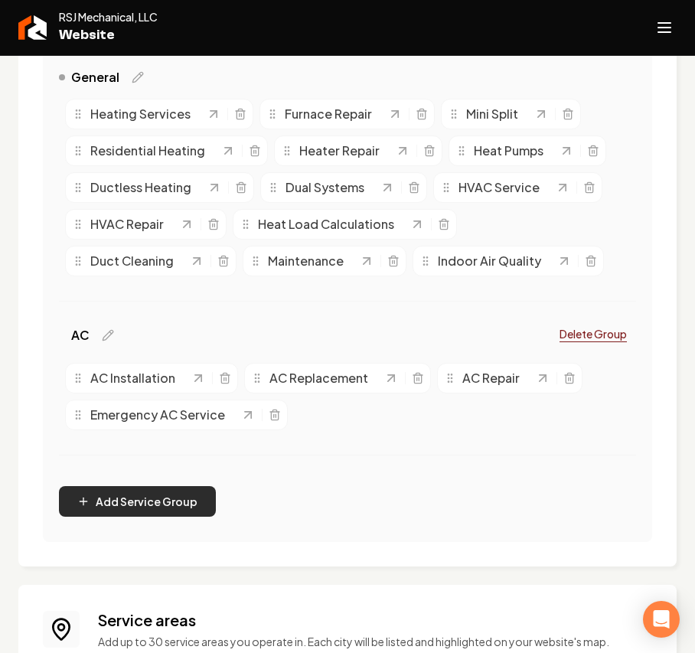
click at [129, 497] on button "Add Service Group" at bounding box center [137, 501] width 157 height 31
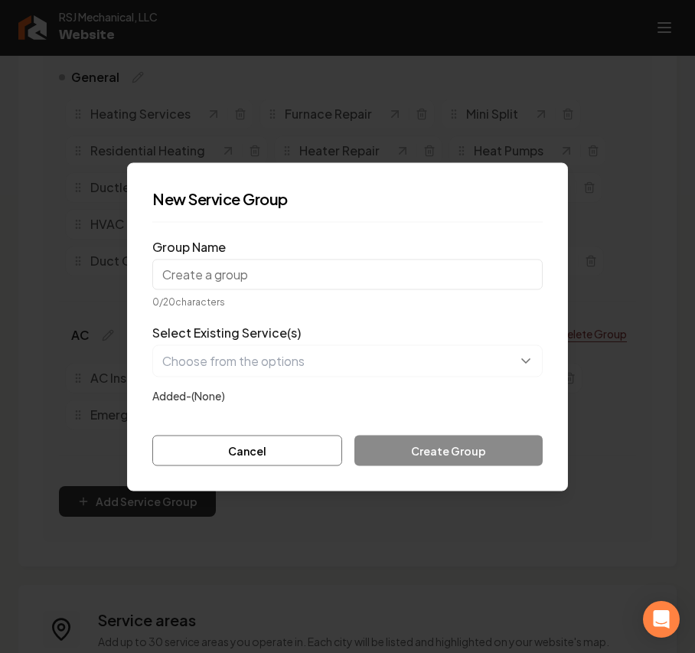
type input "g"
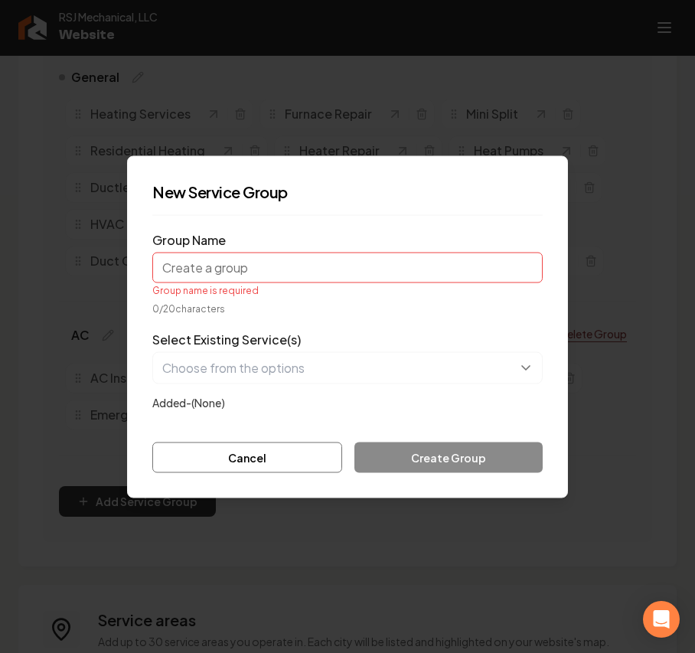
type input "h"
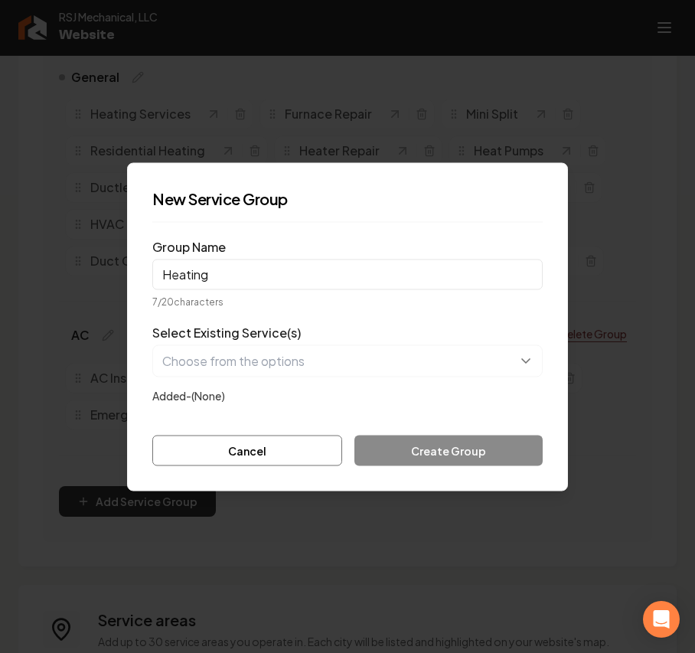
type input "Heating"
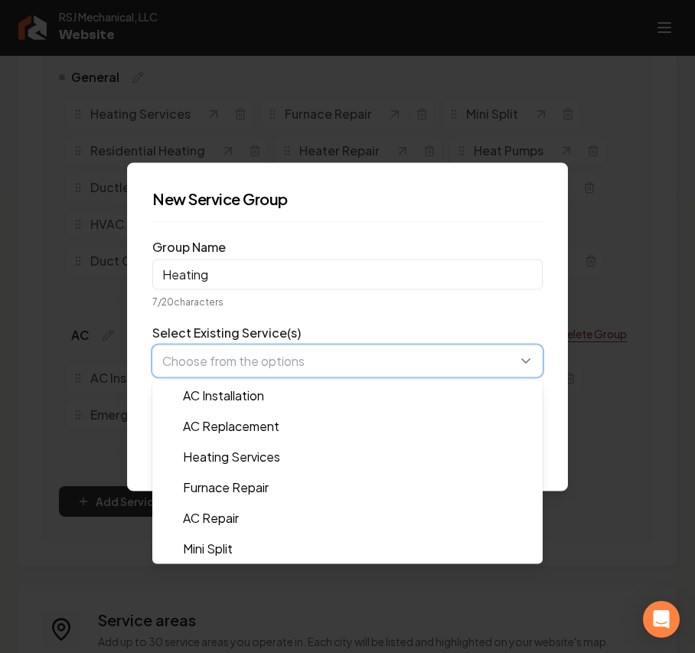
click at [246, 358] on button "button" at bounding box center [347, 360] width 390 height 32
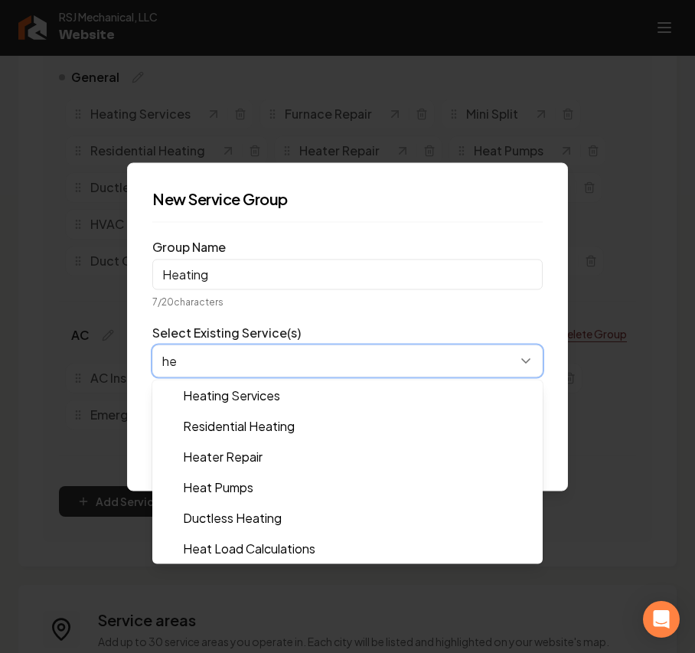
type input "hea"
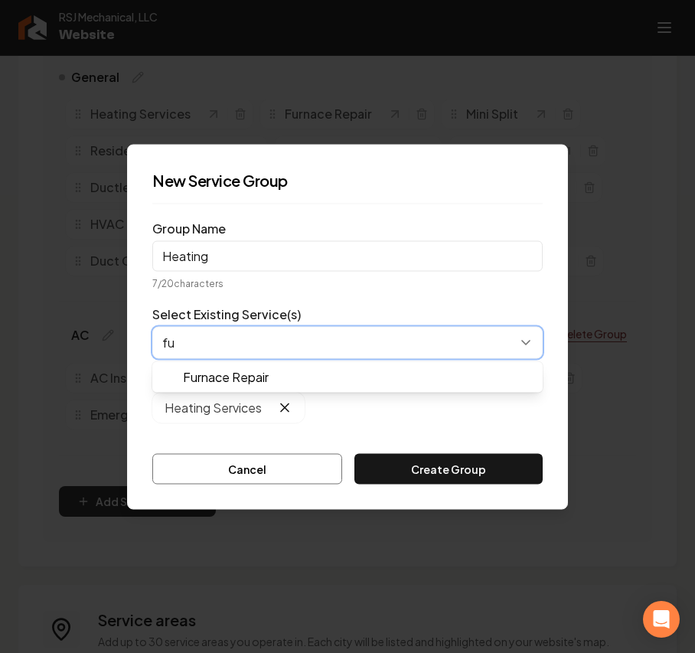
type input "fur"
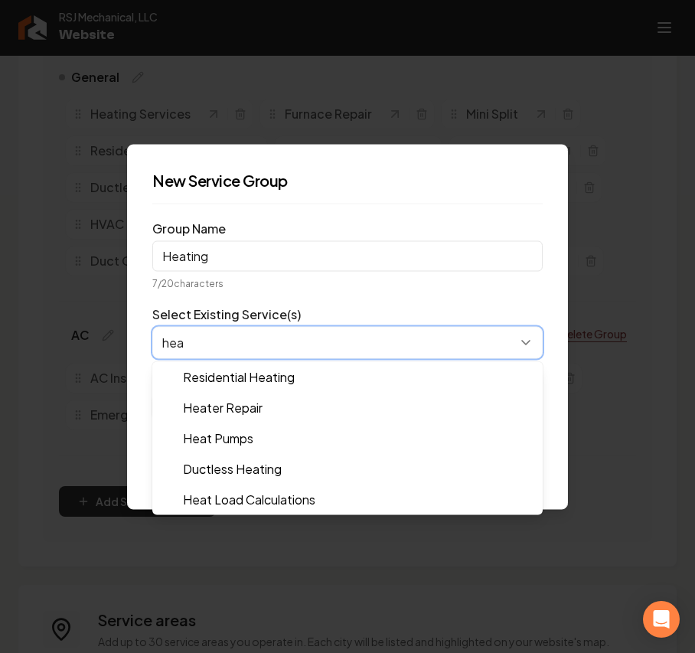
type input "heat"
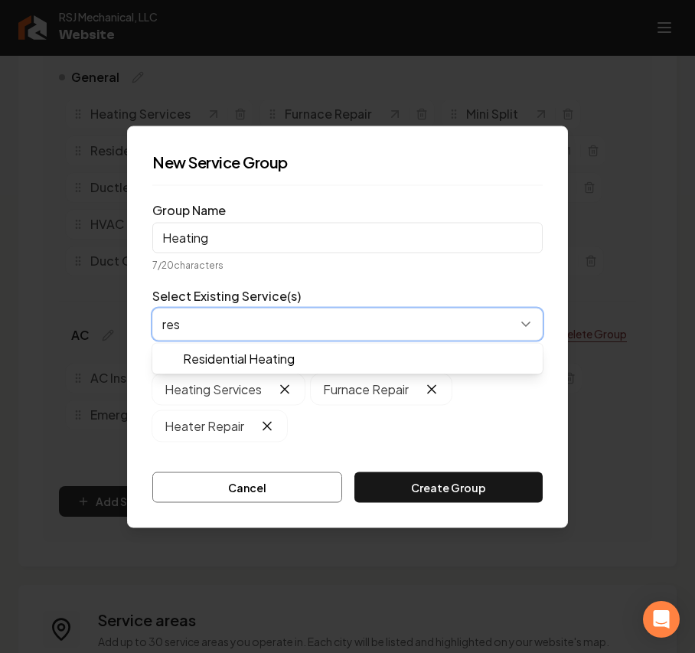
type input "resi"
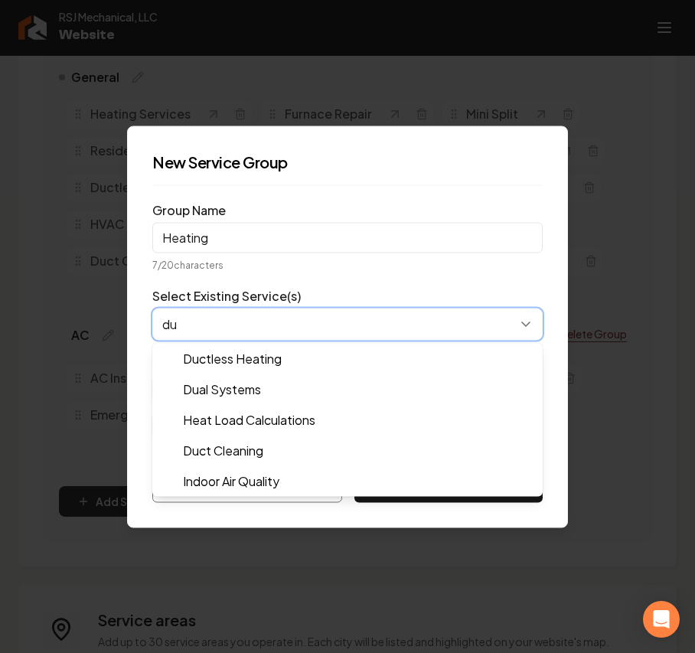
type input "duc"
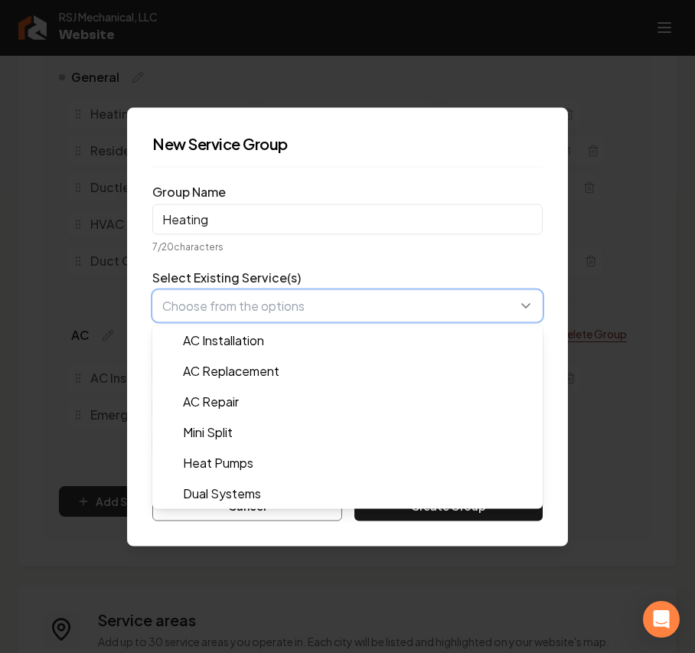
click at [341, 320] on button "button" at bounding box center [347, 305] width 390 height 32
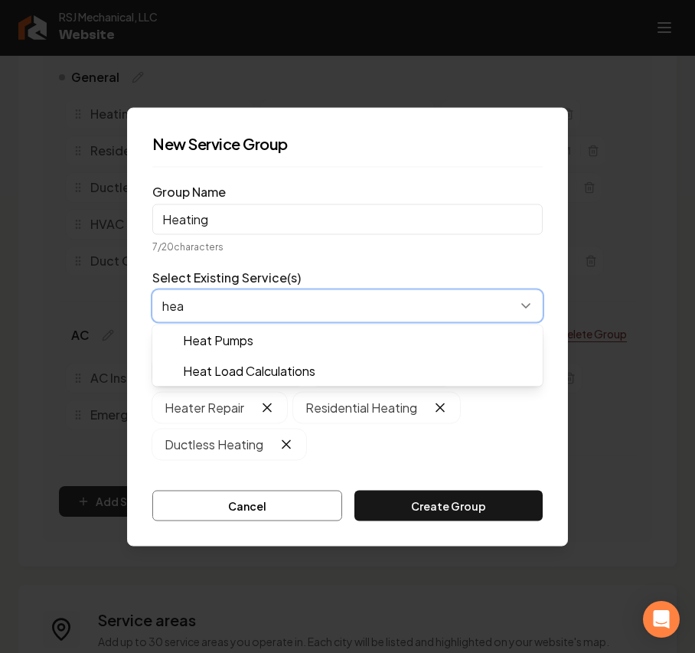
type input "heat"
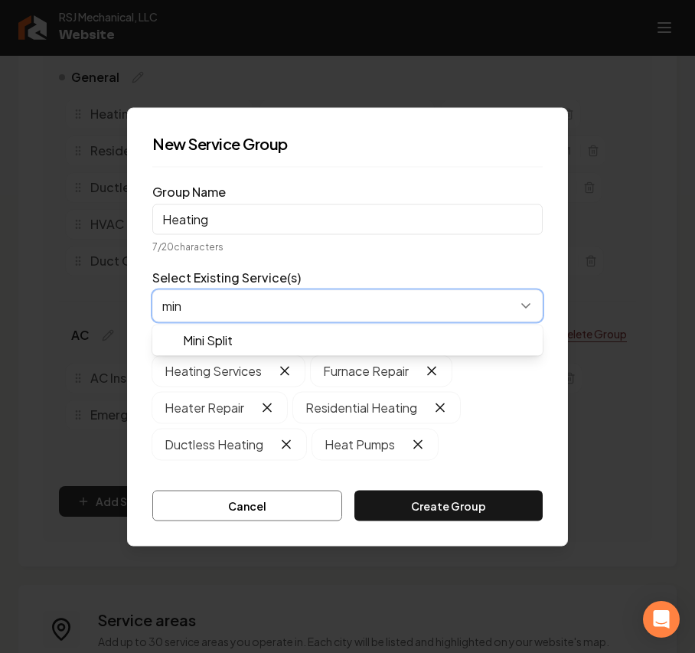
type input "mini"
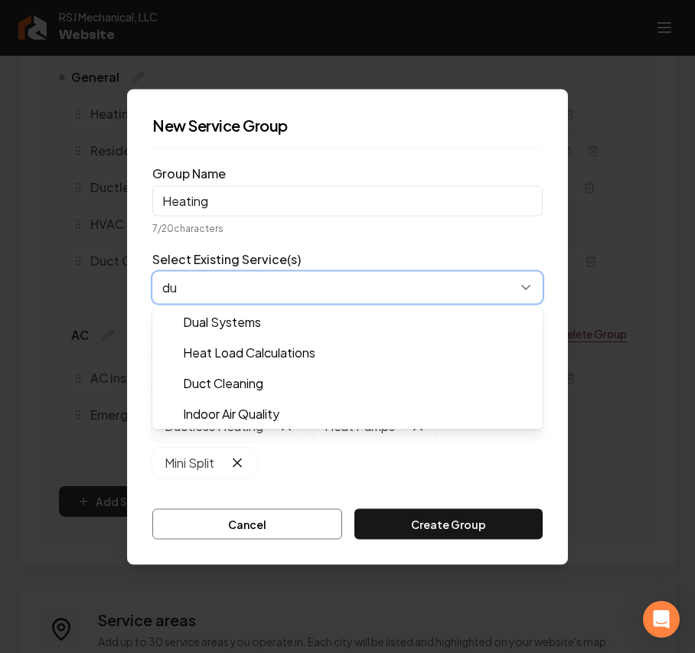
type input "dua"
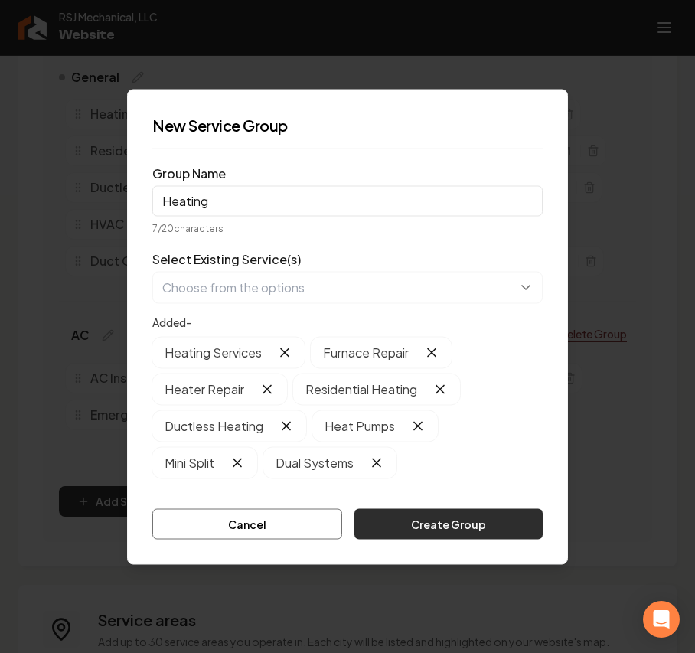
click at [396, 520] on button "Create Group" at bounding box center [448, 523] width 188 height 31
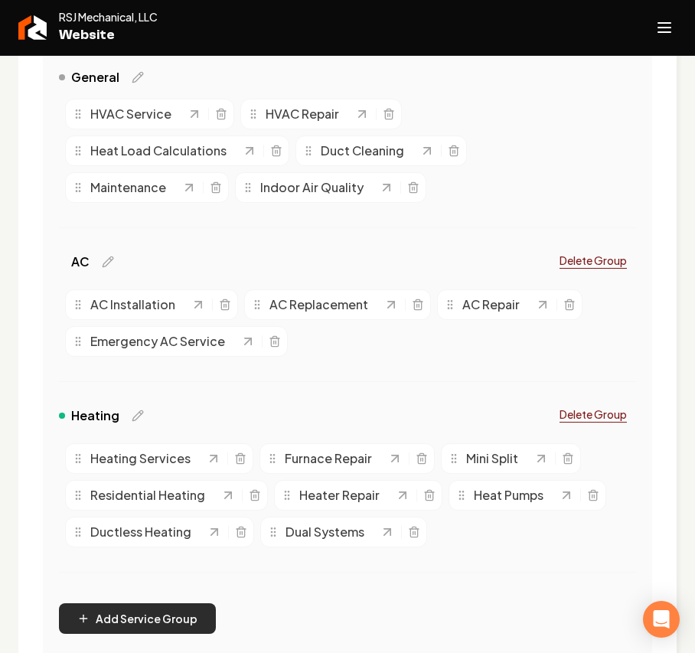
click at [132, 612] on button "Add Service Group" at bounding box center [137, 618] width 157 height 31
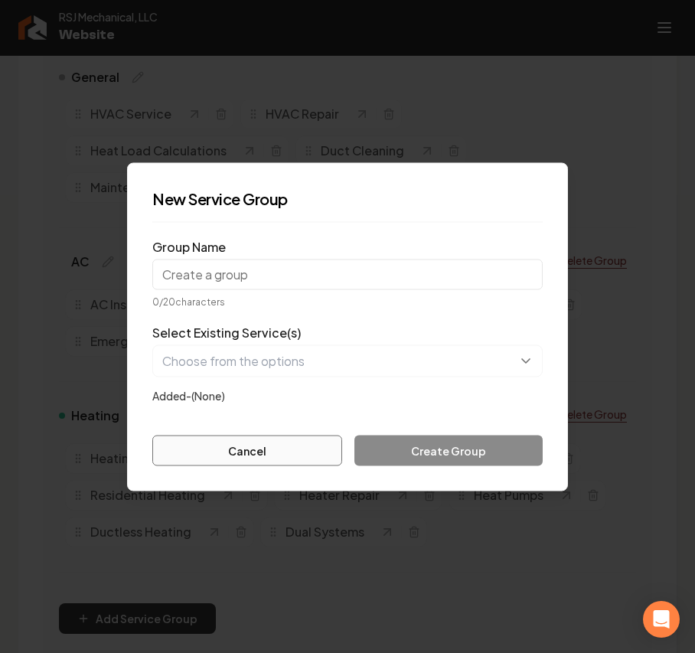
click at [263, 445] on button "Cancel" at bounding box center [247, 450] width 190 height 31
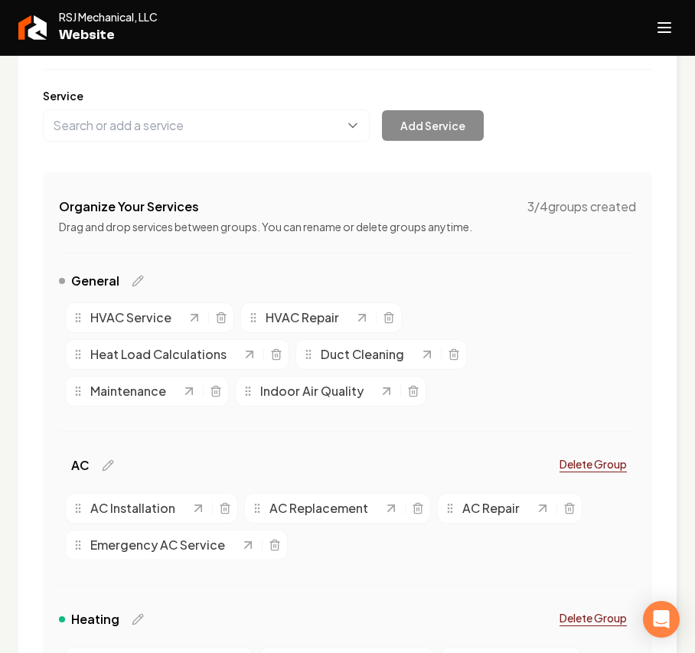
scroll to position [184, 0]
click at [141, 285] on icon "Main content area" at bounding box center [138, 281] width 12 height 12
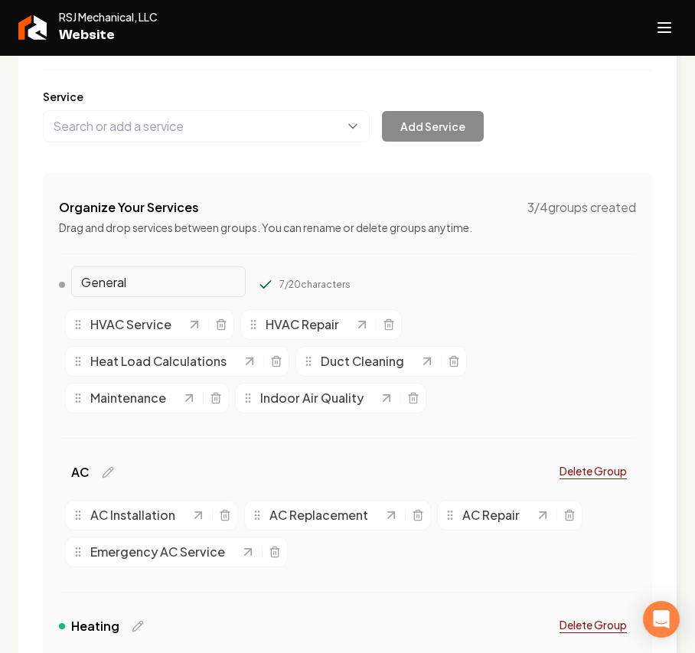
drag, startPoint x: 150, startPoint y: 283, endPoint x: 25, endPoint y: 277, distance: 124.9
click at [46, 279] on div "Organize Your Services 3 / 4 groups created Drag and drop services between grou…" at bounding box center [347, 521] width 609 height 696
type input "Other HVAC Services"
click at [439, 295] on div "Other HVAC Services 19 / 20 characters" at bounding box center [347, 287] width 577 height 31
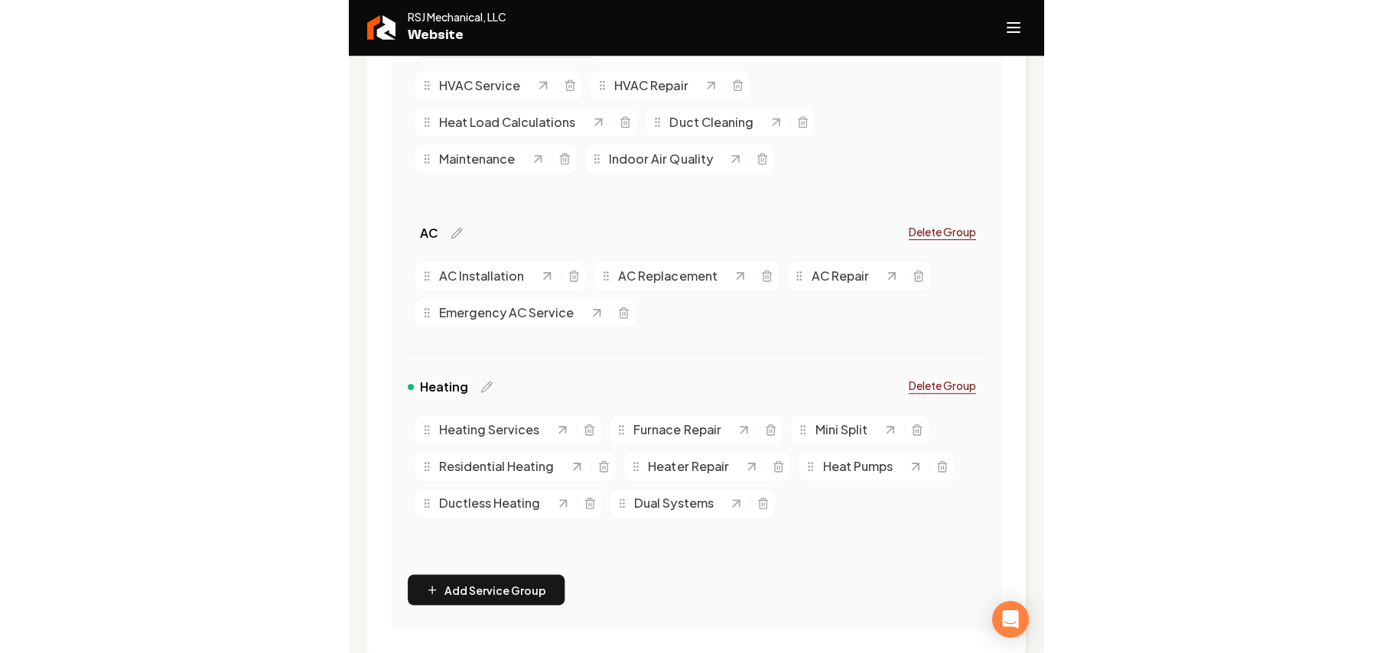
scroll to position [389, 0]
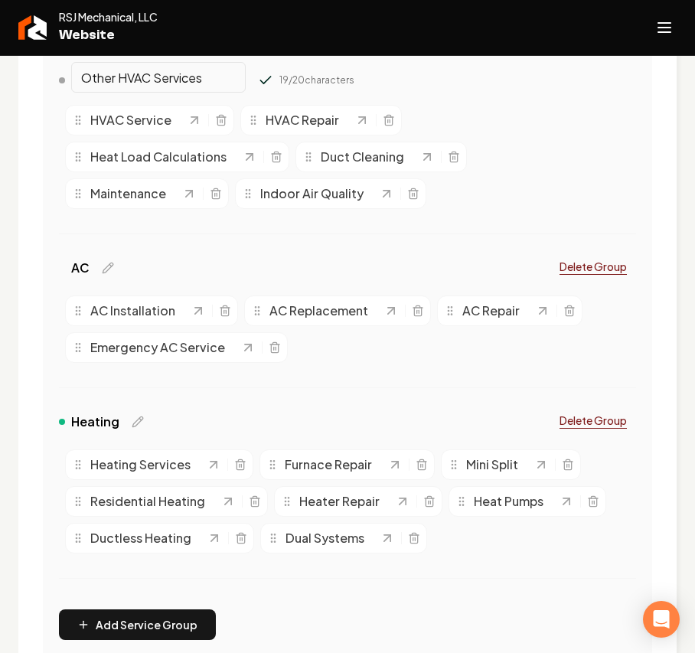
click at [258, 86] on icon "Main content area" at bounding box center [265, 80] width 15 height 15
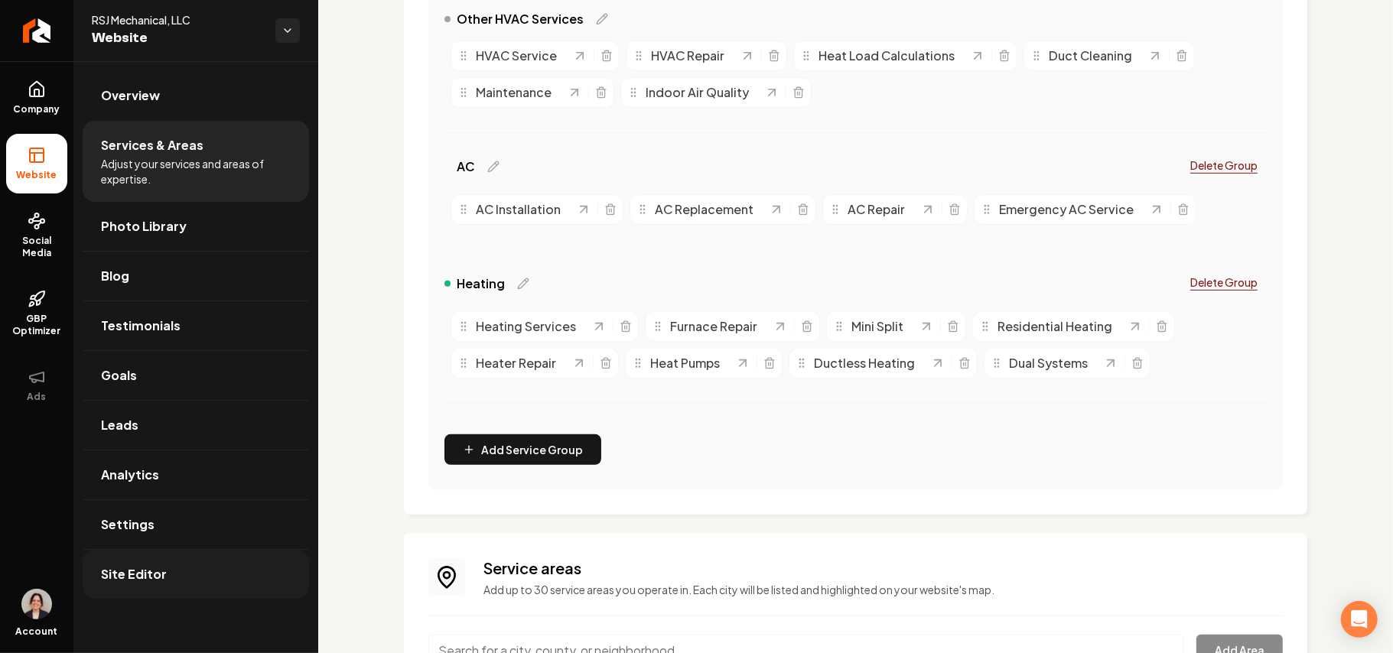
click at [141, 588] on link "Site Editor" at bounding box center [196, 574] width 227 height 49
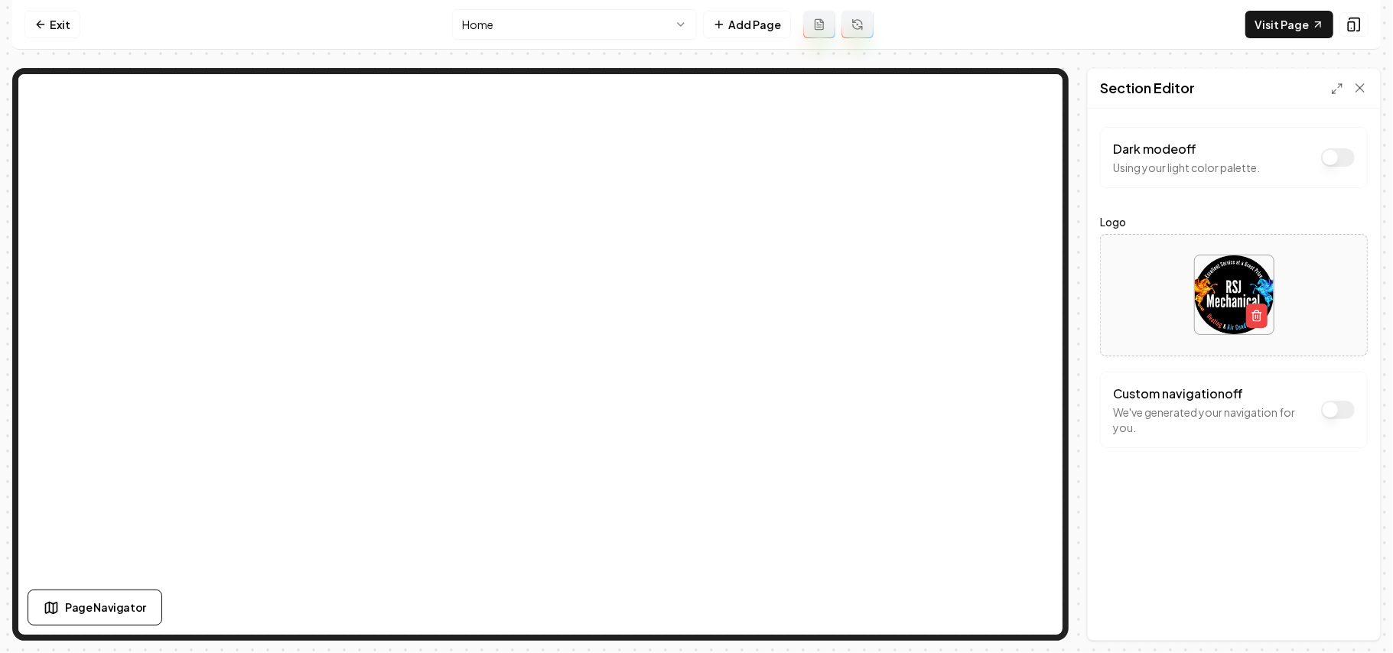
click at [679, 412] on button "Dark mode off" at bounding box center [1339, 410] width 34 height 18
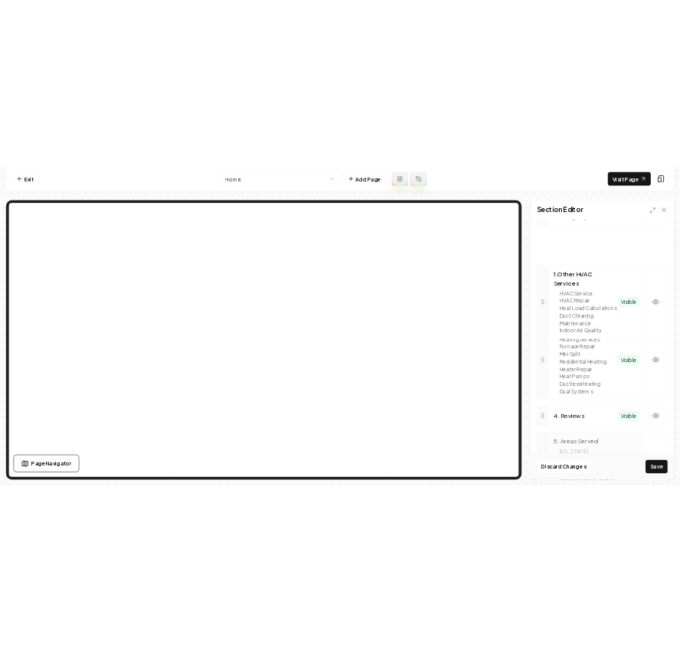
scroll to position [510, 0]
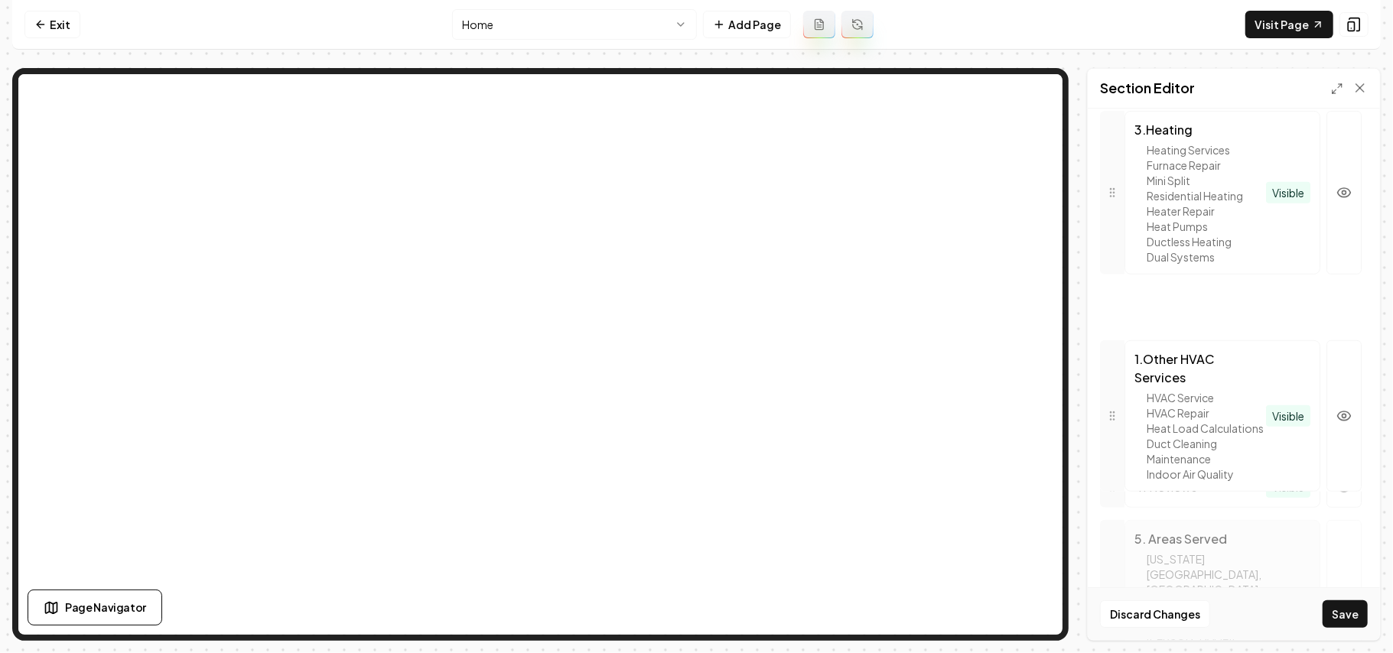
drag, startPoint x: 1116, startPoint y: 276, endPoint x: 1114, endPoint y: 401, distance: 124.7
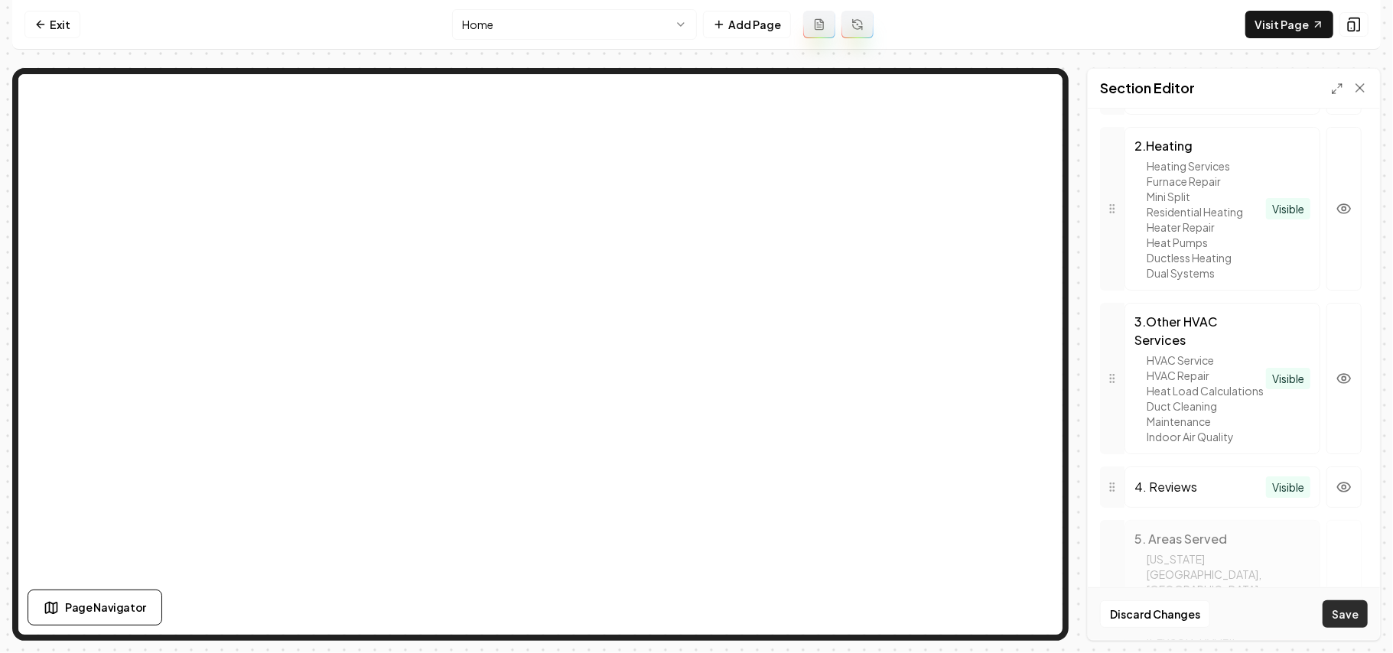
click at [679, 618] on button "Save" at bounding box center [1345, 615] width 45 height 28
click at [40, 23] on icon at bounding box center [40, 24] width 12 height 12
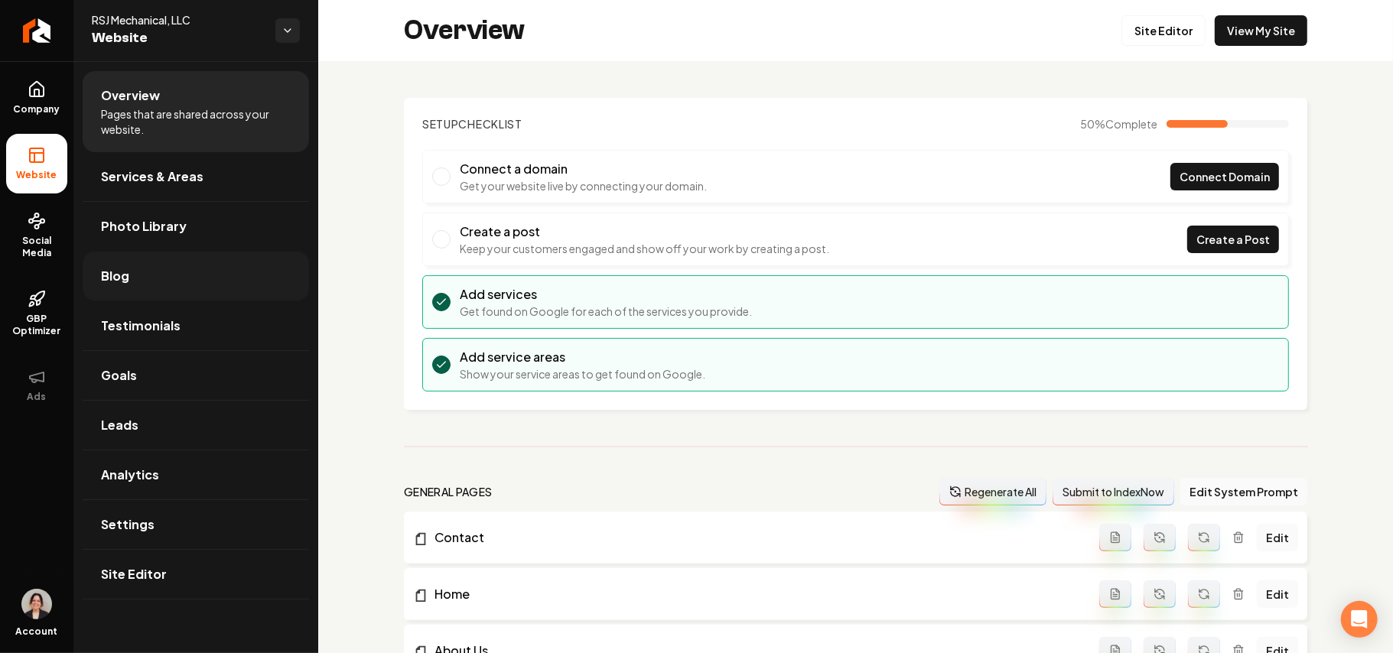
click at [139, 273] on link "Blog" at bounding box center [196, 276] width 227 height 49
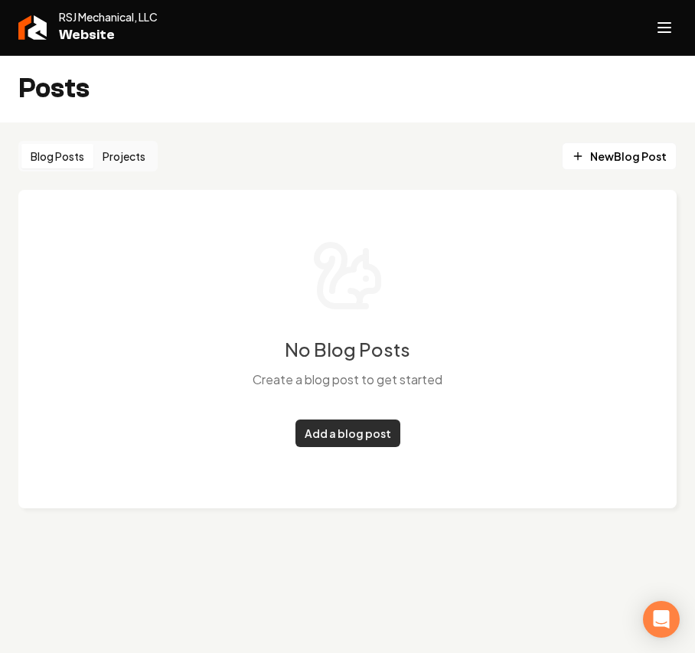
drag, startPoint x: 355, startPoint y: 435, endPoint x: 343, endPoint y: 435, distance: 12.2
click at [355, 435] on link "Add a blog post" at bounding box center [347, 433] width 105 height 28
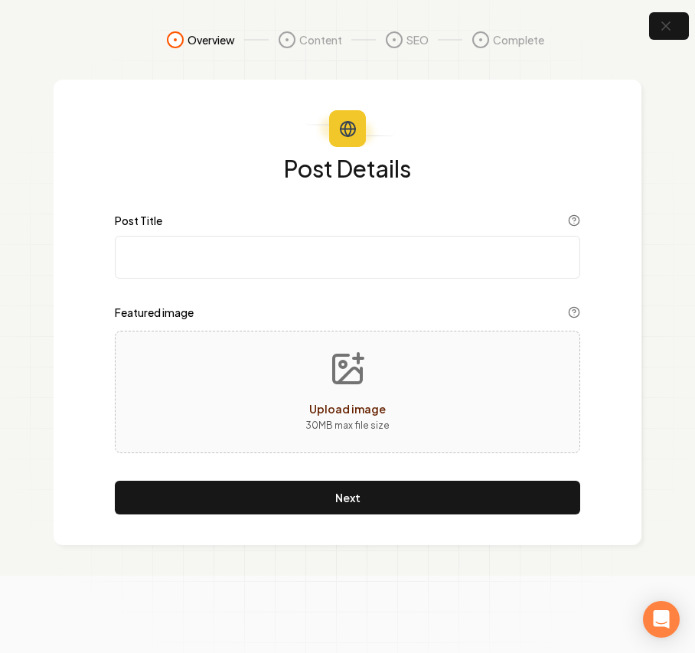
click at [231, 245] on input "Post Title" at bounding box center [347, 257] width 465 height 43
paste input "Idaho’s Trusted HVAC Service Technician"
type input "Idaho’s Trusted HVAC Service Technician"
click at [237, 373] on div "Upload image 30 MB max file size" at bounding box center [347, 392] width 465 height 122
type input "**********"
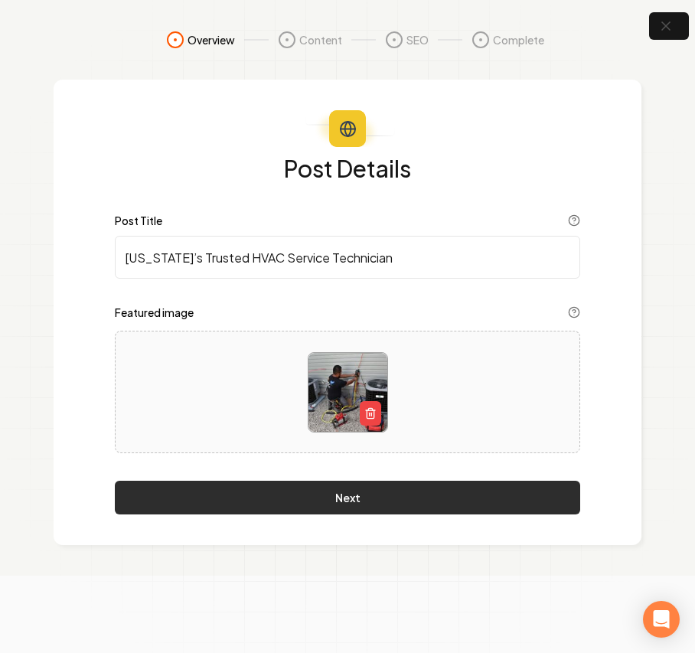
click at [207, 503] on button "Next" at bounding box center [347, 498] width 465 height 34
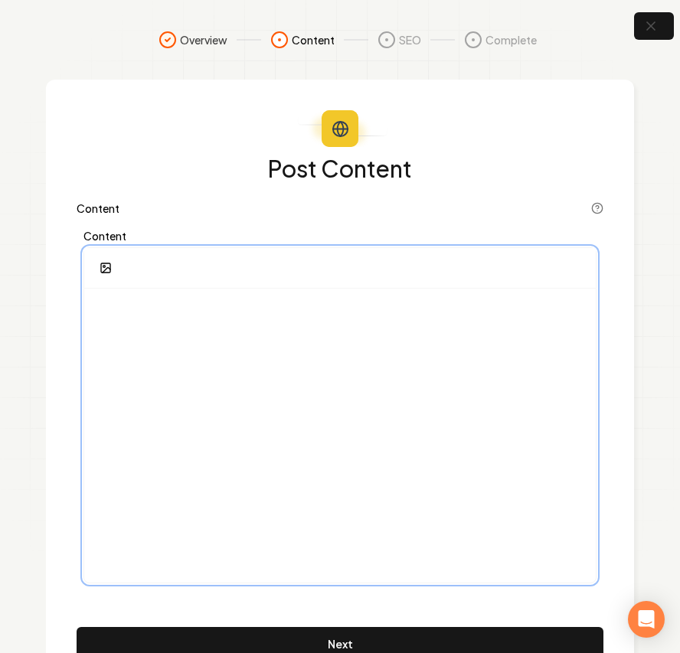
click at [230, 398] on div at bounding box center [339, 435] width 511 height 294
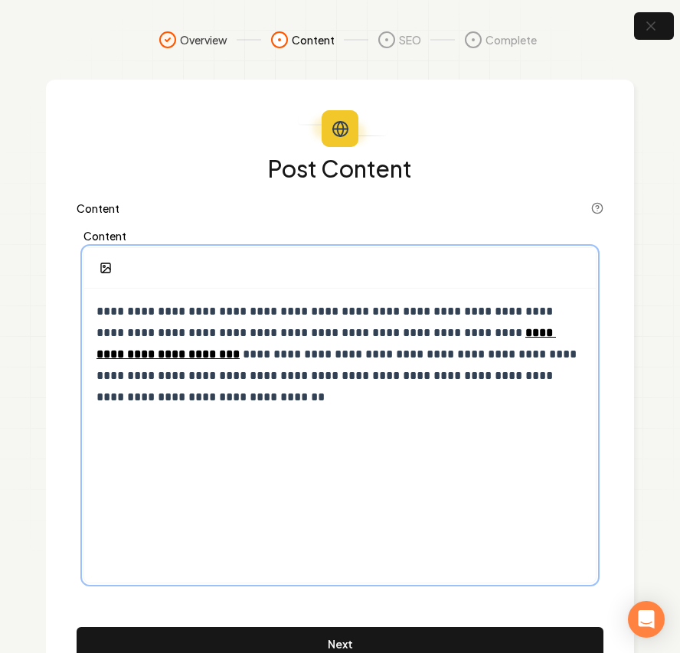
click at [218, 469] on div "**********" at bounding box center [339, 435] width 511 height 294
click at [141, 435] on p at bounding box center [339, 444] width 486 height 43
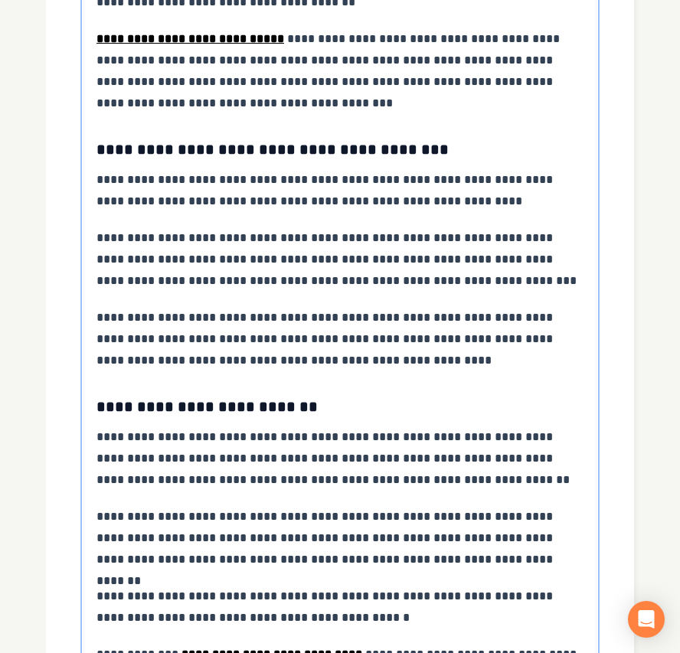
scroll to position [3249, 0]
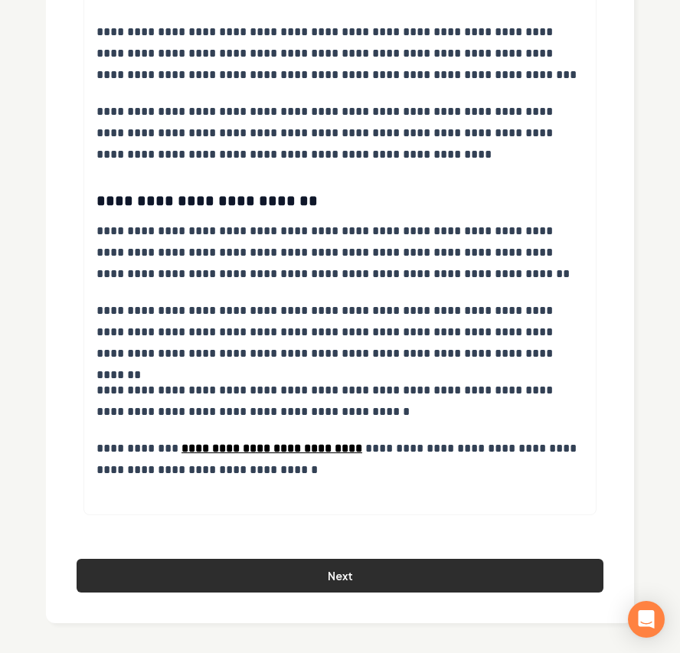
click at [311, 585] on button "Next" at bounding box center [340, 576] width 526 height 34
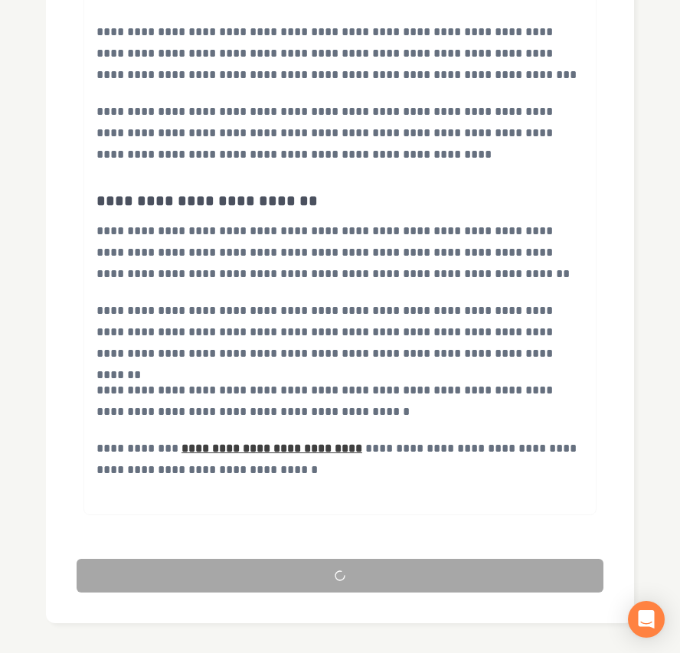
scroll to position [60, 0]
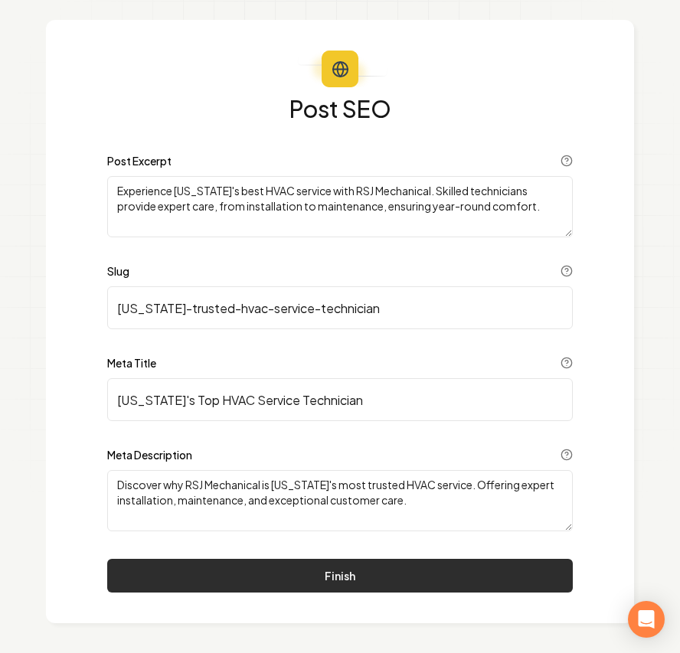
click at [283, 568] on button "Finish" at bounding box center [339, 576] width 465 height 34
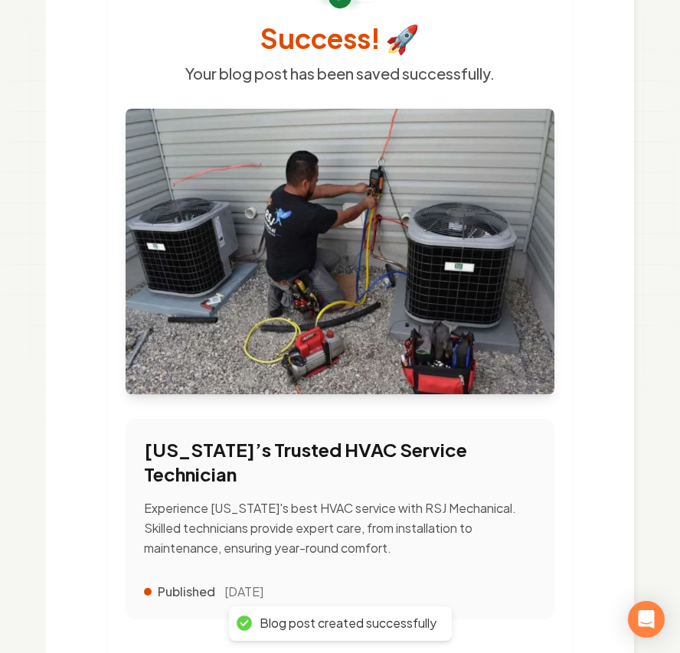
scroll to position [262, 0]
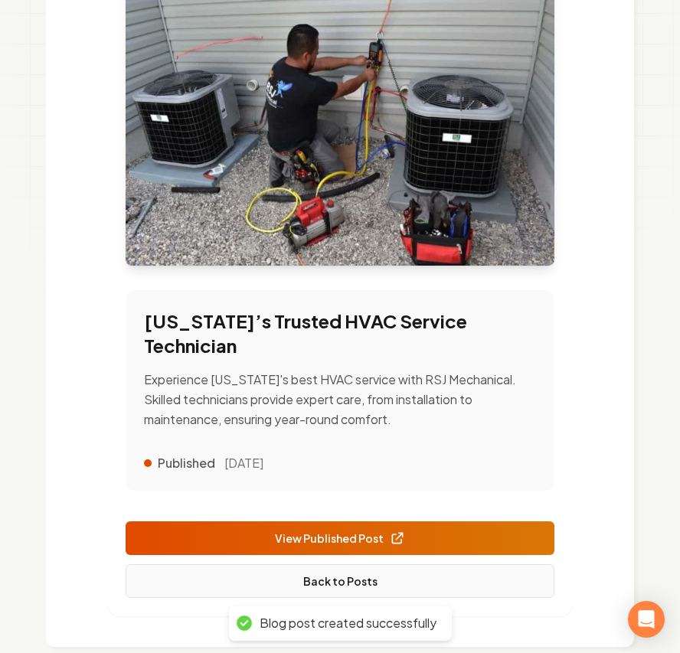
click at [371, 568] on link "Back to Posts" at bounding box center [339, 581] width 429 height 34
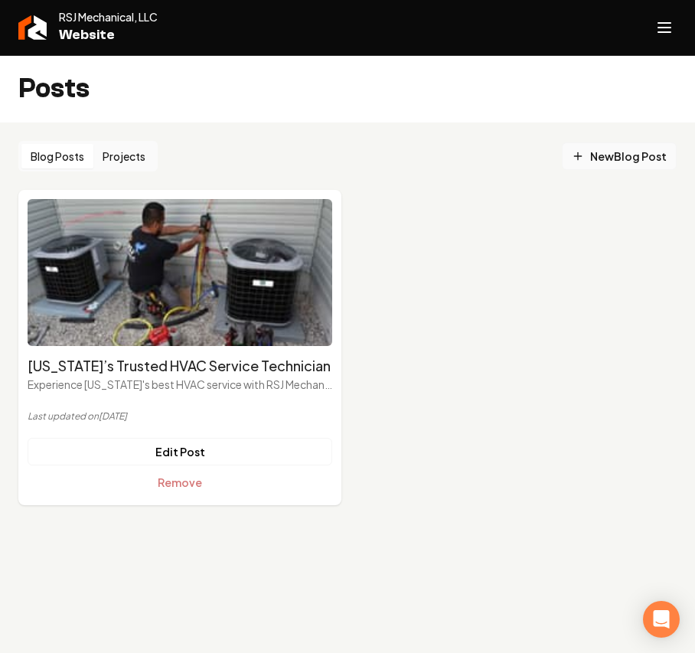
click at [619, 162] on span "New Blog Post" at bounding box center [619, 156] width 95 height 16
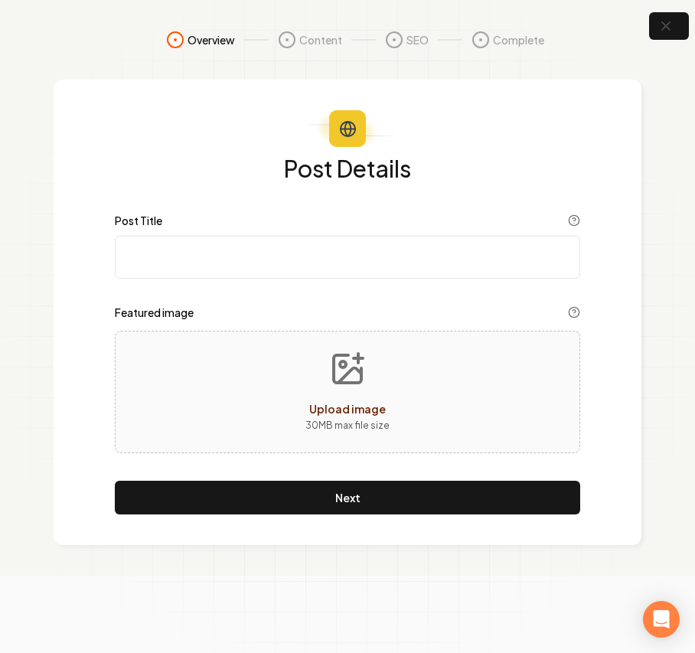
click at [251, 260] on input "Post Title" at bounding box center [347, 257] width 465 height 43
paste input "Idaho Fall’s Trusted HVAC Repair Service"
type input "Idaho Fall’s Trusted HVAC Repair Service"
click at [237, 381] on div "Upload image 30 MB max file size" at bounding box center [347, 392] width 465 height 122
type input "**********"
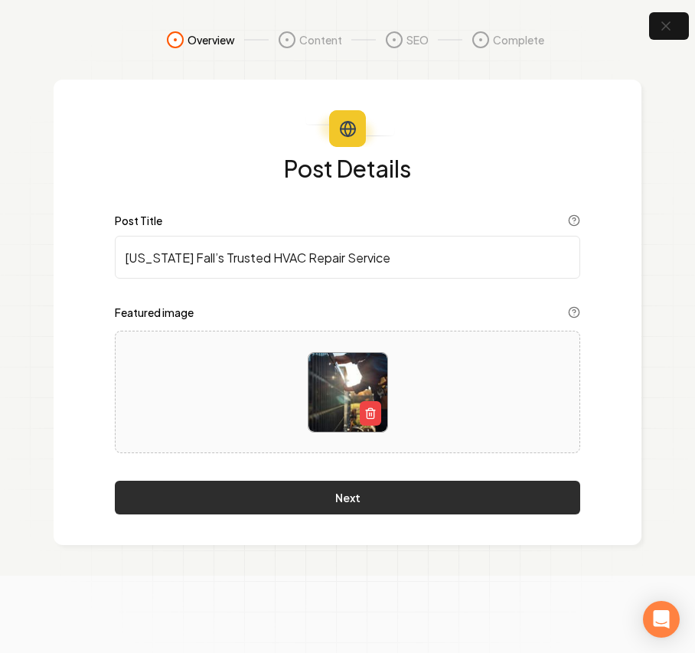
click at [219, 497] on button "Next" at bounding box center [347, 498] width 465 height 34
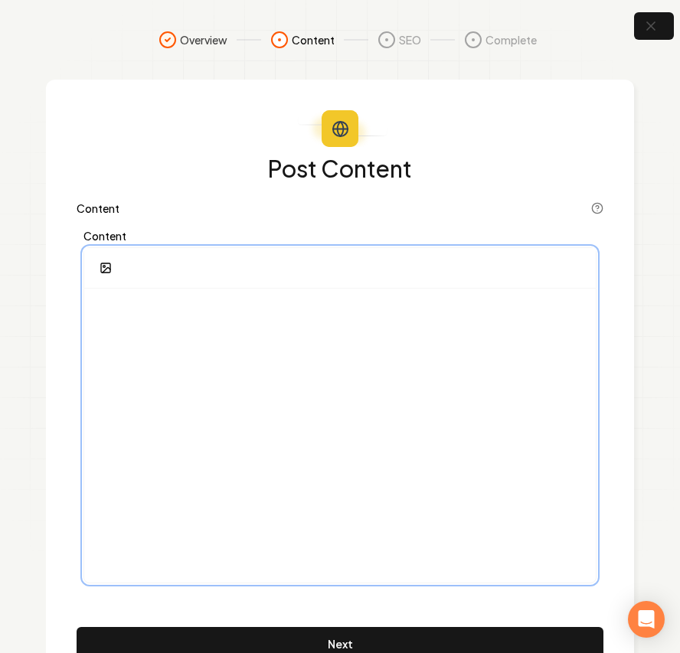
click at [213, 356] on div at bounding box center [339, 435] width 511 height 294
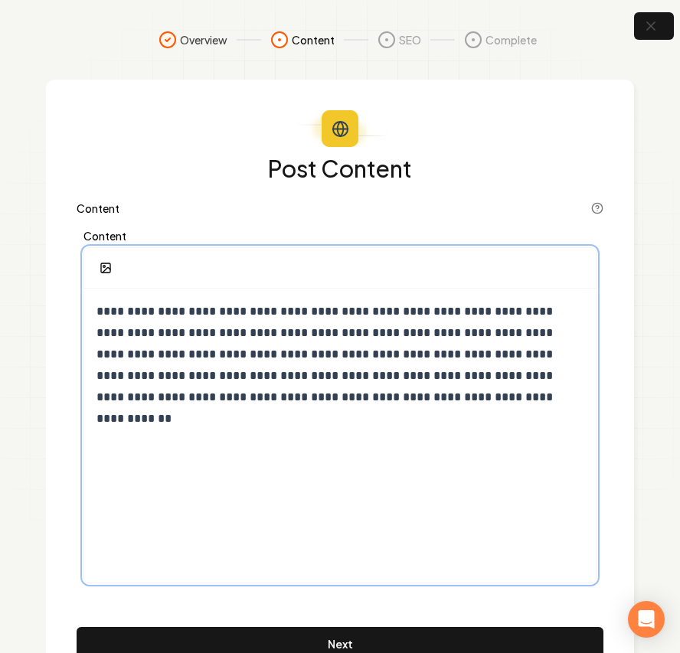
click at [209, 506] on div "**********" at bounding box center [339, 435] width 511 height 294
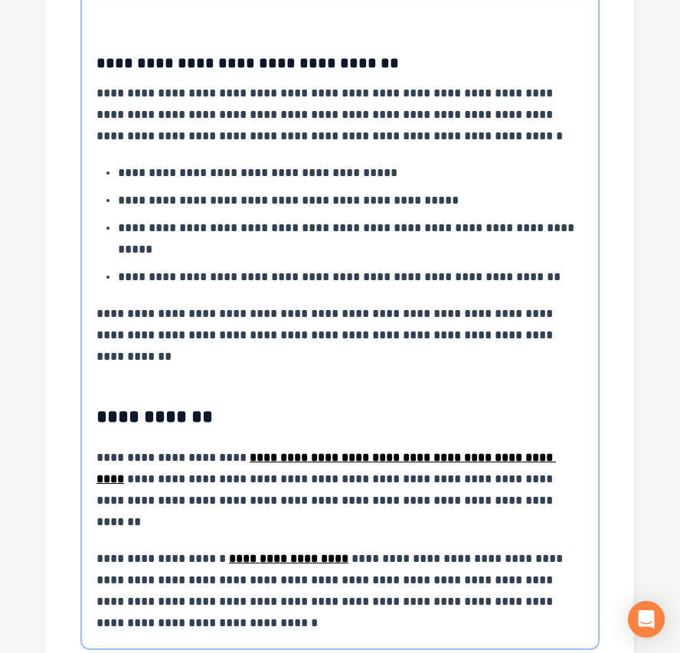
scroll to position [2851, 0]
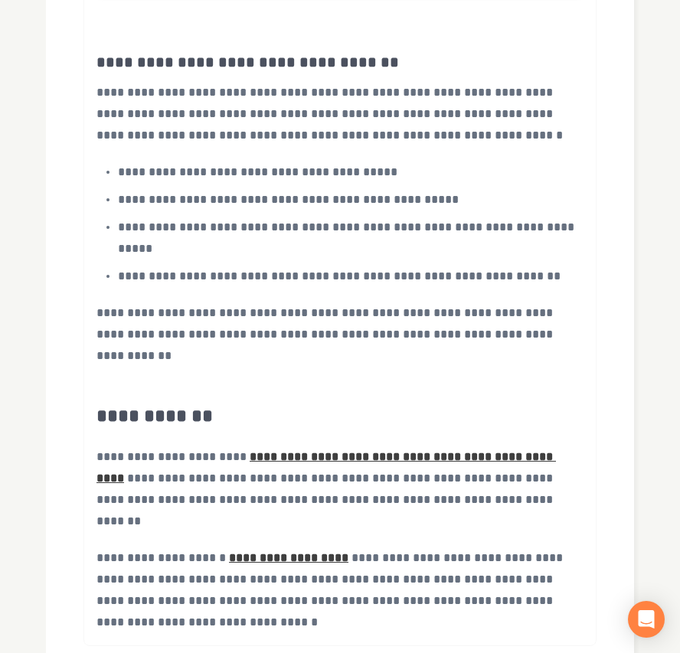
scroll to position [60, 0]
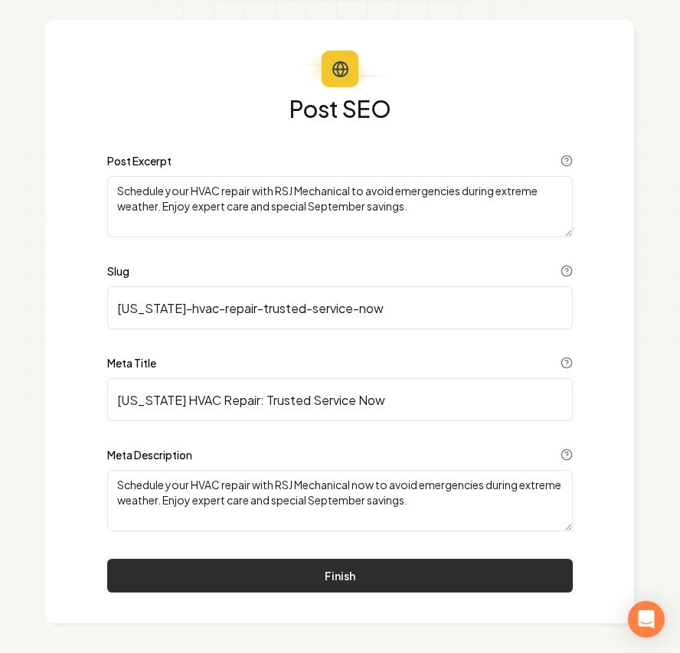
click at [357, 573] on button "Finish" at bounding box center [339, 576] width 465 height 34
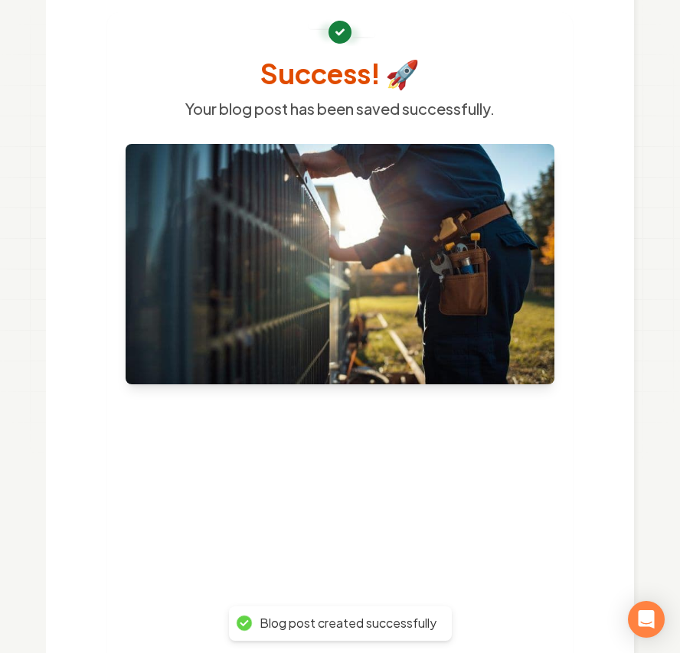
scroll to position [216, 0]
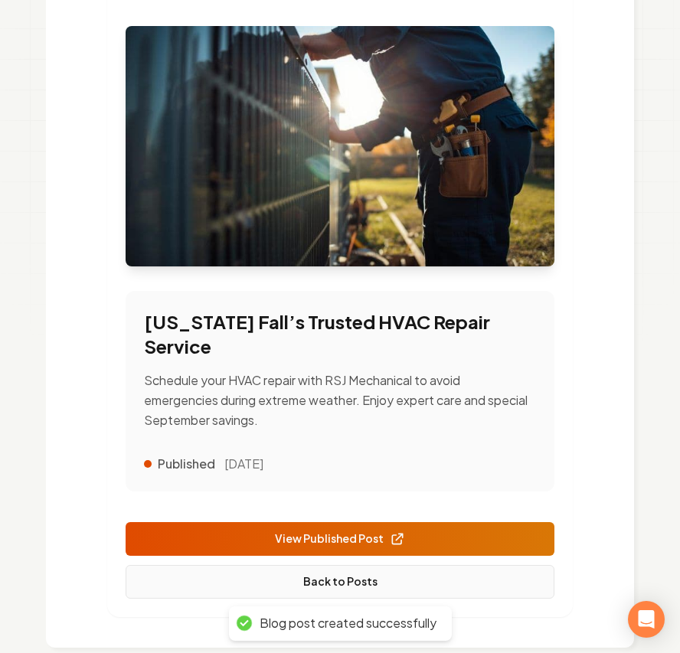
click at [337, 565] on link "Back to Posts" at bounding box center [339, 582] width 429 height 34
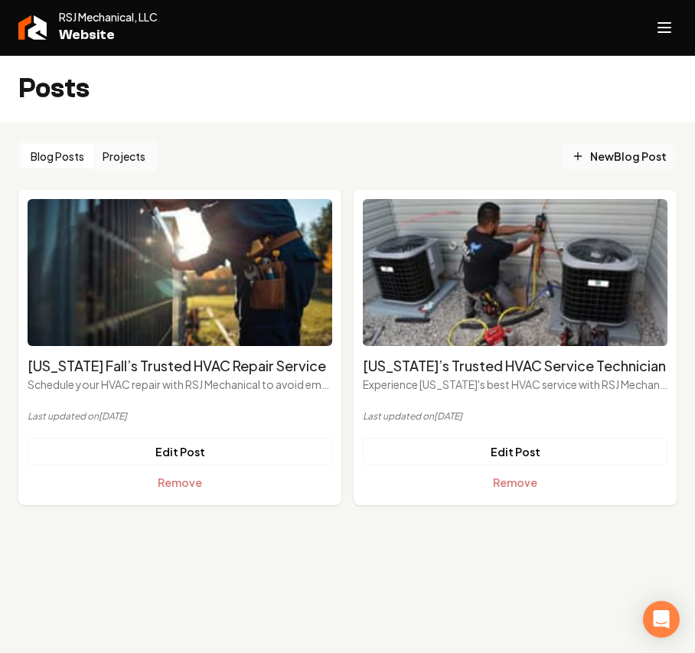
click at [598, 155] on span "New Blog Post" at bounding box center [619, 156] width 95 height 16
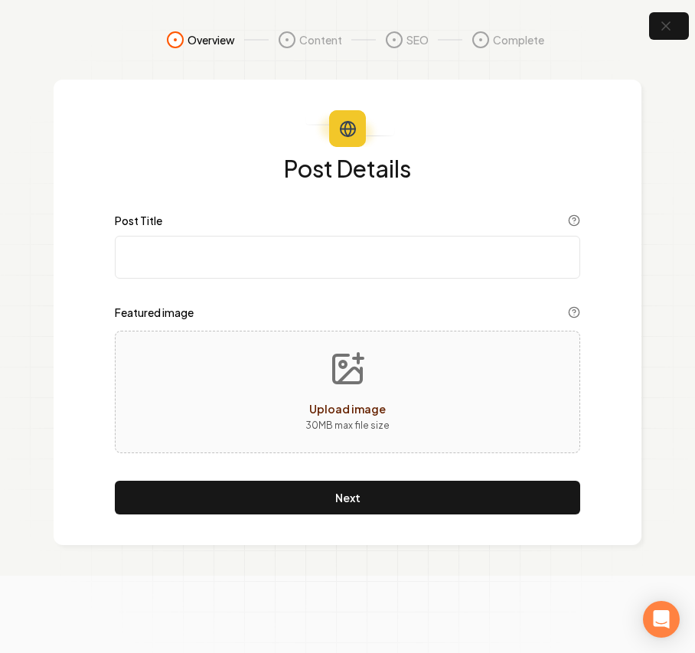
click at [193, 258] on input "Post Title" at bounding box center [347, 257] width 465 height 43
paste input "Why Professional AC Installation Matters For Your Rexburg Home"
type input "Why Professional AC Installation Matters For Your Rexburg Home"
click at [255, 360] on div "Upload image 30 MB max file size" at bounding box center [347, 392] width 465 height 122
type input "**********"
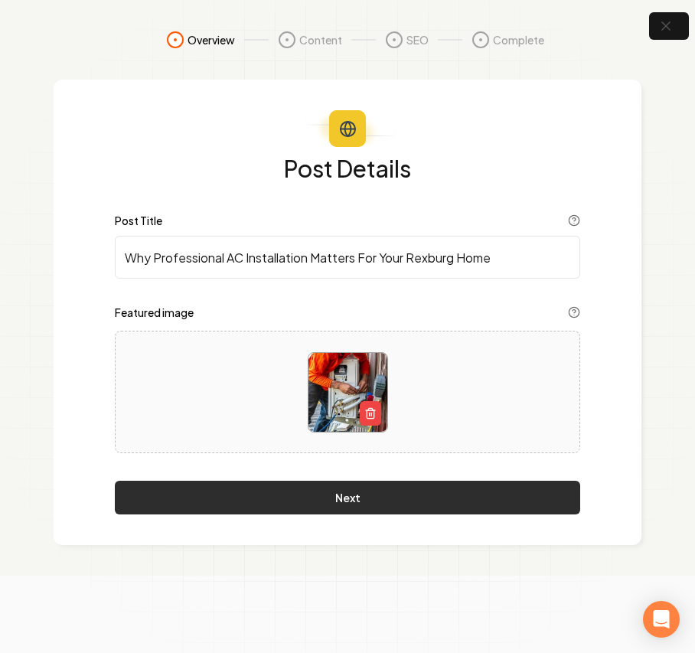
click at [318, 502] on button "Next" at bounding box center [347, 498] width 465 height 34
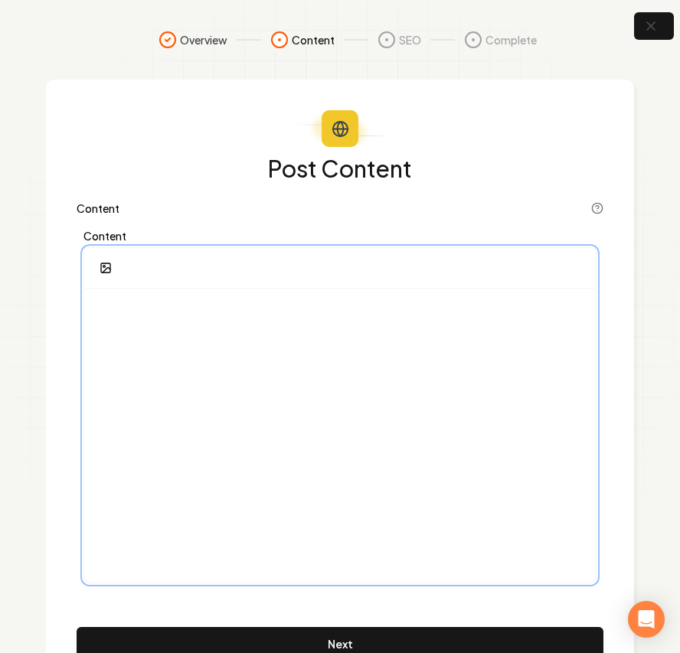
click at [283, 381] on div at bounding box center [339, 435] width 511 height 294
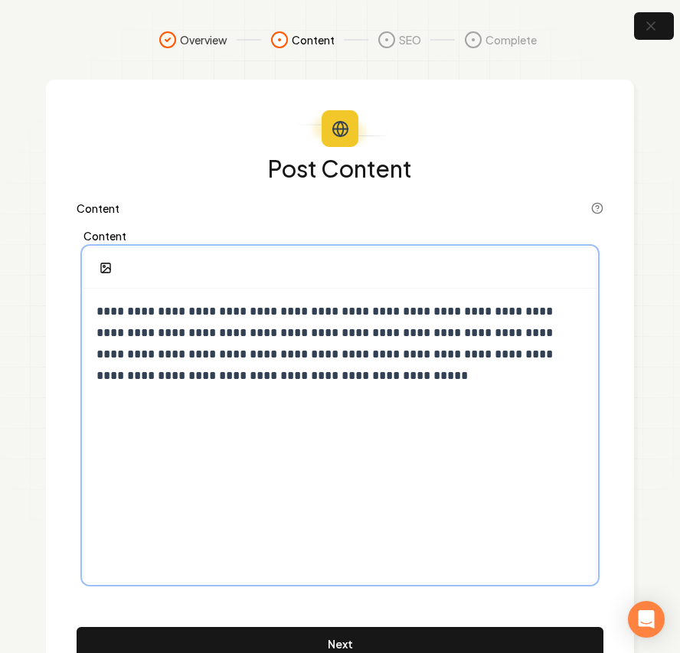
click at [265, 448] on div "**********" at bounding box center [339, 435] width 511 height 294
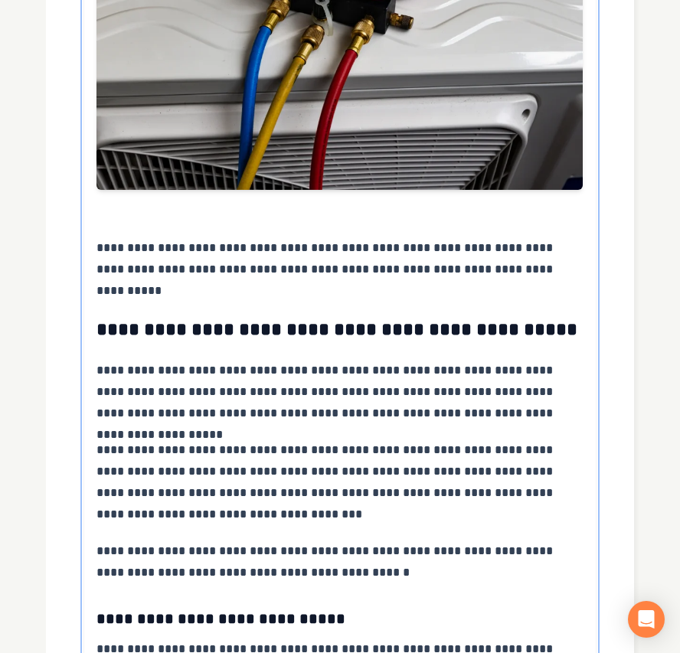
scroll to position [2260, 0]
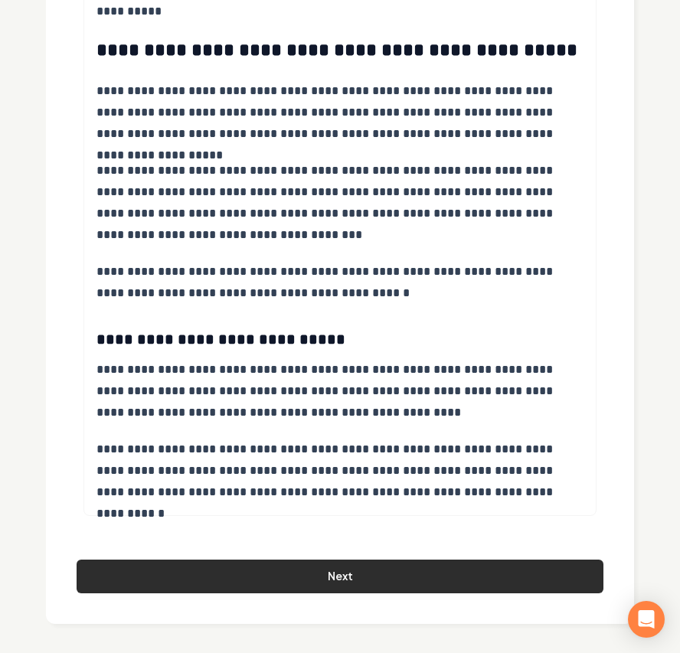
click at [358, 570] on button "Next" at bounding box center [340, 576] width 526 height 34
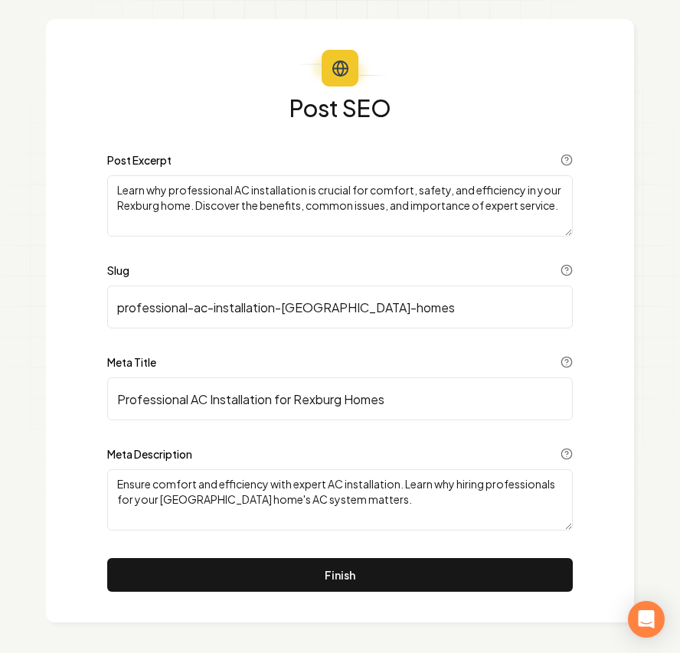
scroll to position [60, 0]
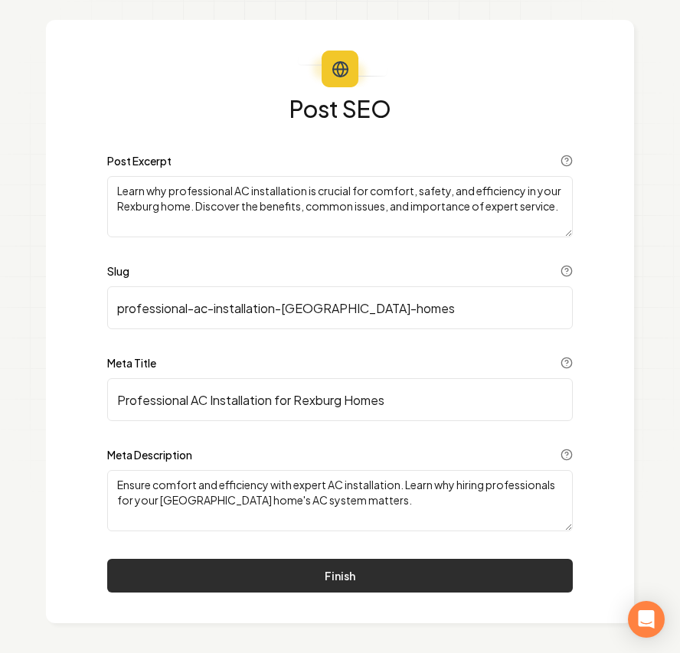
click at [341, 588] on button "Finish" at bounding box center [339, 576] width 465 height 34
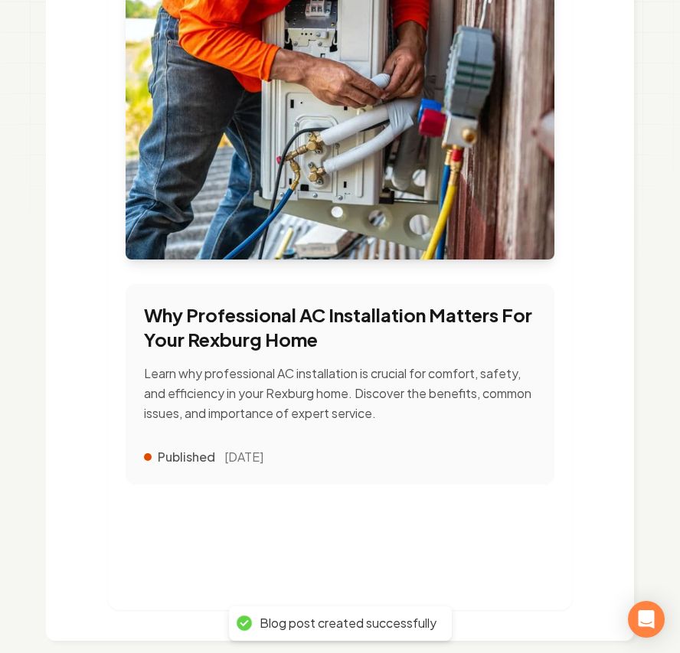
scroll to position [322, 0]
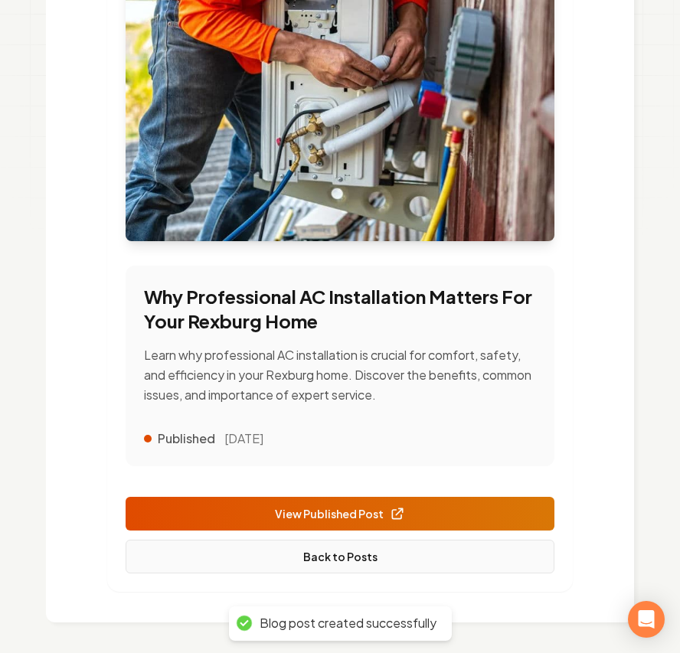
click at [389, 556] on link "Back to Posts" at bounding box center [339, 556] width 429 height 34
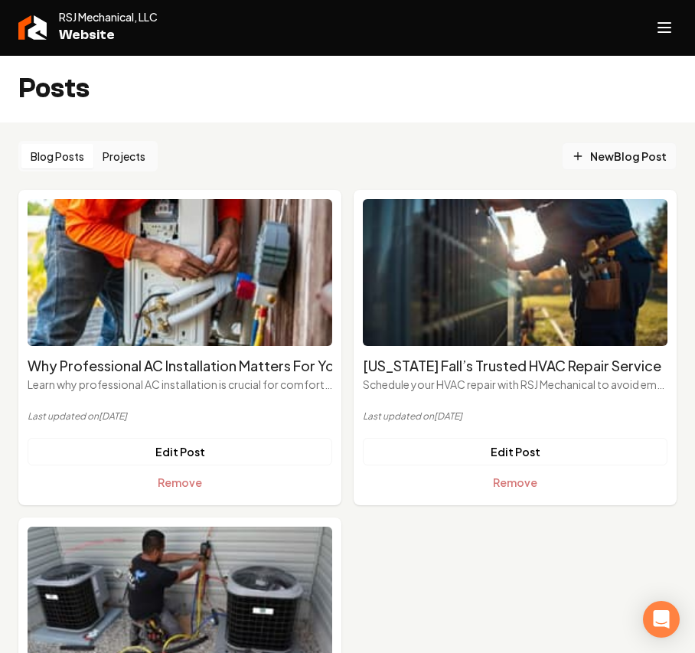
click at [572, 159] on icon "Main content area" at bounding box center [578, 156] width 12 height 12
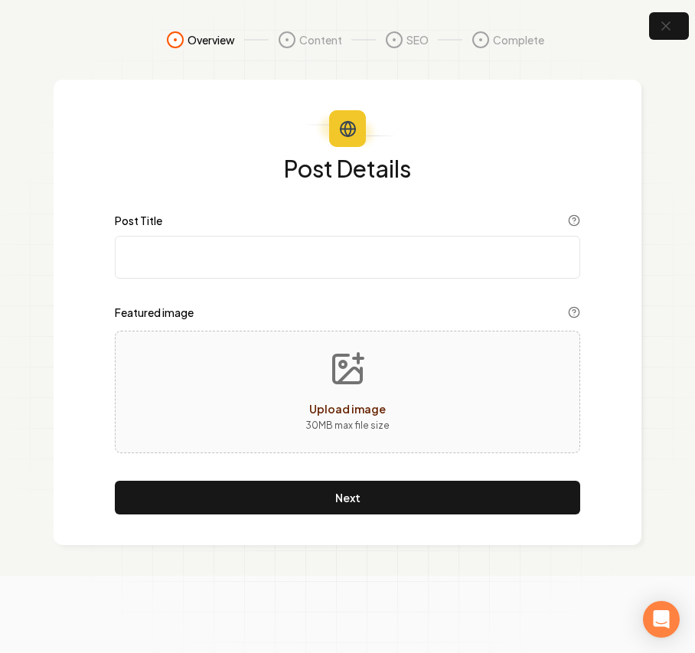
click at [239, 261] on input "Post Title" at bounding box center [347, 257] width 465 height 43
paste input "Heat Pump Not Working? Heat Pump Repair Basics"
type input "Heat Pump Not Working? Heat Pump Repair Basics"
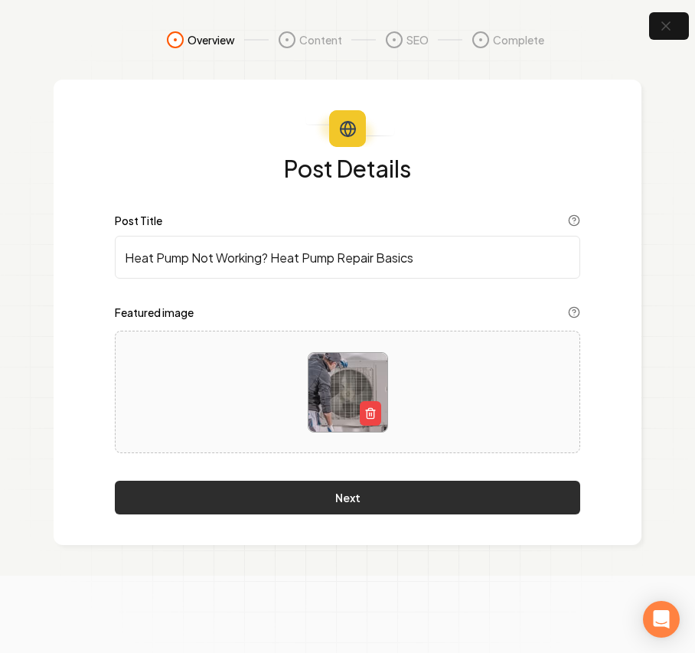
click at [393, 481] on button "Next" at bounding box center [347, 498] width 465 height 34
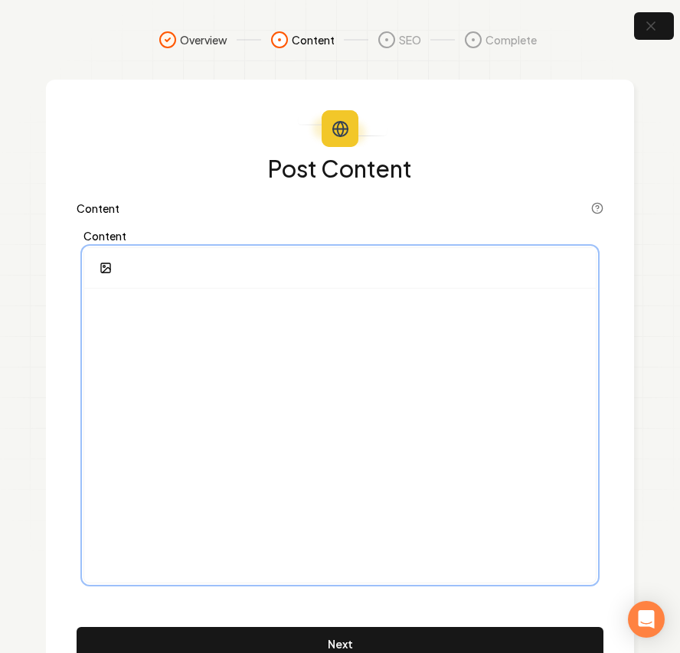
click at [319, 392] on div at bounding box center [339, 435] width 511 height 294
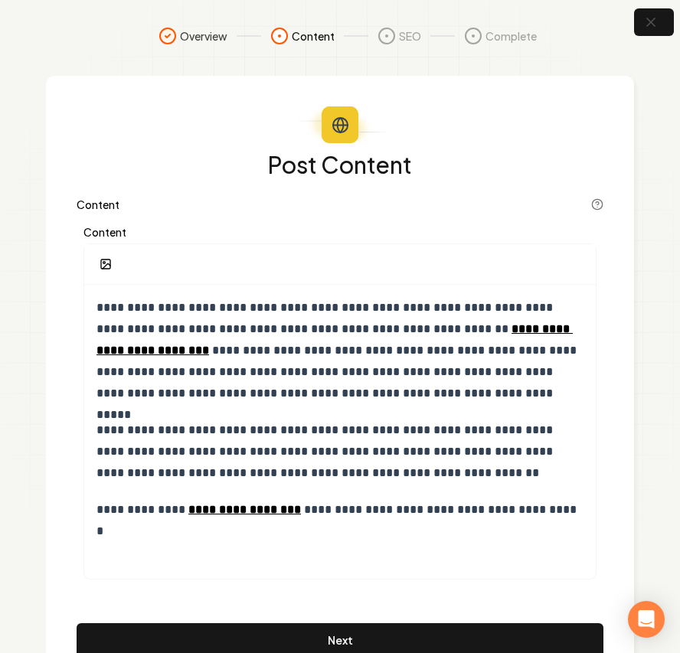
scroll to position [70, 0]
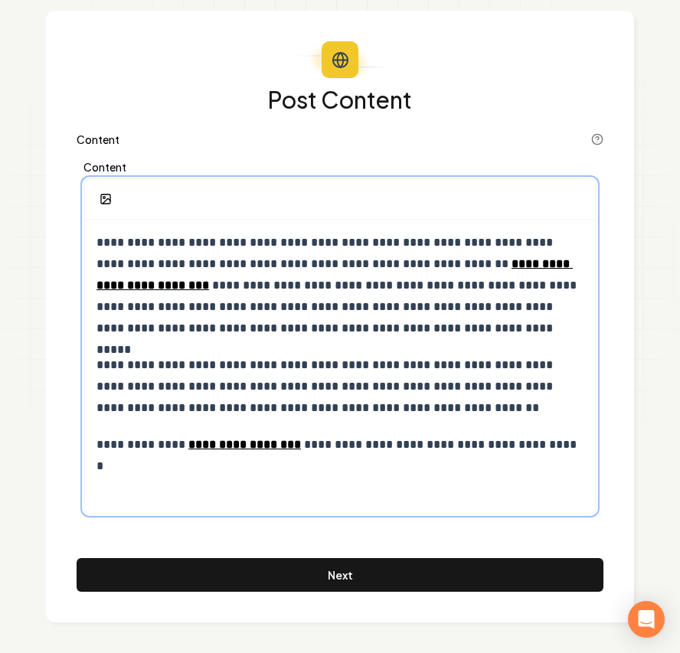
click at [217, 469] on div "**********" at bounding box center [339, 367] width 511 height 294
click at [549, 444] on p "**********" at bounding box center [339, 444] width 486 height 21
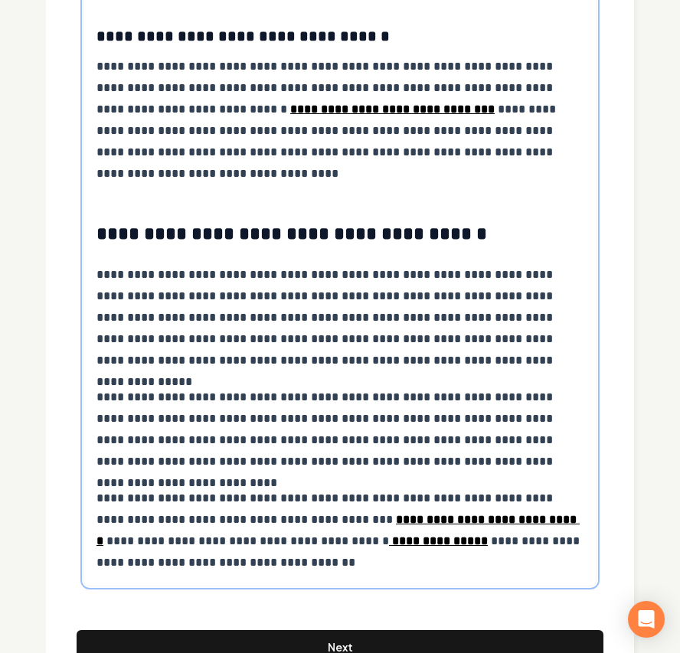
scroll to position [3116, 0]
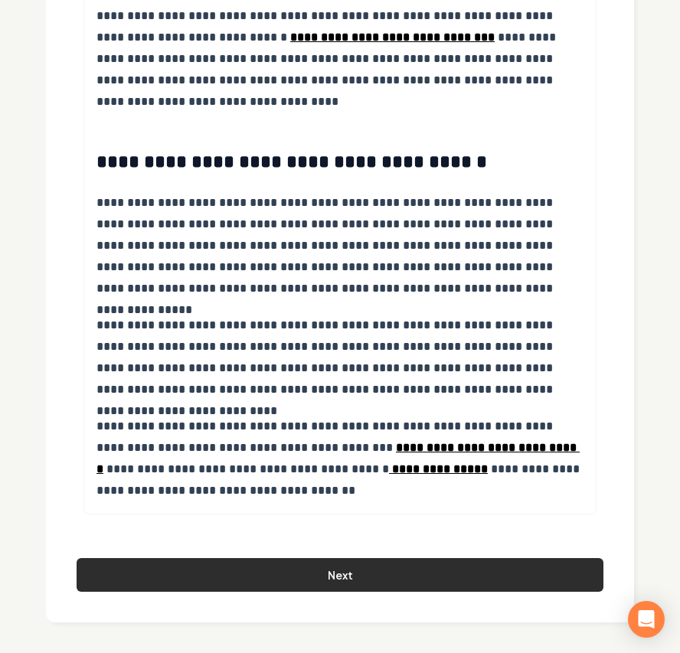
click at [341, 572] on button "Next" at bounding box center [340, 575] width 526 height 34
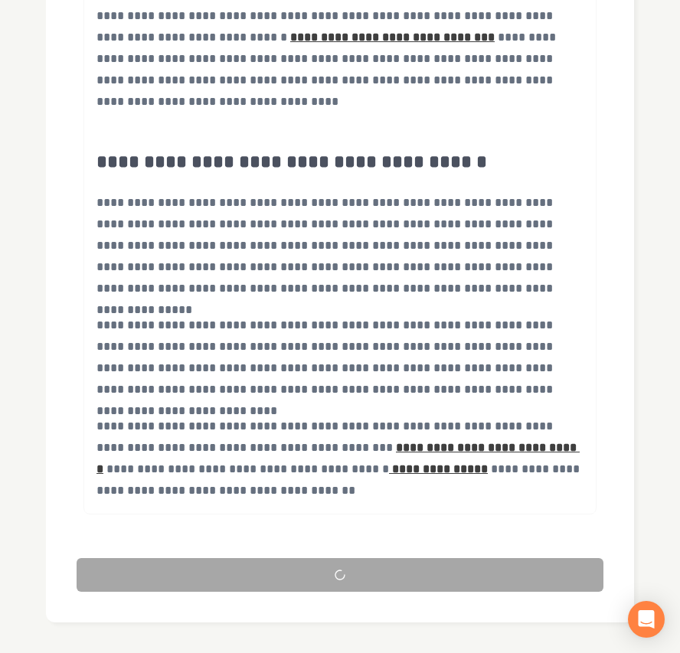
scroll to position [60, 0]
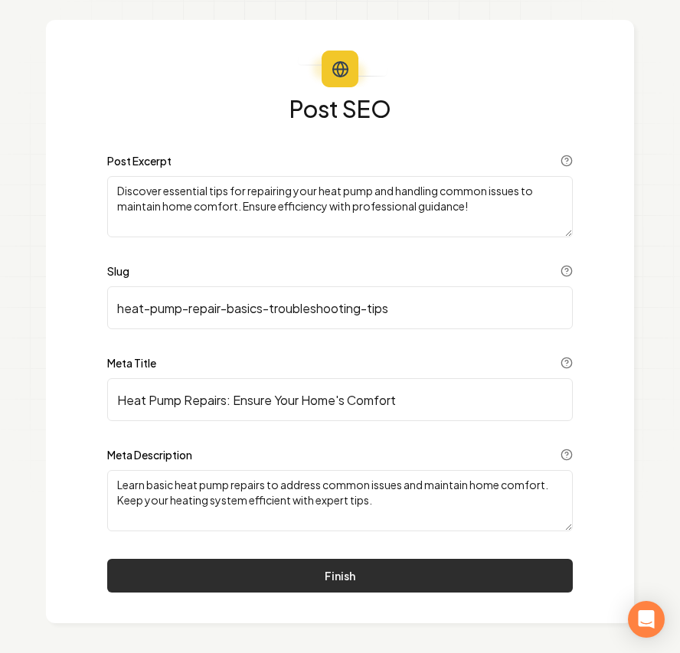
click at [252, 568] on button "Finish" at bounding box center [339, 576] width 465 height 34
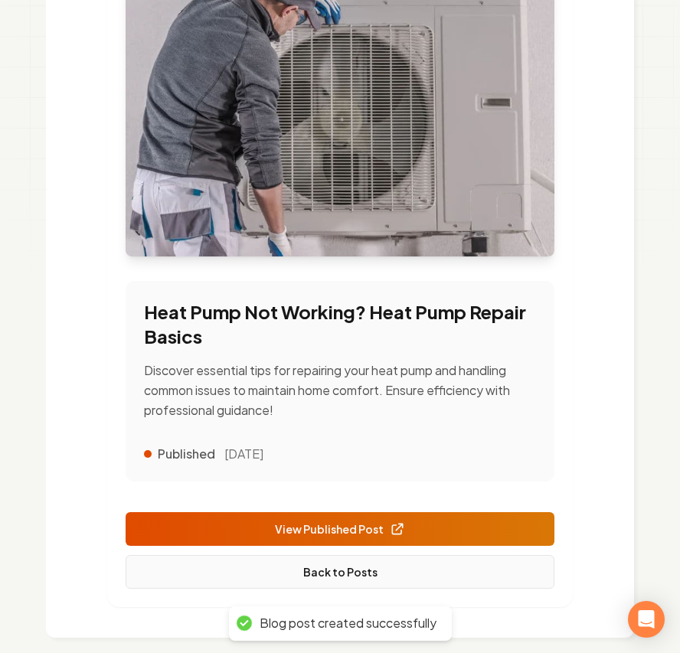
scroll to position [285, 0]
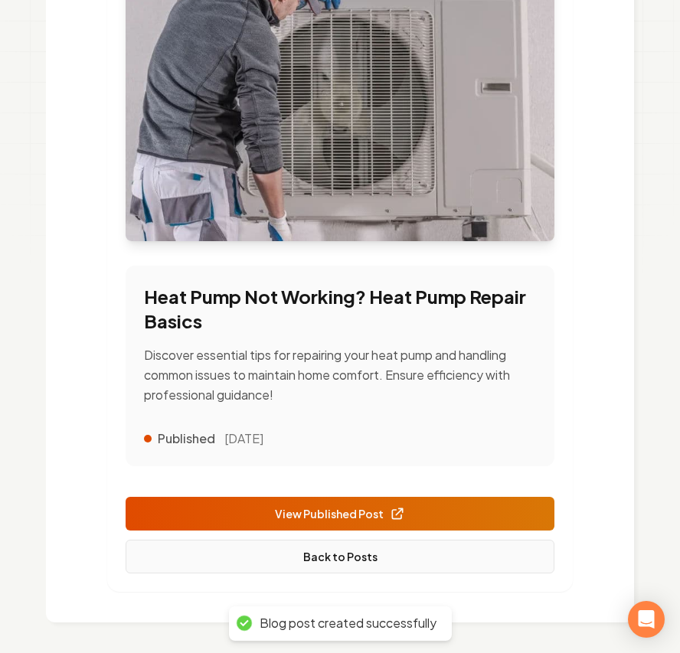
click at [364, 546] on link "Back to Posts" at bounding box center [339, 556] width 429 height 34
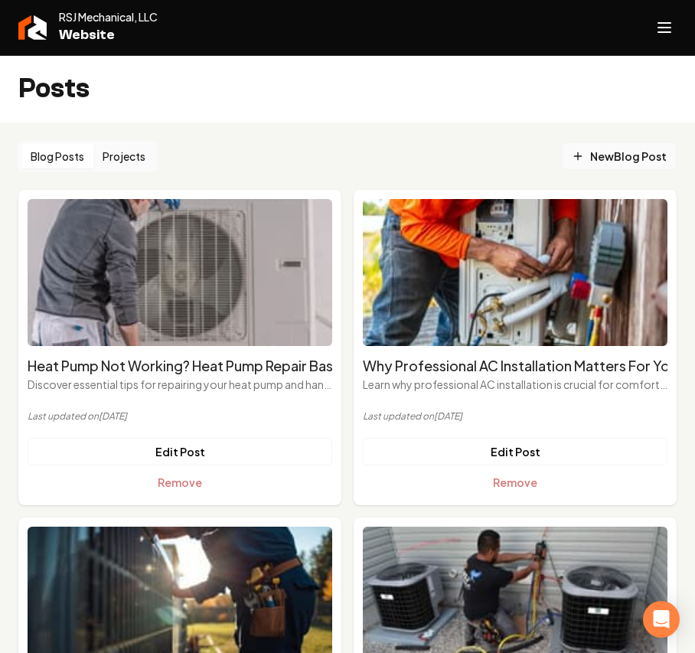
click at [579, 154] on span "New Blog Post" at bounding box center [619, 156] width 95 height 16
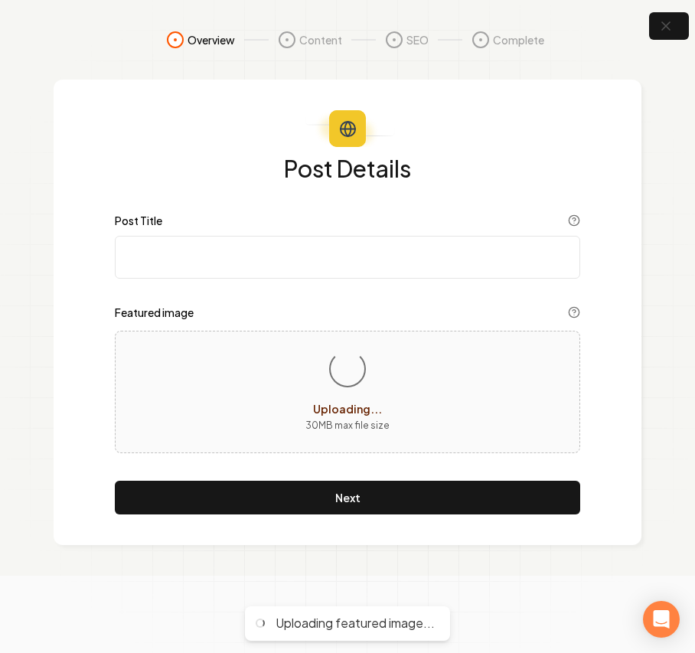
click at [227, 249] on input "Post Title" at bounding box center [347, 257] width 465 height 43
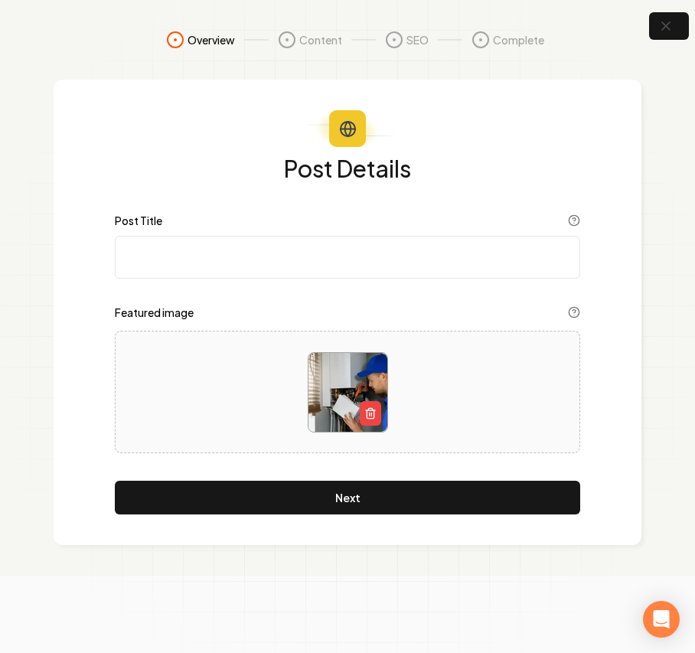
paste input "Heating Repair Services In Idaho Falls"
type input "Heating Repair Services In Idaho Falls"
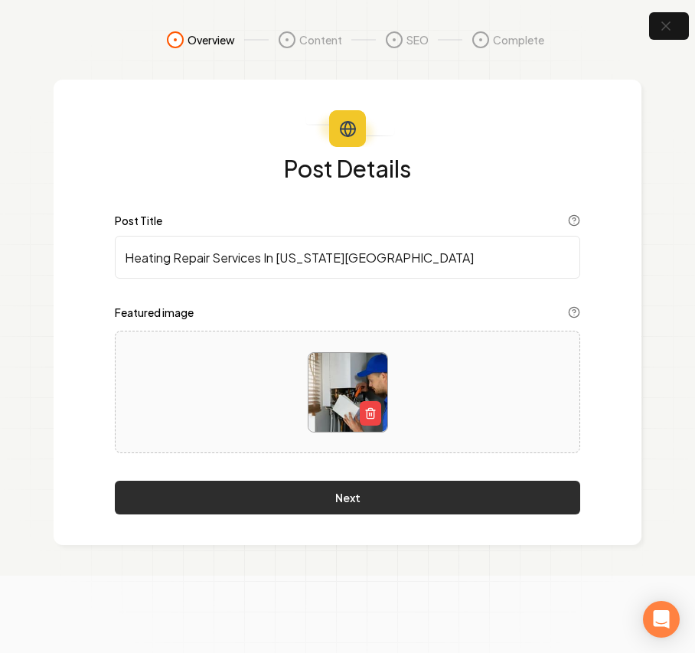
click at [319, 508] on button "Next" at bounding box center [347, 498] width 465 height 34
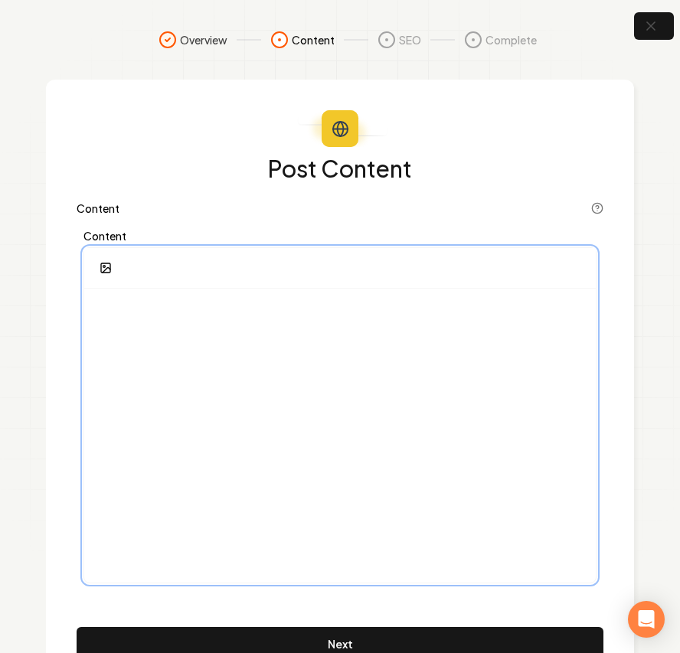
click at [288, 376] on div at bounding box center [339, 435] width 511 height 294
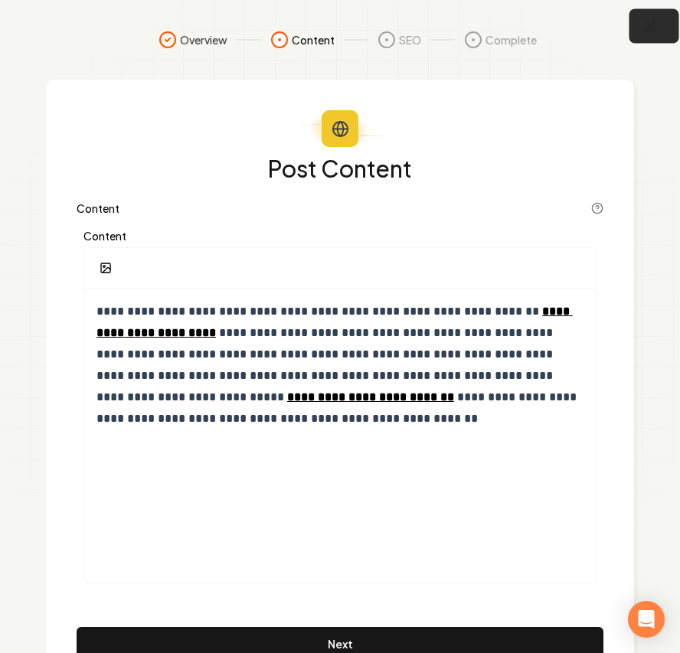
click at [661, 28] on button "button" at bounding box center [654, 26] width 50 height 34
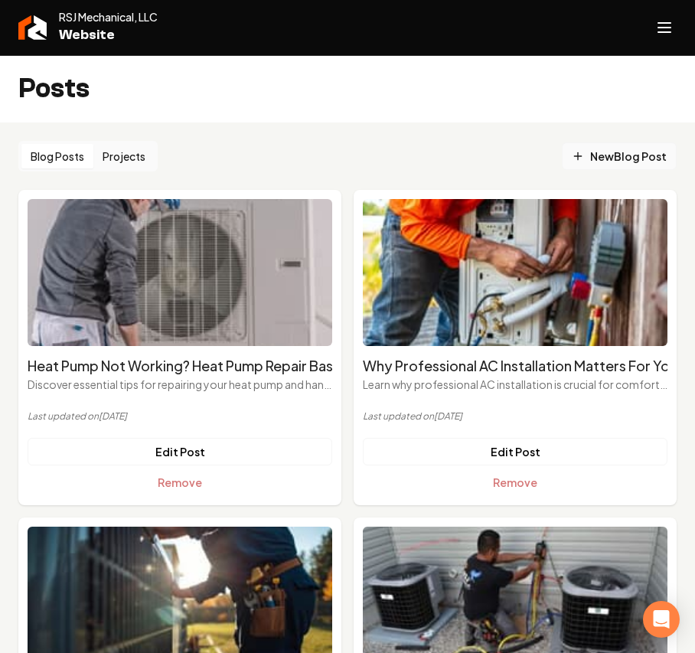
click at [618, 162] on span "New Blog Post" at bounding box center [619, 156] width 95 height 16
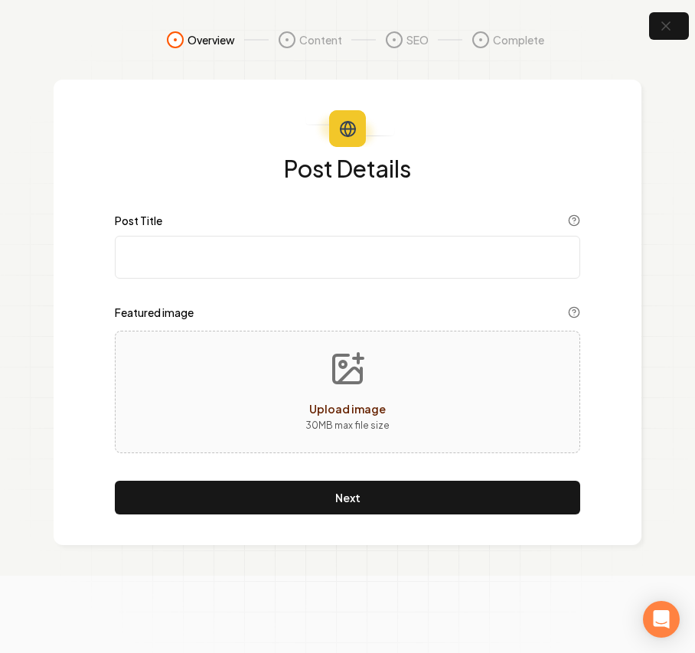
click at [243, 254] on input "Post Title" at bounding box center [347, 257] width 465 height 43
paste input "Heating System Repair: When To Call The Experts"
type input "Heating System Repair: When To Call The Experts"
click at [280, 384] on div "Upload image 30 MB max file size" at bounding box center [347, 392] width 465 height 122
type input "**********"
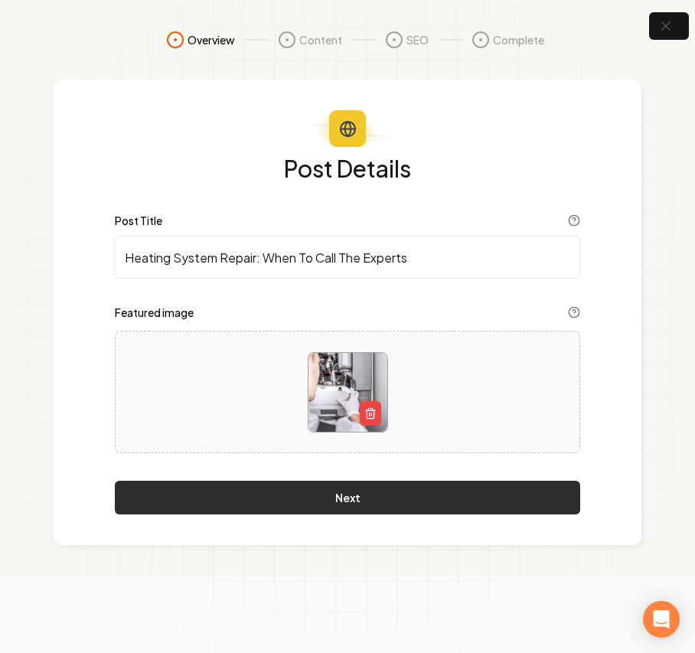
click at [227, 499] on button "Next" at bounding box center [347, 498] width 465 height 34
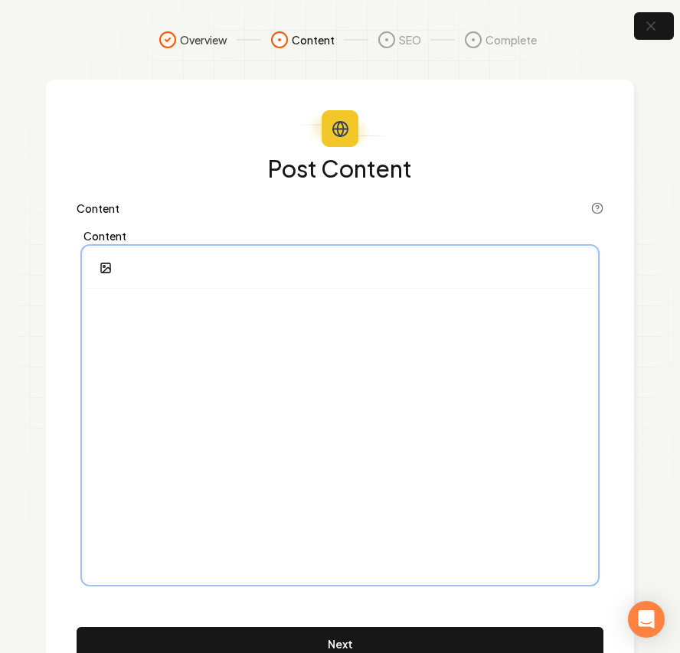
click at [209, 375] on div at bounding box center [339, 435] width 511 height 294
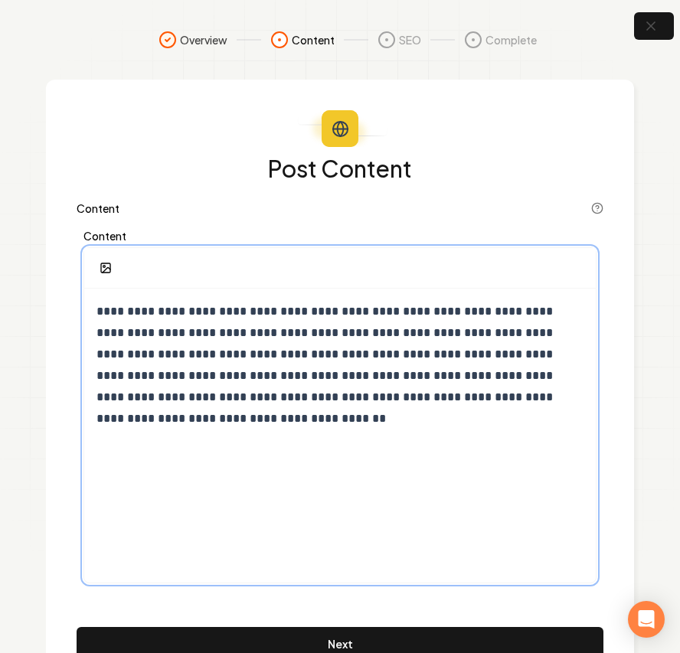
click at [221, 497] on div "**********" at bounding box center [339, 435] width 511 height 294
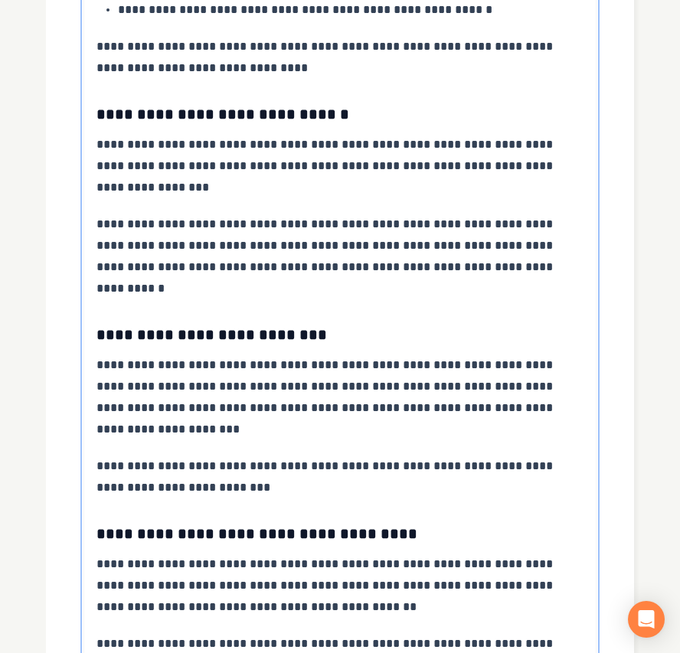
scroll to position [3486, 0]
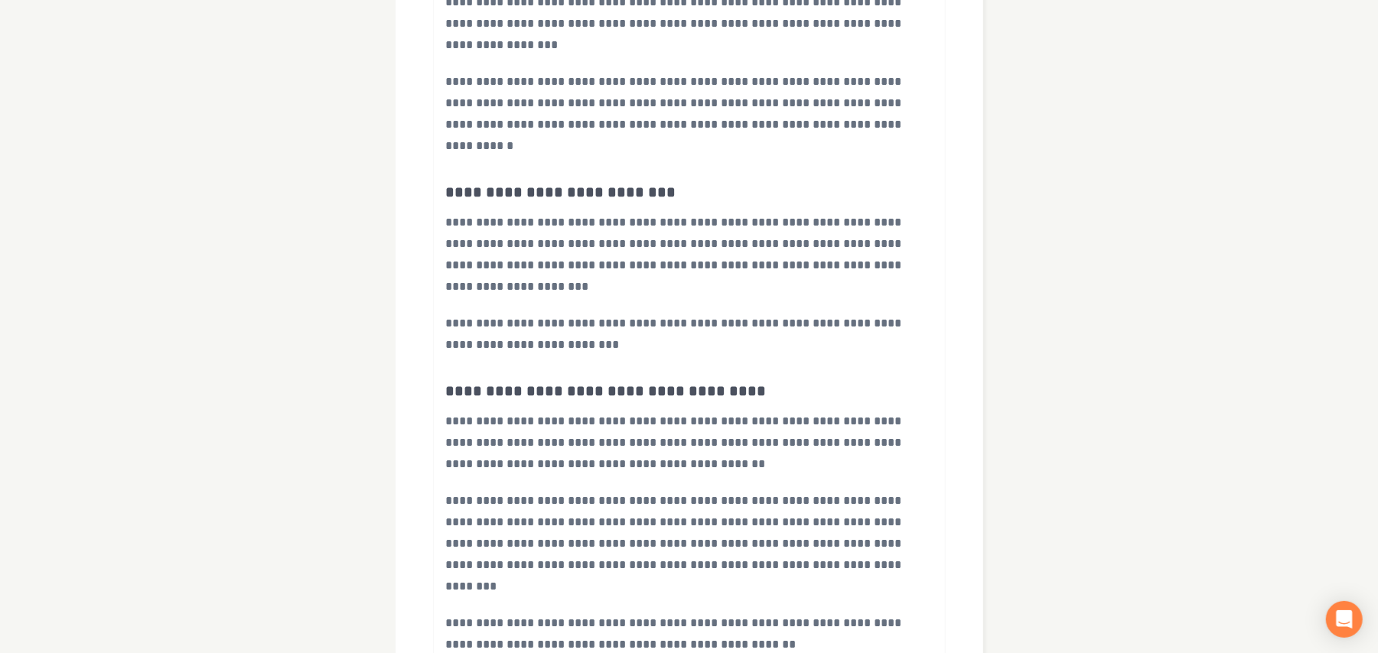
scroll to position [59, 0]
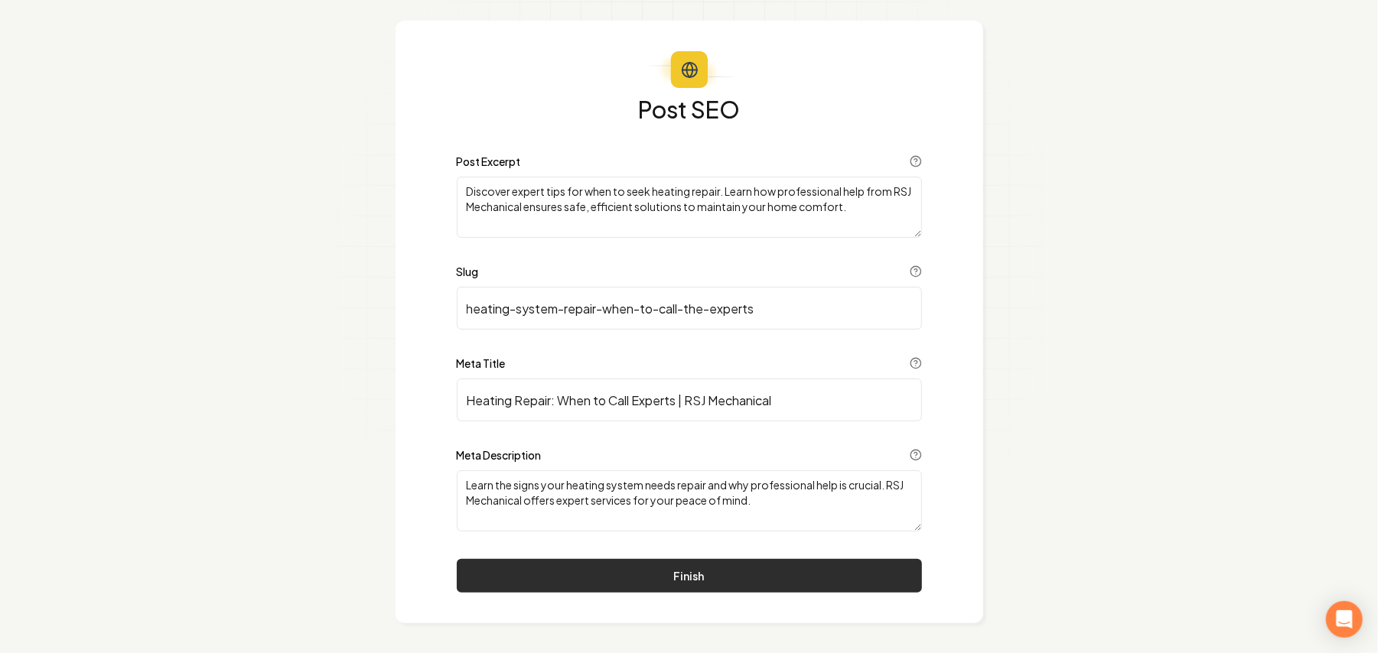
drag, startPoint x: 678, startPoint y: 598, endPoint x: 672, endPoint y: 573, distance: 26.0
click at [677, 598] on div "Post SEO Post Excerpt Discover expert tips for when to seek heating repair. Lea…" at bounding box center [690, 322] width 588 height 603
click at [671, 572] on button "Finish" at bounding box center [689, 576] width 465 height 34
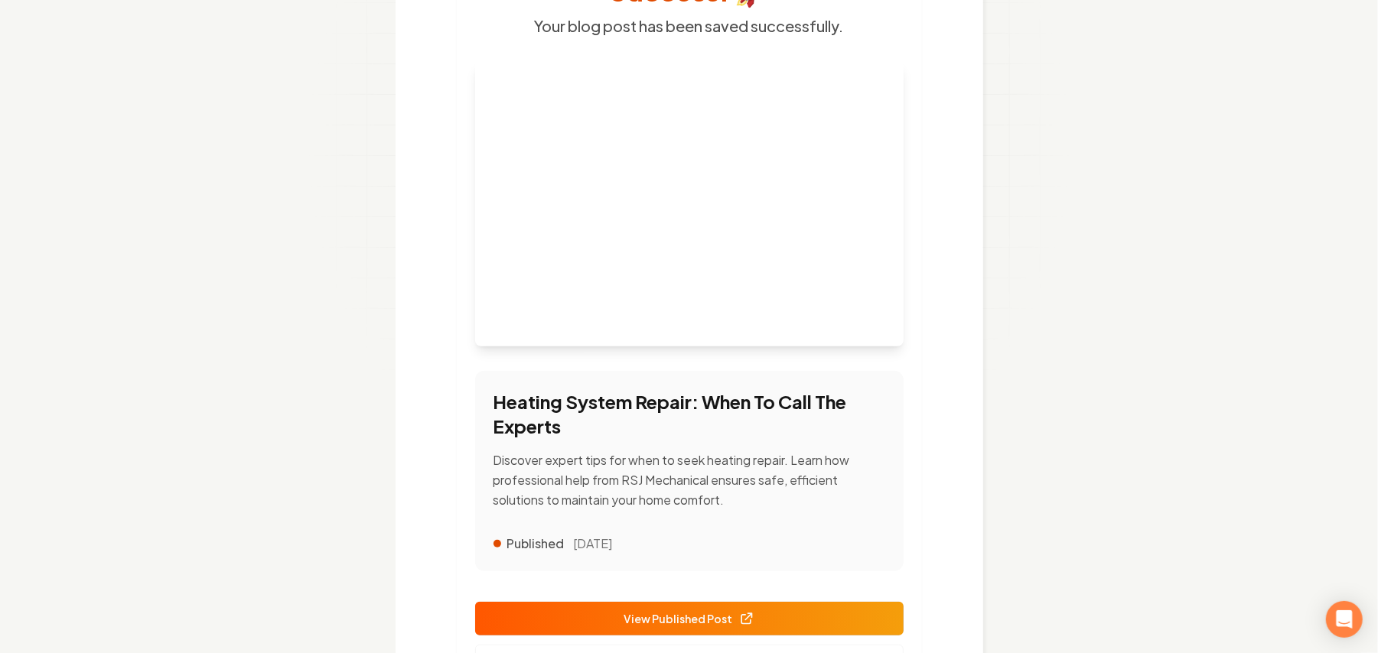
scroll to position [285, 0]
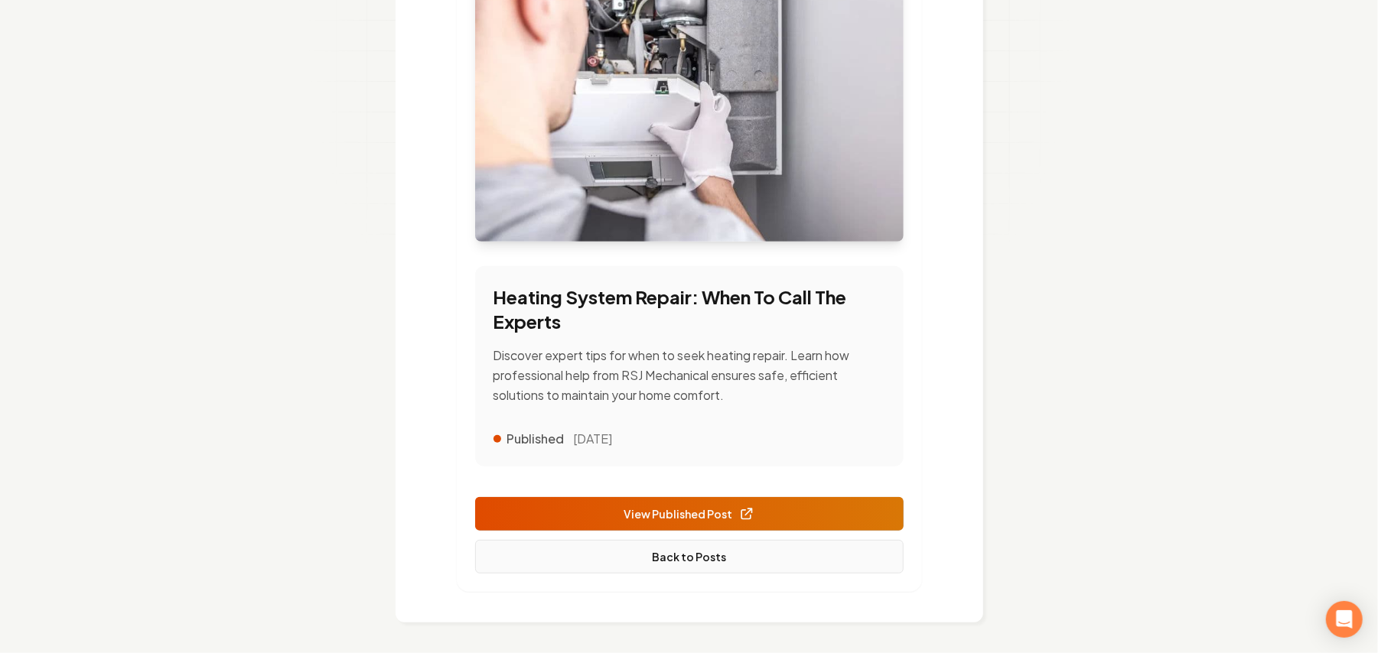
click at [679, 562] on link "Back to Posts" at bounding box center [689, 557] width 429 height 34
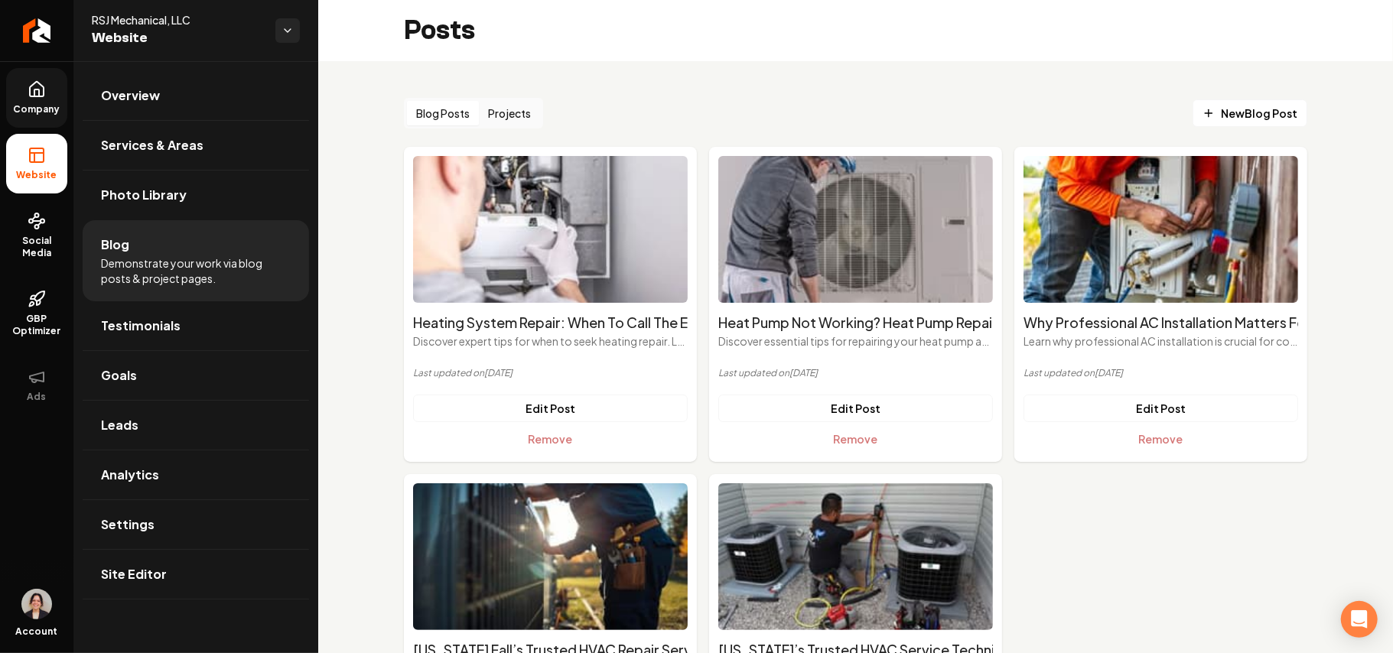
click at [32, 81] on icon at bounding box center [37, 89] width 18 height 18
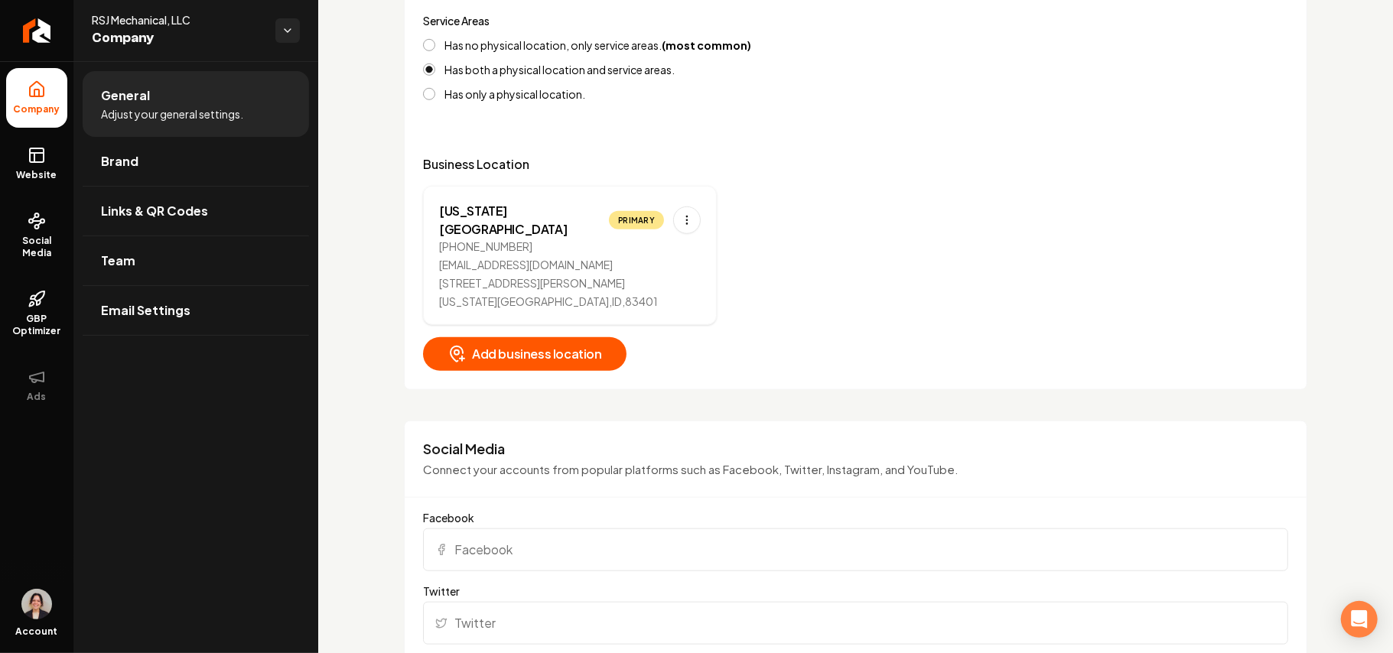
scroll to position [1122, 0]
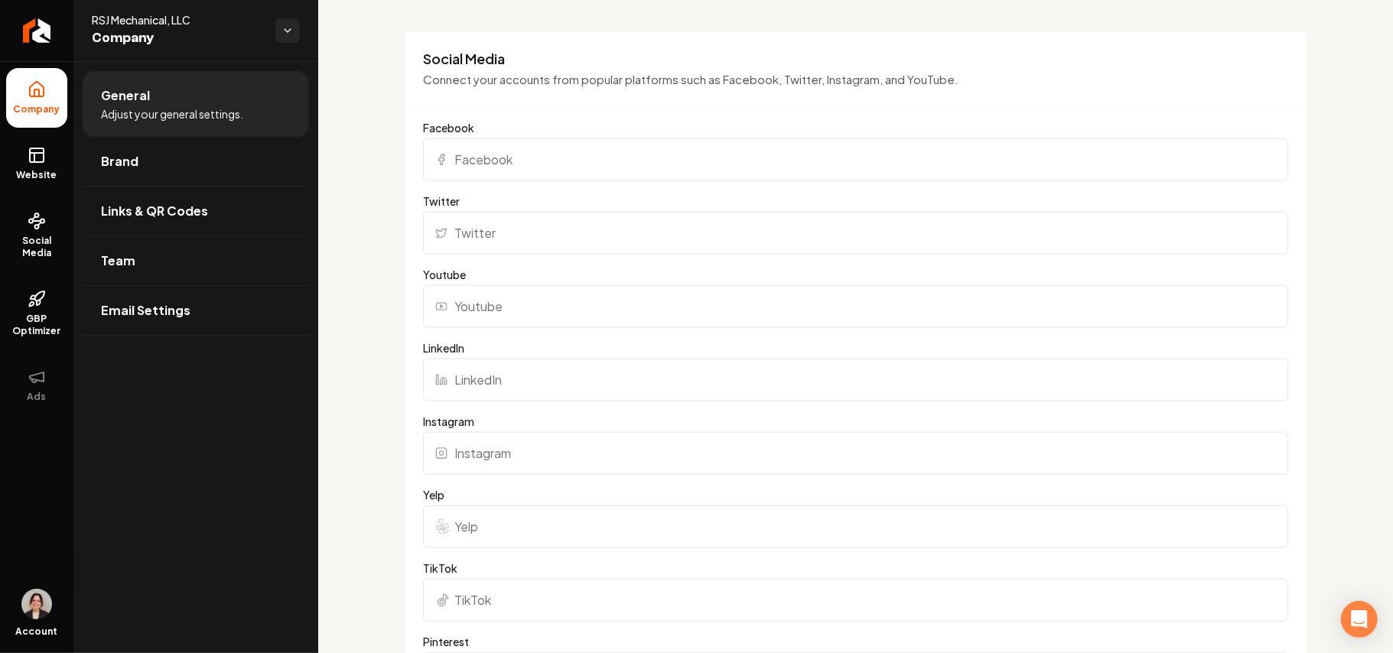
click at [519, 156] on input "Facebook" at bounding box center [855, 160] width 865 height 43
paste input "https://www.facebook.com/RSJMech"
type input "https://www.facebook.com/RSJMech"
drag, startPoint x: 477, startPoint y: 444, endPoint x: 482, endPoint y: 424, distance: 20.4
click at [477, 445] on input "Instagram" at bounding box center [855, 453] width 865 height 43
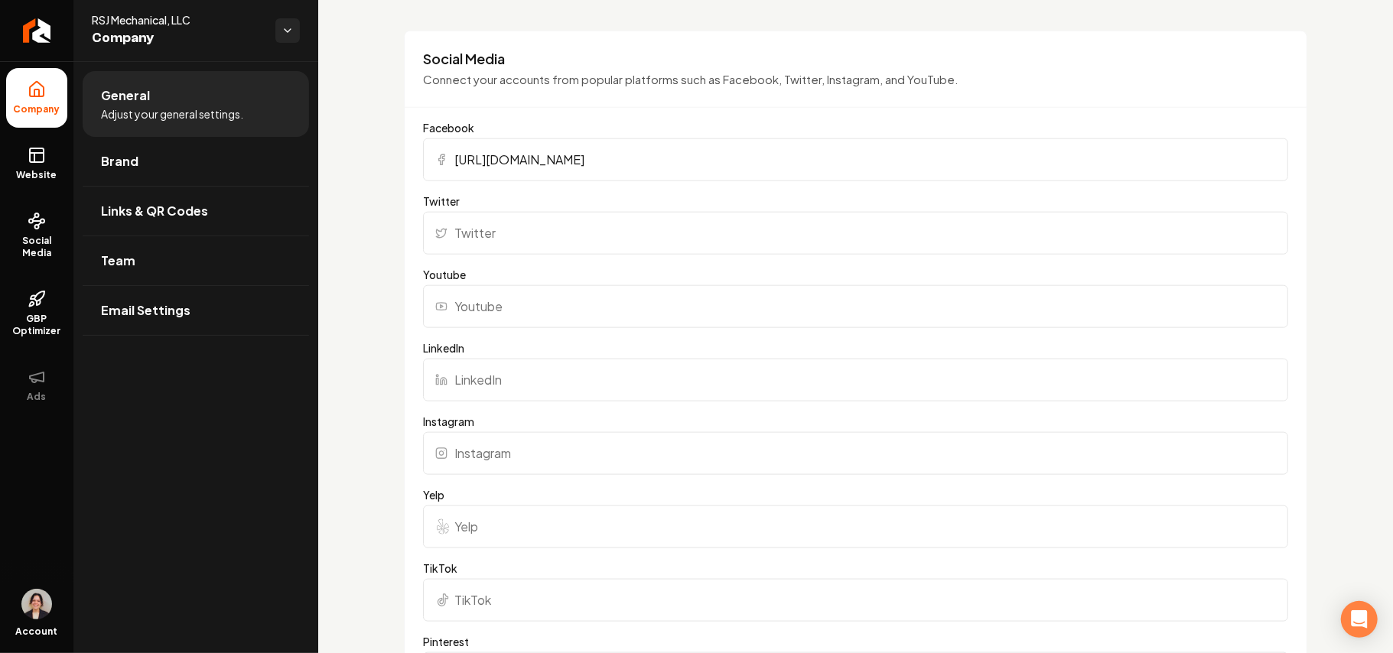
paste input "https://www.instagram.com/rsjmechanical/#"
type input "https://www.instagram.com/rsjmechanical/#"
click at [537, 303] on input "Youtube" at bounding box center [855, 306] width 865 height 43
paste input "https://www.youtube.com/@RSJMechanical"
type input "https://www.youtube.com/@RSJMechanical"
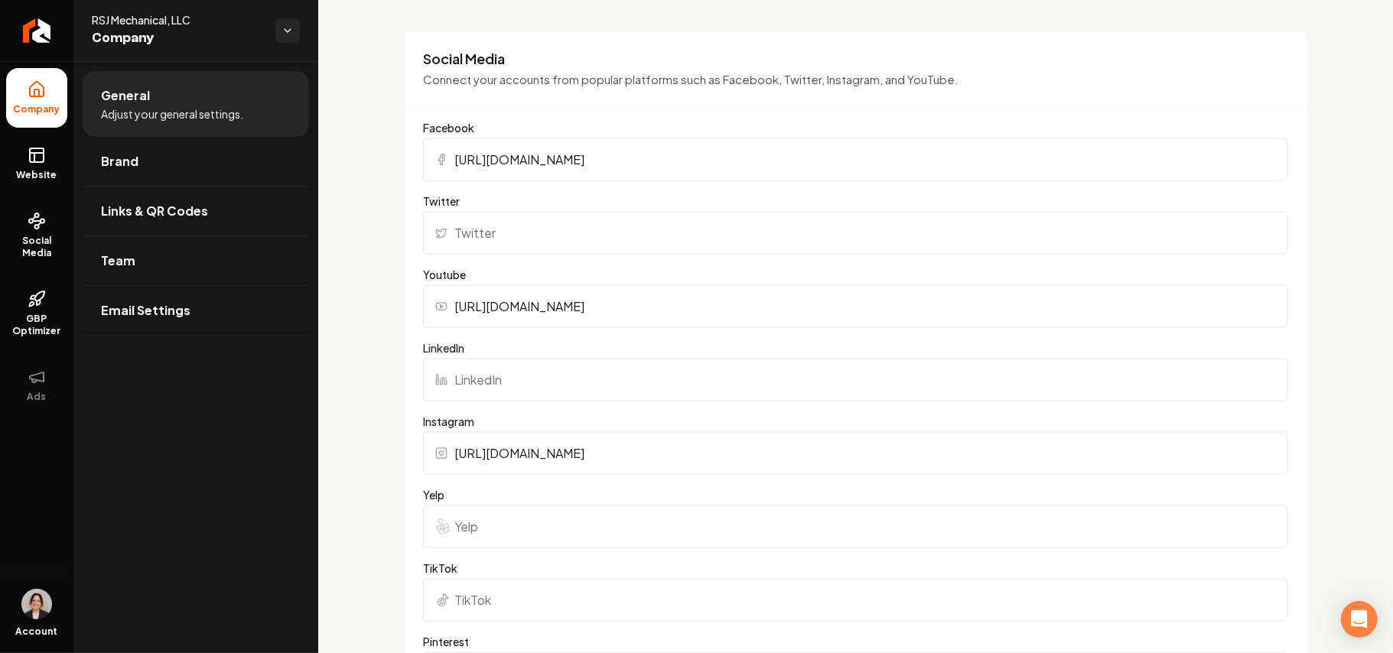
scroll to position [1224, 0]
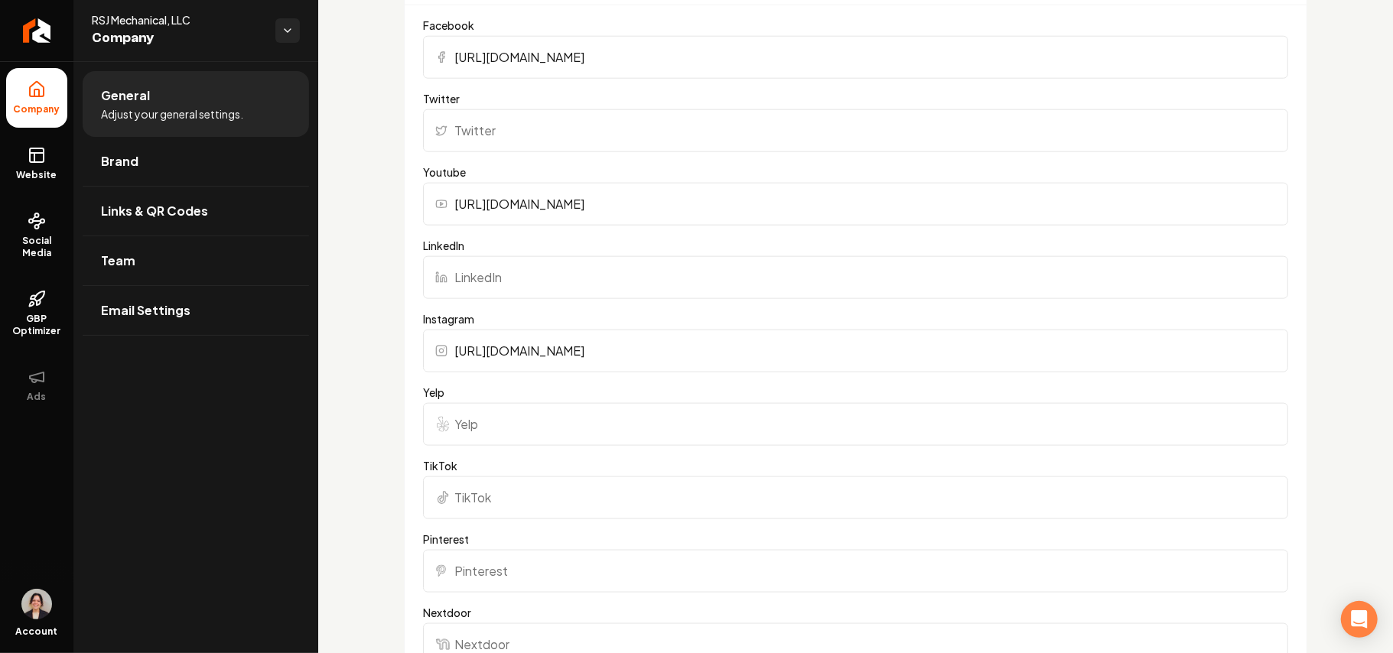
click at [481, 422] on input "Yelp" at bounding box center [855, 424] width 865 height 43
paste input "https://www.yelp.com/biz/rsj-mechanical-idaho-falls"
type input "https://www.yelp.com/biz/rsj-mechanical-idaho-falls"
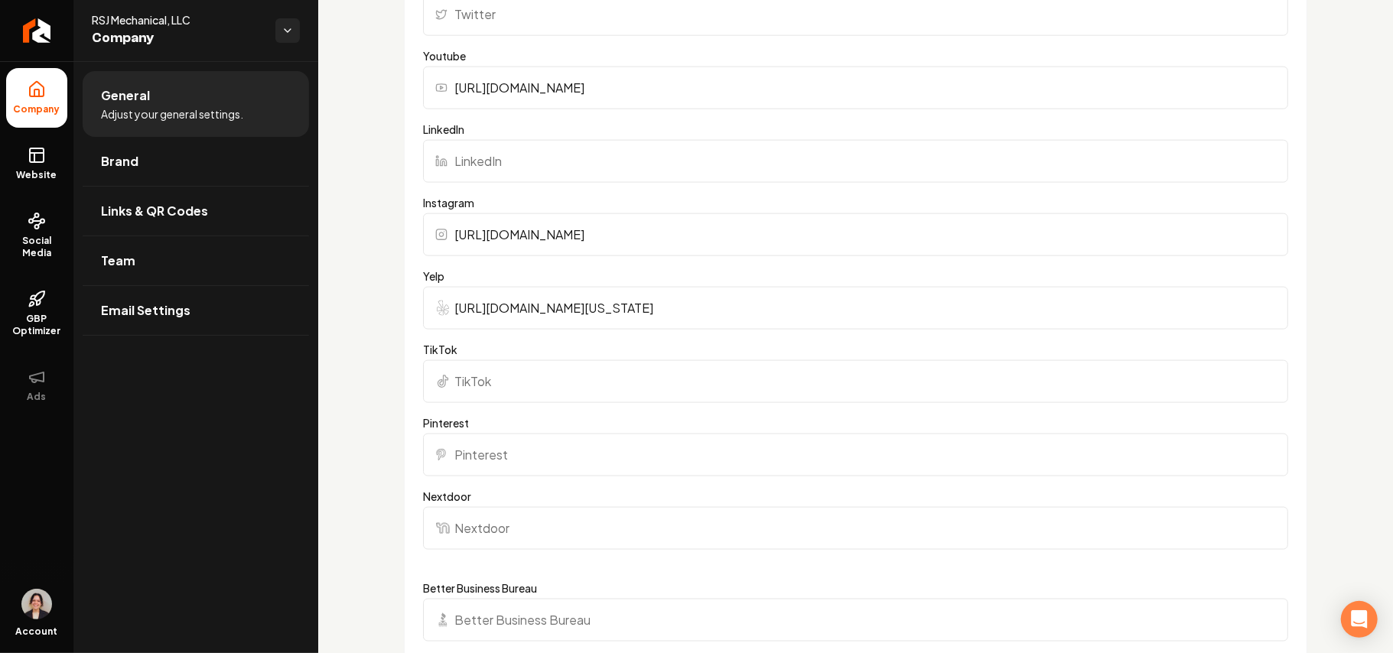
scroll to position [1530, 0]
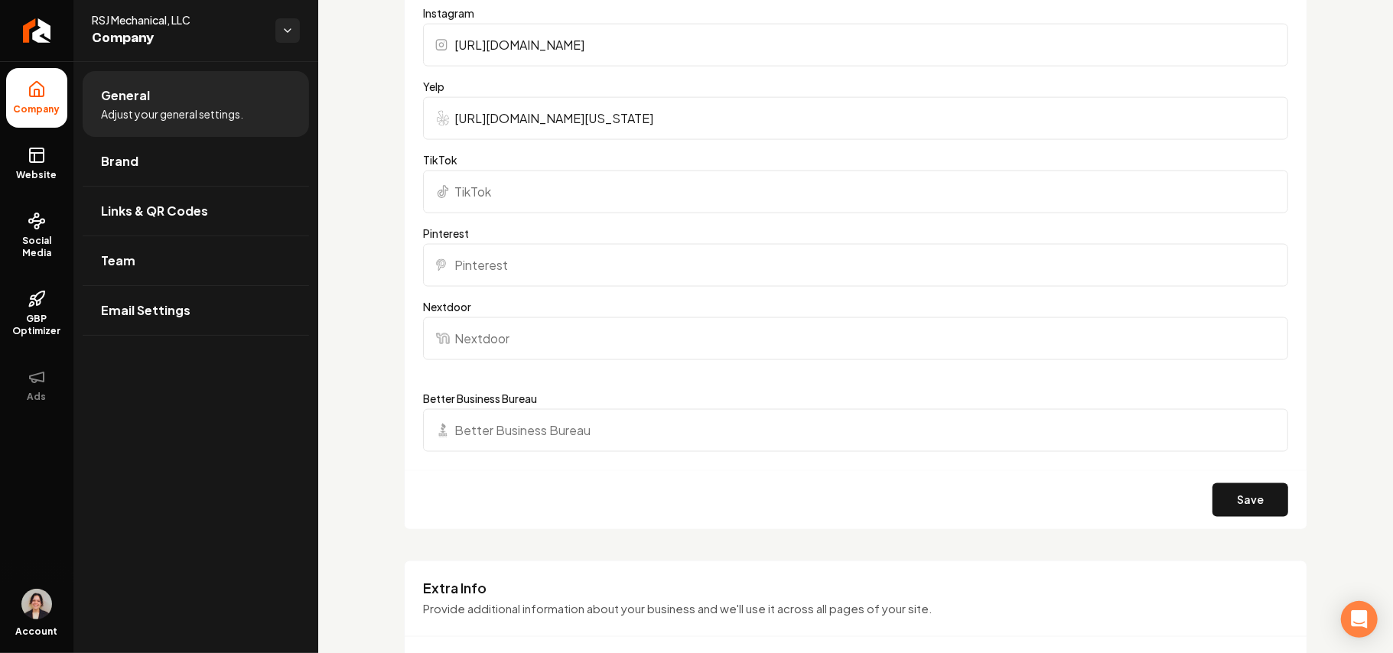
click at [565, 409] on input "Better Business Bureau" at bounding box center [855, 430] width 865 height 43
paste input "https://www.bbb.org/us/id/idaho-falls/profile/heating-and-air-conditioning/rsj-…"
type input "https://www.bbb.org/us/id/idaho-falls/profile/heating-and-air-conditioning/rsj-…"
click at [679, 494] on button "Save" at bounding box center [1251, 501] width 76 height 34
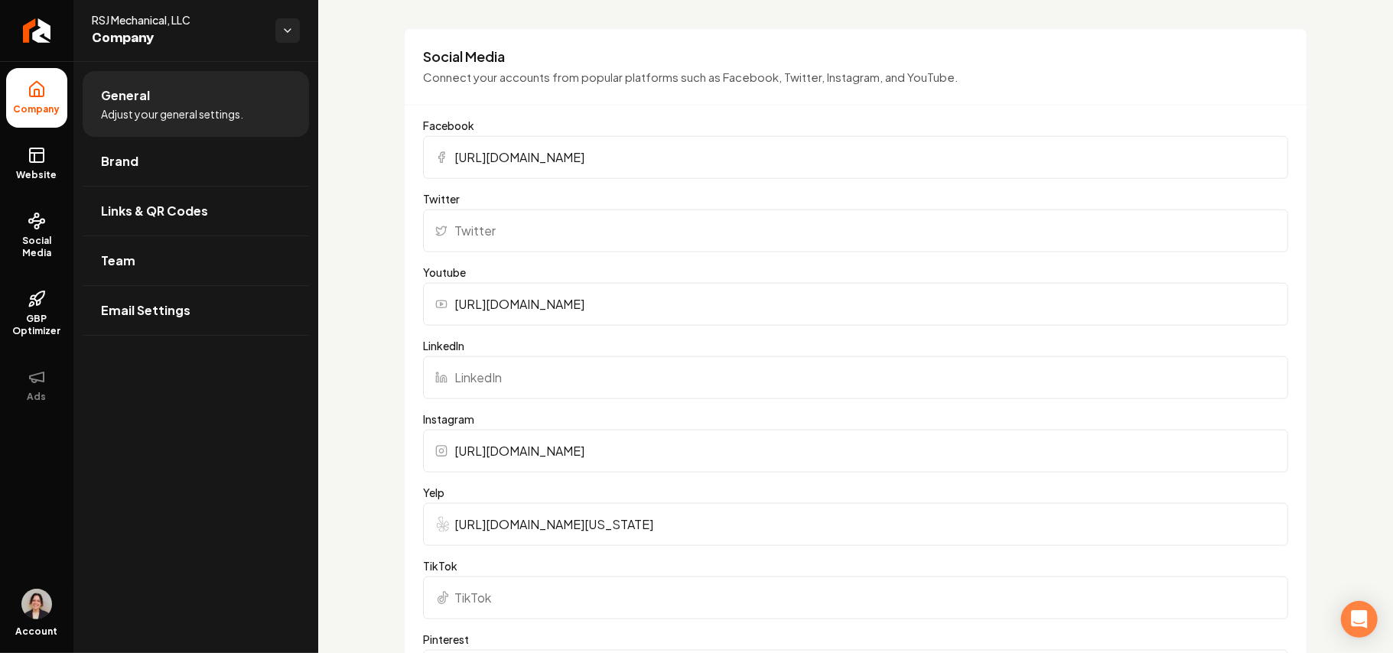
scroll to position [1122, 0]
click at [161, 153] on link "Brand" at bounding box center [196, 161] width 227 height 49
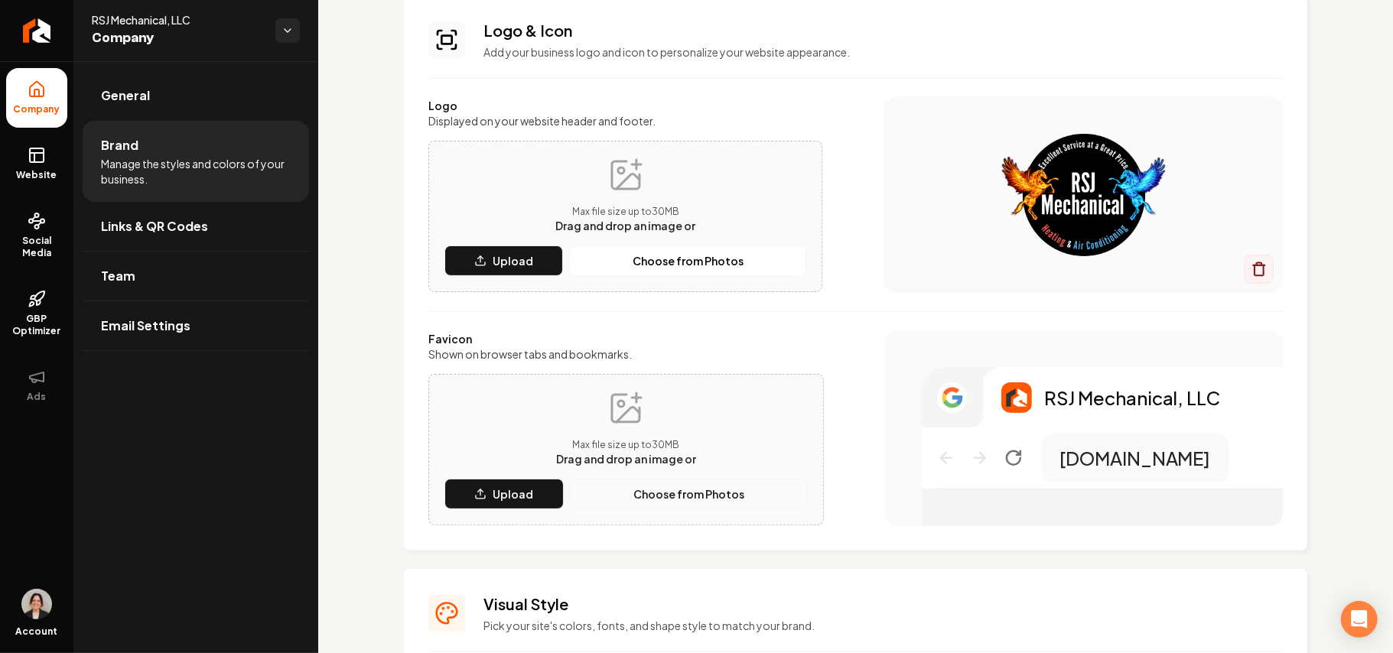
scroll to position [102, 0]
click at [484, 485] on button "Upload" at bounding box center [504, 495] width 119 height 31
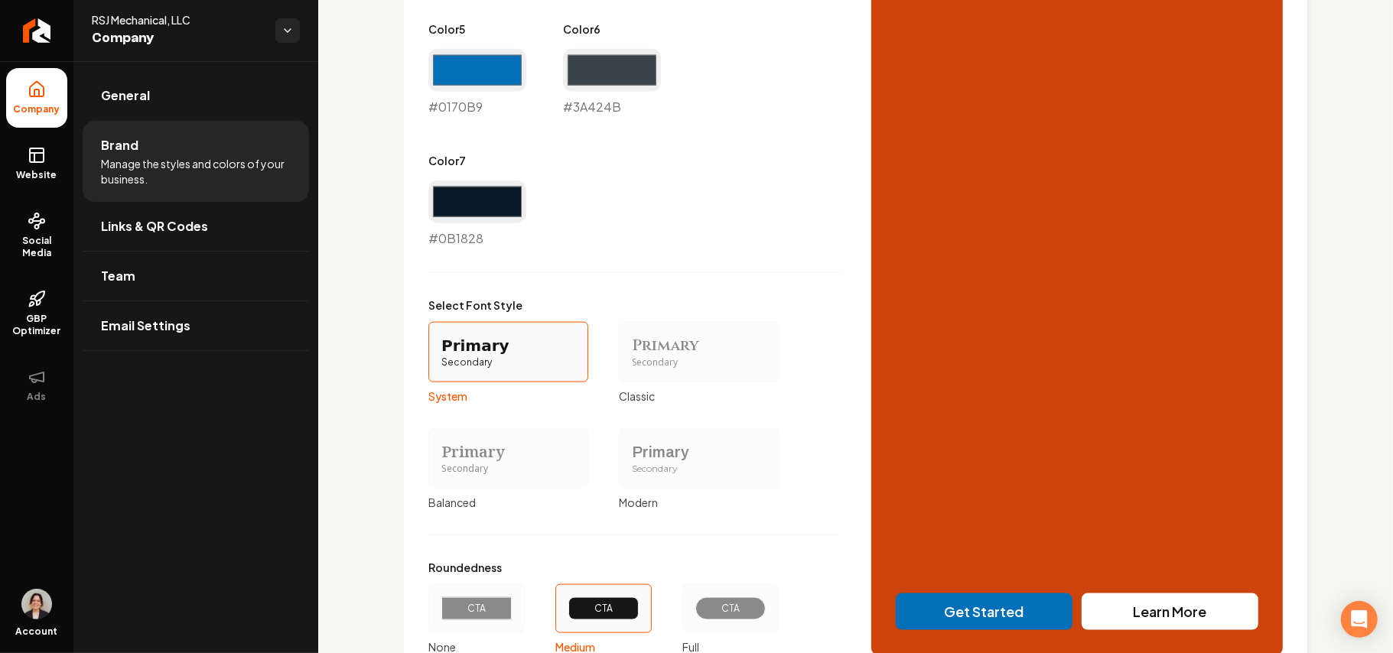
scroll to position [1308, 0]
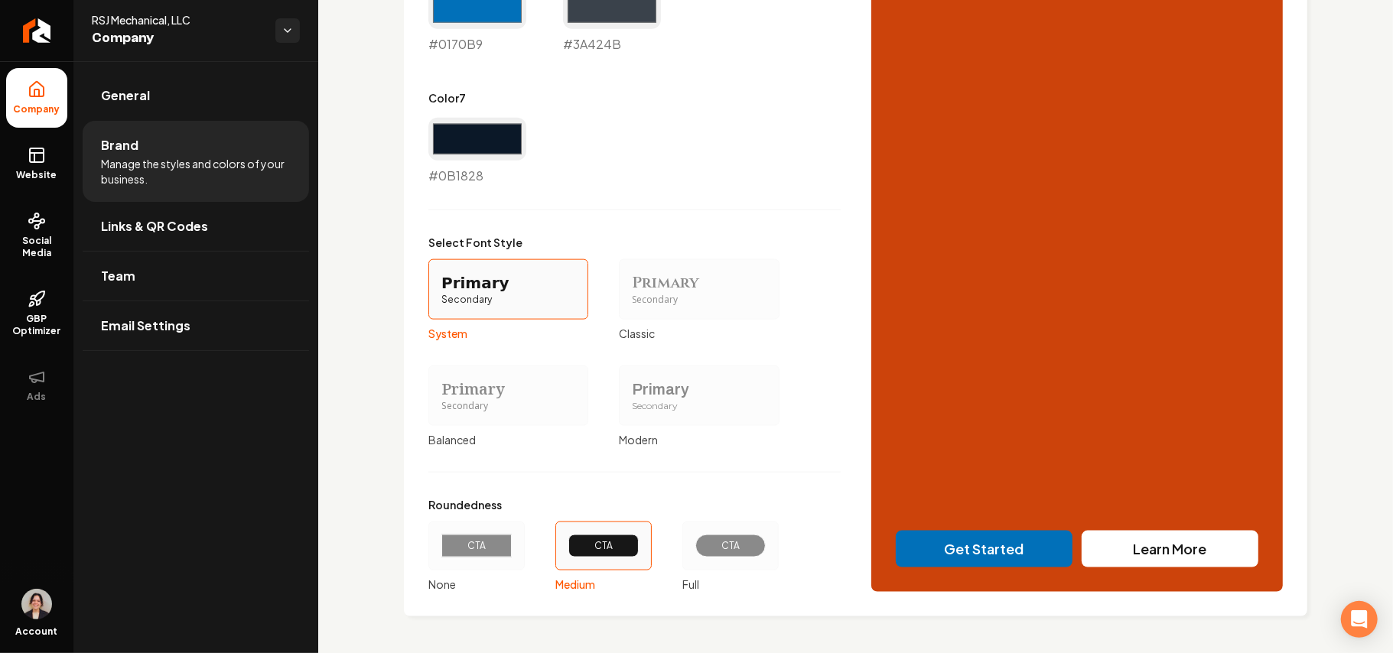
click at [496, 546] on div "CTA" at bounding box center [477, 546] width 44 height 12
click at [440, 546] on button "CTA None" at bounding box center [434, 546] width 12 height 12
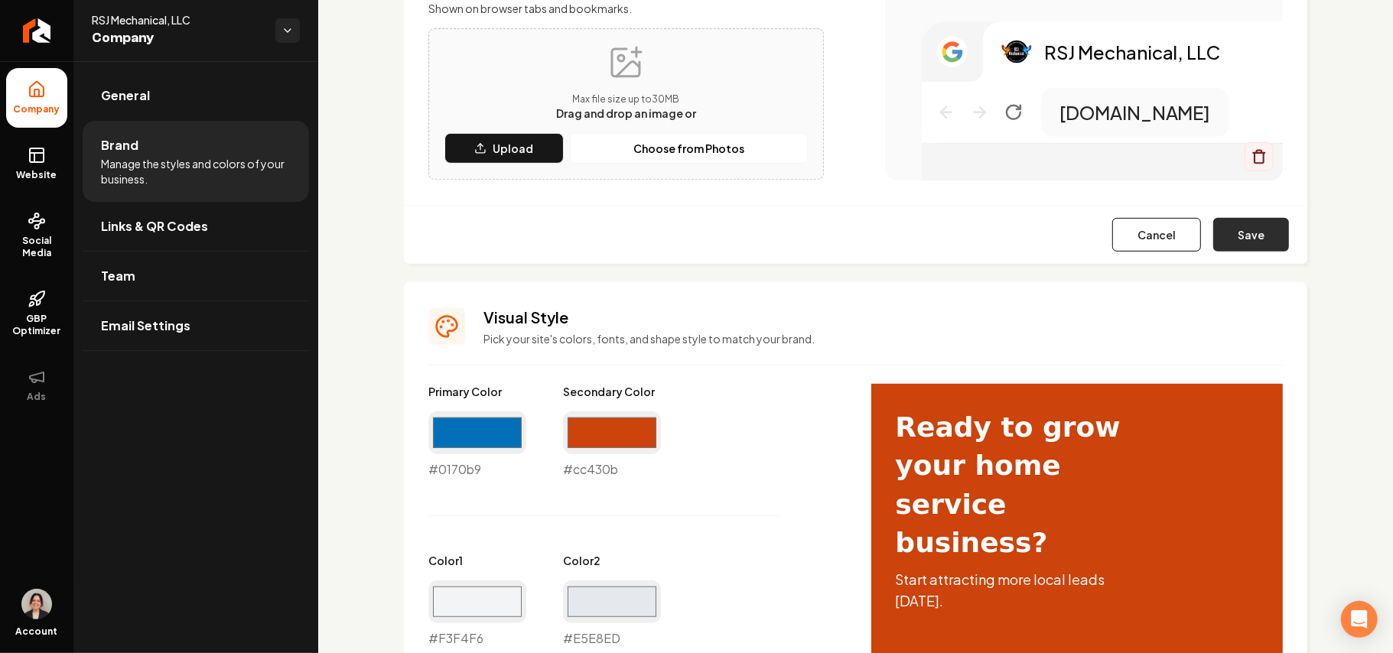
click at [679, 246] on button "Save" at bounding box center [1252, 235] width 76 height 34
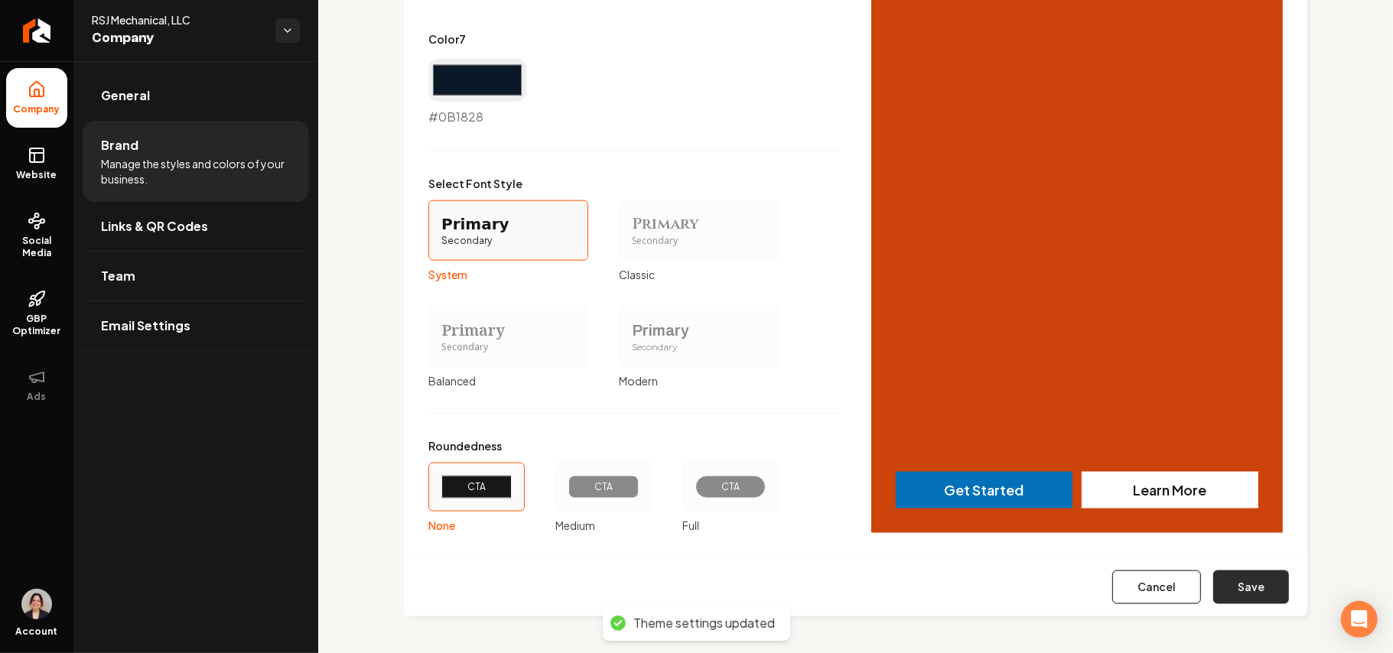
click at [679, 598] on button "Save" at bounding box center [1252, 588] width 76 height 34
type input "#f3f4f6"
type input "#e5e8ed"
type input "#d0d5dc"
type input "#7d8e9f"
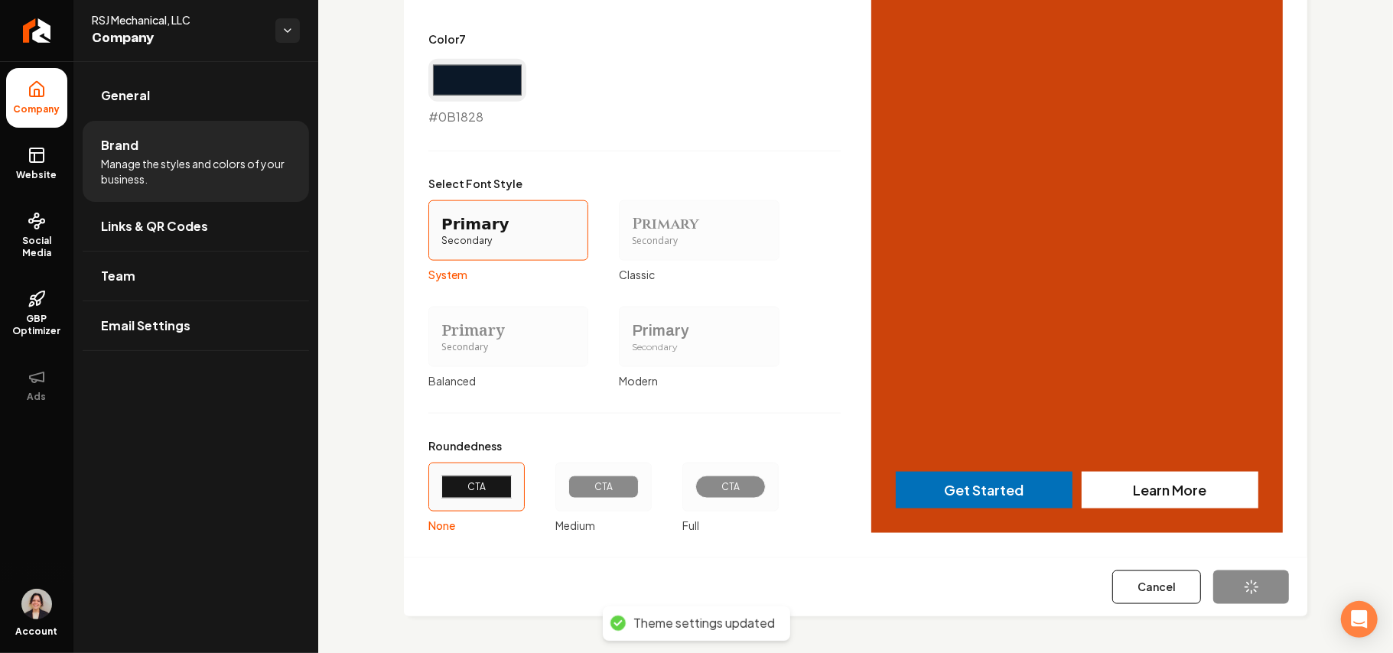
type input "#0170b9"
type input "#3a424b"
type input "#0b1828"
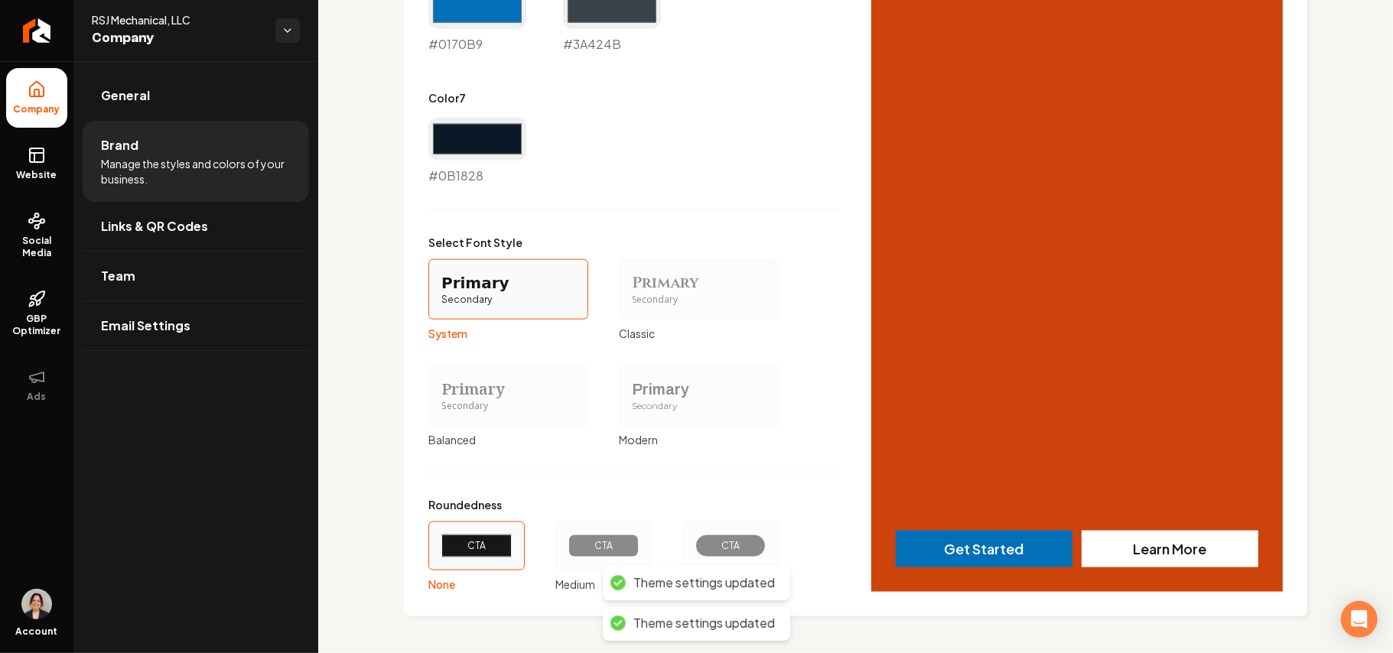
scroll to position [1249, 0]
click at [47, 156] on link "Website" at bounding box center [36, 164] width 61 height 60
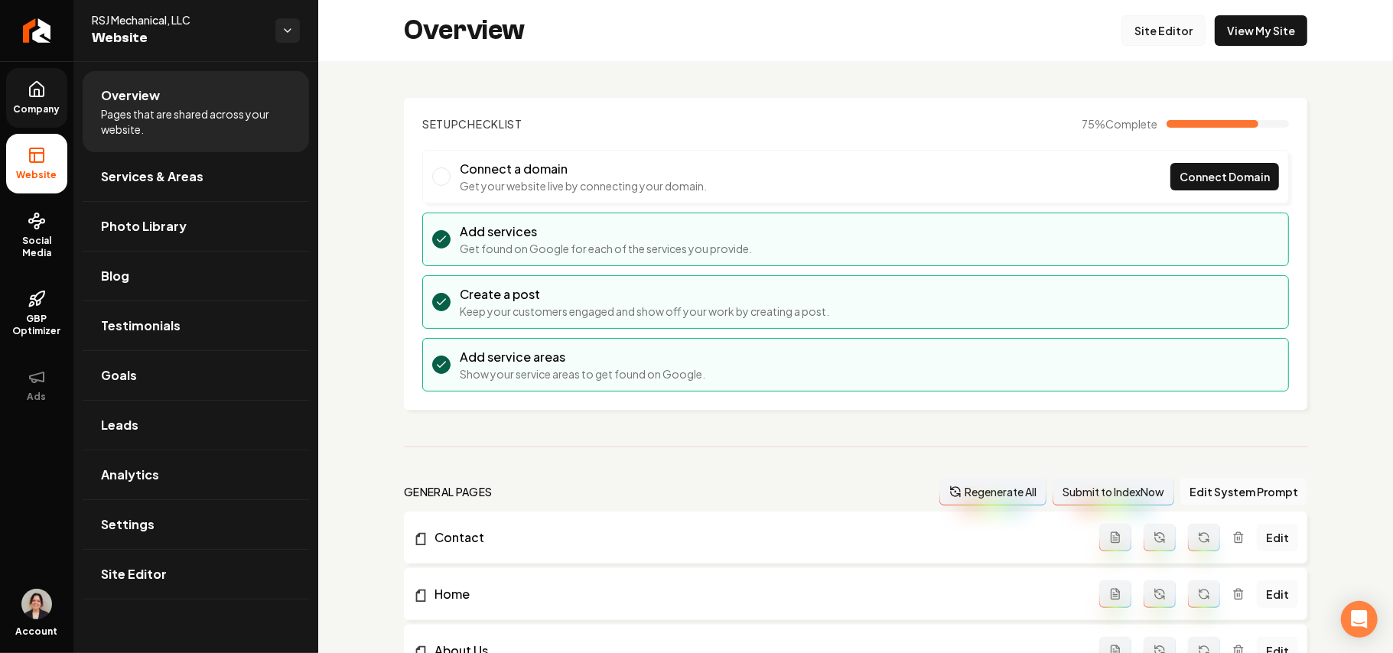
click at [679, 37] on link "Site Editor" at bounding box center [1164, 30] width 84 height 31
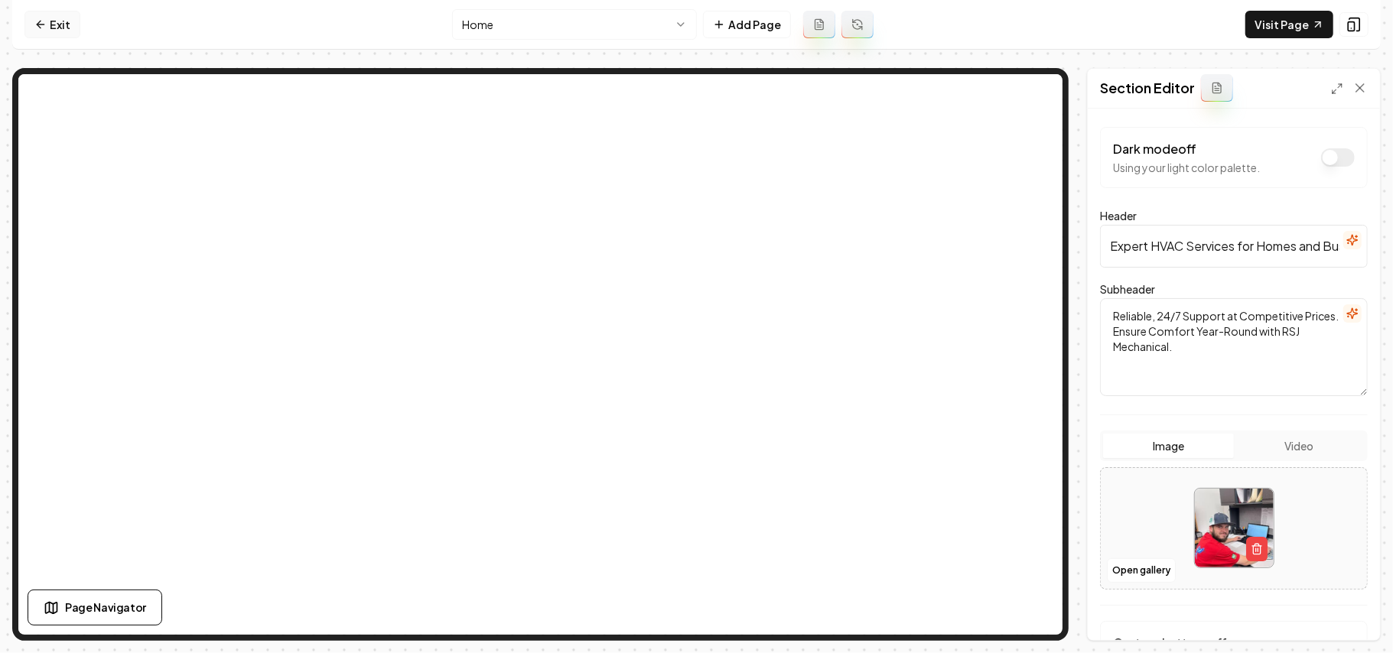
click at [56, 28] on link "Exit" at bounding box center [52, 25] width 56 height 28
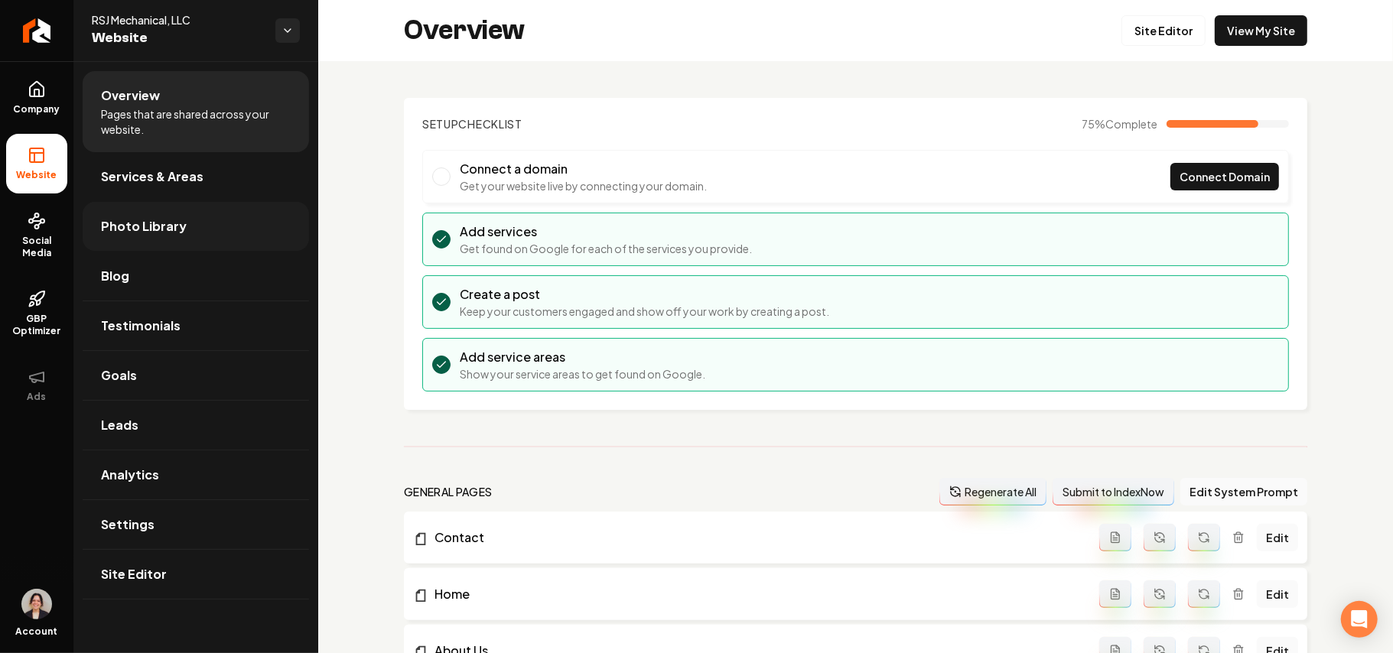
click at [159, 213] on link "Photo Library" at bounding box center [196, 226] width 227 height 49
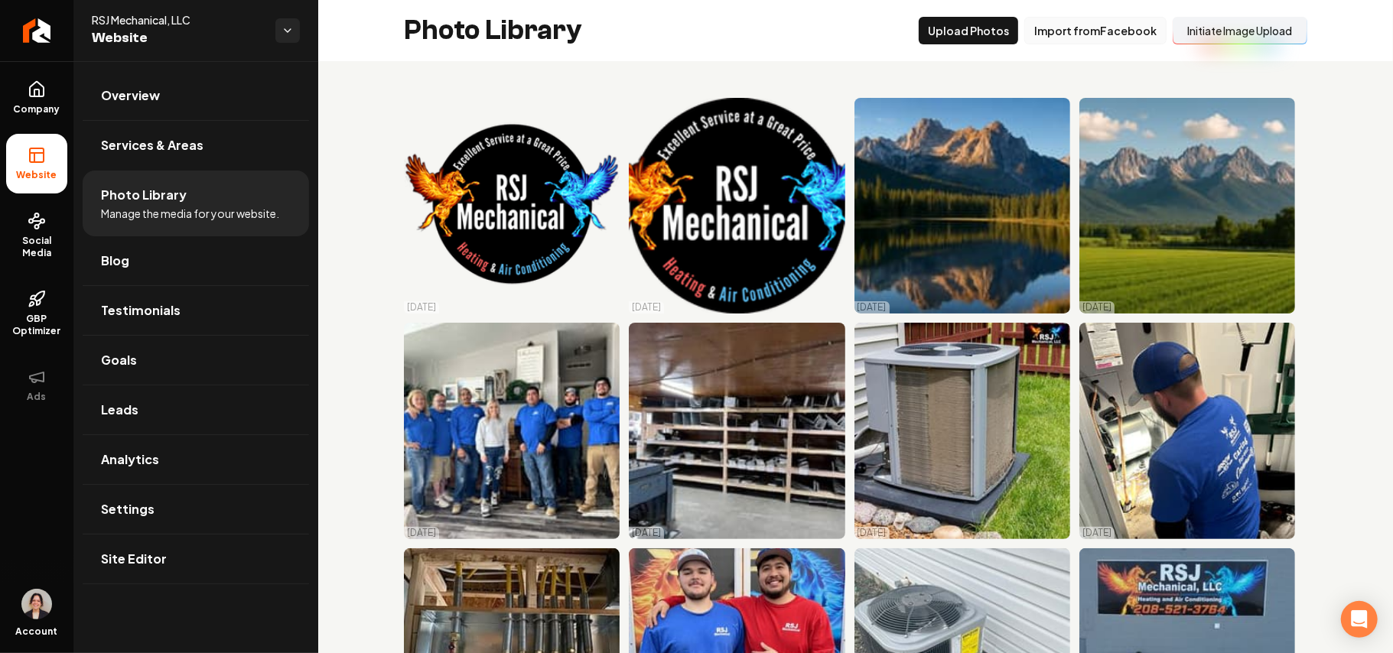
click at [679, 28] on button "Import from Facebook" at bounding box center [1096, 31] width 142 height 28
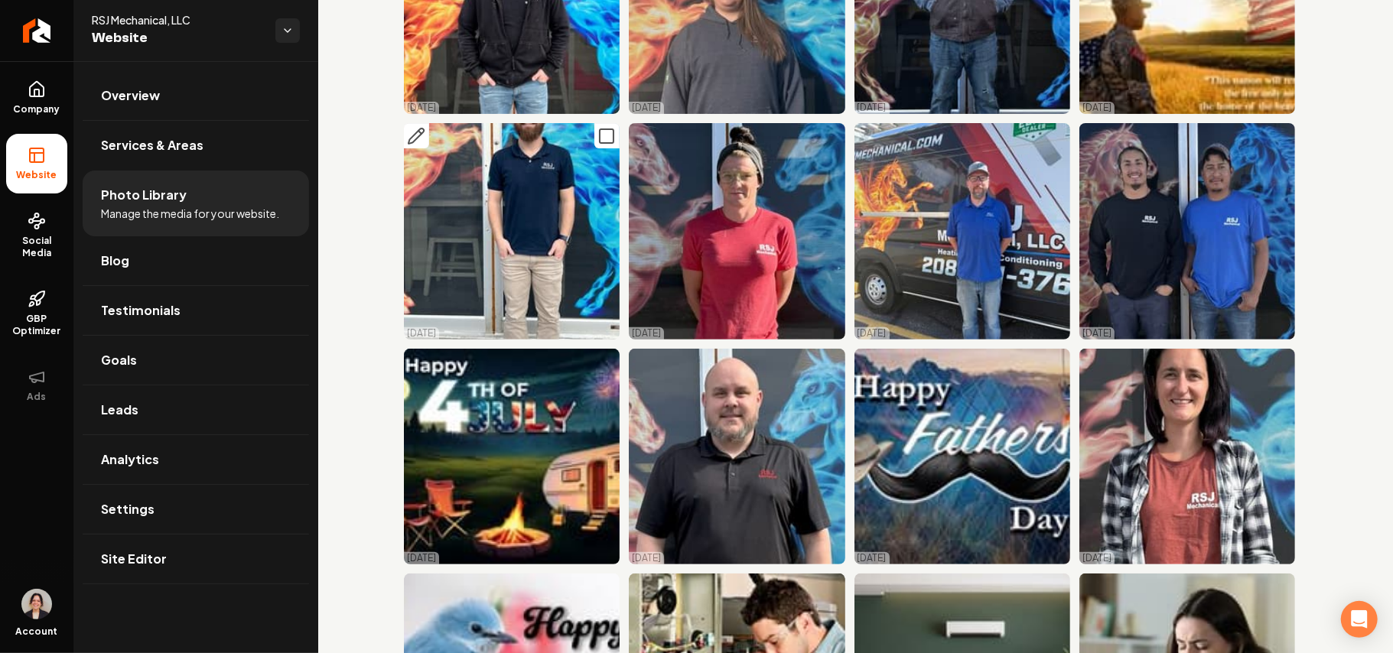
scroll to position [204, 0]
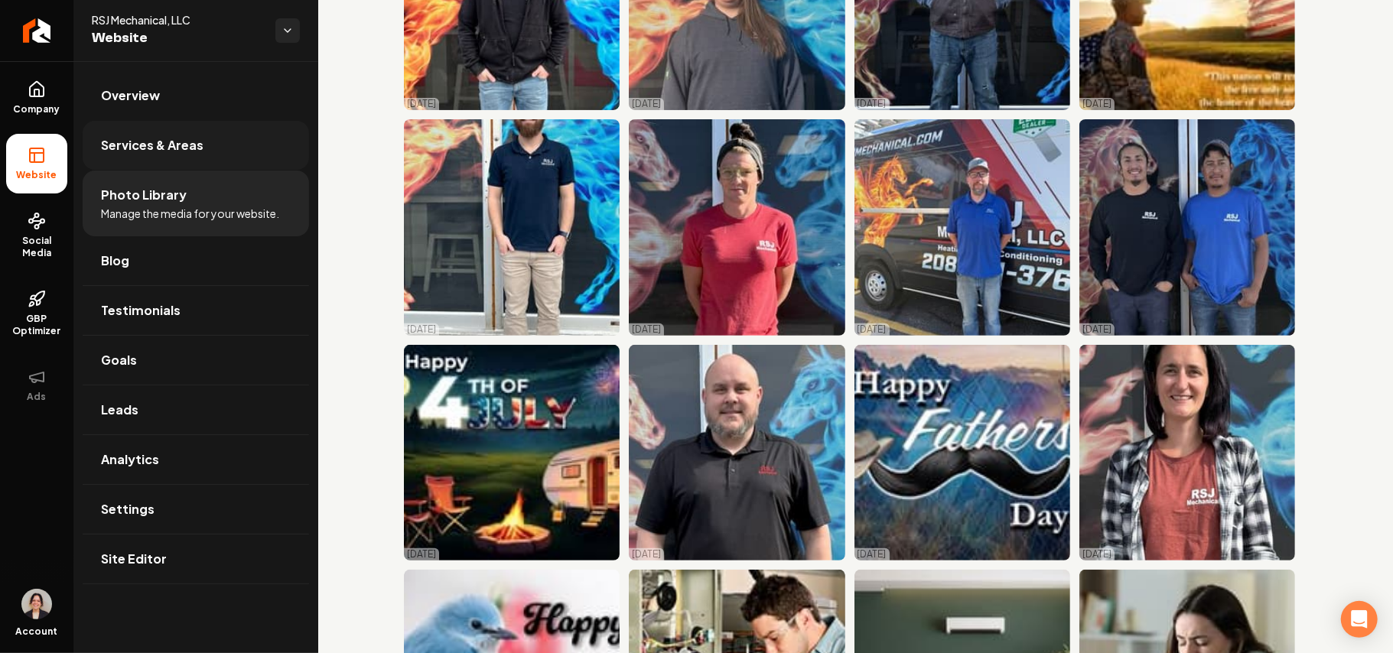
click at [213, 141] on link "Services & Areas" at bounding box center [196, 145] width 227 height 49
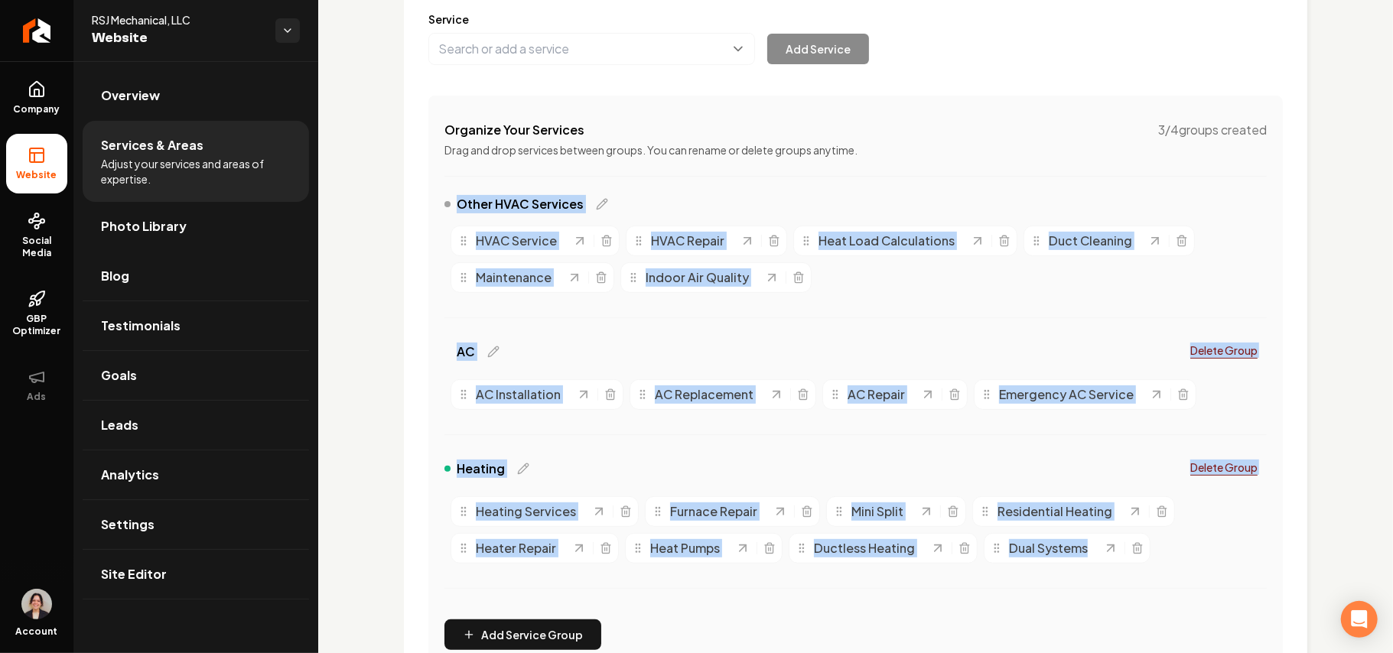
drag, startPoint x: 403, startPoint y: 200, endPoint x: 1189, endPoint y: 567, distance: 867.8
click at [679, 567] on div "Services Provided Select from the recommended services or add your own and choo…" at bounding box center [855, 454] width 1075 height 1192
copy div "Other HVAC Services HVAC Service HVAC Repair Heat Load Calculations Duct Cleani…"
click at [47, 86] on link "Company" at bounding box center [36, 98] width 61 height 60
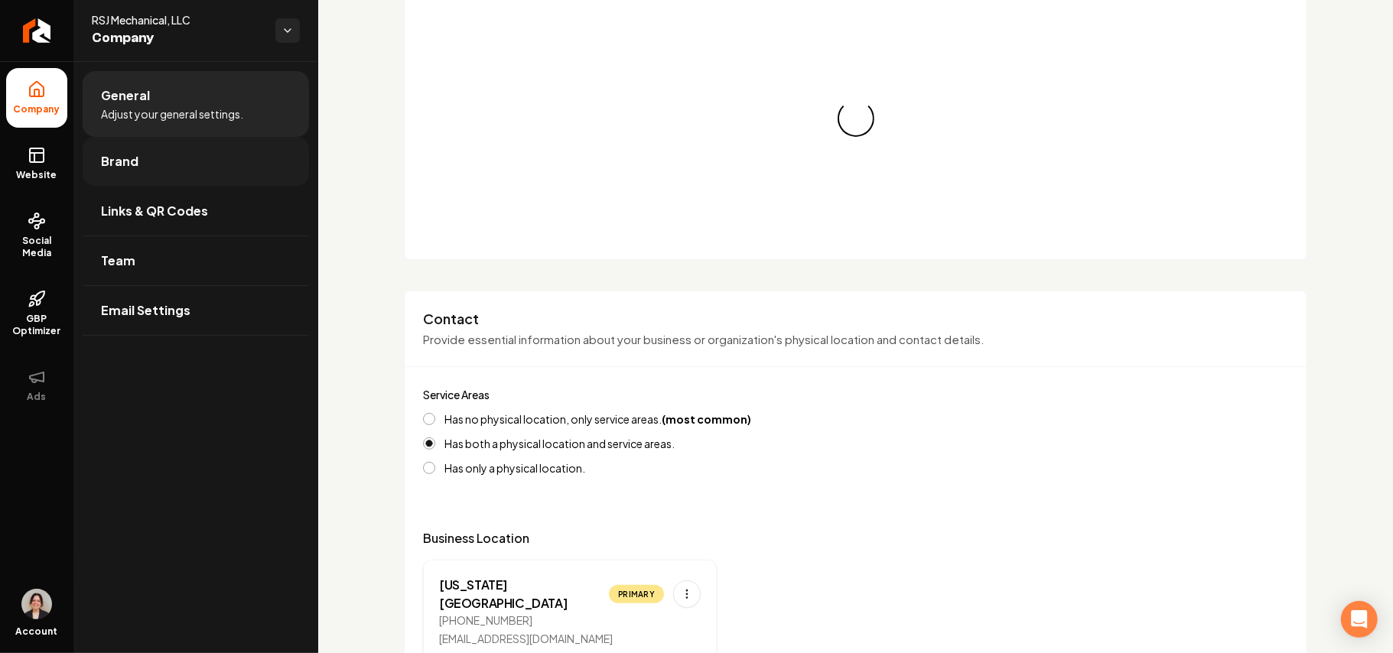
click at [205, 170] on link "Brand" at bounding box center [196, 161] width 227 height 49
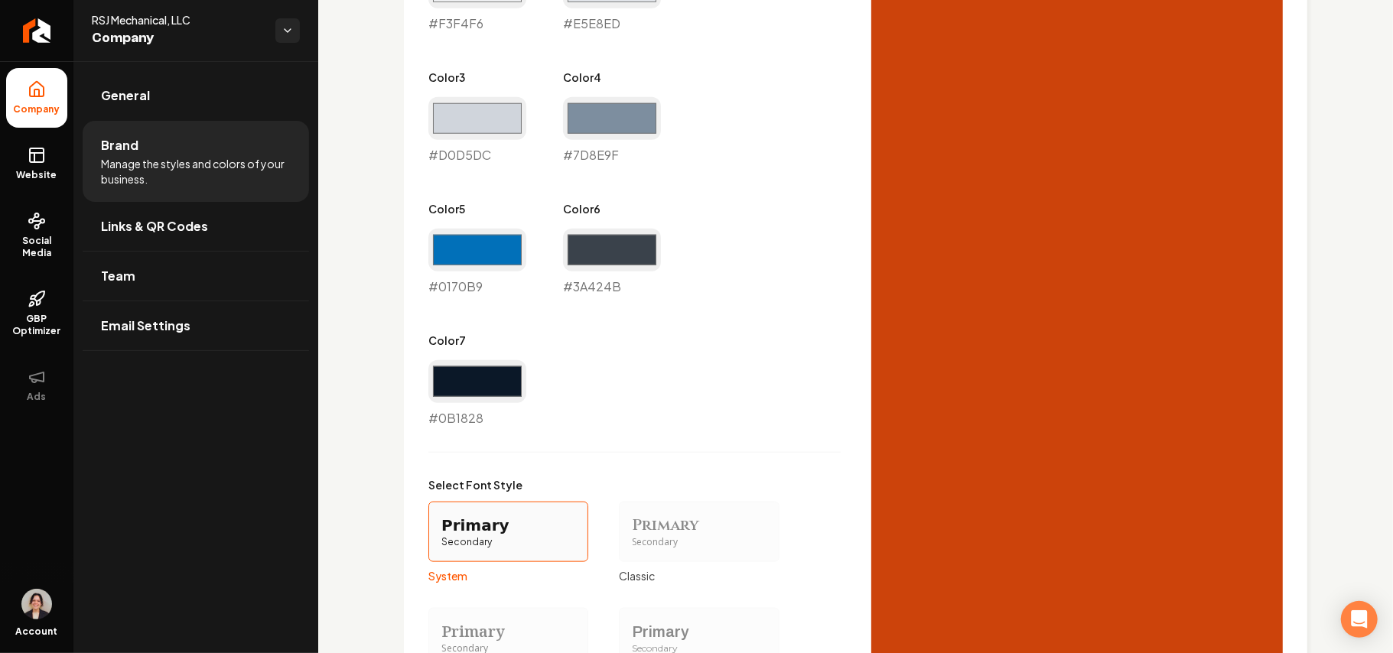
scroll to position [1224, 0]
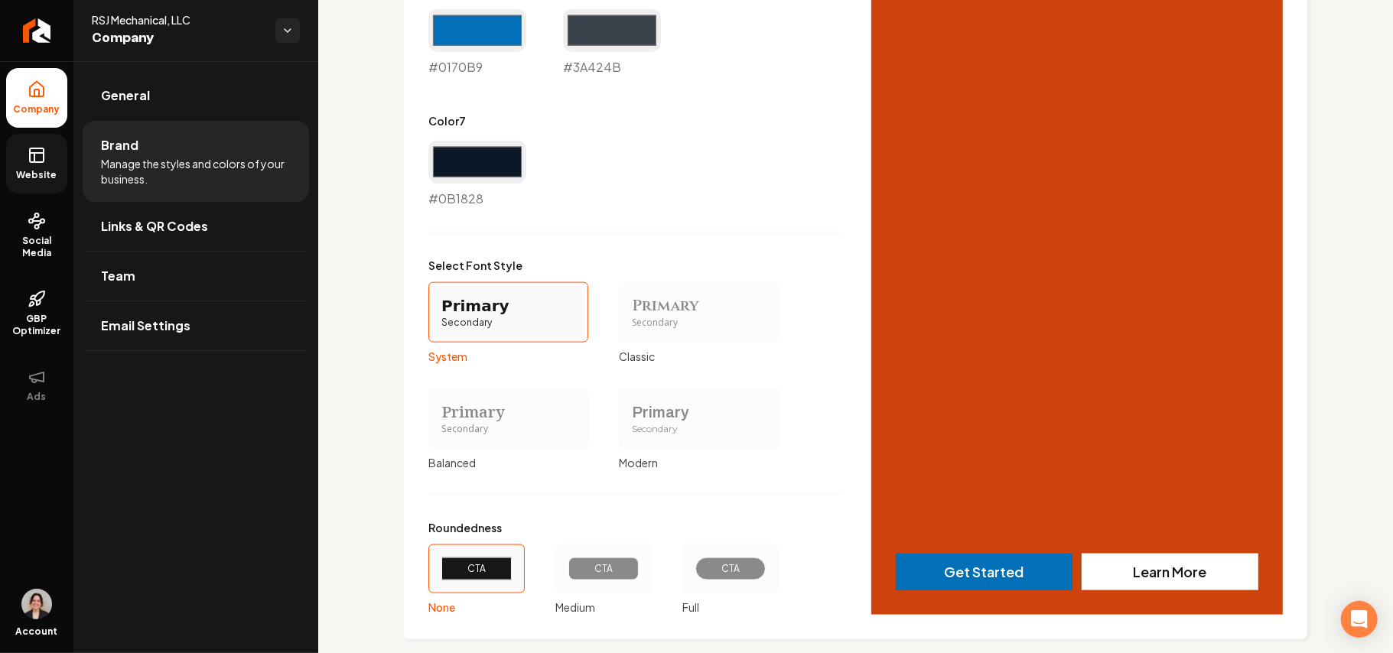
click at [31, 162] on rect at bounding box center [37, 155] width 14 height 14
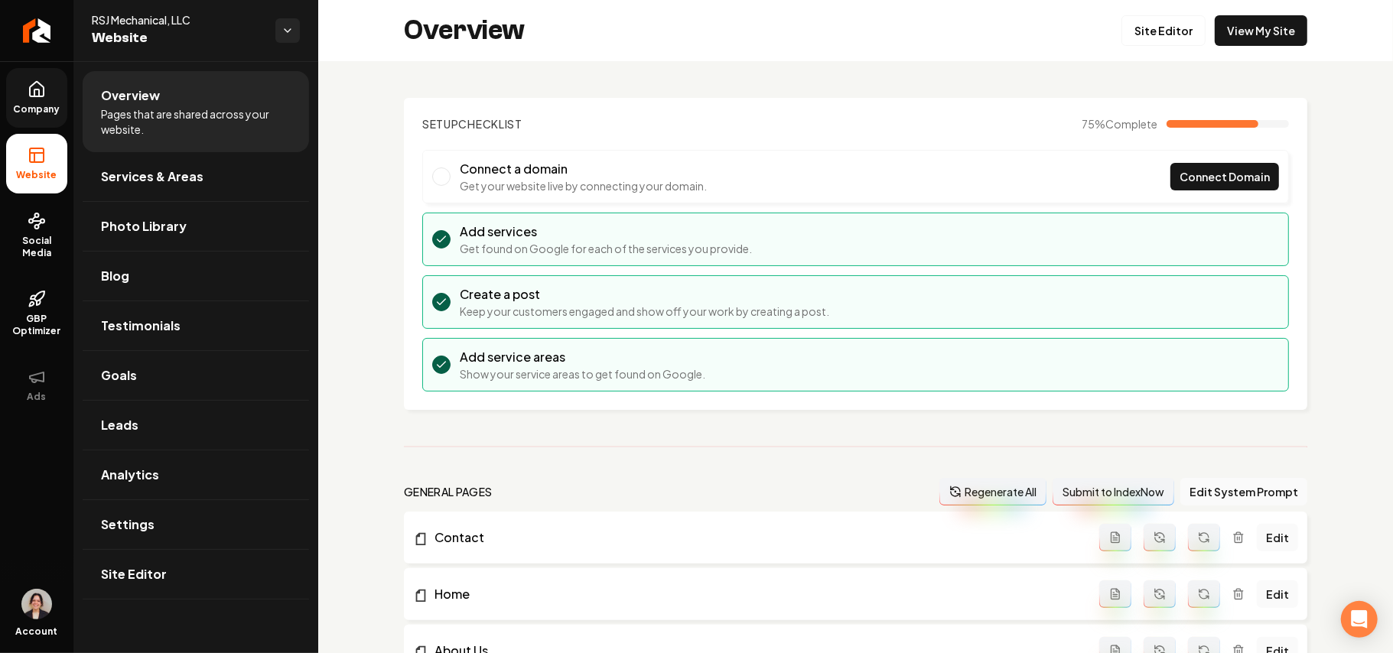
click at [679, 47] on div "Overview Site Editor View My Site" at bounding box center [855, 30] width 1075 height 61
click at [679, 34] on link "Site Editor" at bounding box center [1164, 30] width 84 height 31
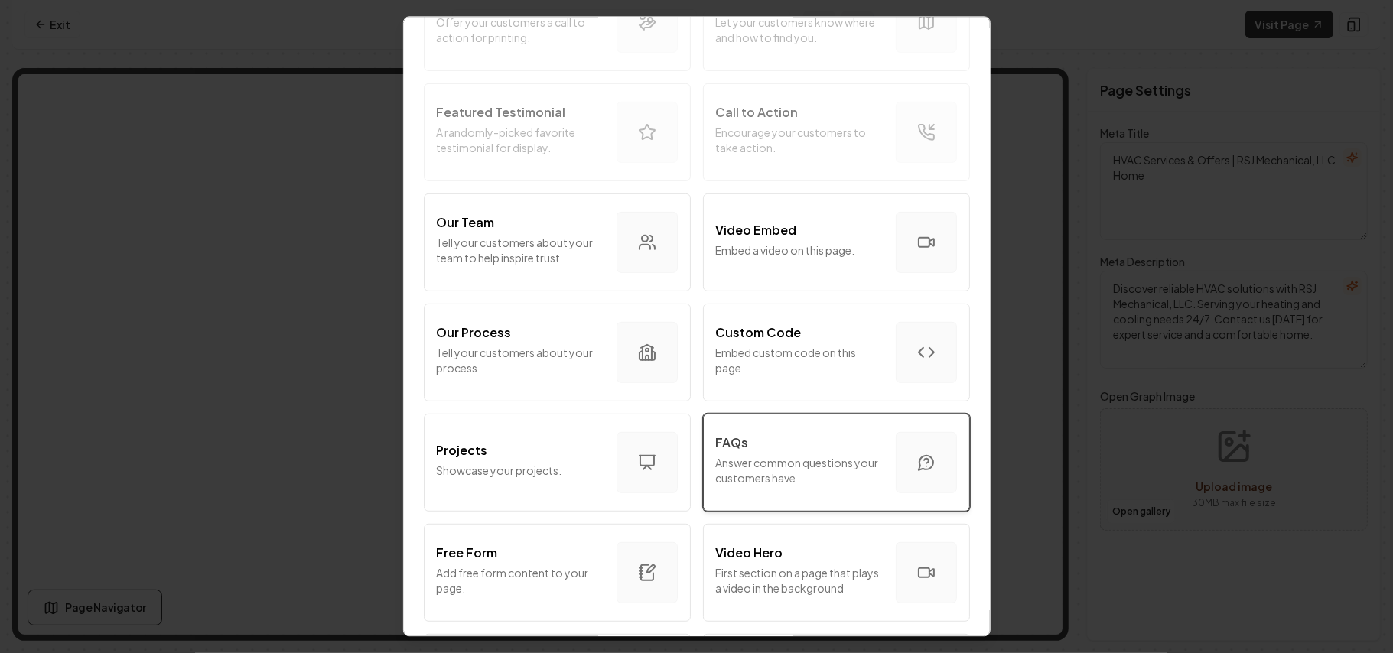
scroll to position [408, 0]
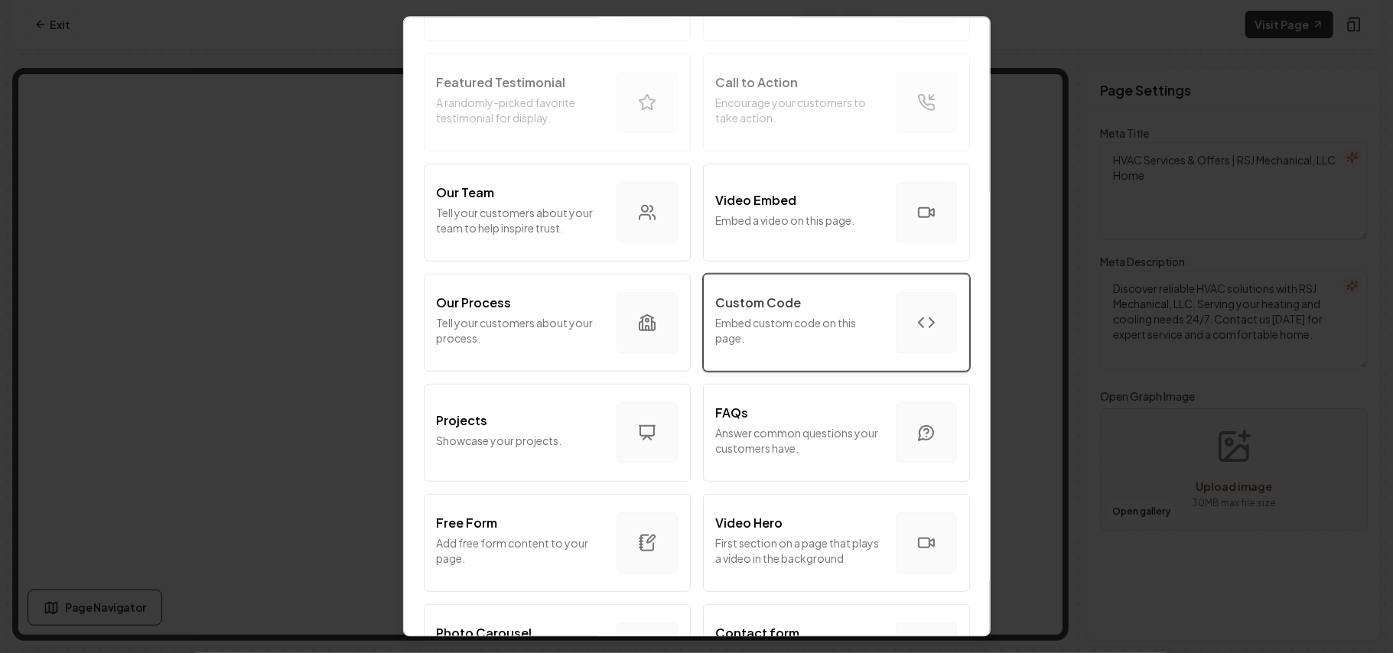
click at [679, 341] on p "Embed custom code on this page." at bounding box center [800, 330] width 168 height 31
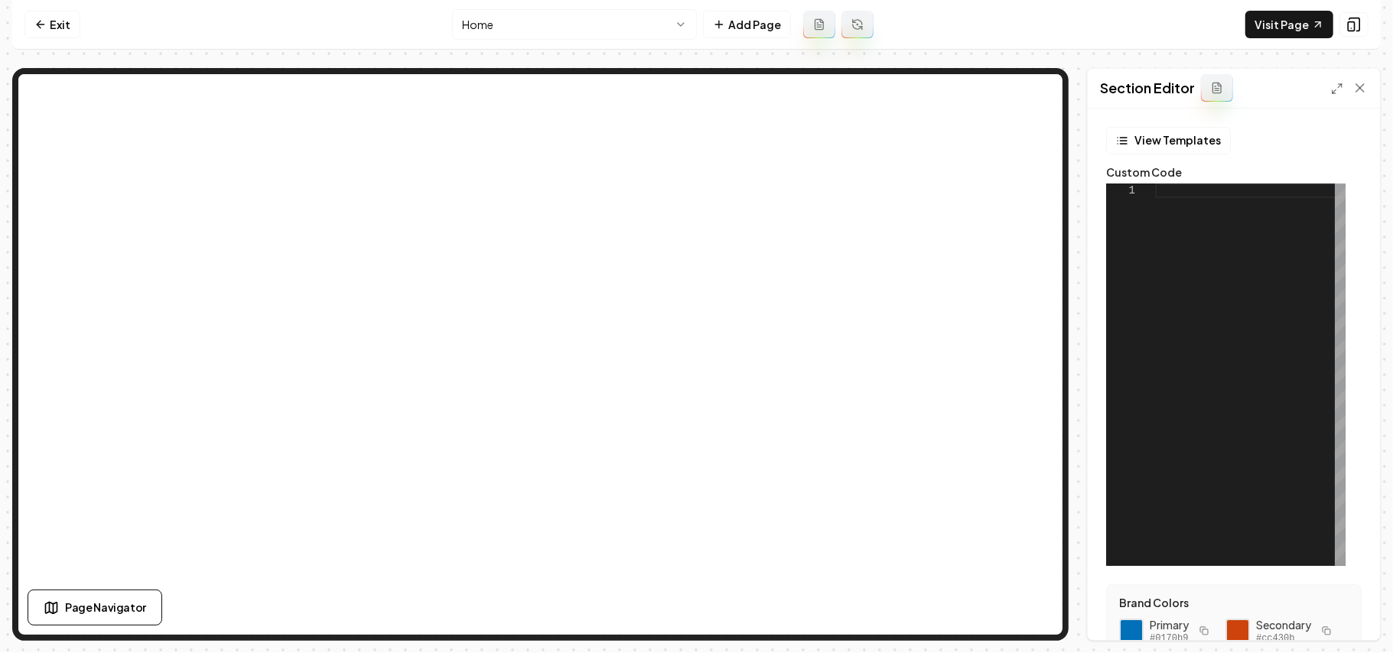
click at [679, 331] on div at bounding box center [1250, 375] width 191 height 383
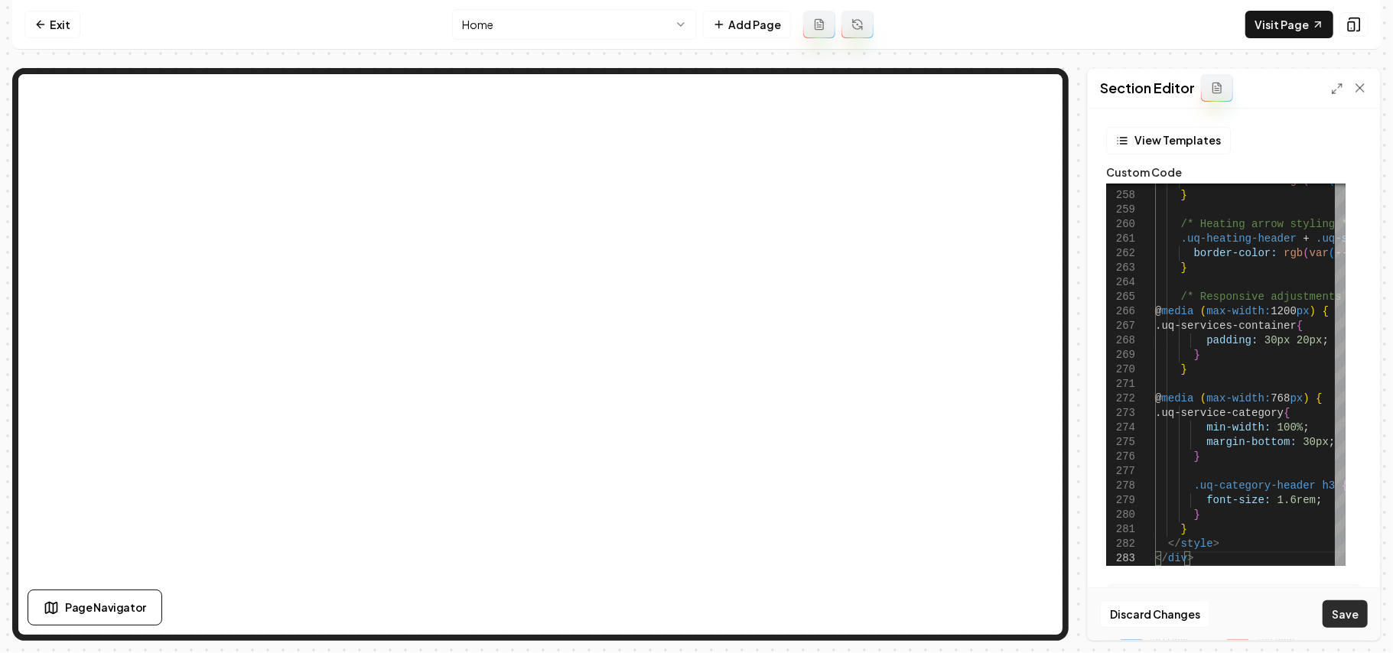
click at [679, 614] on button "Save" at bounding box center [1345, 615] width 45 height 28
type textarea "**********"
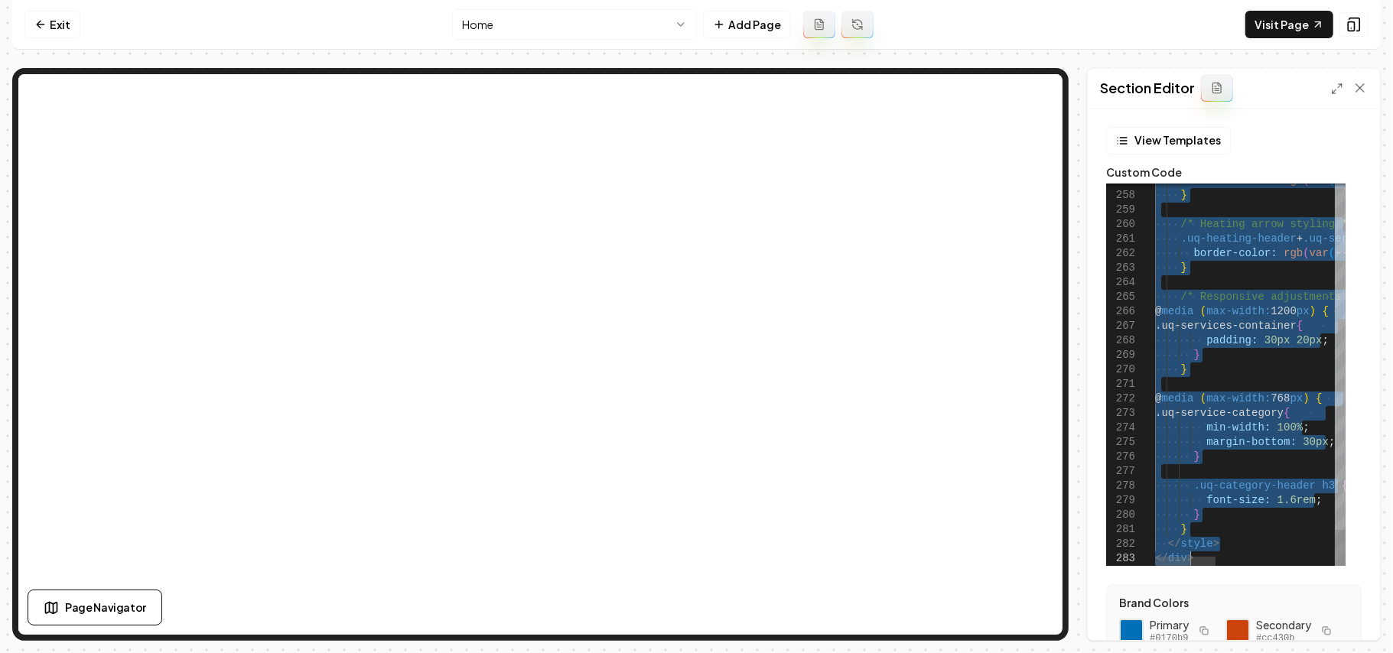
scroll to position [0, 0]
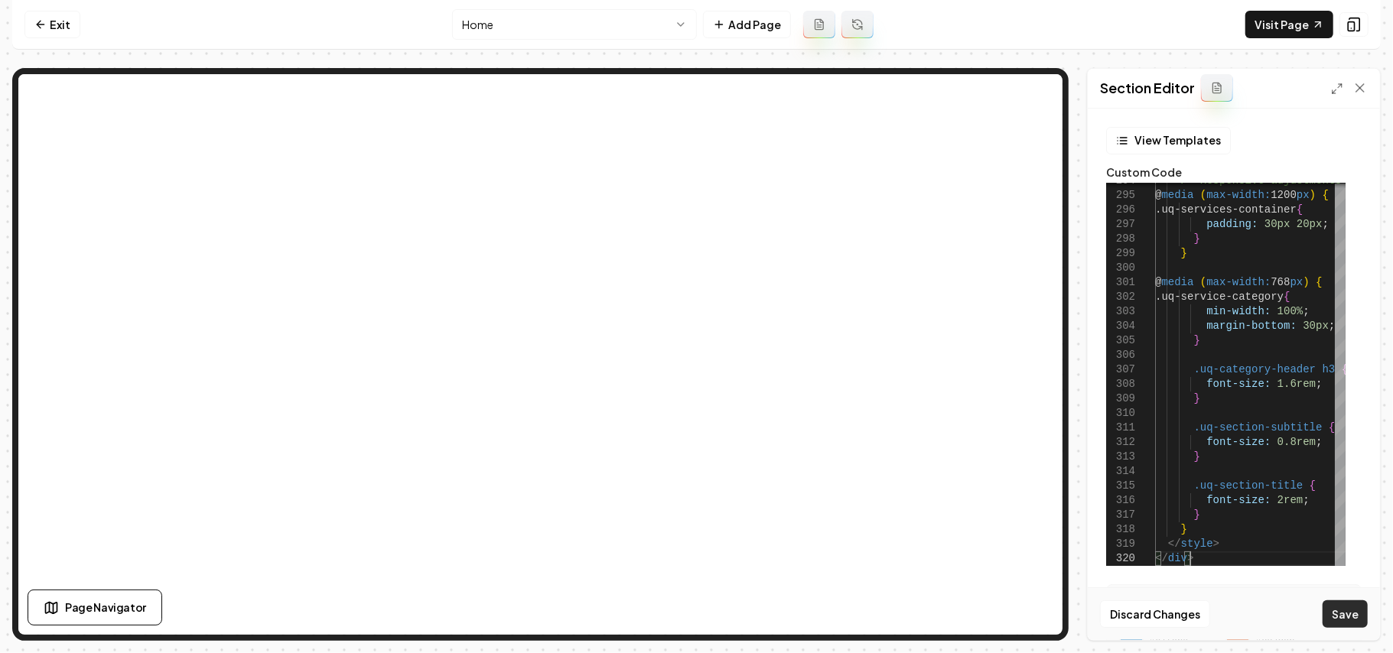
click at [679, 622] on button "Save" at bounding box center [1345, 615] width 45 height 28
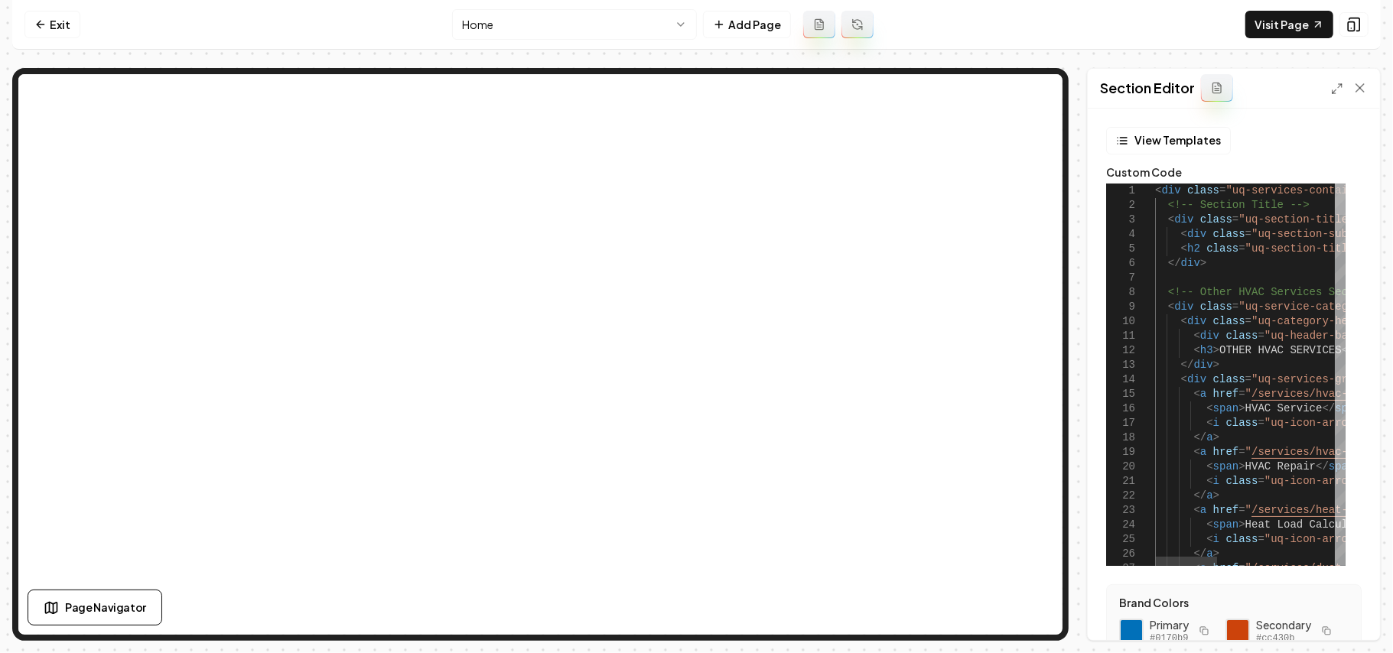
click at [679, 184] on div at bounding box center [1340, 199] width 11 height 31
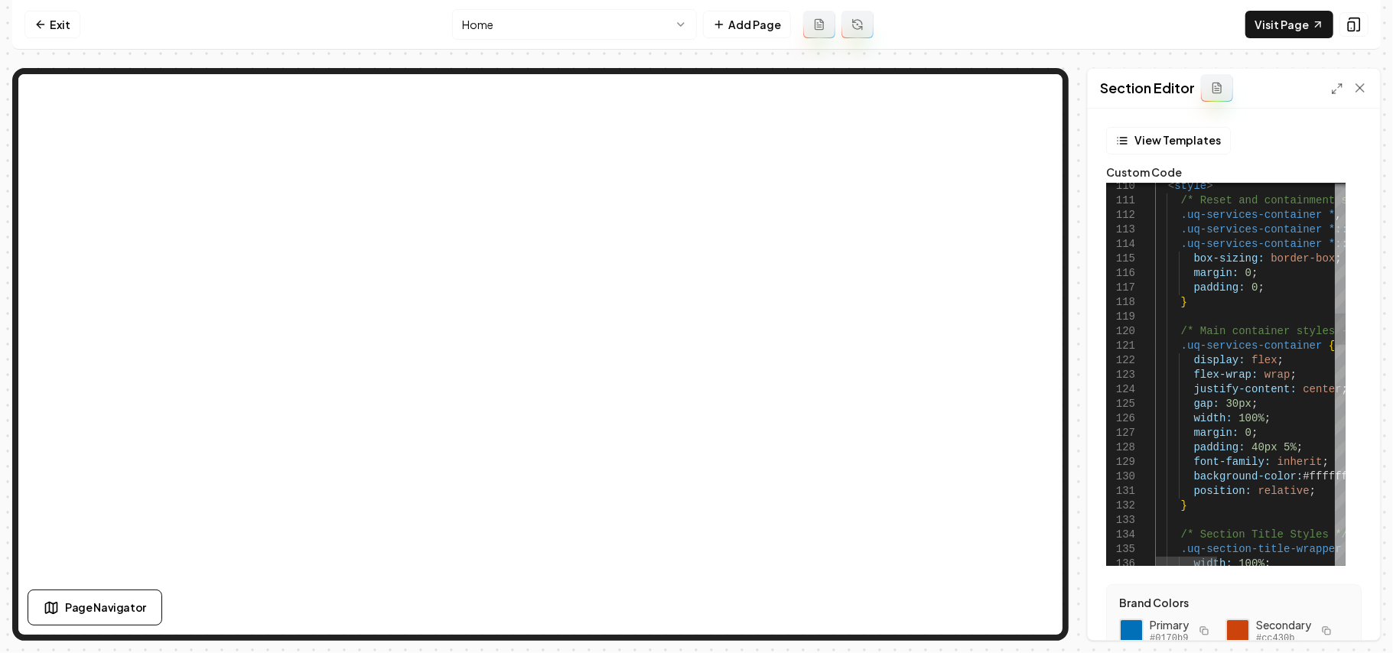
scroll to position [0, 34]
drag, startPoint x: 1268, startPoint y: 450, endPoint x: 1243, endPoint y: 451, distance: 24.5
click at [679, 615] on button "Save" at bounding box center [1345, 615] width 45 height 28
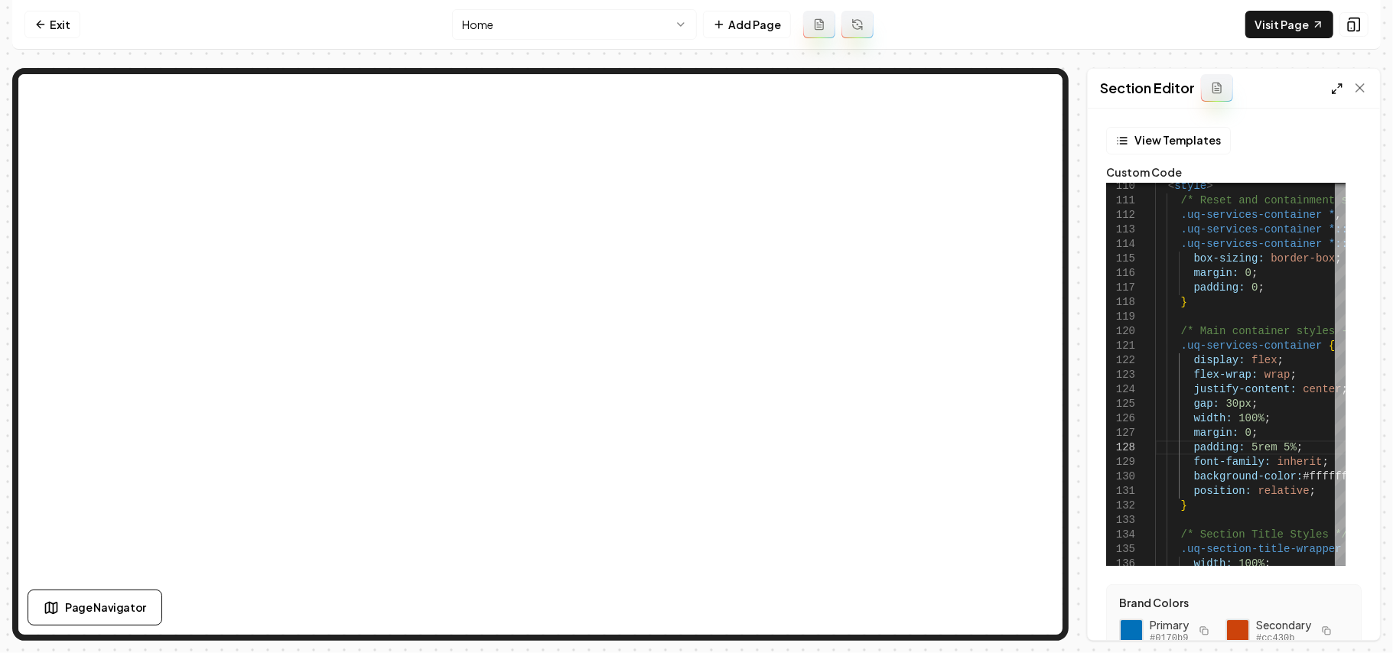
click at [679, 87] on icon at bounding box center [1337, 89] width 12 height 12
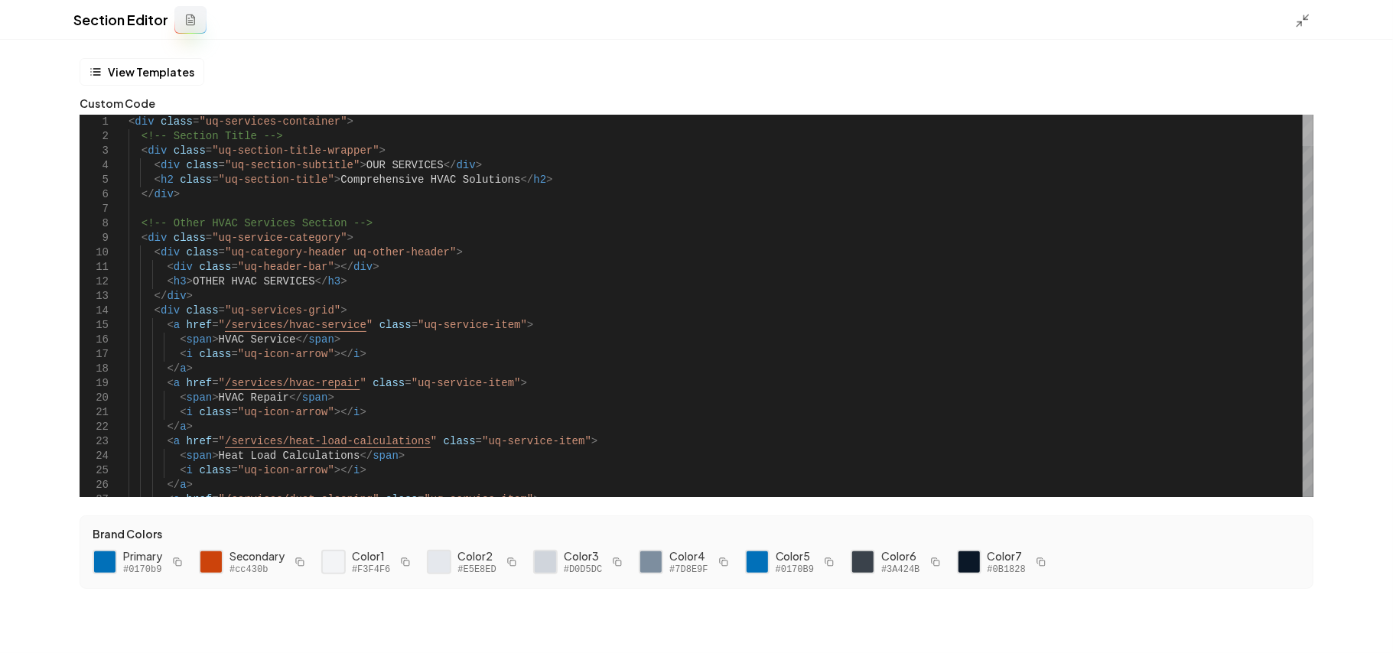
click at [679, 115] on div at bounding box center [1308, 130] width 11 height 31
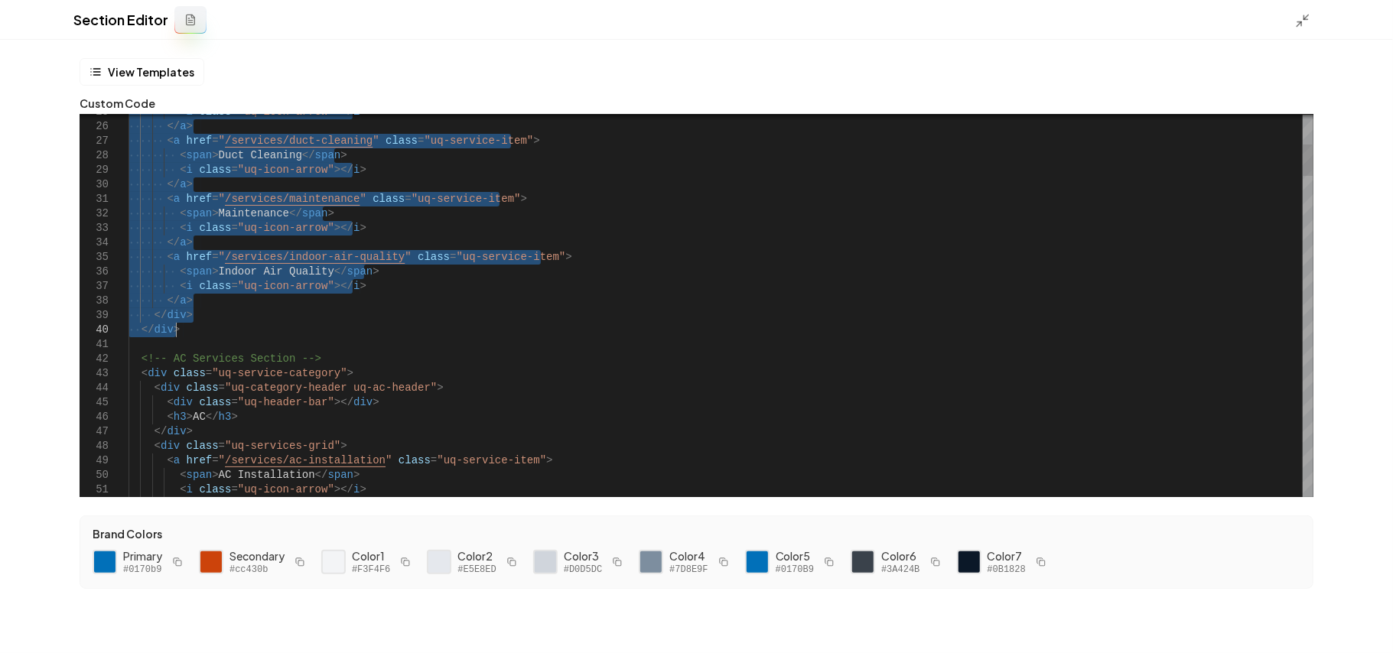
drag, startPoint x: 139, startPoint y: 227, endPoint x: 200, endPoint y: 329, distance: 119.8
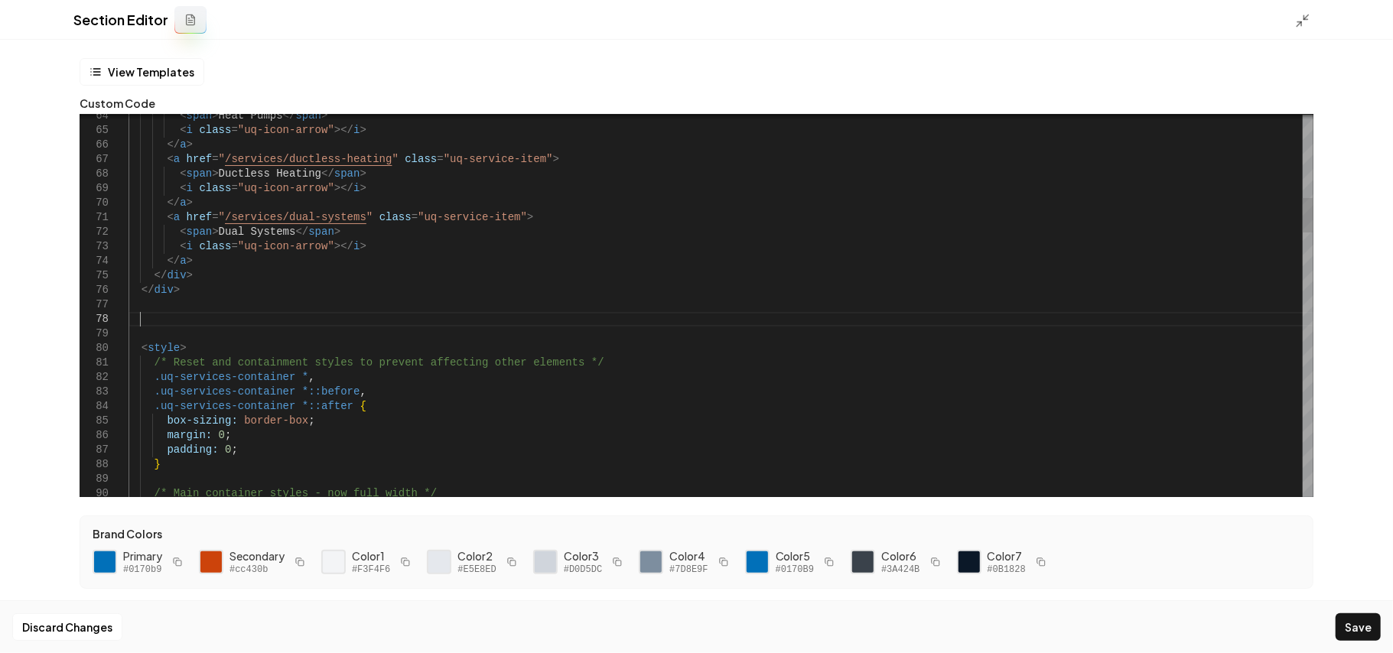
scroll to position [101, 11]
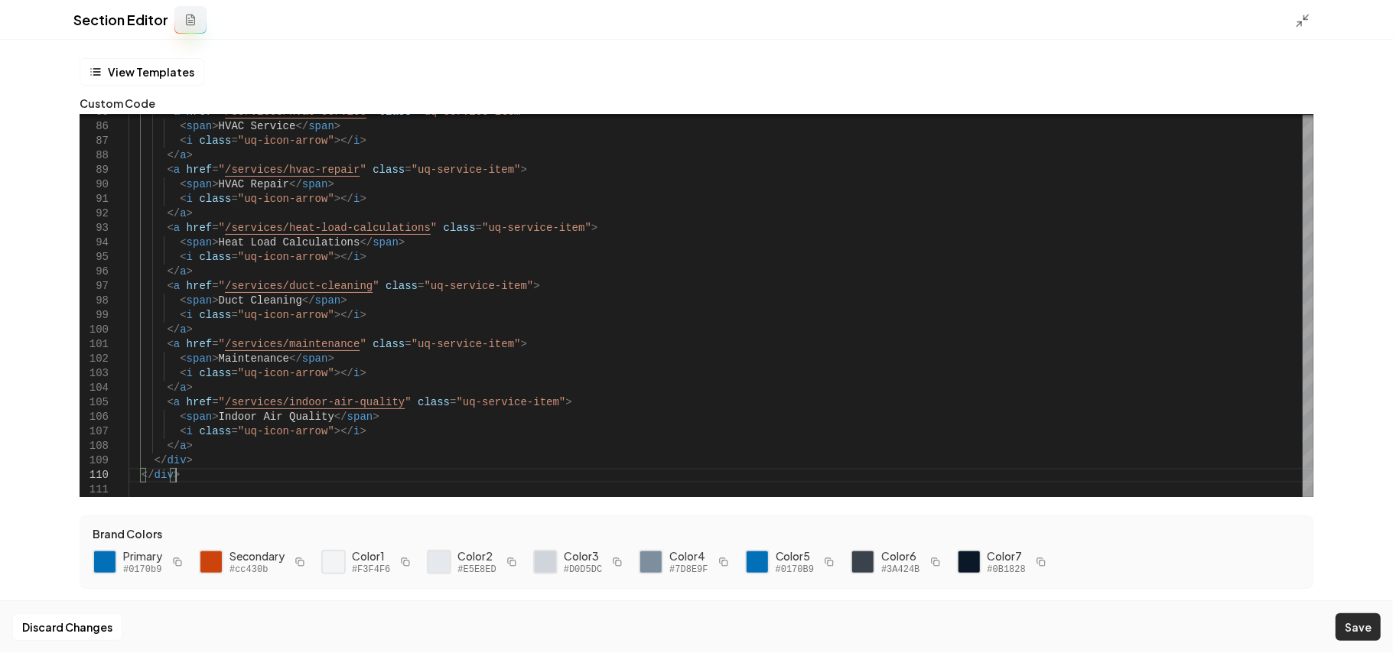
type textarea "**********"
click at [679, 623] on button "Save" at bounding box center [1358, 628] width 45 height 28
click at [679, 17] on div "Section Editor" at bounding box center [696, 20] width 1393 height 40
click at [679, 18] on icon at bounding box center [1303, 20] width 15 height 15
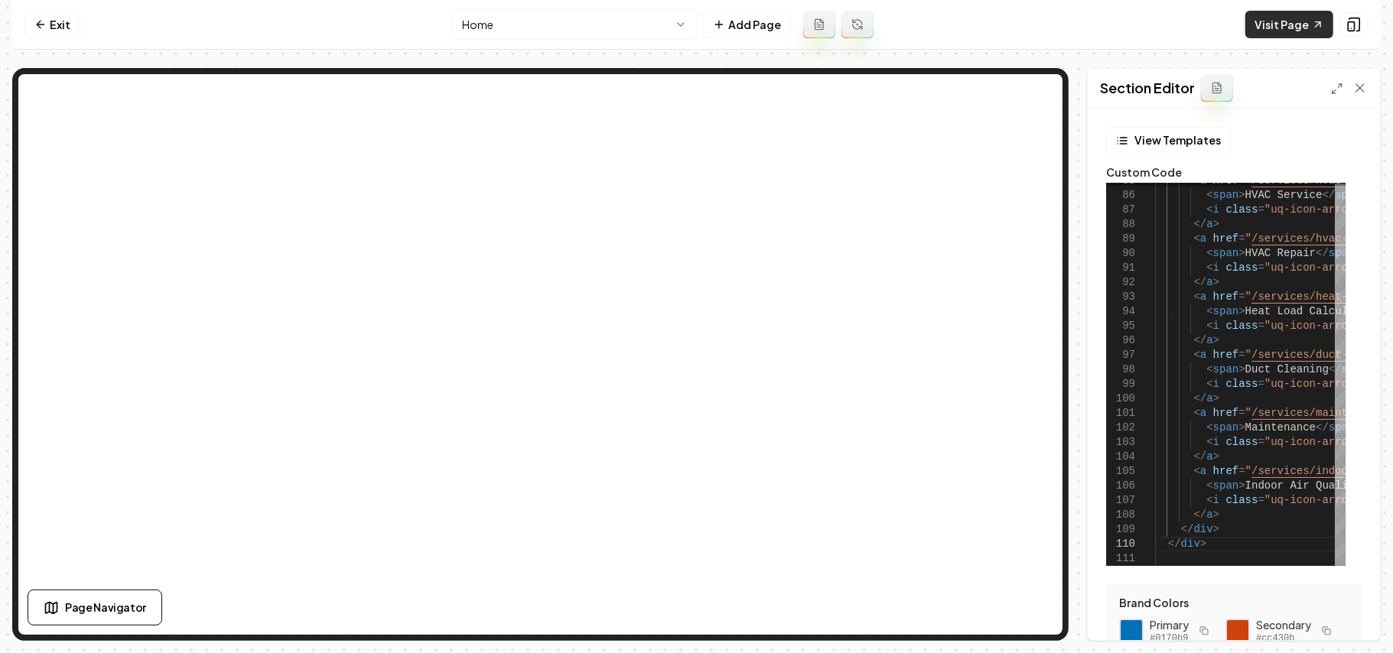
click at [679, 25] on link "Visit Page" at bounding box center [1290, 25] width 88 height 28
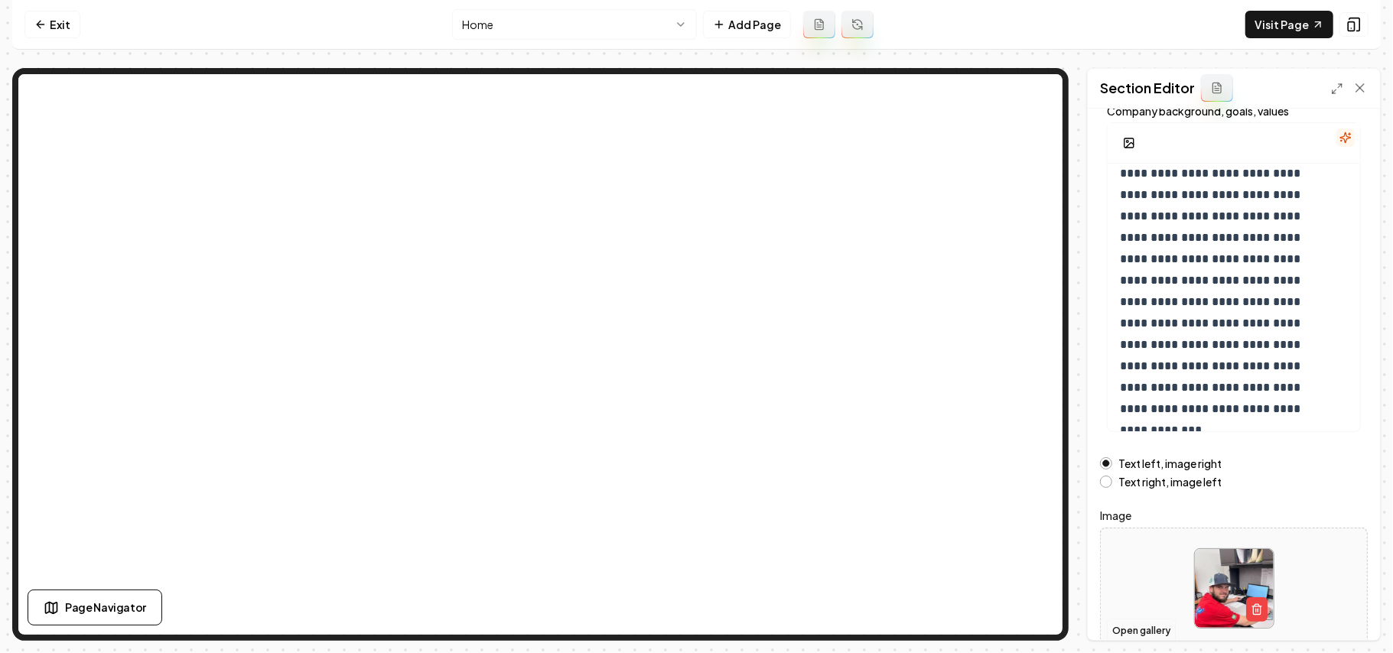
scroll to position [174, 0]
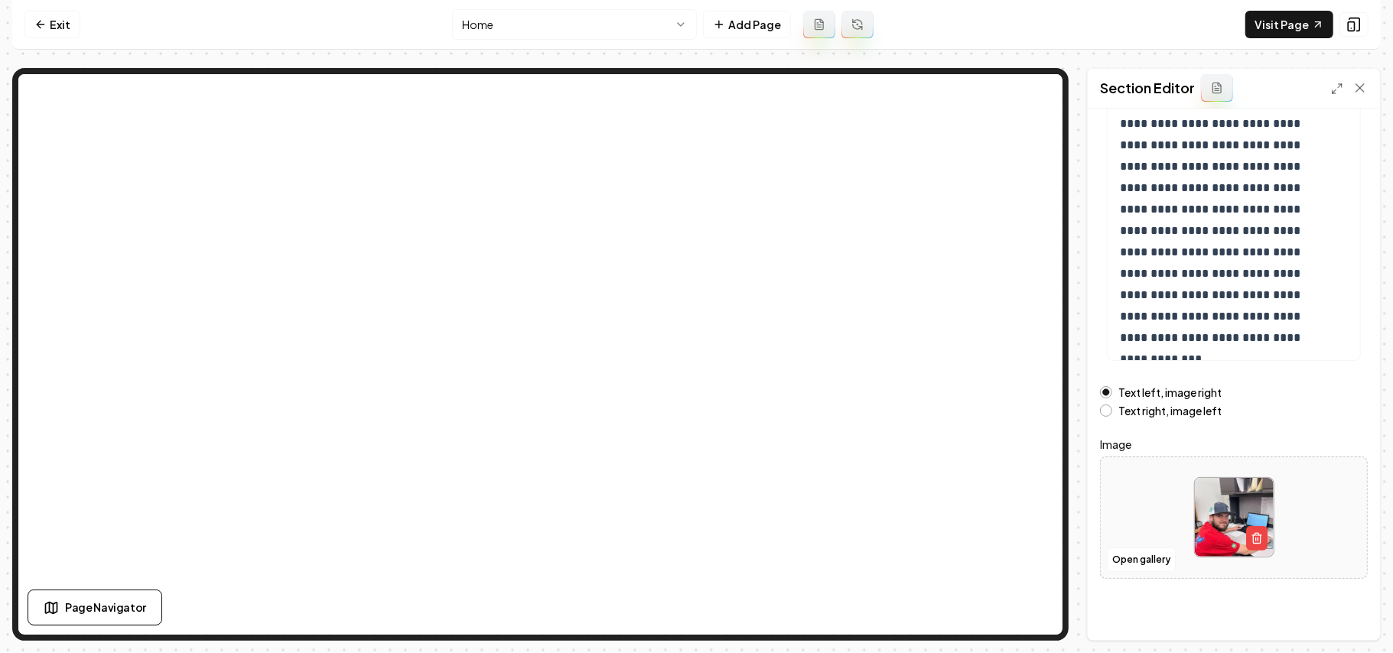
click at [679, 546] on div at bounding box center [1234, 517] width 266 height 105
click at [679, 566] on button "Open gallery" at bounding box center [1141, 560] width 69 height 24
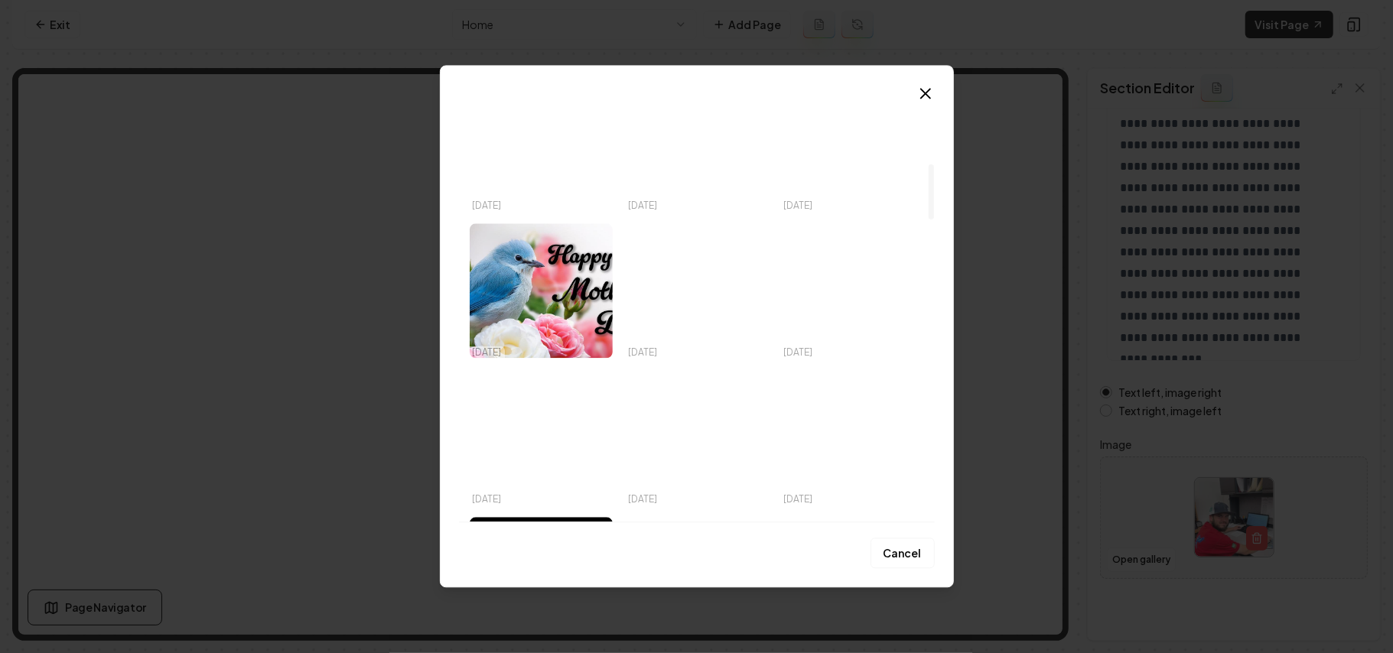
scroll to position [714, 0]
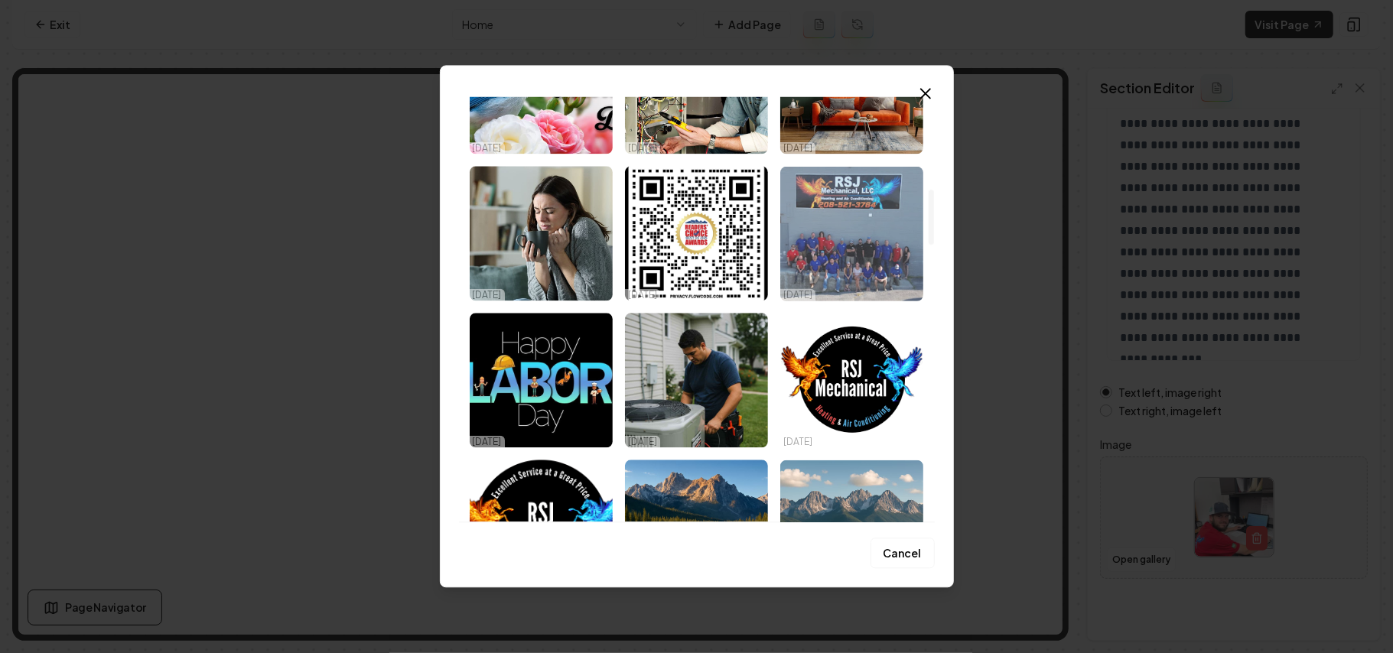
click at [679, 234] on img "Select image image_68dece285c7cd75eb8b0bfd1.jpeg" at bounding box center [852, 233] width 143 height 135
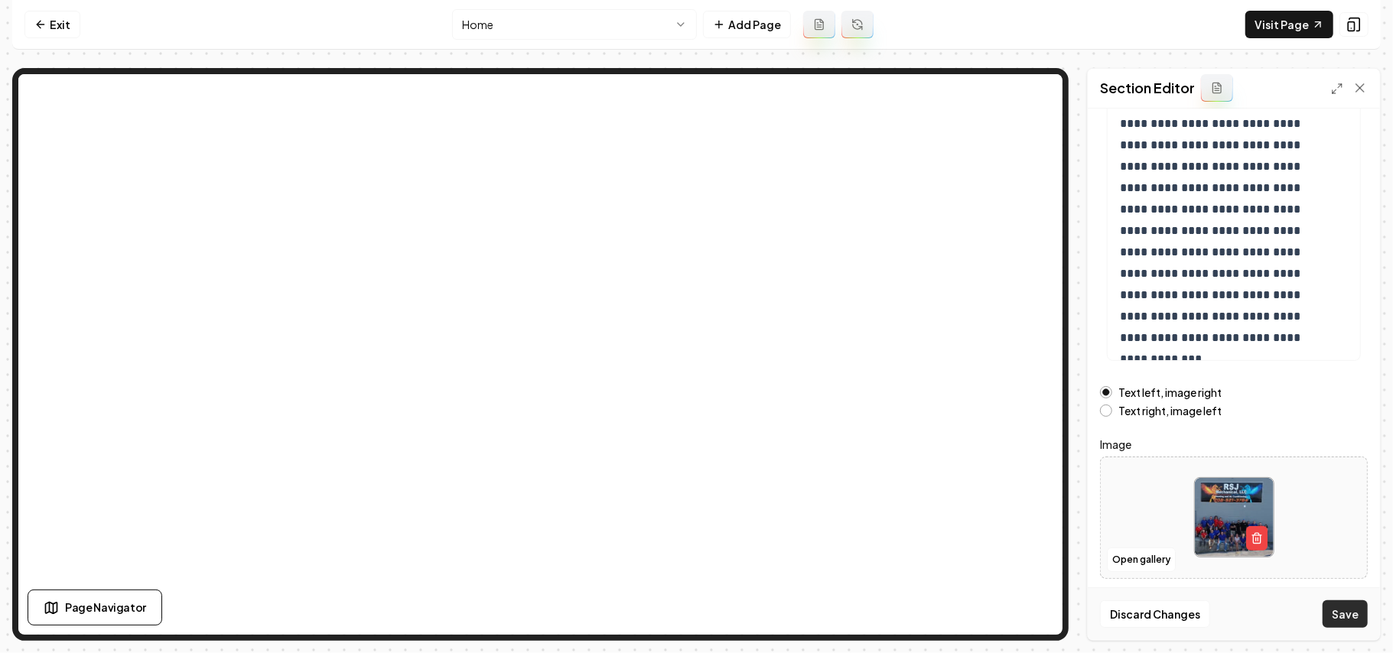
click at [679, 614] on button "Save" at bounding box center [1345, 615] width 45 height 28
click at [679, 561] on button "Open gallery" at bounding box center [1141, 560] width 69 height 24
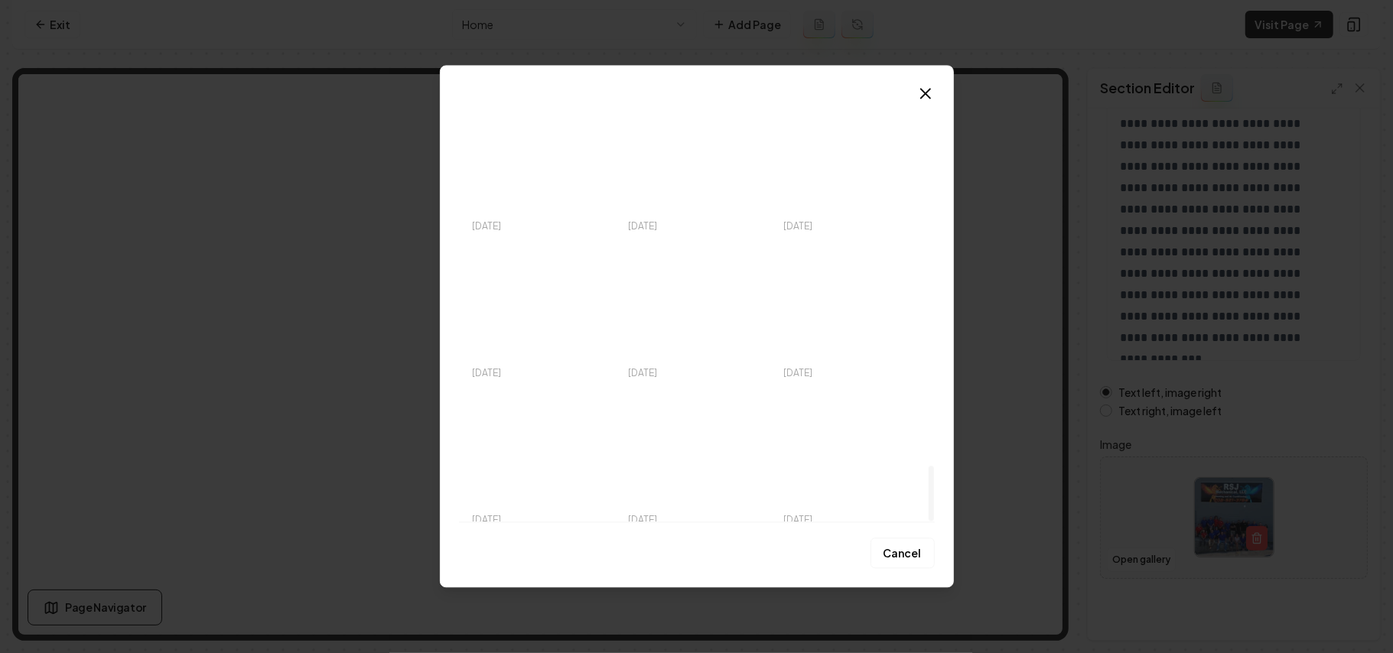
scroll to position [2850, 0]
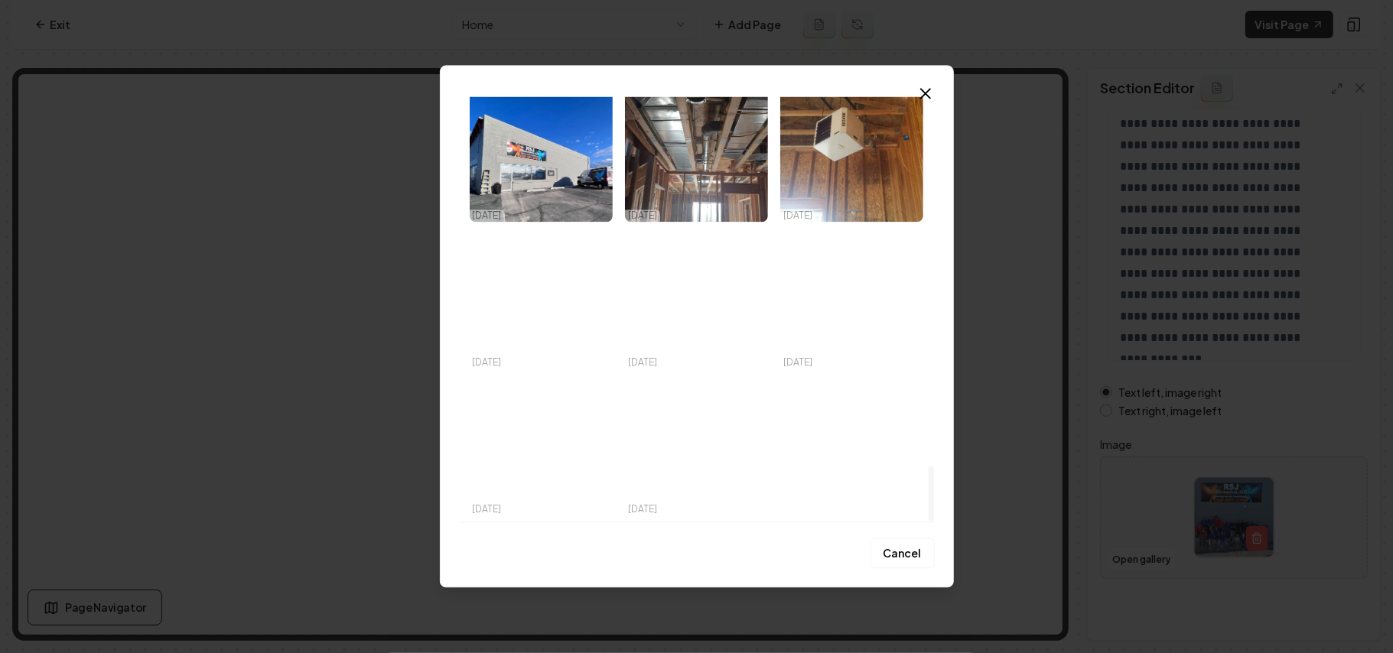
drag, startPoint x: 929, startPoint y: 129, endPoint x: 929, endPoint y: 621, distance: 492.0
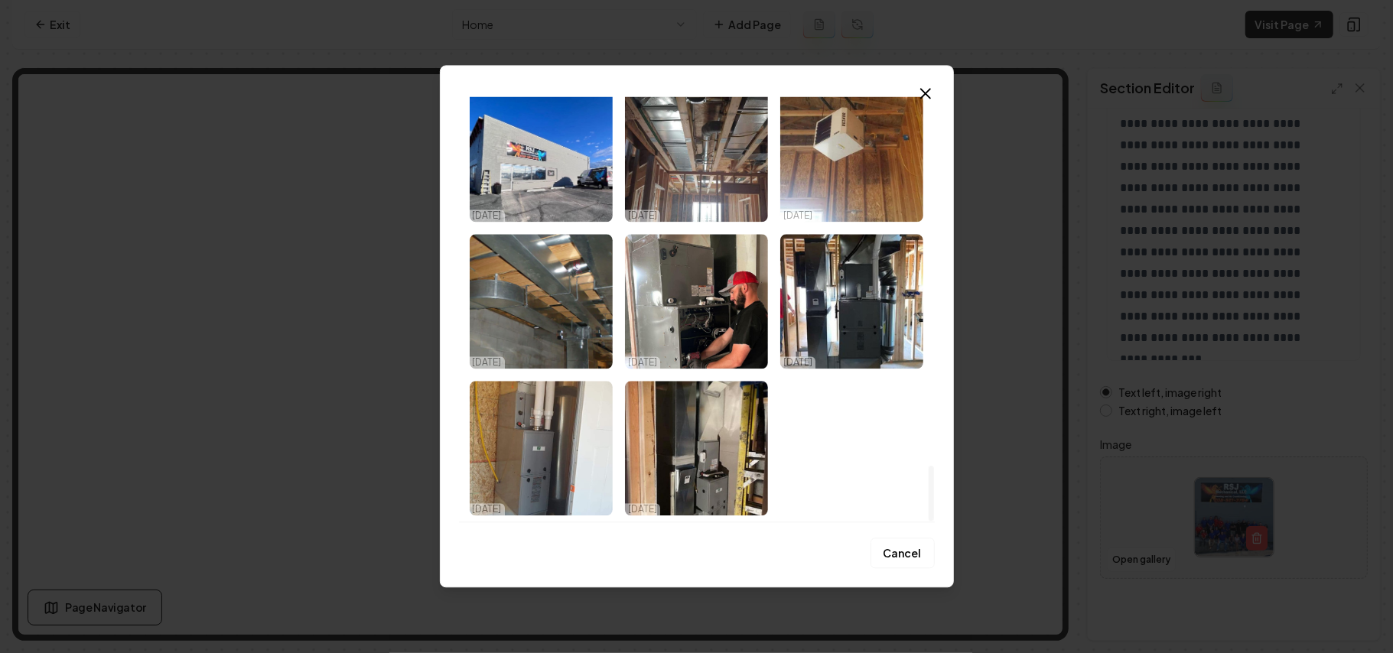
click at [679, 521] on div at bounding box center [931, 493] width 5 height 55
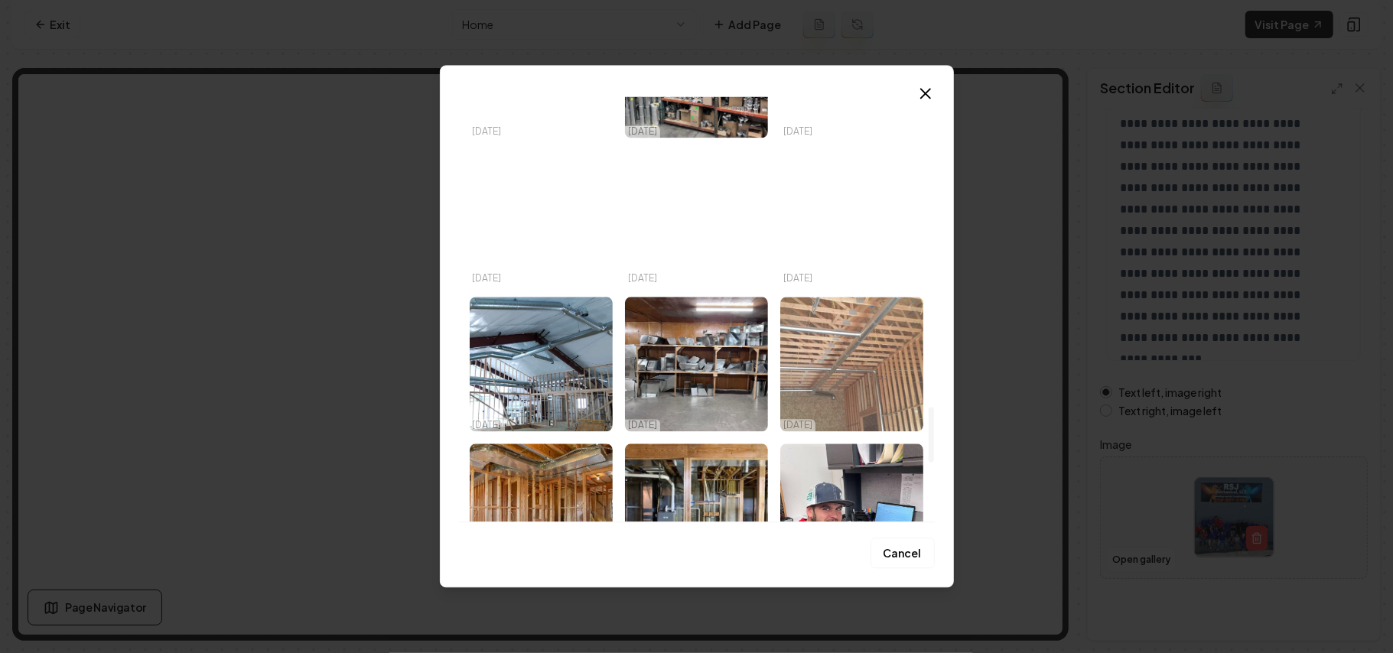
scroll to position [2237, 0]
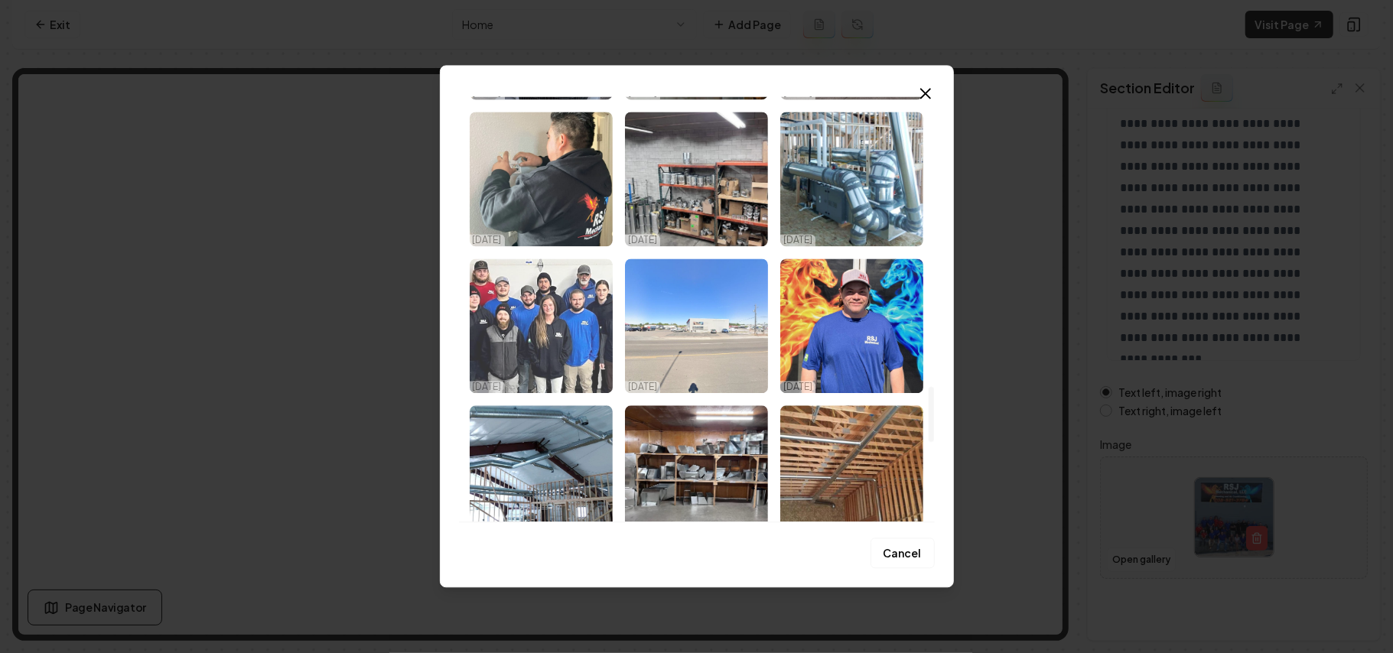
click at [513, 315] on img "Select image image_68deca595c7cd75eb894baad.jpeg" at bounding box center [541, 326] width 143 height 135
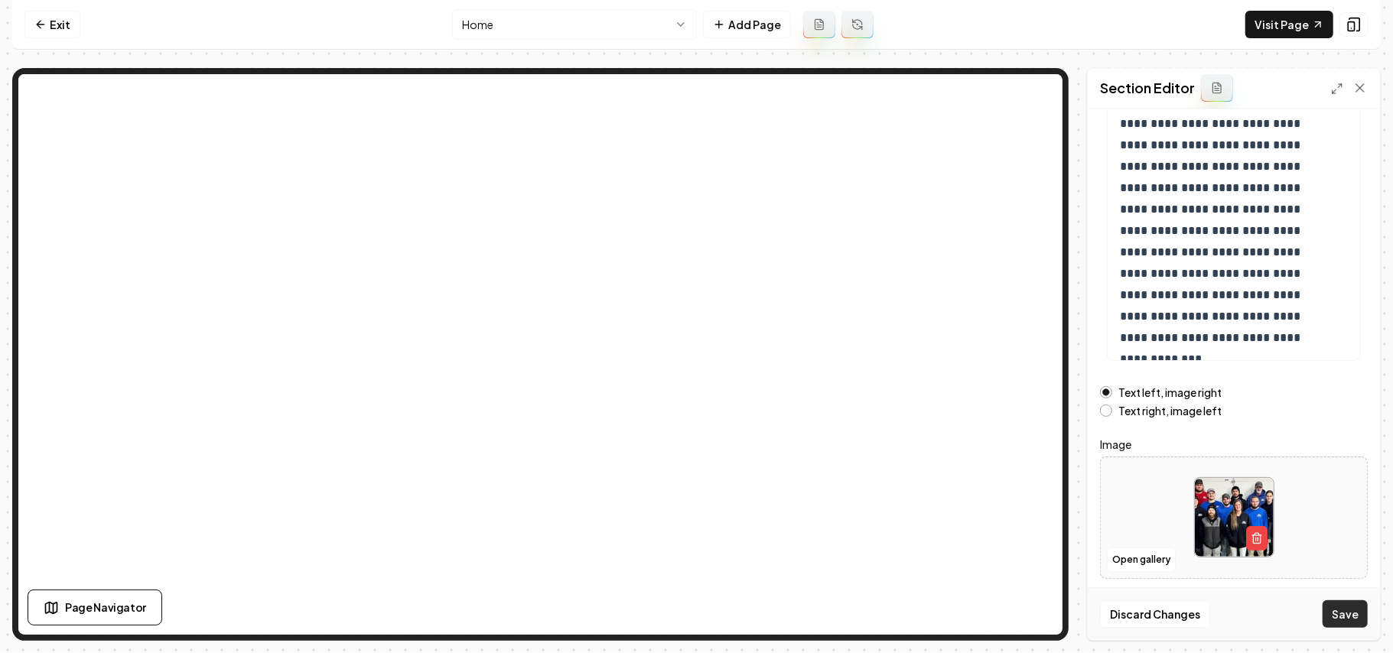
click at [679, 611] on button "Save" at bounding box center [1345, 615] width 45 height 28
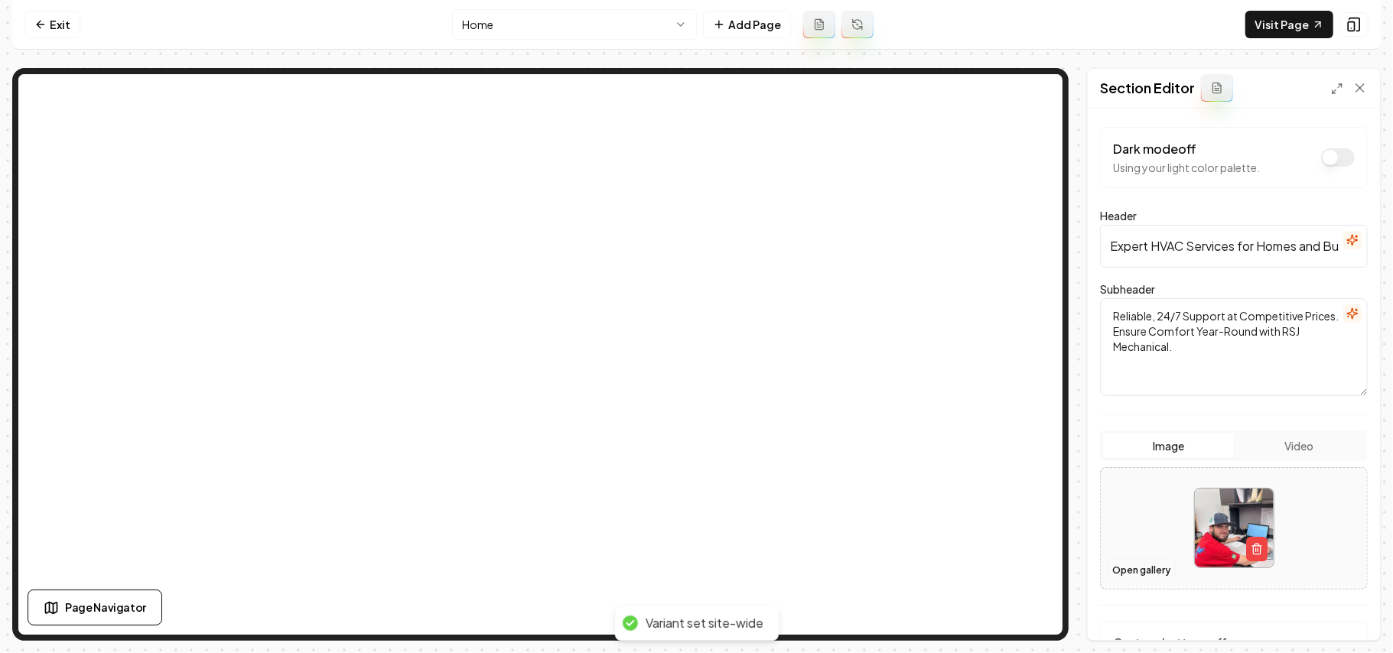
click at [679, 570] on button "Open gallery" at bounding box center [1141, 571] width 69 height 24
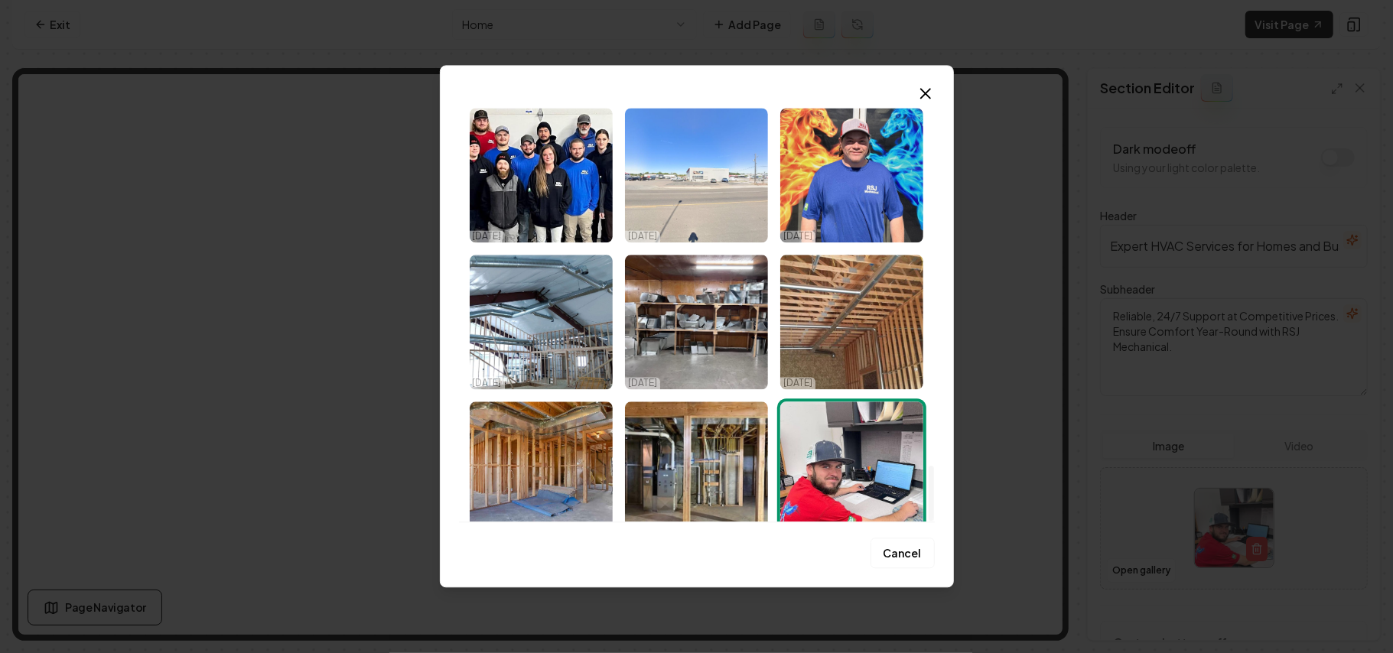
scroll to position [2850, 0]
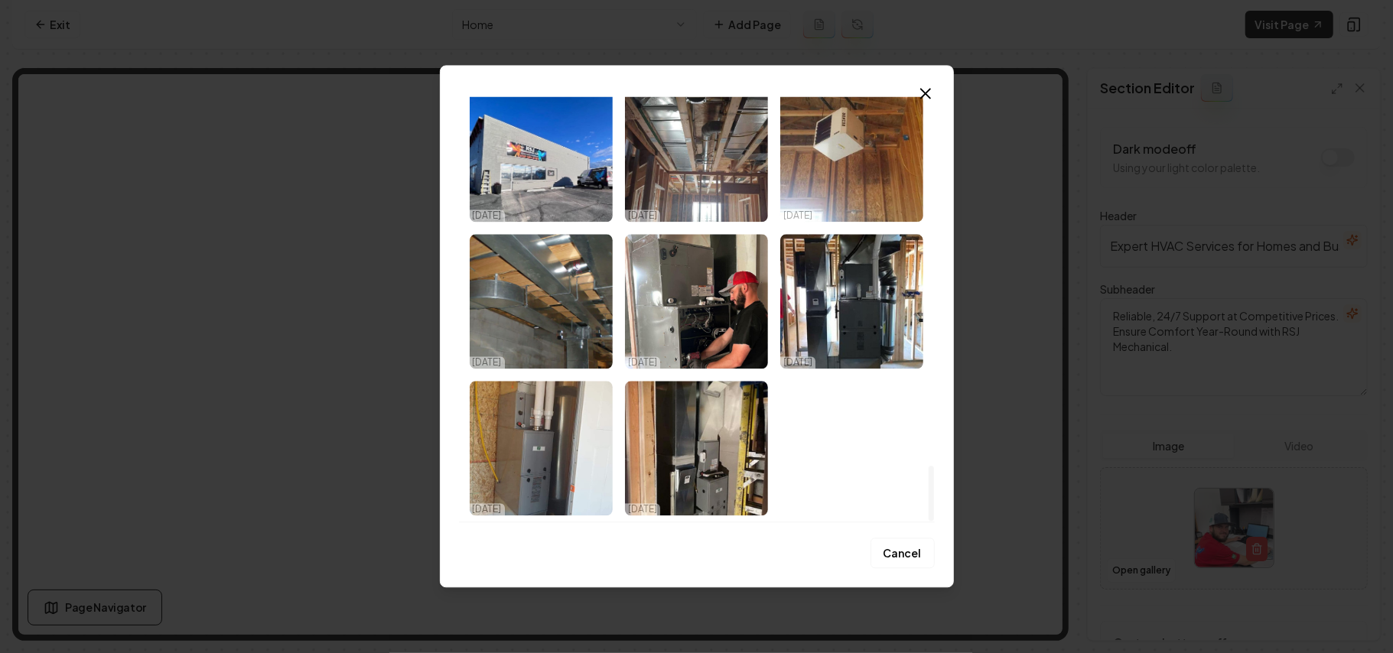
drag, startPoint x: 931, startPoint y: 127, endPoint x: 931, endPoint y: 556, distance: 428.5
click at [679, 521] on div at bounding box center [931, 493] width 5 height 55
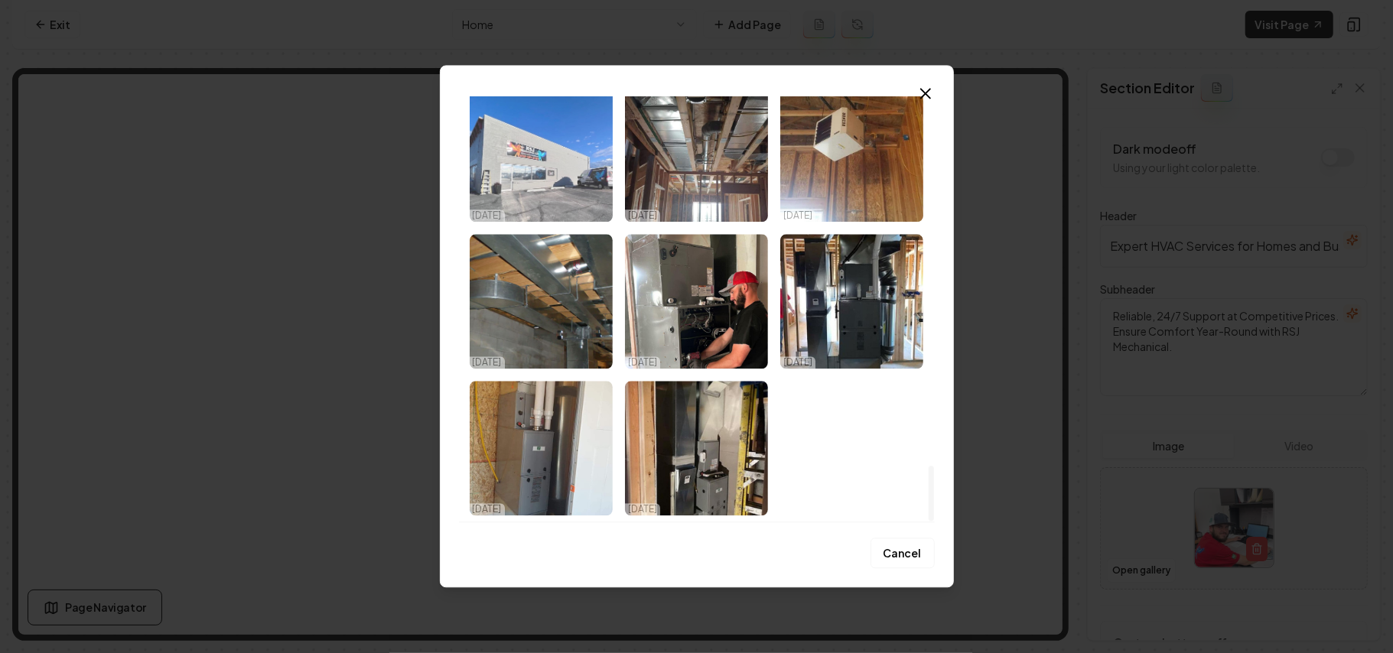
click at [545, 222] on img "Select image image_68deca585c7cd75eb894b7db.jpeg" at bounding box center [541, 154] width 143 height 135
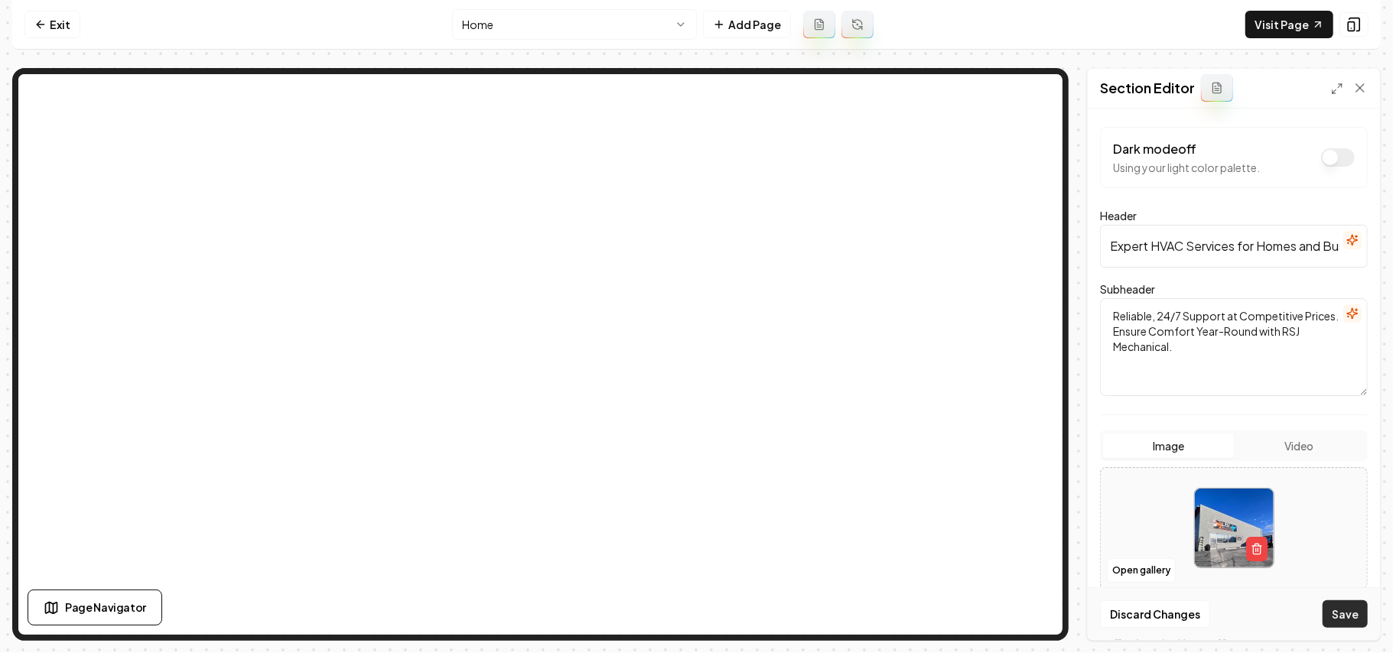
click at [679, 614] on button "Save" at bounding box center [1345, 615] width 45 height 28
click at [679, 574] on button "Open gallery" at bounding box center [1141, 571] width 69 height 24
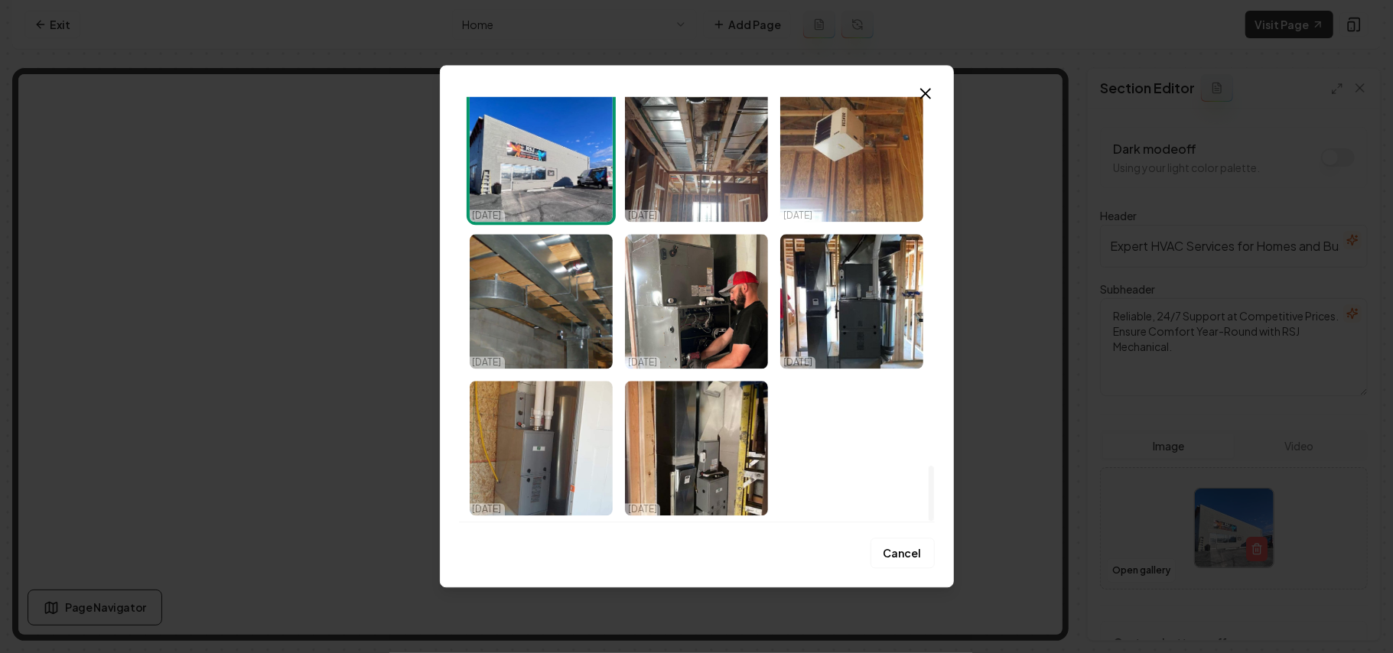
click at [679, 521] on div at bounding box center [931, 493] width 5 height 55
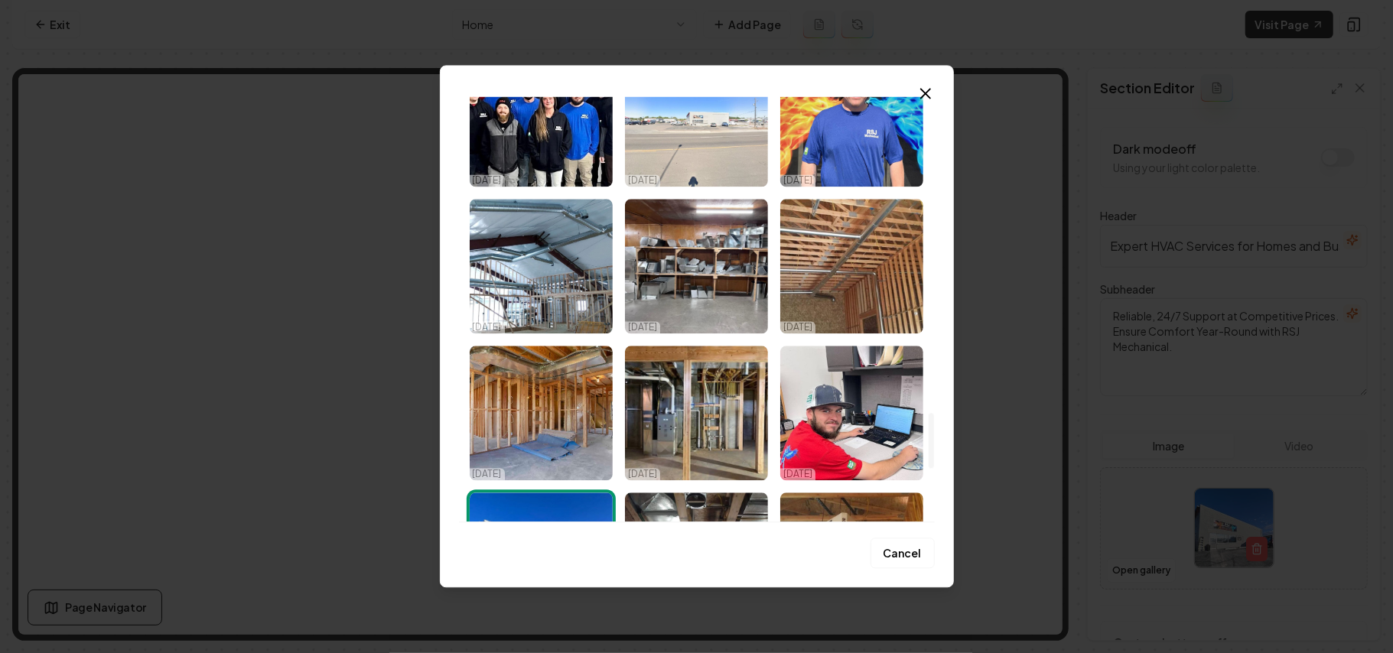
scroll to position [2441, 0]
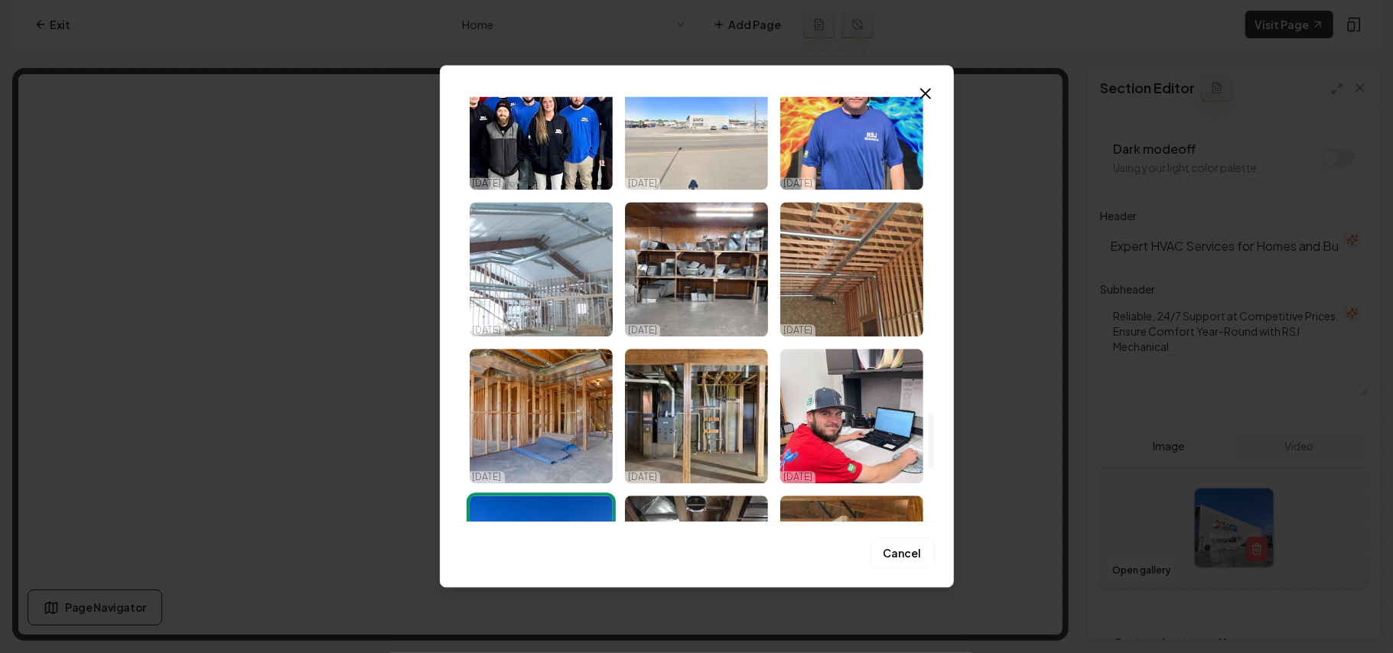
click at [519, 295] on img "Select image image_68deca595c7cd75eb894ba56.jpeg" at bounding box center [541, 269] width 143 height 135
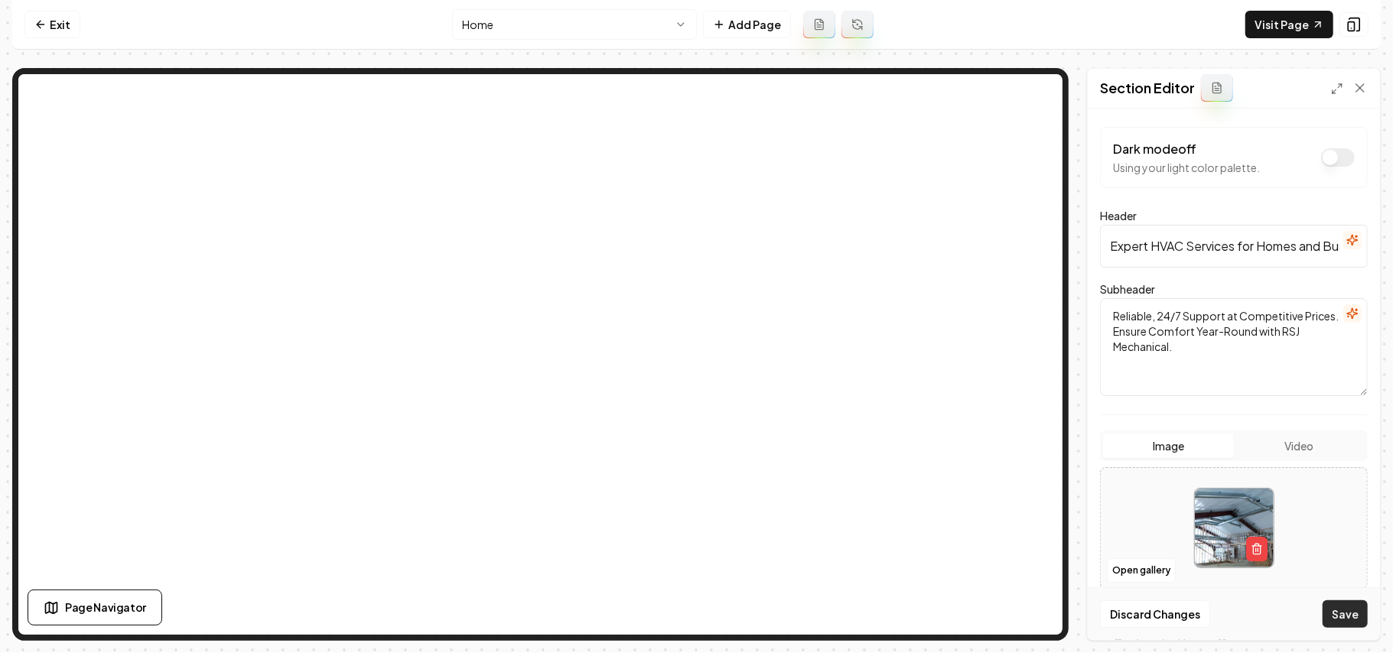
click at [679, 609] on button "Save" at bounding box center [1345, 615] width 45 height 28
click at [679, 580] on button "Open gallery" at bounding box center [1141, 571] width 69 height 24
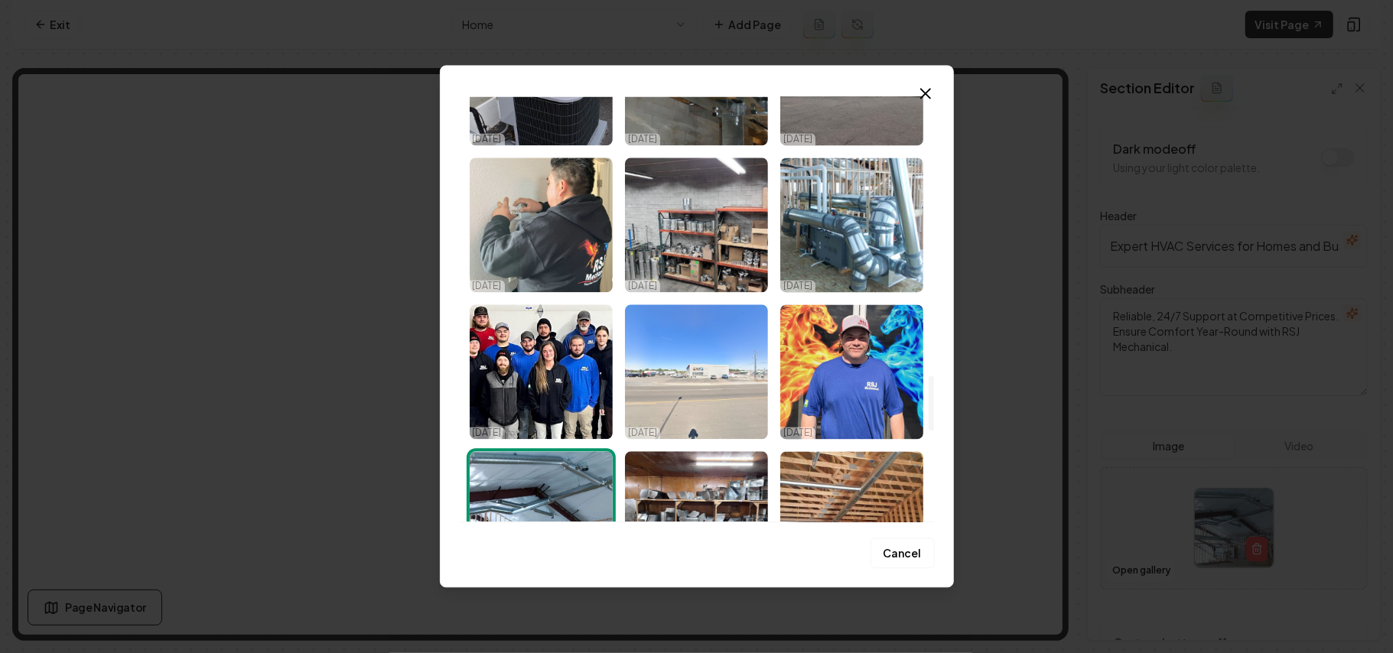
scroll to position [2244, 0]
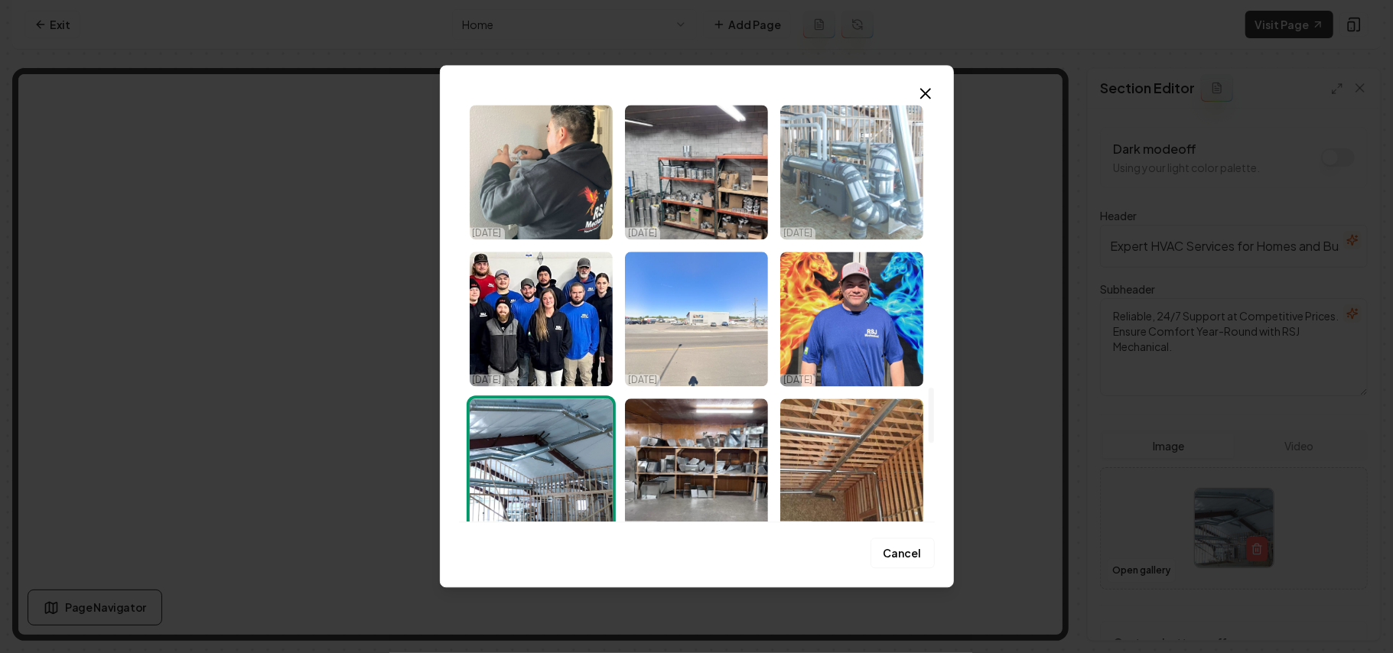
click at [679, 188] on img "Select image image_68deca595c7cd75eb894bab4.jpeg" at bounding box center [852, 172] width 143 height 135
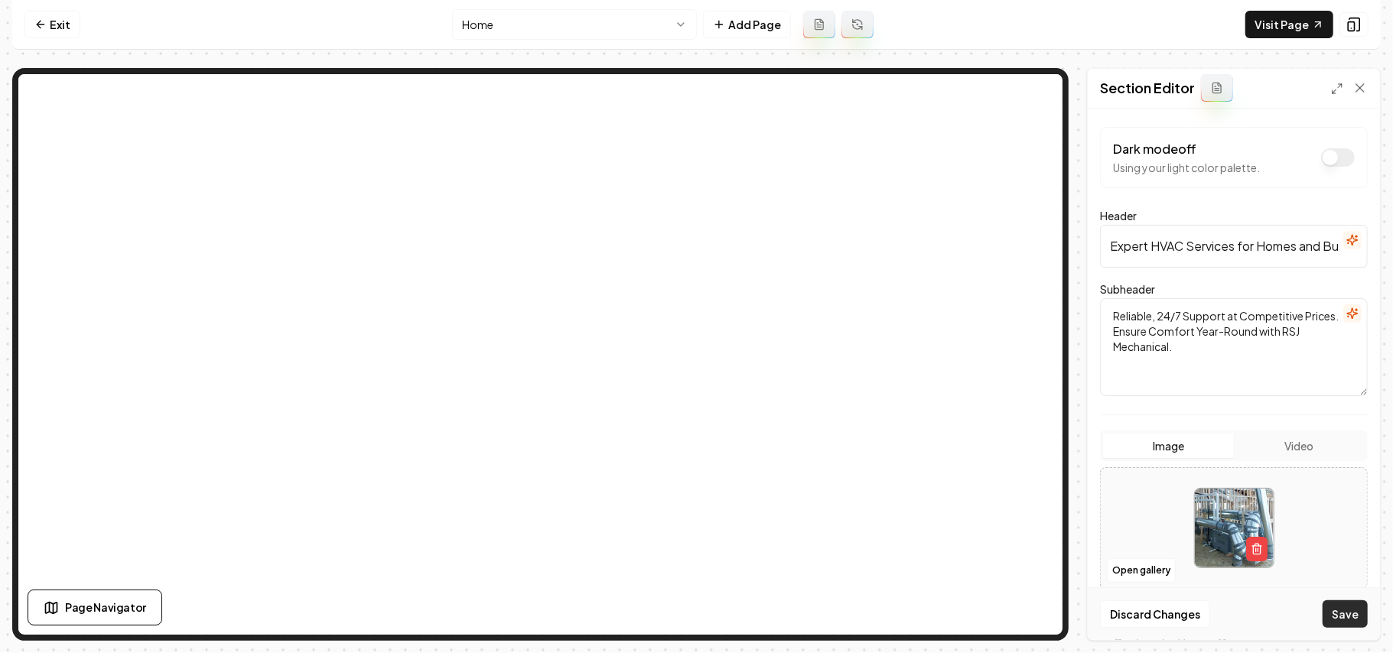
click at [679, 615] on button "Save" at bounding box center [1345, 615] width 45 height 28
click at [679, 569] on button "Open gallery" at bounding box center [1141, 571] width 69 height 24
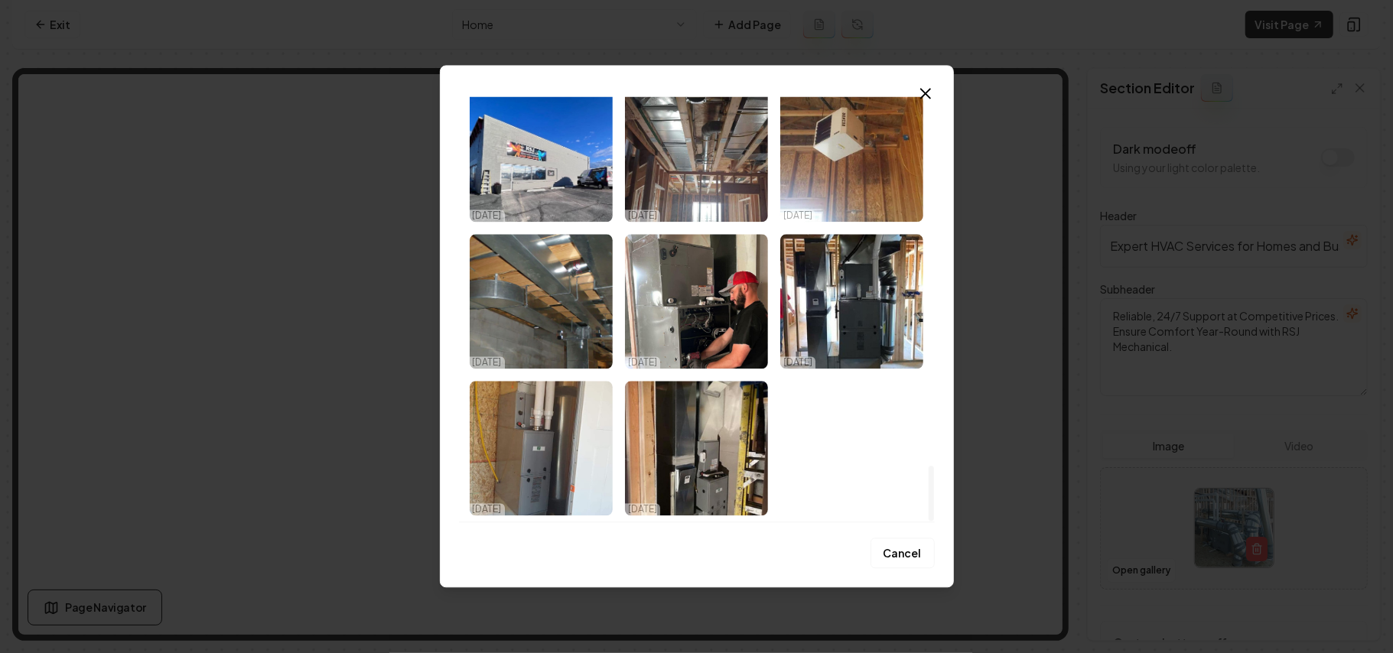
drag, startPoint x: 931, startPoint y: 125, endPoint x: 938, endPoint y: 531, distance: 405.6
click at [679, 521] on div at bounding box center [931, 493] width 5 height 55
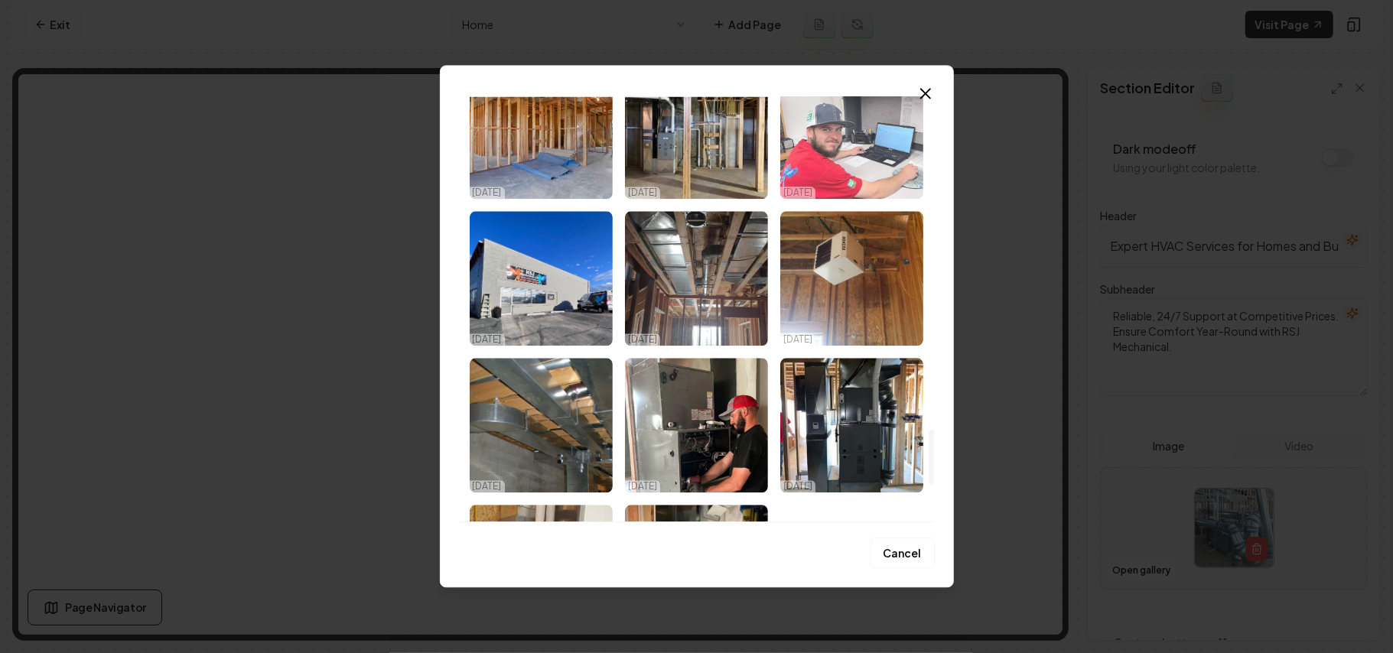
scroll to position [2544, 0]
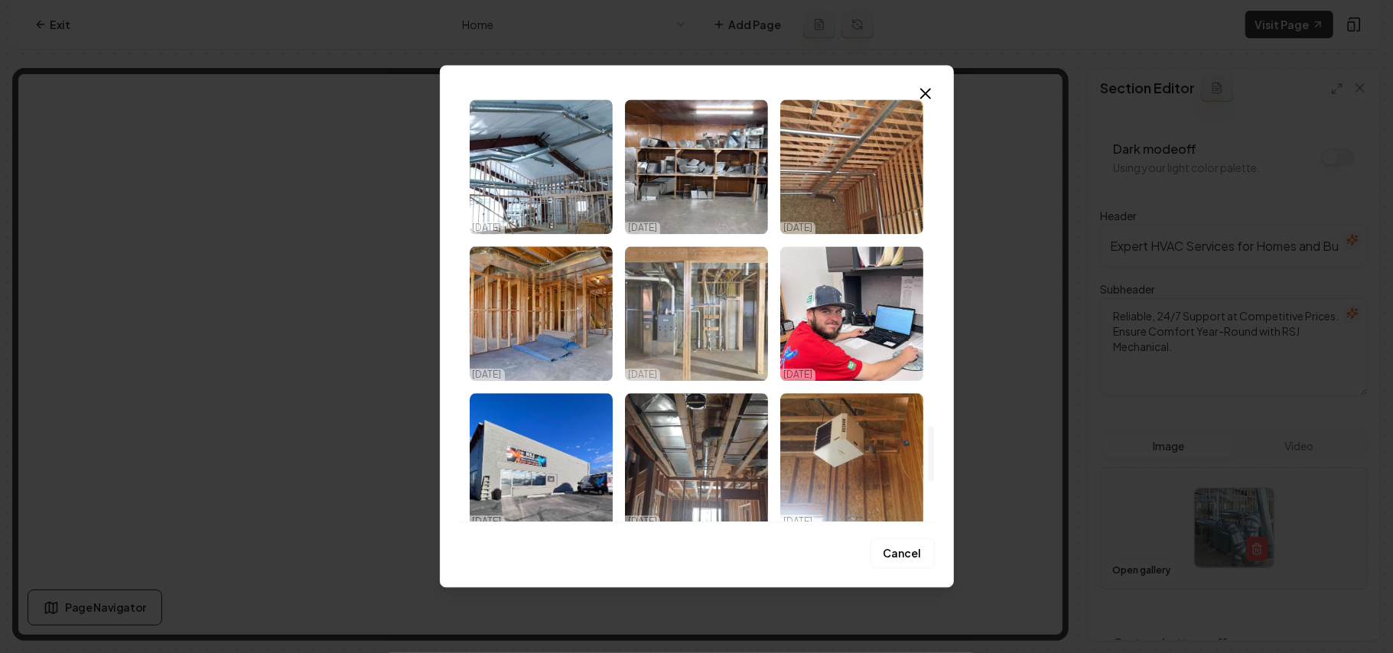
click at [679, 320] on img "Select image image_68deca595c7cd75eb894ba48.jpeg" at bounding box center [696, 313] width 143 height 135
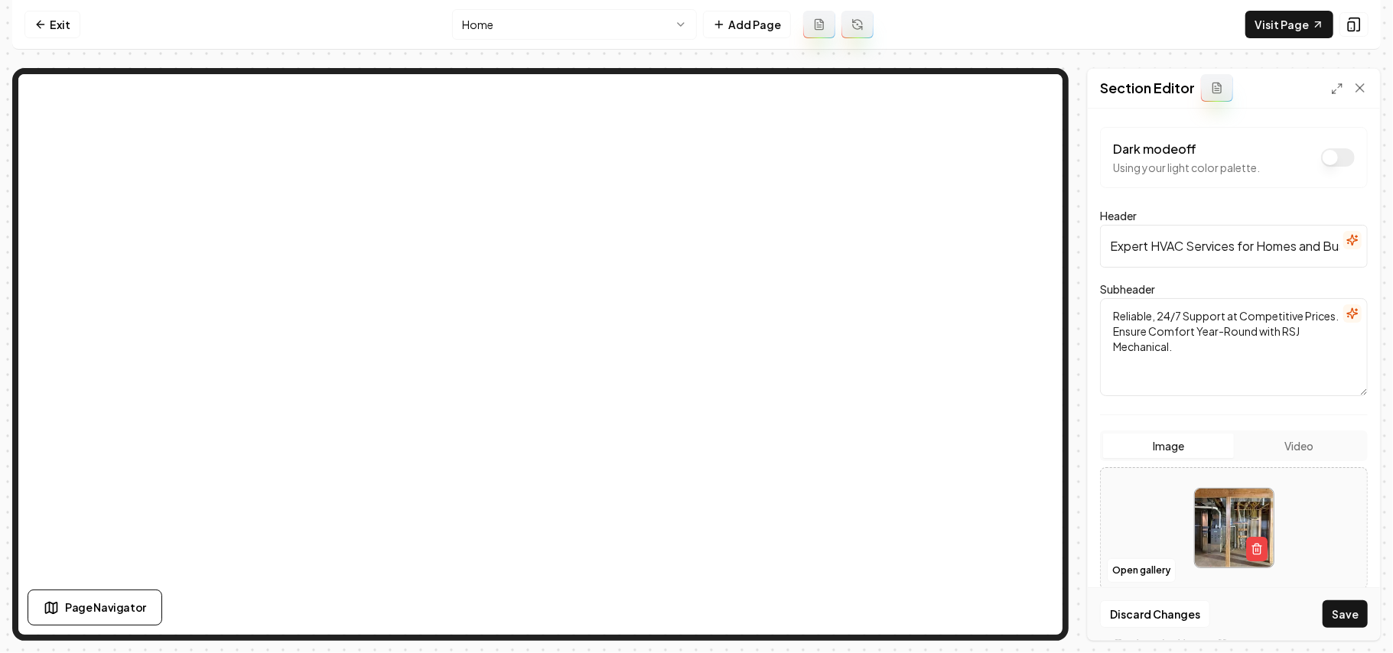
click at [679, 605] on button "Save" at bounding box center [1345, 615] width 45 height 28
click at [679, 565] on button "Open gallery" at bounding box center [1141, 571] width 69 height 24
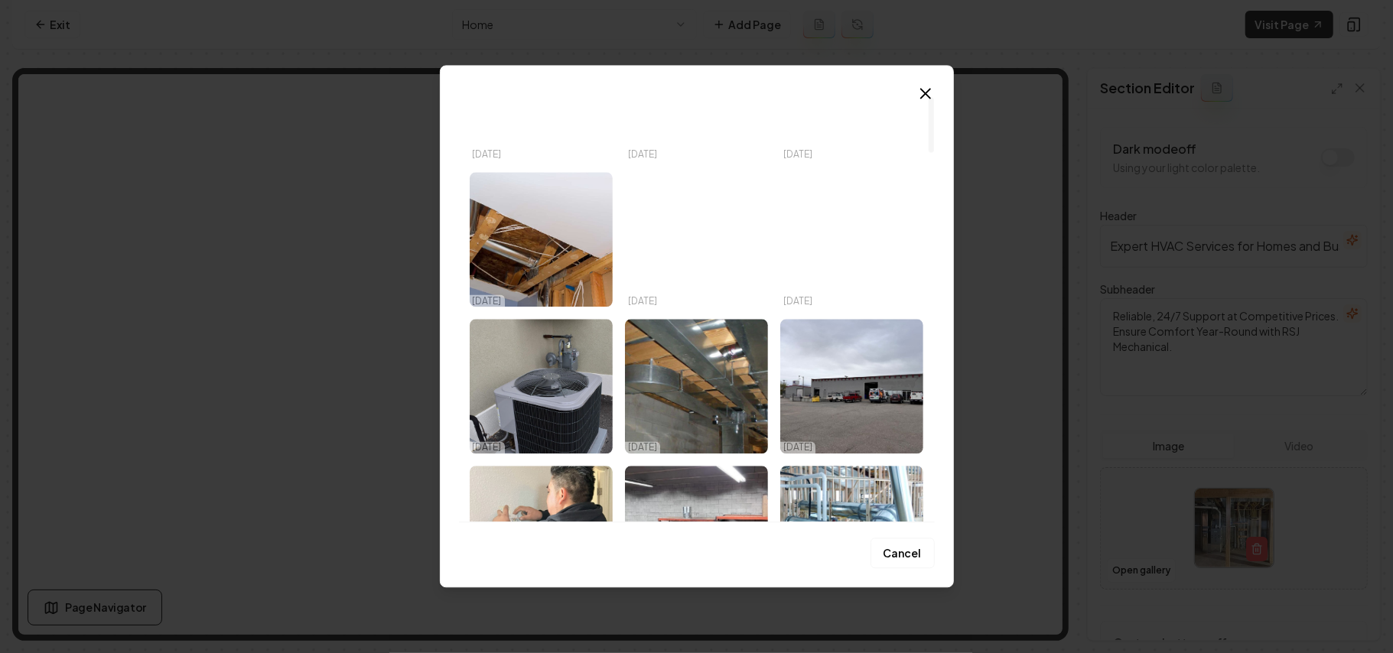
scroll to position [2850, 0]
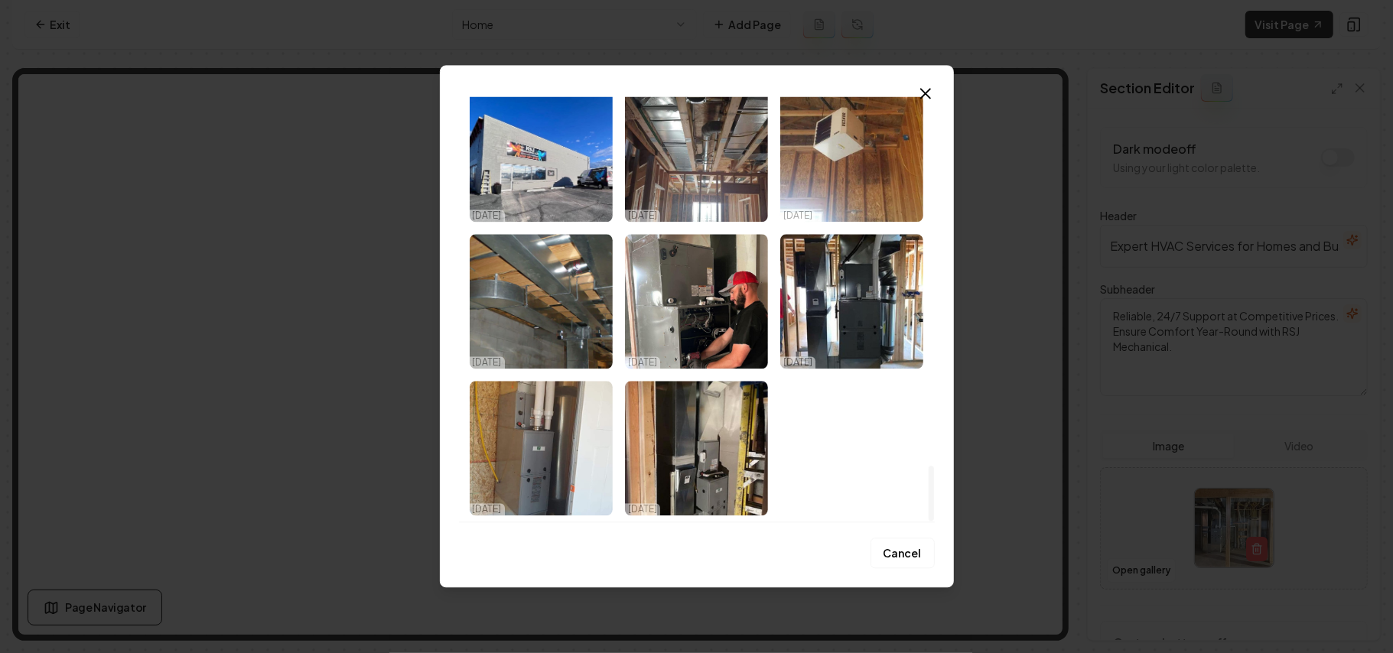
drag, startPoint x: 932, startPoint y: 117, endPoint x: 937, endPoint y: 620, distance: 502.8
click at [679, 521] on div at bounding box center [931, 493] width 5 height 55
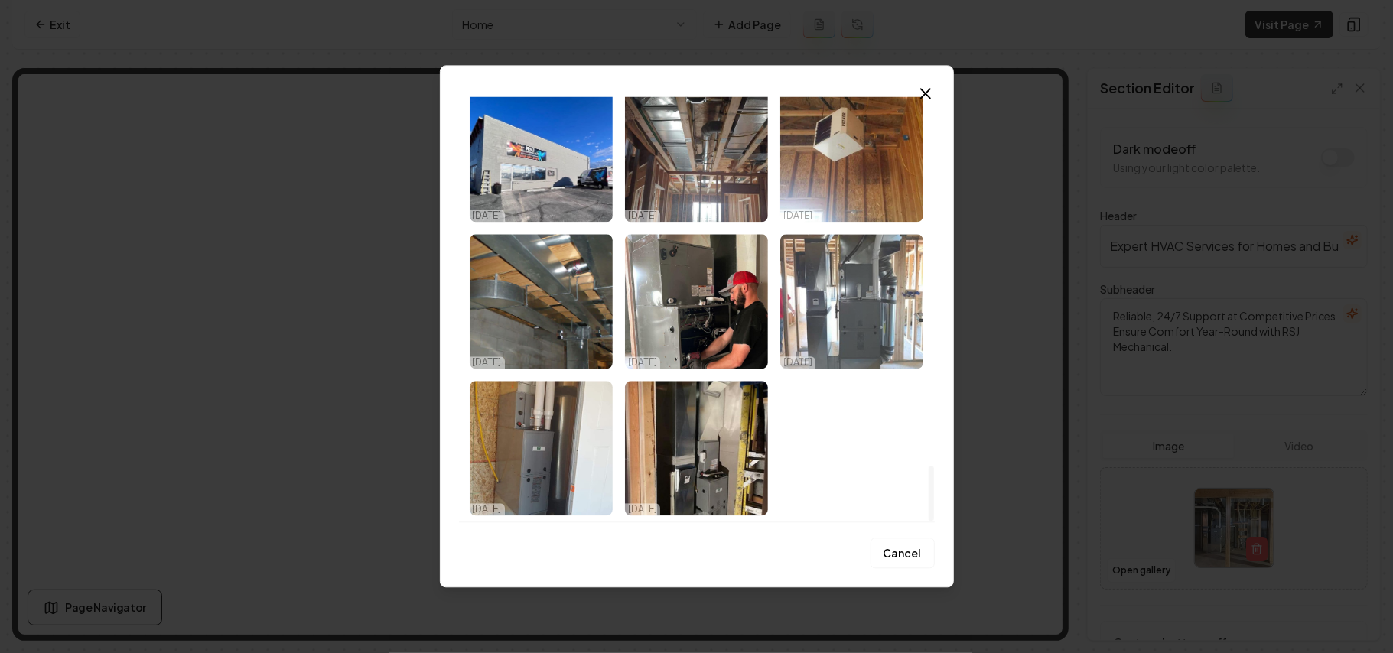
click at [679, 295] on img "Select image image_68deca595c7cd75eb894b866.jpeg" at bounding box center [852, 301] width 143 height 135
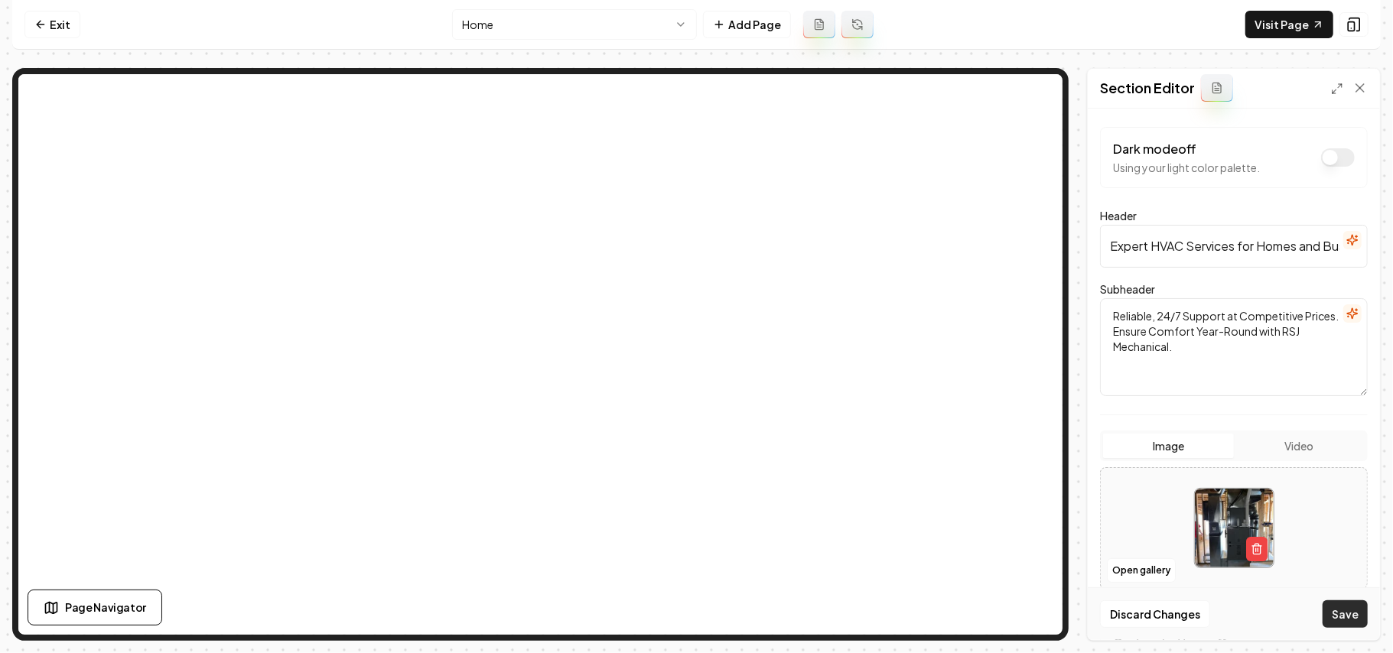
click at [679, 622] on button "Save" at bounding box center [1345, 615] width 45 height 28
click at [679, 577] on button "Open gallery" at bounding box center [1141, 571] width 69 height 24
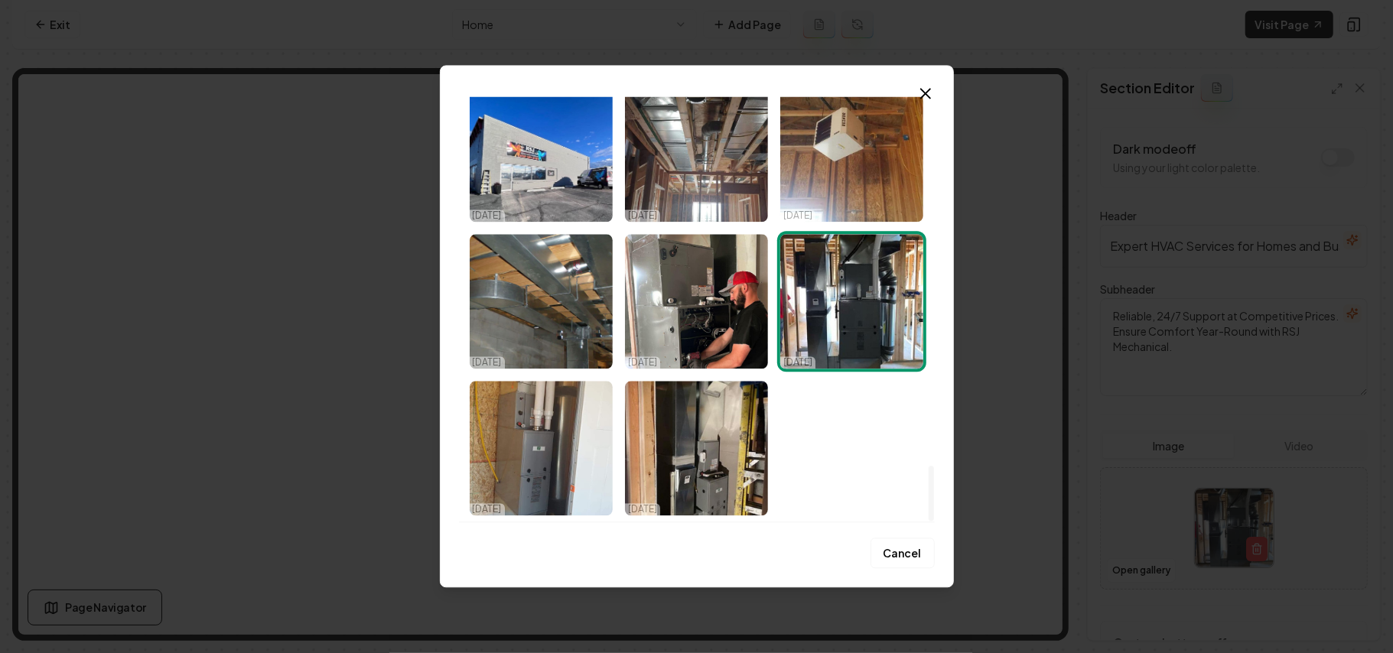
drag, startPoint x: 934, startPoint y: 117, endPoint x: 917, endPoint y: 658, distance: 541.3
click at [679, 521] on div at bounding box center [931, 493] width 5 height 55
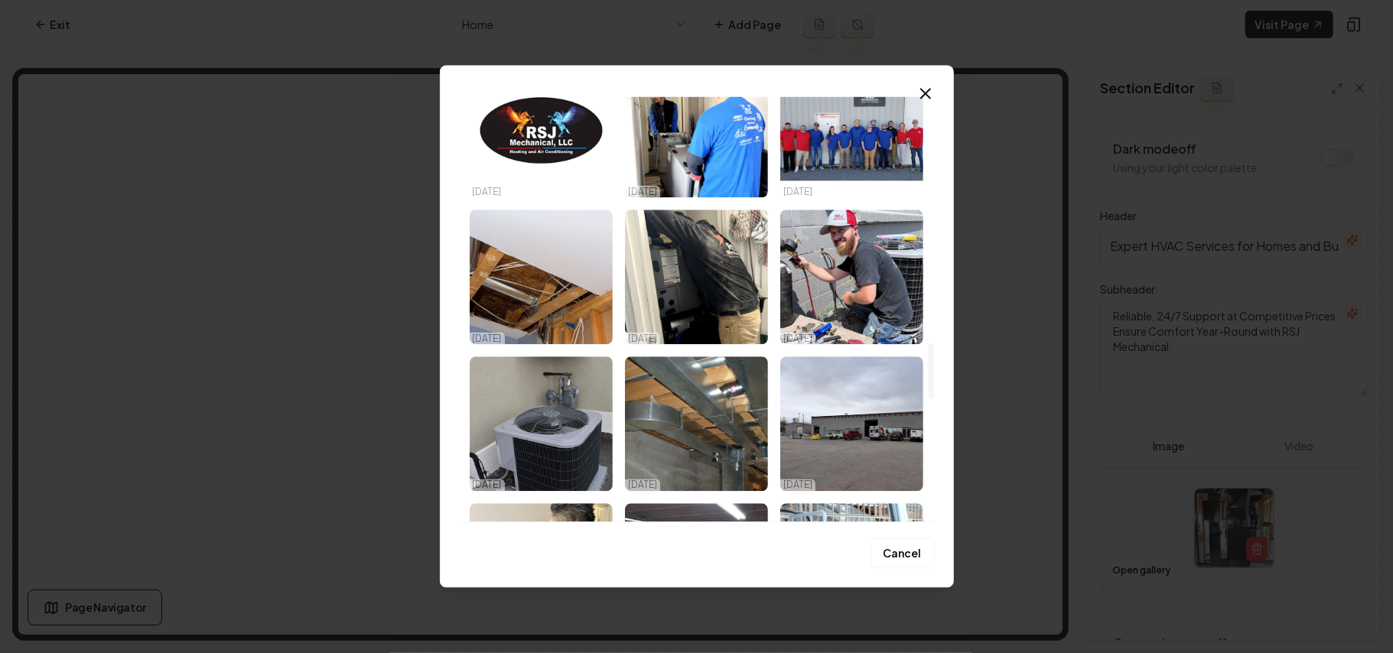
scroll to position [1829, 0]
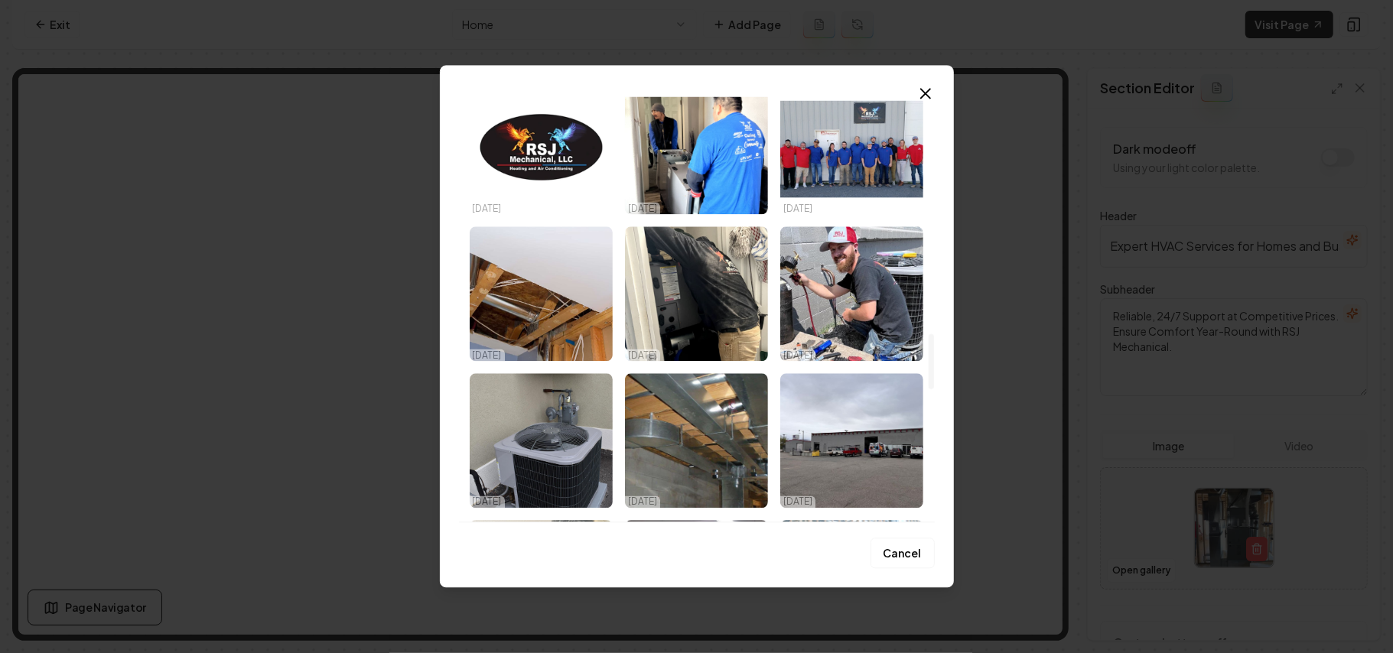
click at [679, 404] on img "Select image image_68deca595c7cd75eb894bab1.jpeg" at bounding box center [696, 440] width 143 height 135
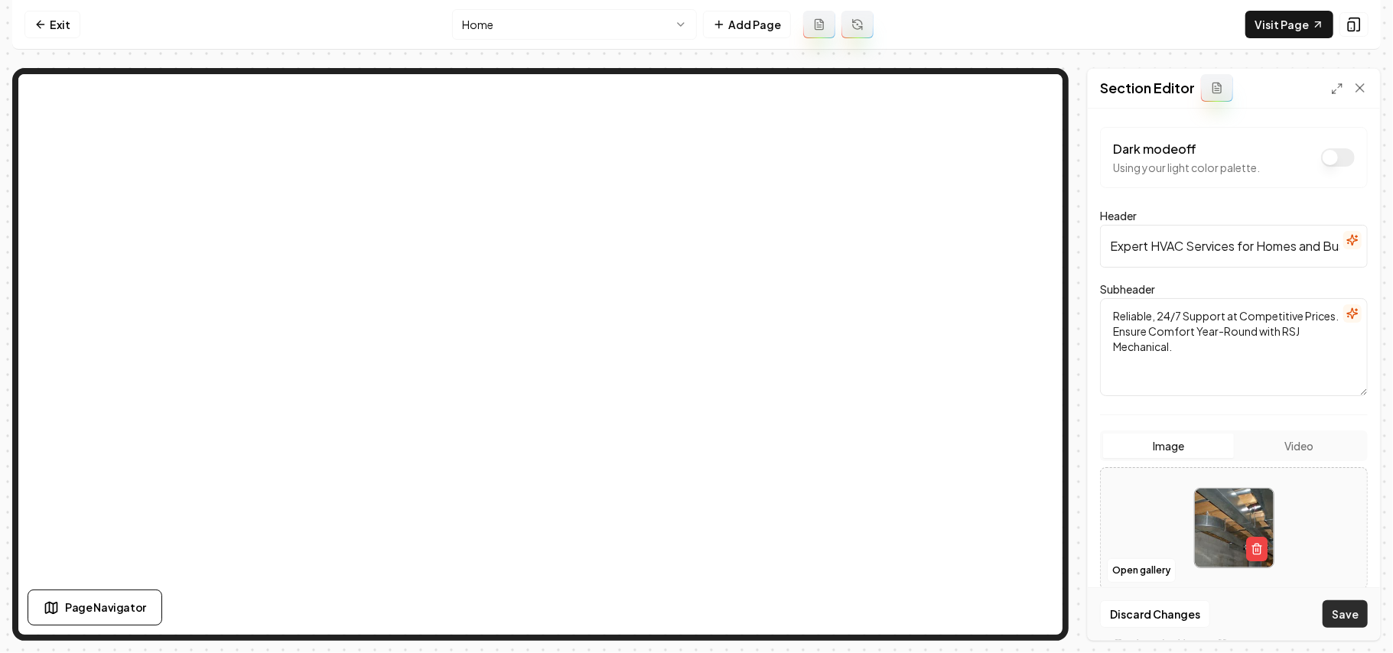
click at [679, 616] on button "Save" at bounding box center [1345, 615] width 45 height 28
click at [679, 569] on button "Open gallery" at bounding box center [1141, 571] width 69 height 24
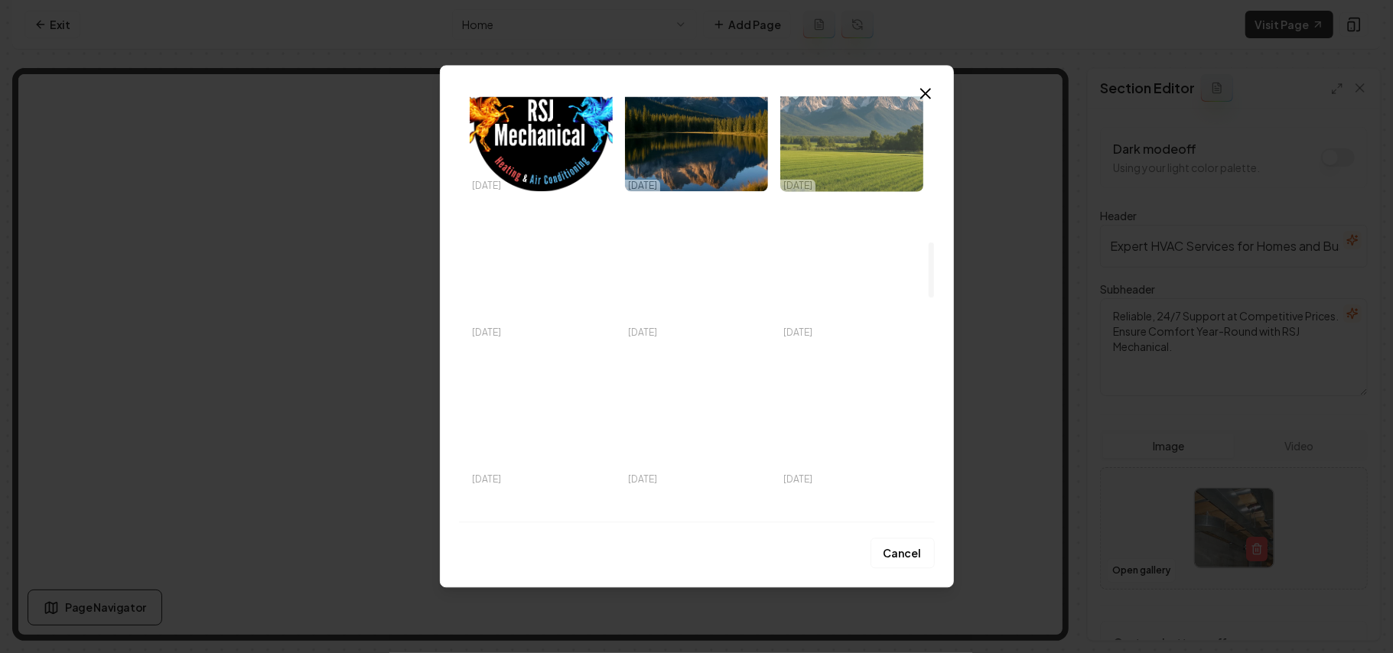
scroll to position [1122, 0]
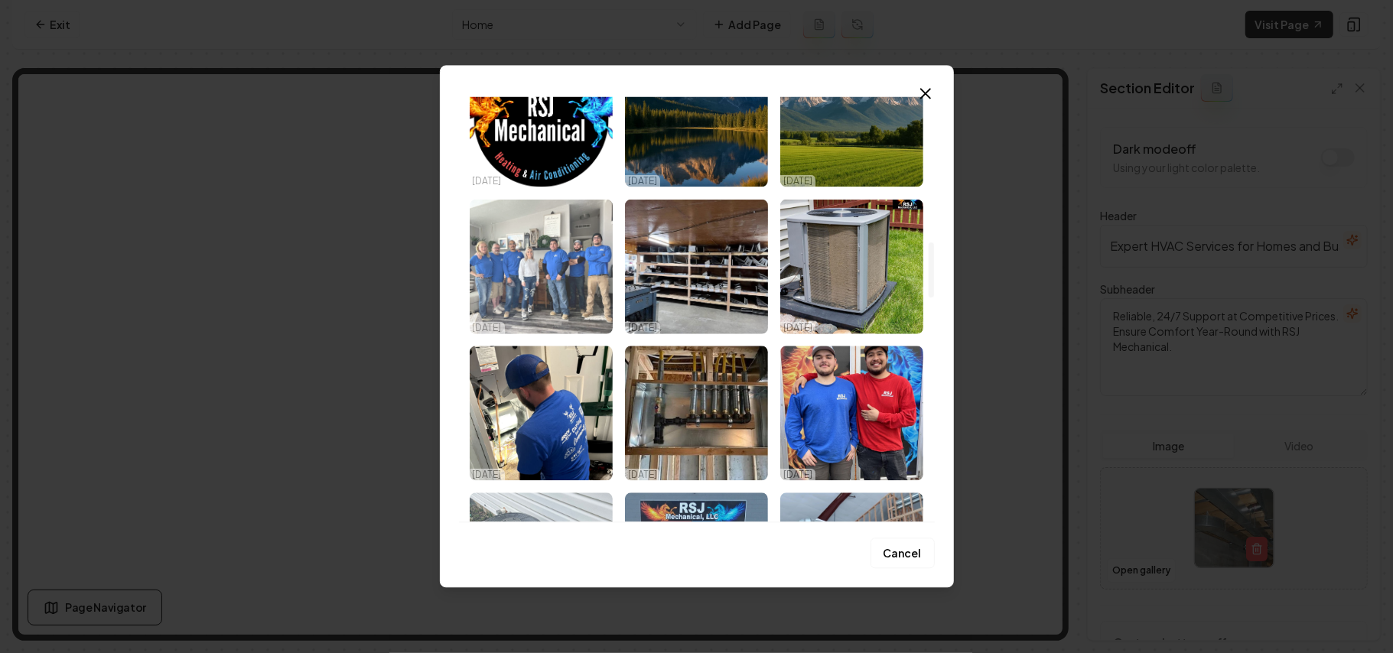
click at [496, 275] on img "Select image image_68deca5a5c7cd75eb894c1df.jpeg" at bounding box center [541, 266] width 143 height 135
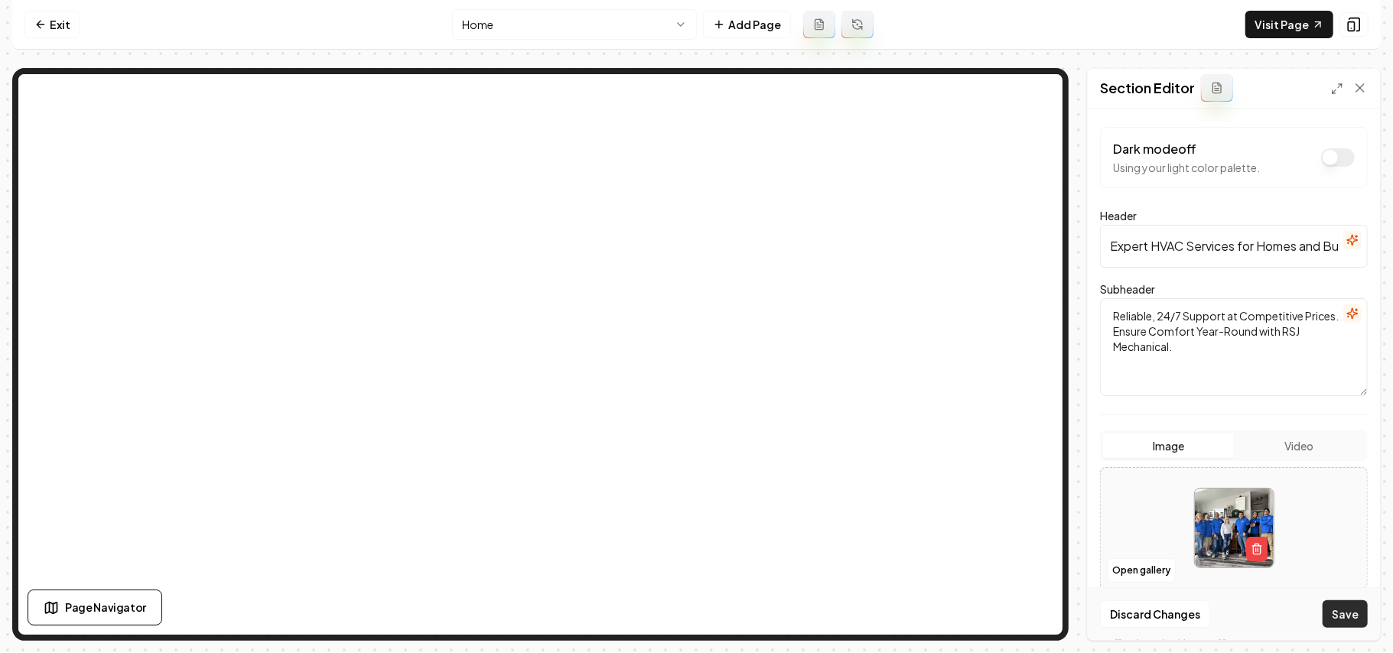
click at [679, 609] on button "Save" at bounding box center [1345, 615] width 45 height 28
click at [679, 568] on button "Open gallery" at bounding box center [1141, 571] width 69 height 24
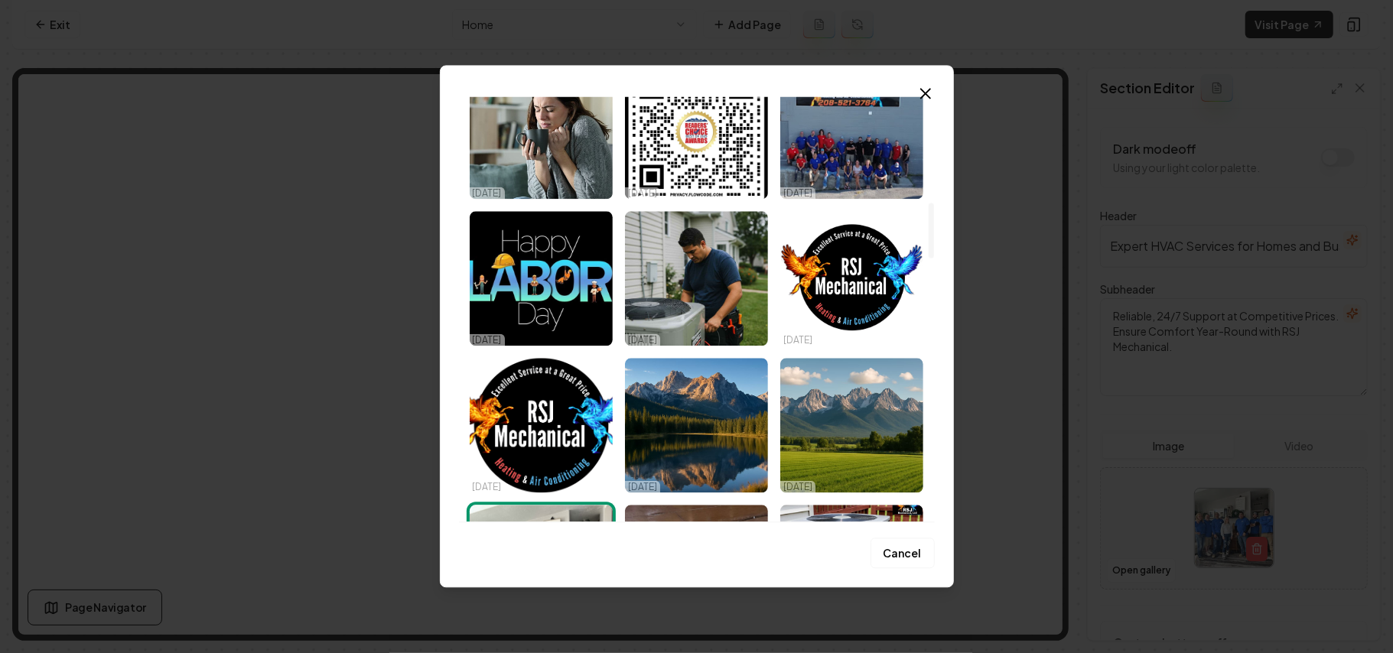
scroll to position [1224, 0]
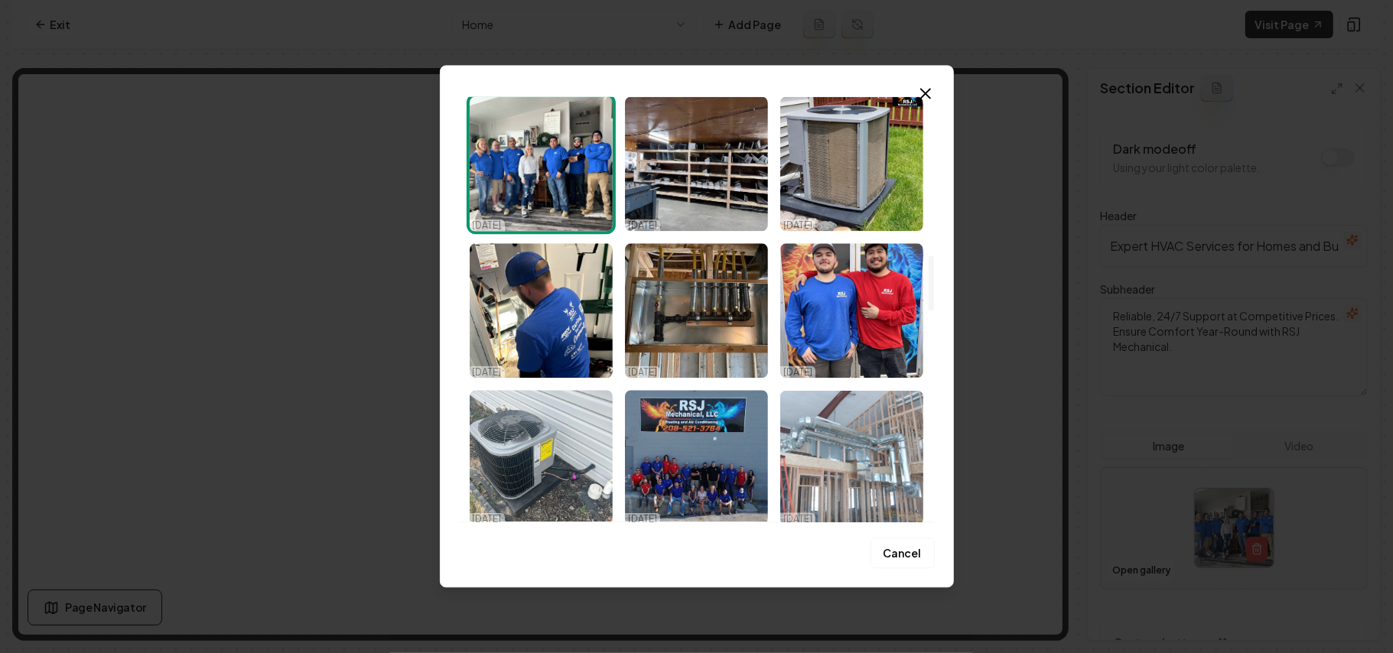
click at [679, 455] on img "Select image image_68deca595c7cd75eb894bc7d.jpeg" at bounding box center [852, 457] width 143 height 135
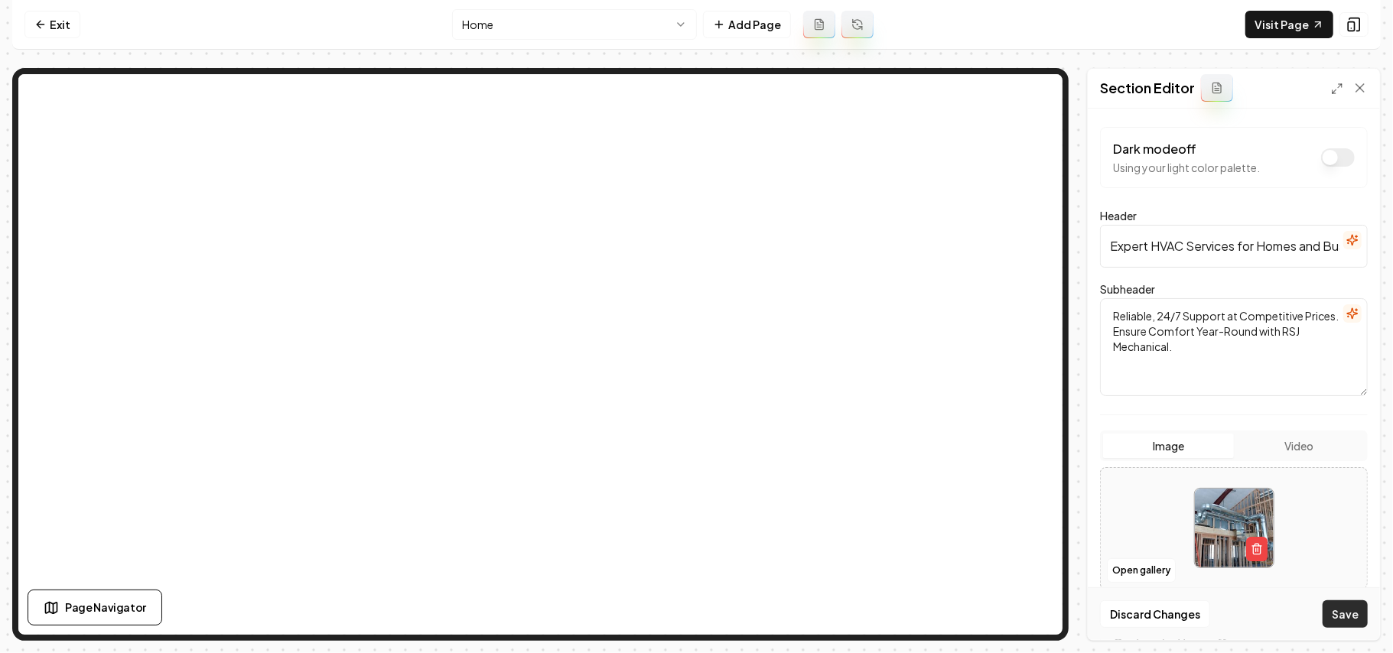
click at [679, 609] on button "Save" at bounding box center [1345, 615] width 45 height 28
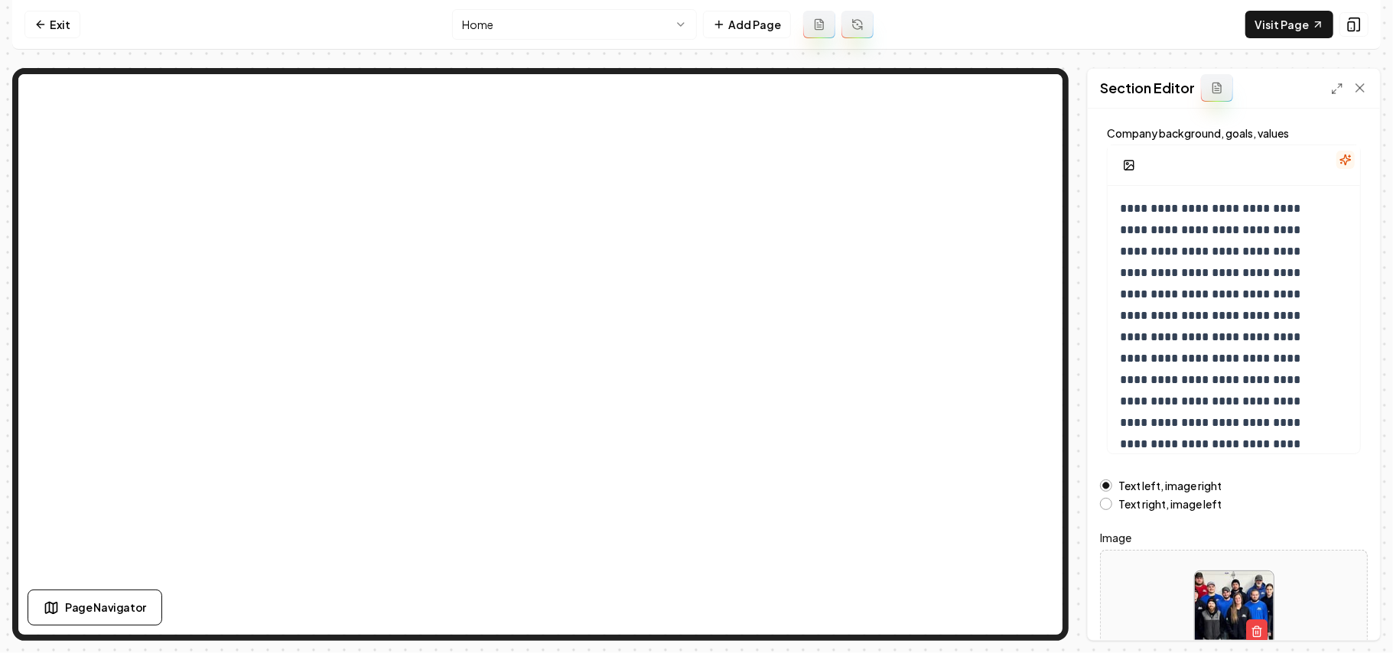
scroll to position [174, 0]
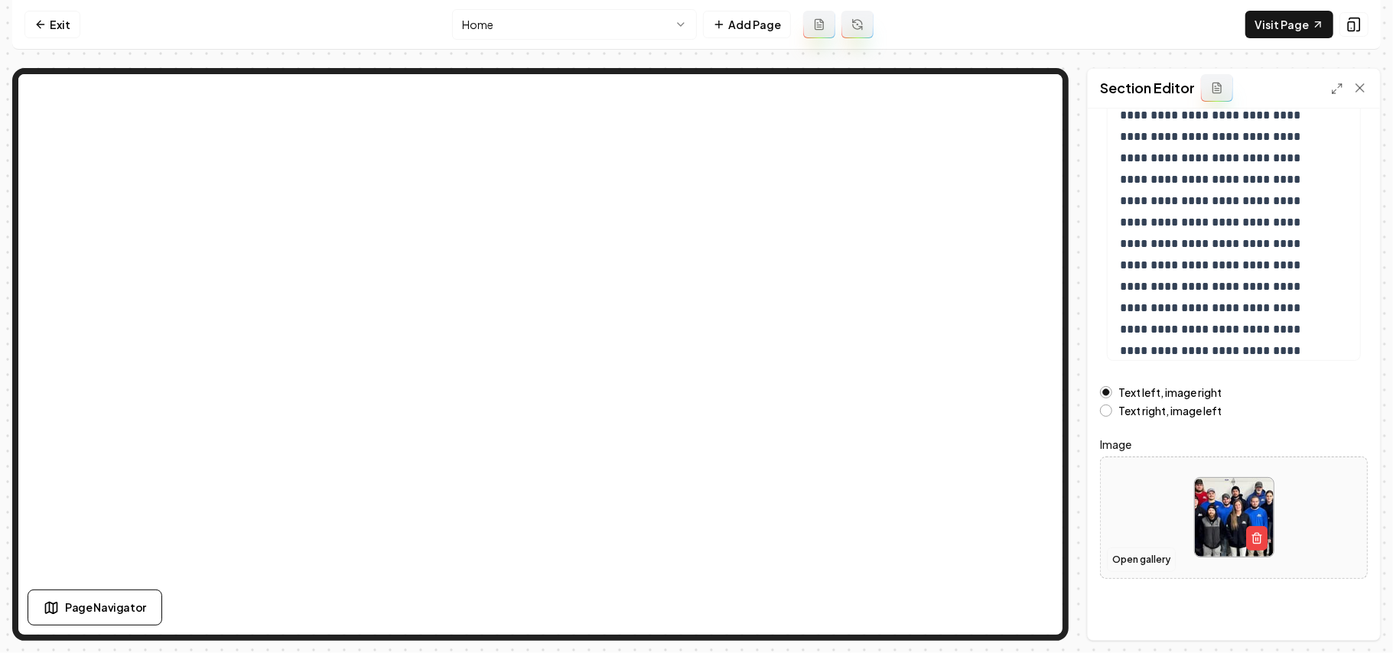
click at [679, 560] on button "Open gallery" at bounding box center [1141, 560] width 69 height 24
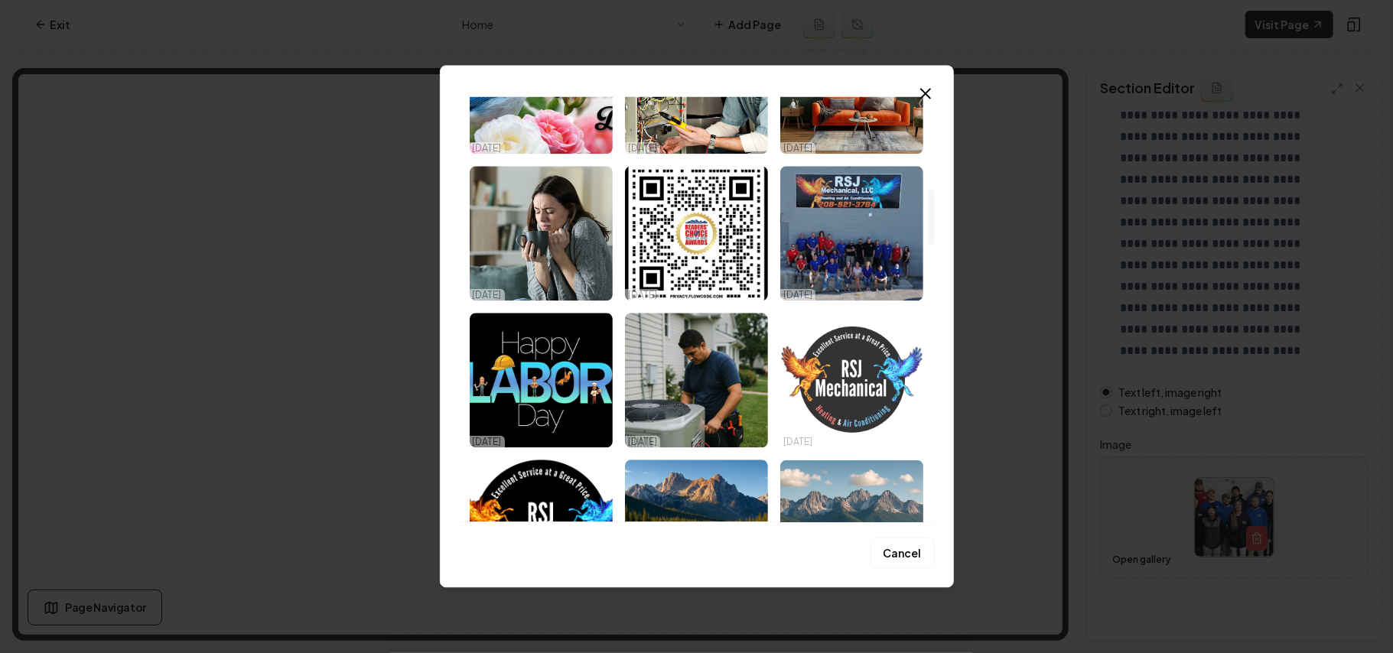
scroll to position [1020, 0]
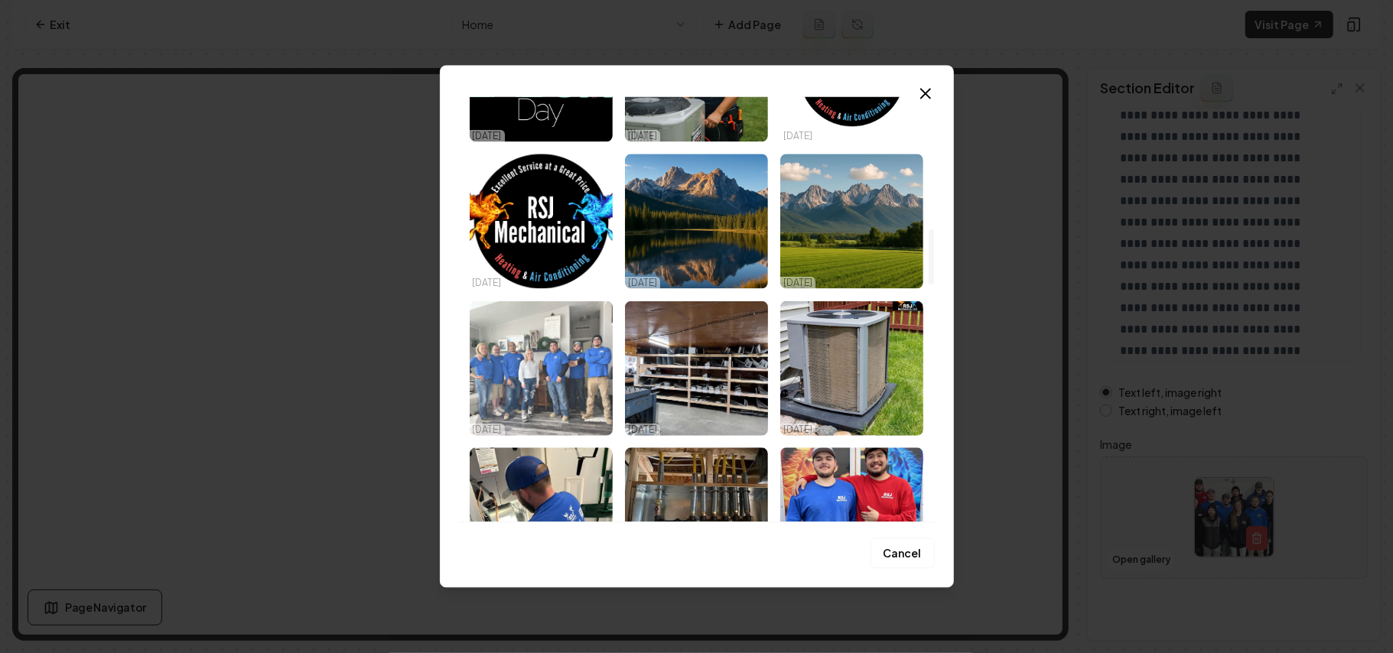
click at [546, 364] on img "Select image image_68deca5a5c7cd75eb894c1df.jpeg" at bounding box center [541, 368] width 143 height 135
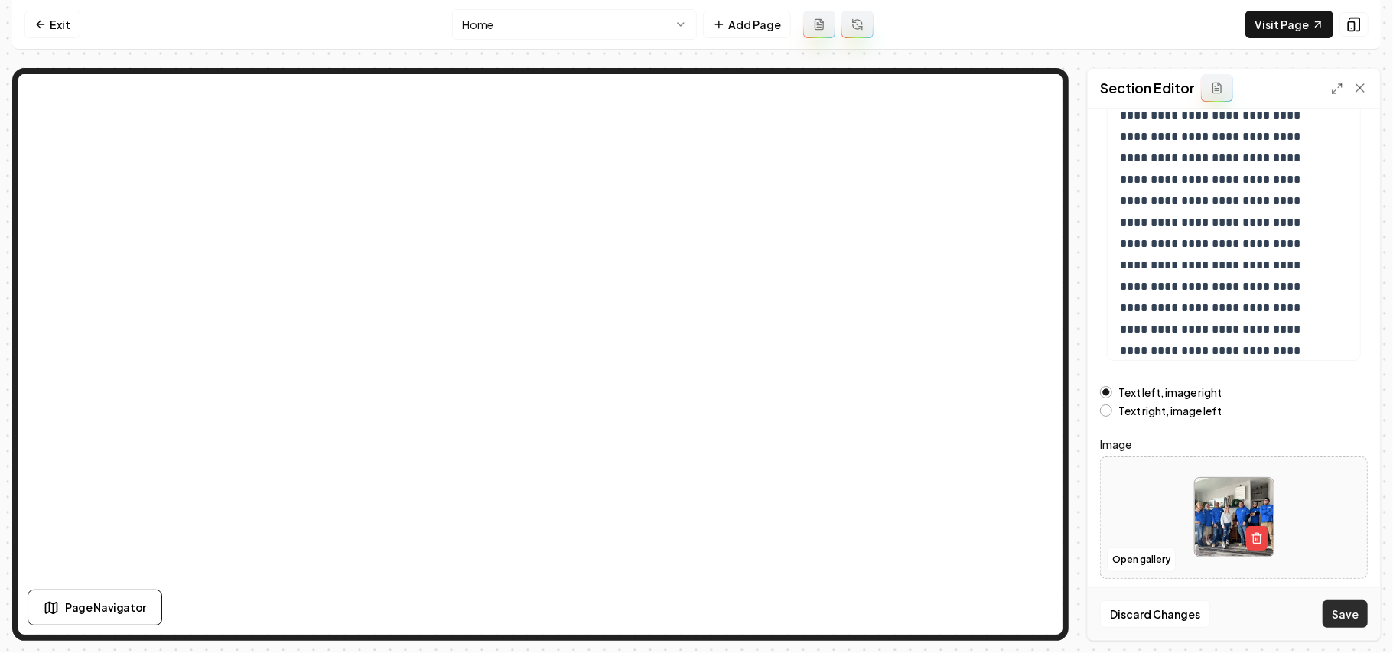
click at [679, 604] on button "Save" at bounding box center [1345, 615] width 45 height 28
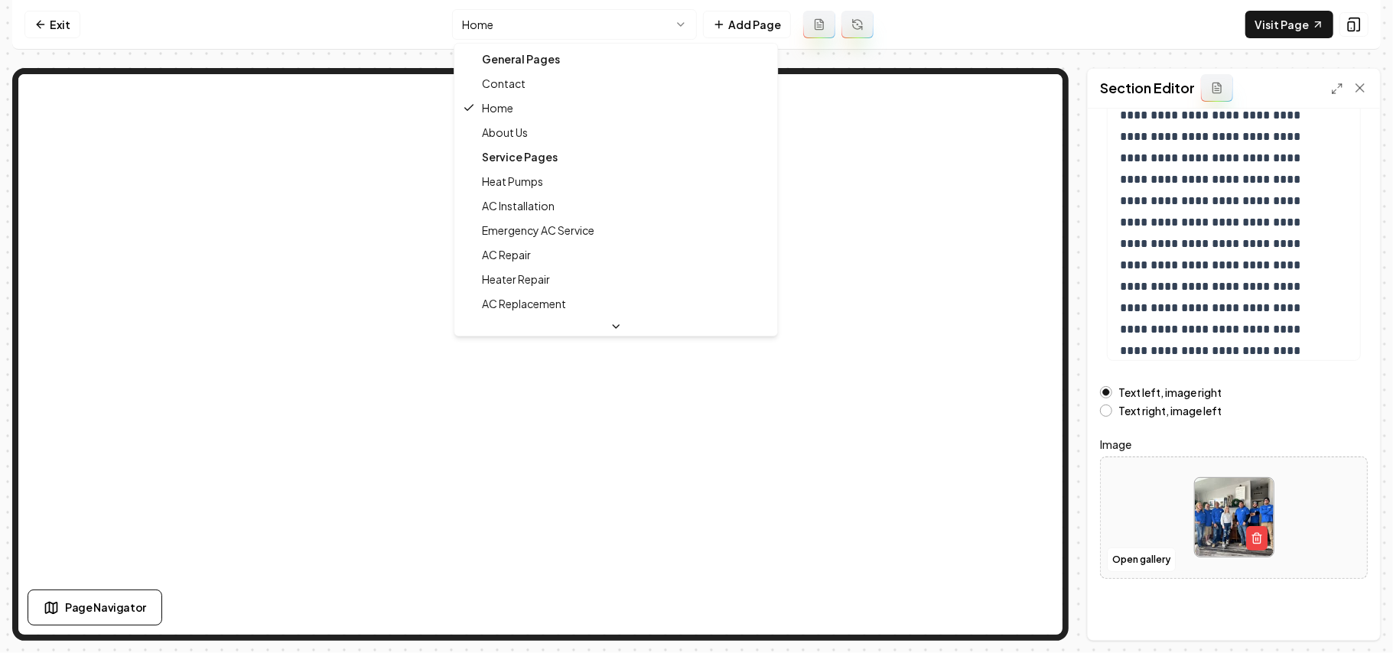
click at [519, 26] on html "**********" at bounding box center [696, 326] width 1393 height 653
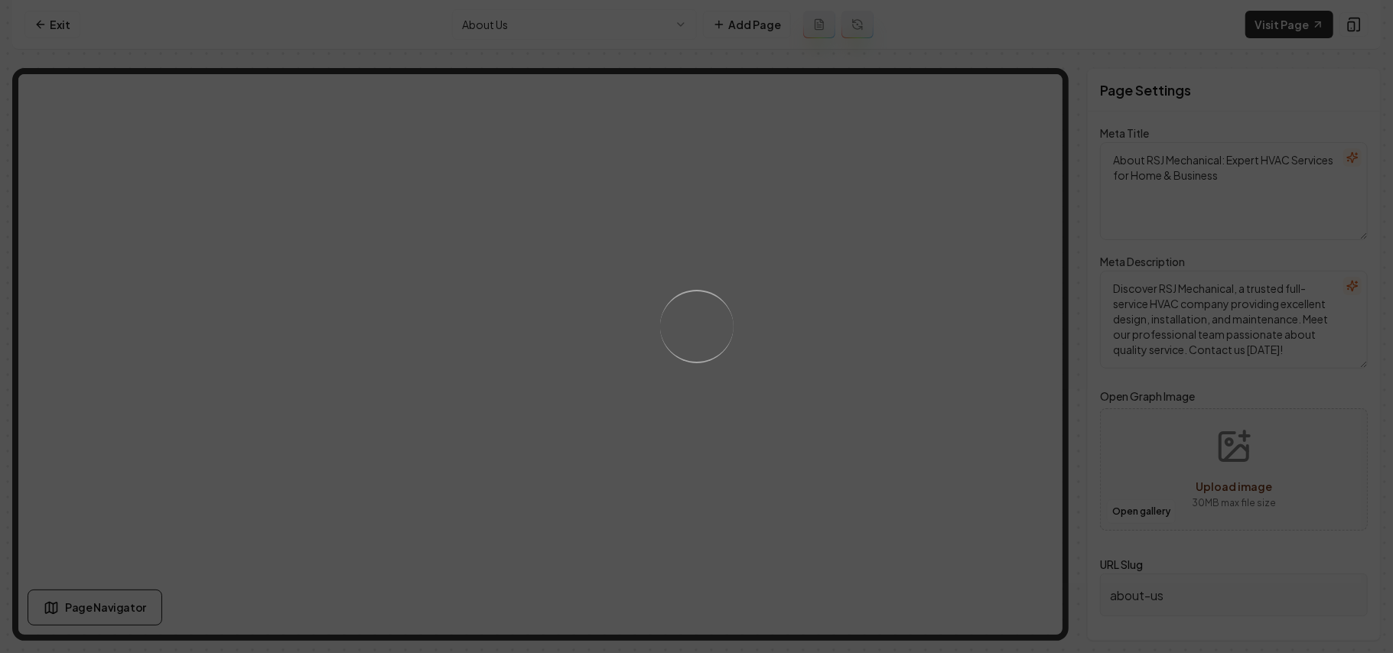
click at [679, 390] on div "Loading..." at bounding box center [696, 326] width 1393 height 653
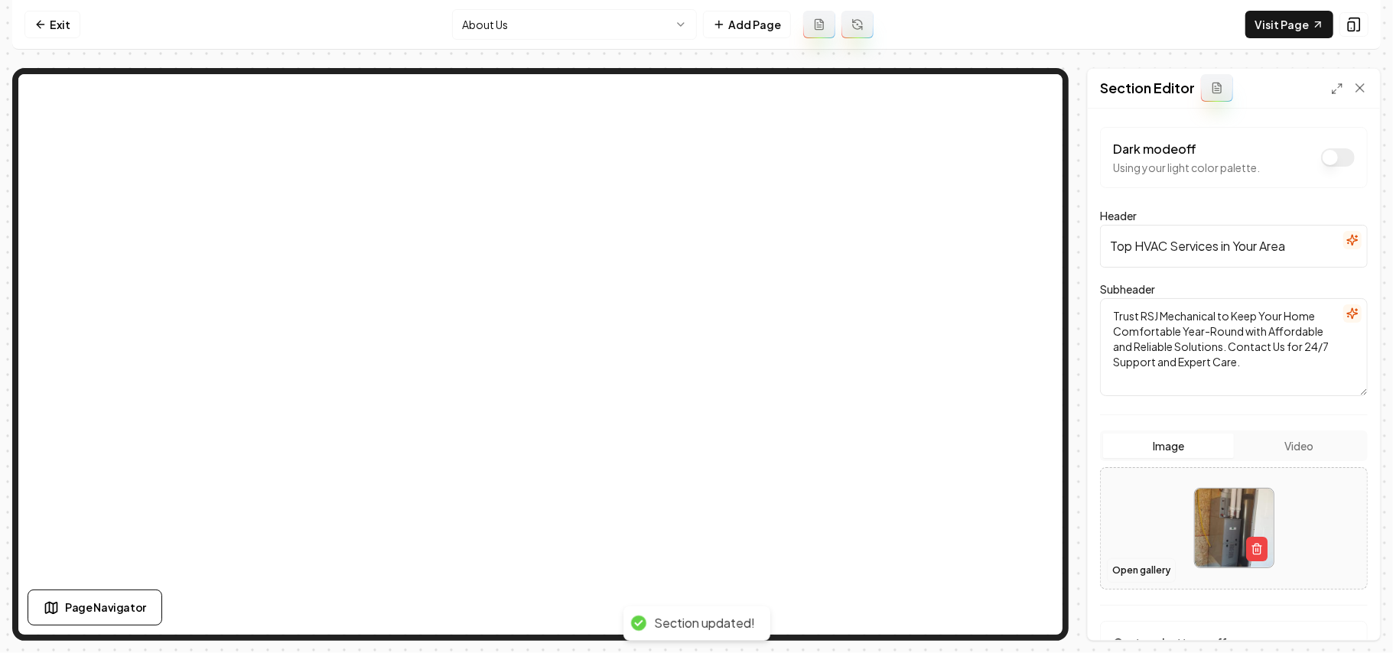
click at [679, 564] on button "Open gallery" at bounding box center [1141, 571] width 69 height 24
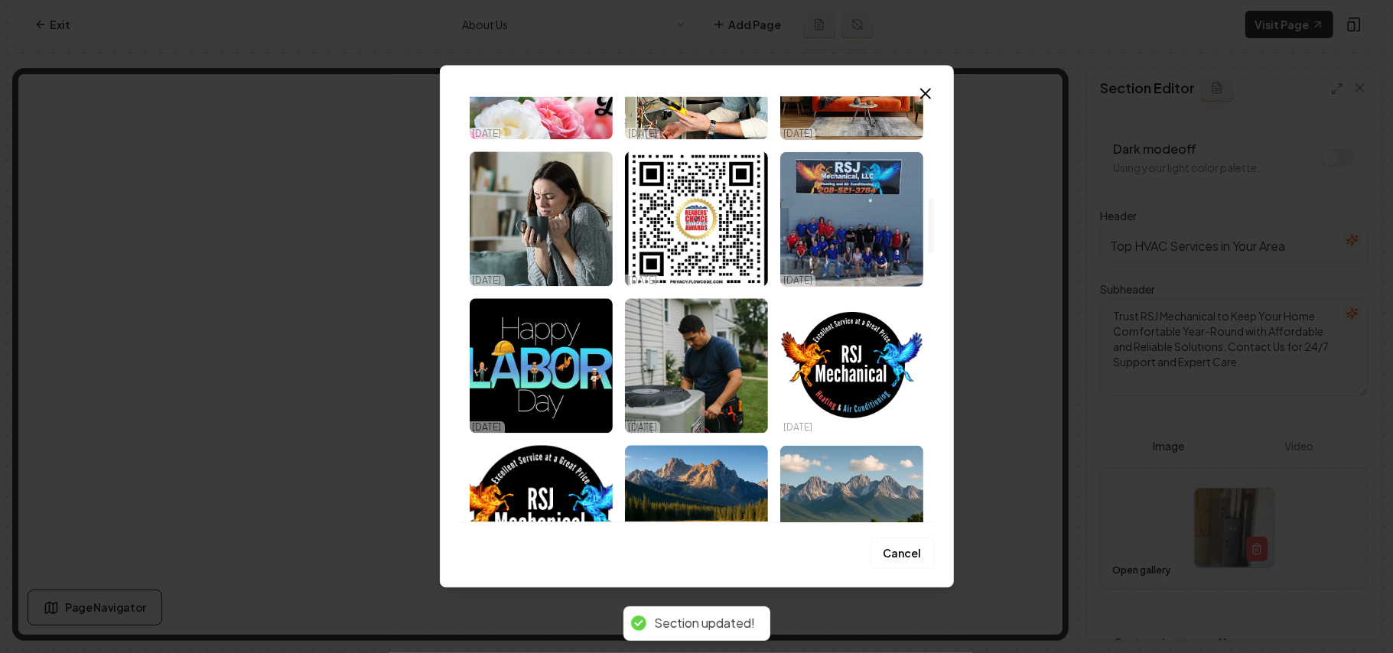
scroll to position [1020, 0]
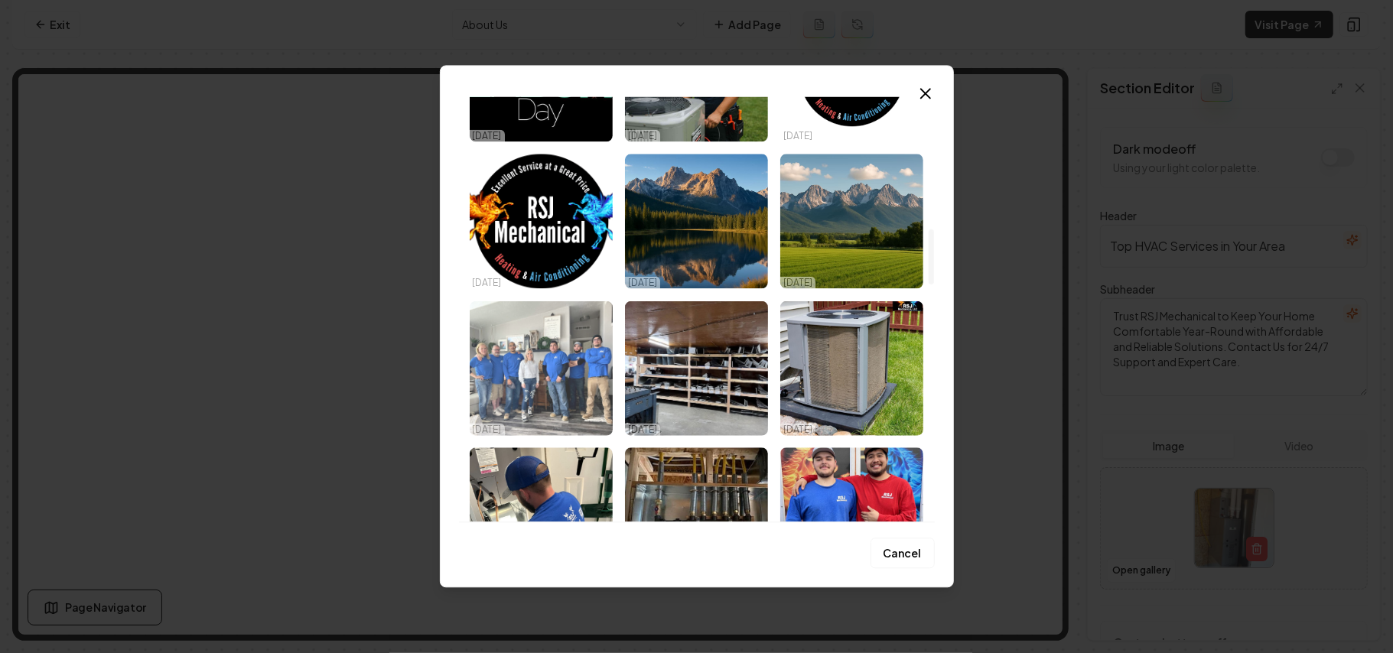
click at [548, 380] on img "Select image image_68deca5a5c7cd75eb894c1df.jpeg" at bounding box center [541, 368] width 143 height 135
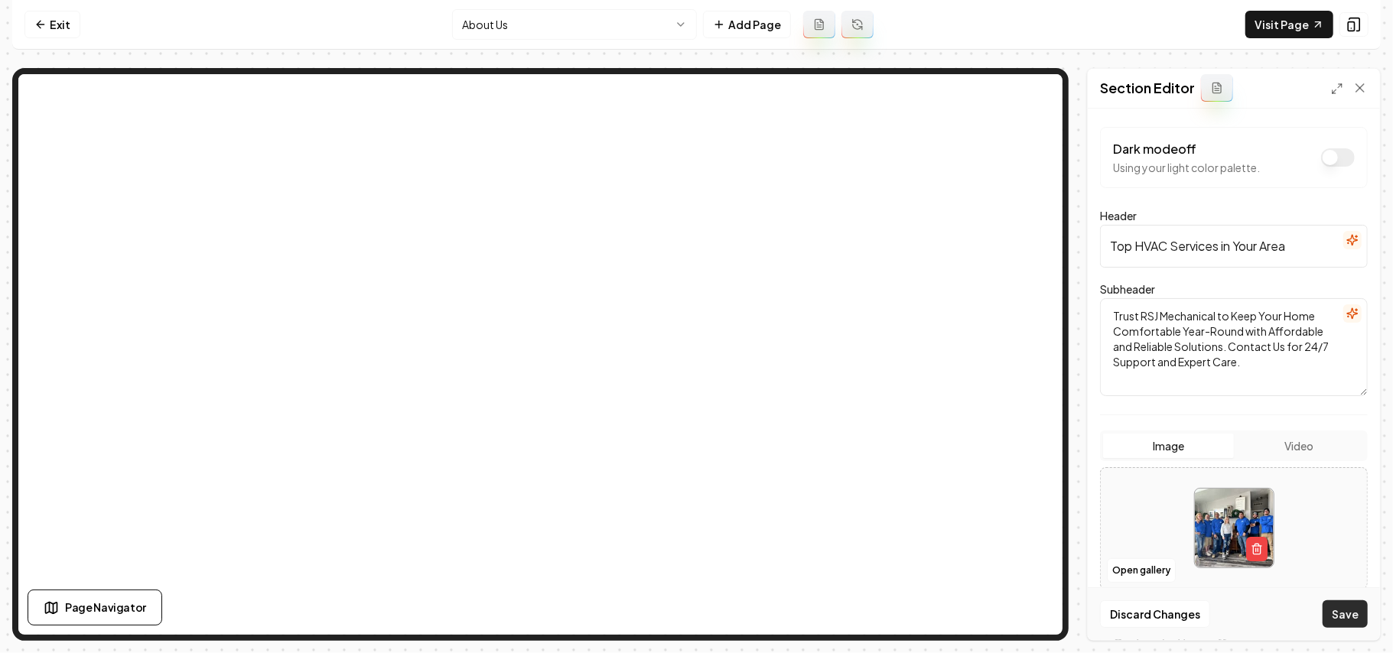
click at [679, 603] on button "Save" at bounding box center [1345, 615] width 45 height 28
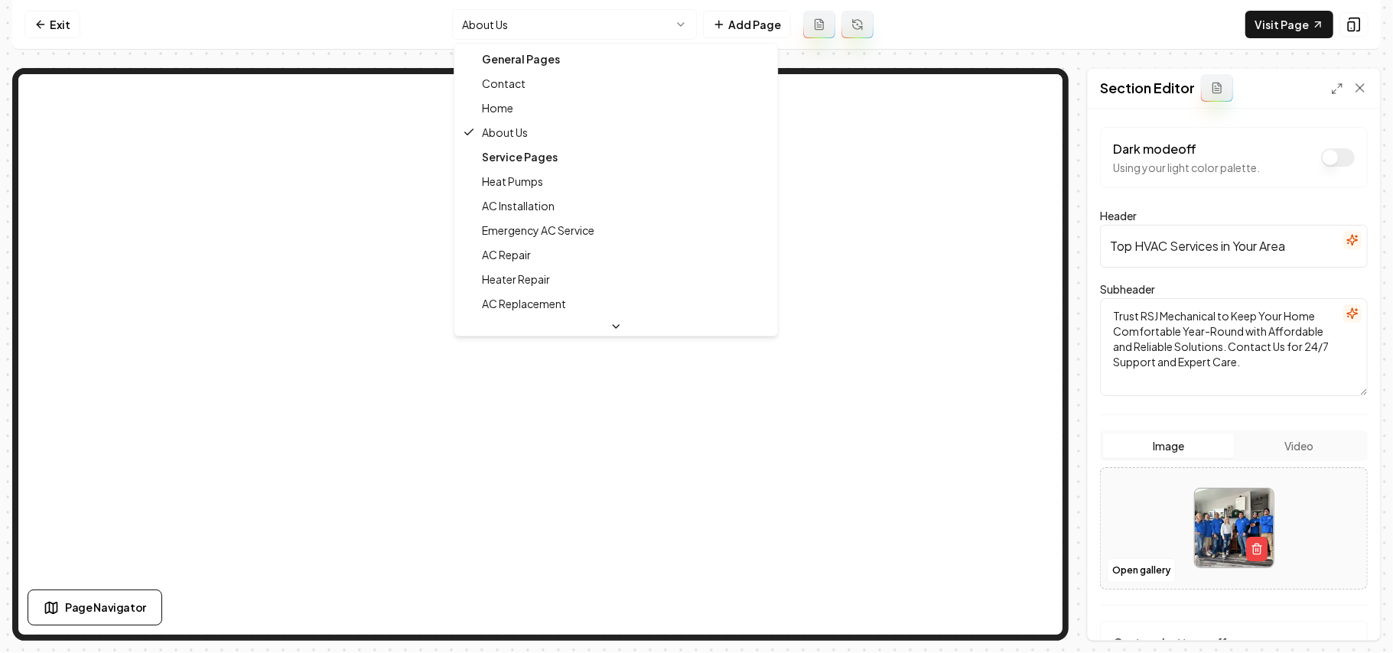
click at [530, 35] on html "Computer Required This feature is only available on a computer. Please switch t…" at bounding box center [696, 326] width 1393 height 653
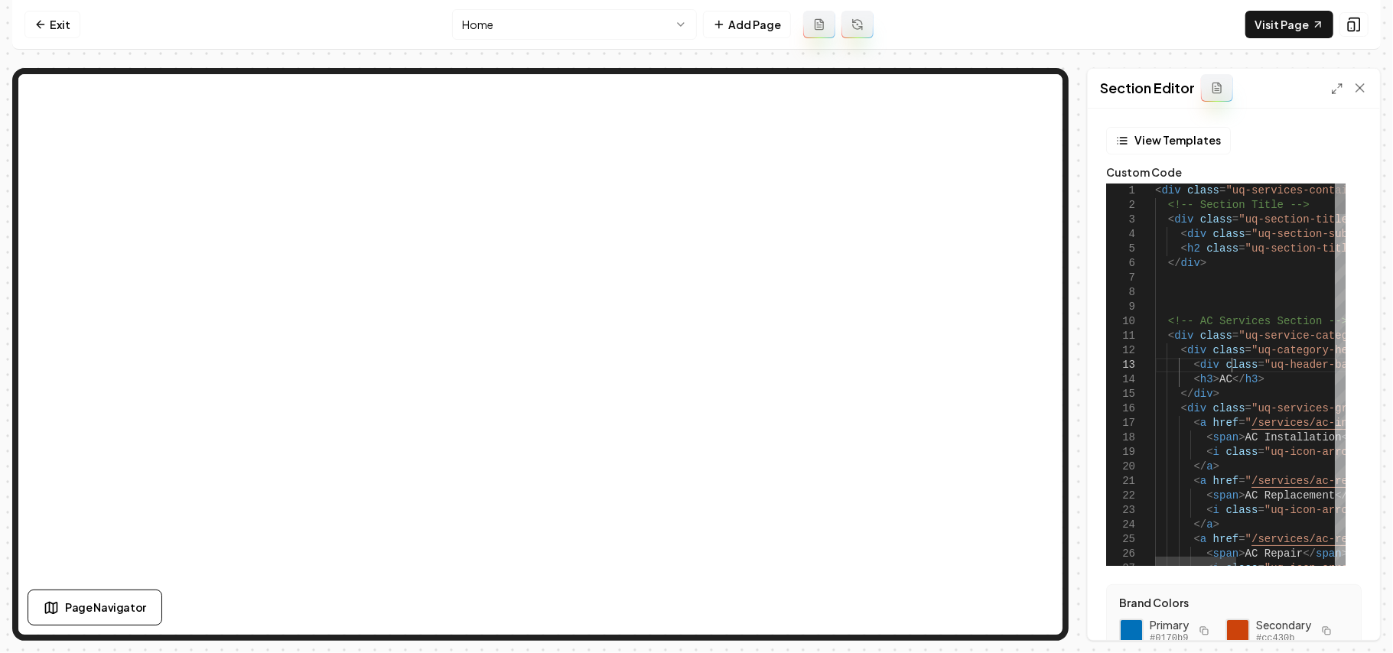
type textarea "**********"
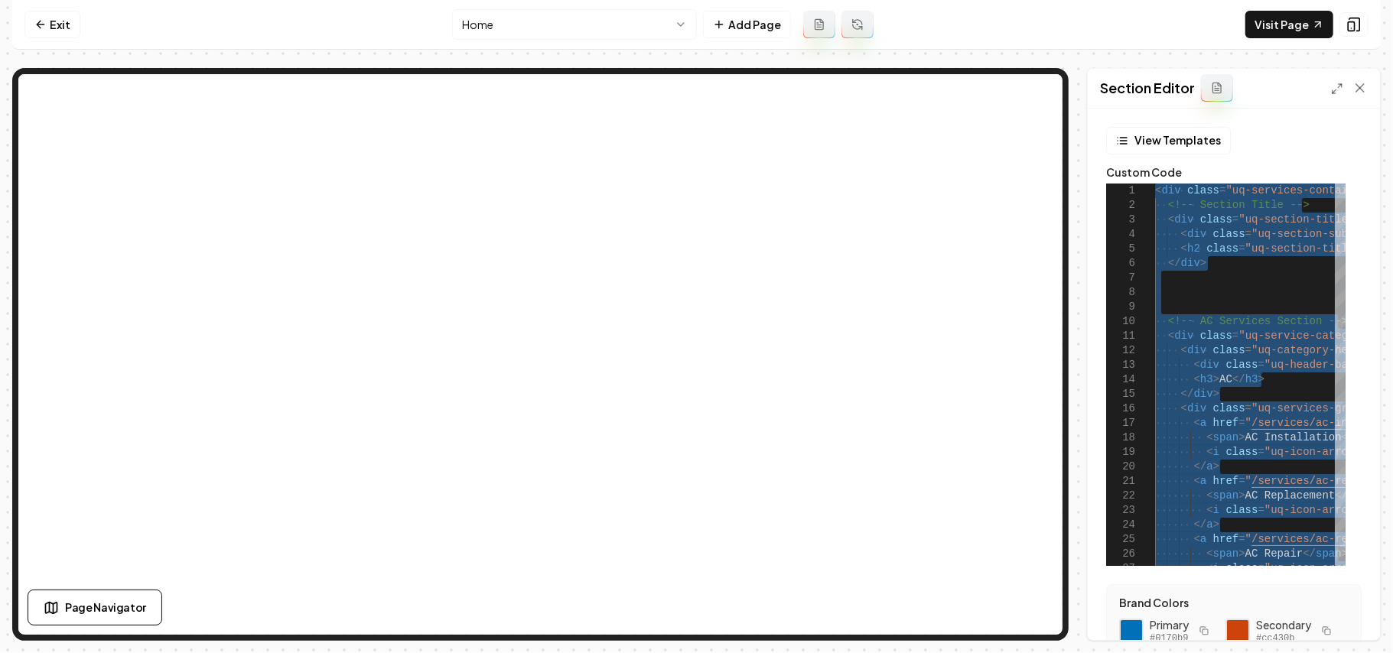
click at [591, 29] on html "Computer Required This feature is only available on a computer. Please switch t…" at bounding box center [696, 326] width 1393 height 653
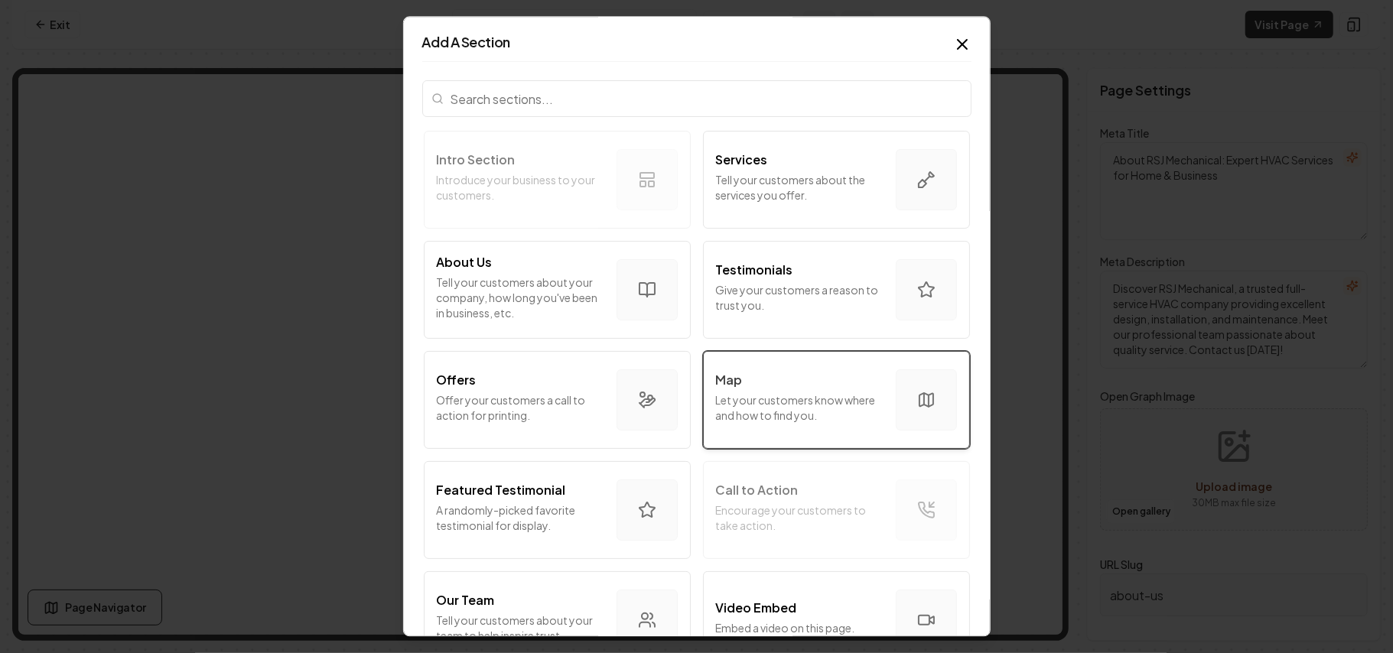
scroll to position [204, 0]
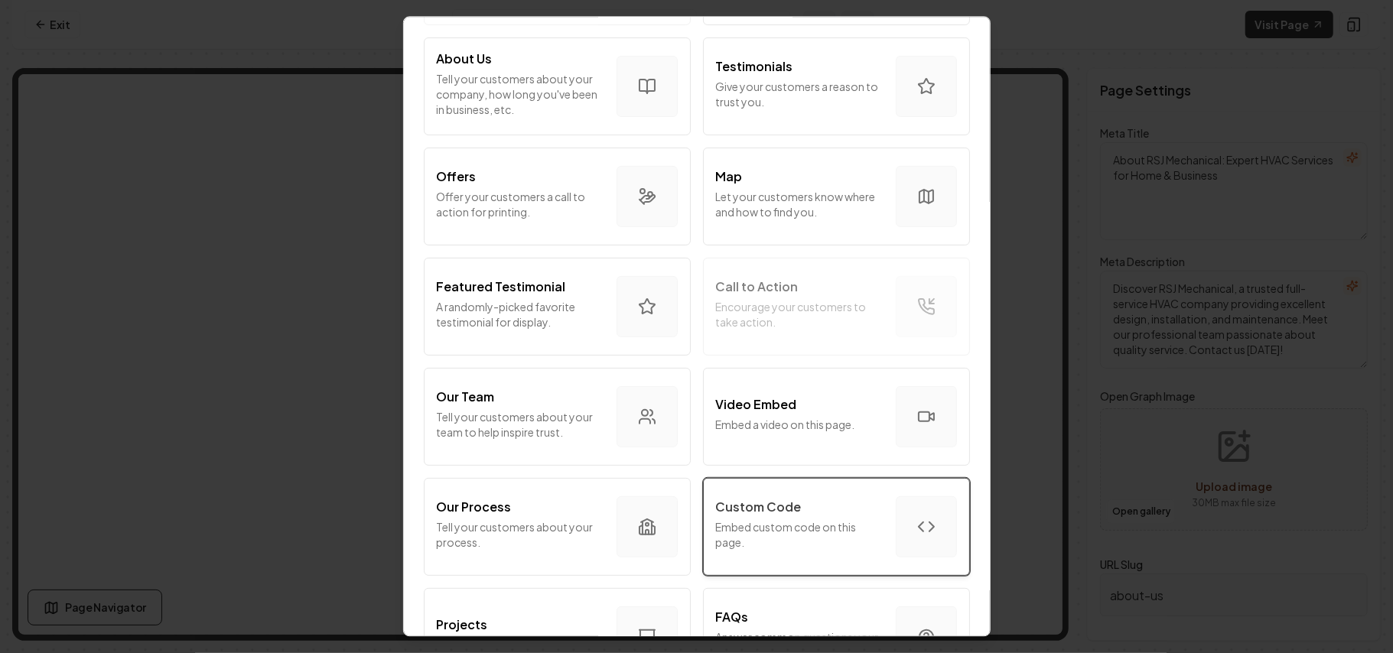
click at [679, 539] on p "Embed custom code on this page." at bounding box center [800, 535] width 168 height 31
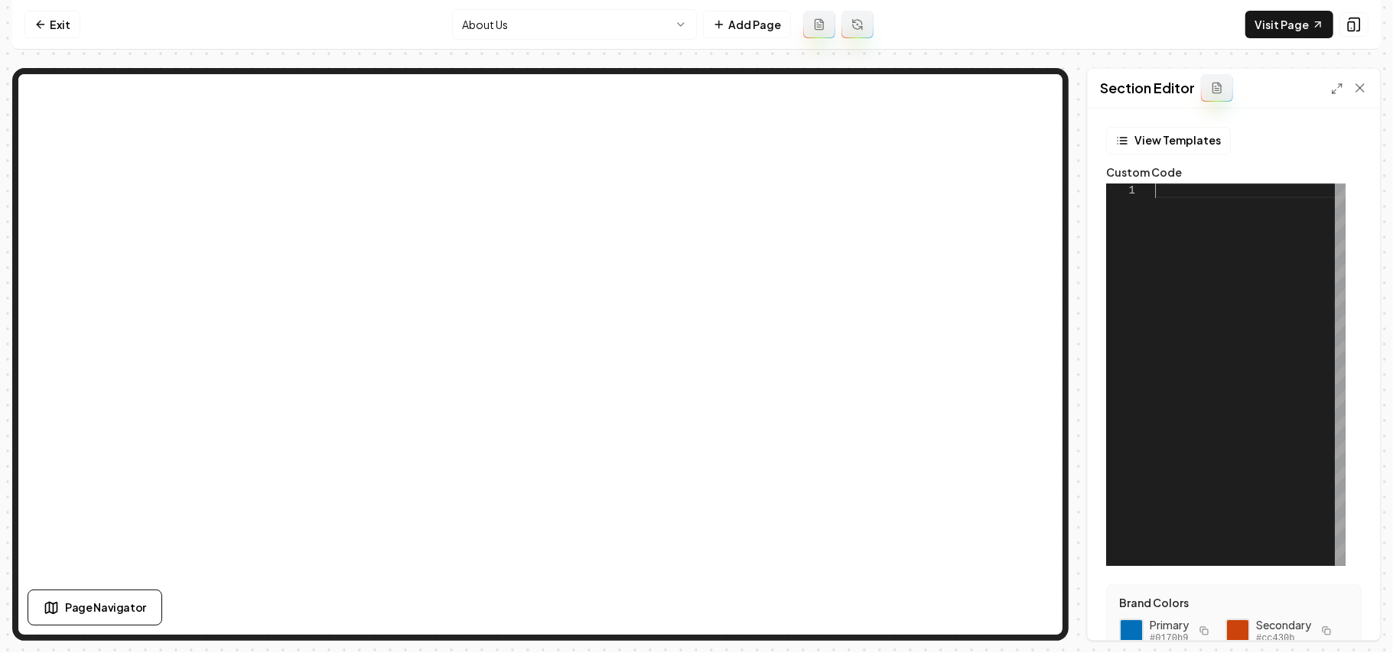
click at [679, 334] on div at bounding box center [1250, 375] width 191 height 383
type textarea "******** ******"
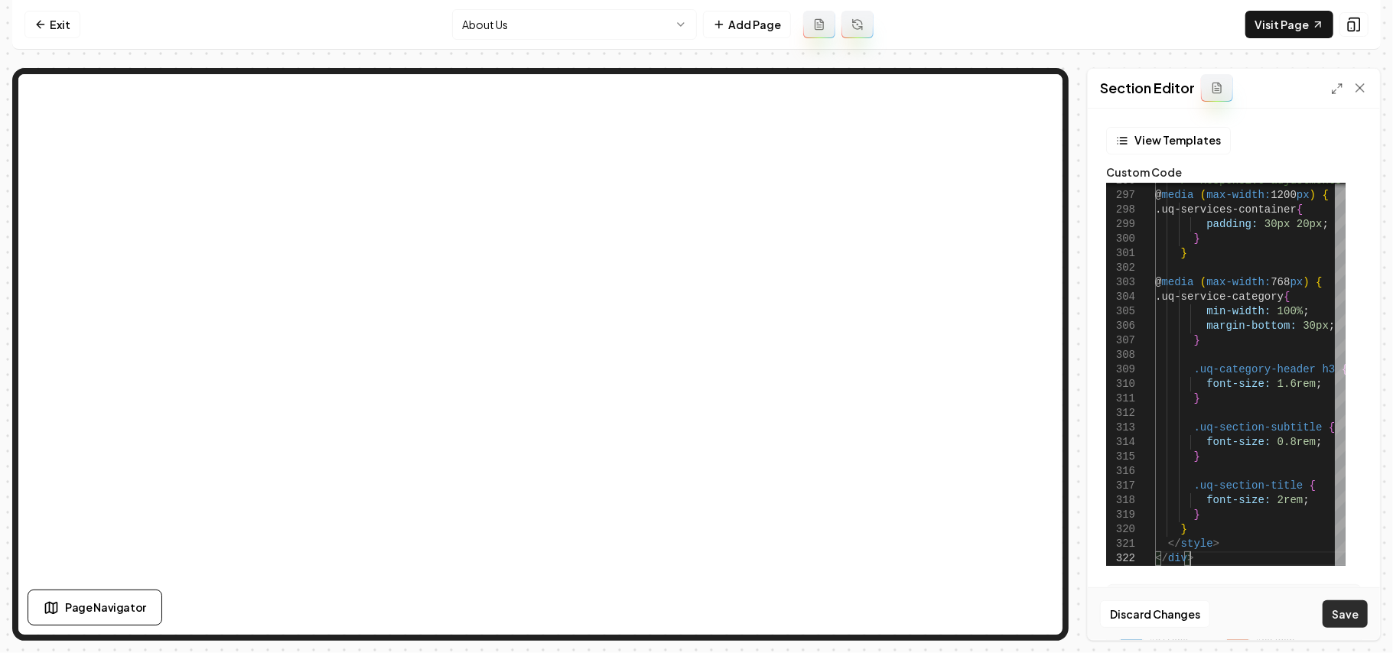
click at [679, 620] on button "Save" at bounding box center [1345, 615] width 45 height 28
click at [536, 22] on html "Computer Required This feature is only available on a computer. Please switch t…" at bounding box center [696, 326] width 1393 height 653
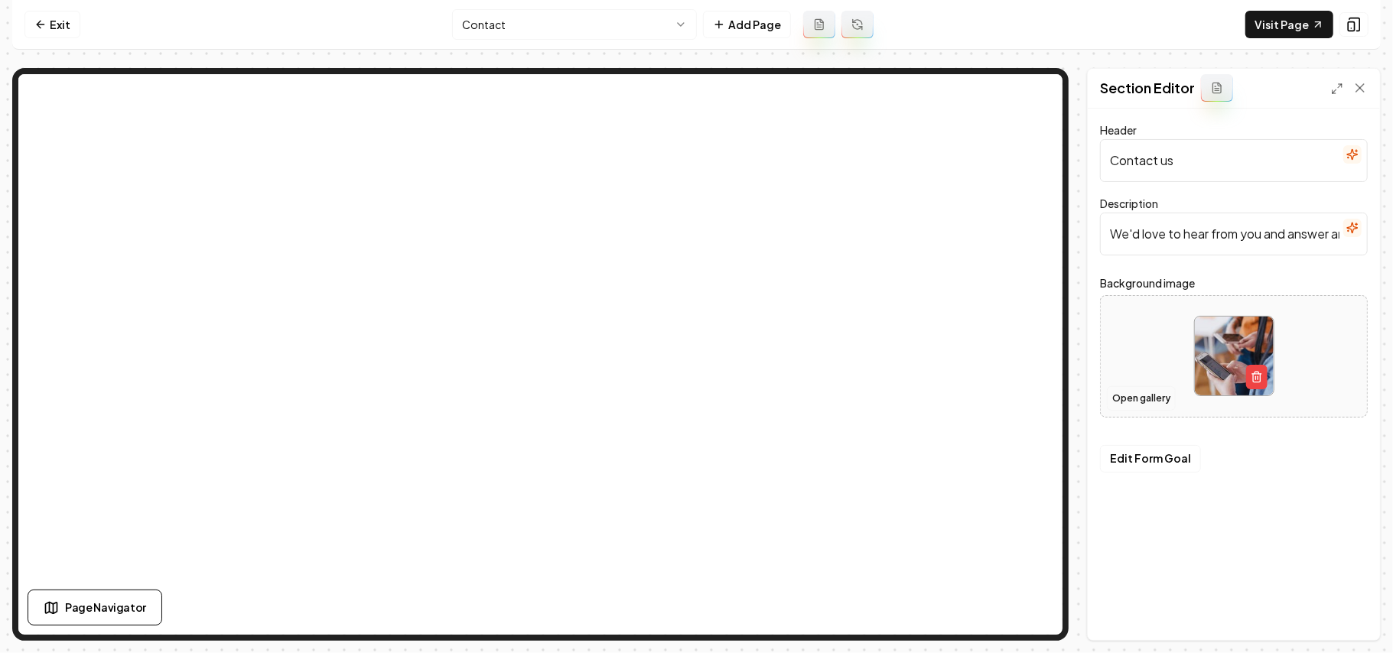
click at [679, 389] on button "Open gallery" at bounding box center [1141, 398] width 69 height 24
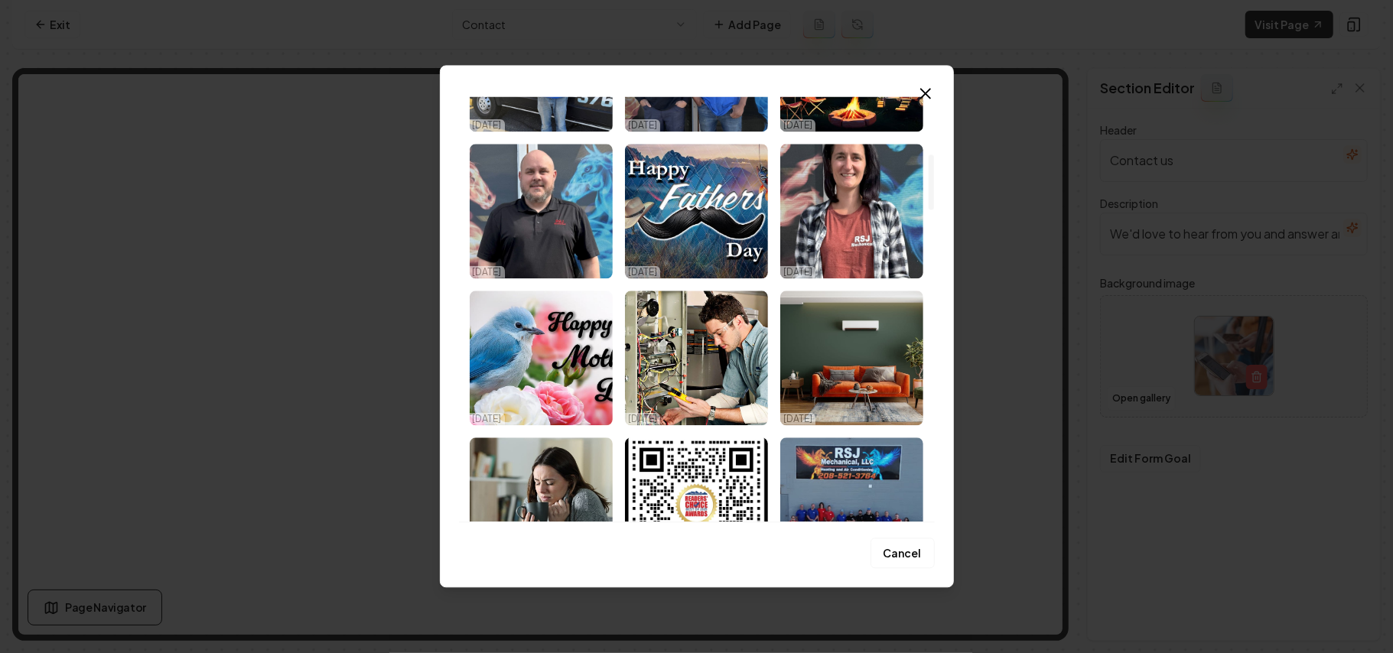
scroll to position [612, 0]
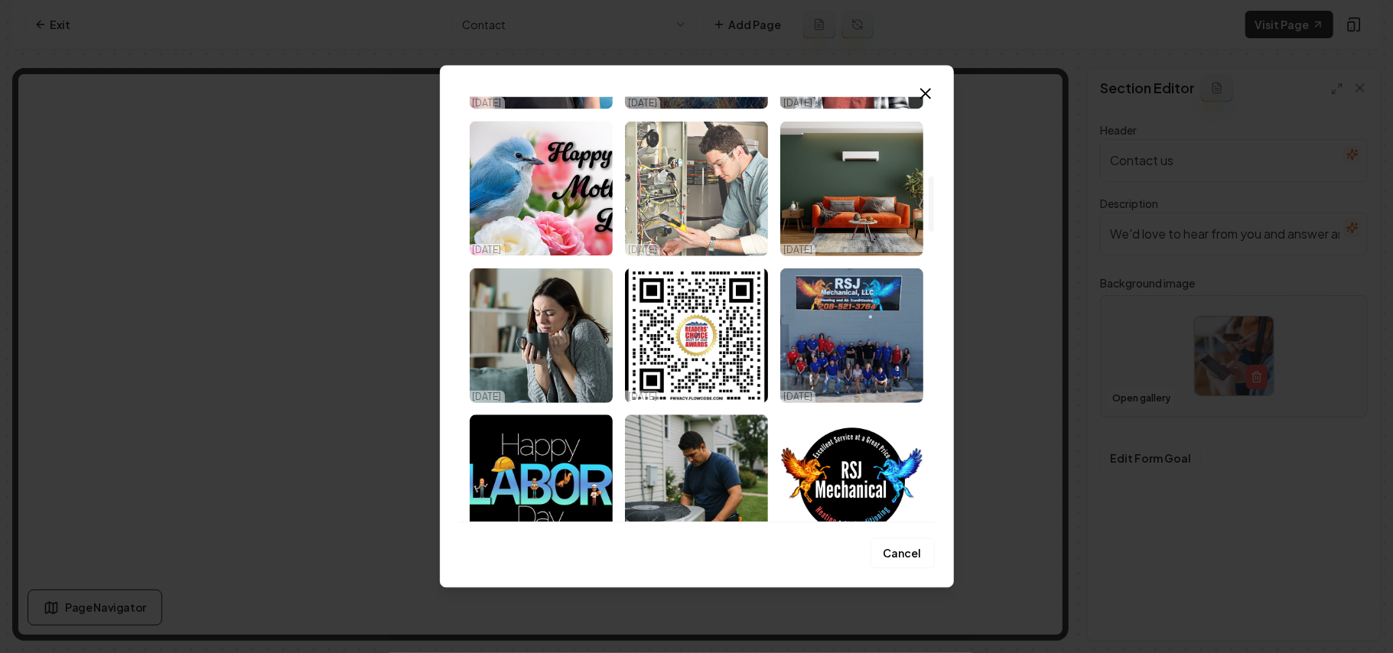
click at [679, 169] on img "Select image image_68dece285c7cd75eb8b0c517.jpeg" at bounding box center [696, 188] width 143 height 135
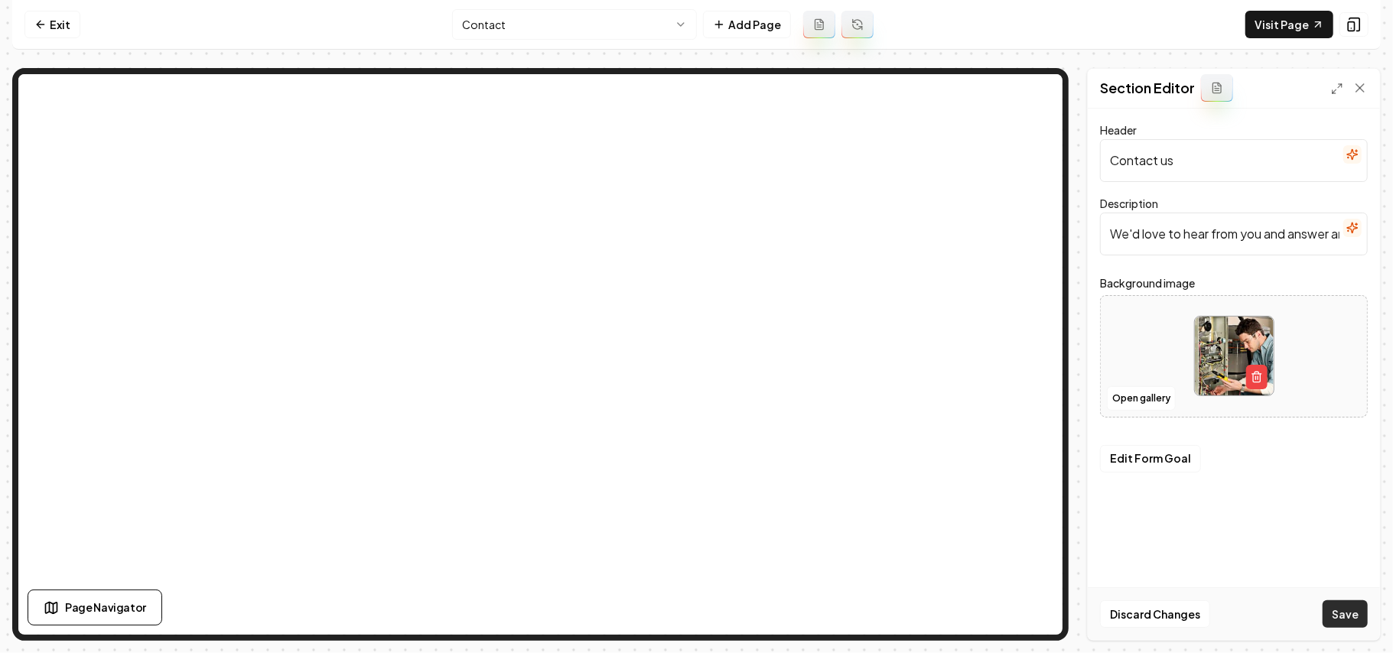
click at [679, 622] on button "Save" at bounding box center [1345, 615] width 45 height 28
click at [561, 25] on html "Computer Required This feature is only available on a computer. Please switch t…" at bounding box center [696, 326] width 1393 height 653
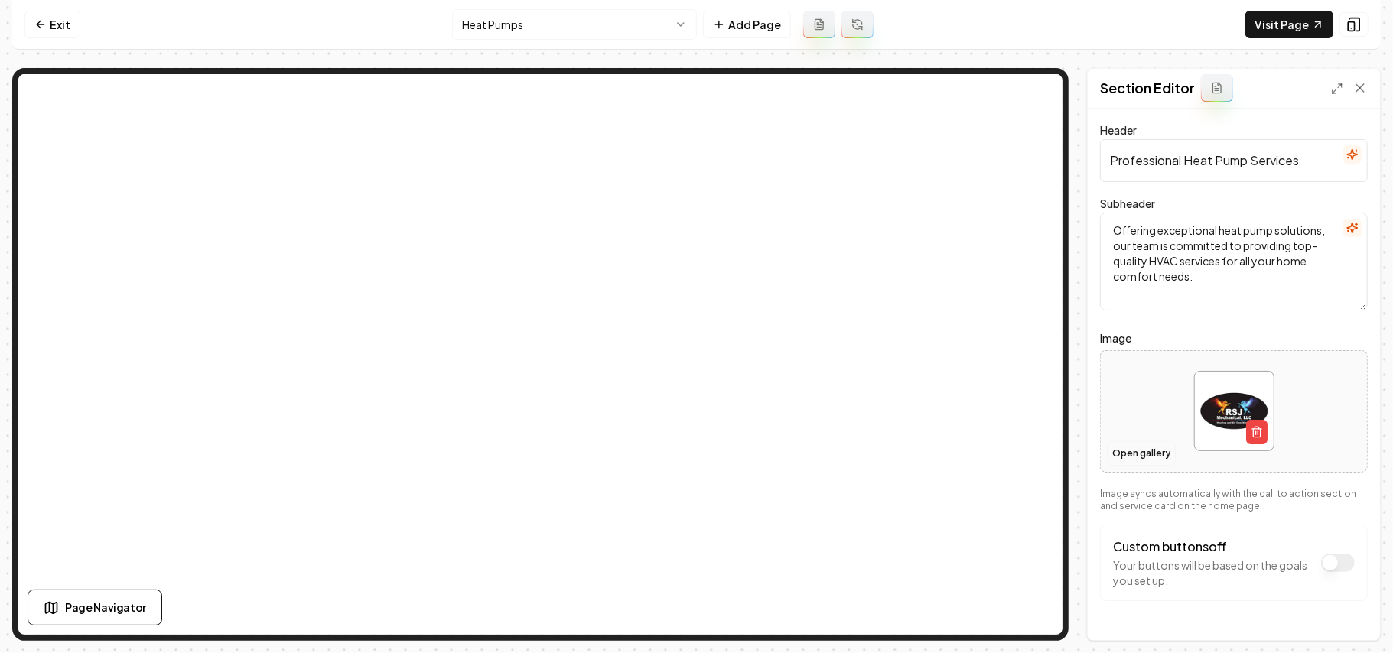
click at [679, 453] on button "Open gallery" at bounding box center [1141, 454] width 69 height 24
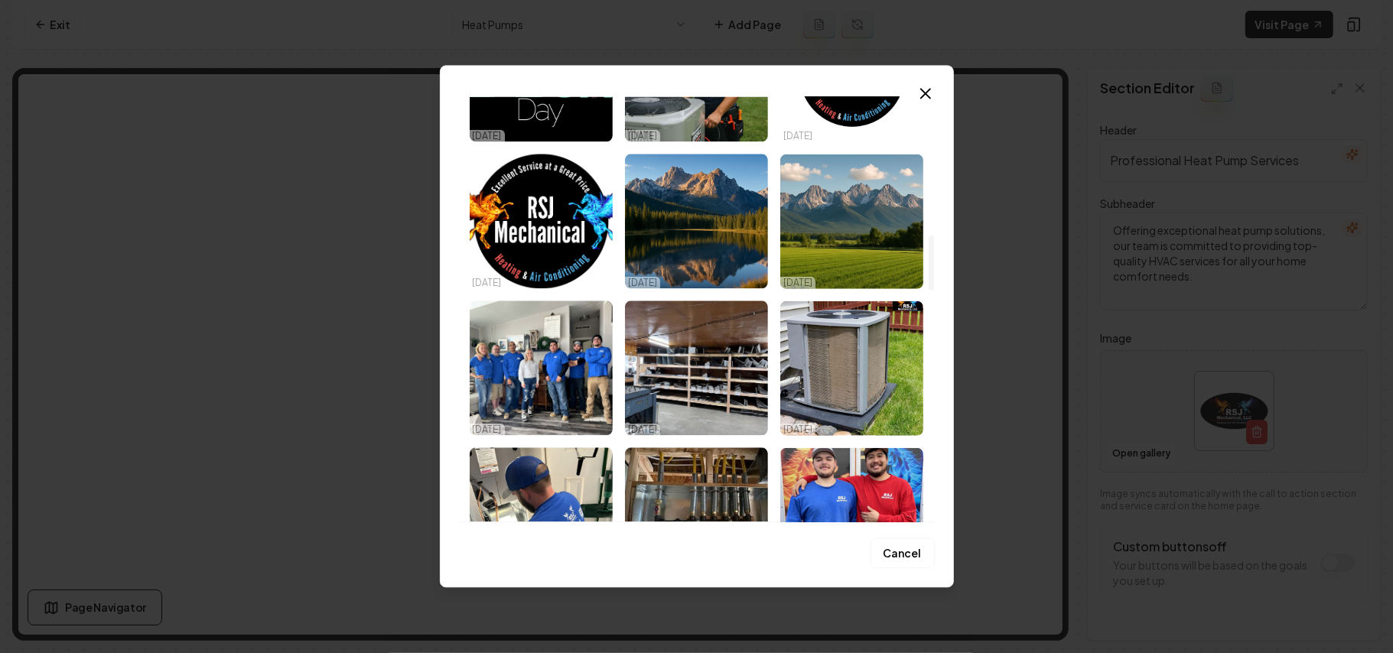
scroll to position [1428, 0]
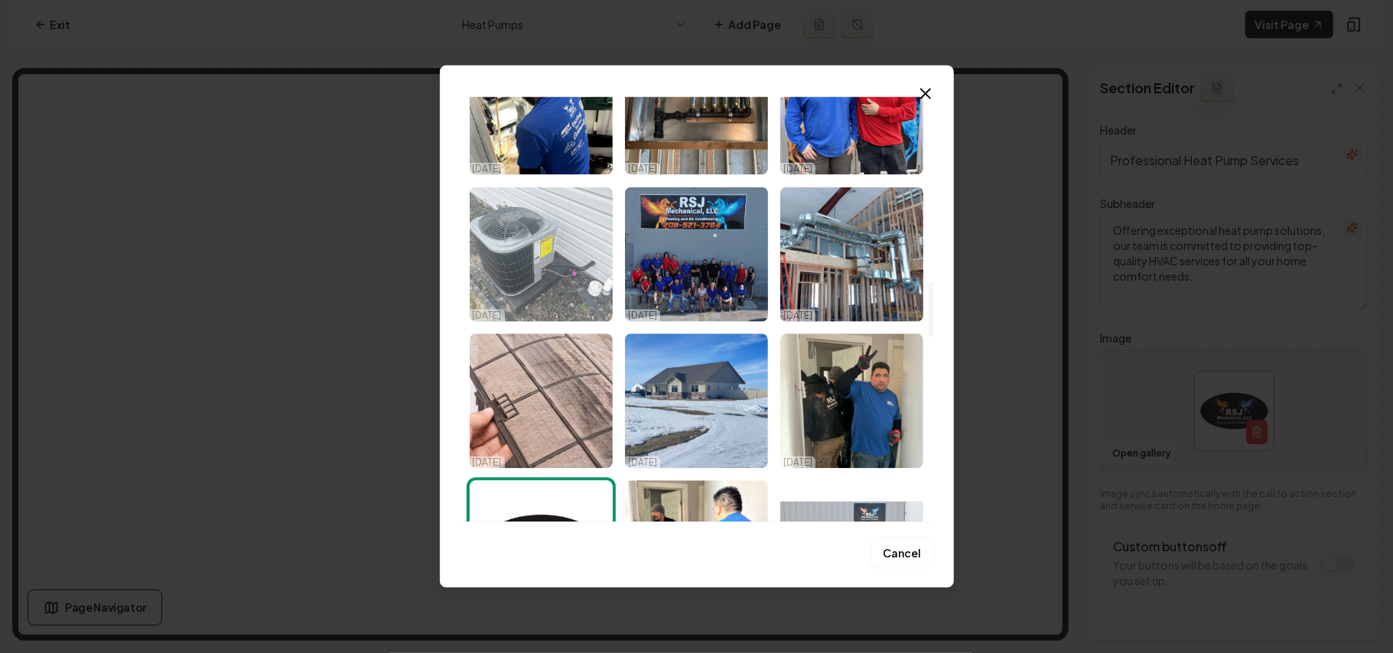
click at [476, 259] on img "Select image image_68deca5a5c7cd75eb894c2cf.jpeg" at bounding box center [541, 254] width 143 height 135
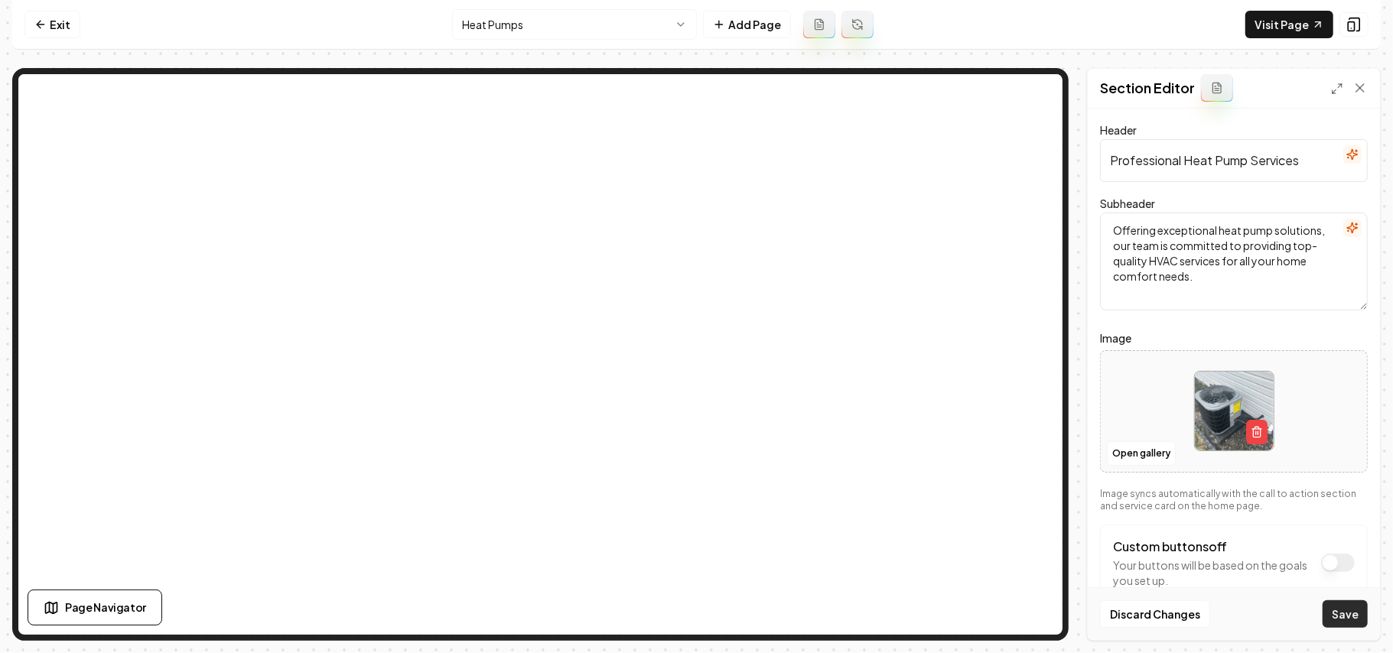
click at [679, 614] on button "Save" at bounding box center [1345, 615] width 45 height 28
click at [515, 20] on html "Computer Required This feature is only available on a computer. Please switch t…" at bounding box center [696, 326] width 1393 height 653
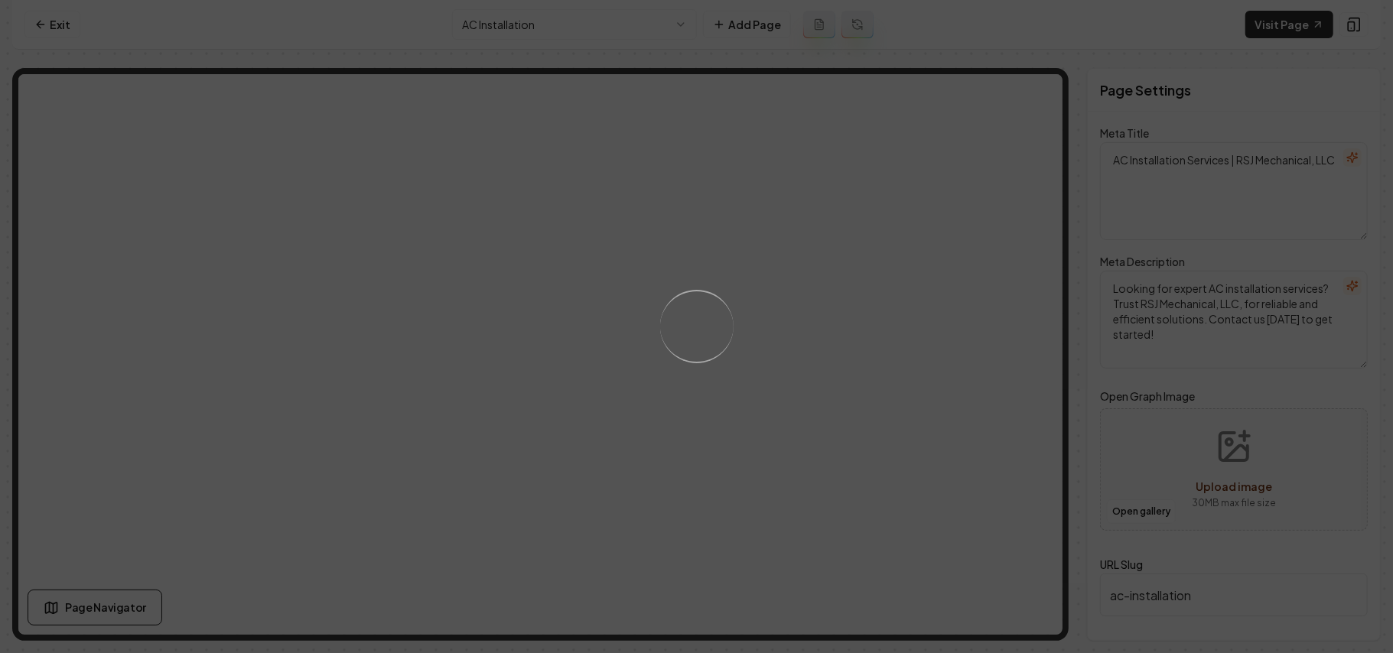
click at [679, 332] on div "Loading..." at bounding box center [696, 326] width 1393 height 653
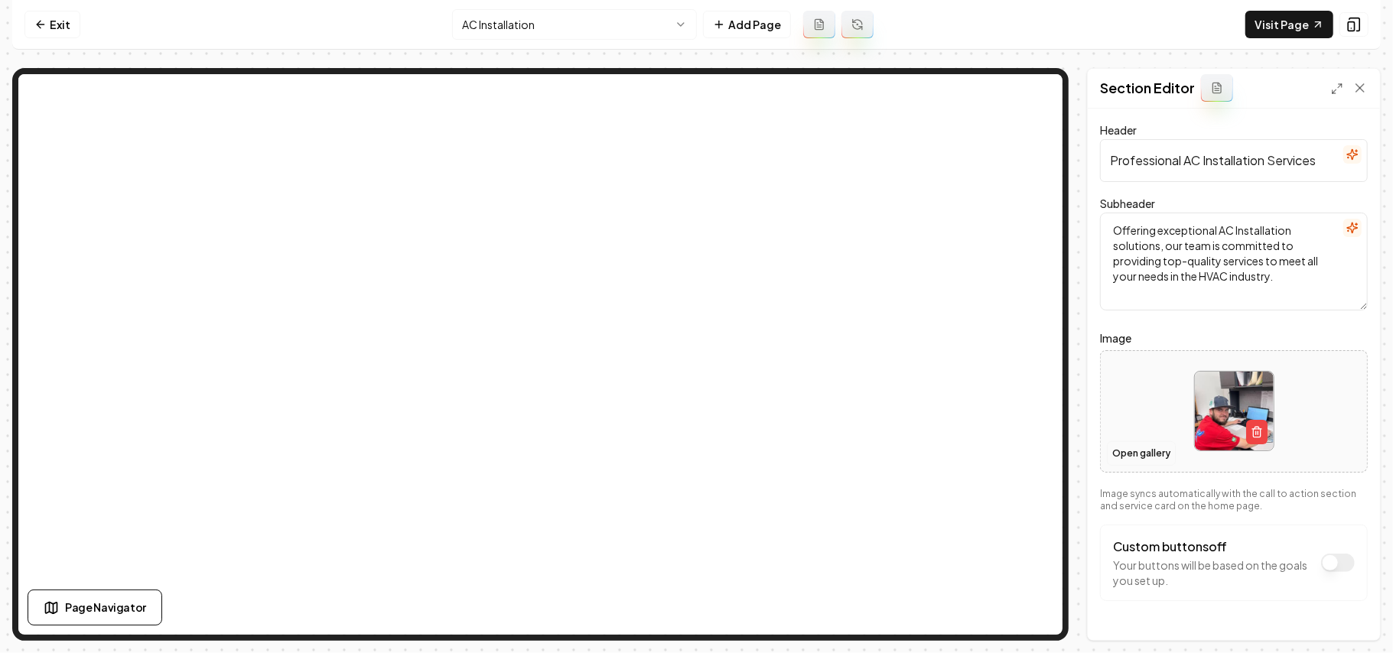
click at [679, 454] on button "Open gallery" at bounding box center [1141, 454] width 69 height 24
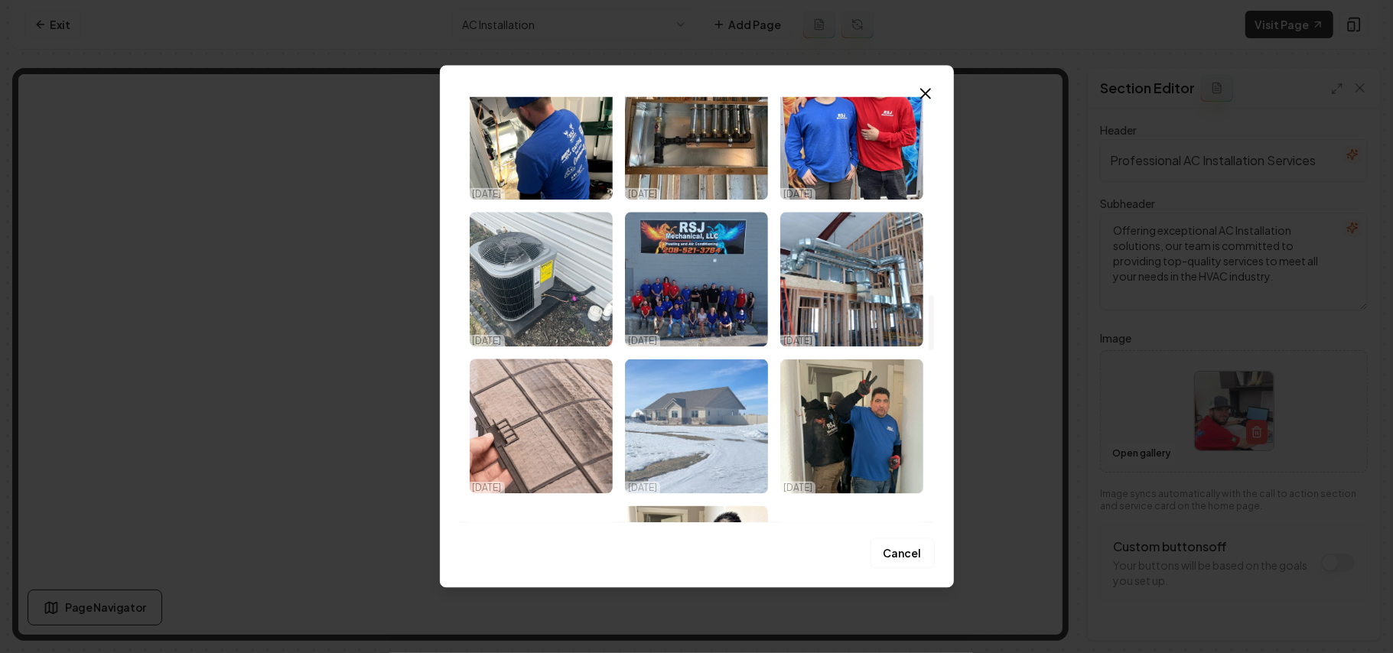
scroll to position [1530, 0]
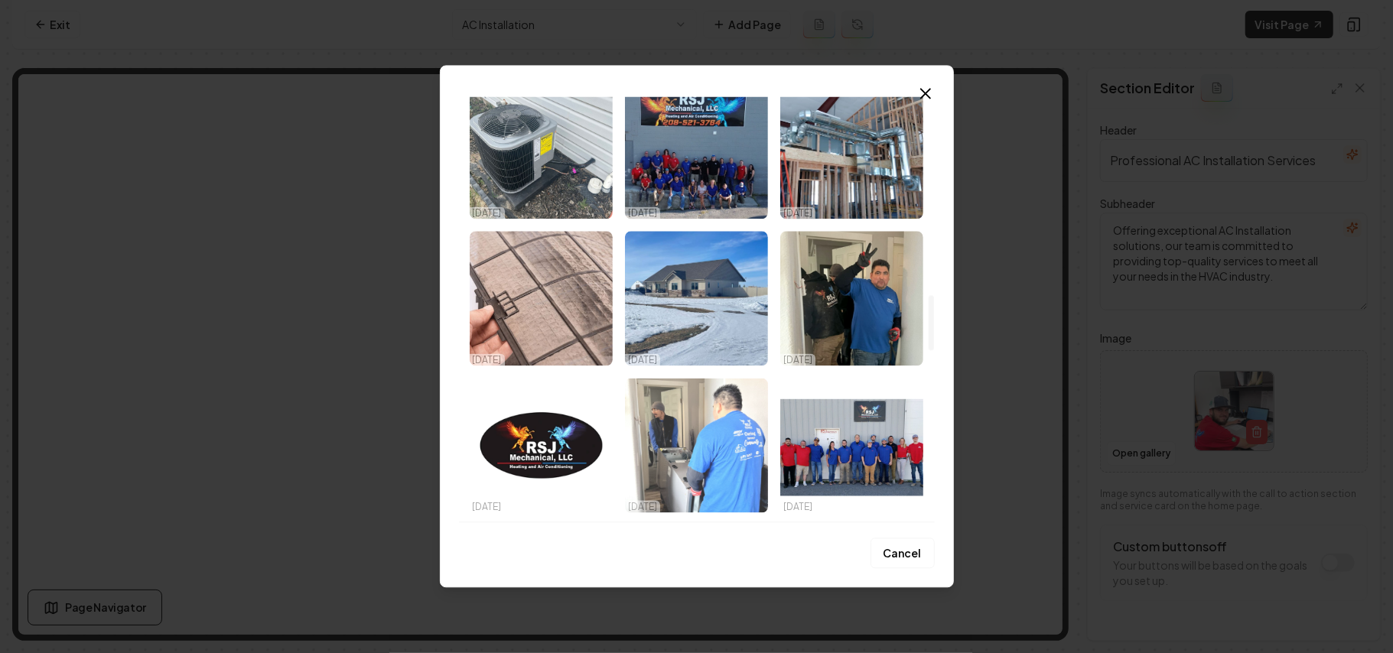
click at [679, 419] on img "Select image image_68deca595c7cd75eb894bd98.jpeg" at bounding box center [696, 445] width 143 height 135
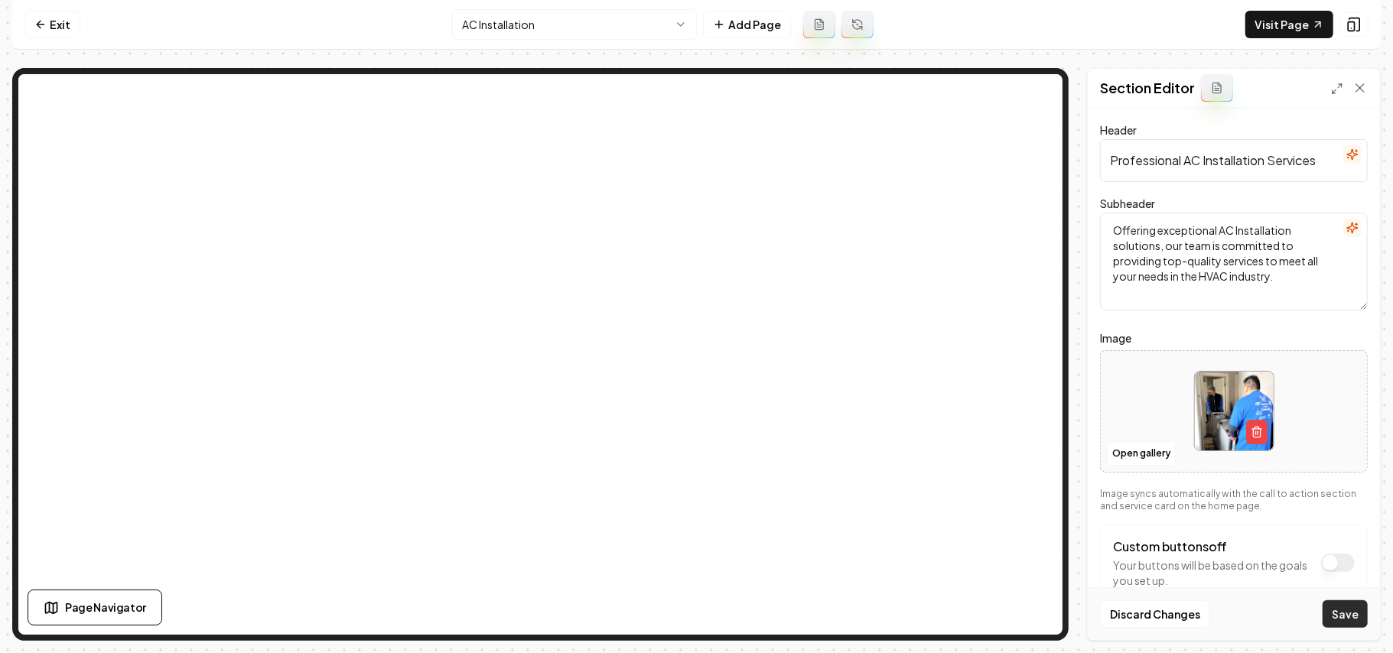
click at [679, 625] on button "Save" at bounding box center [1345, 615] width 45 height 28
click at [545, 9] on html "Computer Required This feature is only available on a computer. Please switch t…" at bounding box center [696, 326] width 1393 height 653
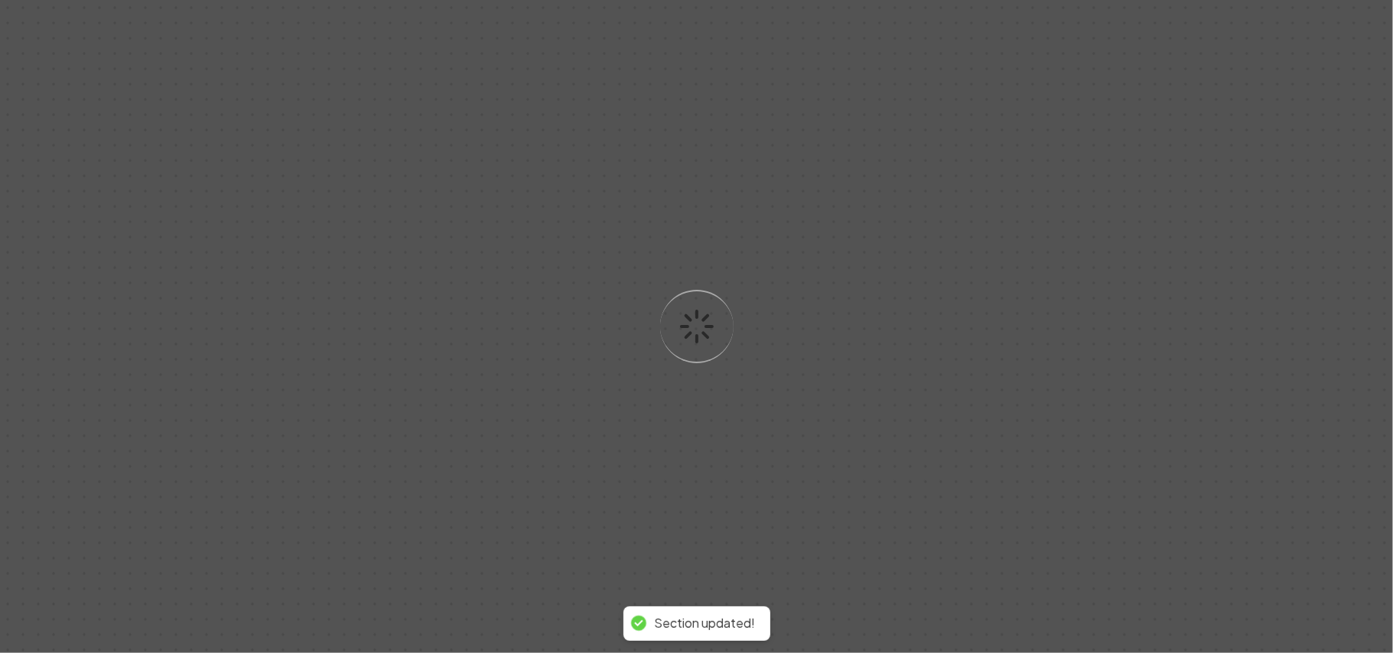
click at [679, 376] on div "Loading..." at bounding box center [696, 326] width 1393 height 653
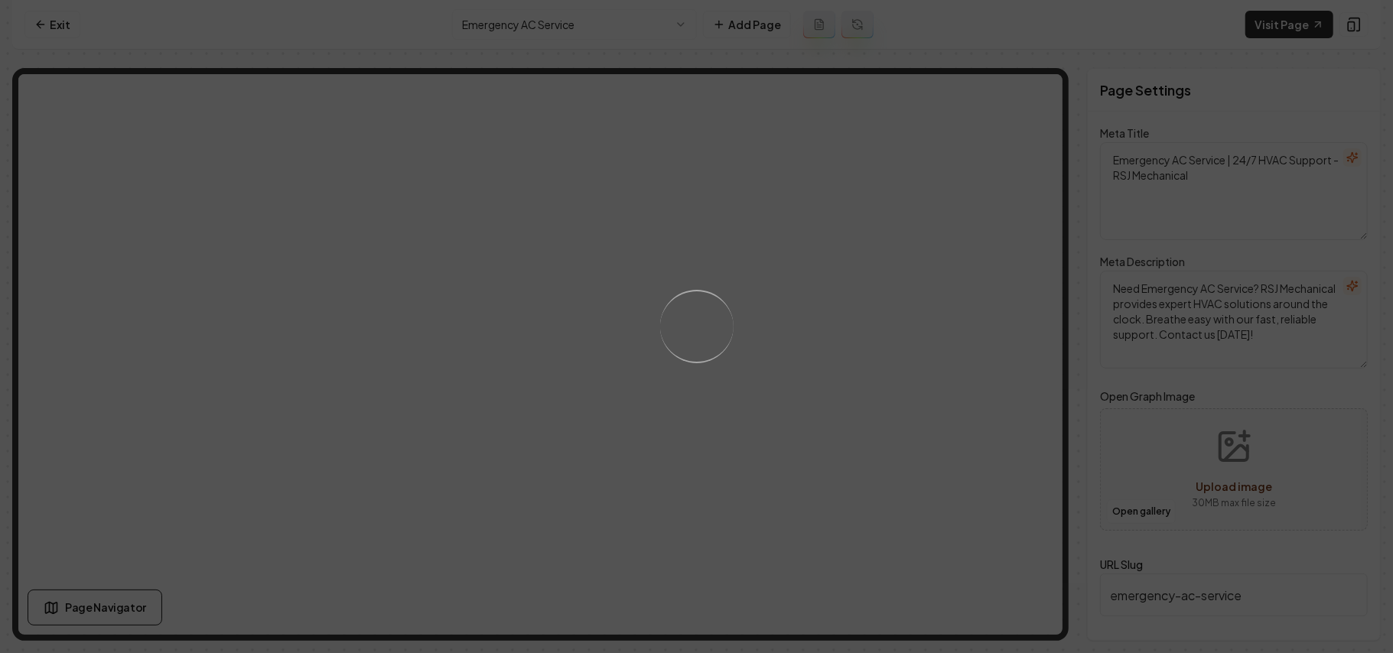
click at [679, 372] on div "Loading..." at bounding box center [696, 326] width 1393 height 653
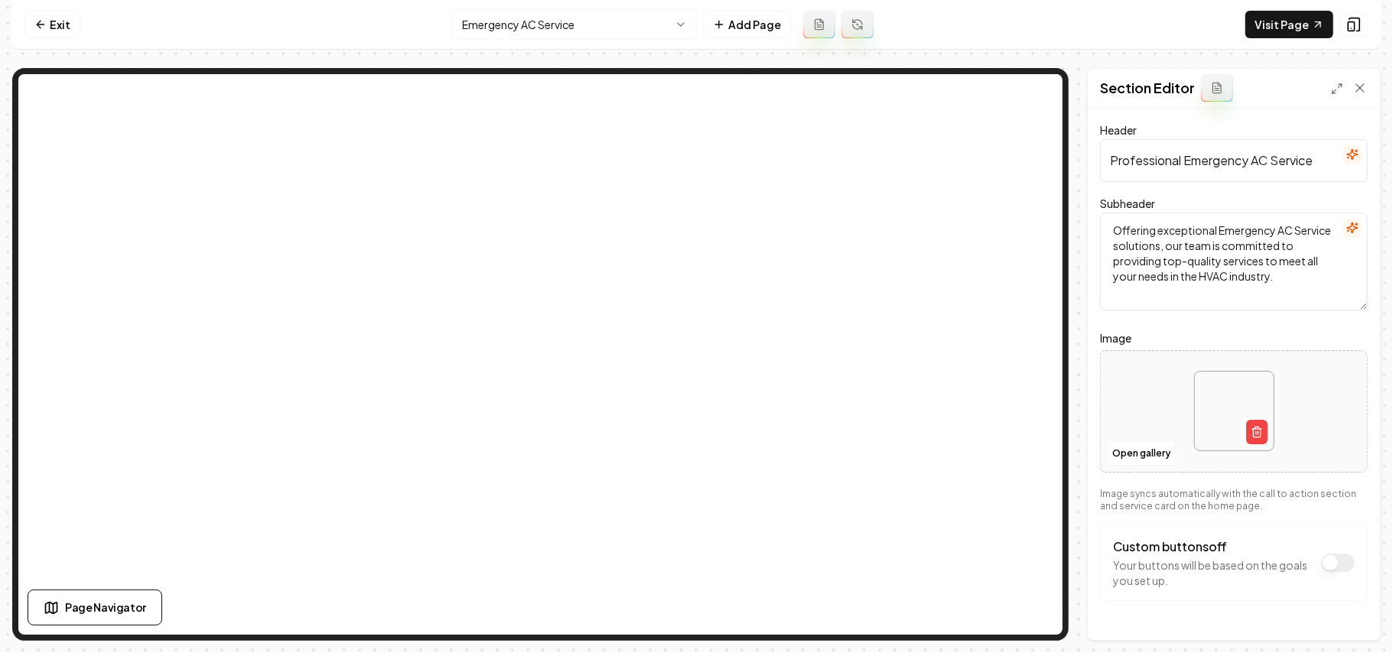
click at [679, 458] on div at bounding box center [1234, 411] width 266 height 105
click at [679, 454] on button "Open gallery" at bounding box center [1141, 454] width 69 height 24
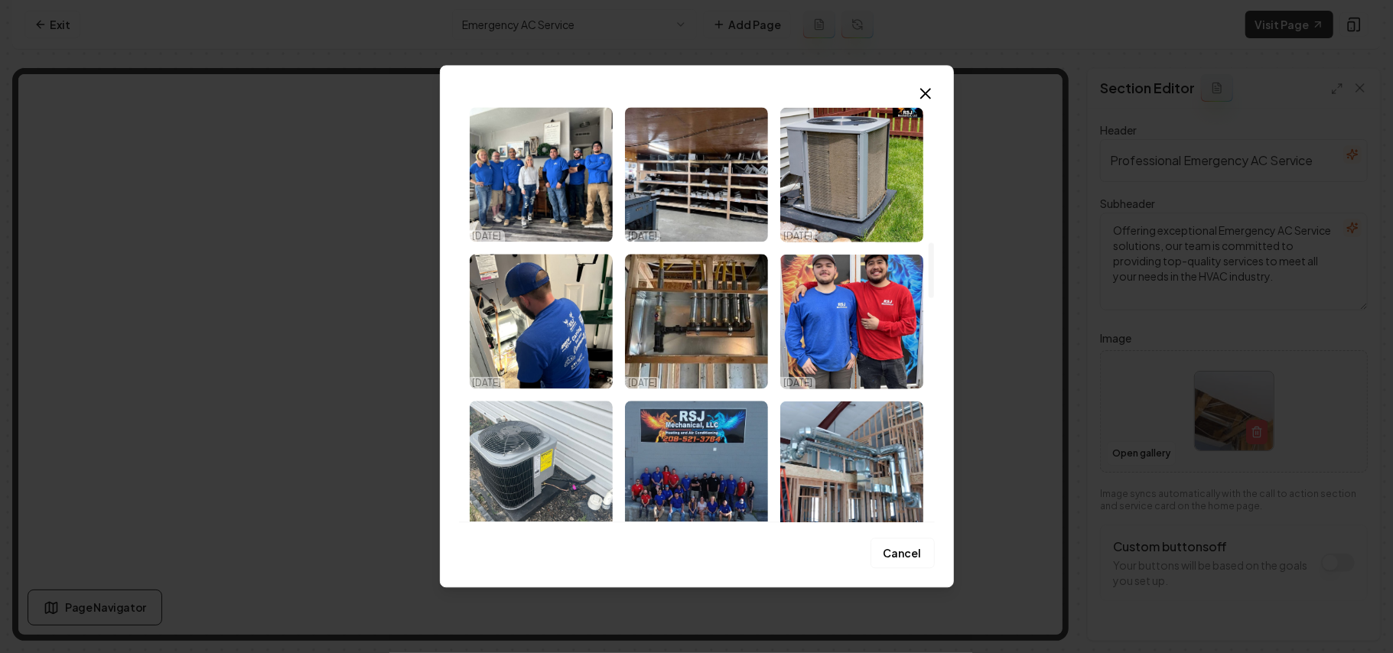
scroll to position [1224, 0]
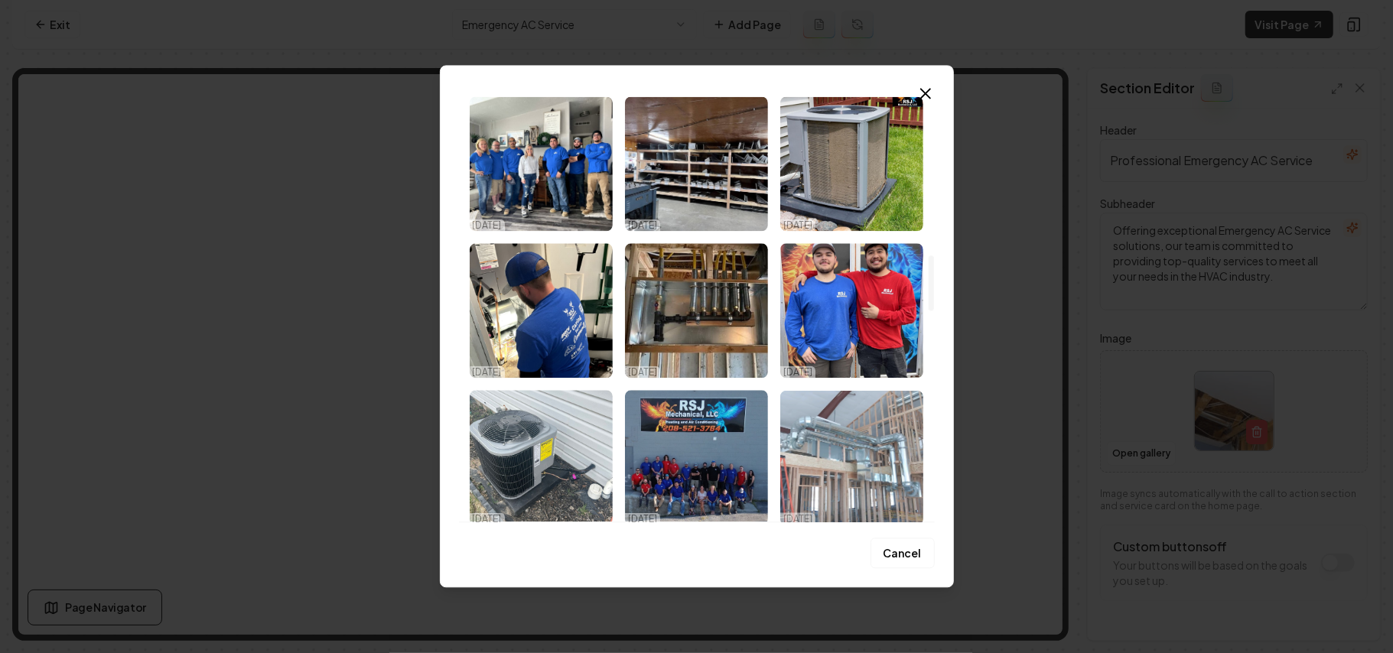
click at [679, 442] on img "Select image image_68deca595c7cd75eb894bc7d.jpeg" at bounding box center [852, 457] width 143 height 135
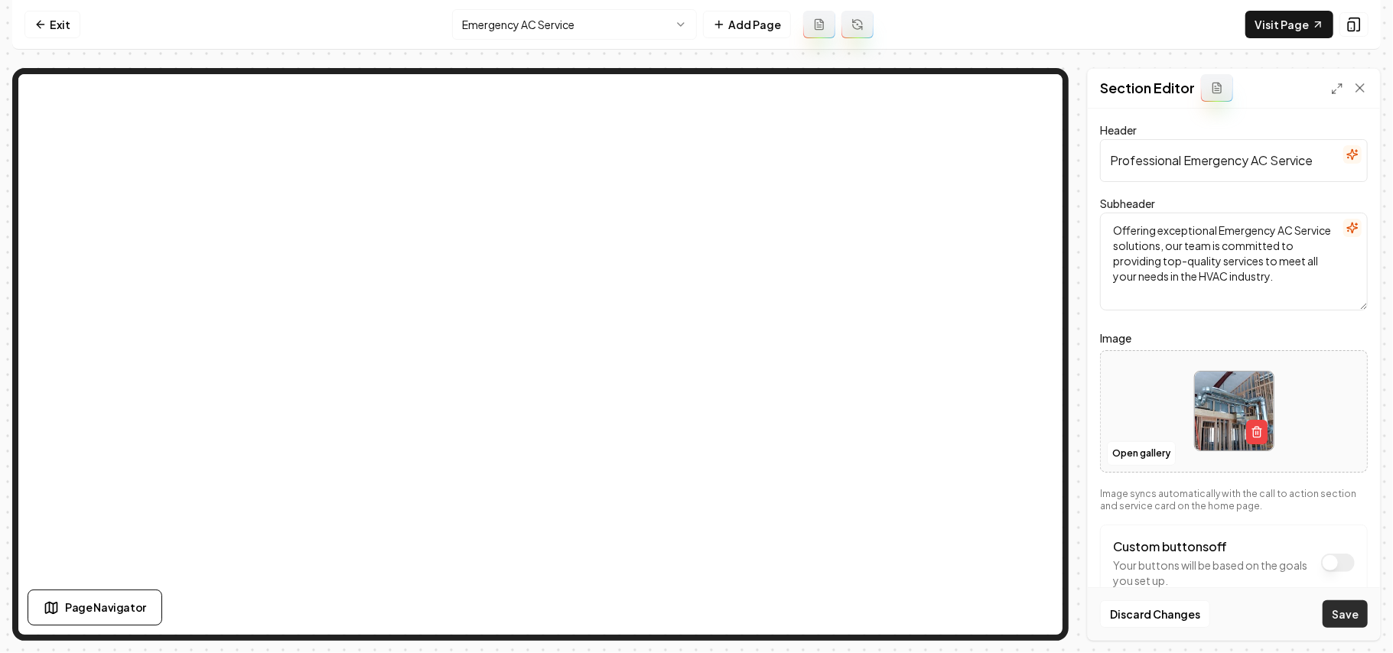
click at [679, 619] on button "Save" at bounding box center [1345, 615] width 45 height 28
click at [521, 28] on html "Computer Required This feature is only available on a computer. Please switch t…" at bounding box center [696, 326] width 1393 height 653
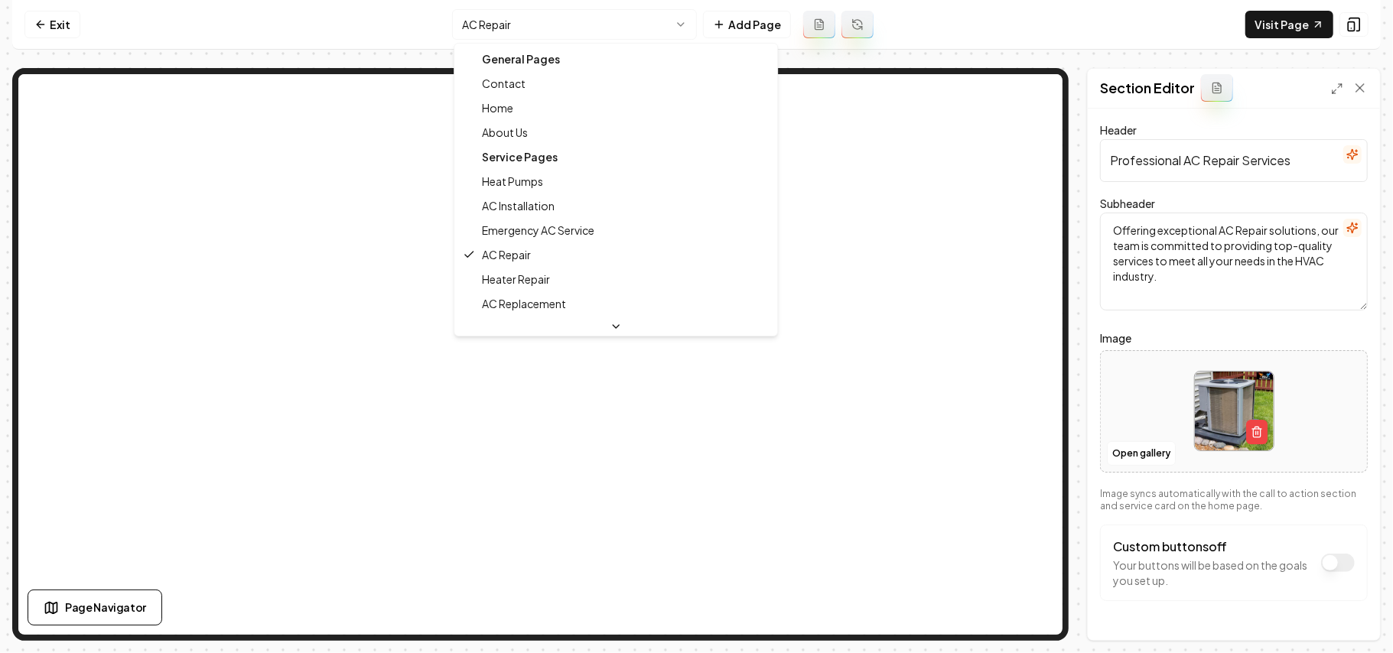
click at [601, 19] on html "Computer Required This feature is only available on a computer. Please switch t…" at bounding box center [696, 326] width 1393 height 653
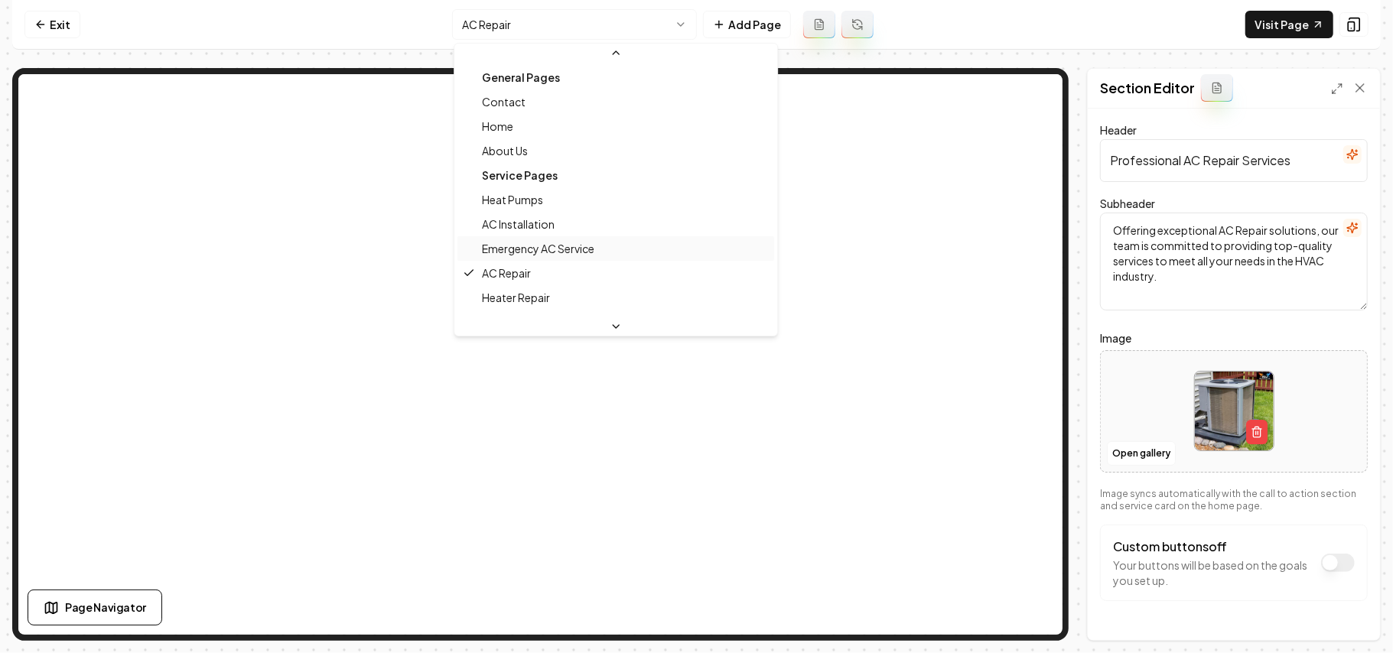
scroll to position [102, 0]
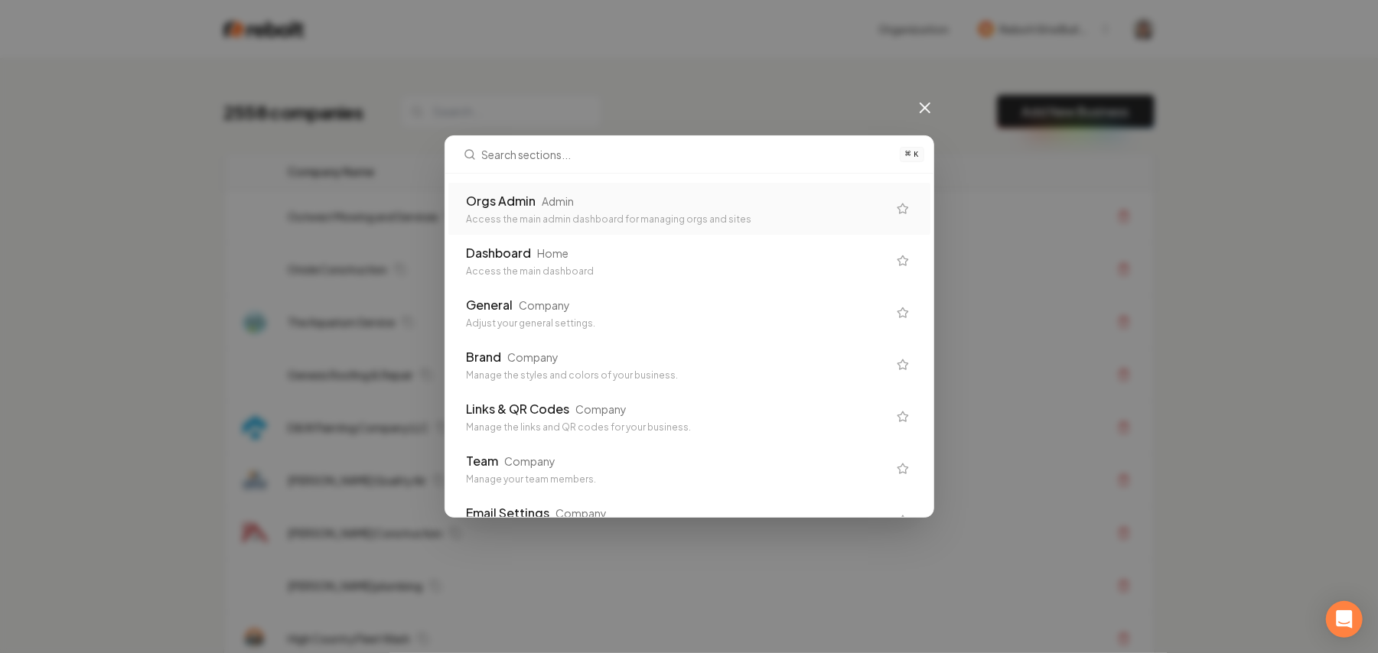
click at [589, 222] on div "Access the main admin dashboard for managing orgs and sites" at bounding box center [677, 219] width 421 height 12
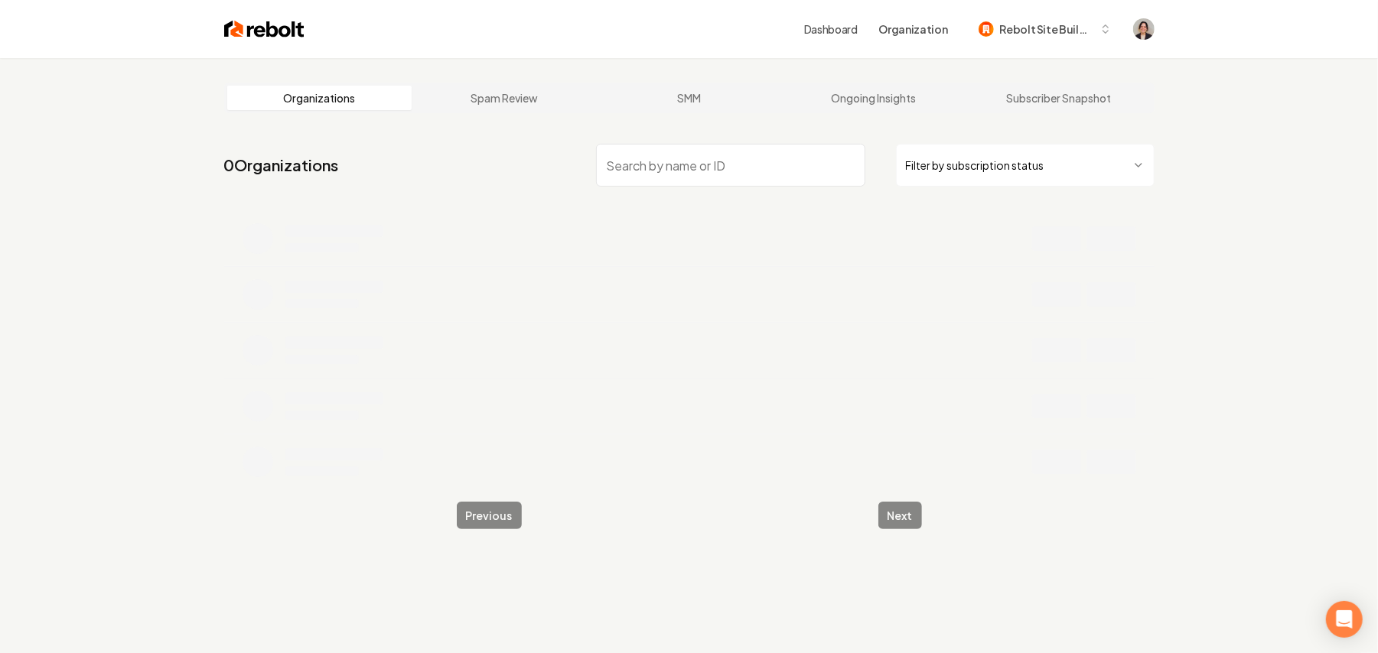
click at [660, 167] on input "search" at bounding box center [730, 165] width 269 height 43
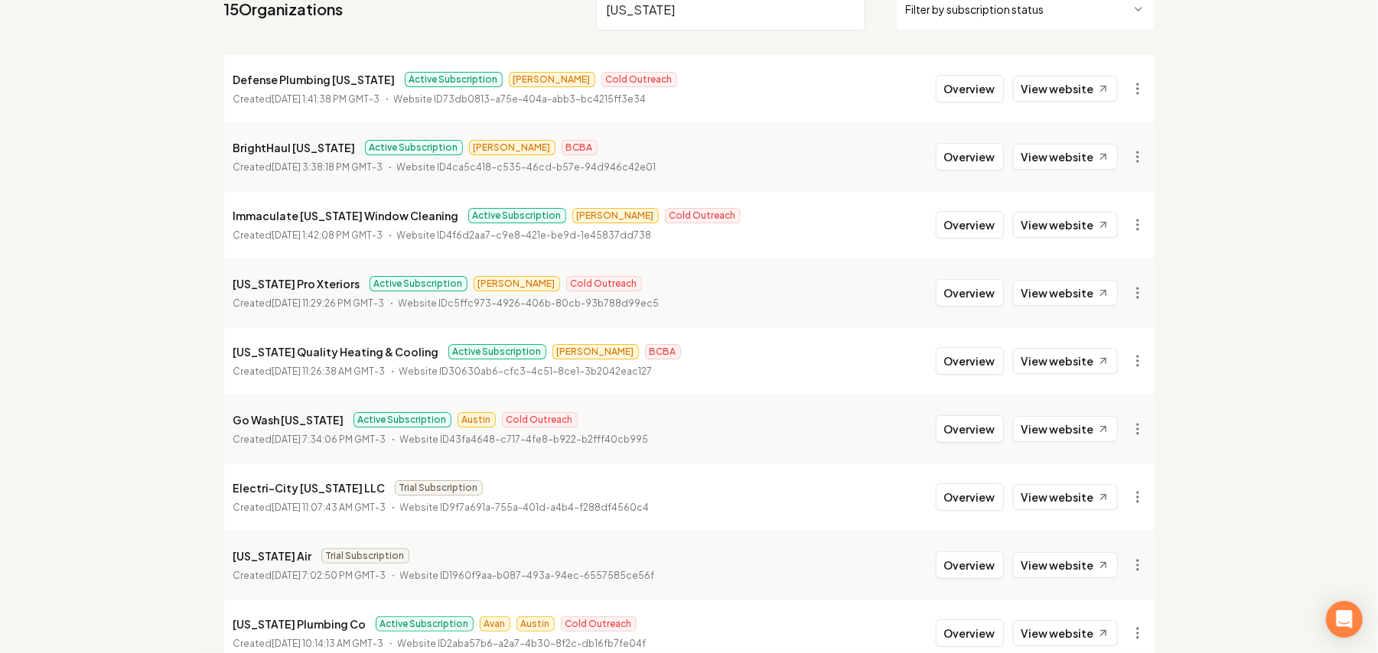
scroll to position [204, 0]
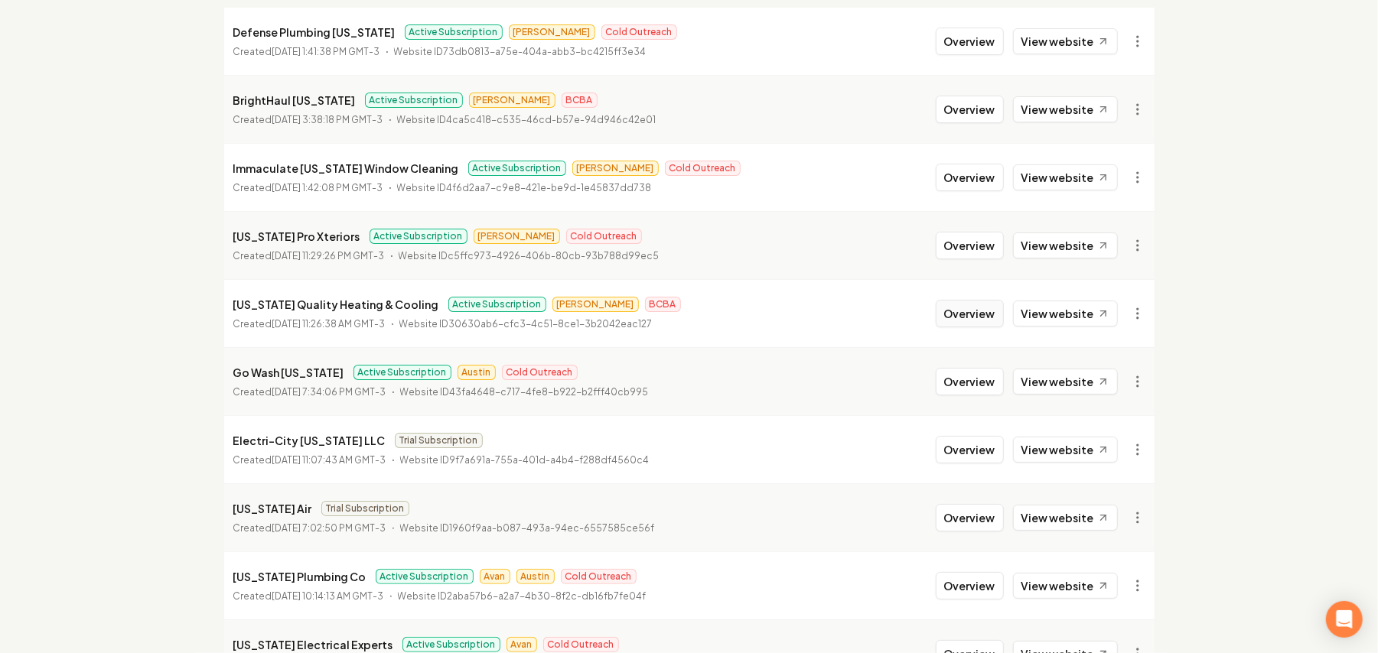
type input "[US_STATE]"
click at [983, 316] on button "Overview" at bounding box center [970, 314] width 68 height 28
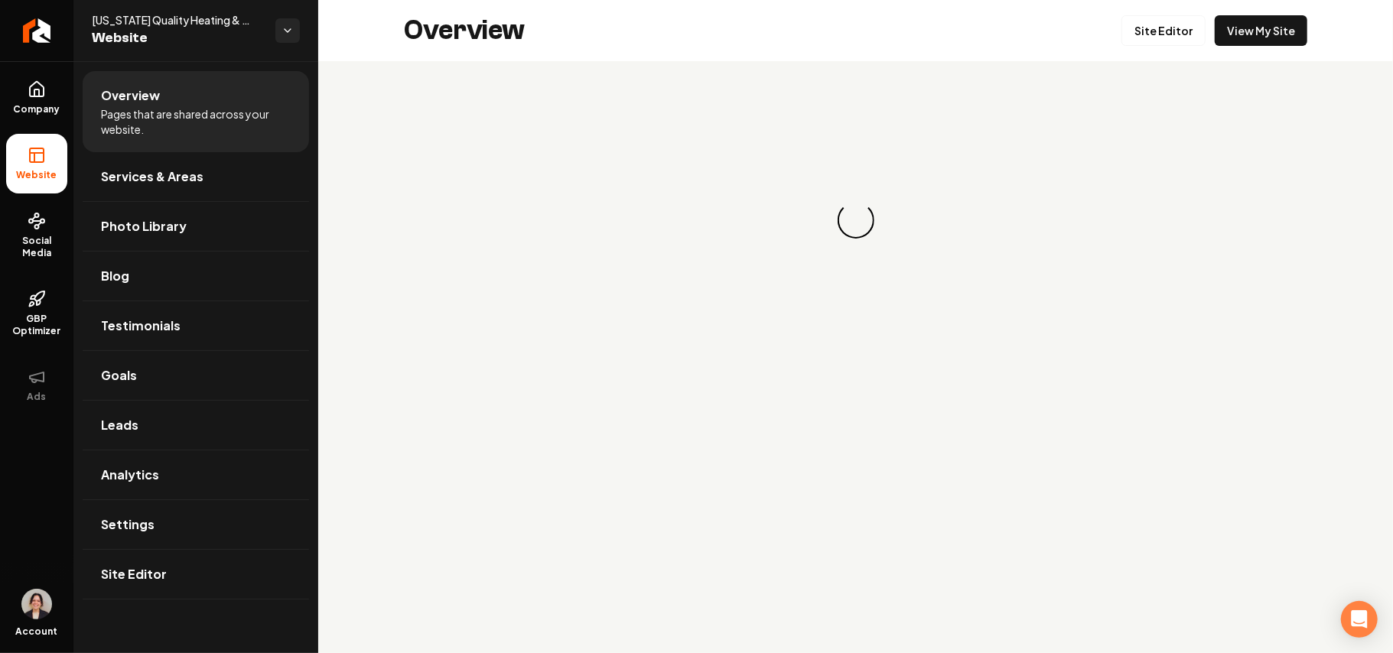
click at [1230, 31] on link "View My Site" at bounding box center [1261, 30] width 93 height 31
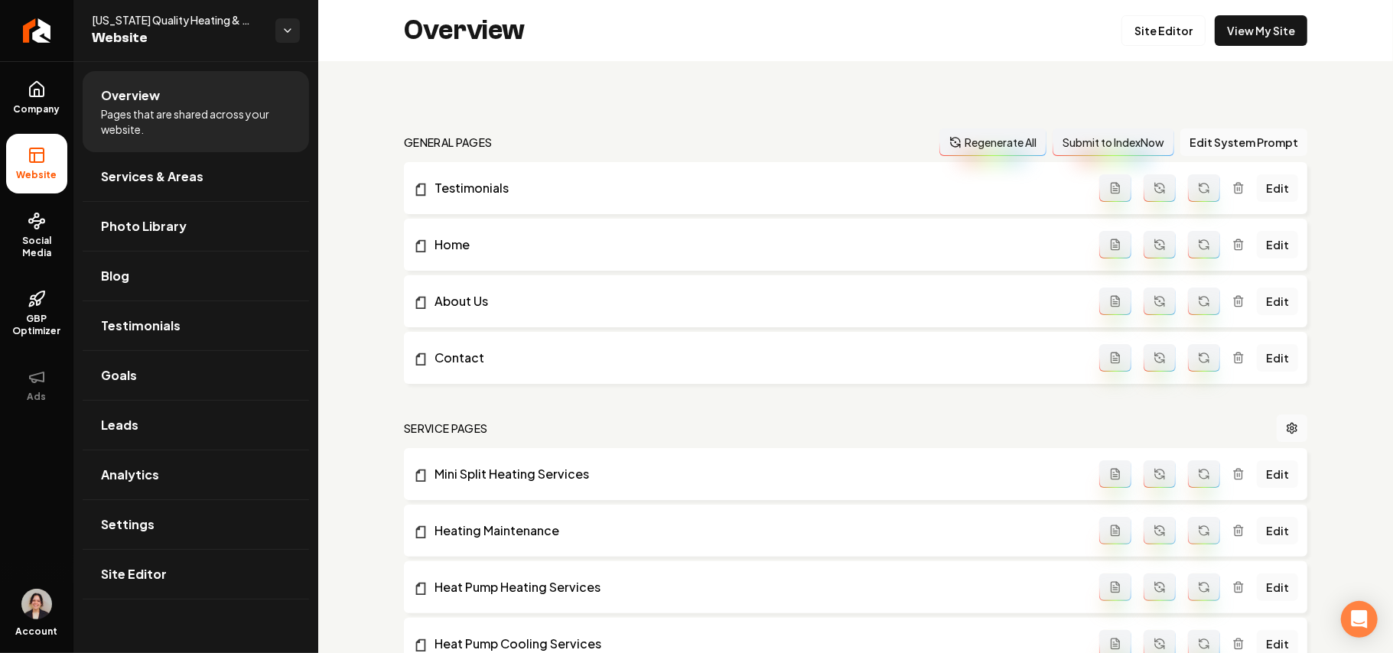
drag, startPoint x: 1134, startPoint y: 31, endPoint x: 1113, endPoint y: 4, distance: 34.3
click at [1134, 29] on link "Site Editor" at bounding box center [1164, 30] width 84 height 31
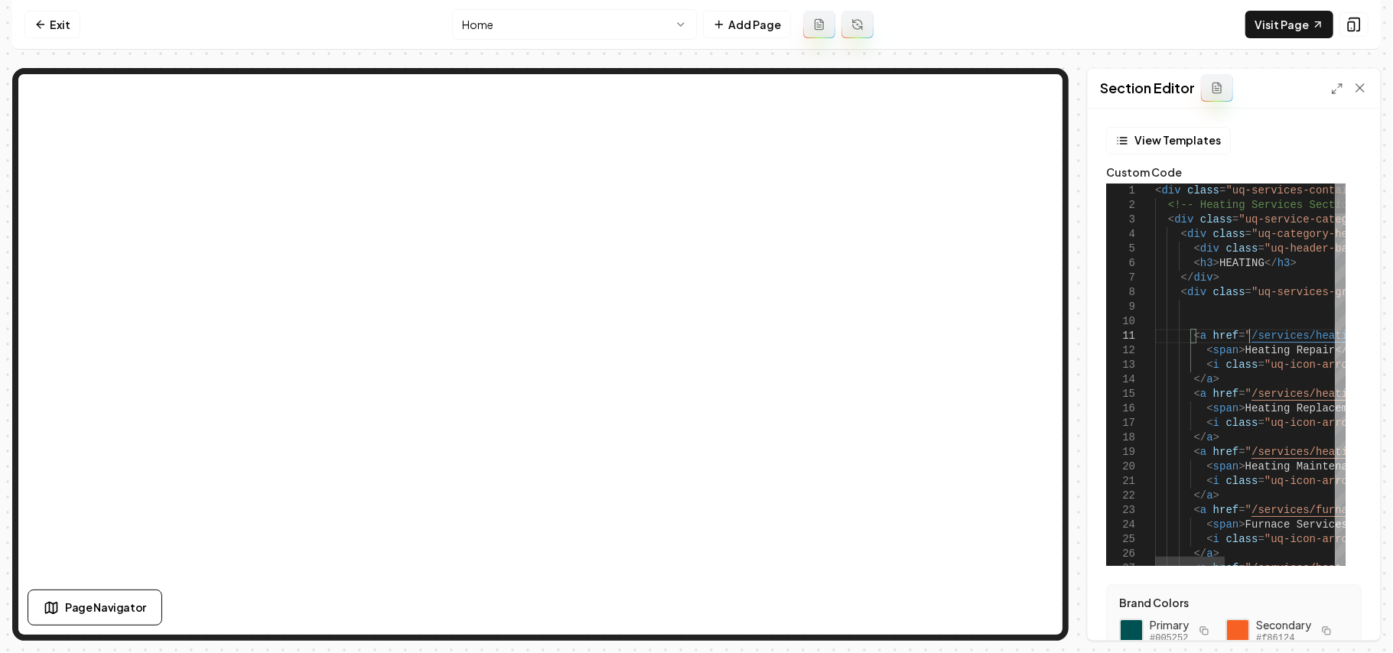
type textarea "**********"
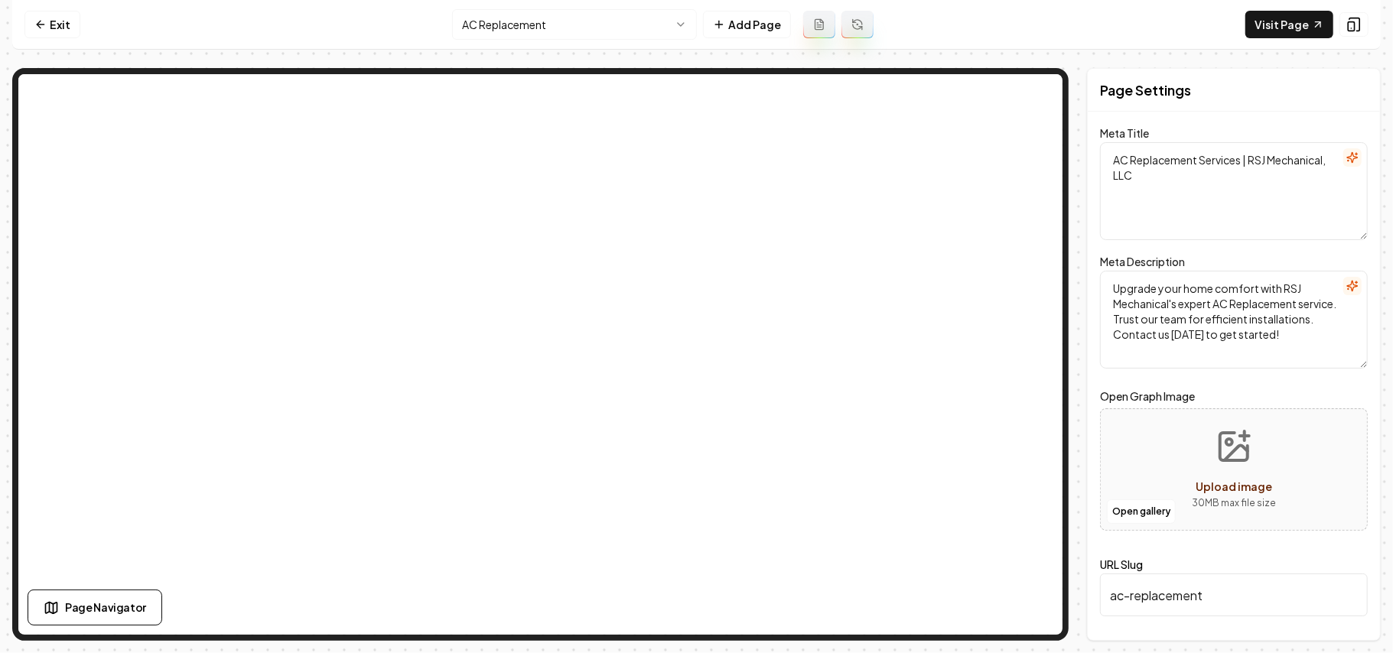
click at [588, 28] on html "Computer Required This feature is only available on a computer. Please switch t…" at bounding box center [696, 326] width 1393 height 653
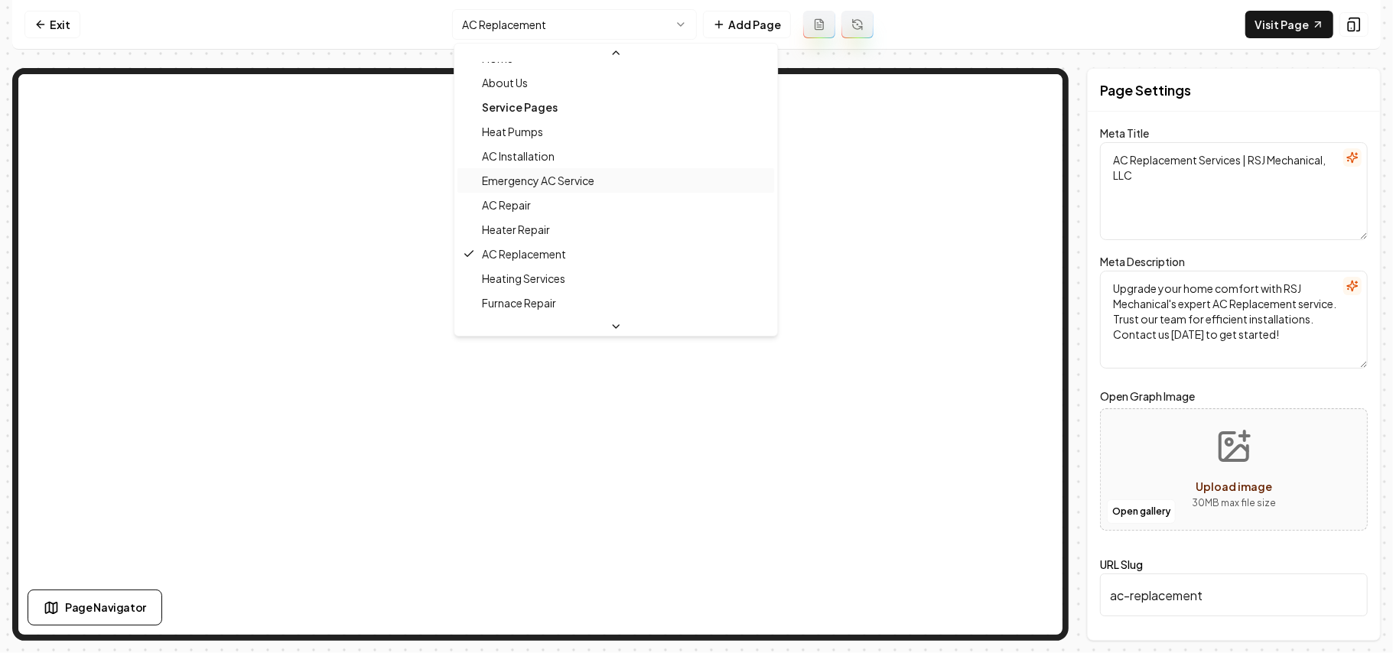
scroll to position [102, 0]
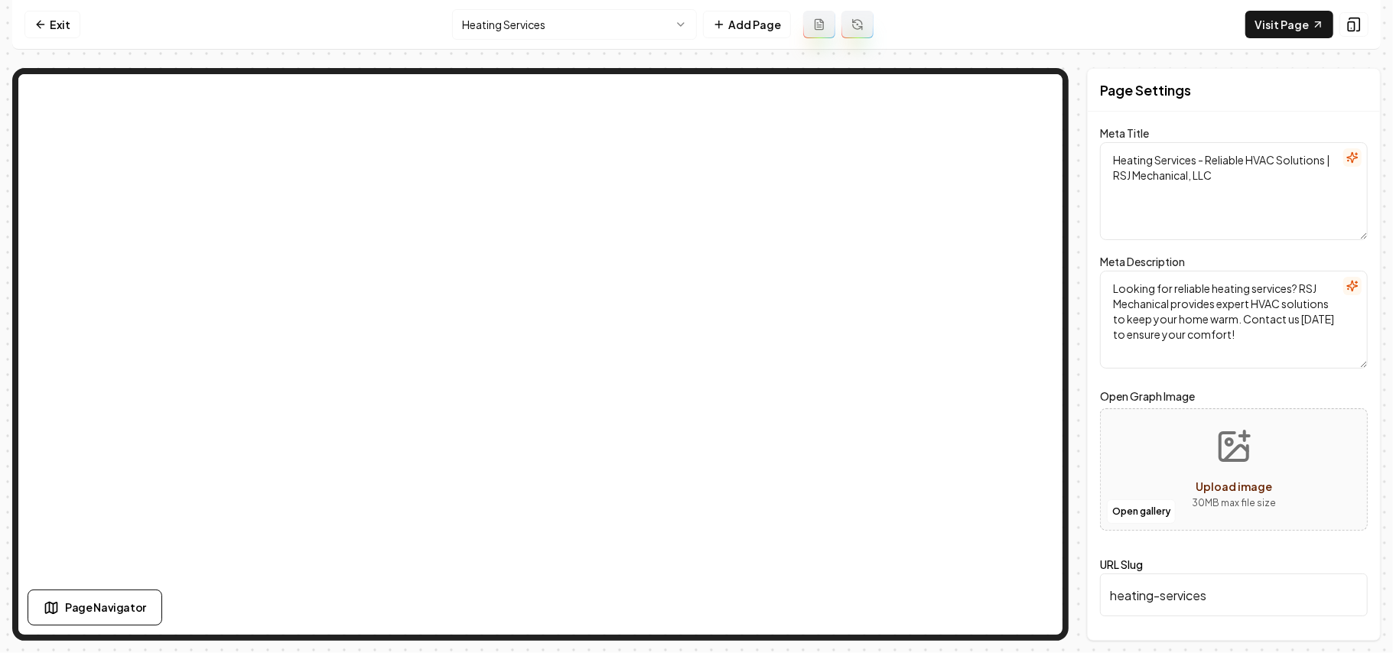
click at [545, 26] on html "Computer Required This feature is only available on a computer. Please switch t…" at bounding box center [696, 326] width 1393 height 653
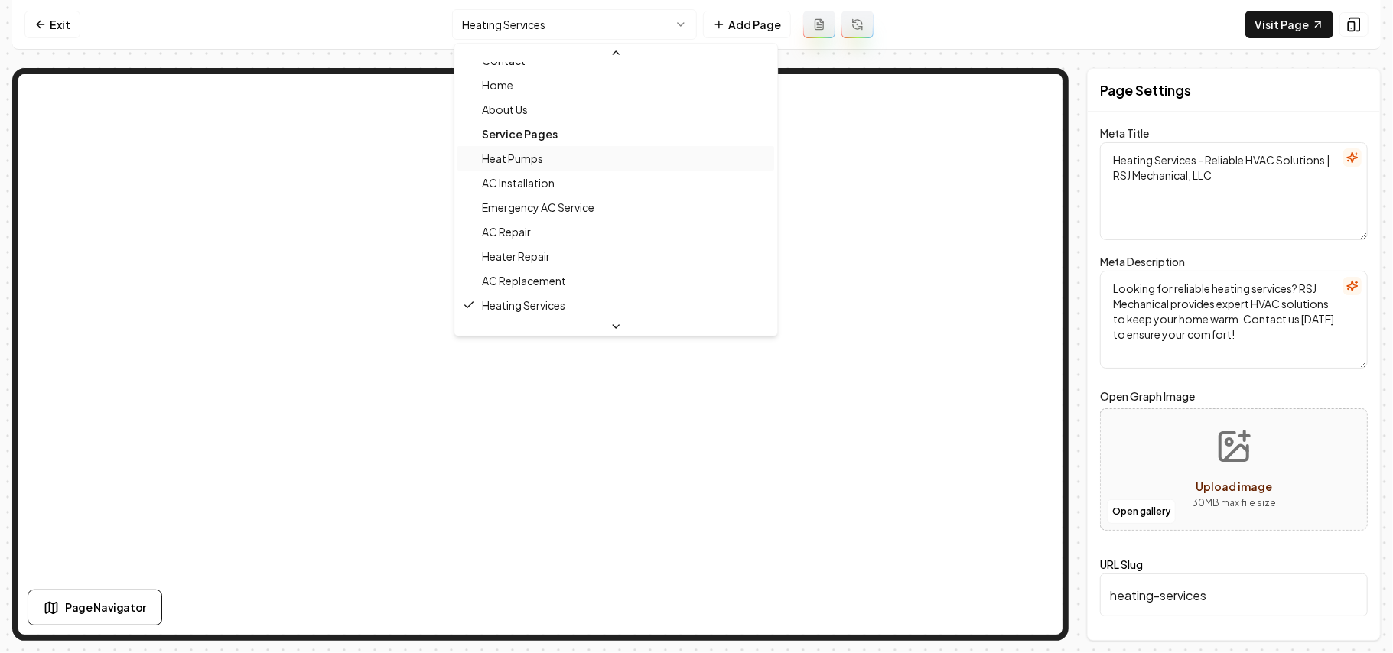
scroll to position [246, 0]
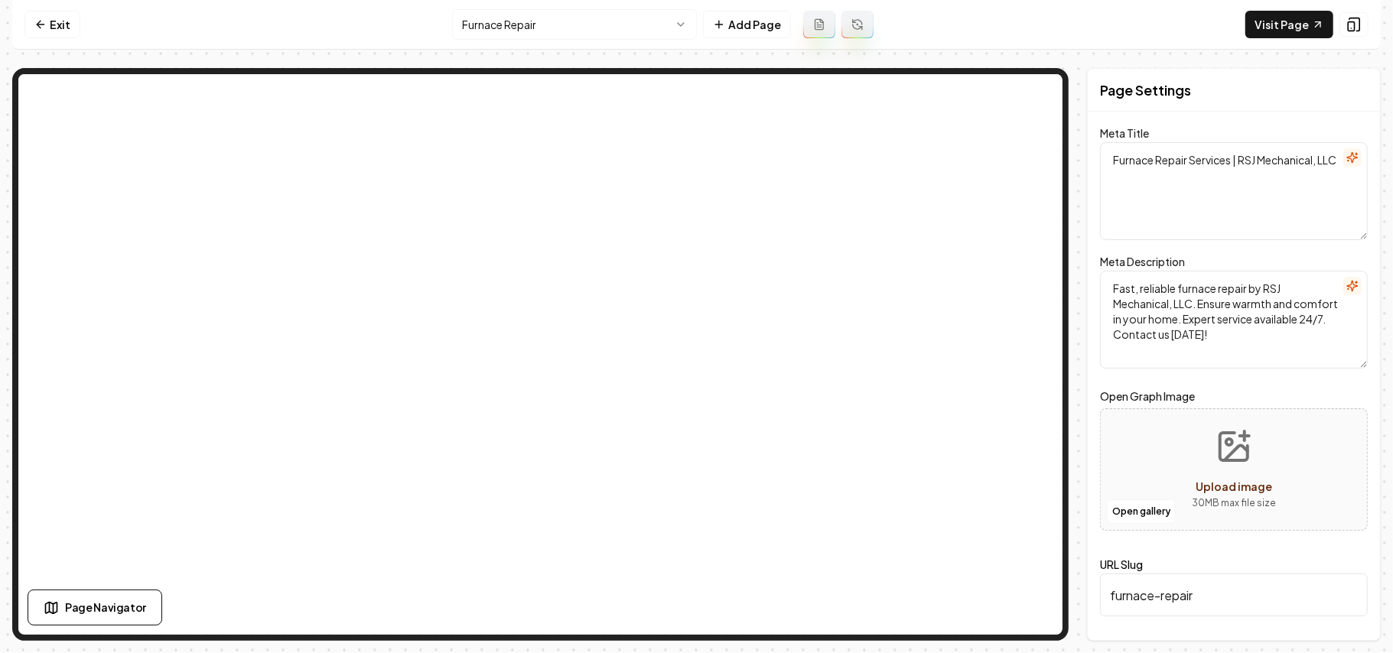
click at [601, 21] on html "Computer Required This feature is only available on a computer. Please switch t…" at bounding box center [696, 326] width 1393 height 653
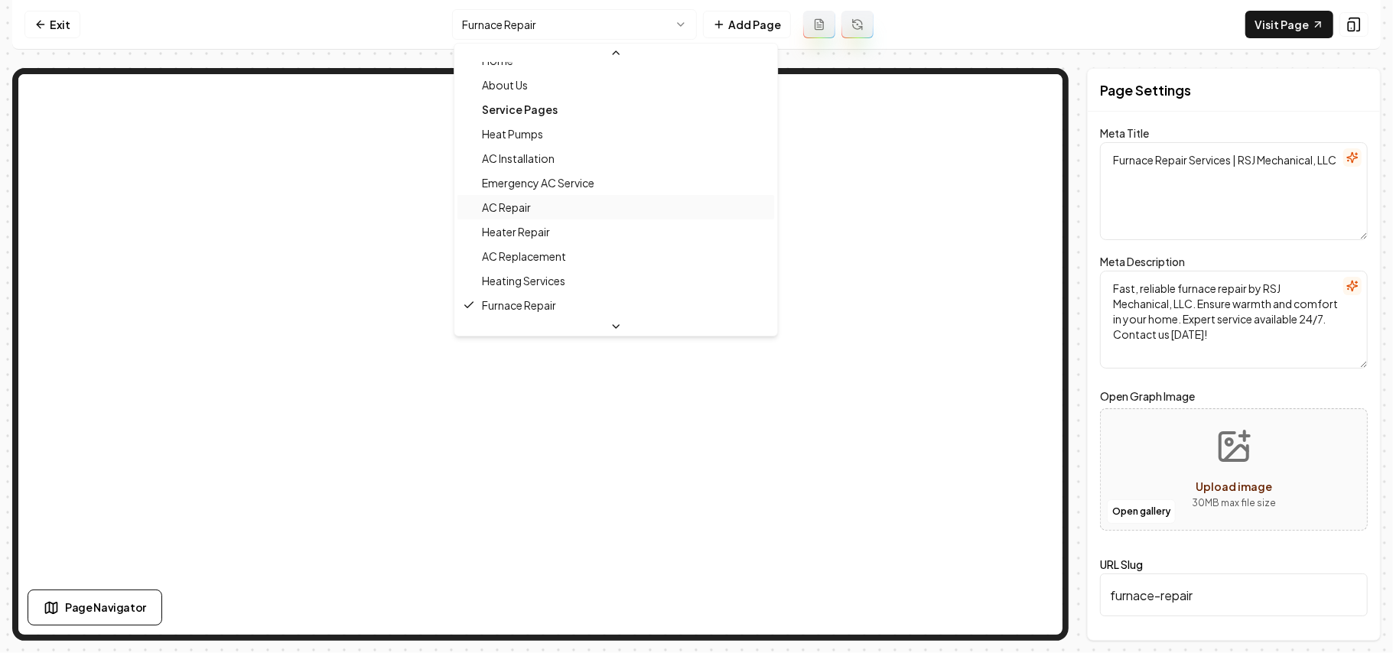
scroll to position [168, 0]
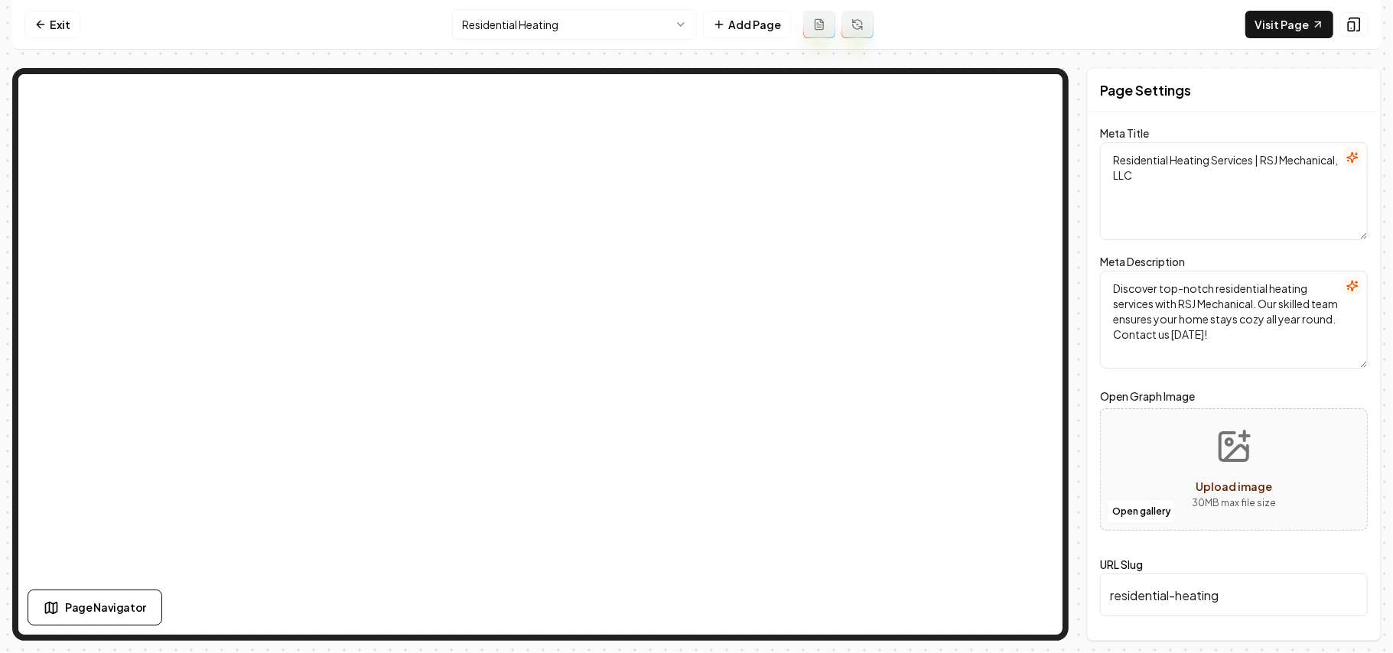
click at [552, 32] on html "Computer Required This feature is only available on a computer. Please switch t…" at bounding box center [696, 326] width 1393 height 653
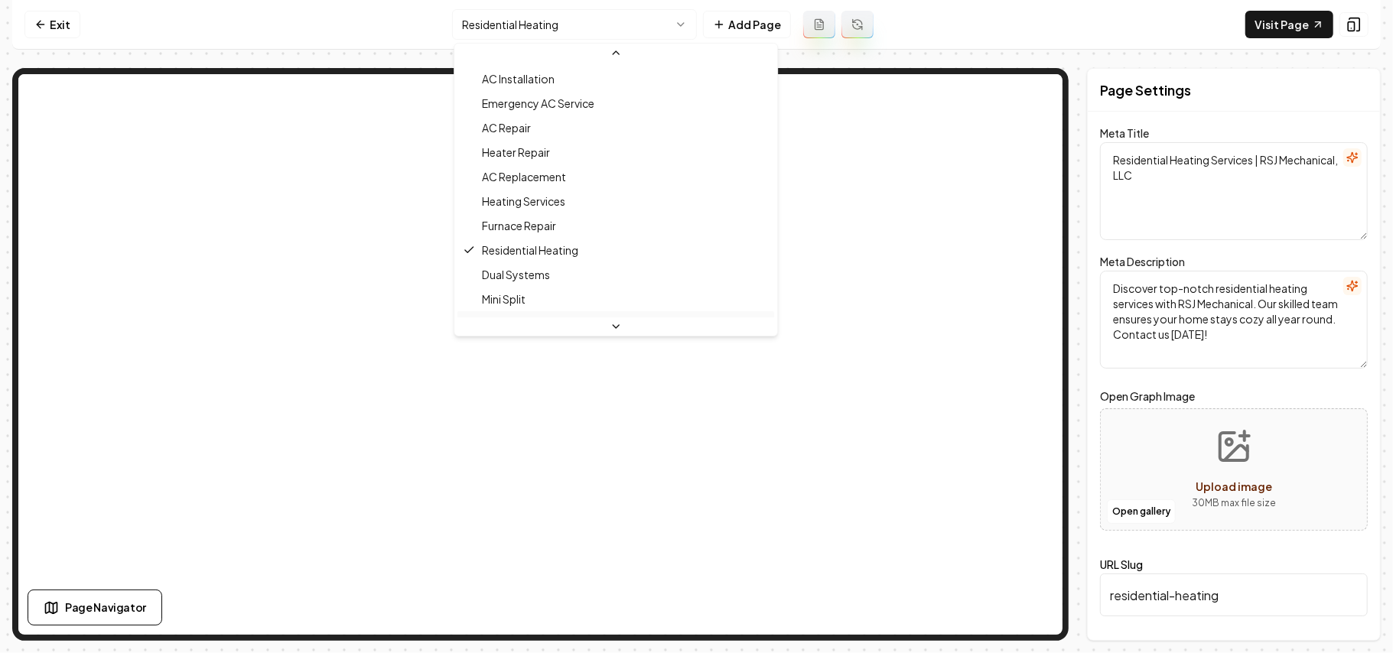
scroll to position [193, 0]
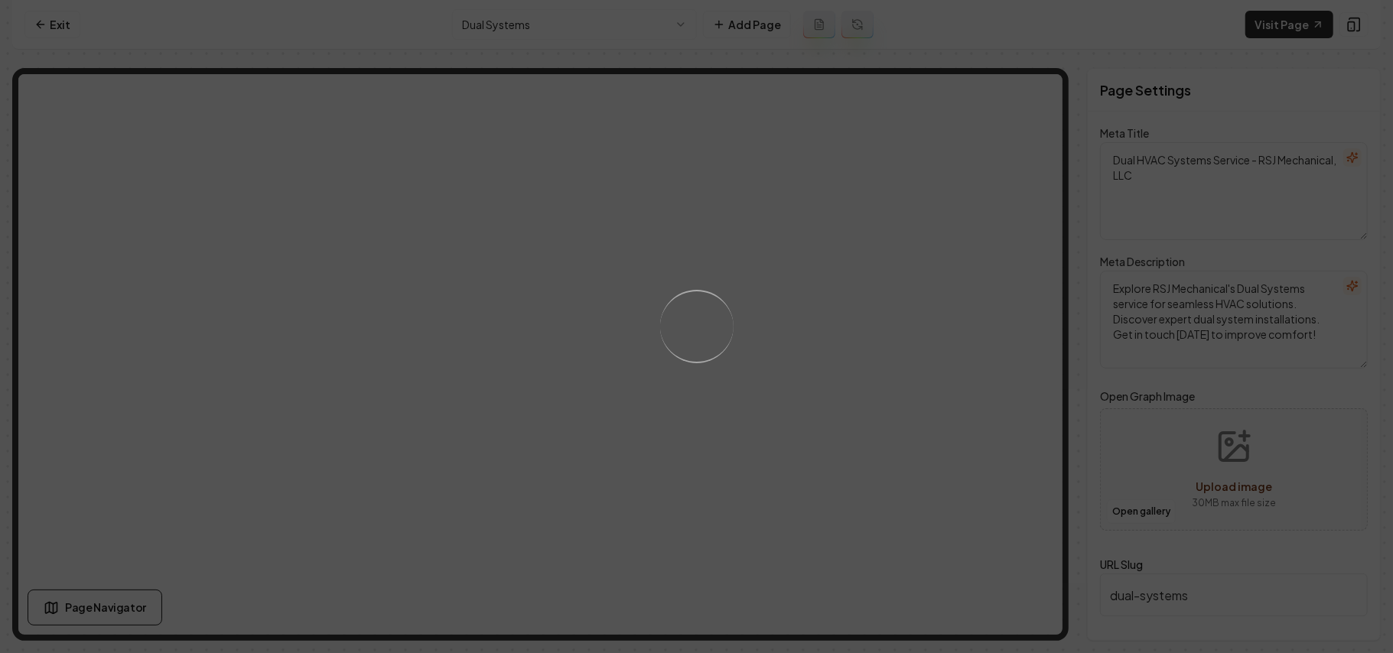
click at [542, 28] on div "Loading..." at bounding box center [696, 326] width 1393 height 653
click at [542, 28] on html "Computer Required This feature is only available on a computer. Please switch t…" at bounding box center [696, 326] width 1393 height 653
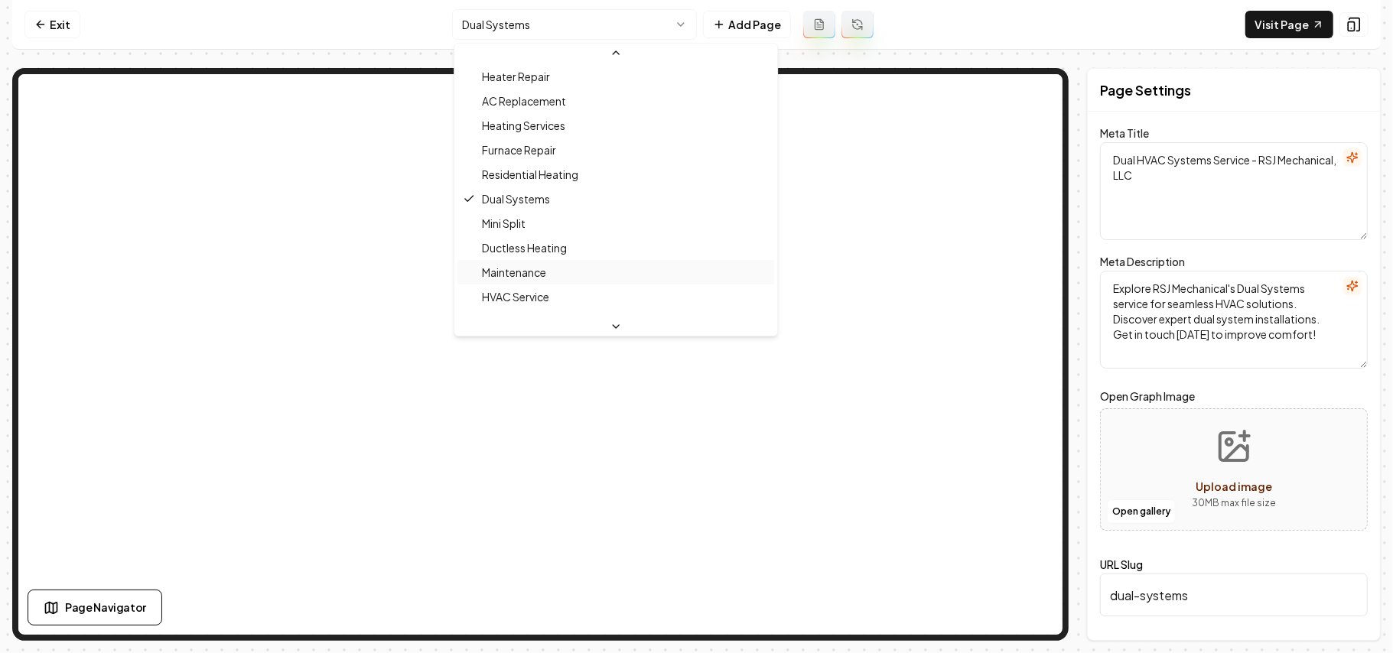
scroll to position [319, 0]
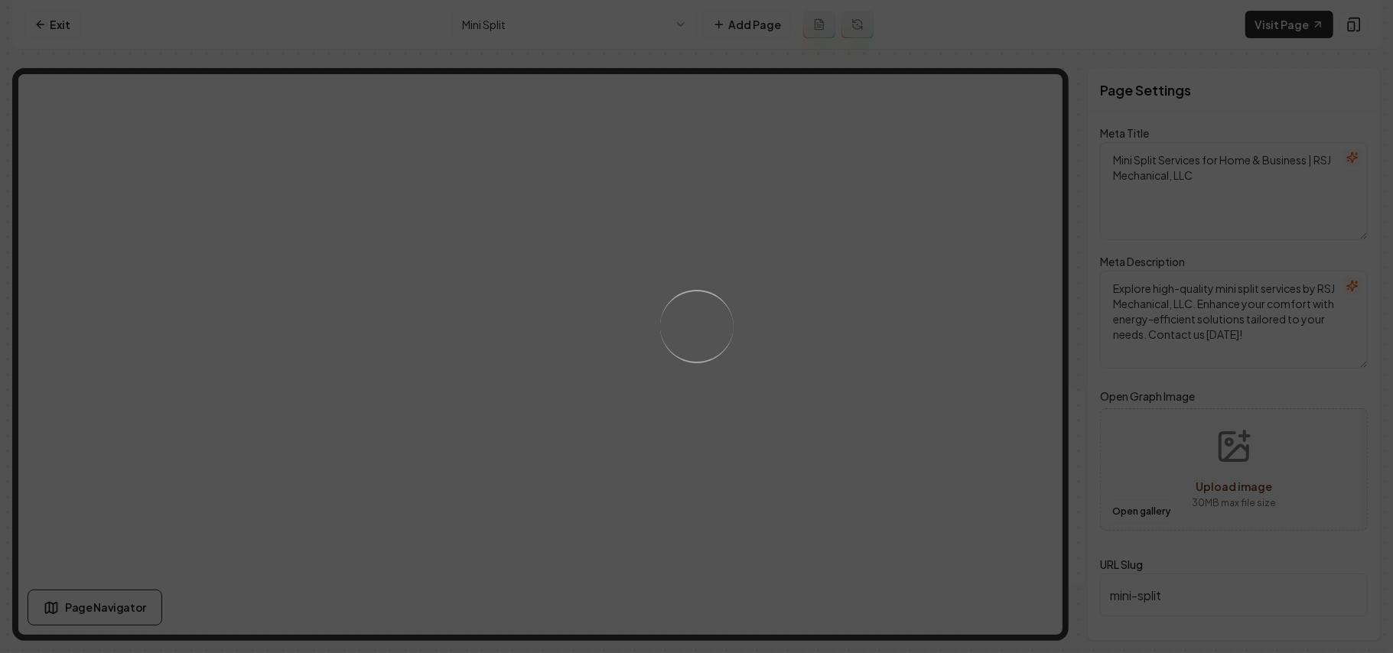
click at [575, 34] on html "Computer Required This feature is only available on a computer. Please switch t…" at bounding box center [696, 326] width 1393 height 653
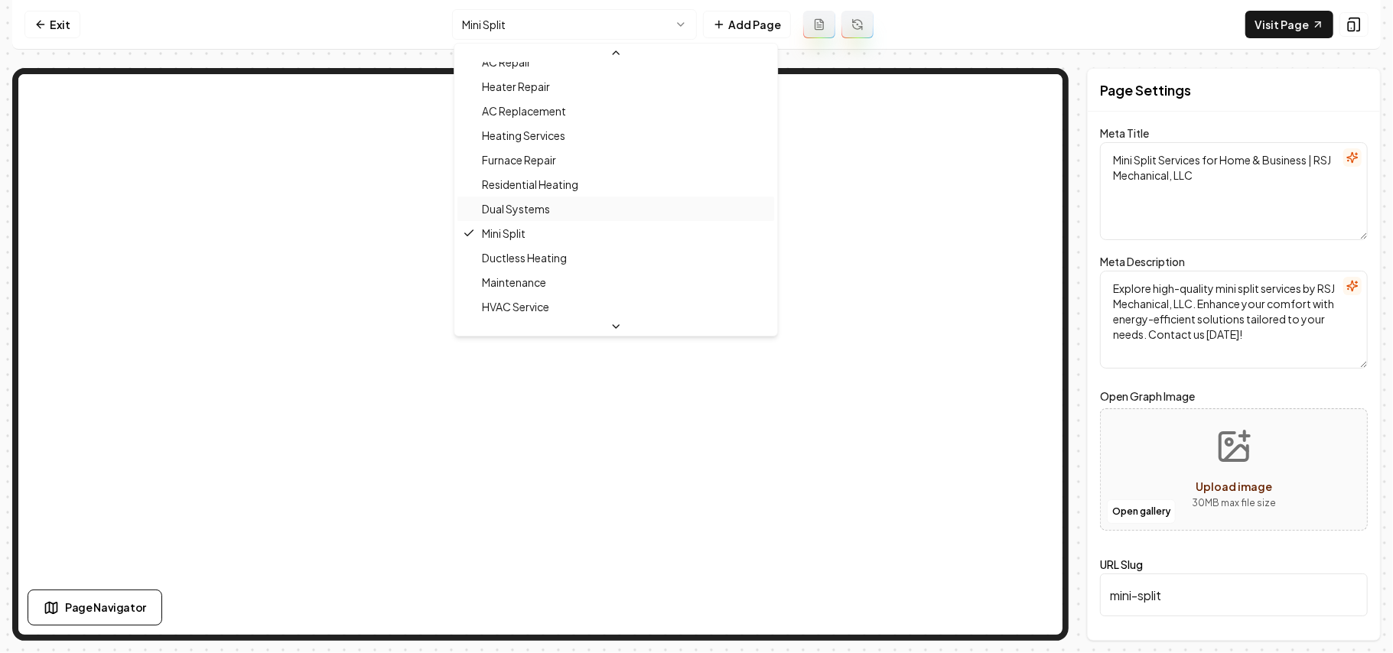
scroll to position [242, 0]
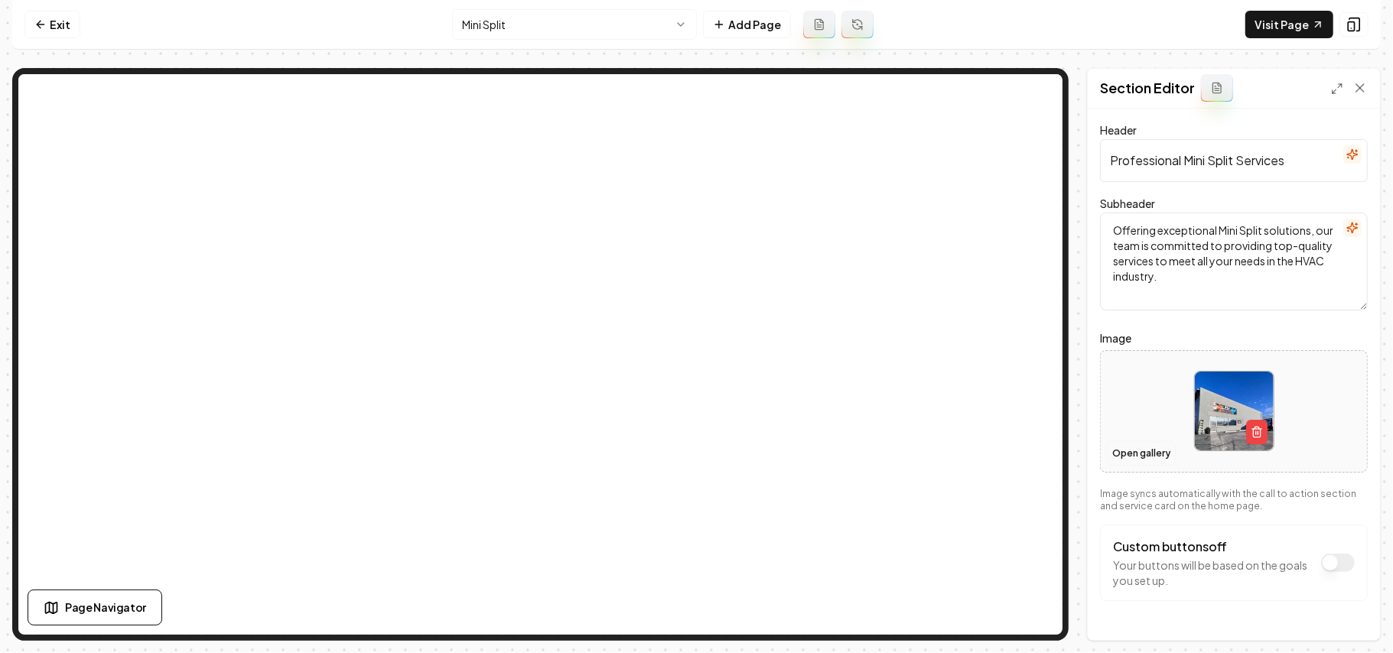
click at [1155, 458] on button "Open gallery" at bounding box center [1141, 454] width 69 height 24
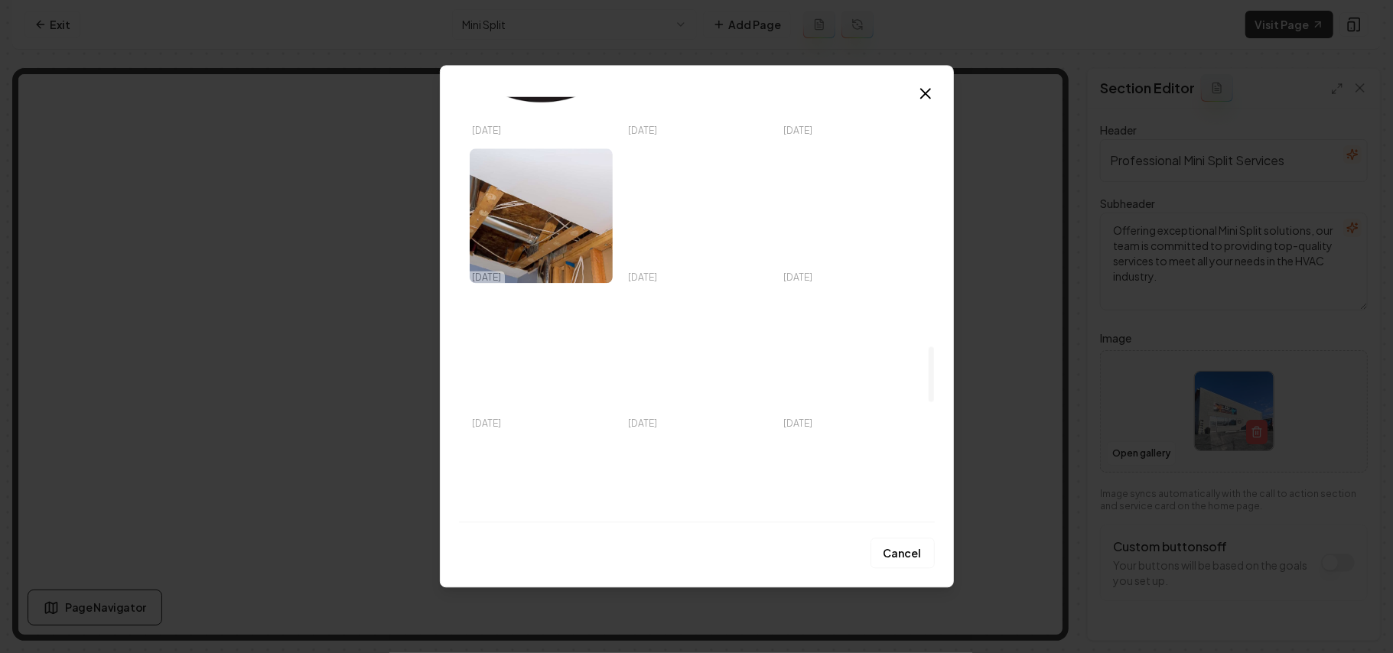
scroll to position [1938, 0]
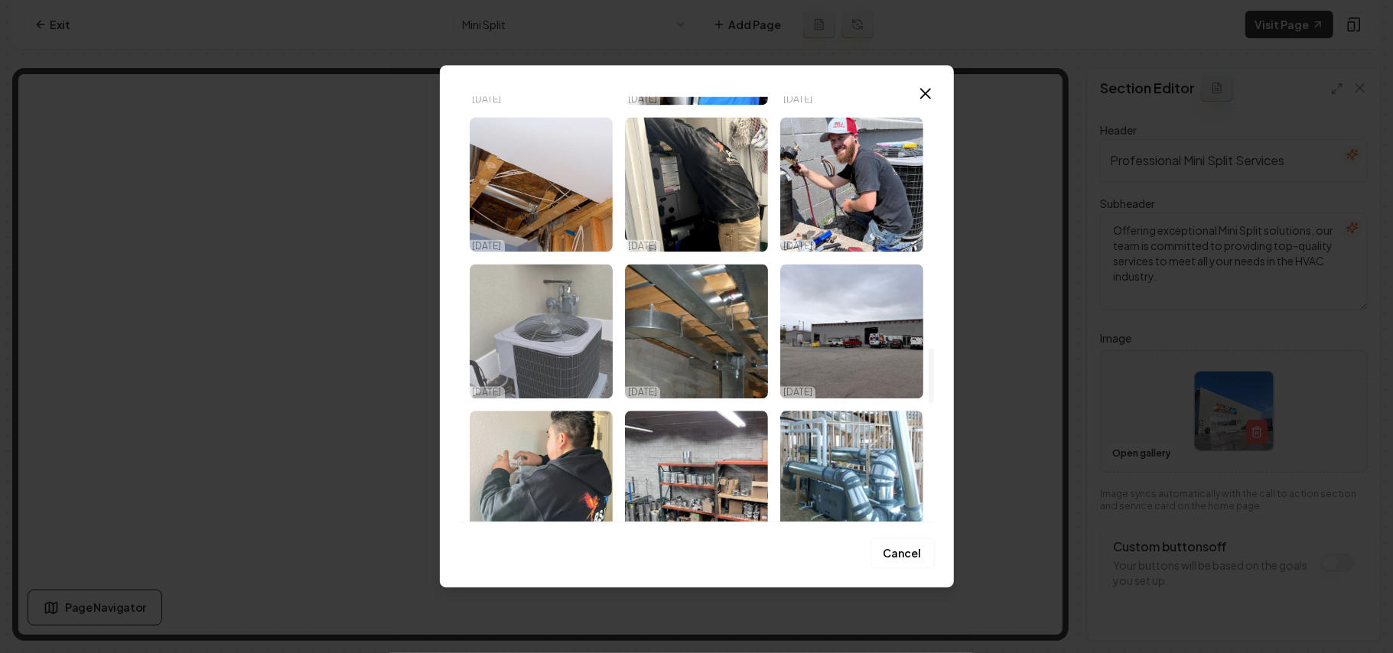
click at [505, 301] on img "Select image image_68deca595c7cd75eb894bc1e.jpeg" at bounding box center [541, 331] width 143 height 135
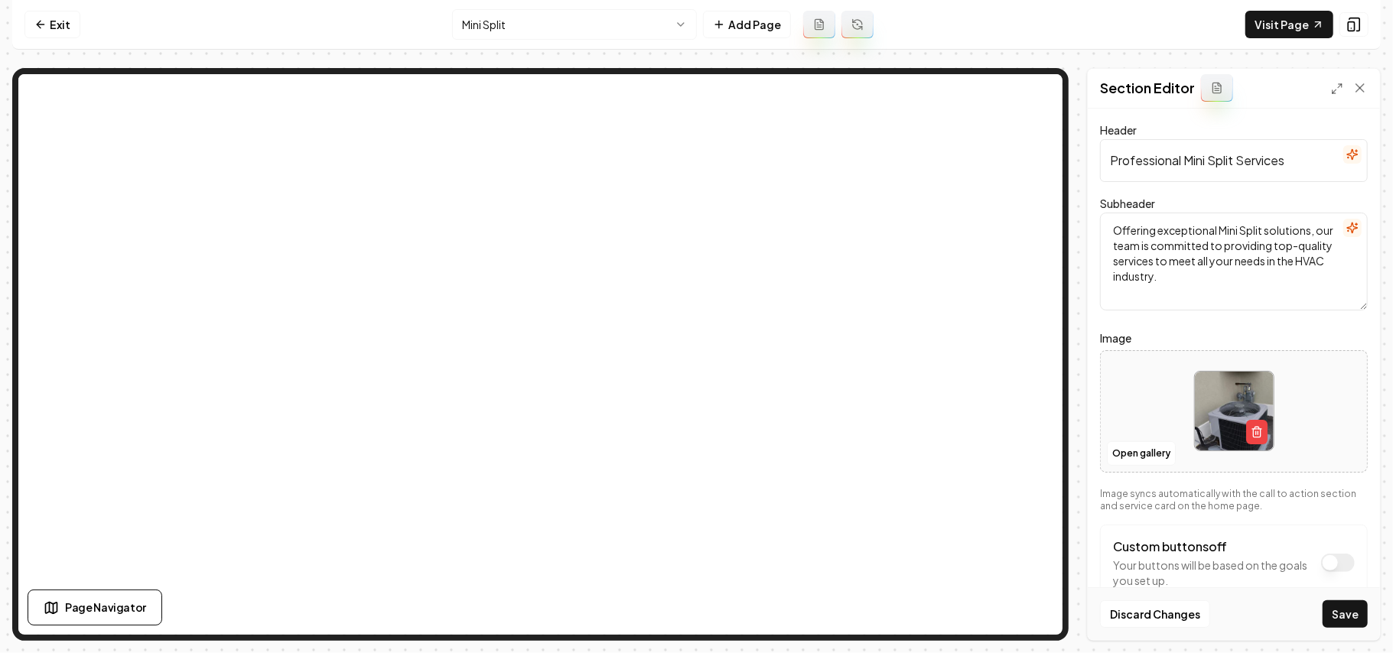
click at [1316, 616] on div "Discard Changes Save" at bounding box center [1234, 614] width 292 height 53
click at [1341, 613] on button "Save" at bounding box center [1345, 615] width 45 height 28
click at [508, 21] on html "Computer Required This feature is only available on a computer. Please switch t…" at bounding box center [696, 326] width 1393 height 653
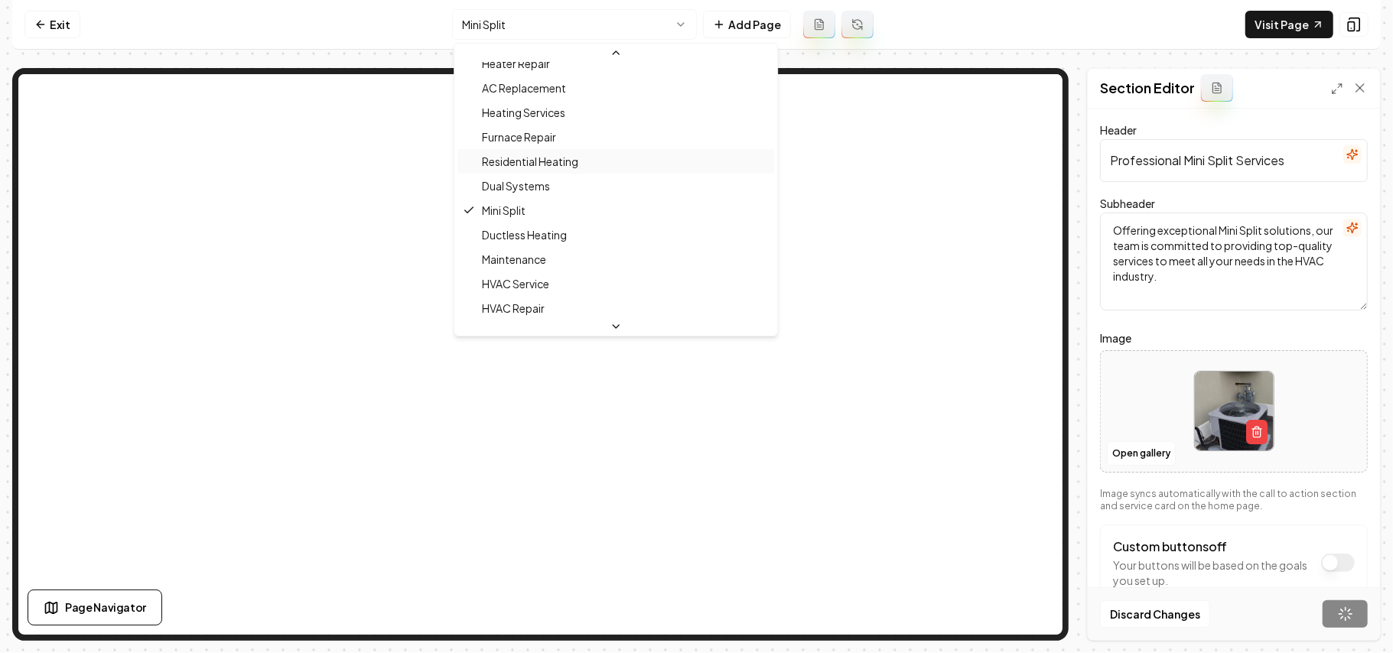
scroll to position [344, 0]
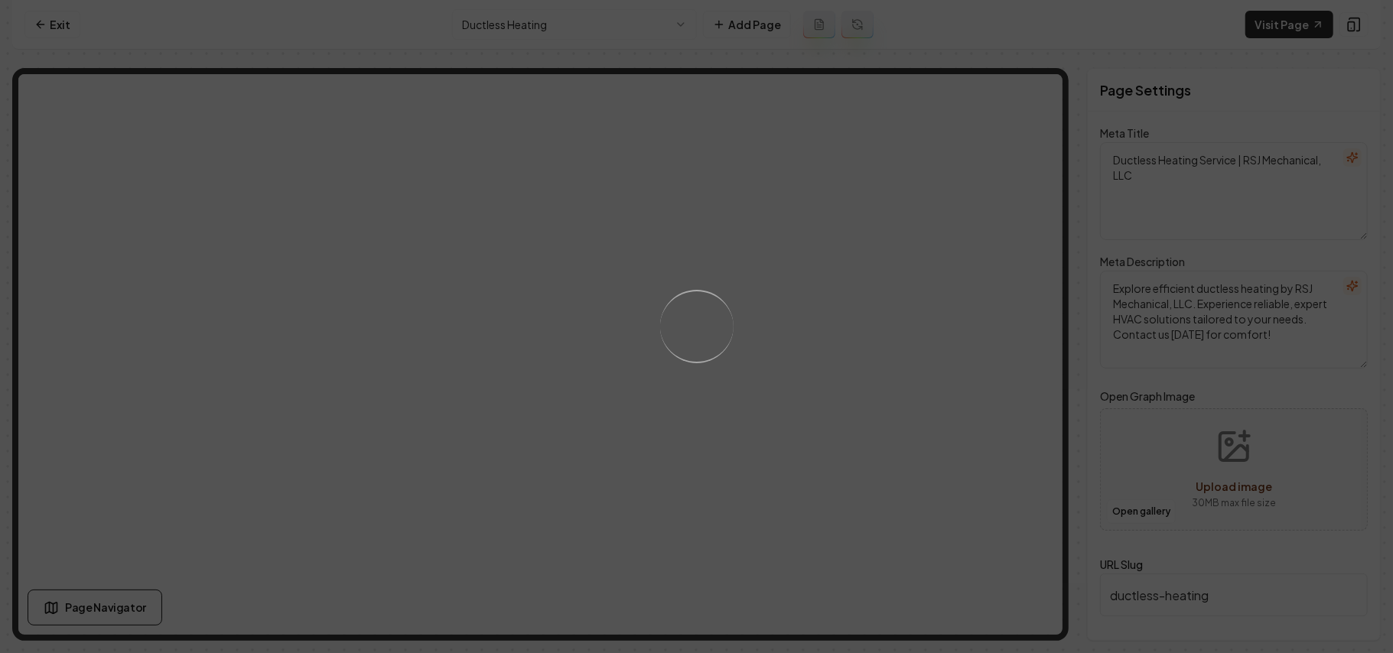
click at [543, 31] on div "Loading..." at bounding box center [696, 326] width 1393 height 653
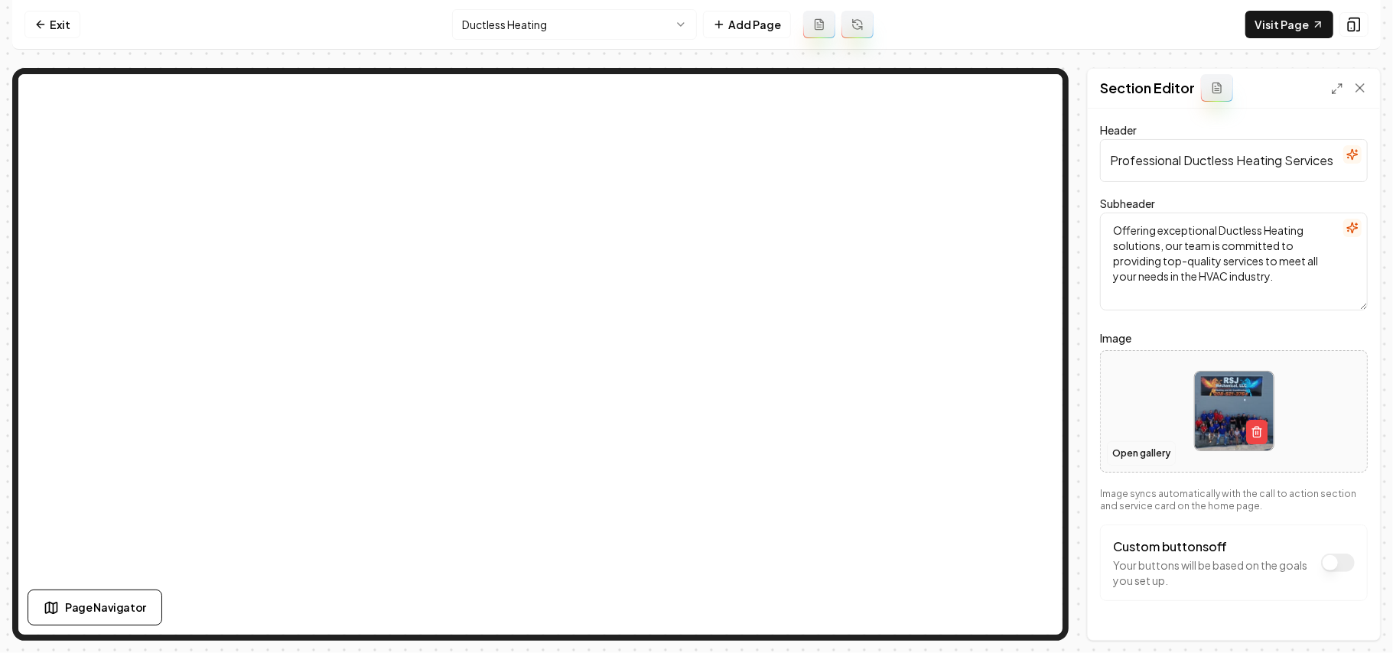
click at [1136, 442] on button "Open gallery" at bounding box center [1141, 454] width 69 height 24
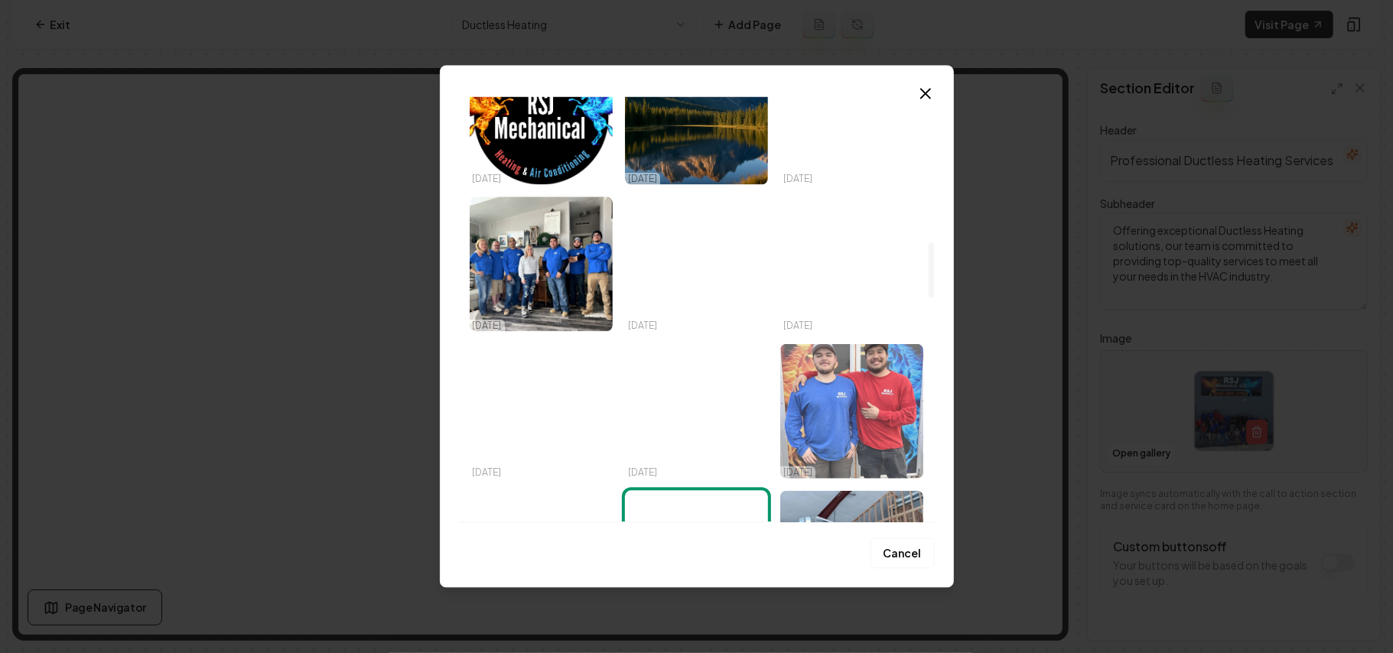
scroll to position [1122, 0]
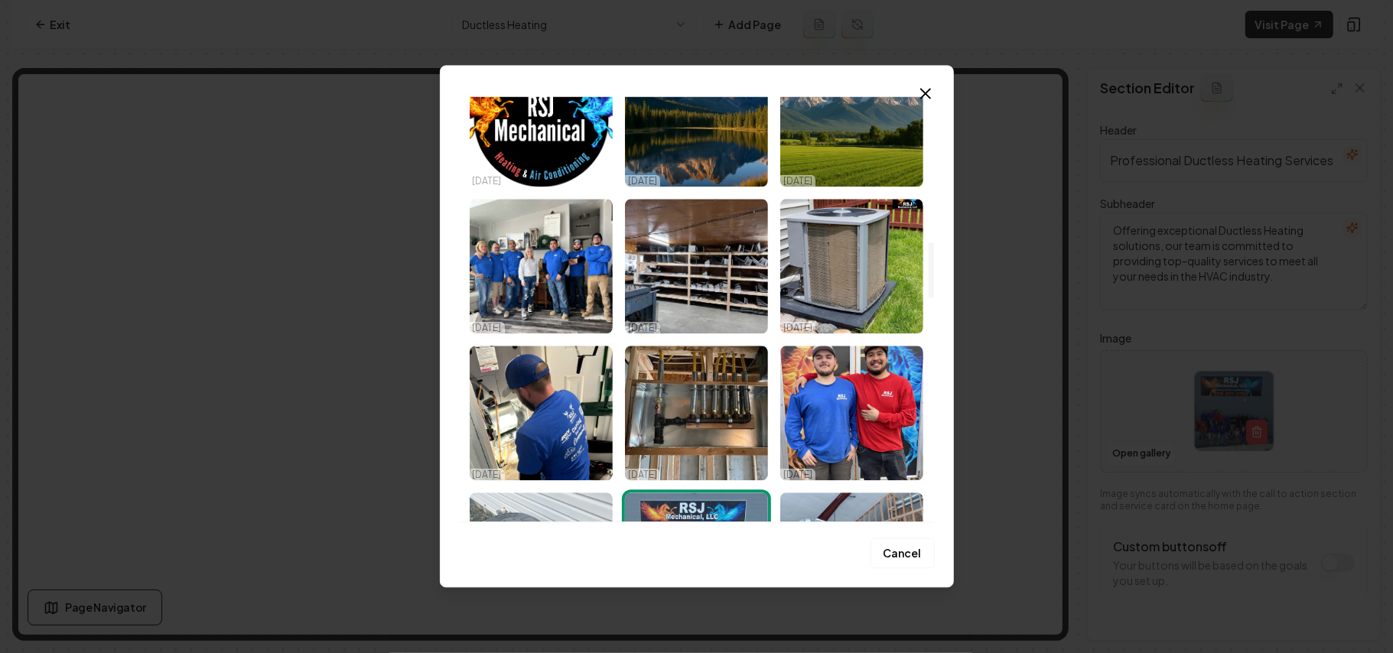
click at [673, 395] on img "Select image image_68deca595c7cd75eb894baeb.jpeg" at bounding box center [696, 413] width 143 height 135
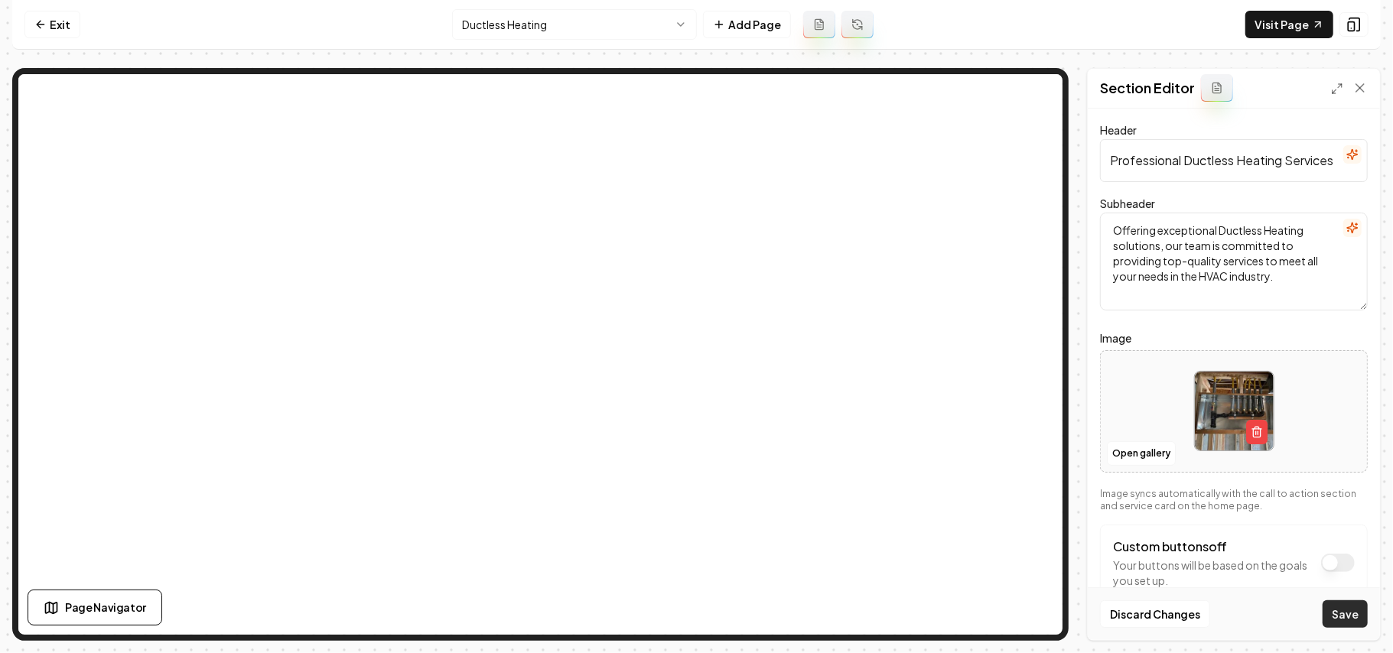
click at [1350, 618] on button "Save" at bounding box center [1345, 615] width 45 height 28
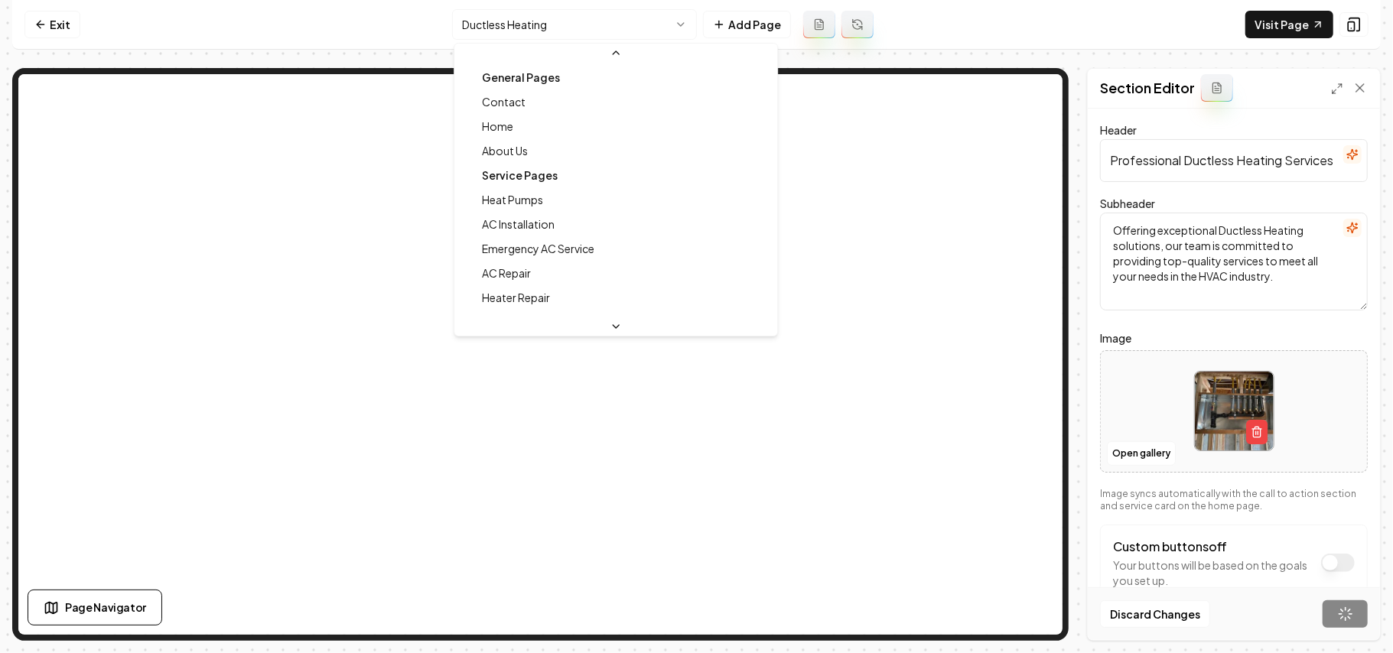
click at [514, 25] on html "Computer Required This feature is only available on a computer. Please switch t…" at bounding box center [696, 326] width 1393 height 653
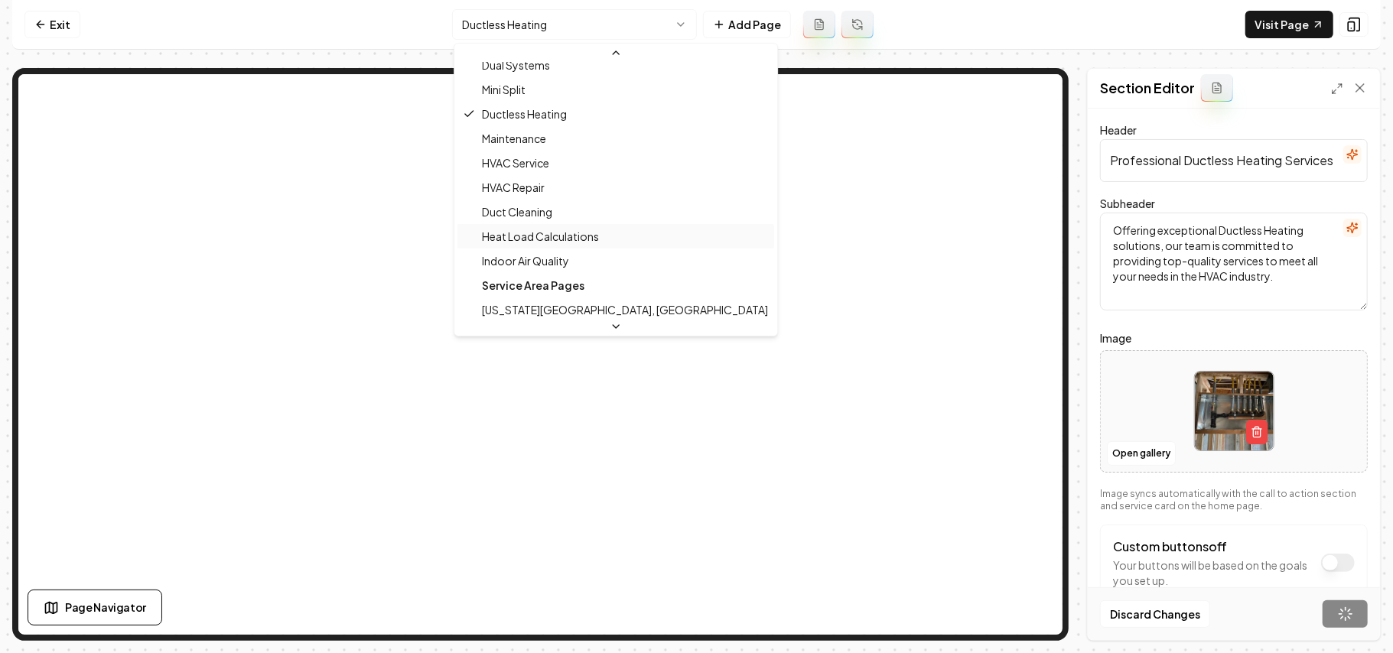
scroll to position [368, 0]
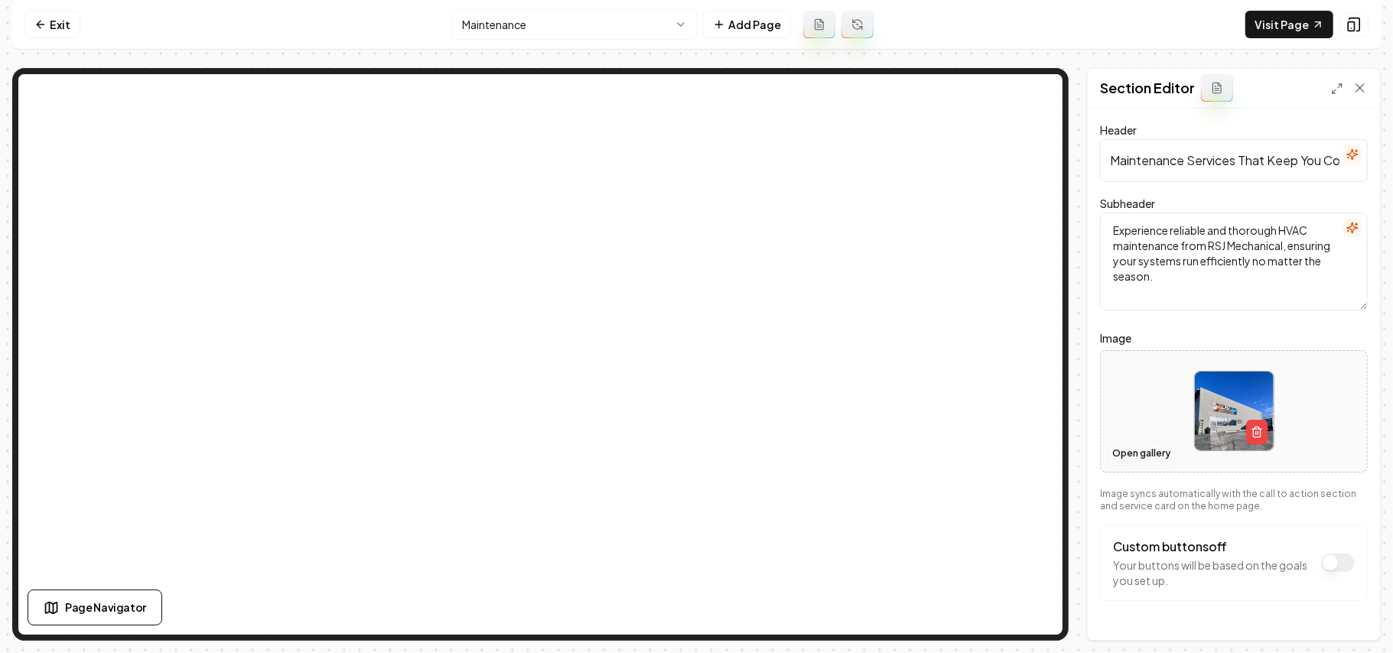
click at [1155, 448] on button "Open gallery" at bounding box center [1141, 454] width 69 height 24
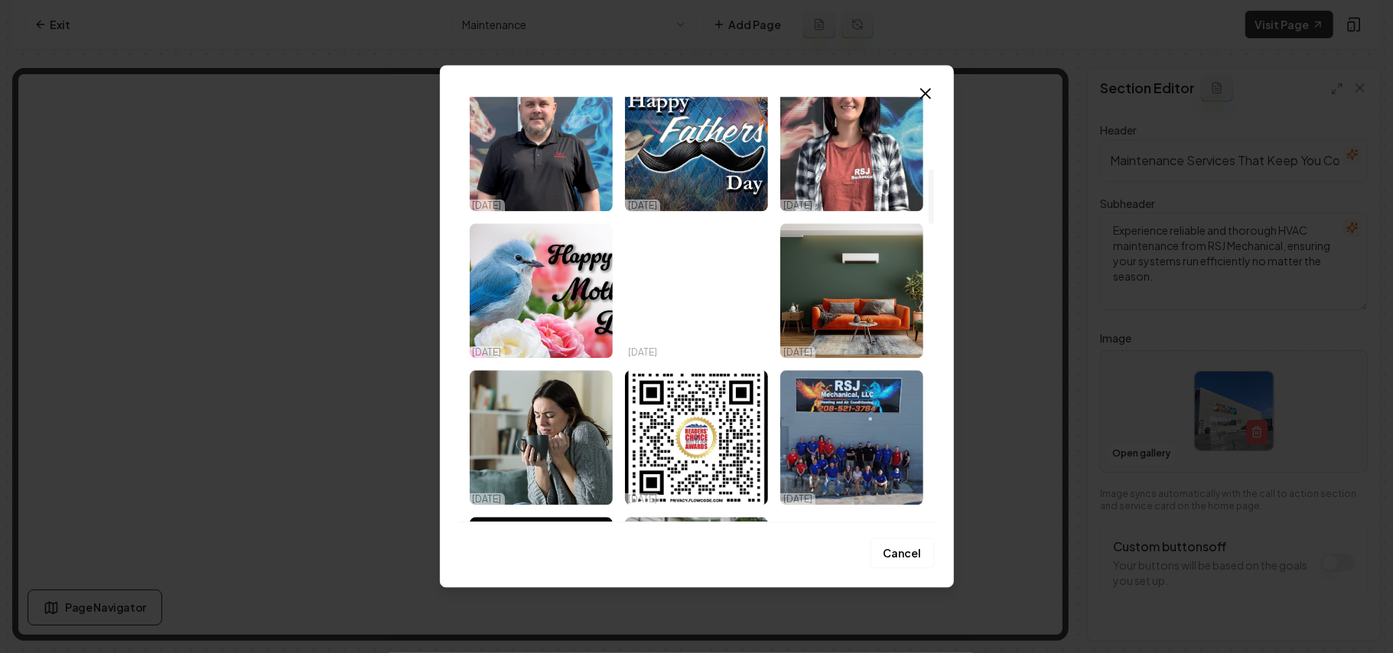
scroll to position [1020, 0]
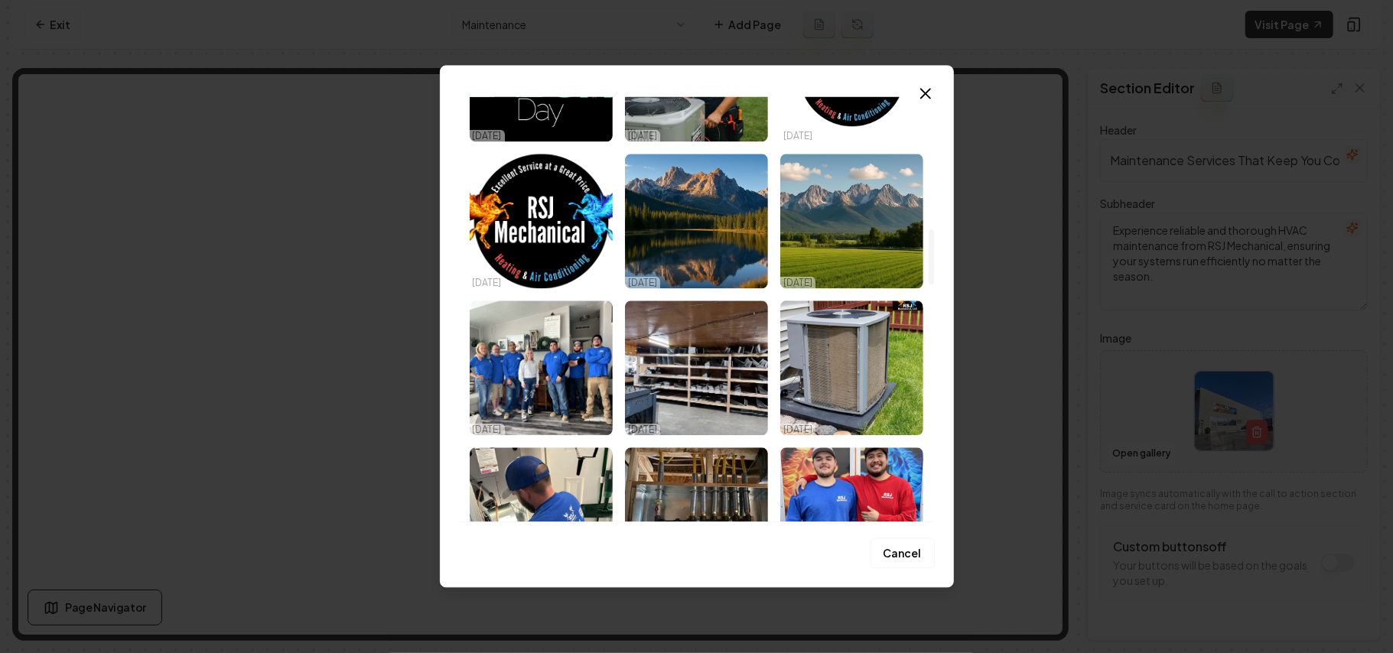
click at [815, 358] on img "Select image image_68deca5a5c7cd75eb894bf2d.jpeg" at bounding box center [852, 368] width 143 height 135
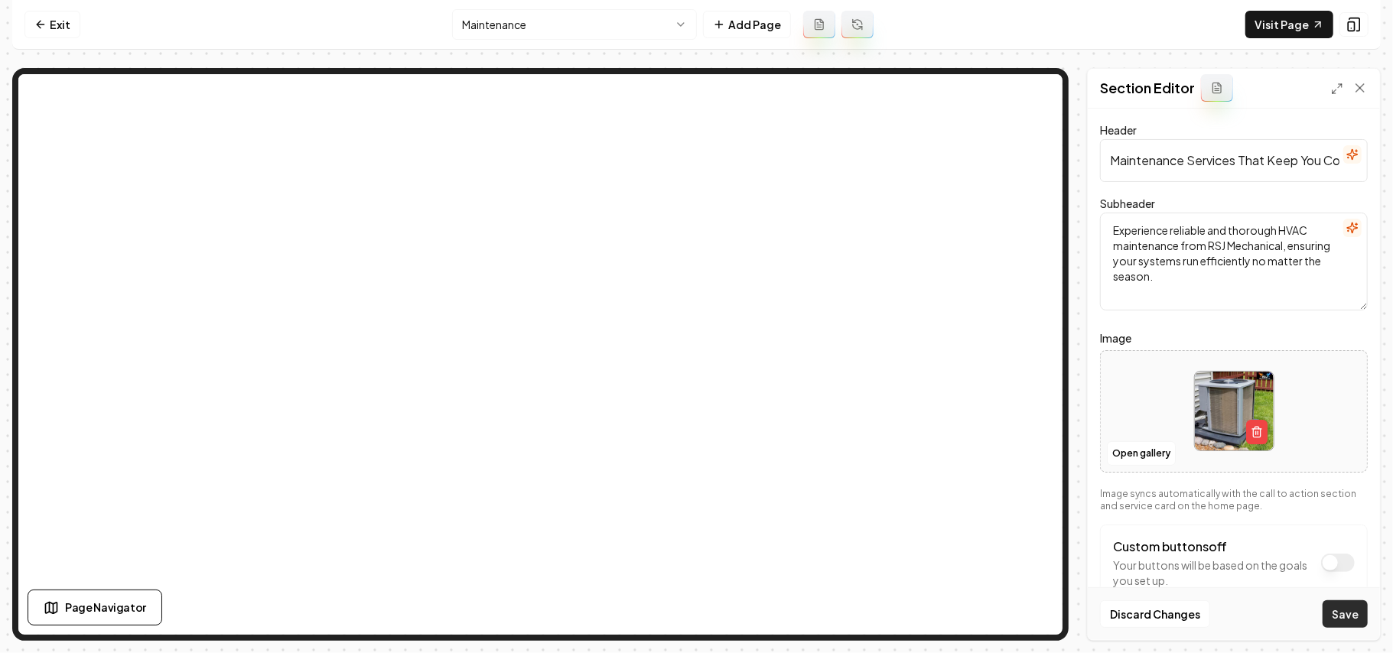
click at [1345, 623] on button "Save" at bounding box center [1345, 615] width 45 height 28
click at [488, 19] on html "Computer Required This feature is only available on a computer. Please switch t…" at bounding box center [696, 326] width 1393 height 653
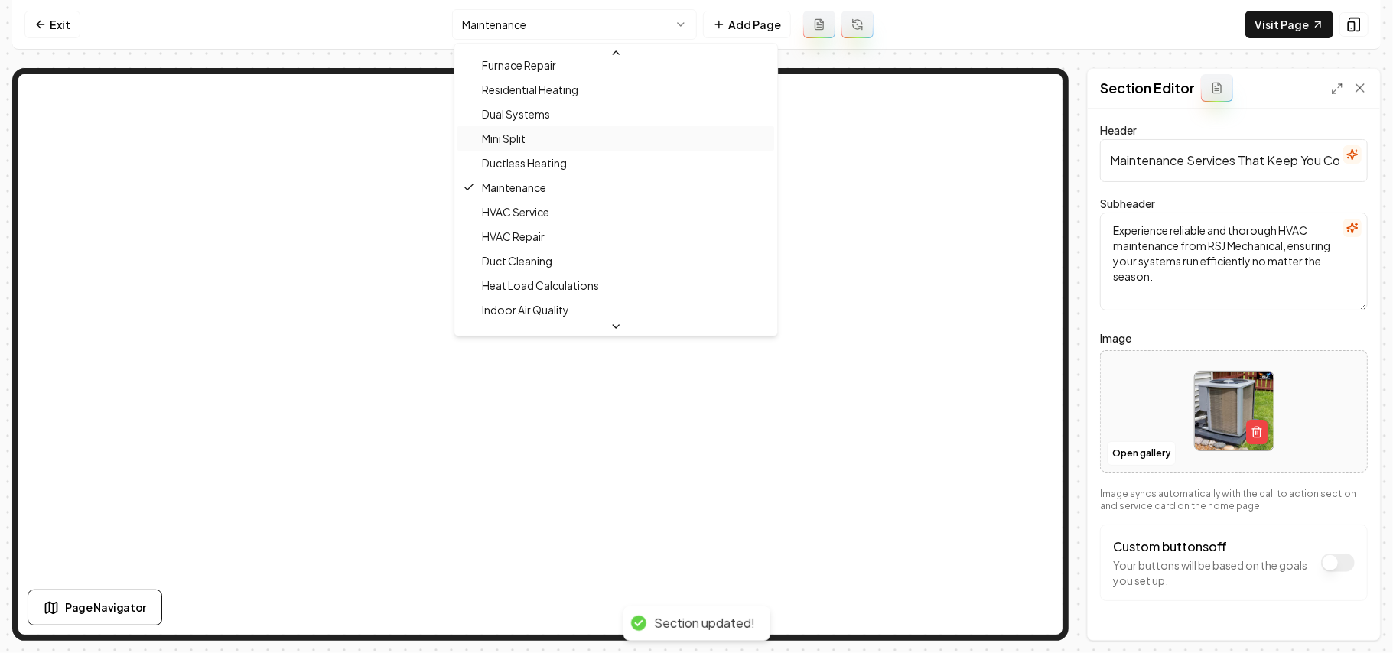
scroll to position [291, 0]
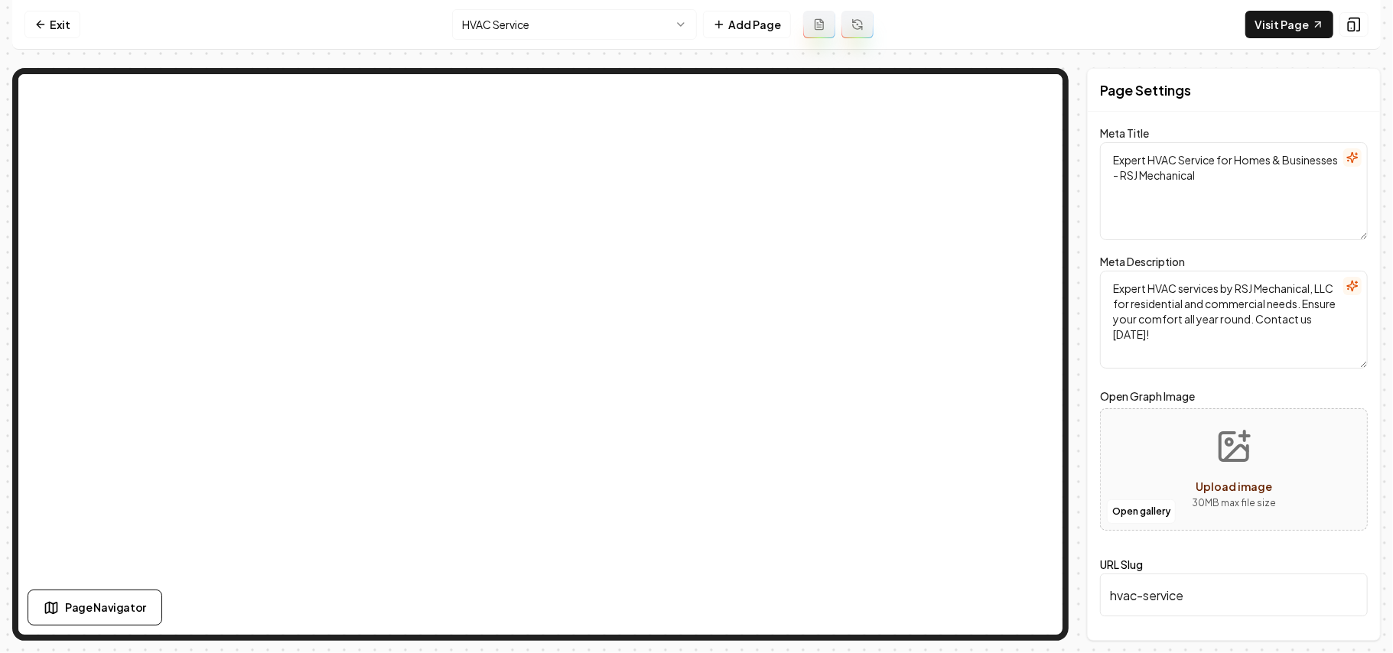
click at [552, 26] on html "Computer Required This feature is only available on a computer. Please switch t…" at bounding box center [696, 326] width 1393 height 653
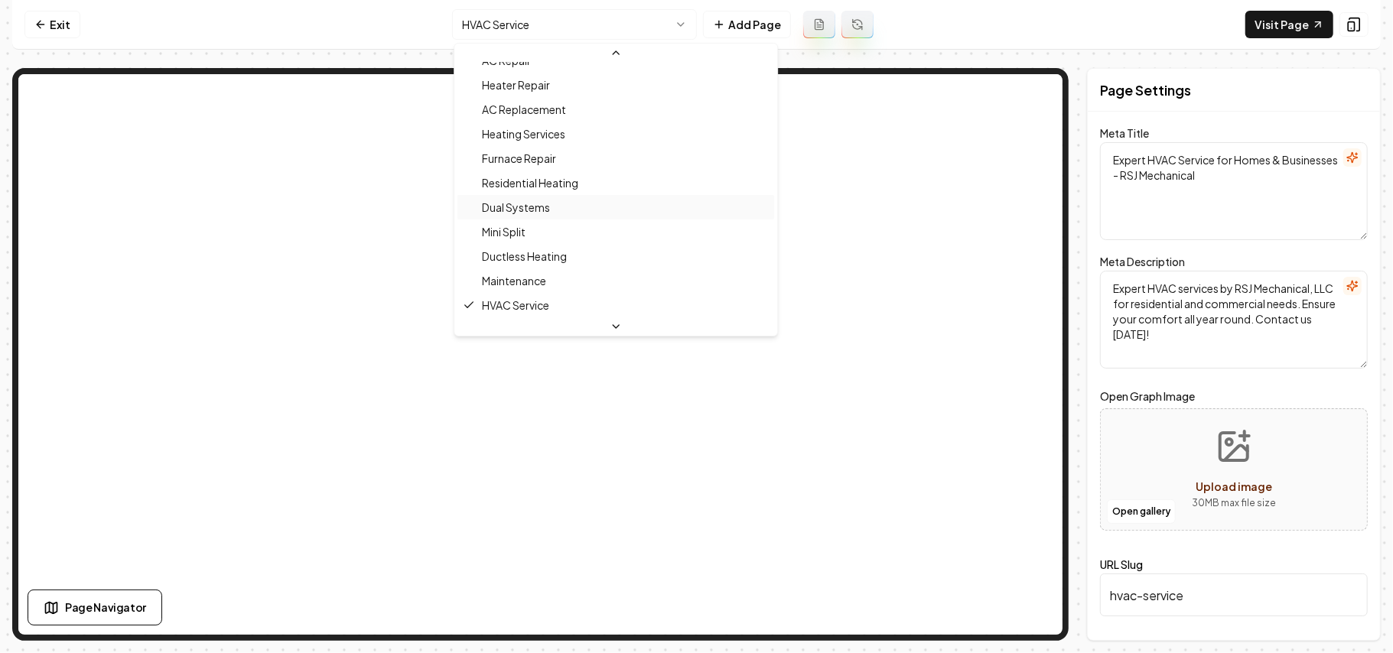
scroll to position [315, 0]
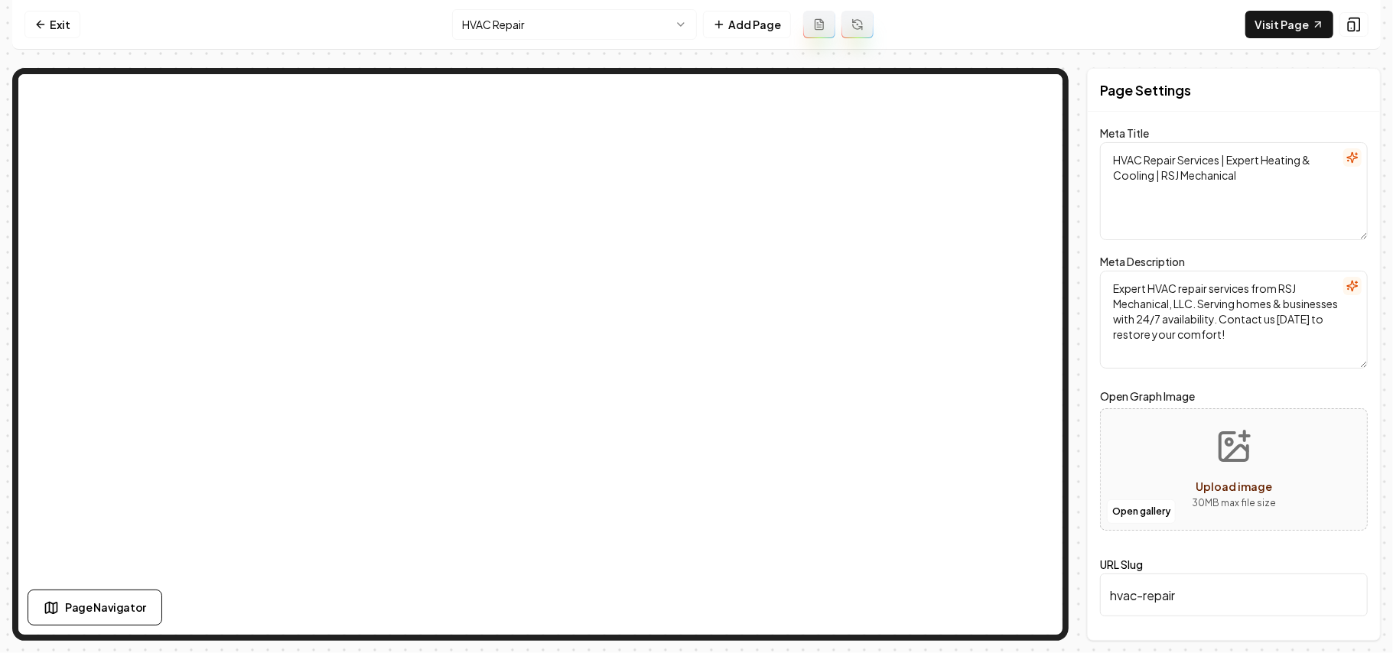
click at [546, 28] on html "Computer Required This feature is only available on a computer. Please switch t…" at bounding box center [696, 326] width 1393 height 653
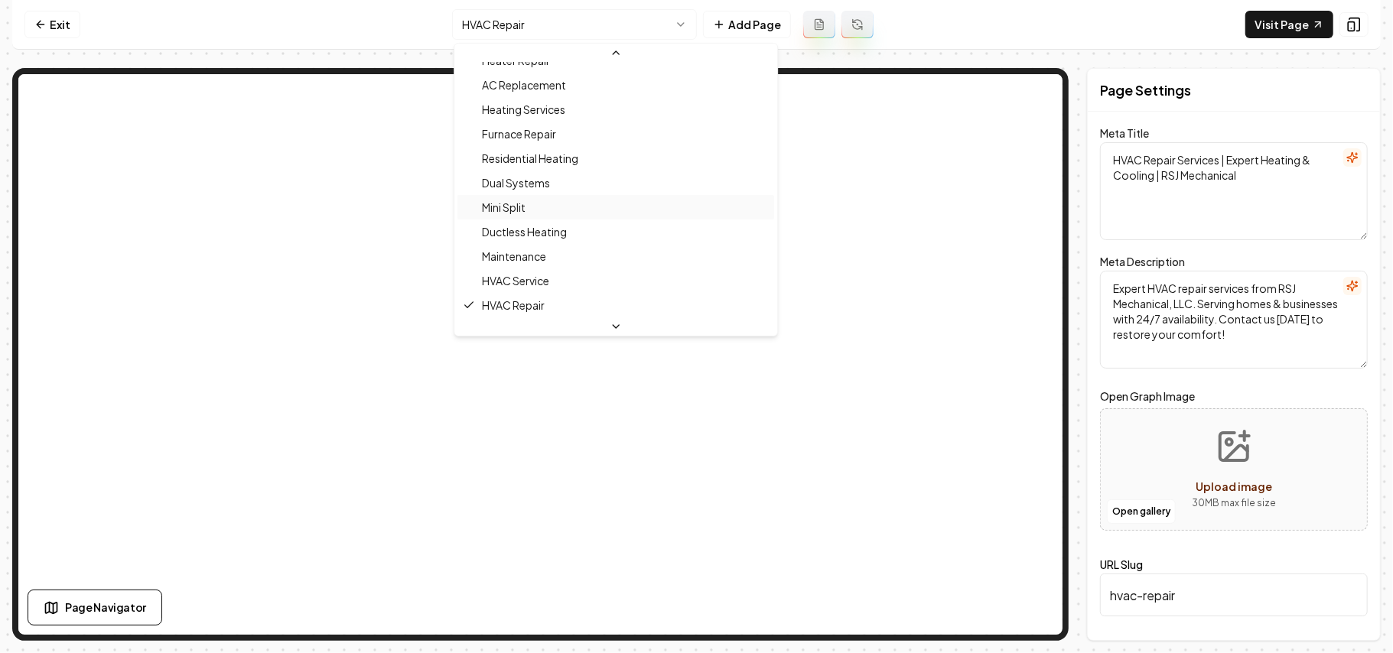
scroll to position [442, 0]
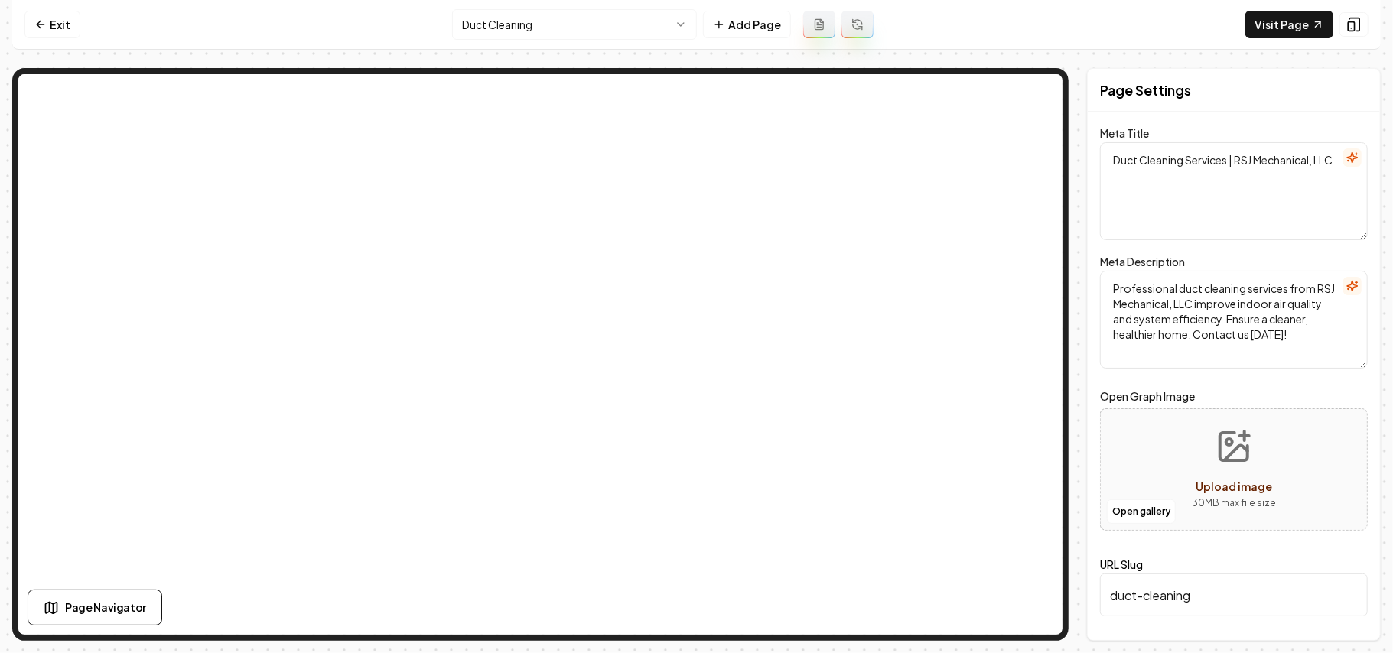
click at [539, 19] on html "Computer Required This feature is only available on a computer. Please switch t…" at bounding box center [696, 326] width 1393 height 653
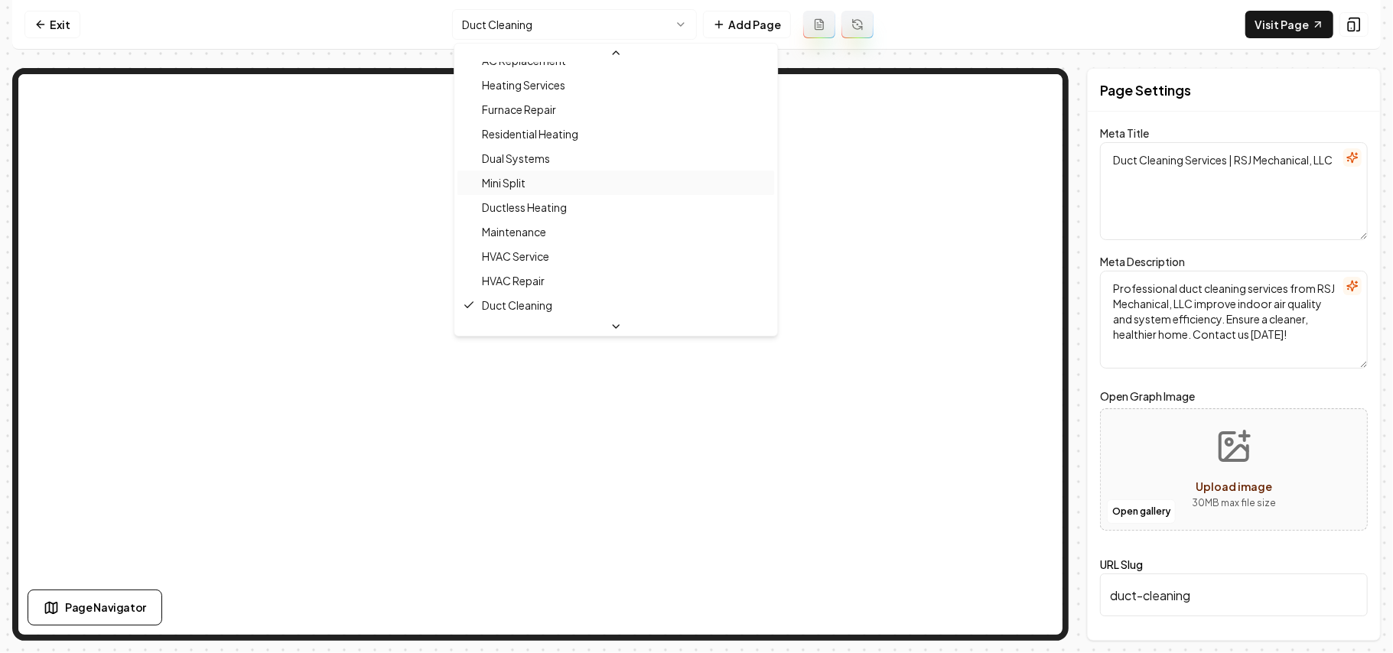
scroll to position [364, 0]
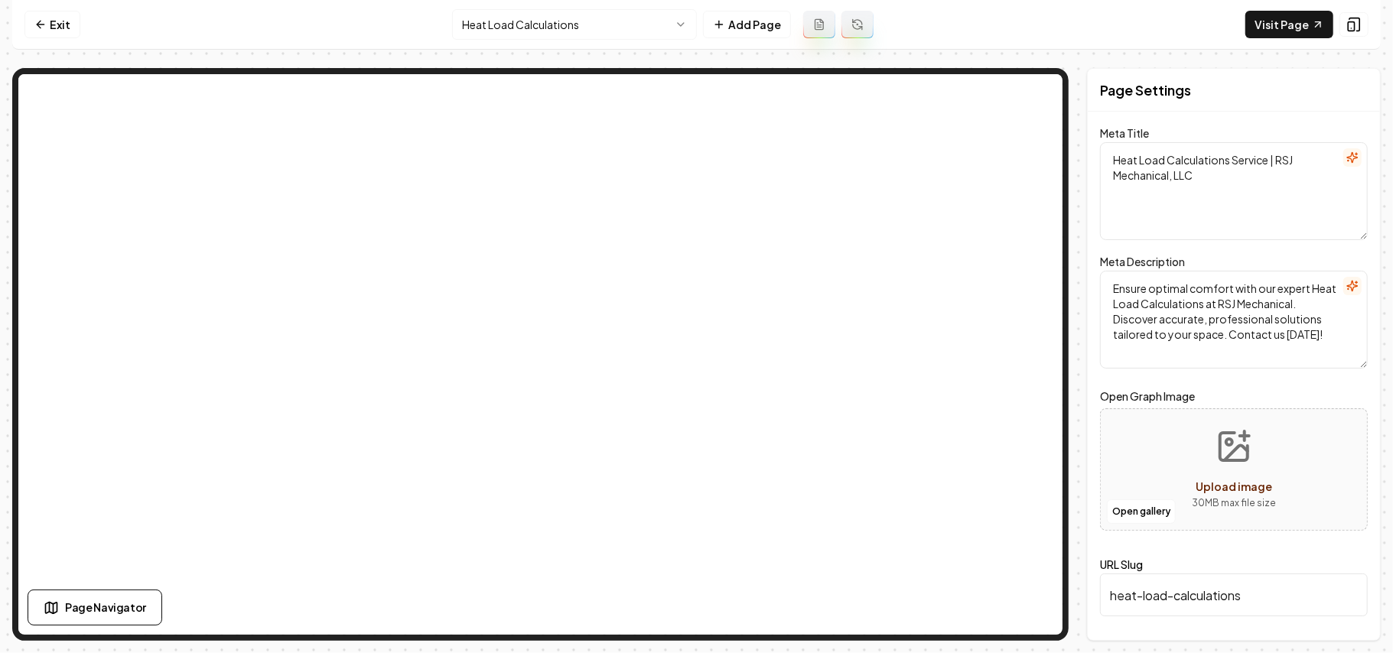
click at [554, 13] on html "Computer Required This feature is only available on a computer. Please switch t…" at bounding box center [696, 326] width 1393 height 653
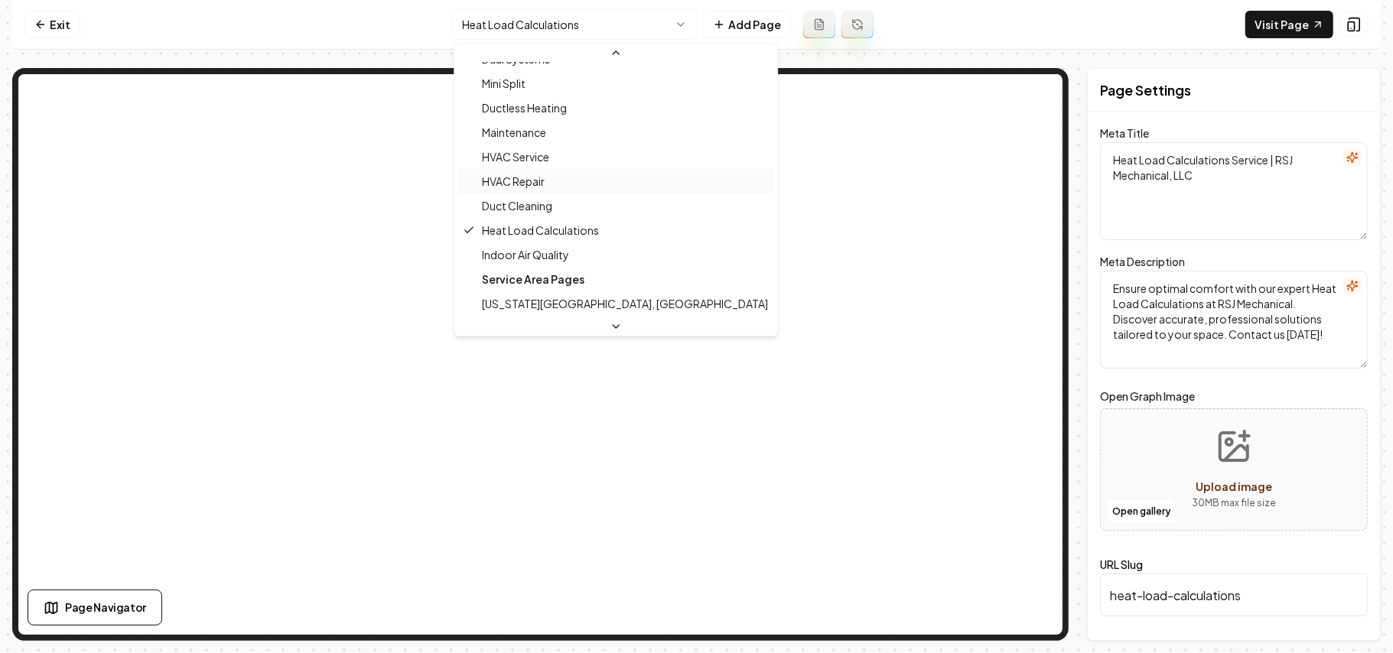
scroll to position [389, 0]
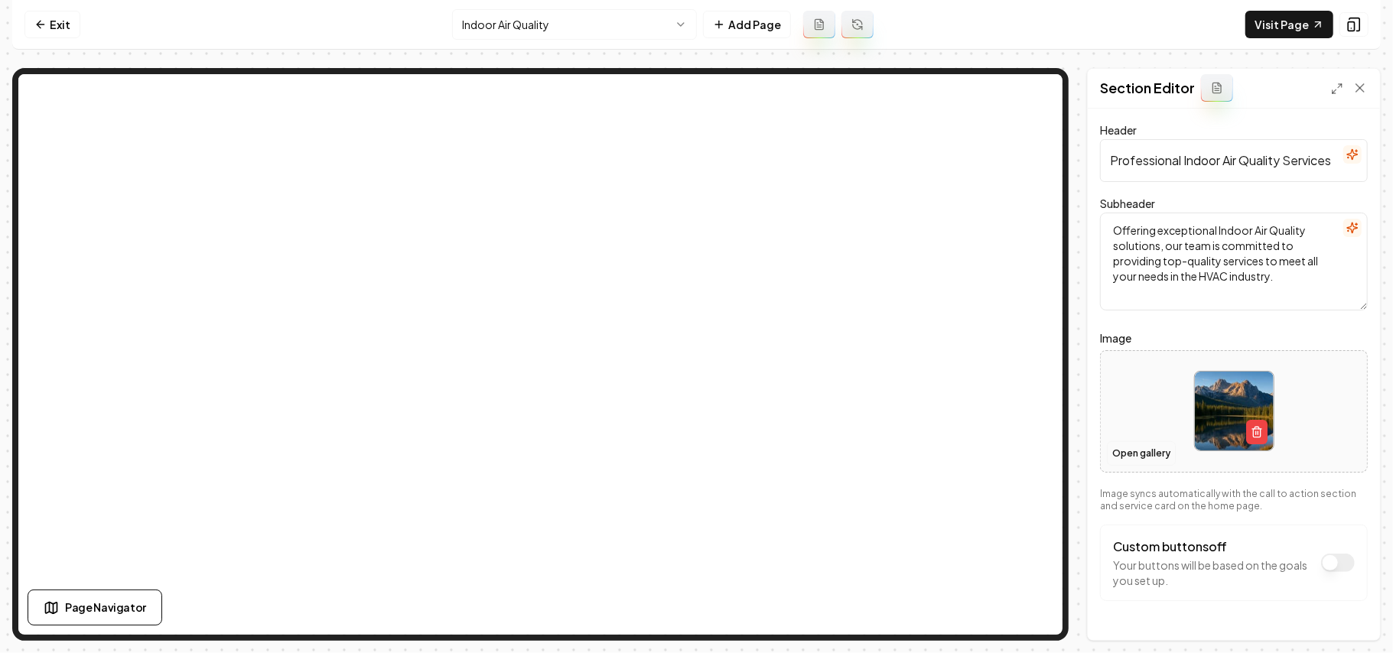
click at [1146, 453] on button "Open gallery" at bounding box center [1141, 454] width 69 height 24
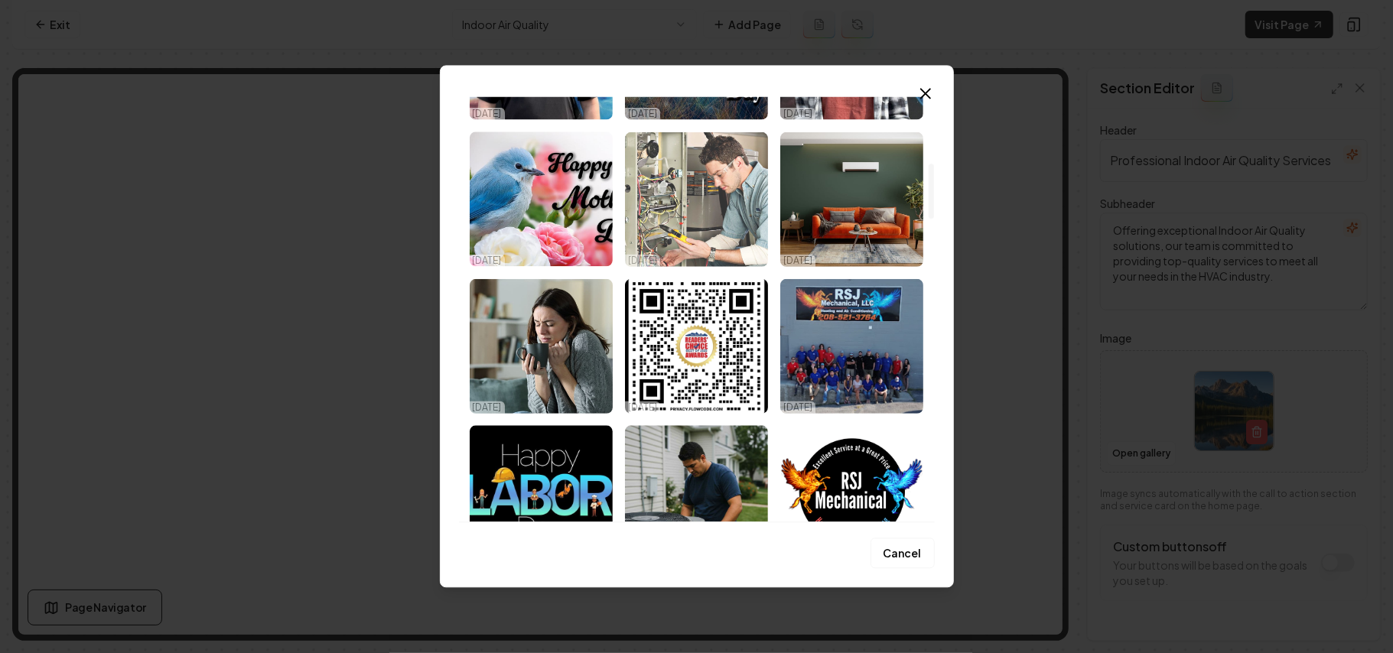
scroll to position [714, 0]
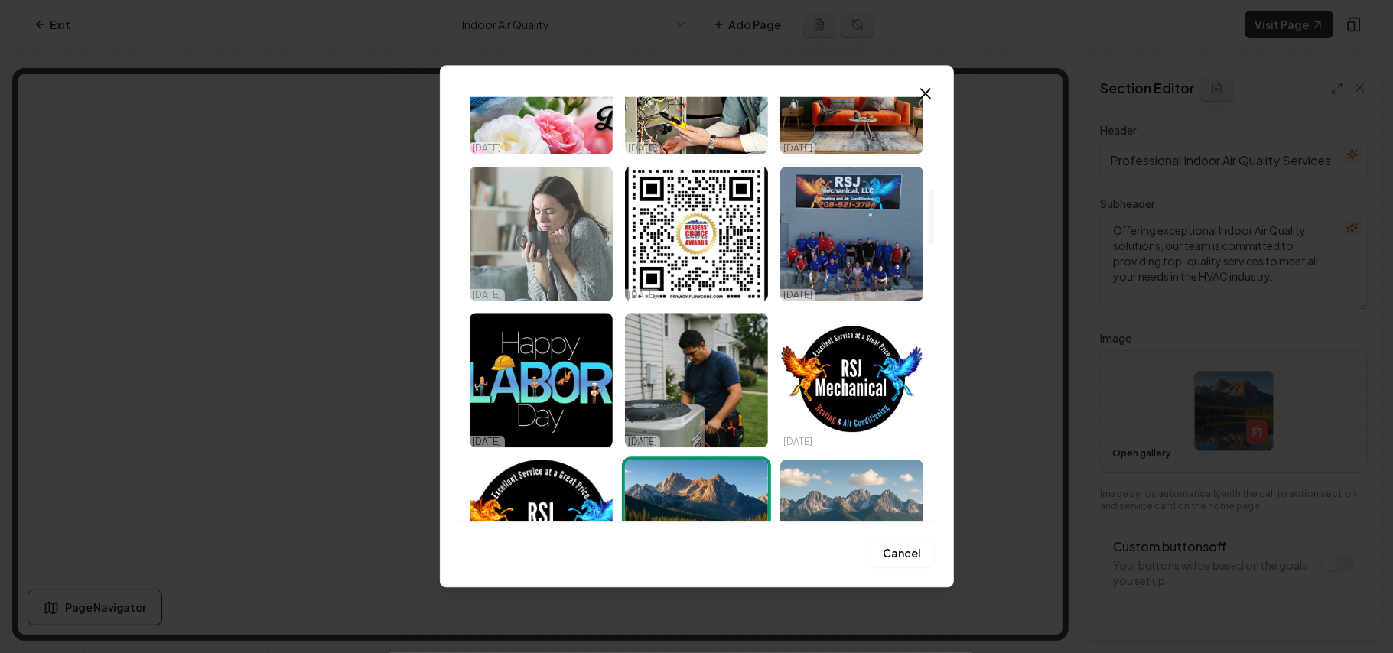
click at [546, 222] on img "Select image image_68dece285c7cd75eb8b0c21c.jpeg" at bounding box center [541, 233] width 143 height 135
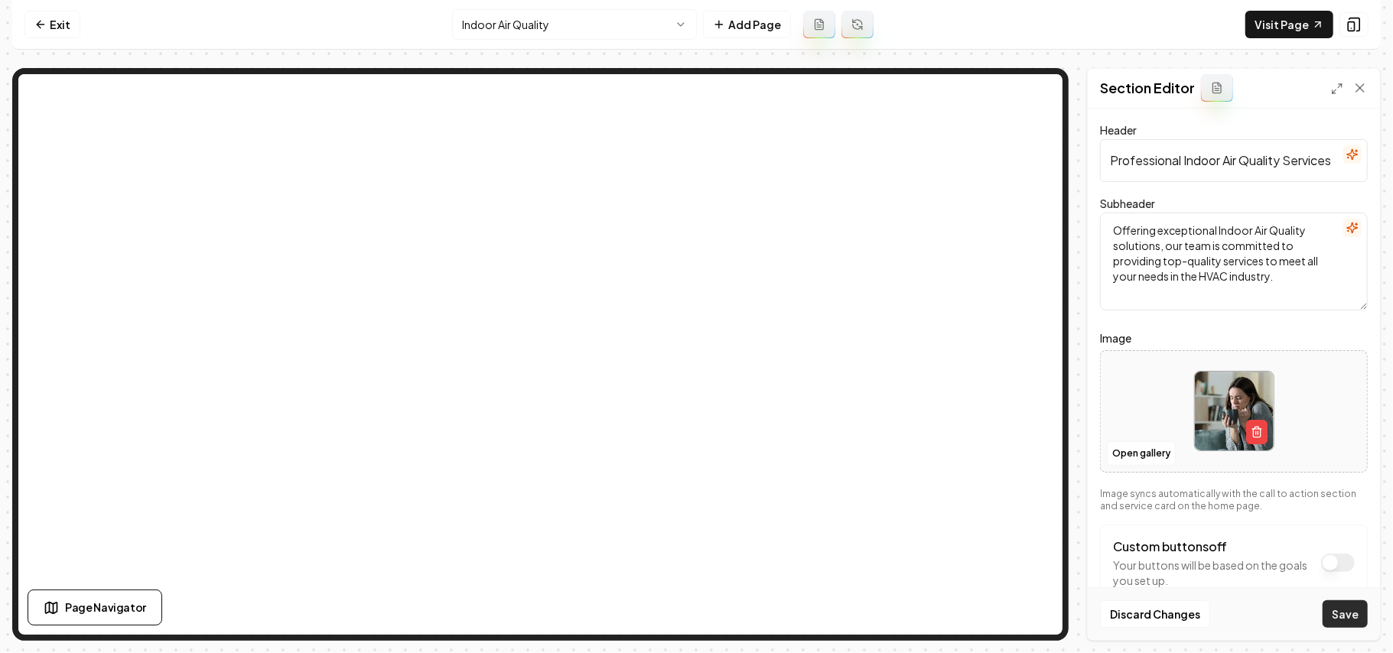
click at [1335, 621] on button "Save" at bounding box center [1345, 615] width 45 height 28
click at [542, 14] on html "Computer Required This feature is only available on a computer. Please switch t…" at bounding box center [696, 326] width 1393 height 653
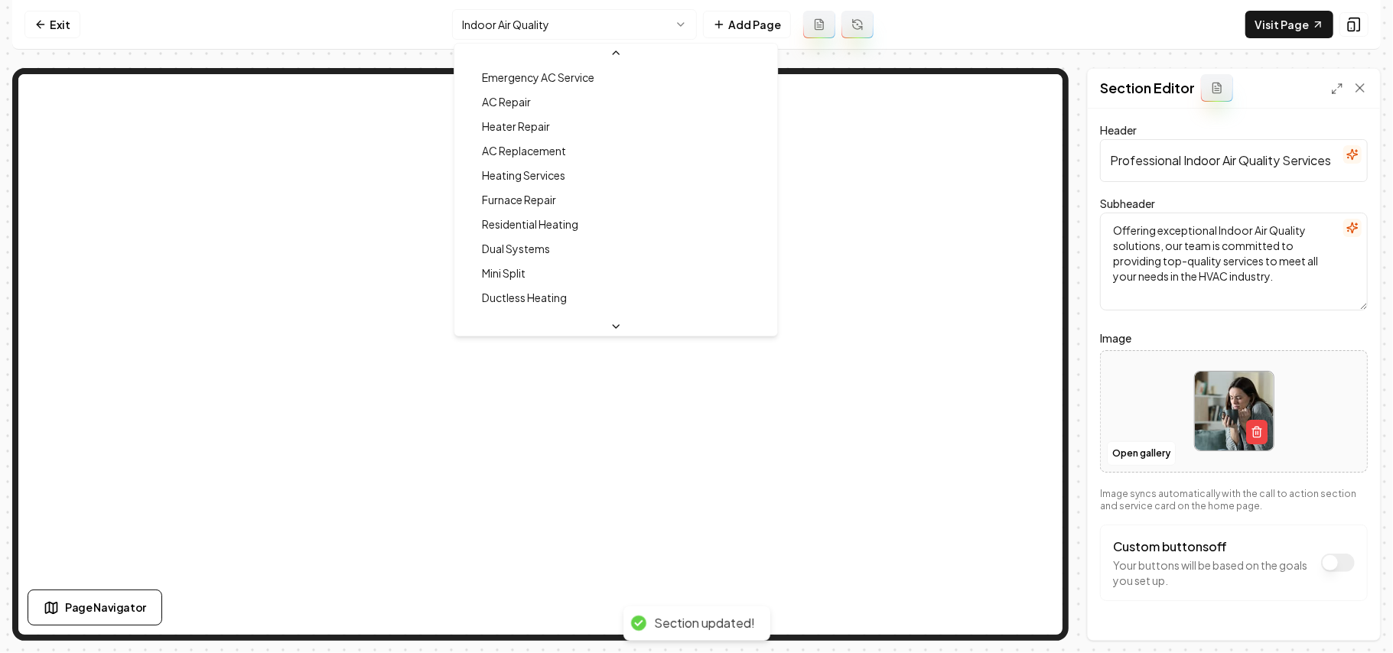
scroll to position [0, 0]
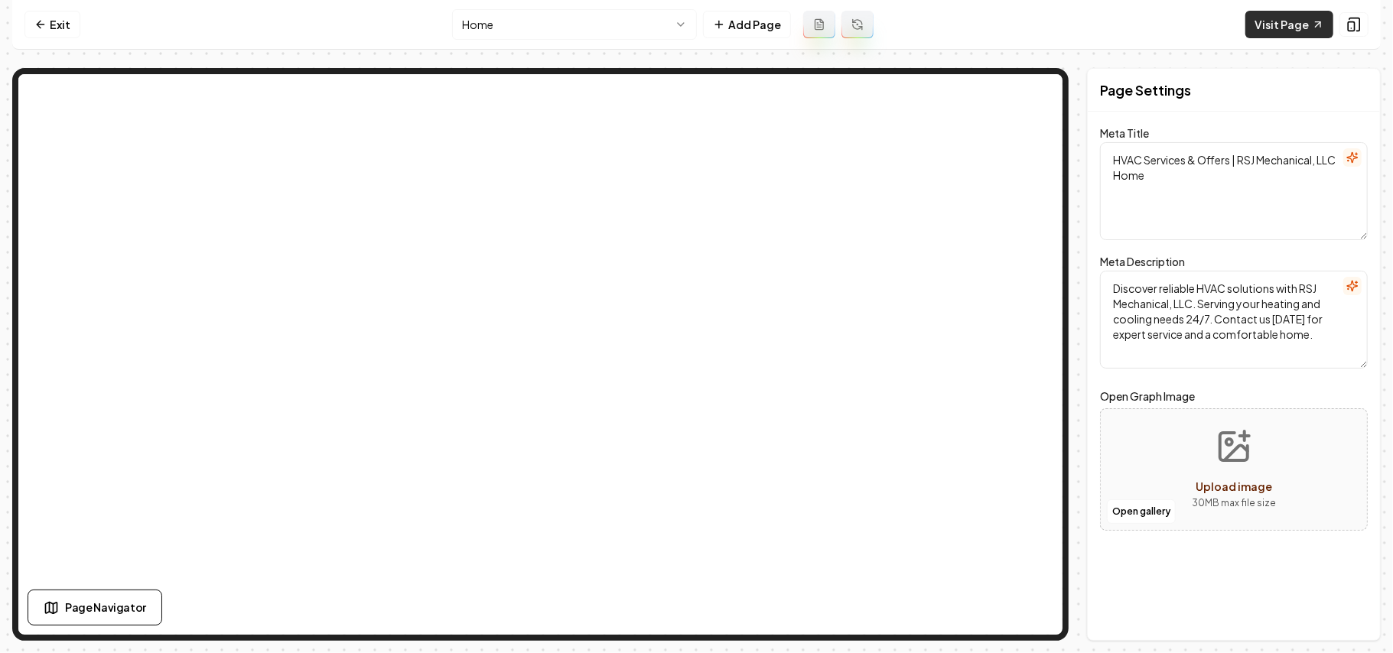
click at [1280, 29] on link "Visit Page" at bounding box center [1290, 25] width 88 height 28
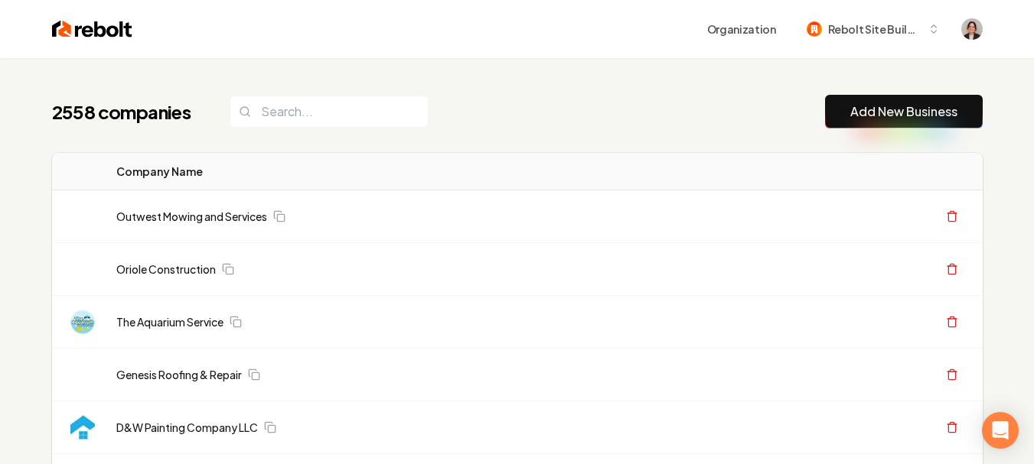
click at [850, 110] on link "Add New Business" at bounding box center [903, 112] width 107 height 18
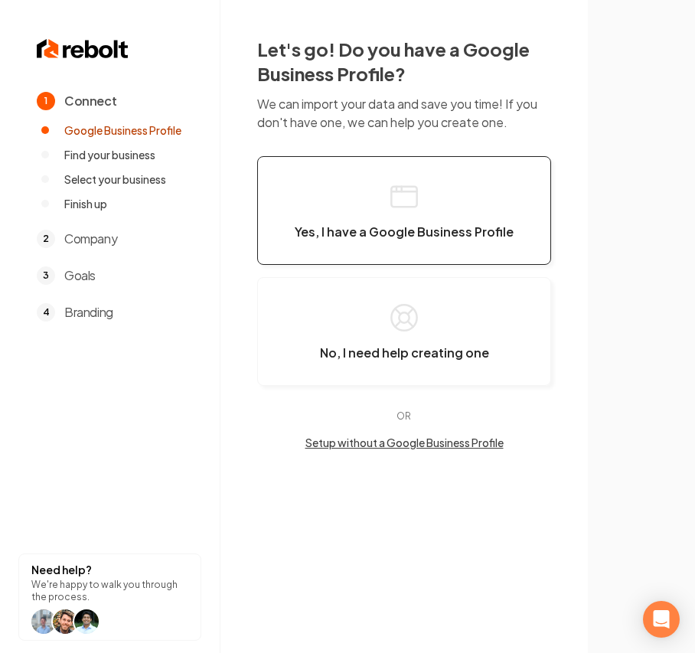
click at [461, 191] on button "Yes, I have a Google Business Profile" at bounding box center [404, 210] width 294 height 109
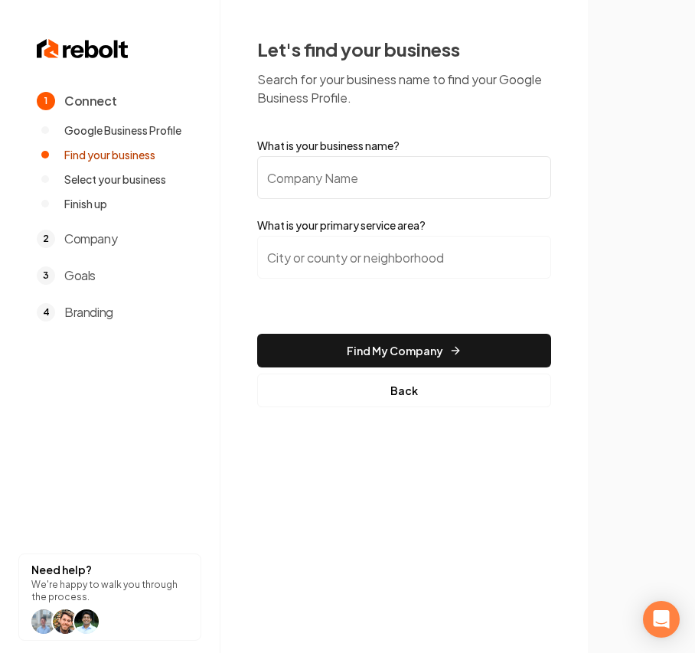
click at [393, 193] on input "What is your business name?" at bounding box center [404, 177] width 294 height 43
paste input "Lower [US_STATE] Gas & Plumbing"
type input "Lower [US_STATE] Gas & Plumbing"
click at [341, 252] on input "search" at bounding box center [404, 257] width 294 height 43
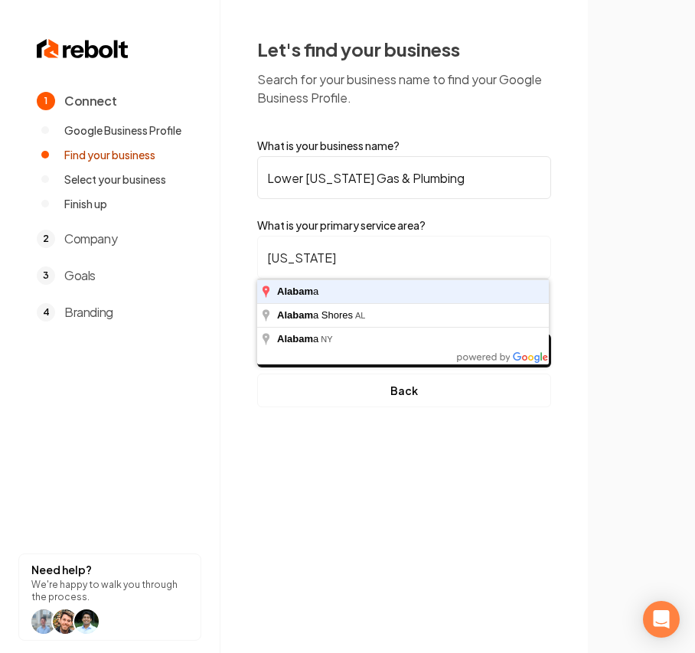
type input "Alabama"
click at [257, 334] on button "Find My Company" at bounding box center [404, 351] width 294 height 34
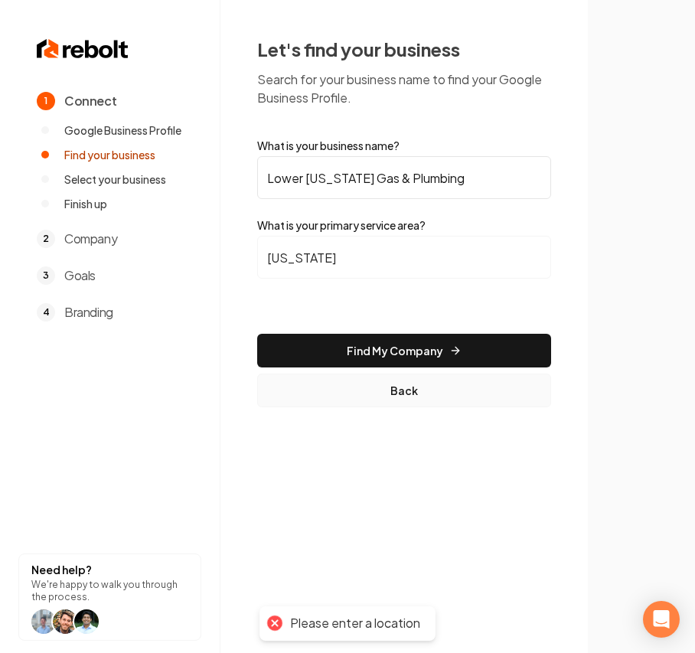
click at [422, 373] on button "Back" at bounding box center [404, 390] width 294 height 34
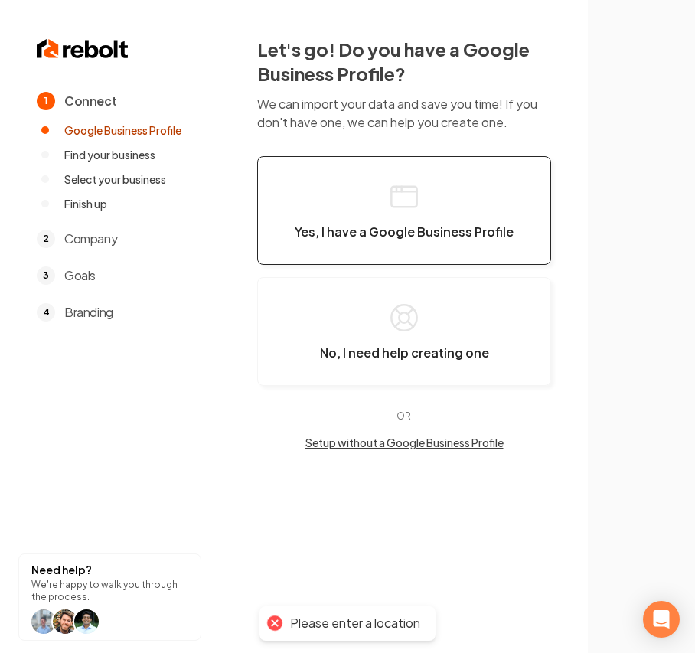
click at [350, 234] on span "Yes, I have a Google Business Profile" at bounding box center [404, 231] width 219 height 15
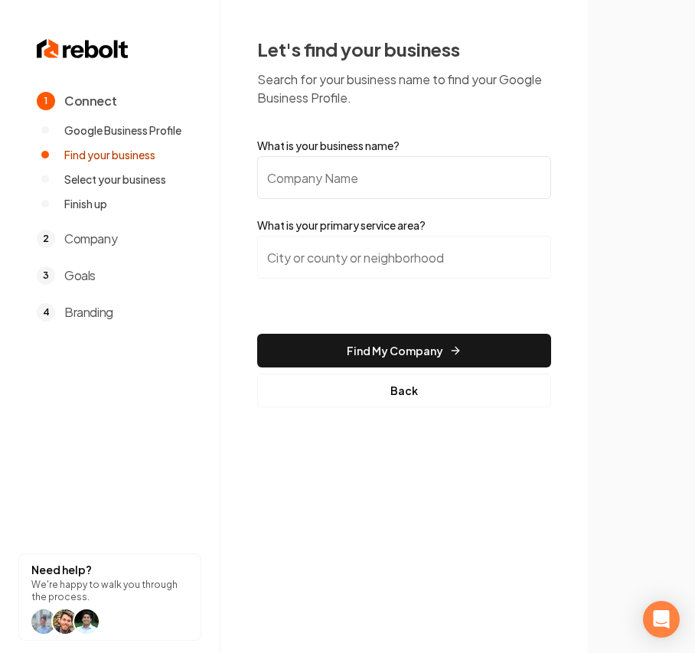
click at [350, 181] on input "What is your business name?" at bounding box center [404, 177] width 294 height 43
paste input "Lower [US_STATE] Gas & Plumbing"
type input "Lower [US_STATE] Gas & Plumbing"
click at [338, 246] on input "search" at bounding box center [404, 257] width 294 height 43
type input "l"
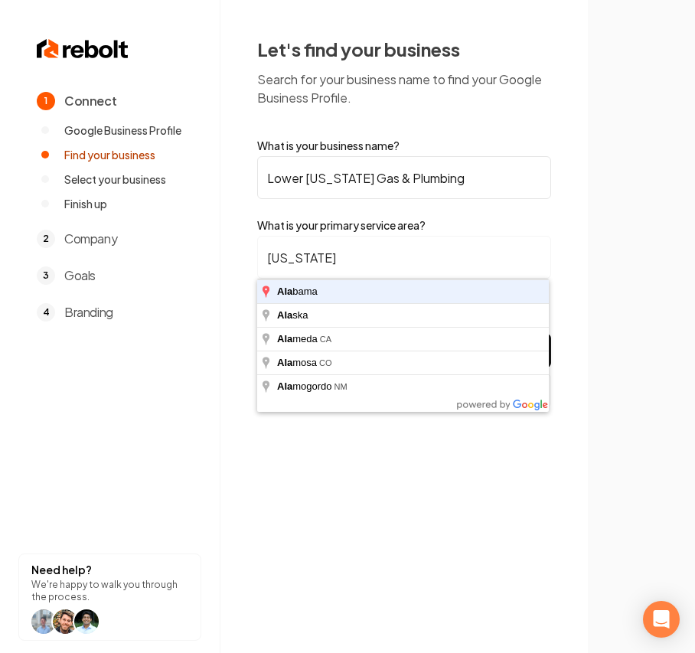
type input "Alabama"
click at [257, 334] on button "Find My Company" at bounding box center [404, 351] width 294 height 34
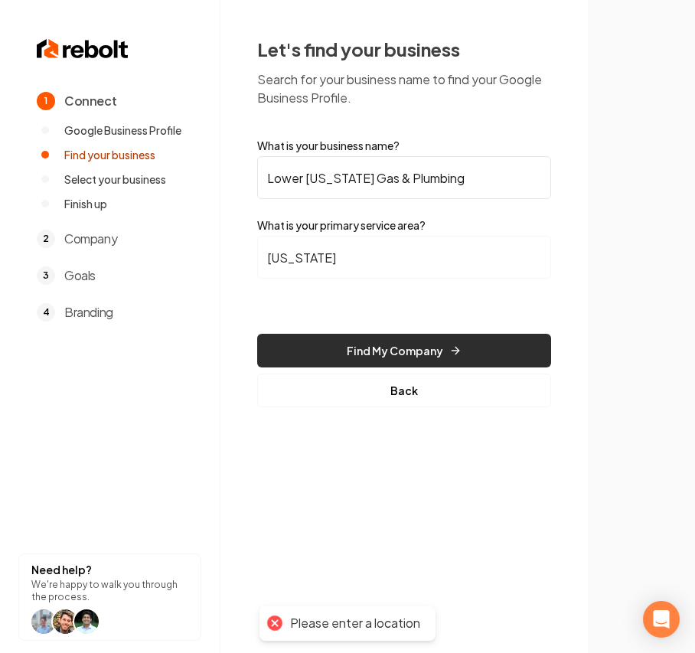
click at [305, 335] on button "Find My Company" at bounding box center [404, 351] width 294 height 34
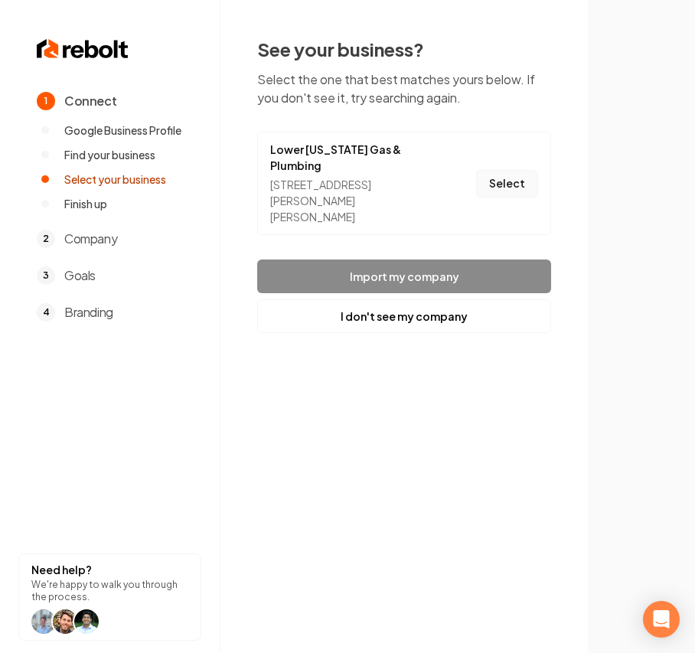
click at [488, 179] on button "Select" at bounding box center [507, 184] width 62 height 28
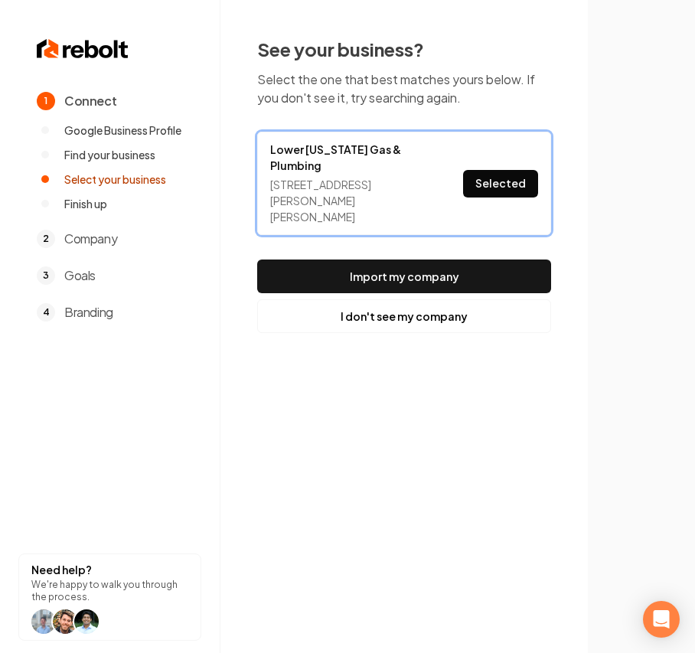
click at [448, 279] on footer "Import my company I don't see my company" at bounding box center [404, 295] width 294 height 73
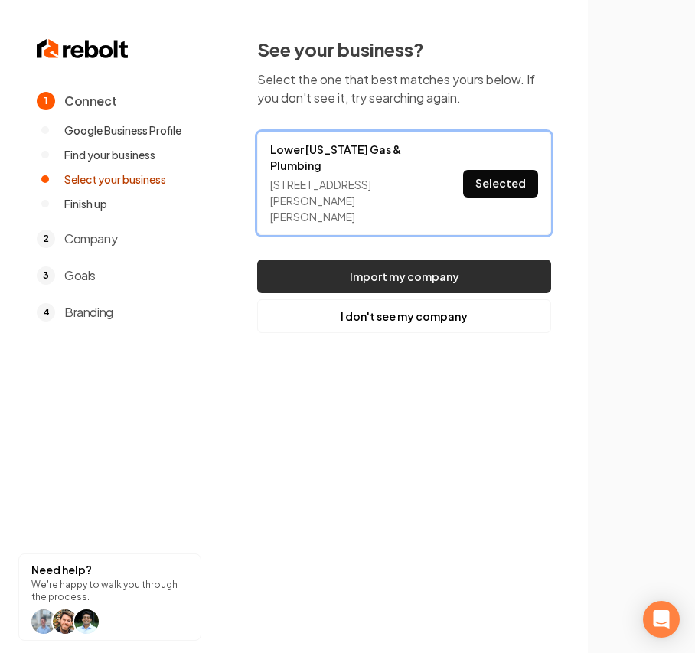
click at [448, 261] on button "Import my company" at bounding box center [404, 276] width 294 height 34
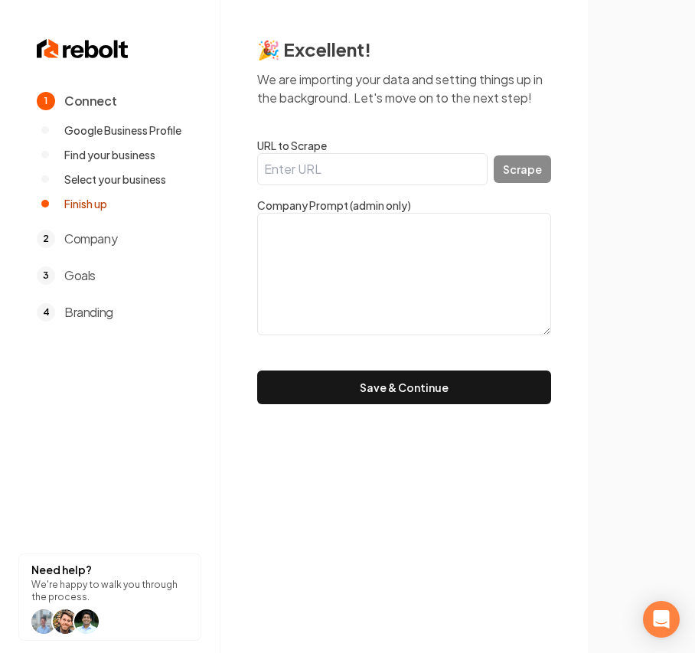
click at [526, 264] on textarea at bounding box center [404, 274] width 294 height 122
paste textarea ""Residential Service Plumbing and Gas work. From Drain Cleaning, Water Heater R…"
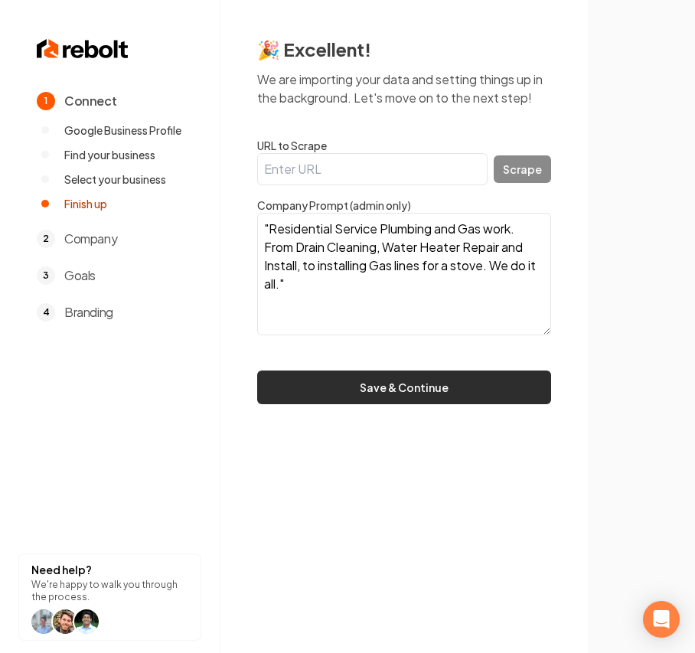
type textarea ""Residential Service Plumbing and Gas work. From Drain Cleaning, Water Heater R…"
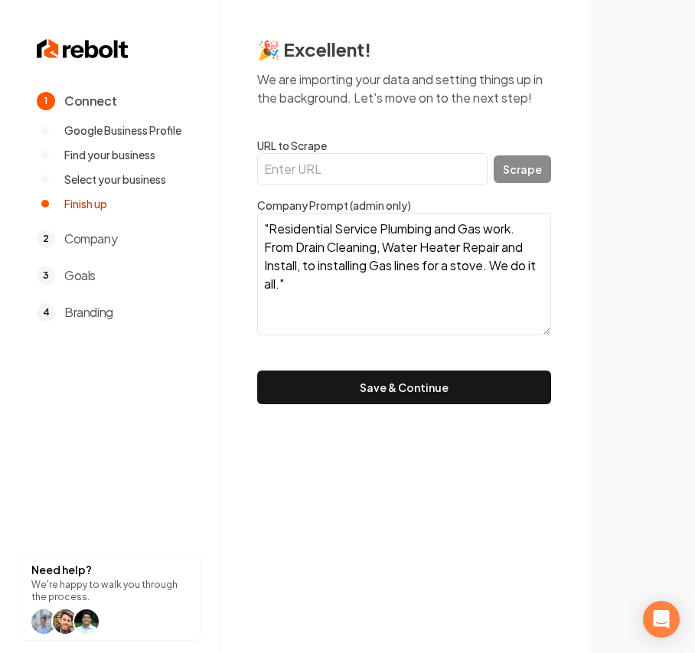
drag, startPoint x: 425, startPoint y: 374, endPoint x: 387, endPoint y: 355, distance: 42.8
click at [424, 375] on button "Save & Continue" at bounding box center [404, 387] width 294 height 34
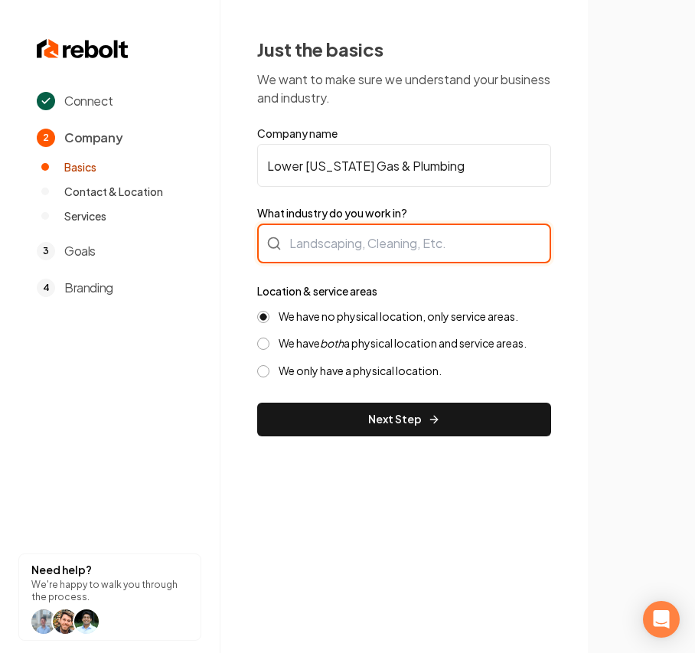
click at [313, 236] on div at bounding box center [404, 243] width 294 height 40
type input "Plumbing"
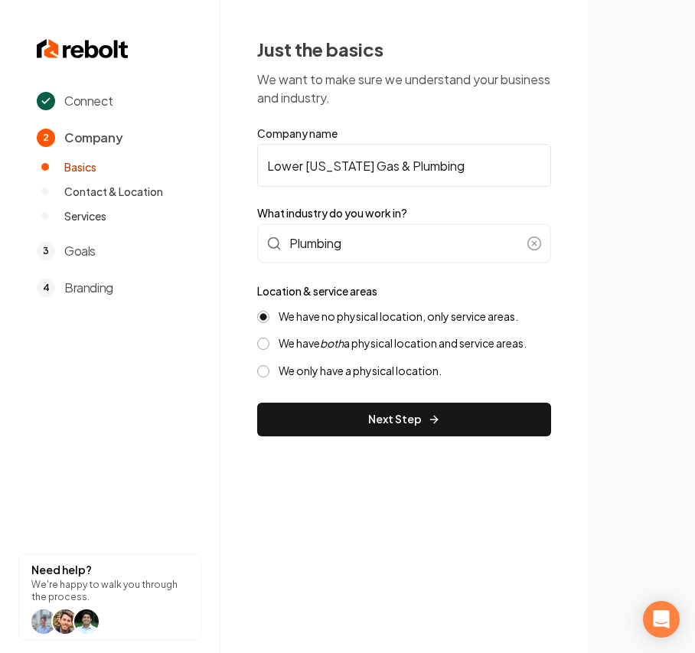
click at [367, 326] on div "We have no physical location, only service areas. We have both a physical locat…" at bounding box center [404, 343] width 294 height 69
click at [354, 338] on label "We have both a physical location and service areas." at bounding box center [403, 343] width 248 height 15
click at [269, 338] on button "We have both a physical location and service areas." at bounding box center [263, 343] width 12 height 12
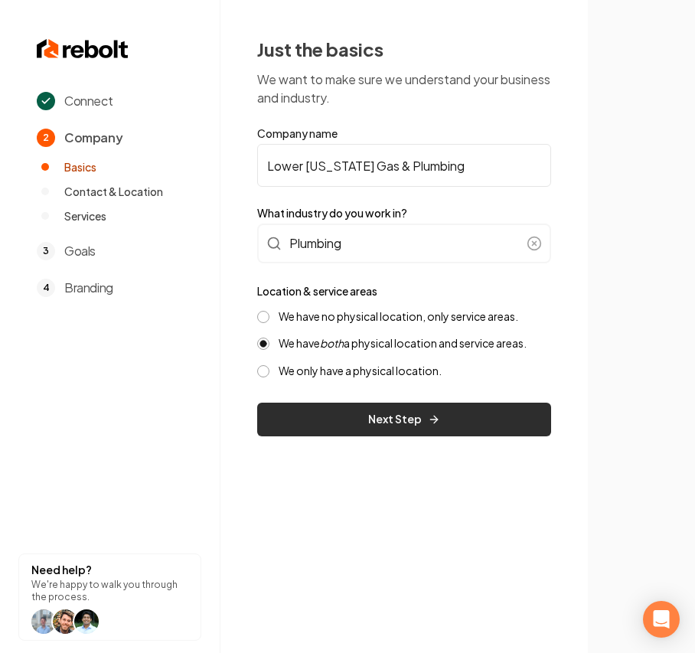
click at [344, 415] on button "Next Step" at bounding box center [404, 420] width 294 height 34
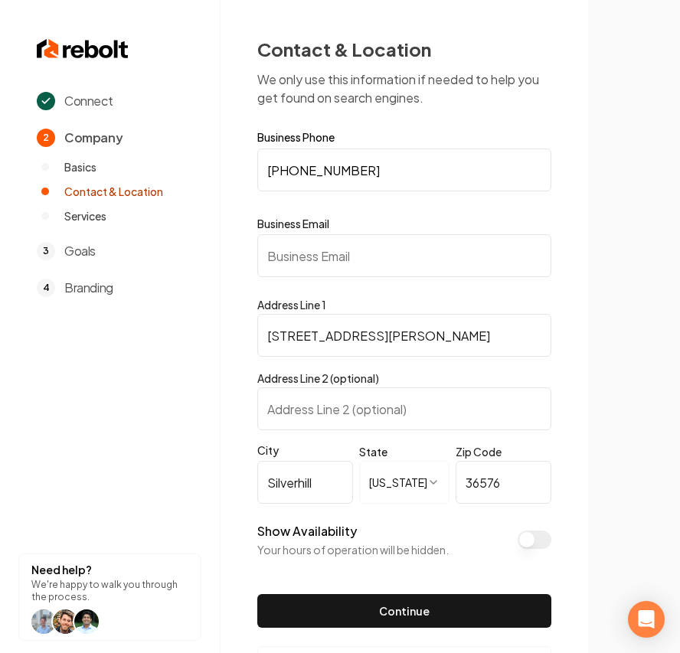
click at [355, 239] on input "Business Email" at bounding box center [404, 255] width 294 height 43
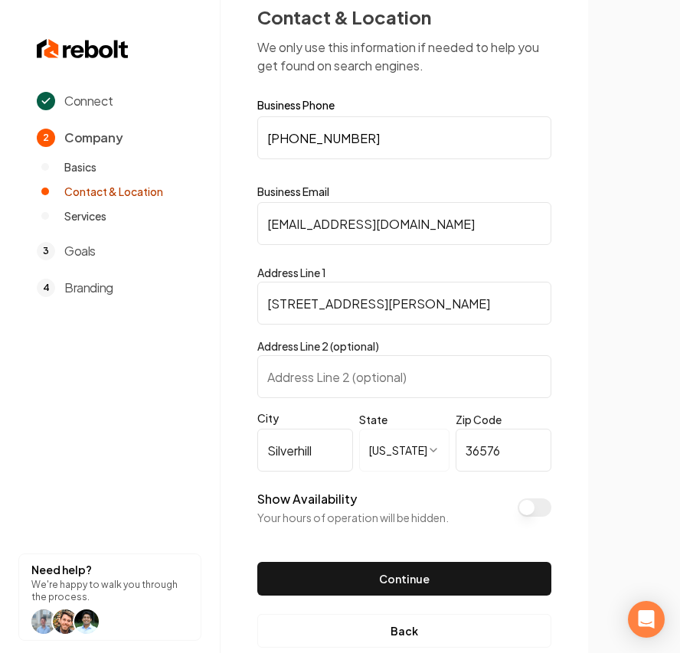
scroll to position [63, 0]
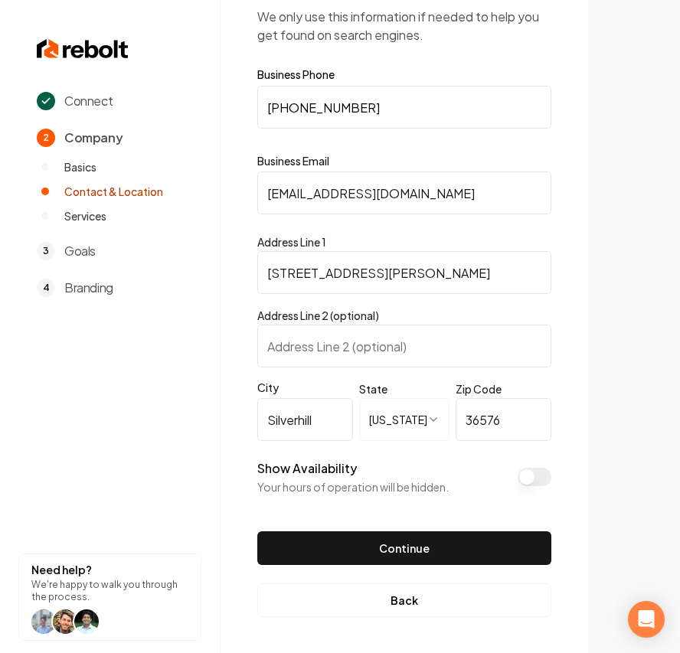
type input "test@test.com"
click at [523, 464] on button "Show Availability" at bounding box center [534, 477] width 34 height 18
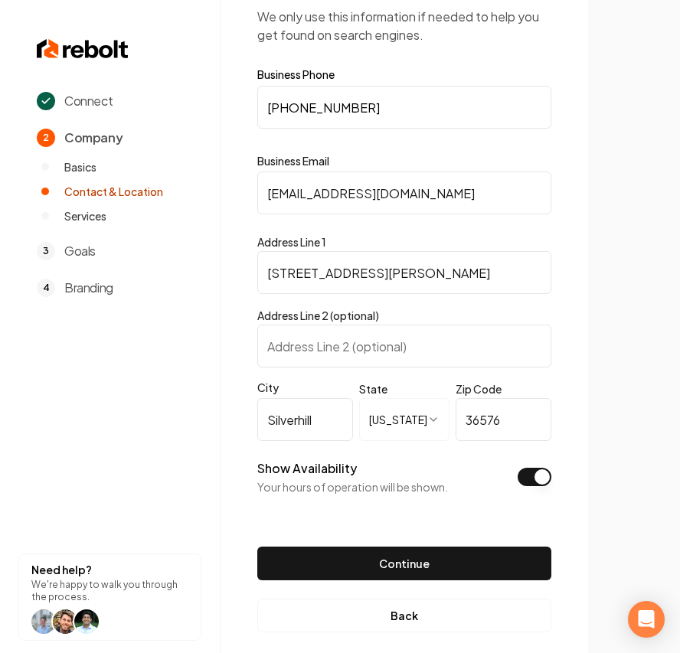
click at [530, 464] on button "Show Availability" at bounding box center [534, 477] width 34 height 18
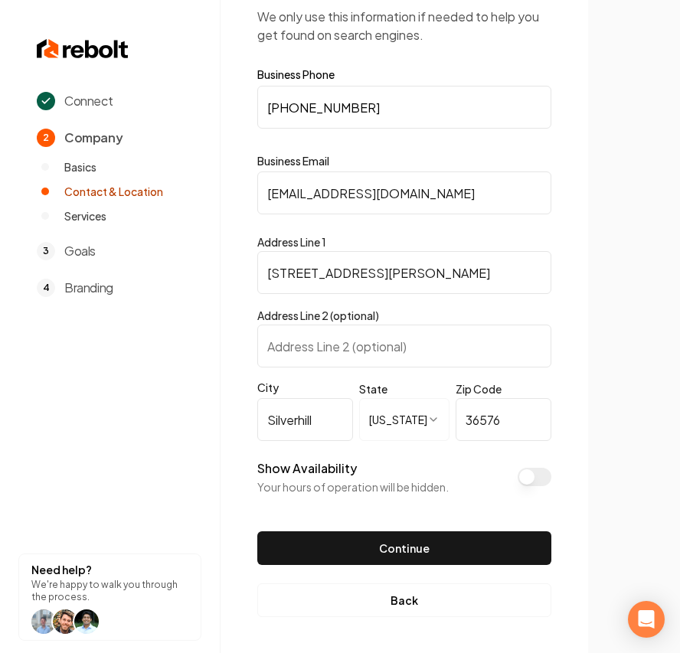
click at [530, 464] on button "Show Availability" at bounding box center [534, 477] width 34 height 18
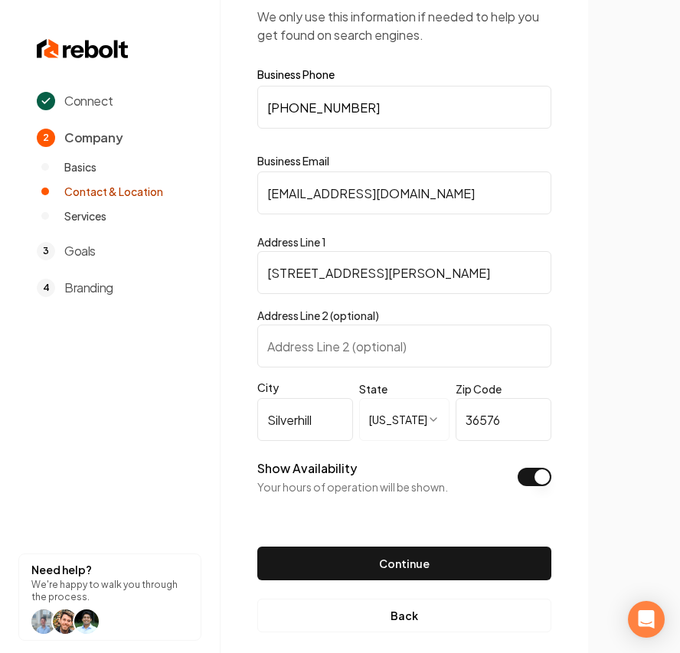
click at [530, 464] on button "Show Availability" at bounding box center [534, 477] width 34 height 18
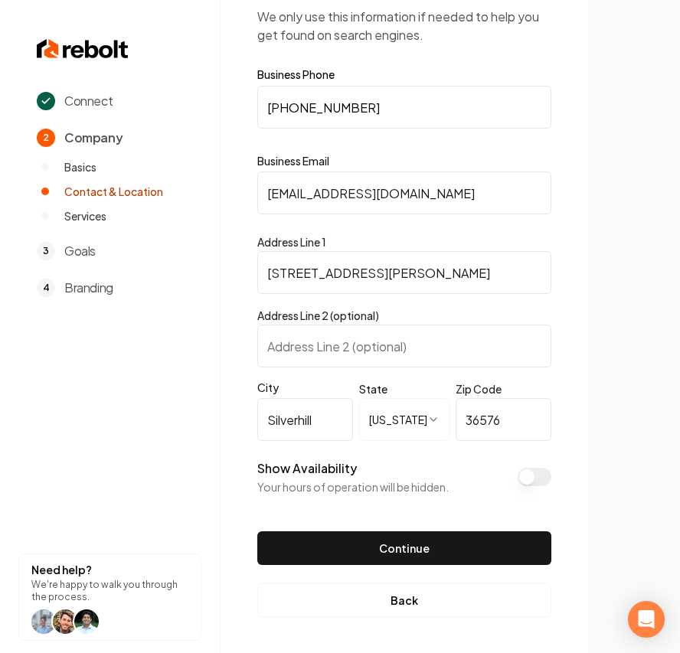
click at [536, 464] on button "Show Availability" at bounding box center [534, 477] width 34 height 18
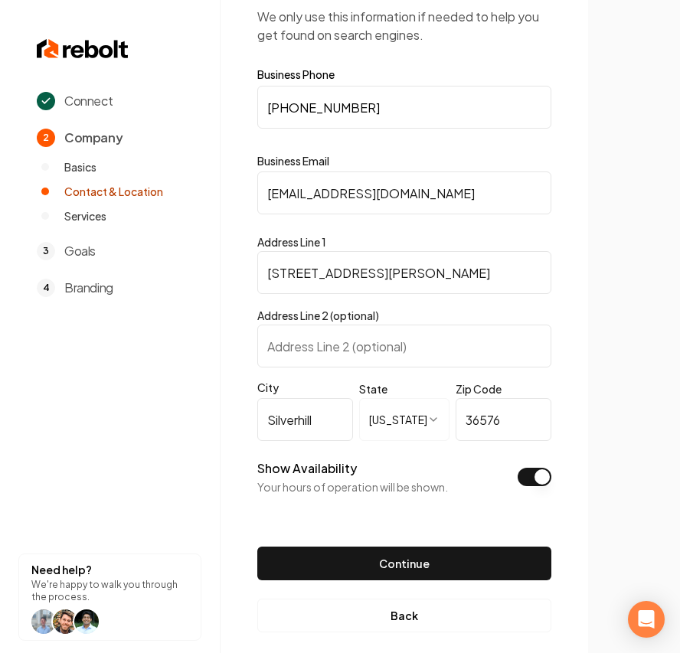
click at [536, 464] on button "Show Availability" at bounding box center [534, 477] width 34 height 18
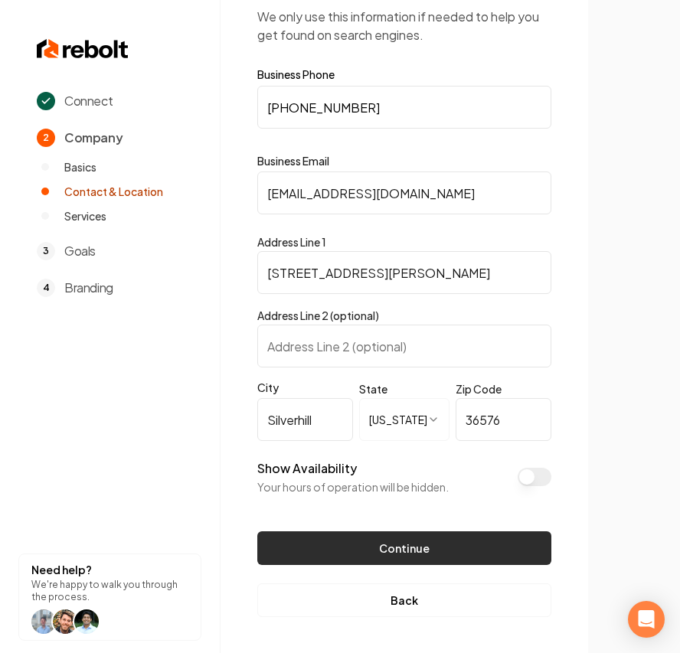
click at [477, 464] on button "Continue" at bounding box center [404, 548] width 294 height 34
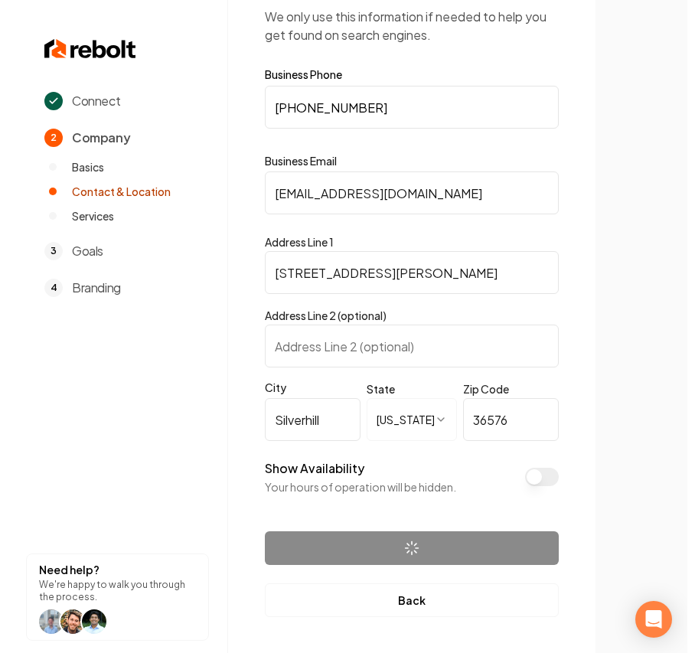
scroll to position [0, 0]
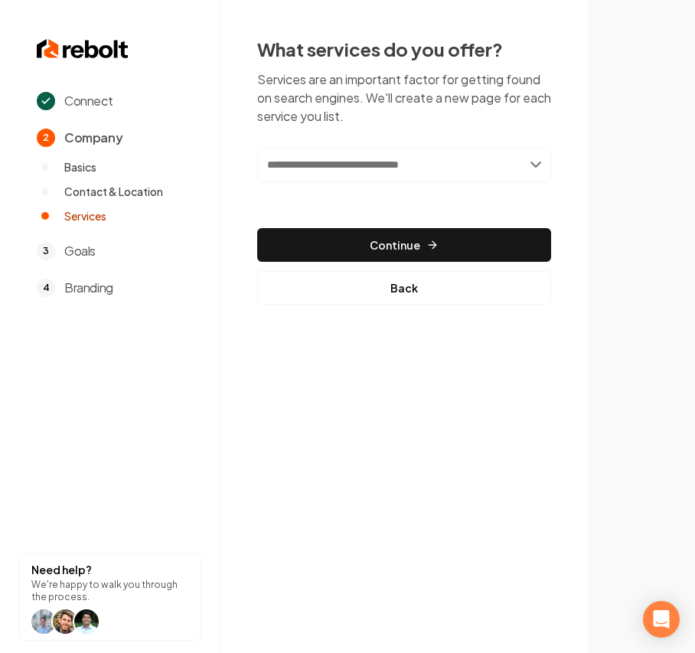
click at [368, 171] on input "text" at bounding box center [404, 164] width 294 height 35
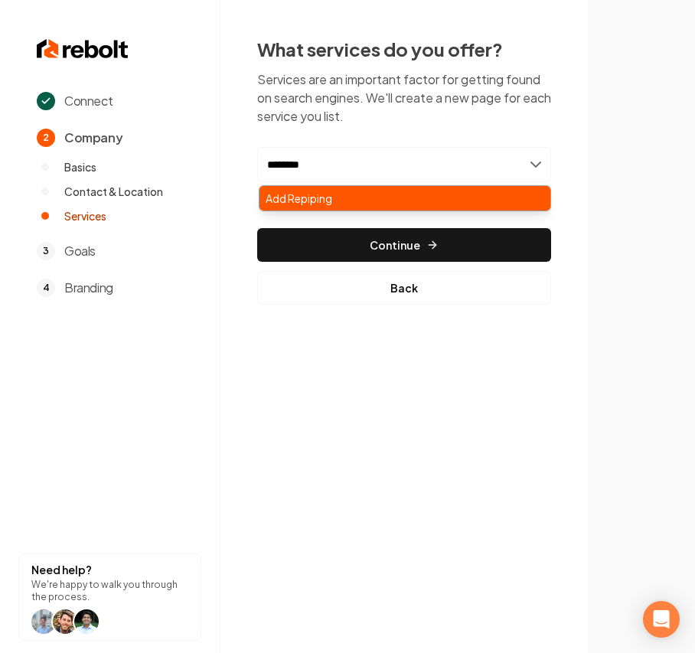
type input "********"
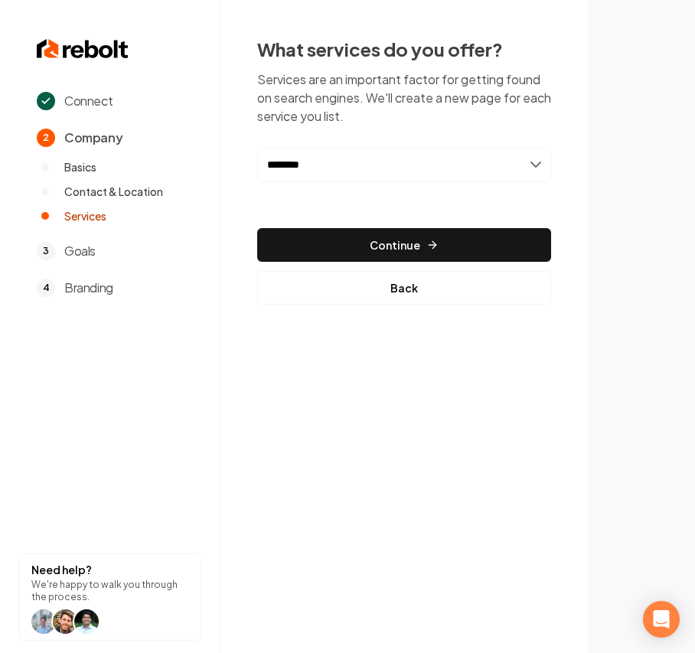
click at [373, 172] on input "********" at bounding box center [404, 164] width 294 height 35
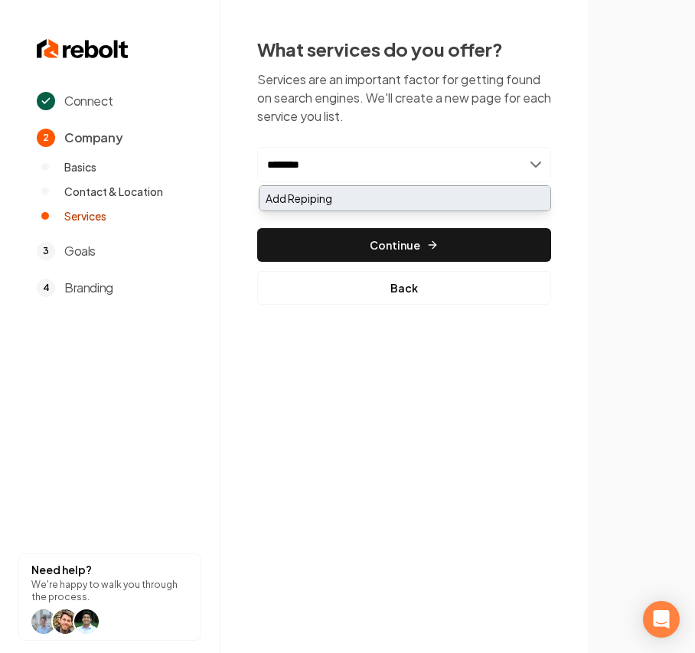
click at [366, 204] on div "Add Repiping" at bounding box center [404, 198] width 291 height 24
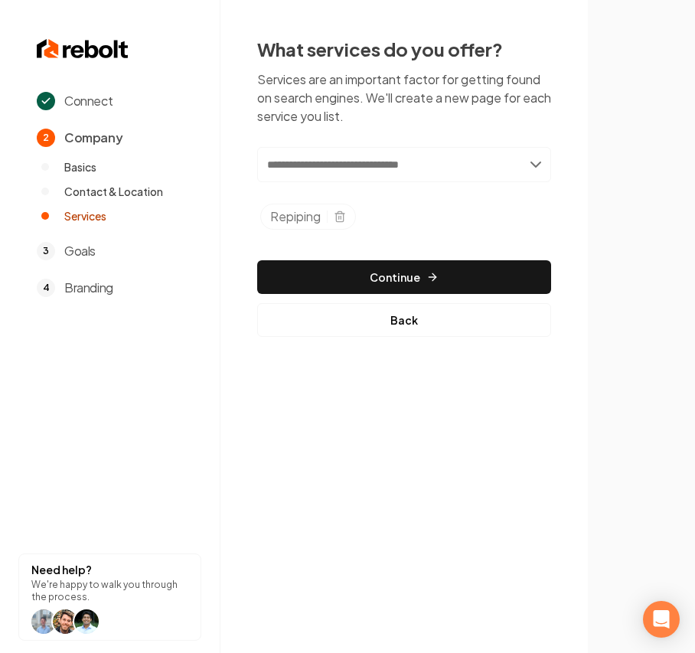
click at [365, 158] on input "text" at bounding box center [404, 164] width 294 height 35
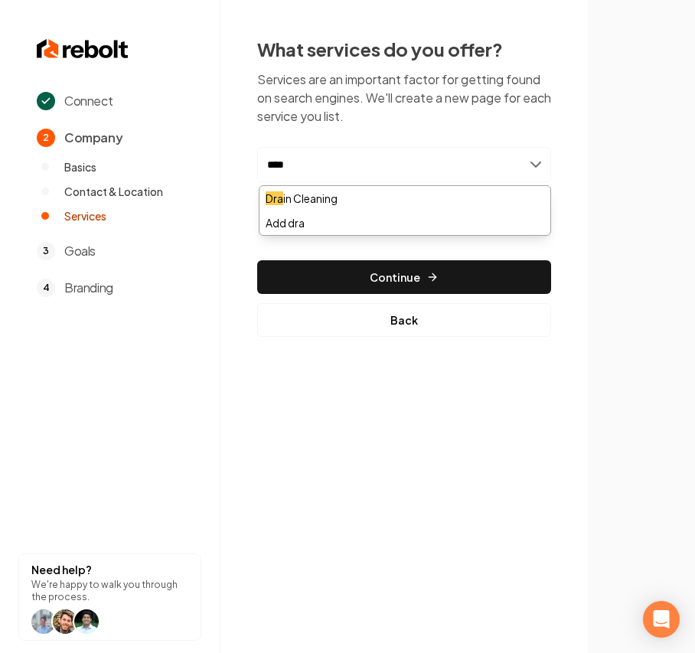
type input "*****"
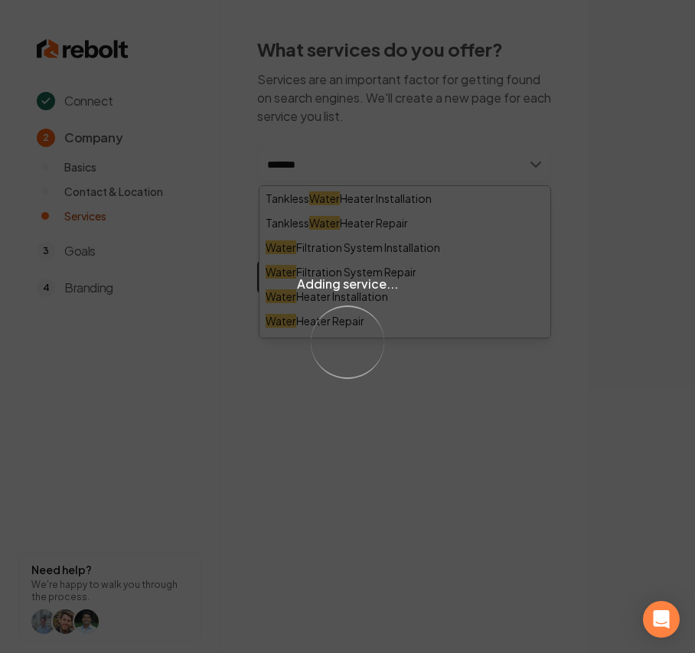
type input "********"
type input "**********"
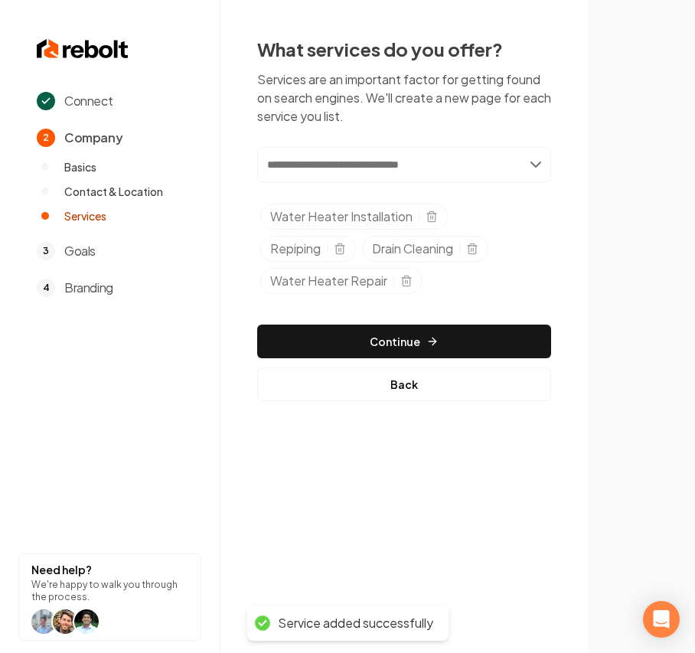
type input "*"
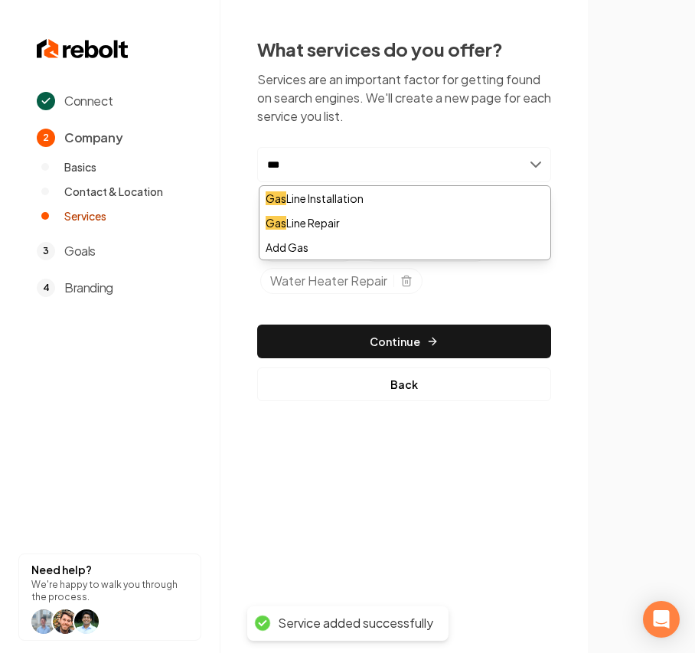
type input "***"
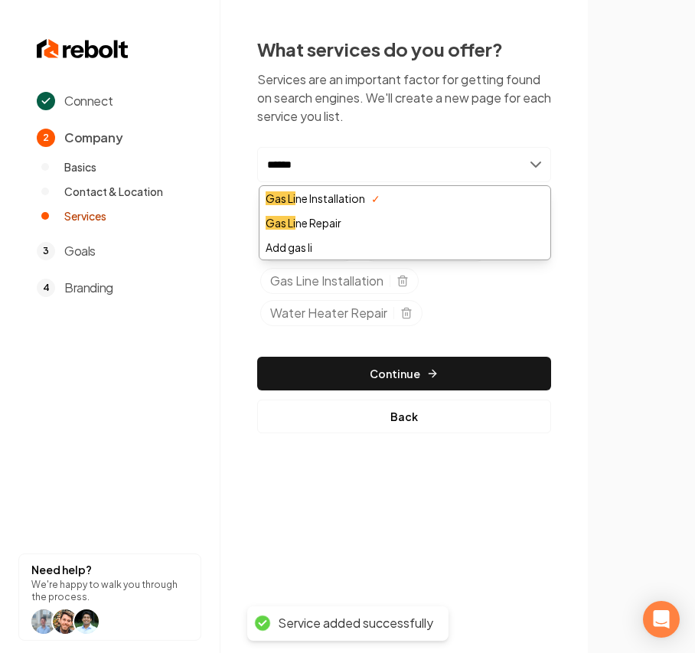
type input "*******"
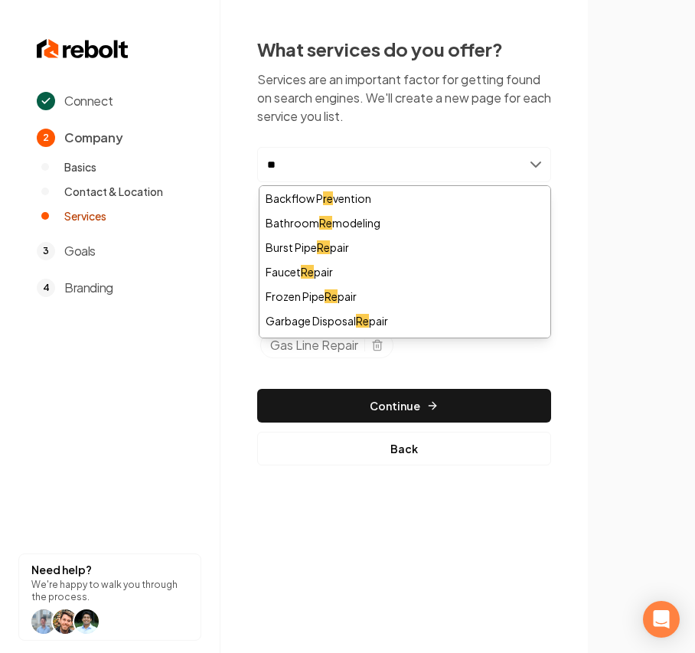
type input "*"
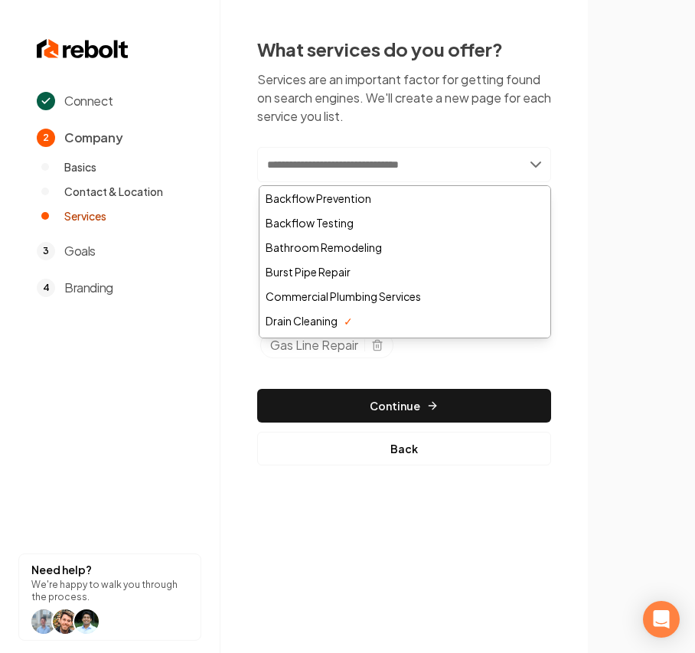
click at [236, 223] on div "What services do you offer? Services are an important factor for getting found …" at bounding box center [403, 251] width 367 height 502
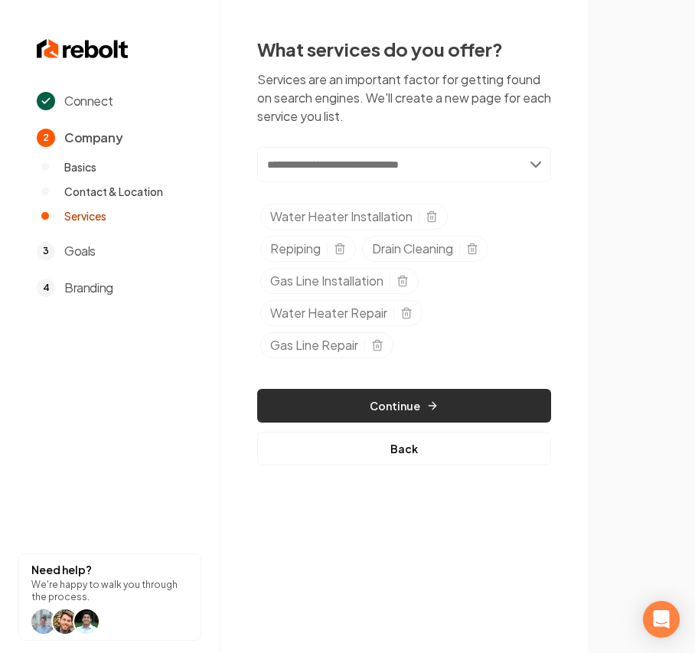
click at [479, 406] on button "Continue" at bounding box center [404, 406] width 294 height 34
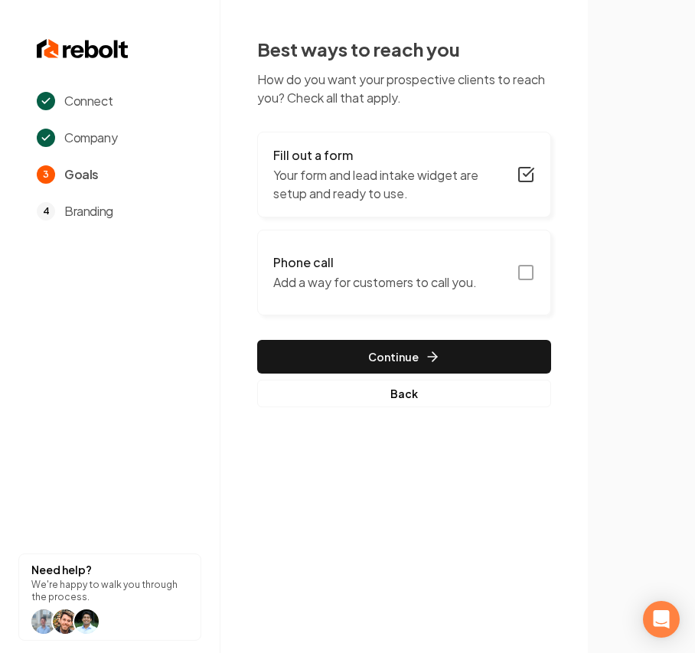
click at [504, 274] on button "Phone call Add a way for customers to call you." at bounding box center [404, 273] width 294 height 86
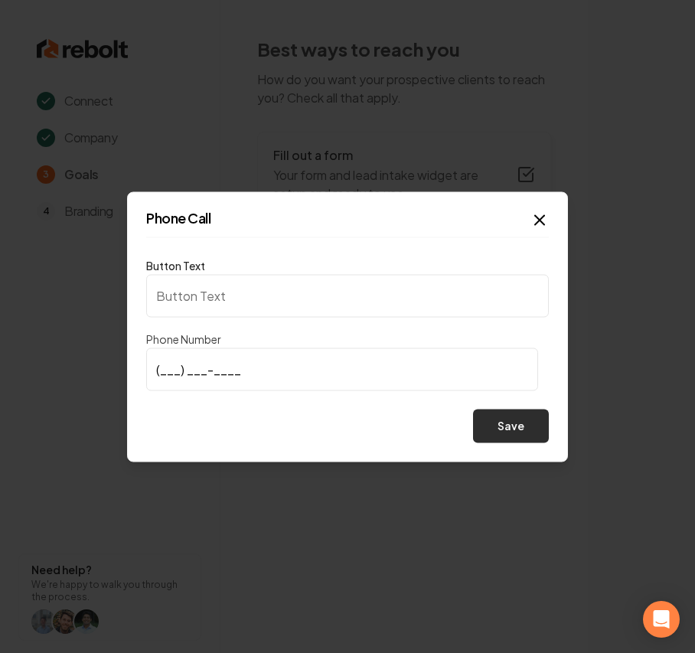
type input "Call us"
type input "(251) 620-6360"
click at [525, 417] on button "Save" at bounding box center [511, 426] width 76 height 34
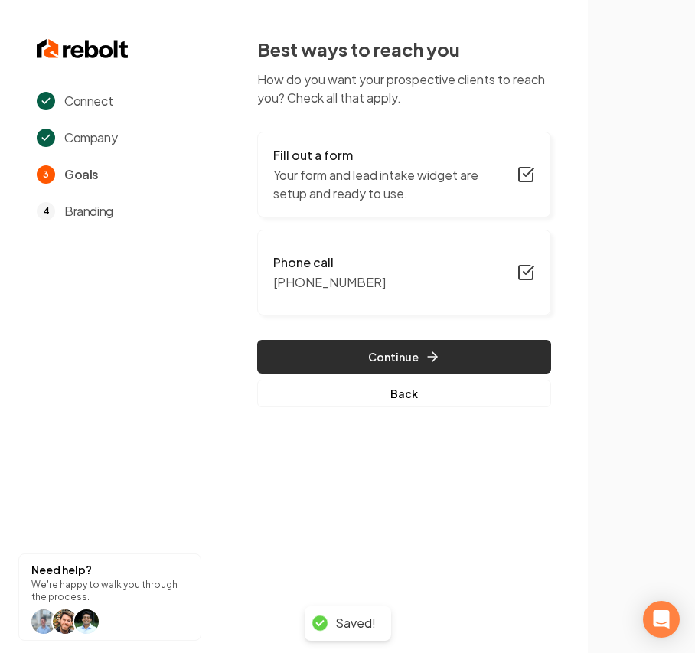
click at [375, 347] on button "Continue" at bounding box center [404, 357] width 294 height 34
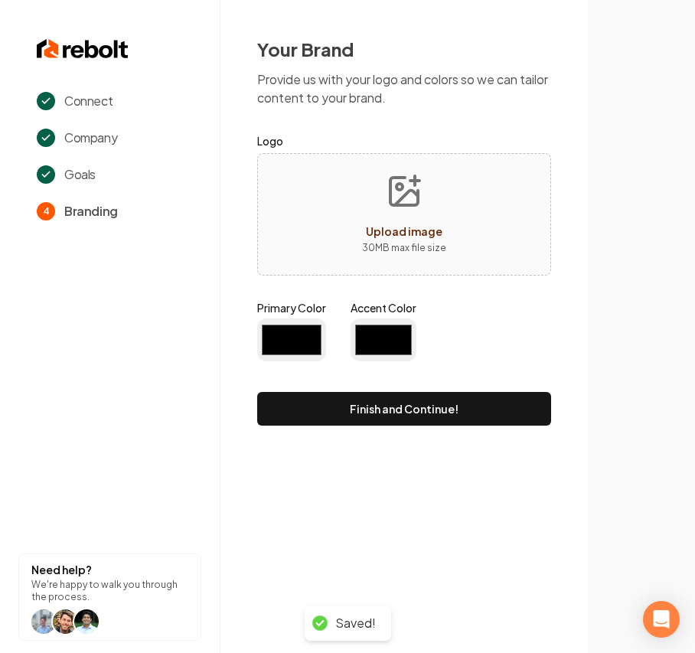
type input "#194d33"
type input "#70be00"
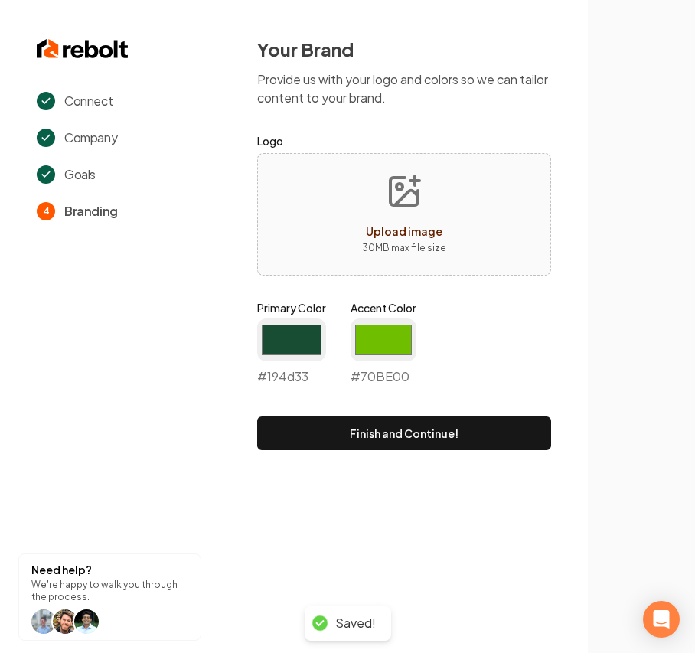
click at [403, 184] on icon "Upload image" at bounding box center [404, 191] width 37 height 37
click at [335, 216] on div "Upload image 30 MB max file size" at bounding box center [404, 214] width 294 height 122
type input "**********"
click at [288, 347] on input "#194d33" at bounding box center [291, 339] width 69 height 43
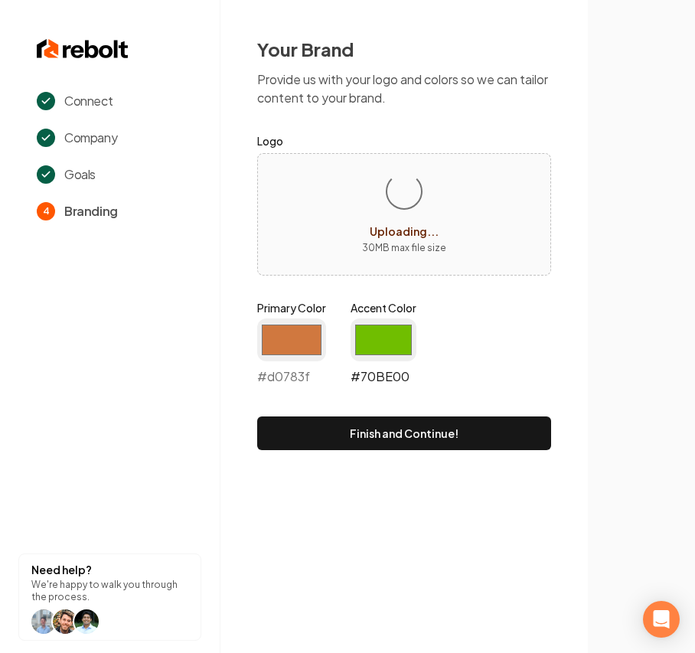
type input "#d0783f"
click at [375, 332] on input "#70be00" at bounding box center [383, 339] width 66 height 43
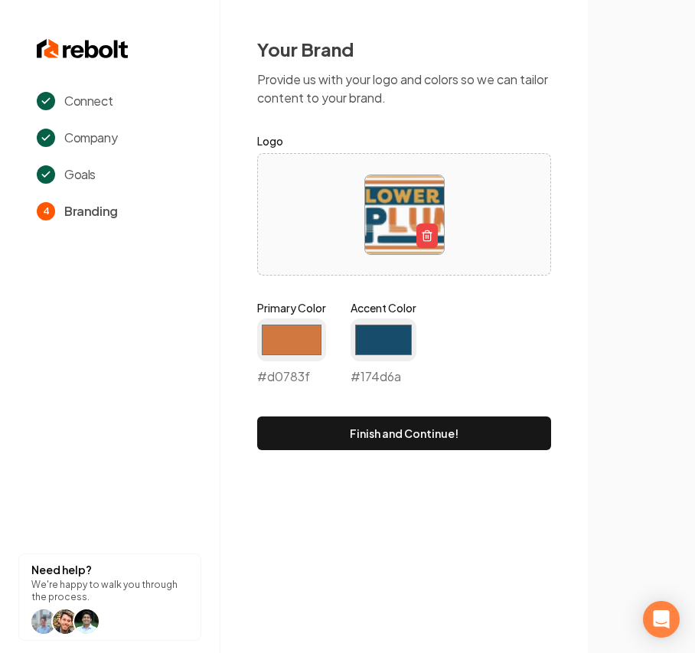
type input "#174d6a"
drag, startPoint x: 182, startPoint y: 376, endPoint x: 219, endPoint y: 375, distance: 36.8
click at [182, 376] on section "Connect Company Goals 4 Branding Need help? We're happy to walk you through the…" at bounding box center [110, 326] width 220 height 653
click at [315, 413] on form "Logo Primary Color #d0783f #d0783f Accent Color #174d6a #174d6a Finish and Cont…" at bounding box center [404, 291] width 294 height 318
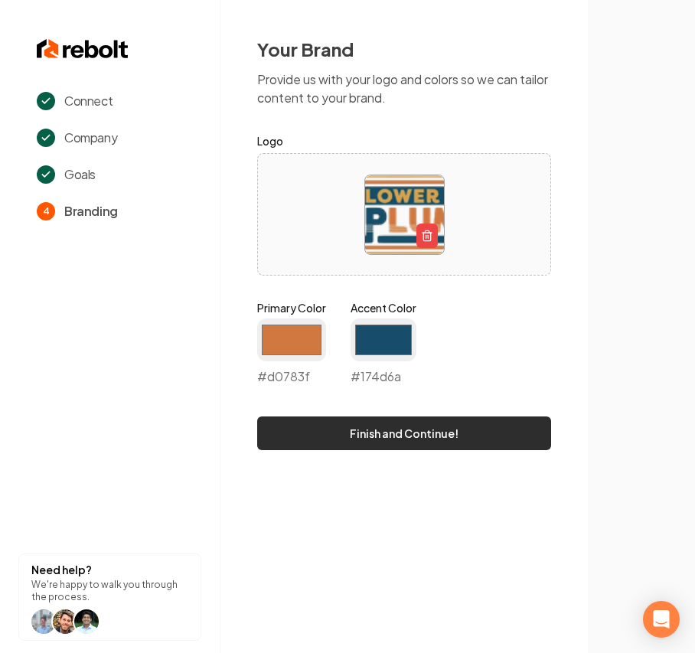
click at [305, 435] on button "Finish and Continue!" at bounding box center [404, 433] width 294 height 34
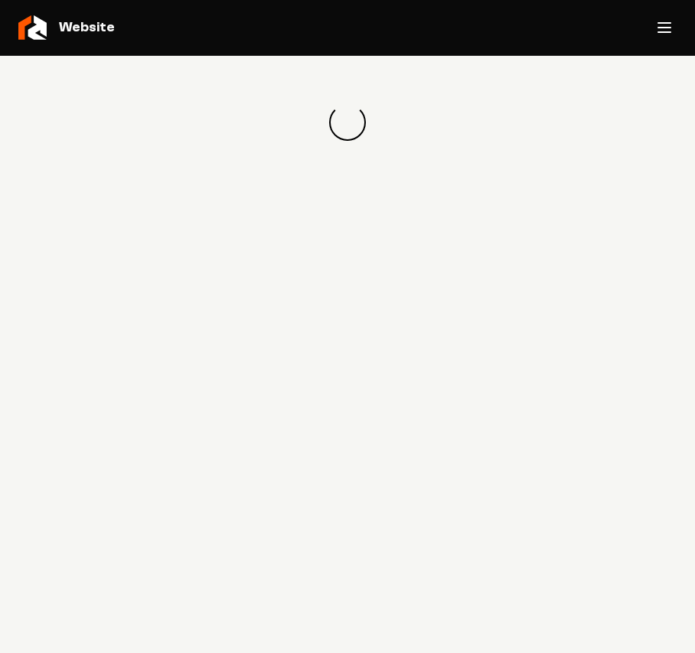
click at [673, 37] on button "Open navigation menu" at bounding box center [664, 27] width 37 height 37
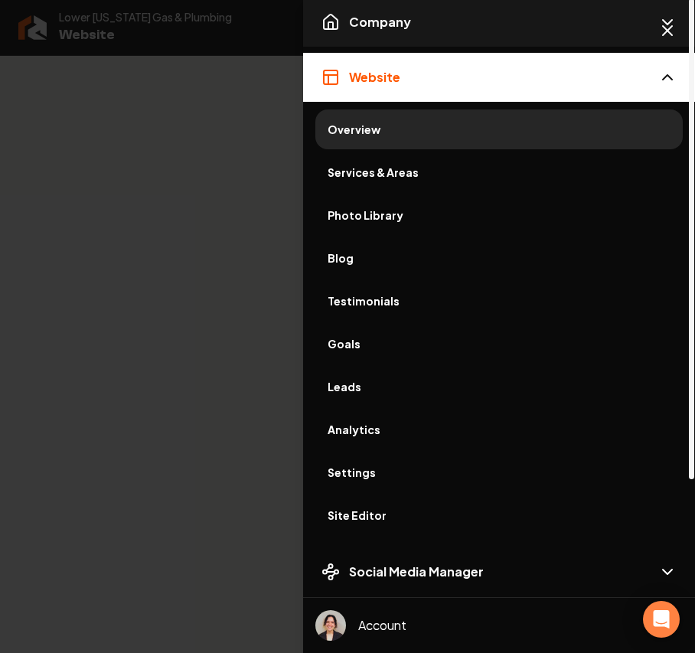
click at [442, 41] on button "Company" at bounding box center [499, 22] width 392 height 49
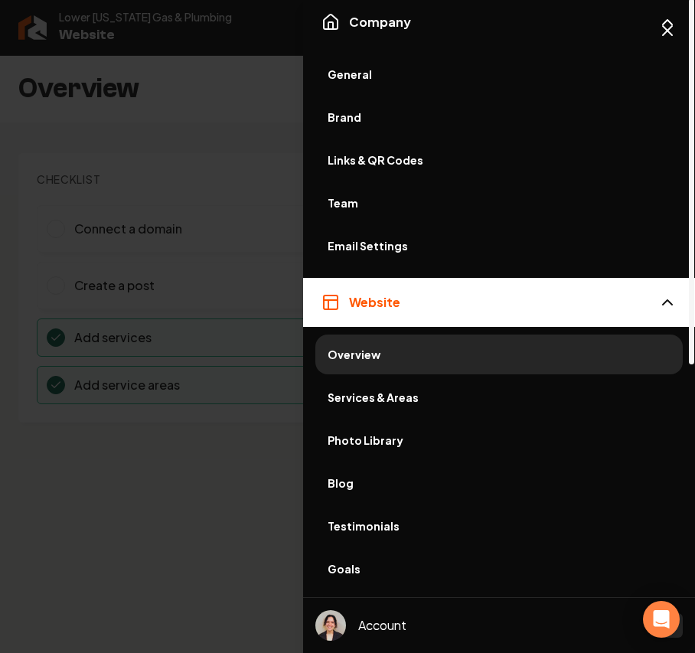
click at [347, 74] on span "General" at bounding box center [499, 74] width 343 height 15
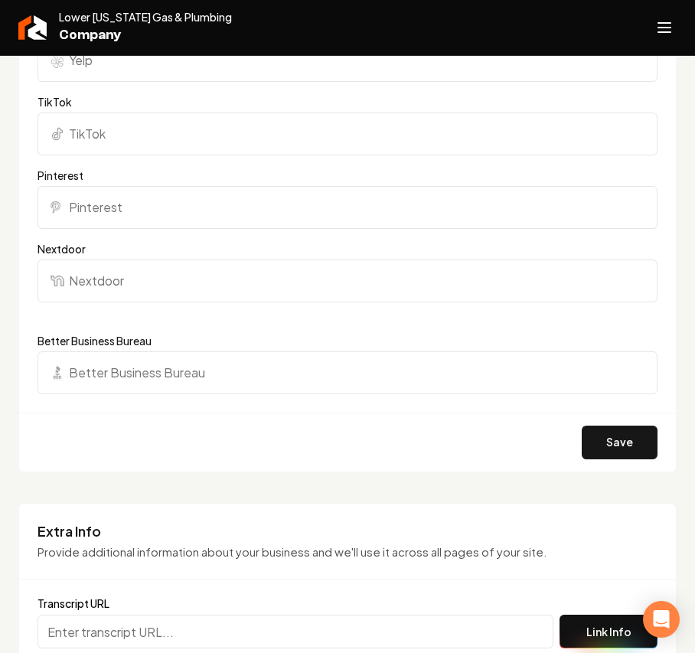
scroll to position [2040, 0]
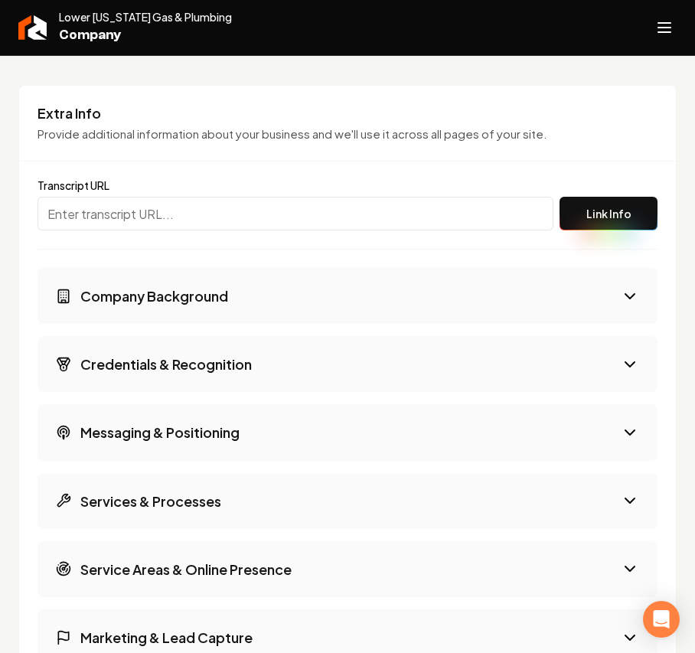
click at [666, 14] on button "Open navigation menu" at bounding box center [664, 27] width 37 height 37
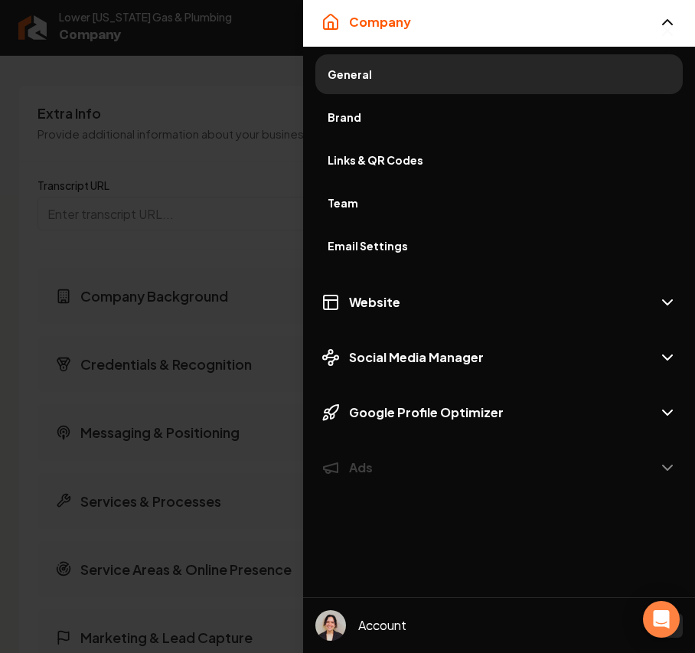
click at [361, 114] on span "Brand" at bounding box center [499, 116] width 343 height 15
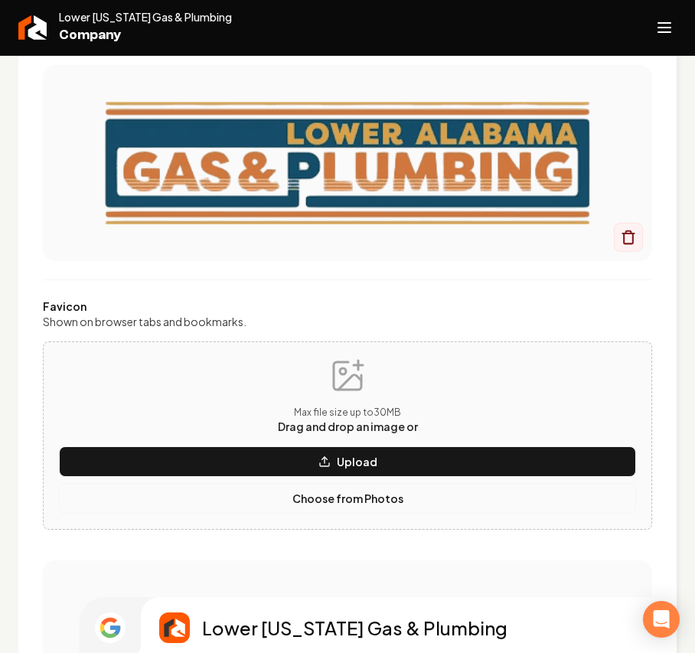
scroll to position [435, 0]
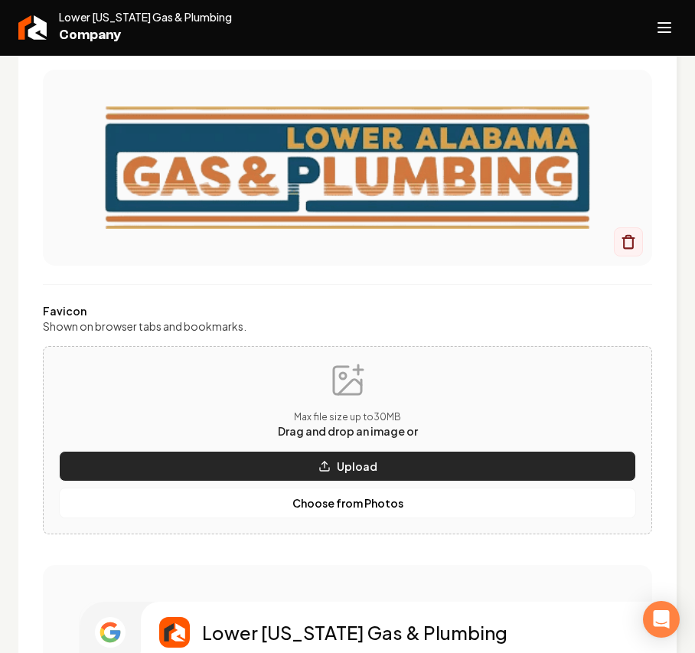
click at [171, 466] on button "Upload" at bounding box center [347, 466] width 577 height 31
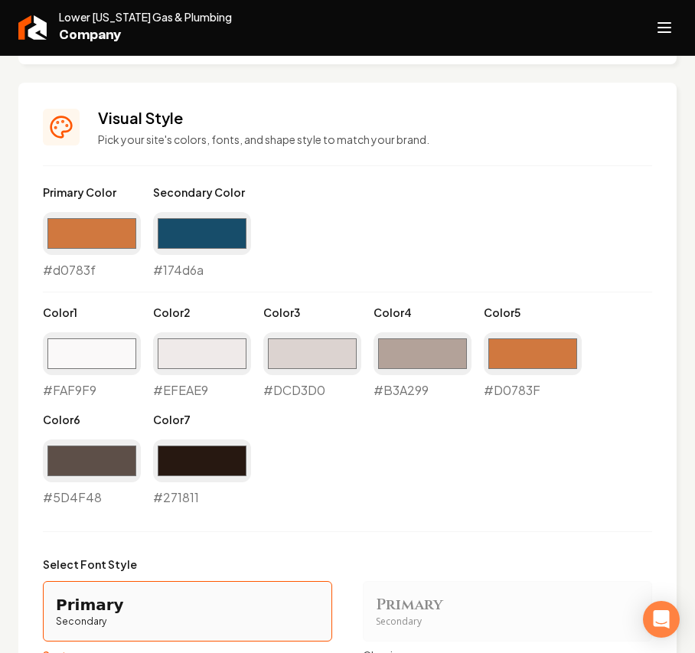
scroll to position [1149, 0]
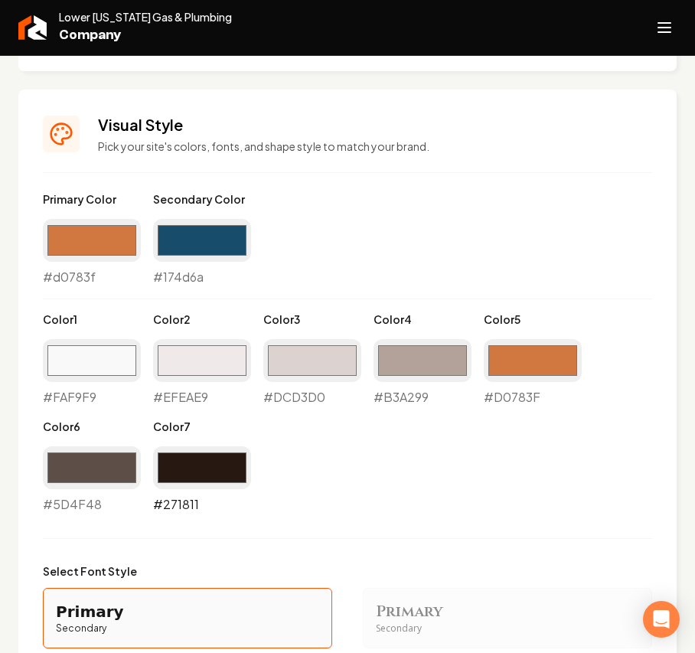
click at [220, 477] on input "#271811" at bounding box center [202, 467] width 98 height 43
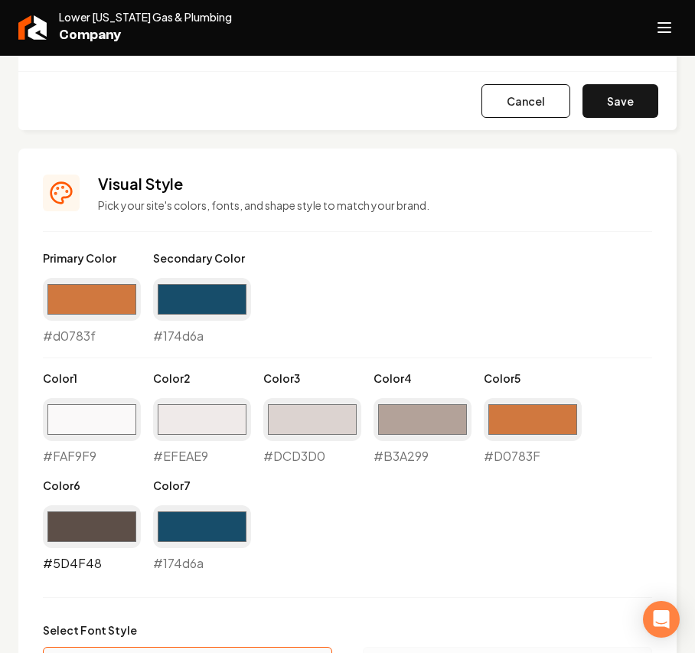
type input "#174d6a"
click at [101, 524] on input "#5d4f48" at bounding box center [92, 526] width 98 height 43
type input "#3f5864"
click at [405, 531] on div "Primary Color #d0783f #d0783f Secondary Color #174d6a #174d6a Color 1 #faf9f9 #…" at bounding box center [347, 411] width 609 height 322
click at [420, 430] on input "#b3a299" at bounding box center [422, 419] width 98 height 43
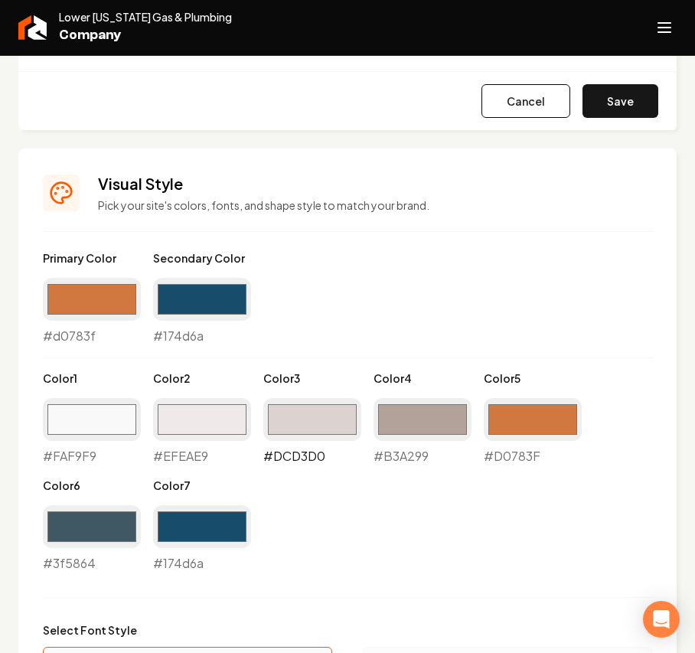
click at [307, 430] on input "#dcd3d0" at bounding box center [312, 419] width 98 height 43
click at [187, 432] on input "#efeae9" at bounding box center [202, 419] width 98 height 43
type input "#f2f0ed"
click at [77, 417] on input "#faf9f9" at bounding box center [92, 419] width 98 height 43
type input "#f8f7f7"
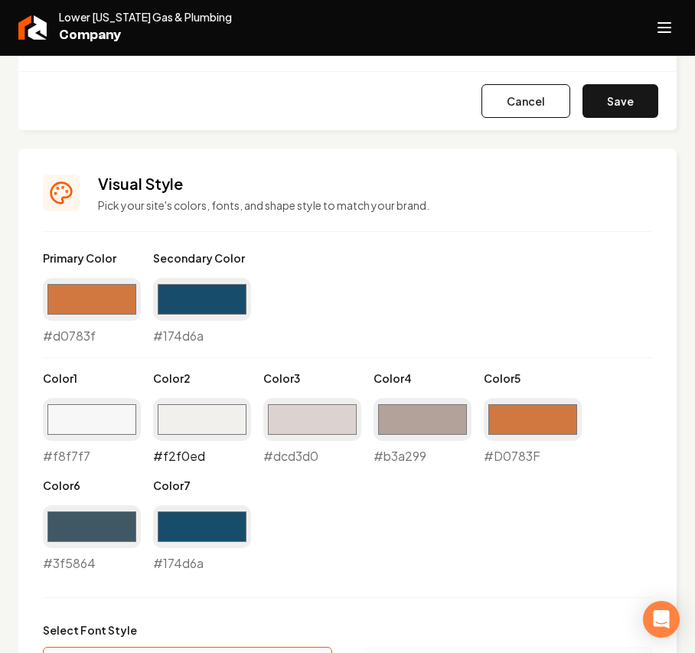
click at [220, 427] on input "#f2f0ed" at bounding box center [202, 419] width 98 height 43
type input "#f2efed"
drag, startPoint x: 444, startPoint y: 536, endPoint x: 447, endPoint y: 527, distance: 9.7
click at [444, 536] on div "Primary Color #d0783f #d0783f Secondary Color #174d6a #174d6a Color 1 #f8f7f7 #…" at bounding box center [347, 411] width 609 height 322
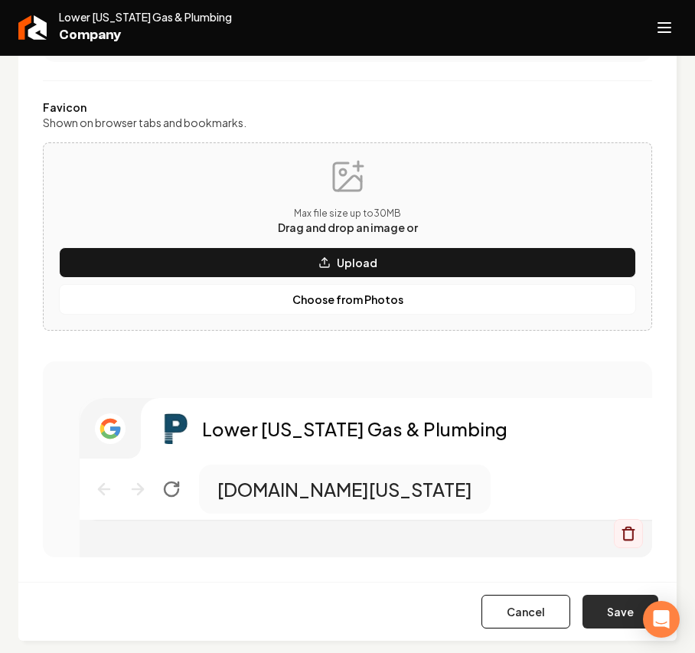
click at [601, 613] on button "Save" at bounding box center [620, 612] width 76 height 34
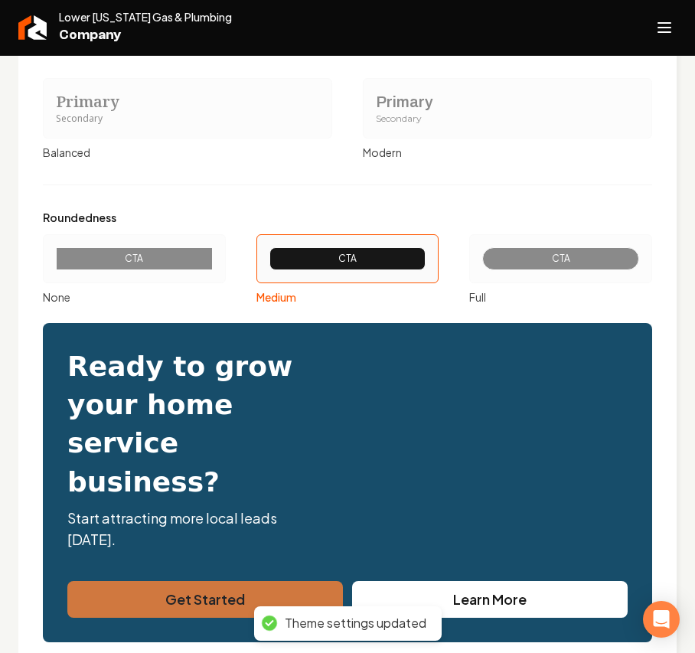
scroll to position [1820, 0]
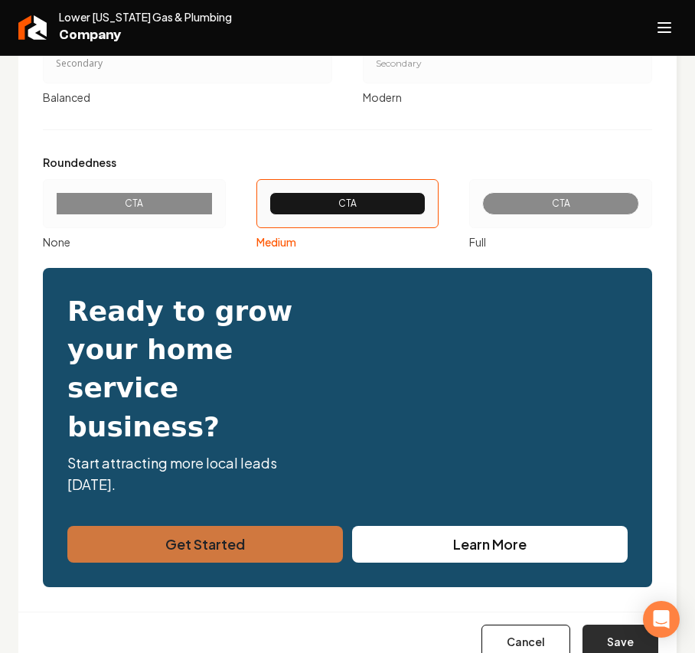
click at [600, 624] on button "Save" at bounding box center [620, 641] width 76 height 34
type input "#d0783f"
click at [656, 38] on icon "Open navigation menu" at bounding box center [664, 27] width 18 height 24
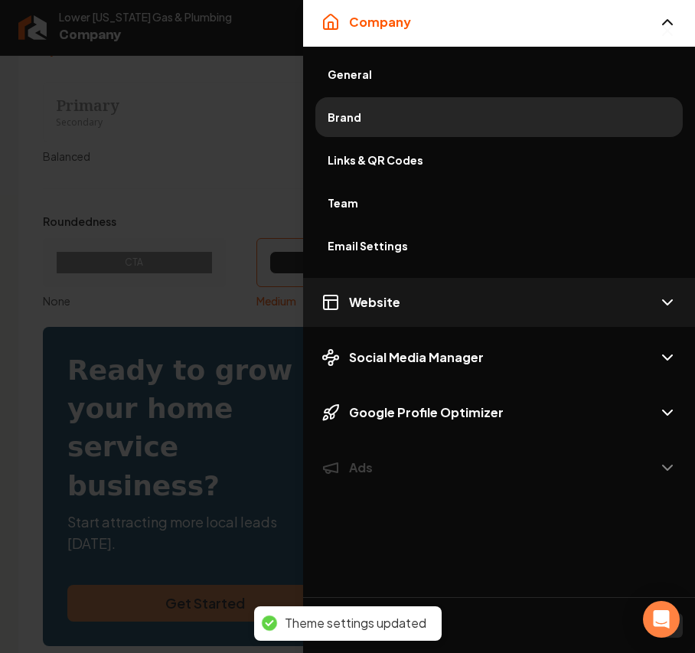
click at [427, 295] on button "Website" at bounding box center [499, 302] width 392 height 49
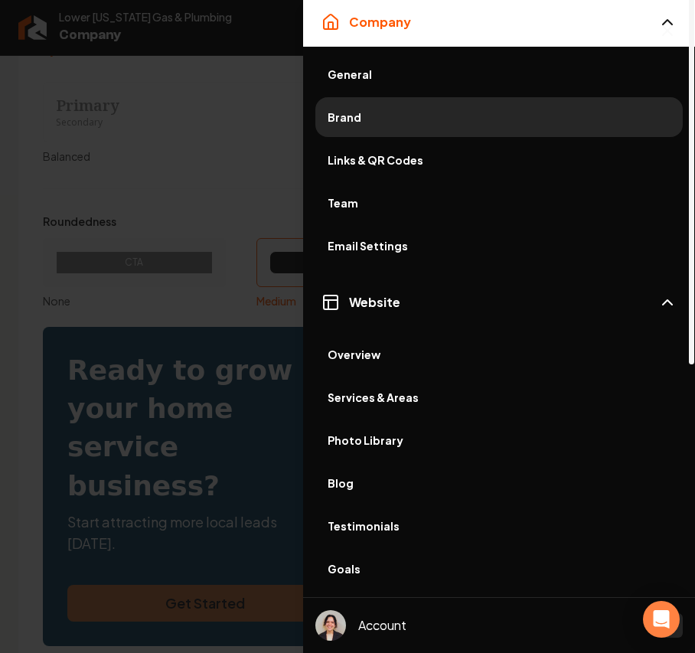
click at [383, 438] on span "Photo Library" at bounding box center [499, 439] width 343 height 15
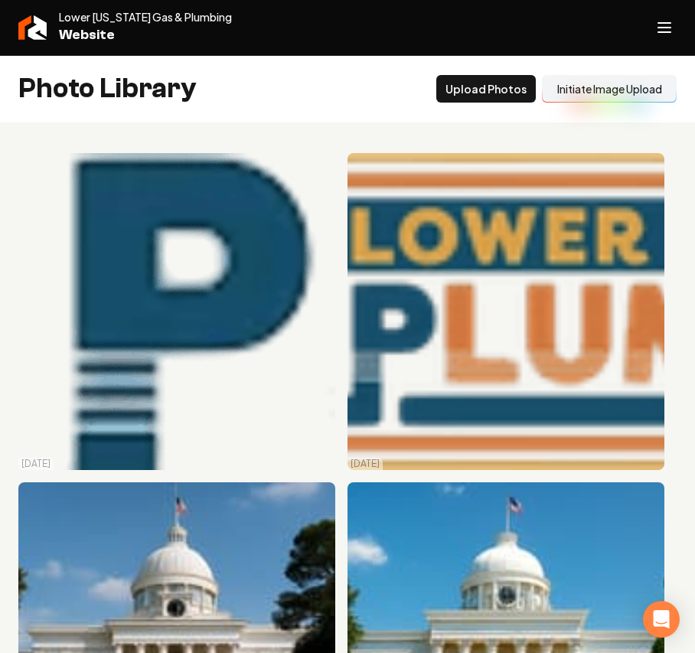
click at [650, 24] on button "Open navigation menu" at bounding box center [664, 27] width 37 height 37
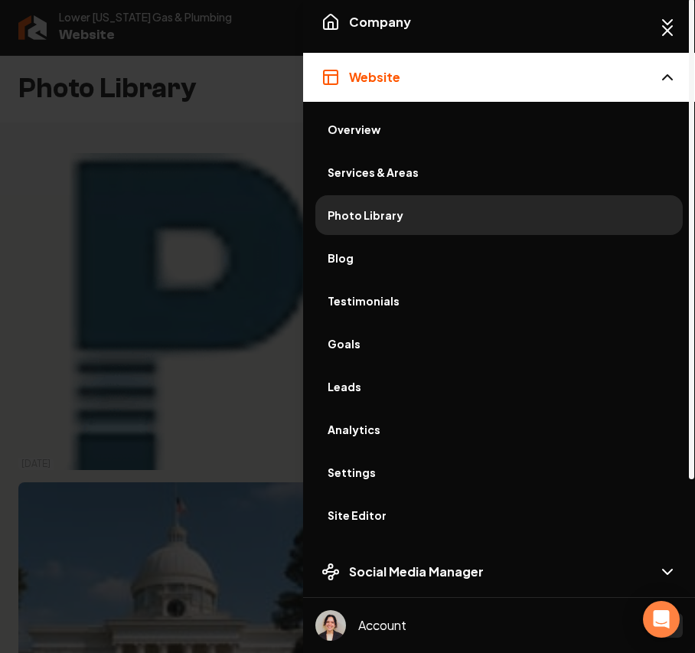
click at [347, 512] on span "Site Editor" at bounding box center [499, 514] width 343 height 15
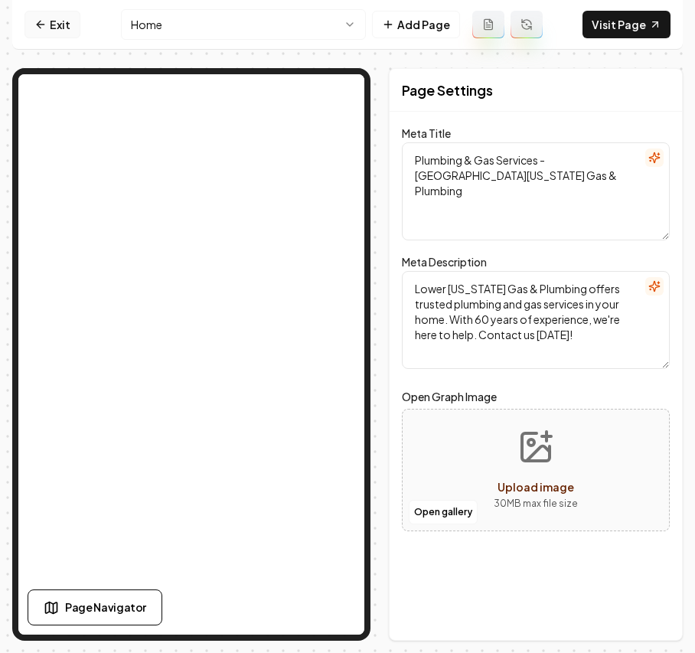
click at [53, 17] on link "Exit" at bounding box center [52, 25] width 56 height 28
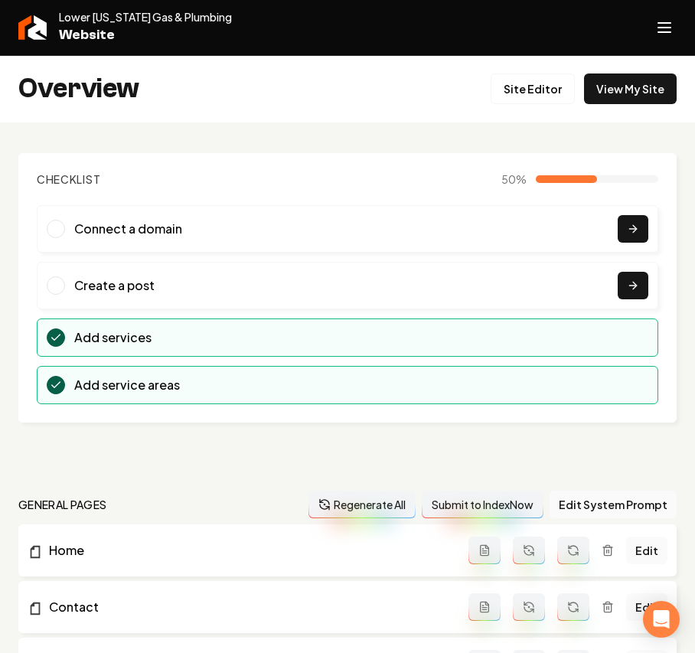
click at [668, 21] on icon "Open navigation menu" at bounding box center [664, 27] width 18 height 24
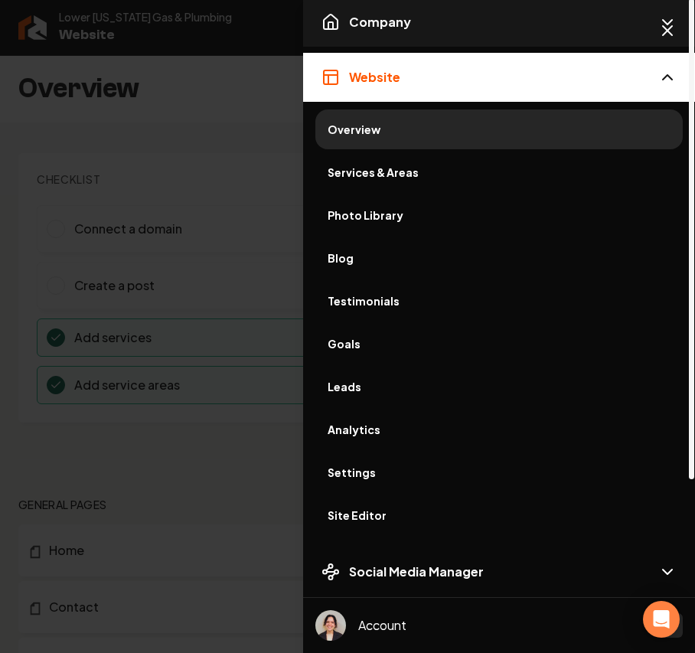
click at [442, 31] on button "Company" at bounding box center [499, 22] width 392 height 49
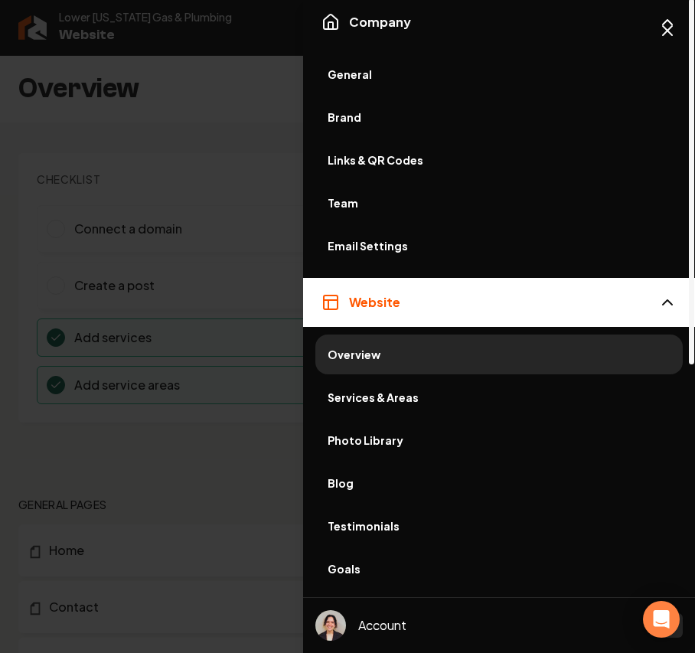
click at [340, 109] on span "Brand" at bounding box center [499, 116] width 343 height 15
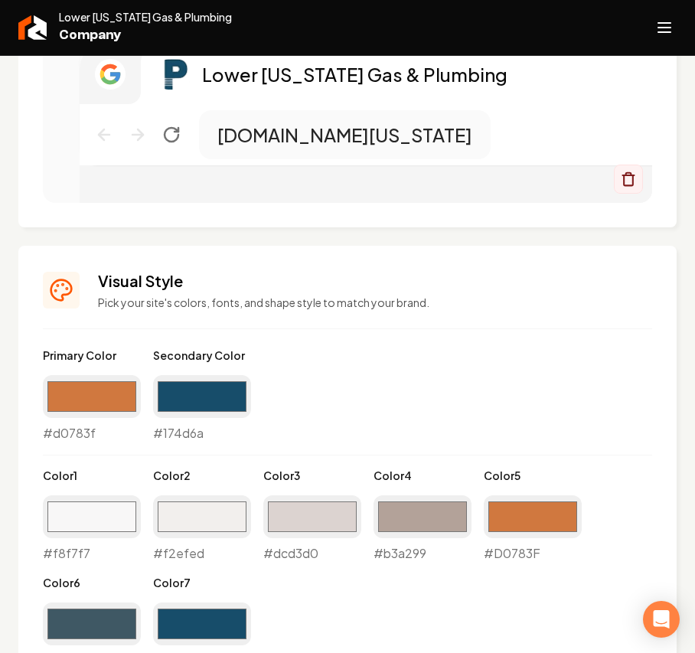
scroll to position [1224, 0]
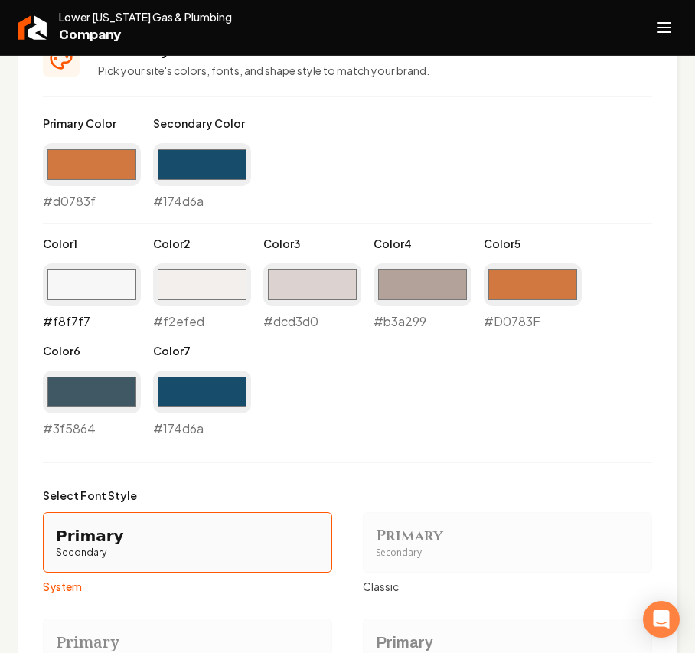
click at [80, 279] on input "#f8f7f7" at bounding box center [92, 284] width 98 height 43
type input "#e4d7b7"
click at [178, 276] on input "#f2efed" at bounding box center [202, 284] width 98 height 43
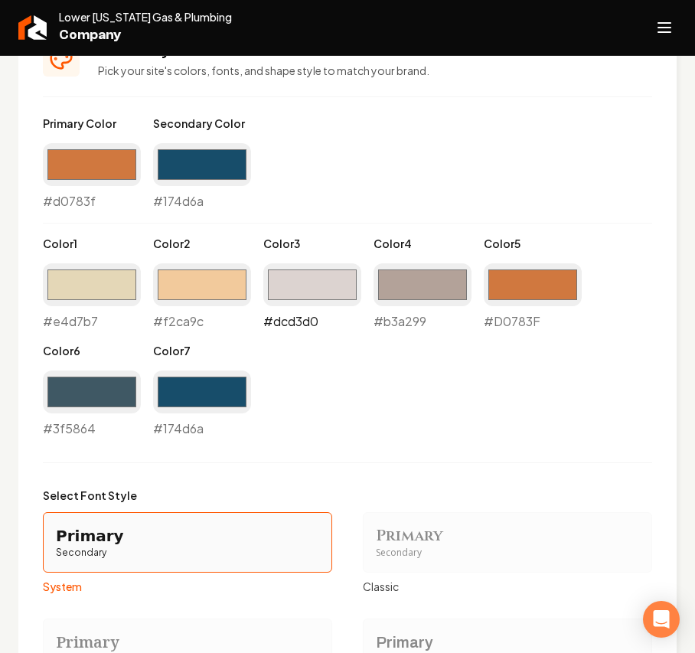
type input "#f2ca9c"
click at [329, 285] on input "#dcd3d0" at bounding box center [312, 284] width 98 height 43
type input "#d0b095"
click at [203, 292] on input "#f2ca9c" at bounding box center [202, 284] width 98 height 43
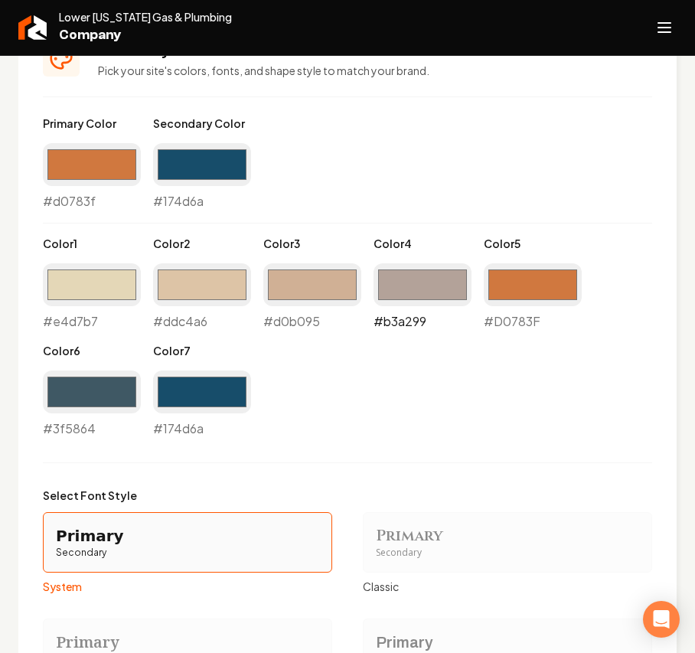
type input "#ddc4a6"
click at [399, 294] on input "#b3a299" at bounding box center [422, 284] width 98 height 43
type input "#d0a27c"
click at [623, 406] on div "Primary Color #d0783f #d0783f Secondary Color #174d6a #174d6a Color 1 #e4d7b7 #…" at bounding box center [347, 277] width 609 height 322
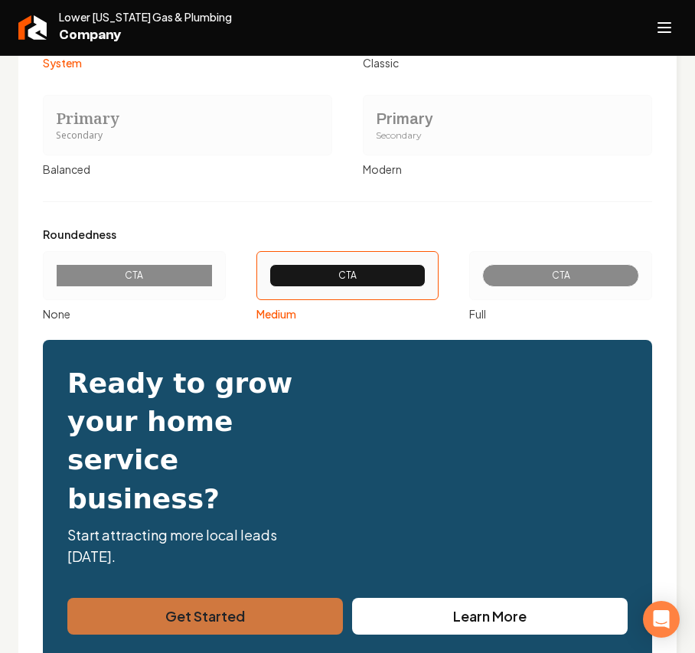
scroll to position [1820, 0]
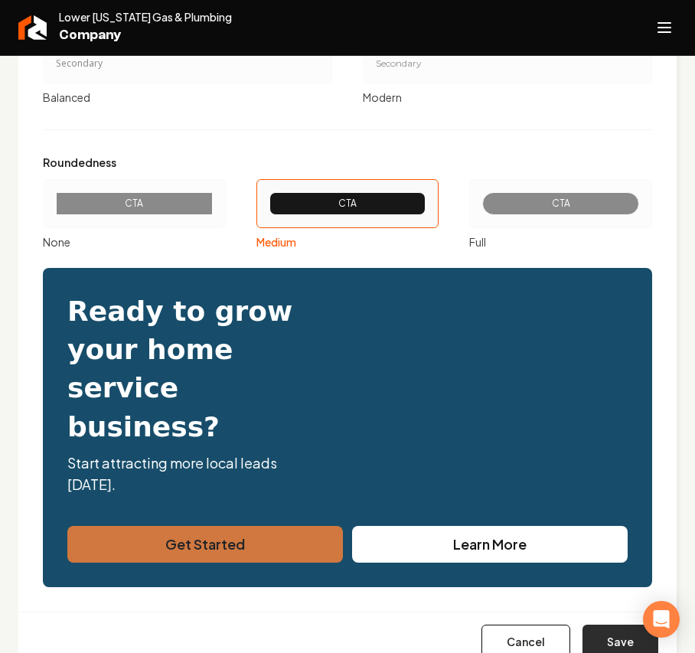
click at [619, 624] on button "Save" at bounding box center [620, 641] width 76 height 34
type input "#d0783f"
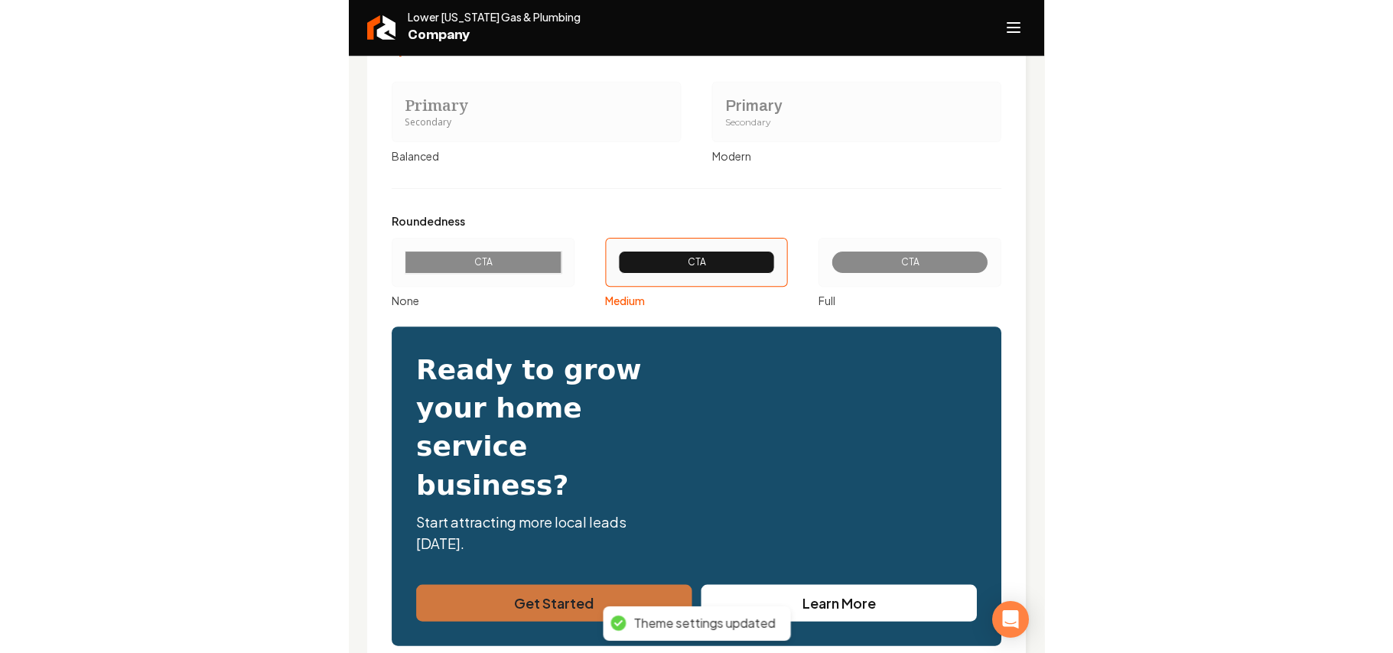
scroll to position [1249, 0]
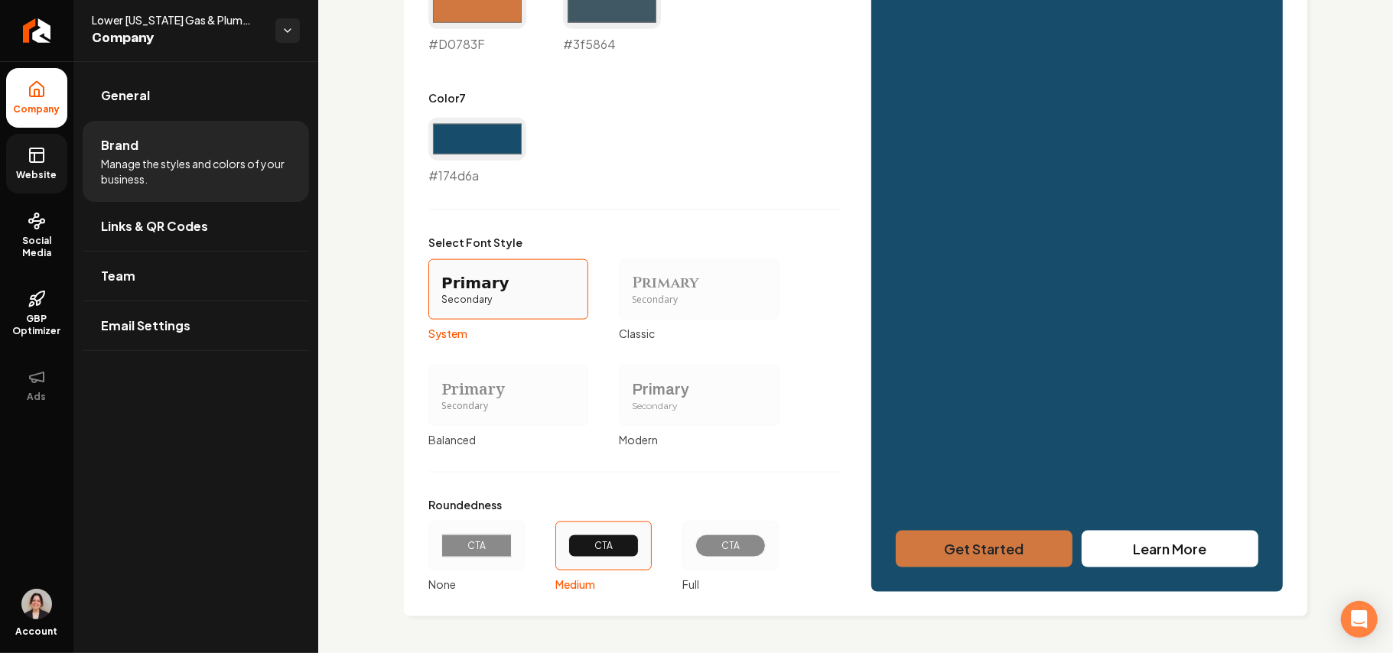
click at [49, 163] on link "Website" at bounding box center [36, 164] width 61 height 60
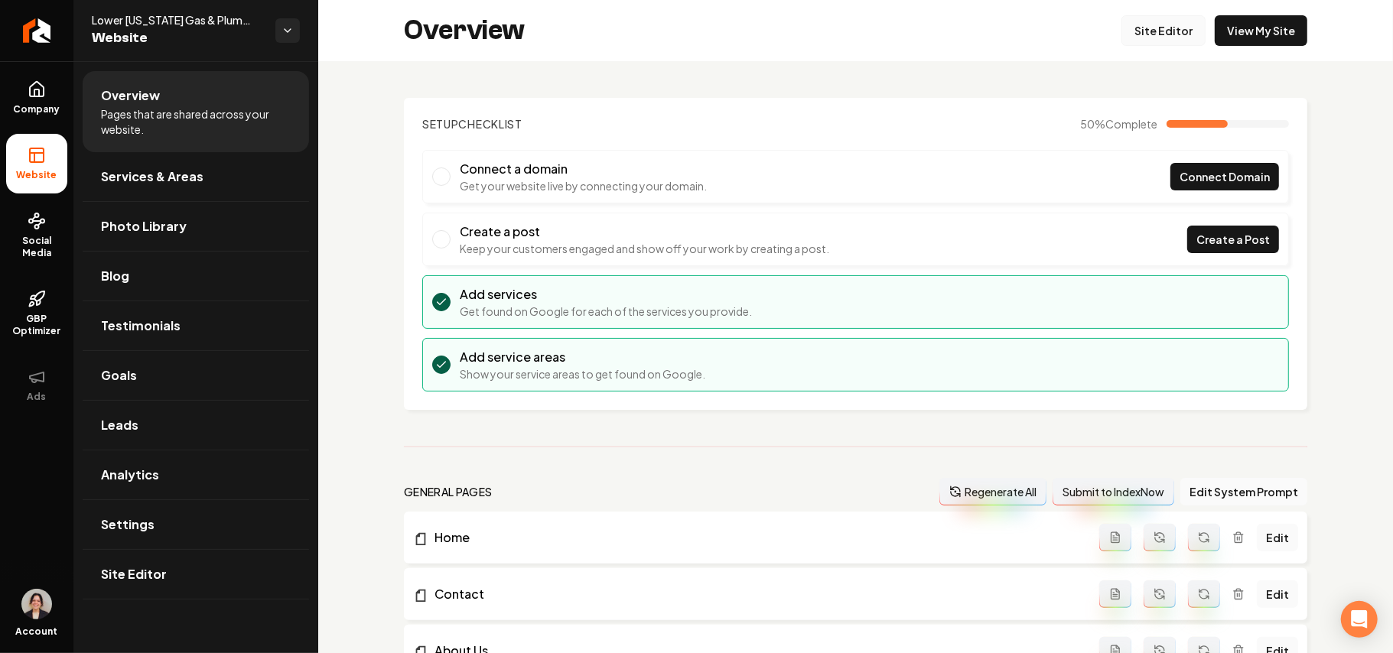
click at [694, 18] on link "Site Editor" at bounding box center [1164, 30] width 84 height 31
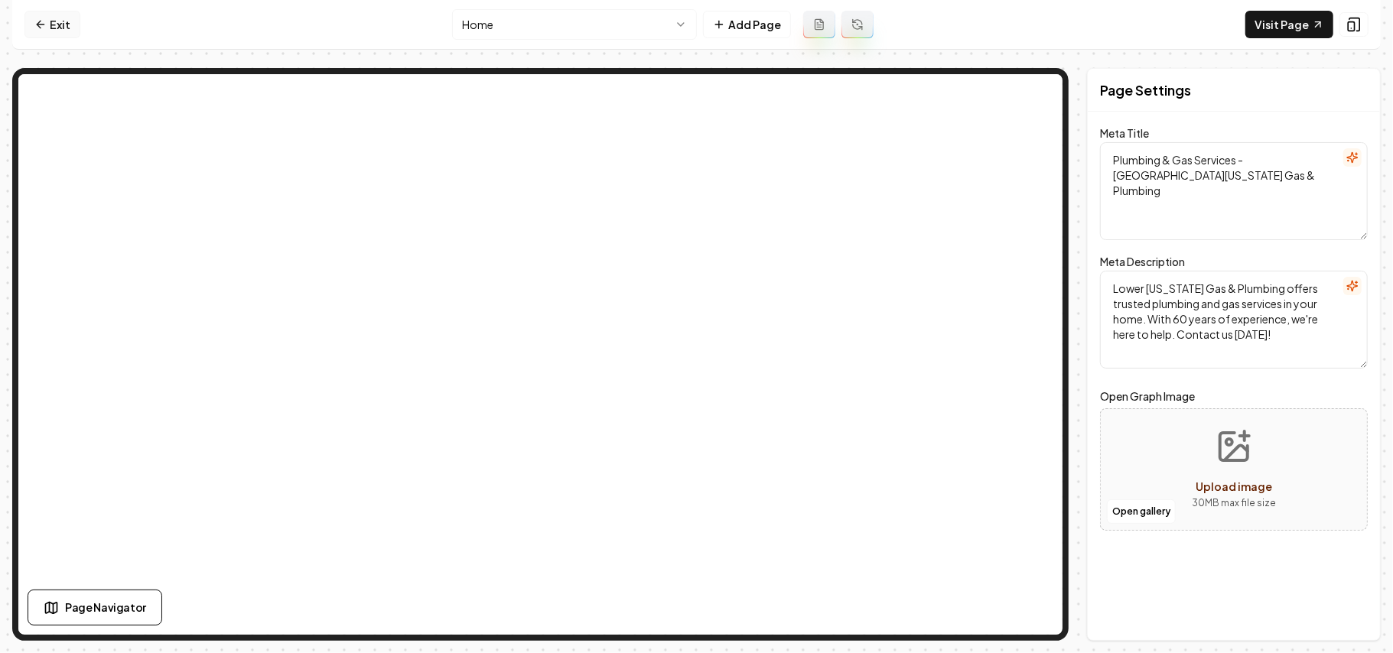
click at [55, 24] on link "Exit" at bounding box center [52, 25] width 56 height 28
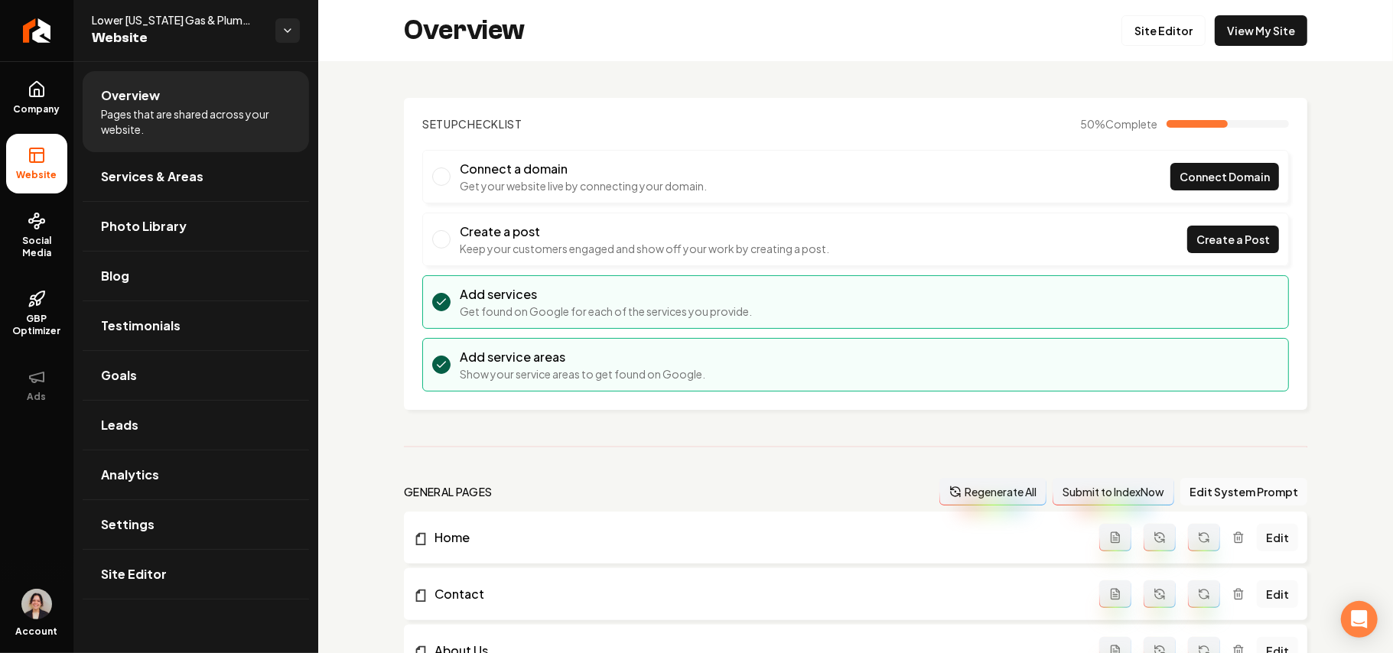
click at [72, 112] on ul "Company Website Social Media GBP Optimizer Ads" at bounding box center [36, 241] width 73 height 360
click at [44, 92] on icon at bounding box center [37, 89] width 18 height 18
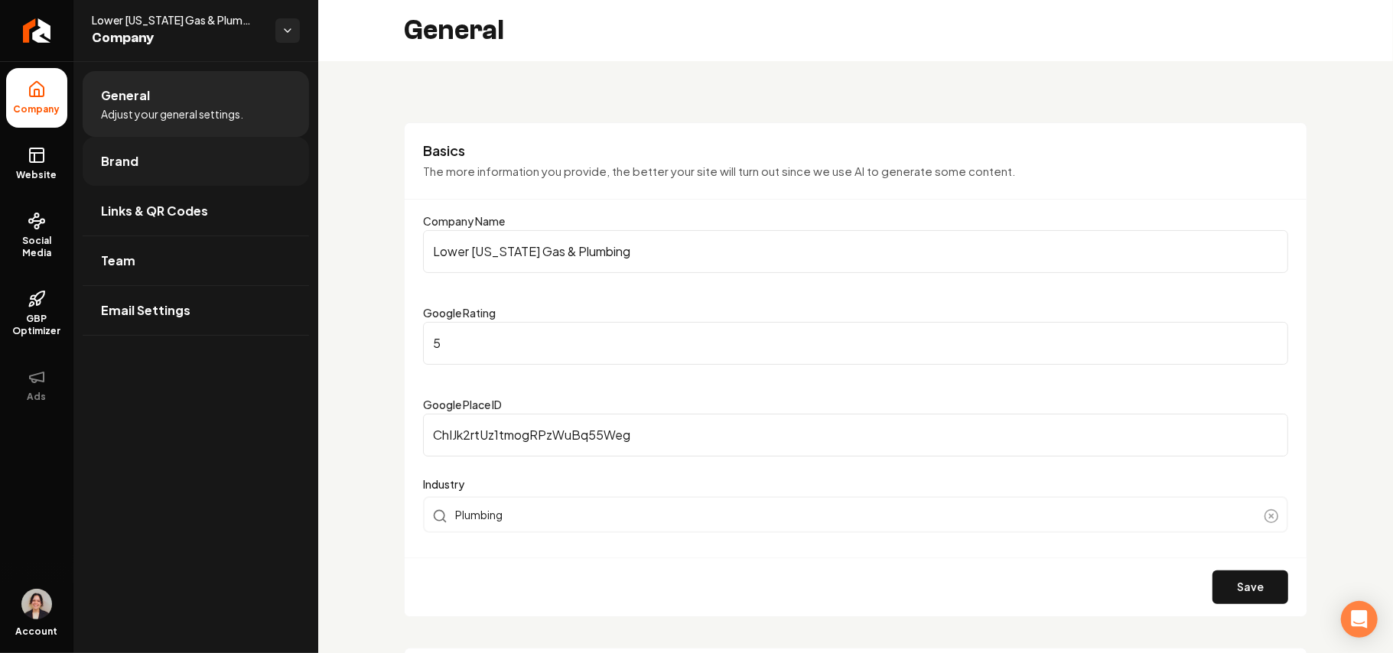
click at [101, 155] on span "Brand" at bounding box center [119, 161] width 37 height 18
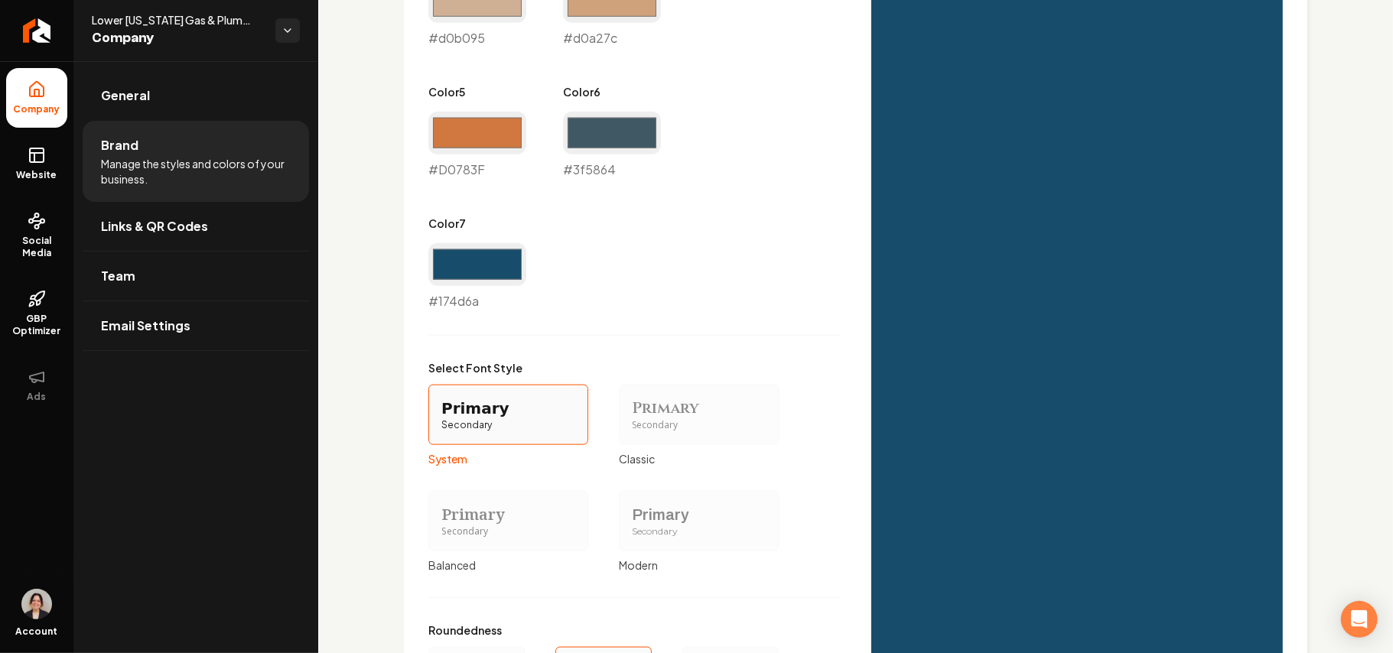
scroll to position [1249, 0]
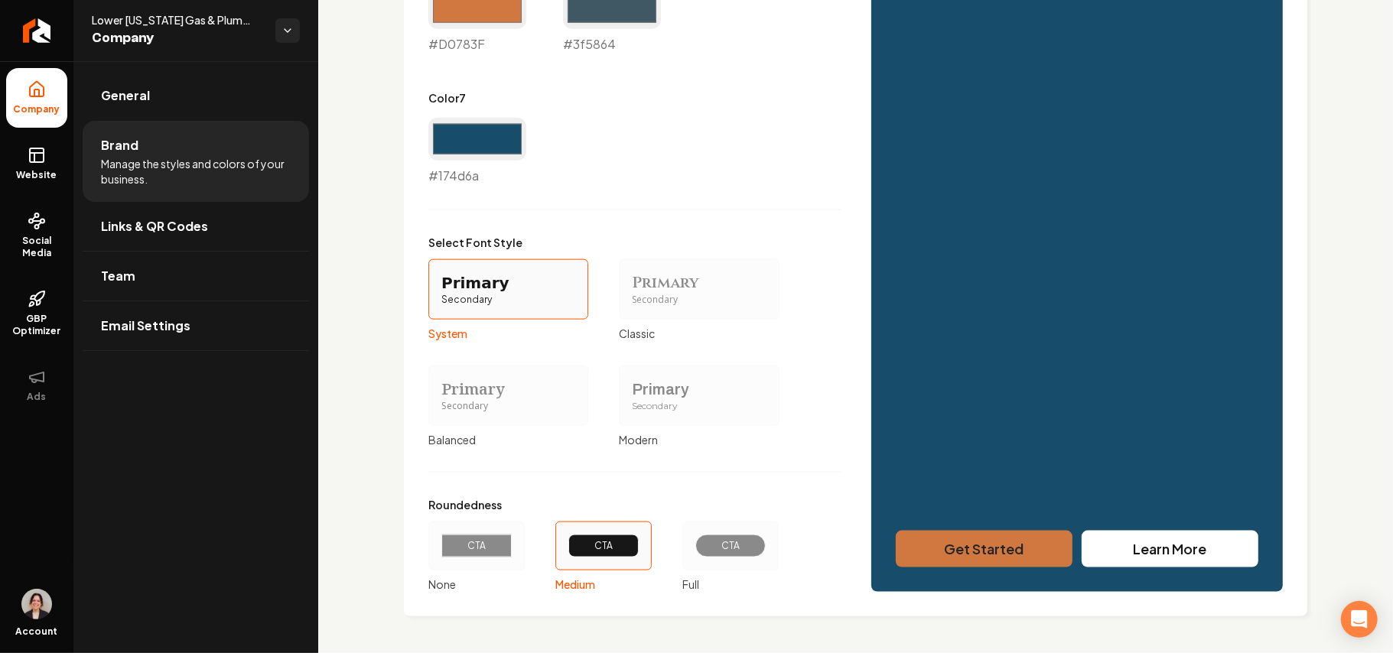
click at [664, 408] on div "Secondary" at bounding box center [699, 406] width 134 height 13
click at [631, 402] on button "Primary Secondary Modern" at bounding box center [624, 395] width 12 height 12
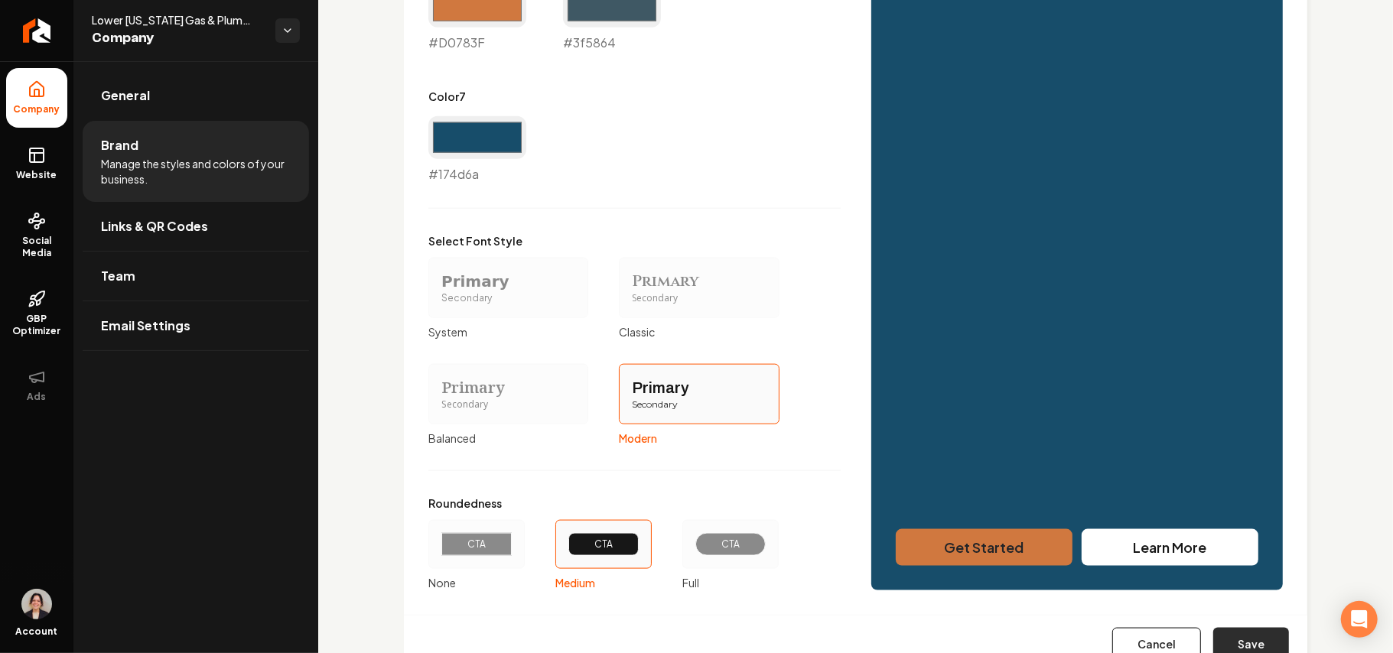
click at [694, 631] on button "Save" at bounding box center [1252, 645] width 76 height 34
type input "#d0783f"
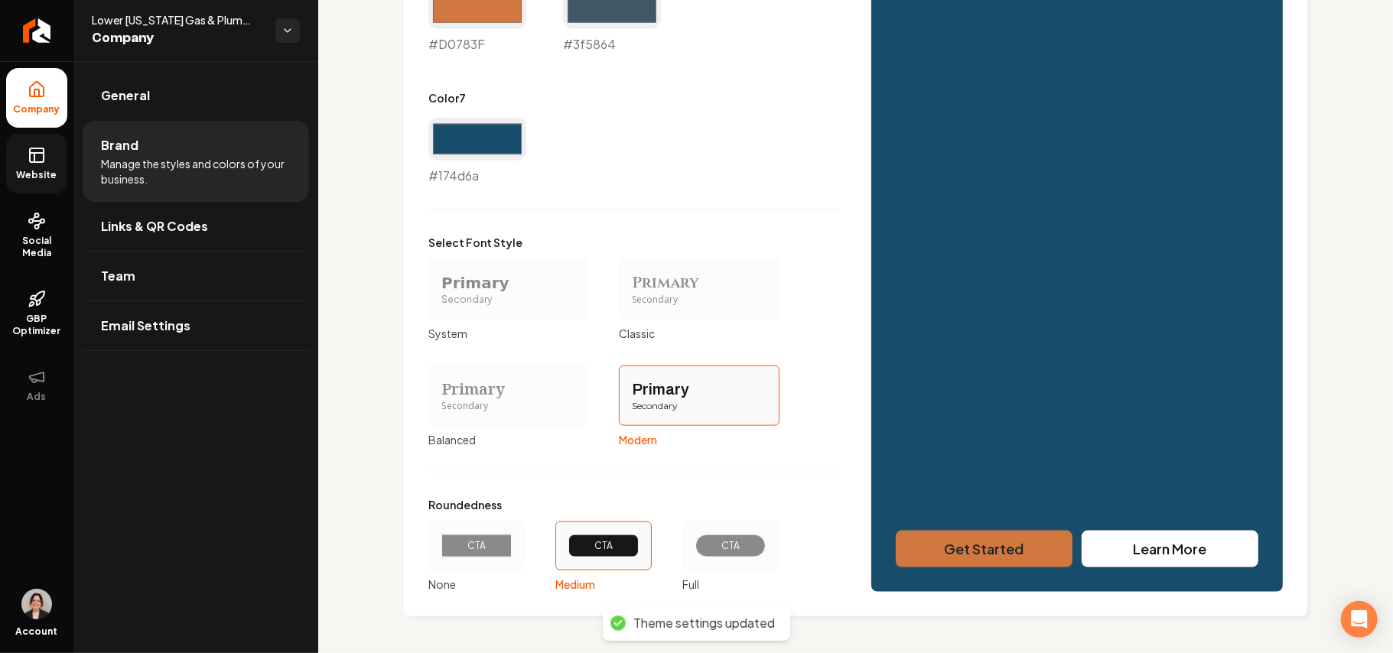
click at [24, 158] on link "Website" at bounding box center [36, 164] width 61 height 60
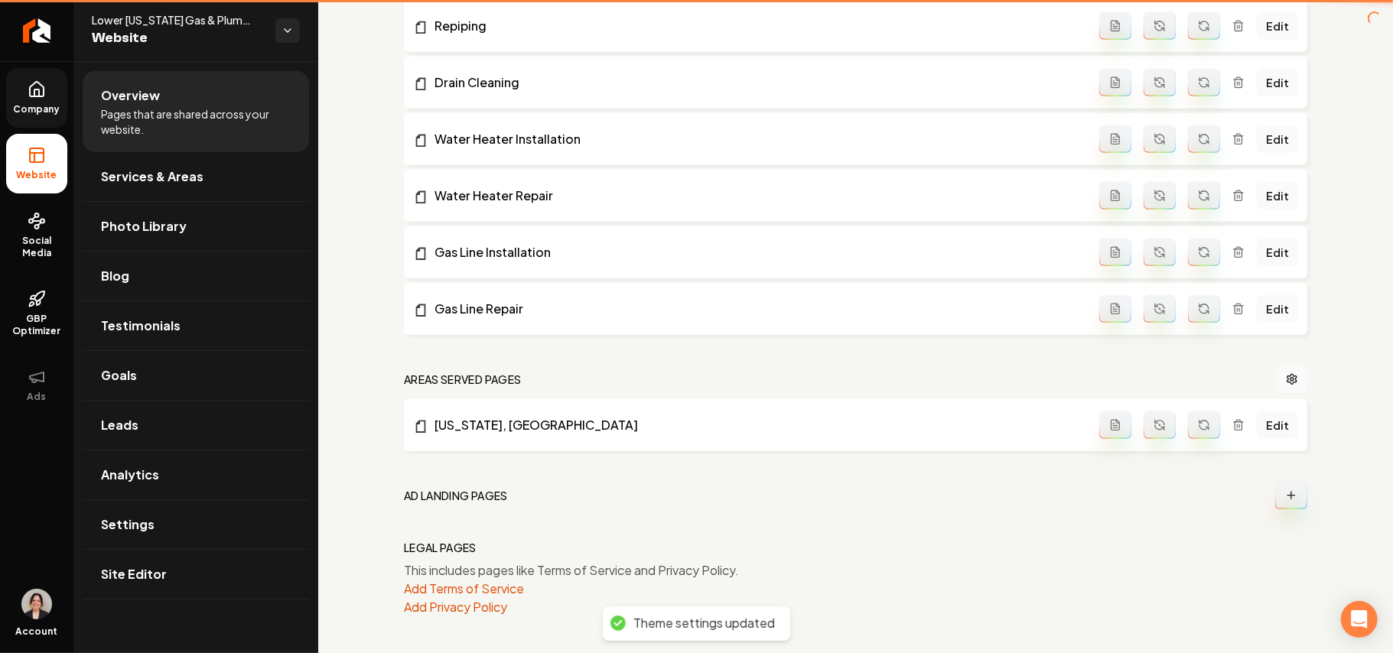
scroll to position [744, 0]
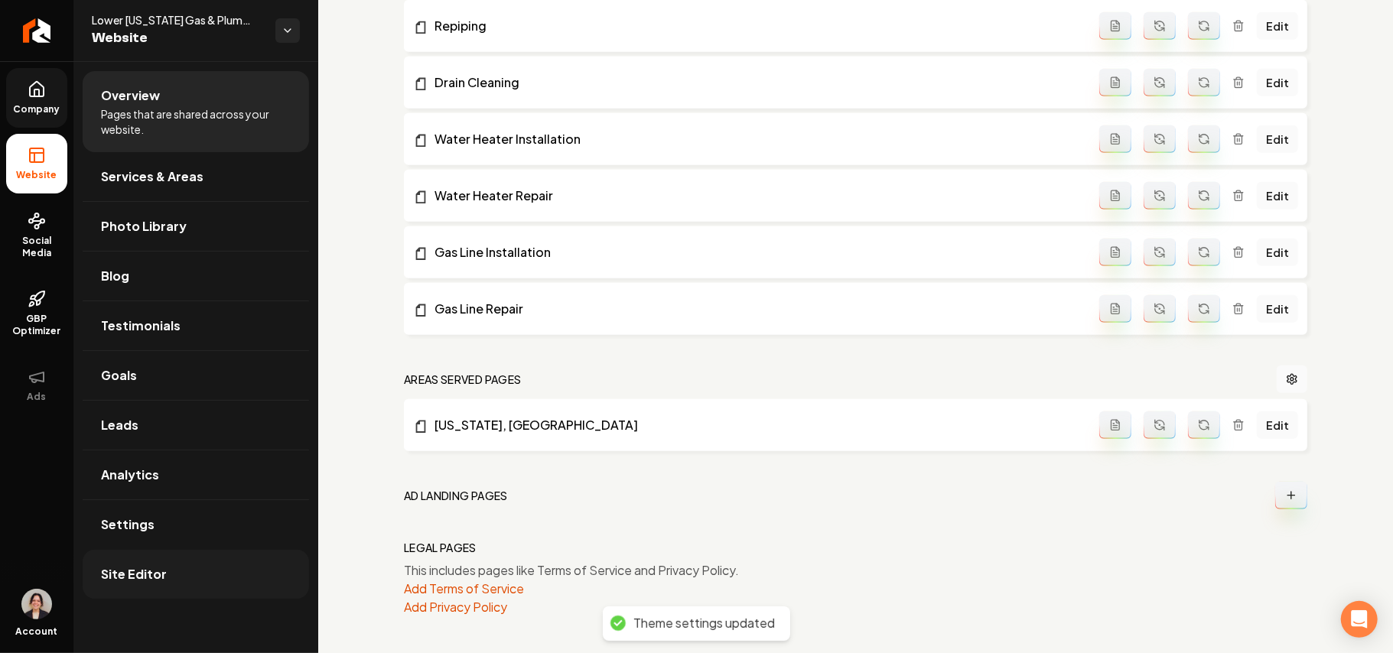
click at [191, 570] on link "Site Editor" at bounding box center [196, 574] width 227 height 49
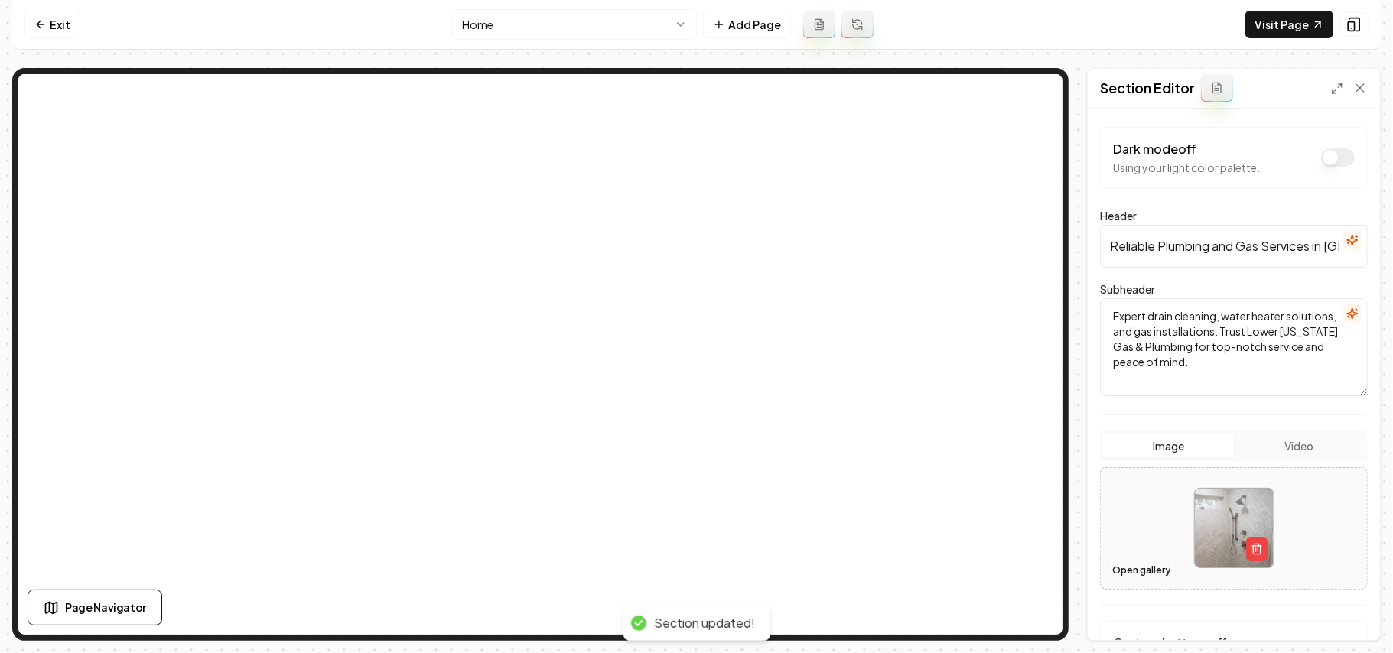
click at [694, 565] on button "Open gallery" at bounding box center [1141, 571] width 69 height 24
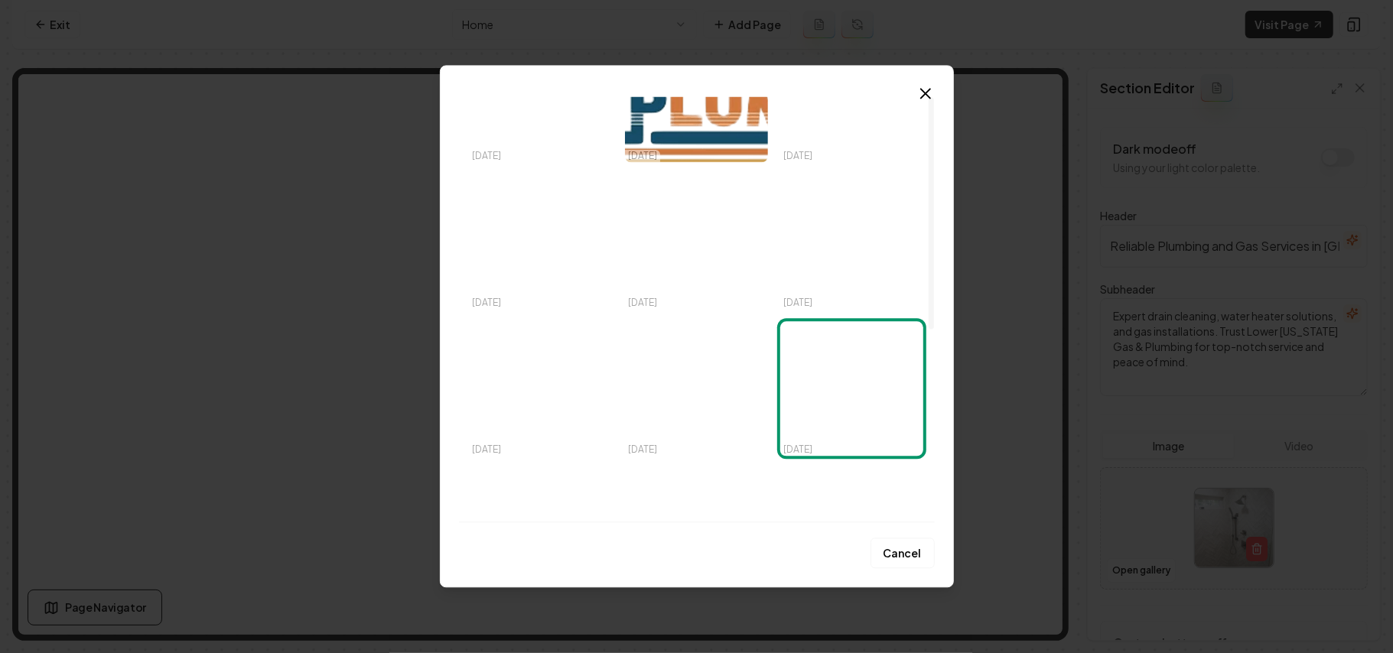
scroll to position [306, 0]
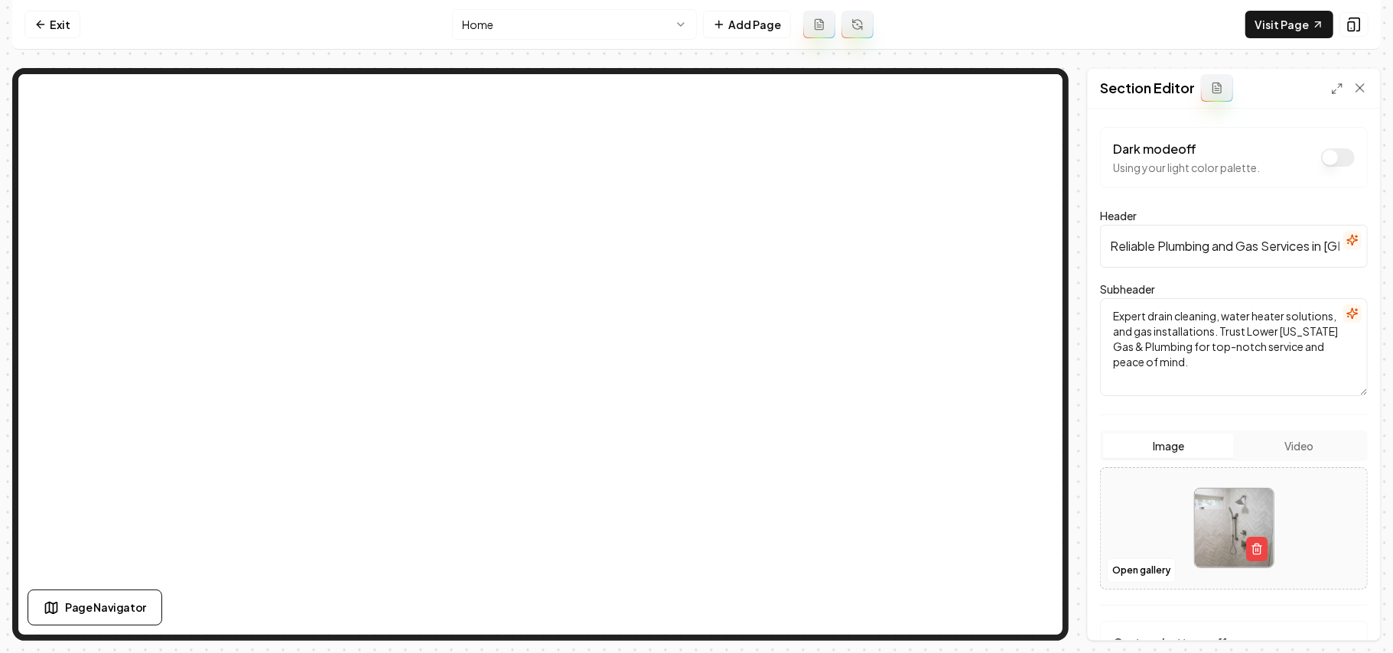
click at [16, 13] on nav "Exit Home Add Page Visit Page" at bounding box center [696, 25] width 1369 height 50
click at [65, 24] on link "Exit" at bounding box center [52, 25] width 56 height 28
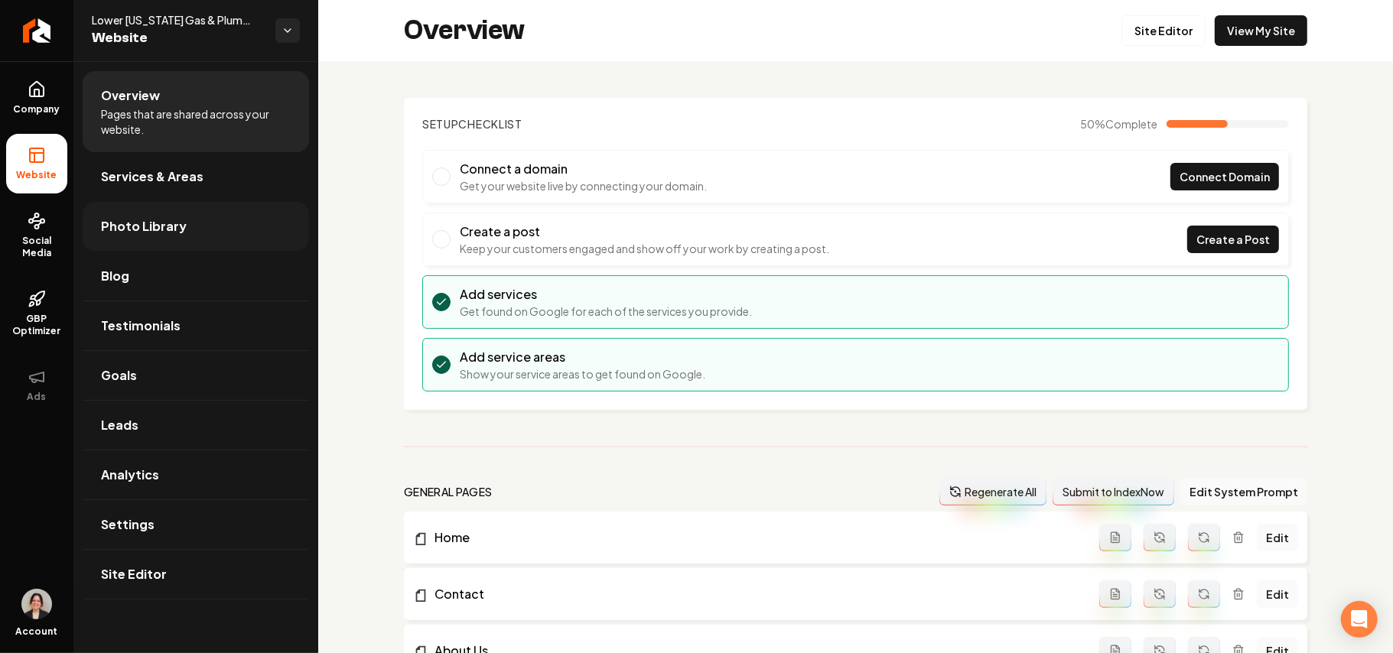
click at [170, 240] on link "Photo Library" at bounding box center [196, 226] width 227 height 49
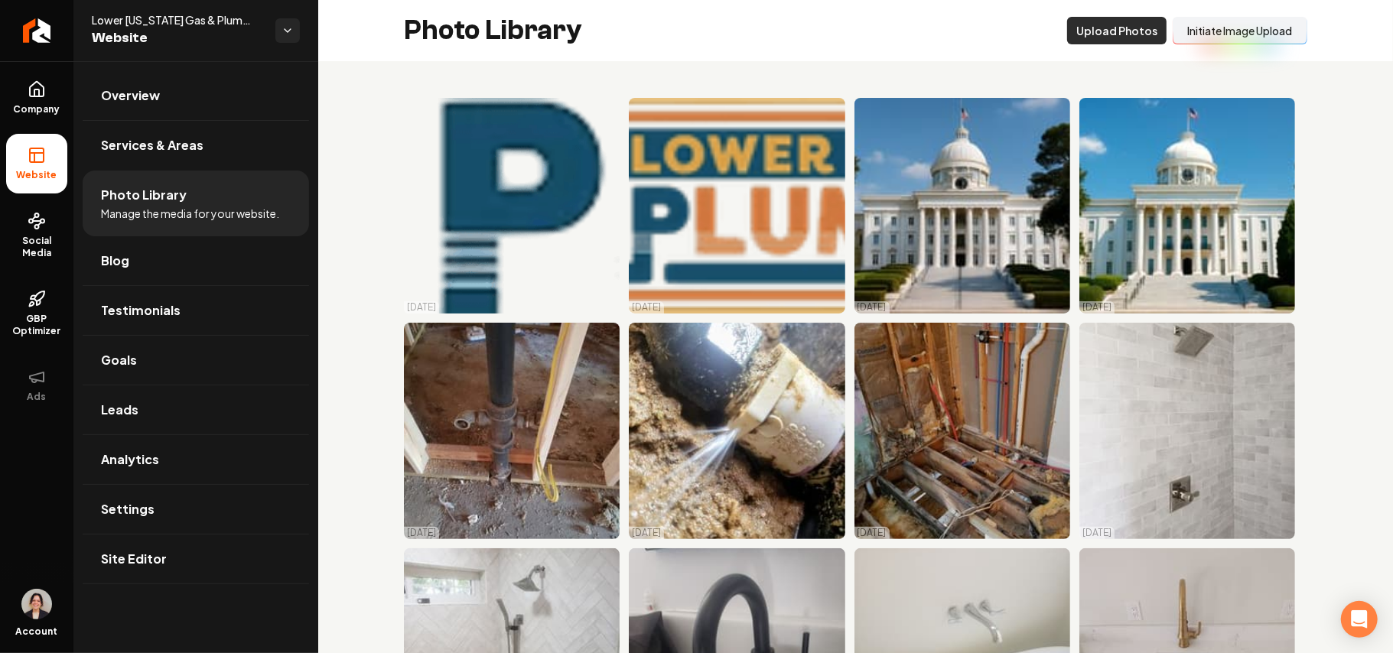
click at [694, 43] on button "Upload Photos" at bounding box center [1116, 31] width 99 height 28
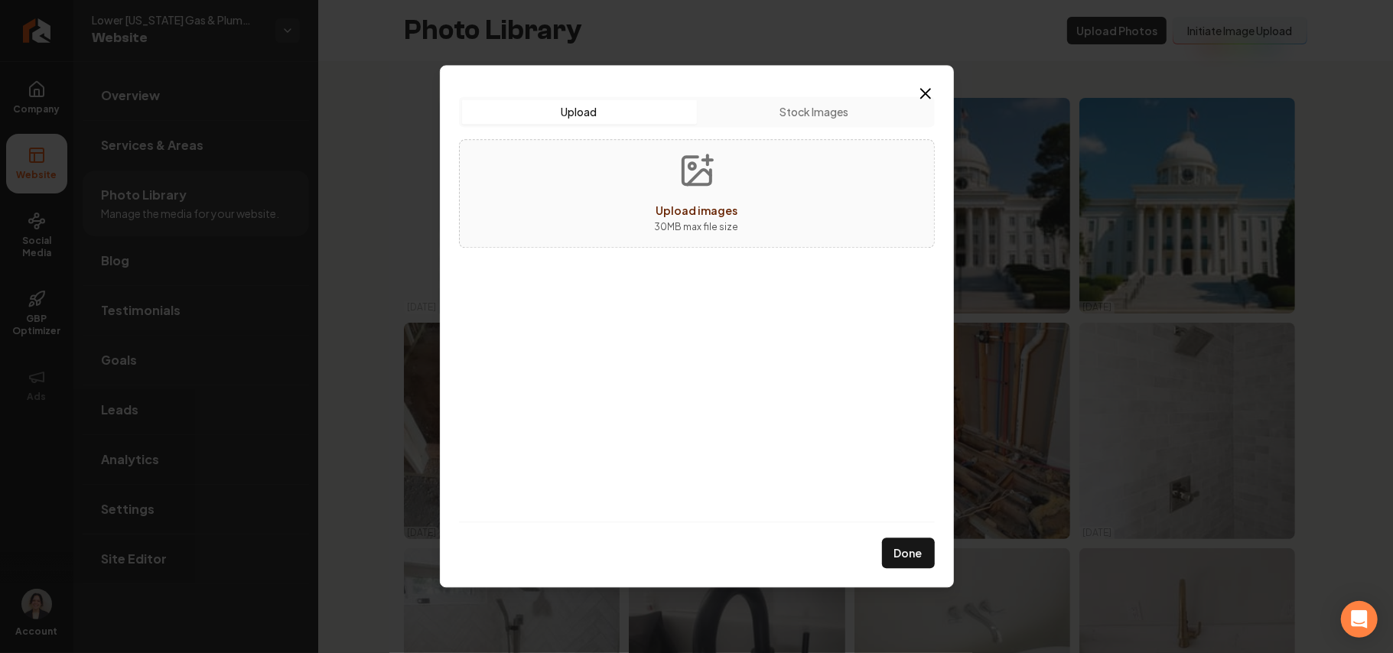
click at [694, 188] on icon "Upload images" at bounding box center [697, 170] width 37 height 37
type input "**********"
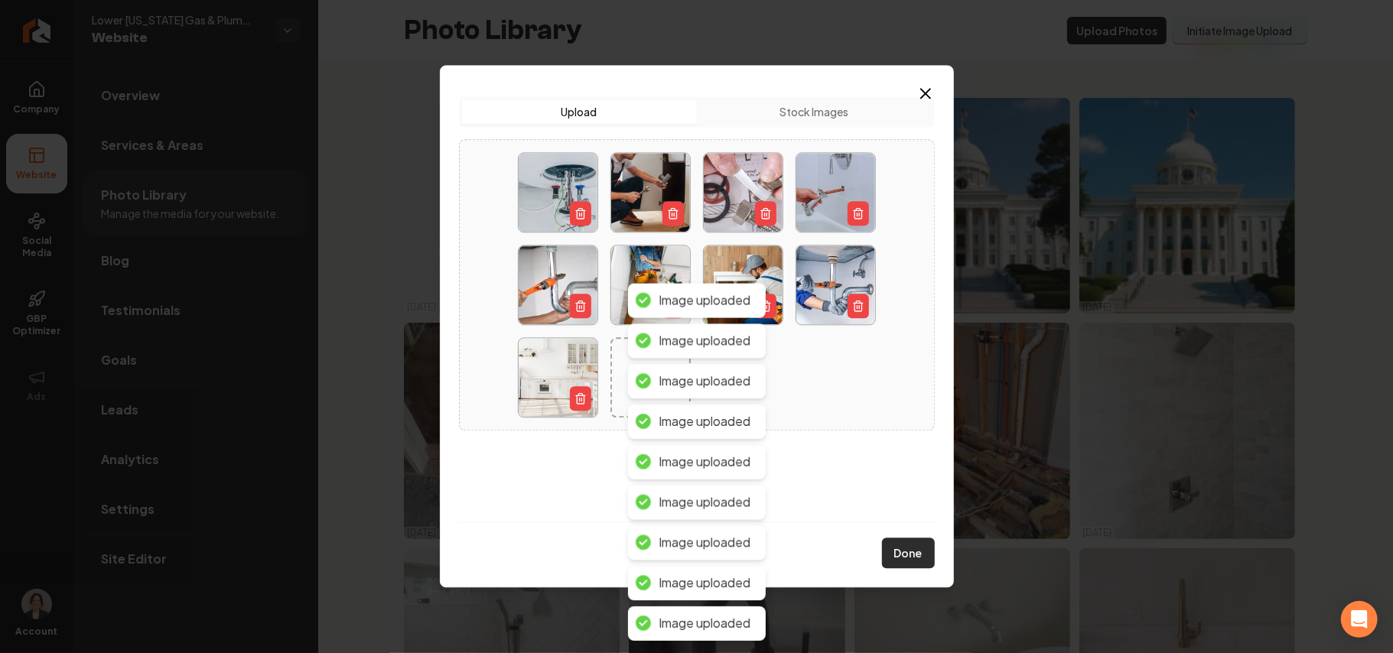
click at [694, 554] on button "Done" at bounding box center [908, 554] width 53 height 31
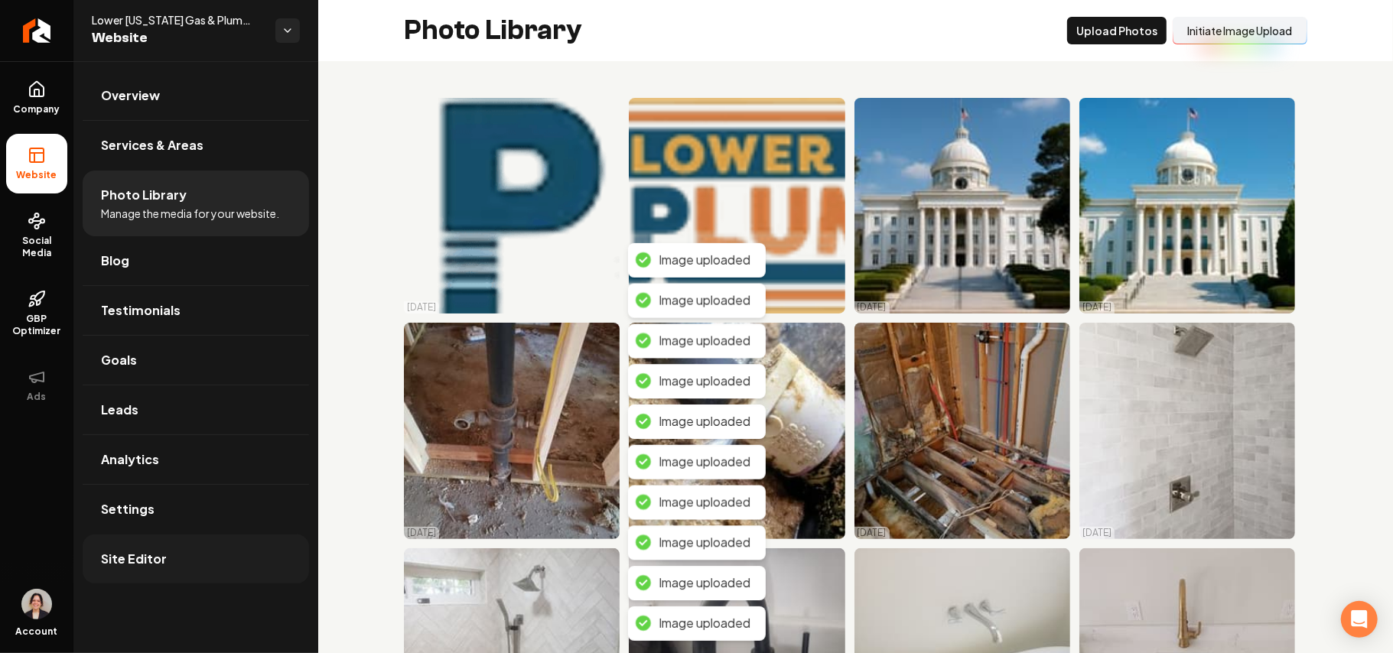
click at [172, 545] on link "Site Editor" at bounding box center [196, 559] width 227 height 49
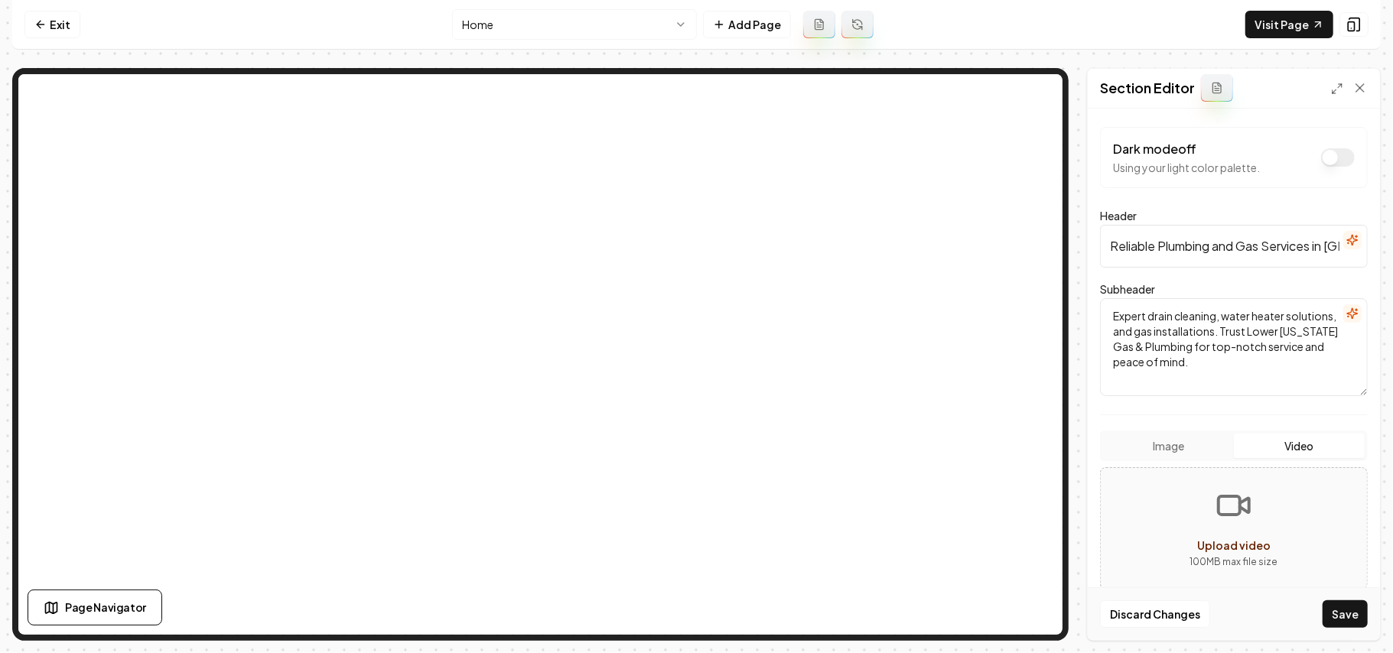
click at [694, 454] on button "Video" at bounding box center [1299, 446] width 131 height 24
click at [694, 500] on button "Upload video 100 MB max file size" at bounding box center [1234, 528] width 266 height 107
type input "**********"
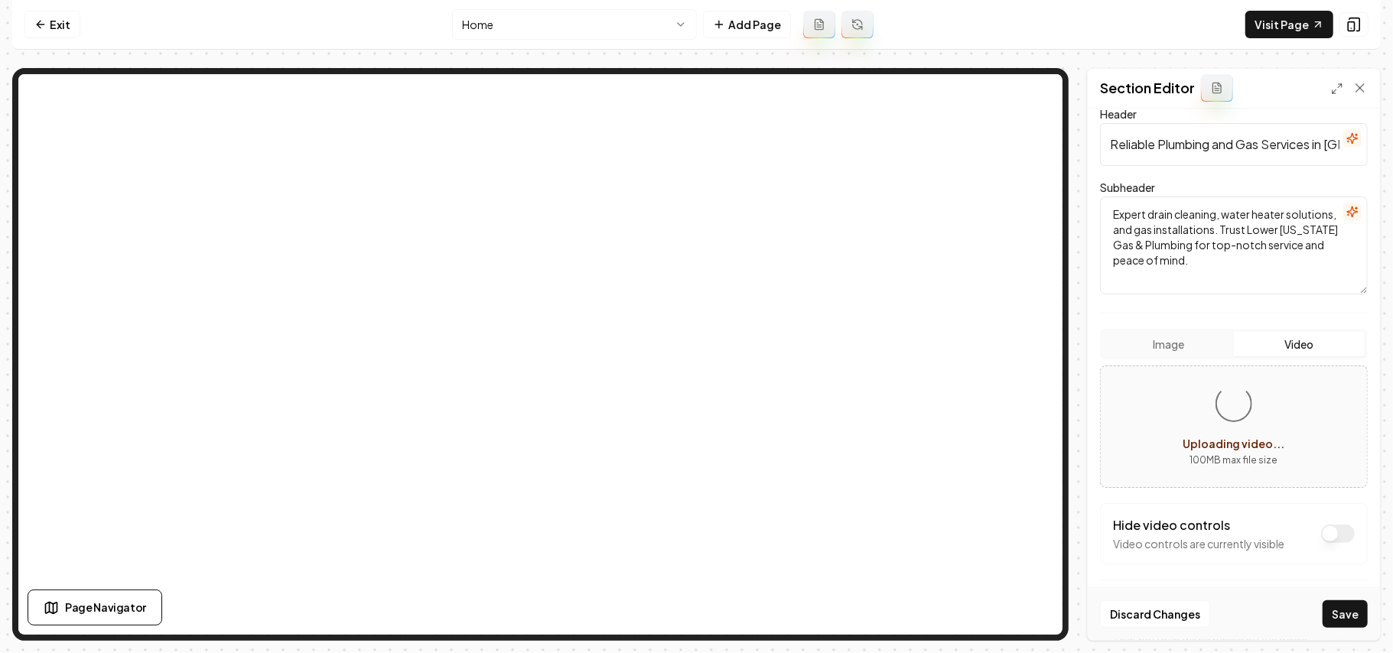
scroll to position [215, 0]
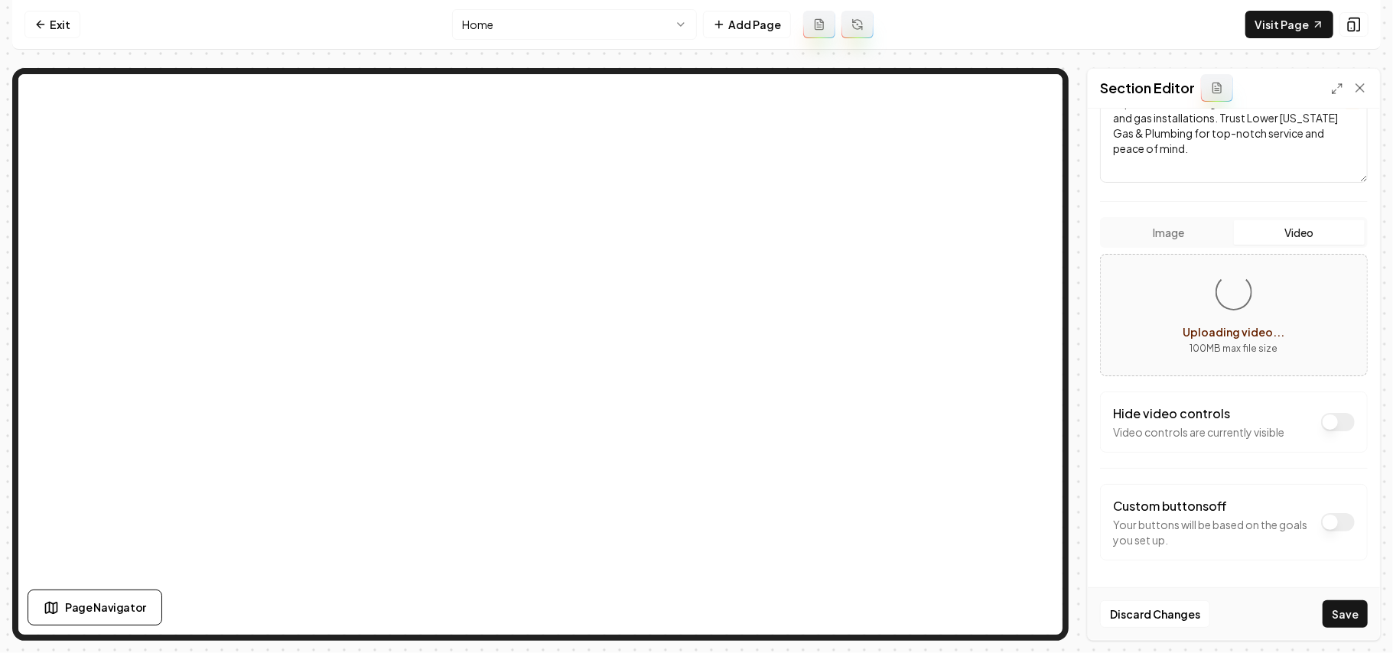
click at [694, 420] on button "Dark mode off" at bounding box center [1339, 422] width 34 height 18
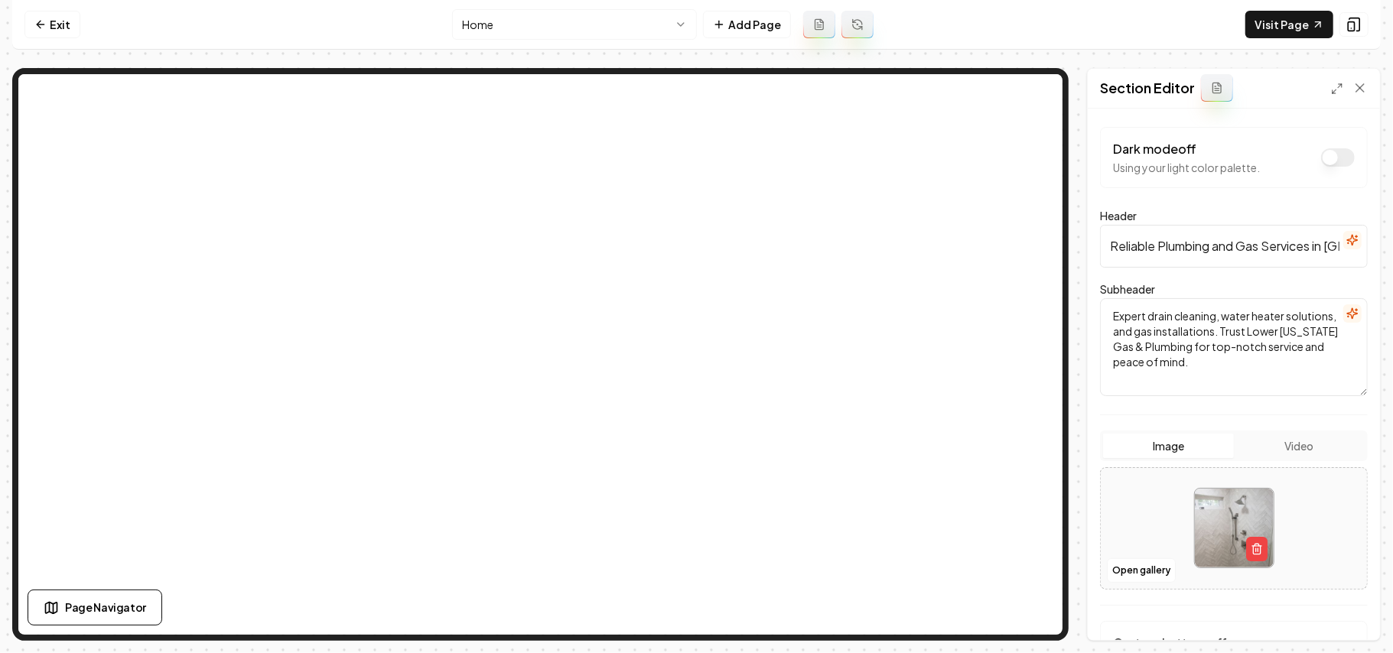
click at [694, 451] on button "Video" at bounding box center [1299, 446] width 131 height 24
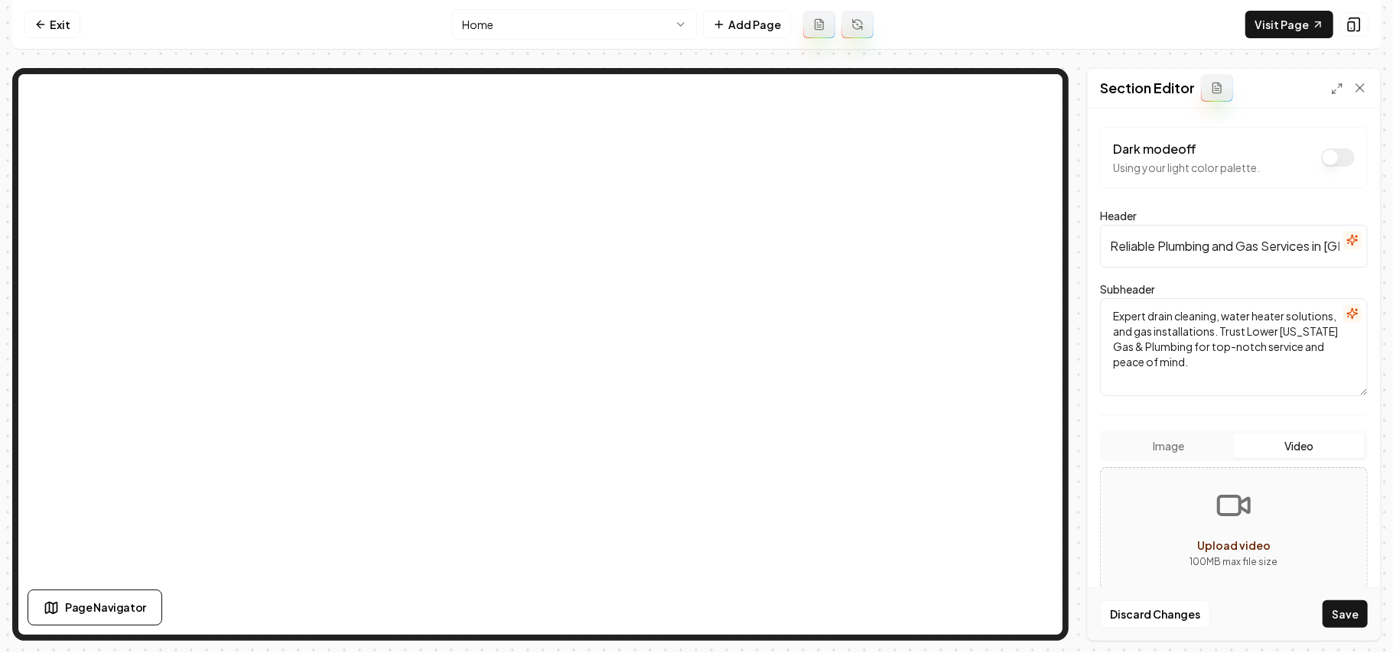
click at [694, 521] on button "Upload video 100 MB max file size" at bounding box center [1234, 528] width 266 height 107
type input "**********"
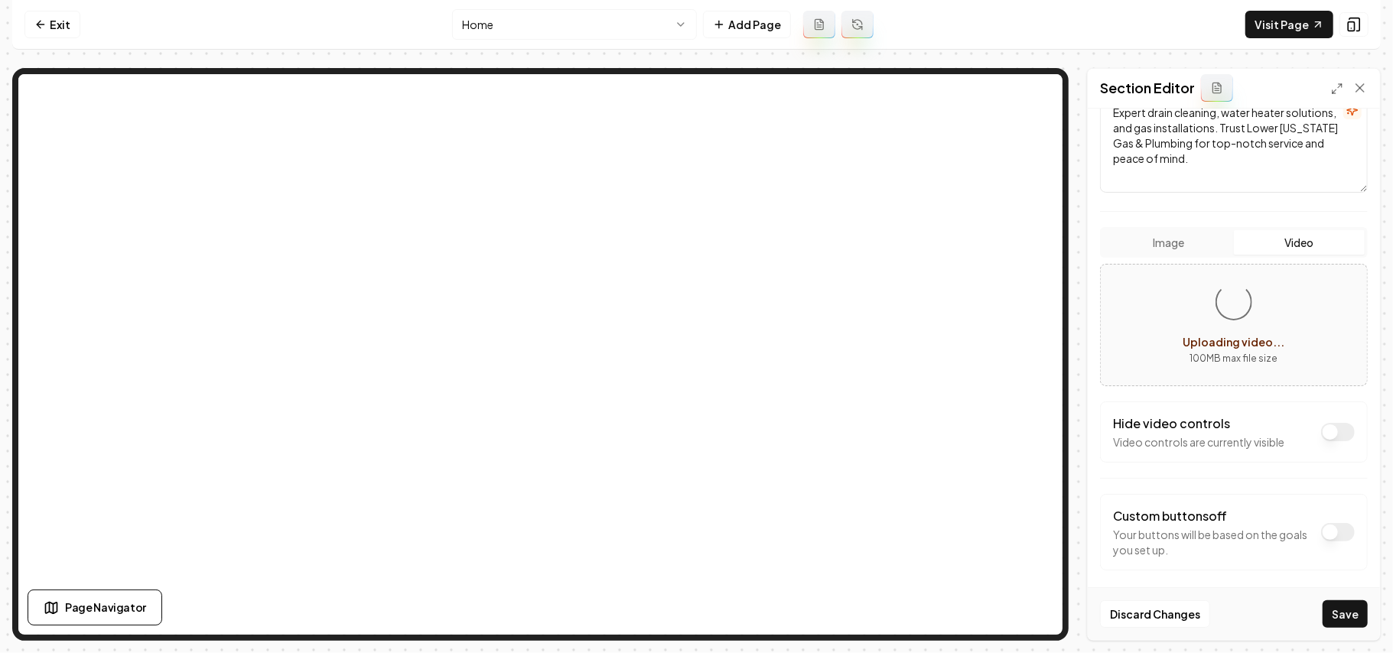
click at [694, 435] on button "Dark mode off" at bounding box center [1339, 432] width 34 height 18
click at [694, 34] on button at bounding box center [1354, 24] width 29 height 24
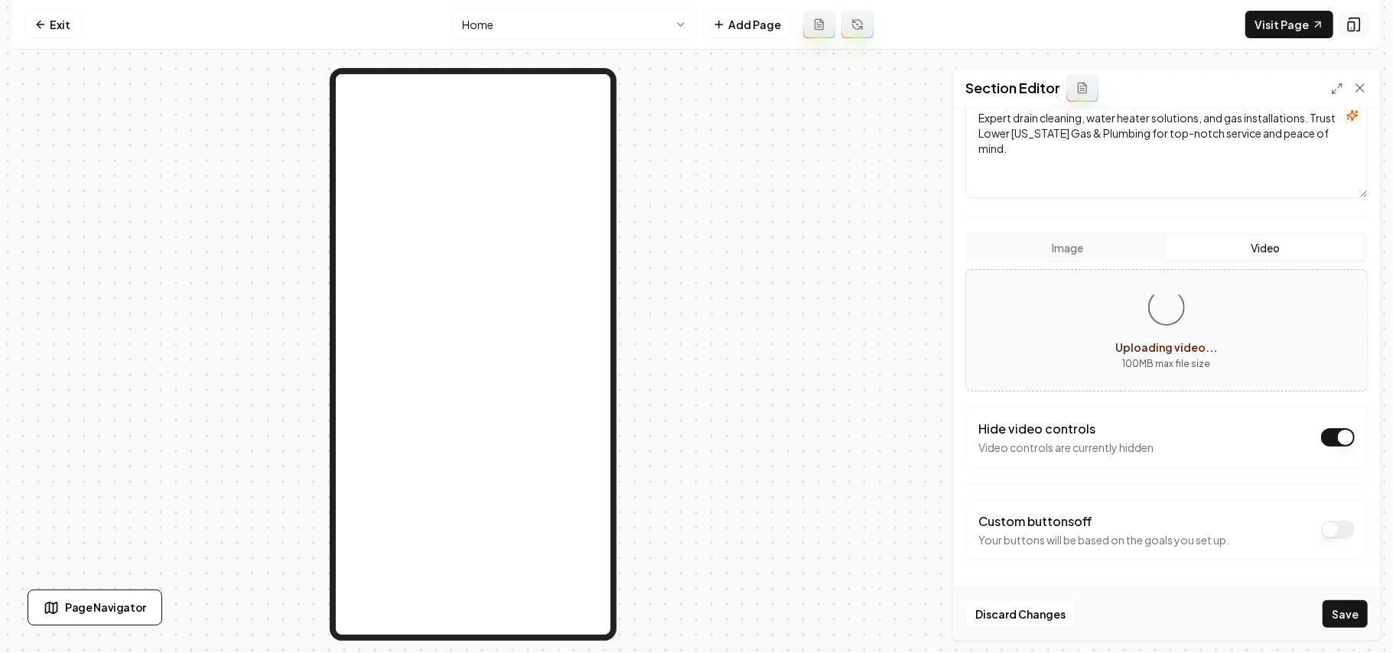
scroll to position [200, 0]
click at [694, 34] on button at bounding box center [1354, 24] width 29 height 24
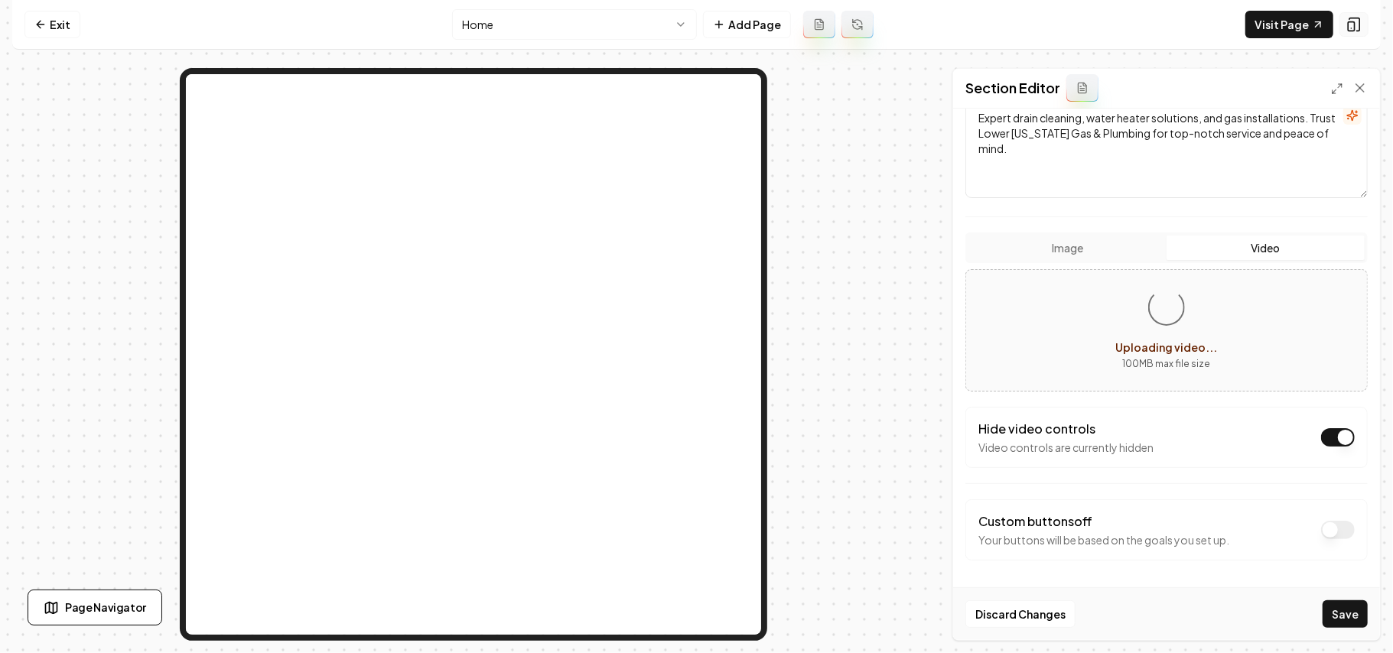
click at [694, 34] on button at bounding box center [1354, 24] width 29 height 24
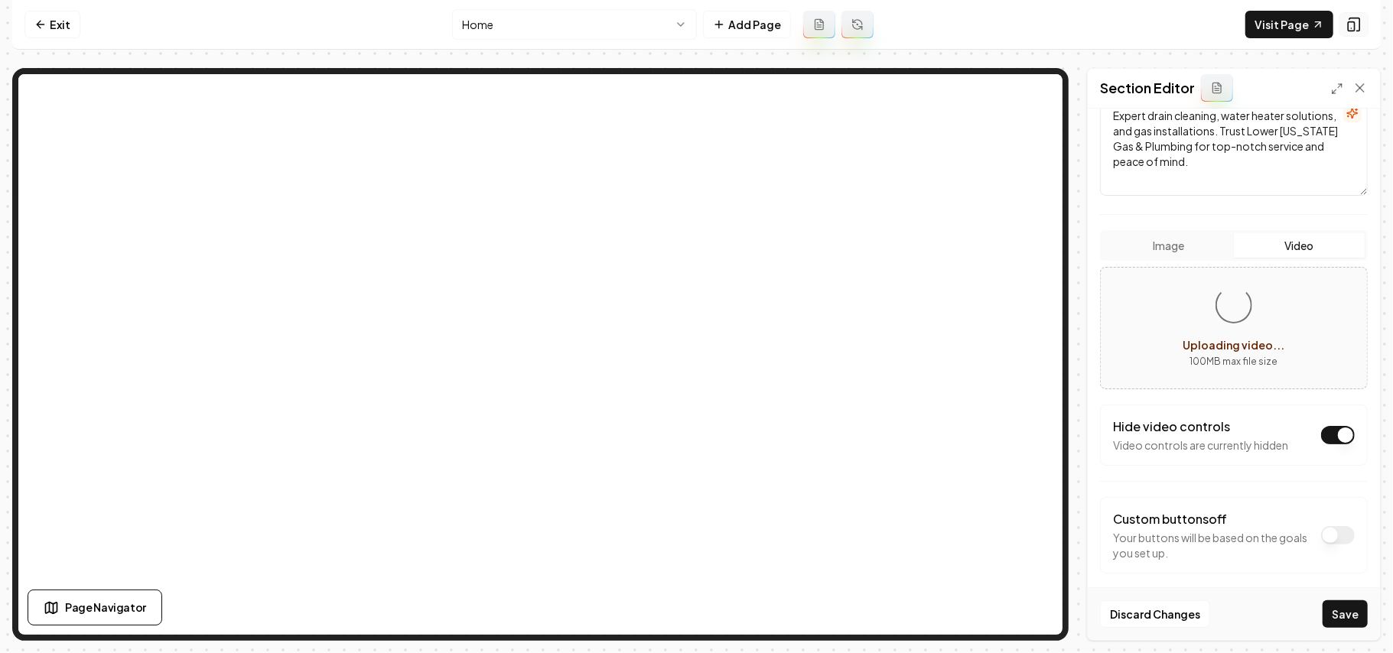
scroll to position [204, 0]
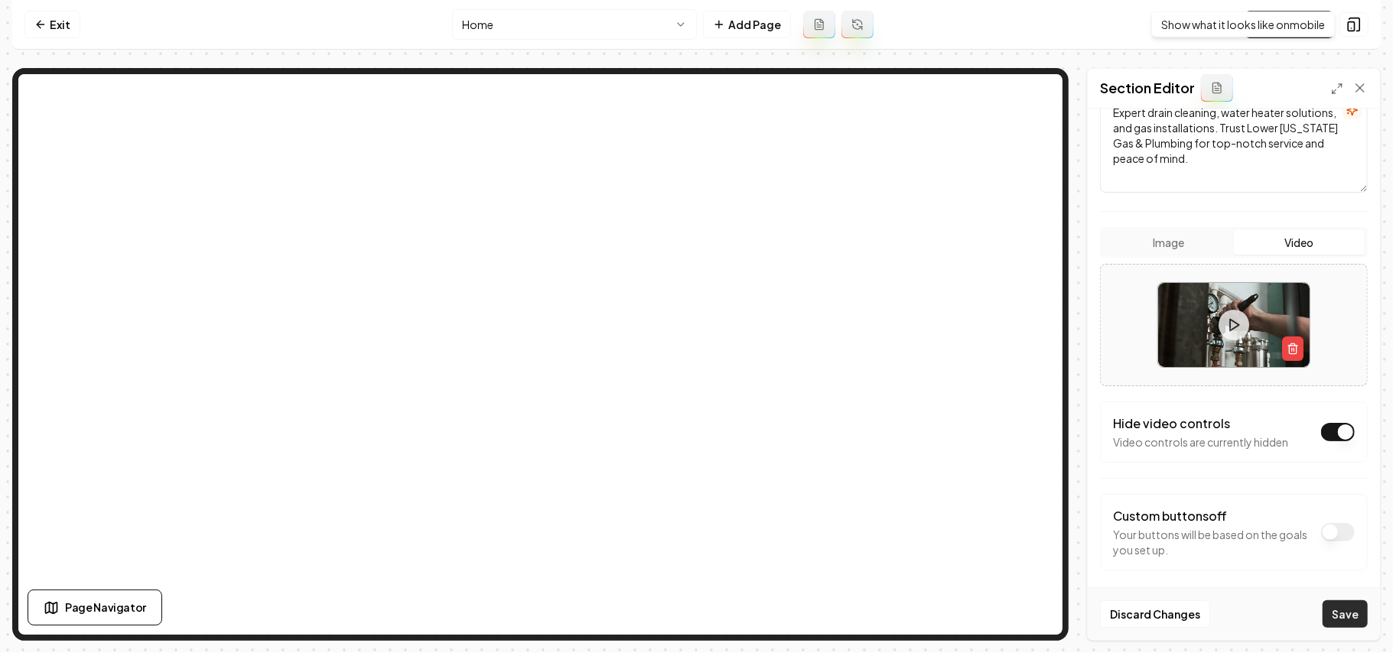
click at [694, 607] on button "Save" at bounding box center [1345, 615] width 45 height 28
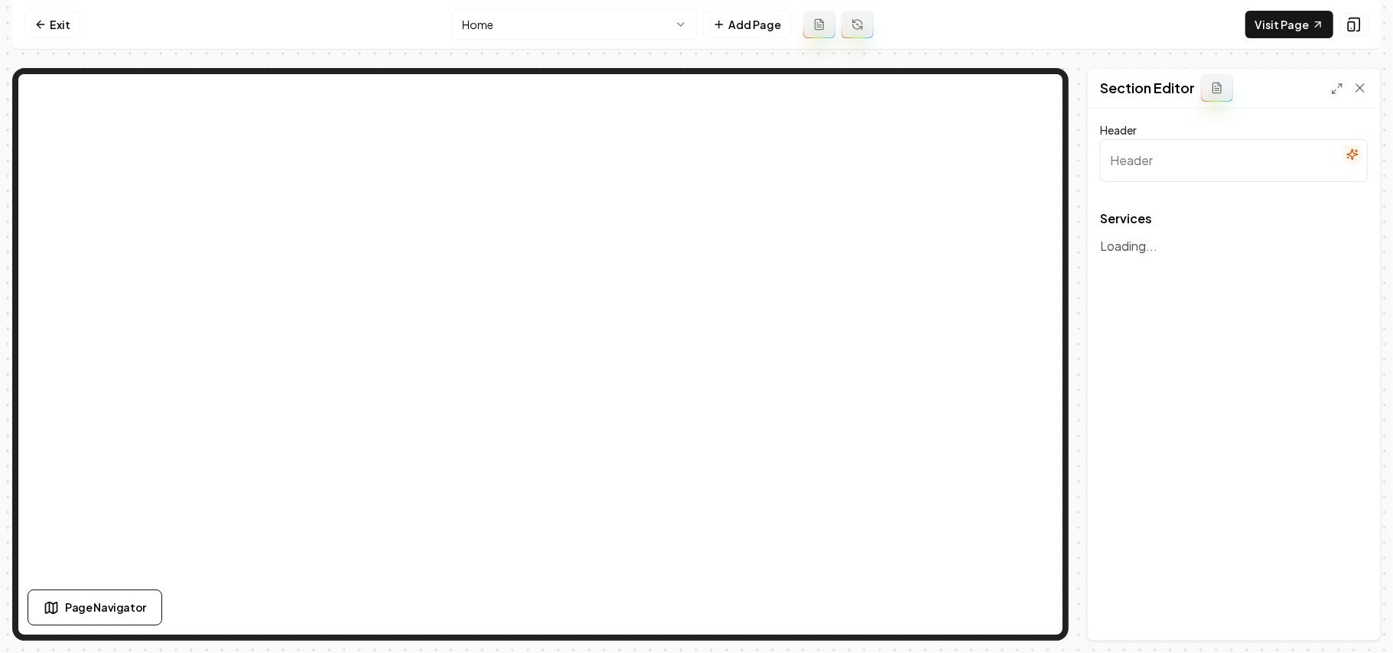
click at [491, 17] on html "Computer Required This feature is only available on a computer. Please switch t…" at bounding box center [696, 326] width 1393 height 653
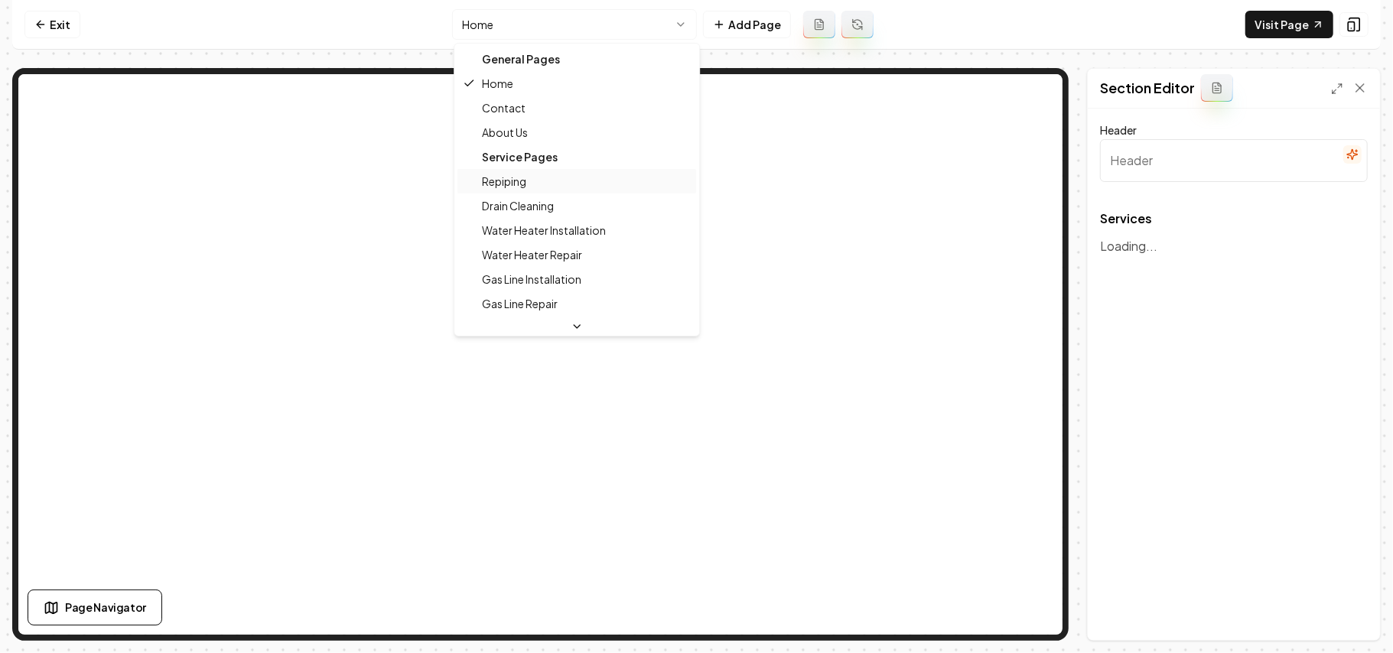
type input "Comprehensive Plumbing & Gas Services"
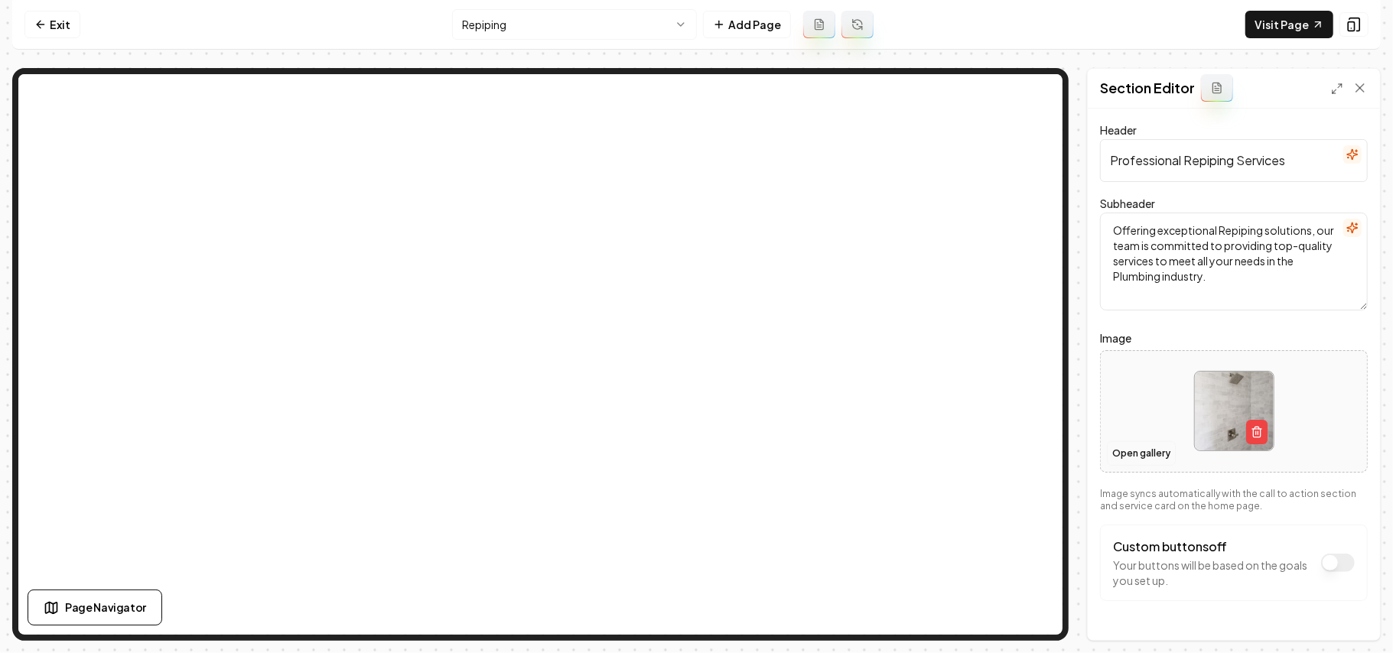
click at [694, 453] on button "Open gallery" at bounding box center [1141, 454] width 69 height 24
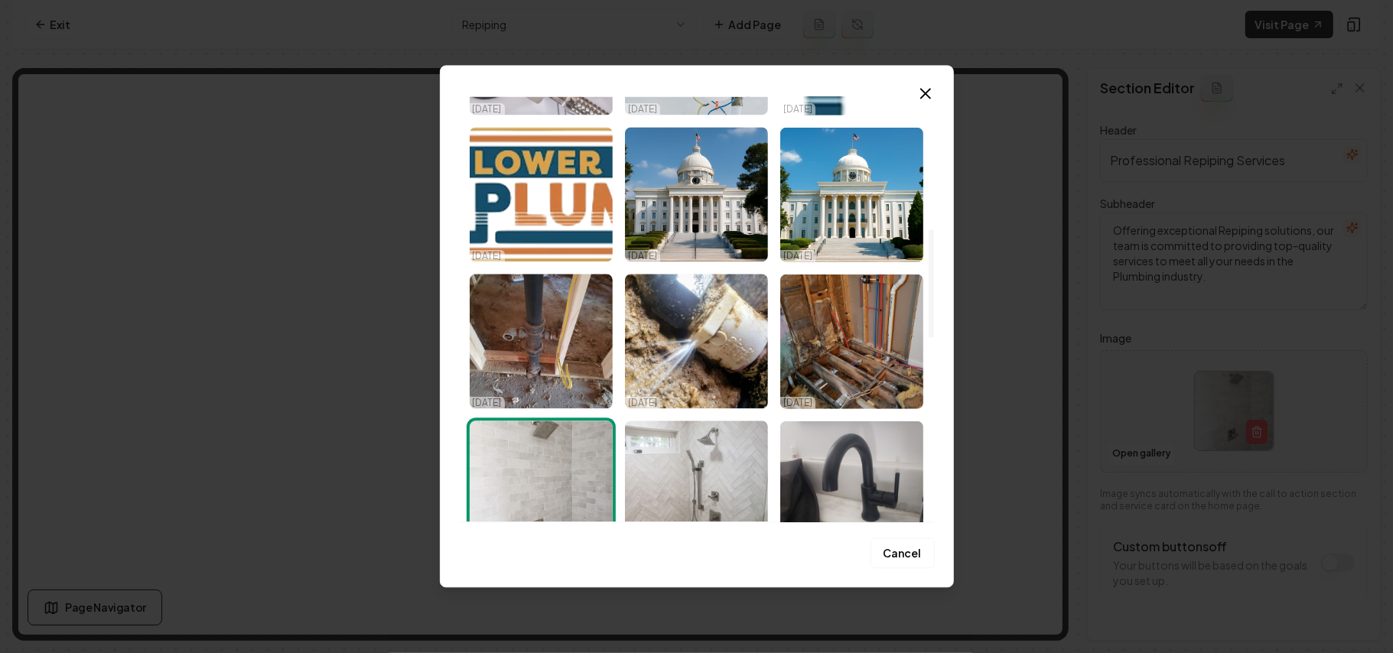
scroll to position [1020, 0]
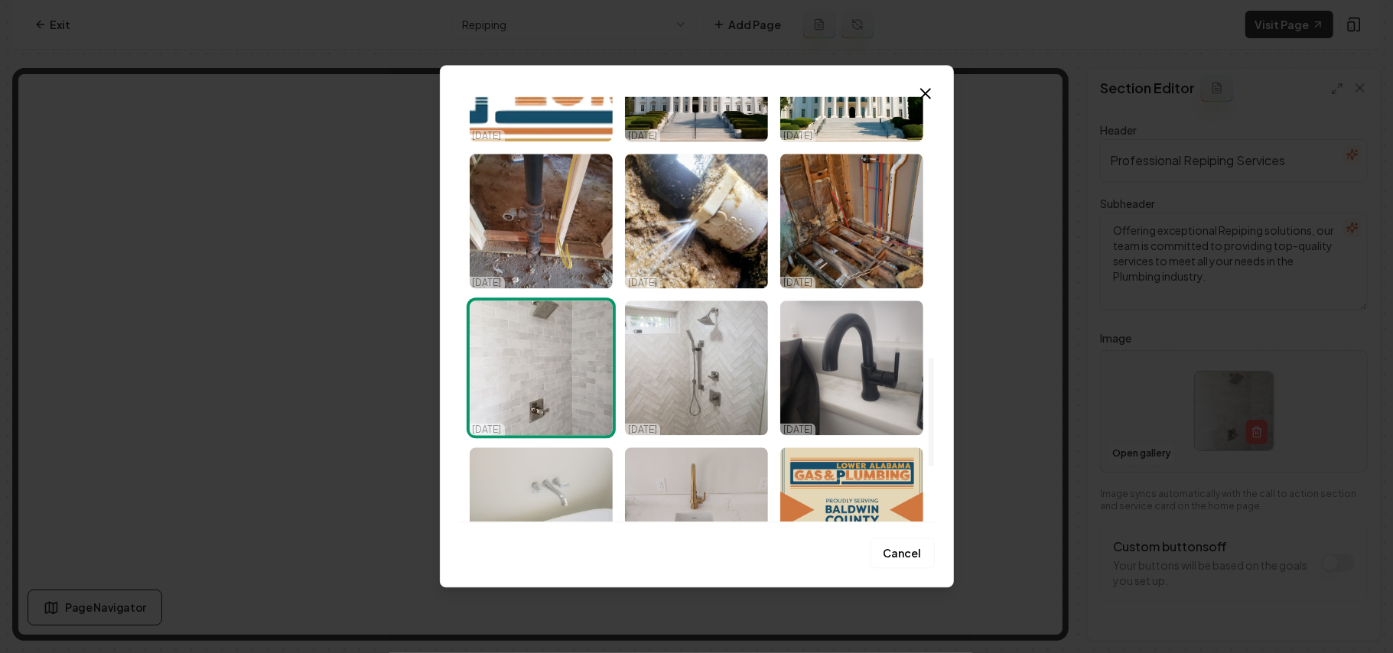
click at [694, 234] on img "Select image image_68ded2fa5c7cd75eb8cccae0.jpeg" at bounding box center [852, 221] width 143 height 135
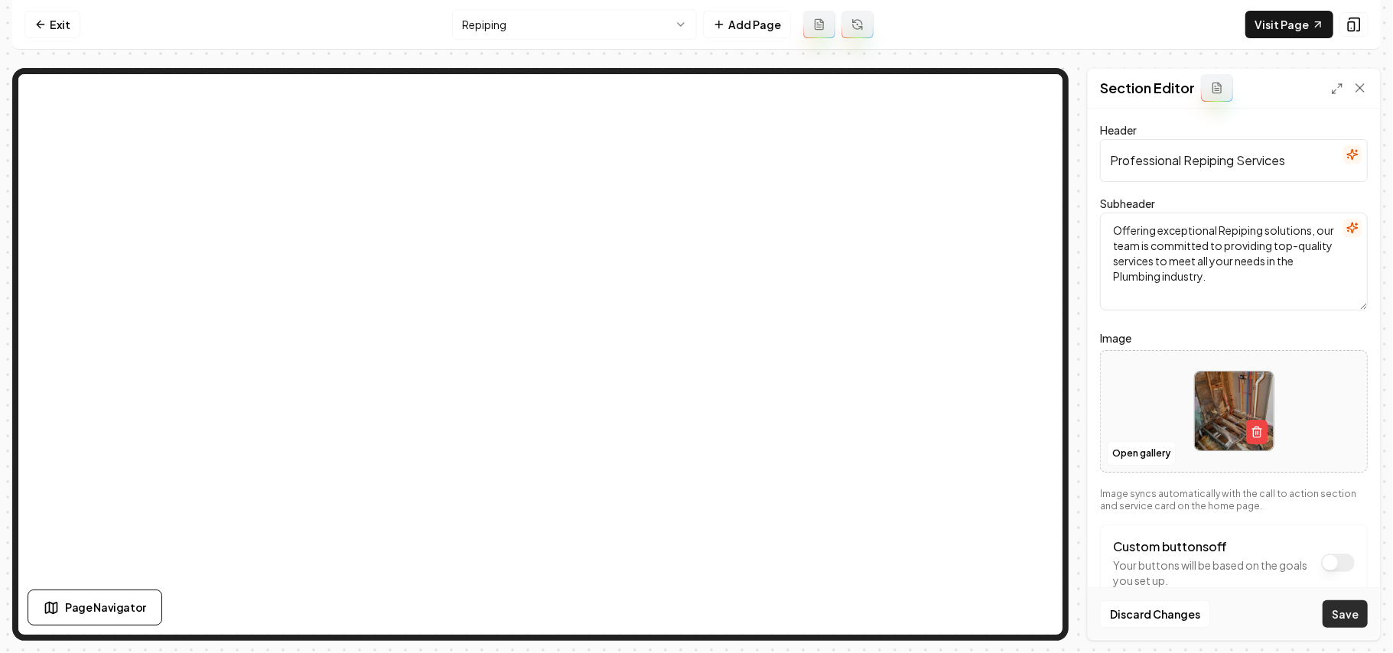
click at [694, 610] on button "Save" at bounding box center [1345, 615] width 45 height 28
click at [598, 23] on html "Computer Required This feature is only available on a computer. Please switch t…" at bounding box center [696, 326] width 1393 height 653
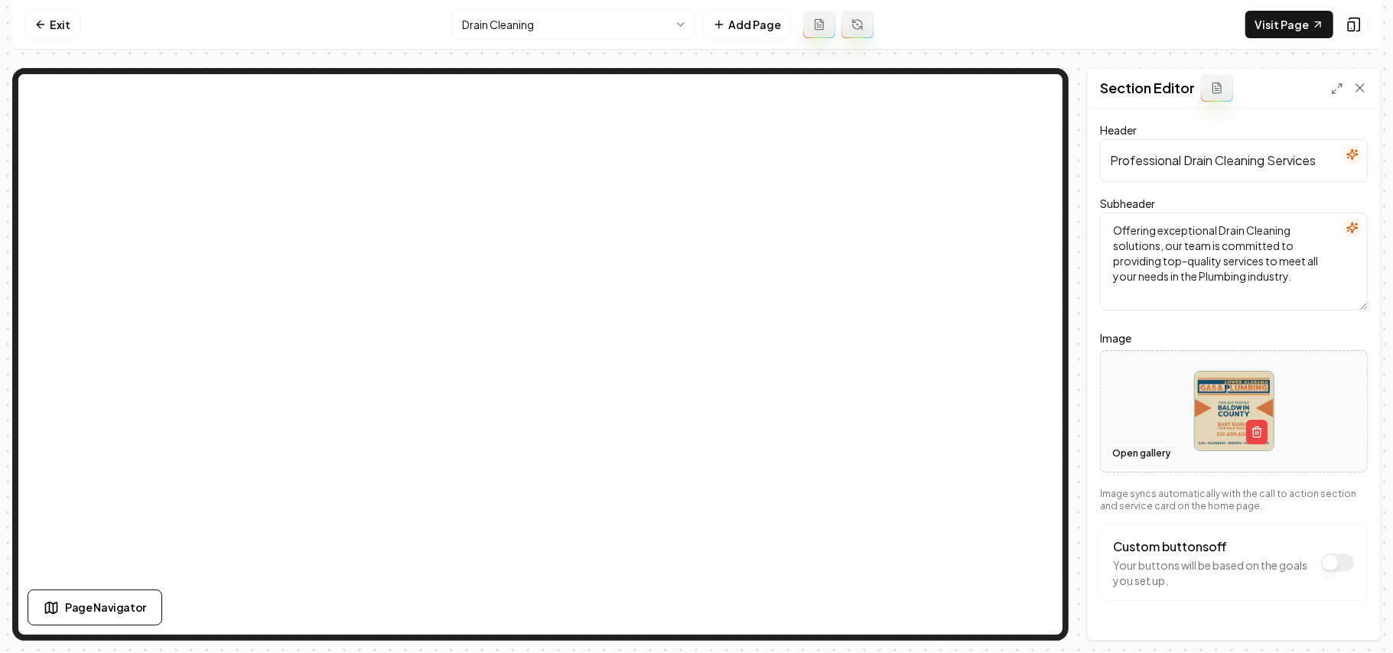
click at [694, 460] on button "Open gallery" at bounding box center [1141, 454] width 69 height 24
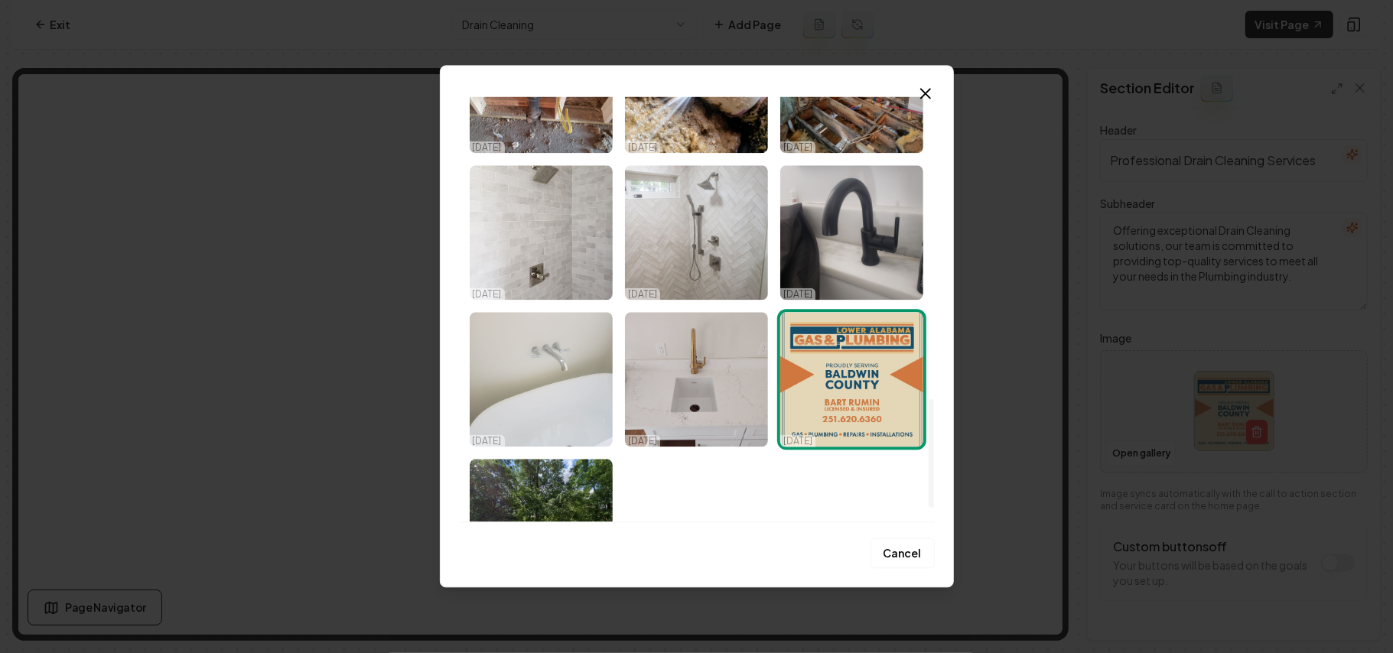
scroll to position [1234, 0]
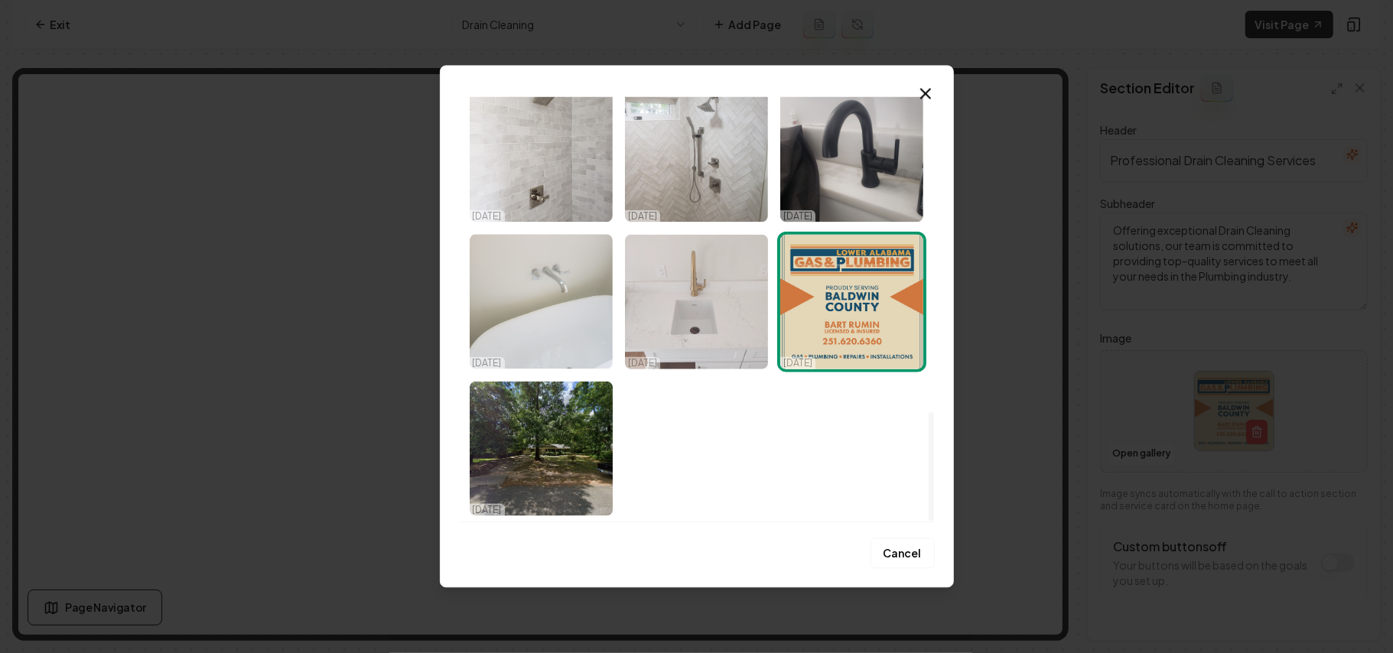
click at [672, 315] on img "Select image image_68ded2f95c7cd75eb8ccc327.jpeg" at bounding box center [696, 301] width 143 height 135
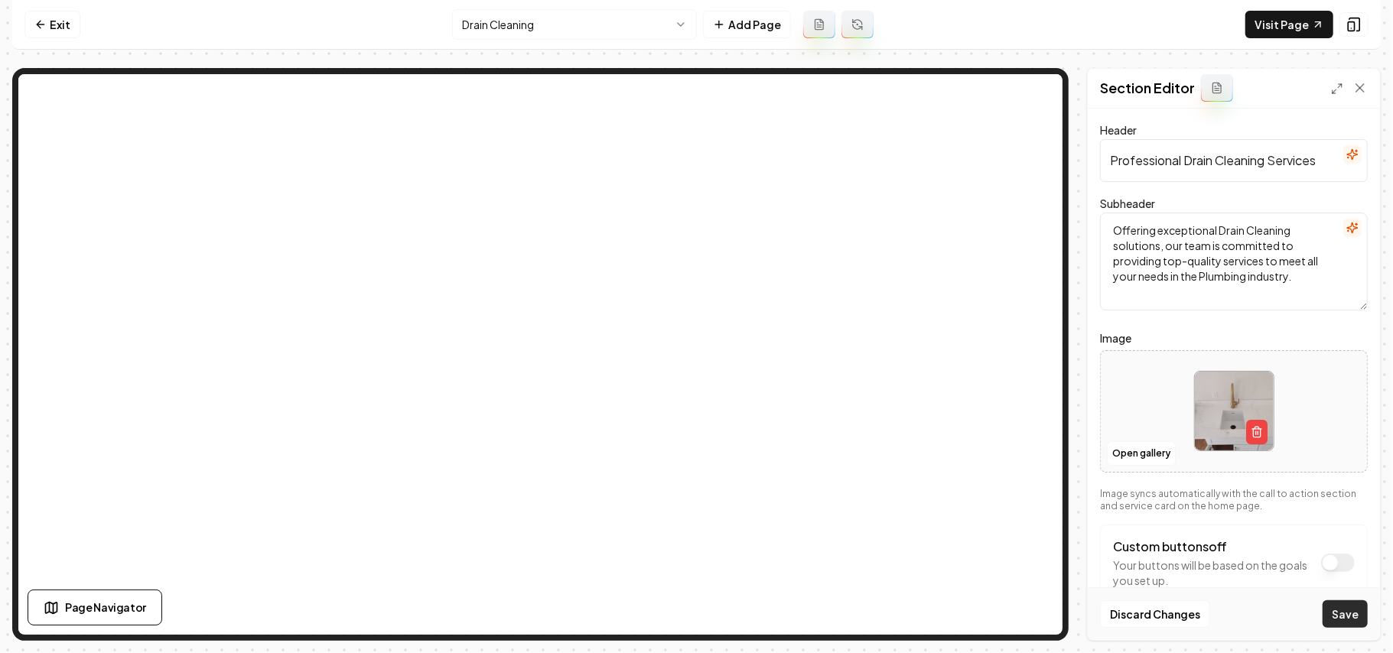
click at [694, 618] on button "Save" at bounding box center [1345, 615] width 45 height 28
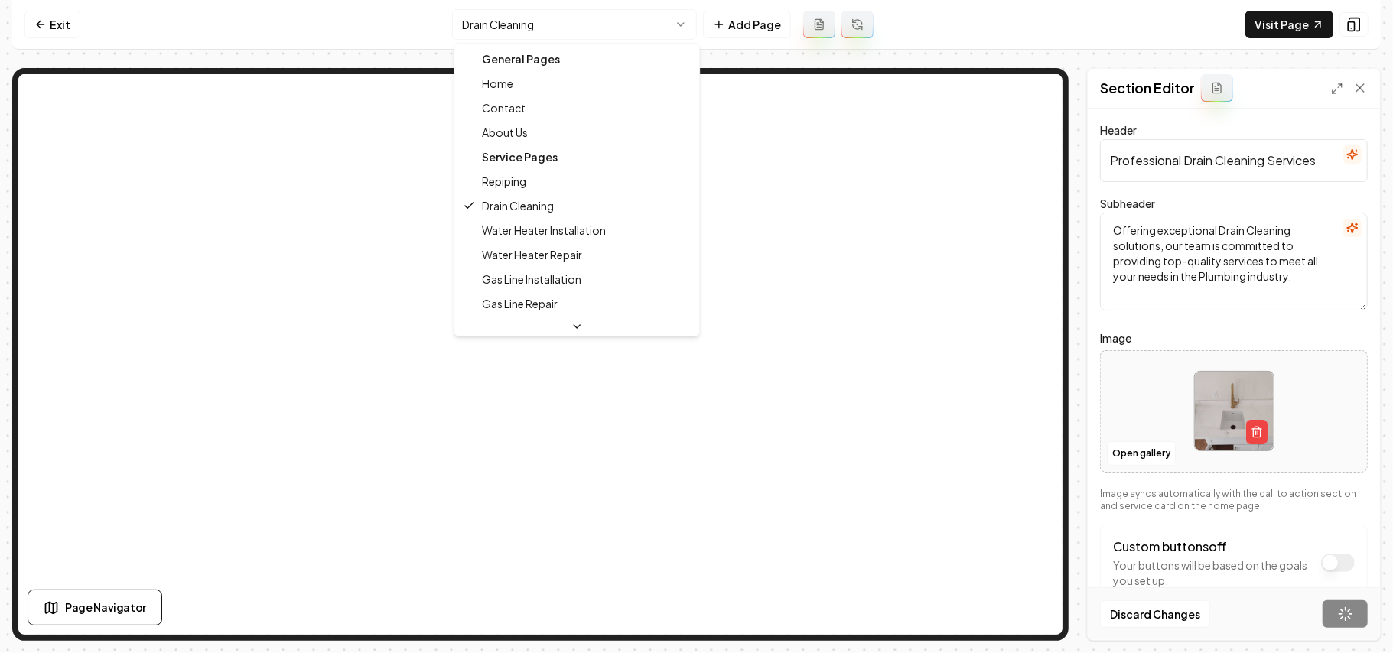
click at [533, 31] on html "Computer Required This feature is only available on a computer. Please switch t…" at bounding box center [696, 326] width 1393 height 653
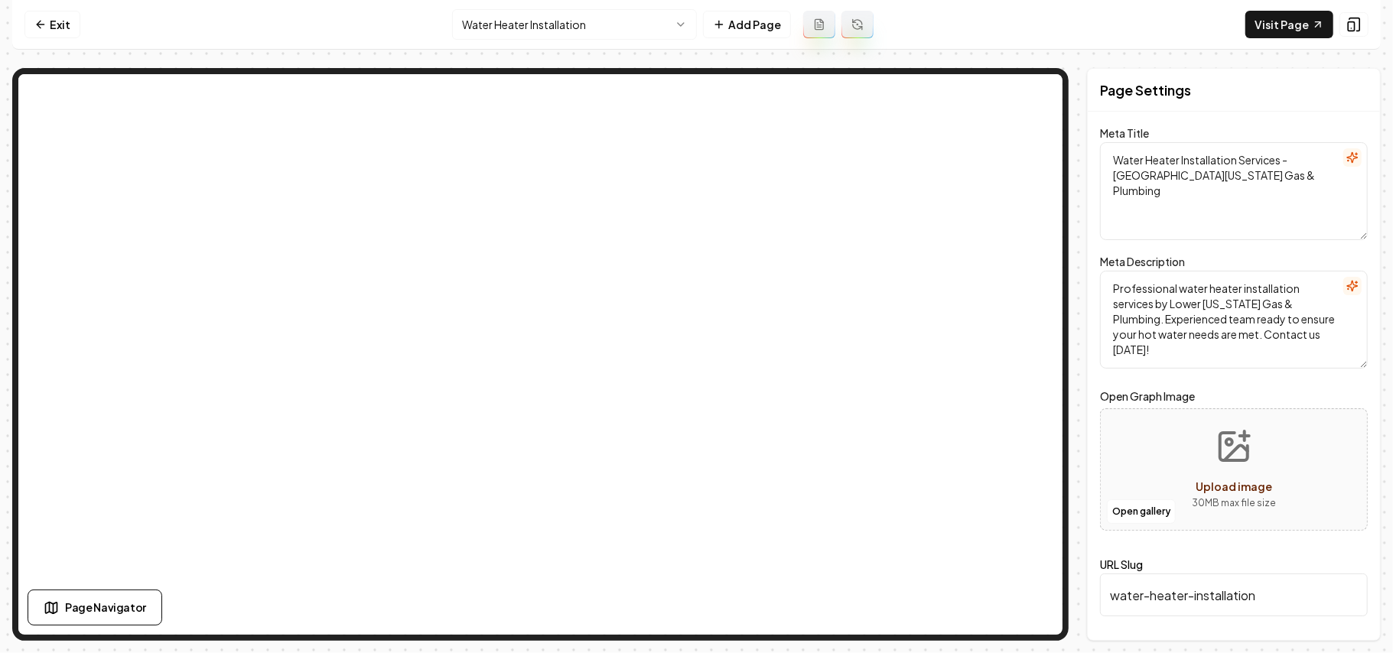
click at [582, 25] on html "Computer Required This feature is only available on a computer. Please switch t…" at bounding box center [696, 326] width 1393 height 653
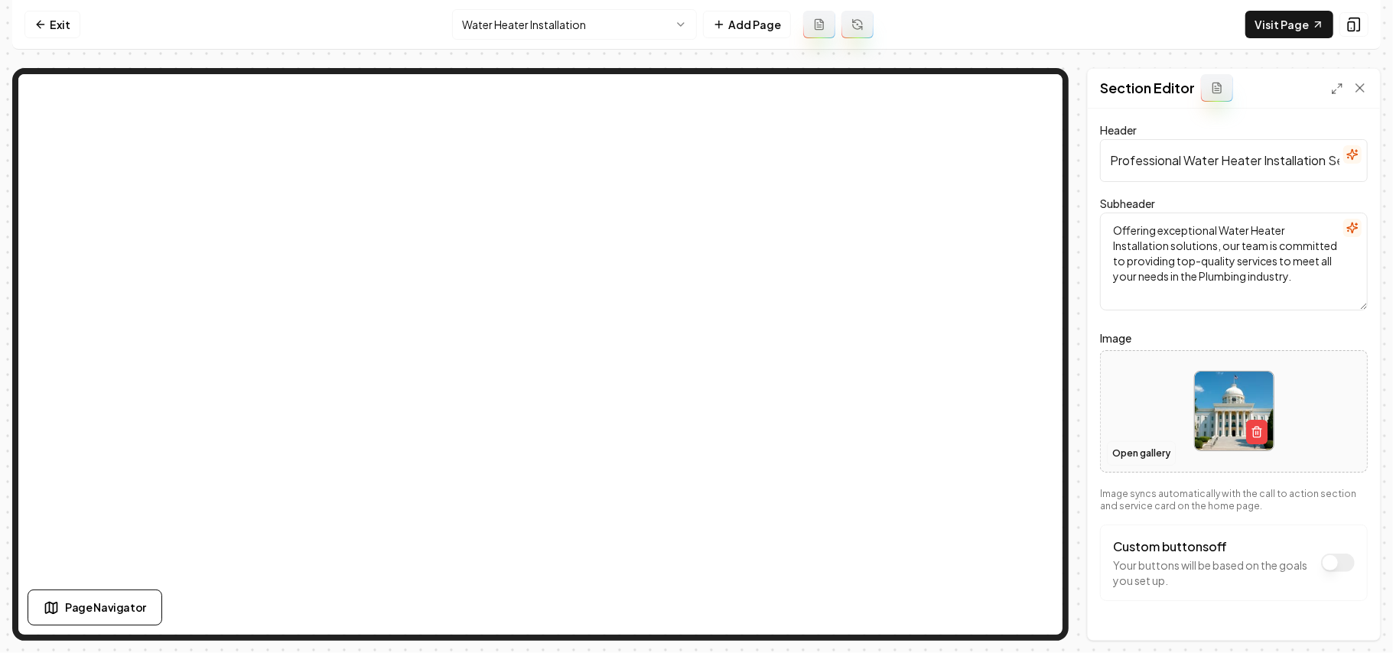
click at [694, 448] on button "Open gallery" at bounding box center [1141, 454] width 69 height 24
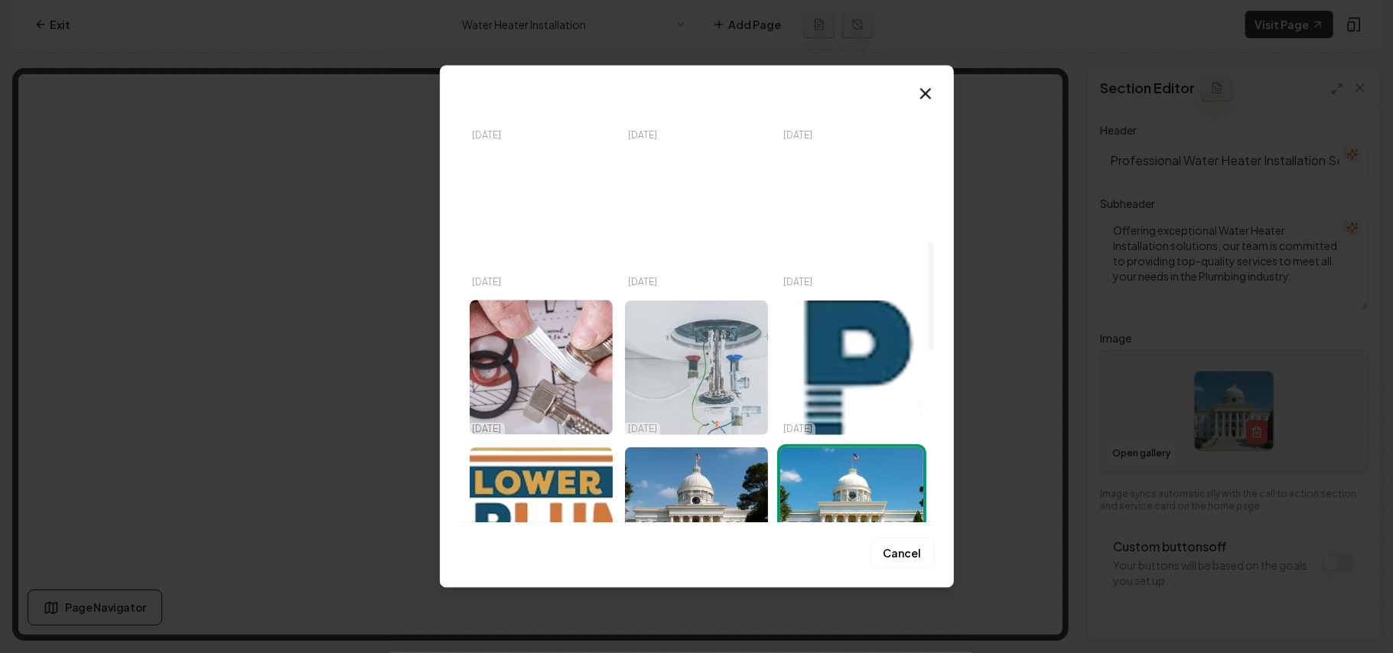
scroll to position [612, 0]
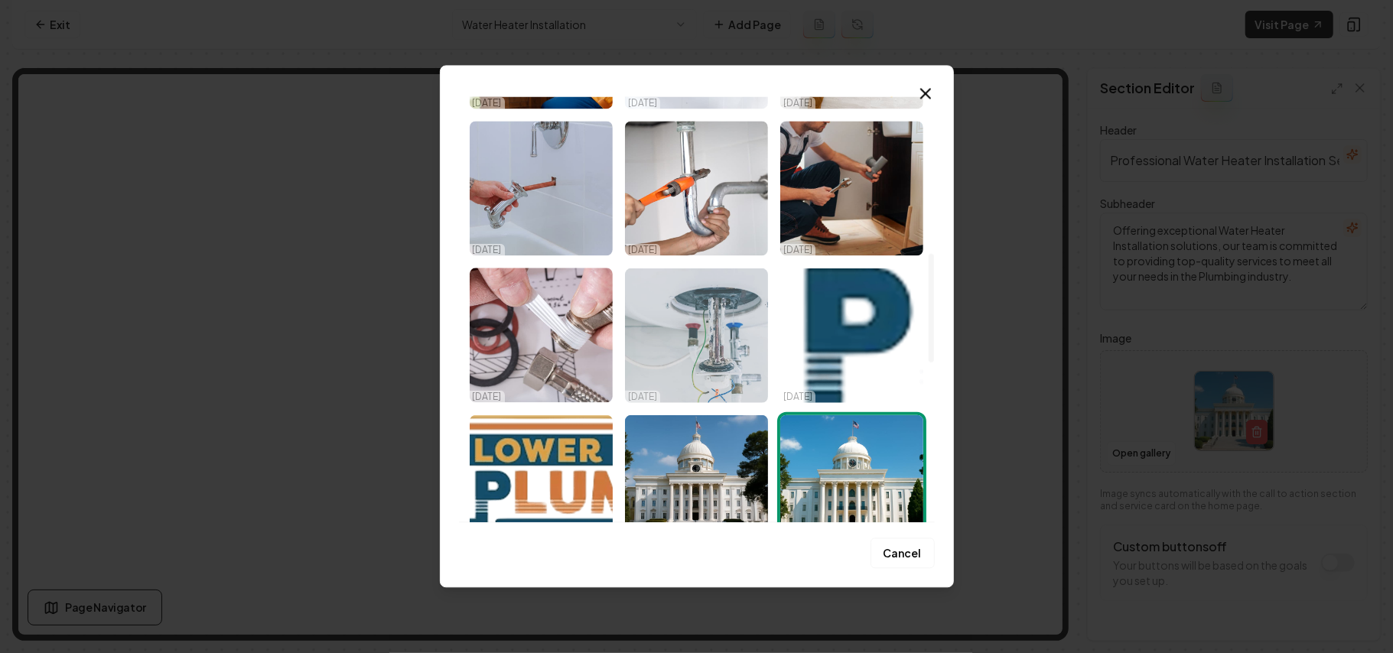
click at [694, 316] on img "Select image image_68ded5685c7cd75eb8d95cf6.jpeg" at bounding box center [696, 335] width 143 height 135
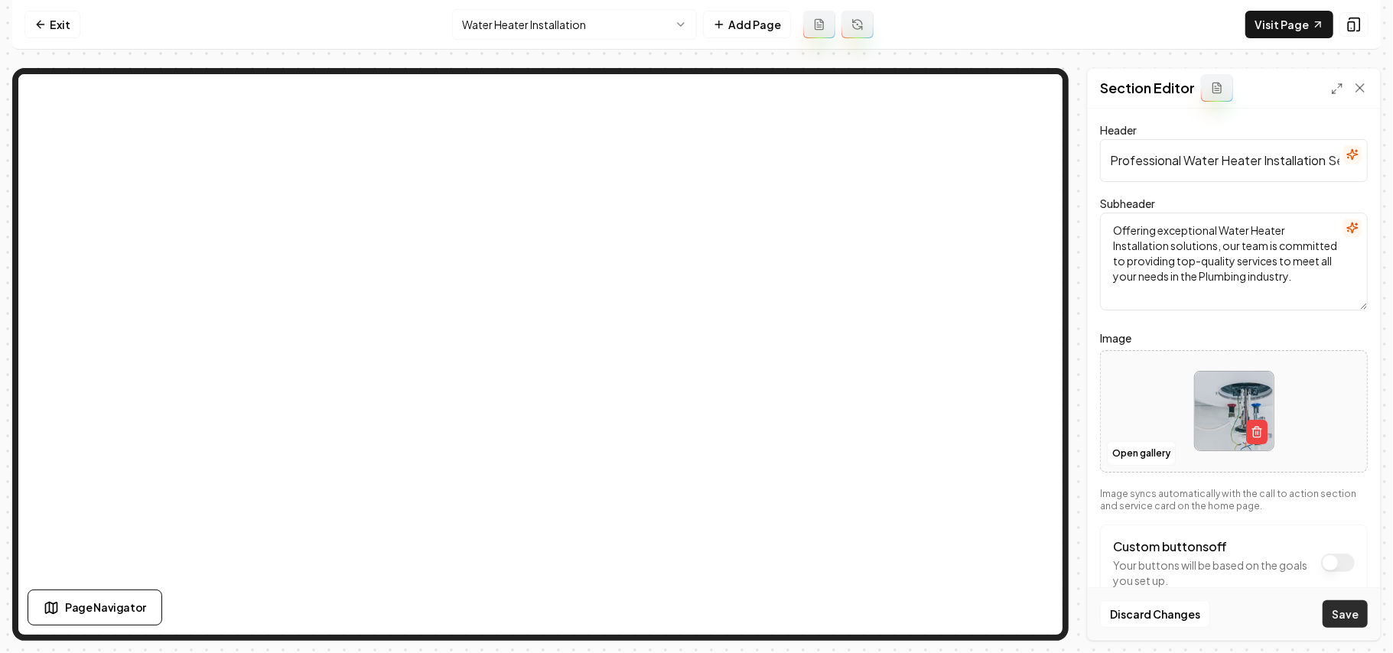
click at [694, 614] on button "Save" at bounding box center [1345, 615] width 45 height 28
click at [585, 26] on html "Computer Required This feature is only available on a computer. Please switch t…" at bounding box center [696, 326] width 1393 height 653
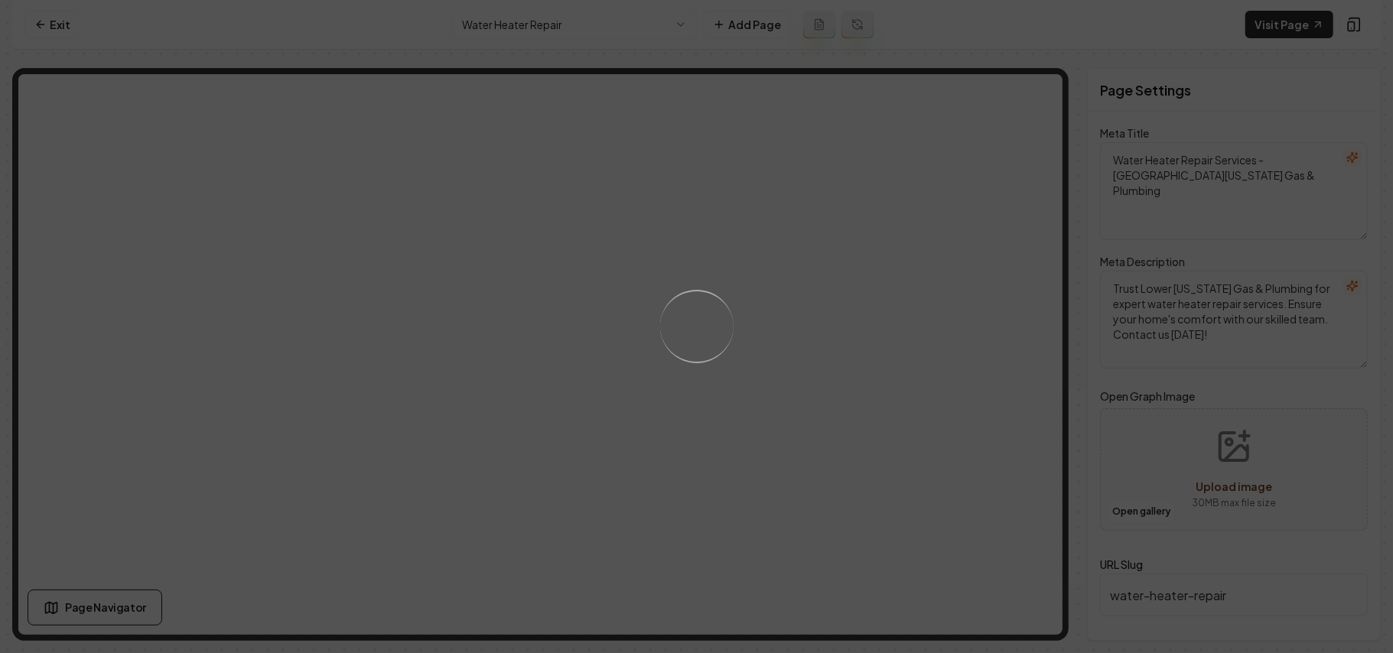
click at [694, 383] on div "Loading..." at bounding box center [696, 326] width 1393 height 653
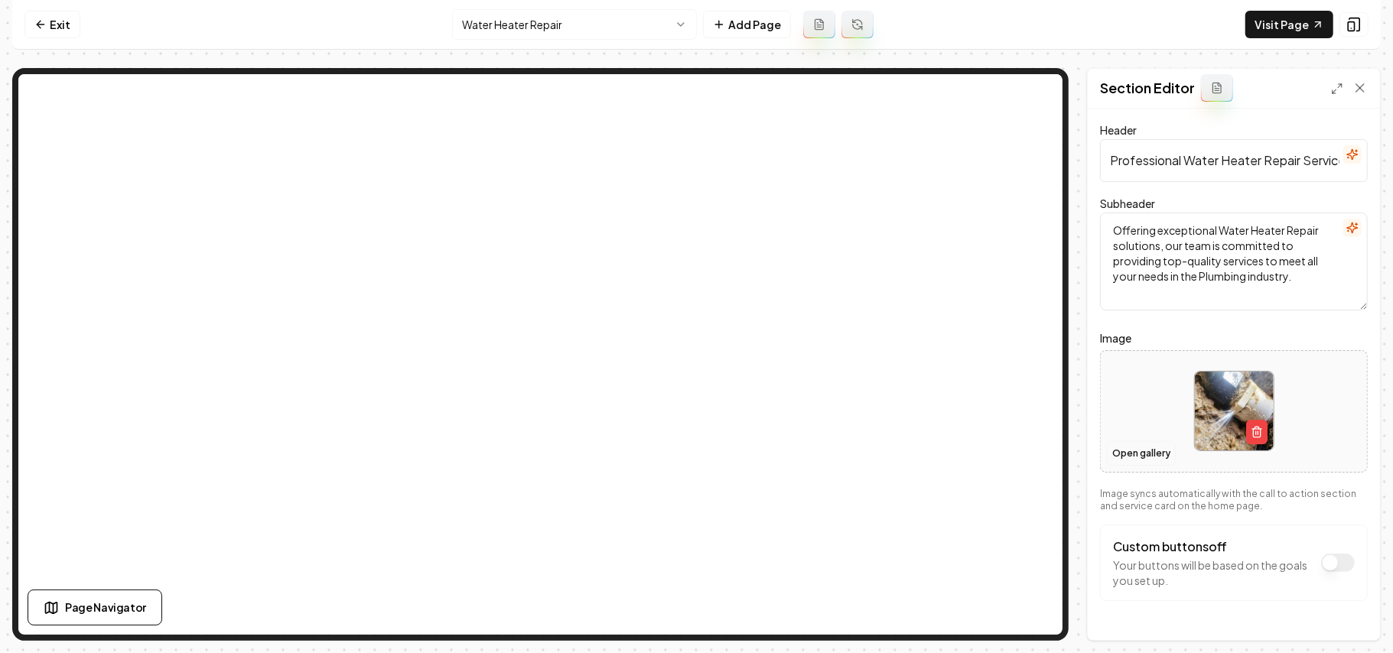
click at [694, 448] on button "Open gallery" at bounding box center [1141, 454] width 69 height 24
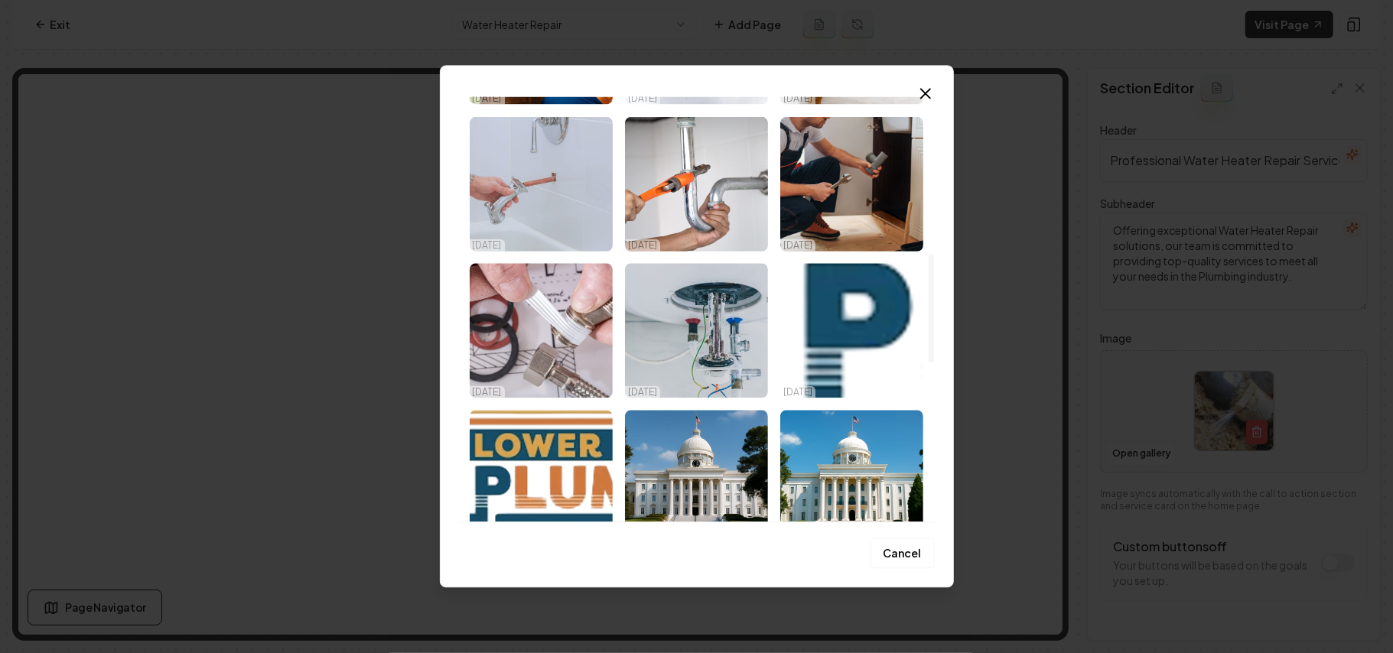
scroll to position [612, 0]
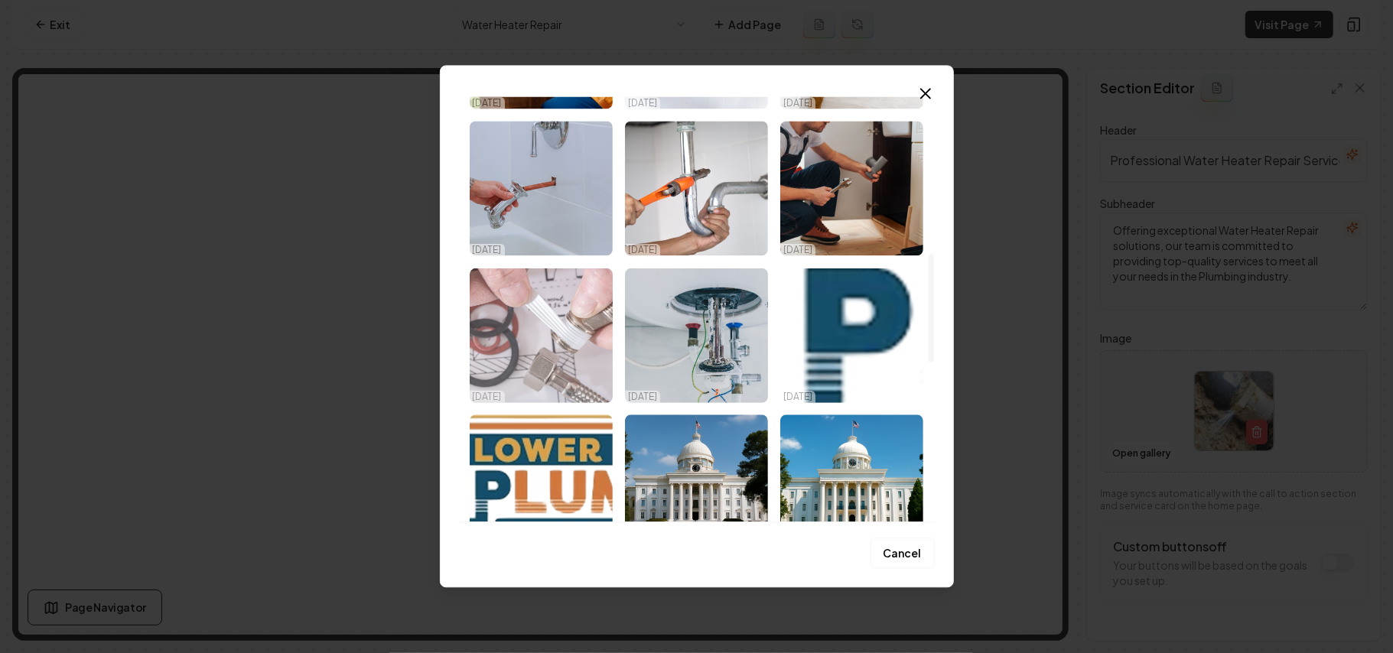
click at [559, 328] on img "Select image image_68ded5695c7cd75eb8d96131.jpeg" at bounding box center [541, 335] width 143 height 135
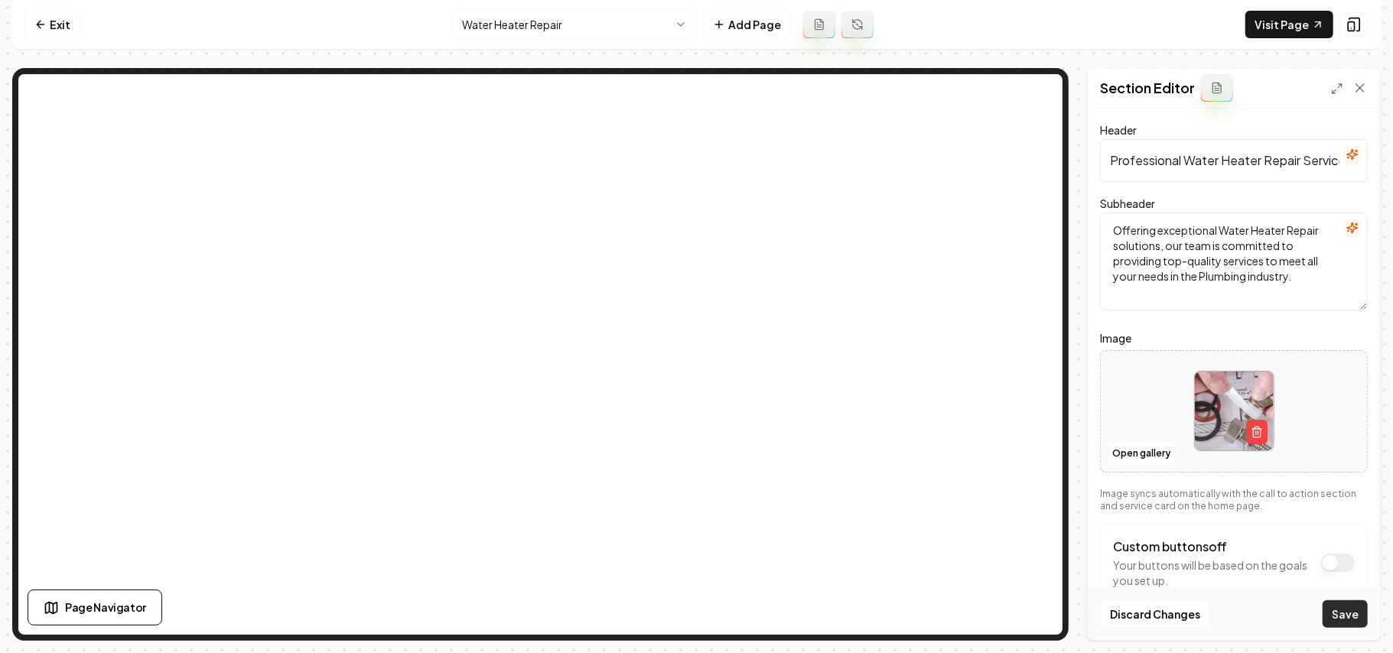
click at [694, 614] on button "Save" at bounding box center [1345, 615] width 45 height 28
click at [588, 17] on html "Computer Required This feature is only available on a computer. Please switch t…" at bounding box center [696, 326] width 1393 height 653
click at [694, 456] on button "Open gallery" at bounding box center [1141, 454] width 69 height 24
click at [694, 455] on button "Open gallery" at bounding box center [1141, 454] width 69 height 24
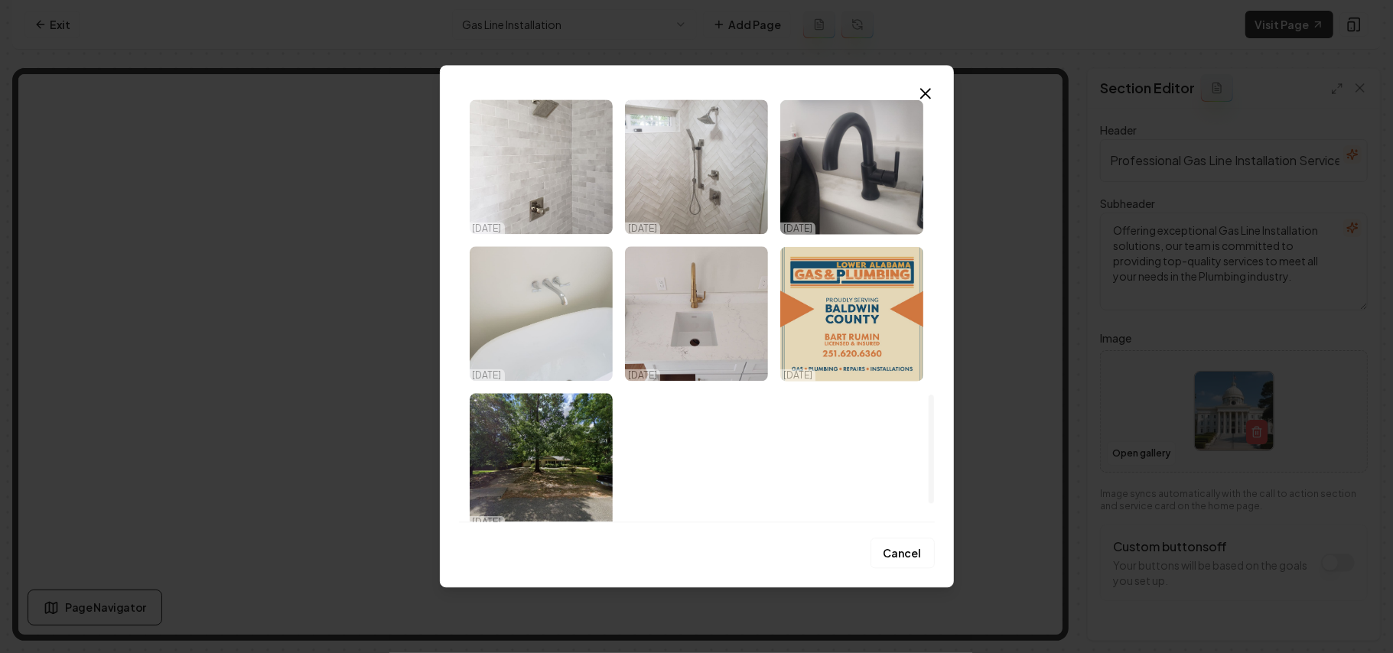
scroll to position [1234, 0]
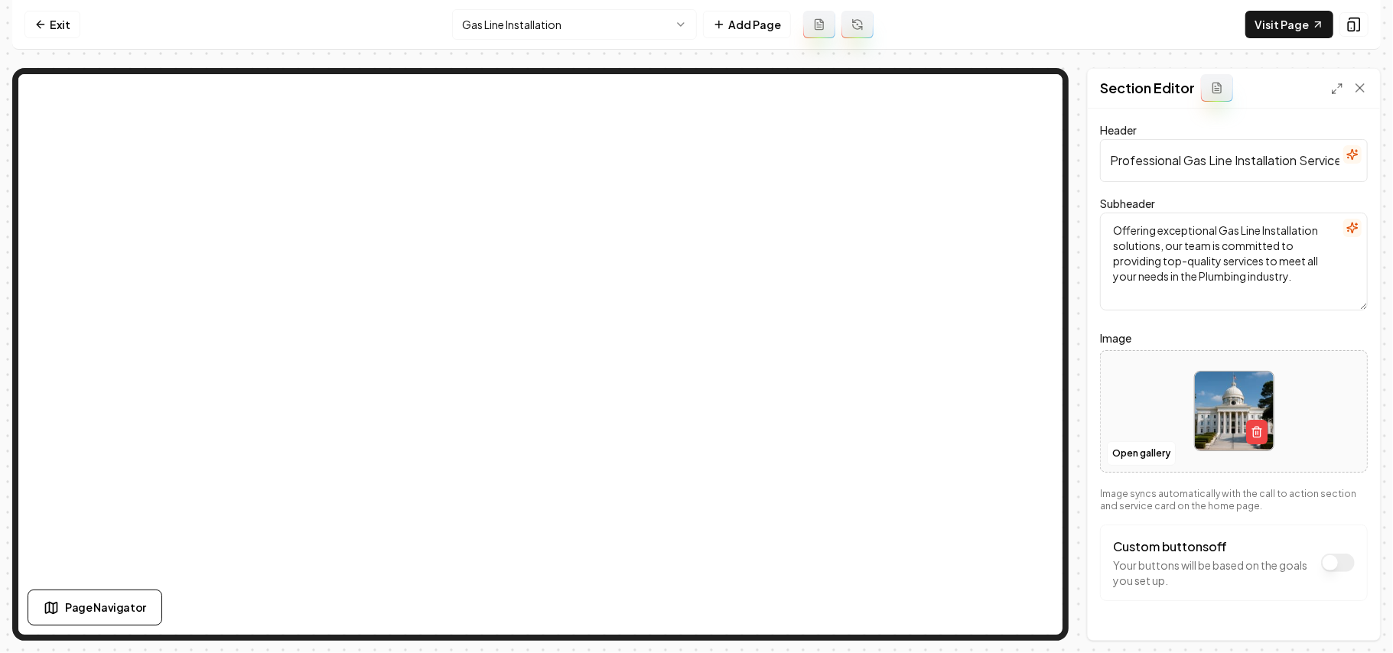
click at [694, 417] on div at bounding box center [1234, 411] width 266 height 105
type input "**********"
click at [694, 616] on button "Save" at bounding box center [1345, 615] width 45 height 28
click at [641, 32] on html "Computer Required This feature is only available on a computer. Please switch t…" at bounding box center [696, 326] width 1393 height 653
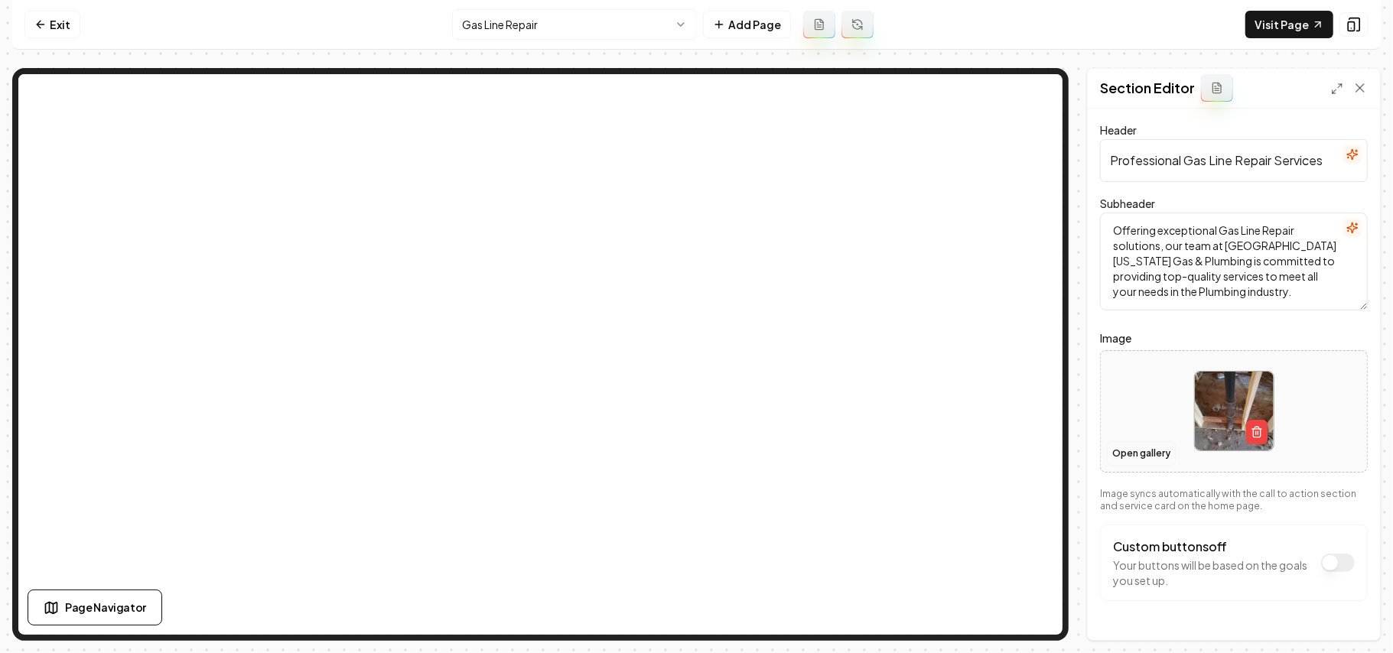
click at [694, 451] on button "Open gallery" at bounding box center [1141, 454] width 69 height 24
click at [694, 398] on div at bounding box center [1234, 411] width 266 height 105
type input "**********"
click at [694, 611] on button "Save" at bounding box center [1345, 615] width 45 height 28
click at [694, 14] on link "Visit Page" at bounding box center [1290, 25] width 88 height 28
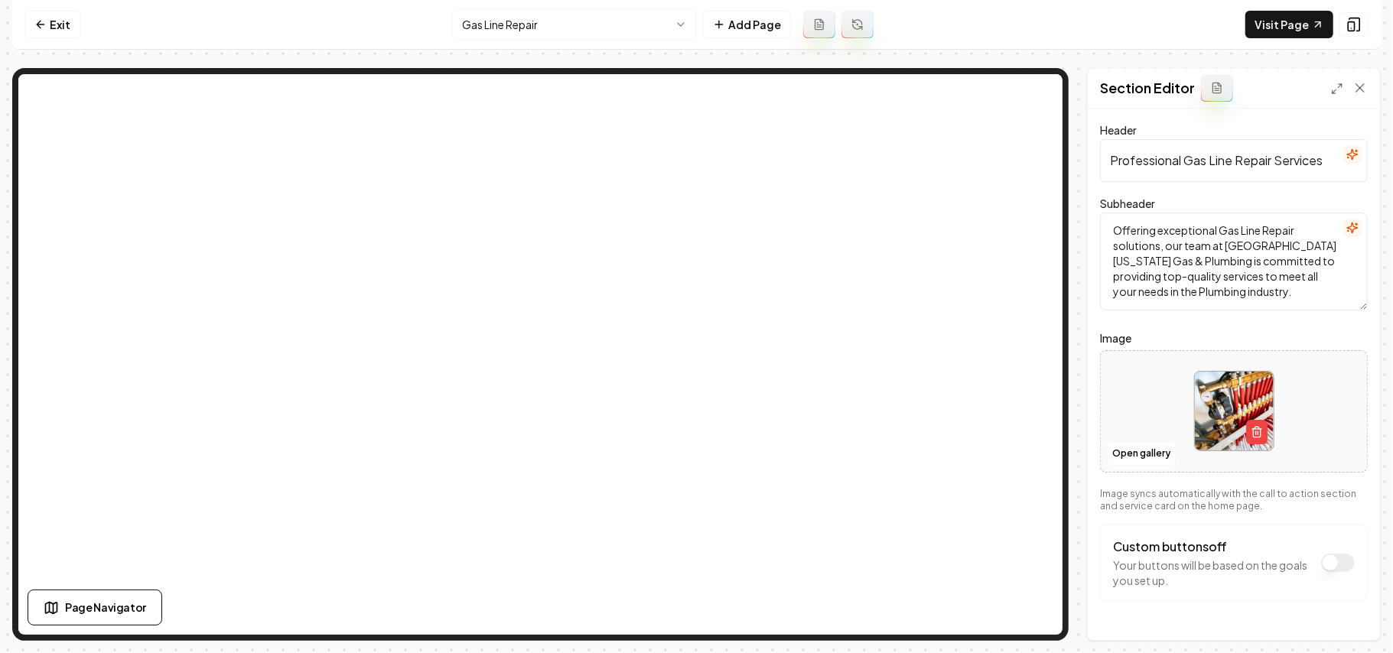
click at [80, 20] on nav "Exit Gas Line Repair Add Page Visit Page" at bounding box center [696, 25] width 1369 height 50
click at [77, 20] on link "Exit" at bounding box center [52, 25] width 56 height 28
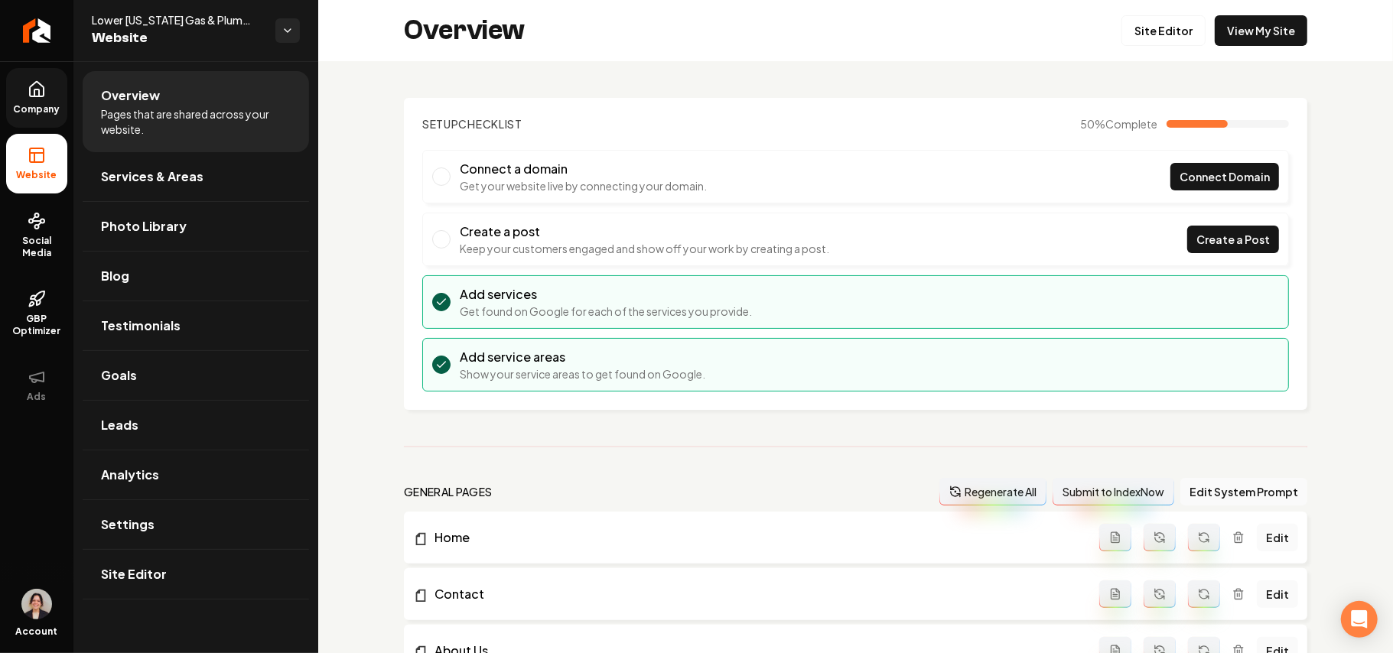
click at [44, 103] on span "Company" at bounding box center [37, 109] width 59 height 12
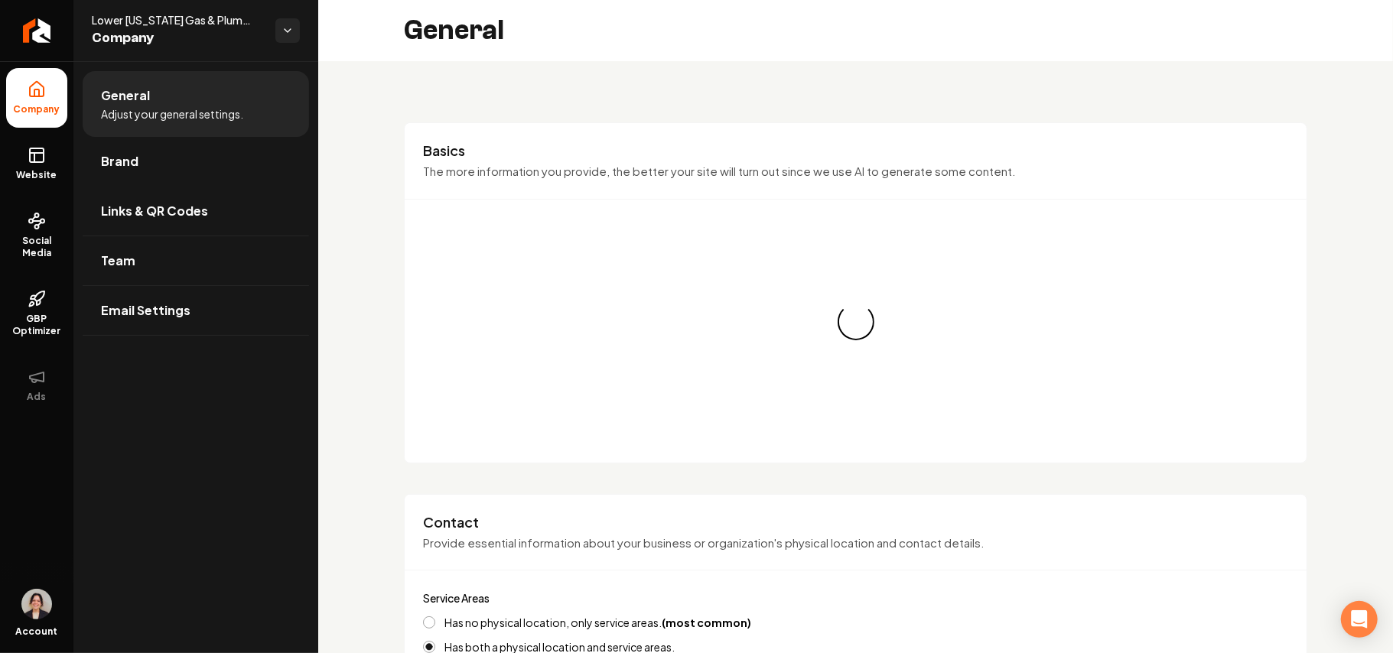
drag, startPoint x: 142, startPoint y: 168, endPoint x: 271, endPoint y: 197, distance: 131.8
click at [142, 167] on link "Brand" at bounding box center [196, 161] width 227 height 49
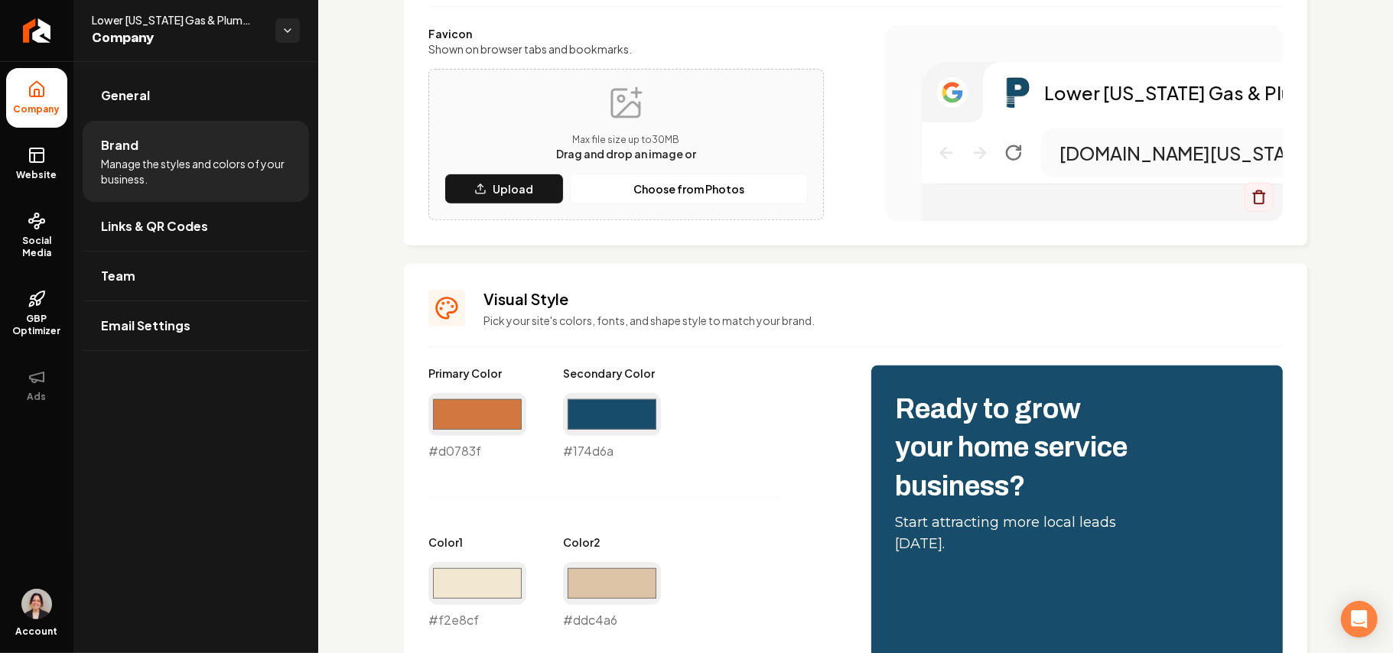
scroll to position [714, 0]
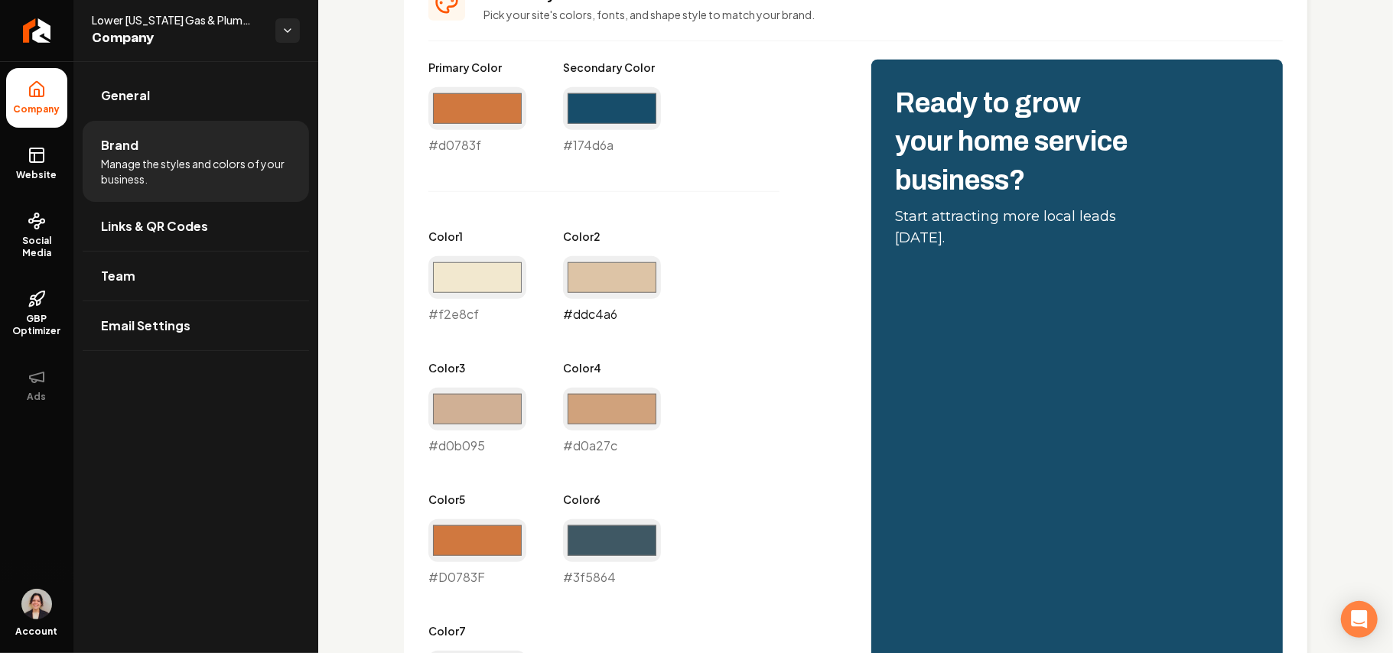
click at [634, 279] on input "#ddc4a6" at bounding box center [612, 277] width 98 height 43
type input "#dbbd99"
click at [694, 191] on div "Primary Color #d0783f #d0783f Secondary Color #174d6a #174d6a Color 1 #f2e8cf #…" at bounding box center [635, 389] width 412 height 659
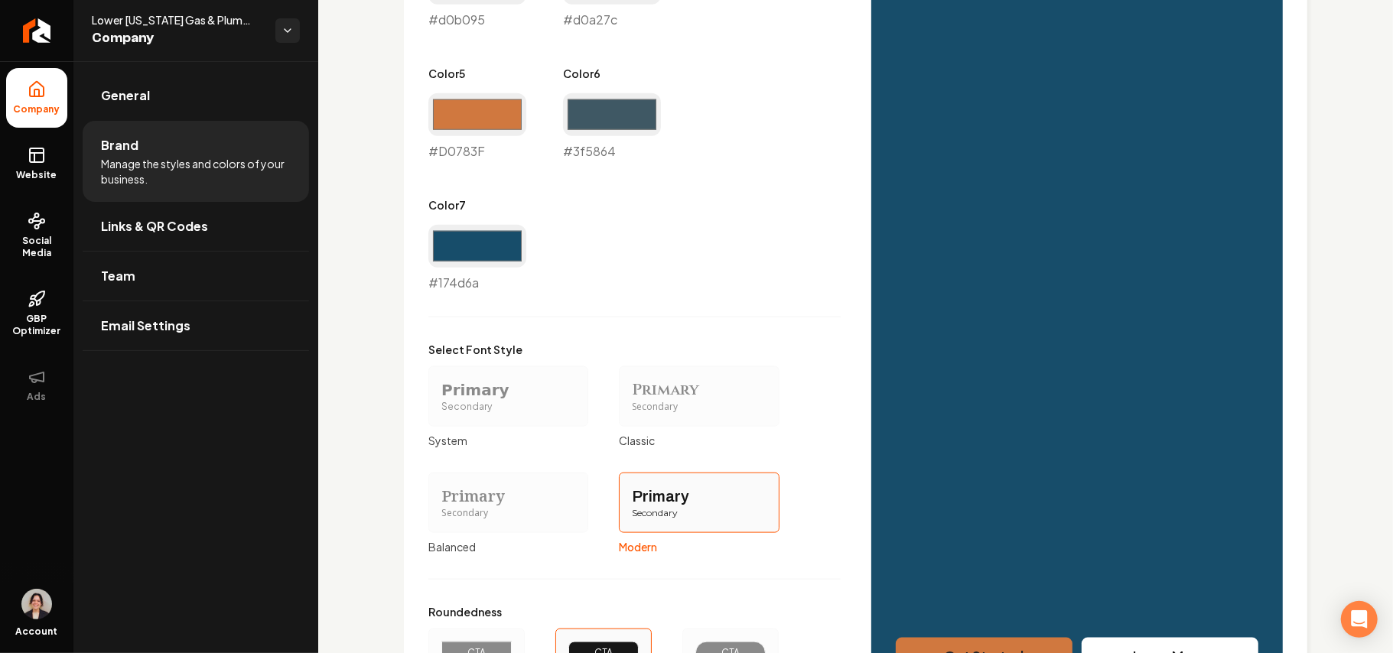
scroll to position [1308, 0]
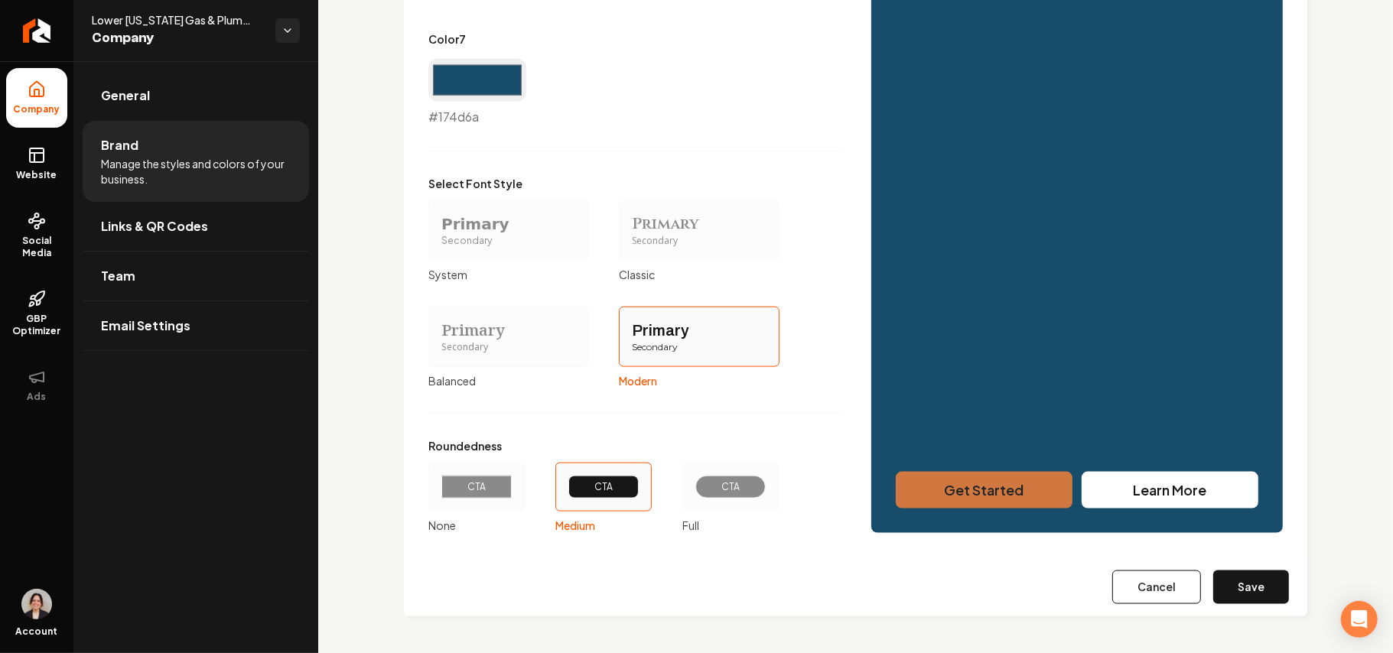
drag, startPoint x: 1234, startPoint y: 595, endPoint x: 1243, endPoint y: 579, distance: 17.5
click at [694, 595] on button "Save" at bounding box center [1252, 588] width 76 height 34
type input "#d0783f"
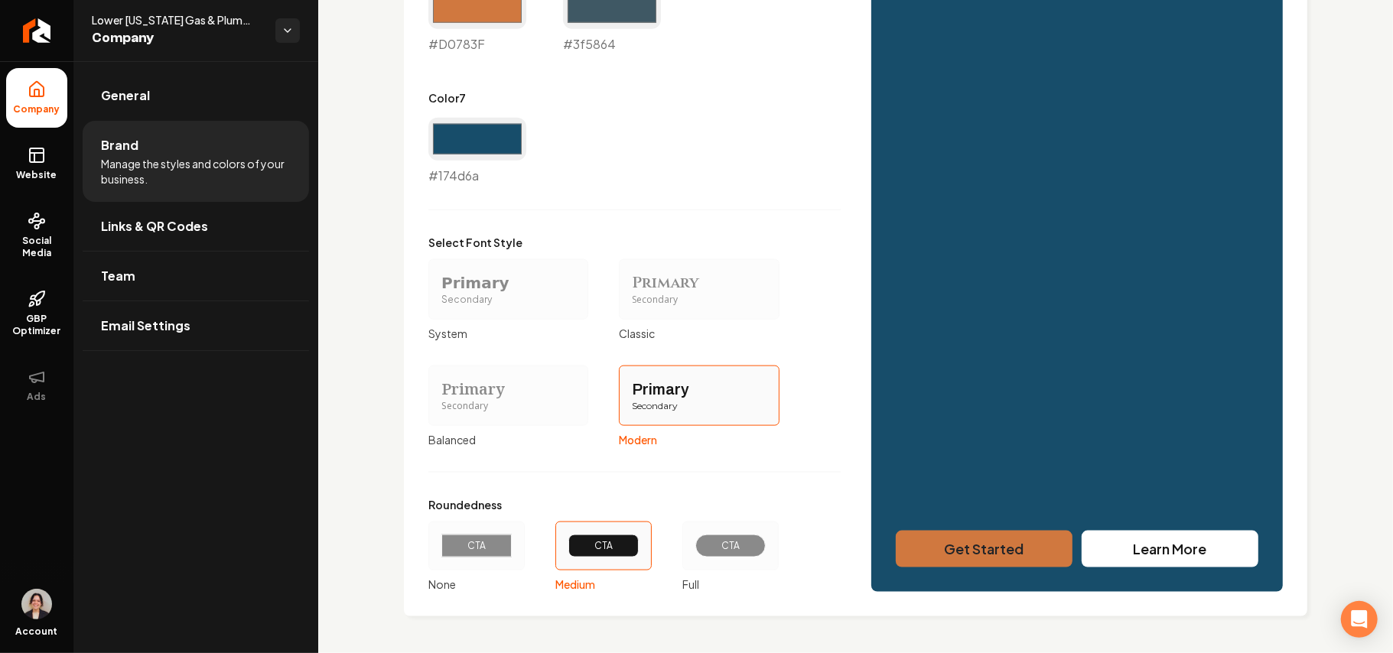
scroll to position [1249, 0]
click at [30, 155] on rect at bounding box center [37, 155] width 14 height 14
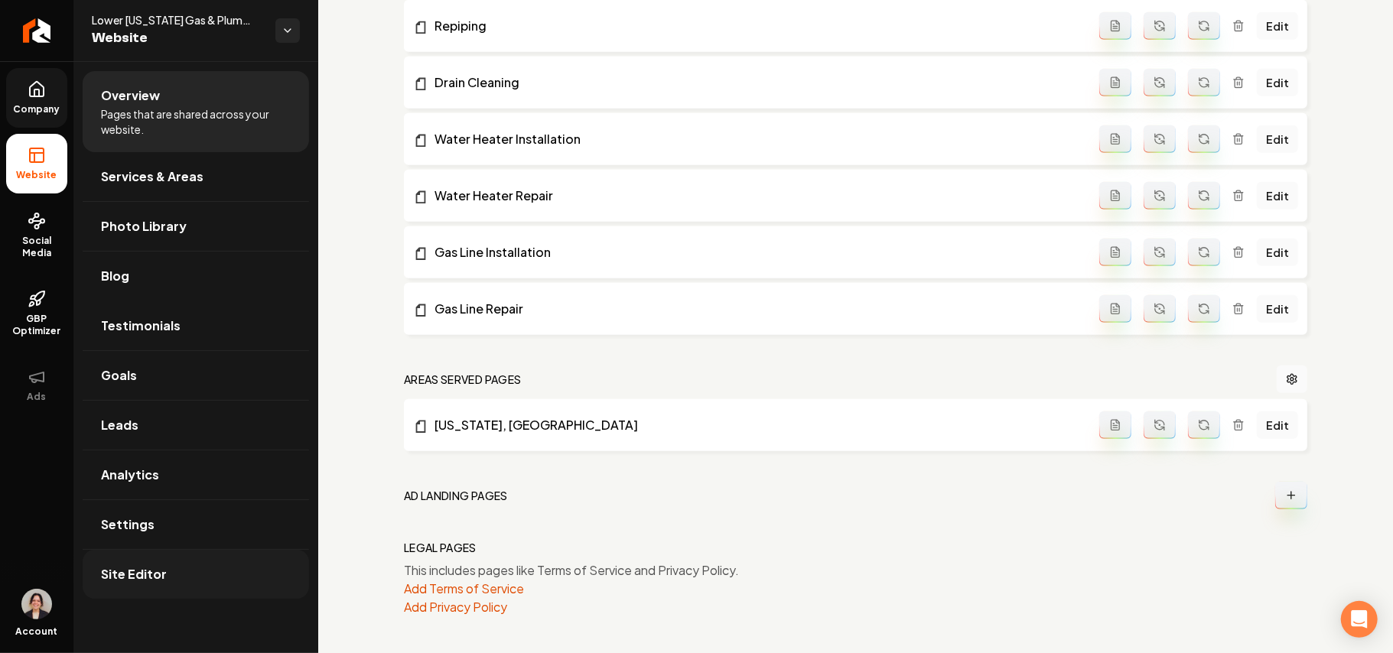
scroll to position [744, 0]
click at [175, 527] on link "Settings" at bounding box center [196, 524] width 227 height 49
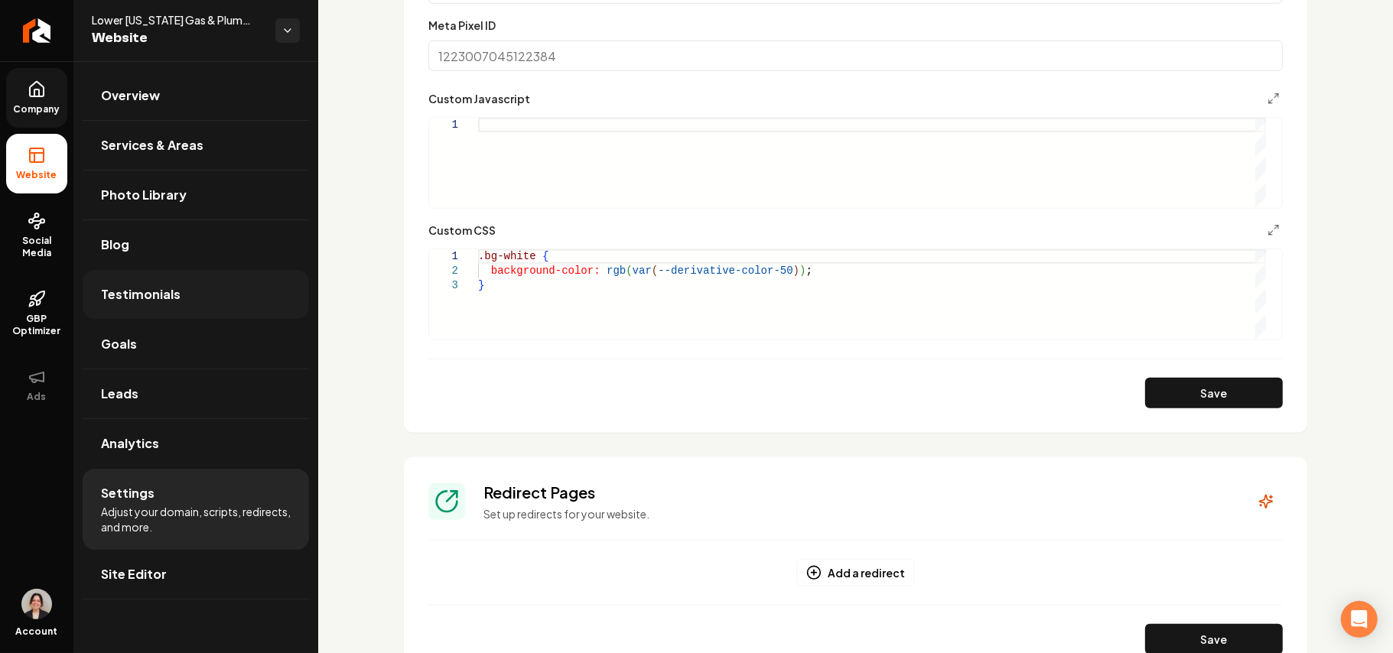
scroll to position [918, 0]
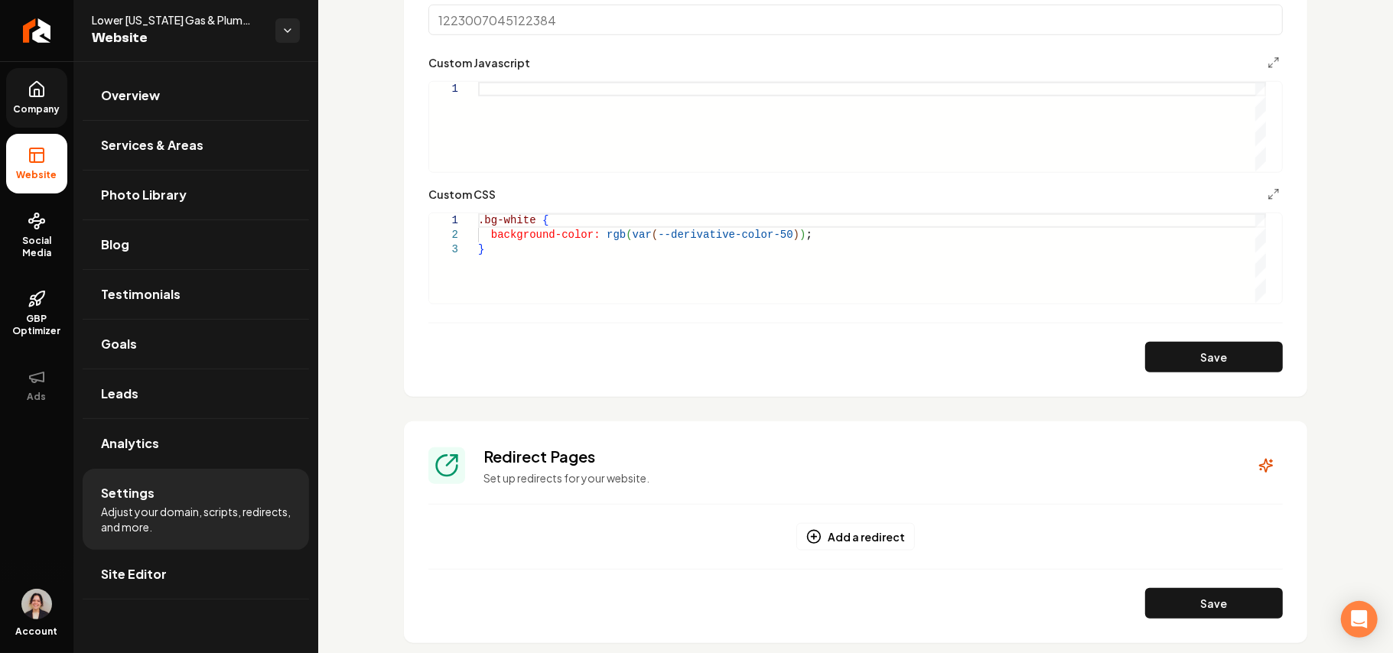
click at [28, 110] on span "Company" at bounding box center [37, 109] width 59 height 12
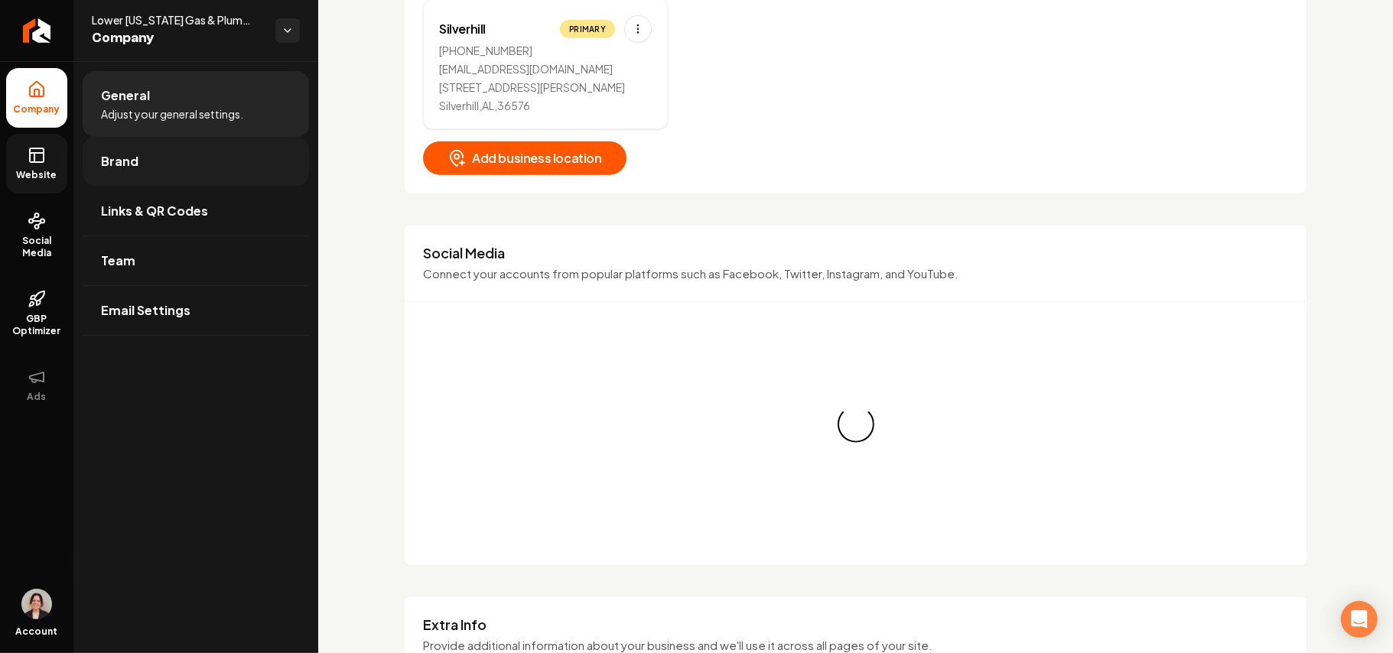
click at [174, 154] on link "Brand" at bounding box center [196, 161] width 227 height 49
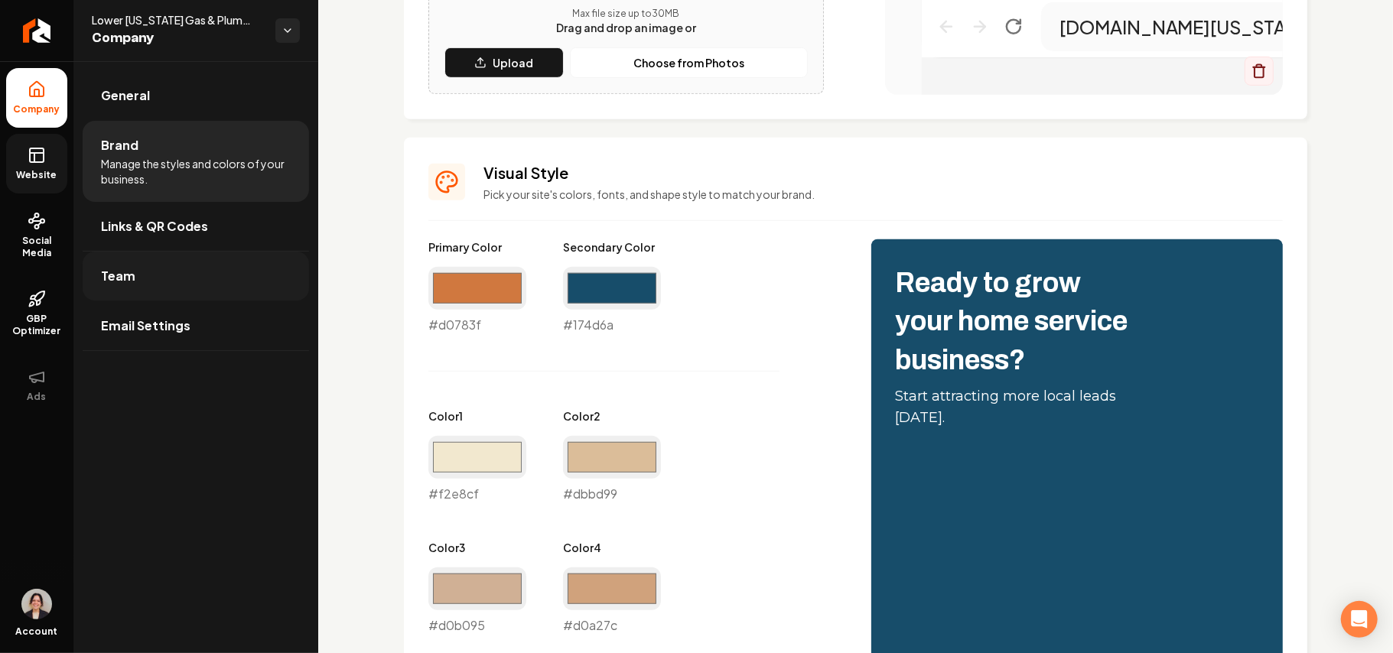
scroll to position [510, 0]
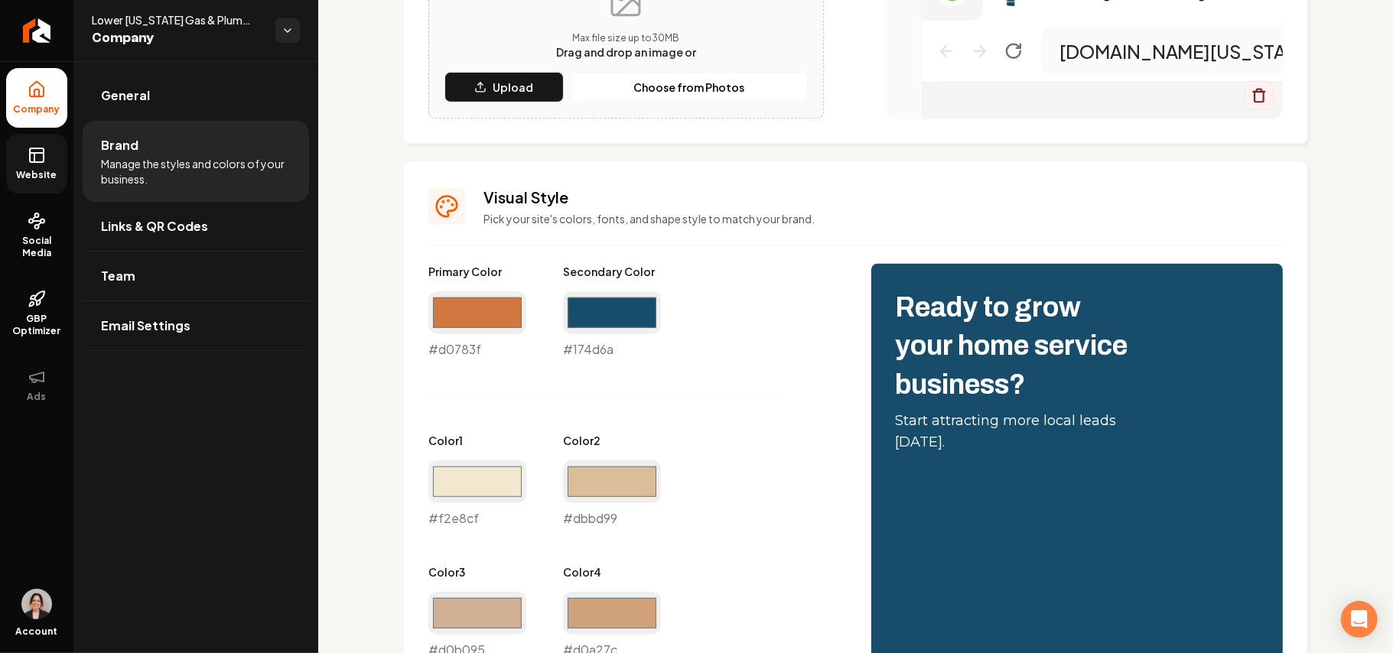
click at [34, 167] on link "Website" at bounding box center [36, 164] width 61 height 60
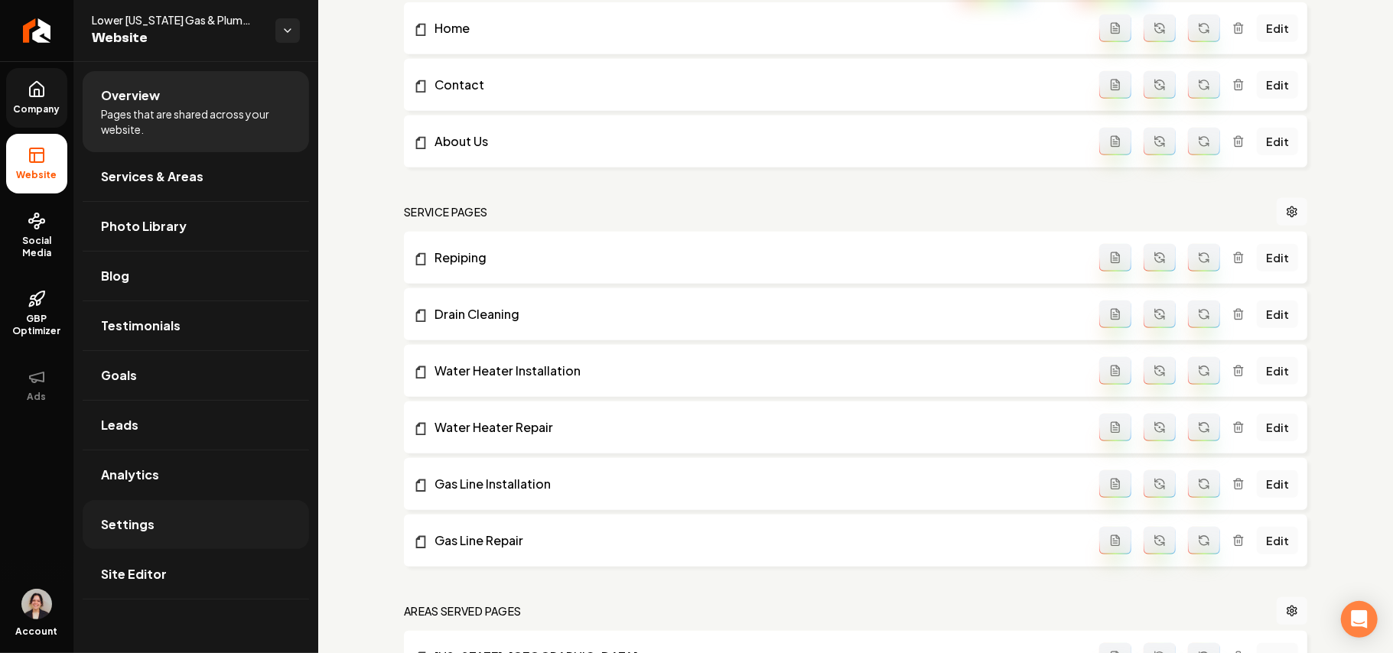
click at [172, 525] on link "Settings" at bounding box center [196, 524] width 227 height 49
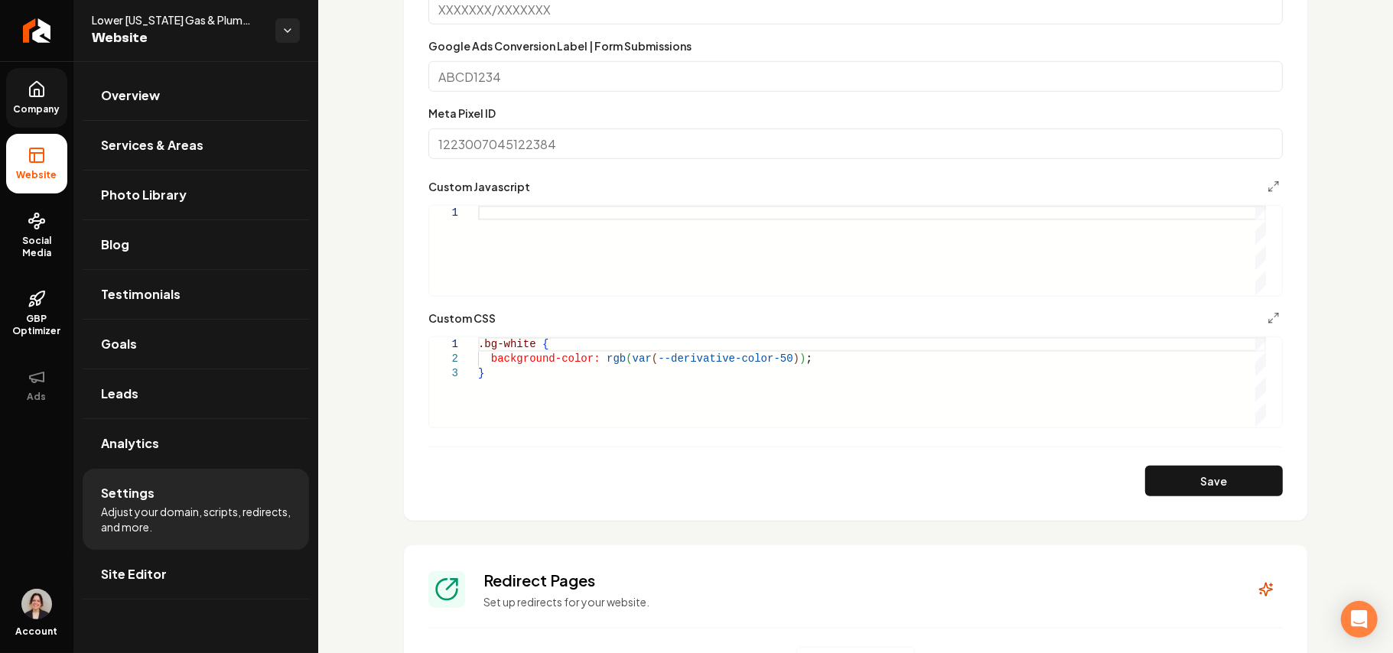
scroll to position [816, 0]
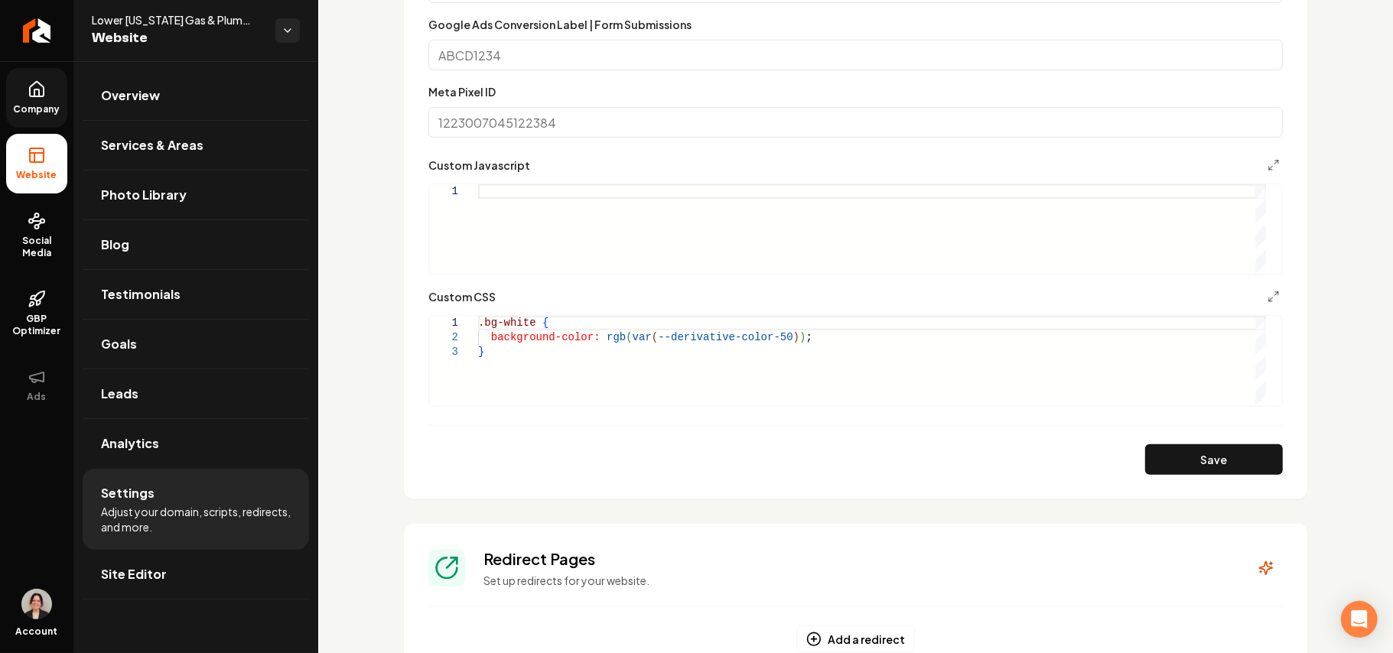
click at [519, 368] on div ".bg-white { background-color: rgb ( var ( --derivative-color-50 ) ) ; }" at bounding box center [872, 361] width 788 height 90
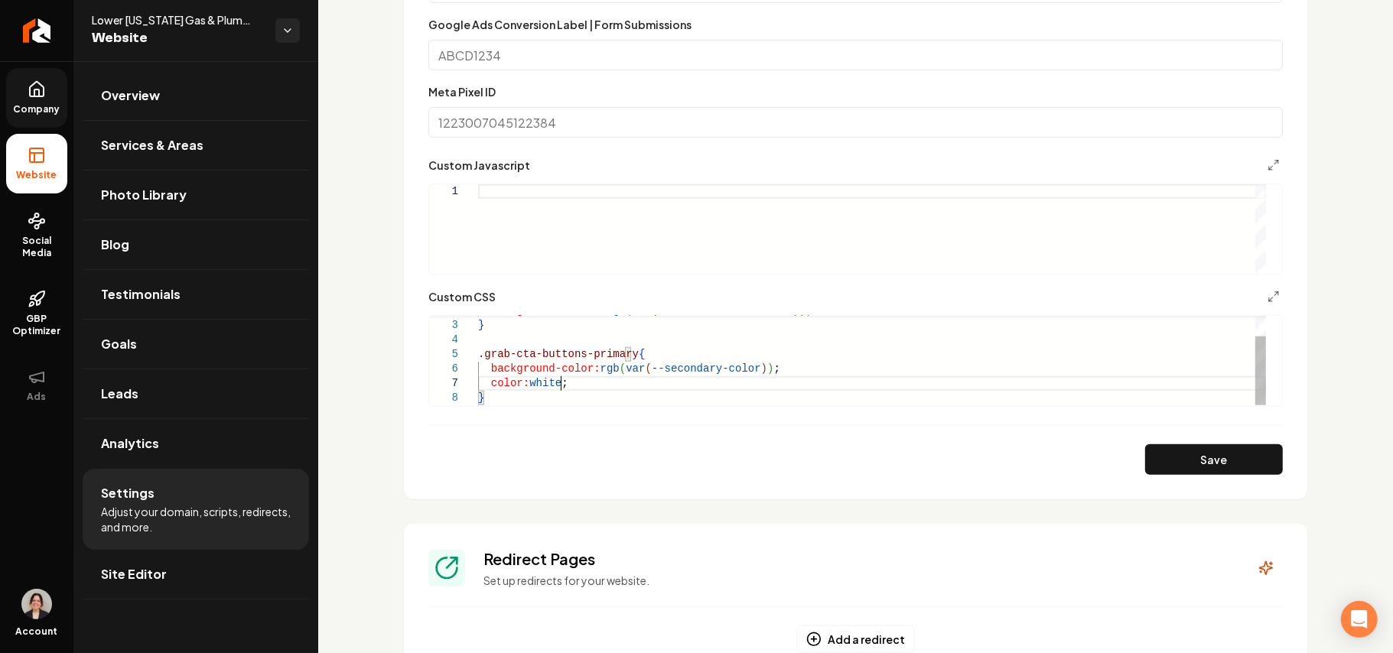
scroll to position [86, 80]
click at [694, 477] on section "**********" at bounding box center [856, 74] width 904 height 849
click at [694, 466] on button "Save" at bounding box center [1215, 460] width 138 height 31
type textarea "**********"
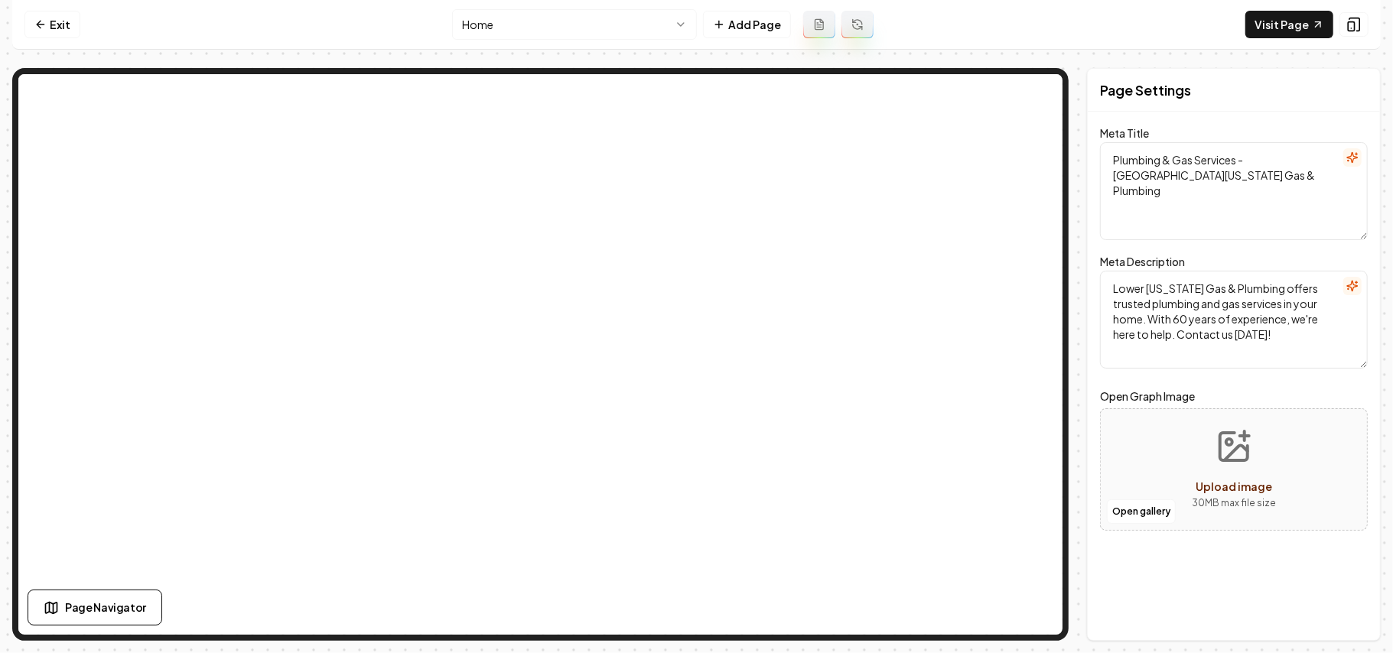
click at [52, 31] on link "Exit" at bounding box center [52, 25] width 56 height 28
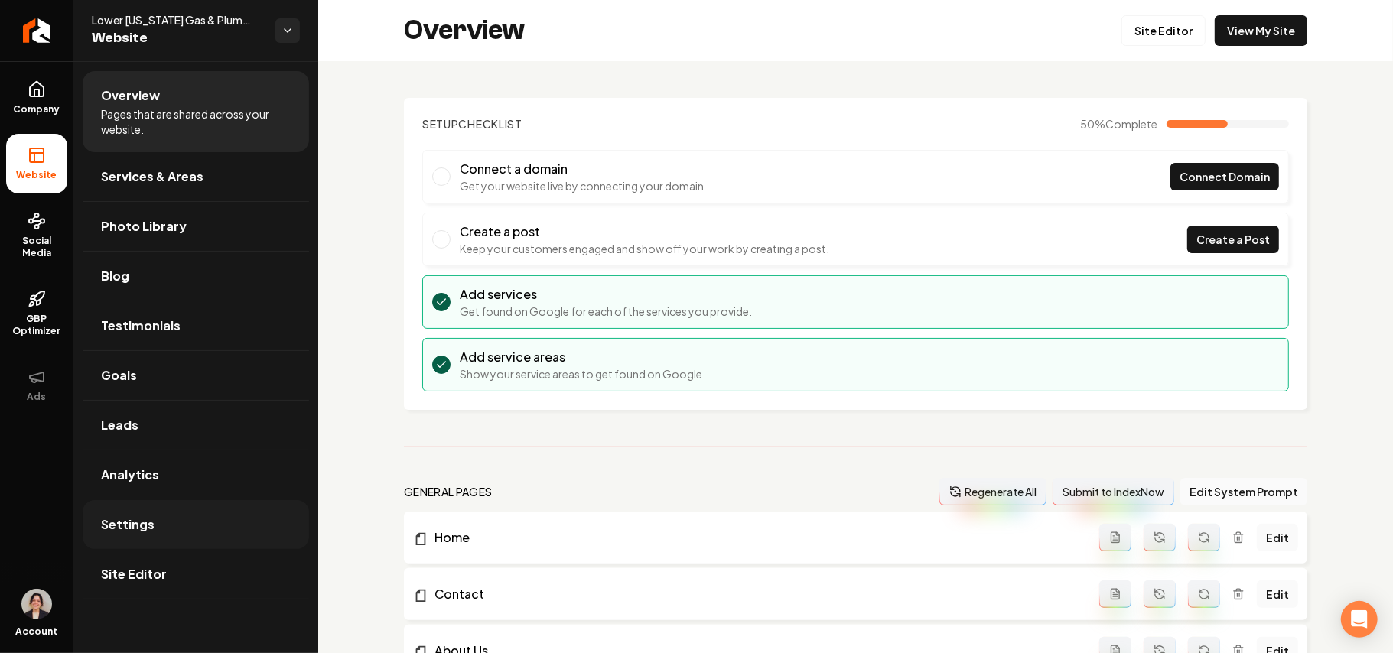
click at [185, 504] on link "Settings" at bounding box center [196, 524] width 227 height 49
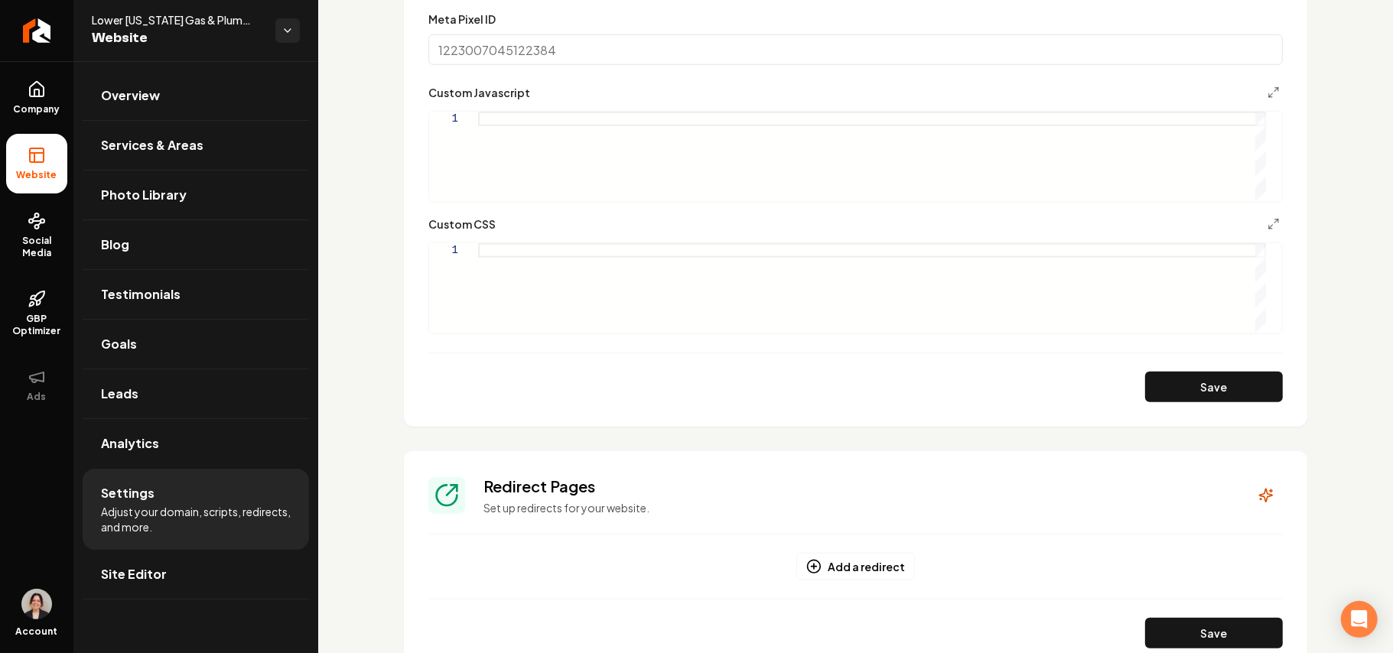
scroll to position [918, 0]
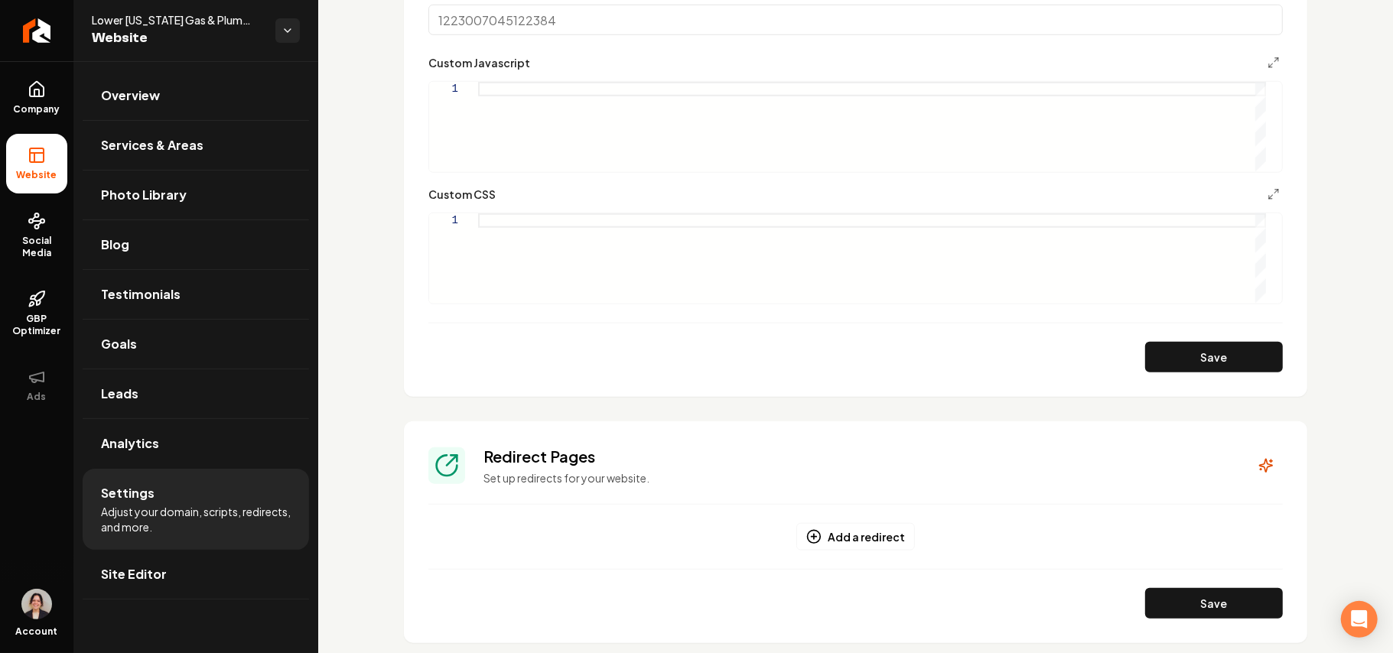
click at [610, 266] on div "Main content area" at bounding box center [872, 258] width 788 height 90
type textarea "*"
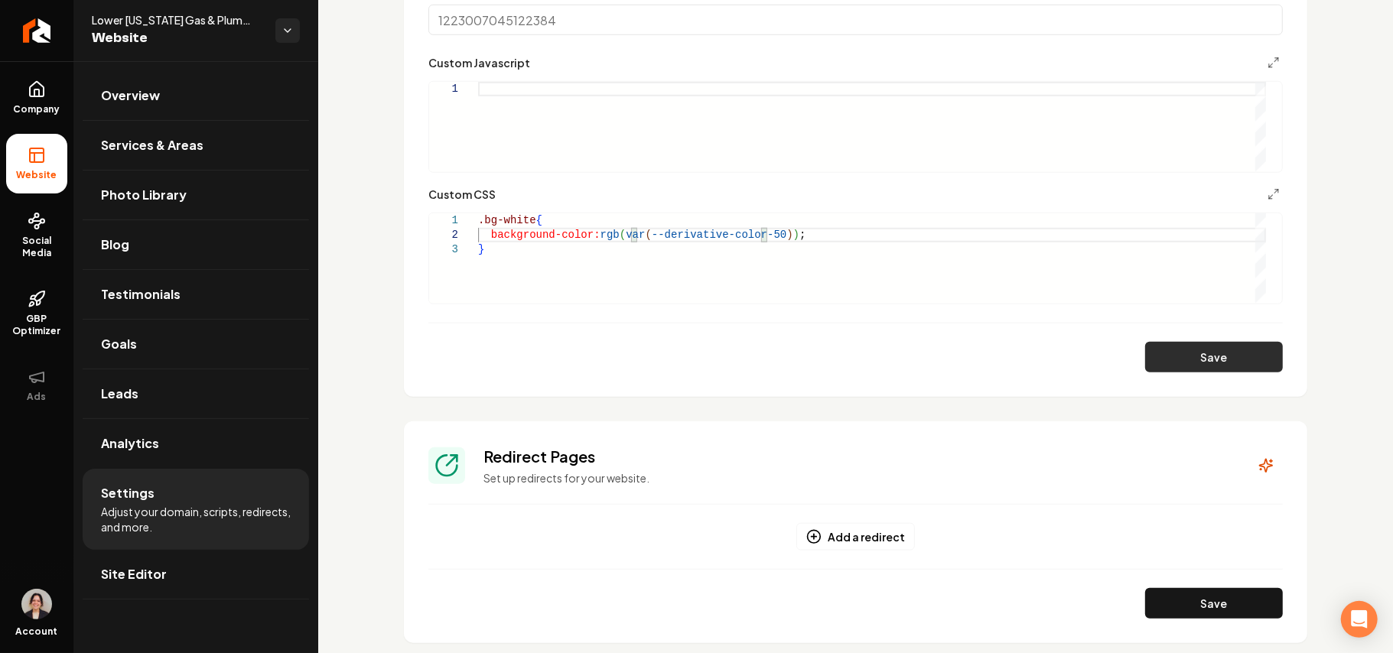
click at [1243, 370] on button "Save" at bounding box center [1215, 357] width 138 height 31
type textarea "**********"
click at [217, 585] on link "Site Editor" at bounding box center [196, 574] width 227 height 49
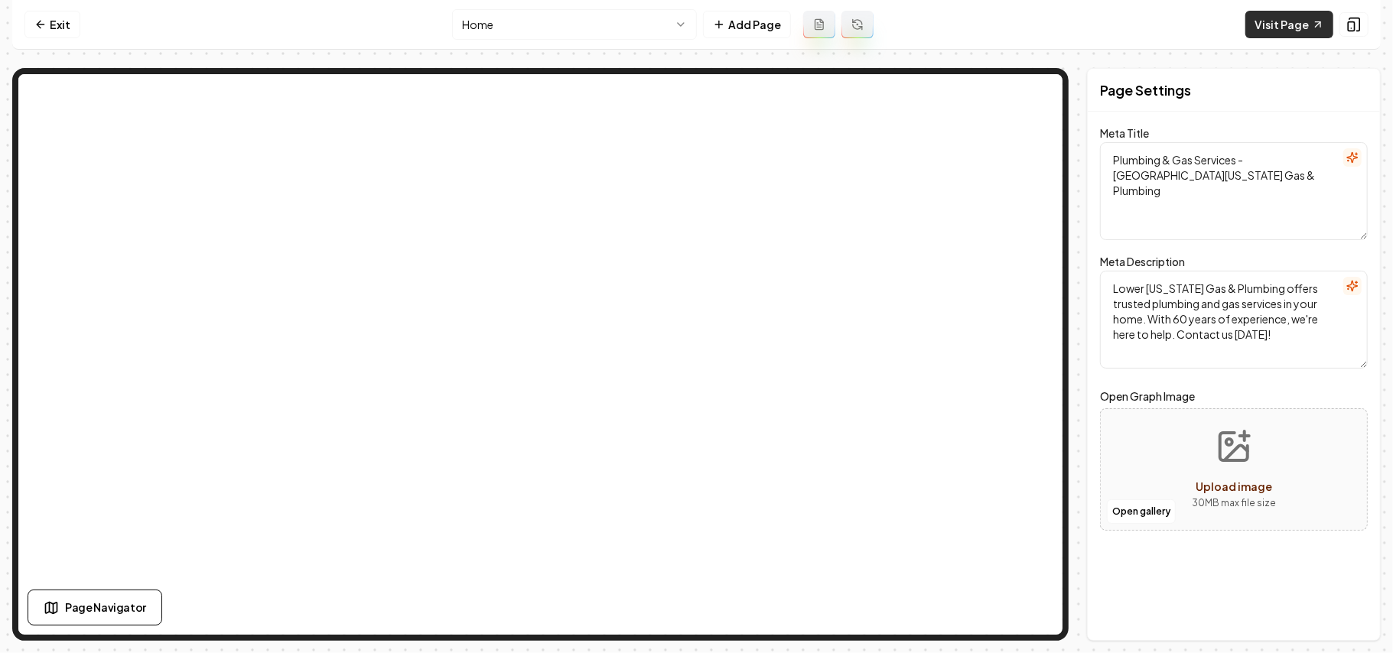
click at [1290, 18] on link "Visit Page" at bounding box center [1290, 25] width 88 height 28
click at [69, 24] on link "Exit" at bounding box center [52, 25] width 56 height 28
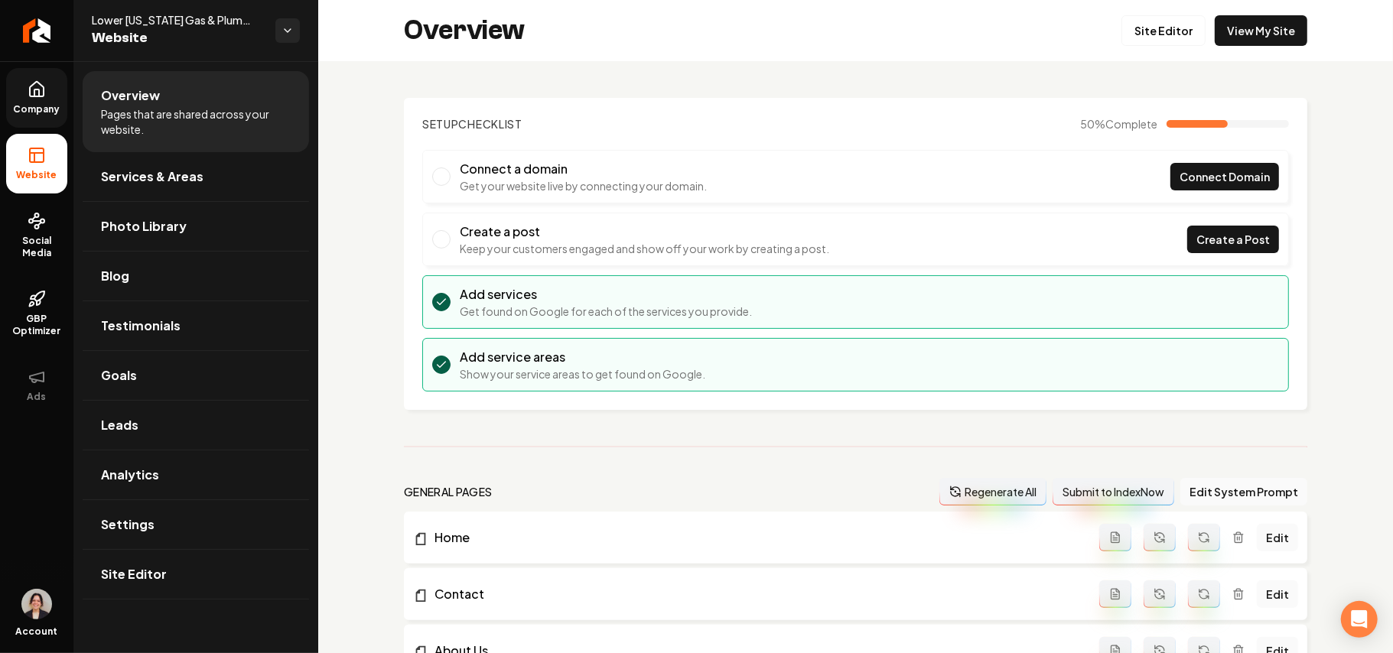
click at [41, 89] on icon at bounding box center [37, 89] width 18 height 18
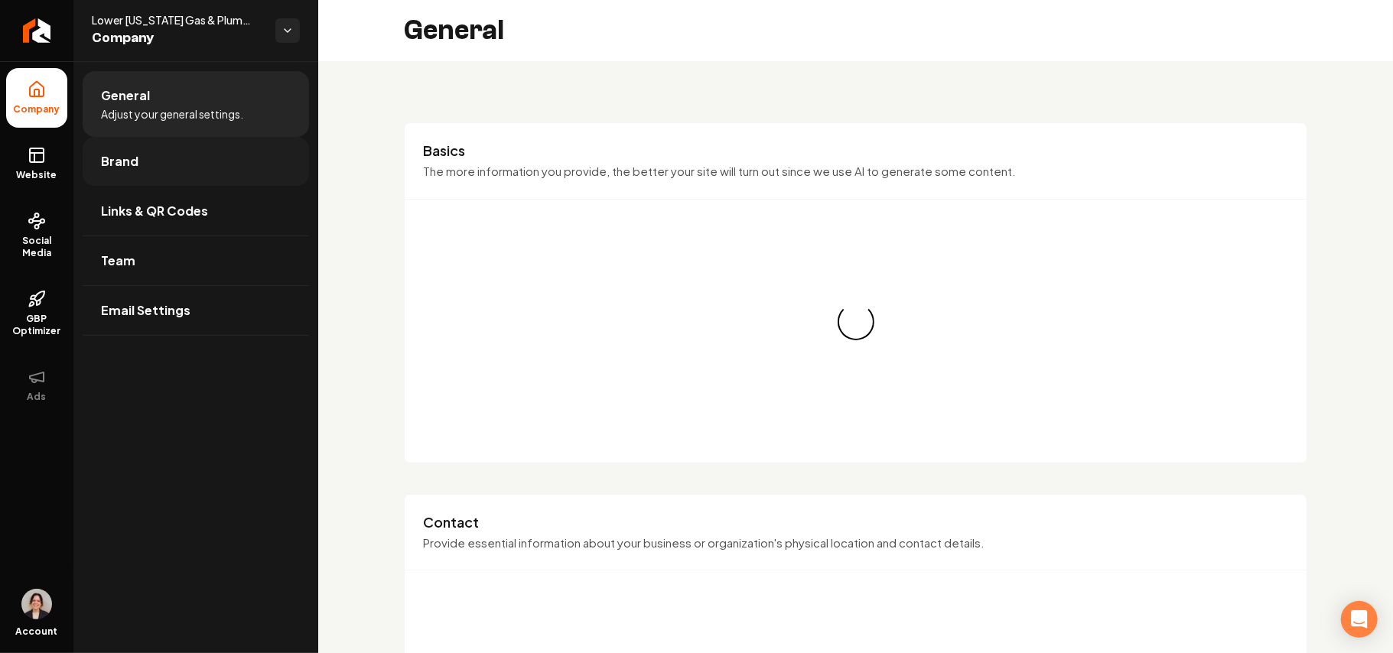
click at [122, 168] on span "Brand" at bounding box center [119, 161] width 37 height 18
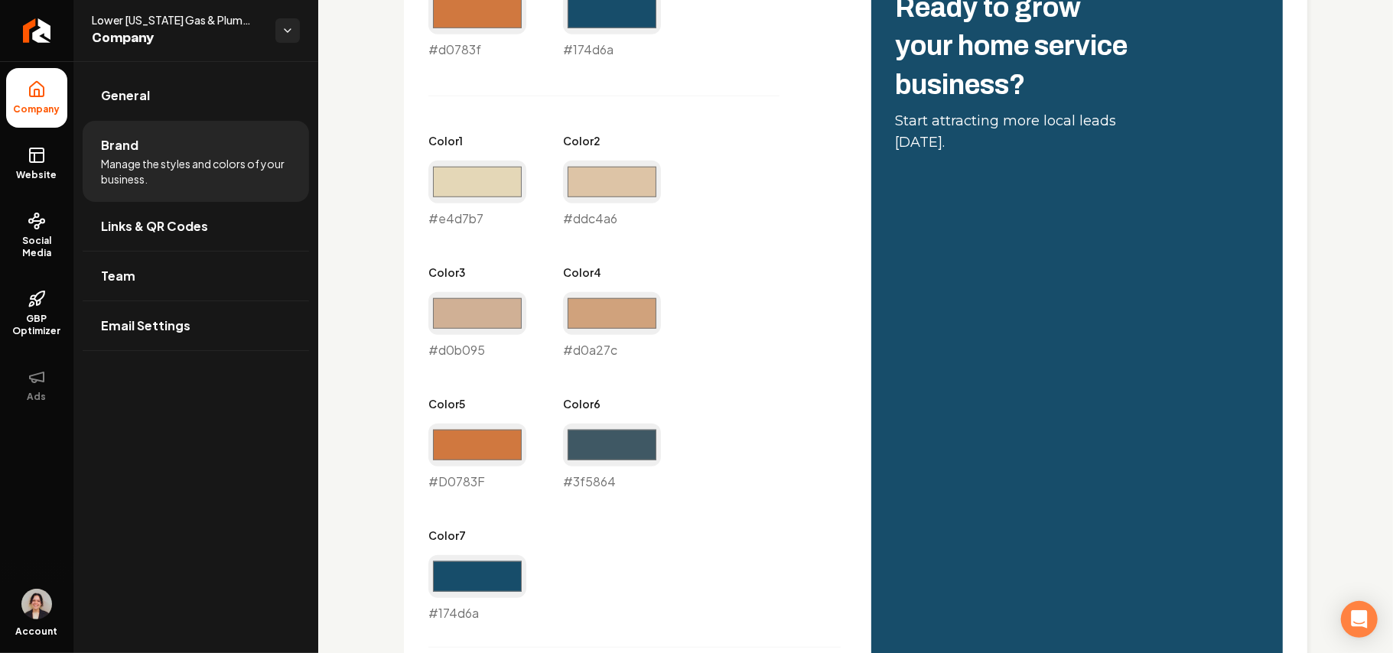
scroll to position [816, 0]
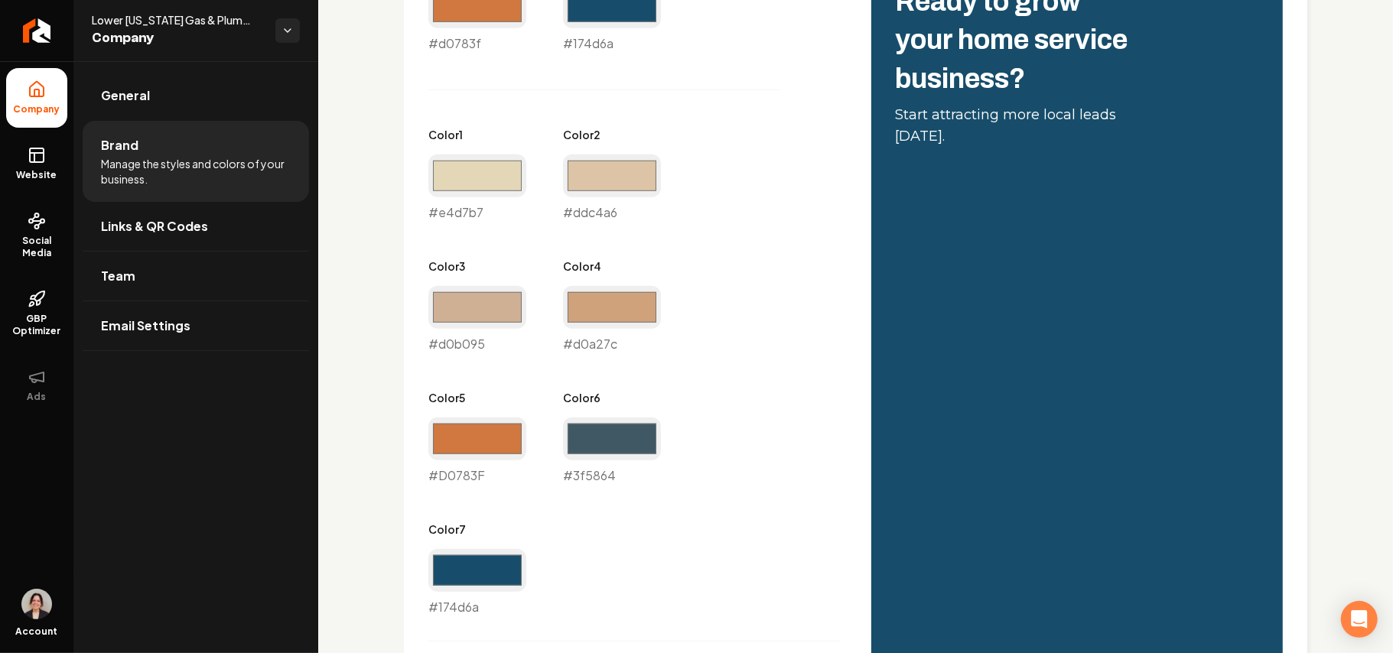
click at [474, 152] on div "Color 1 #e4d7b7 #e4d7b7" at bounding box center [478, 174] width 98 height 95
click at [472, 162] on input "#e4d7b7" at bounding box center [478, 176] width 98 height 43
type input "#ece7da"
click at [764, 139] on div "Primary Color #d0783f #d0783f Secondary Color #174d6a #174d6a Color 1 #ece7da #…" at bounding box center [635, 287] width 412 height 659
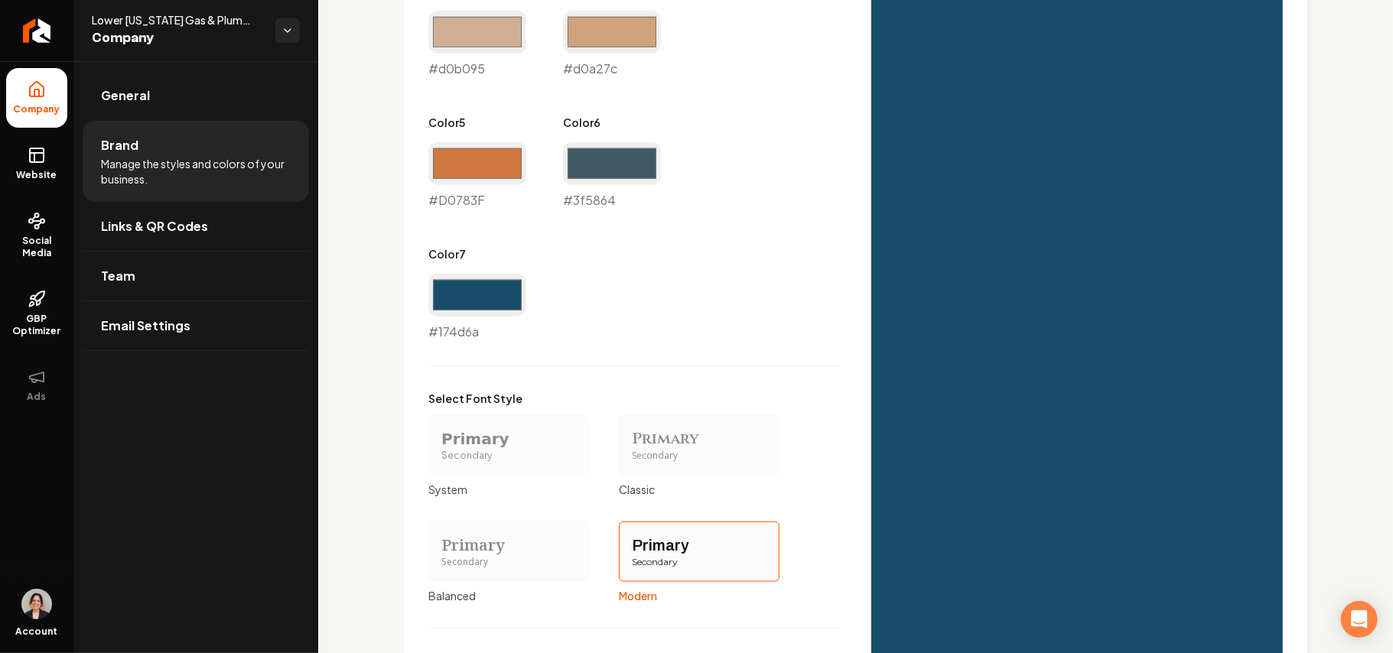
scroll to position [1308, 0]
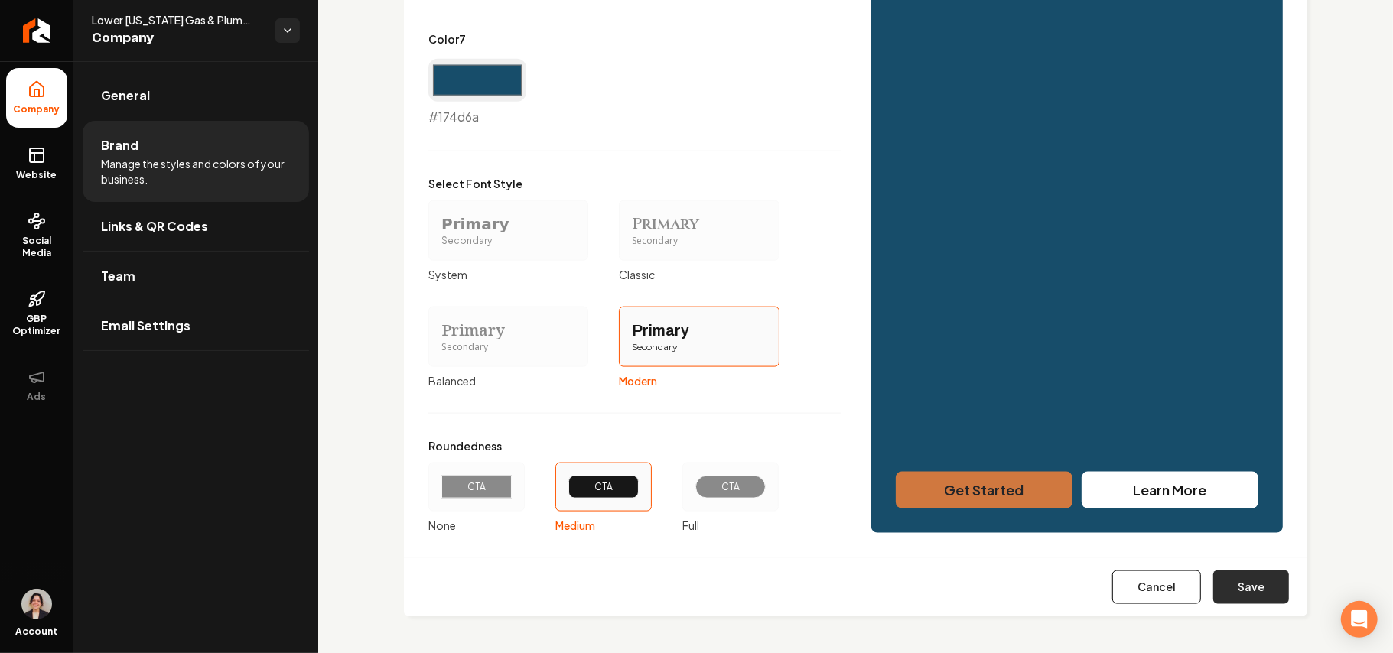
click at [1214, 577] on button "Save" at bounding box center [1252, 588] width 76 height 34
type input "#d0783f"
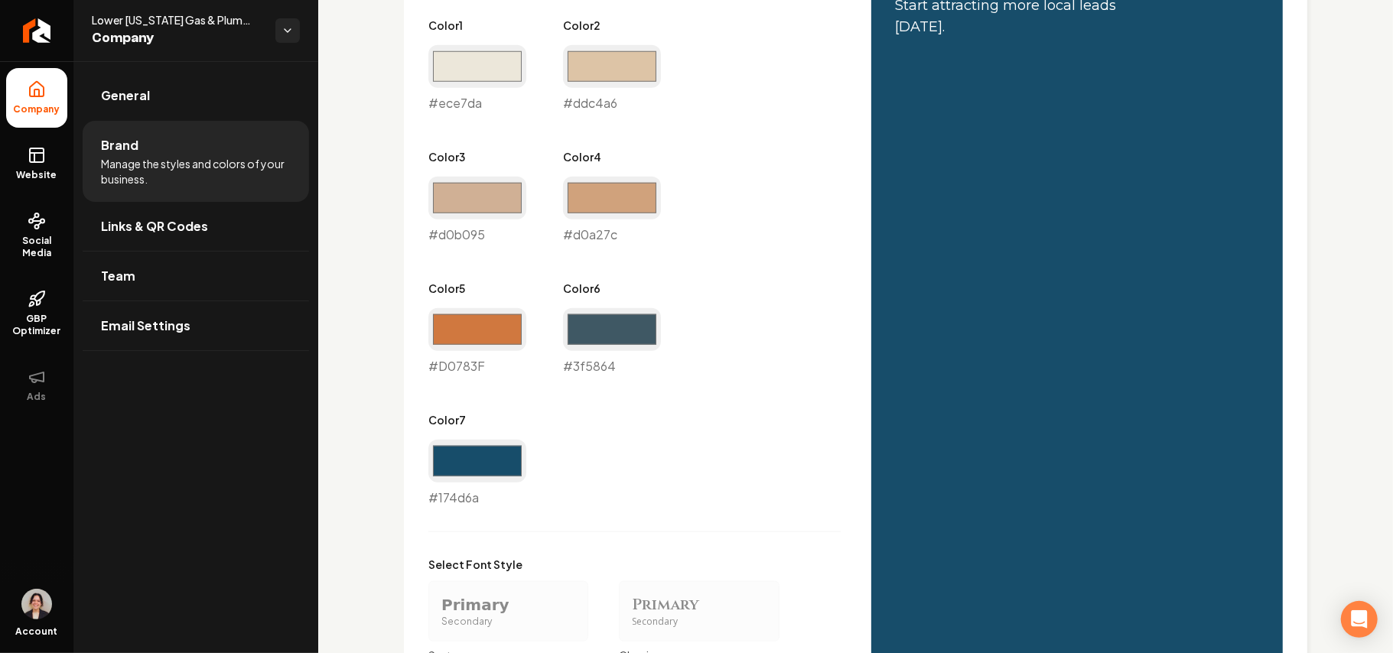
scroll to position [637, 0]
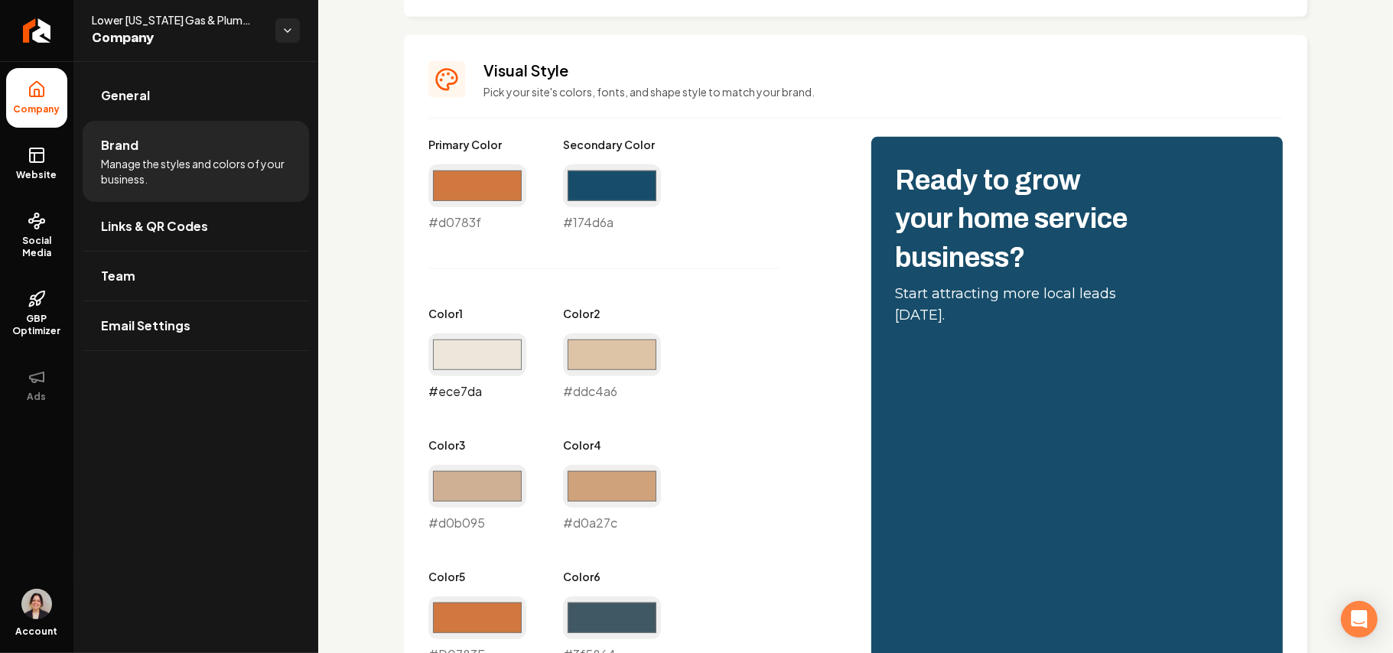
click at [493, 349] on input "#ece7da" at bounding box center [478, 355] width 98 height 43
type input "#f2e8cf"
click at [739, 328] on div "Primary Color #d0783f #d0783f Secondary Color #174d6a #174d6a Color 1 #f2e8cf #…" at bounding box center [635, 466] width 412 height 659
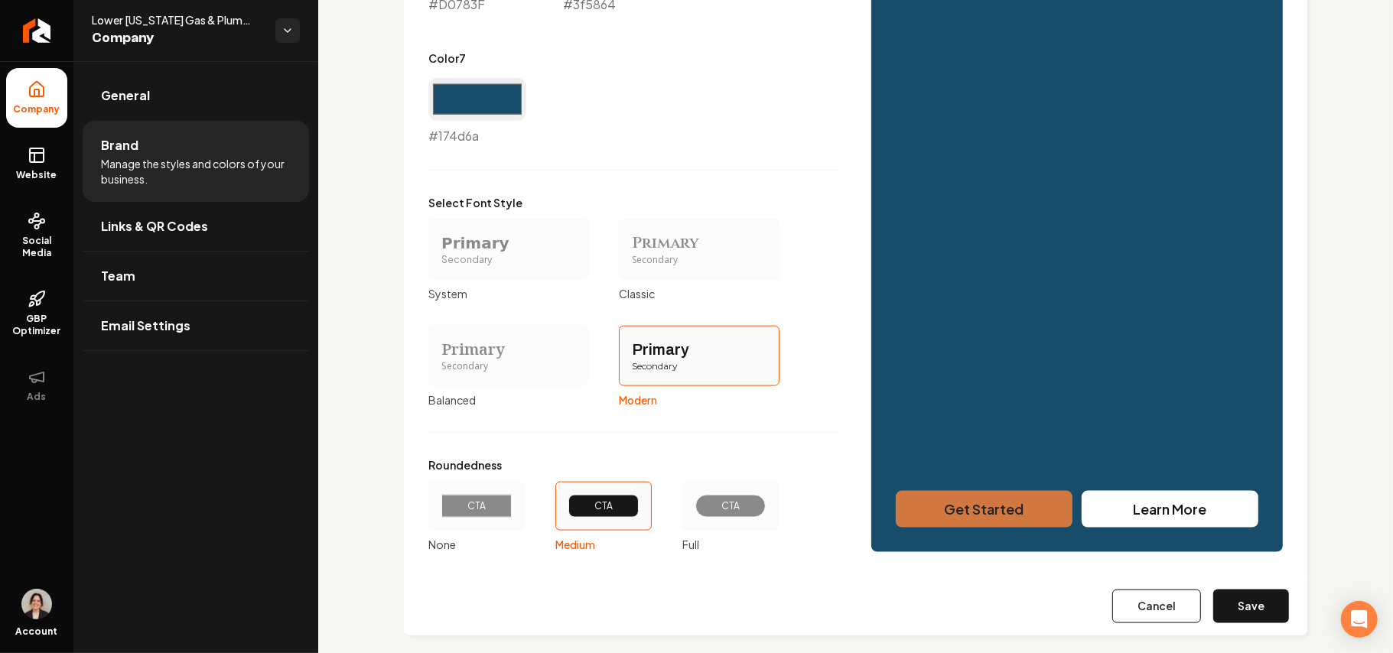
scroll to position [1308, 0]
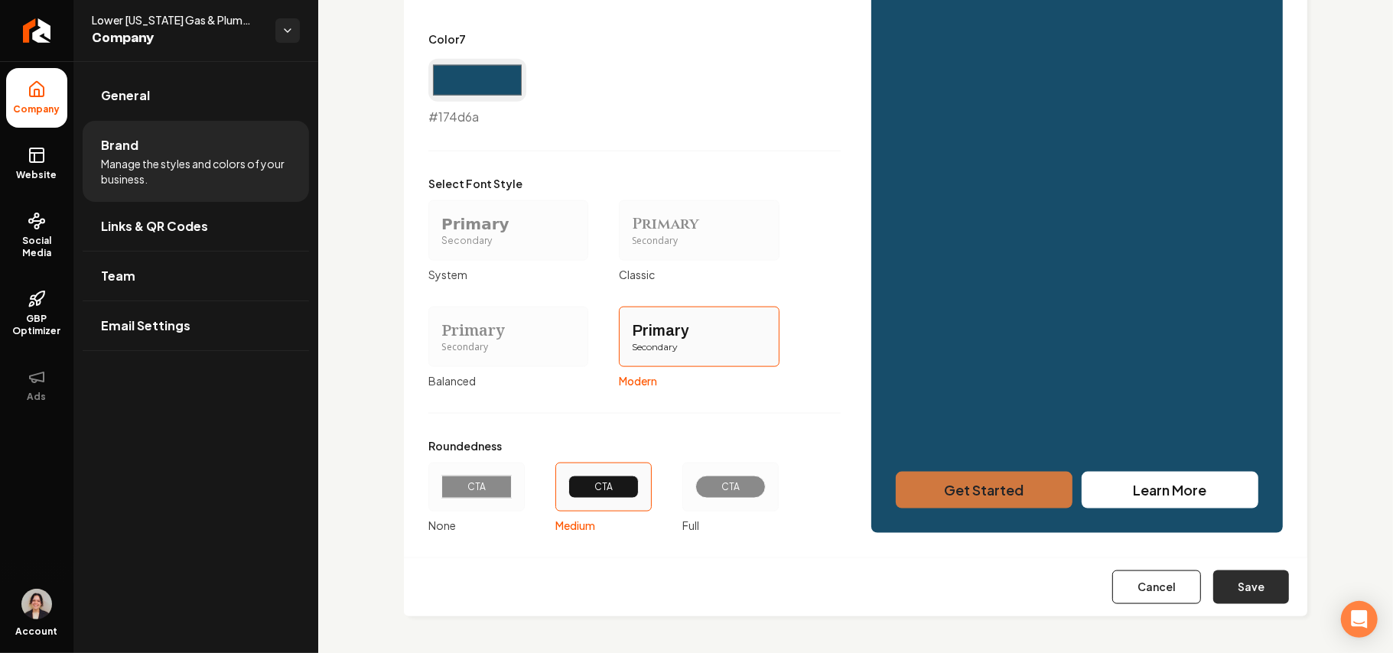
click at [1235, 585] on button "Save" at bounding box center [1252, 588] width 76 height 34
type input "#d0783f"
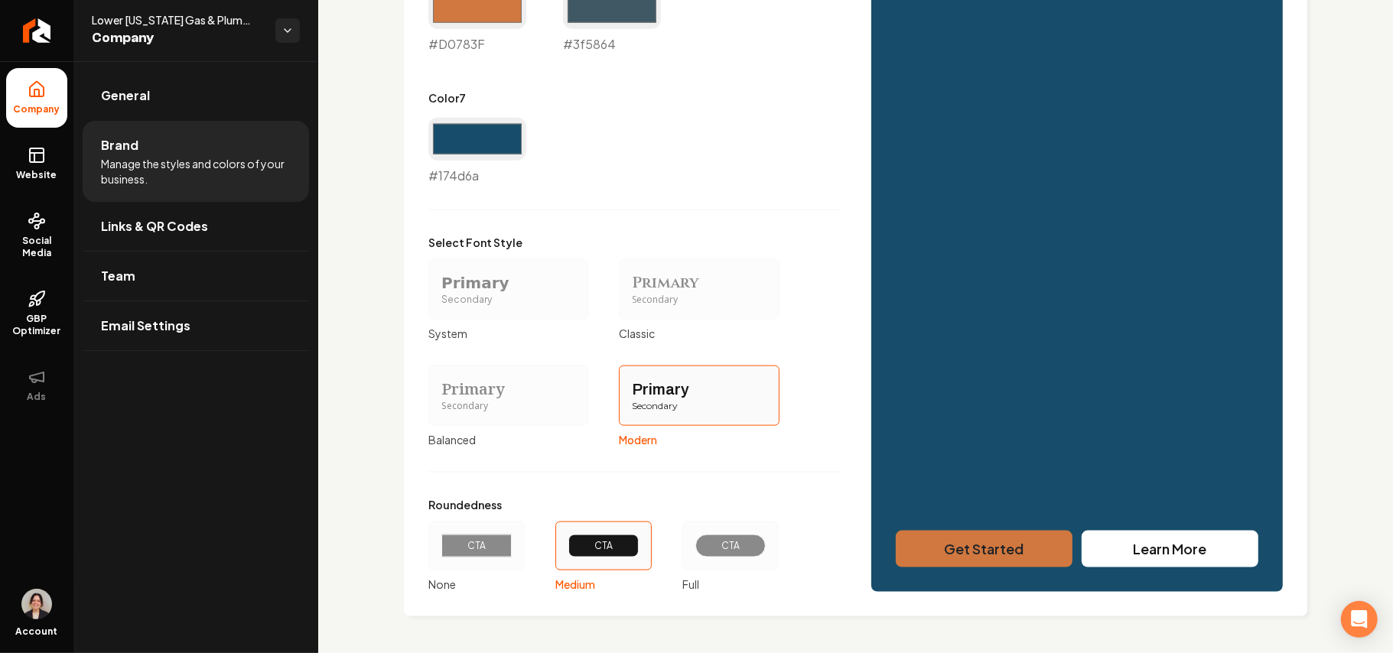
scroll to position [1249, 0]
click at [18, 148] on link "Website" at bounding box center [36, 164] width 61 height 60
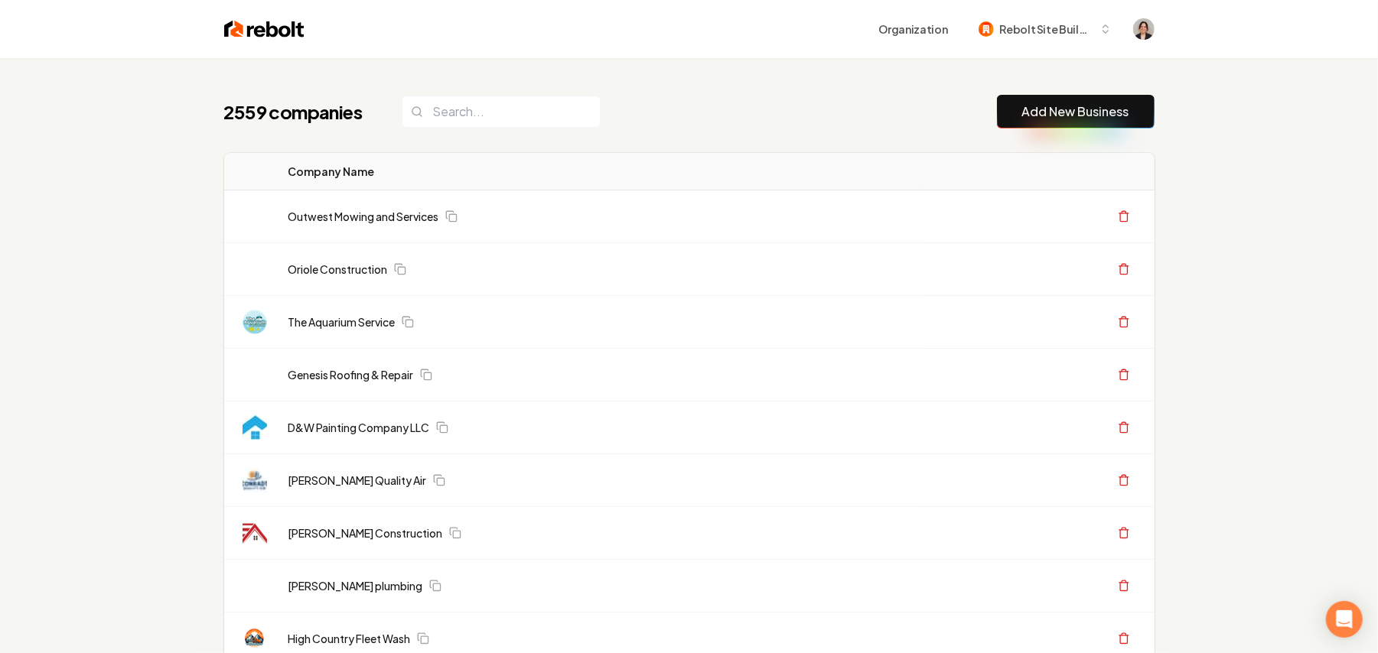
click at [1127, 125] on button "Add New Business" at bounding box center [1076, 112] width 158 height 34
click at [1116, 115] on link "Add New Business" at bounding box center [1075, 112] width 107 height 18
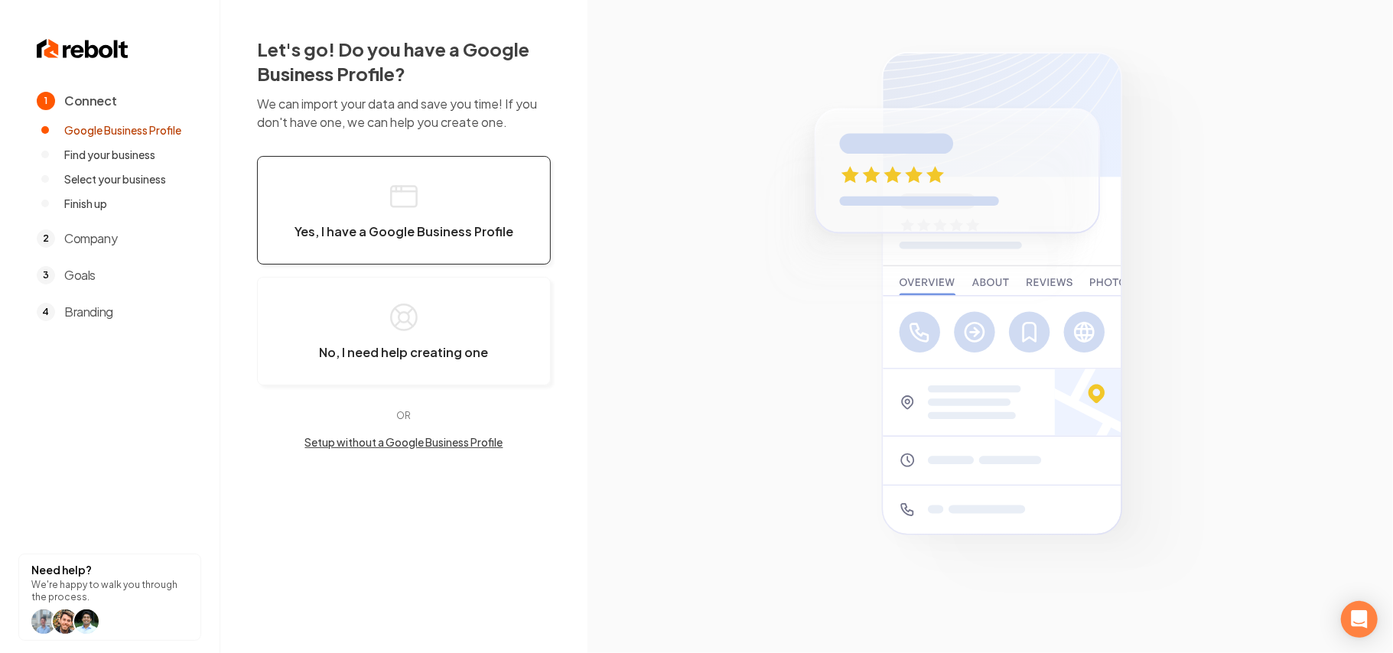
click at [417, 178] on button "Yes, I have a Google Business Profile" at bounding box center [404, 210] width 294 height 109
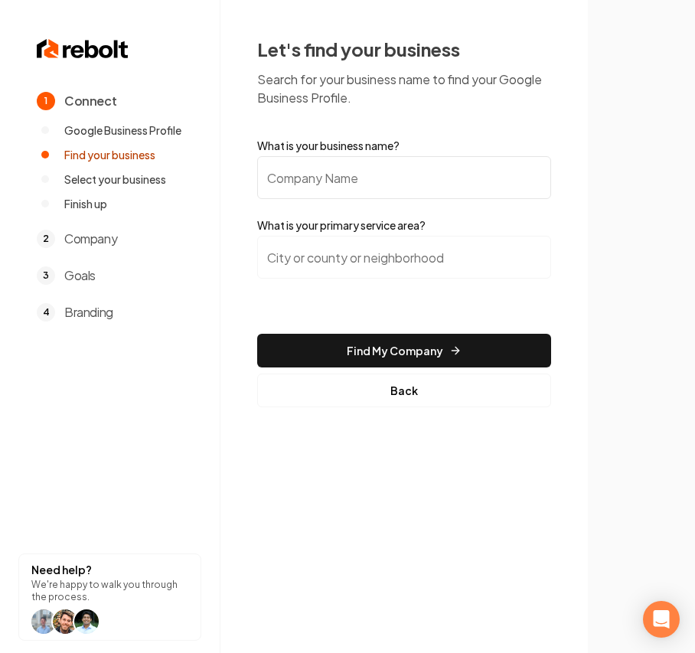
drag, startPoint x: 343, startPoint y: 205, endPoint x: 343, endPoint y: 191, distance: 14.5
click at [343, 203] on form "What is your business name? What is your primary service area? Find My Company …" at bounding box center [404, 272] width 294 height 269
click at [343, 184] on input "What is your business name?" at bounding box center [404, 177] width 294 height 43
paste input "By The Yard Lawn Care"
type input "By The Yard Lawn Care"
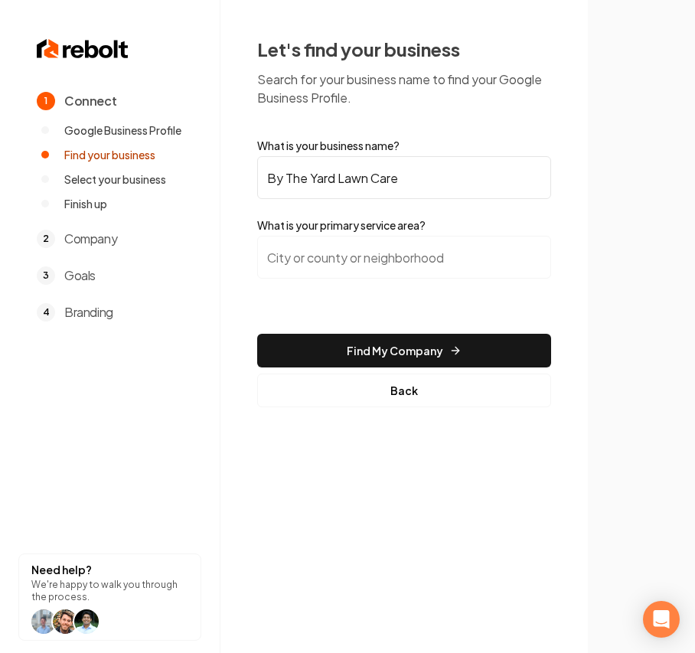
click at [375, 268] on input "search" at bounding box center [404, 257] width 294 height 43
paste input "Anchorage"
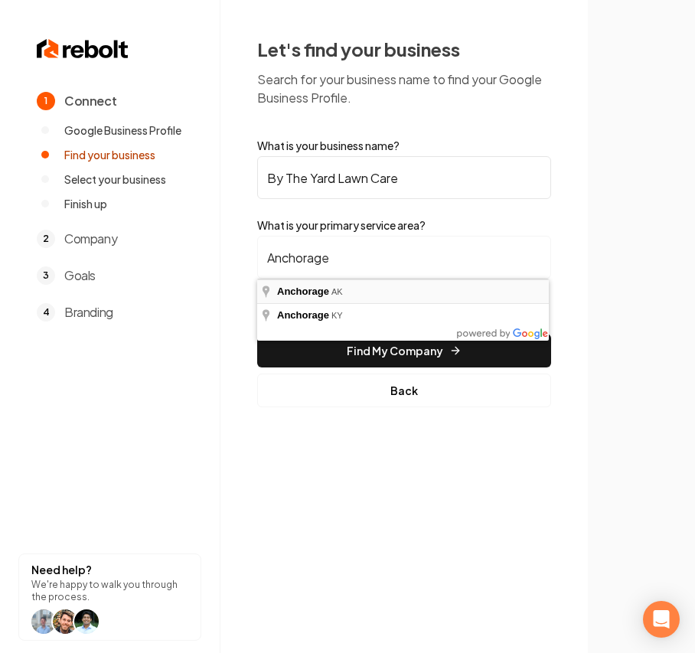
type input "Anchorage, AK"
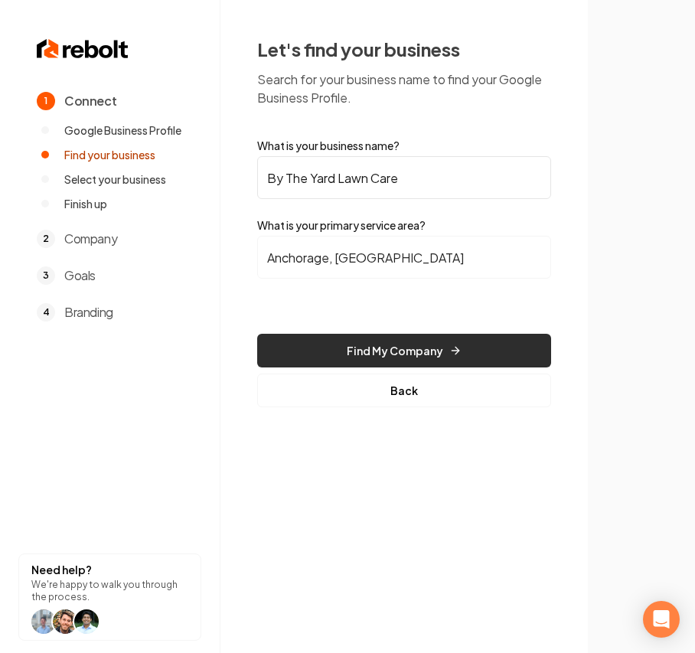
click at [343, 358] on button "Find My Company" at bounding box center [404, 351] width 294 height 34
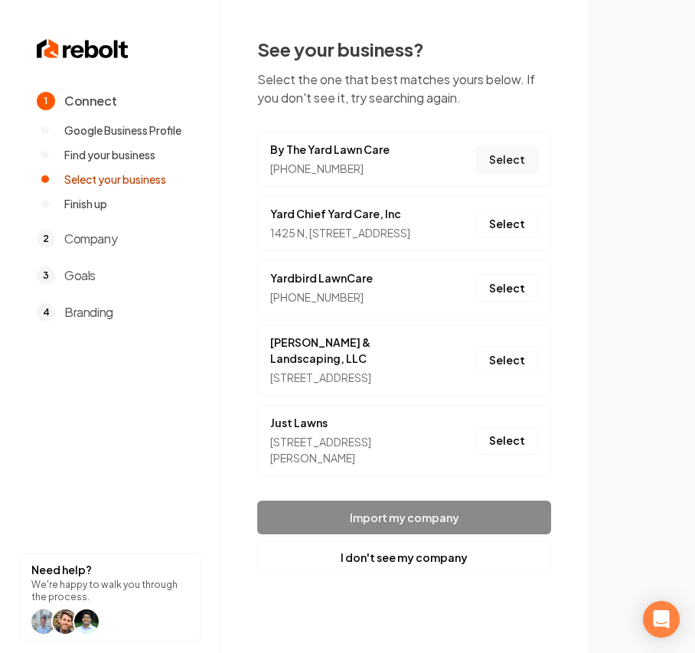
click at [514, 154] on button "Select" at bounding box center [507, 159] width 62 height 28
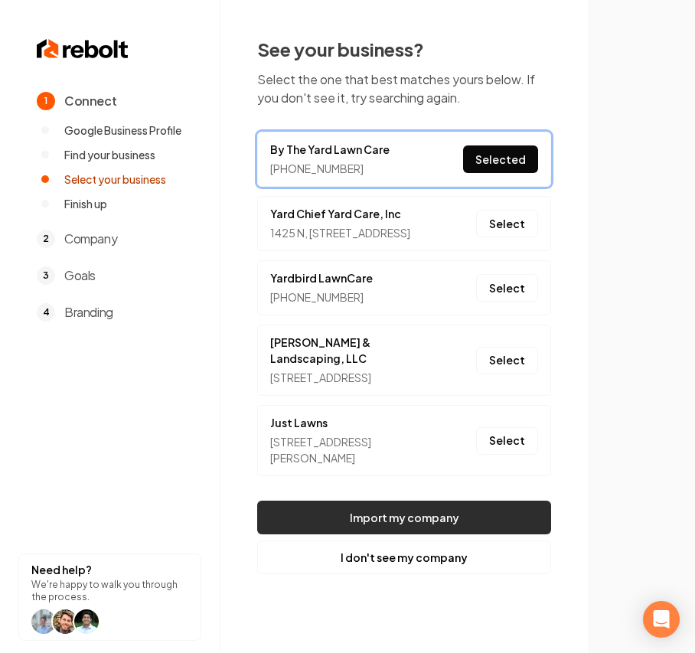
click at [427, 530] on button "Import my company" at bounding box center [404, 517] width 294 height 34
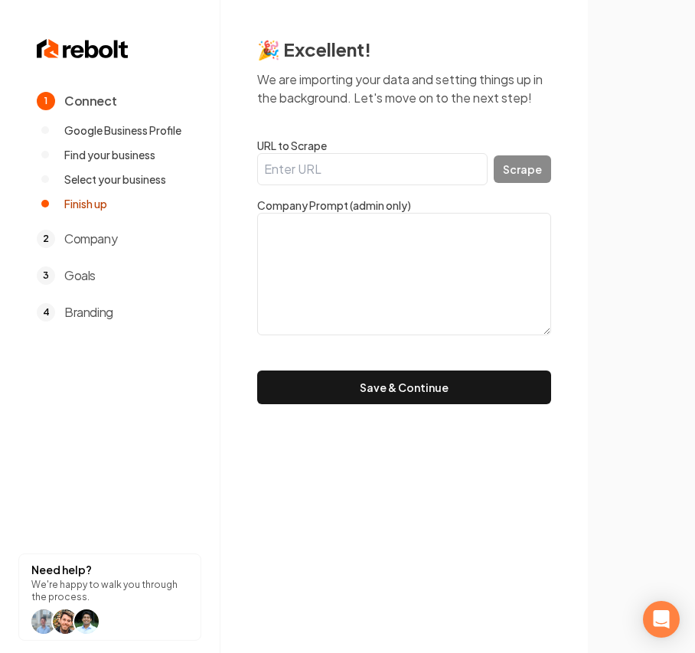
click at [363, 301] on textarea at bounding box center [404, 274] width 294 height 122
paste textarea "By the Yard Lawn Care is a professional landscaping company based in Soldotna, …"
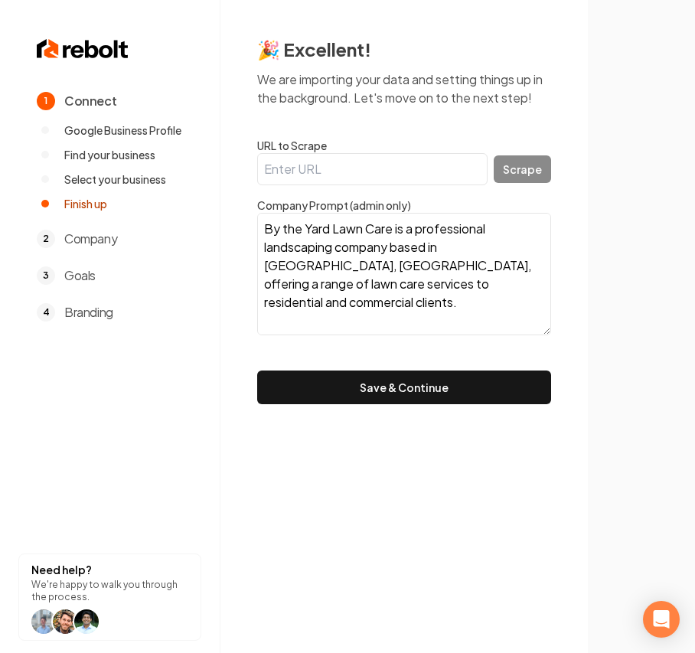
scroll to position [67, 0]
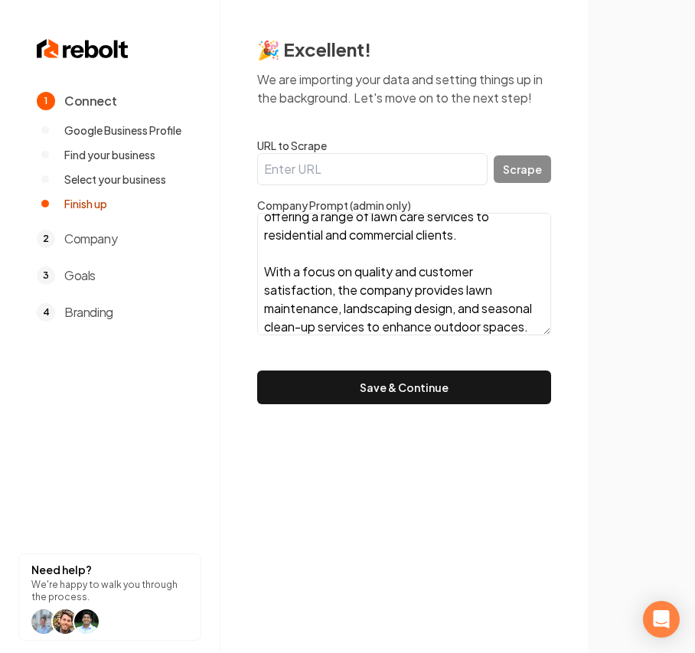
type textarea "By the Yard Lawn Care is a professional landscaping company based in Soldotna, …"
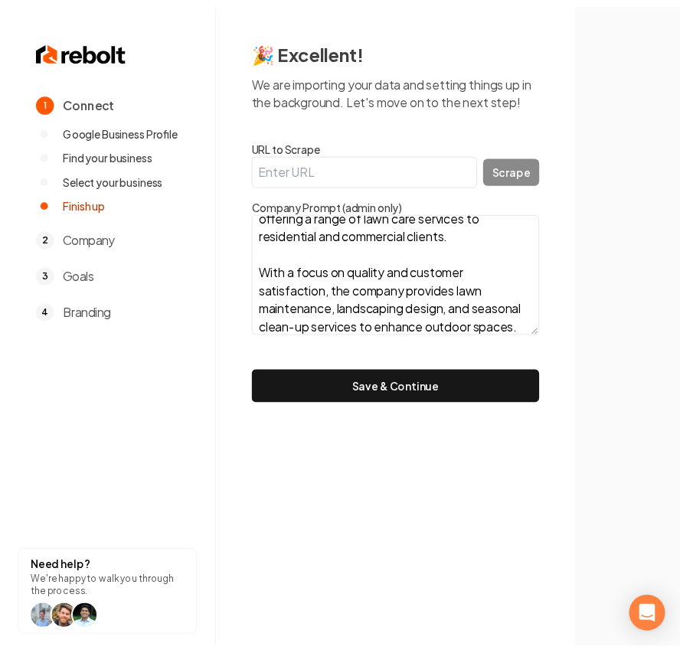
scroll to position [0, 0]
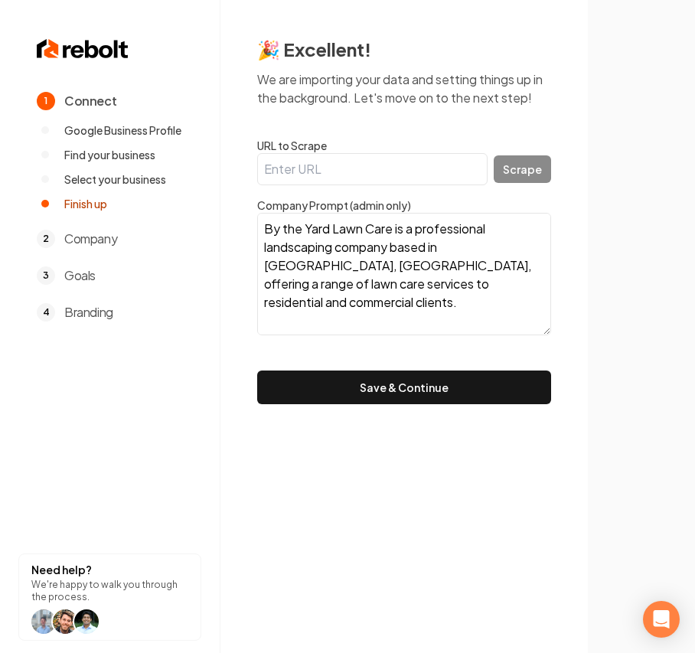
drag, startPoint x: 145, startPoint y: 148, endPoint x: 38, endPoint y: 80, distance: 126.3
click at [41, 81] on div "1 Connect Google Business Profile Find your business Select your business Finis…" at bounding box center [347, 326] width 695 height 653
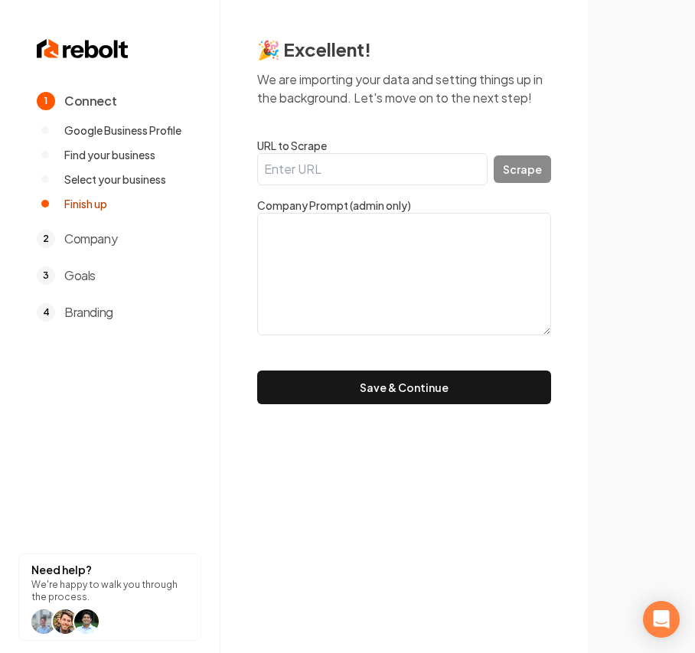
click at [392, 282] on textarea at bounding box center [404, 274] width 294 height 122
paste textarea ""Specializing in custom lawn care & Snow Plowing. We provide specialized, profe…"
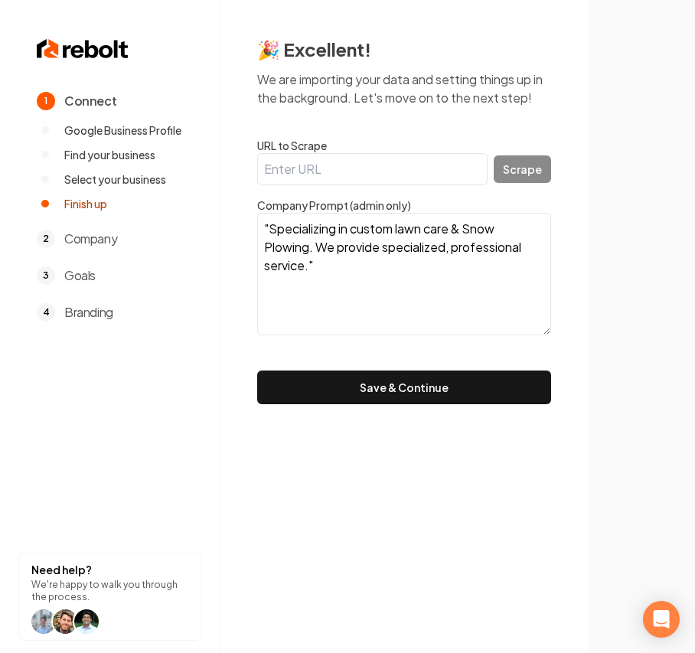
type textarea ""Specializing in custom lawn care & Snow Plowing. We provide specialized, profe…"
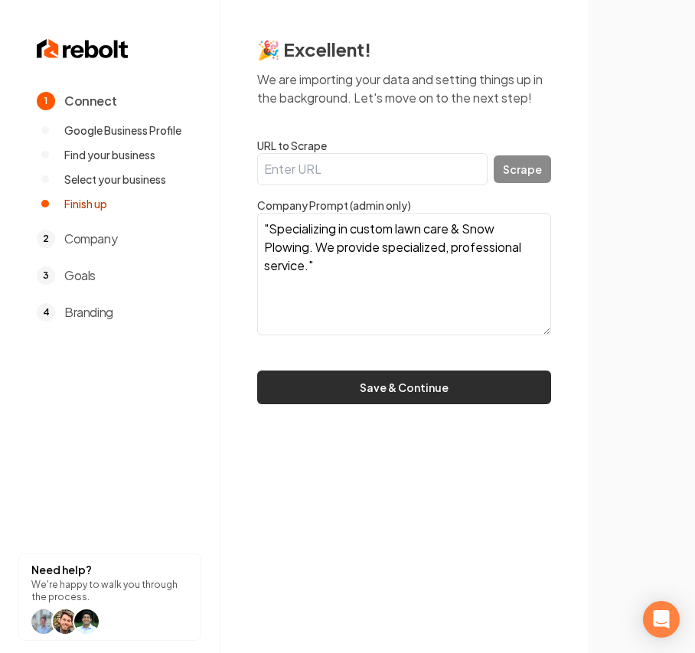
click at [343, 393] on button "Save & Continue" at bounding box center [404, 387] width 294 height 34
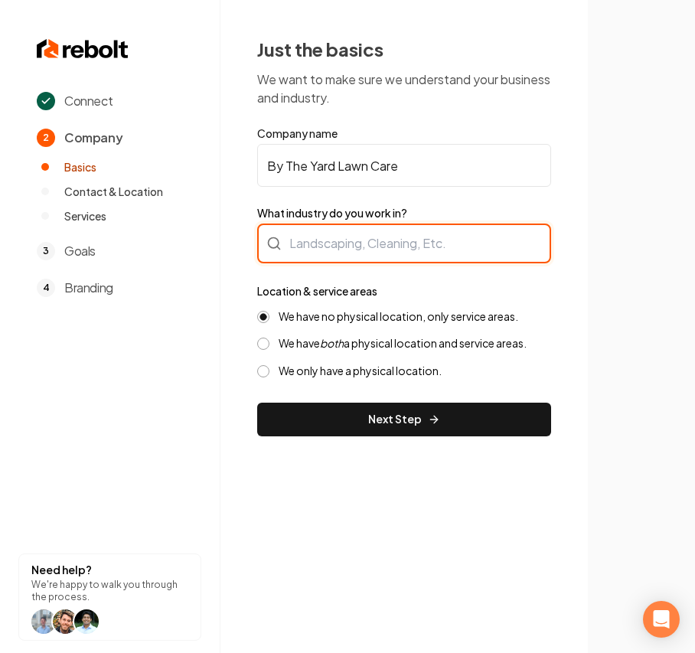
click at [344, 256] on div at bounding box center [404, 243] width 294 height 40
type input "Landscaping"
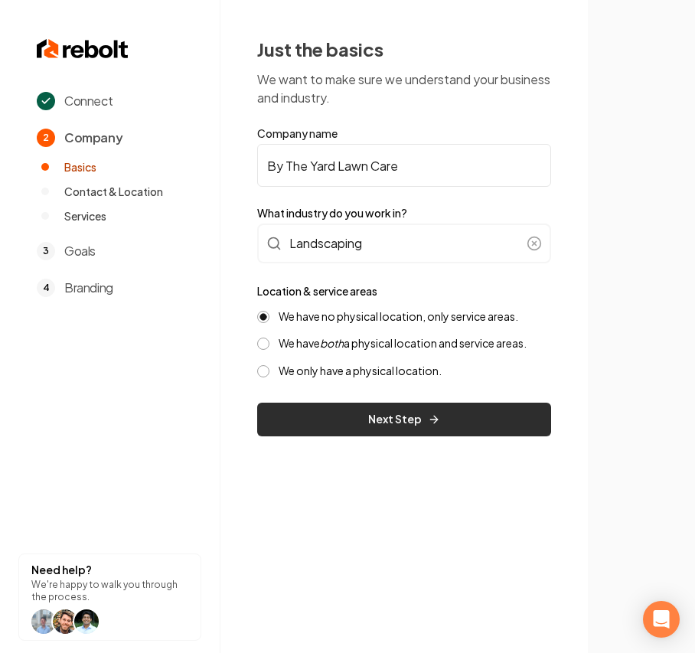
click at [353, 426] on button "Next Step" at bounding box center [404, 420] width 294 height 34
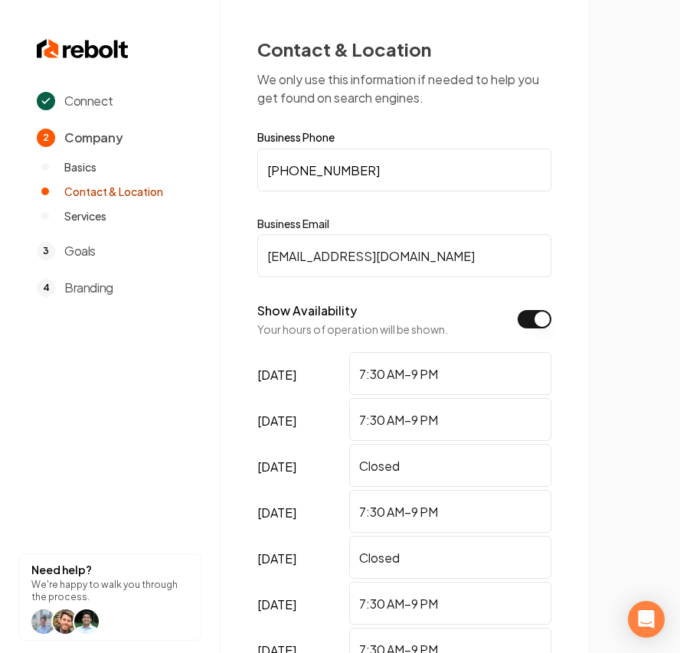
type input "bytheyardlawncare99@gmail.com"
drag, startPoint x: 475, startPoint y: 476, endPoint x: 288, endPoint y: 460, distance: 187.4
click at [288, 460] on div "sunday Closed" at bounding box center [404, 467] width 294 height 46
drag, startPoint x: 416, startPoint y: 562, endPoint x: 206, endPoint y: 554, distance: 210.6
click at [206, 554] on div "Connect 2 Company Basics Contact & Location Services 3 Goals 4 Branding Need he…" at bounding box center [340, 326] width 680 height 653
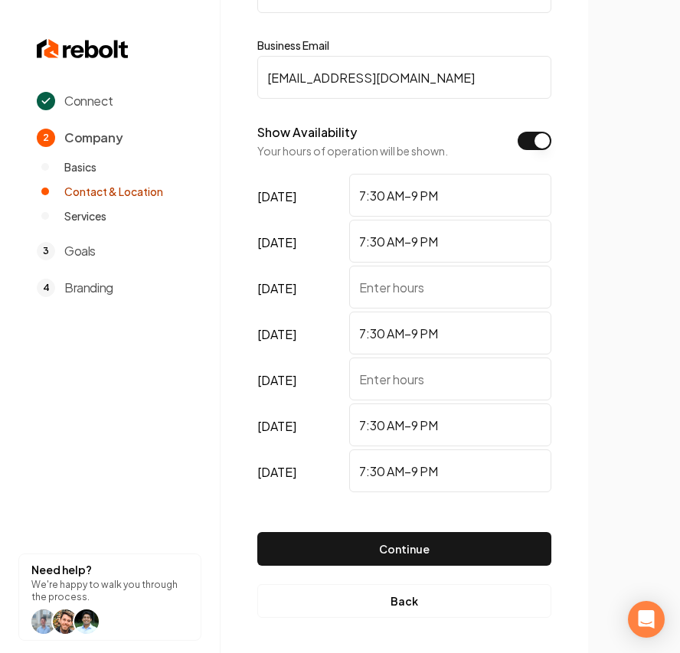
scroll to position [179, 0]
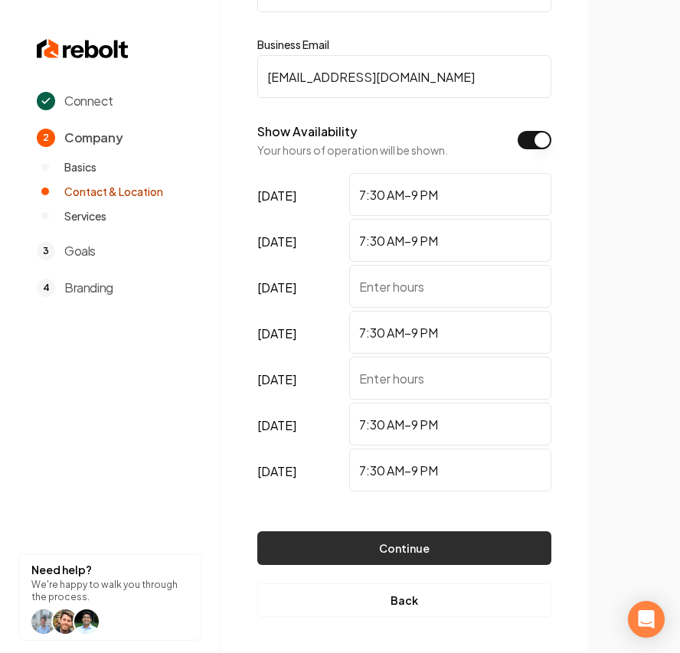
click at [468, 545] on button "Continue" at bounding box center [404, 548] width 294 height 34
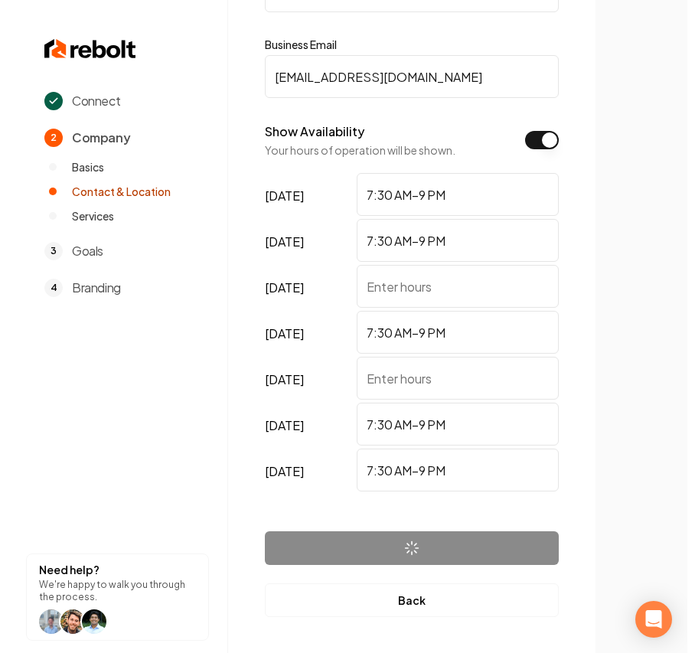
scroll to position [0, 0]
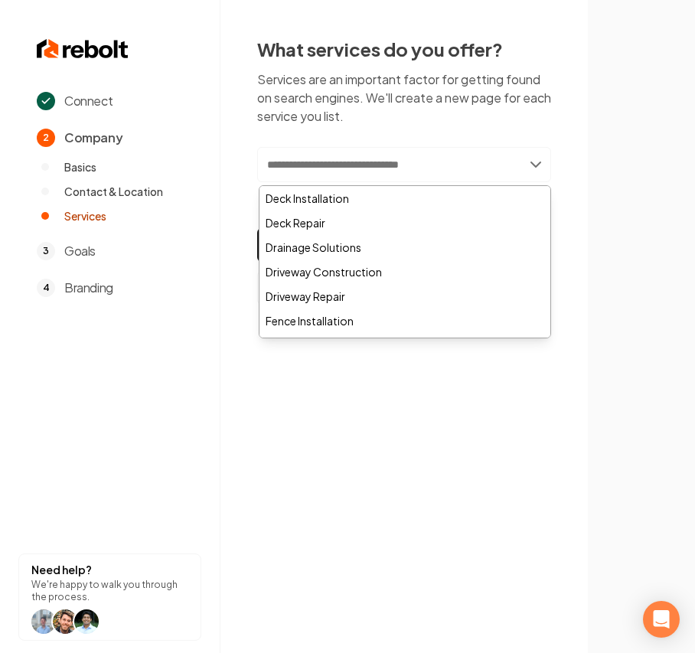
click at [376, 174] on input "text" at bounding box center [404, 164] width 294 height 35
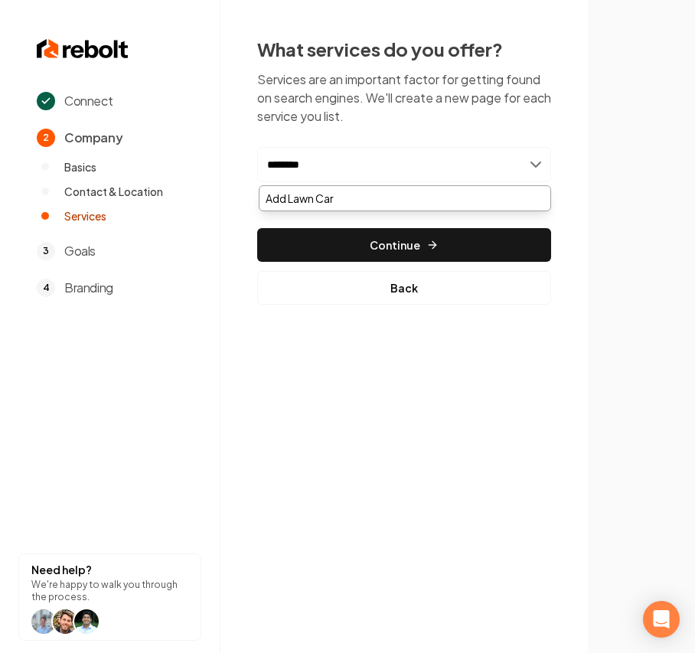
type input "*********"
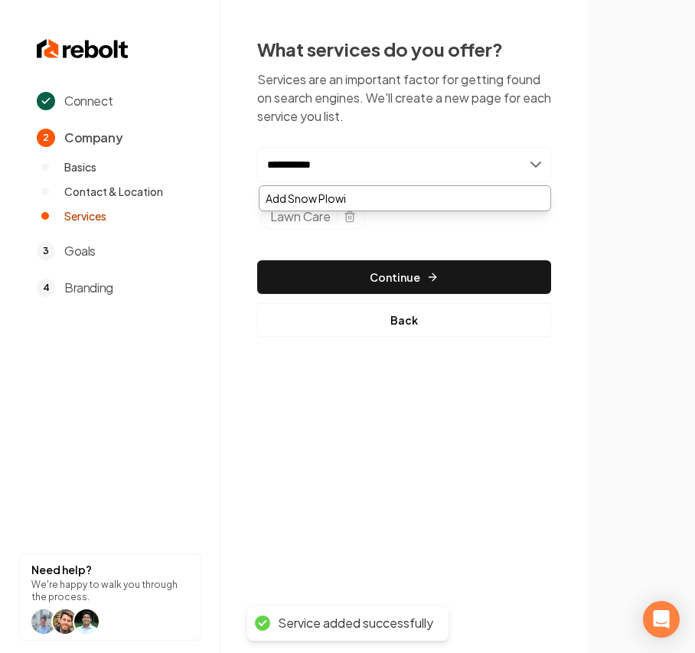
type input "**********"
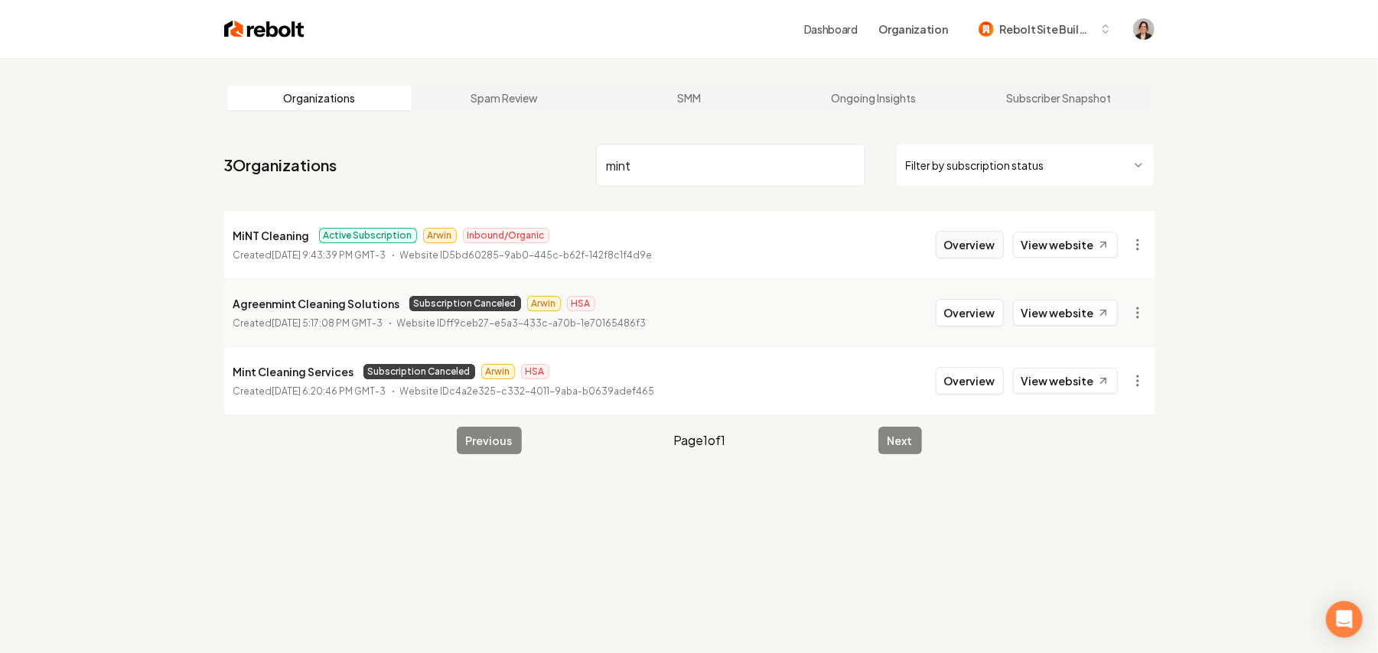
type input "mint"
click at [961, 245] on button "Overview" at bounding box center [970, 245] width 68 height 28
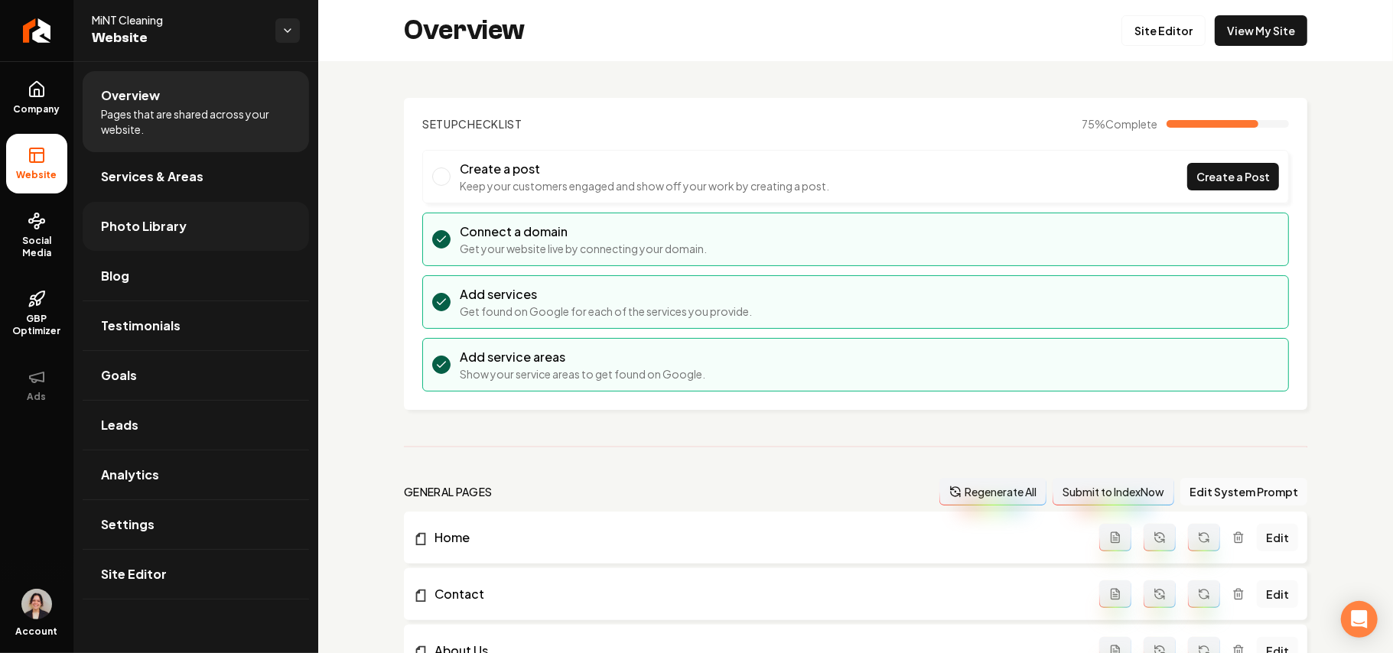
click at [125, 224] on span "Photo Library" at bounding box center [144, 226] width 86 height 18
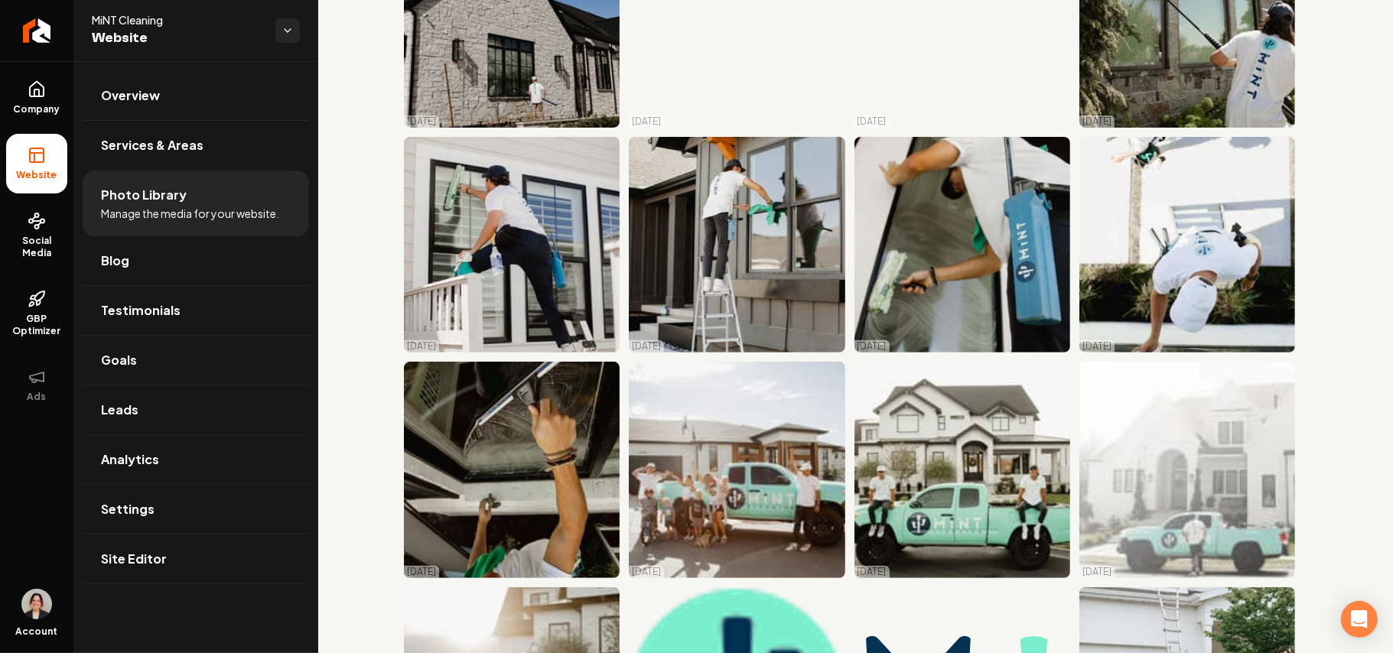
scroll to position [16860, 0]
